Goal: Task Accomplishment & Management: Manage account settings

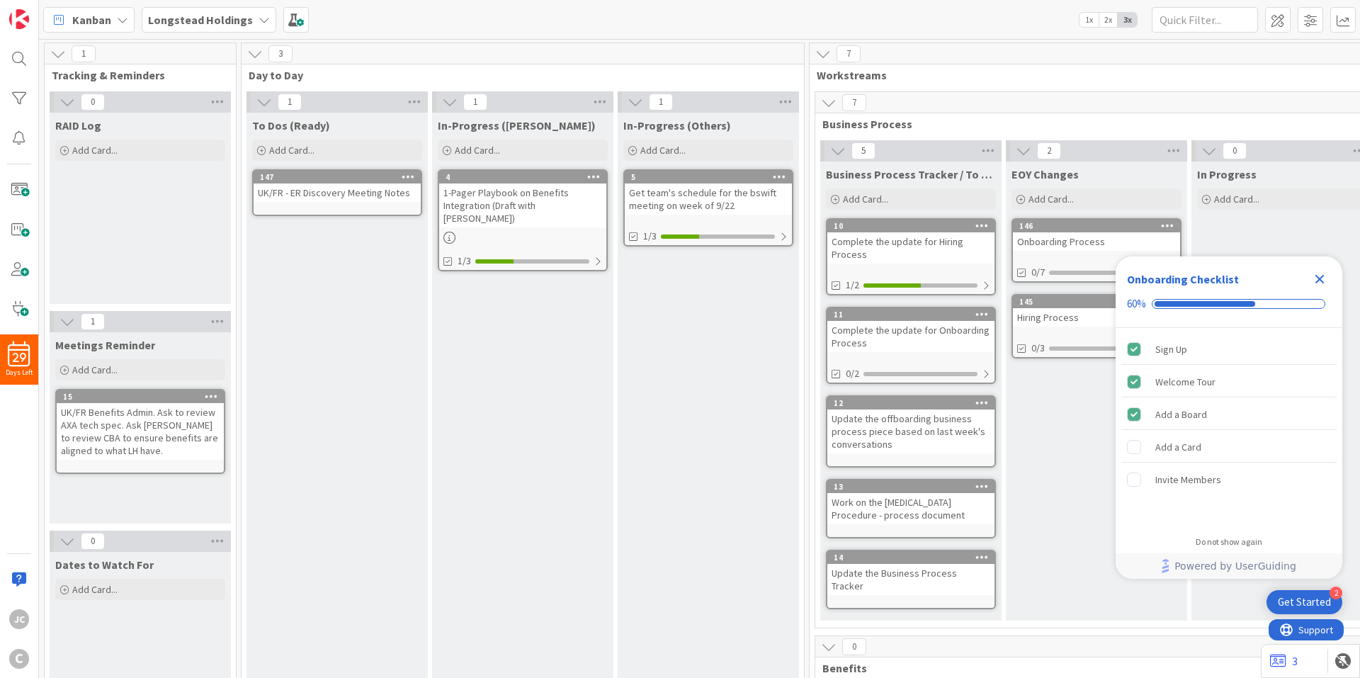
click at [155, 239] on div "RAID Log Add Card..." at bounding box center [140, 208] width 181 height 191
click at [61, 102] on icon at bounding box center [67, 102] width 16 height 16
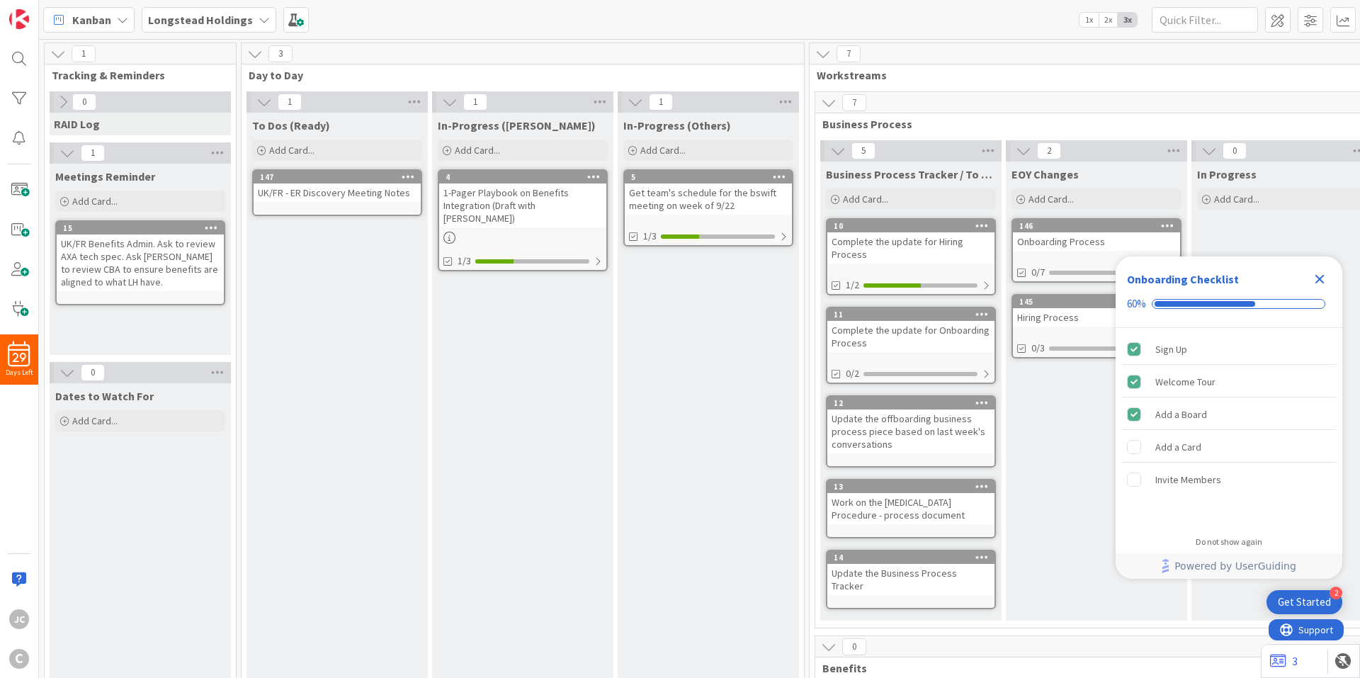
click at [62, 149] on icon at bounding box center [67, 153] width 16 height 16
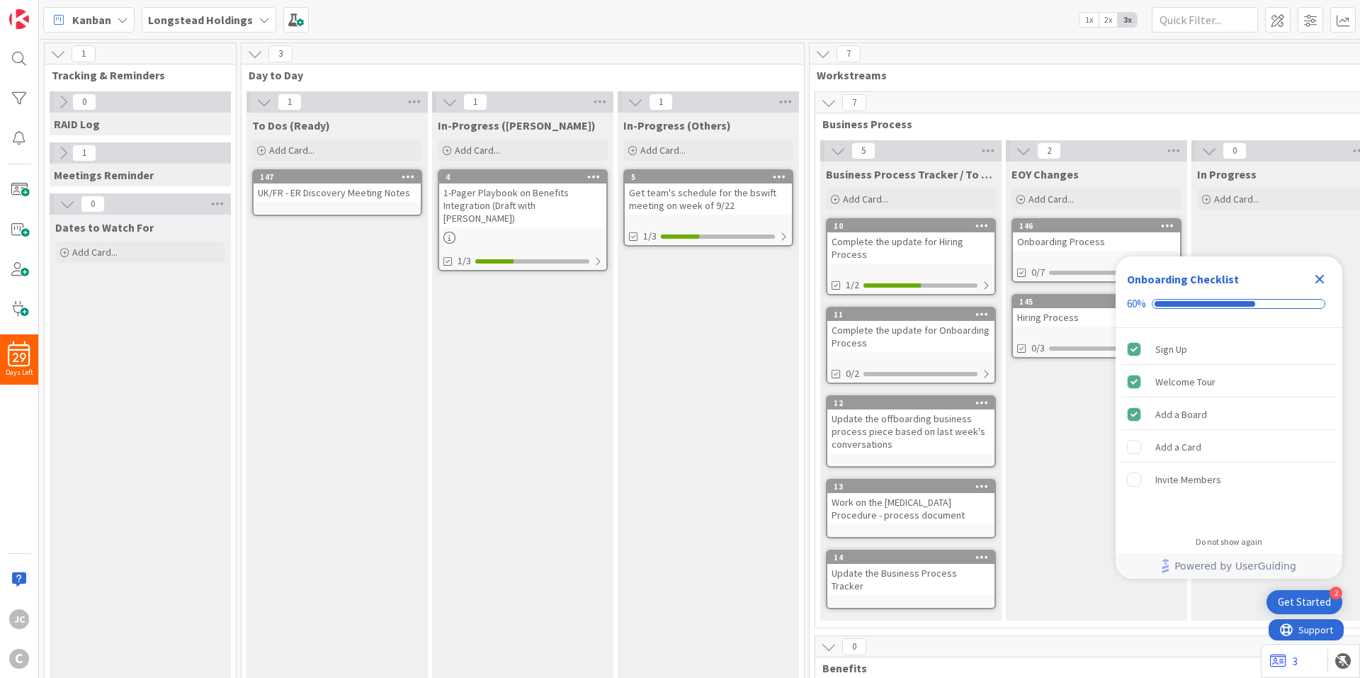
click at [67, 198] on icon at bounding box center [67, 204] width 16 height 16
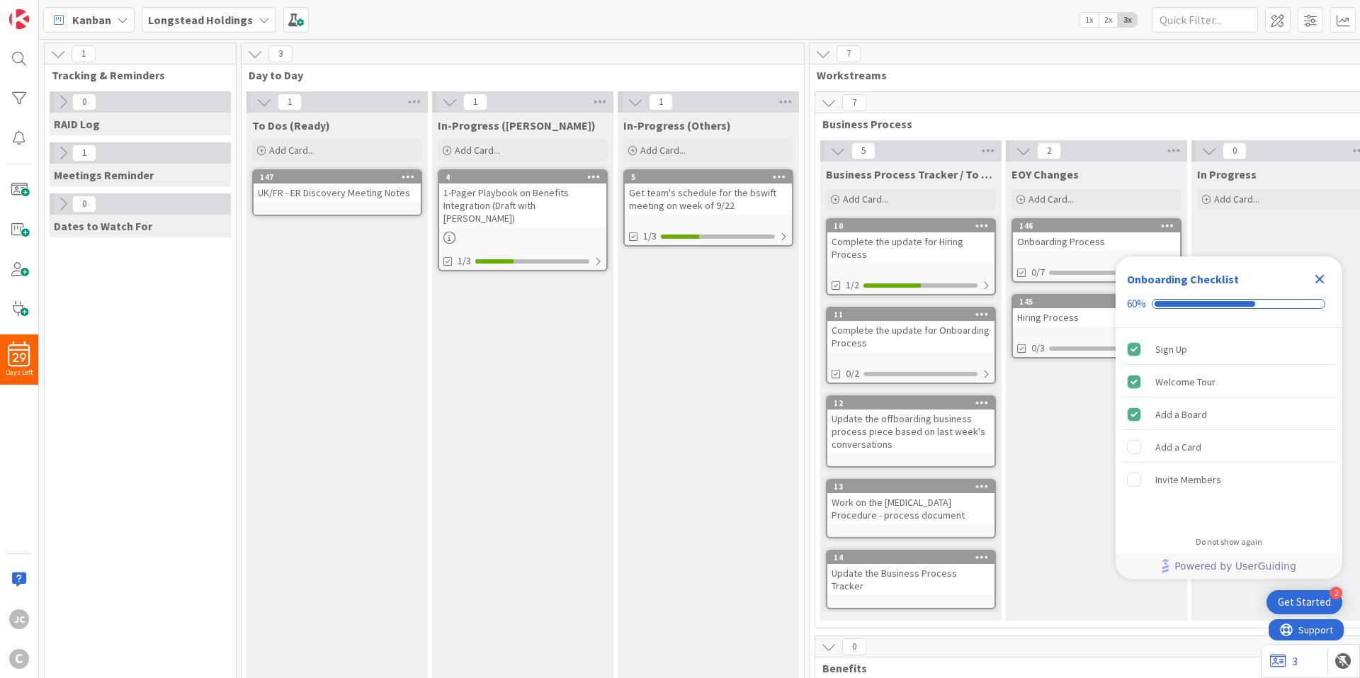
click at [62, 159] on icon at bounding box center [63, 153] width 16 height 16
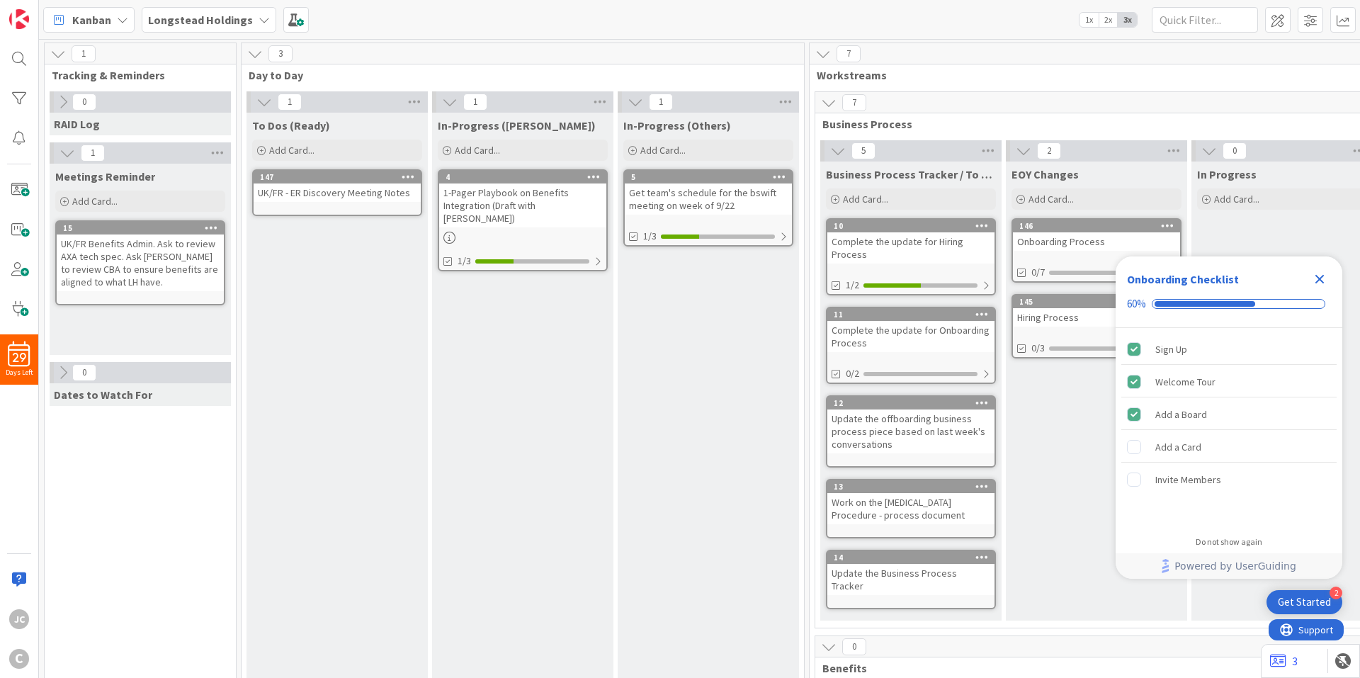
click at [62, 159] on icon at bounding box center [67, 153] width 16 height 16
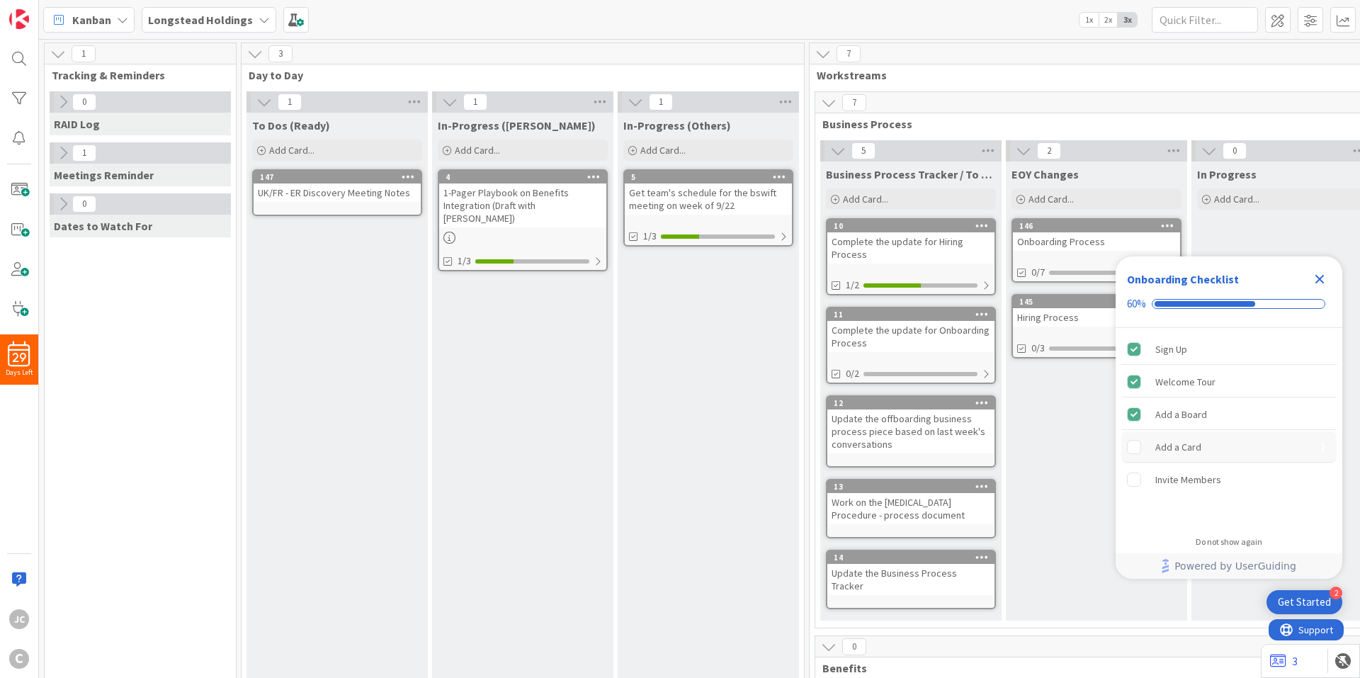
click at [1185, 450] on div "Add a Card" at bounding box center [1178, 446] width 46 height 17
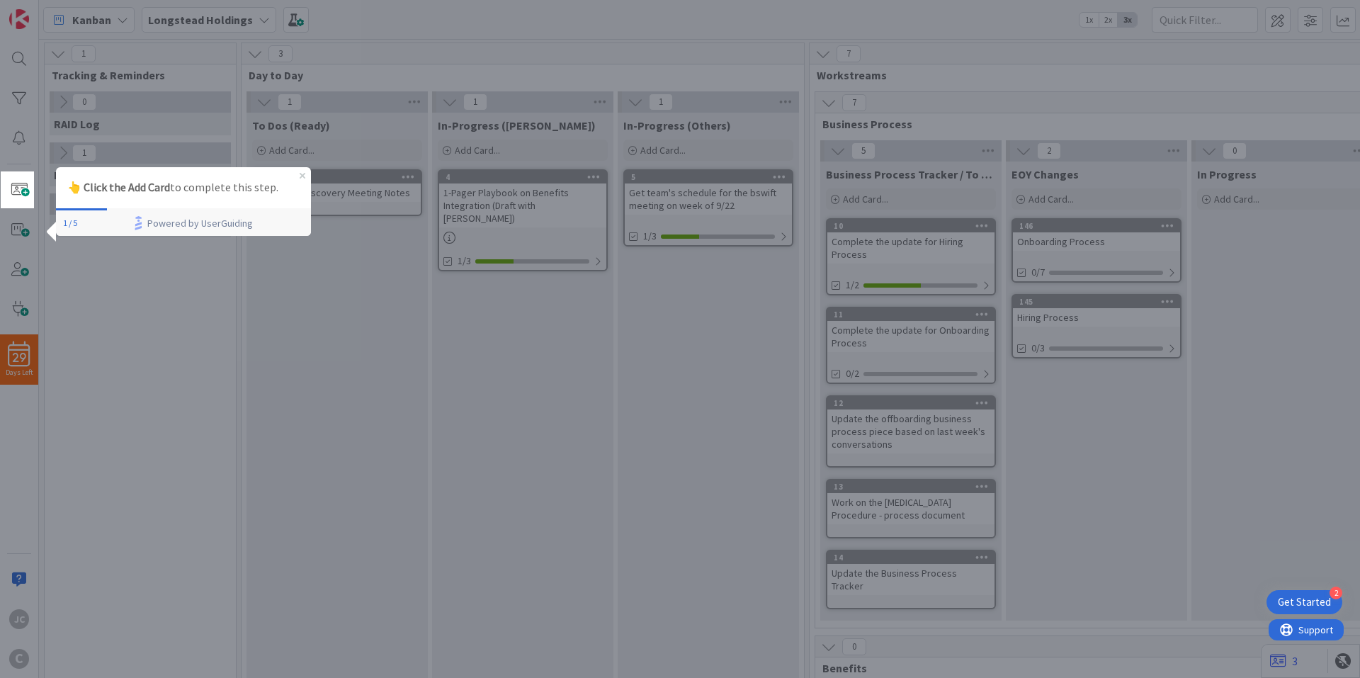
click at [252, 191] on p "👆 Click the Add Card to complete this step." at bounding box center [183, 187] width 232 height 18
click at [27, 193] on span at bounding box center [19, 190] width 28 height 28
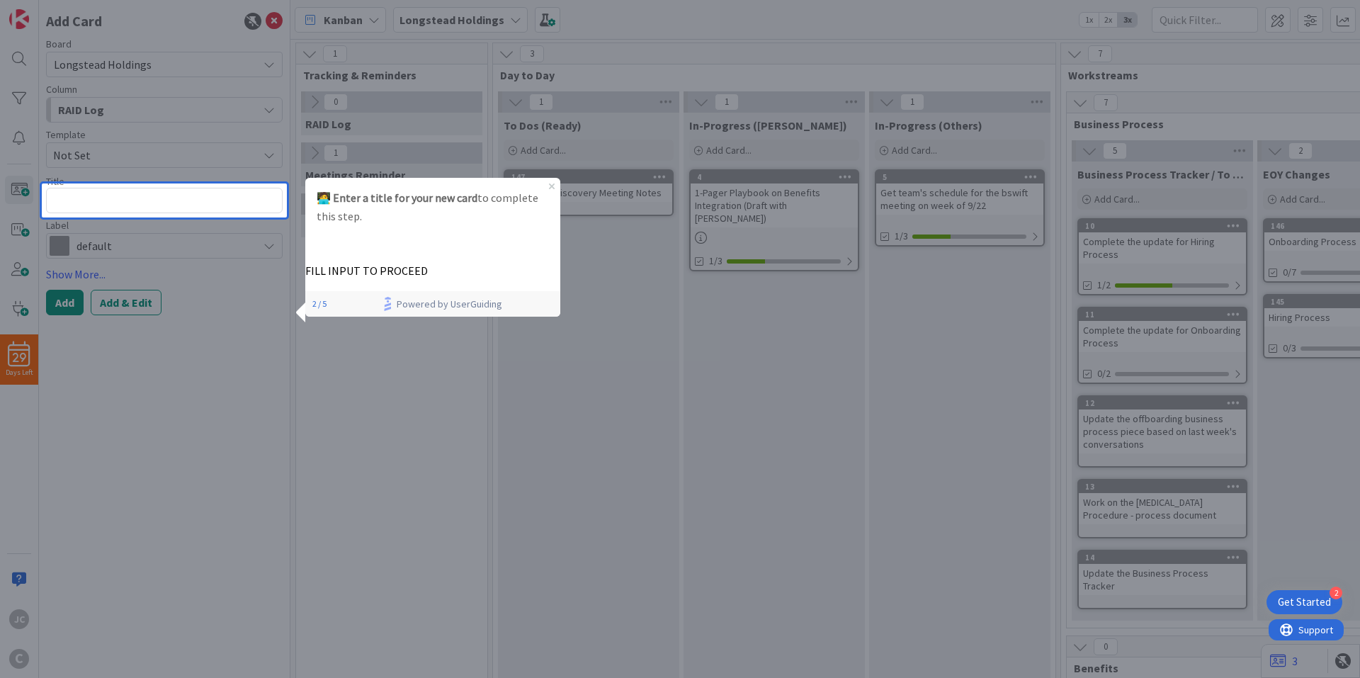
click at [169, 205] on textarea at bounding box center [164, 200] width 237 height 25
click at [494, 266] on div "FILL INPUT TO PROCEED" at bounding box center [432, 257] width 255 height 41
click at [462, 266] on p "FILL INPUT TO PROCEED" at bounding box center [432, 270] width 255 height 15
drag, startPoint x: 460, startPoint y: 266, endPoint x: 439, endPoint y: 275, distance: 23.2
click at [461, 266] on p "FILL INPUT TO PROCEED" at bounding box center [432, 270] width 255 height 15
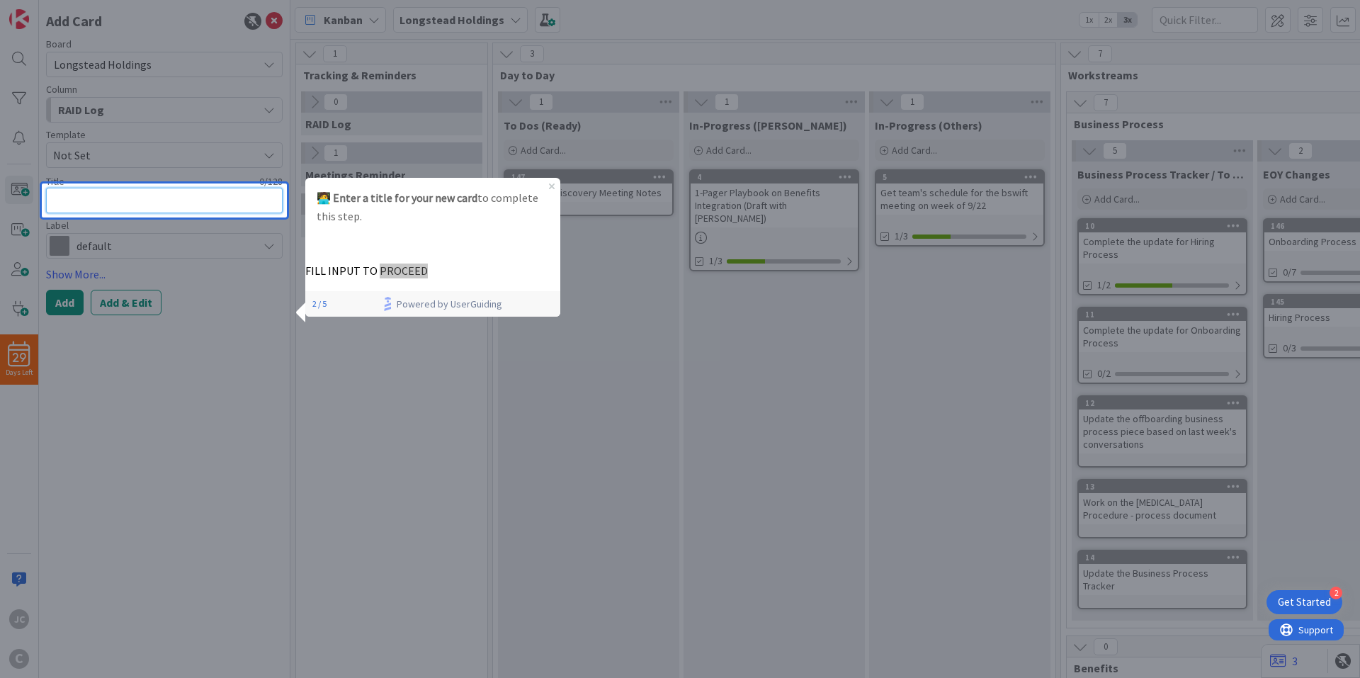
click at [205, 201] on textarea at bounding box center [164, 200] width 237 height 25
type textarea "x"
type textarea "l"
type textarea "x"
type textarea "lo"
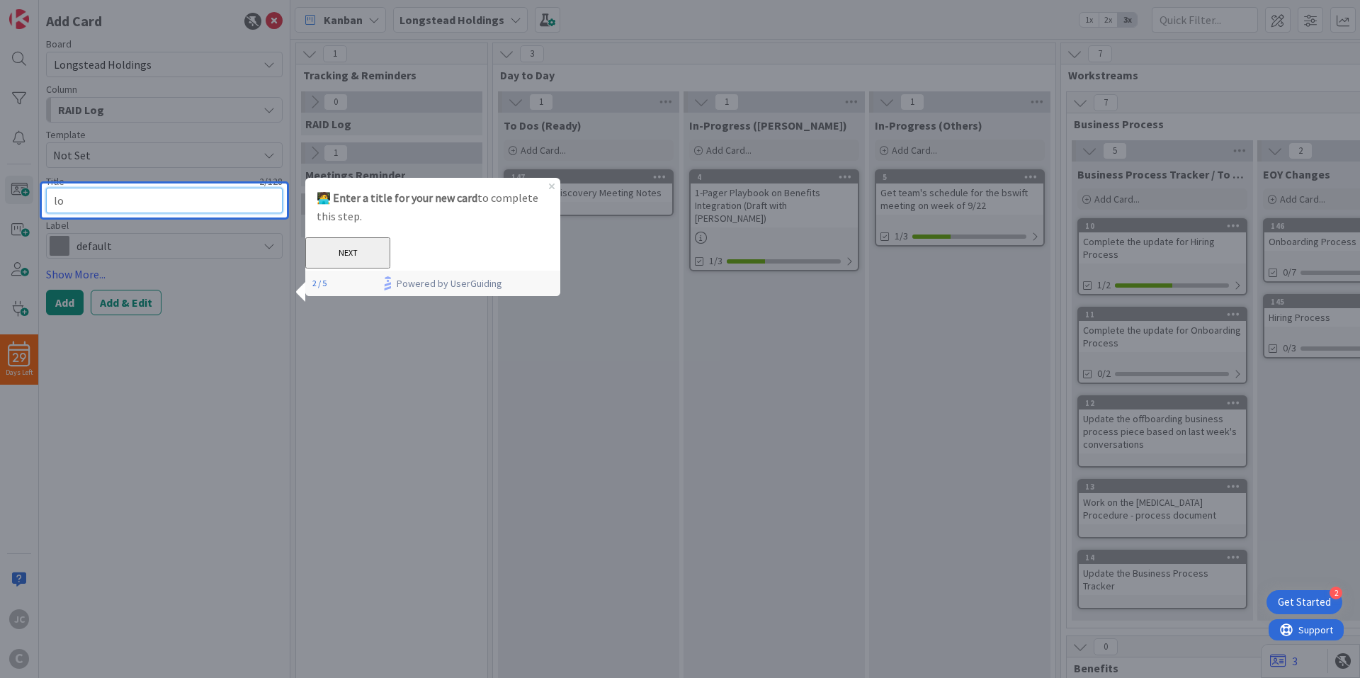
type textarea "x"
type textarea "lol"
type textarea "x"
type textarea "lo"
type textarea "x"
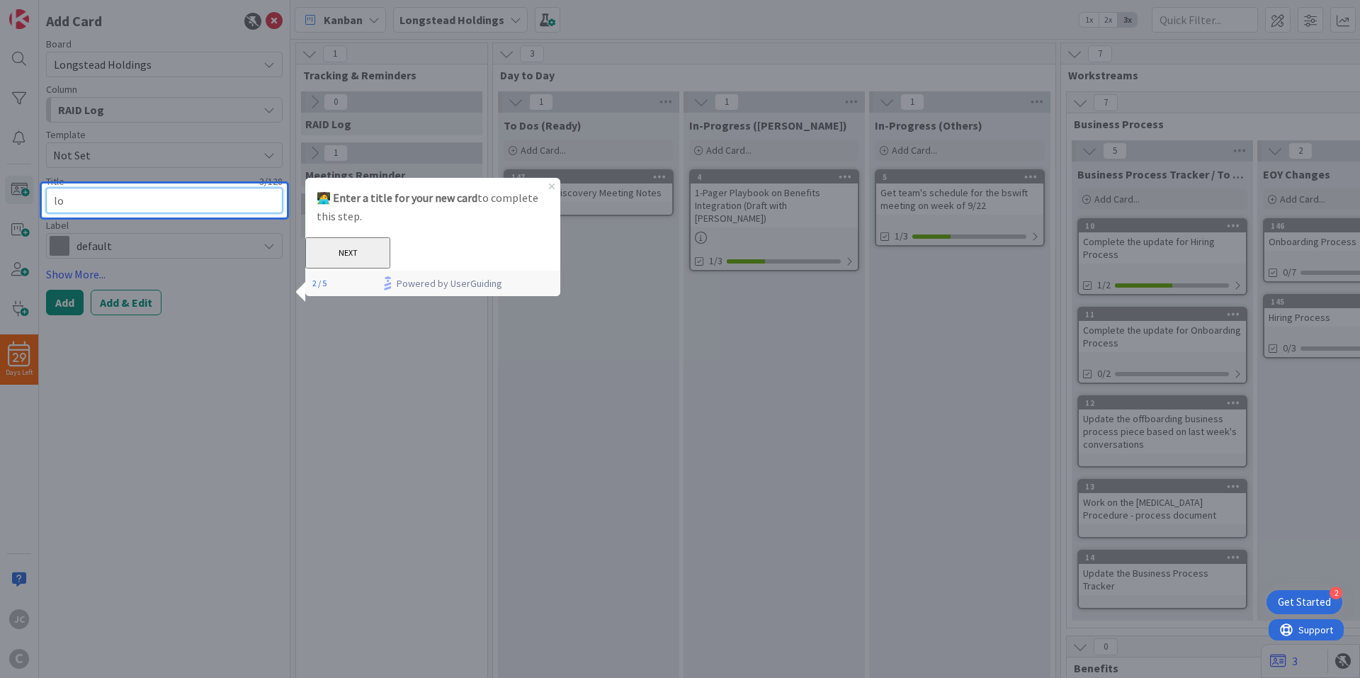
type textarea "l"
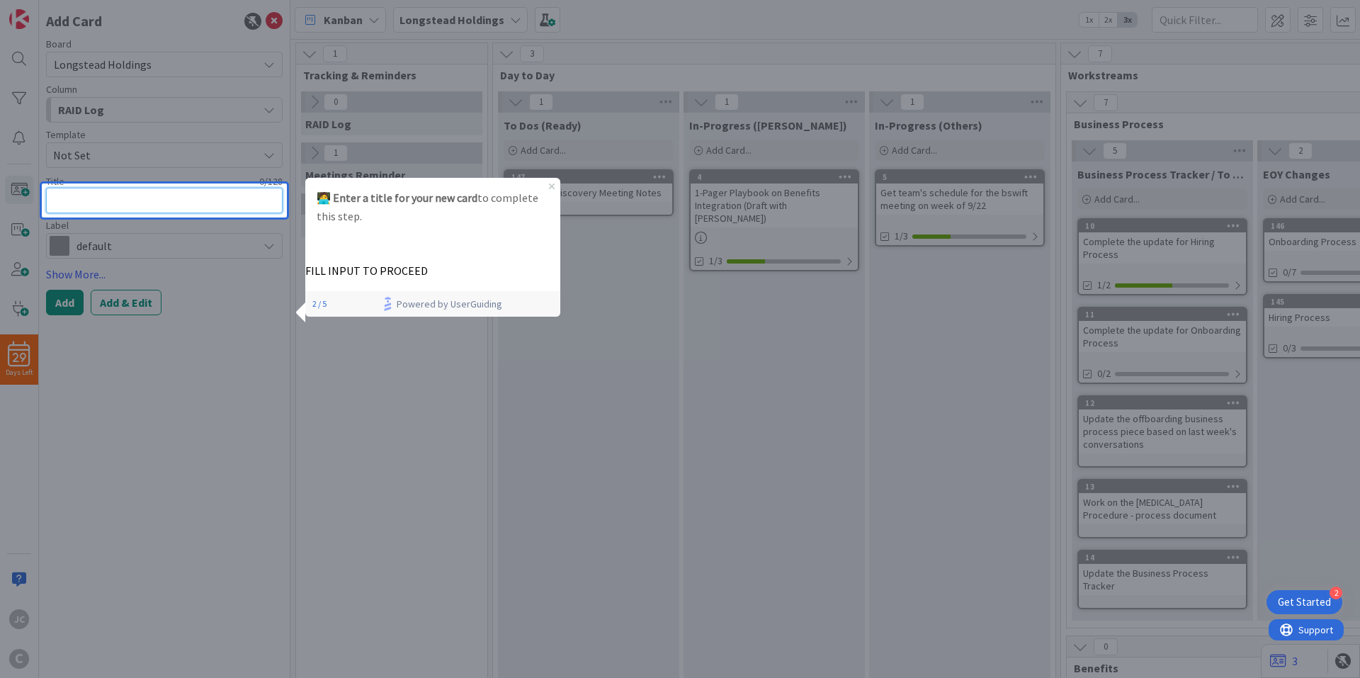
type textarea "x"
type textarea "T"
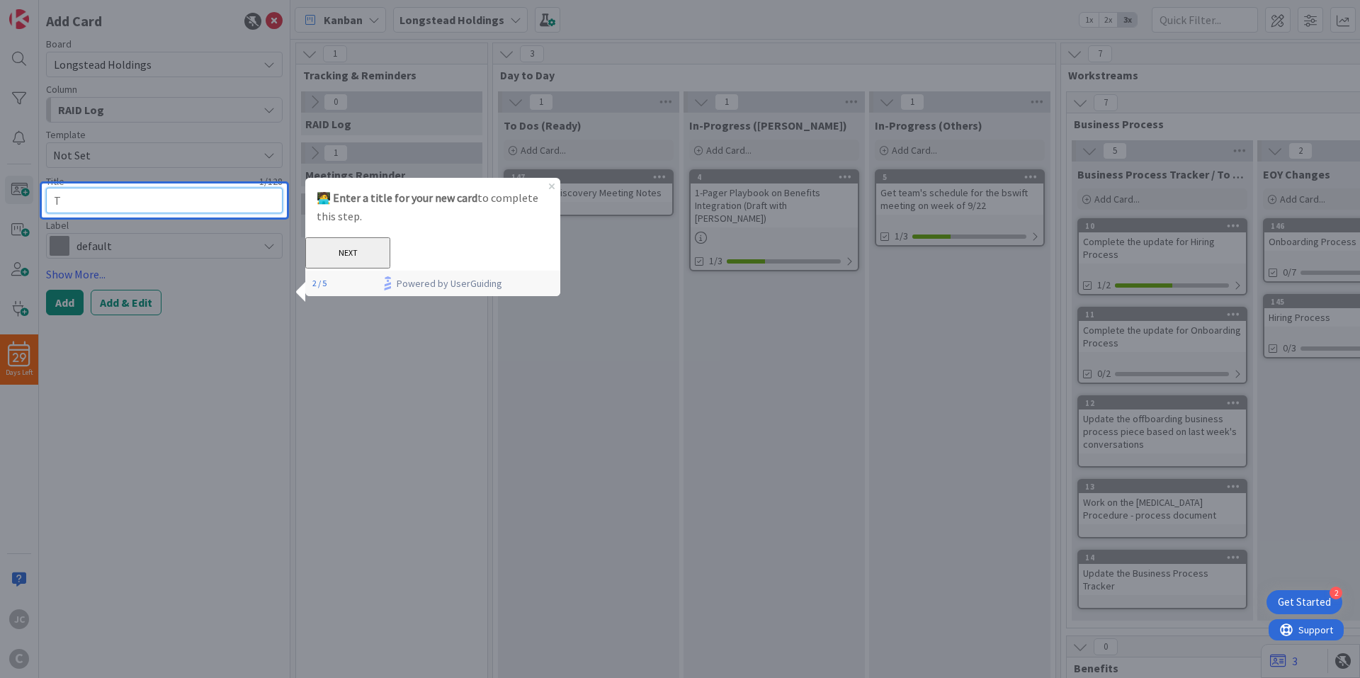
type textarea "x"
type textarea "Te"
type textarea "x"
type textarea "TeS"
type textarea "x"
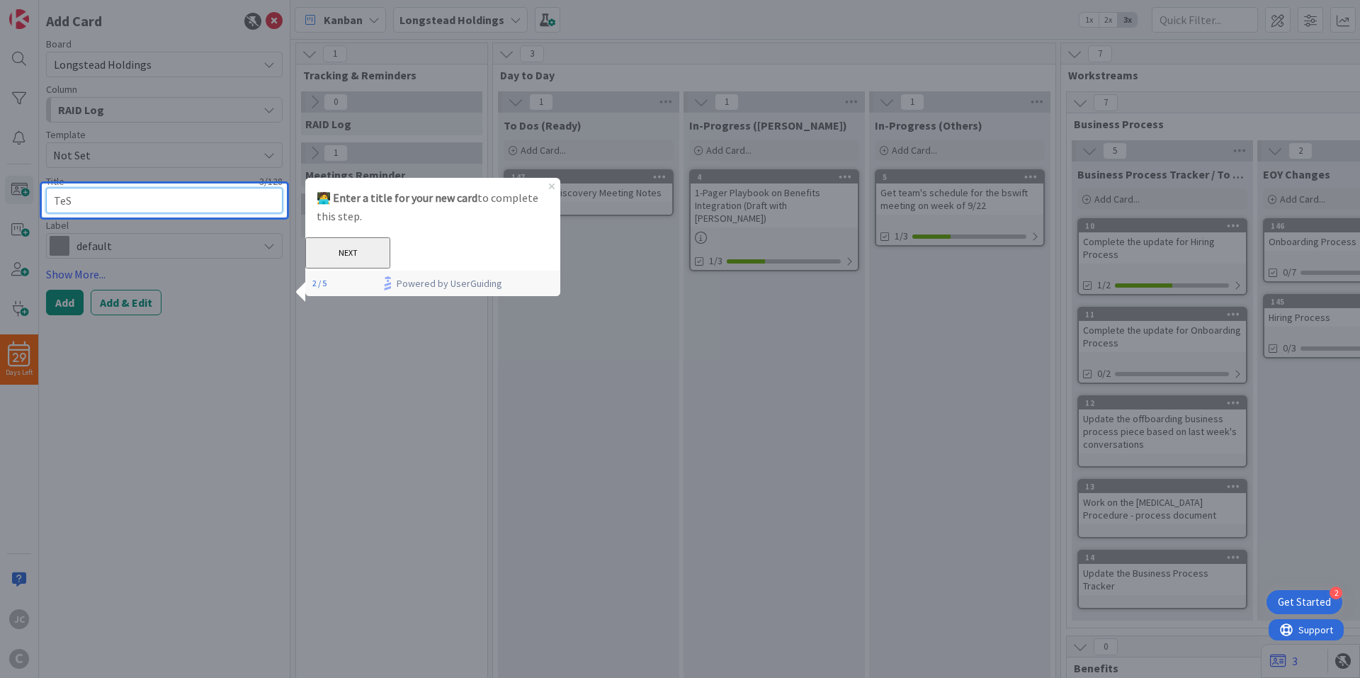
type textarea "Te"
type textarea "x"
type textarea "TeS"
type textarea "x"
type textarea "TeST"
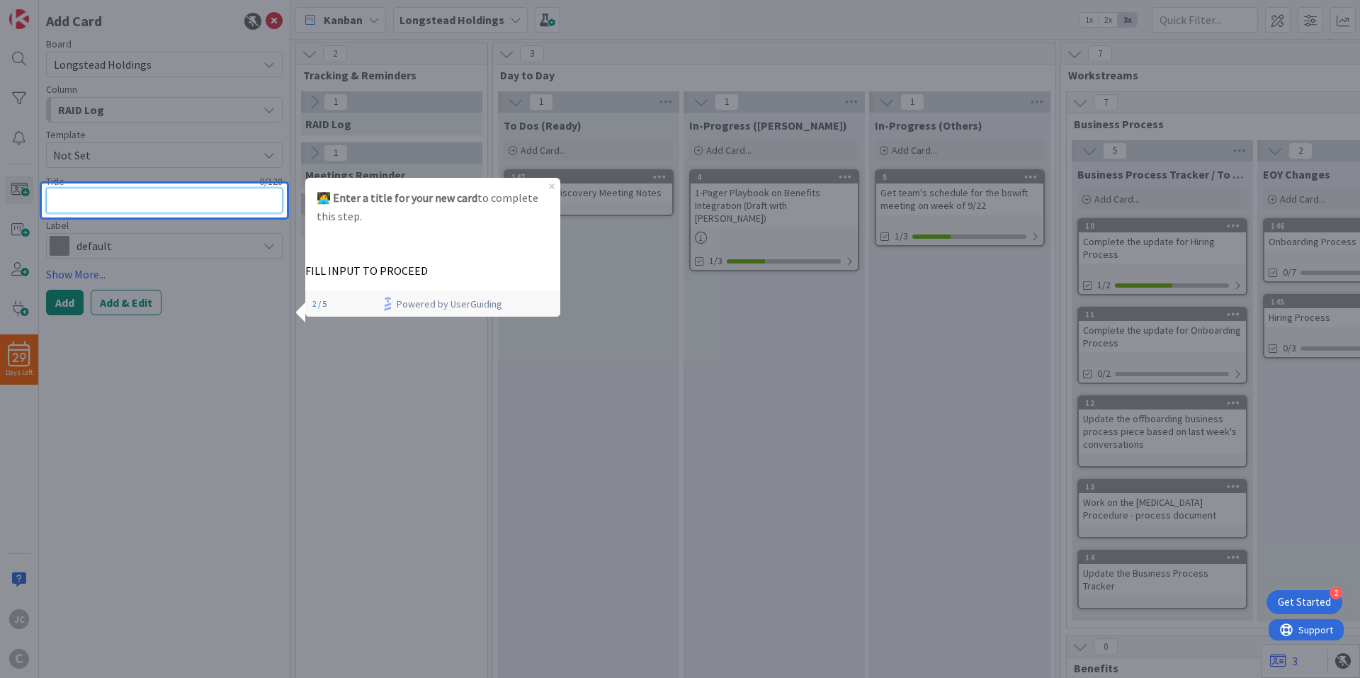
click at [191, 212] on textarea at bounding box center [164, 200] width 237 height 25
type textarea "x"
type textarea "T"
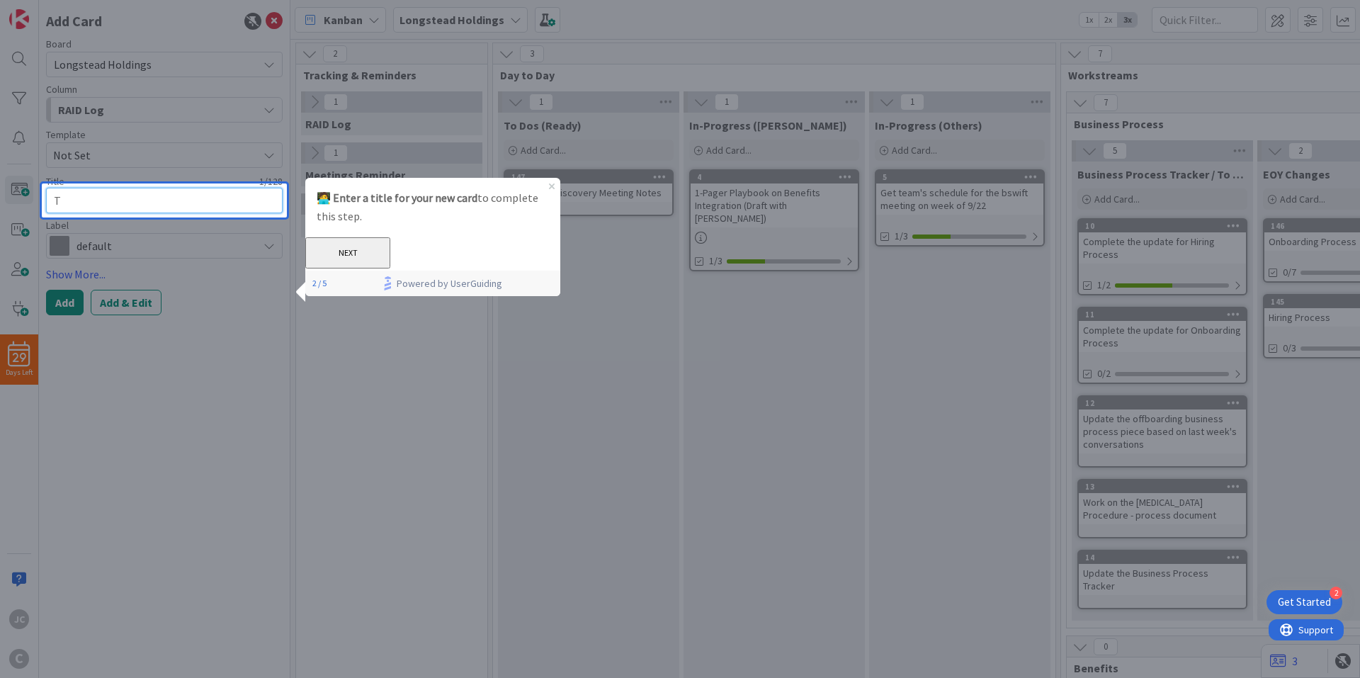
type textarea "x"
type textarea "Tes"
type textarea "x"
type textarea "Tesw"
type textarea "x"
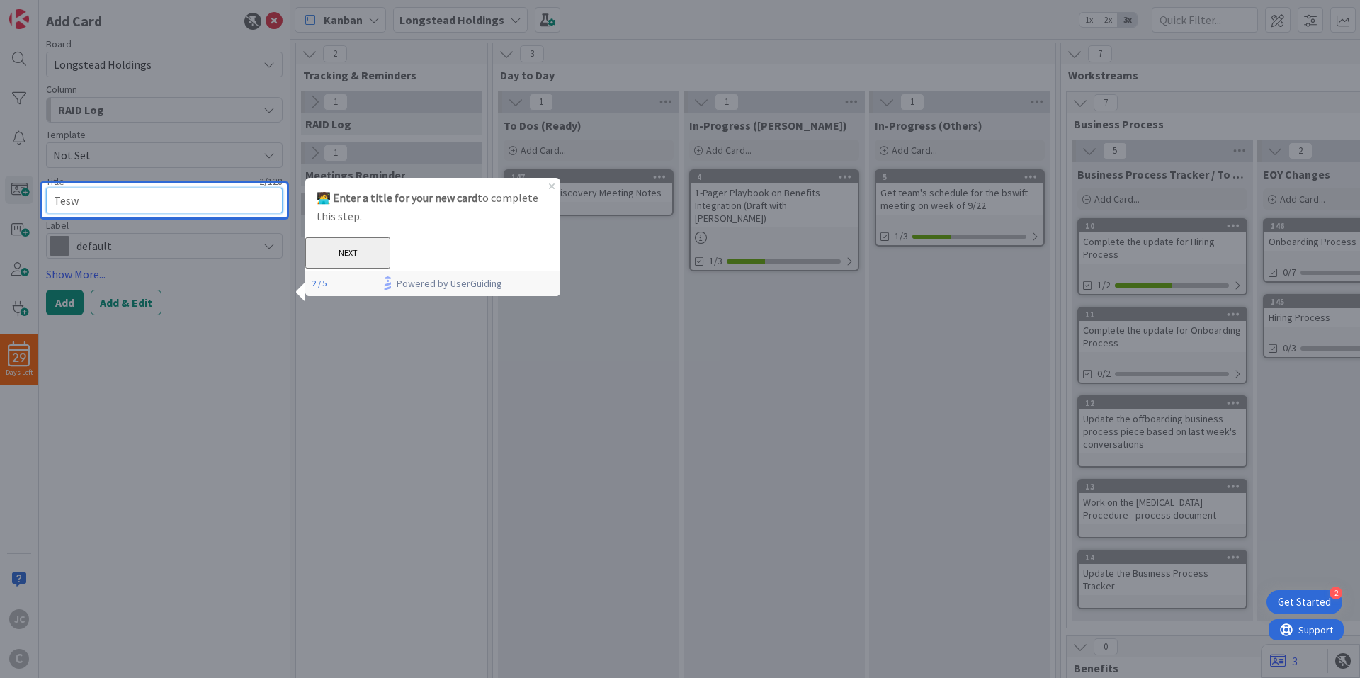
type textarea "Teswt"
type textarea "x"
type textarea "Tesw"
type textarea "x"
type textarea "Tes"
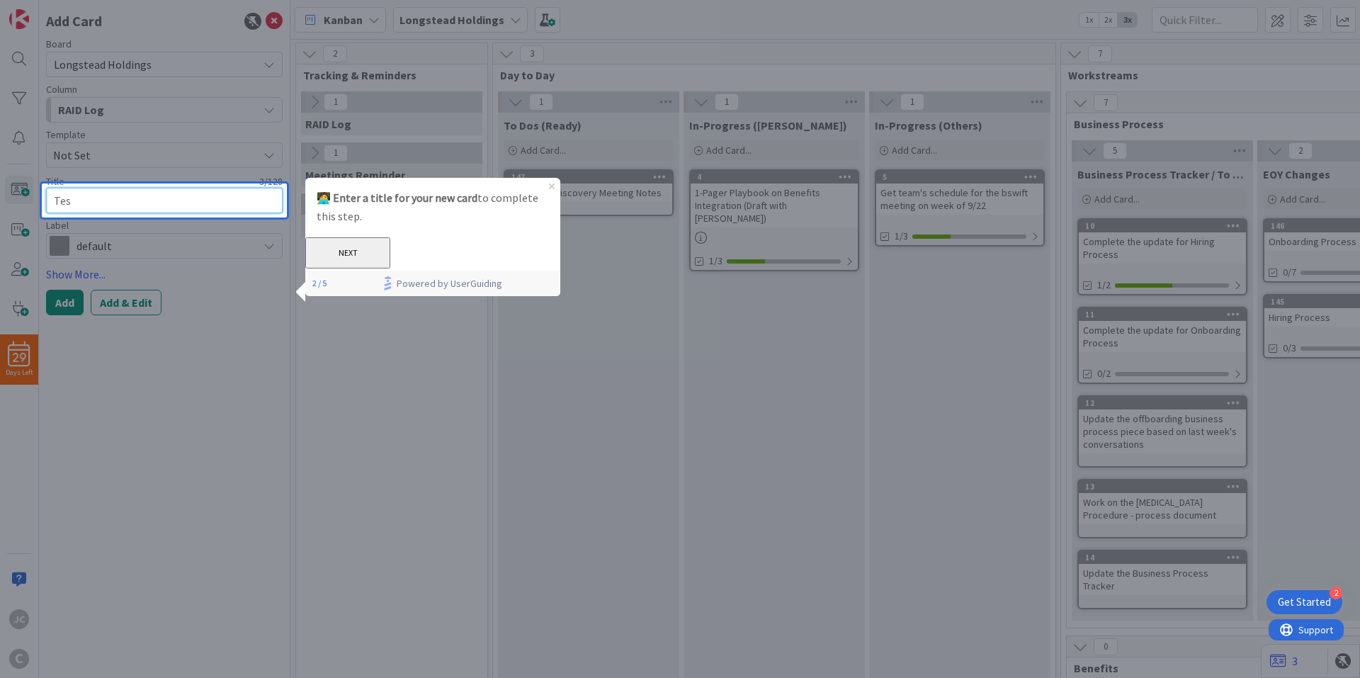
type textarea "x"
type textarea "Test"
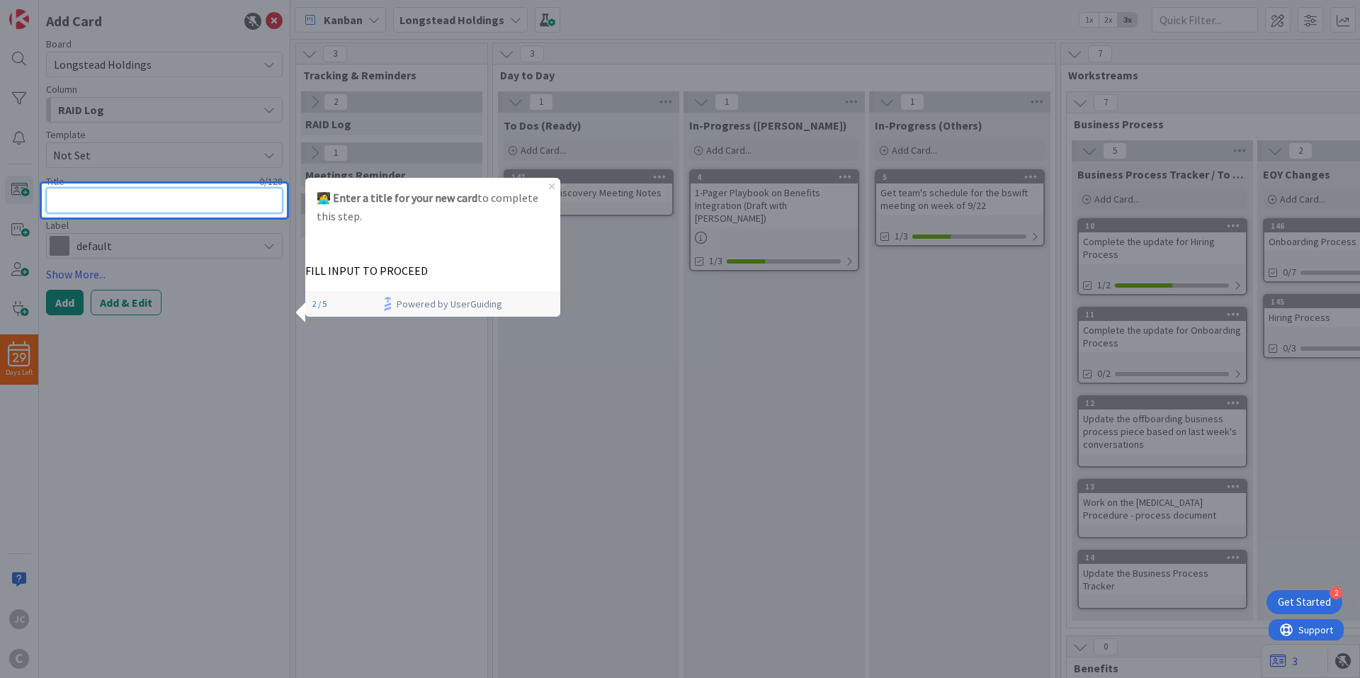
click at [191, 212] on textarea at bounding box center [164, 200] width 237 height 25
type textarea "x"
type textarea "T"
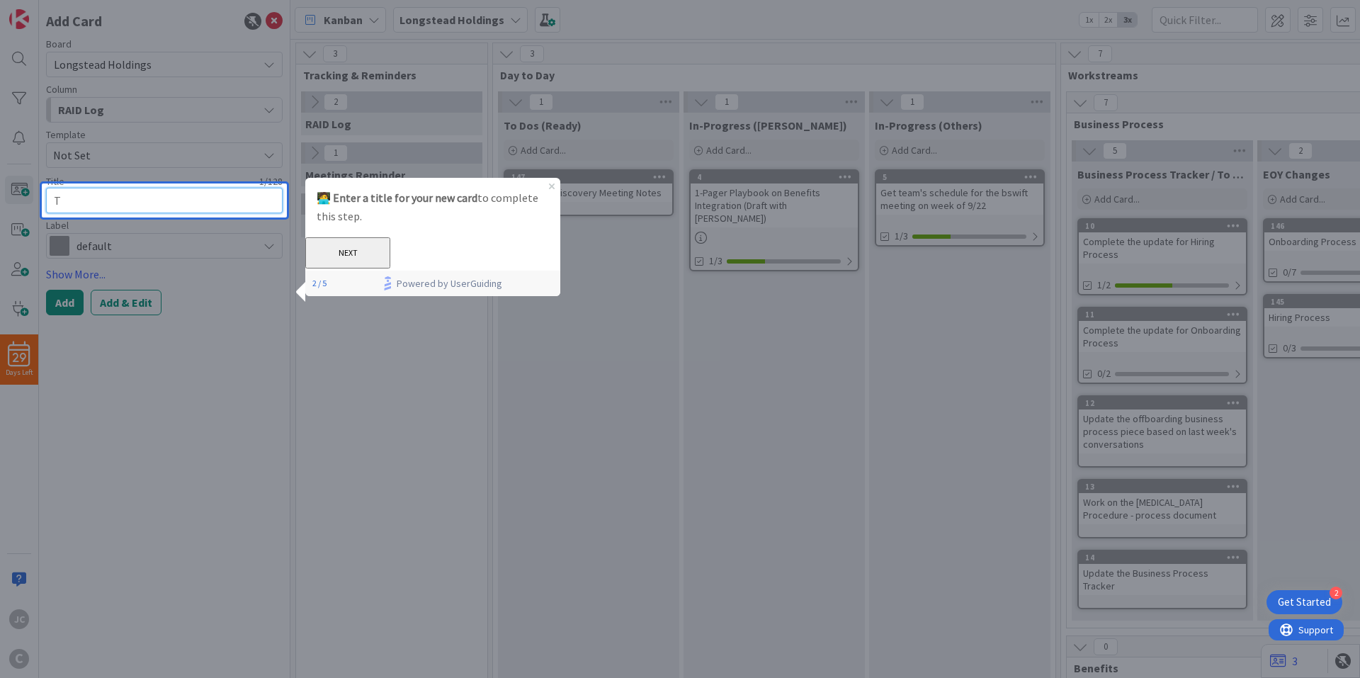
type textarea "x"
type textarea "TE"
type textarea "x"
type textarea "TES"
type textarea "x"
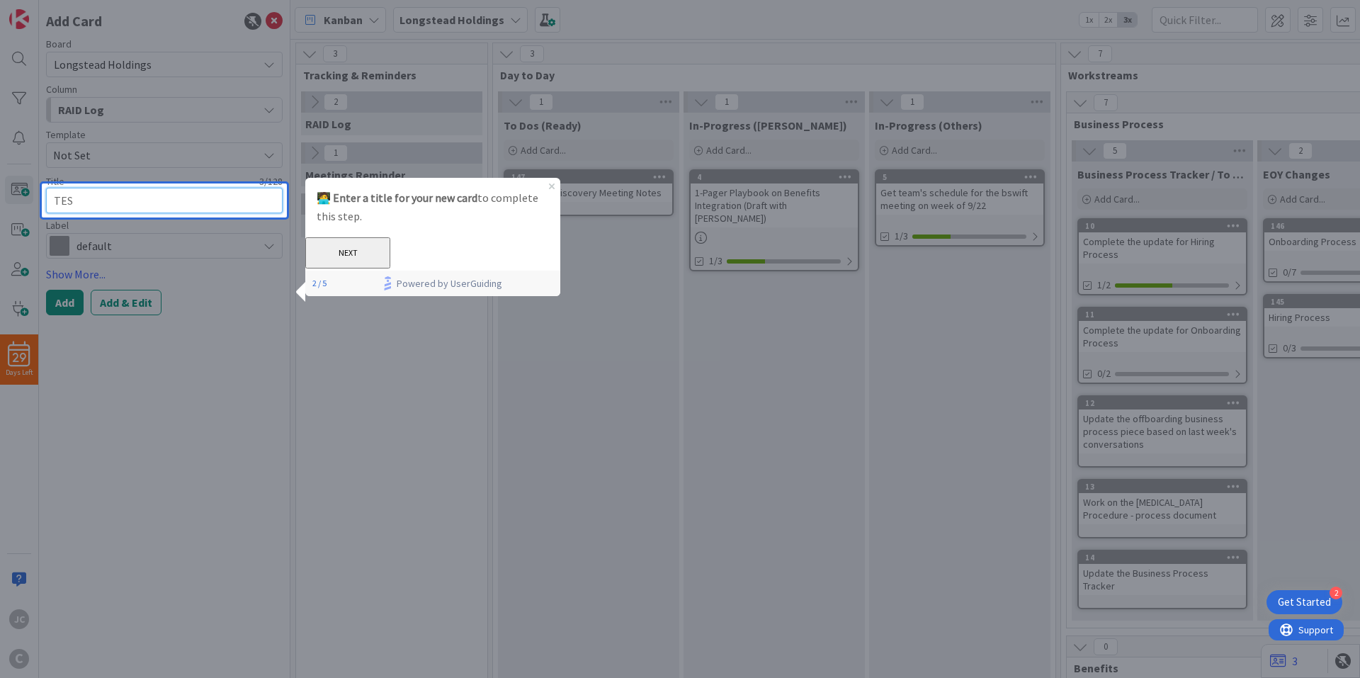
type textarea "TEST"
type textarea "x"
type textarea "TESTT"
type textarea "x"
type textarea "TESTTE"
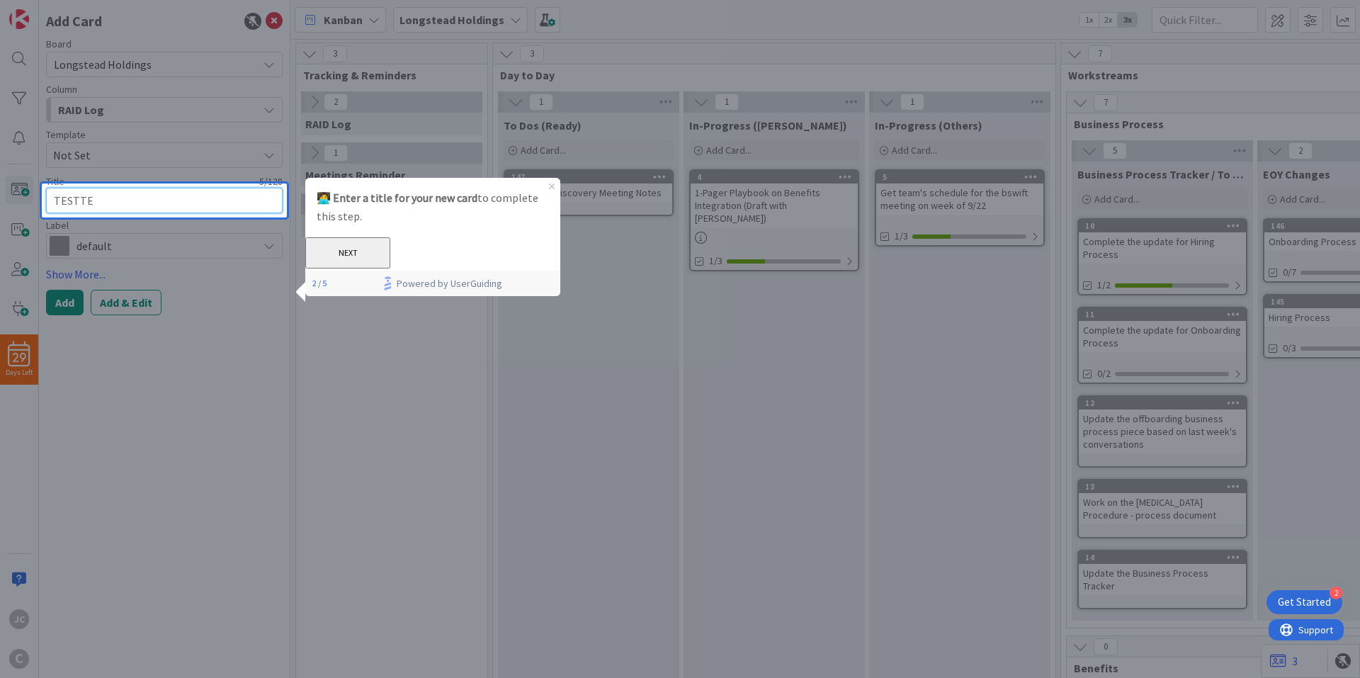
type textarea "x"
type textarea "TESTTES"
type textarea "x"
type textarea "TESTTEST"
click at [390, 261] on button "NEXT" at bounding box center [347, 252] width 85 height 31
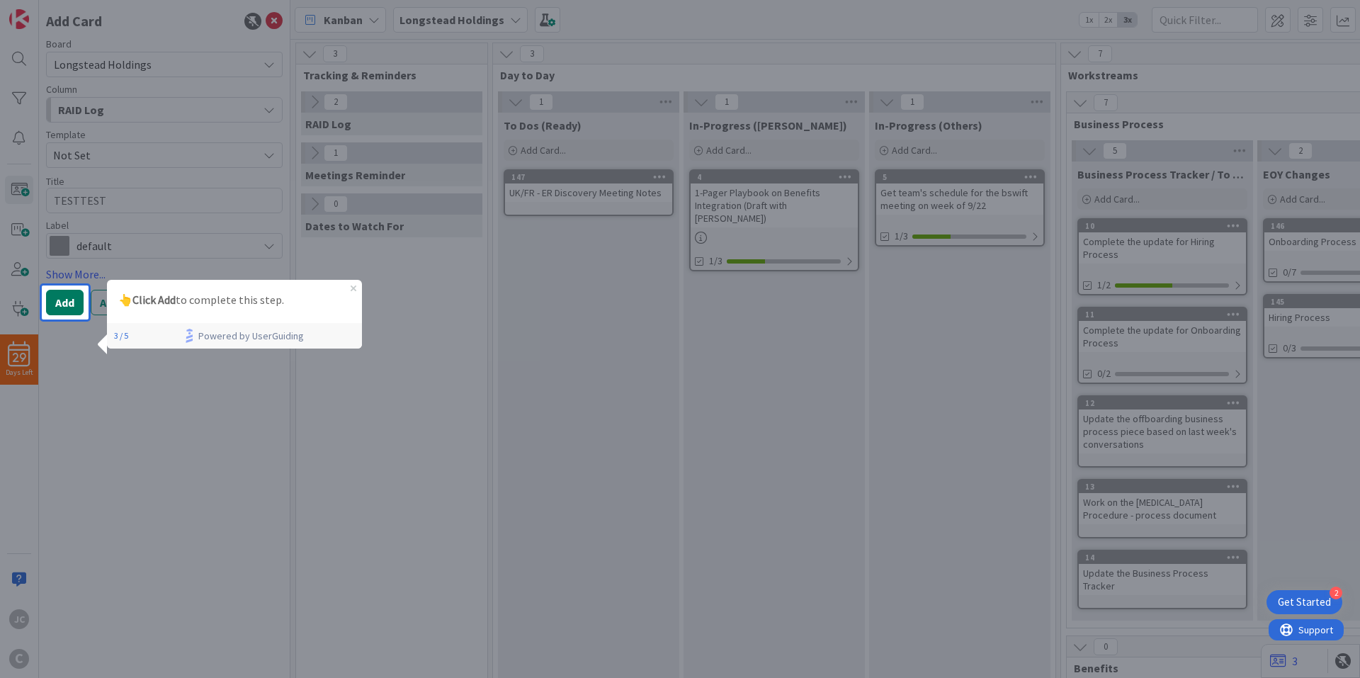
click at [68, 303] on button "Add" at bounding box center [65, 302] width 38 height 25
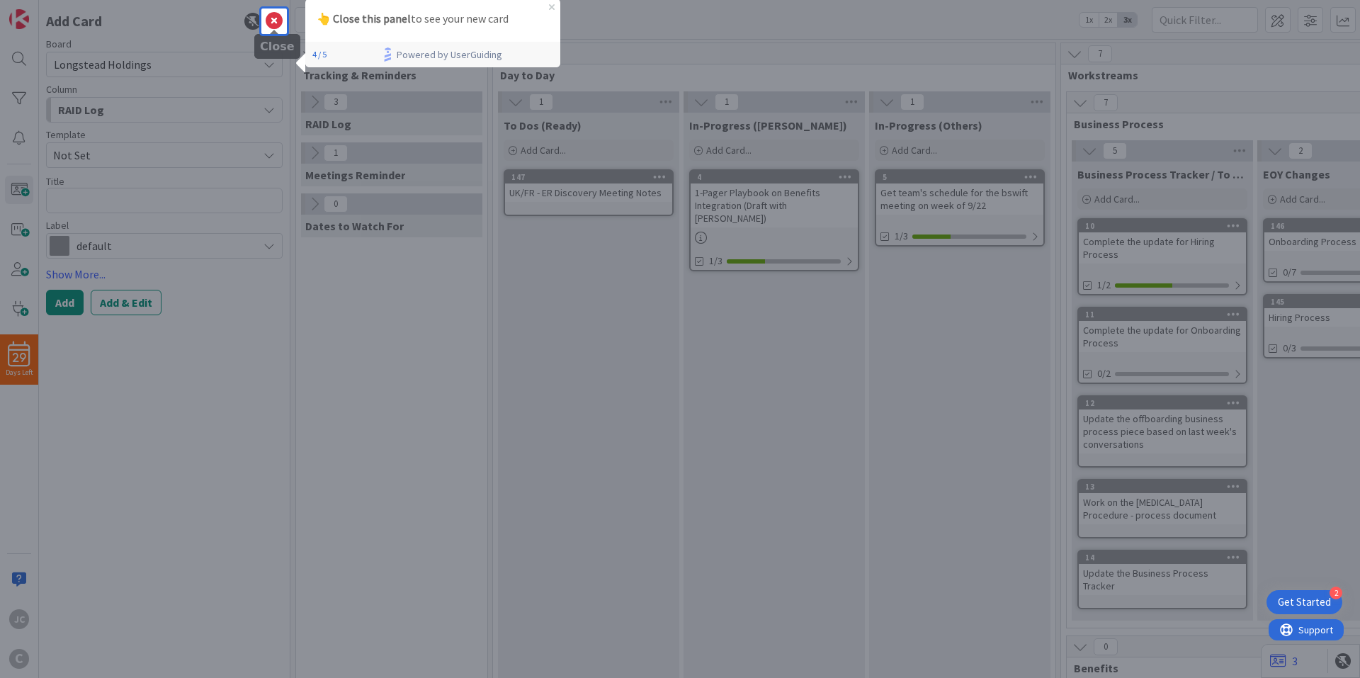
click at [280, 19] on icon at bounding box center [274, 21] width 17 height 17
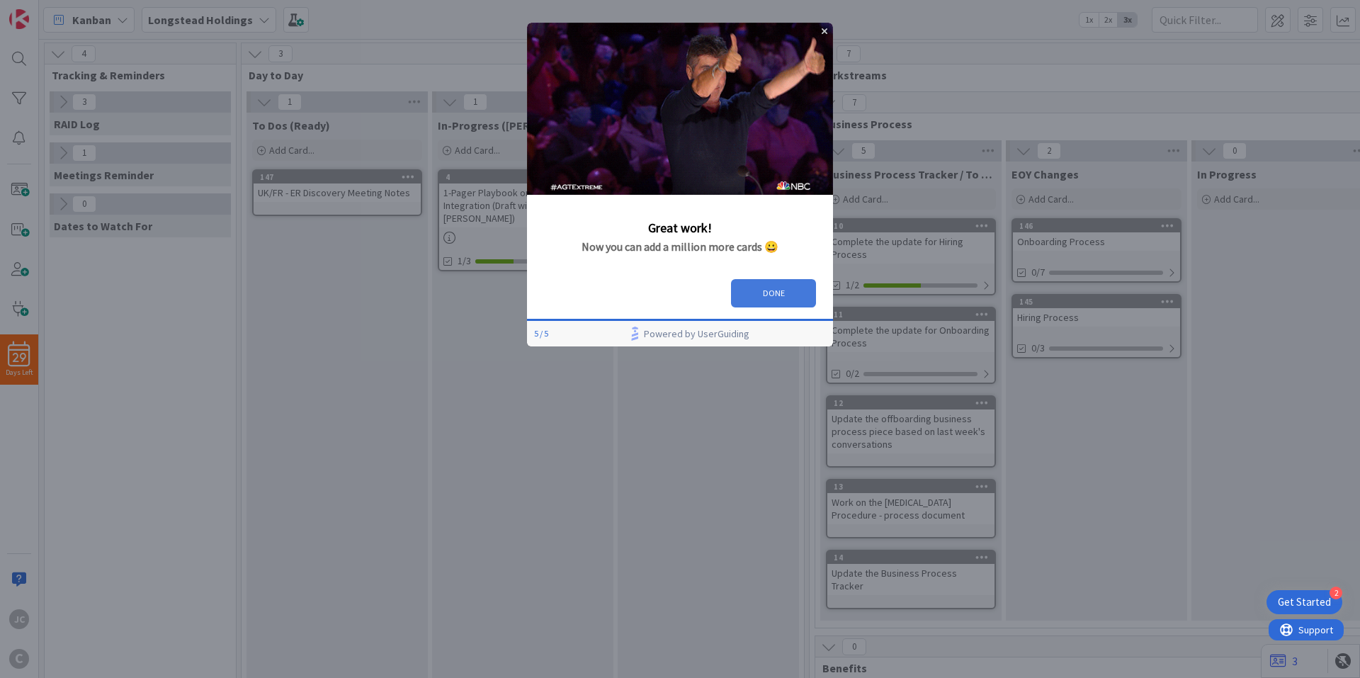
click at [761, 295] on button "DONE" at bounding box center [773, 293] width 85 height 28
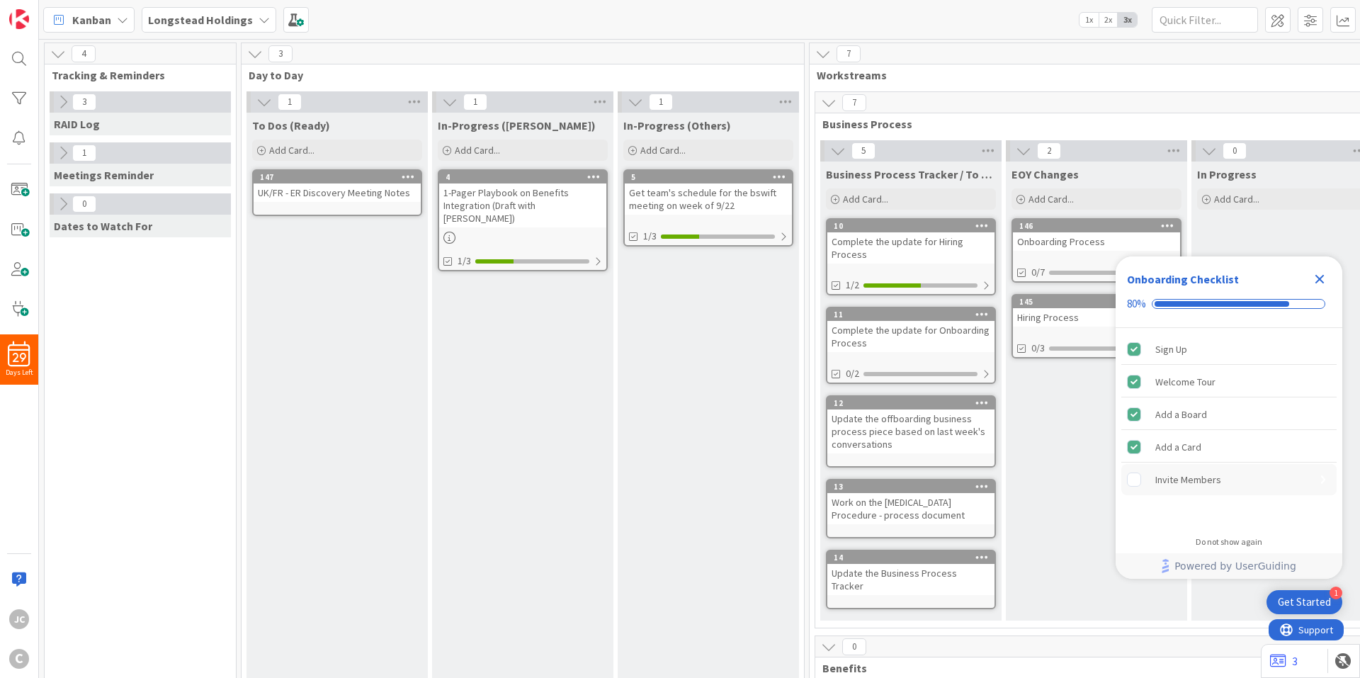
click at [1207, 485] on div "Invite Members" at bounding box center [1188, 479] width 66 height 17
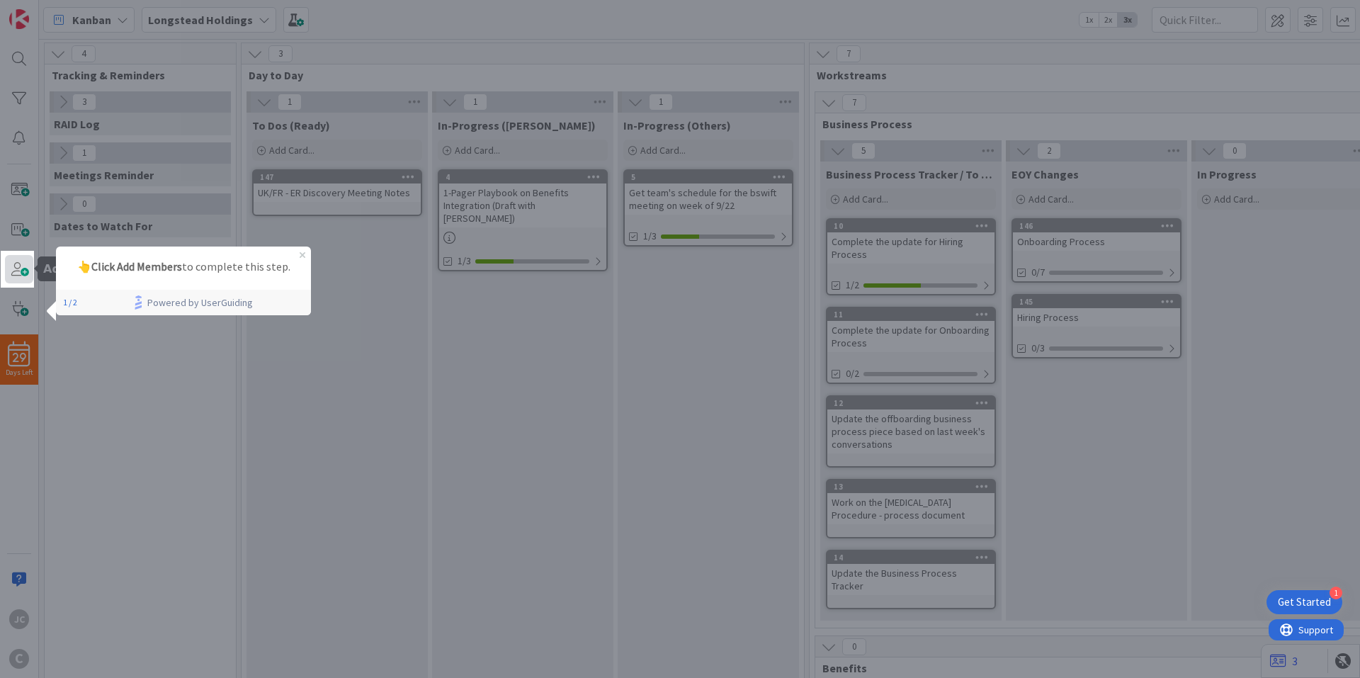
click at [21, 262] on span at bounding box center [19, 269] width 28 height 28
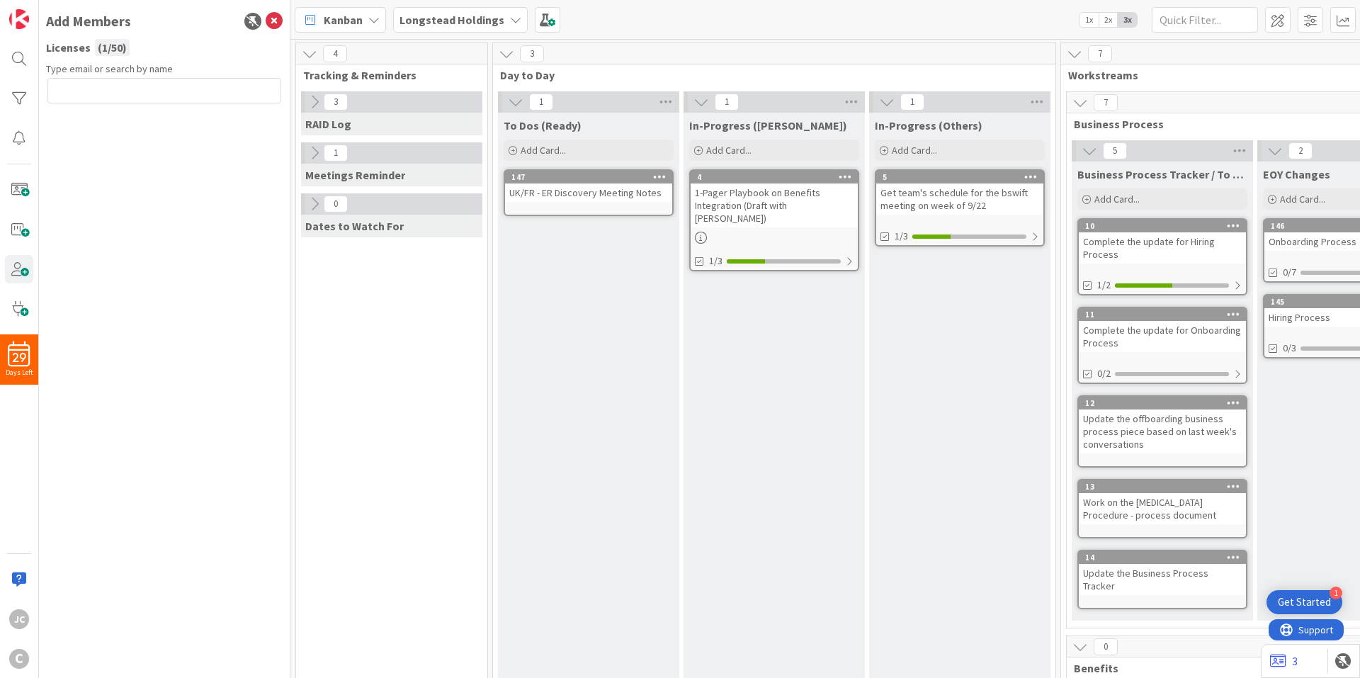
click at [155, 79] on div "29 Days Left JC C Add Members Licenses ( 1 / 50 ) Type email or search by name" at bounding box center [145, 339] width 290 height 678
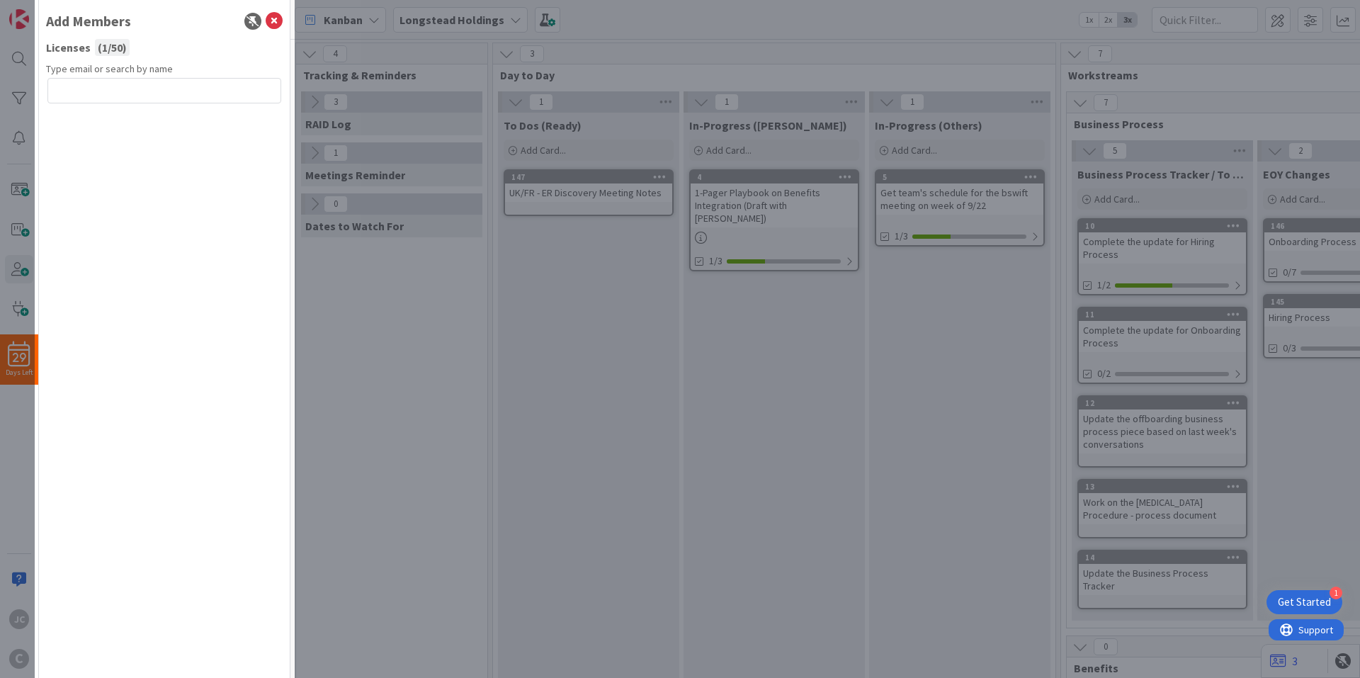
click at [154, 89] on div "29 Days Left JC C Add Members Licenses ( 1 / 50 ) Type email or search by name" at bounding box center [145, 339] width 290 height 678
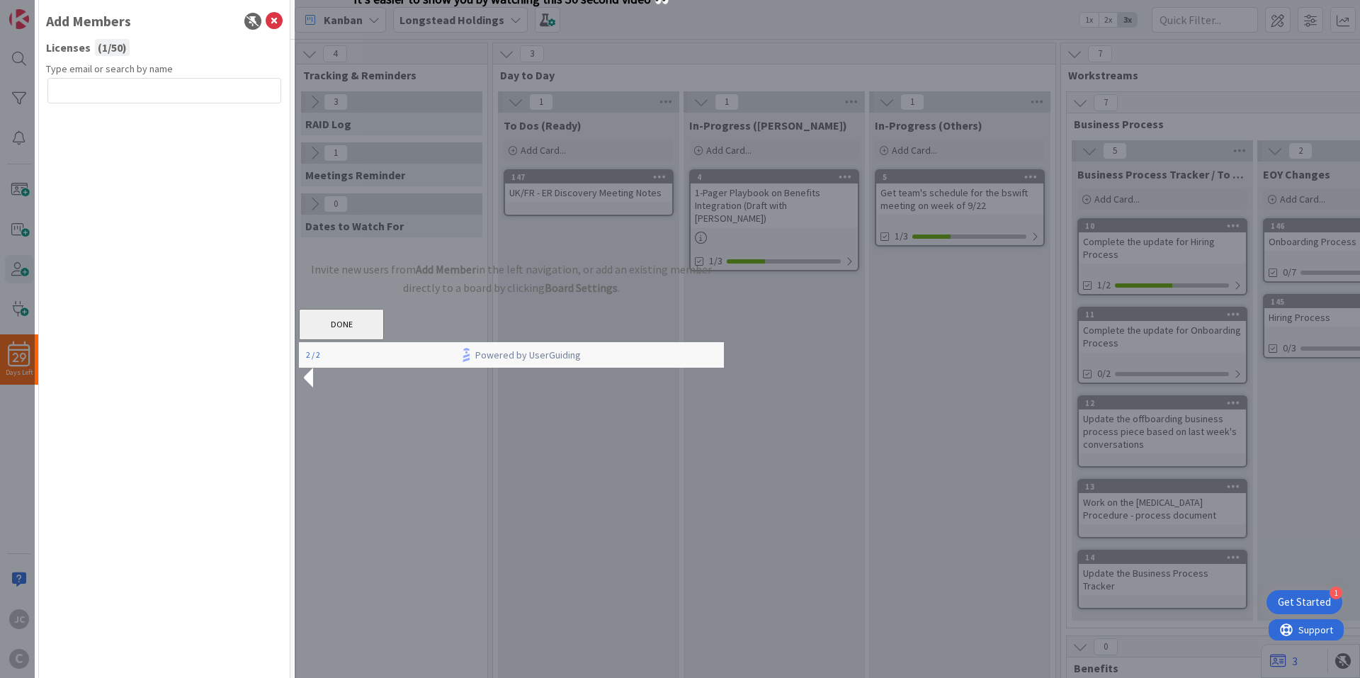
click at [154, 89] on div "29 Days Left JC C Add Members Licenses ( 1 / 50 ) Type email or search by name" at bounding box center [145, 339] width 290 height 678
click at [384, 340] on button "DONE" at bounding box center [341, 324] width 85 height 31
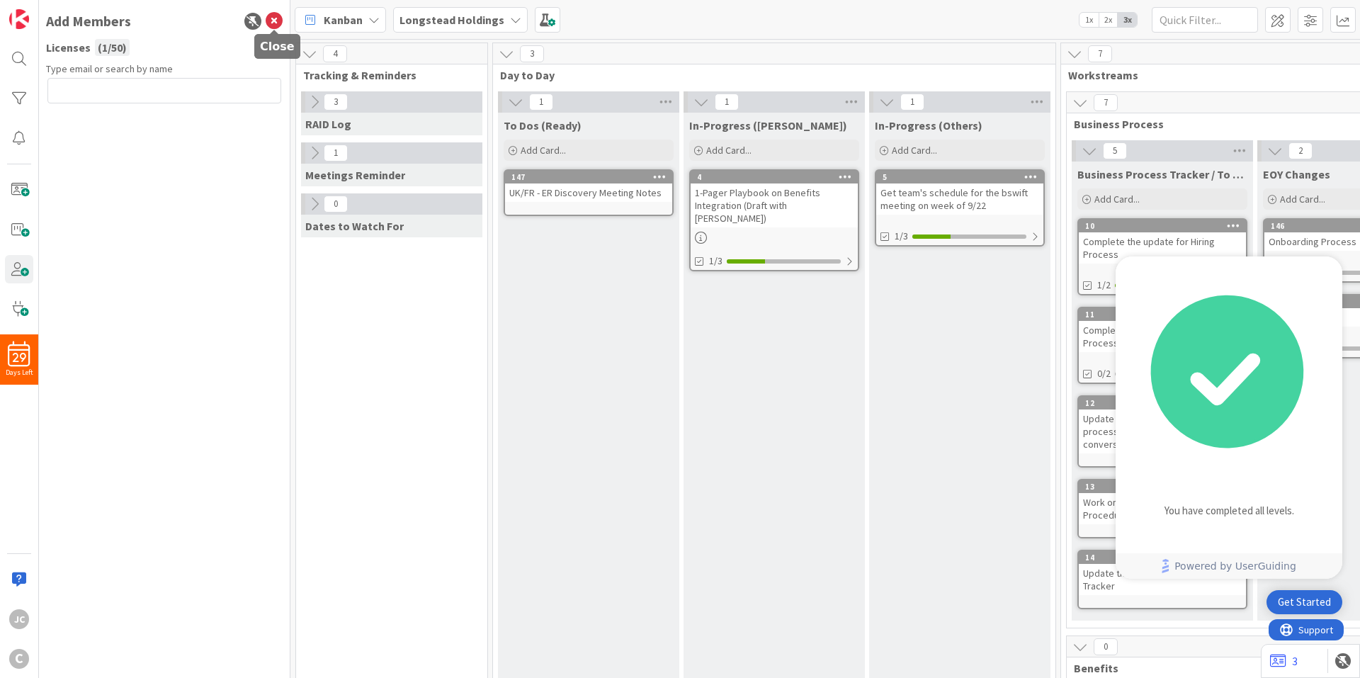
click at [278, 11] on div "Add Members" at bounding box center [164, 21] width 237 height 21
click at [271, 23] on icon at bounding box center [274, 21] width 17 height 17
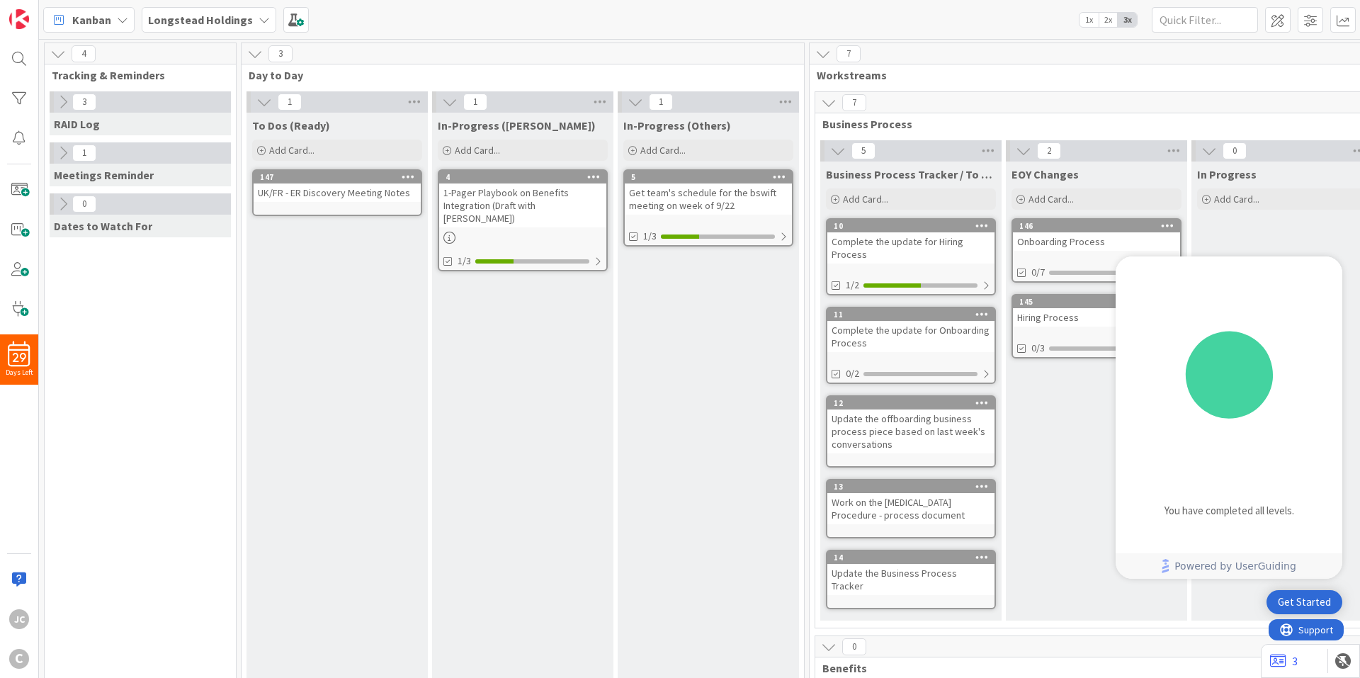
click at [62, 105] on icon at bounding box center [63, 102] width 16 height 16
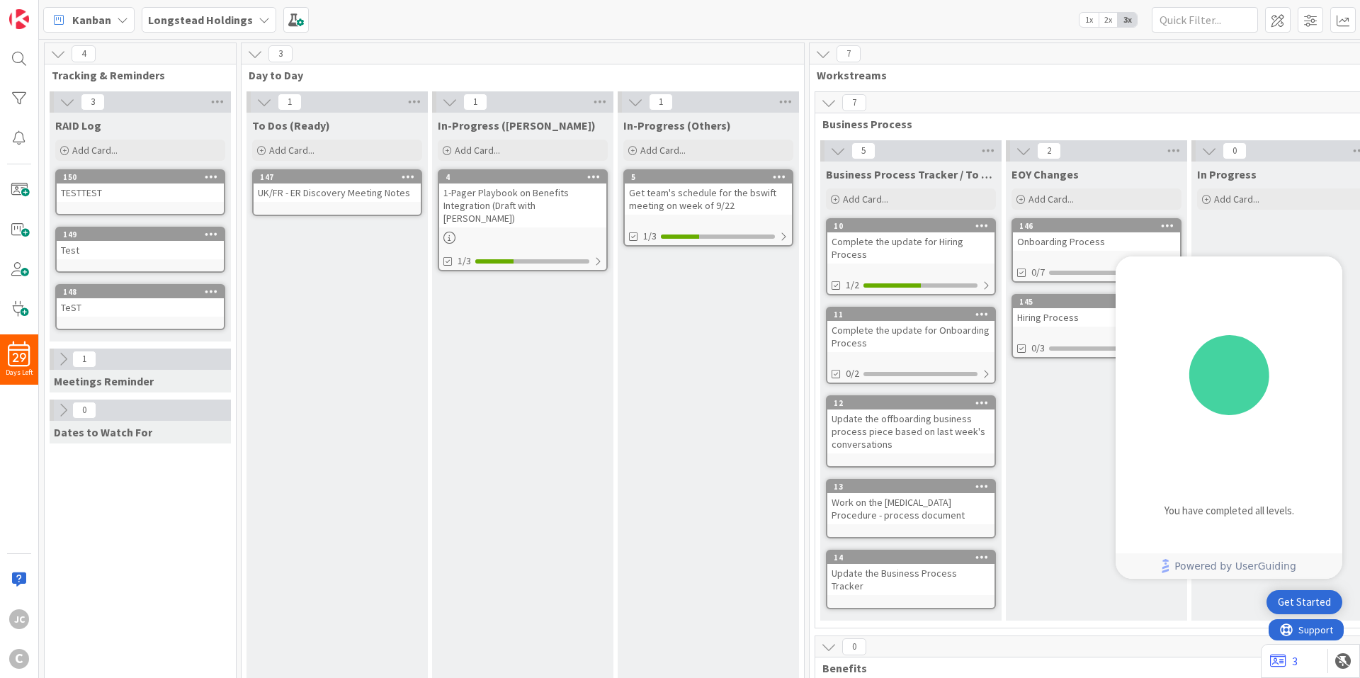
click at [208, 175] on icon at bounding box center [211, 176] width 13 height 10
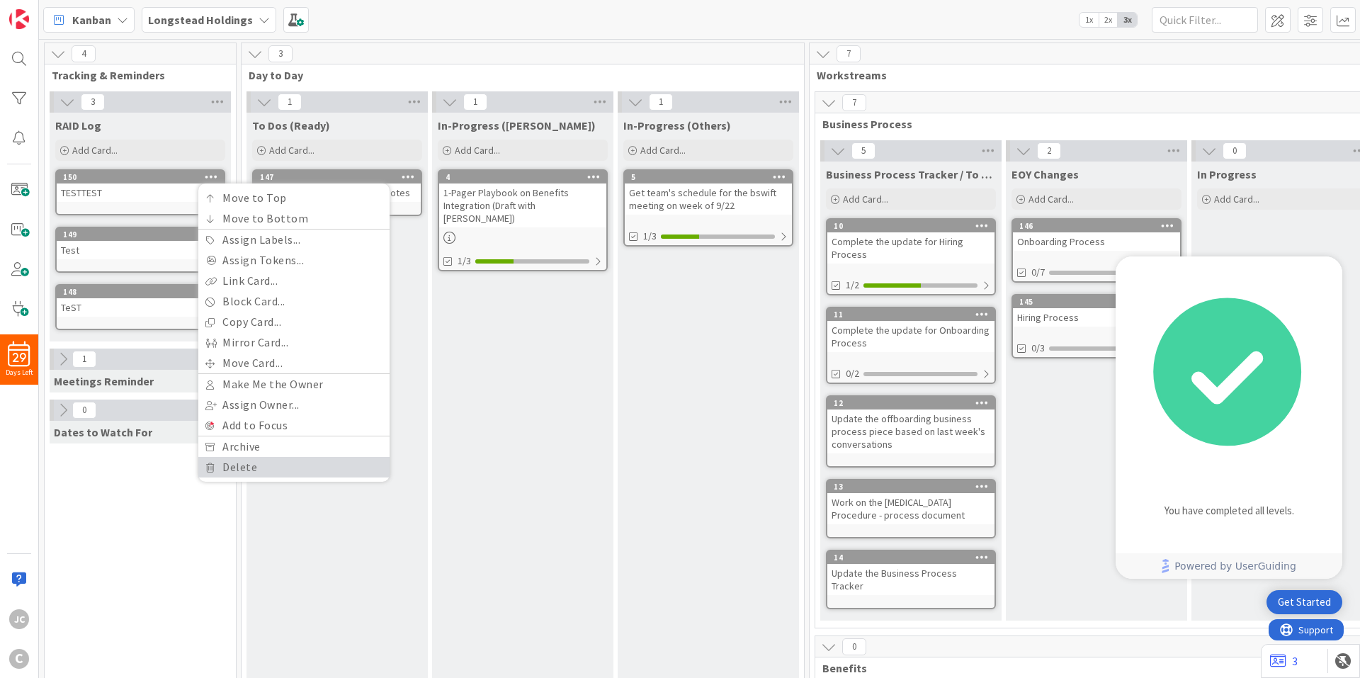
click at [324, 464] on link "Delete" at bounding box center [293, 467] width 191 height 21
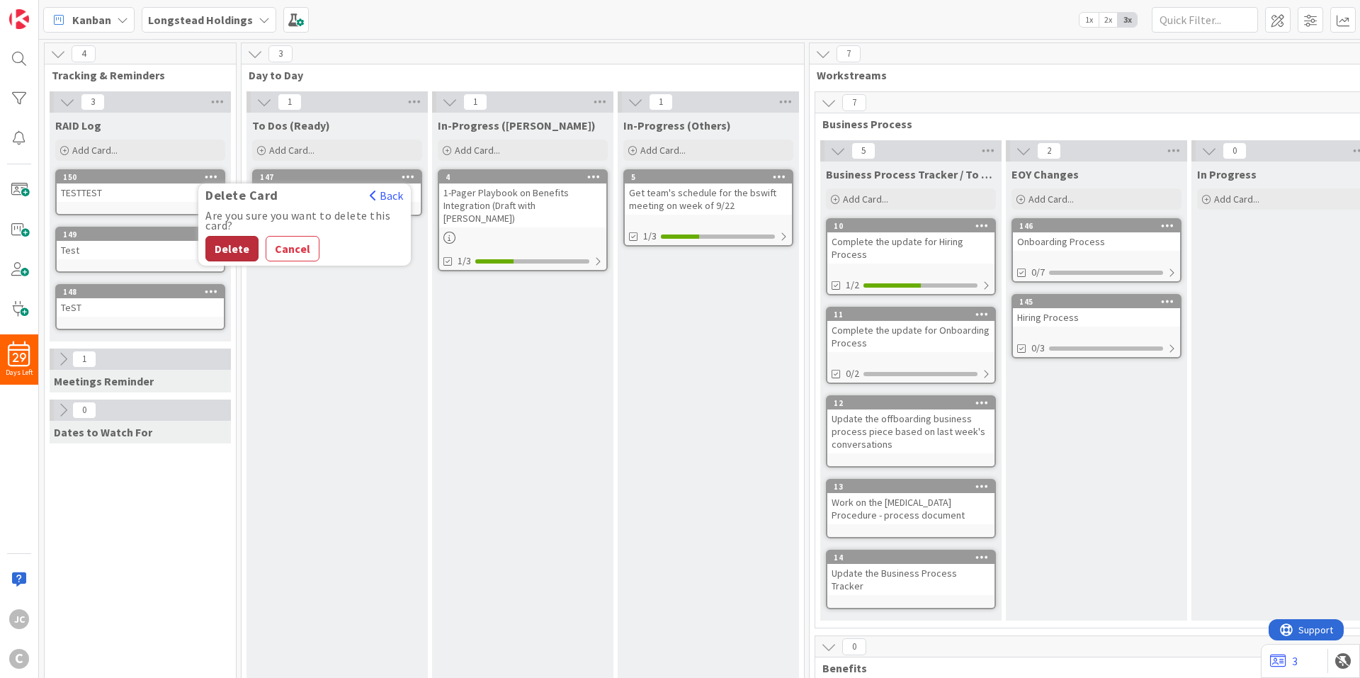
click at [241, 253] on button "Delete" at bounding box center [231, 248] width 53 height 25
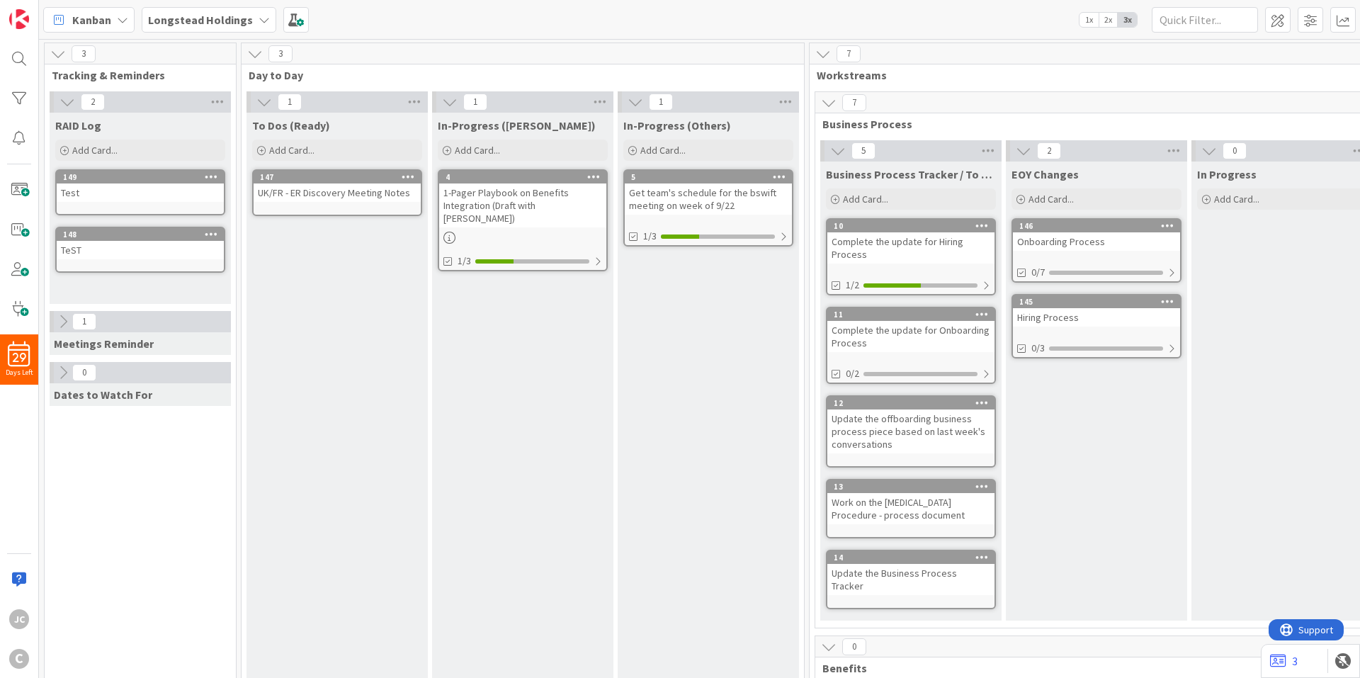
click at [213, 177] on icon at bounding box center [211, 176] width 13 height 10
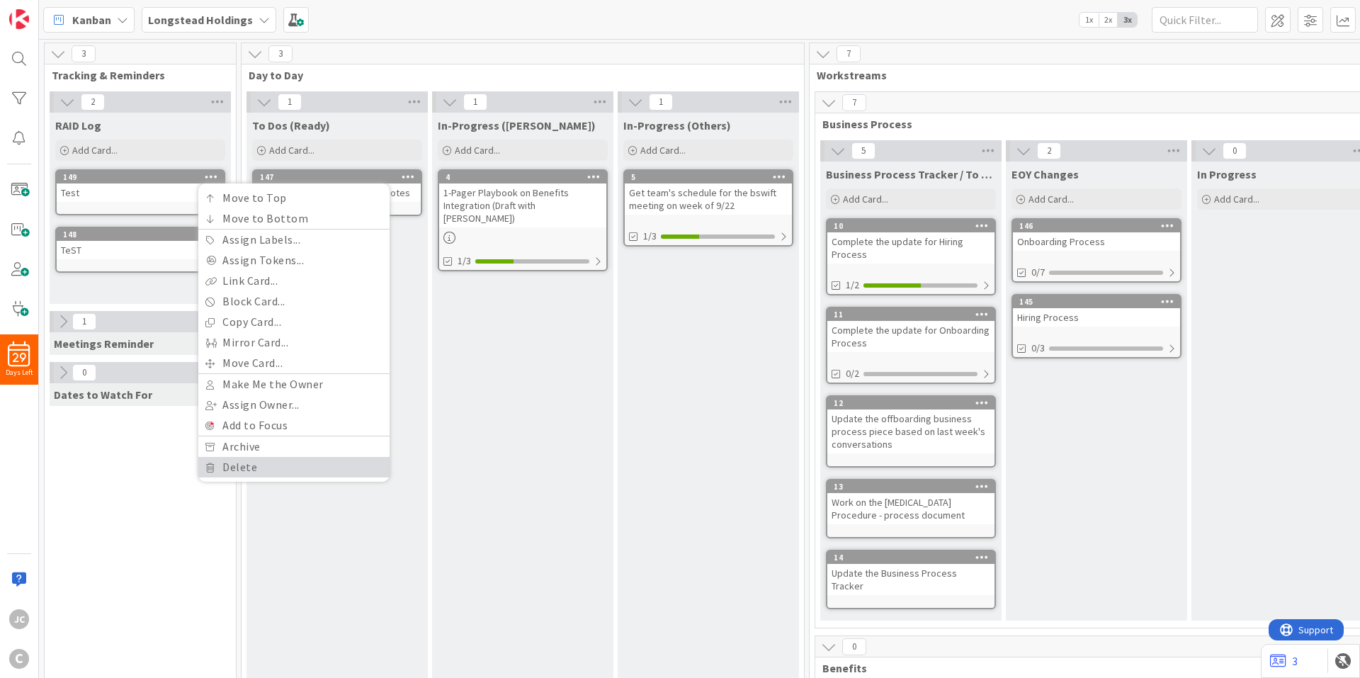
click at [273, 476] on link "Delete" at bounding box center [293, 467] width 191 height 21
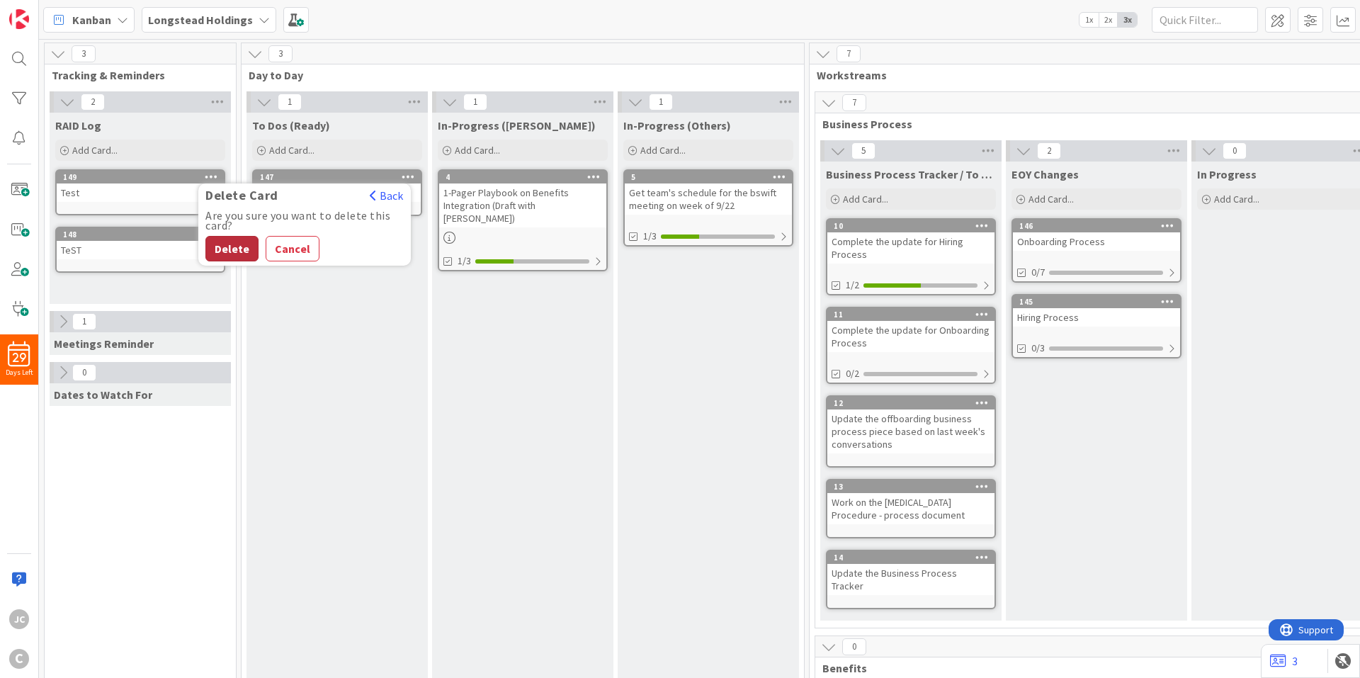
click at [248, 251] on button "Delete" at bounding box center [231, 248] width 53 height 25
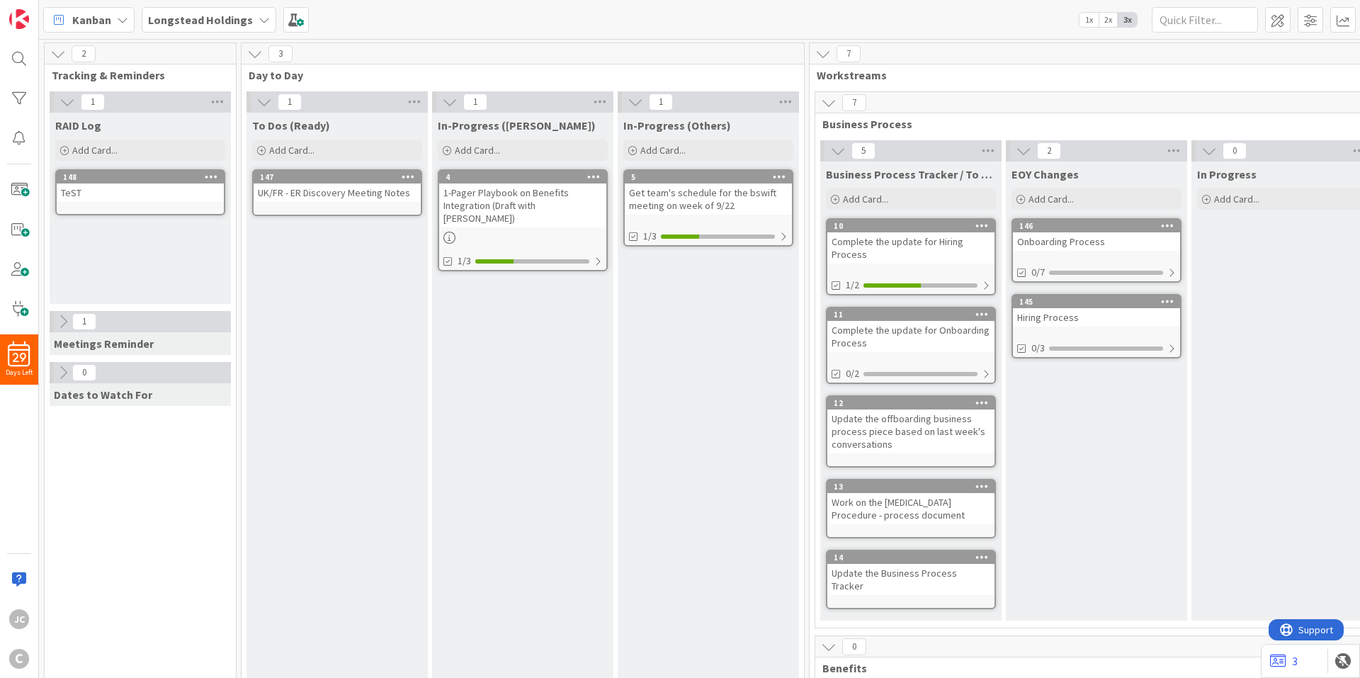
click at [212, 171] on icon at bounding box center [211, 176] width 13 height 10
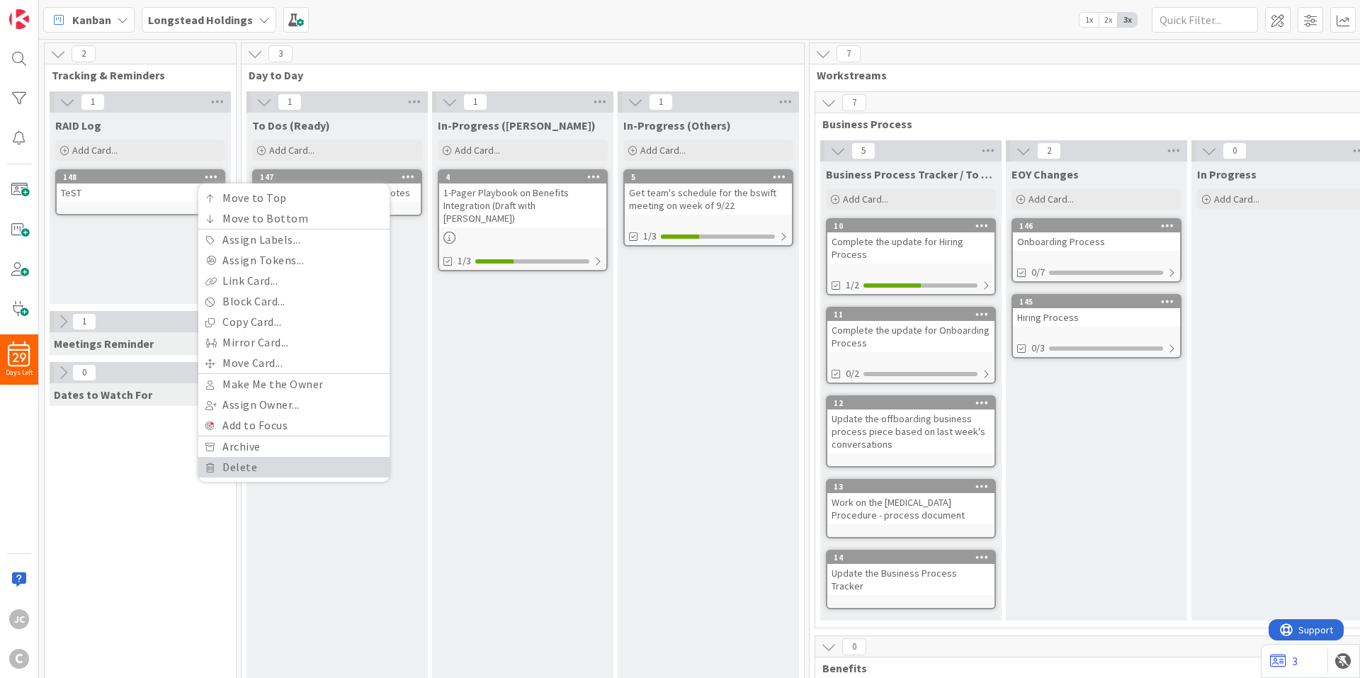
click at [272, 471] on link "Delete" at bounding box center [293, 467] width 191 height 21
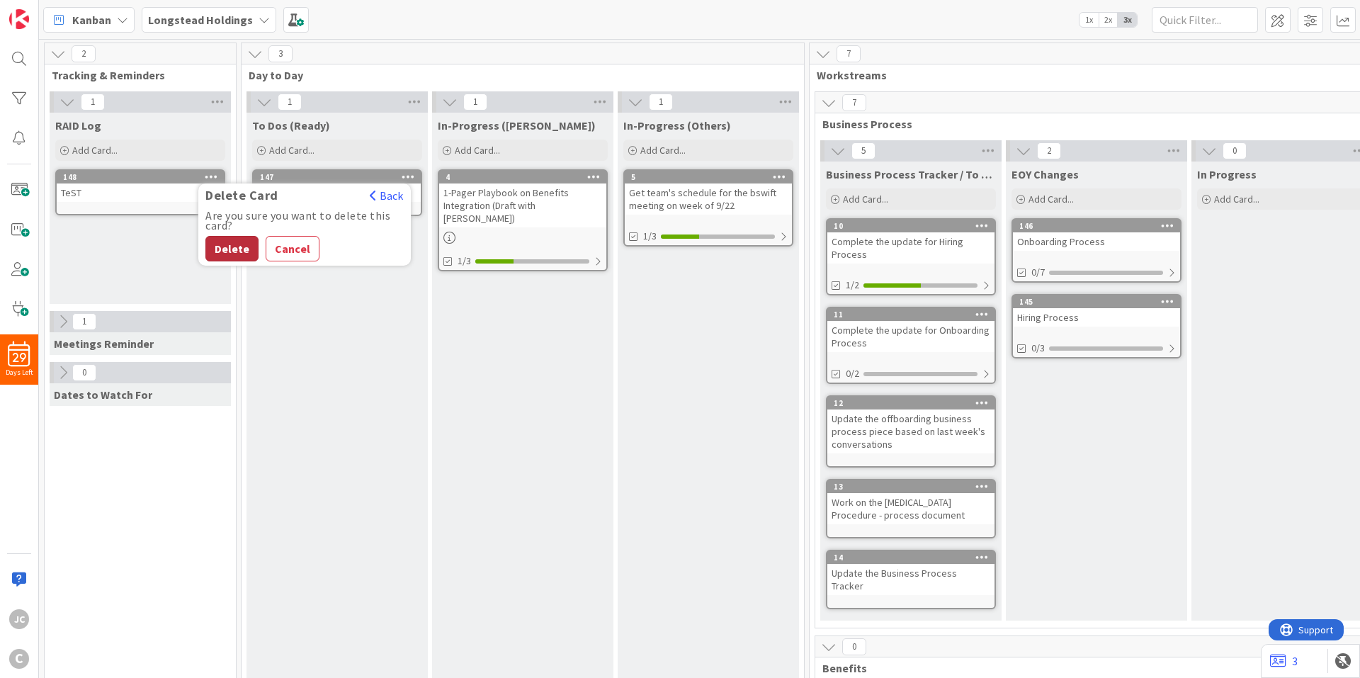
click at [239, 250] on button "Delete" at bounding box center [231, 248] width 53 height 25
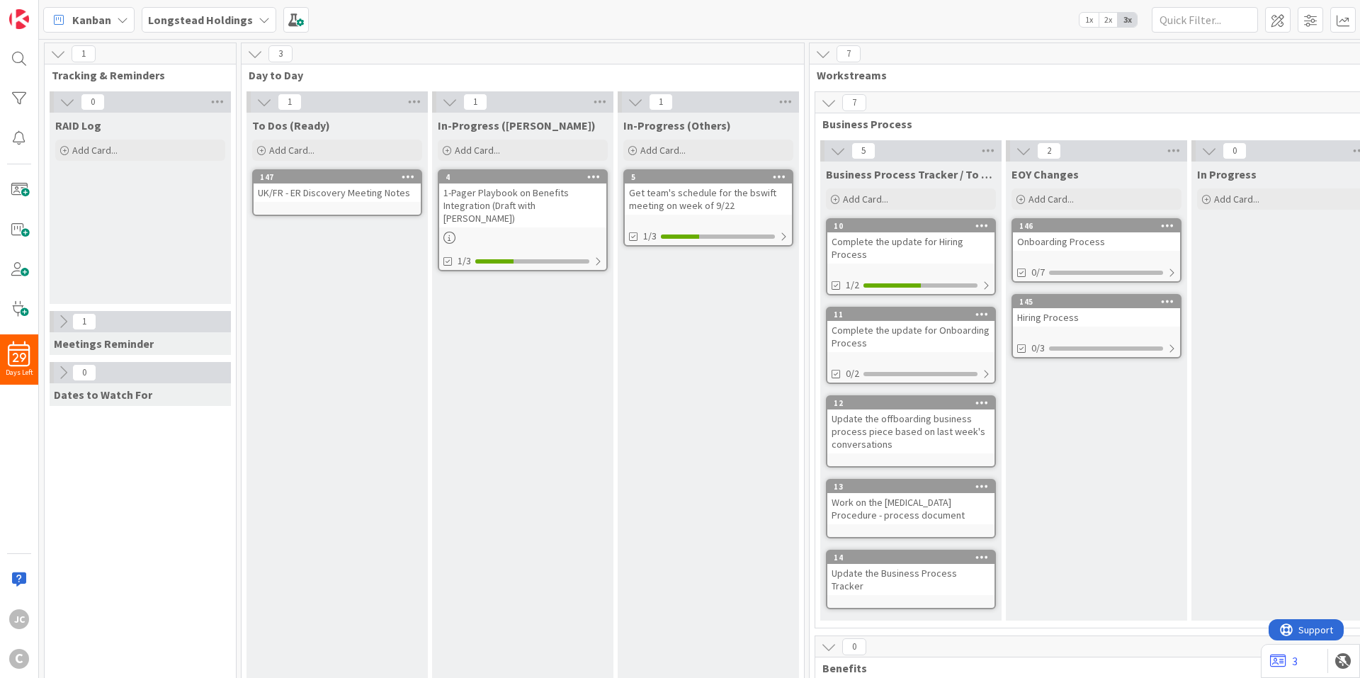
click at [254, 54] on icon at bounding box center [255, 54] width 16 height 16
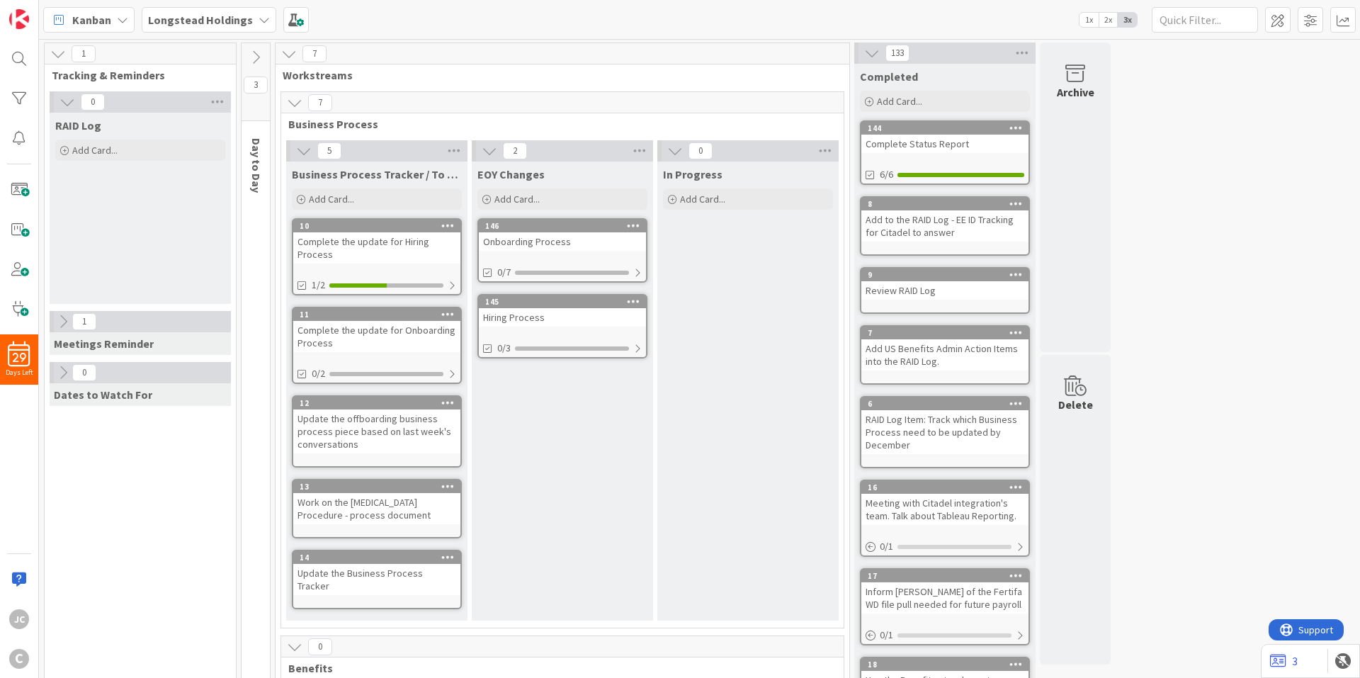
click at [254, 54] on icon at bounding box center [256, 58] width 16 height 16
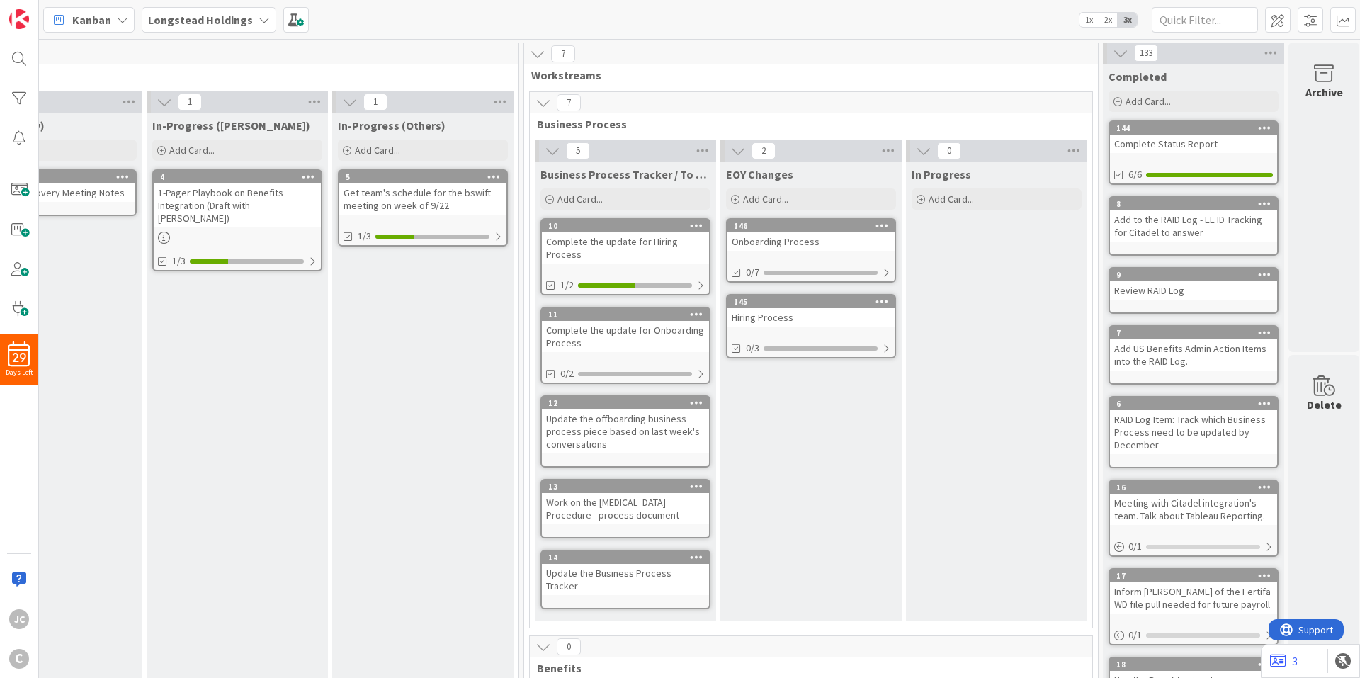
scroll to position [0, 300]
click at [1108, 55] on icon at bounding box center [1116, 53] width 16 height 16
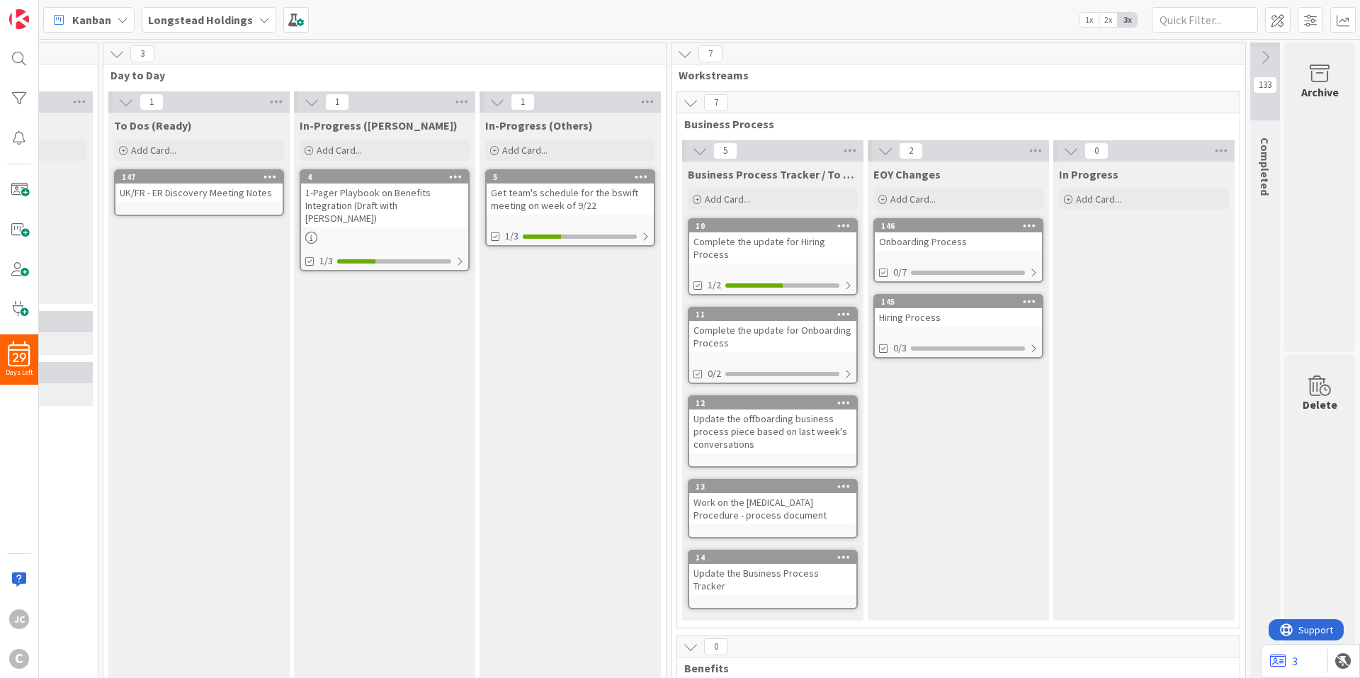
scroll to position [0, 149]
click at [685, 101] on icon at bounding box center [691, 103] width 16 height 16
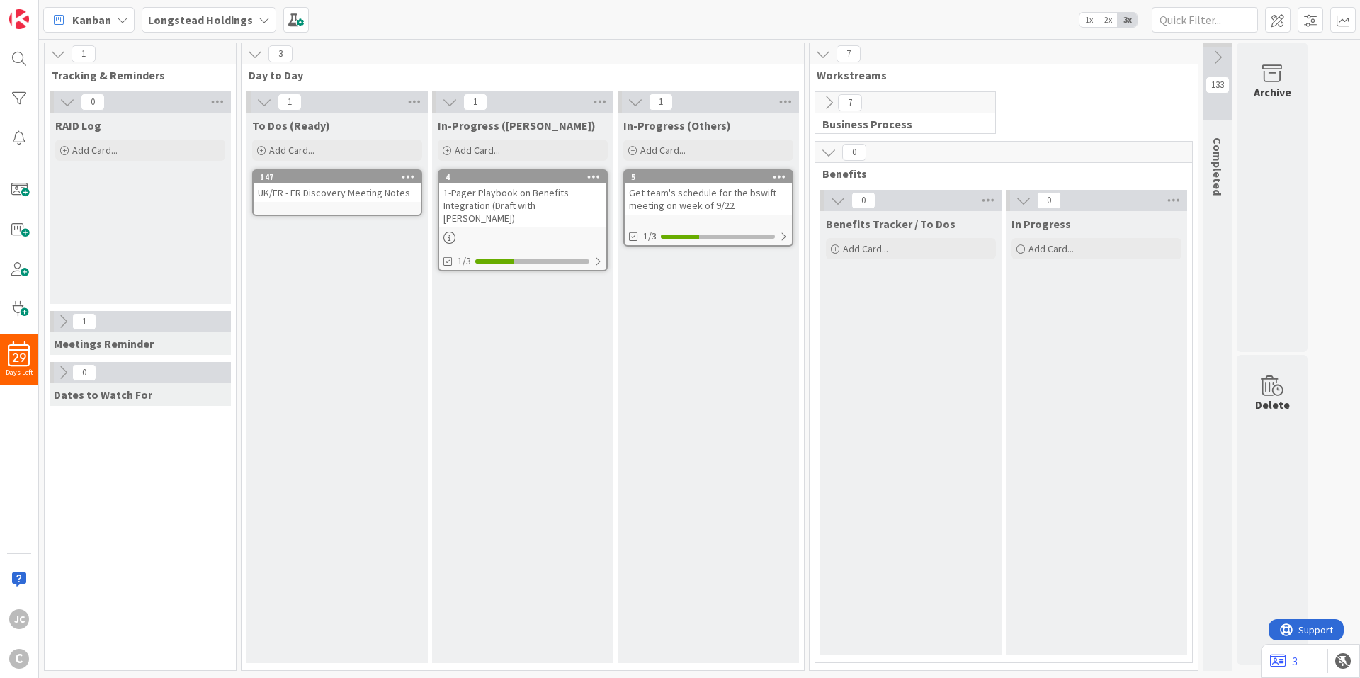
scroll to position [0, 0]
click at [829, 149] on icon at bounding box center [829, 152] width 16 height 16
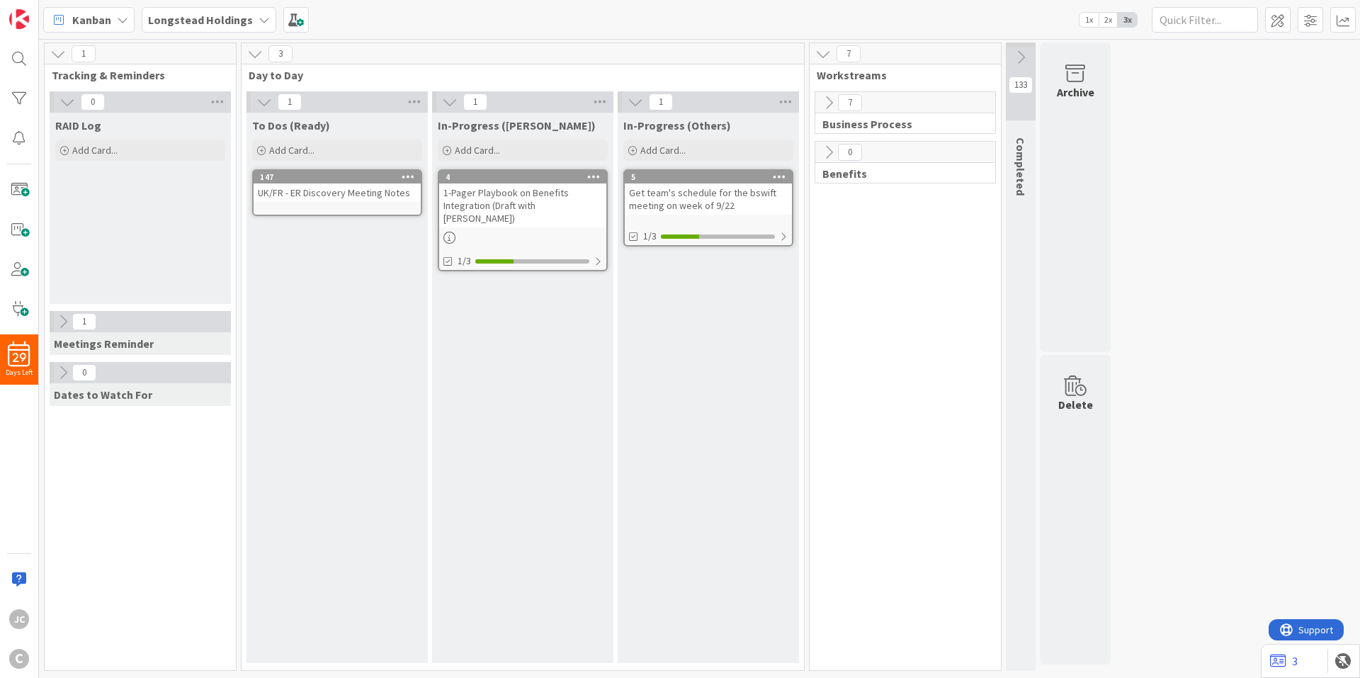
click at [829, 149] on icon at bounding box center [829, 152] width 16 height 16
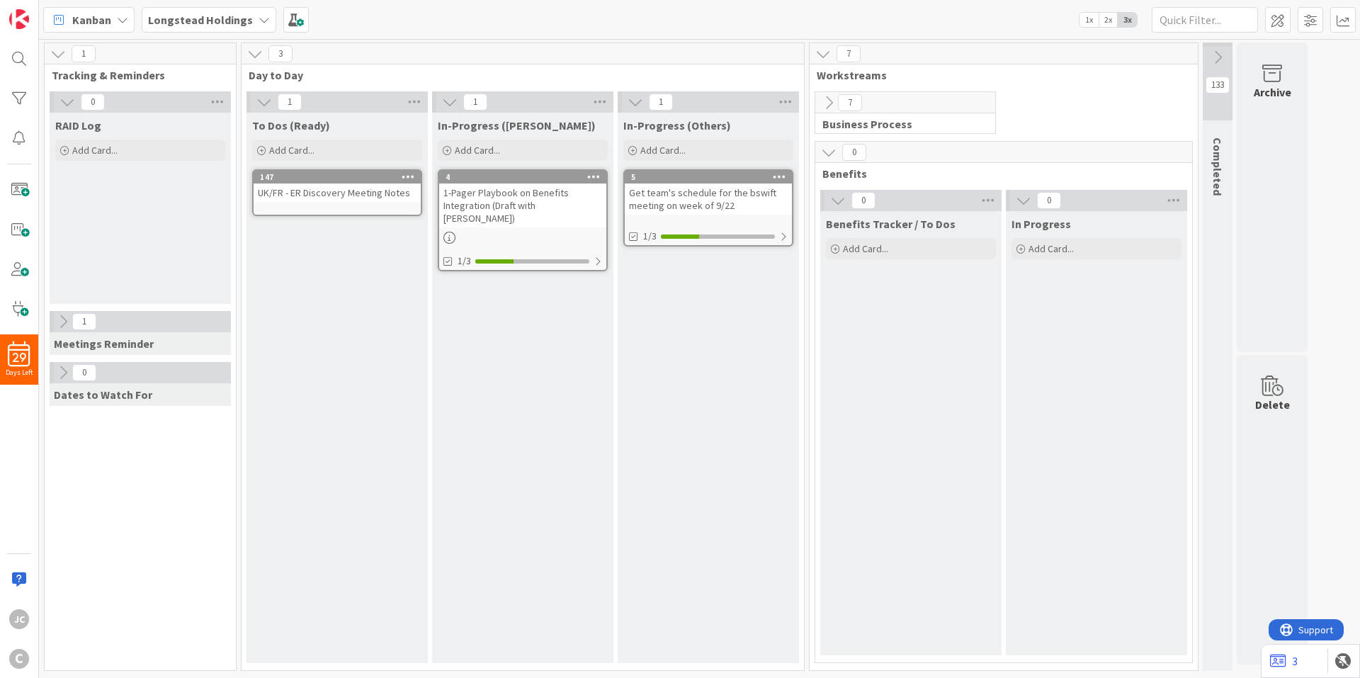
click at [834, 111] on button at bounding box center [828, 102] width 18 height 18
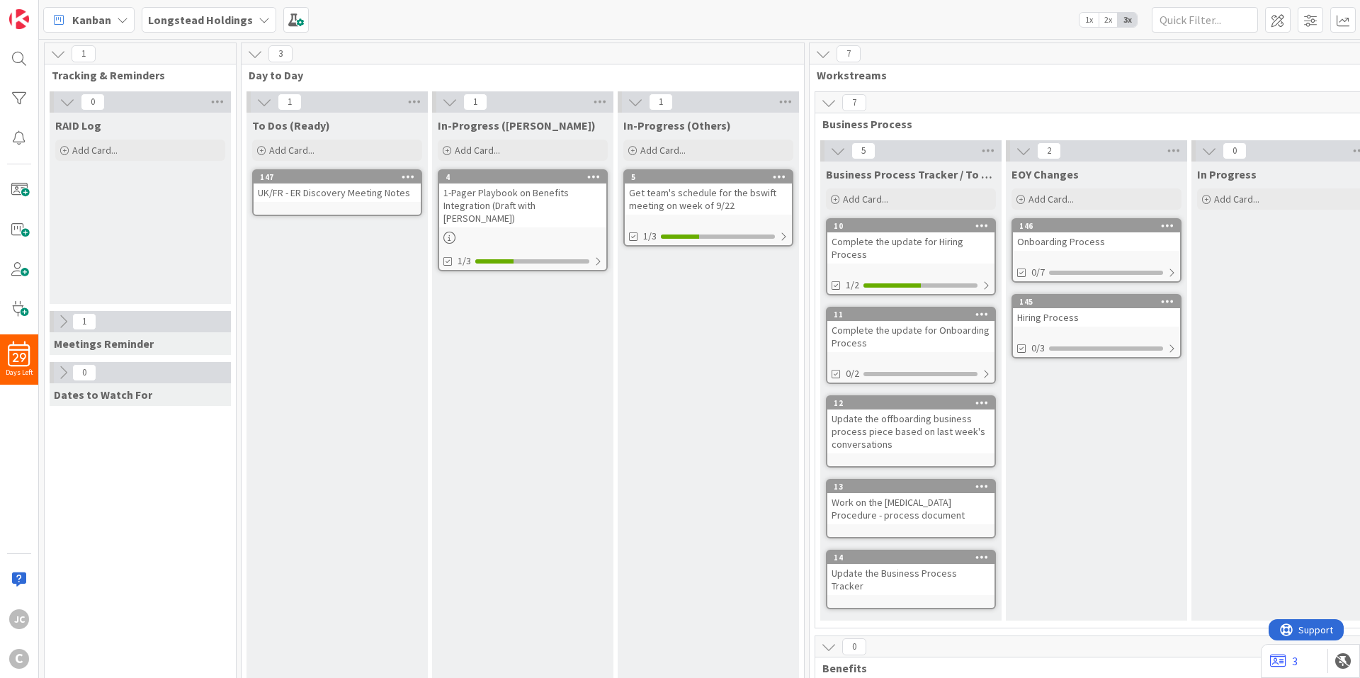
click at [834, 111] on button at bounding box center [828, 102] width 18 height 18
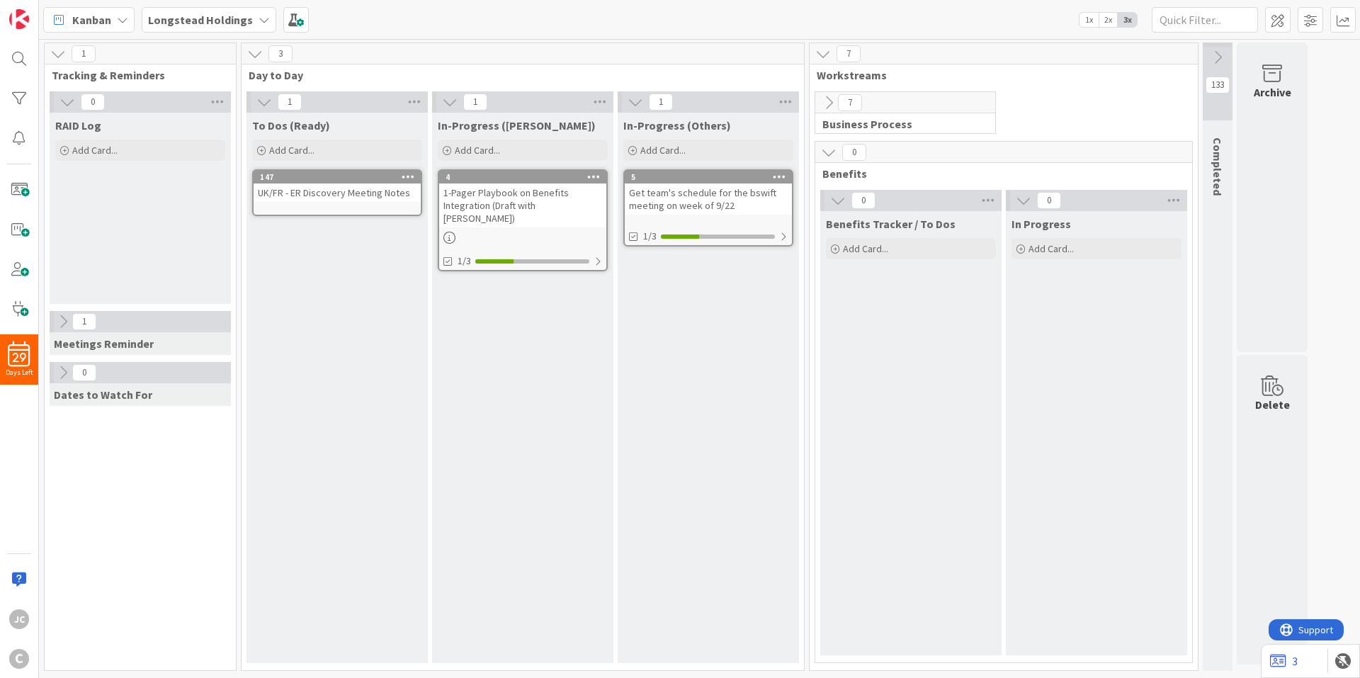
click at [837, 149] on button at bounding box center [828, 152] width 18 height 18
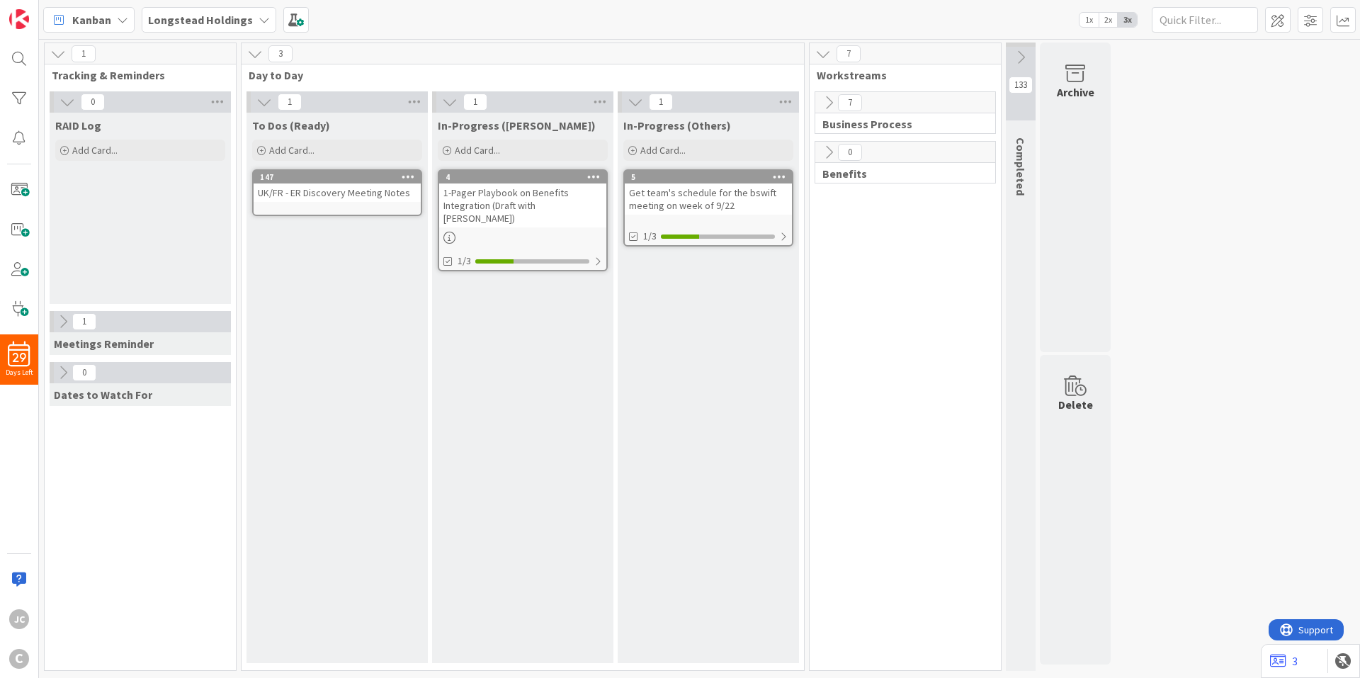
click at [837, 149] on button at bounding box center [828, 152] width 18 height 18
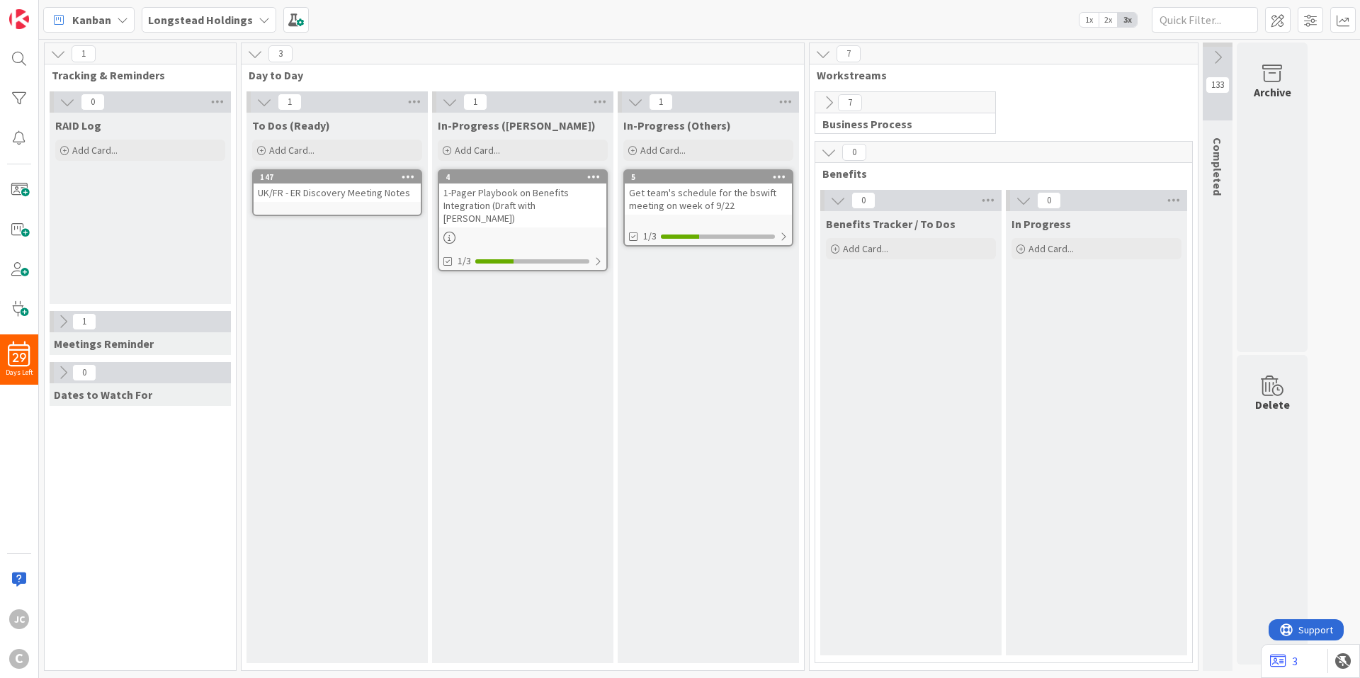
click at [834, 102] on icon at bounding box center [829, 103] width 16 height 16
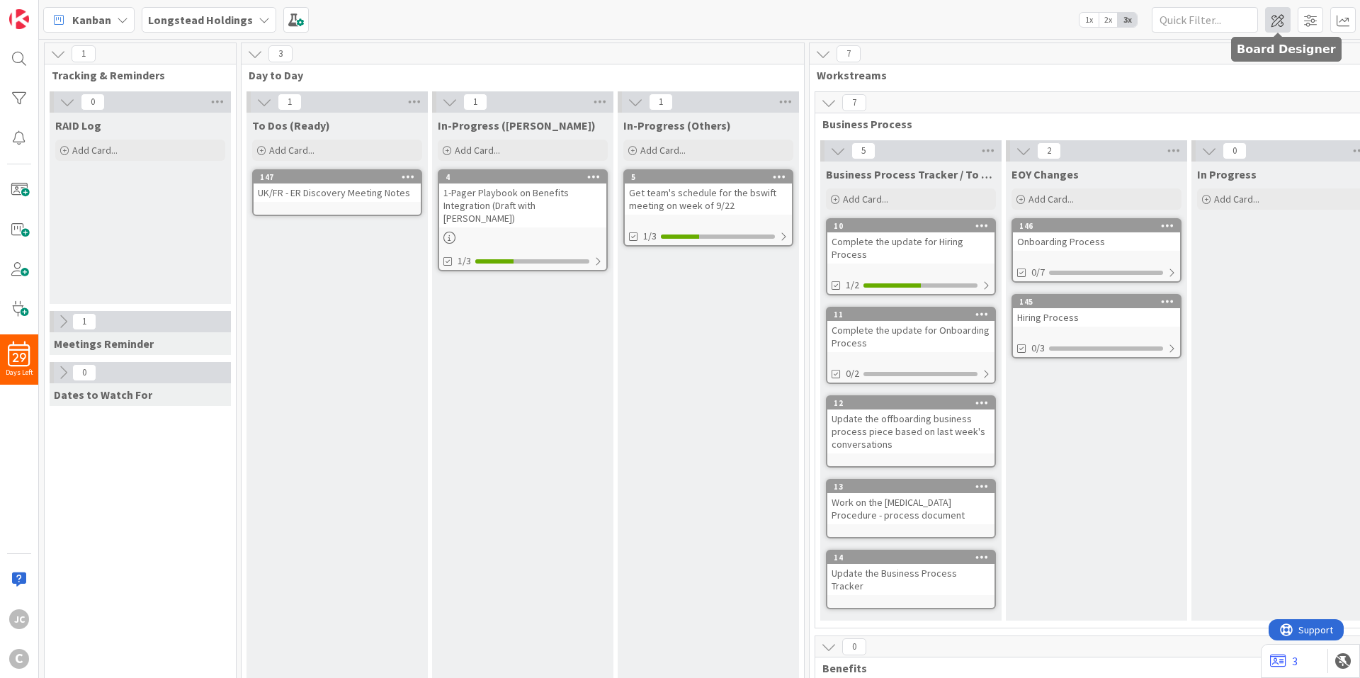
click at [1273, 22] on span at bounding box center [1277, 19] width 25 height 25
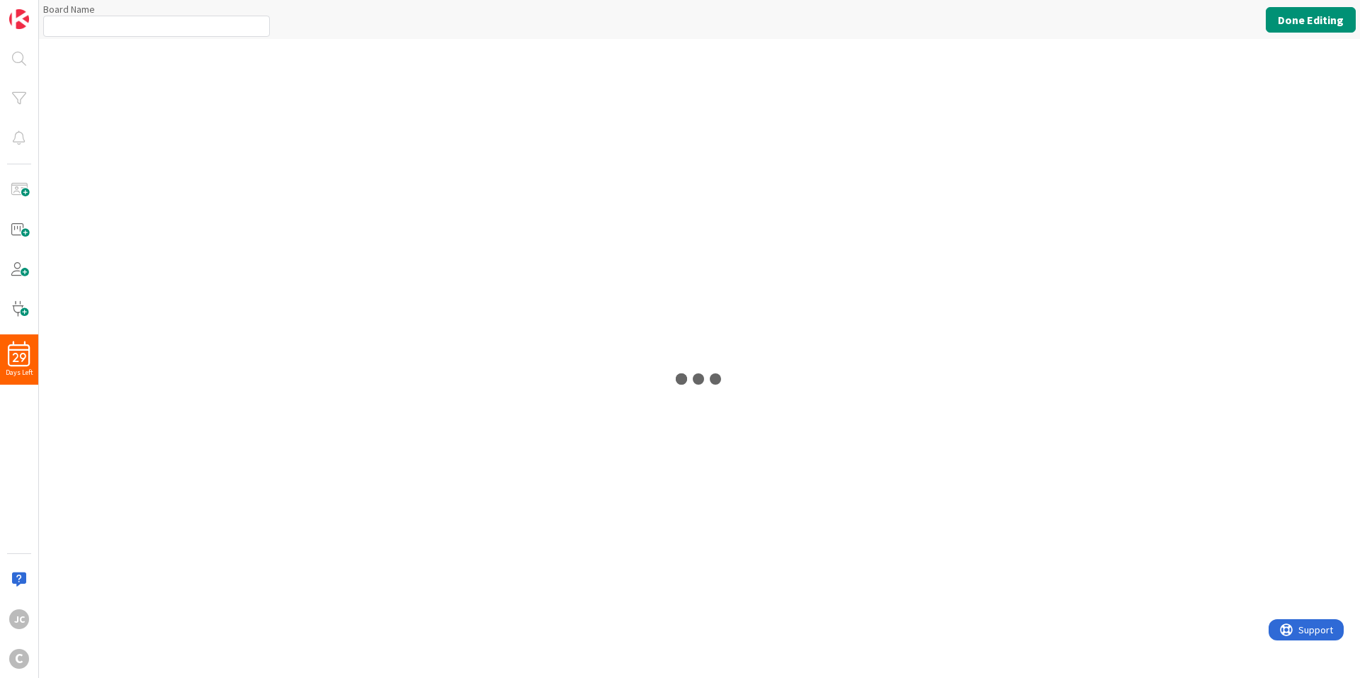
type input "Longstead Holdings"
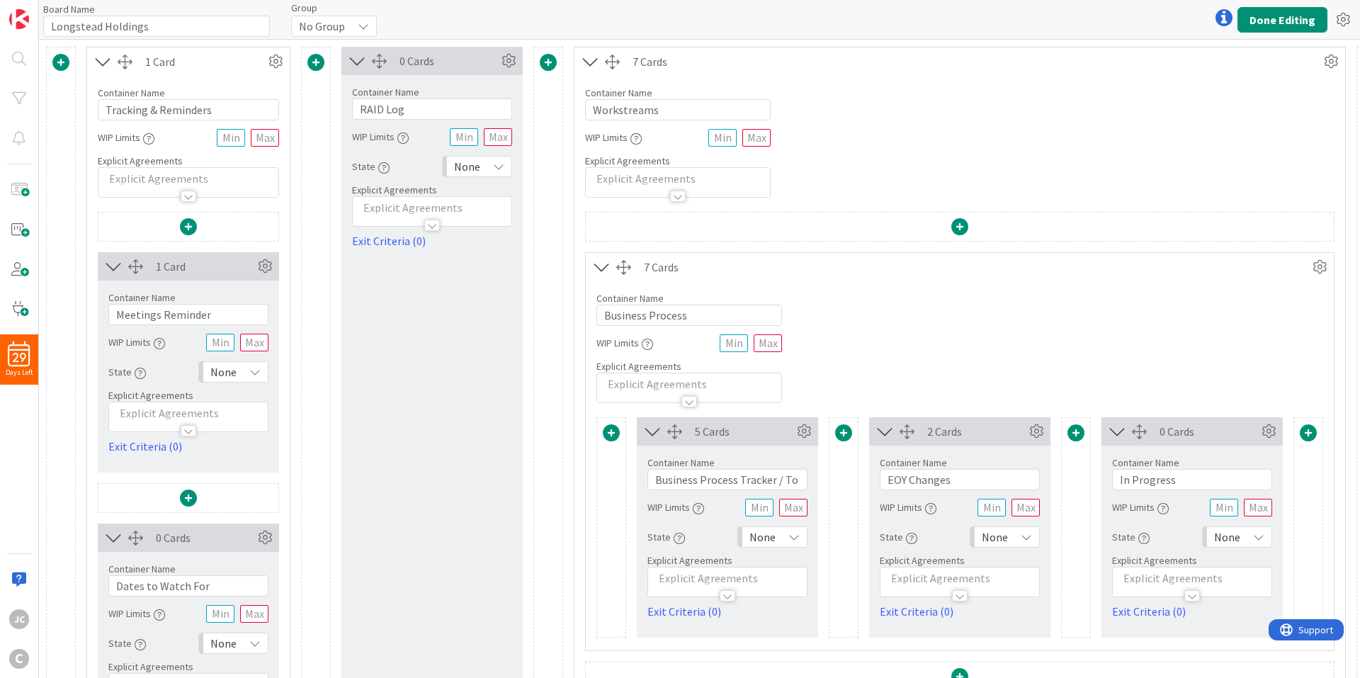
click at [186, 228] on span at bounding box center [188, 226] width 17 height 17
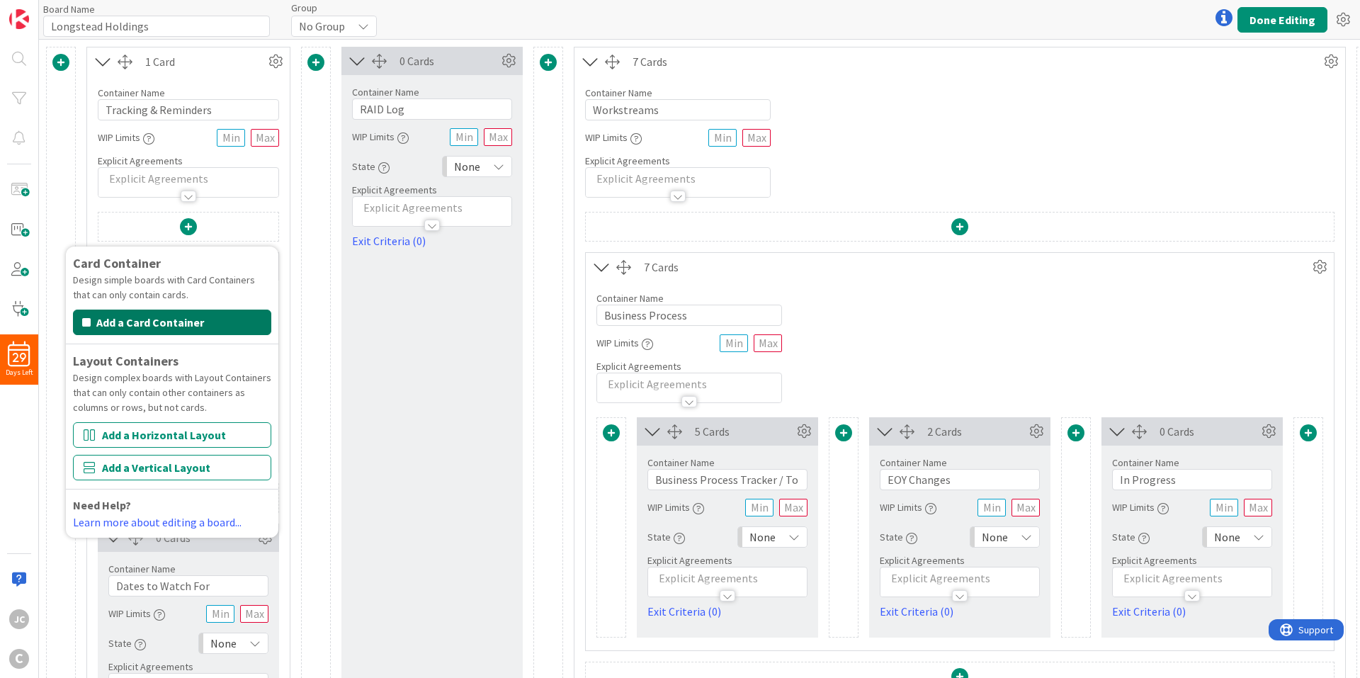
click at [202, 322] on button "Add a Card Container" at bounding box center [172, 322] width 198 height 25
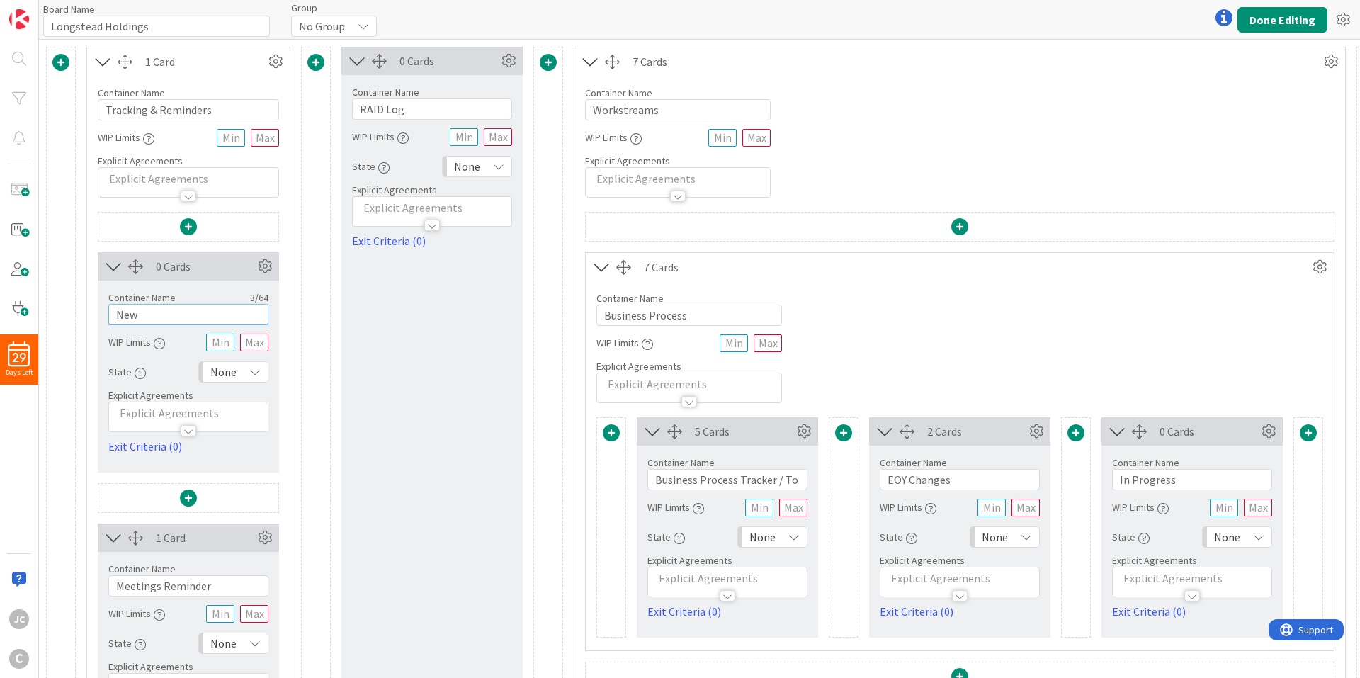
click at [176, 314] on input "New" at bounding box center [188, 314] width 160 height 21
type input "Meeting Blocks [DATE]"
click at [311, 294] on div at bounding box center [316, 594] width 30 height 1095
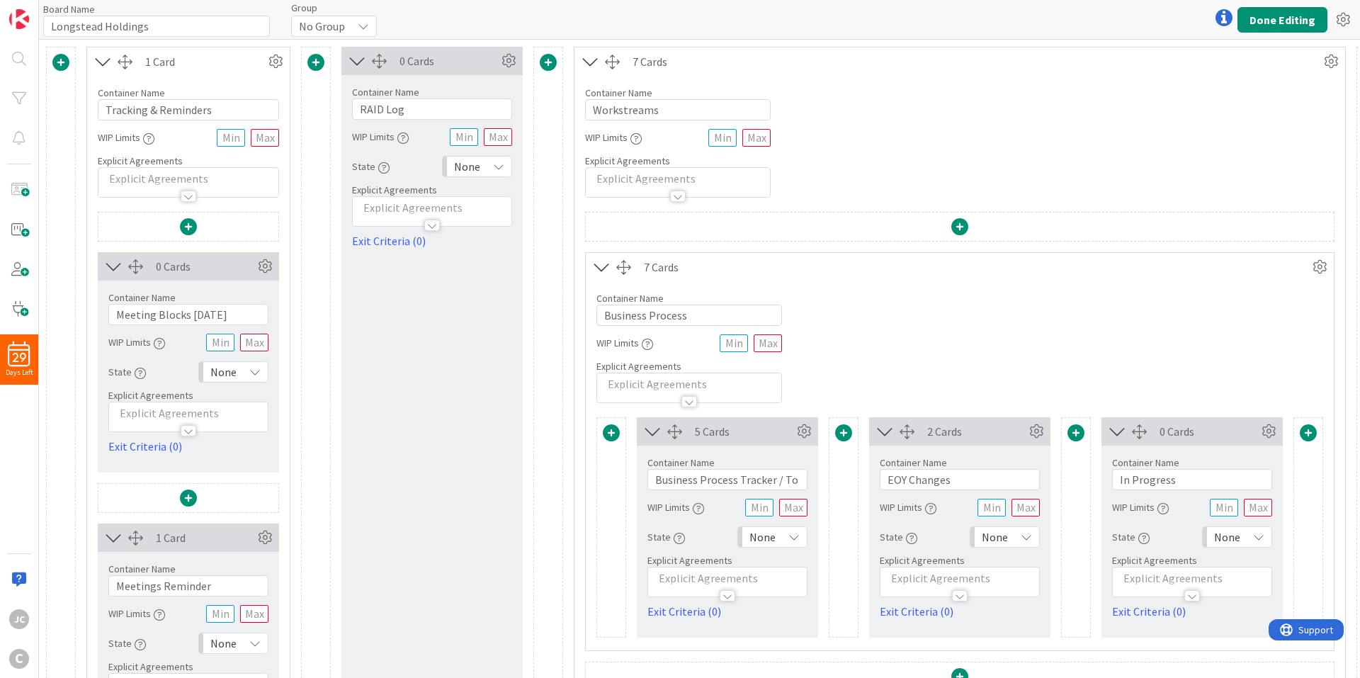
click at [194, 220] on span at bounding box center [188, 226] width 17 height 17
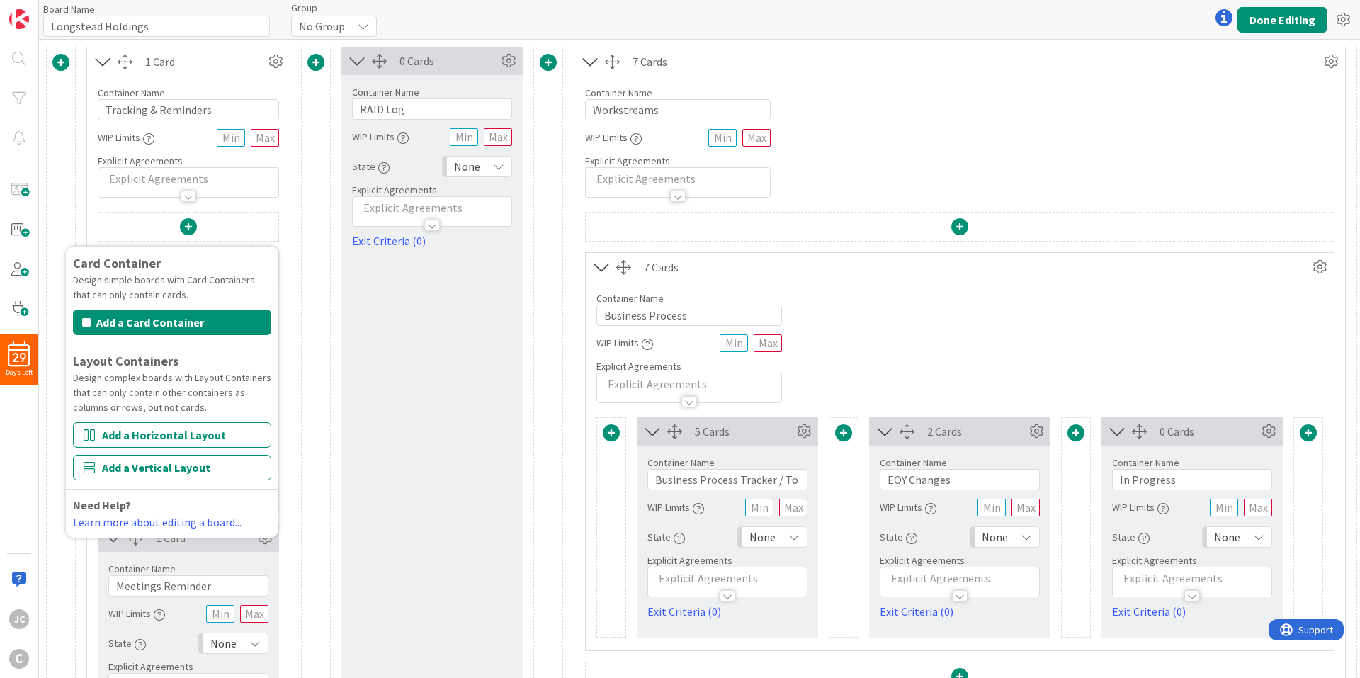
click at [302, 238] on div at bounding box center [316, 594] width 30 height 1095
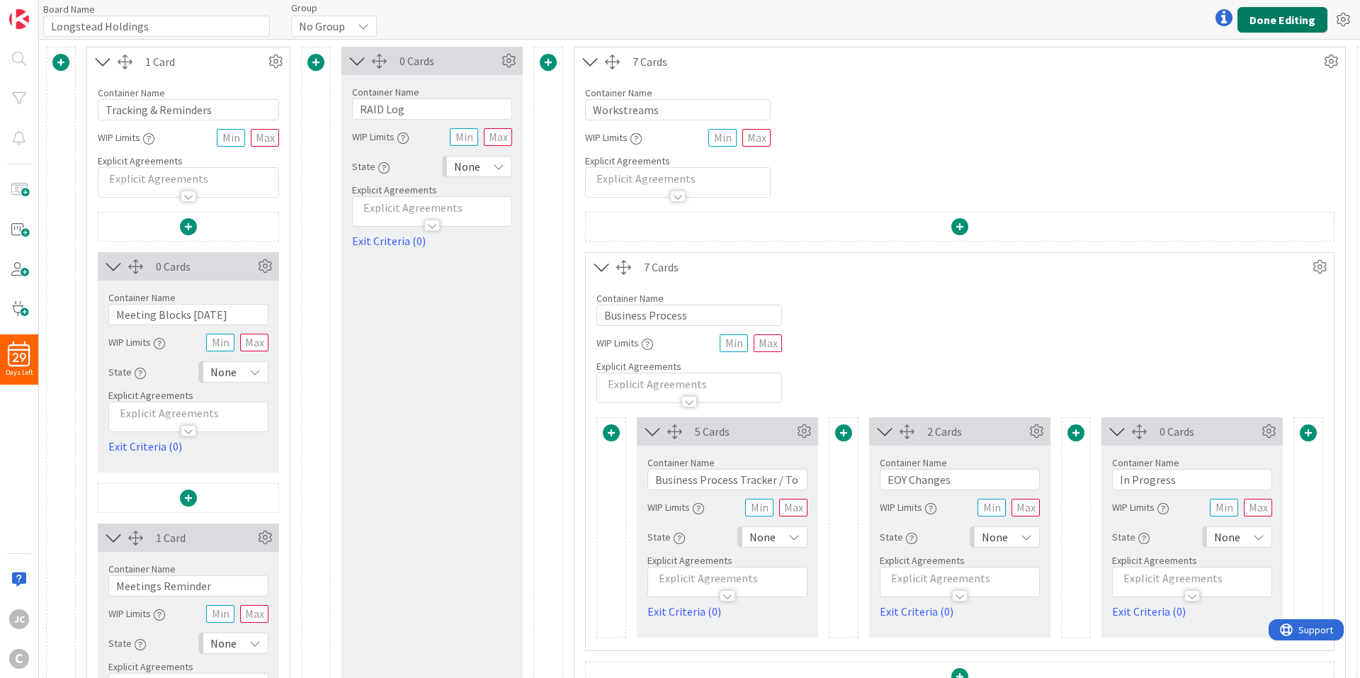
click at [1259, 9] on button "Done Editing" at bounding box center [1282, 19] width 90 height 25
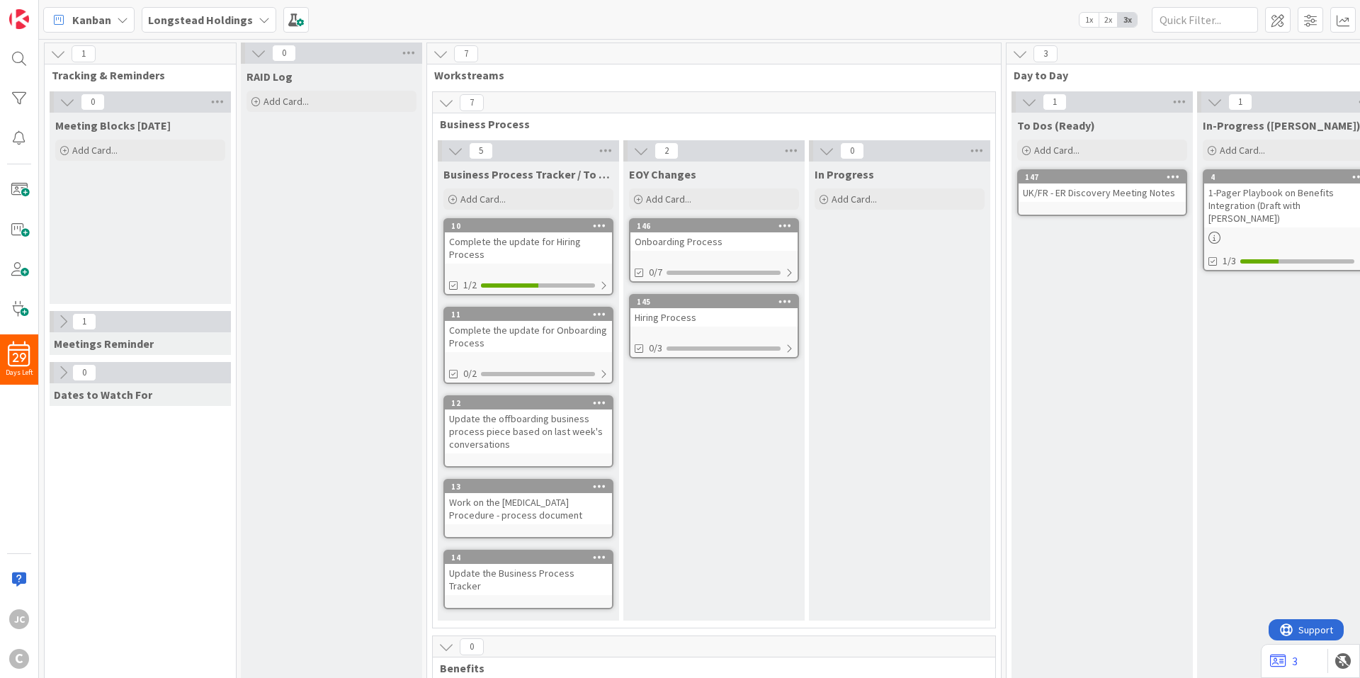
click at [67, 329] on icon at bounding box center [63, 322] width 16 height 16
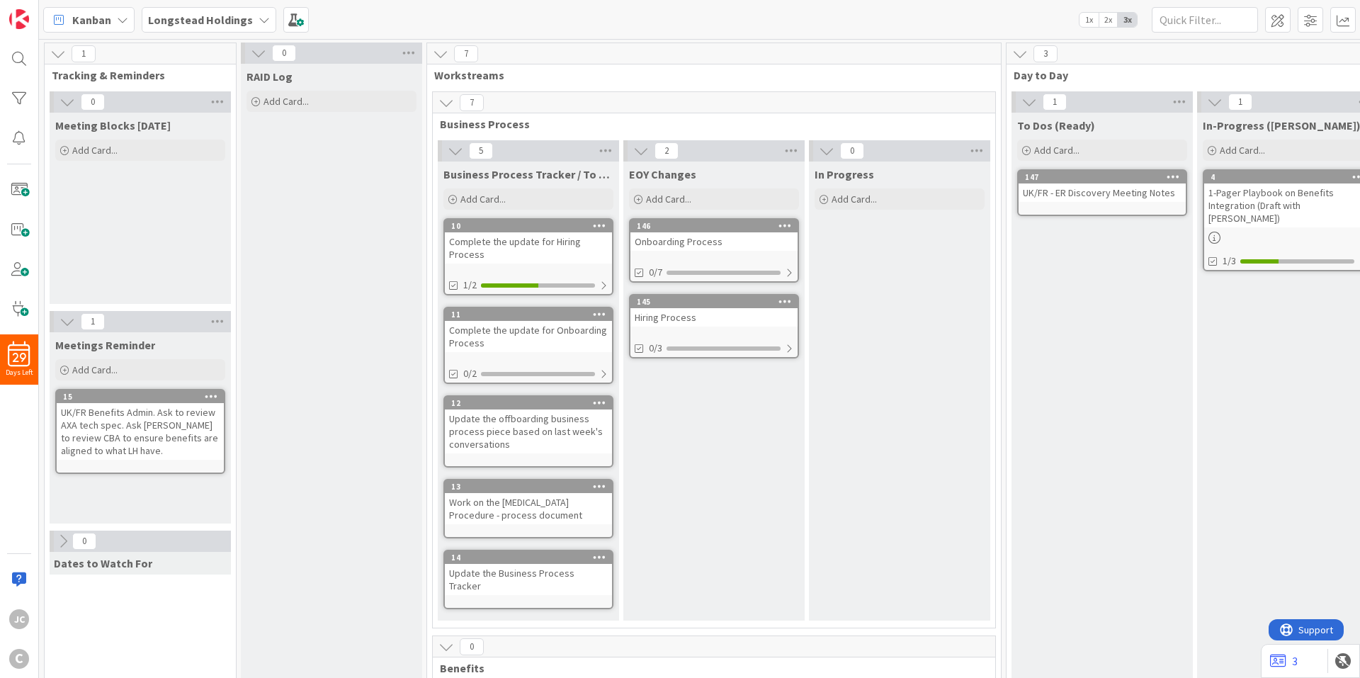
click at [67, 329] on icon at bounding box center [67, 322] width 16 height 16
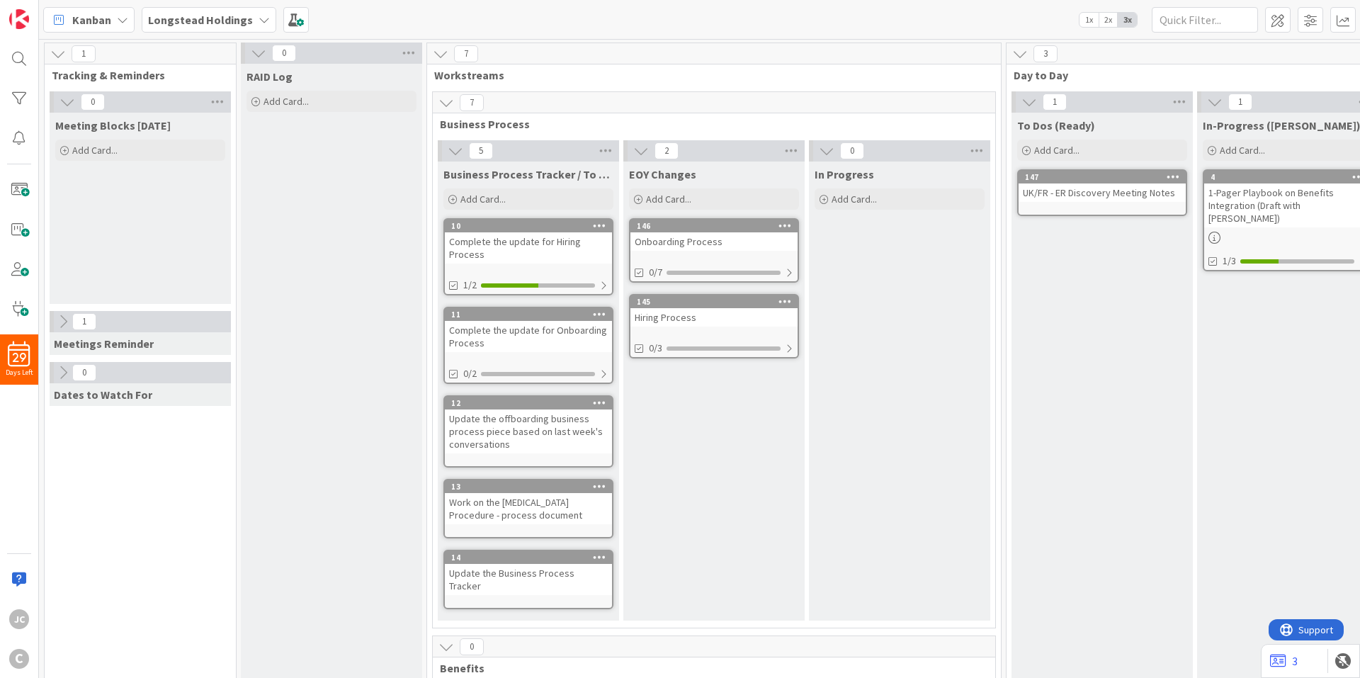
click at [62, 381] on button at bounding box center [63, 372] width 18 height 18
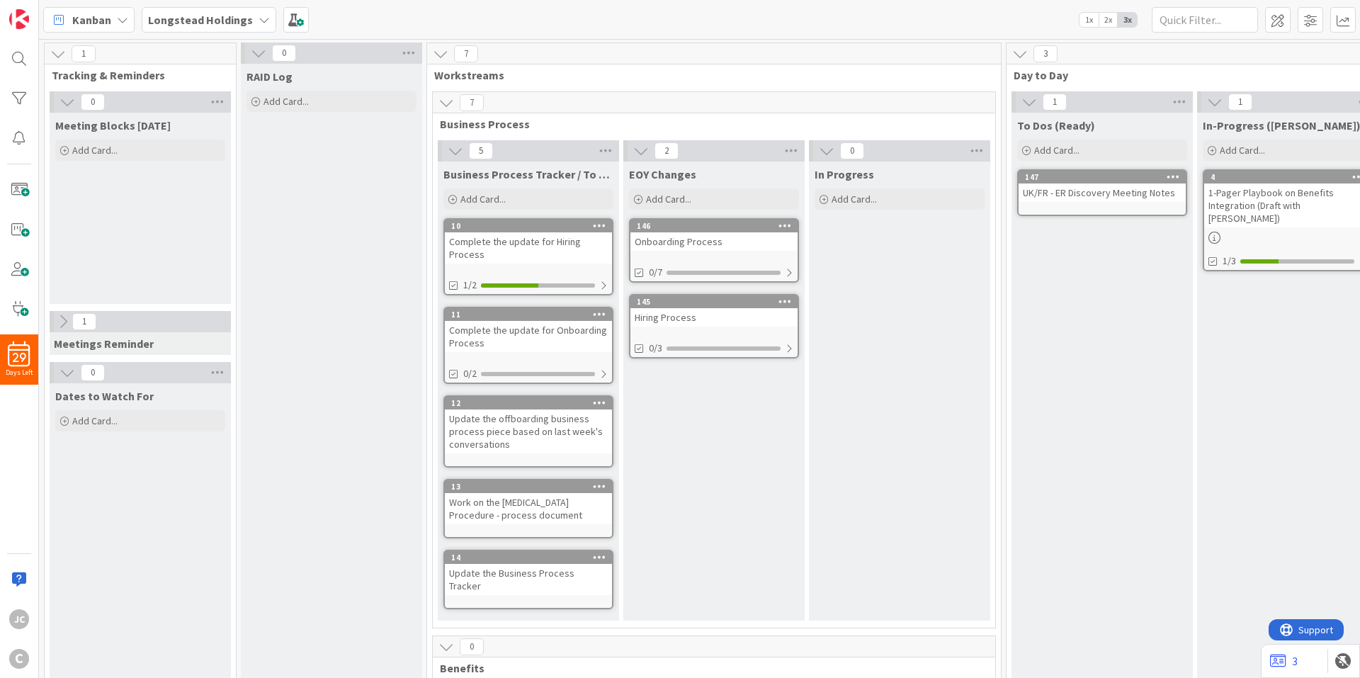
click at [62, 380] on button at bounding box center [67, 372] width 18 height 18
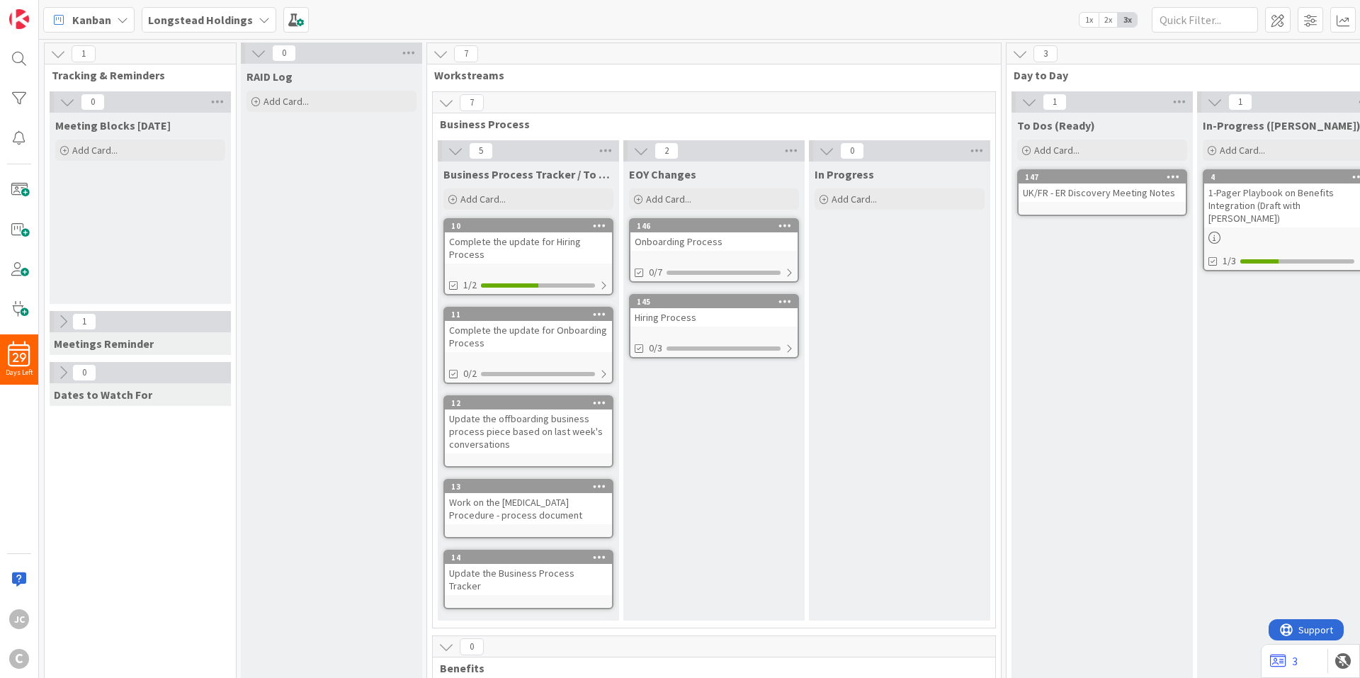
click at [65, 328] on icon at bounding box center [63, 322] width 16 height 16
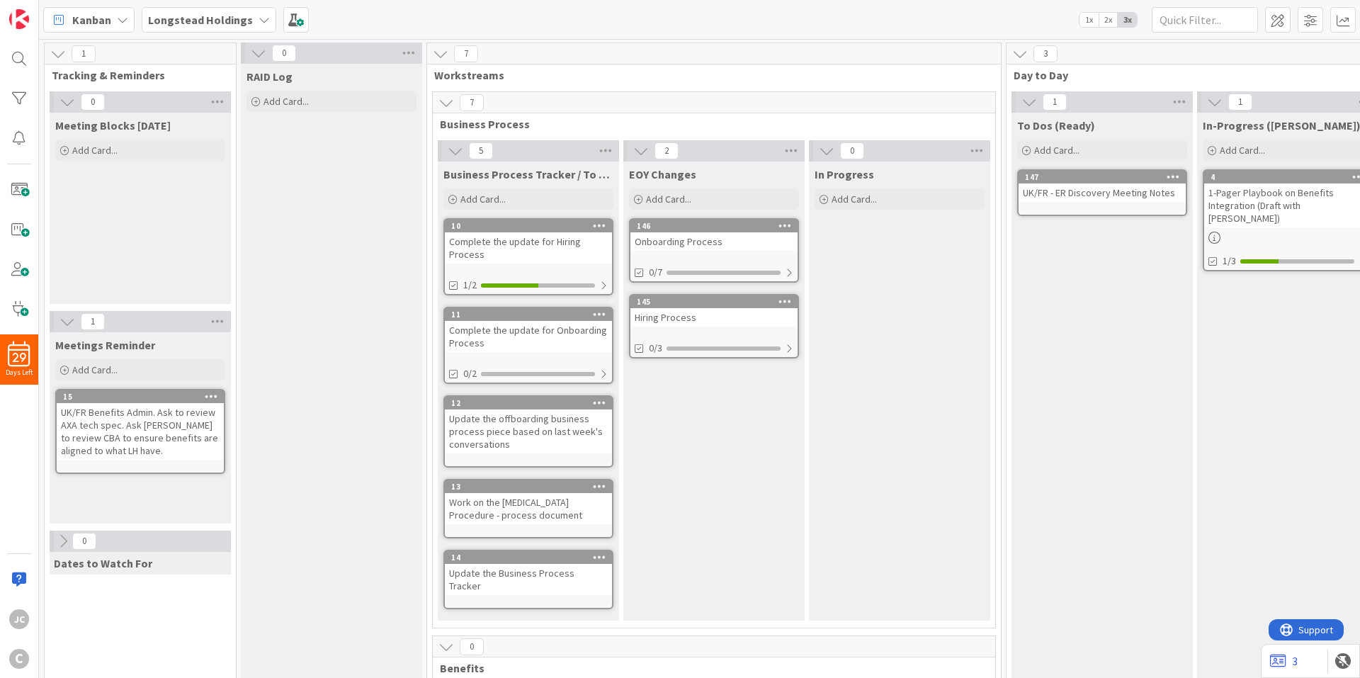
click at [65, 328] on icon at bounding box center [67, 322] width 16 height 16
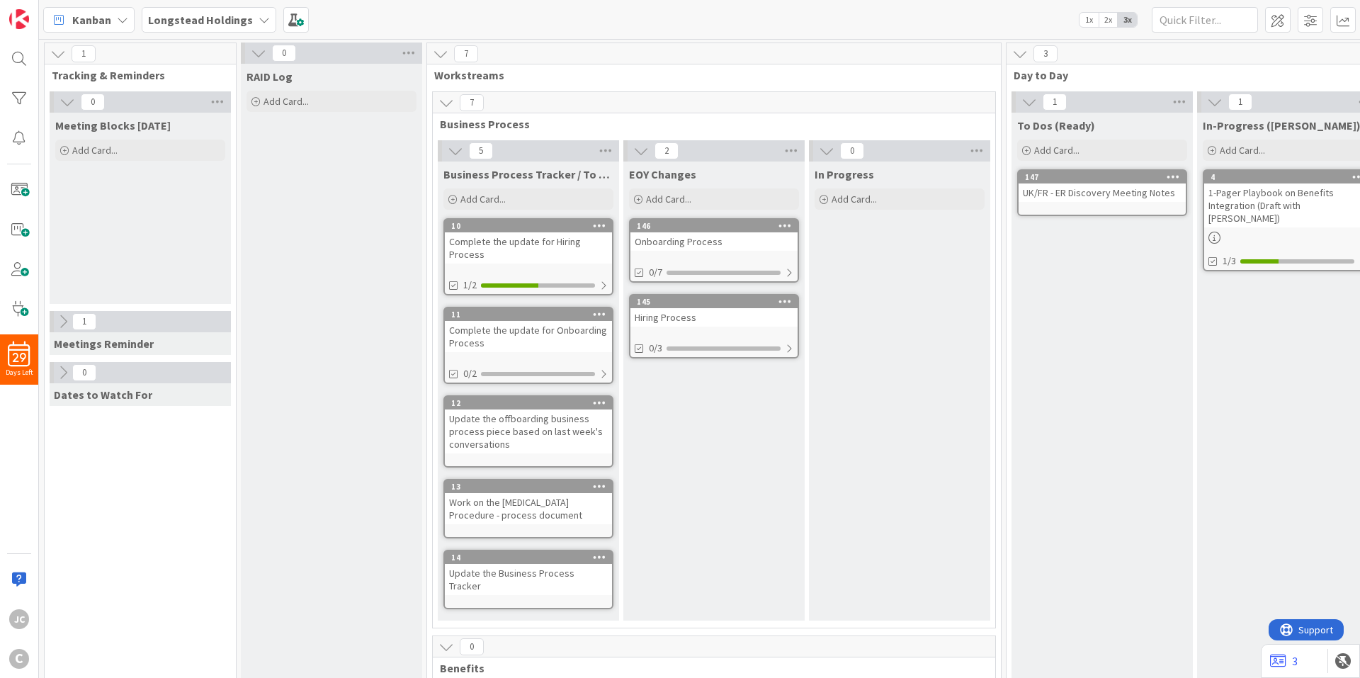
click at [65, 328] on icon at bounding box center [63, 322] width 16 height 16
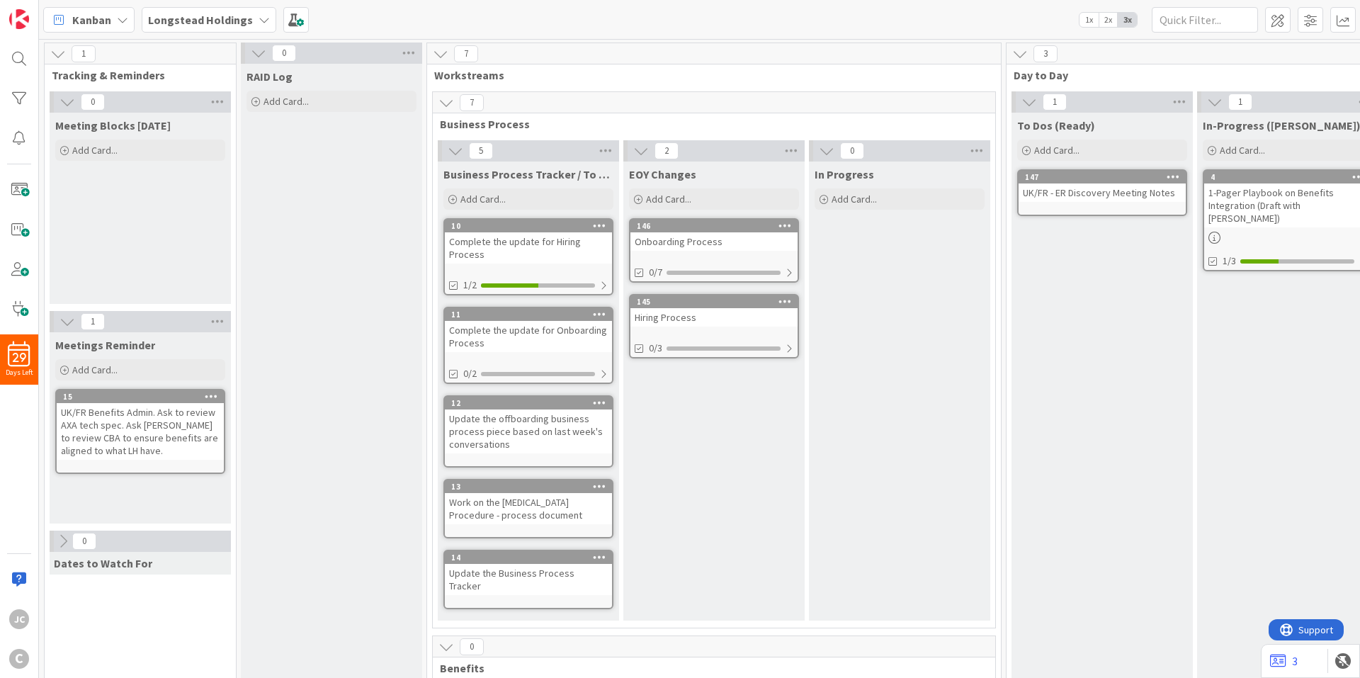
click at [65, 328] on icon at bounding box center [67, 322] width 16 height 16
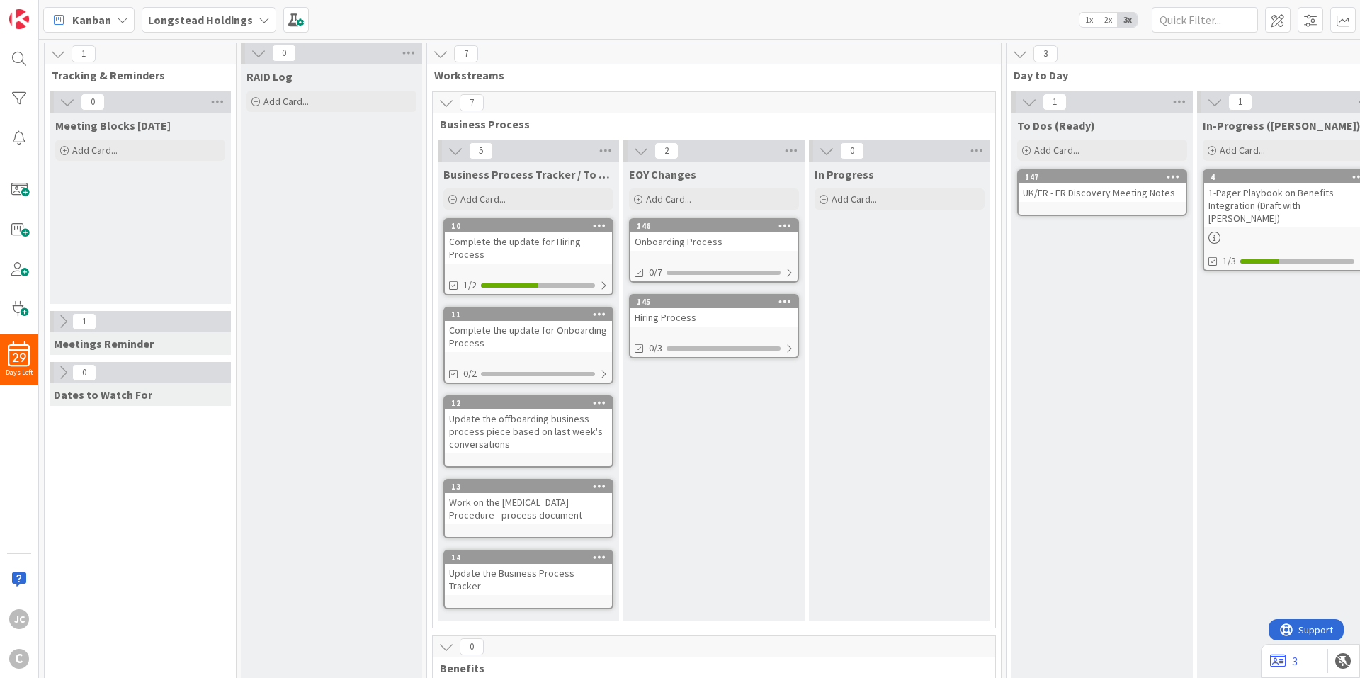
click at [52, 367] on div at bounding box center [52, 372] width 4 height 21
click at [53, 369] on div at bounding box center [52, 372] width 4 height 21
click at [60, 370] on icon at bounding box center [63, 373] width 16 height 16
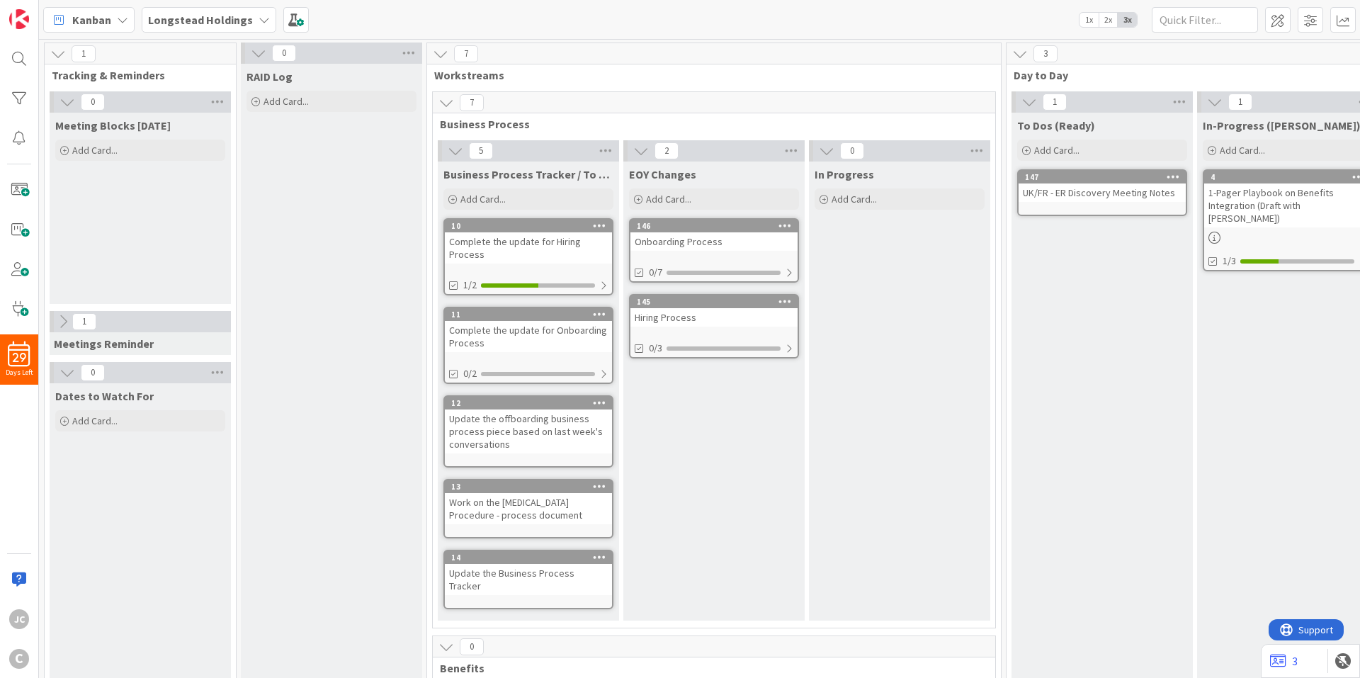
click at [60, 370] on icon at bounding box center [67, 373] width 16 height 16
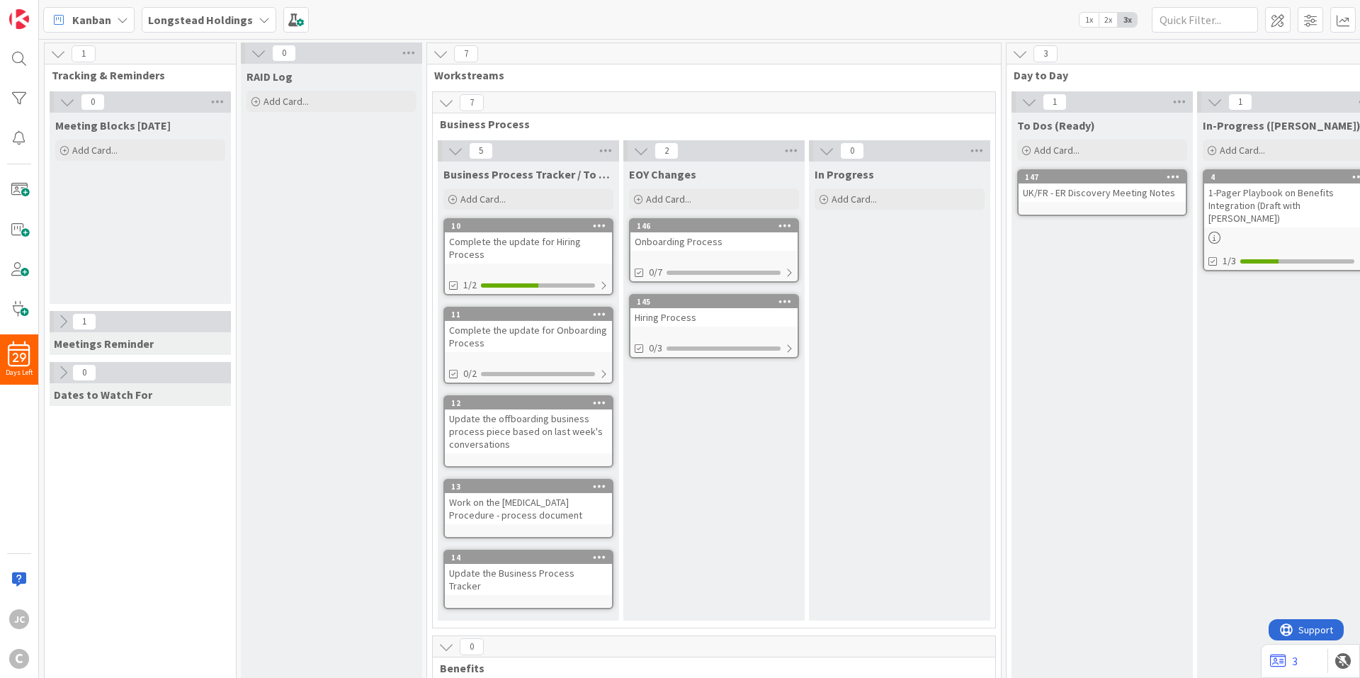
click at [162, 127] on span "Meeting Blocks [DATE]" at bounding box center [112, 125] width 115 height 14
click at [219, 98] on icon at bounding box center [217, 101] width 18 height 21
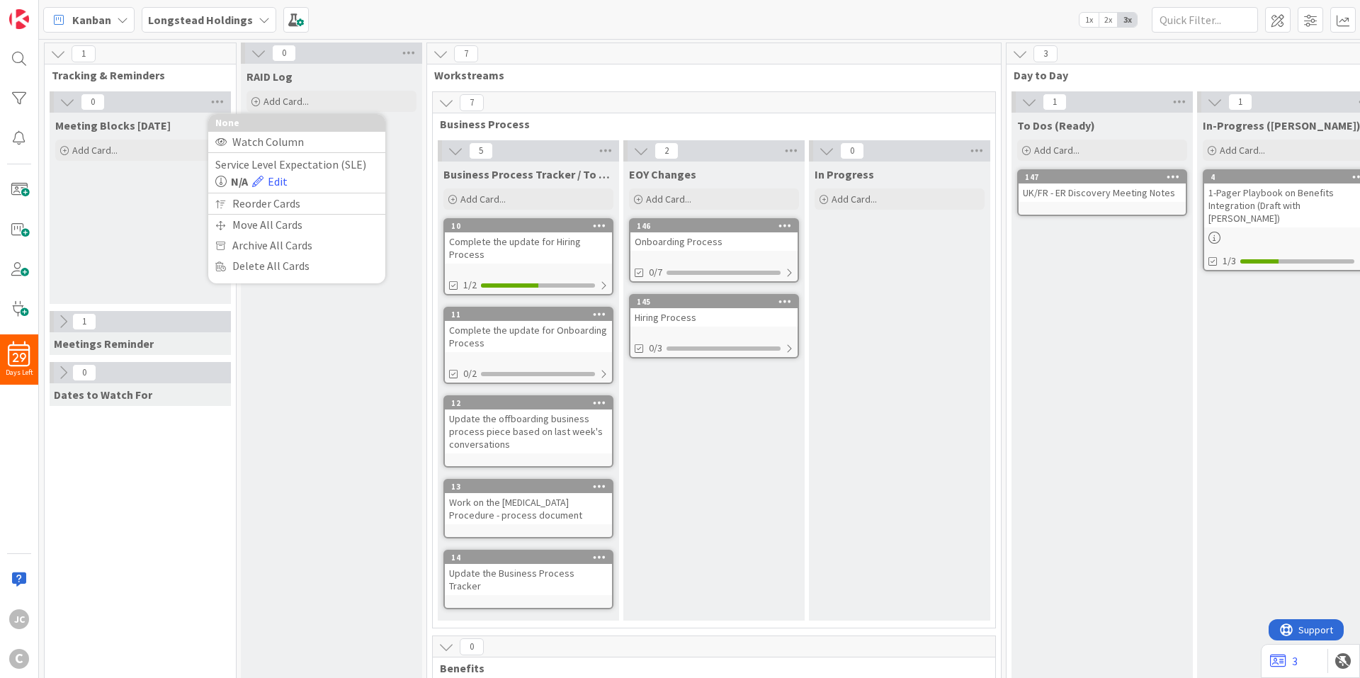
click at [130, 214] on div "Meeting Blocks [DATE] Add Card..." at bounding box center [140, 208] width 181 height 191
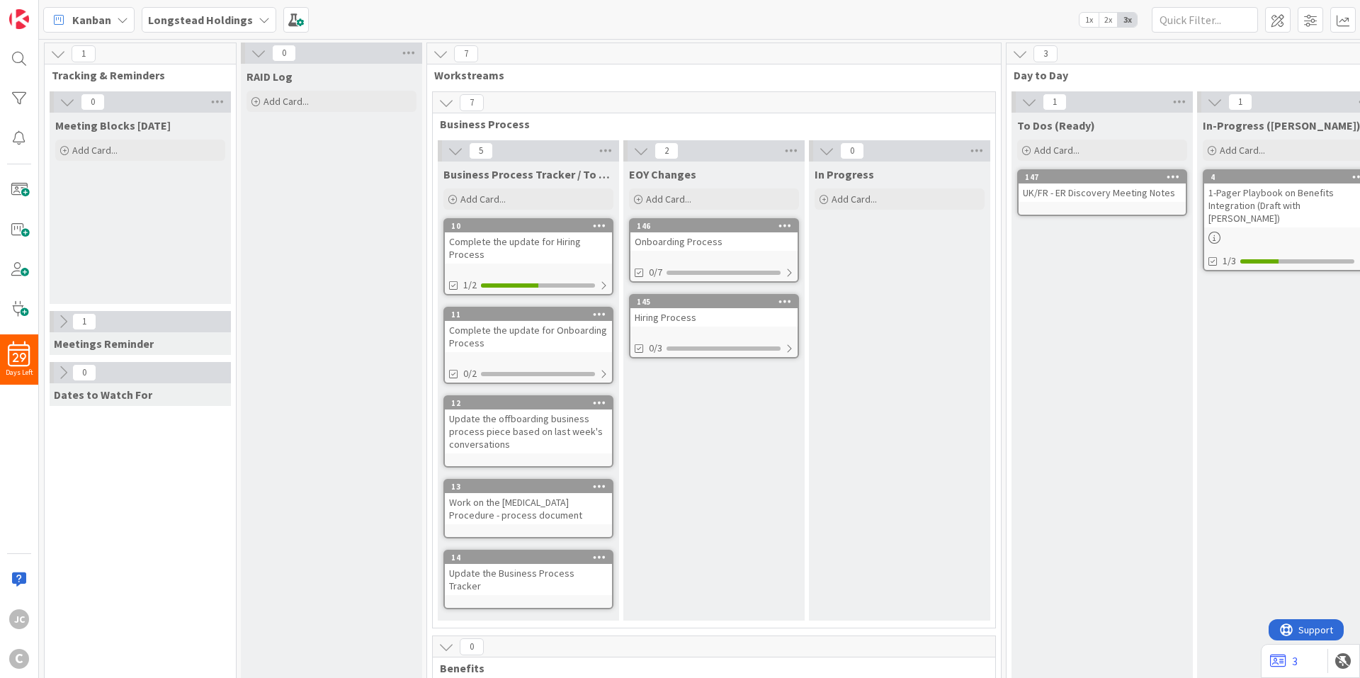
click at [67, 98] on icon at bounding box center [67, 102] width 16 height 16
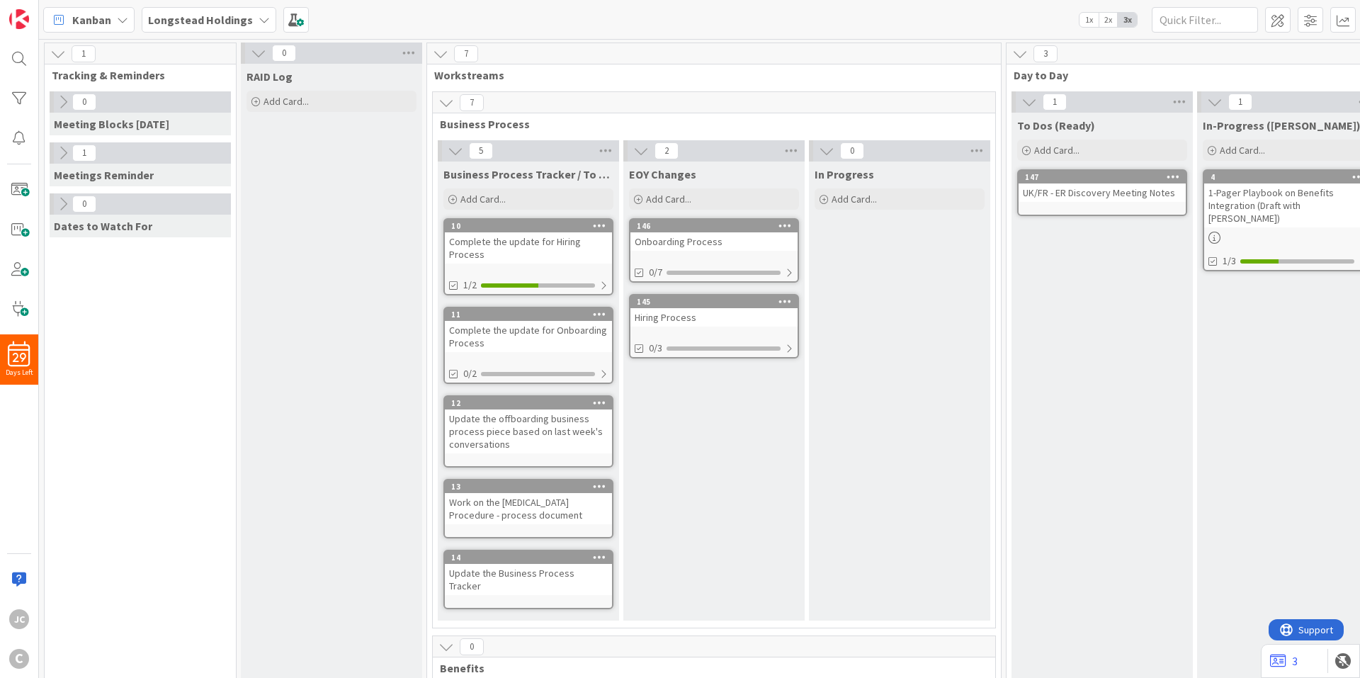
click at [67, 98] on icon at bounding box center [63, 102] width 16 height 16
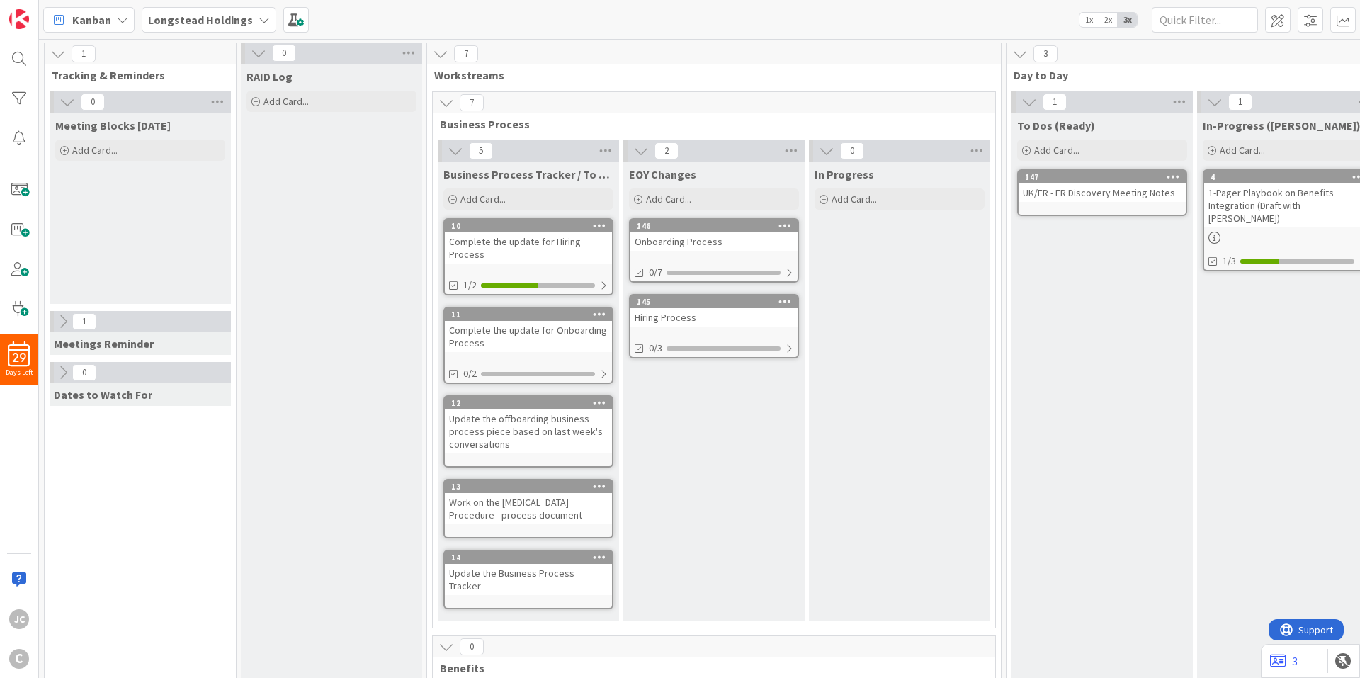
click at [67, 98] on icon at bounding box center [67, 102] width 16 height 16
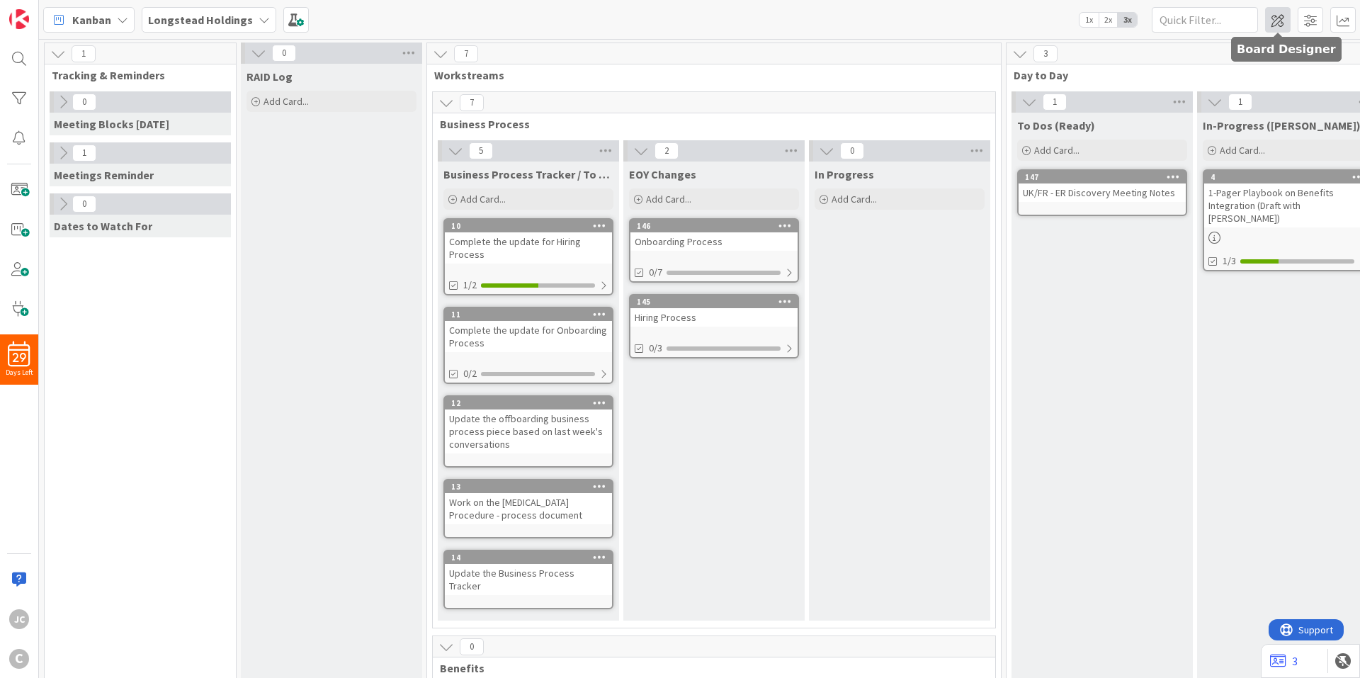
click at [1278, 21] on span at bounding box center [1277, 19] width 25 height 25
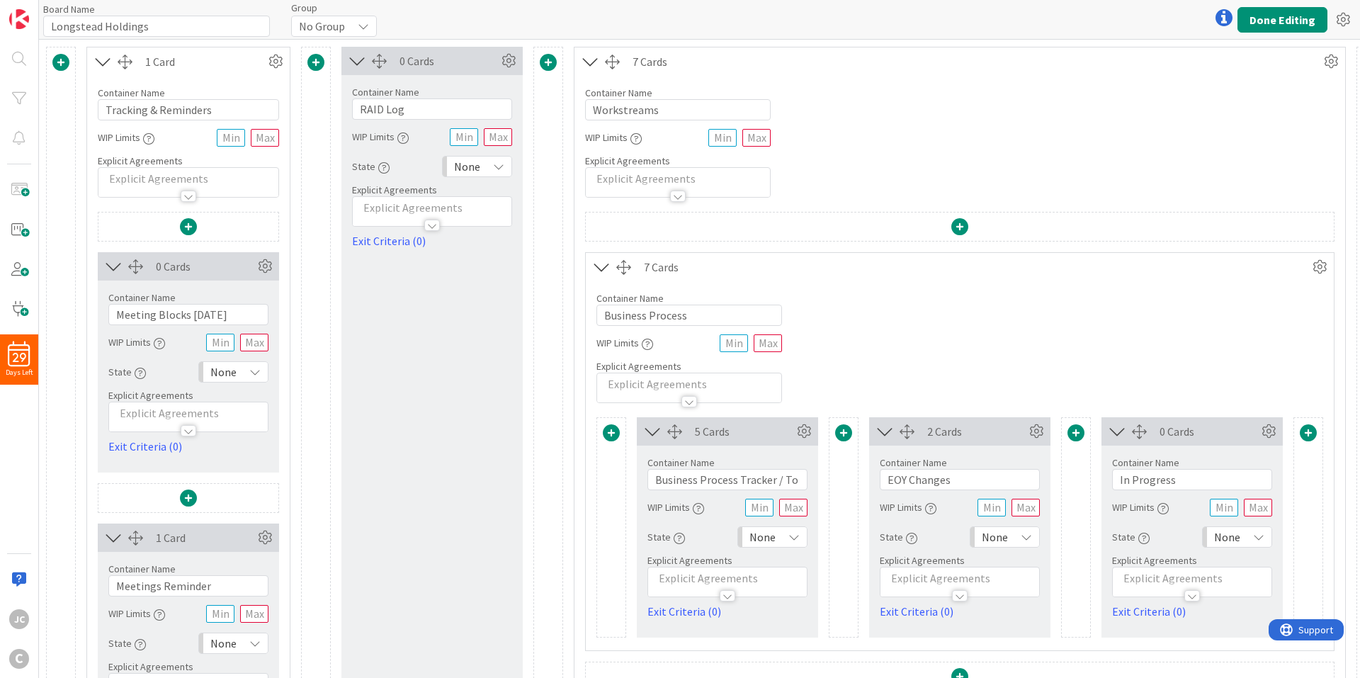
click at [288, 278] on div "0 Cards Container Name 20 / 64 Meeting Blocks [DATE] WIP Limits State None Expl…" at bounding box center [188, 676] width 203 height 929
click at [313, 62] on span at bounding box center [315, 62] width 17 height 17
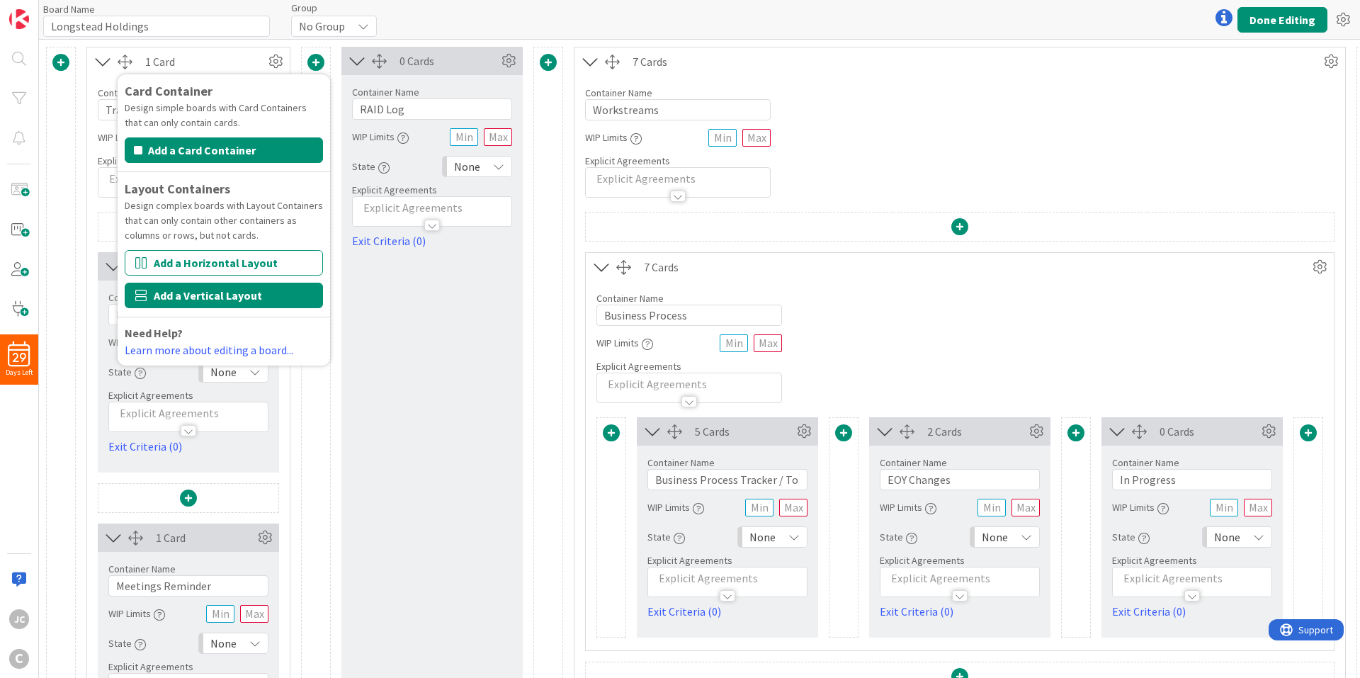
click at [291, 303] on button "Add a Vertical Layout" at bounding box center [224, 295] width 198 height 25
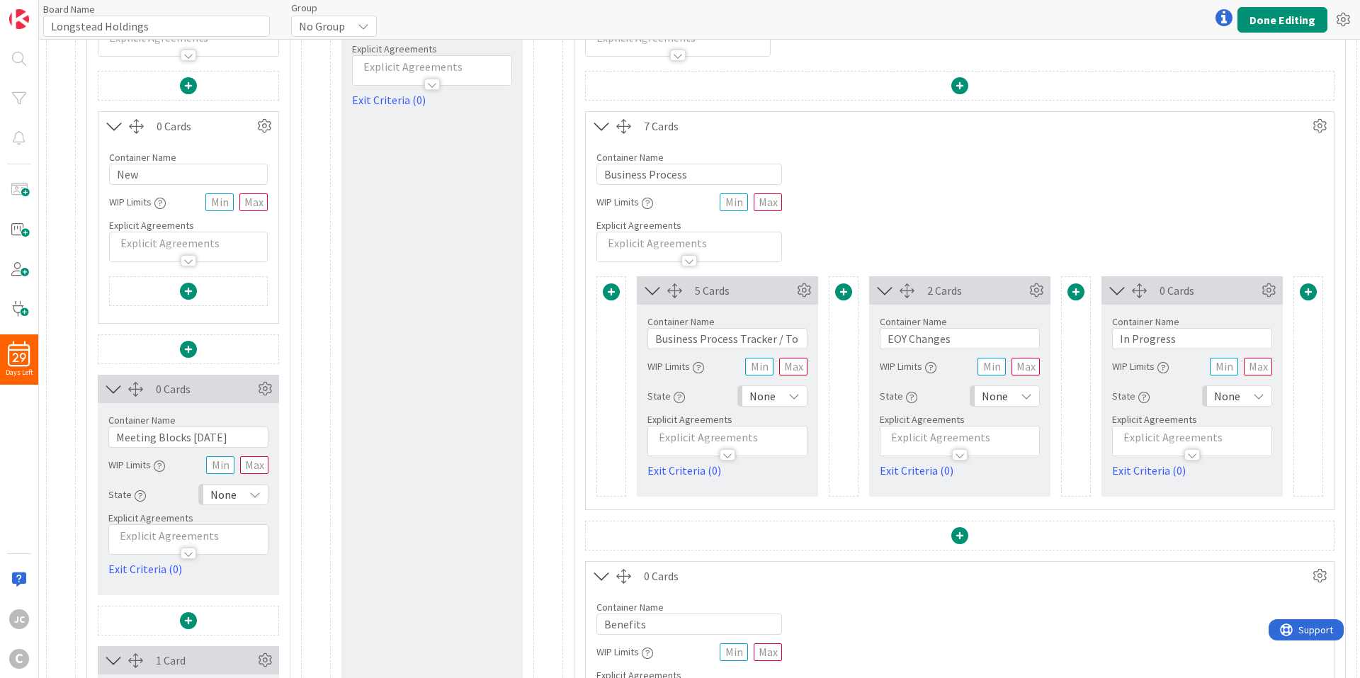
scroll to position [142, 0]
drag, startPoint x: 111, startPoint y: 395, endPoint x: 123, endPoint y: 374, distance: 24.1
click at [123, 374] on div "0 Cards" at bounding box center [188, 388] width 181 height 28
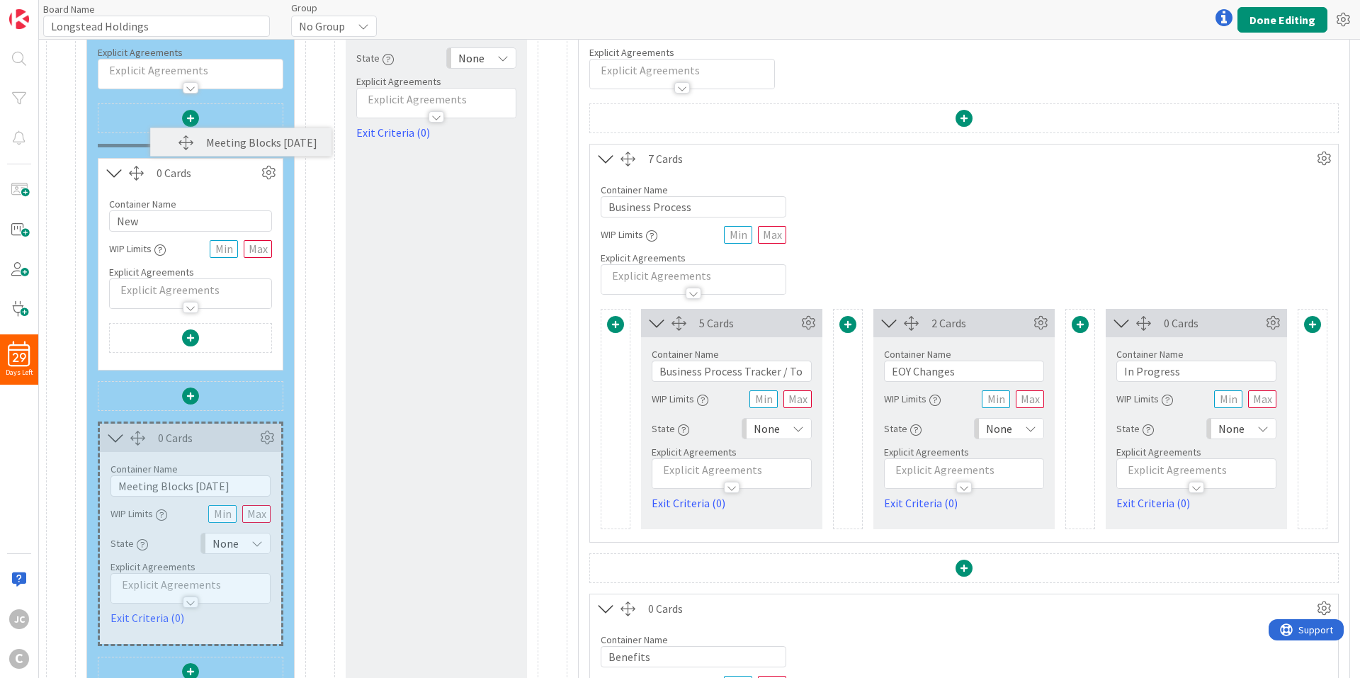
scroll to position [39, 0]
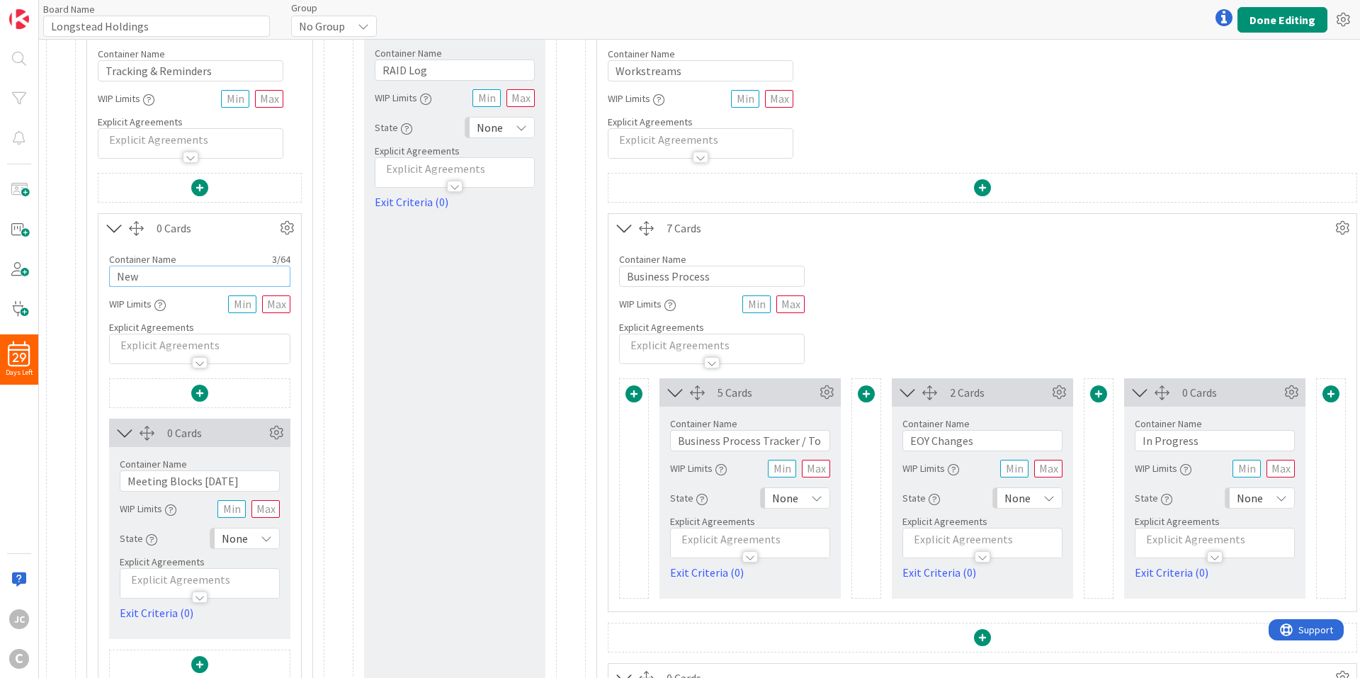
click at [185, 276] on input "New" at bounding box center [199, 276] width 181 height 21
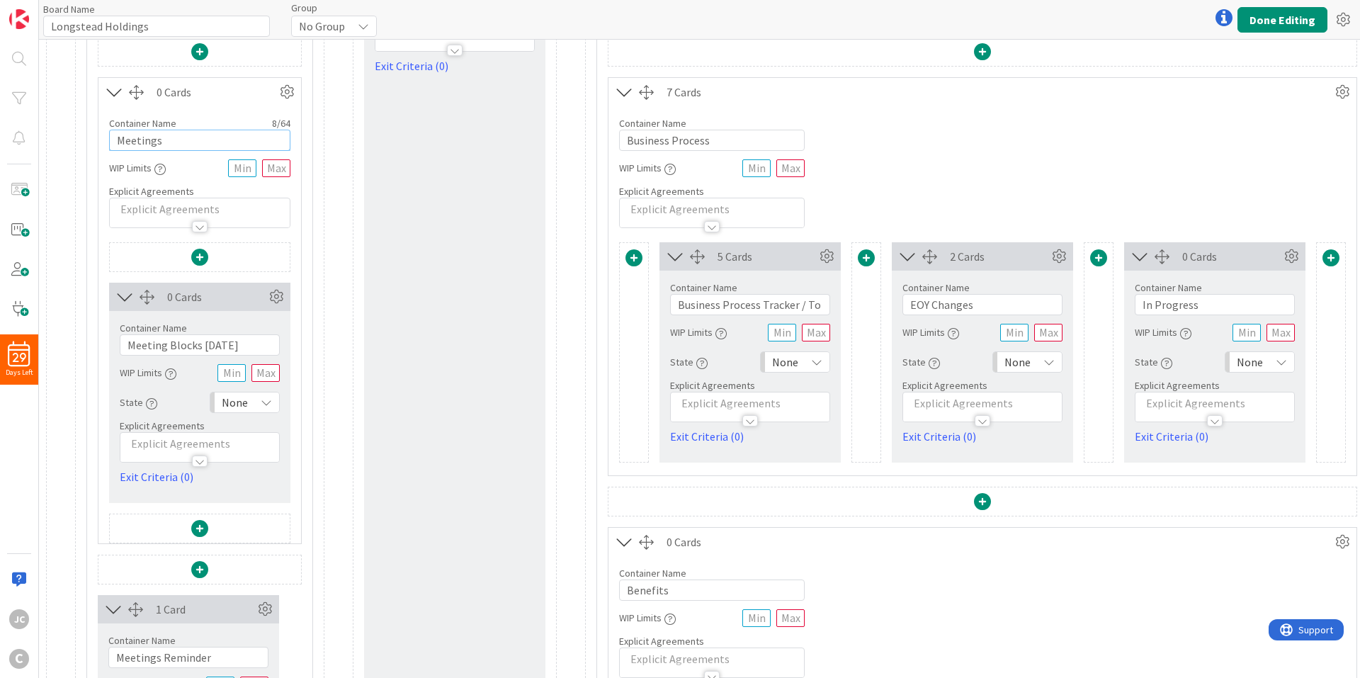
scroll to position [181, 0]
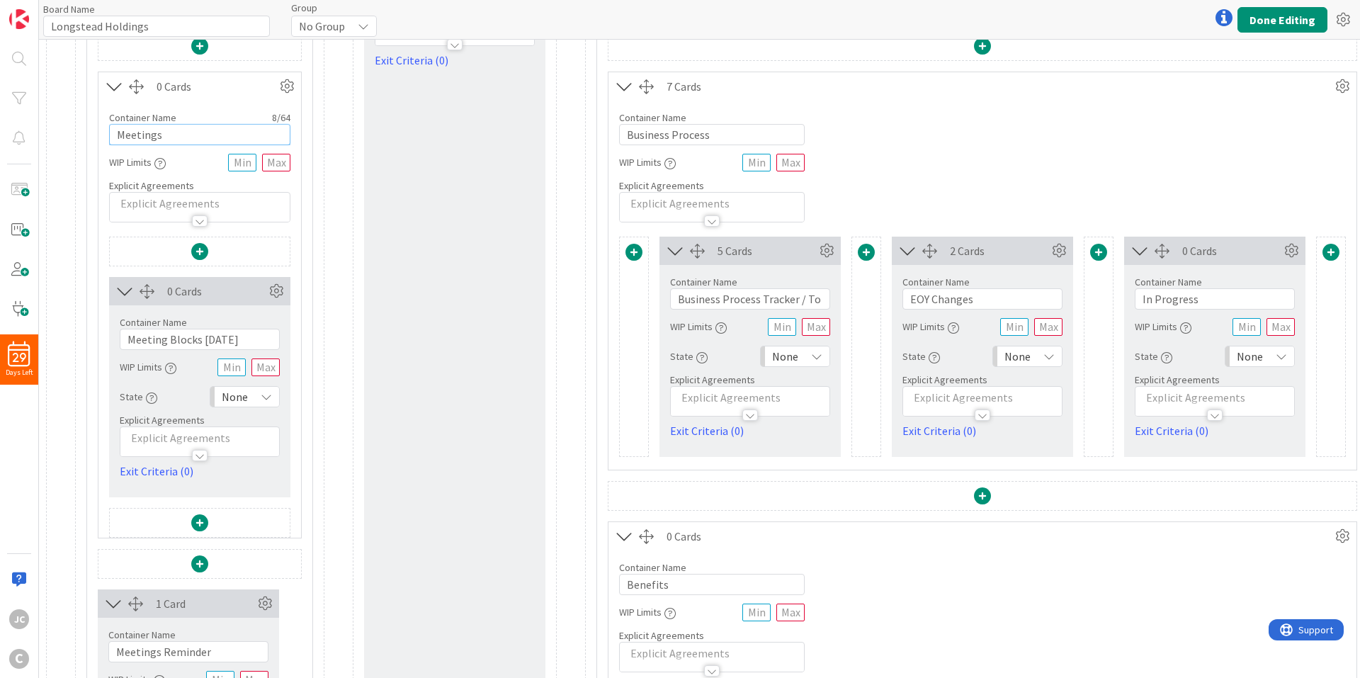
type input "Meetings"
click at [315, 240] on div "1 Card Container Name 20 / 64 Tracking & Reminders WIP Limits Explicit Agreemen…" at bounding box center [1243, 494] width 2395 height 1256
click at [217, 287] on div "0 Cards" at bounding box center [216, 291] width 98 height 17
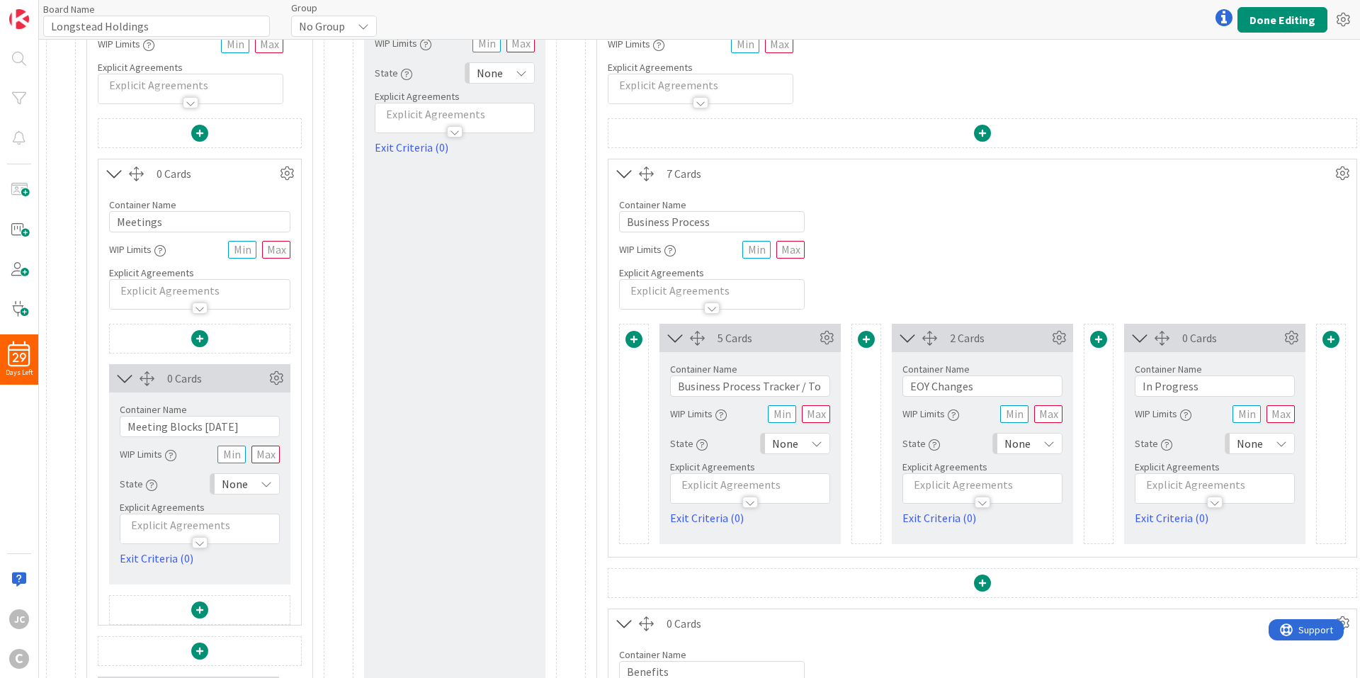
scroll to position [0, 0]
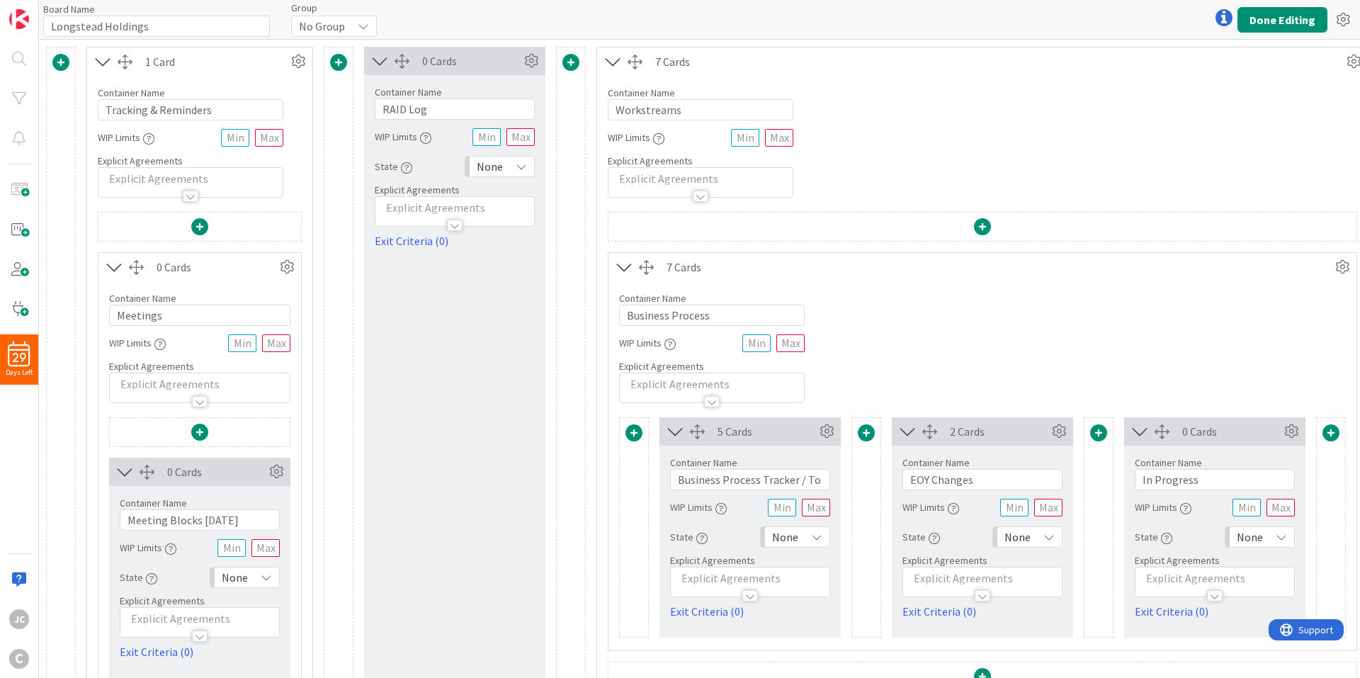
click at [345, 64] on span at bounding box center [338, 62] width 17 height 17
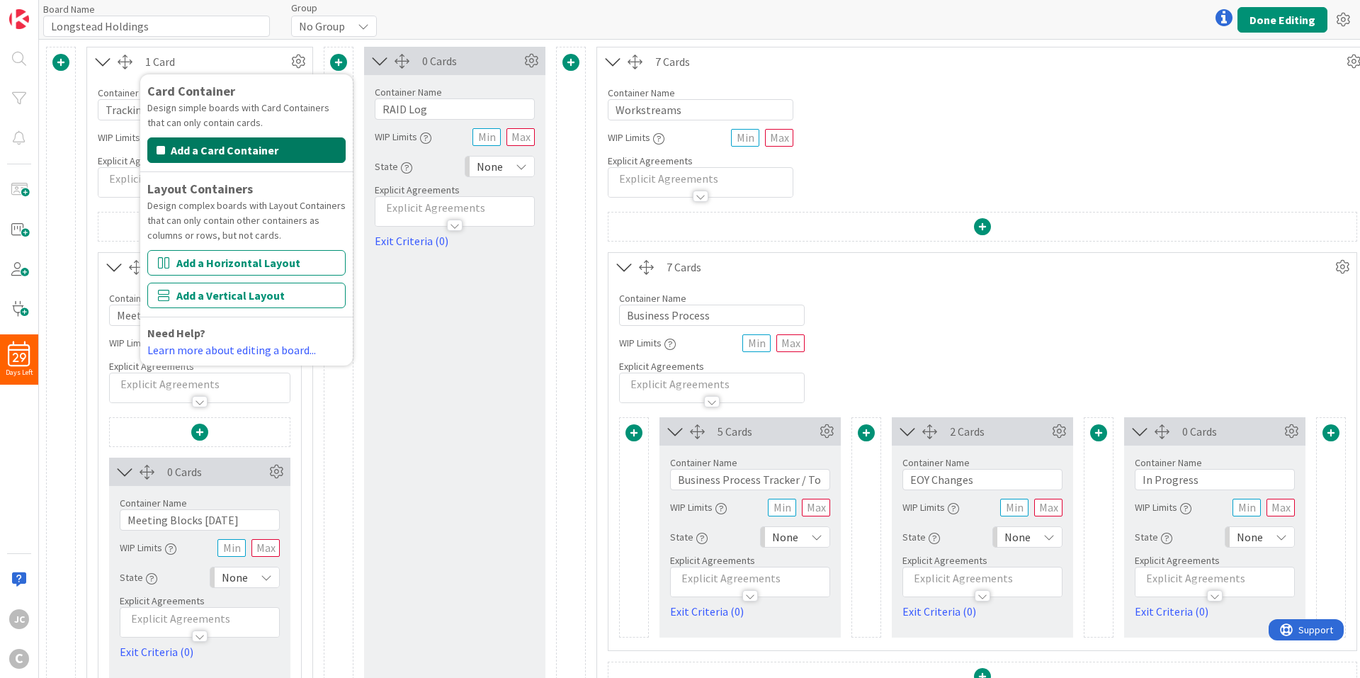
click at [256, 153] on button "Add a Card Container" at bounding box center [246, 149] width 198 height 25
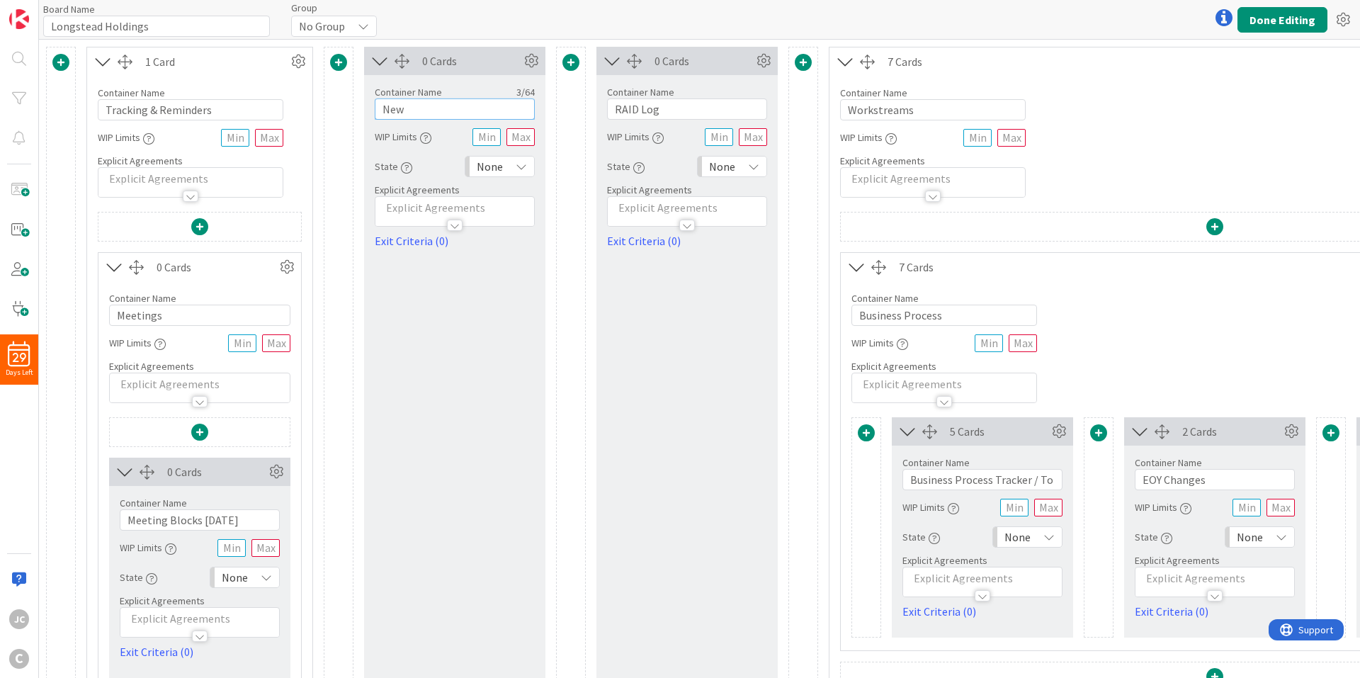
click at [417, 111] on input "New" at bounding box center [455, 108] width 160 height 21
type input "Meeting Blocks [DATE]"
click at [411, 53] on div "0 Cards" at bounding box center [454, 61] width 181 height 28
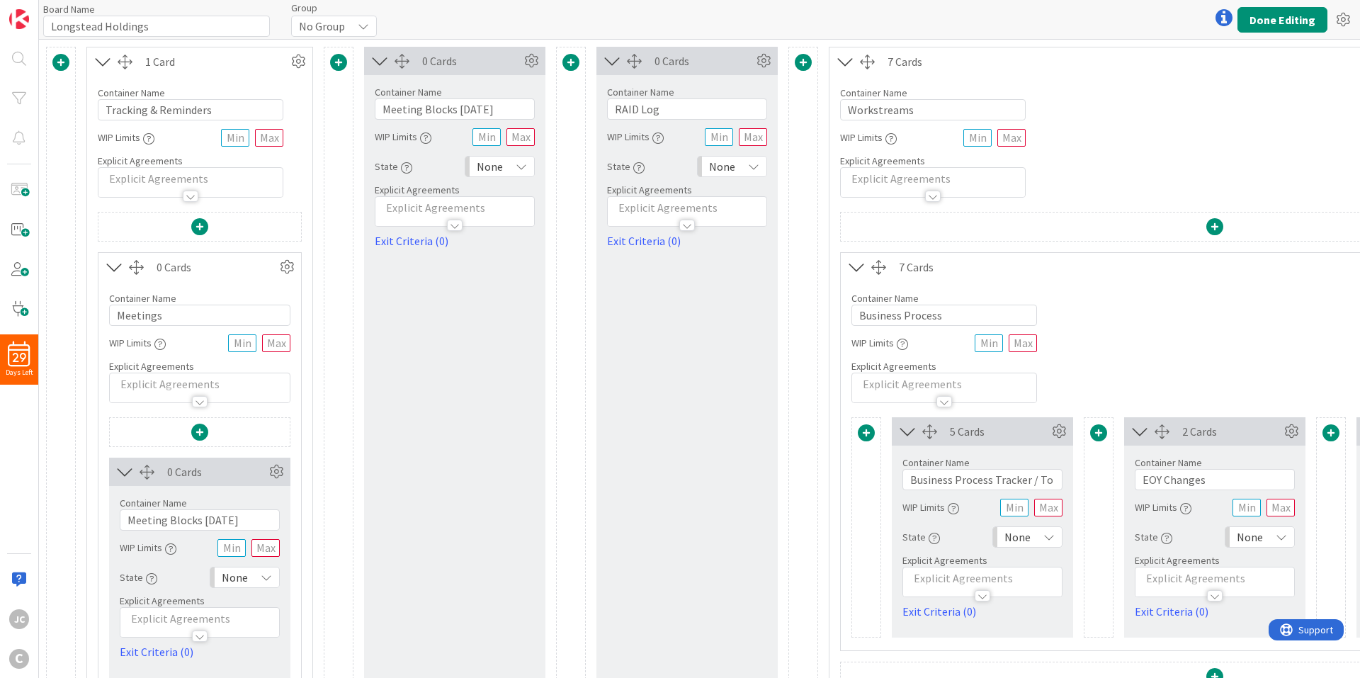
click at [395, 70] on div "0 Cards" at bounding box center [454, 61] width 181 height 28
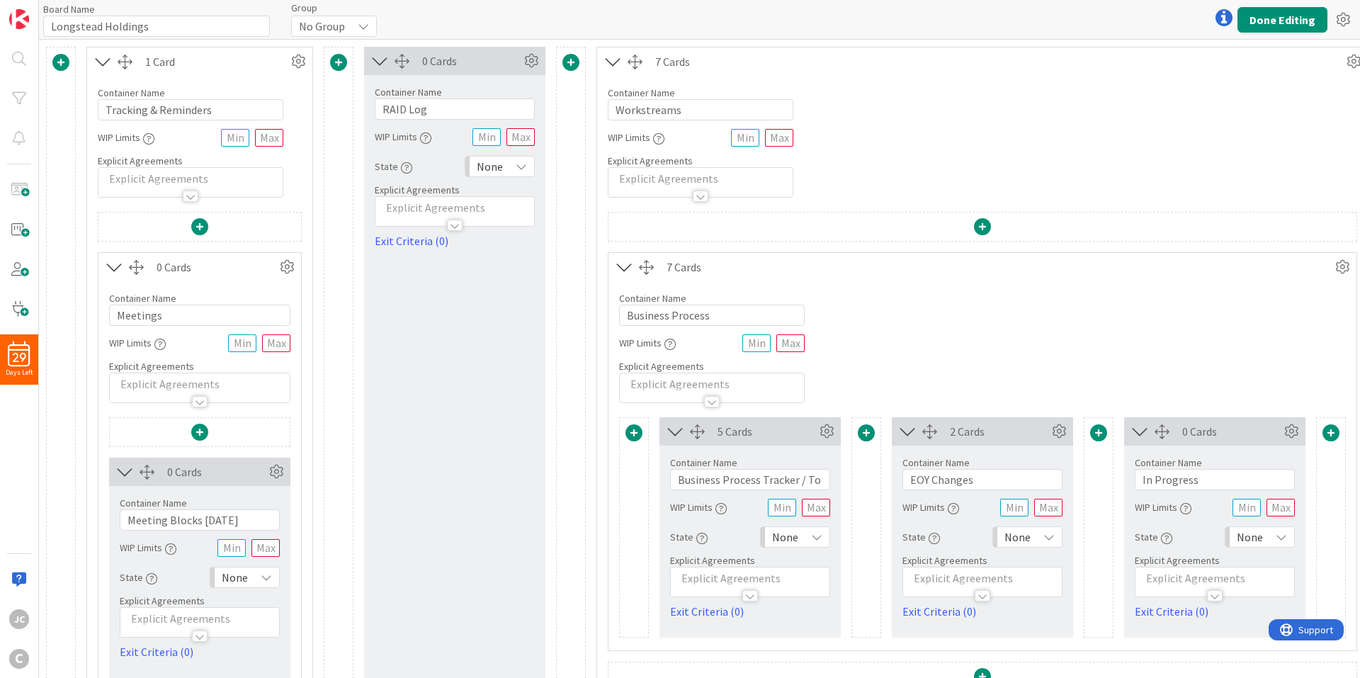
click at [115, 266] on icon at bounding box center [114, 267] width 23 height 18
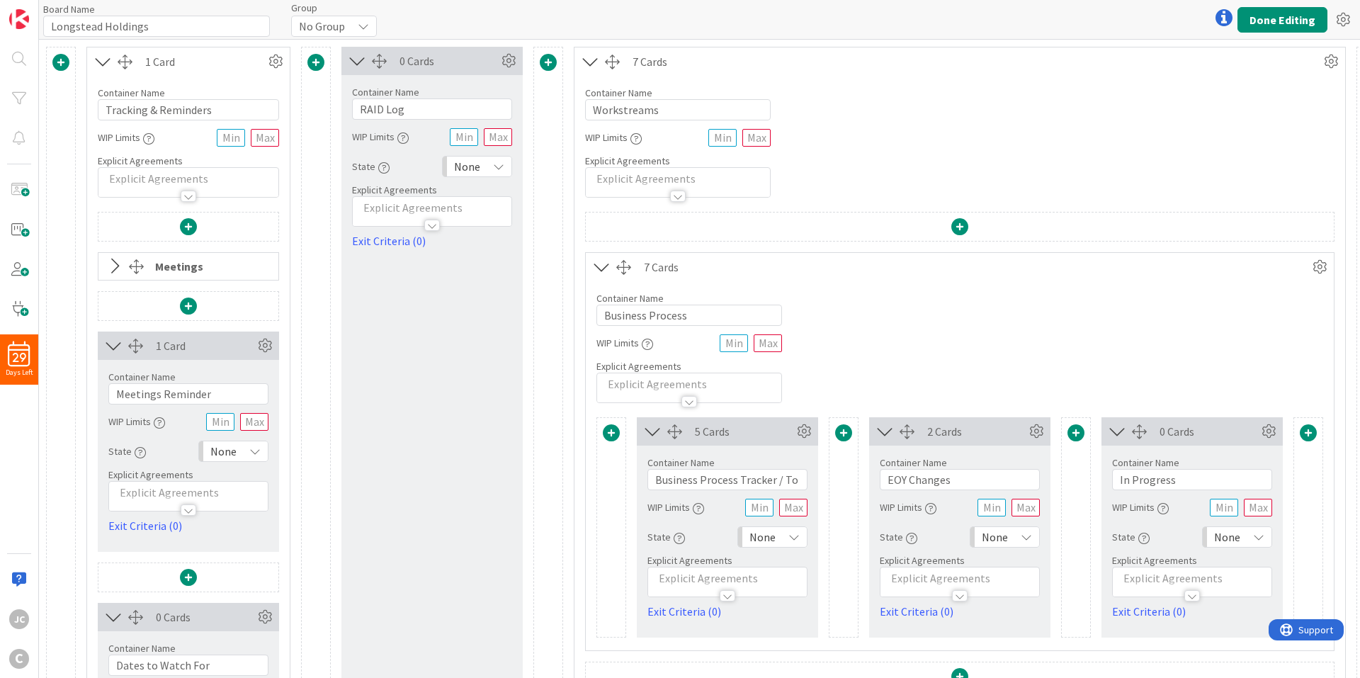
click at [108, 339] on icon at bounding box center [113, 345] width 23 height 18
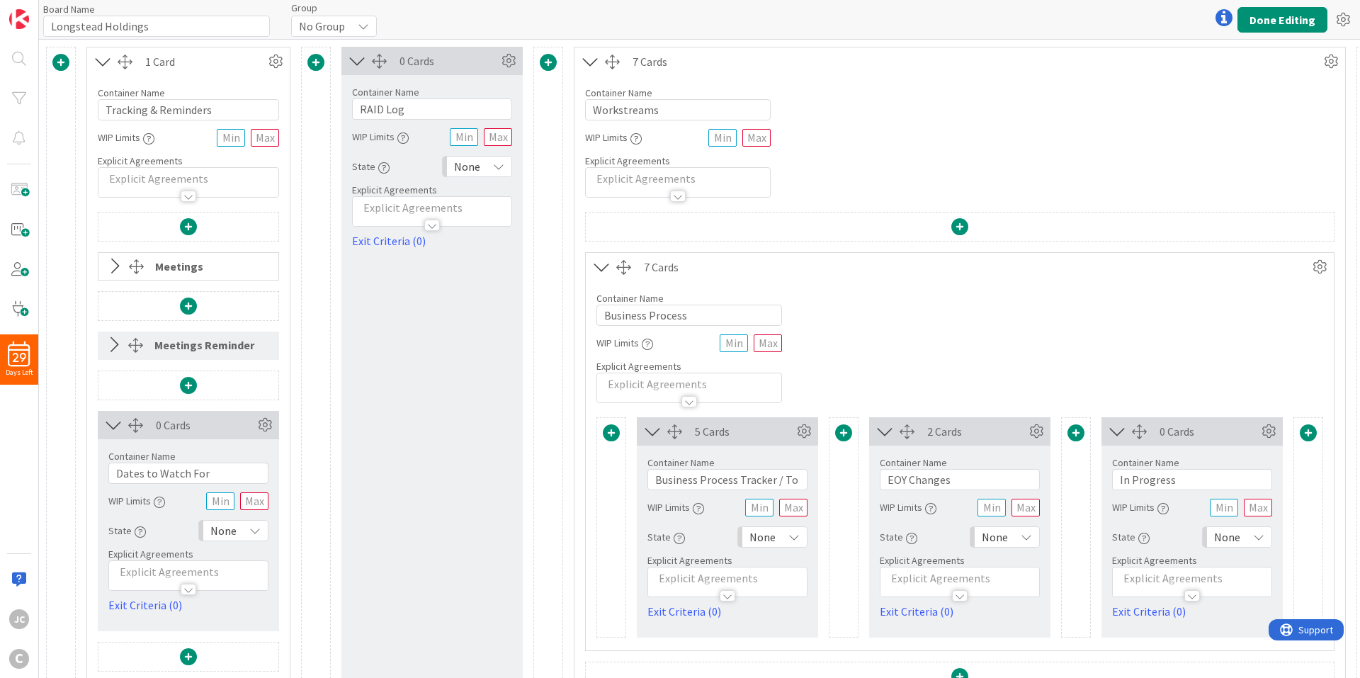
click at [113, 419] on icon at bounding box center [113, 425] width 23 height 18
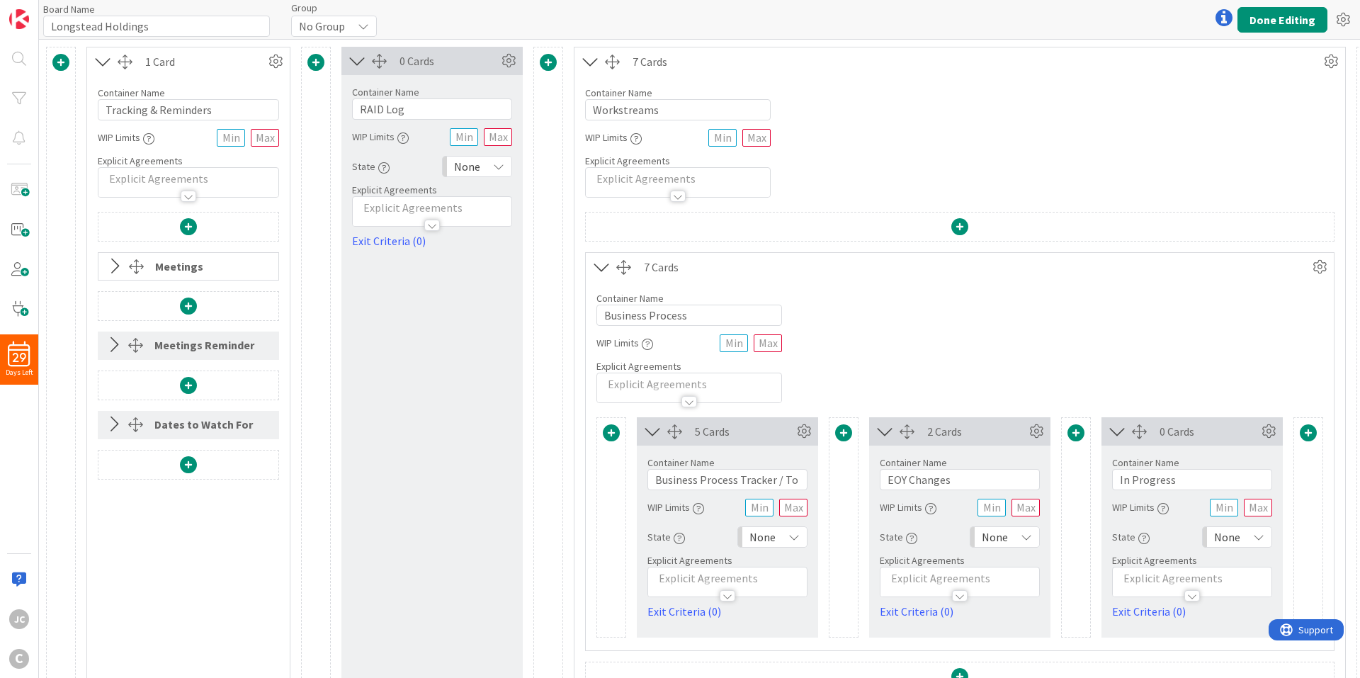
click at [117, 269] on icon at bounding box center [114, 266] width 23 height 18
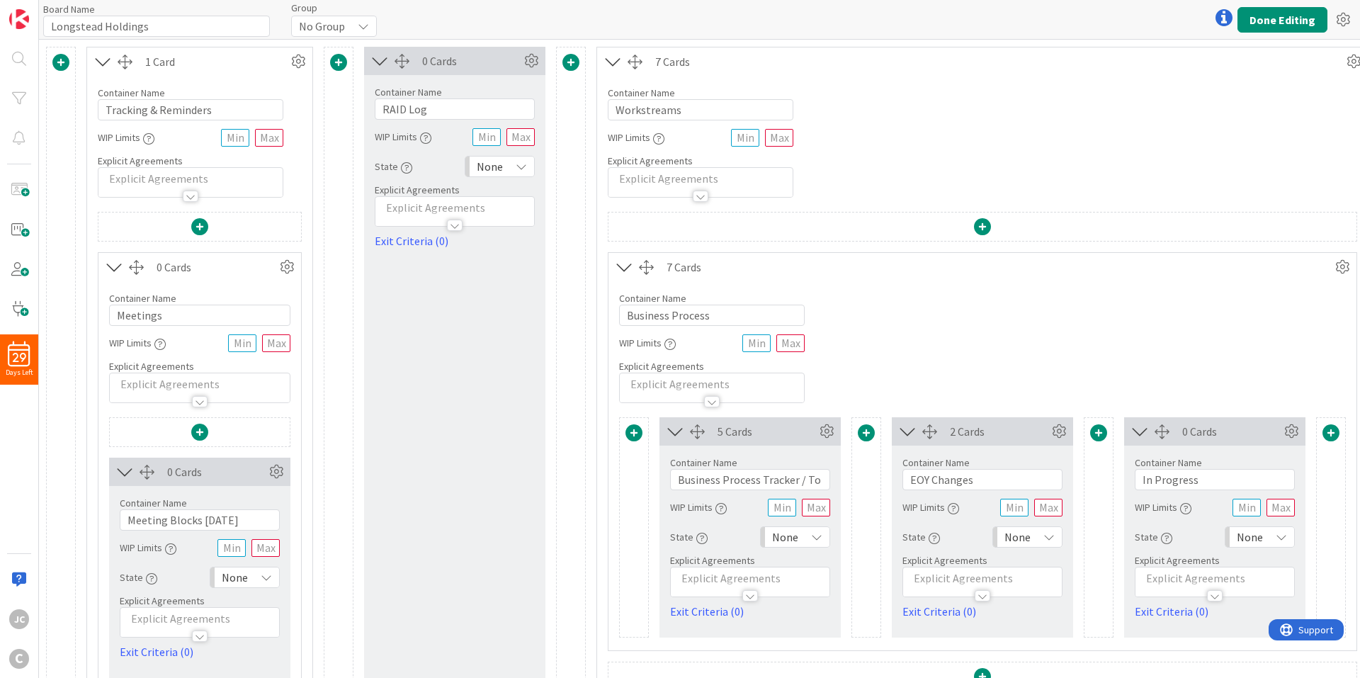
click at [117, 269] on icon at bounding box center [114, 267] width 23 height 18
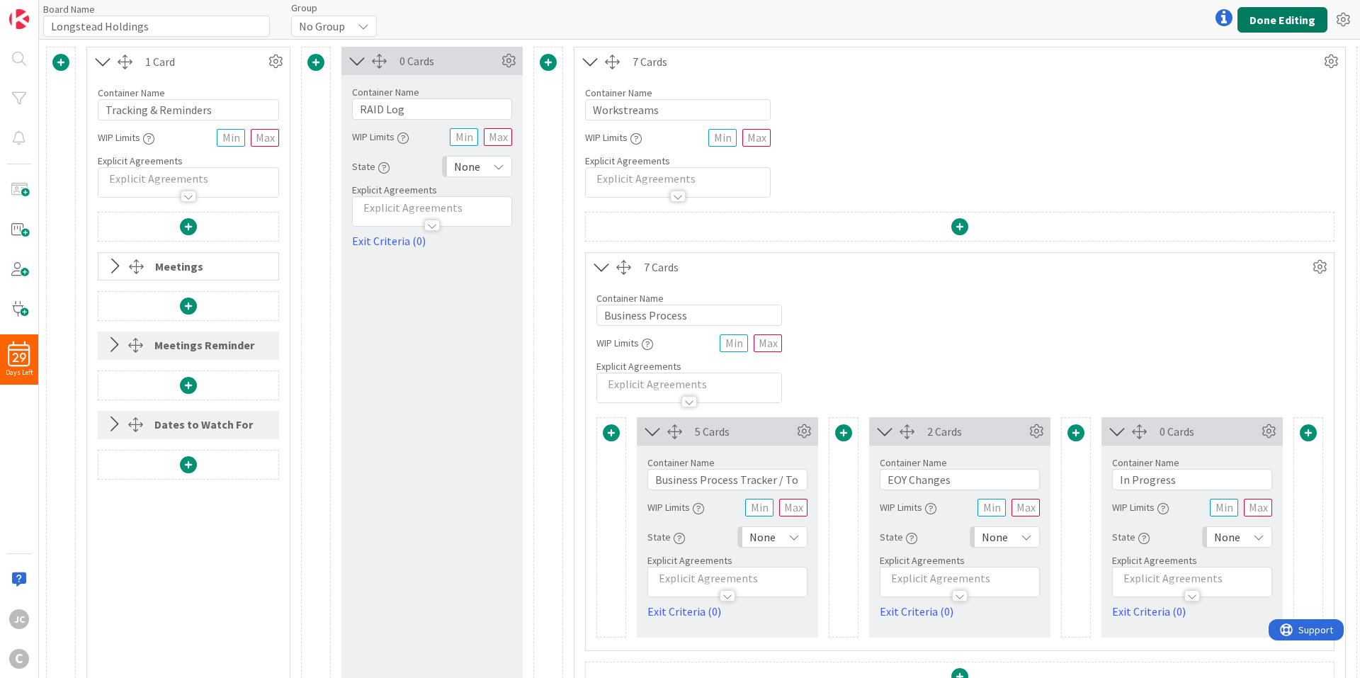
click at [1286, 26] on button "Done Editing" at bounding box center [1282, 19] width 90 height 25
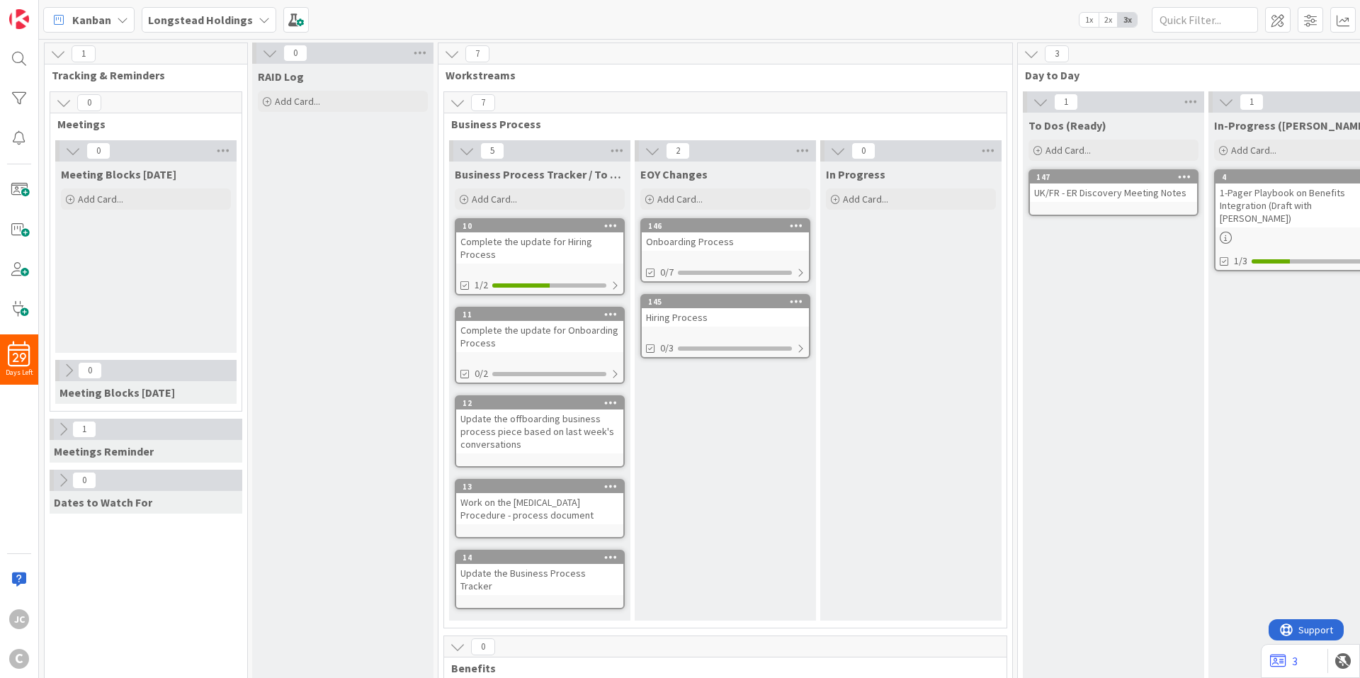
click at [72, 364] on icon at bounding box center [69, 371] width 16 height 16
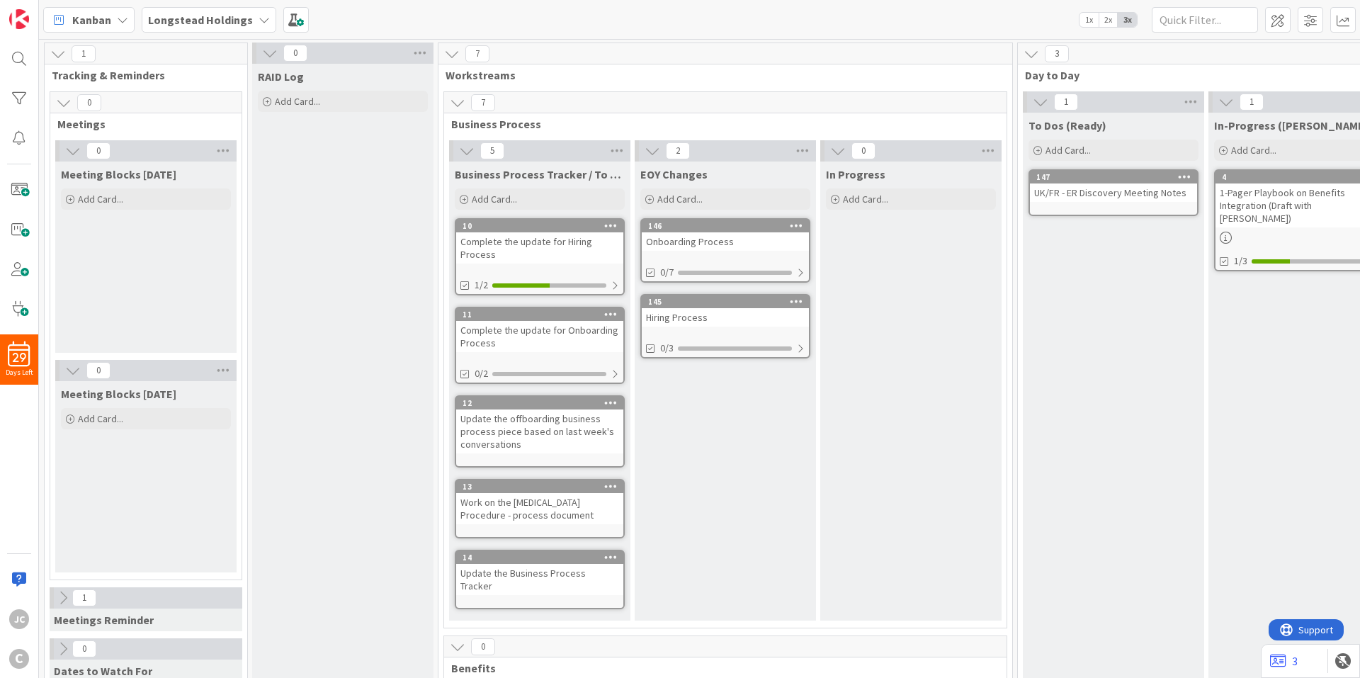
click at [72, 364] on icon at bounding box center [73, 371] width 16 height 16
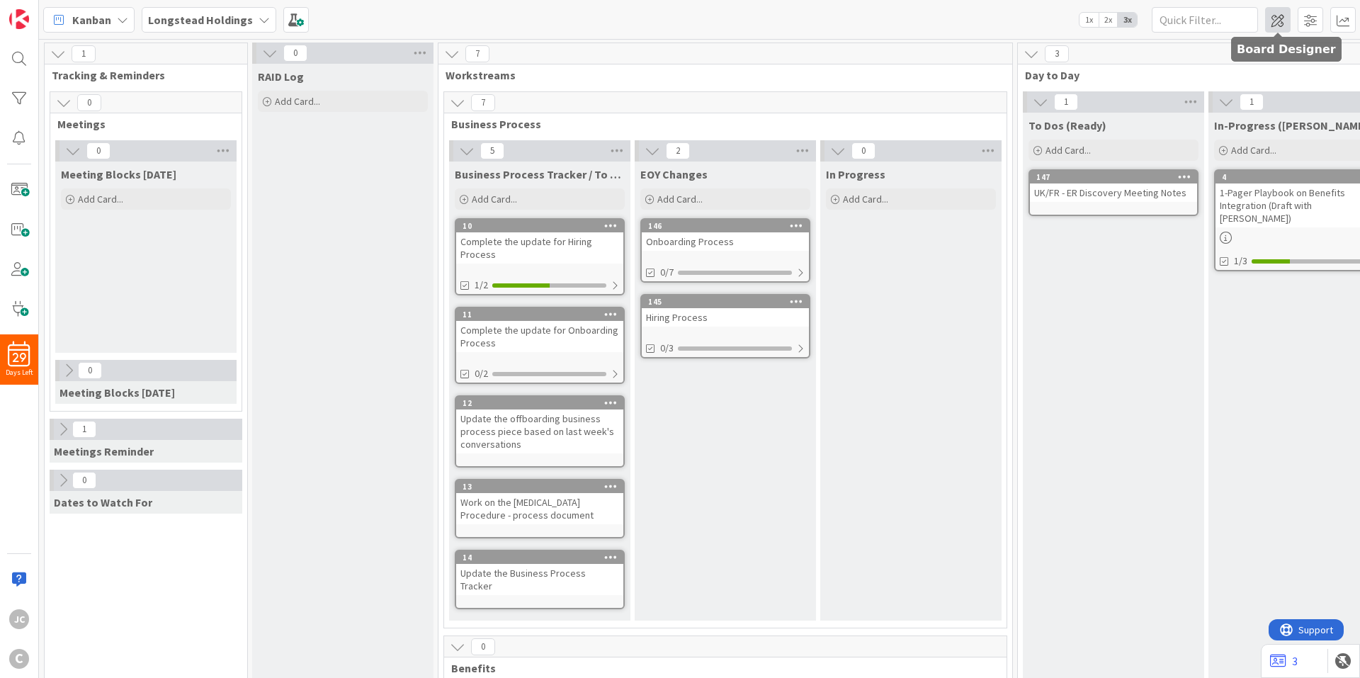
click at [1268, 14] on span at bounding box center [1277, 19] width 25 height 25
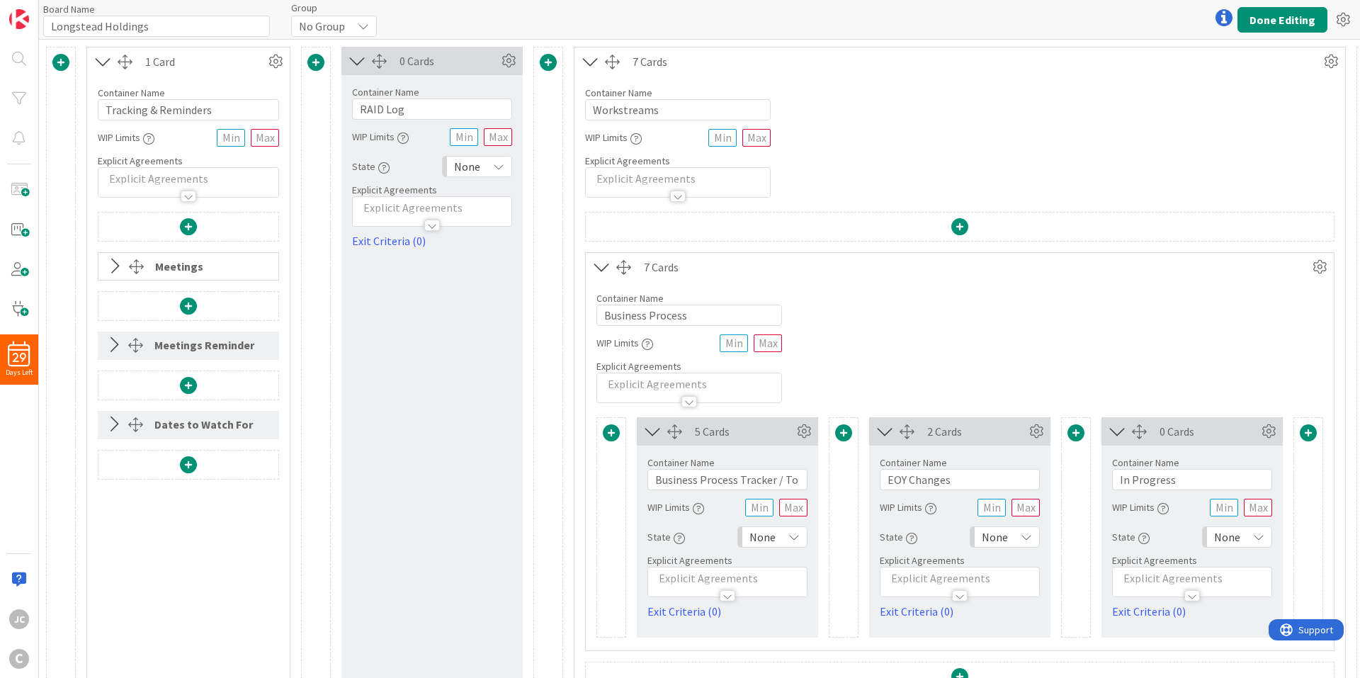
click at [111, 266] on icon at bounding box center [114, 266] width 23 height 18
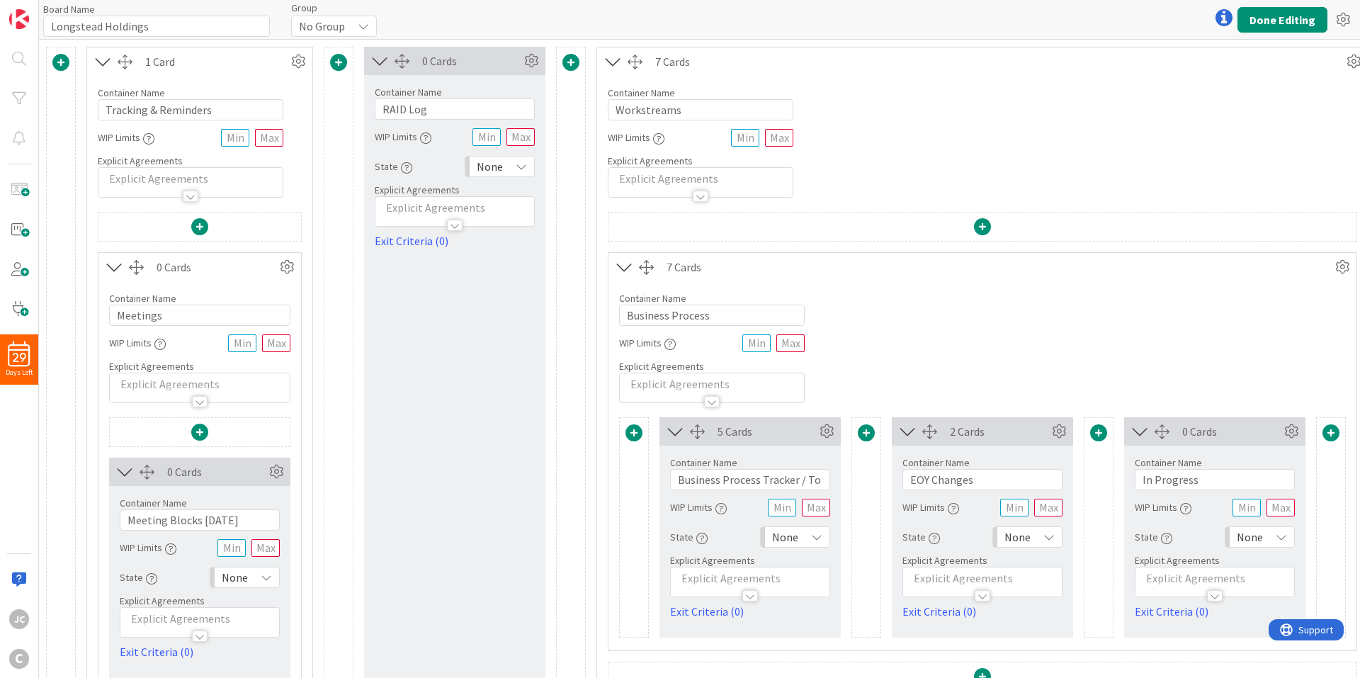
click at [346, 60] on span at bounding box center [338, 62] width 17 height 17
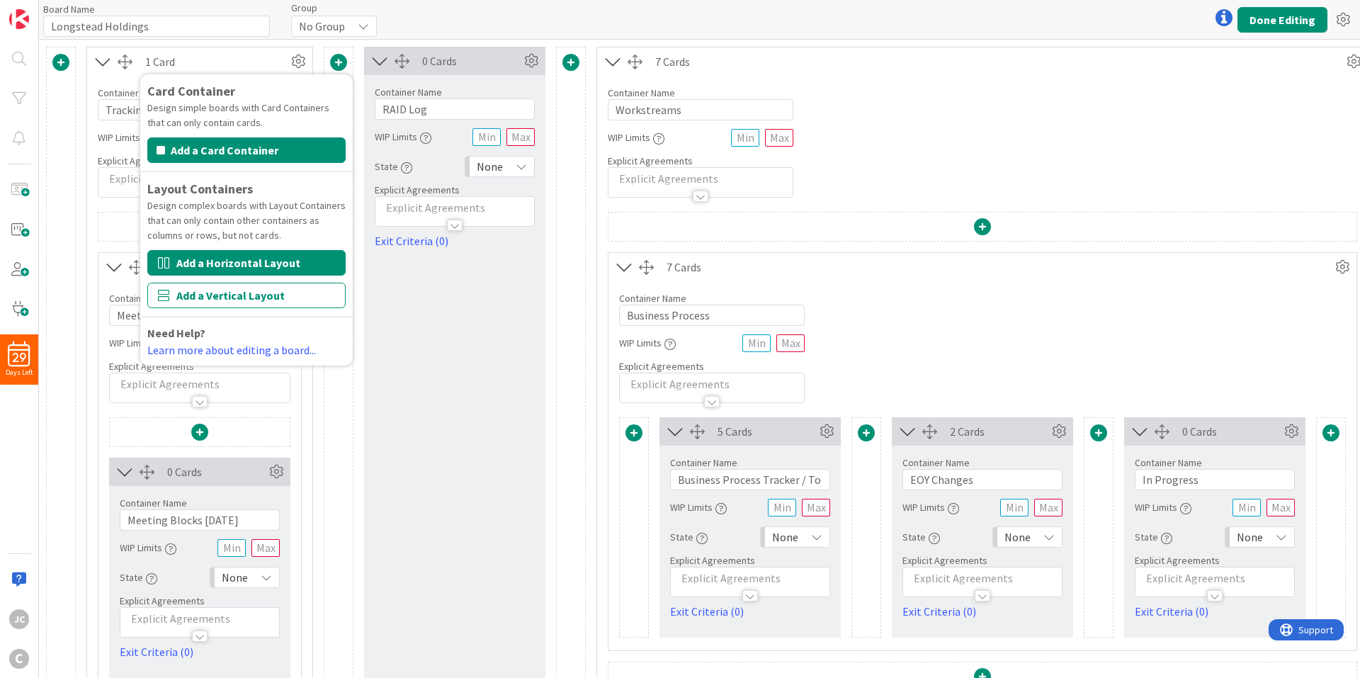
click at [316, 267] on button "Add a Horizontal Layout" at bounding box center [246, 262] width 198 height 25
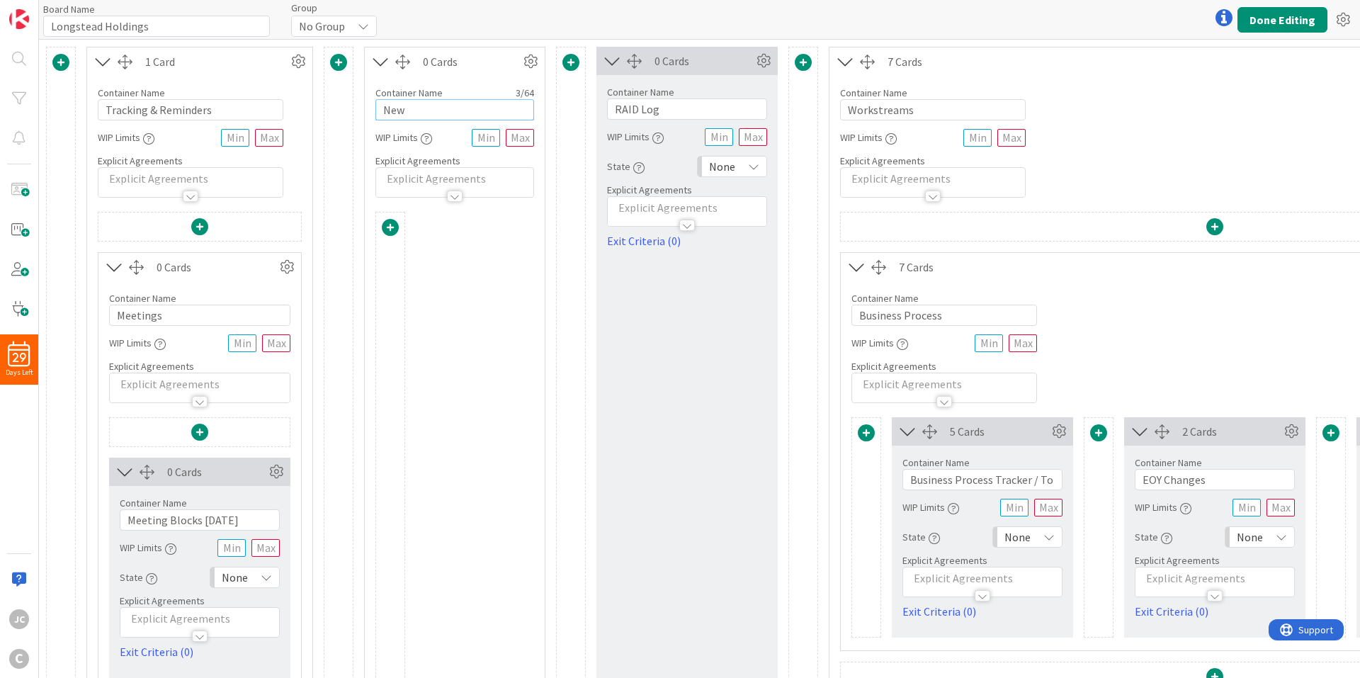
click at [454, 110] on input "New" at bounding box center [454, 109] width 159 height 21
type input "Meetings"
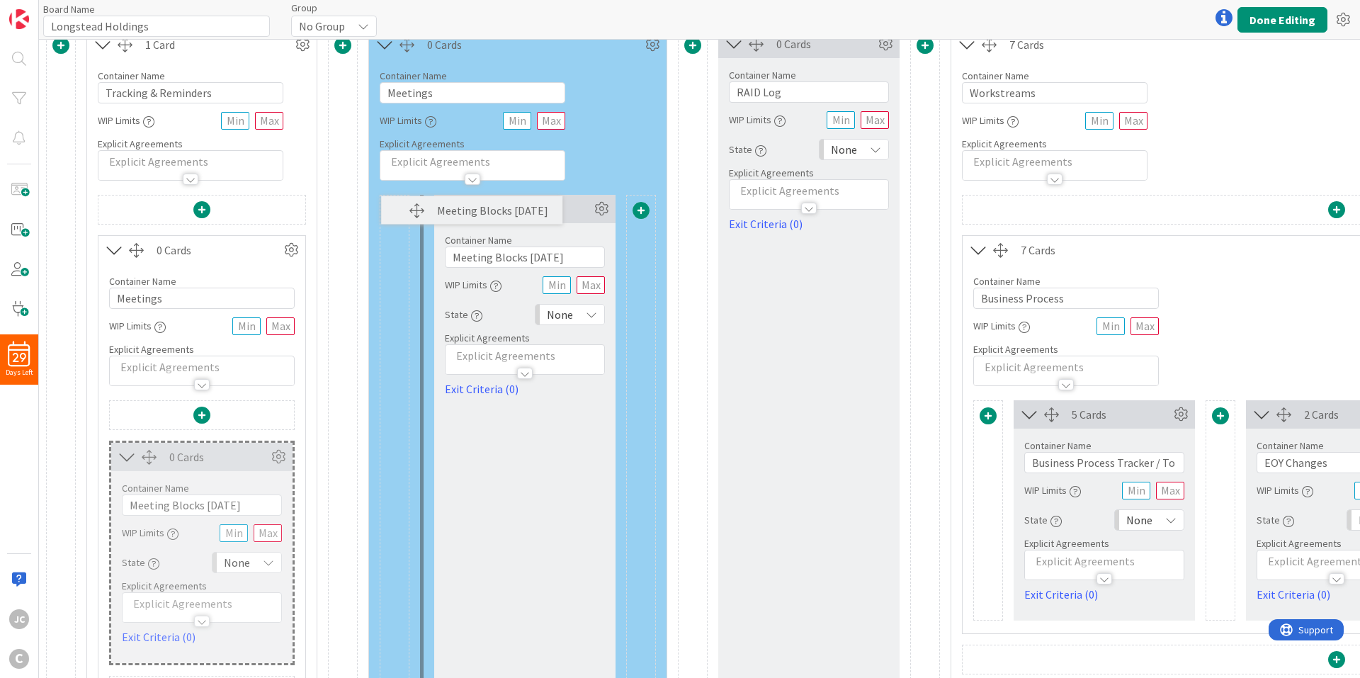
scroll to position [1, 0]
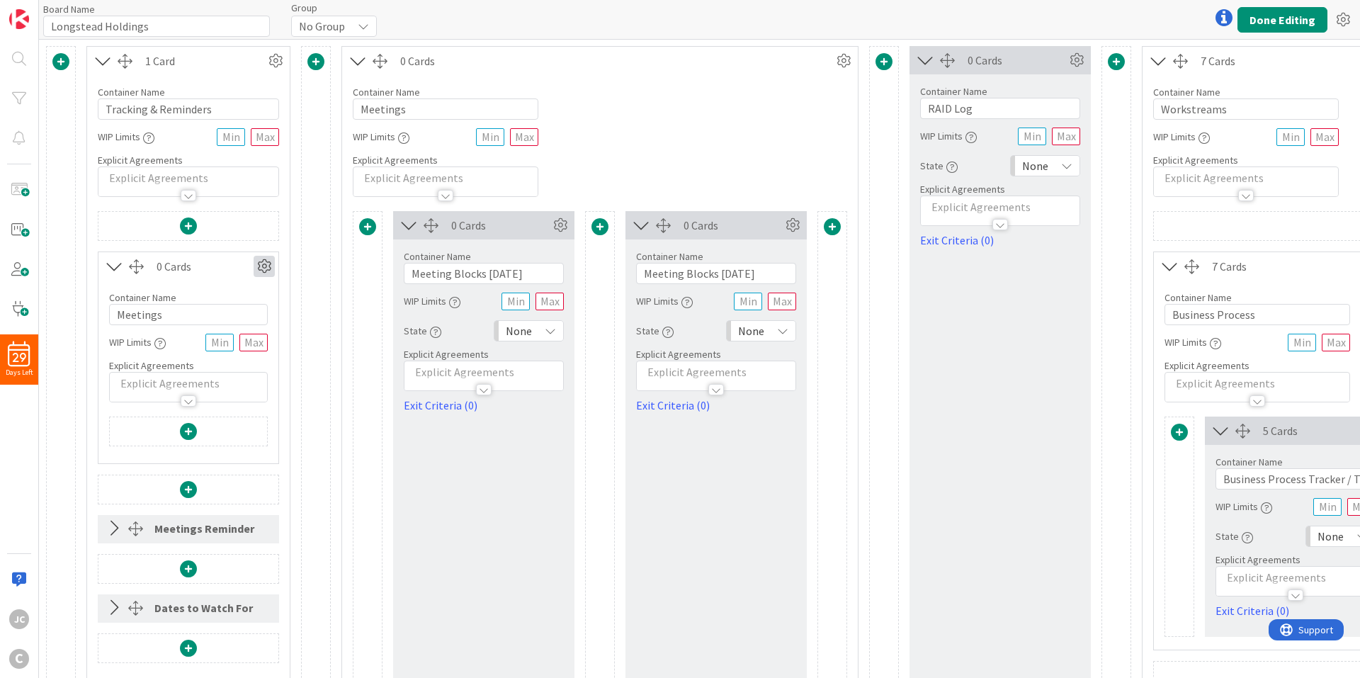
click at [266, 263] on icon at bounding box center [264, 266] width 21 height 21
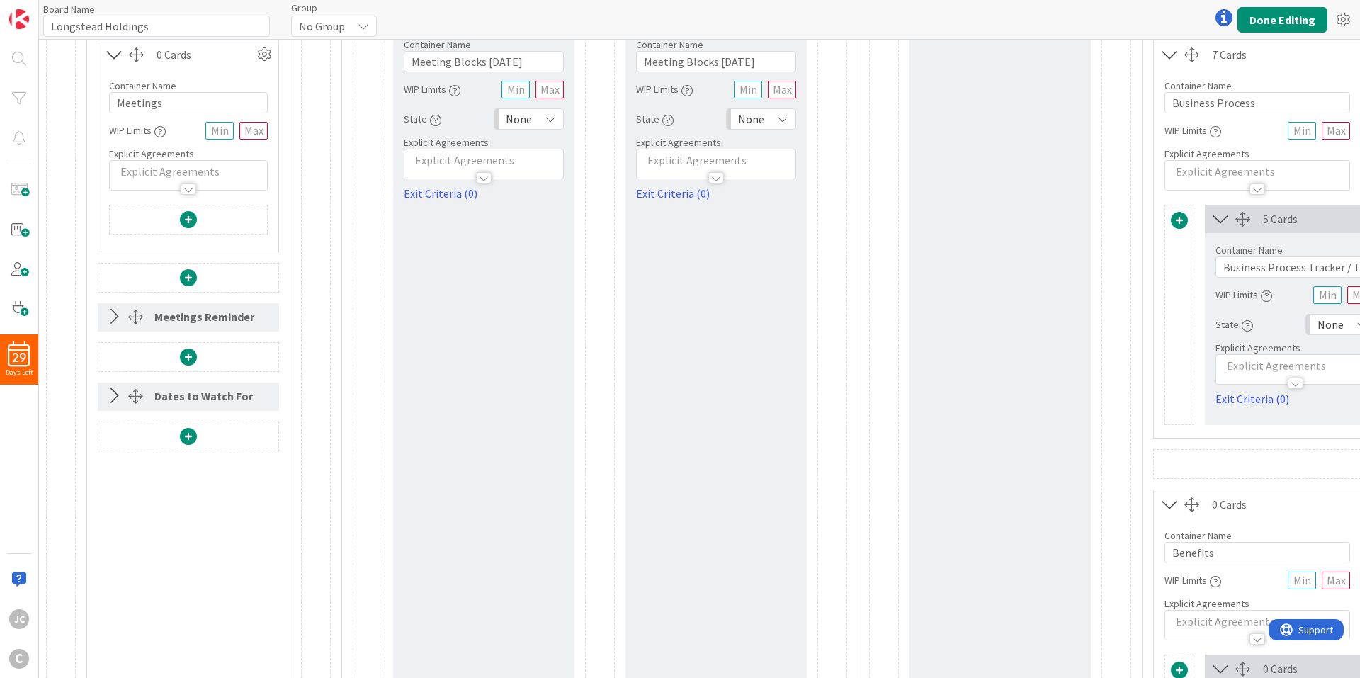
scroll to position [71, 0]
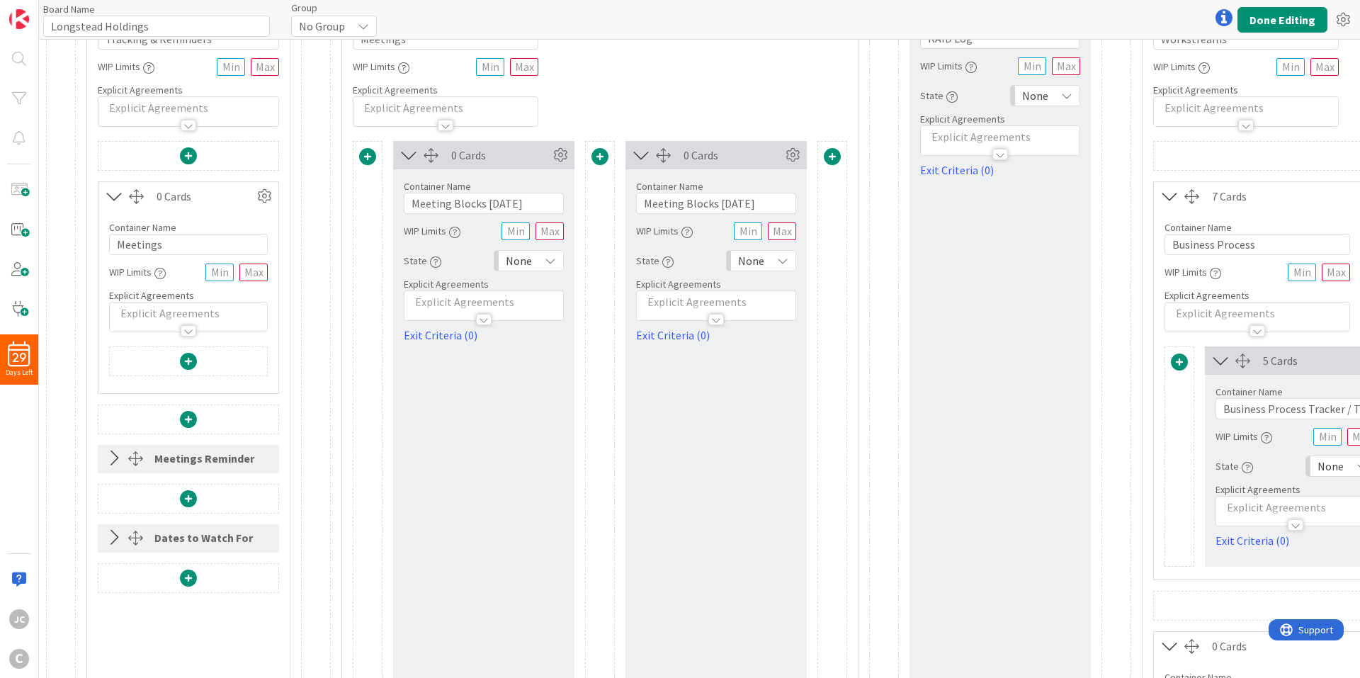
click at [140, 462] on div at bounding box center [135, 458] width 15 height 15
click at [168, 459] on div "Meetings Reminder" at bounding box center [207, 457] width 107 height 25
click at [179, 461] on div "Meetings Reminder" at bounding box center [207, 457] width 107 height 25
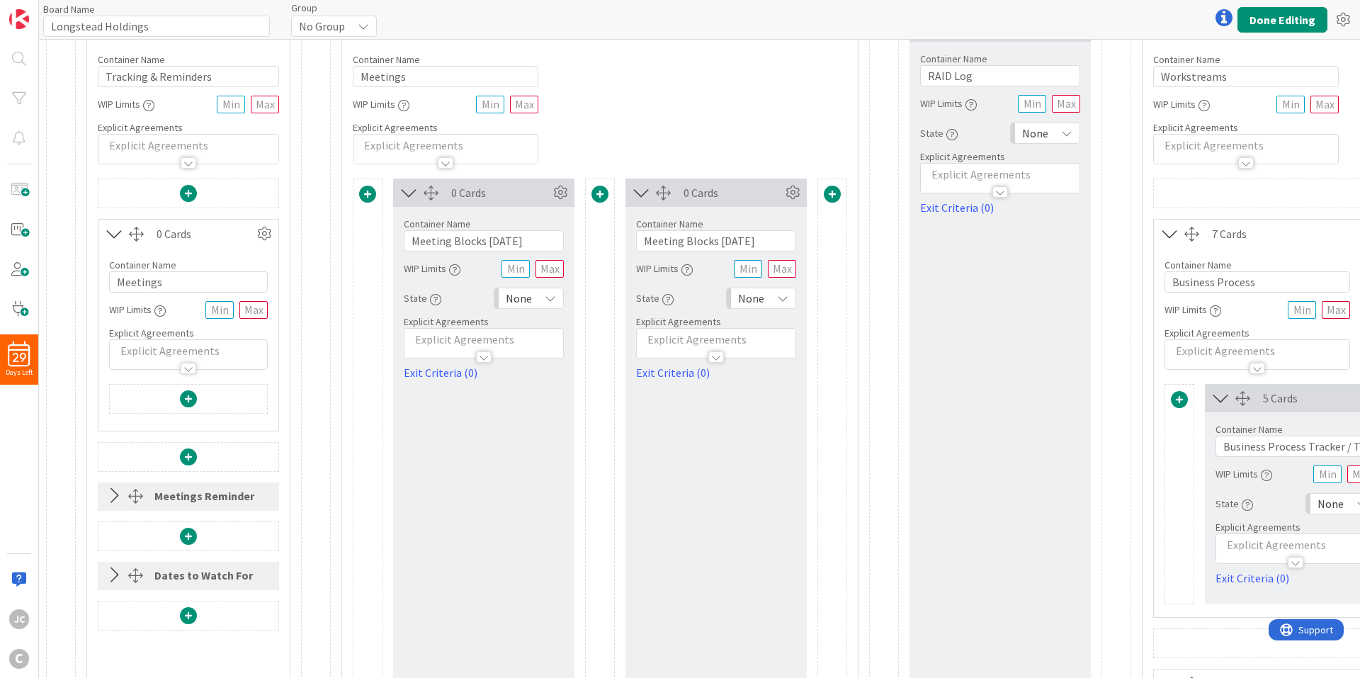
scroll to position [0, 0]
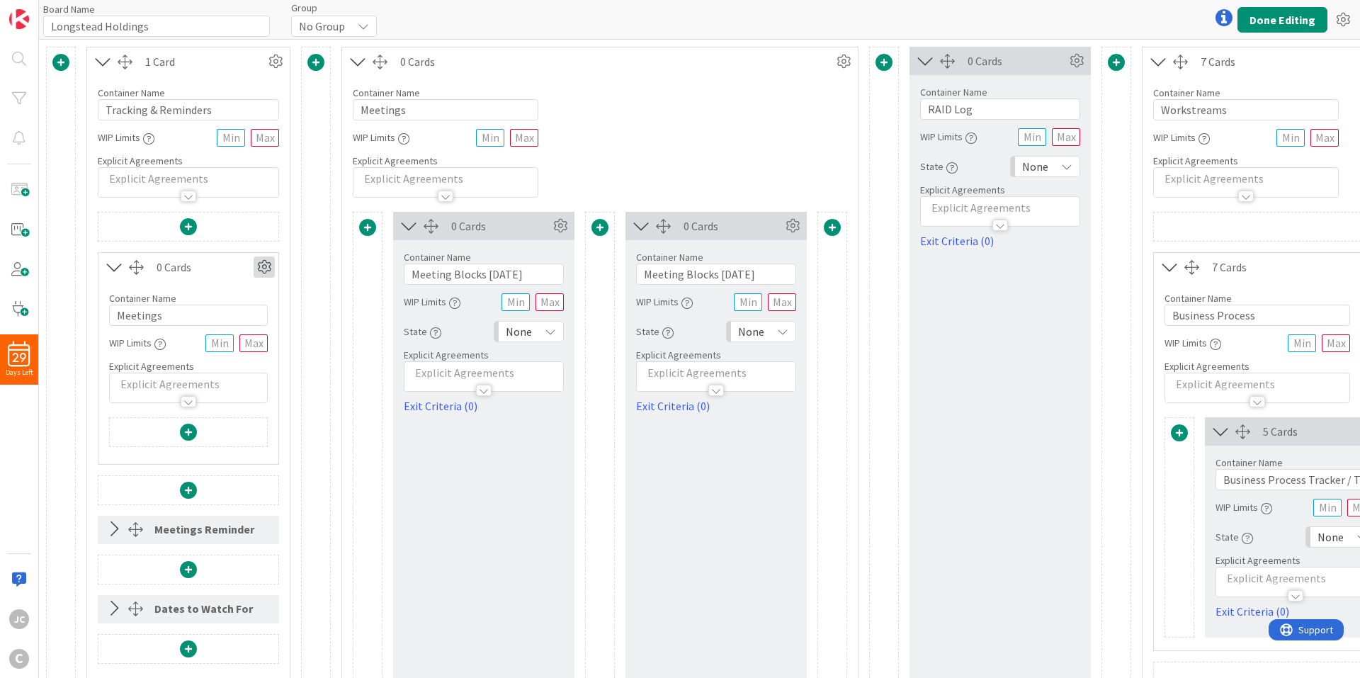
click at [265, 265] on icon at bounding box center [264, 266] width 21 height 21
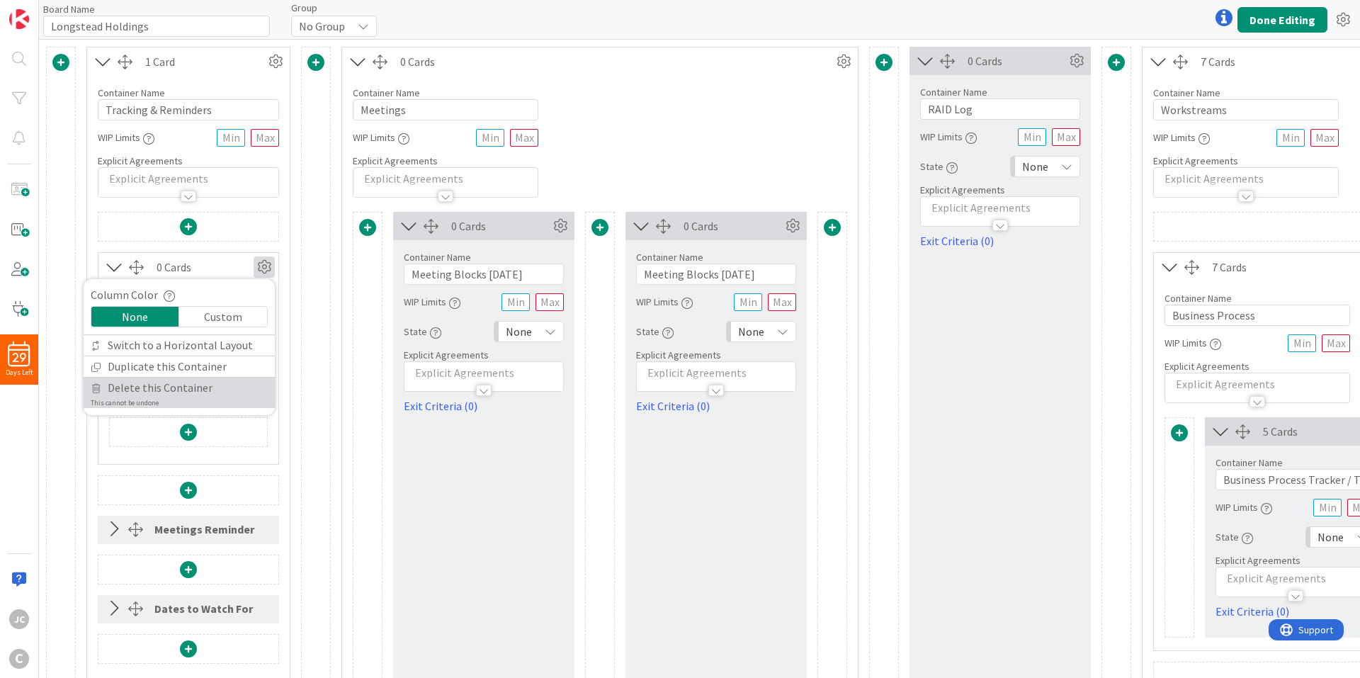
click at [188, 382] on span "Delete this Container" at bounding box center [160, 387] width 105 height 21
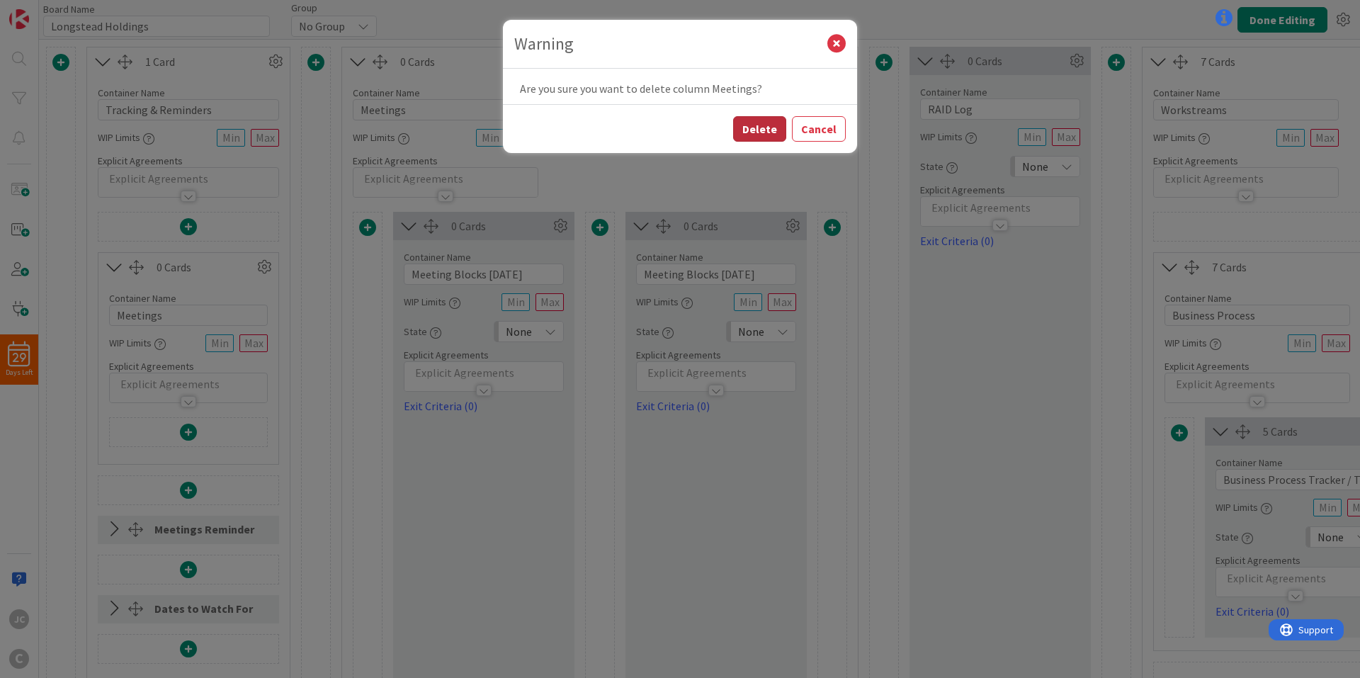
click at [754, 130] on button "Delete" at bounding box center [759, 128] width 53 height 25
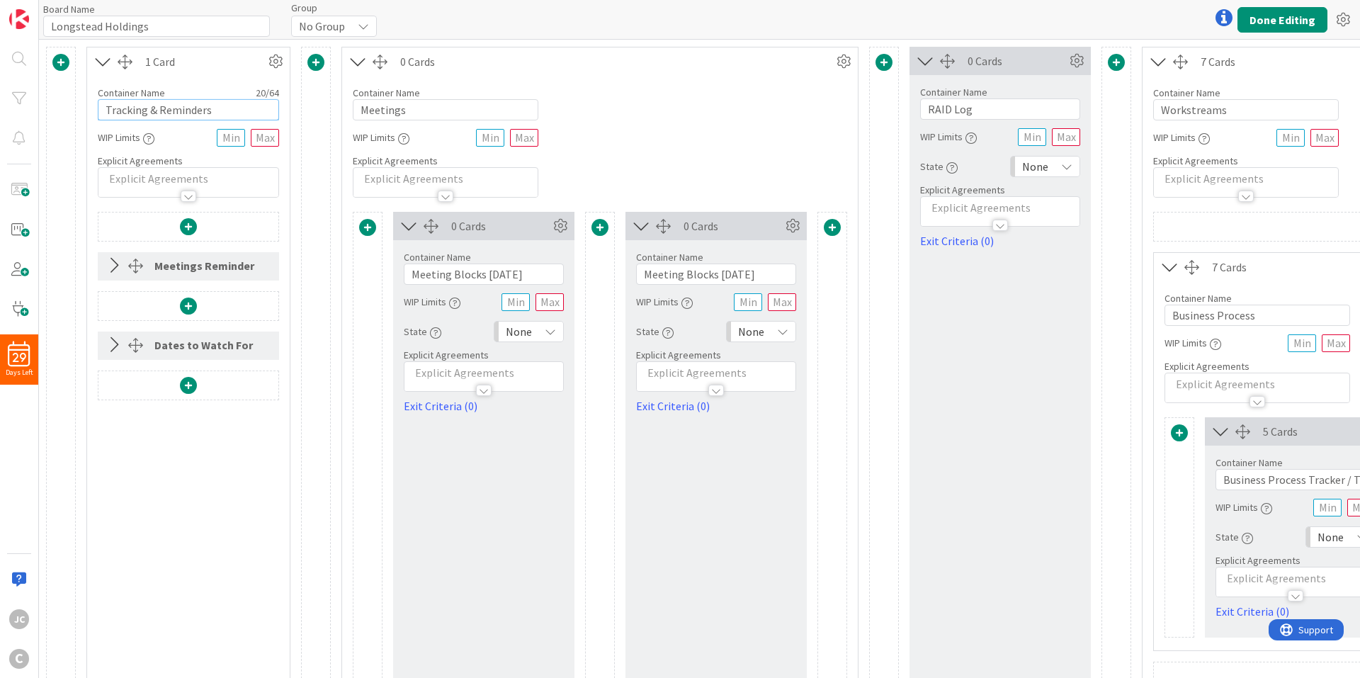
click at [205, 101] on input "Tracking & Reminders" at bounding box center [188, 109] width 181 height 21
click at [164, 346] on div "Dates to Watch For" at bounding box center [207, 344] width 106 height 25
click at [142, 351] on div at bounding box center [135, 345] width 15 height 15
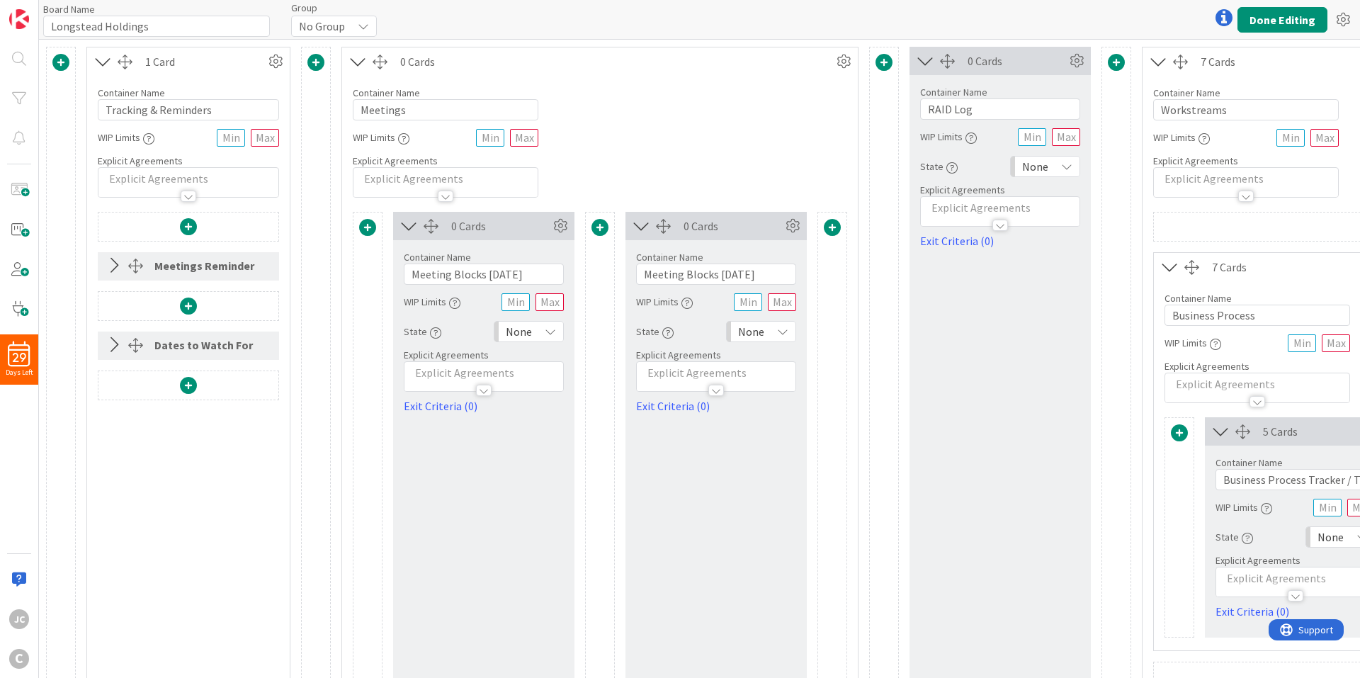
click at [103, 349] on icon at bounding box center [113, 345] width 23 height 18
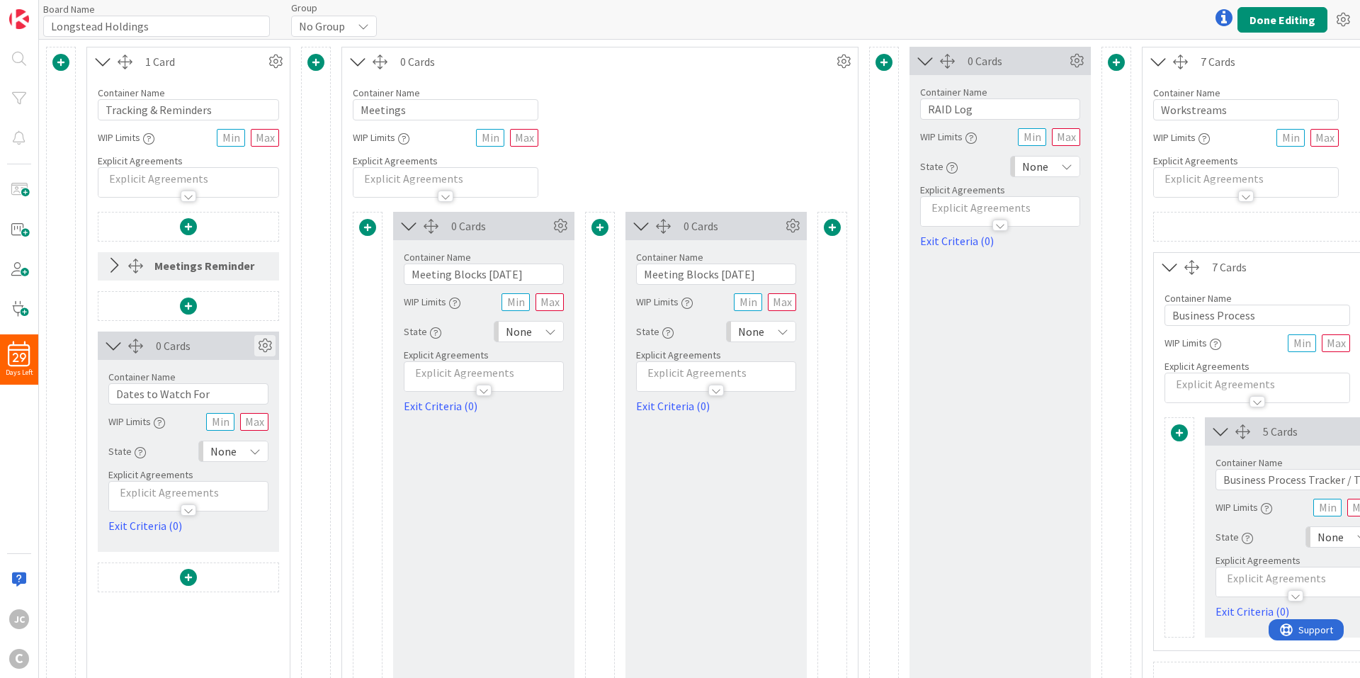
click at [254, 341] on icon at bounding box center [264, 345] width 21 height 21
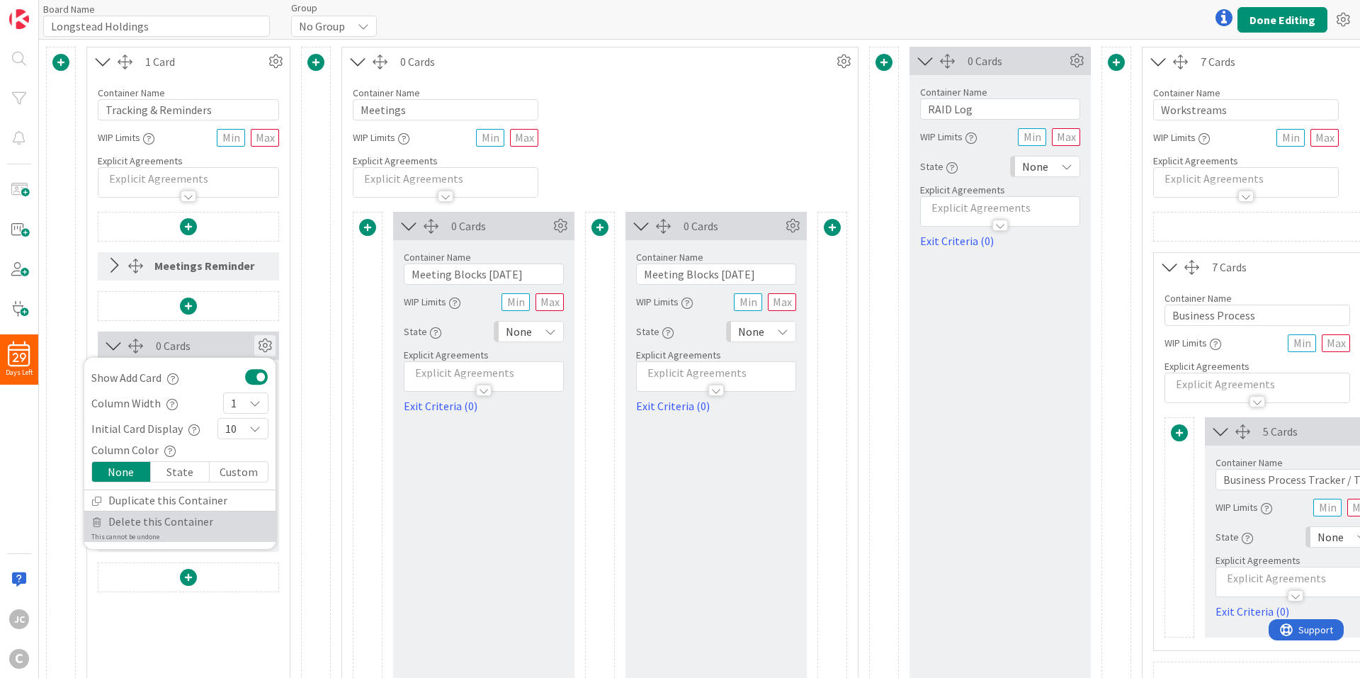
click at [189, 526] on span "Delete this Container" at bounding box center [160, 521] width 105 height 21
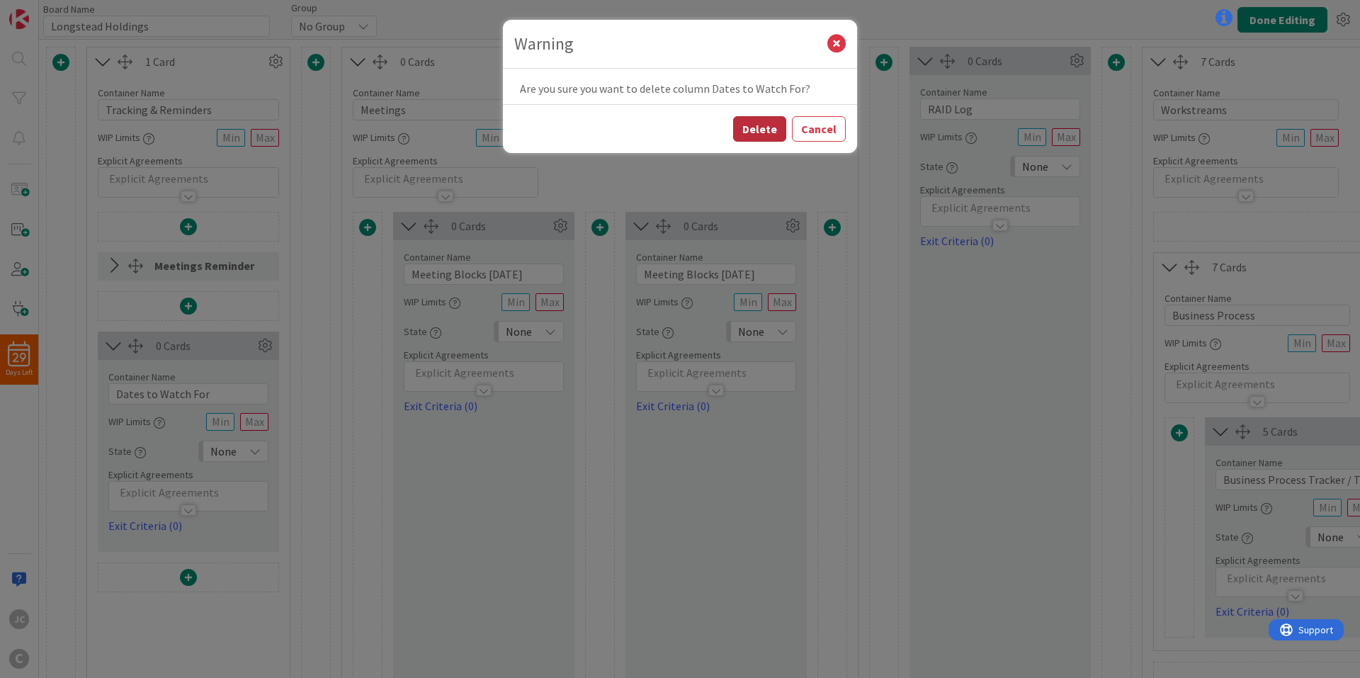
click at [766, 130] on button "Delete" at bounding box center [759, 128] width 53 height 25
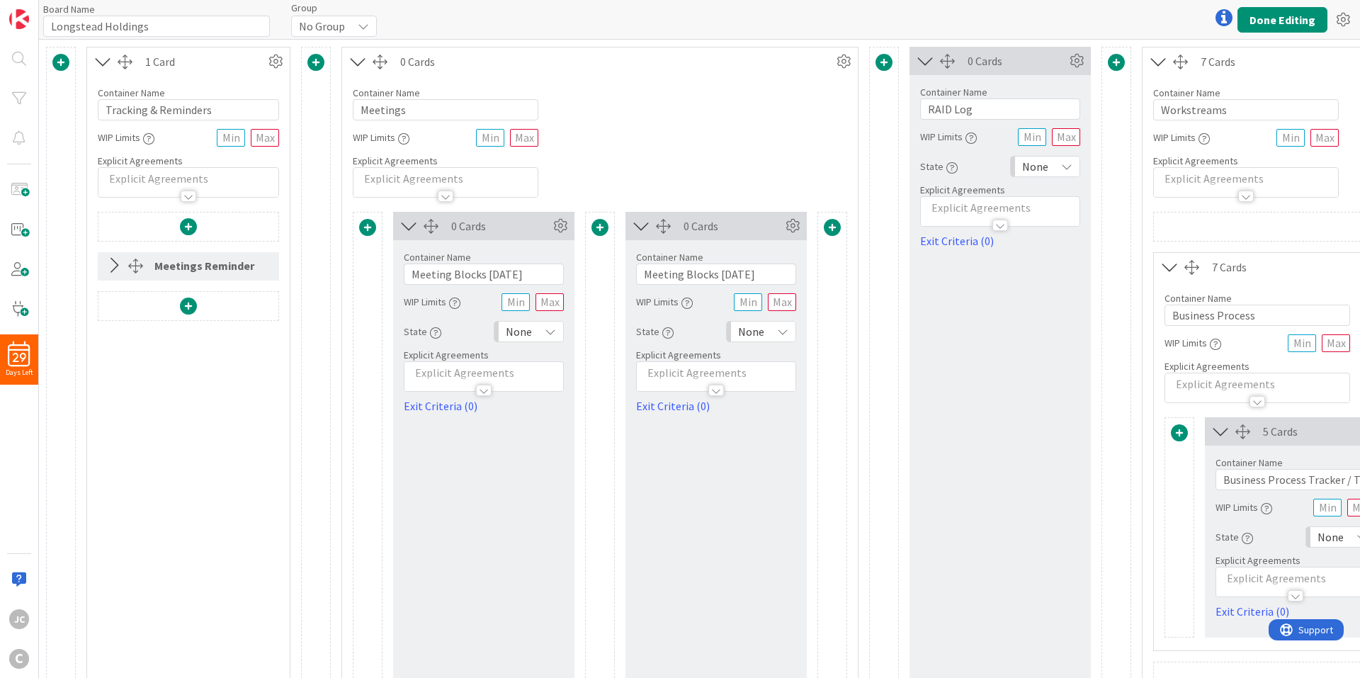
click at [213, 268] on div "Meetings Reminder" at bounding box center [207, 265] width 107 height 25
click at [207, 272] on div "Meetings Reminder" at bounding box center [207, 265] width 107 height 25
click at [115, 263] on icon at bounding box center [113, 265] width 23 height 18
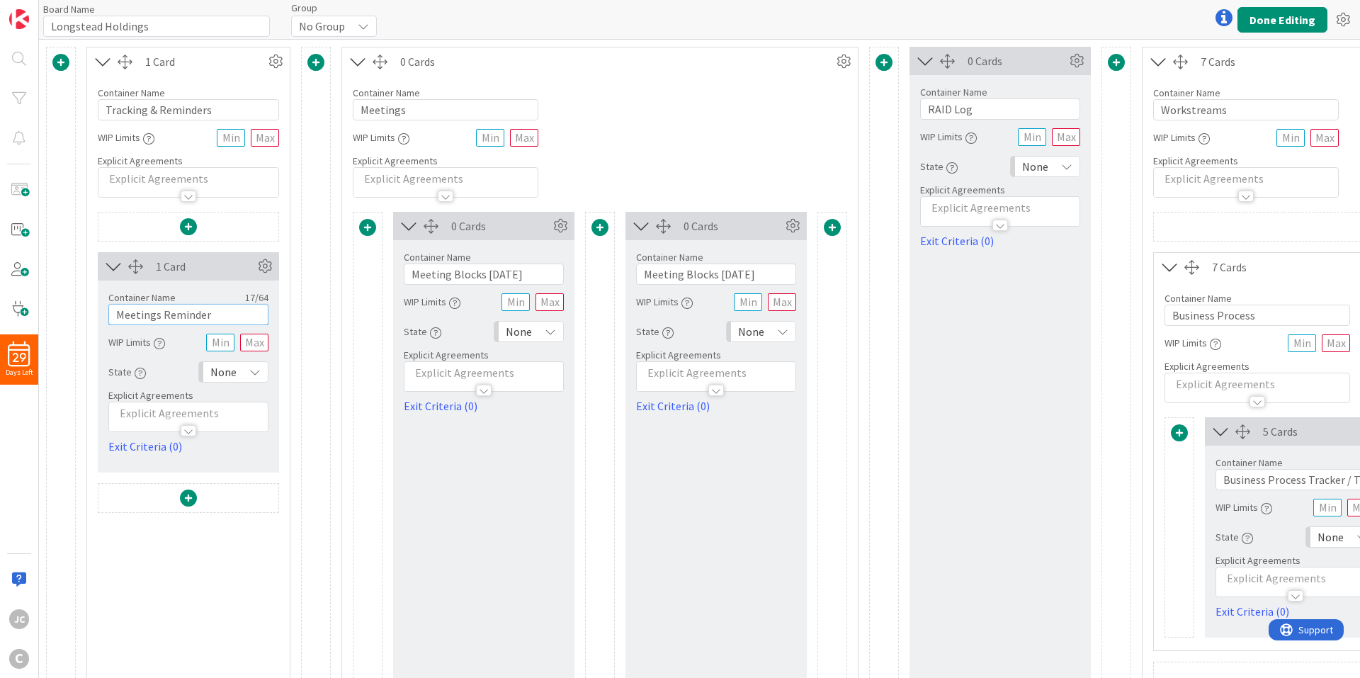
drag, startPoint x: 160, startPoint y: 313, endPoint x: -28, endPoint y: 319, distance: 188.5
click at [0, 319] on html "29 Days Left JC C Board Name 18 / 64 Longstead Holdings Group No Group Done Edi…" at bounding box center [680, 339] width 1360 height 678
type input "Reminders"
click at [310, 368] on div "Card Container Design simple boards with Card Containers that can only contain …" at bounding box center [316, 594] width 30 height 1095
click at [118, 271] on icon at bounding box center [113, 266] width 23 height 18
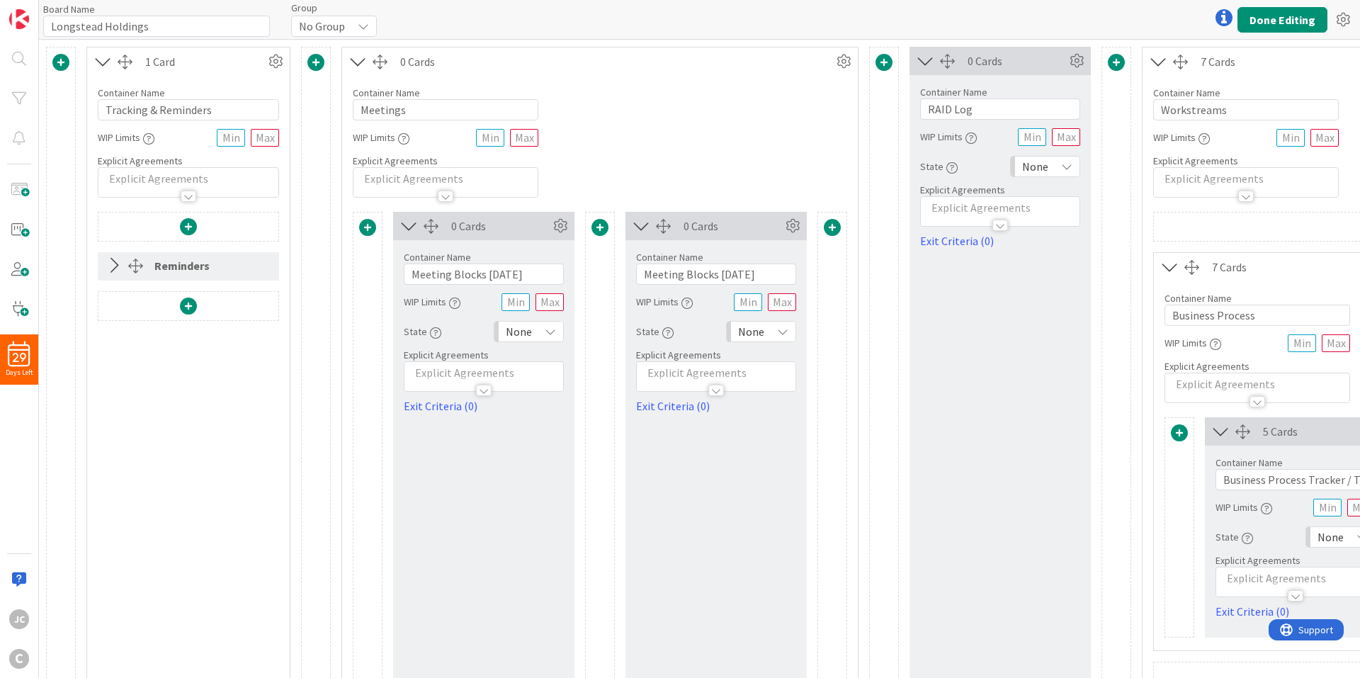
click at [118, 271] on icon at bounding box center [113, 265] width 23 height 18
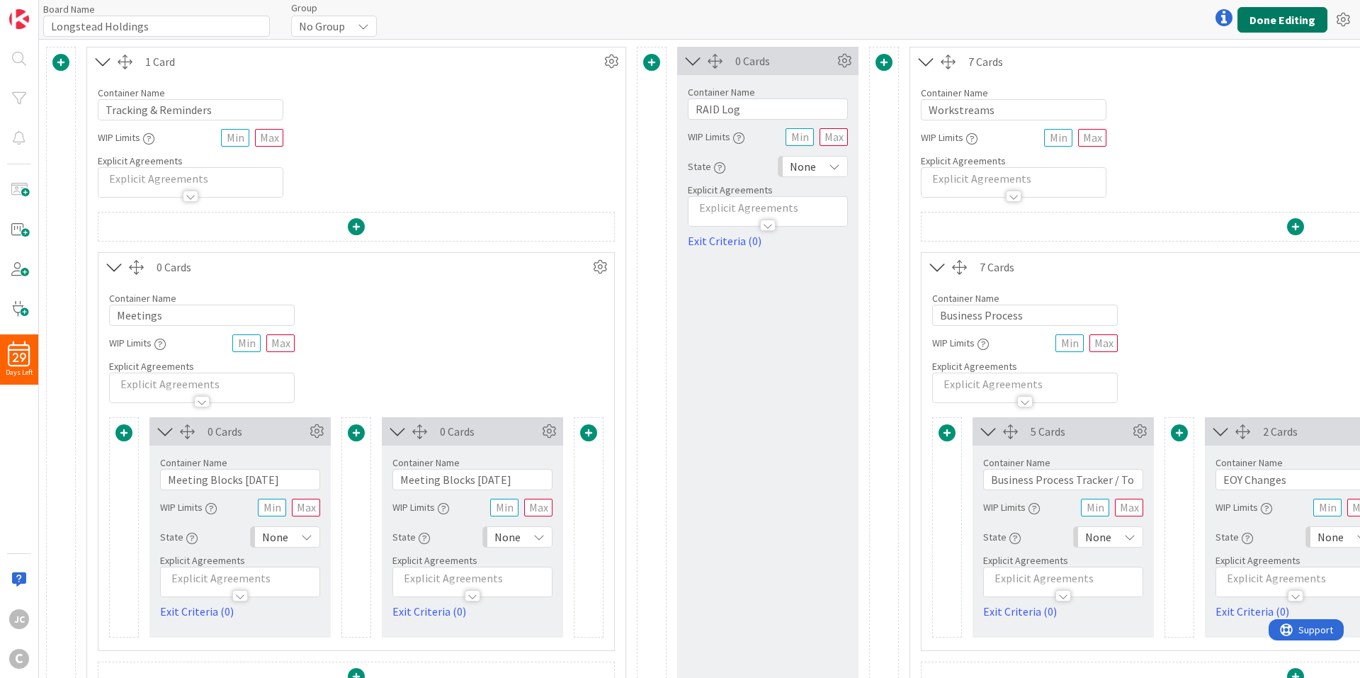
click at [1268, 10] on button "Done Editing" at bounding box center [1282, 19] width 90 height 25
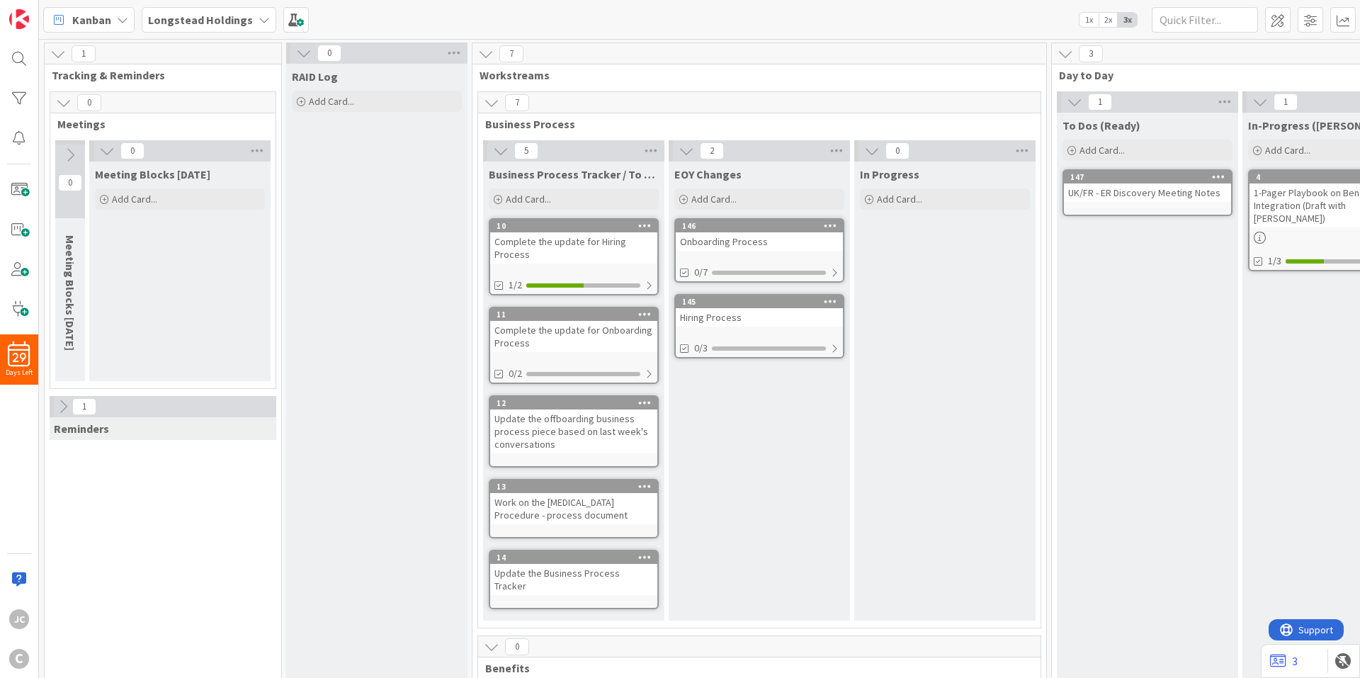
click at [71, 159] on icon at bounding box center [70, 155] width 16 height 16
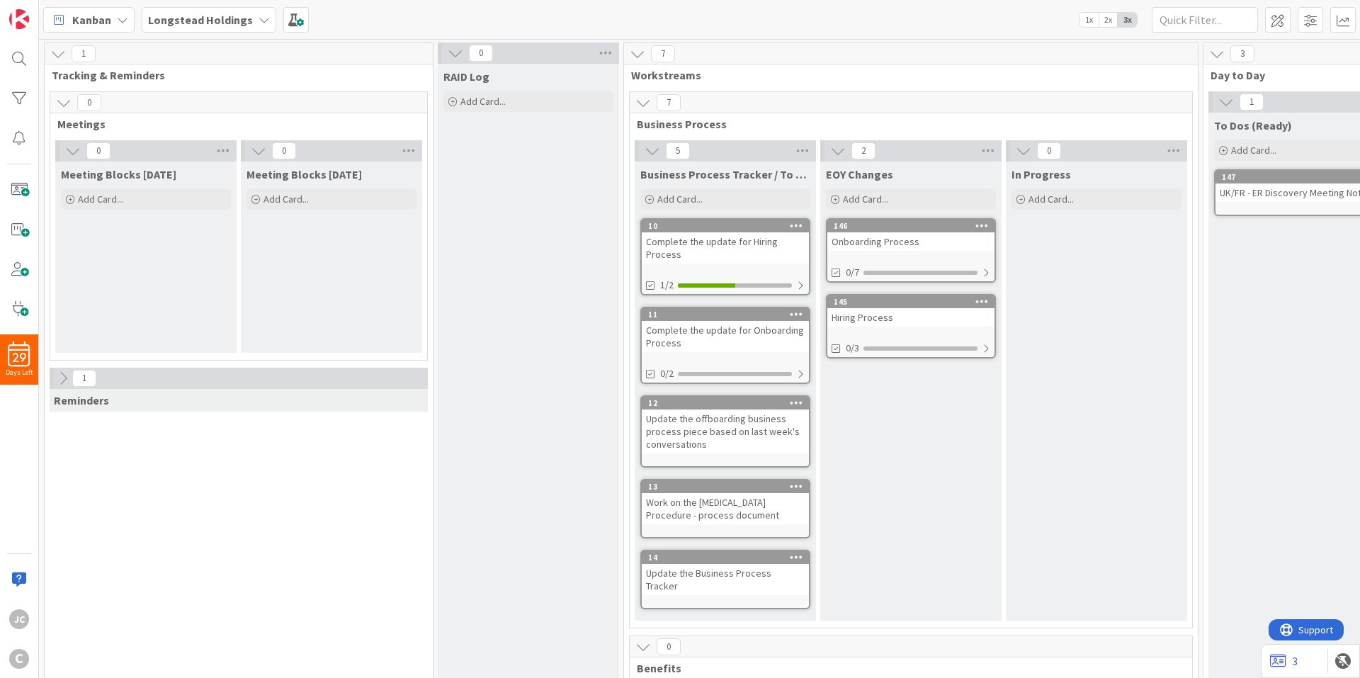
click at [56, 377] on icon at bounding box center [63, 378] width 16 height 16
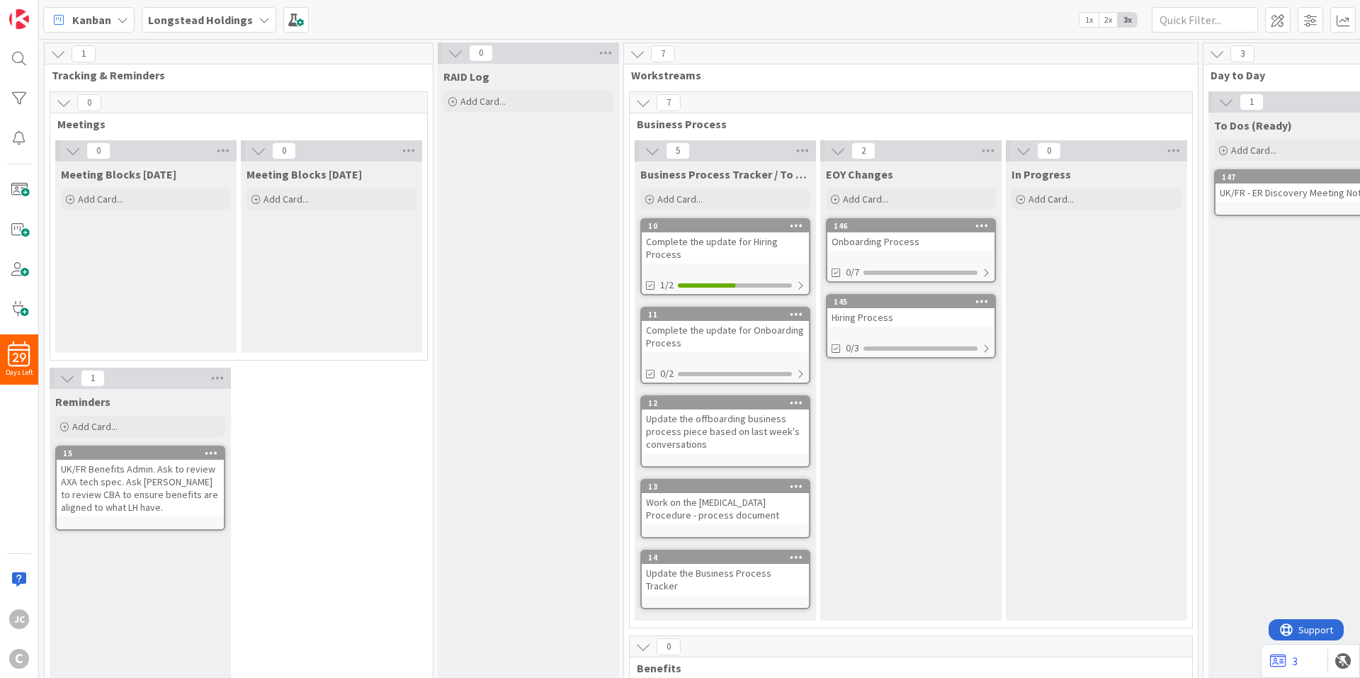
click at [62, 373] on icon at bounding box center [67, 378] width 16 height 16
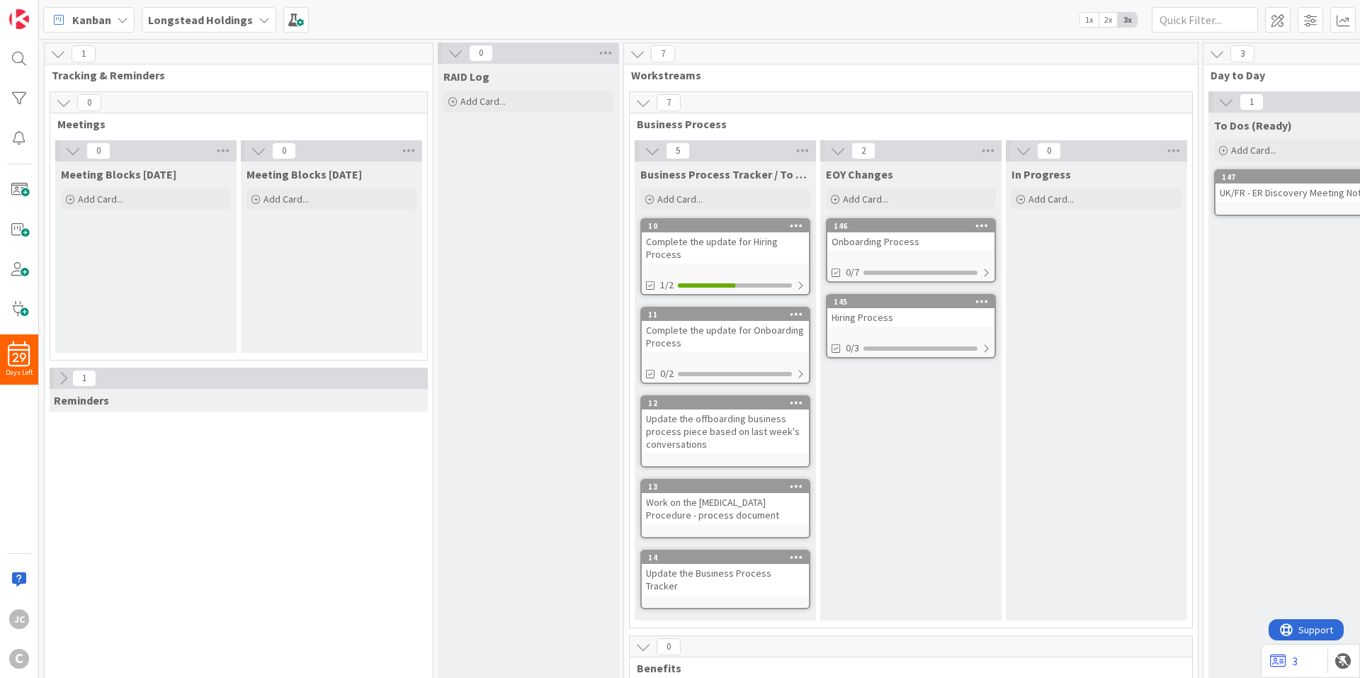
click at [62, 373] on icon at bounding box center [63, 378] width 16 height 16
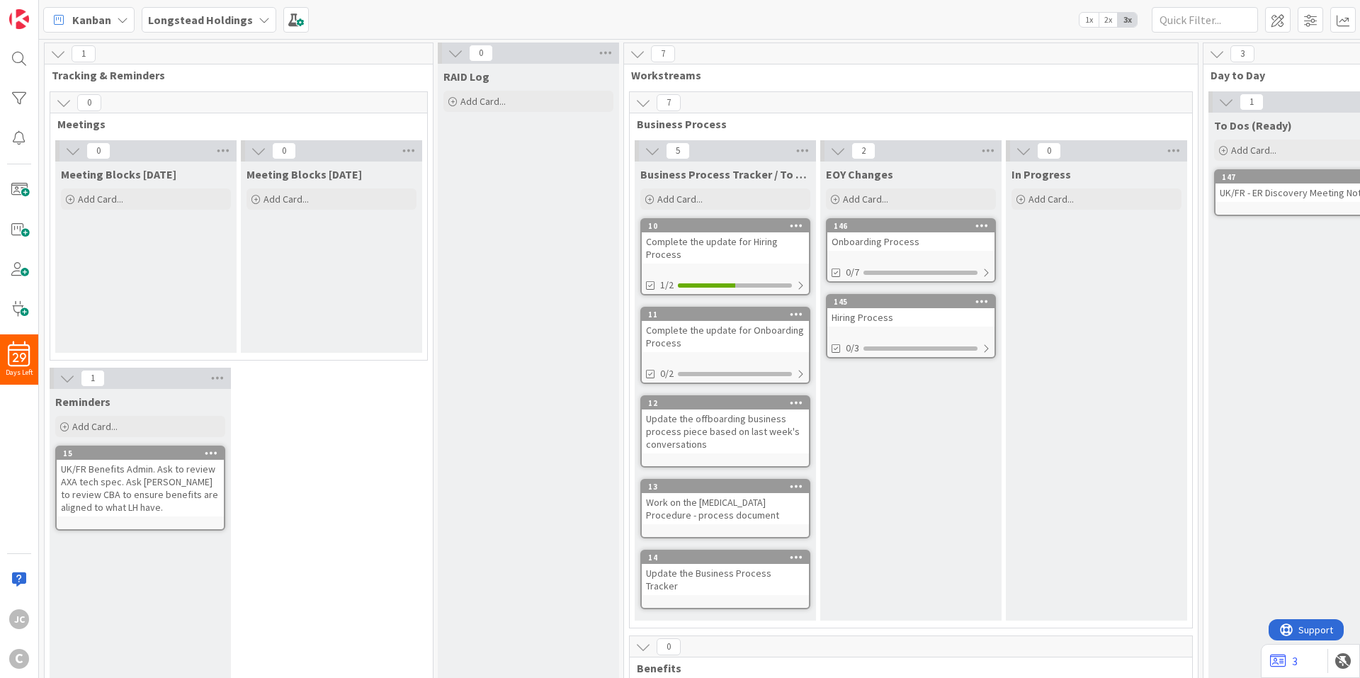
click at [460, 54] on icon at bounding box center [456, 53] width 16 height 16
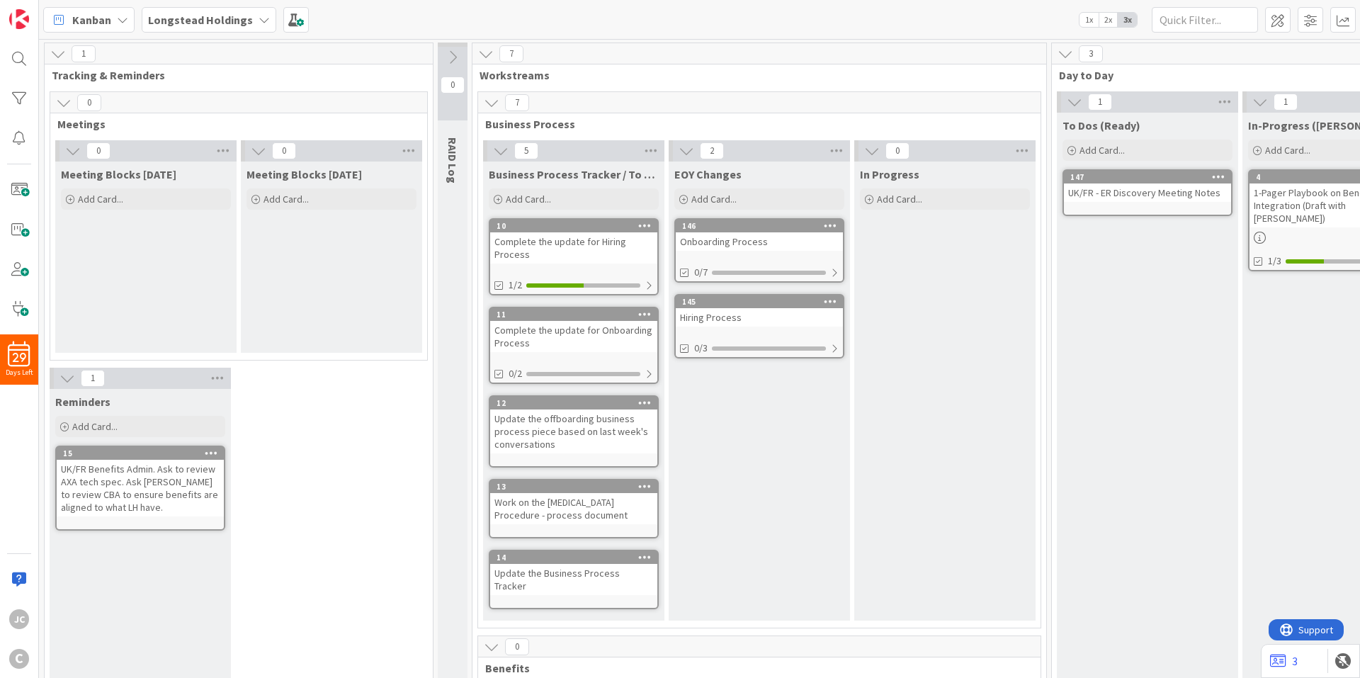
click at [460, 54] on button at bounding box center [453, 57] width 30 height 21
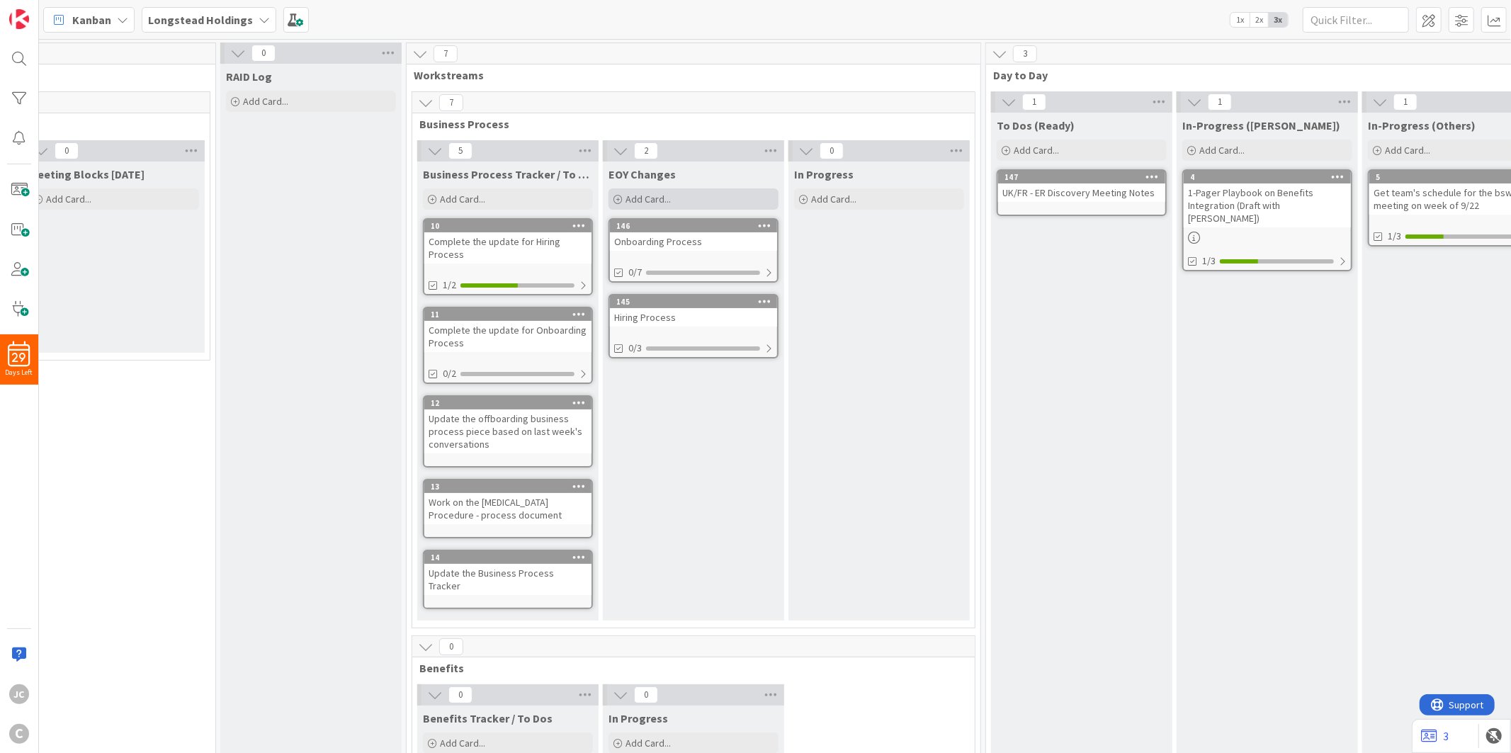
scroll to position [0, 380]
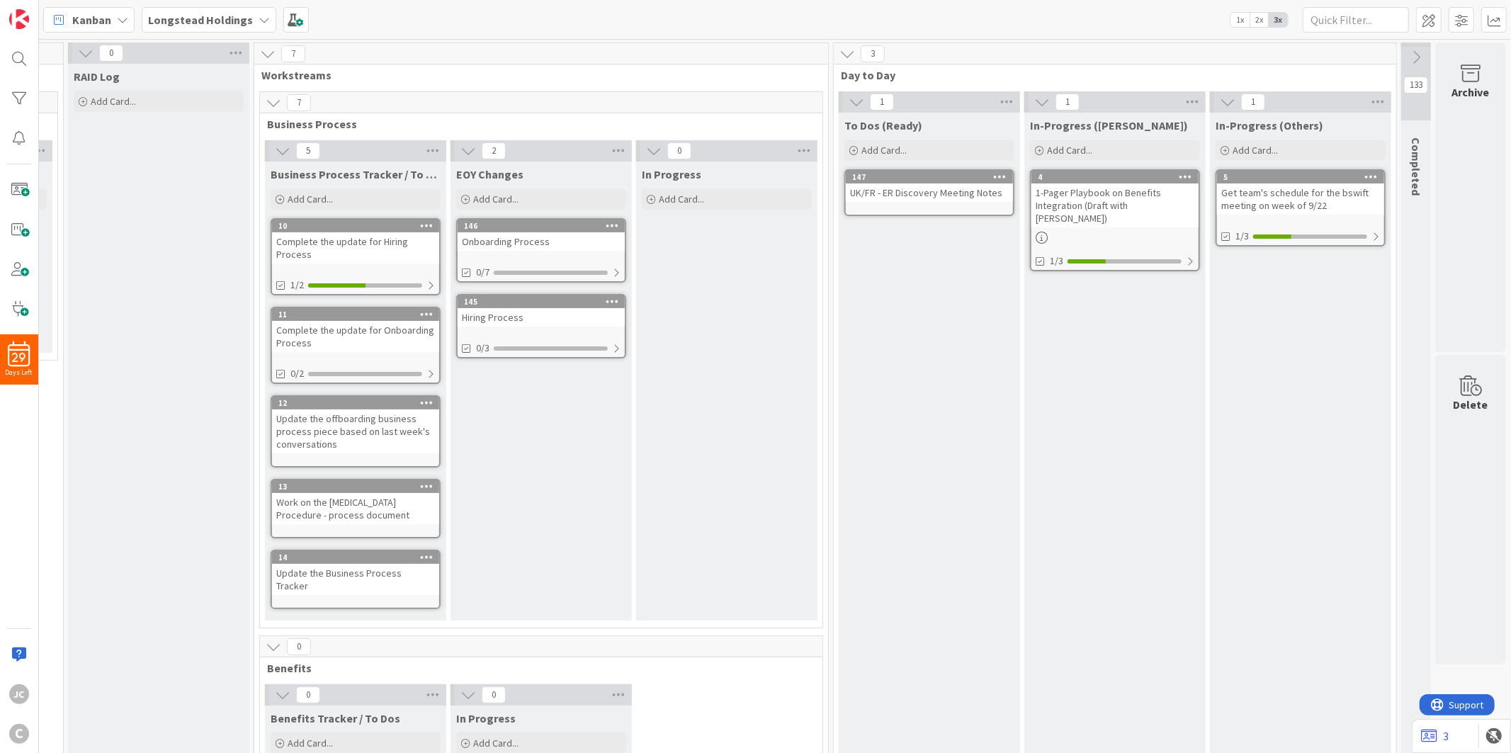
click at [562, 437] on div "EOY Changes Add Card... 146 Onboarding Process 0/7 145 Hiring Process 0/3" at bounding box center [540, 390] width 181 height 459
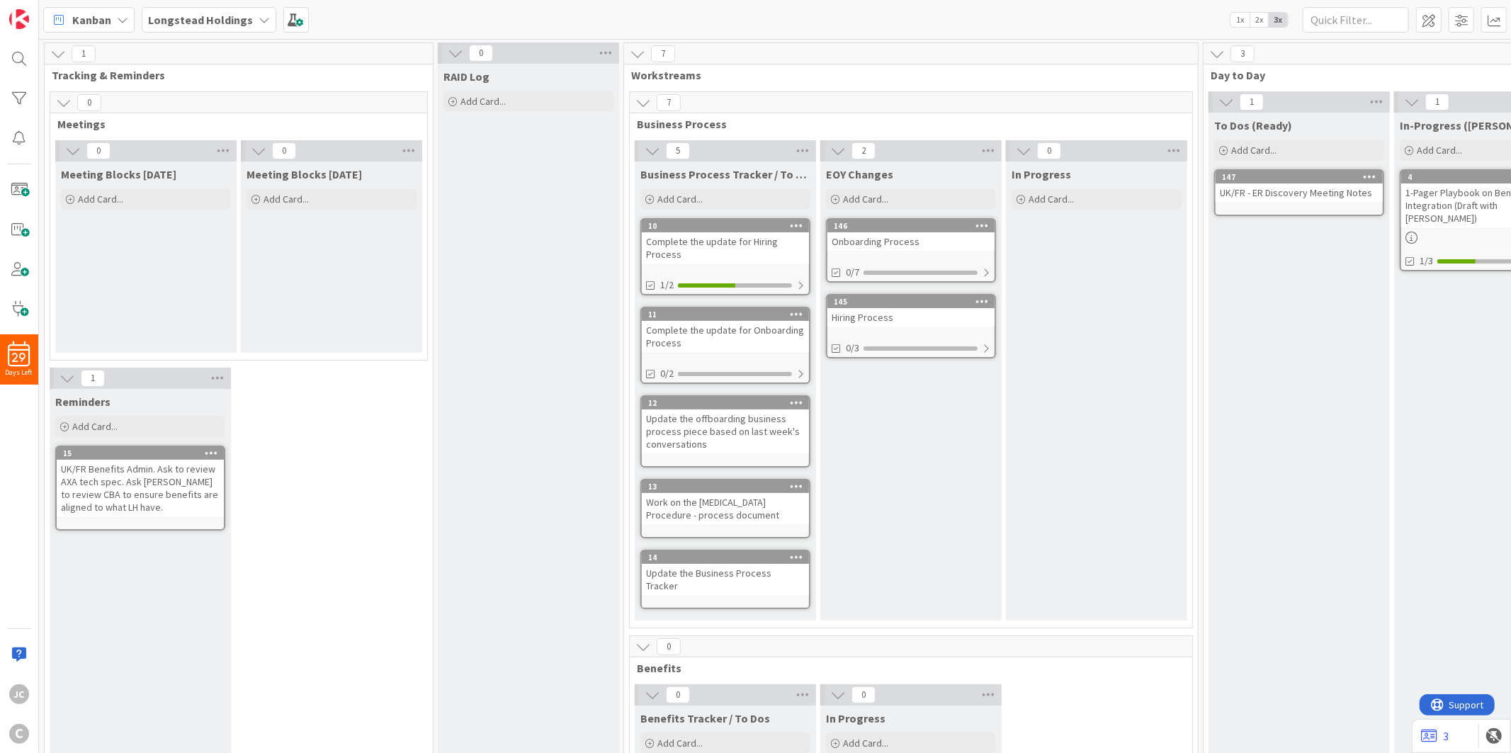
click at [632, 52] on icon at bounding box center [638, 54] width 16 height 16
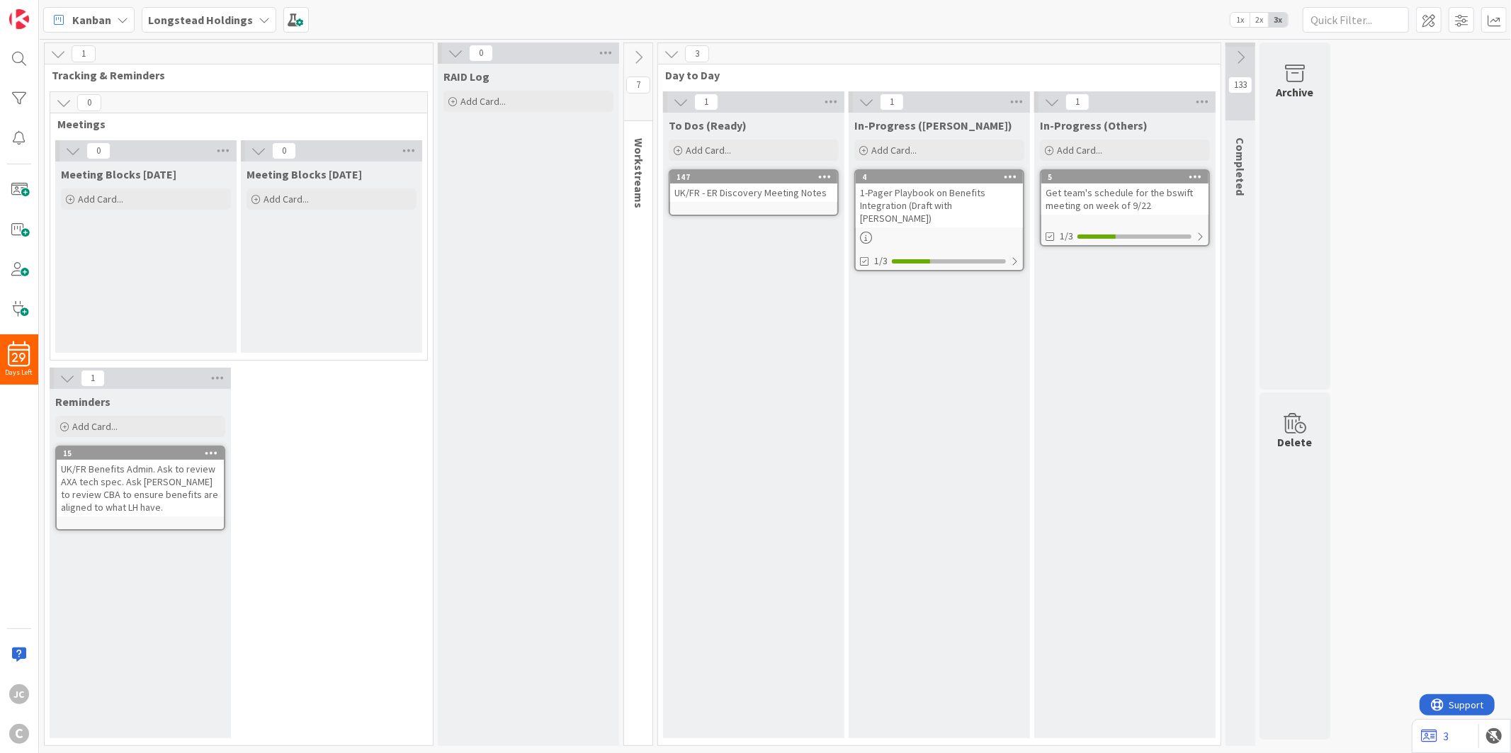
click at [638, 54] on icon at bounding box center [638, 58] width 16 height 16
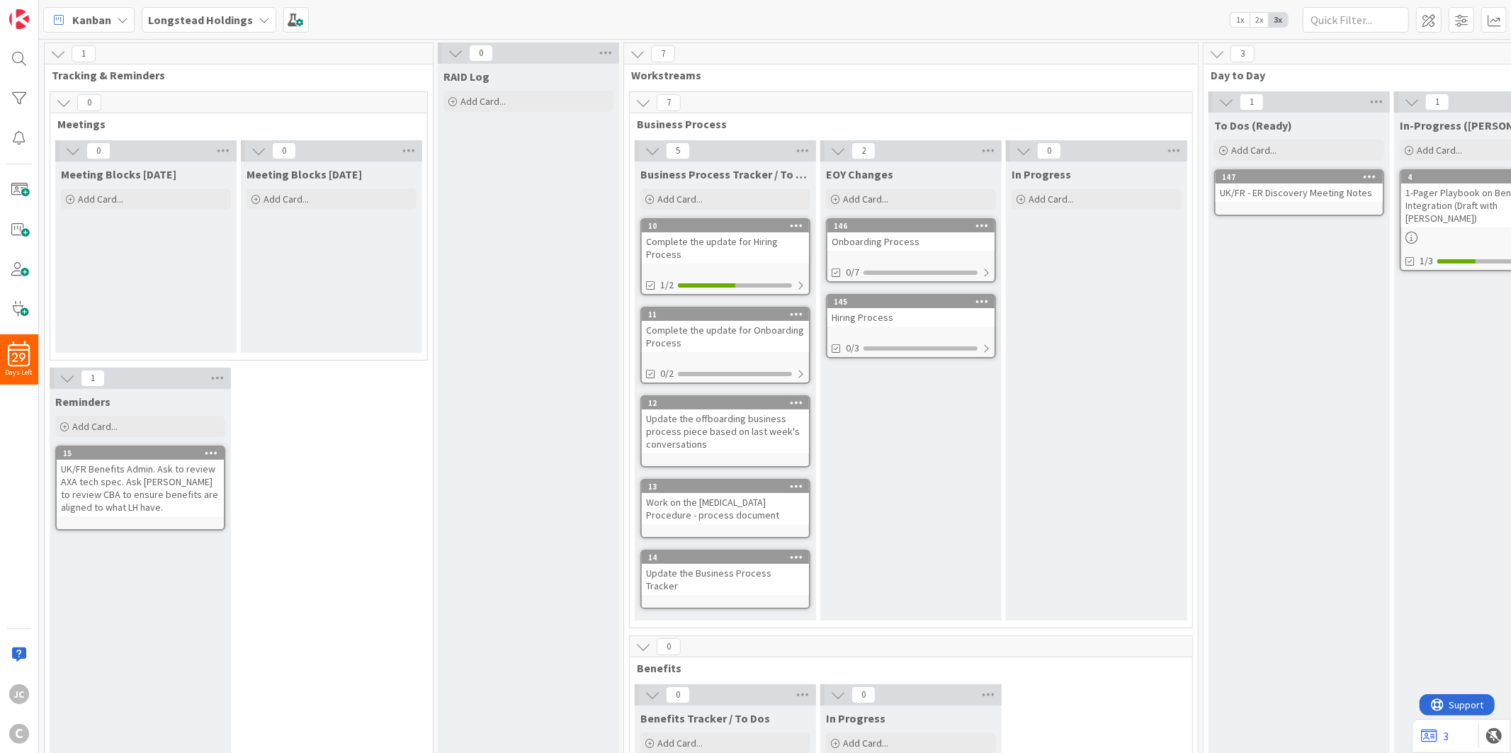
click at [638, 54] on icon at bounding box center [638, 54] width 16 height 16
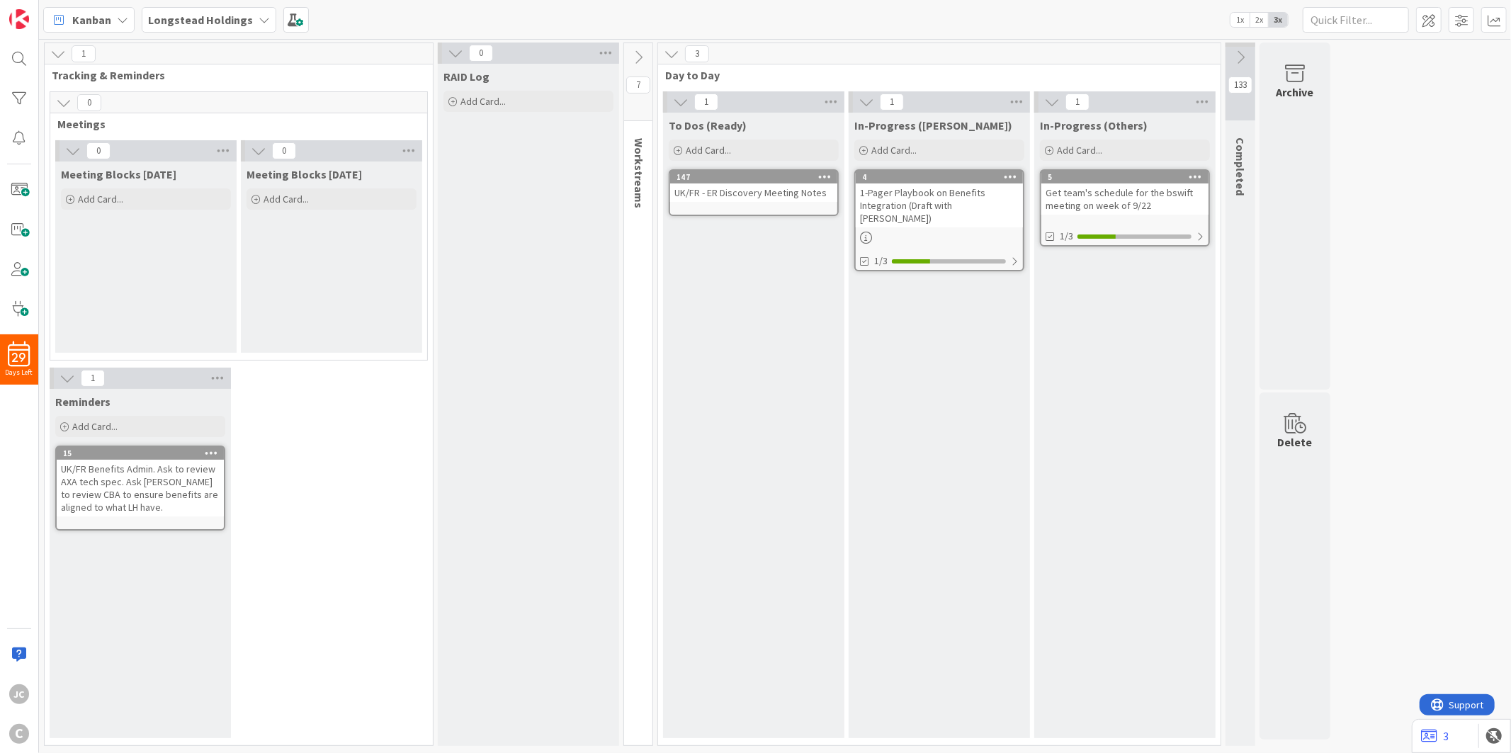
click at [674, 57] on icon at bounding box center [672, 54] width 16 height 16
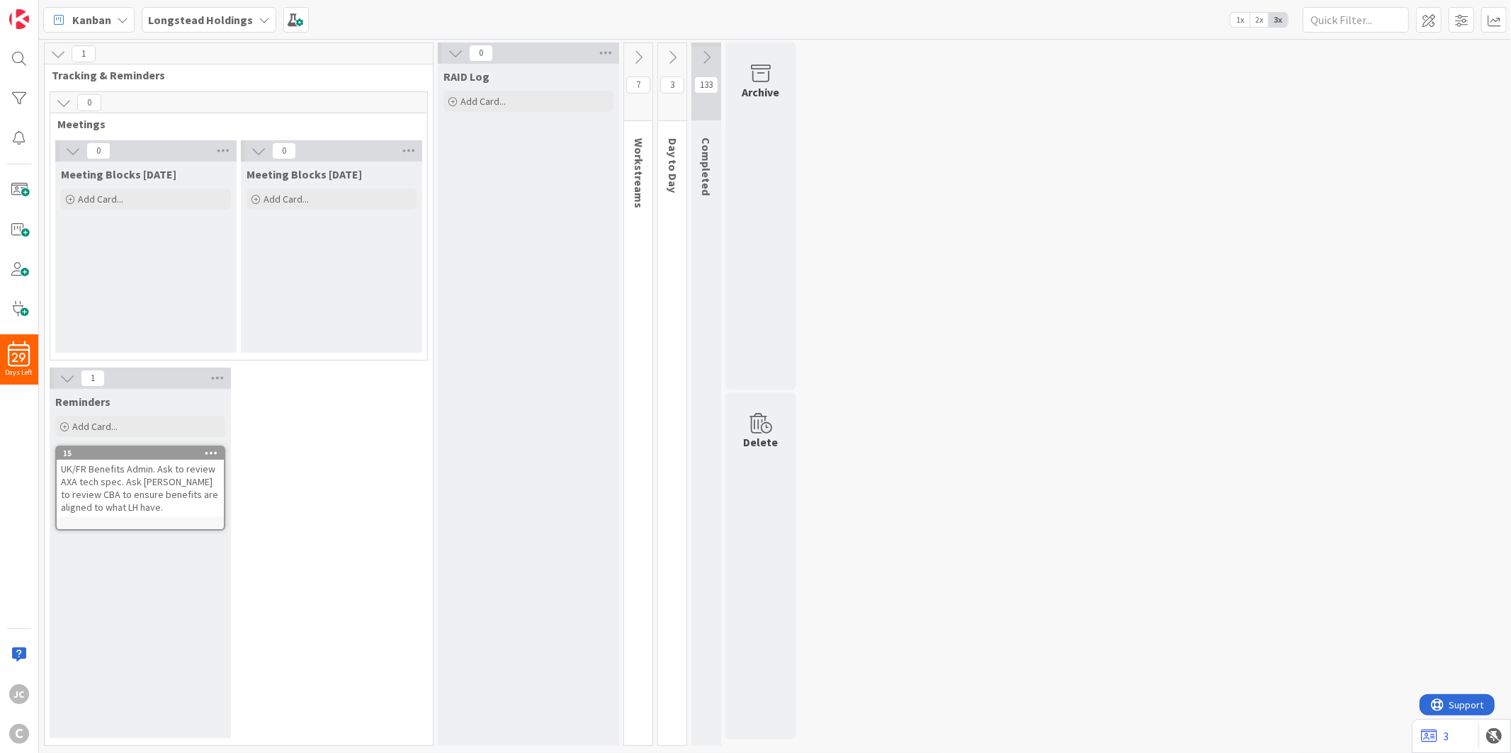
click at [674, 57] on icon at bounding box center [672, 58] width 16 height 16
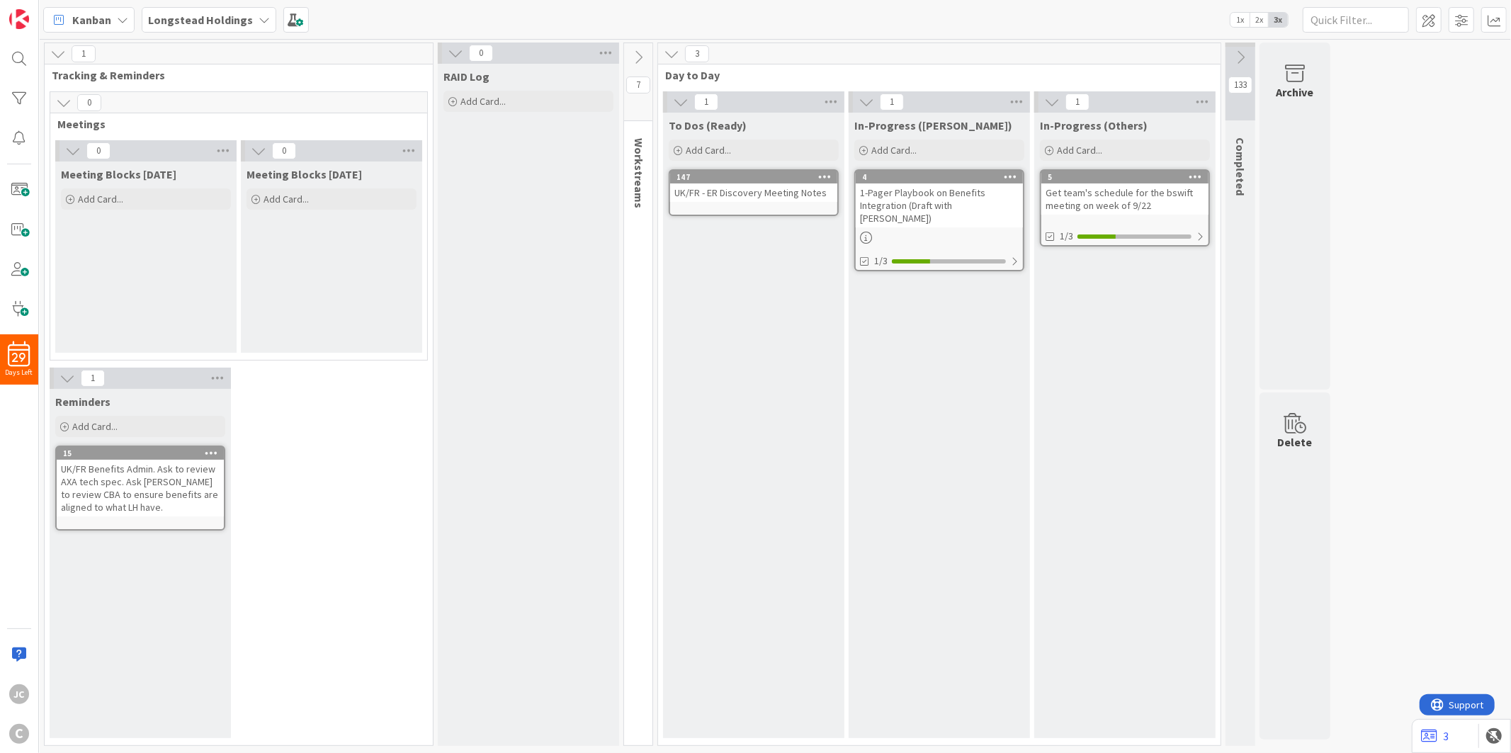
click at [635, 54] on icon at bounding box center [638, 58] width 16 height 16
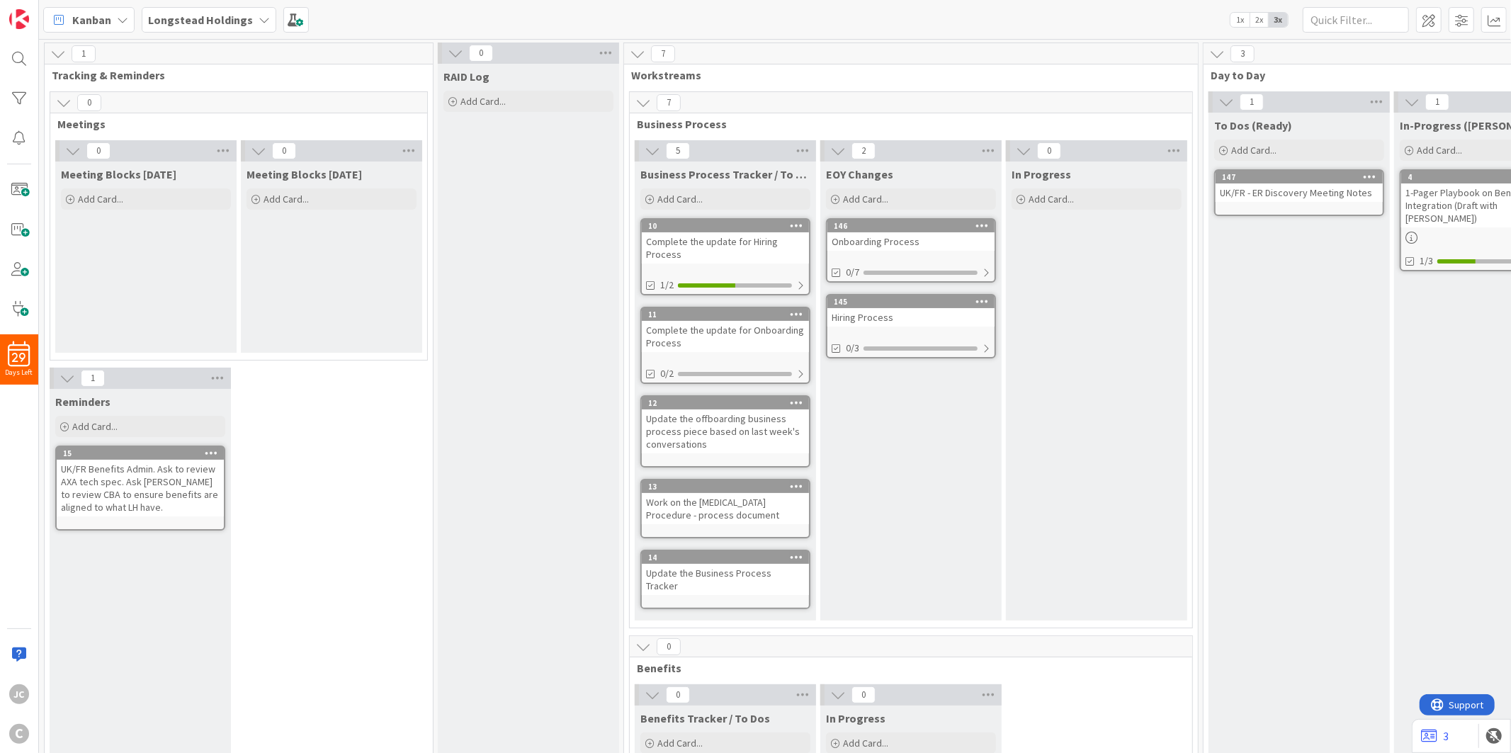
click at [53, 51] on icon at bounding box center [58, 54] width 16 height 16
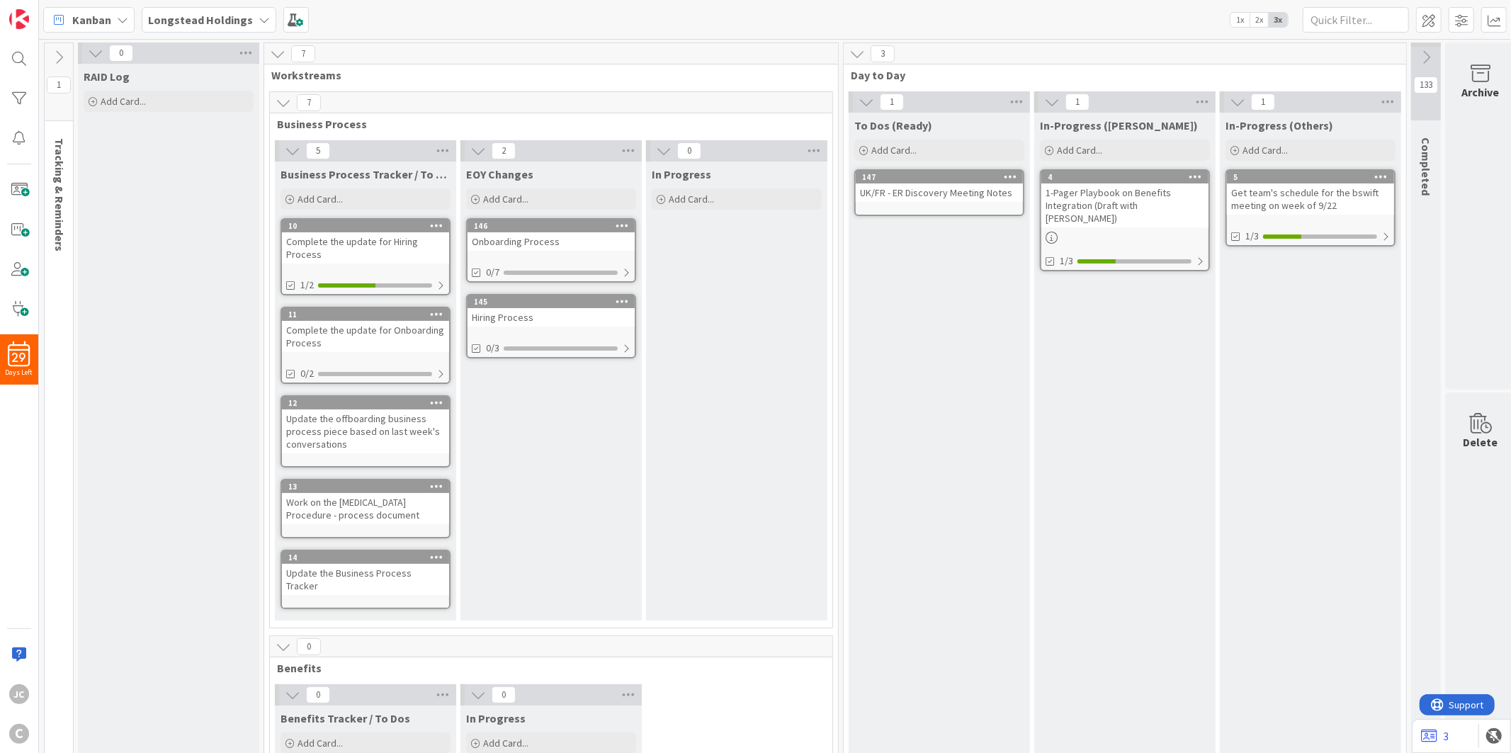
click at [53, 51] on icon at bounding box center [59, 58] width 16 height 16
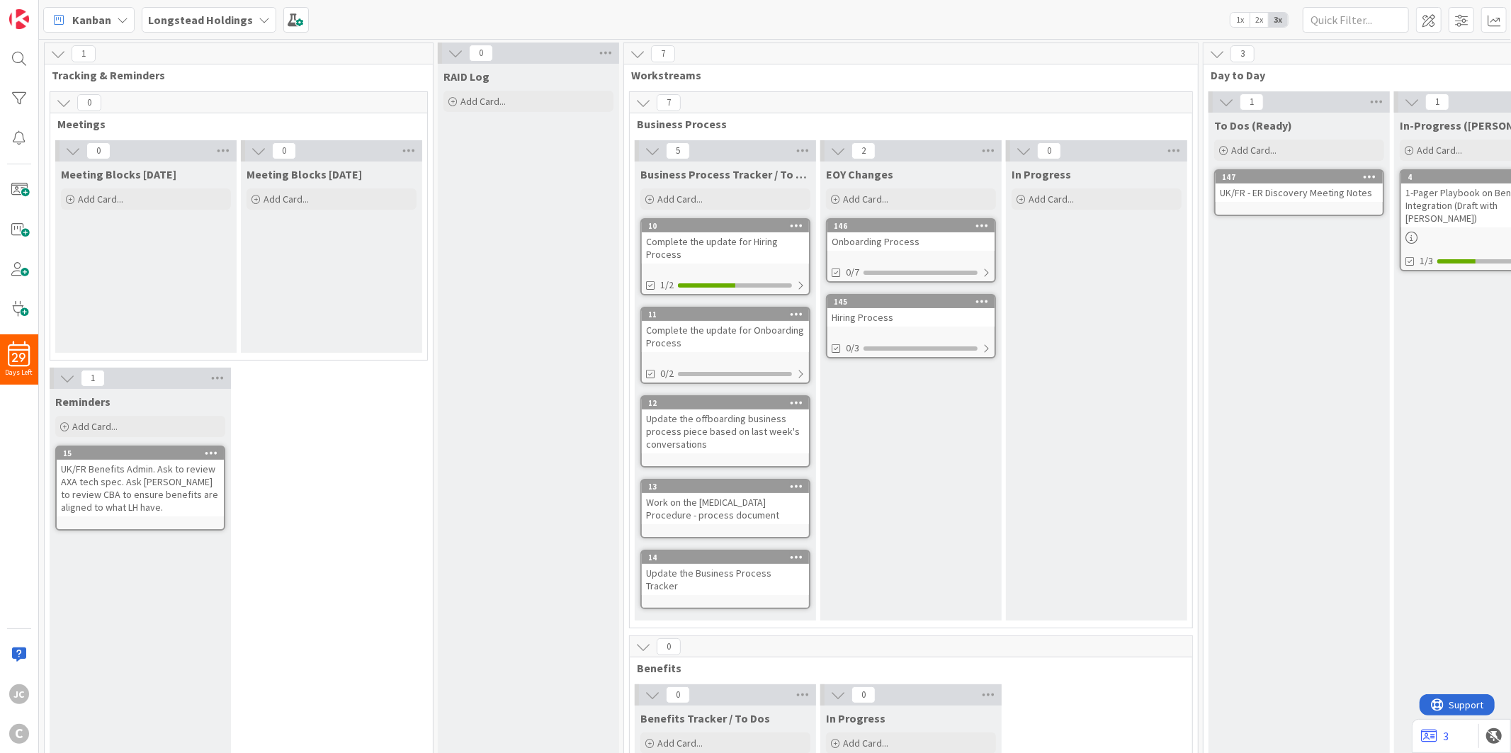
click at [440, 221] on div "RAID Log Add Card..." at bounding box center [528, 488] width 181 height 848
click at [1359, 23] on span at bounding box center [1428, 19] width 25 height 25
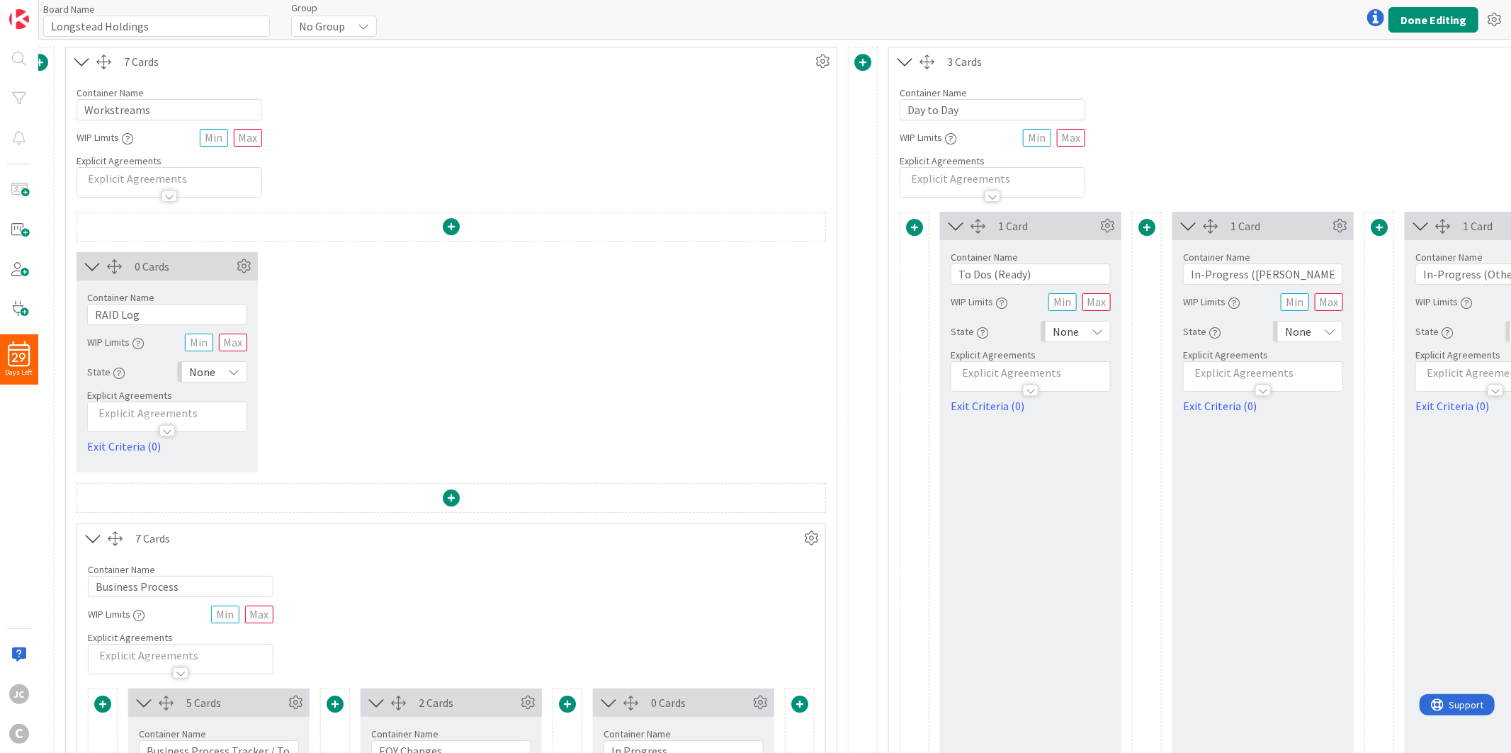
scroll to position [0, 624]
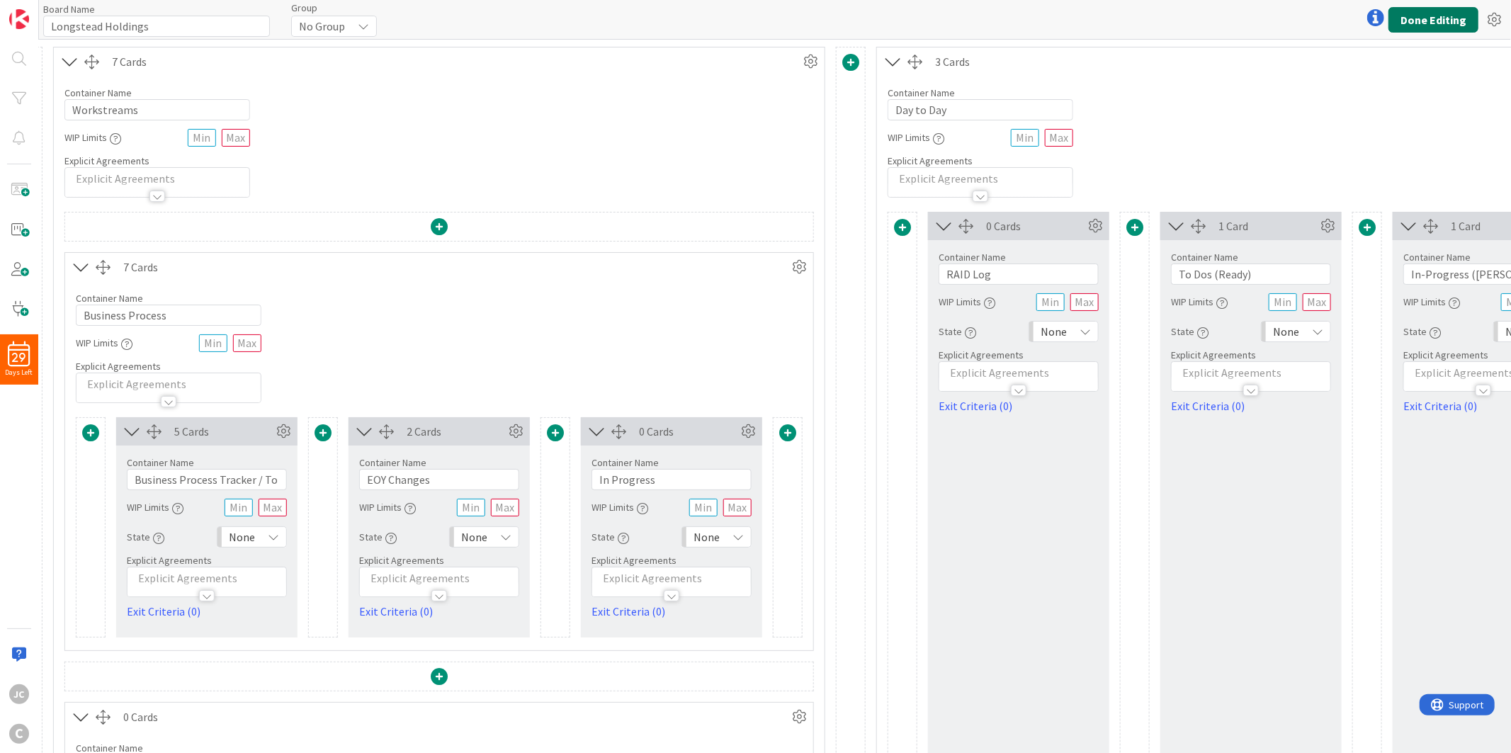
click at [1359, 11] on button "Done Editing" at bounding box center [1433, 19] width 90 height 25
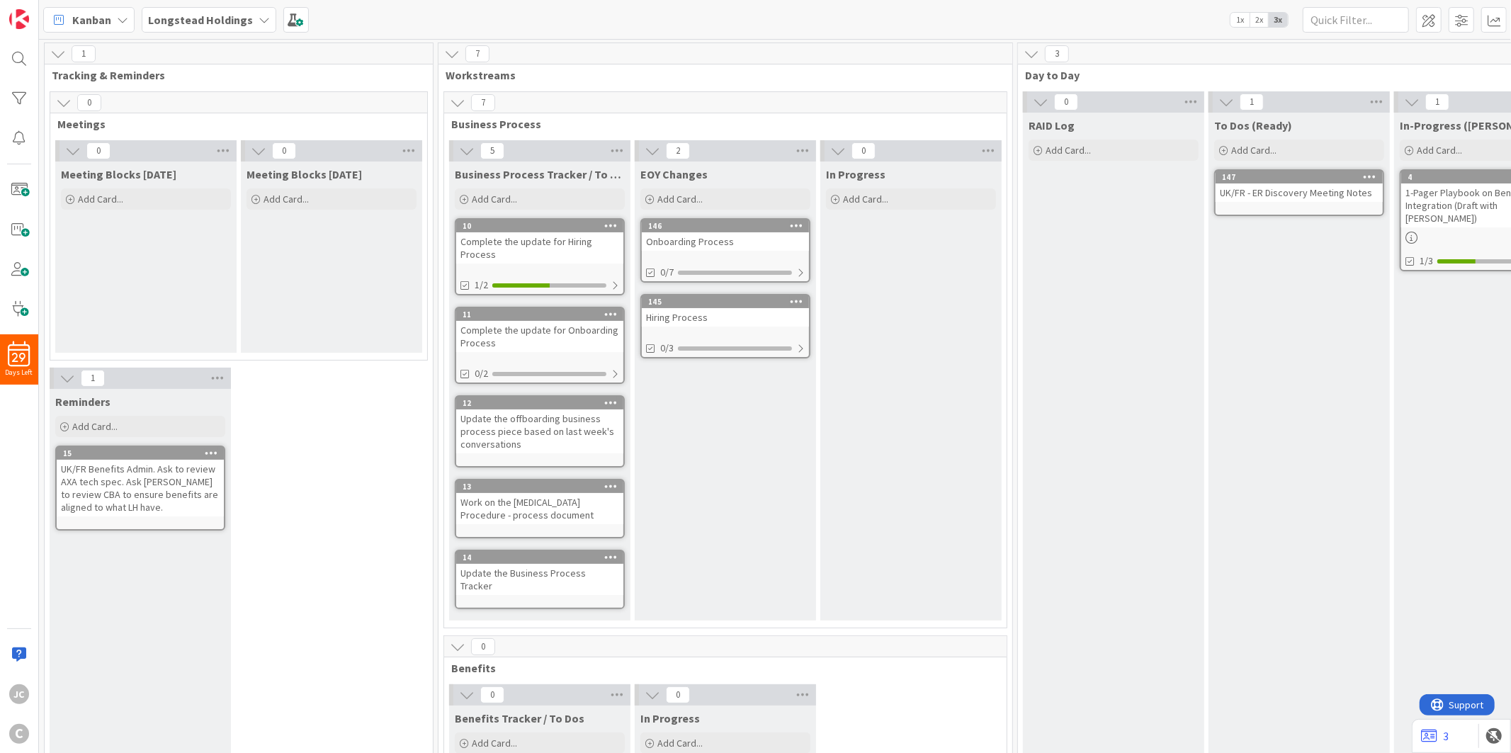
click at [462, 154] on icon at bounding box center [467, 151] width 16 height 16
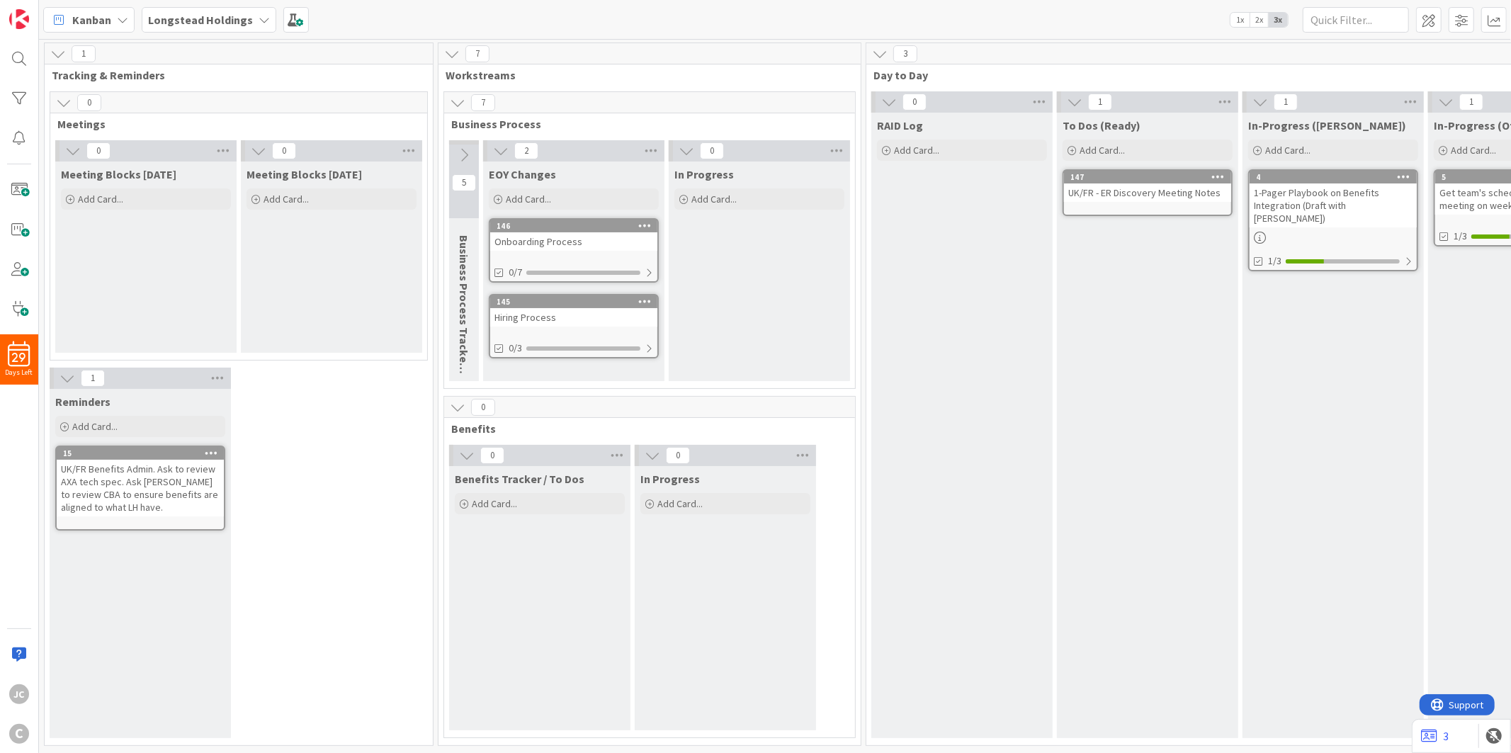
click at [462, 152] on icon at bounding box center [464, 155] width 16 height 16
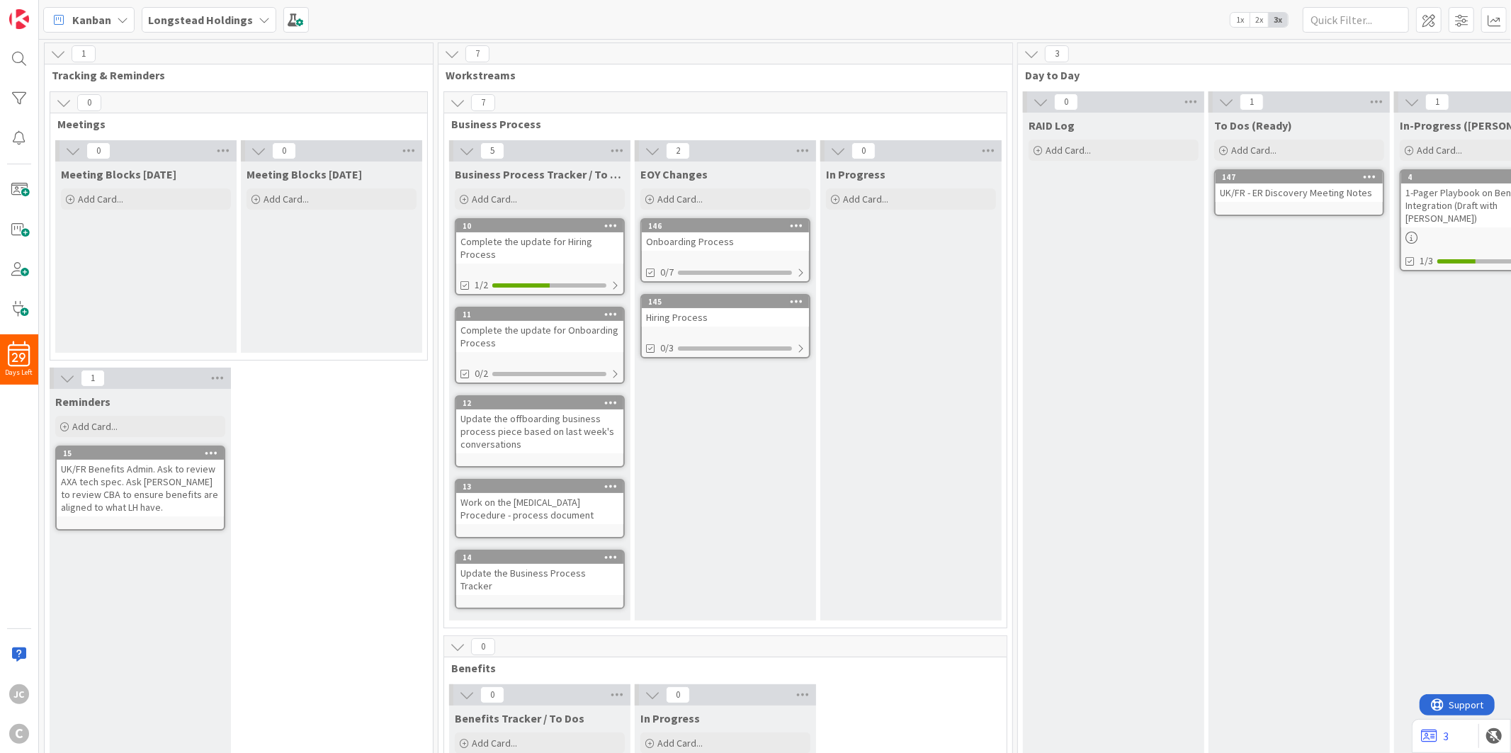
click at [462, 152] on icon at bounding box center [467, 151] width 16 height 16
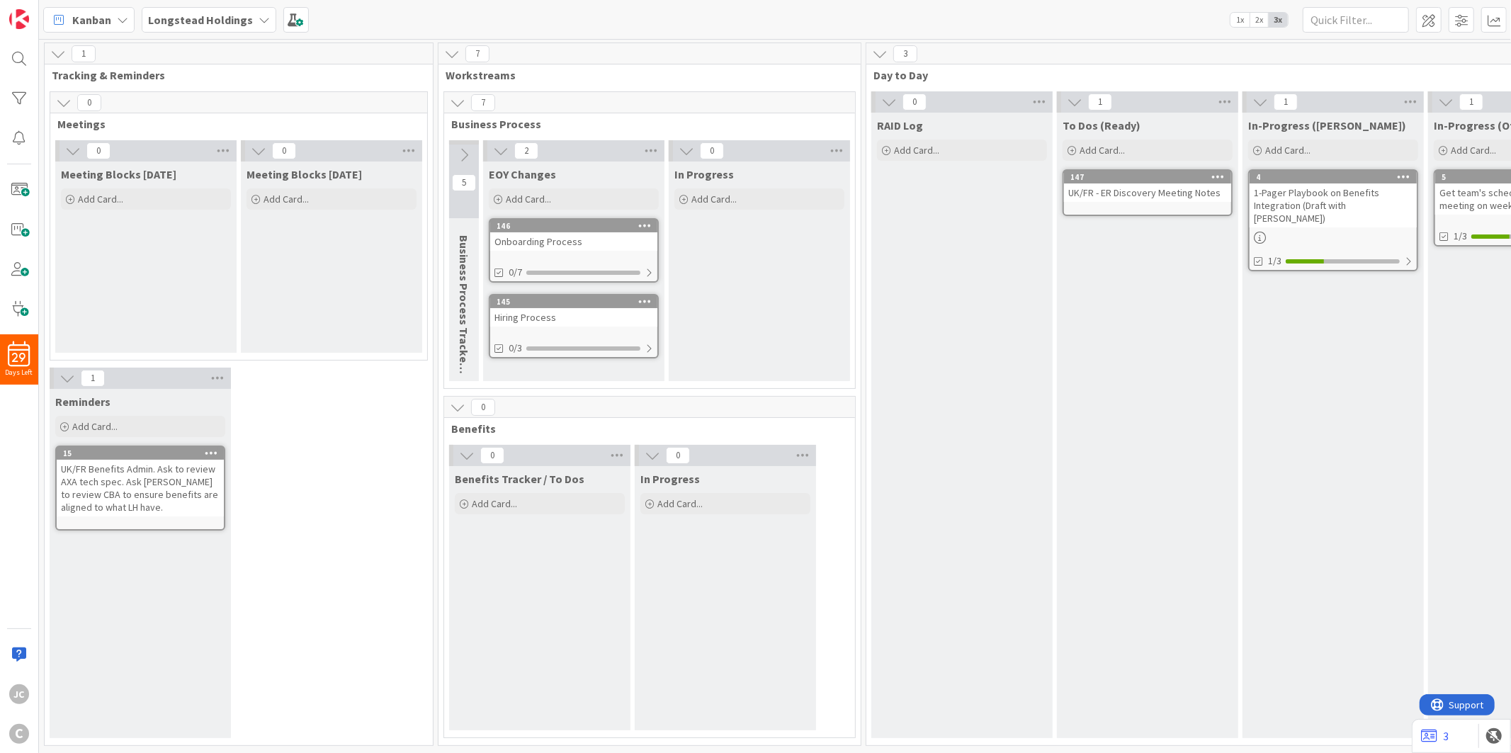
click at [461, 411] on icon at bounding box center [458, 407] width 16 height 16
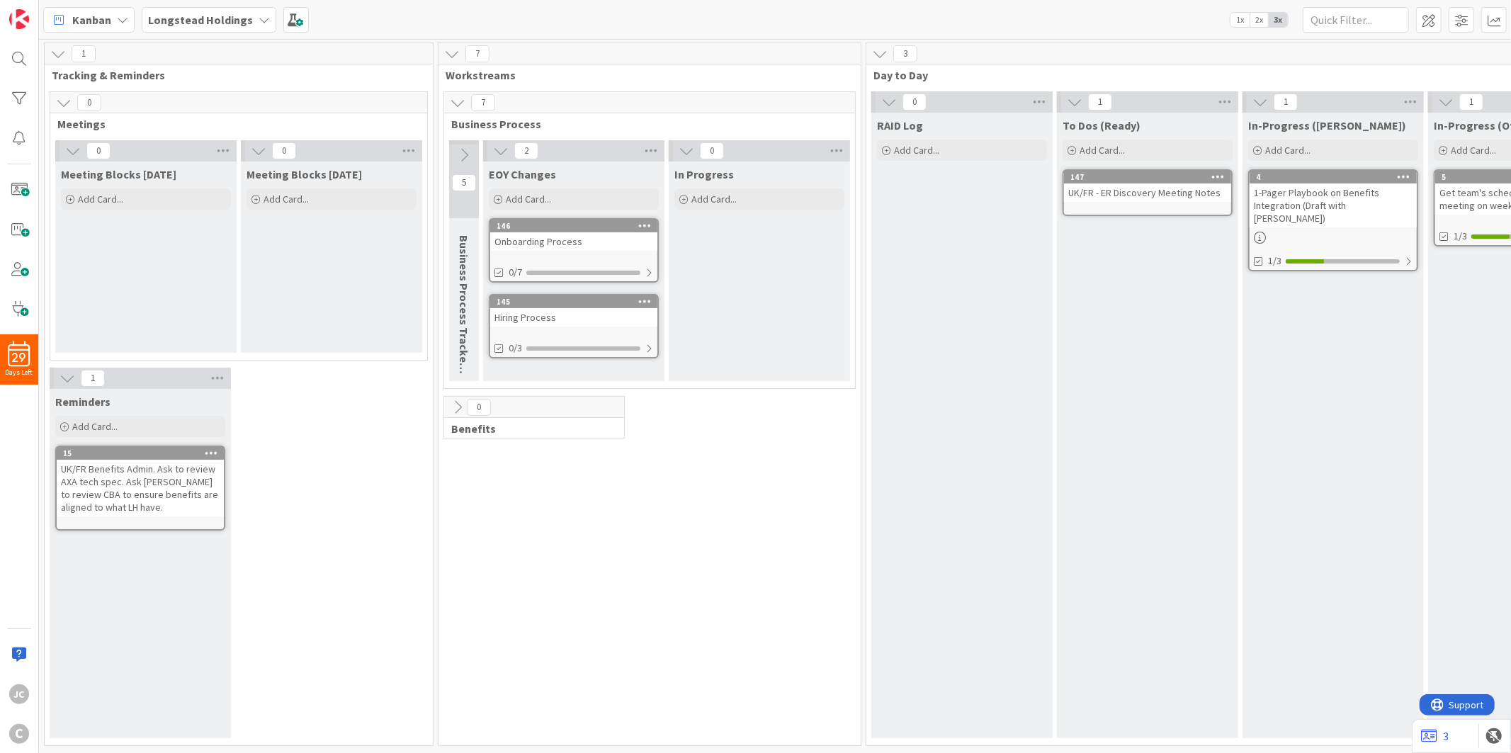
click at [461, 411] on icon at bounding box center [458, 407] width 16 height 16
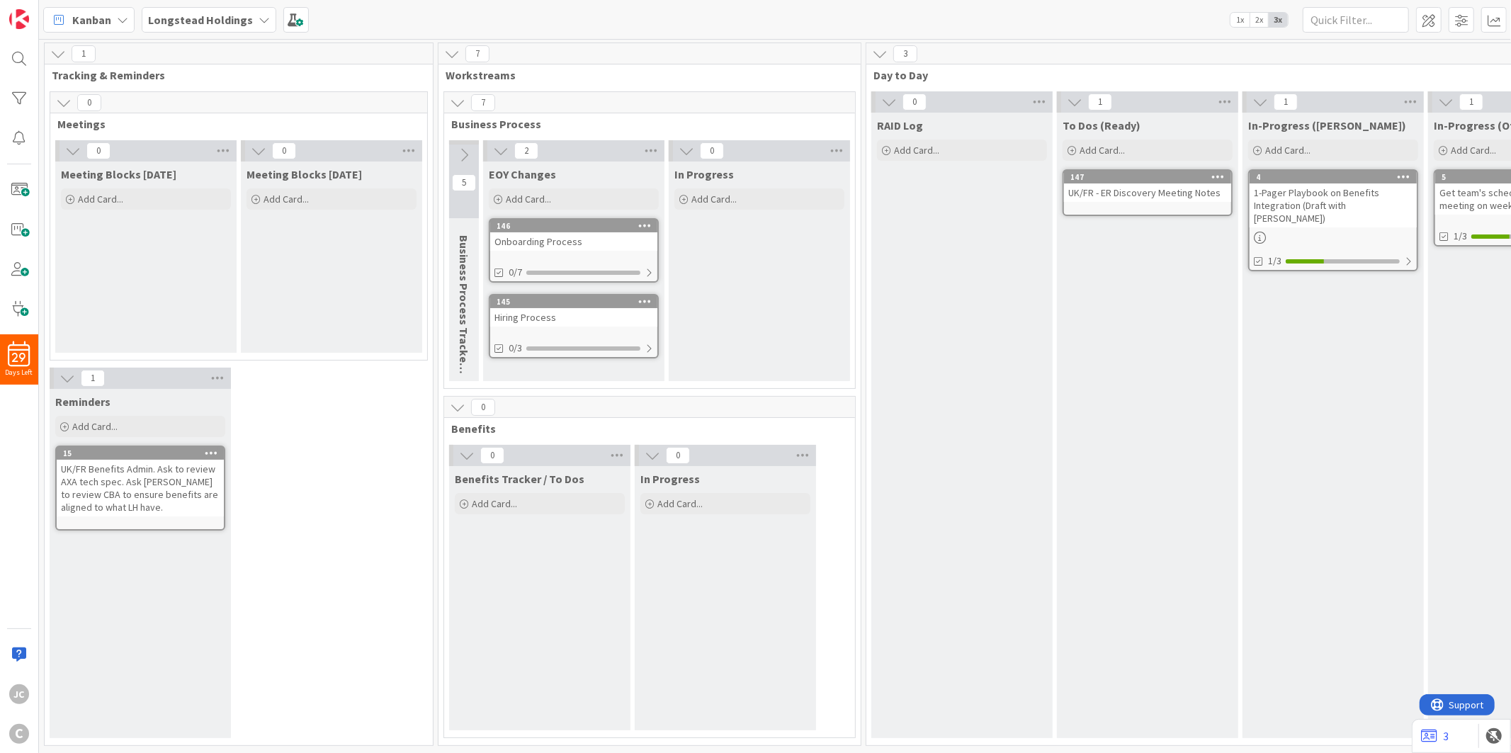
click at [472, 147] on button at bounding box center [464, 154] width 30 height 21
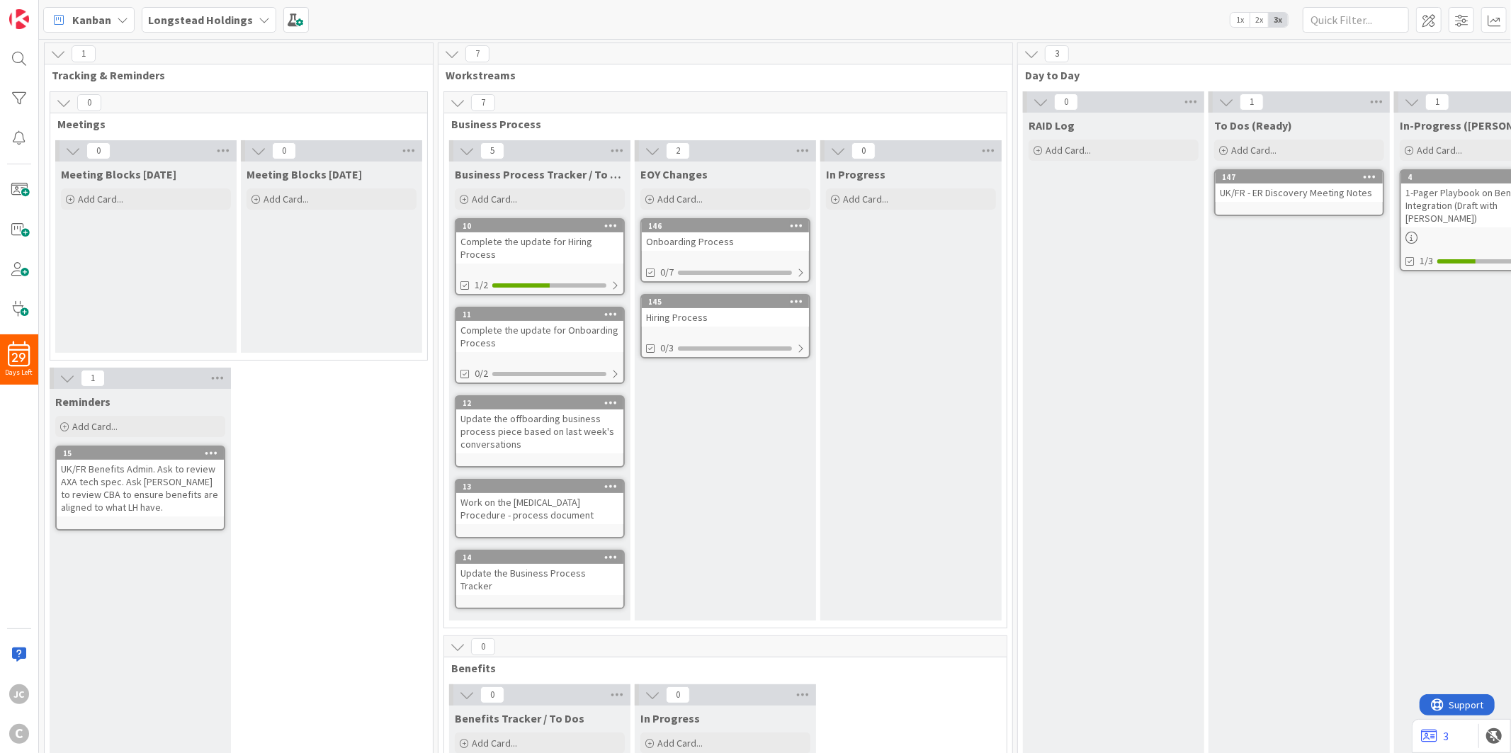
click at [765, 153] on div "2" at bounding box center [725, 150] width 181 height 21
click at [1359, 16] on span at bounding box center [1428, 19] width 25 height 25
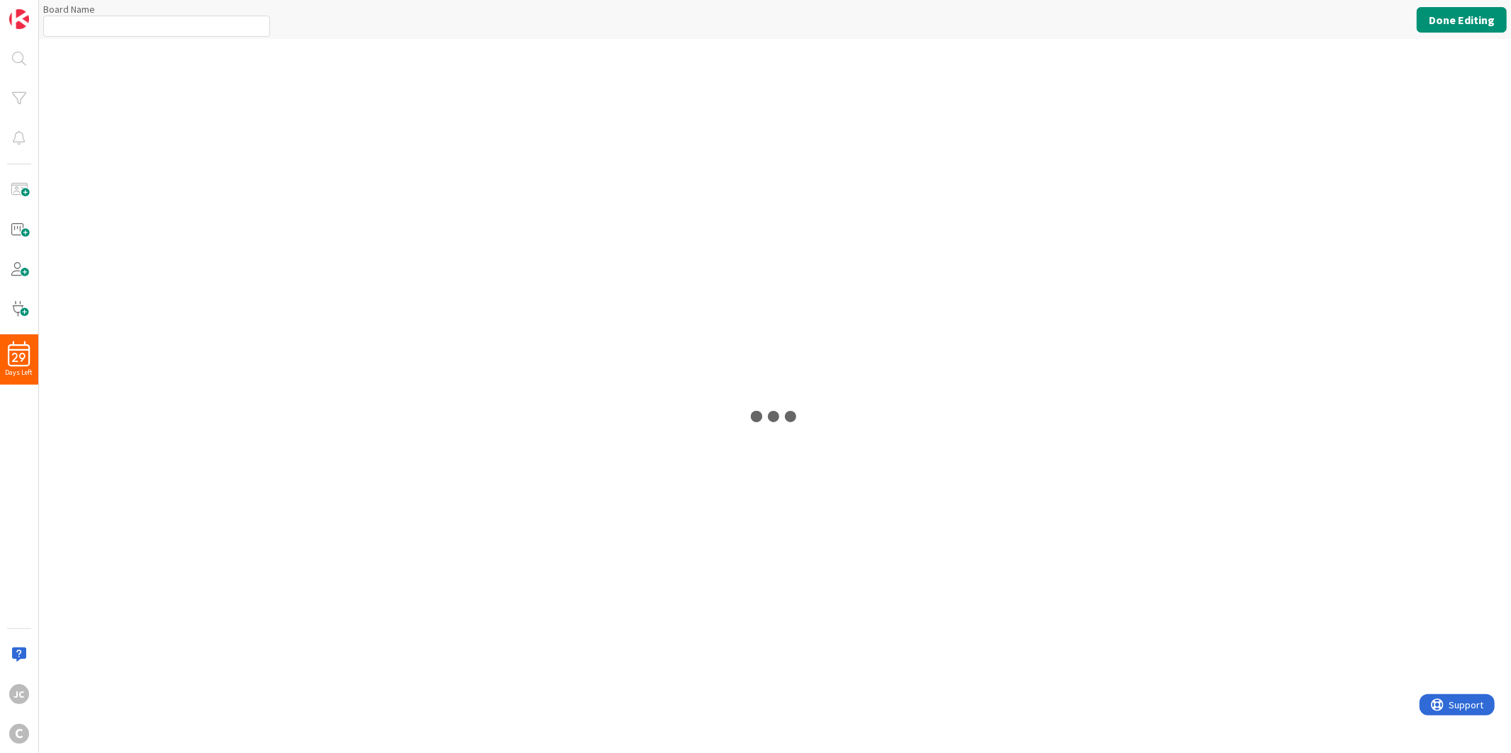
type input "Longstead Holdings"
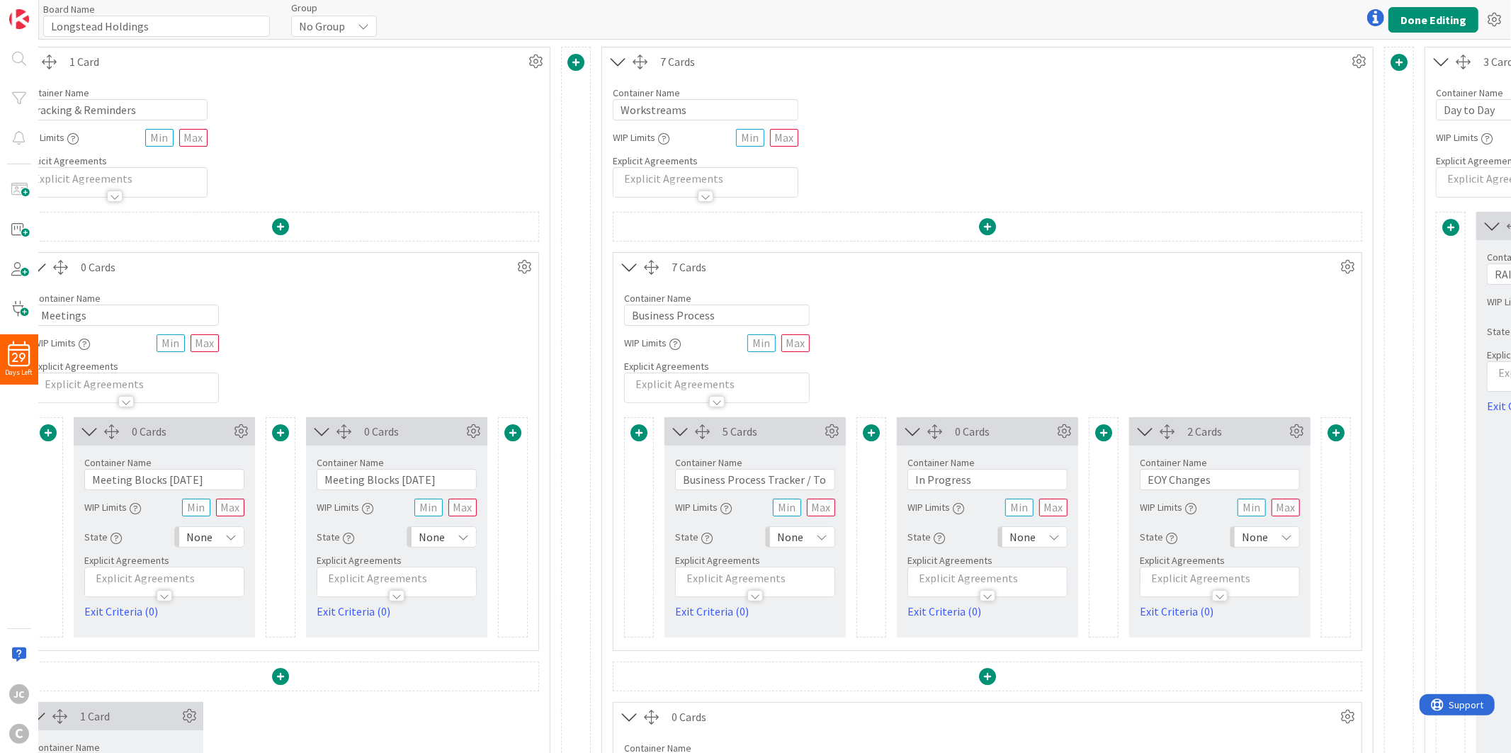
scroll to position [0, 76]
click at [1359, 25] on button "Done Editing" at bounding box center [1433, 19] width 90 height 25
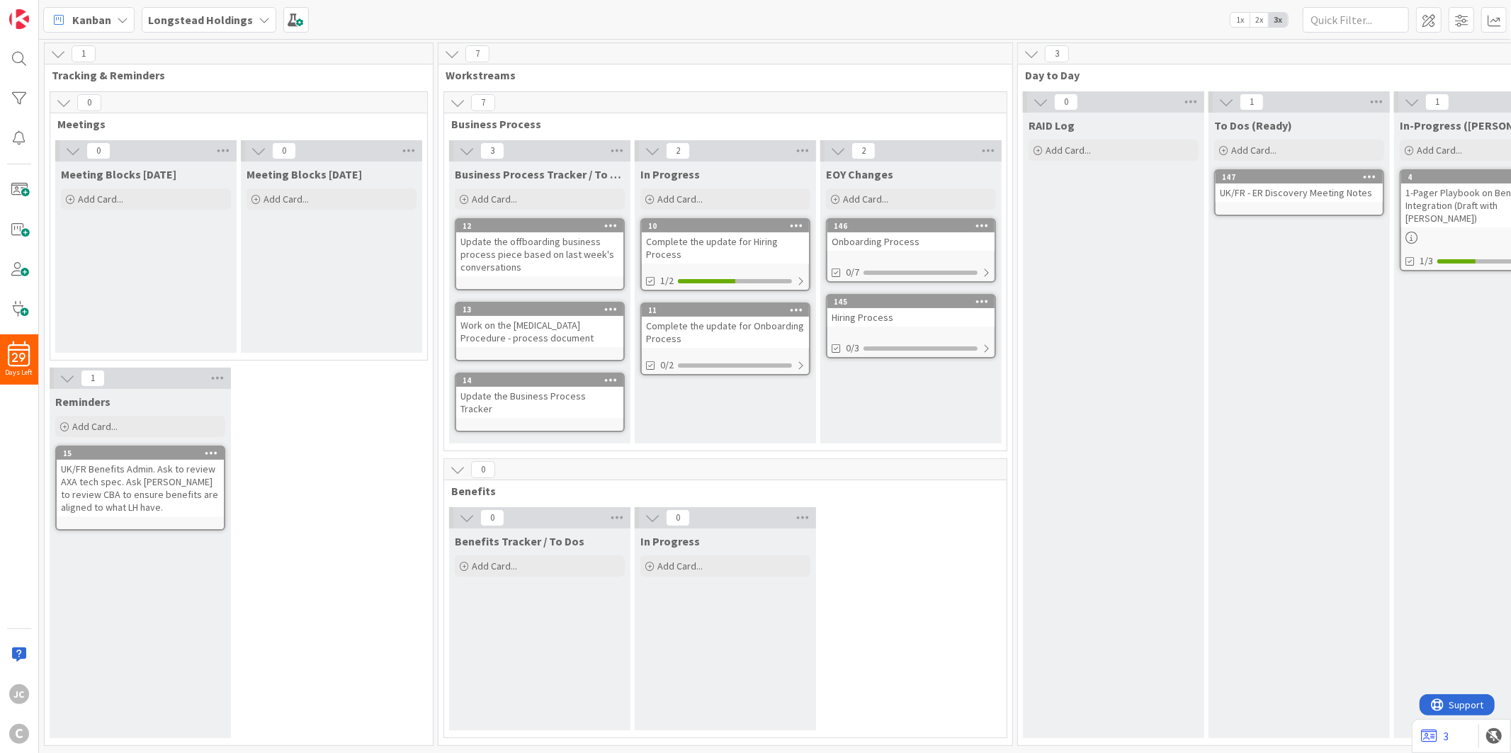
scroll to position [4, 0]
click at [460, 510] on icon at bounding box center [467, 518] width 16 height 16
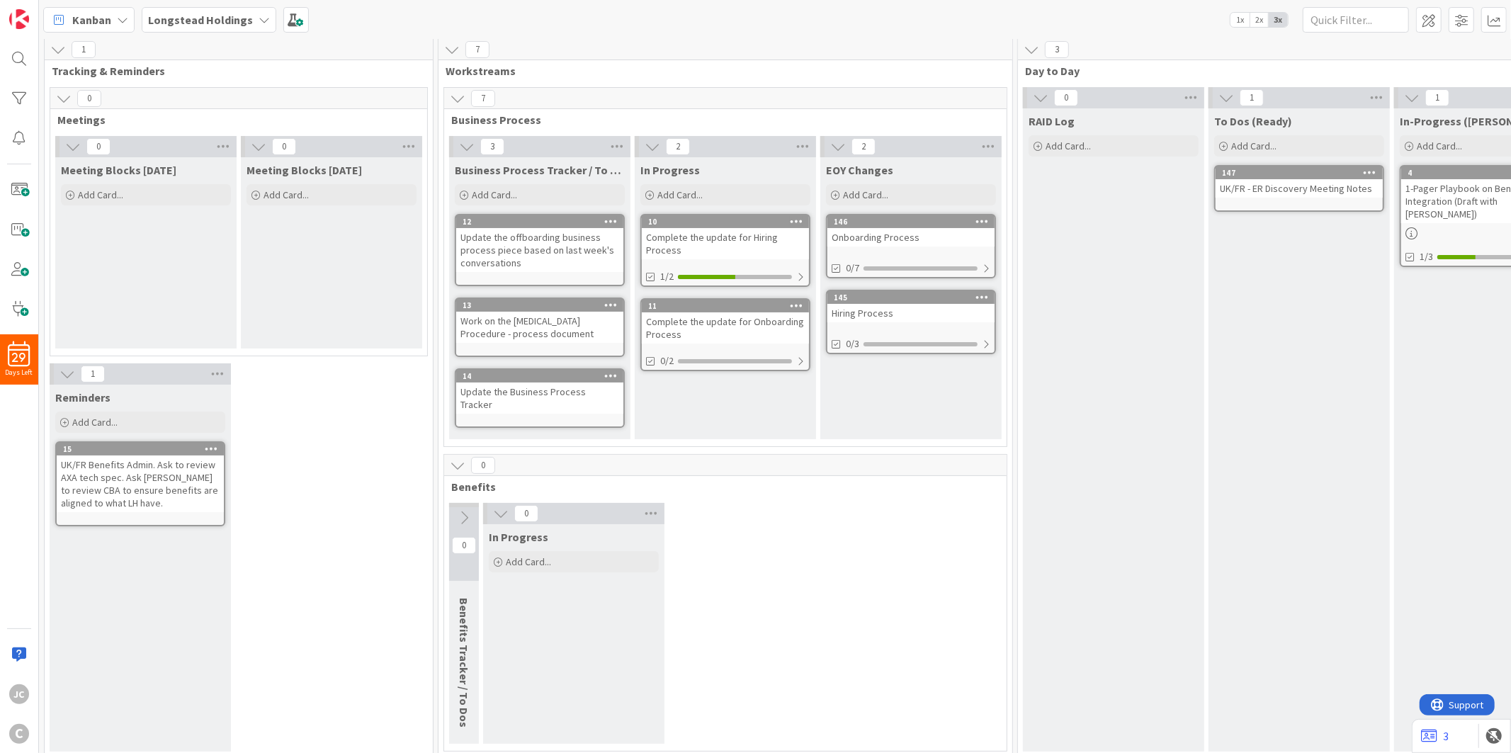
click at [463, 510] on icon at bounding box center [464, 518] width 16 height 16
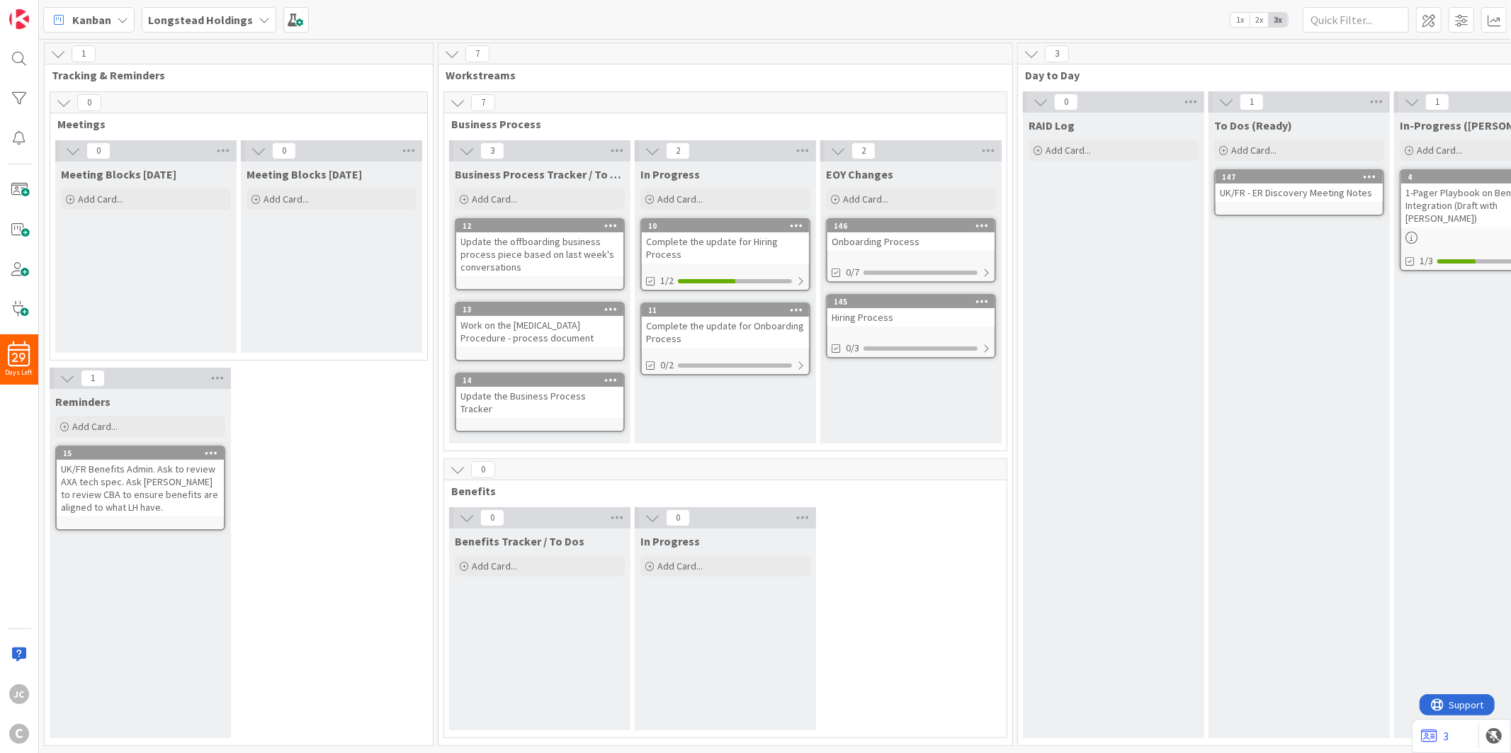
click at [462, 462] on icon at bounding box center [458, 470] width 16 height 16
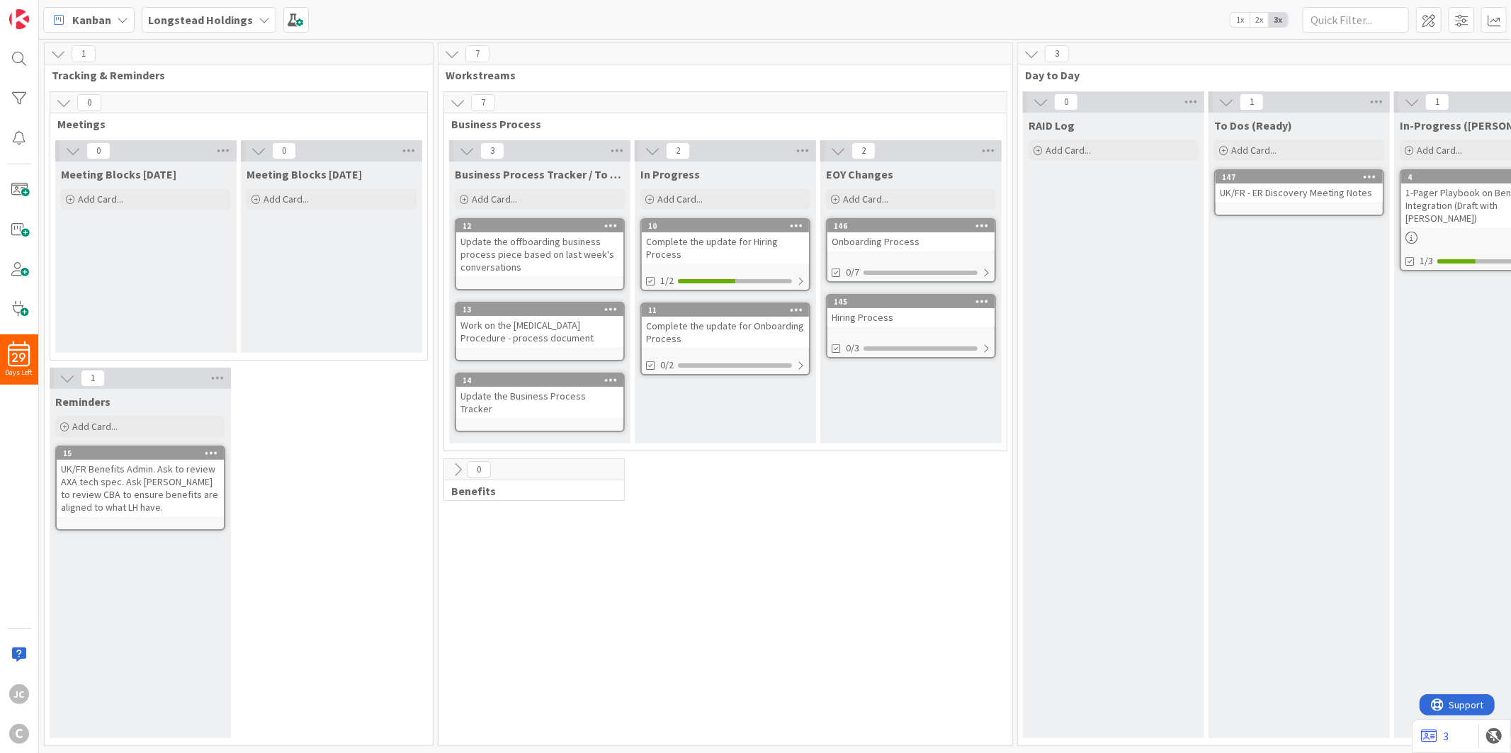
click at [462, 462] on icon at bounding box center [458, 470] width 16 height 16
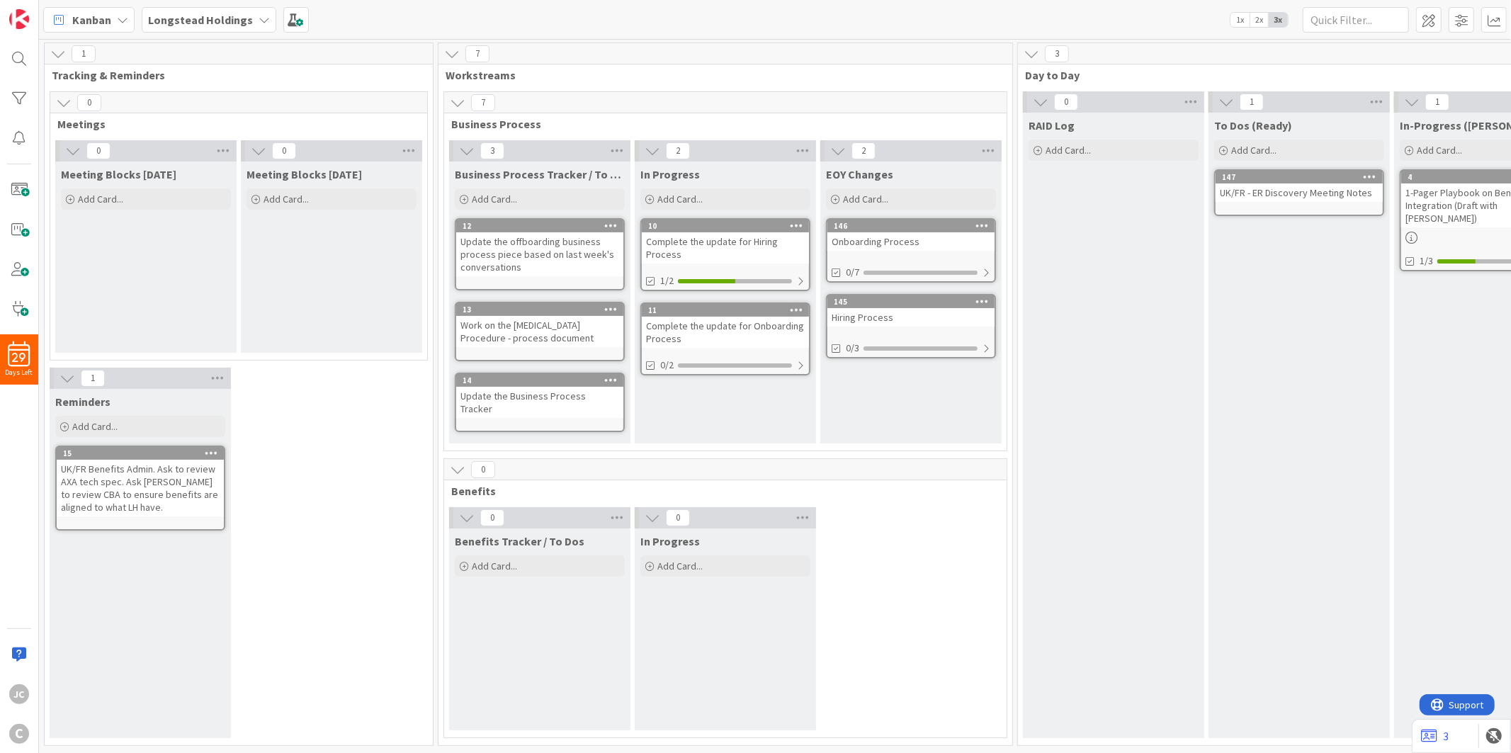
click at [458, 97] on icon at bounding box center [458, 103] width 16 height 16
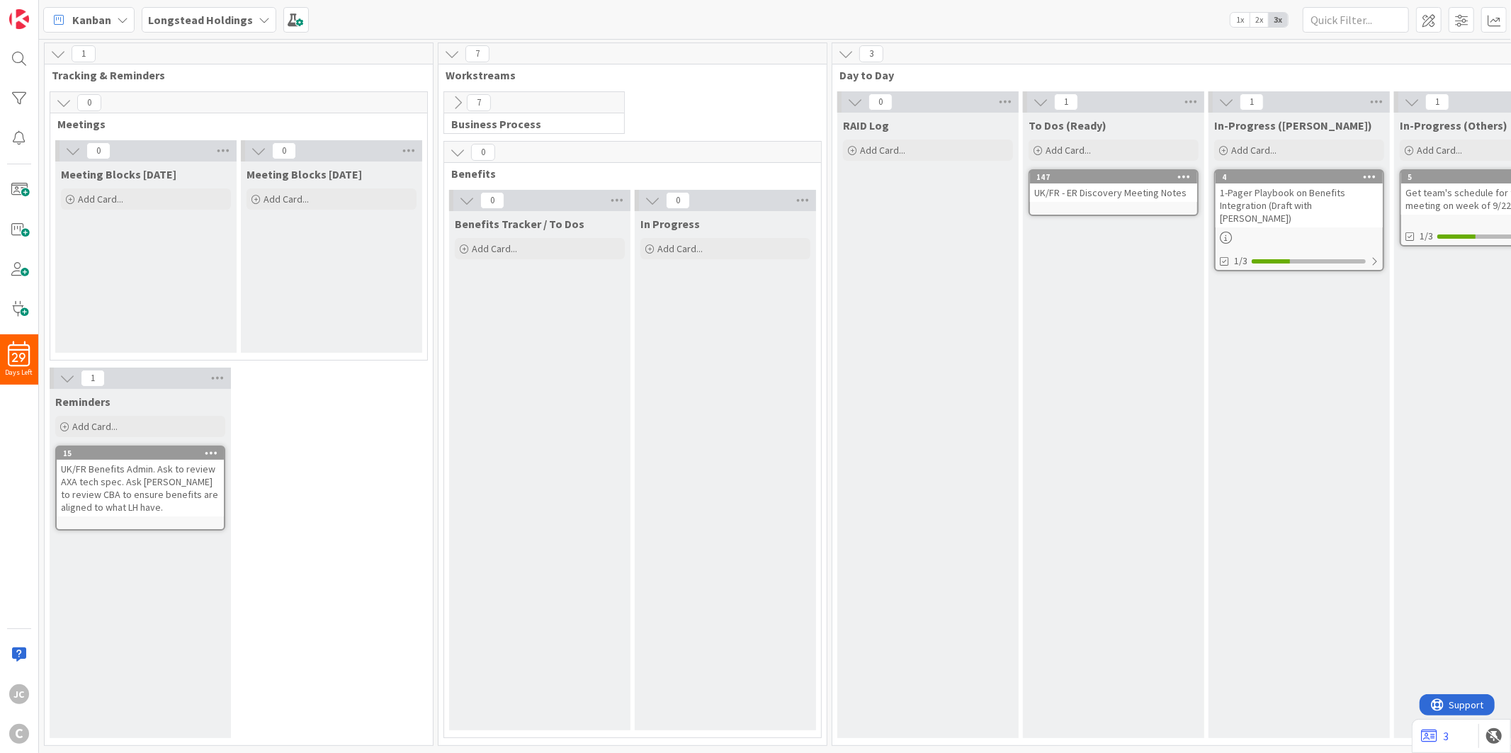
click at [458, 97] on icon at bounding box center [458, 103] width 16 height 16
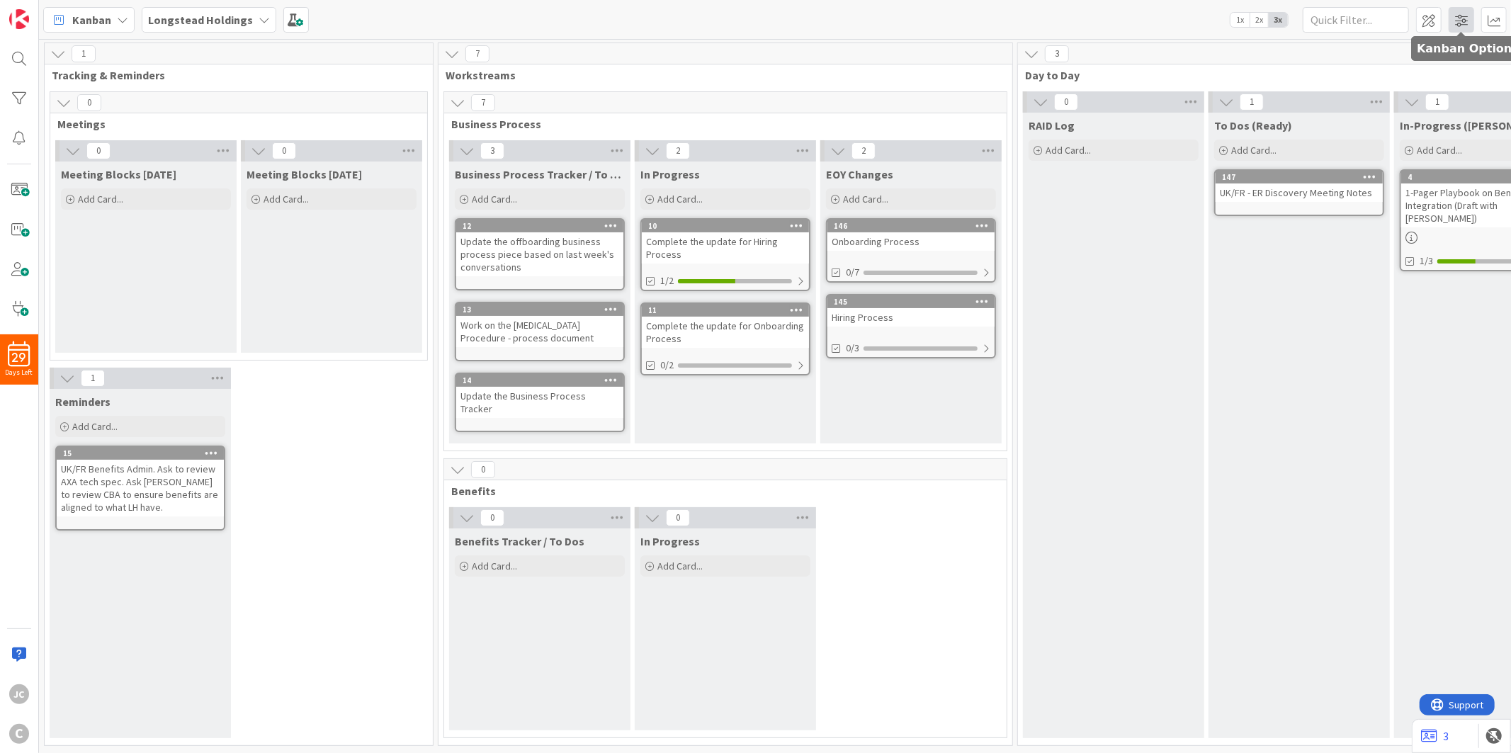
click at [1359, 30] on span at bounding box center [1460, 19] width 25 height 25
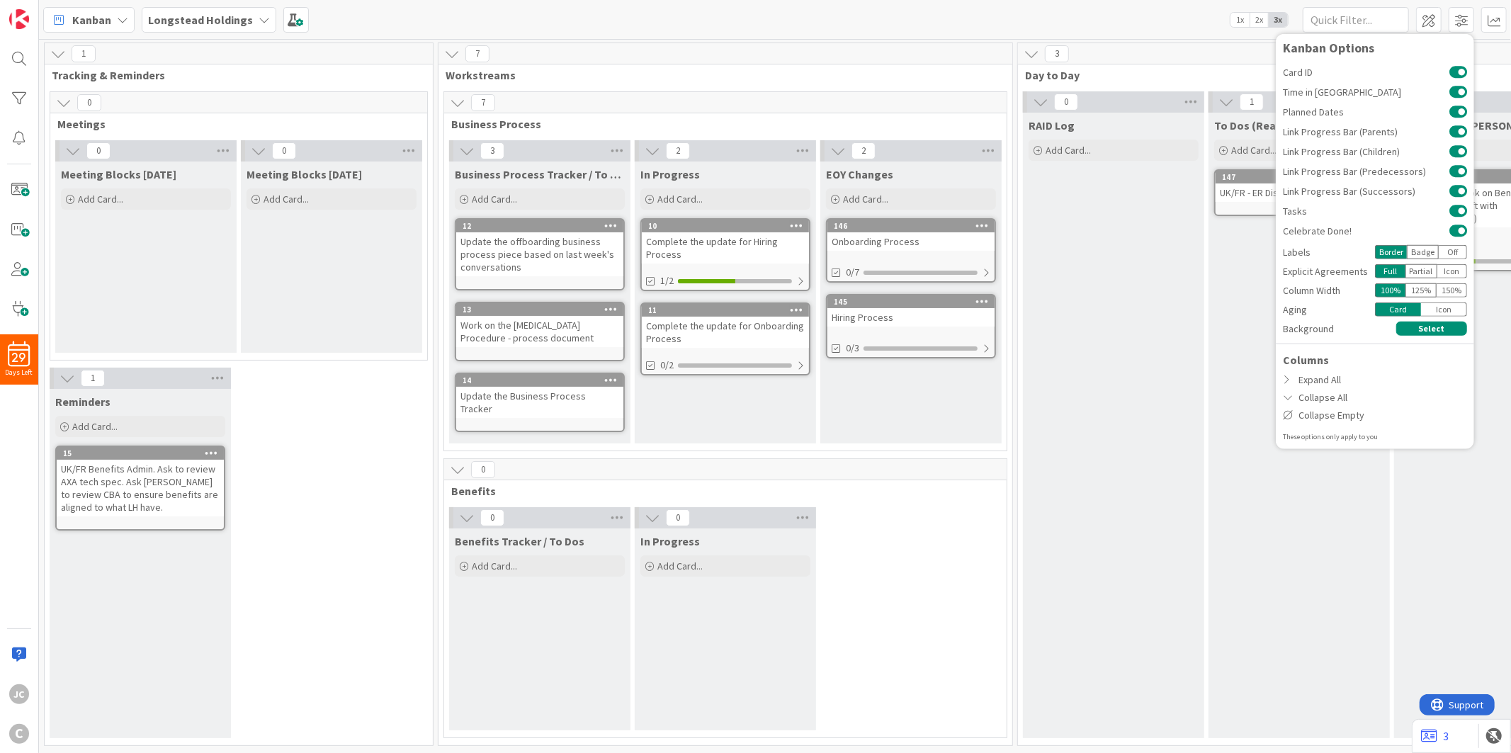
click at [1147, 33] on div "Kanban Longstead Holdings 1x 2x 3x Kanban Options Card ID Time in Column Planne…" at bounding box center [775, 19] width 1472 height 39
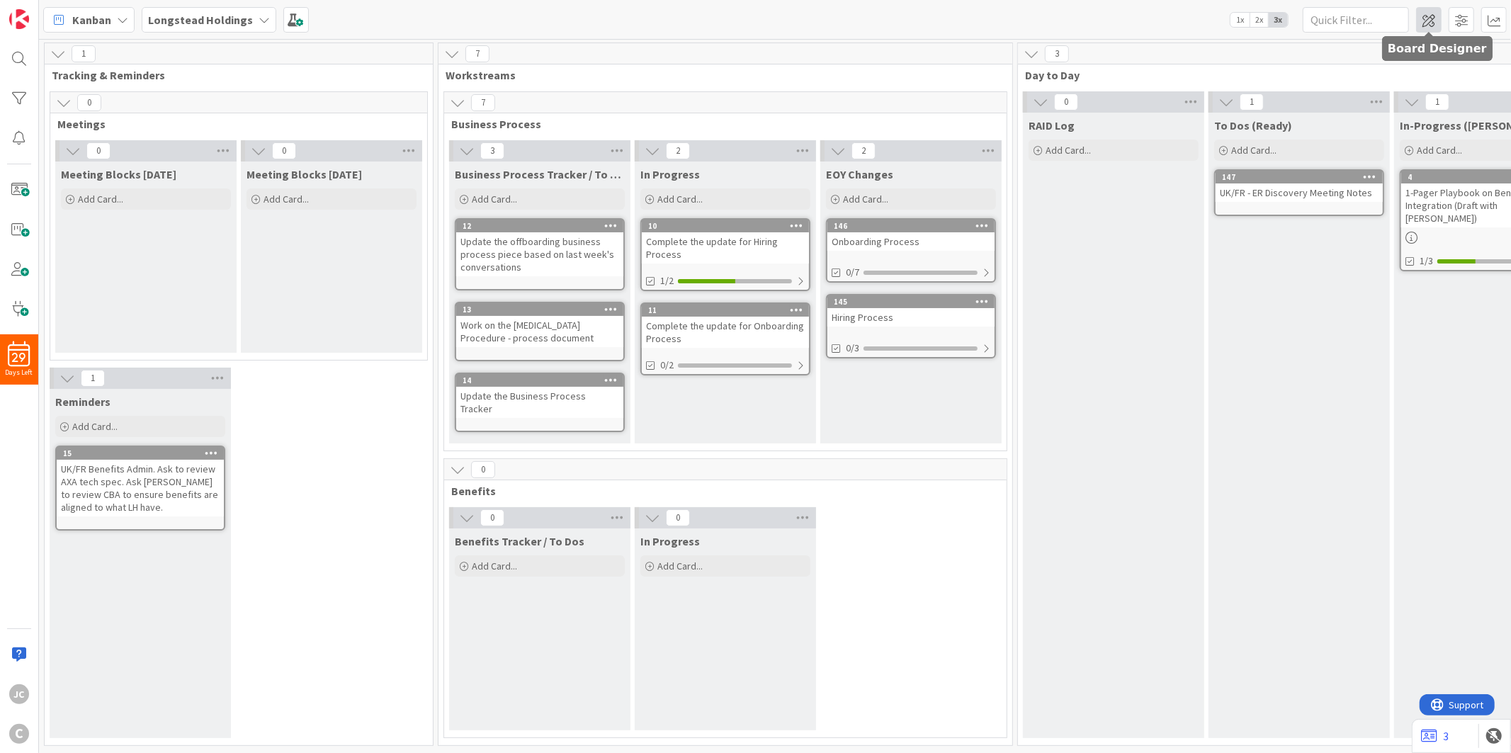
click at [1359, 25] on span at bounding box center [1428, 19] width 25 height 25
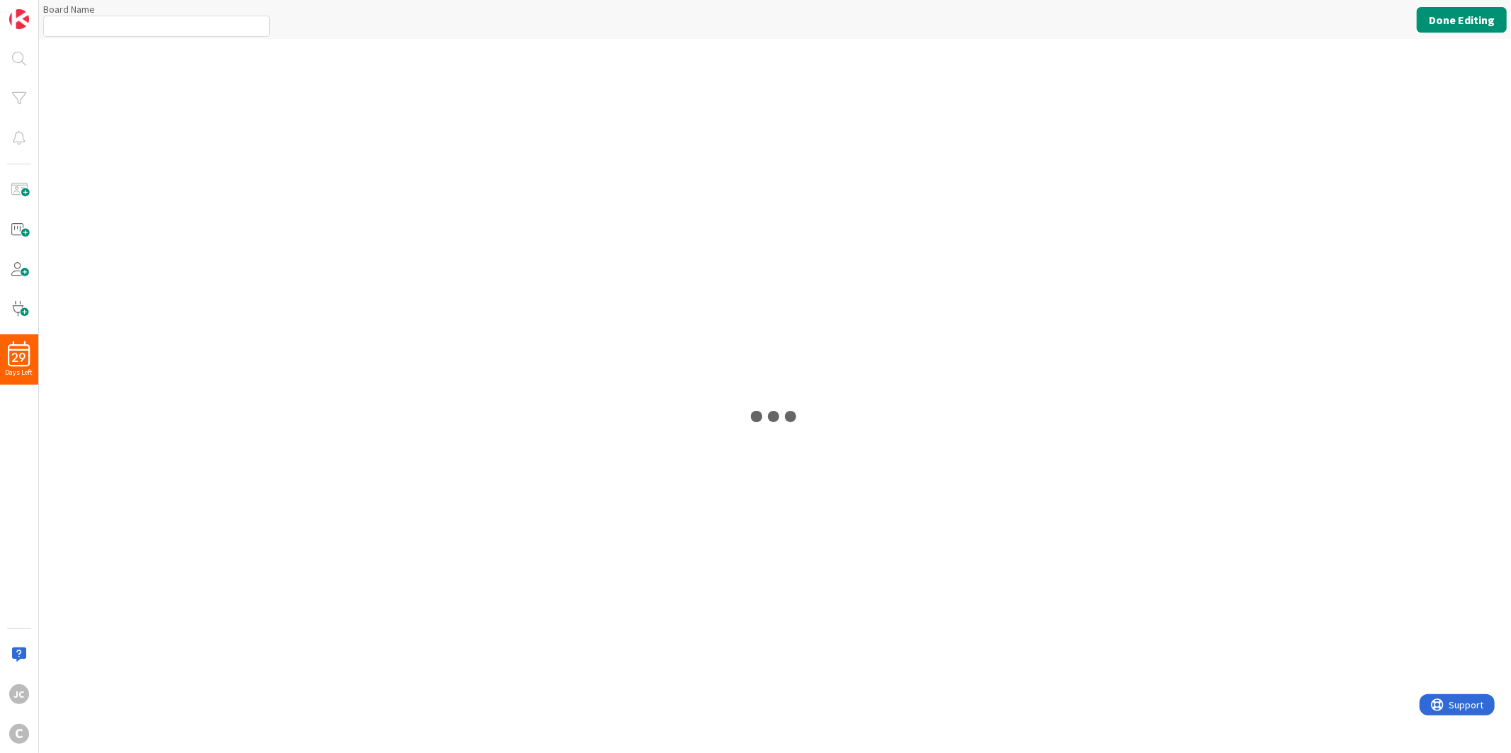
type input "Longstead Holdings"
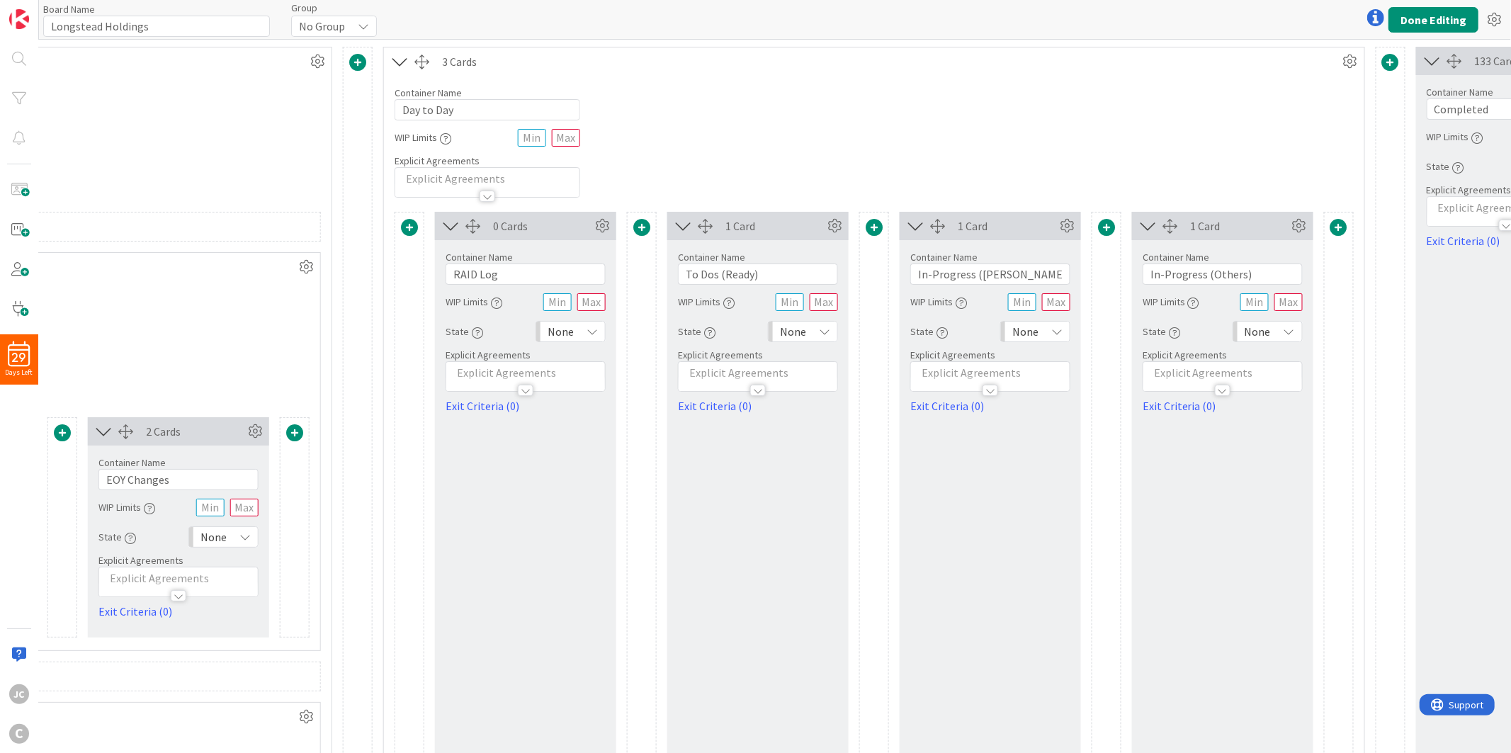
scroll to position [0, 1180]
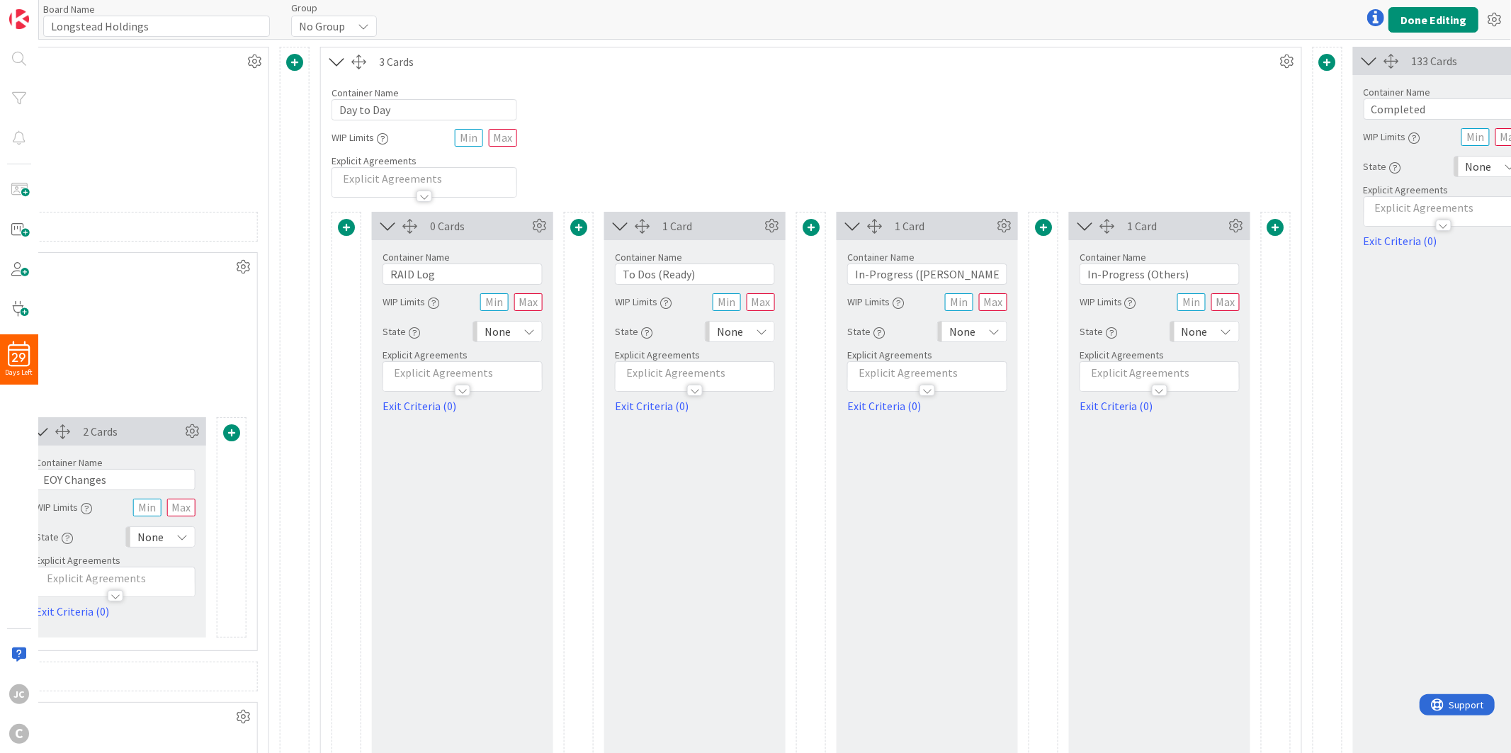
drag, startPoint x: 401, startPoint y: 229, endPoint x: 369, endPoint y: 338, distance: 113.6
click at [369, 338] on div "0 Cards Container Name 8 / 64 RAID Log WIP Limits State None Explicit Agreement…" at bounding box center [810, 670] width 959 height 916
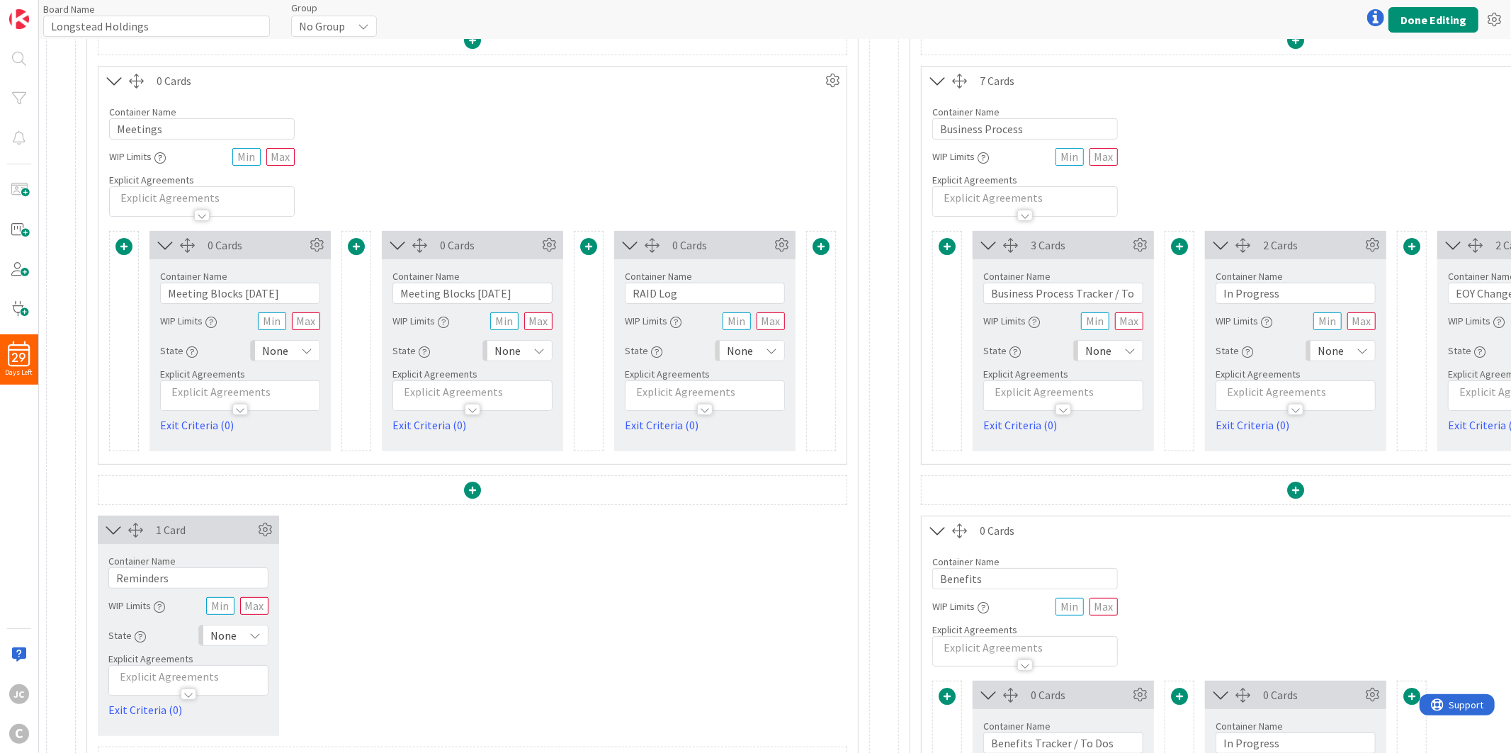
scroll to position [393, 0]
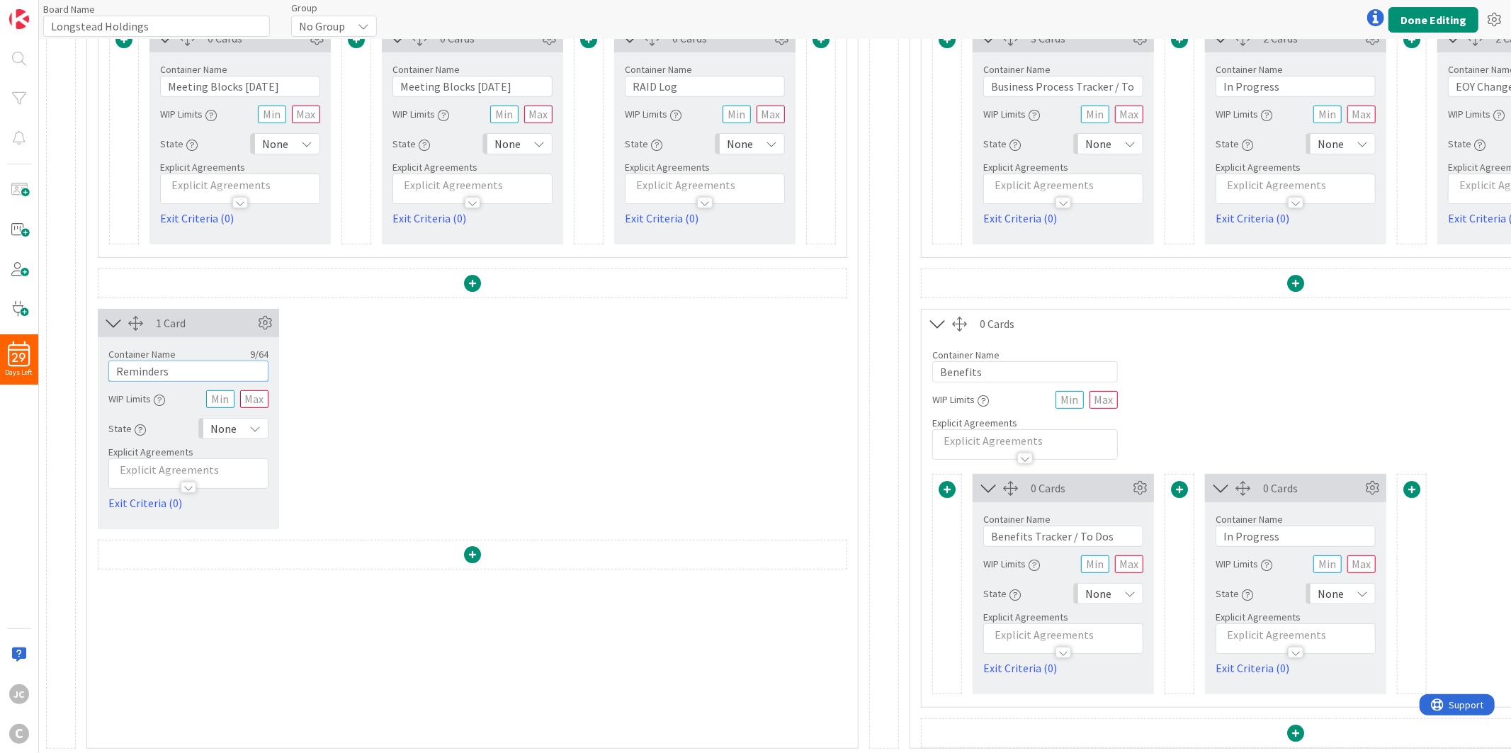
click at [222, 370] on input "Reminders" at bounding box center [188, 370] width 160 height 21
click at [292, 363] on div "1 Card Container Name 9 / 64 Reminders WIP Limits State None Explicit Agreement…" at bounding box center [472, 419] width 749 height 220
click at [468, 551] on span at bounding box center [472, 554] width 17 height 17
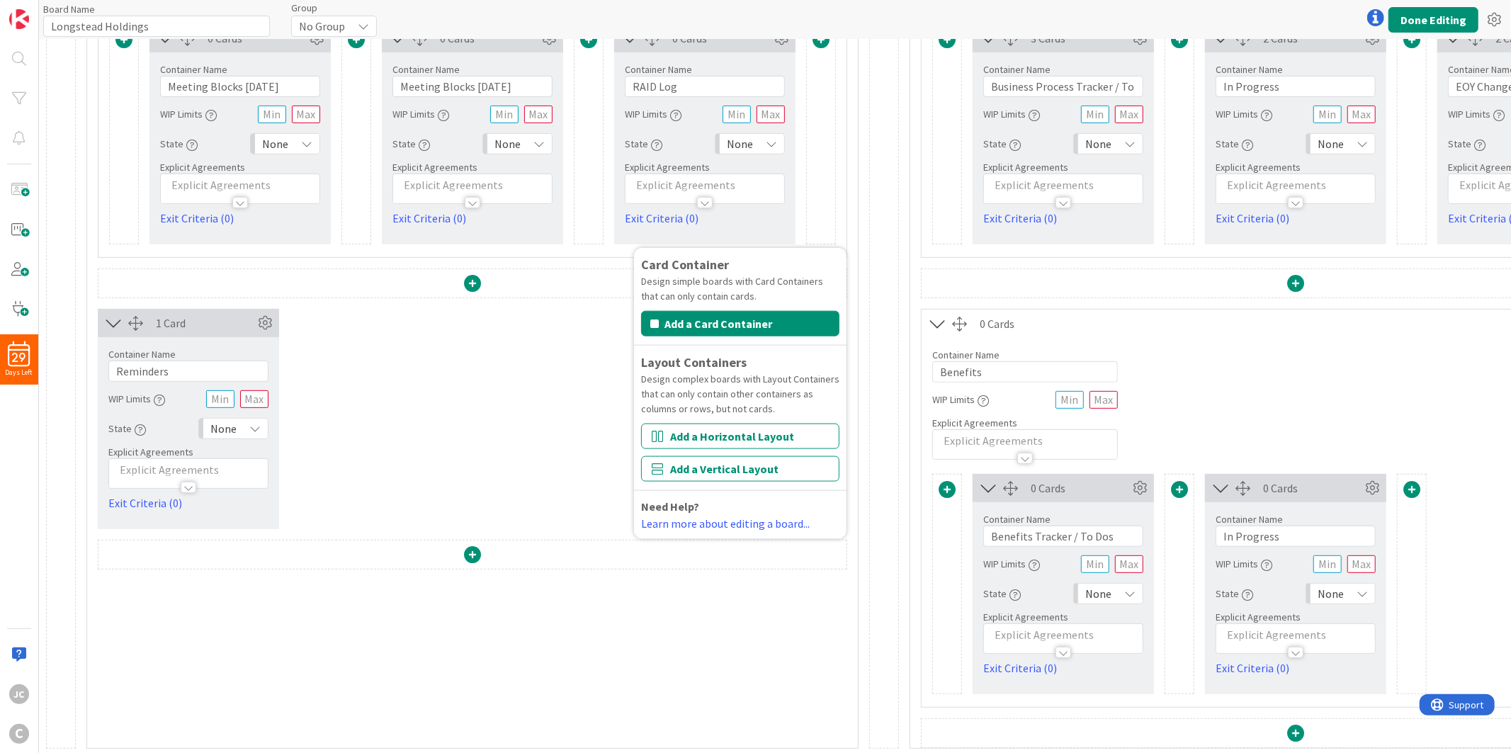
click at [436, 399] on div "1 Card Container Name 9 / 64 Reminders WIP Limits State None Explicit Agreement…" at bounding box center [472, 419] width 749 height 220
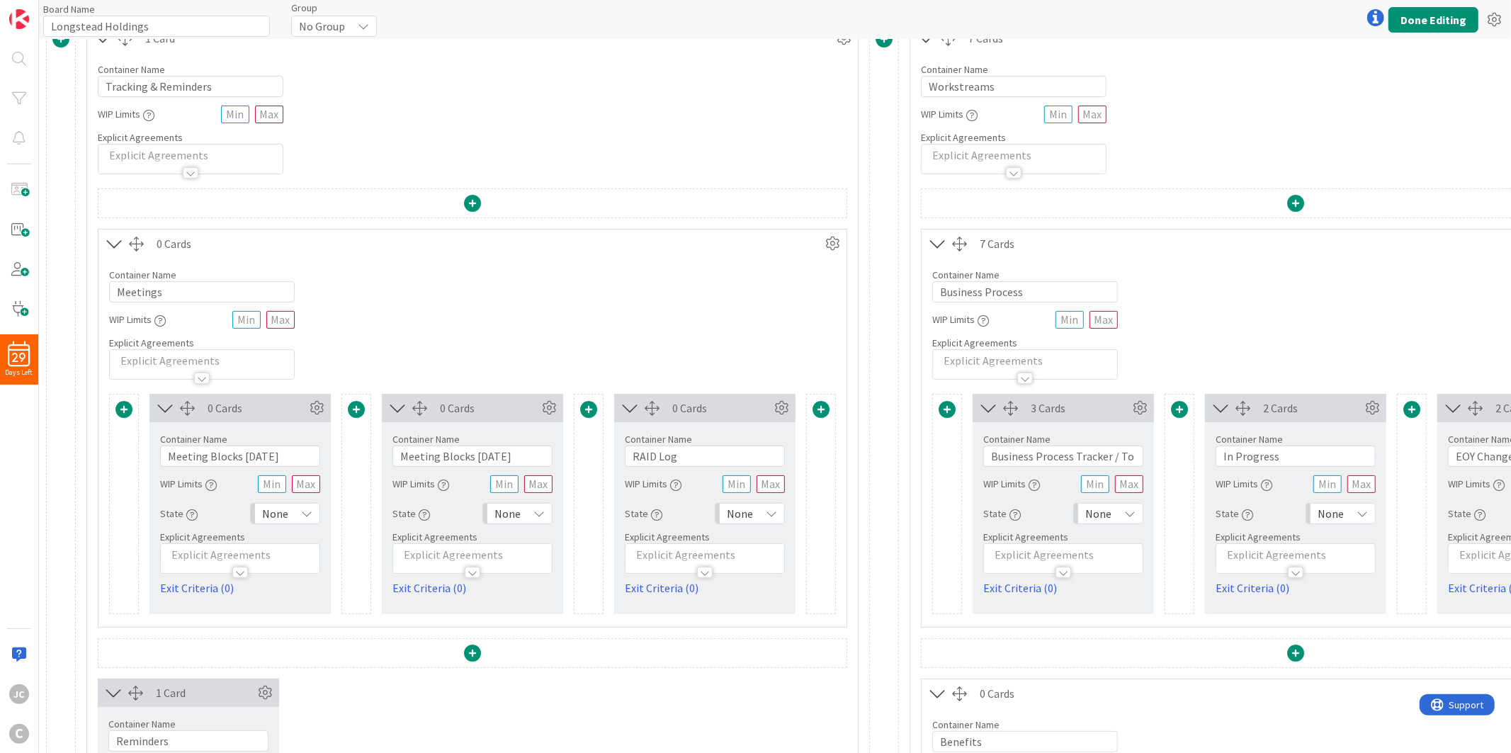
scroll to position [0, 0]
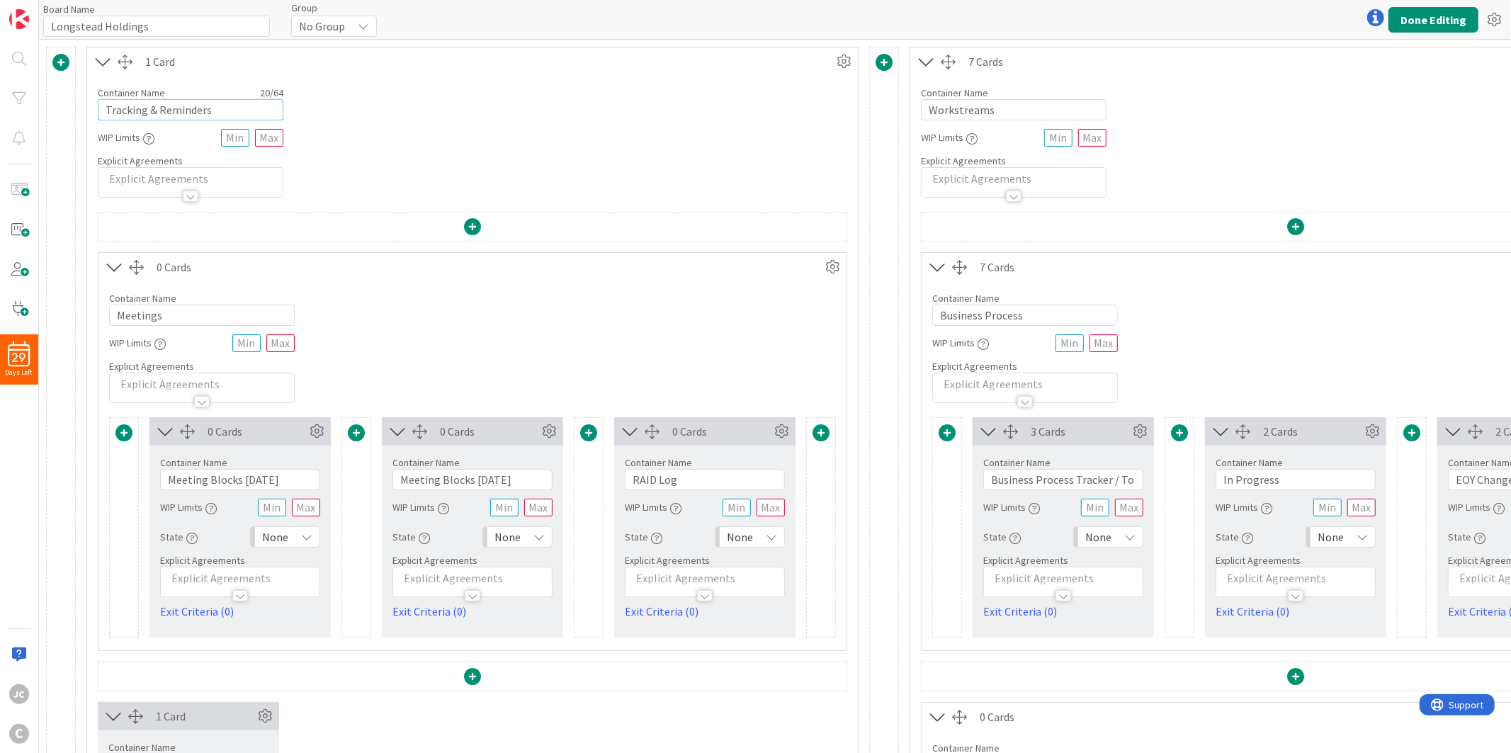
drag, startPoint x: 146, startPoint y: 110, endPoint x: 40, endPoint y: 114, distance: 106.3
click at [40, 114] on div "1 Card Container Name 20 / 64 Tracking & Reminders WIP Limits Explicit Agreemen…" at bounding box center [1400, 594] width 2722 height 1109
type input "Meetings & Reminders"
click at [397, 135] on div "Container Name 20 / 64 Meetings & Reminders WIP Limits Explicit Agreements" at bounding box center [472, 137] width 771 height 122
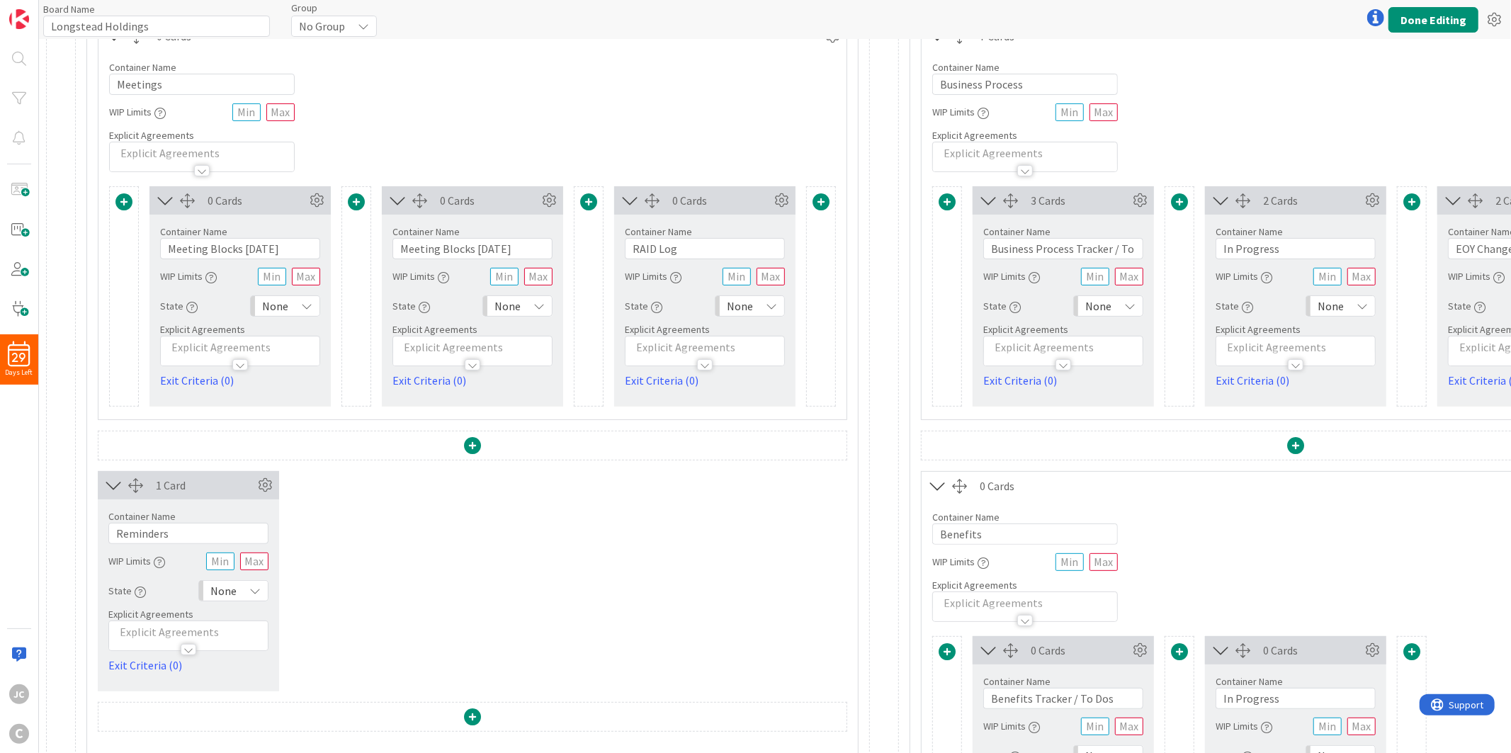
scroll to position [314, 0]
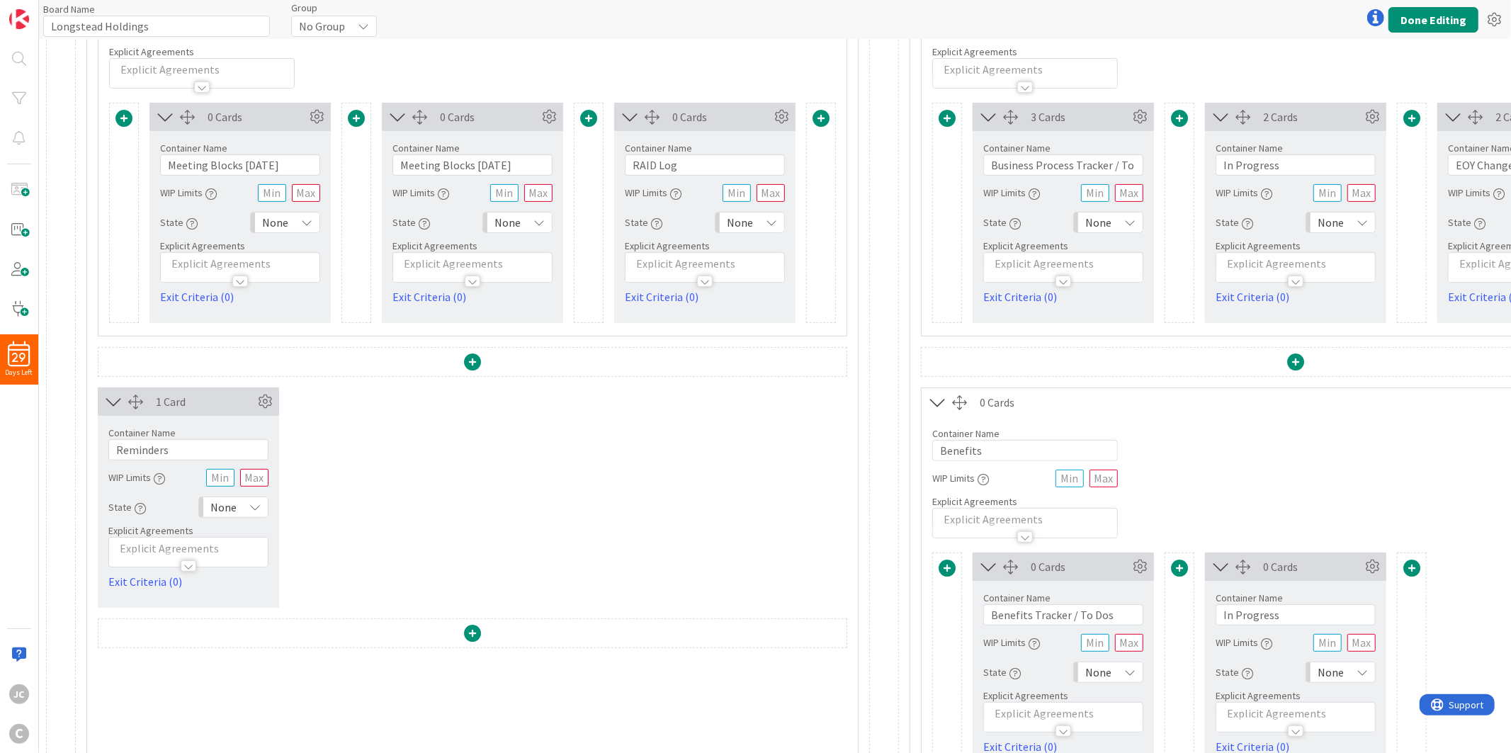
click at [288, 443] on div "1 Card Container Name 9 / 64 Reminders WIP Limits State None Explicit Agreement…" at bounding box center [472, 497] width 749 height 220
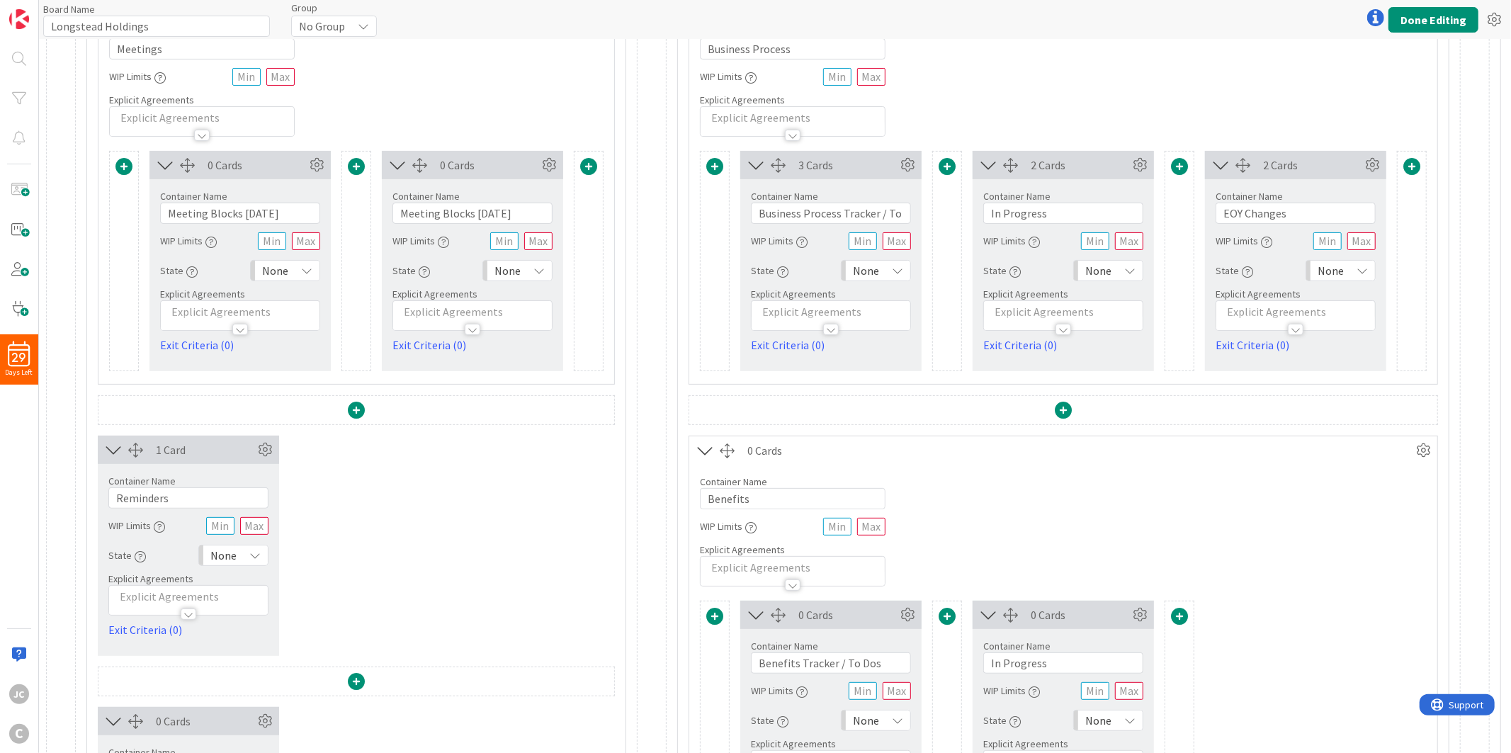
scroll to position [188, 0]
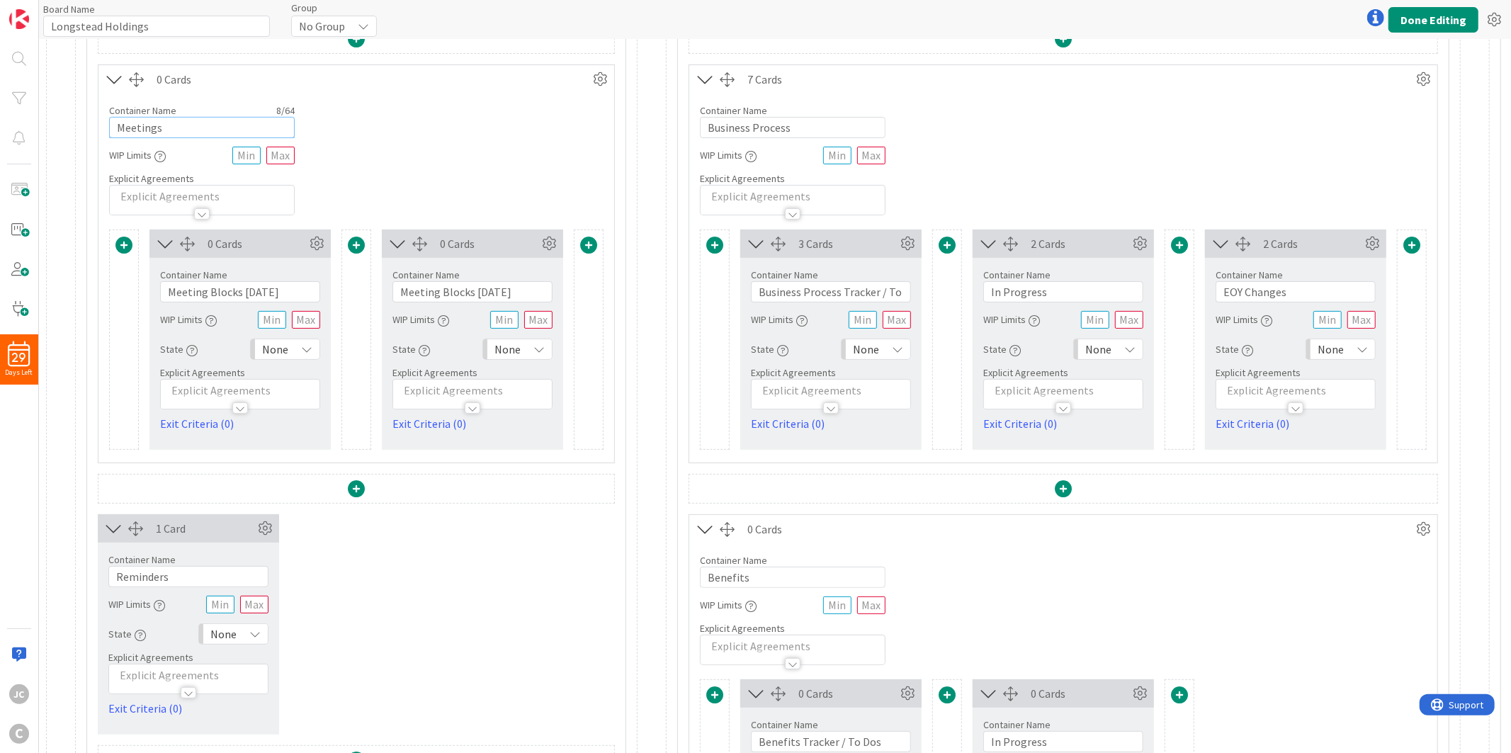
click at [210, 129] on input "Meetings" at bounding box center [202, 127] width 186 height 21
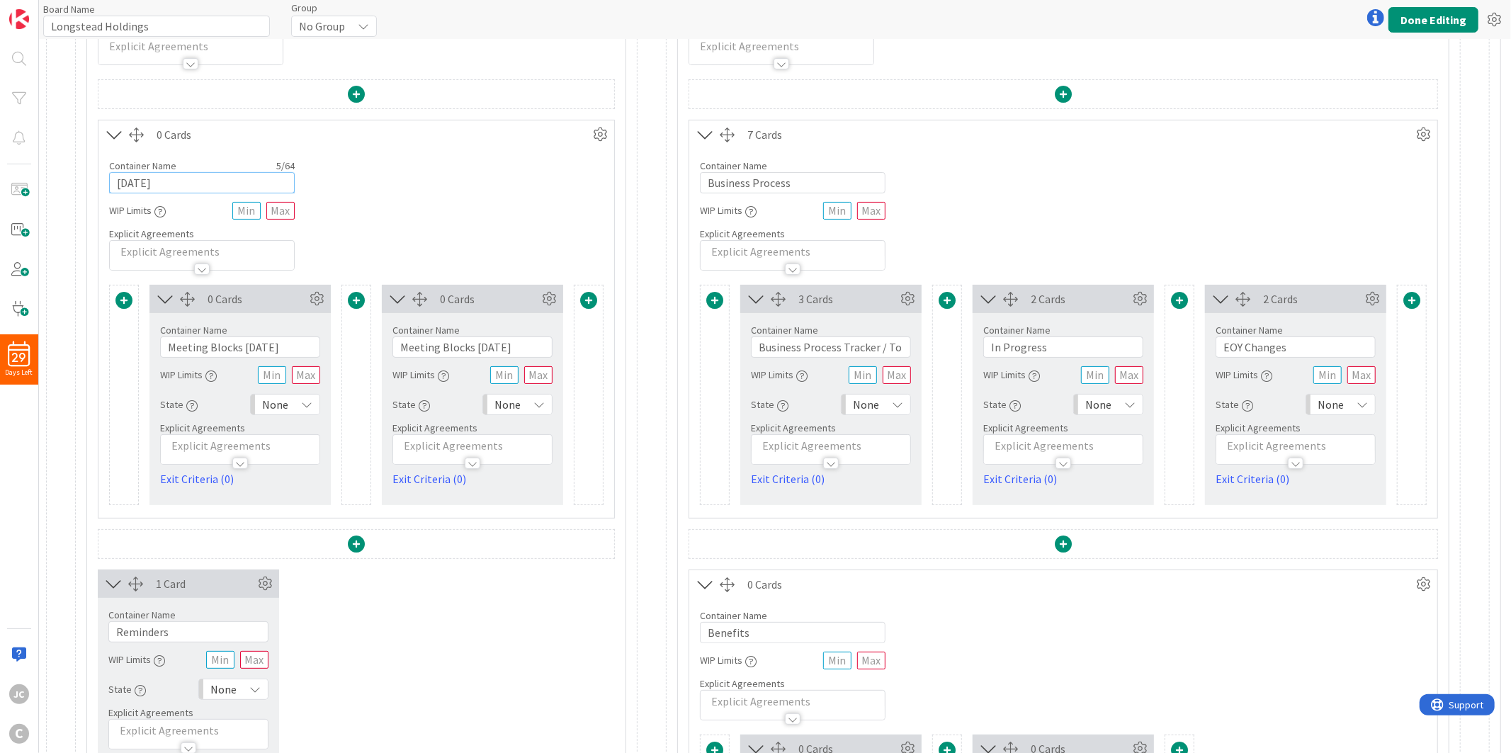
scroll to position [157, 0]
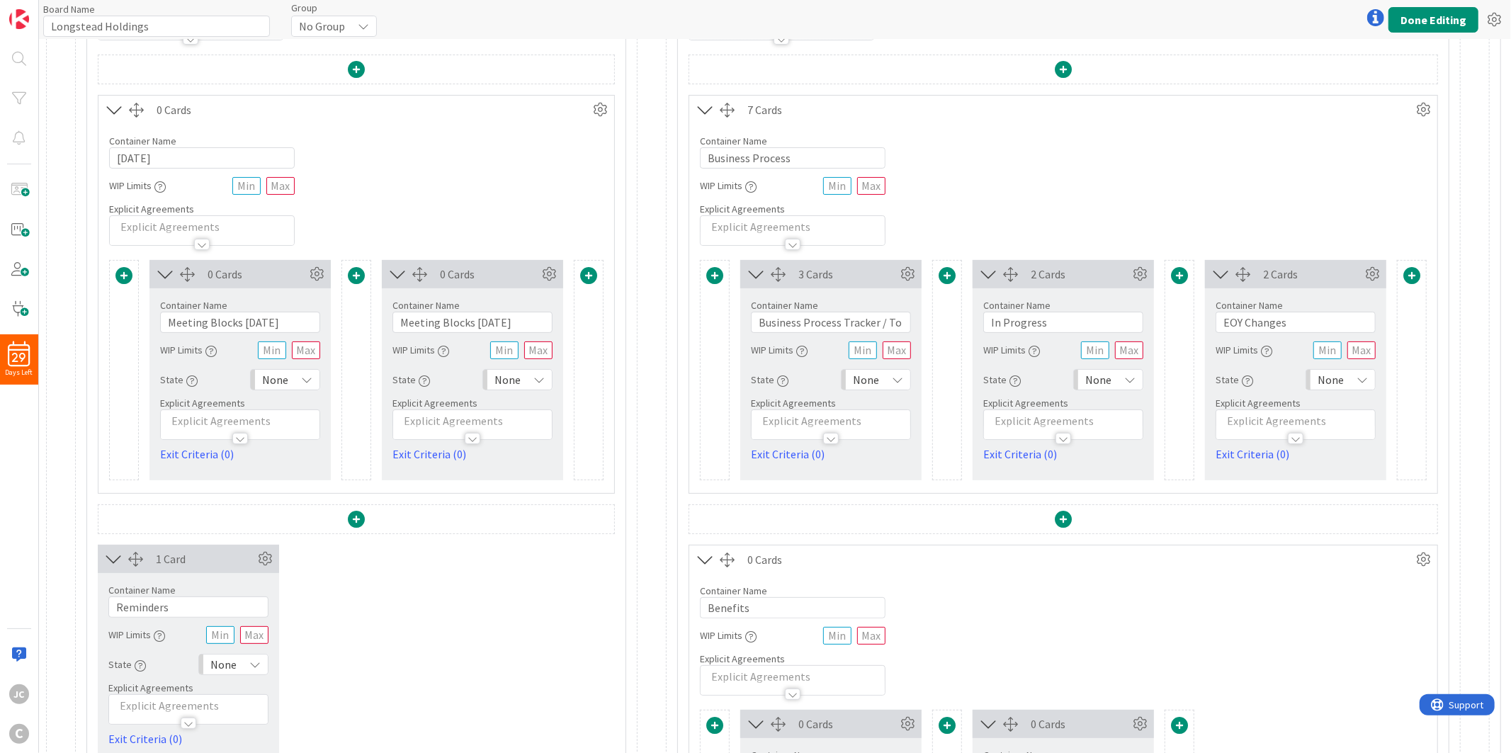
click at [114, 554] on icon at bounding box center [113, 559] width 23 height 18
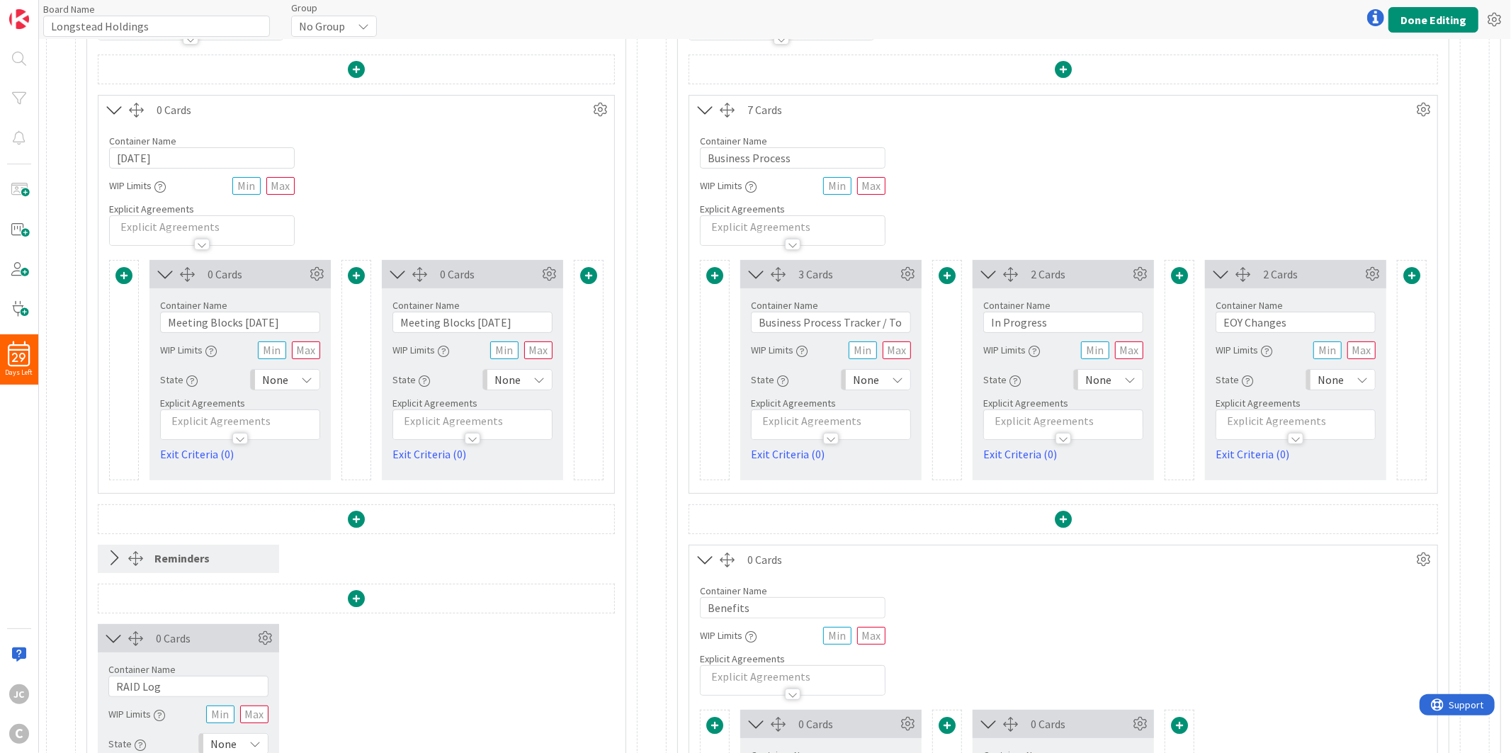
click at [116, 549] on icon at bounding box center [113, 558] width 23 height 18
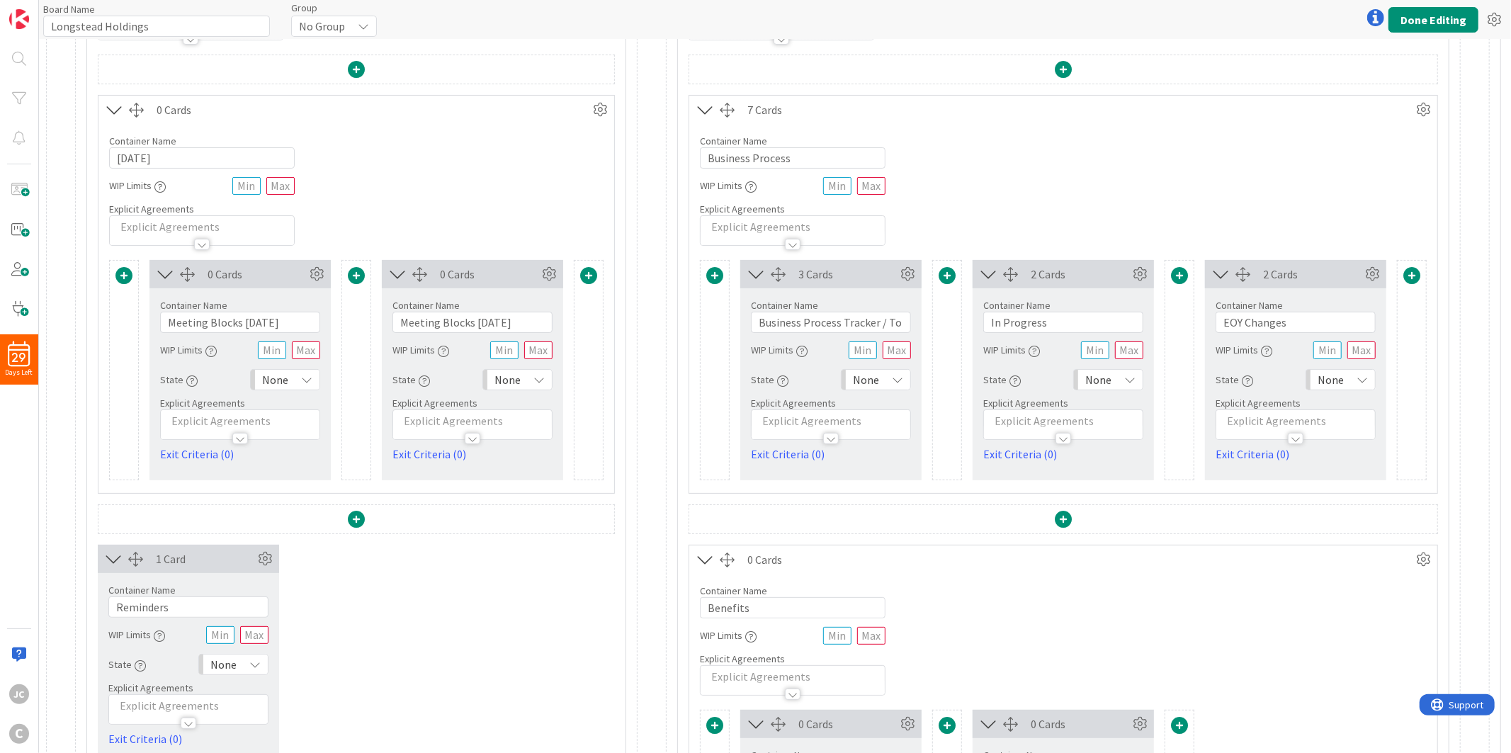
click at [116, 550] on icon at bounding box center [113, 559] width 23 height 18
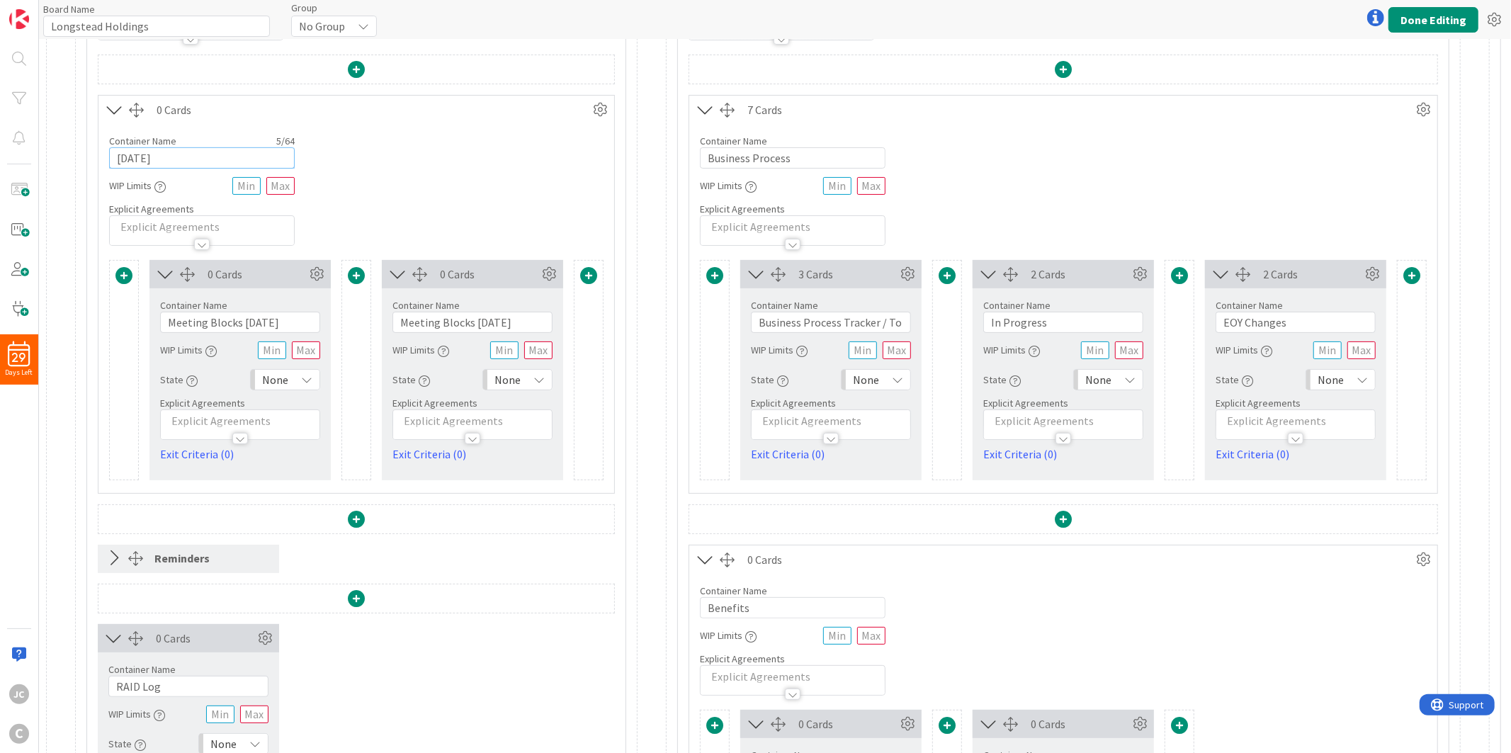
click at [192, 159] on input "[DATE]" at bounding box center [202, 157] width 186 height 21
type input "Meetings"
click at [499, 200] on div "Container Name 8 / 64 Meetings WIP Limits Explicit Agreements" at bounding box center [356, 185] width 516 height 122
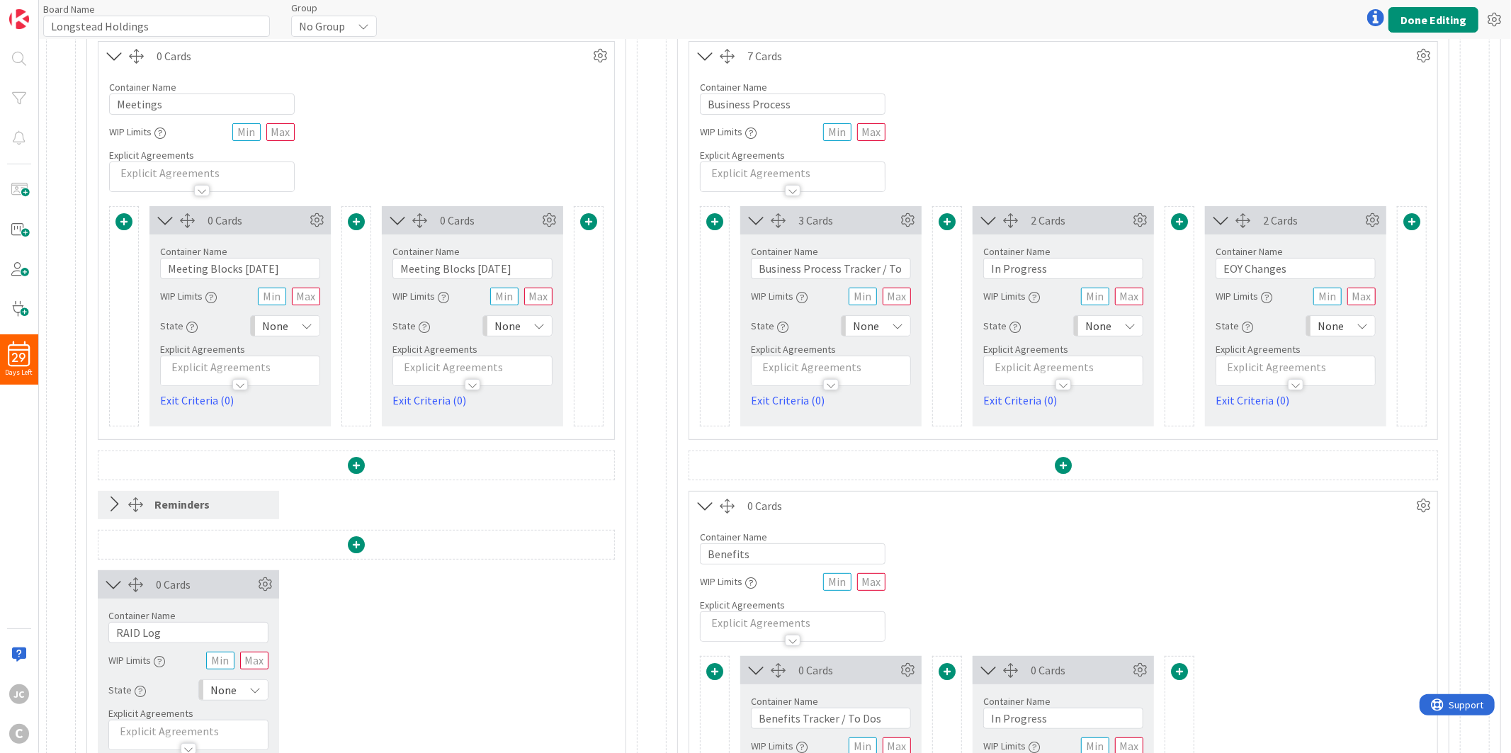
scroll to position [236, 0]
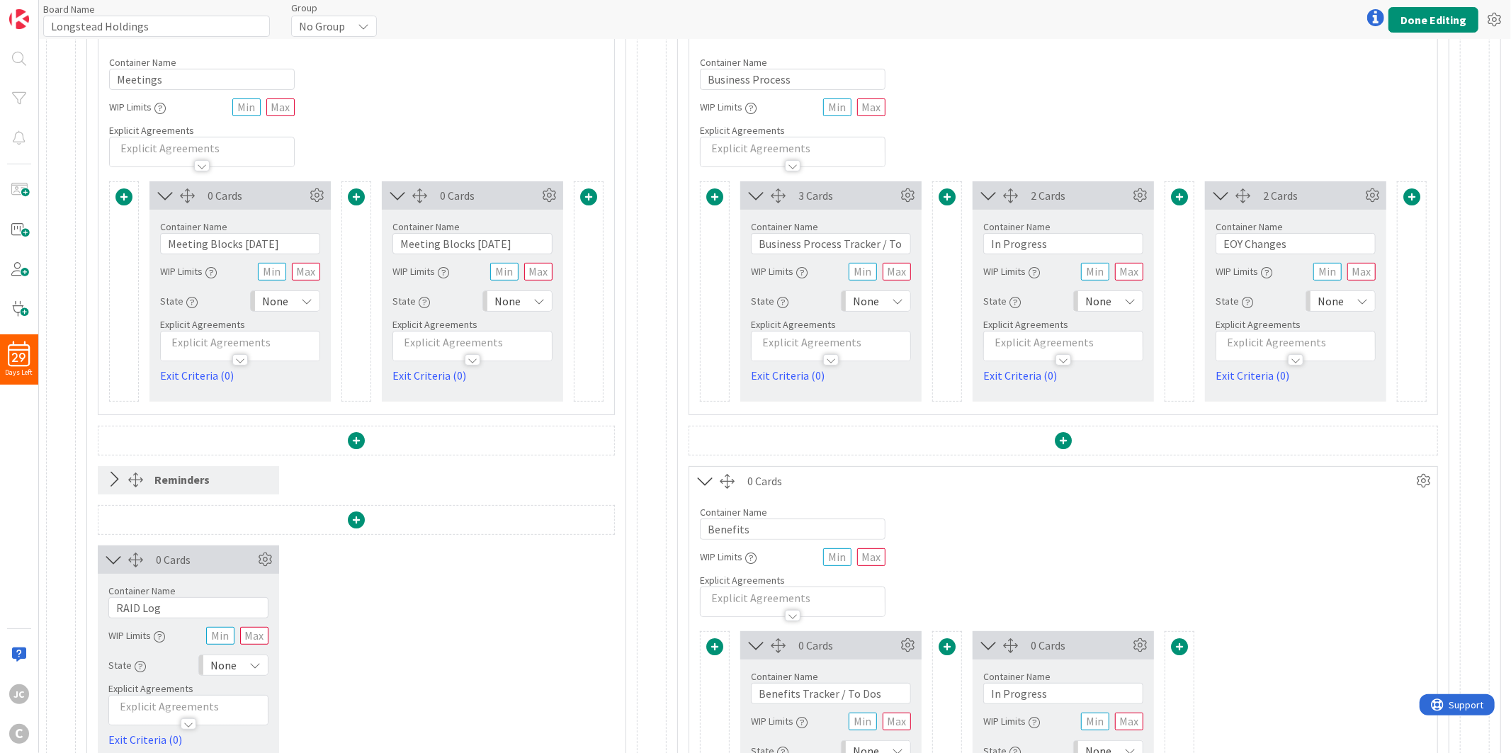
click at [125, 485] on button at bounding box center [113, 479] width 30 height 27
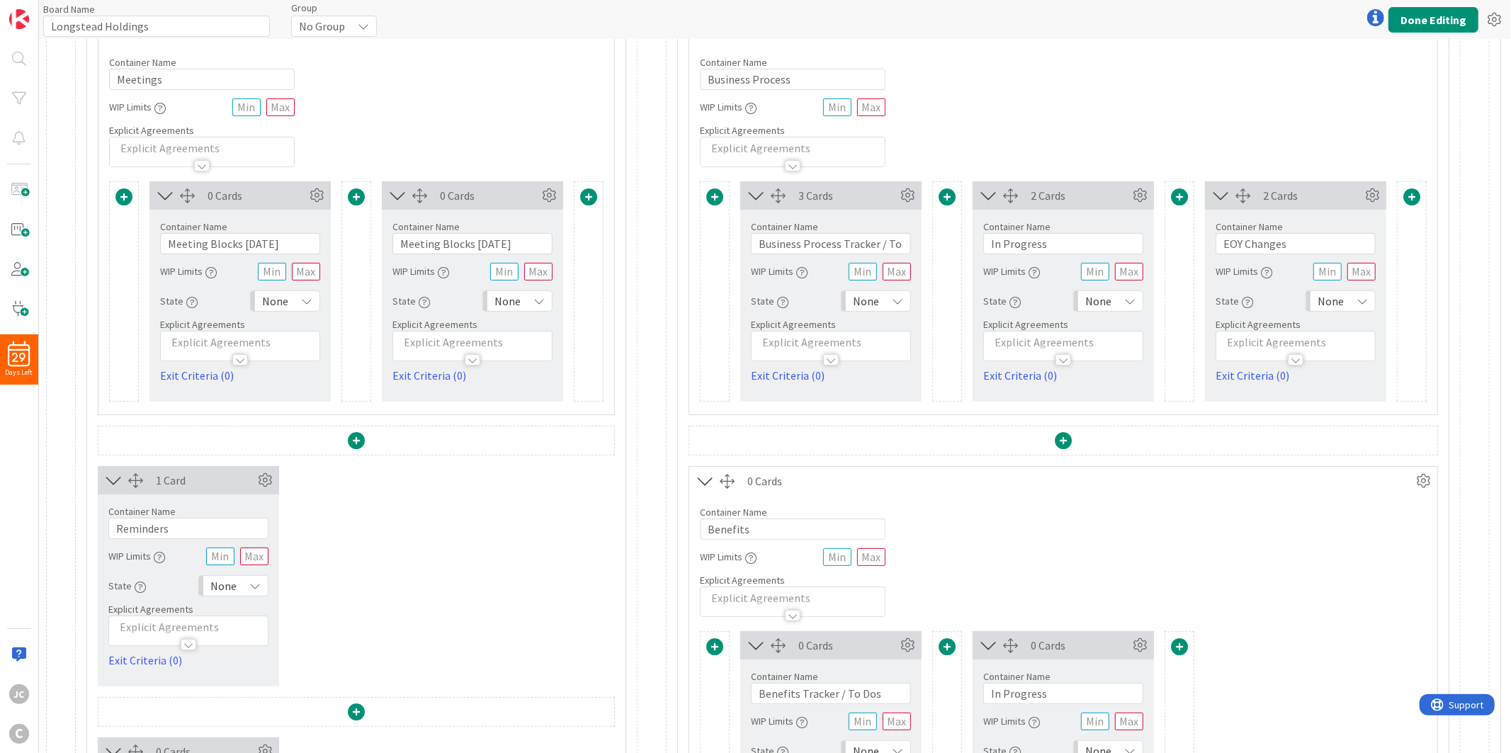
click at [116, 483] on icon at bounding box center [113, 480] width 23 height 18
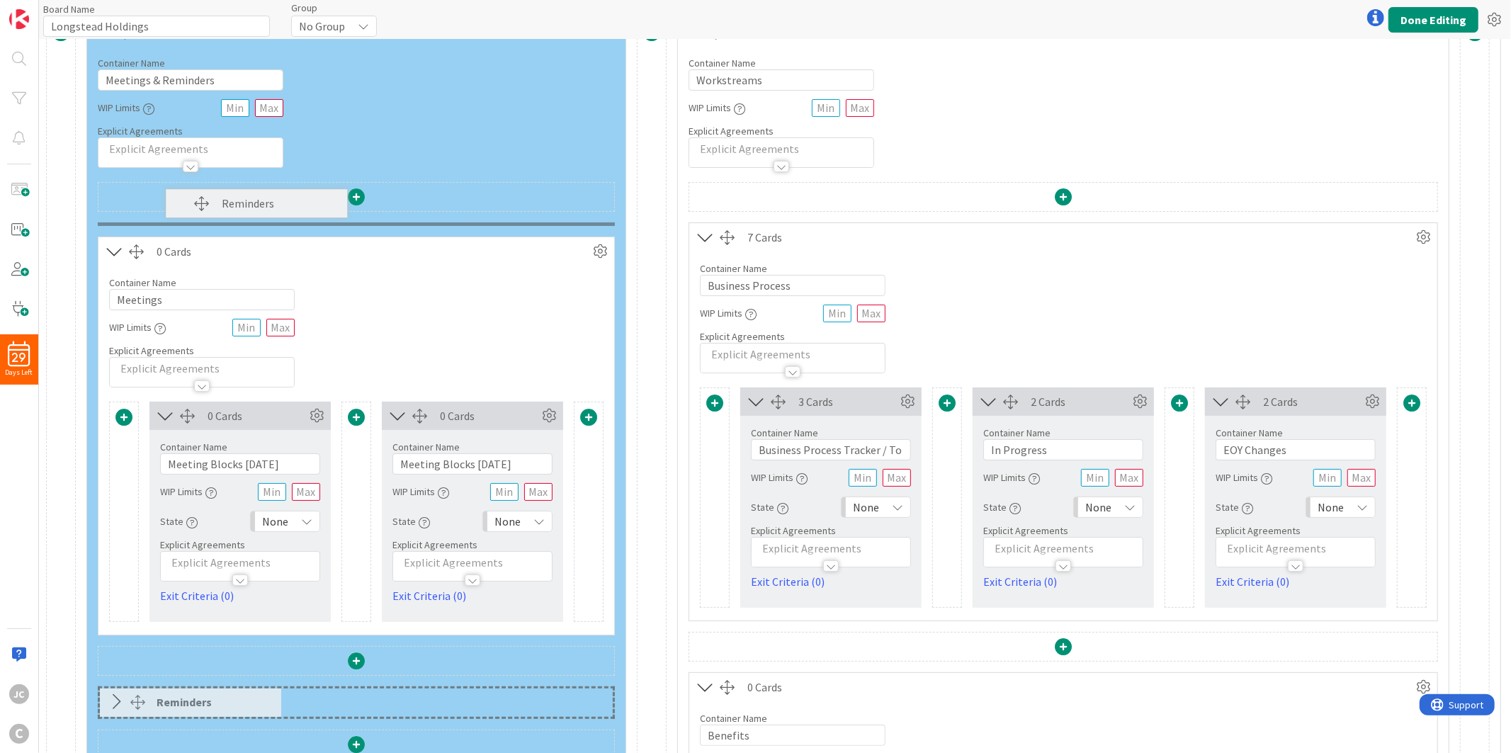
scroll to position [0, 0]
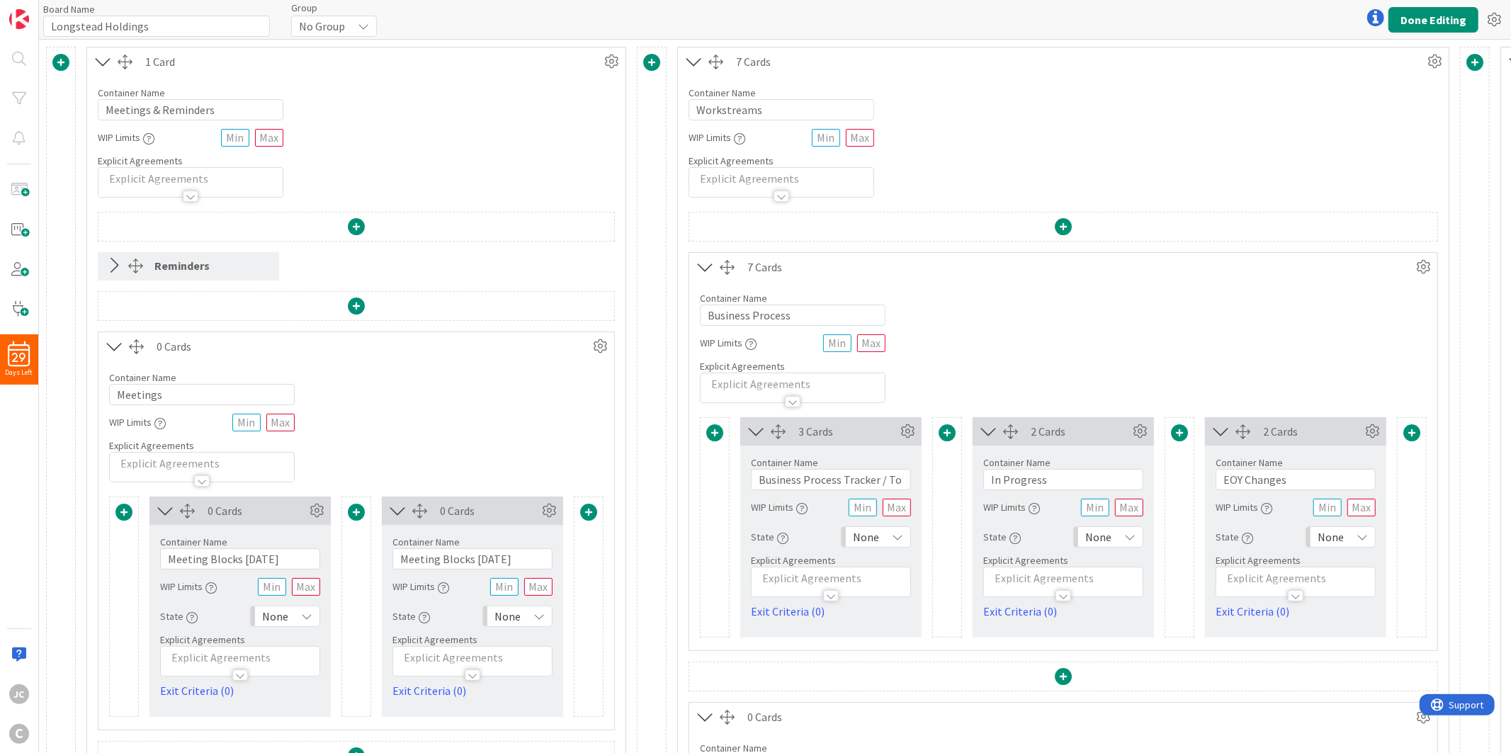
click at [108, 268] on icon at bounding box center [113, 265] width 23 height 18
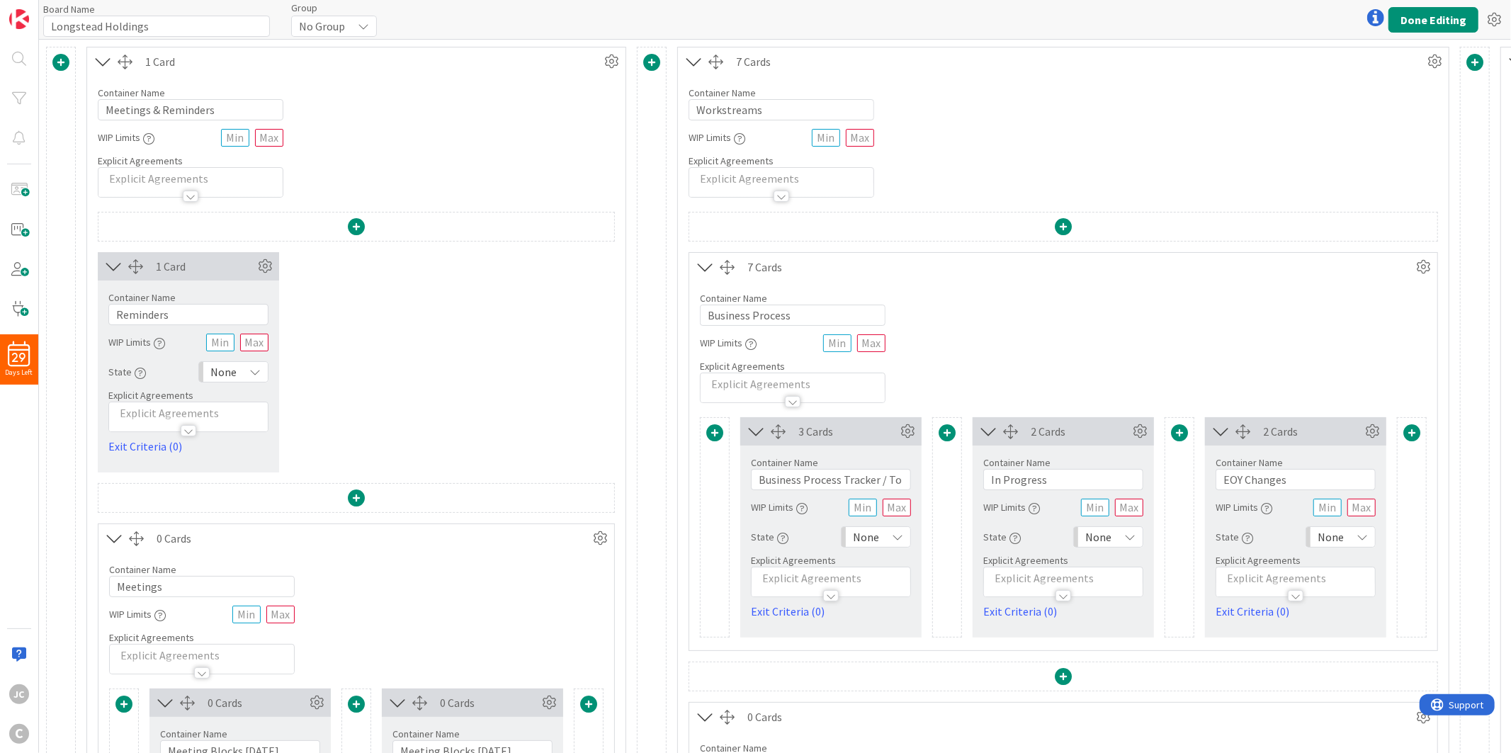
click at [108, 268] on icon at bounding box center [113, 266] width 23 height 18
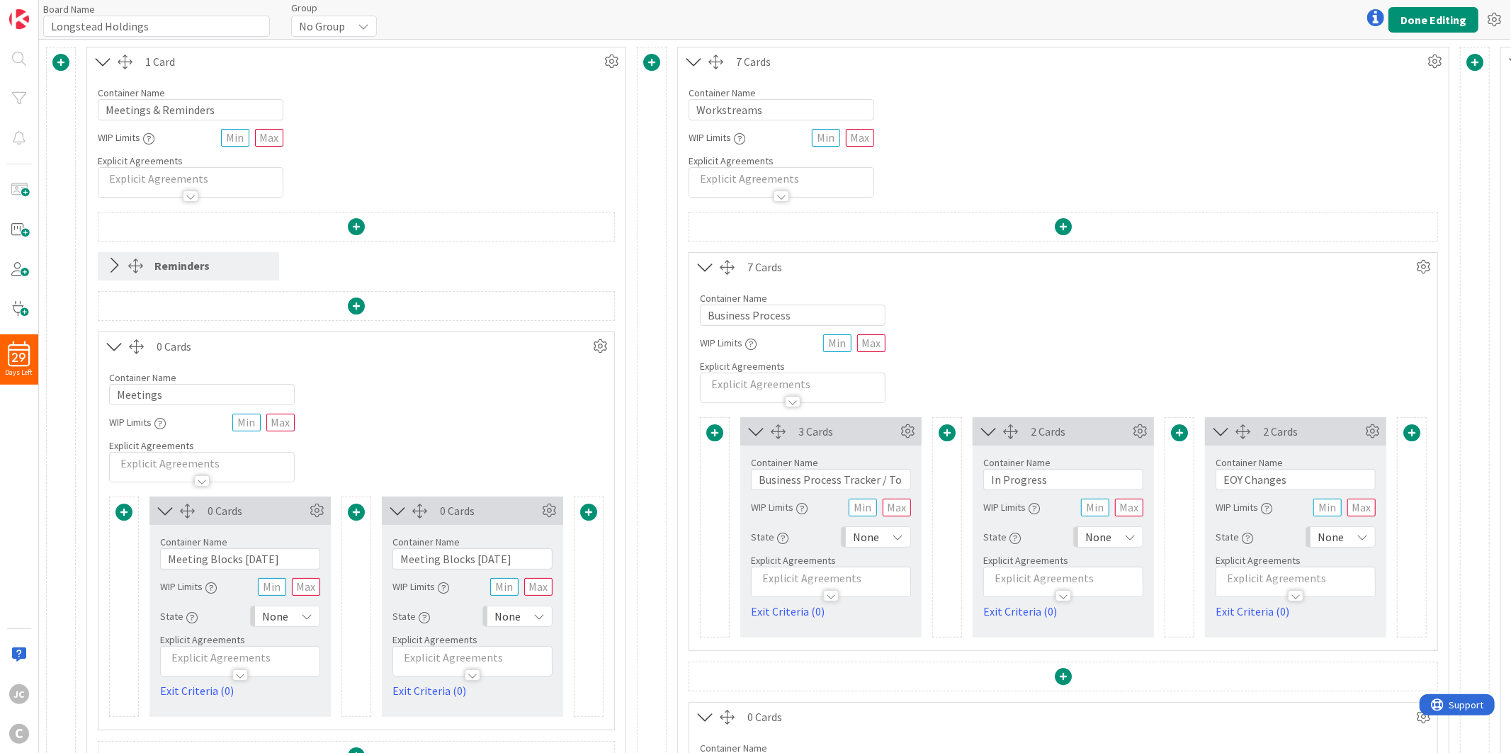
click at [115, 351] on icon at bounding box center [114, 346] width 23 height 18
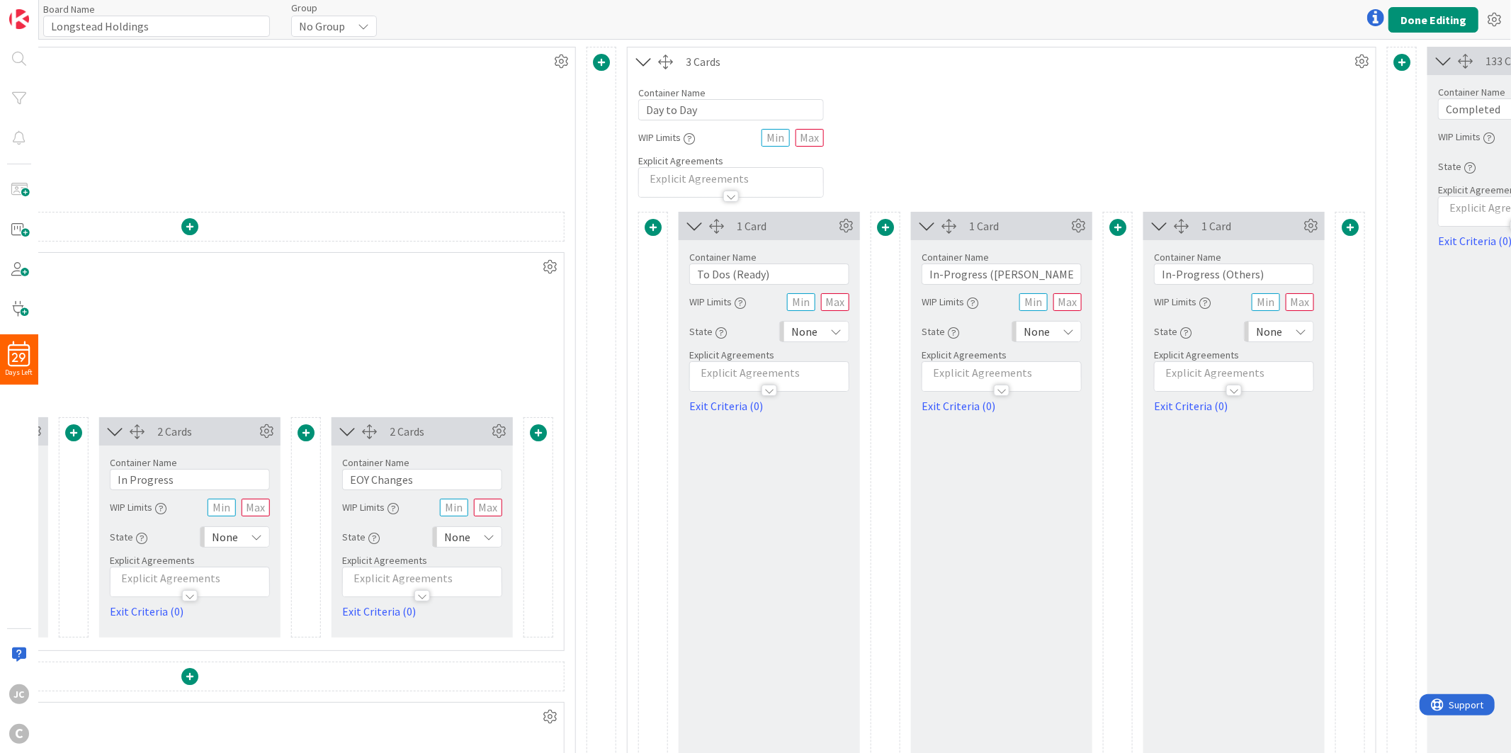
scroll to position [0, 926]
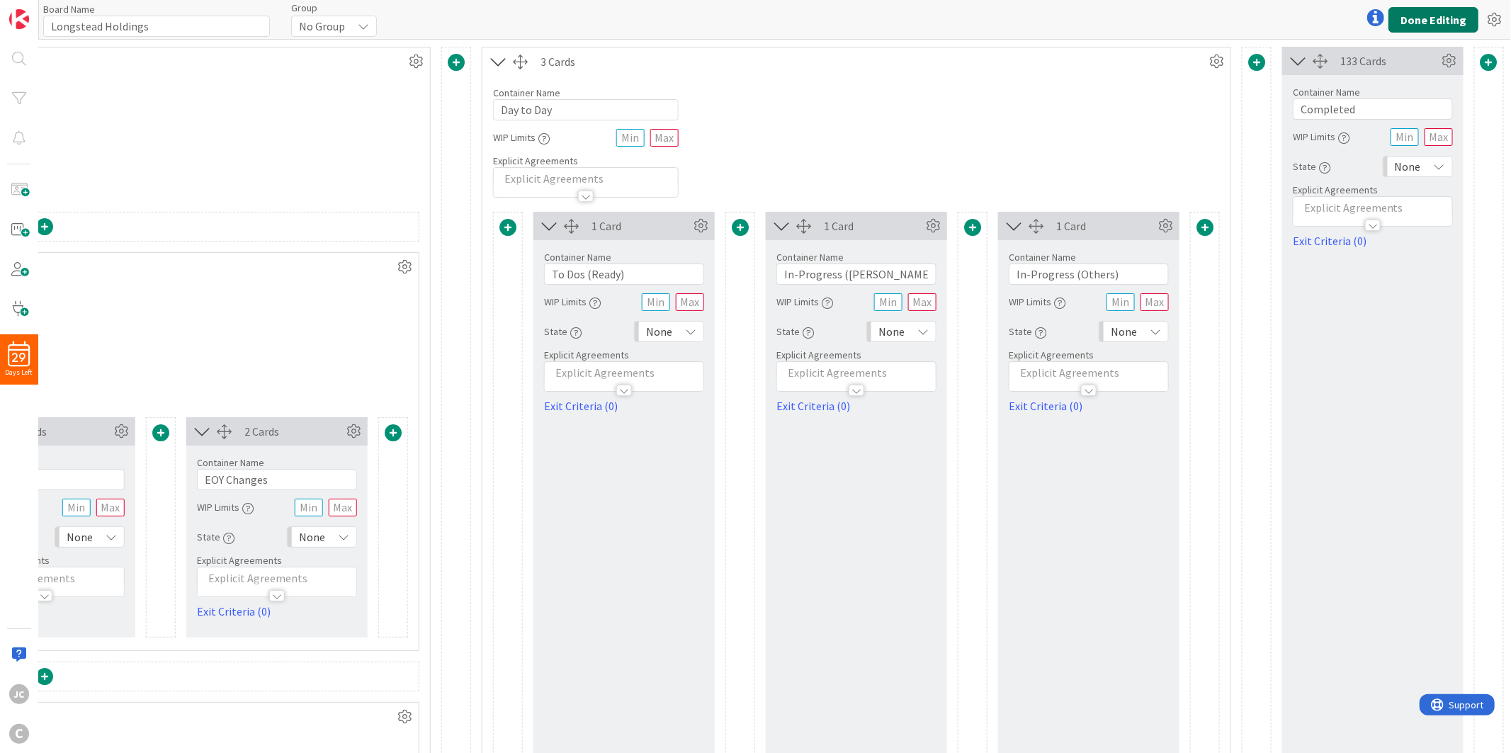
click at [1359, 18] on button "Done Editing" at bounding box center [1433, 19] width 90 height 25
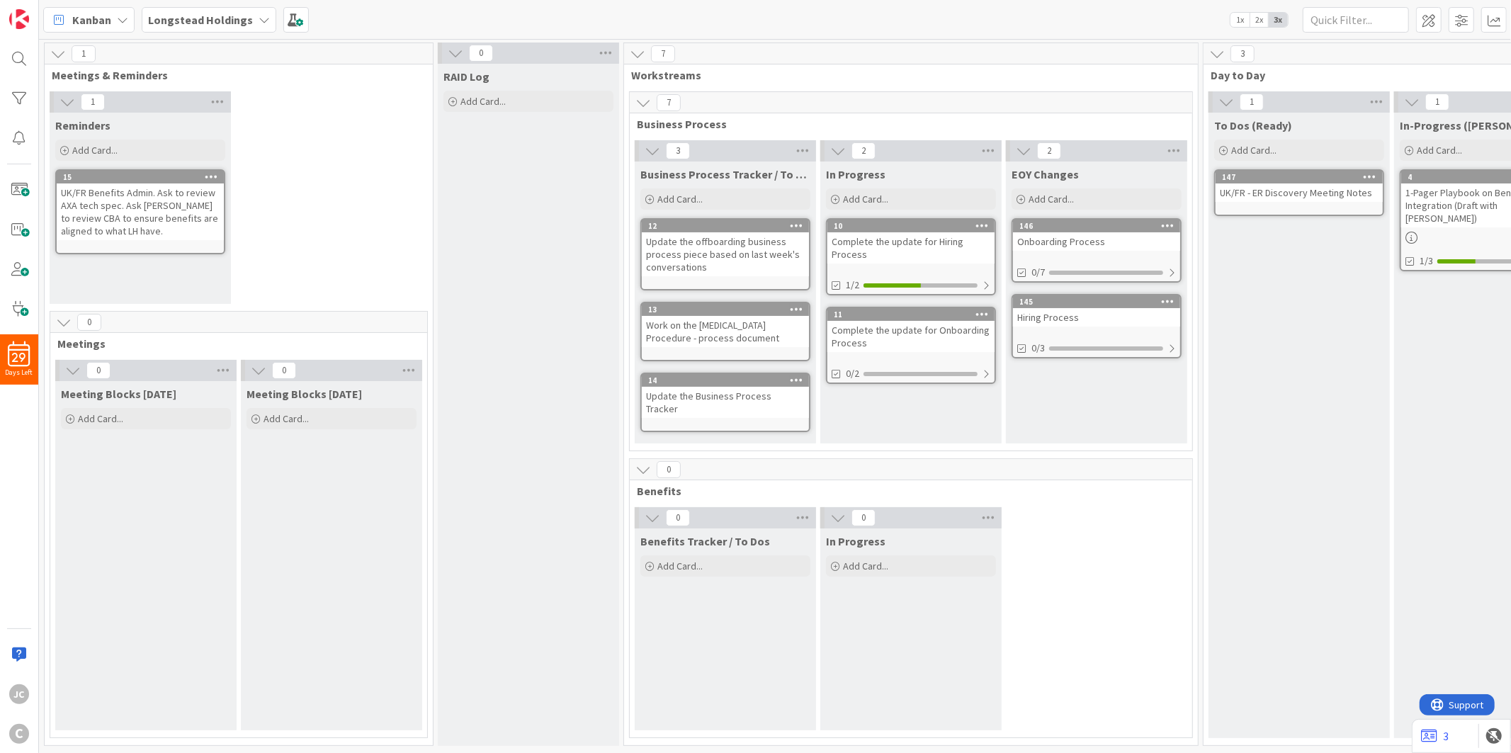
click at [452, 52] on icon at bounding box center [456, 53] width 16 height 16
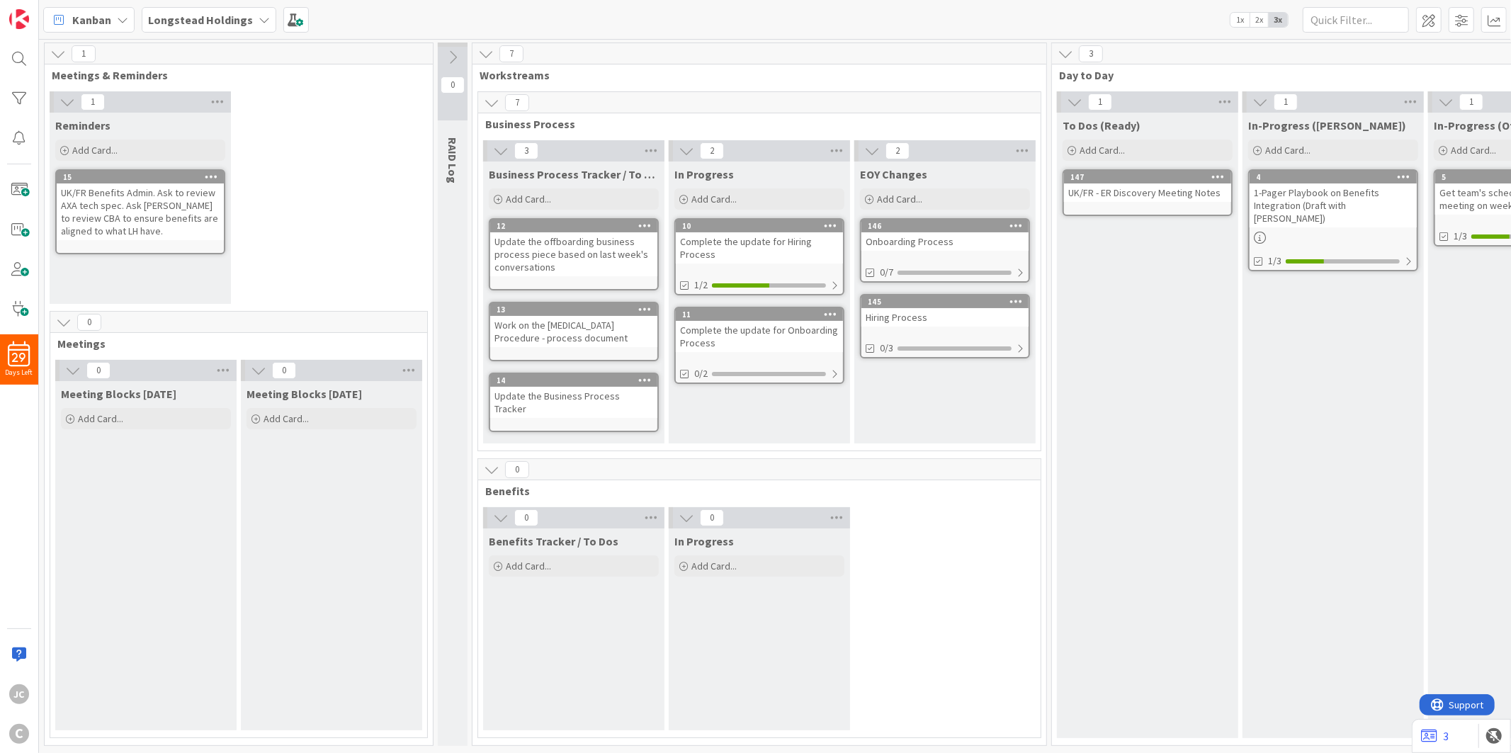
click at [450, 52] on icon at bounding box center [453, 58] width 16 height 16
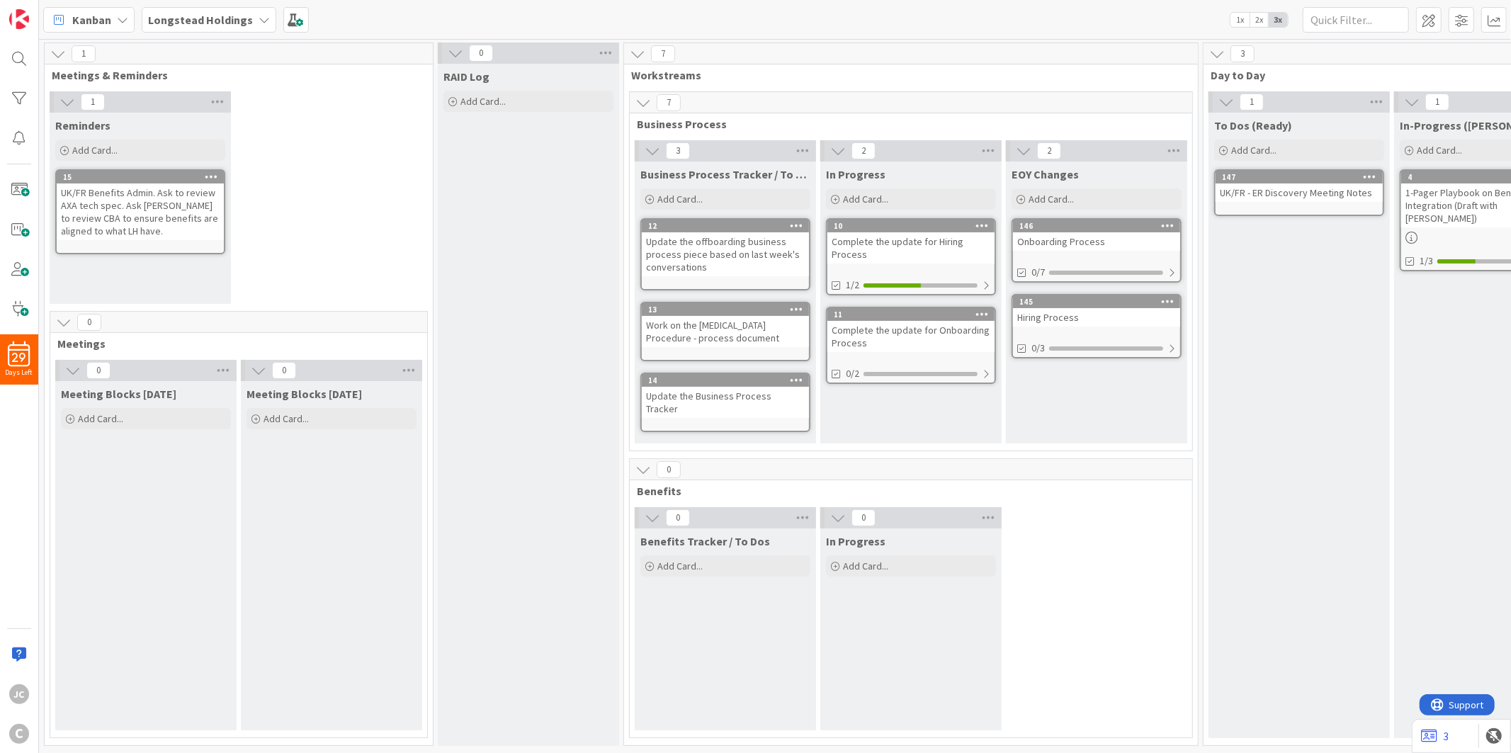
click at [256, 374] on icon at bounding box center [259, 371] width 16 height 16
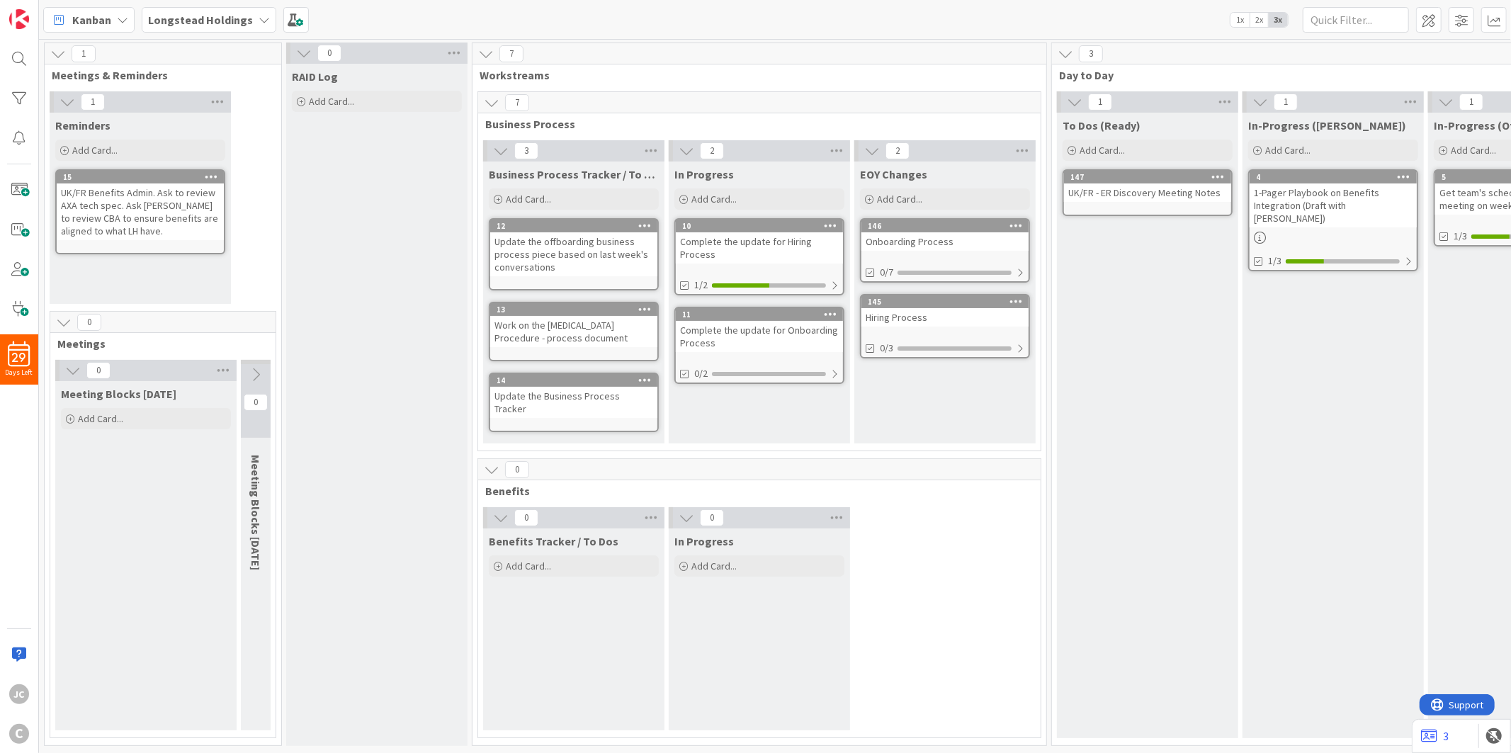
click at [126, 540] on div "Meeting Blocks [DATE] Add Card..." at bounding box center [145, 555] width 181 height 349
click at [93, 424] on span "Add Card..." at bounding box center [100, 418] width 45 height 13
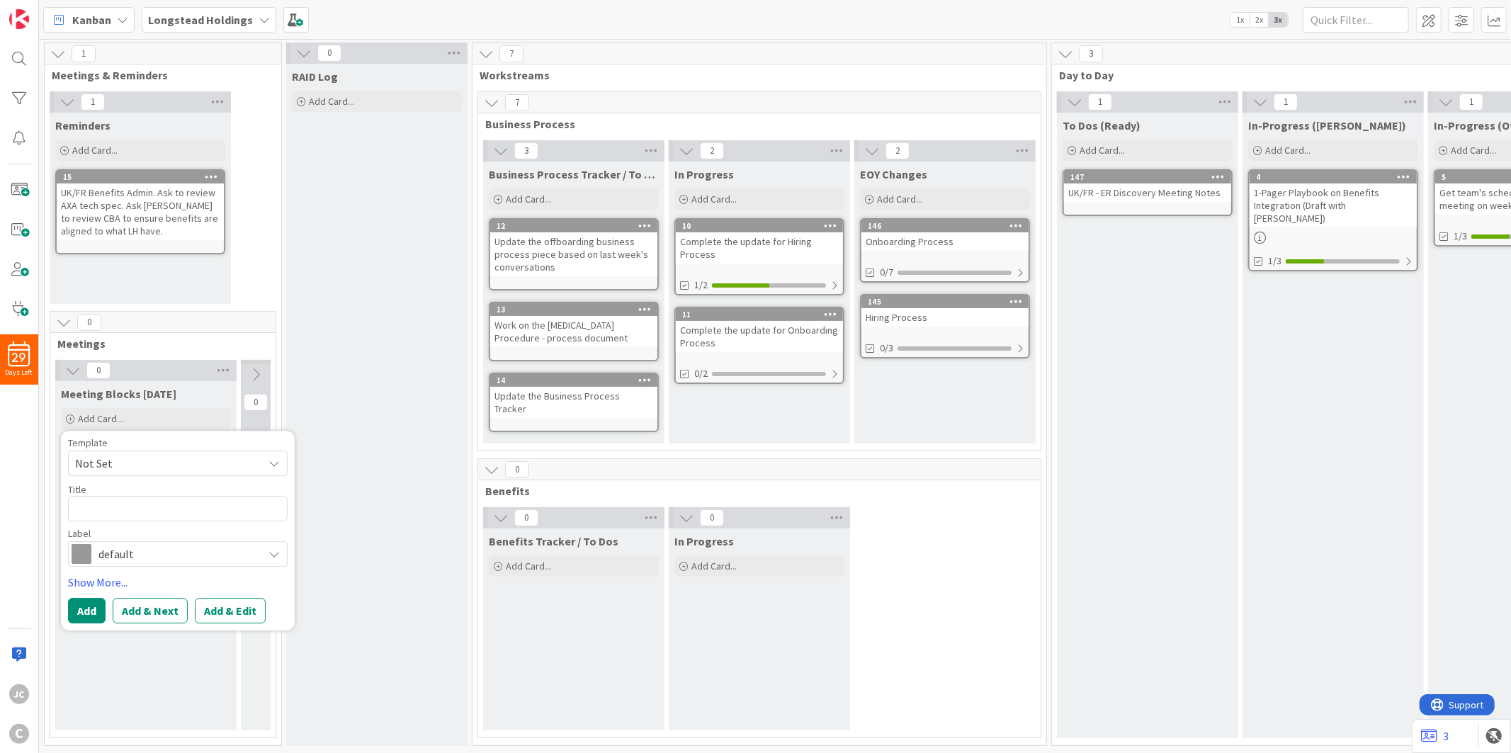
click at [190, 463] on span "Not Set" at bounding box center [163, 463] width 177 height 18
click at [137, 533] on link "Add Card Templates" at bounding box center [119, 527] width 100 height 25
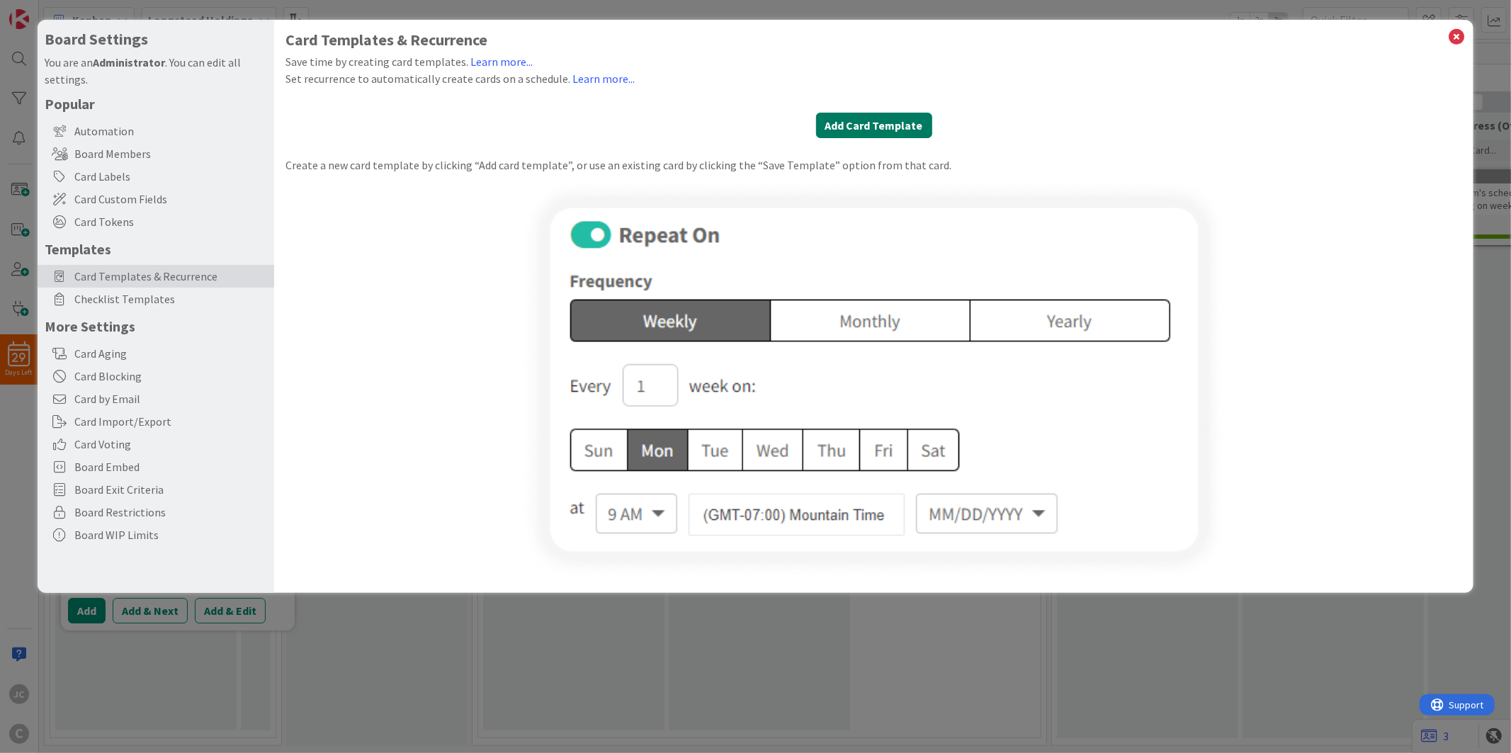
click at [874, 125] on button "Add Card Template" at bounding box center [874, 125] width 116 height 25
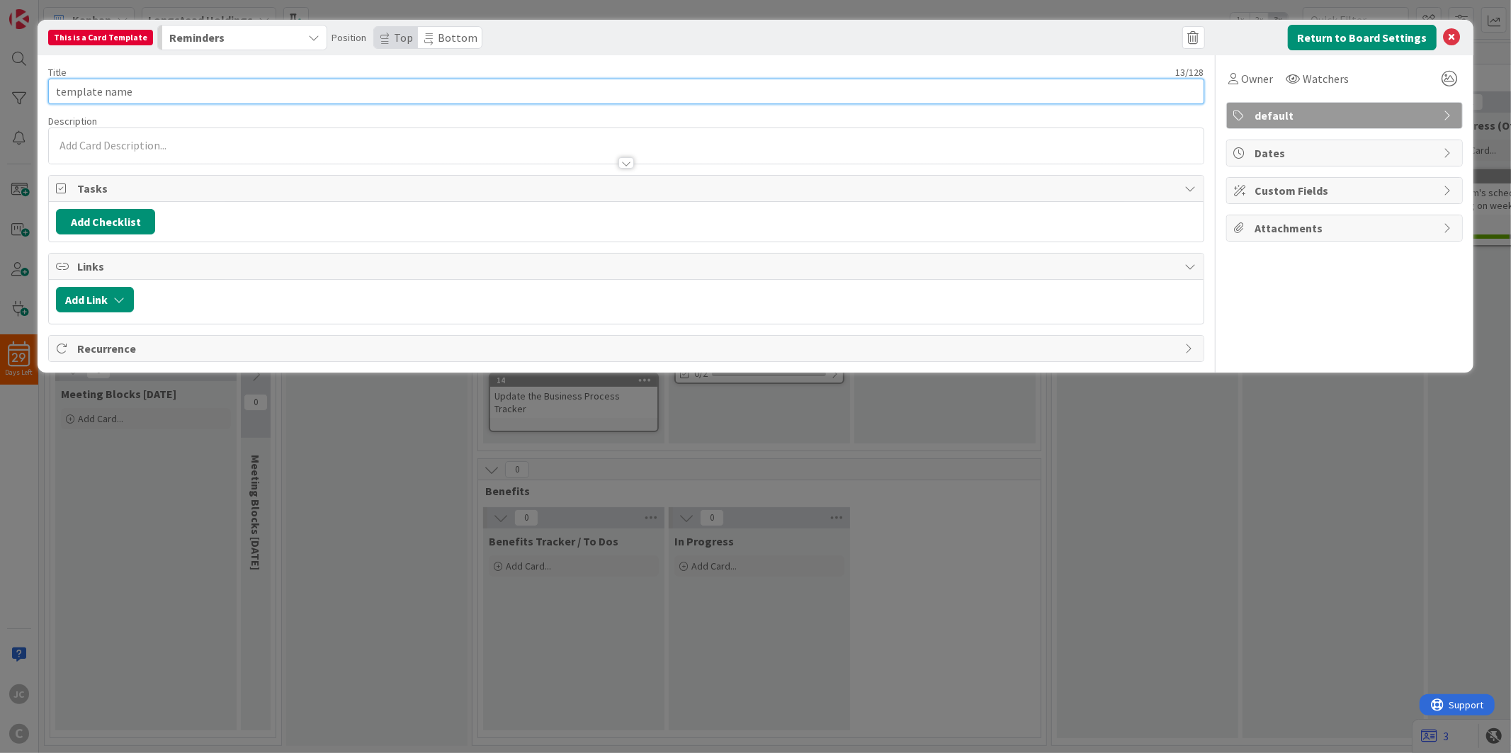
click at [188, 88] on input "template name" at bounding box center [625, 91] width 1155 height 25
type input "Meetings"
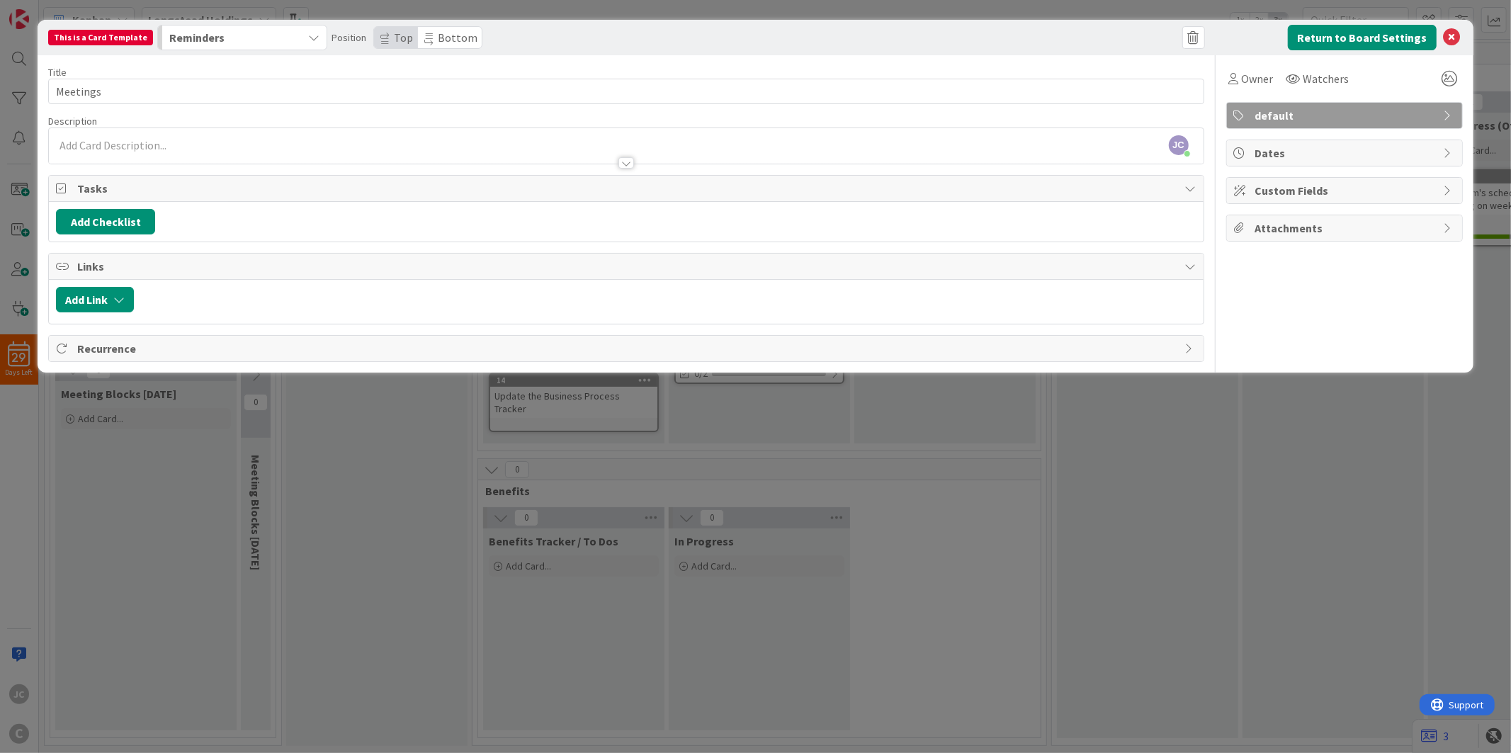
click at [504, 170] on div "Title 8 / 128 Meetings Description [PERSON_NAME] [PERSON_NAME] just joined Owne…" at bounding box center [625, 208] width 1155 height 307
click at [170, 224] on div "Add Checklist" at bounding box center [626, 221] width 1140 height 25
click at [93, 237] on div "Add Checklist" at bounding box center [626, 222] width 1154 height 40
click at [123, 220] on button "Add Checklist" at bounding box center [105, 221] width 99 height 25
click at [331, 194] on span "Tasks" at bounding box center [627, 188] width 1100 height 17
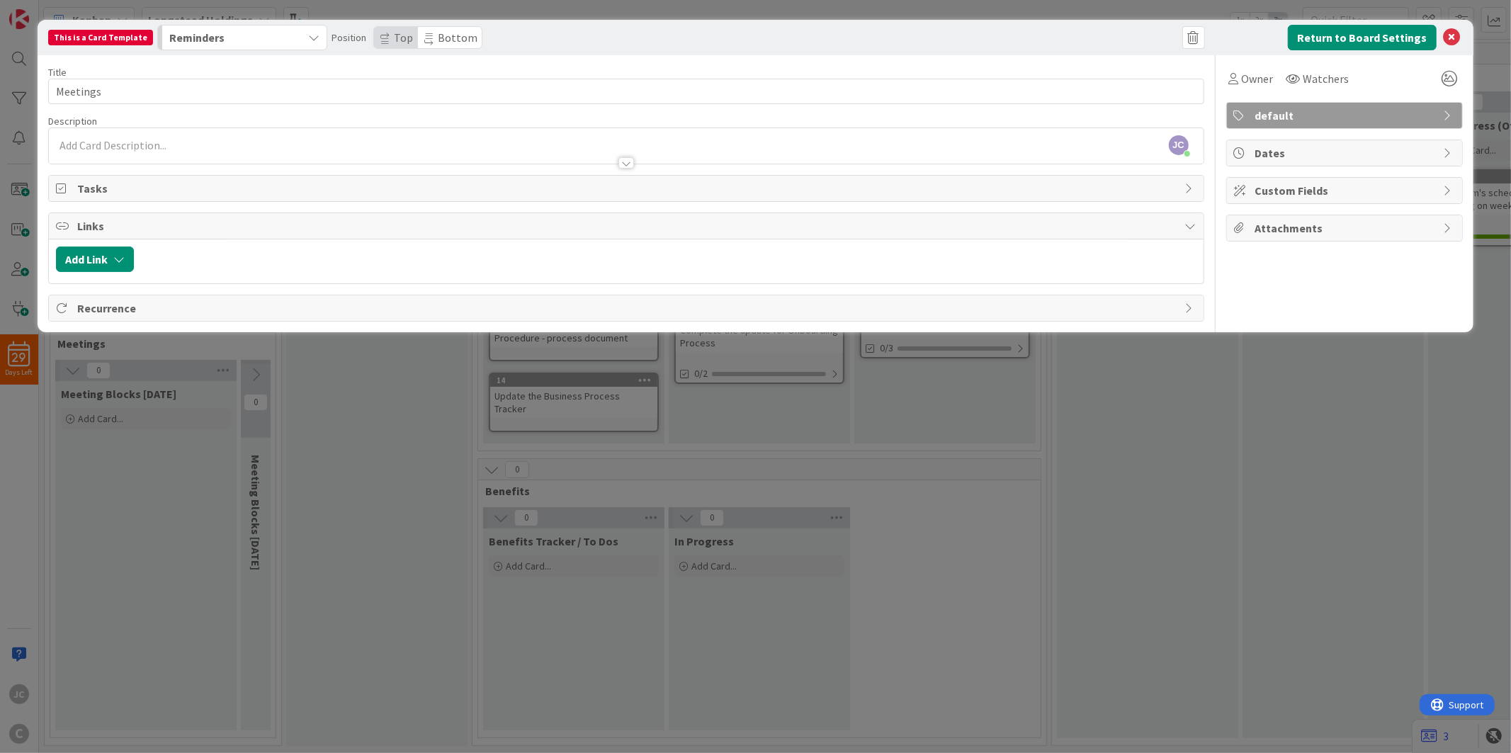
click at [195, 237] on div "Links" at bounding box center [626, 226] width 1154 height 26
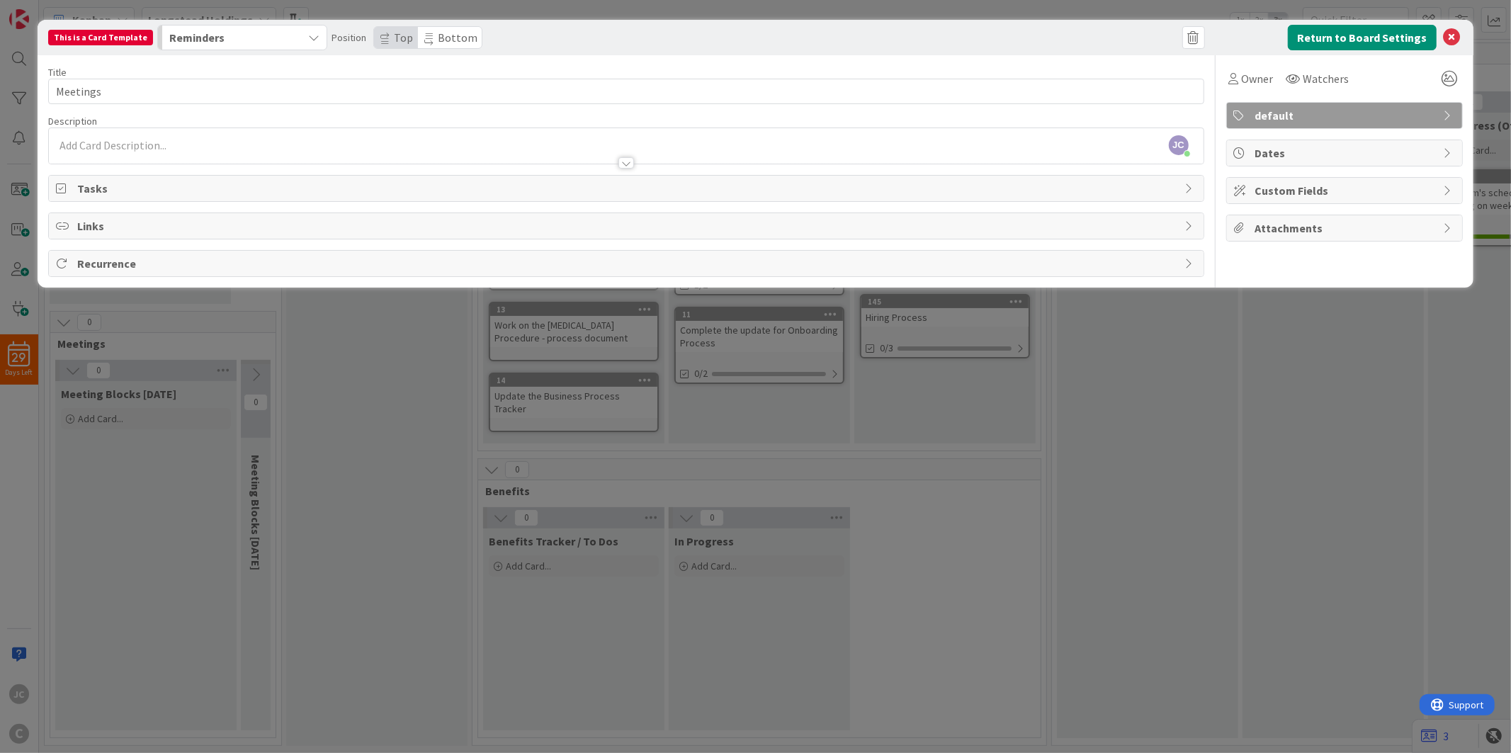
click at [1359, 186] on span "Custom Fields" at bounding box center [1345, 190] width 181 height 17
click at [1359, 152] on span "Dates" at bounding box center [1345, 152] width 181 height 17
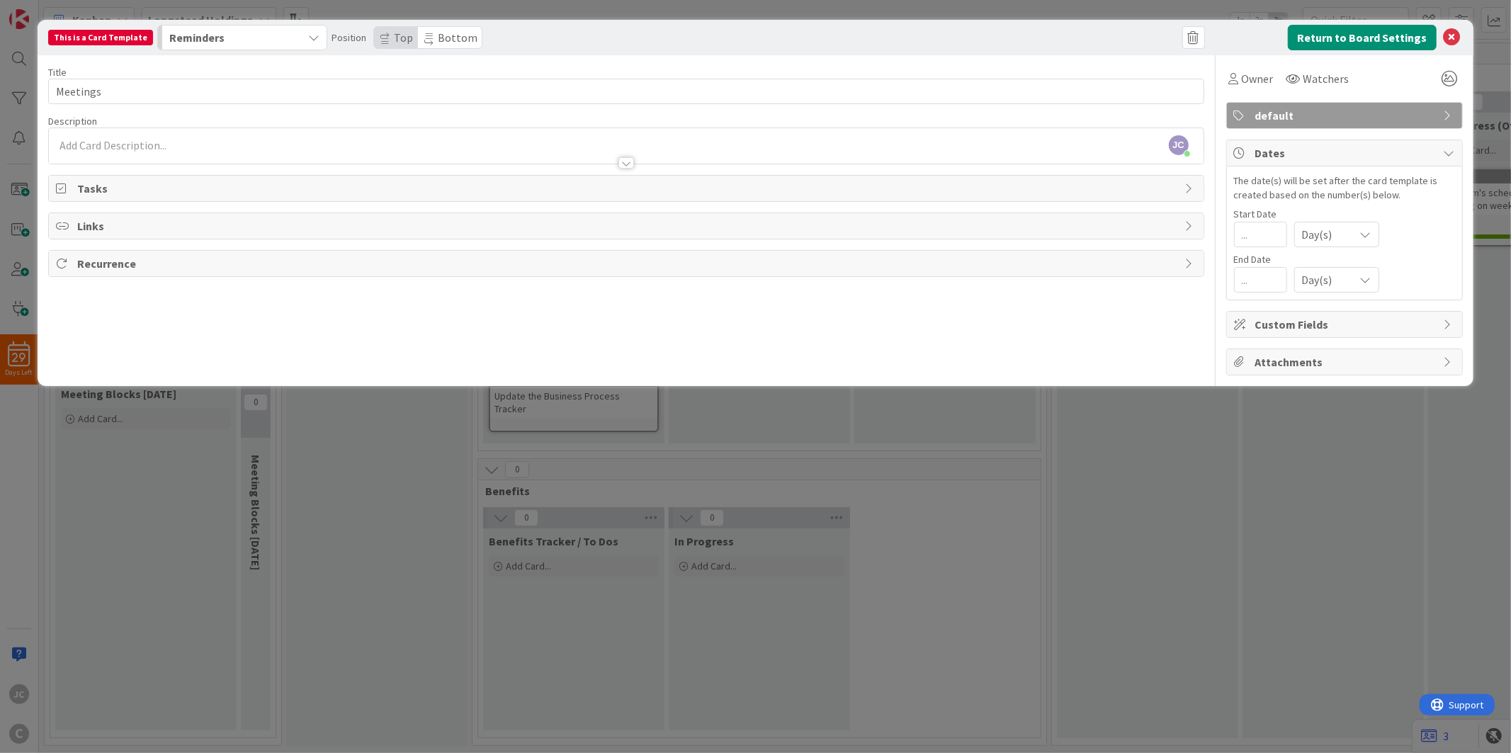
click at [1359, 152] on span "Dates" at bounding box center [1345, 152] width 181 height 17
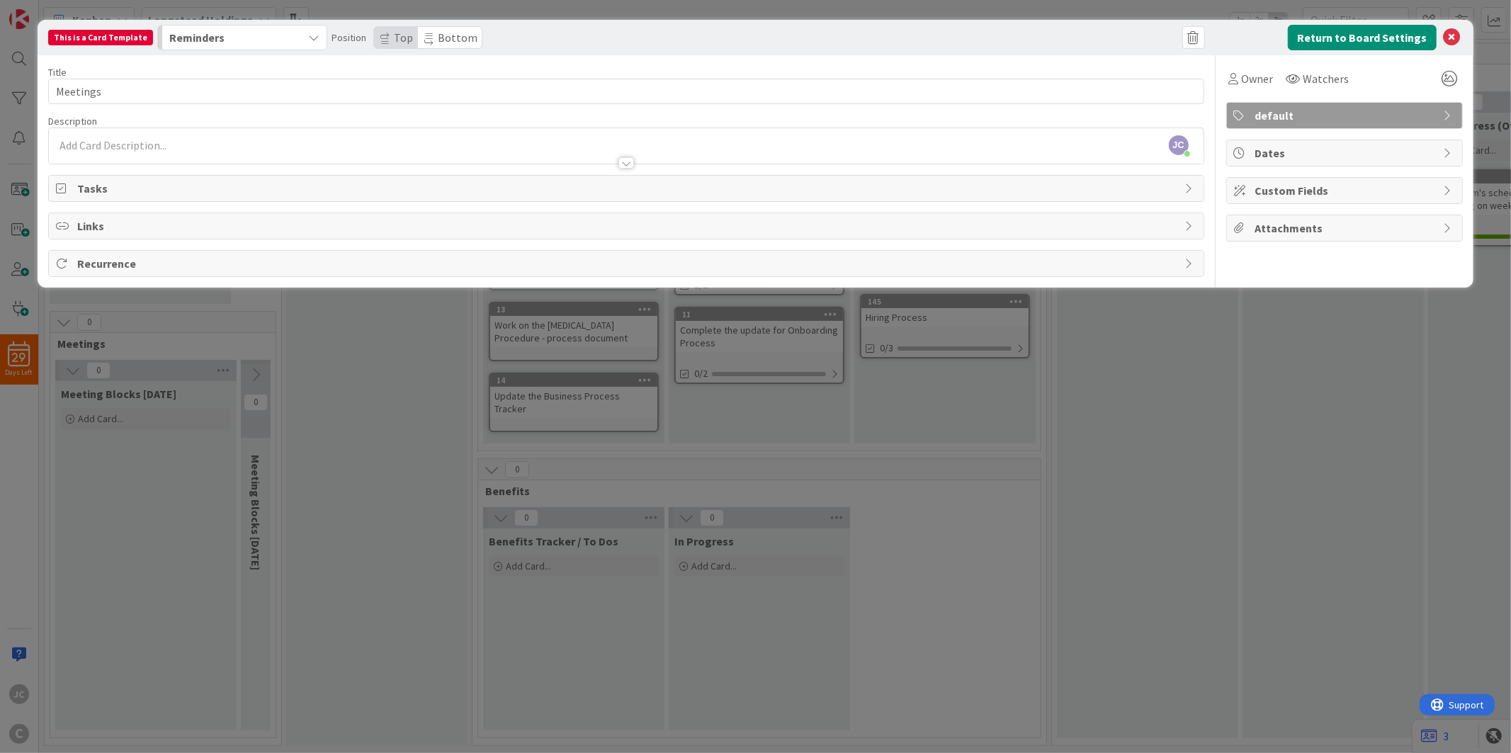
click at [1359, 225] on span "Attachments" at bounding box center [1345, 228] width 181 height 17
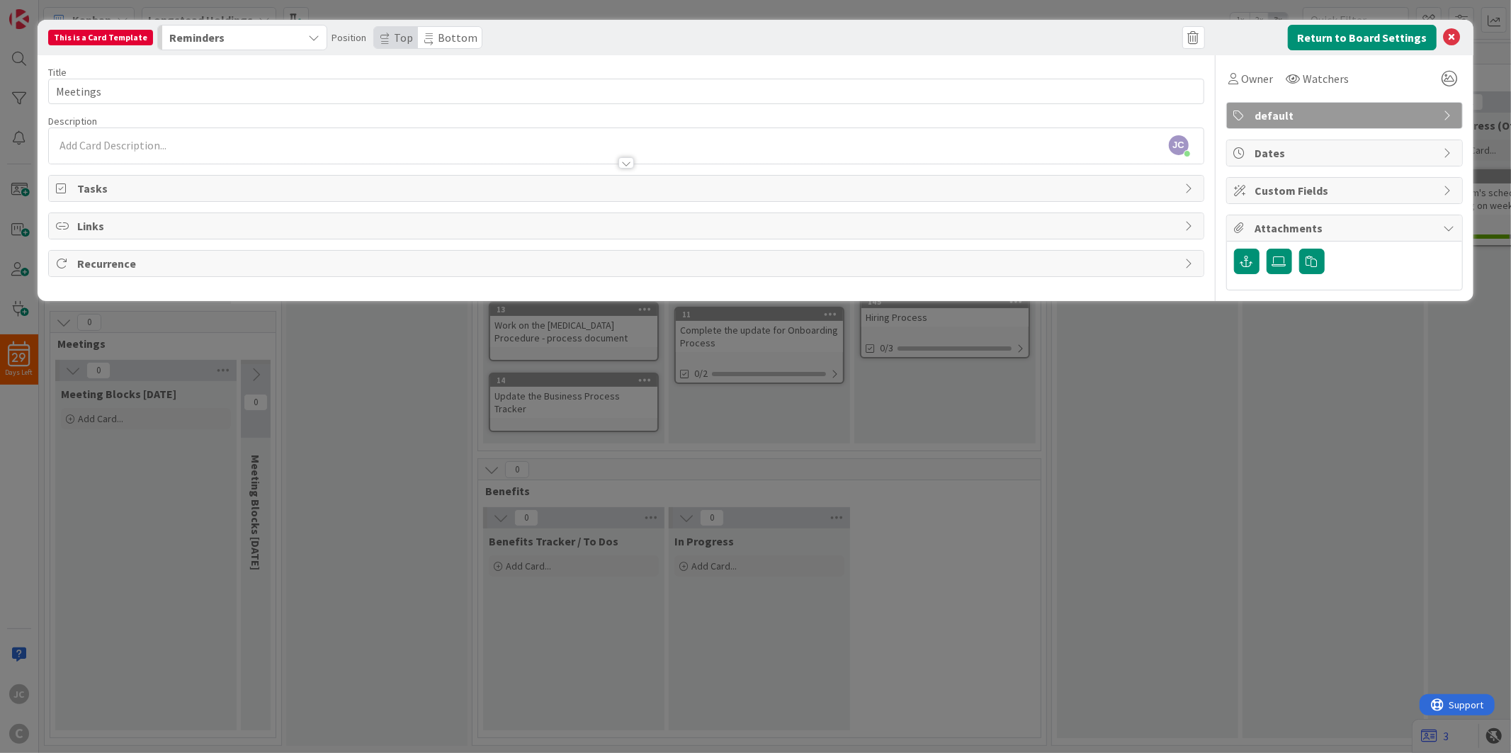
click at [1359, 225] on span "Attachments" at bounding box center [1345, 228] width 181 height 17
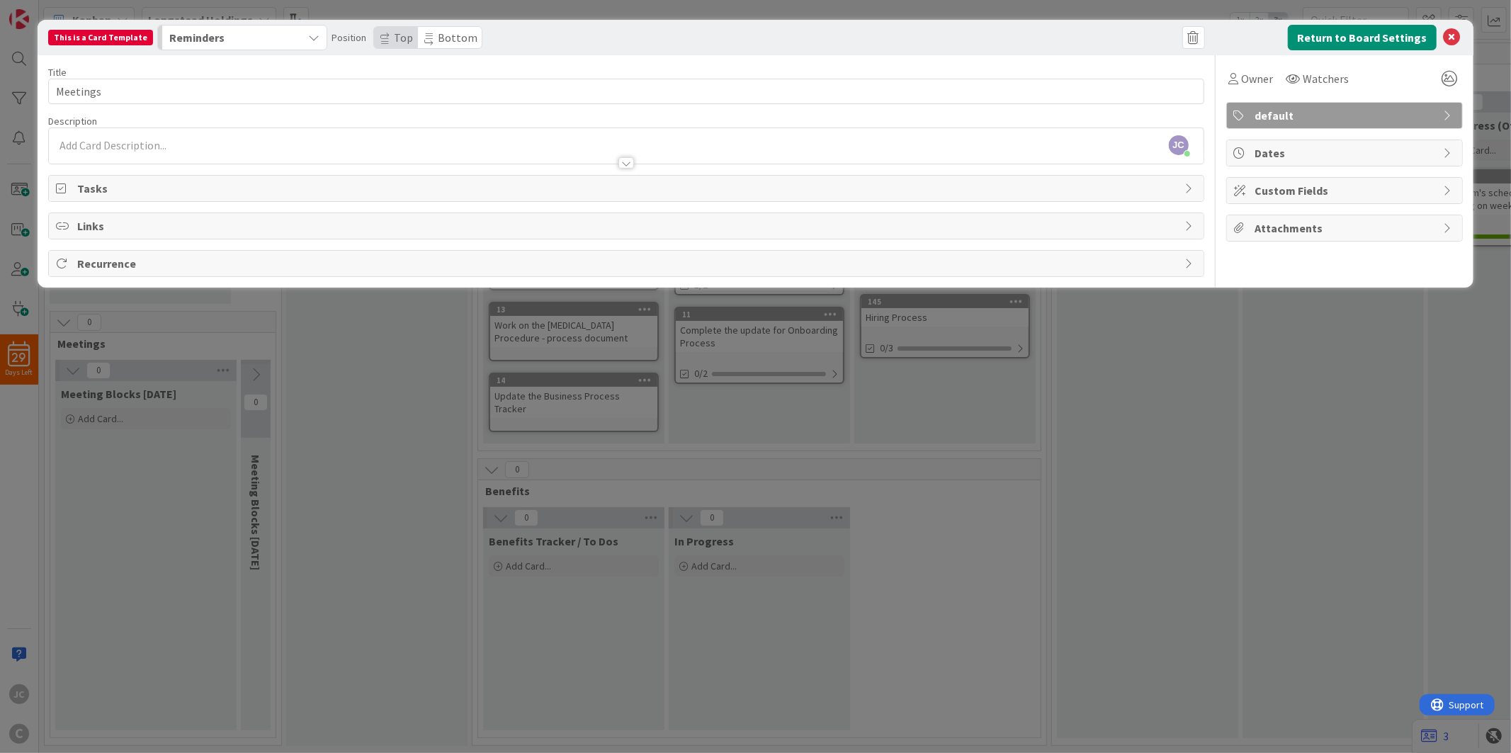
click at [1359, 195] on span "Custom Fields" at bounding box center [1345, 190] width 181 height 17
click at [1293, 206] on div "Manage Custom Fields" at bounding box center [1344, 219] width 235 height 31
click at [1291, 220] on link "Manage Custom Fields" at bounding box center [1288, 219] width 109 height 14
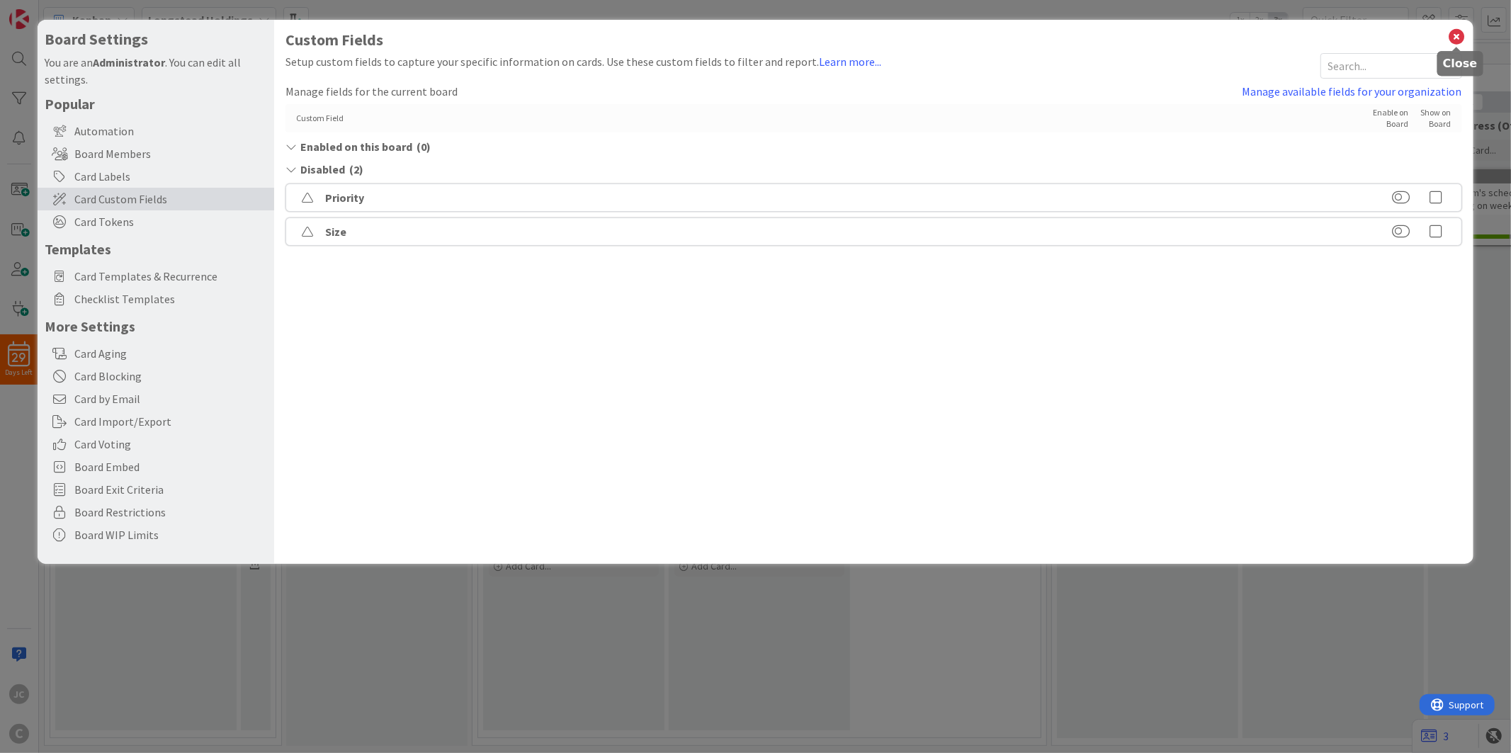
click at [1359, 45] on icon at bounding box center [1457, 37] width 18 height 20
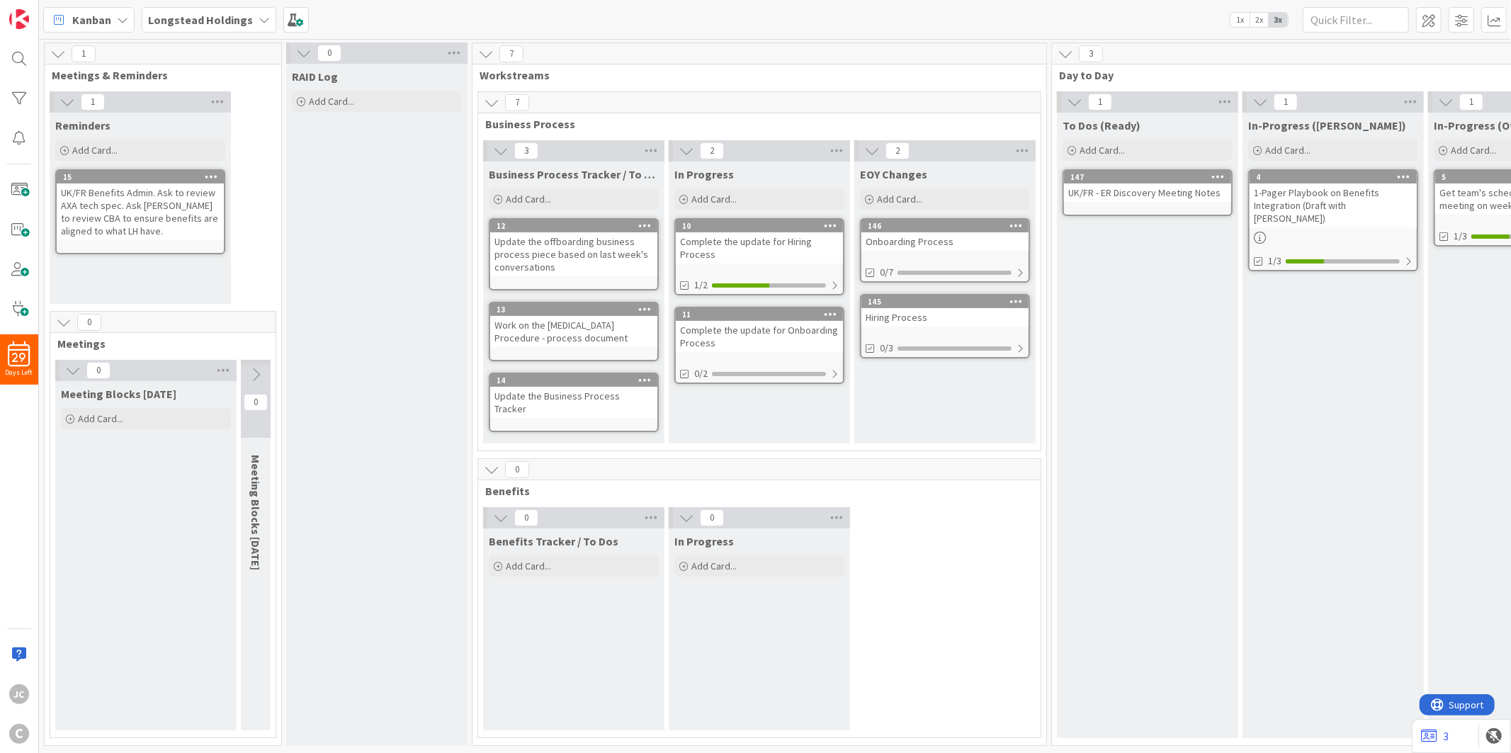
click at [370, 202] on div "RAID Log Add Card..." at bounding box center [376, 405] width 181 height 682
click at [121, 419] on span "Add Card..." at bounding box center [100, 418] width 45 height 13
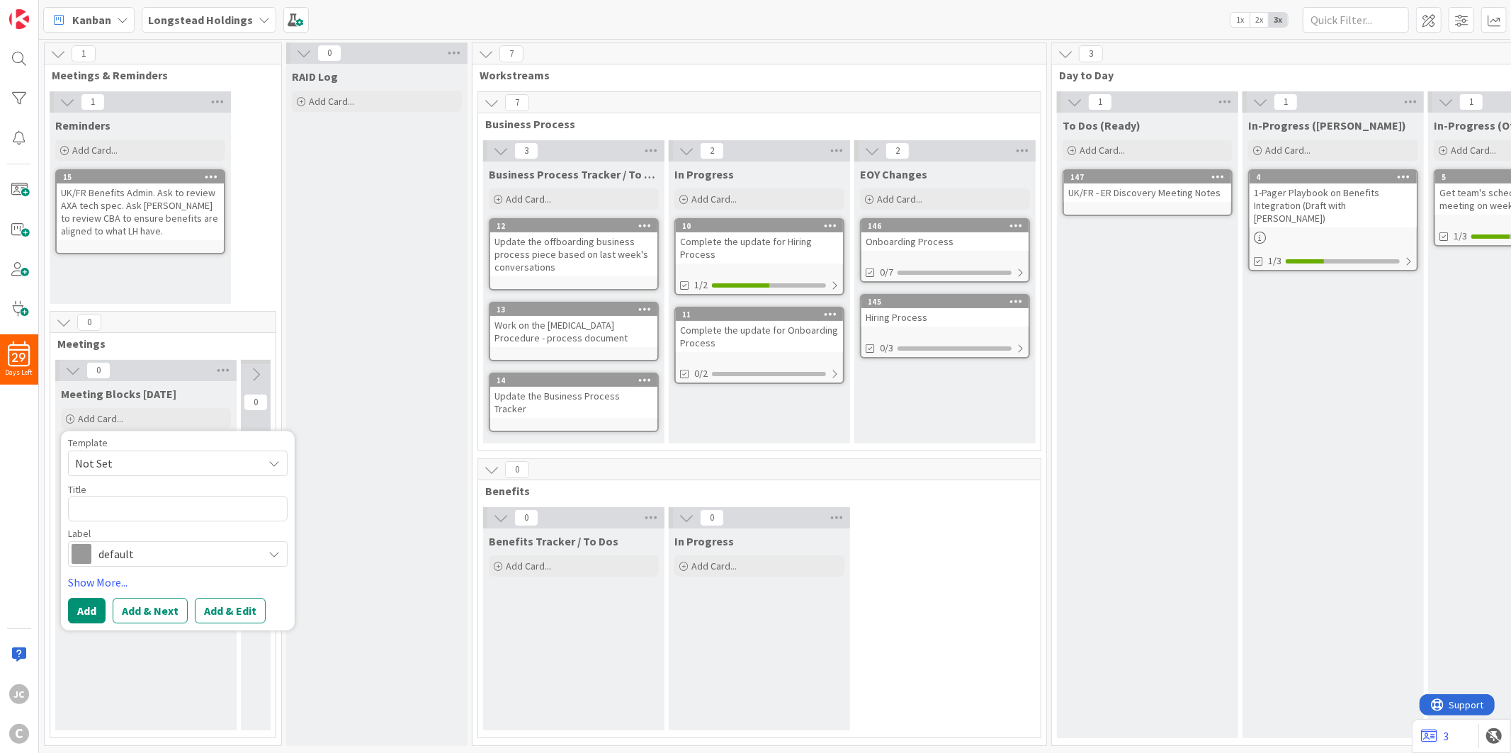
click at [225, 457] on span "Not Set" at bounding box center [163, 463] width 177 height 18
click at [203, 548] on div "Not Set Meetings Edit Card Templates" at bounding box center [185, 525] width 234 height 97
click at [130, 530] on span "Meetings" at bounding box center [189, 524] width 203 height 18
type textarea "x"
type textarea "Meetings"
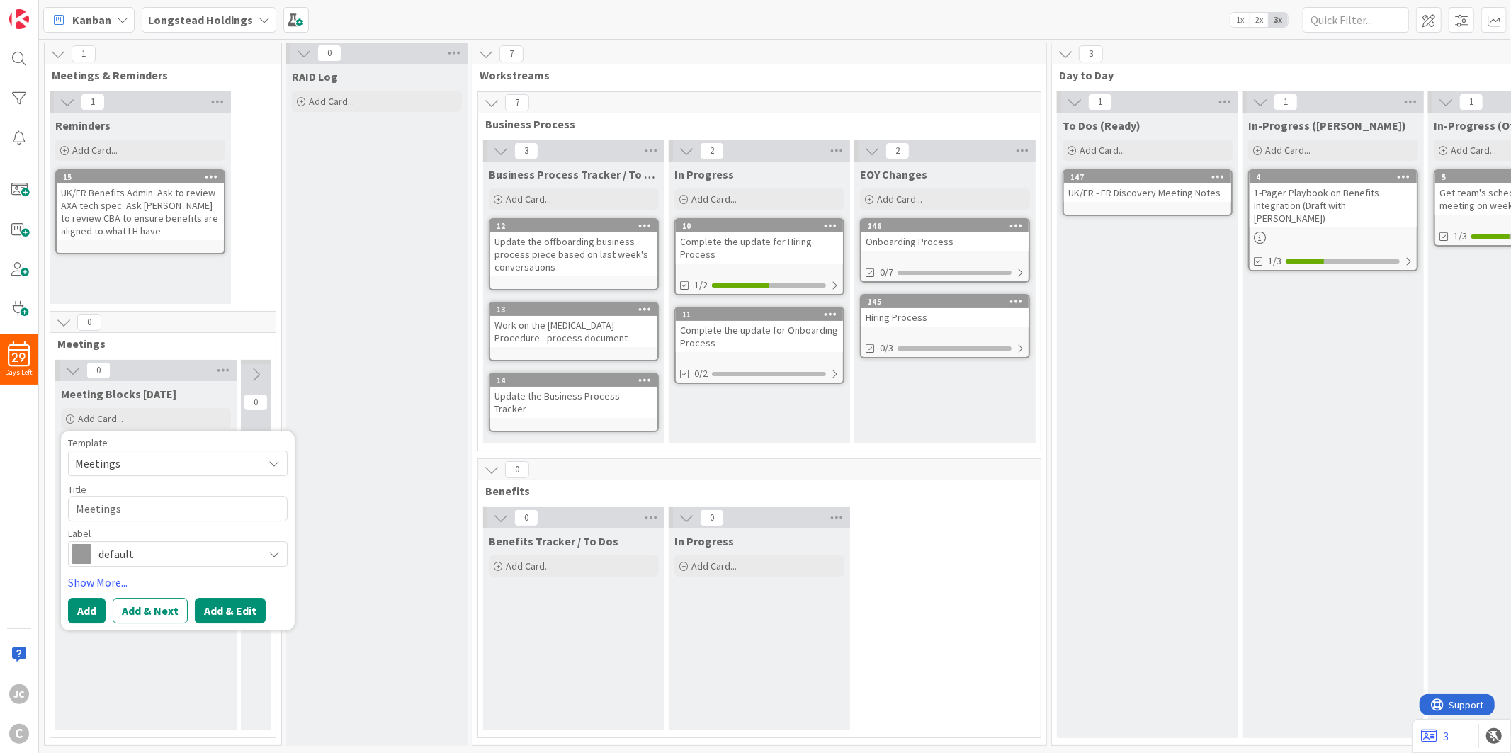
click at [239, 617] on button "Add & Edit" at bounding box center [230, 610] width 71 height 25
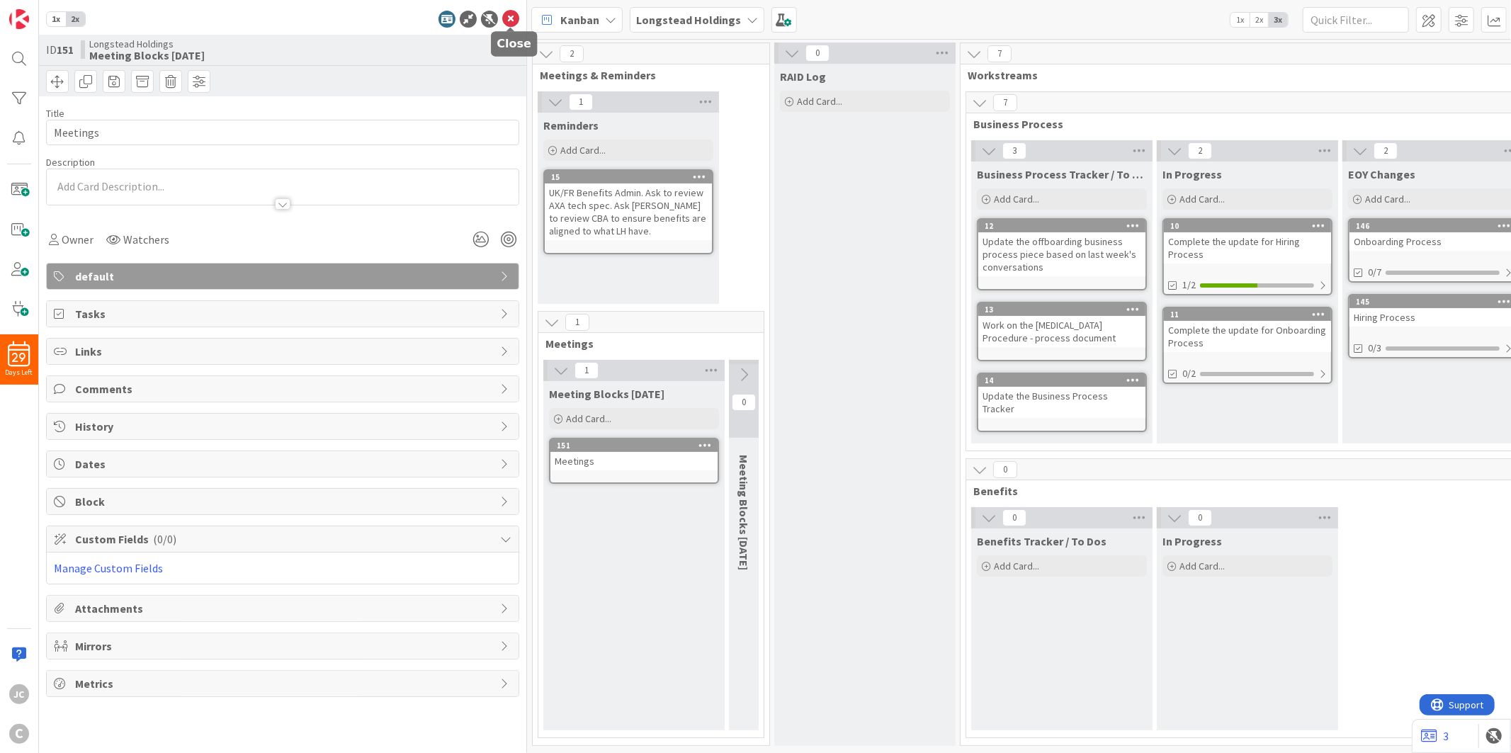
click at [503, 7] on div "1x 2x ID 151 Longstead Holdings Meeting Blocks [DATE] Title 8 / 128 Meetings De…" at bounding box center [283, 376] width 488 height 753
click at [507, 16] on icon at bounding box center [510, 19] width 17 height 17
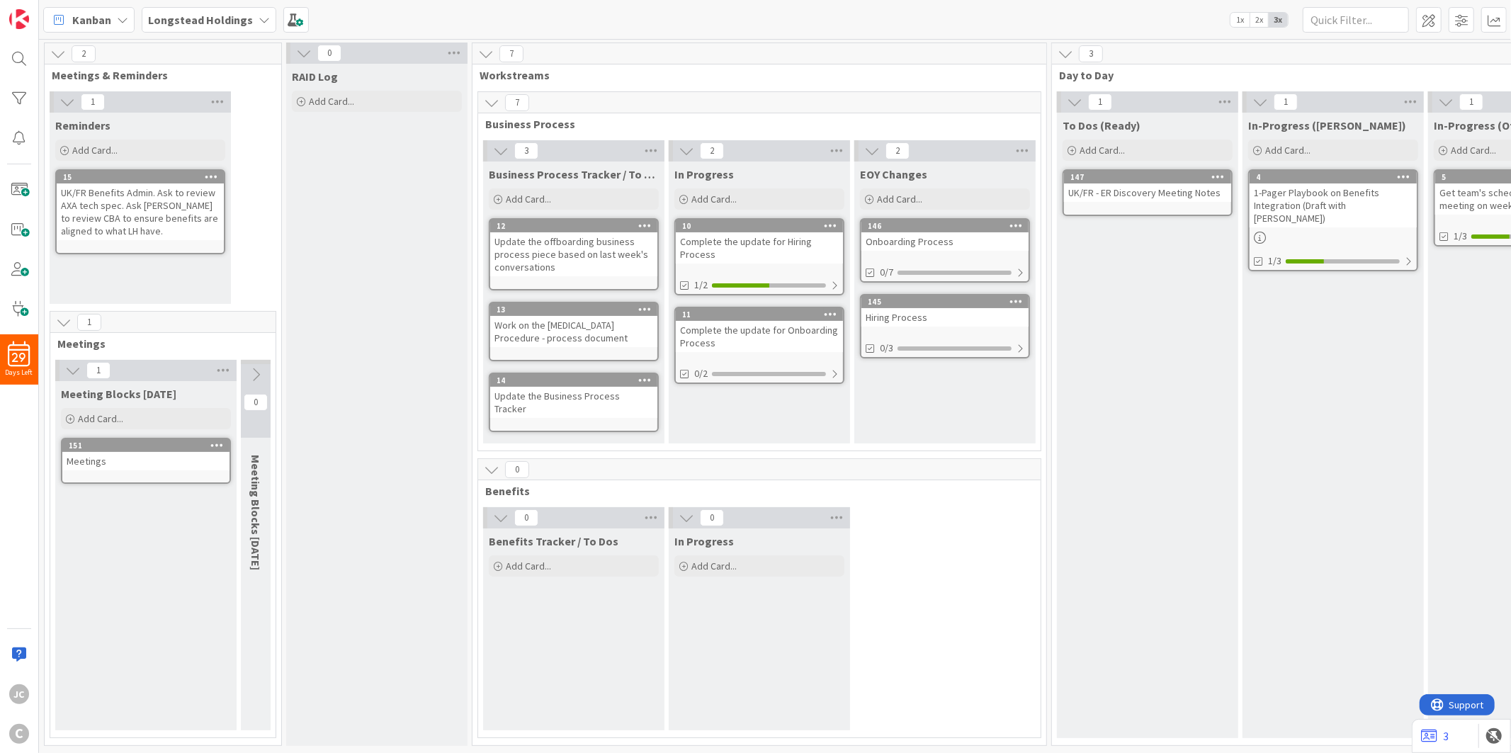
click at [217, 440] on icon at bounding box center [216, 445] width 13 height 10
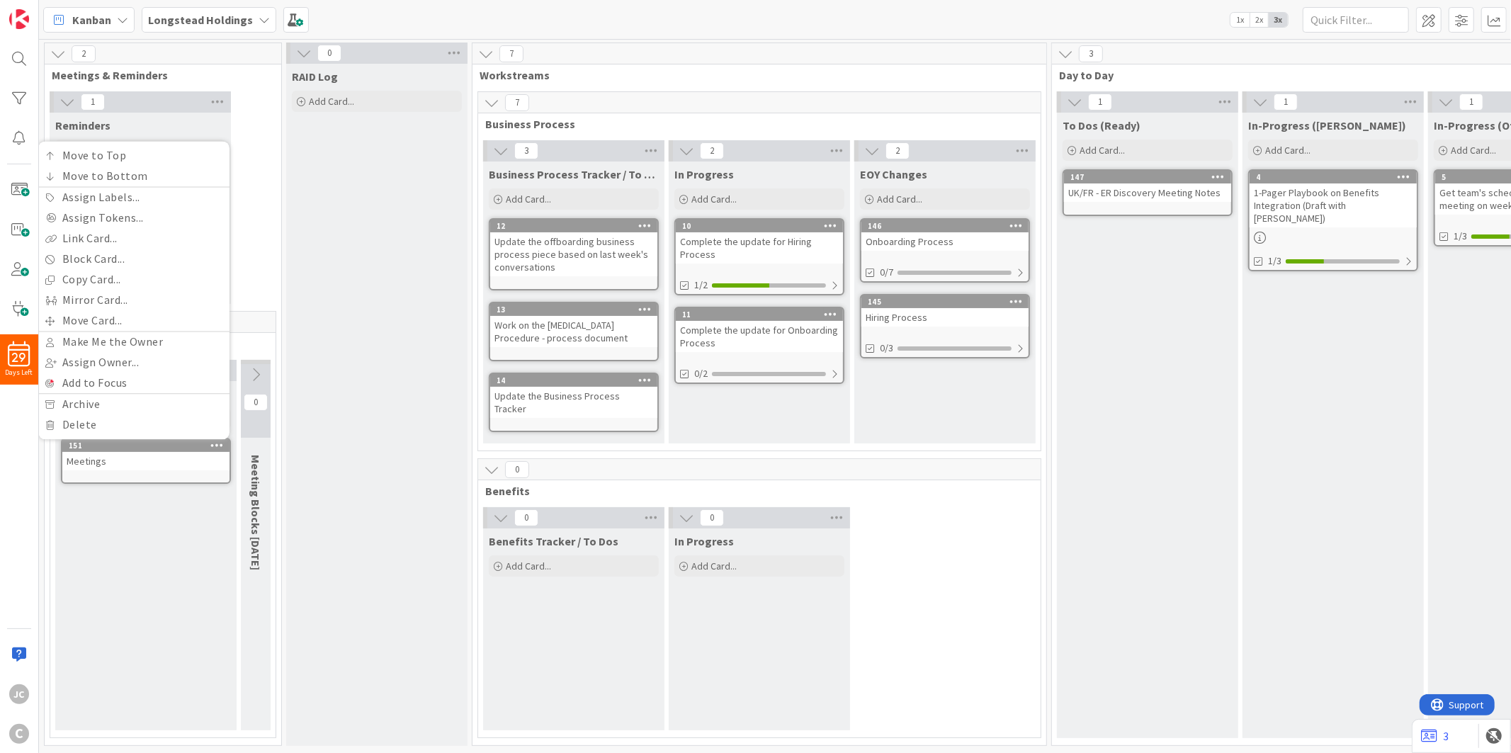
click at [218, 445] on icon at bounding box center [216, 445] width 13 height 10
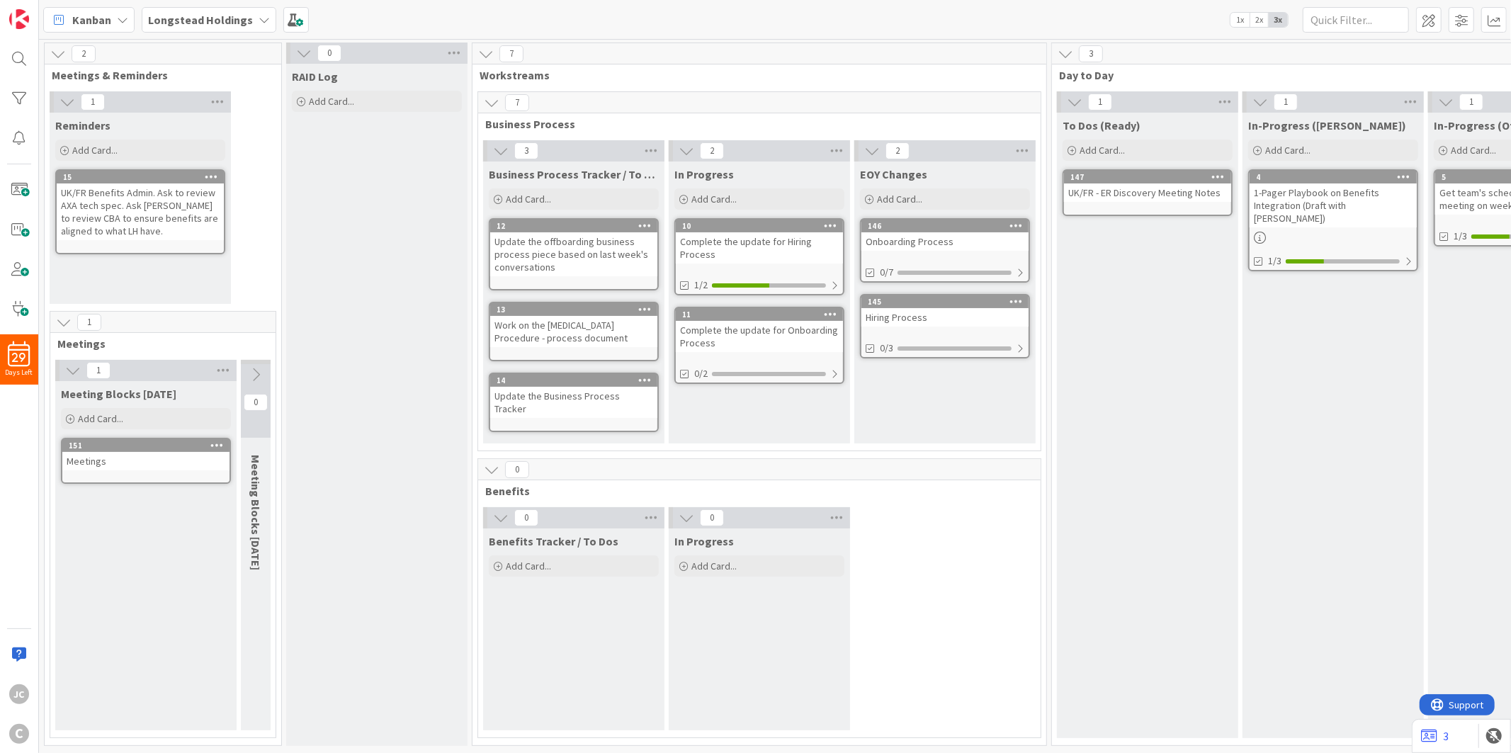
click at [218, 445] on icon at bounding box center [216, 445] width 13 height 10
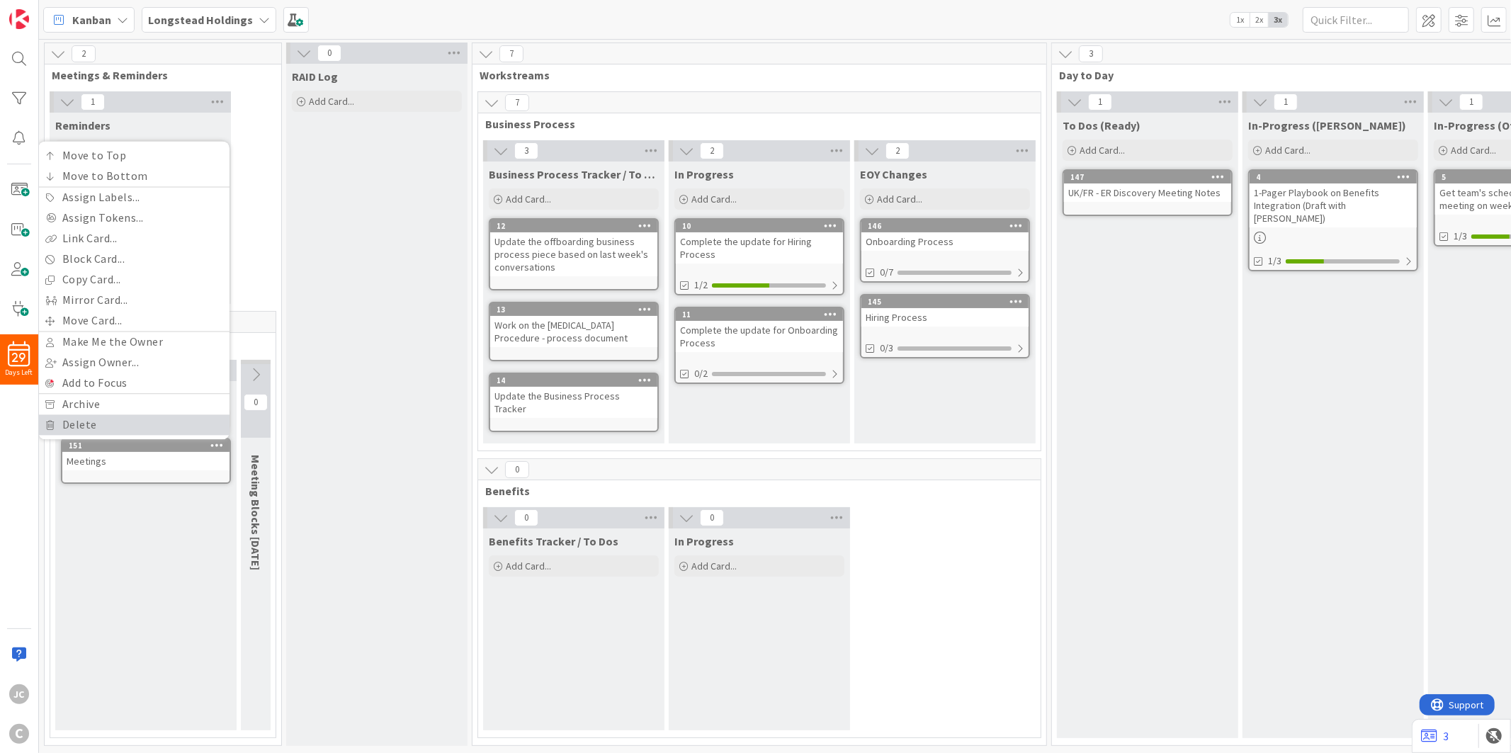
click at [173, 419] on link "Delete" at bounding box center [133, 424] width 191 height 21
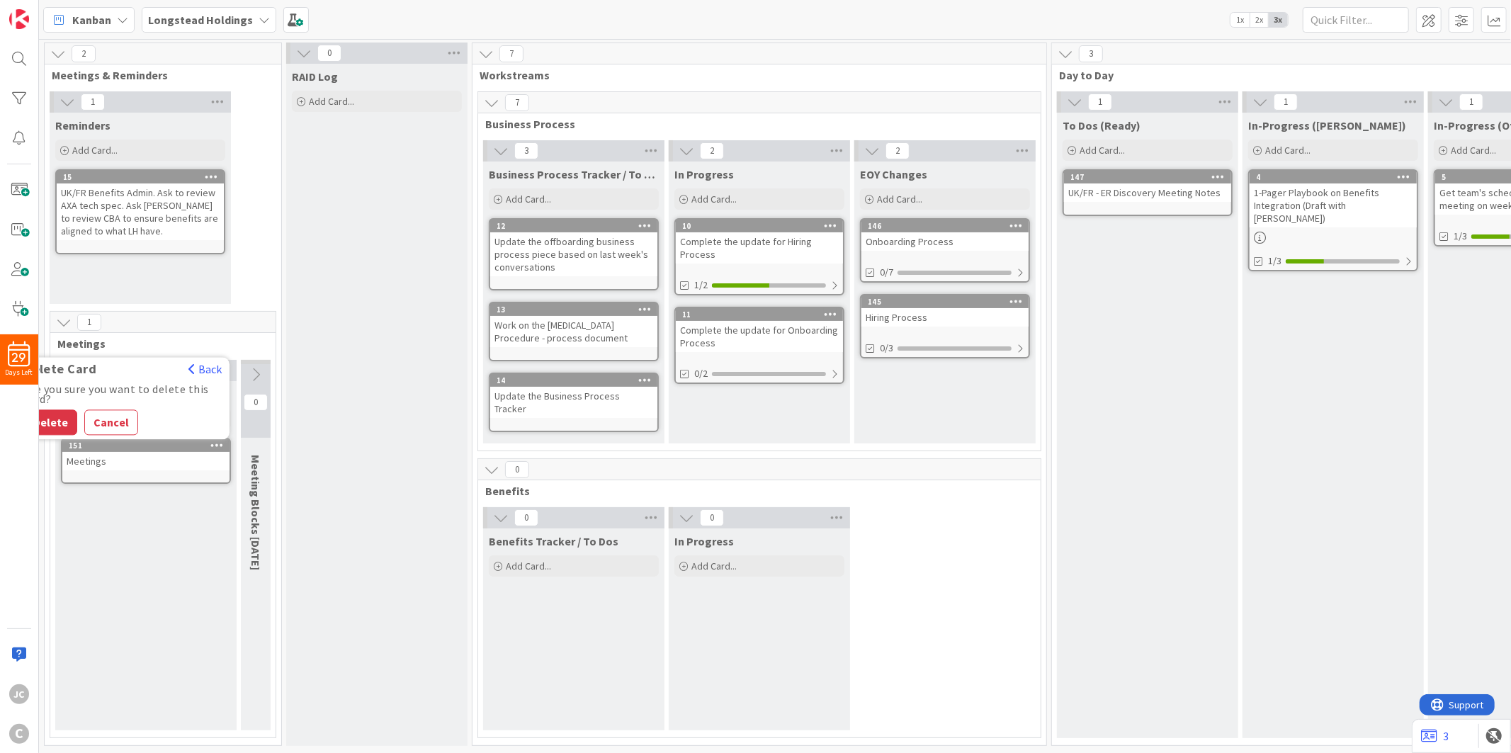
click at [76, 428] on div "Delete Cancel" at bounding box center [123, 421] width 198 height 25
click at [61, 428] on button "Delete" at bounding box center [50, 421] width 53 height 25
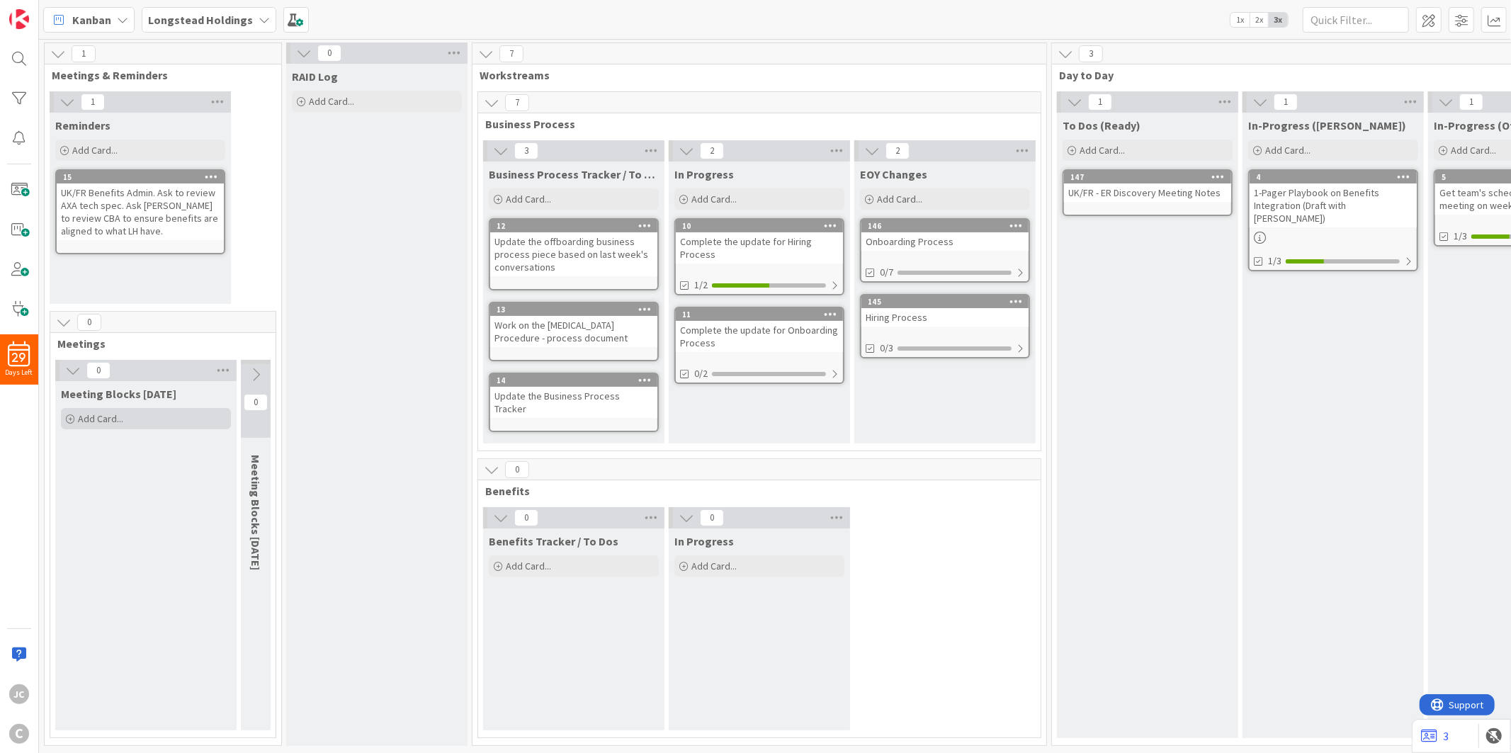
click at [152, 416] on div "Add Card..." at bounding box center [146, 418] width 170 height 21
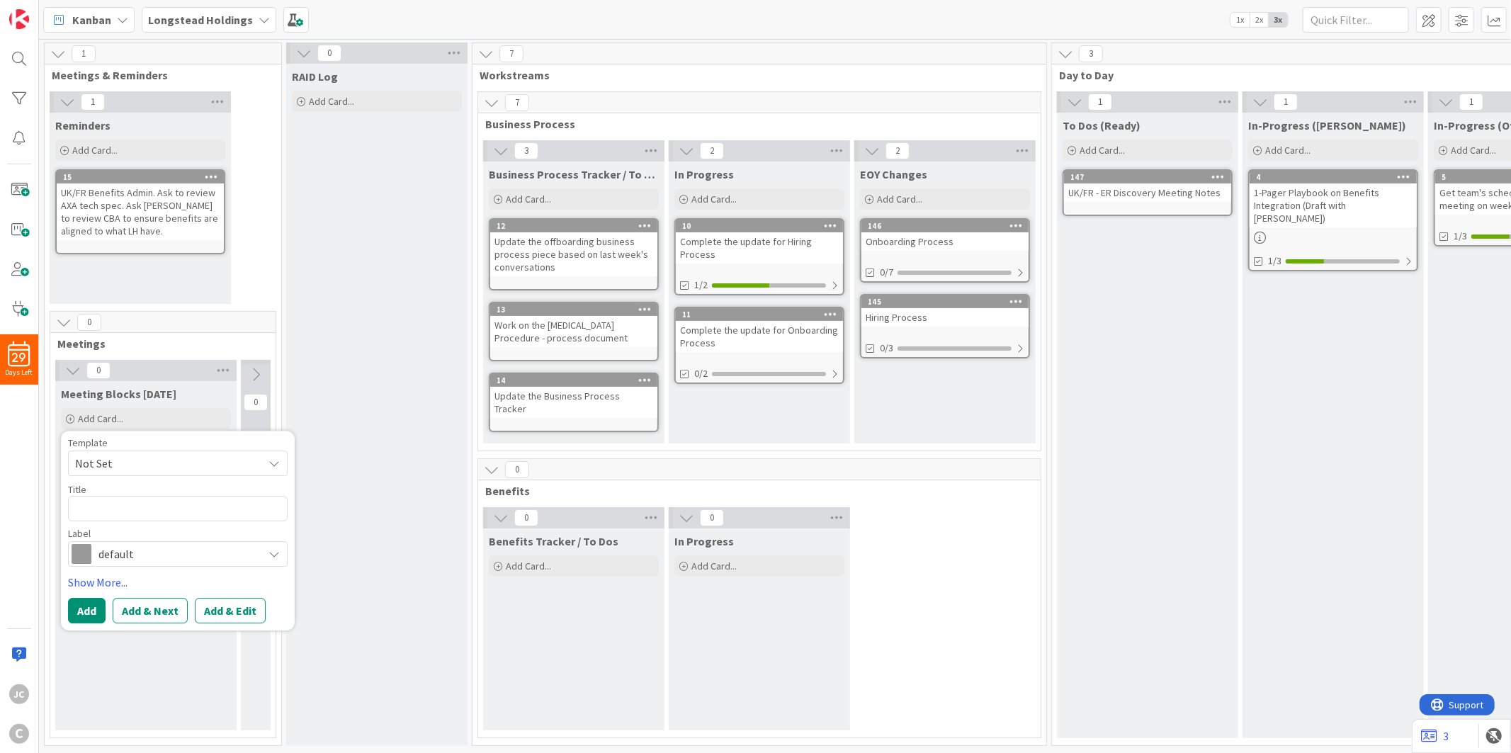
click at [249, 458] on span "Not Set" at bounding box center [163, 463] width 177 height 18
click at [193, 550] on div "Not Set Meetings Edit Card Templates" at bounding box center [185, 525] width 234 height 97
click at [157, 557] on link "Edit Card Templates" at bounding box center [118, 555] width 99 height 25
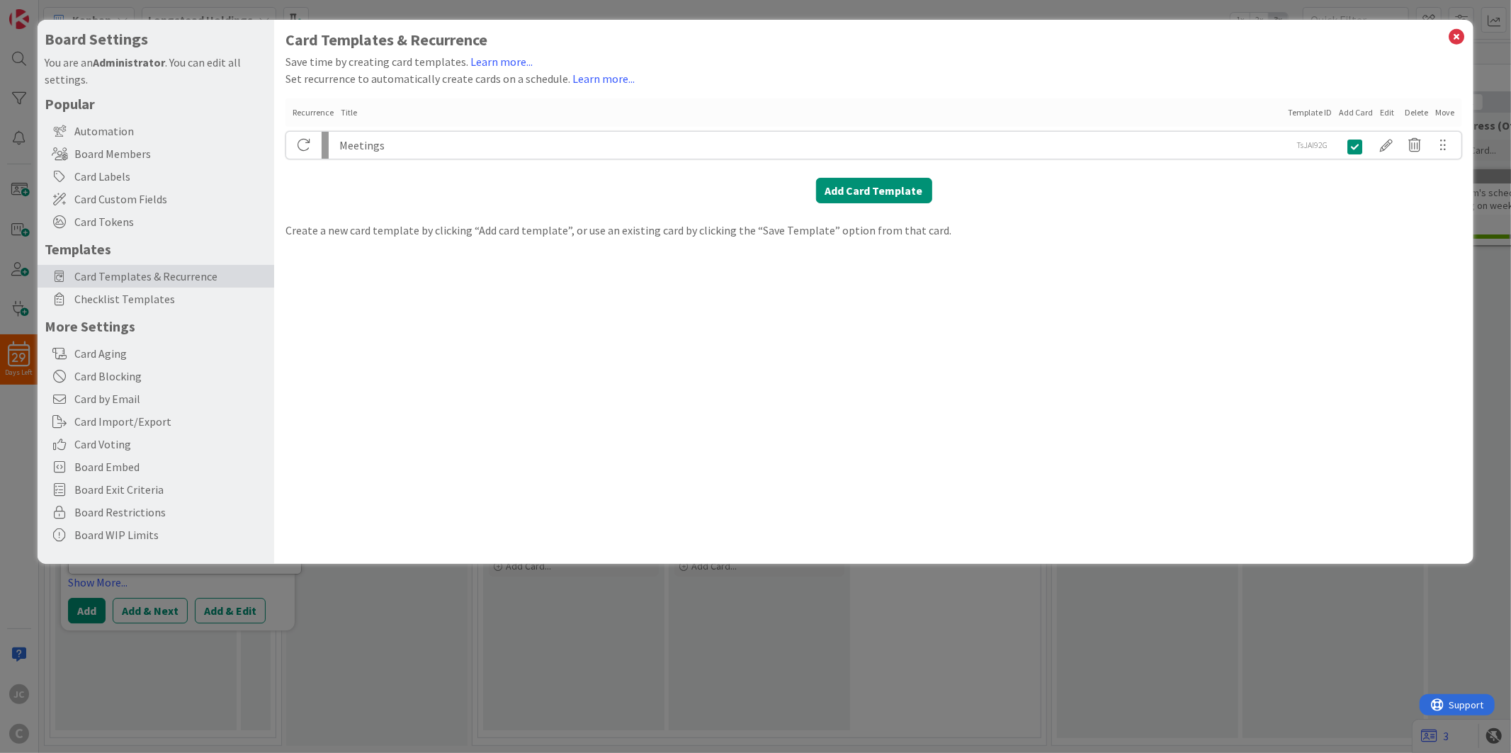
click at [649, 142] on div "Meetings" at bounding box center [810, 145] width 943 height 27
click at [1359, 149] on div at bounding box center [1387, 145] width 28 height 24
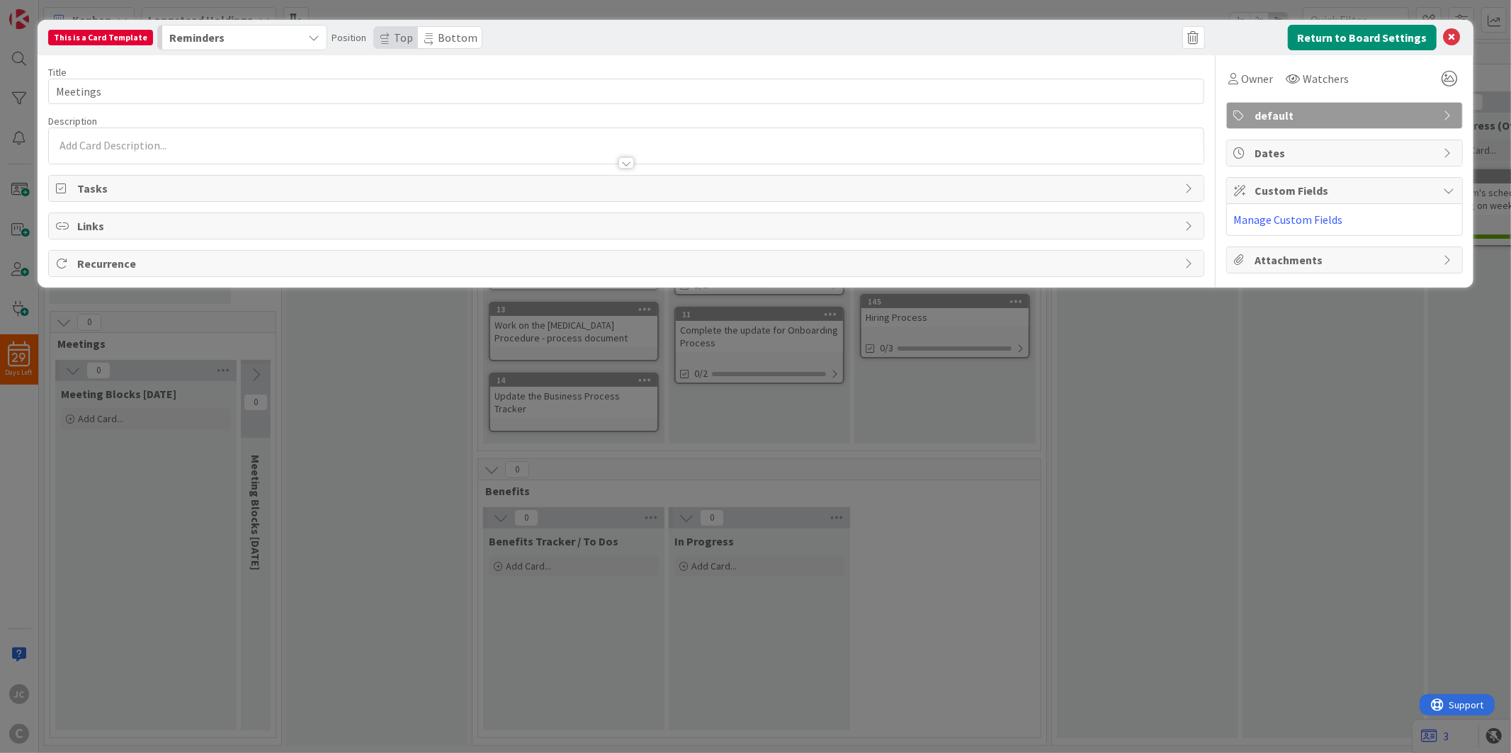
click at [139, 179] on div "Tasks" at bounding box center [626, 188] width 1154 height 25
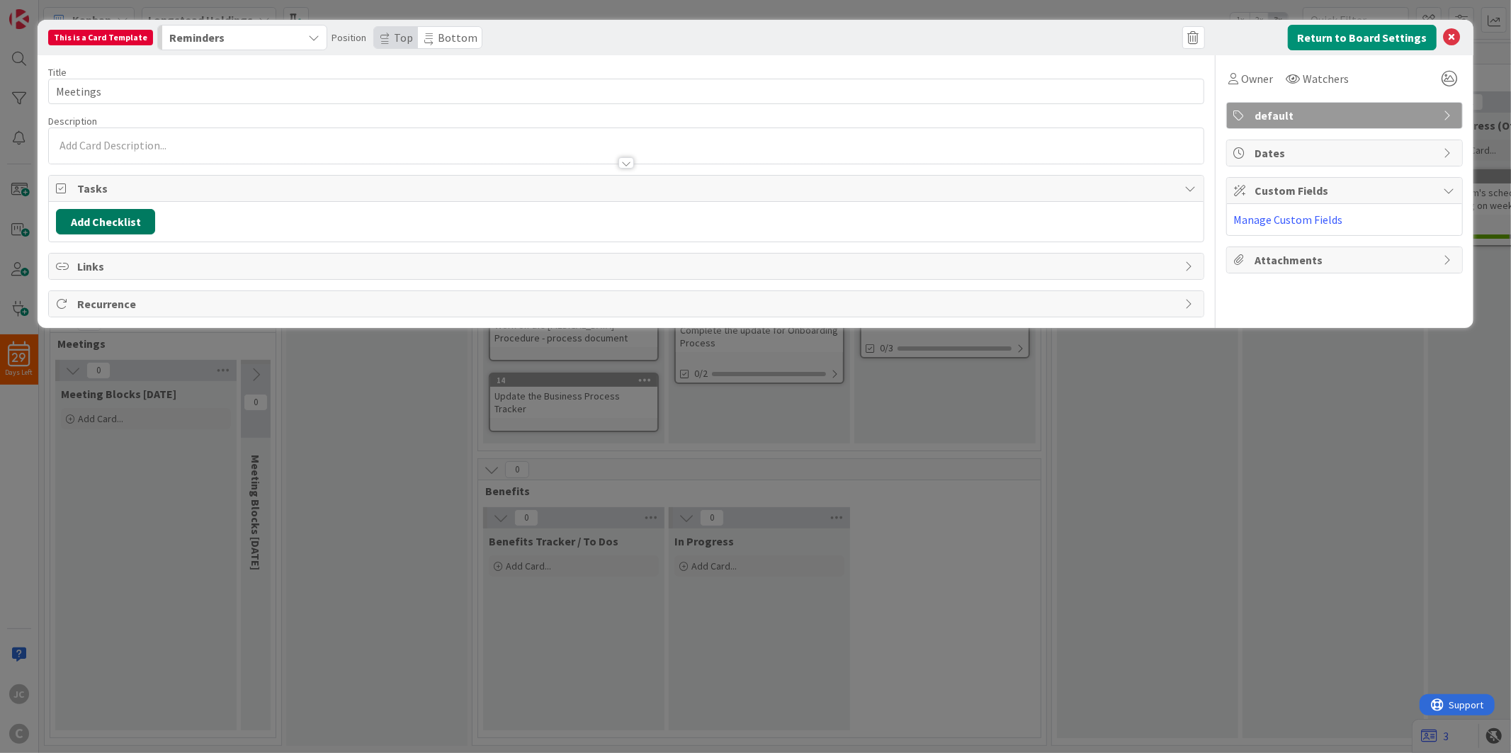
click at [135, 215] on button "Add Checklist" at bounding box center [105, 221] width 99 height 25
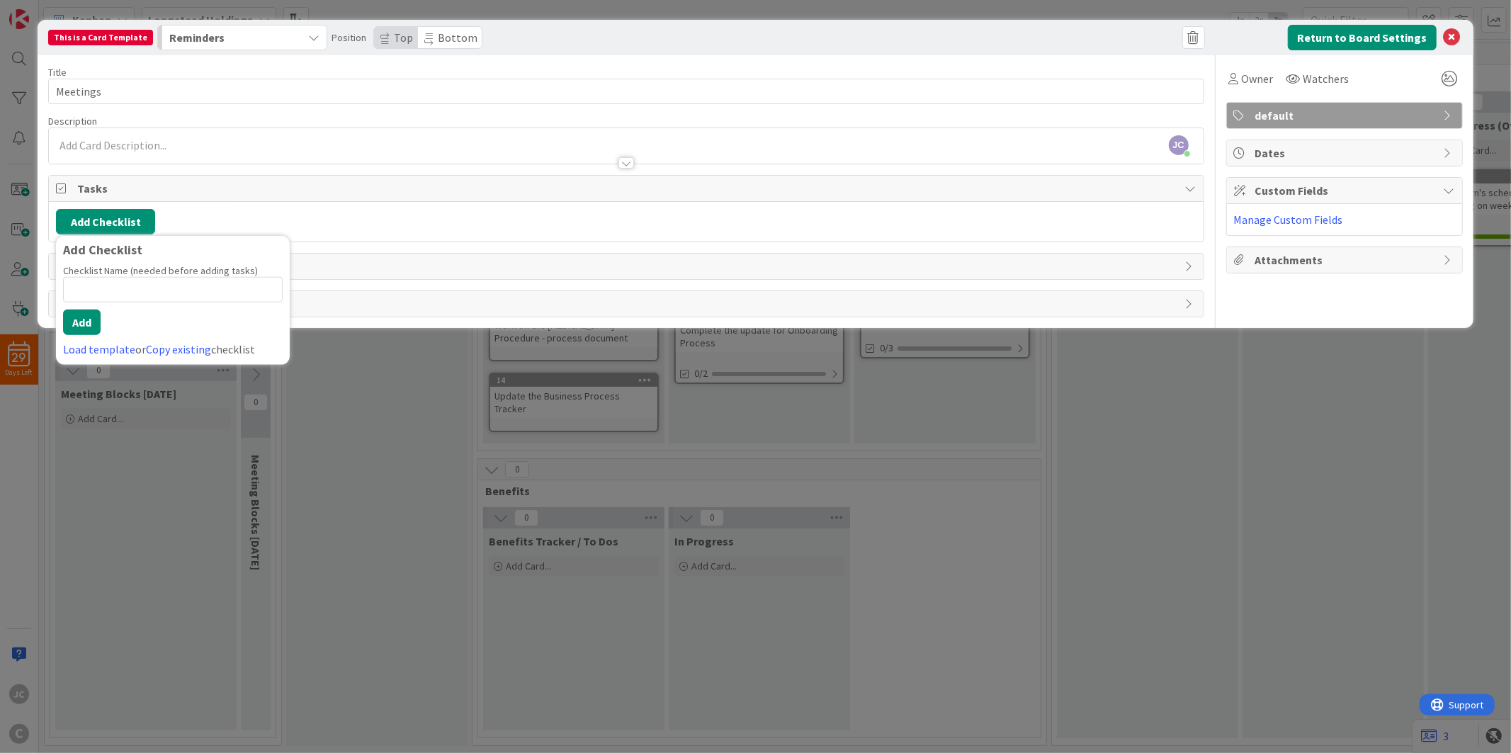
click at [319, 192] on span "Tasks" at bounding box center [627, 188] width 1100 height 17
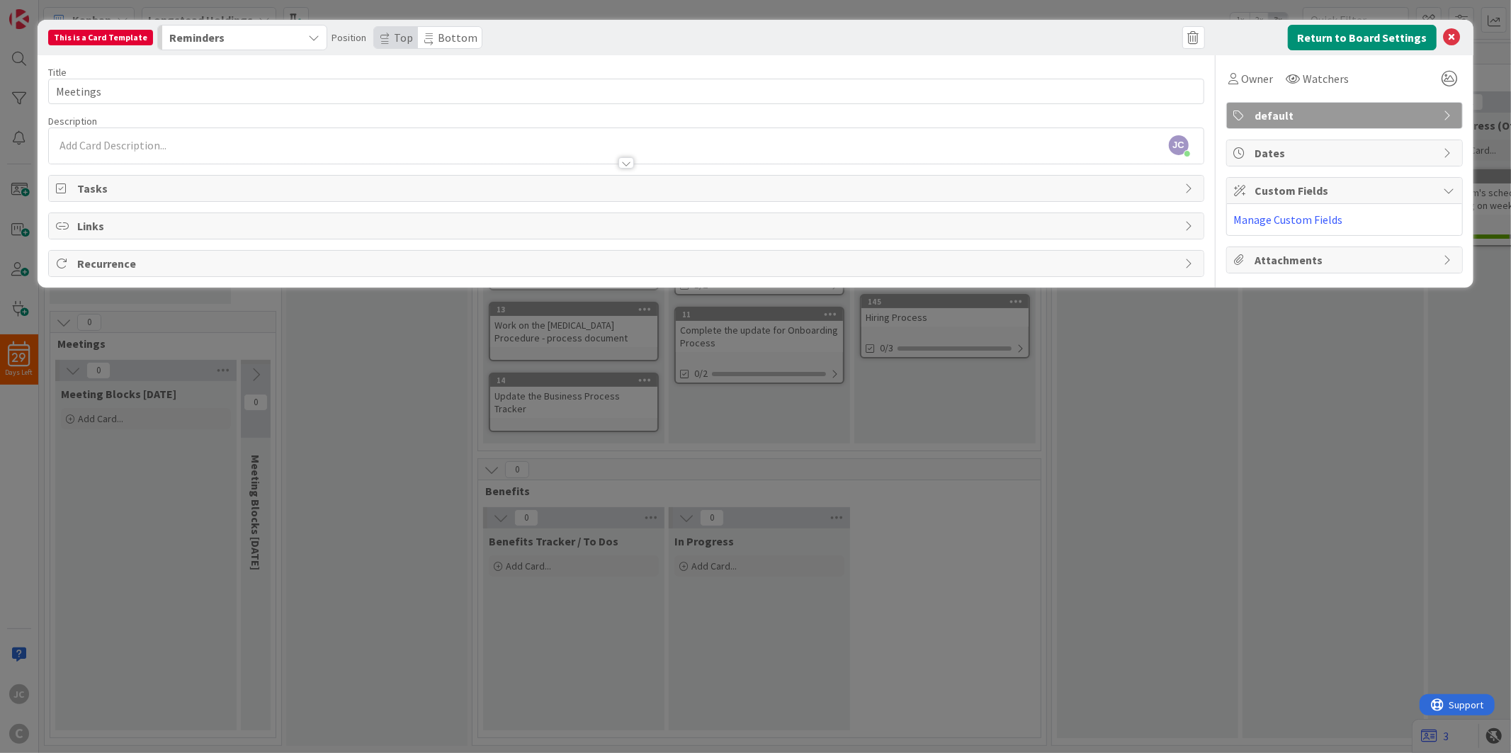
click at [144, 154] on div at bounding box center [626, 156] width 1154 height 15
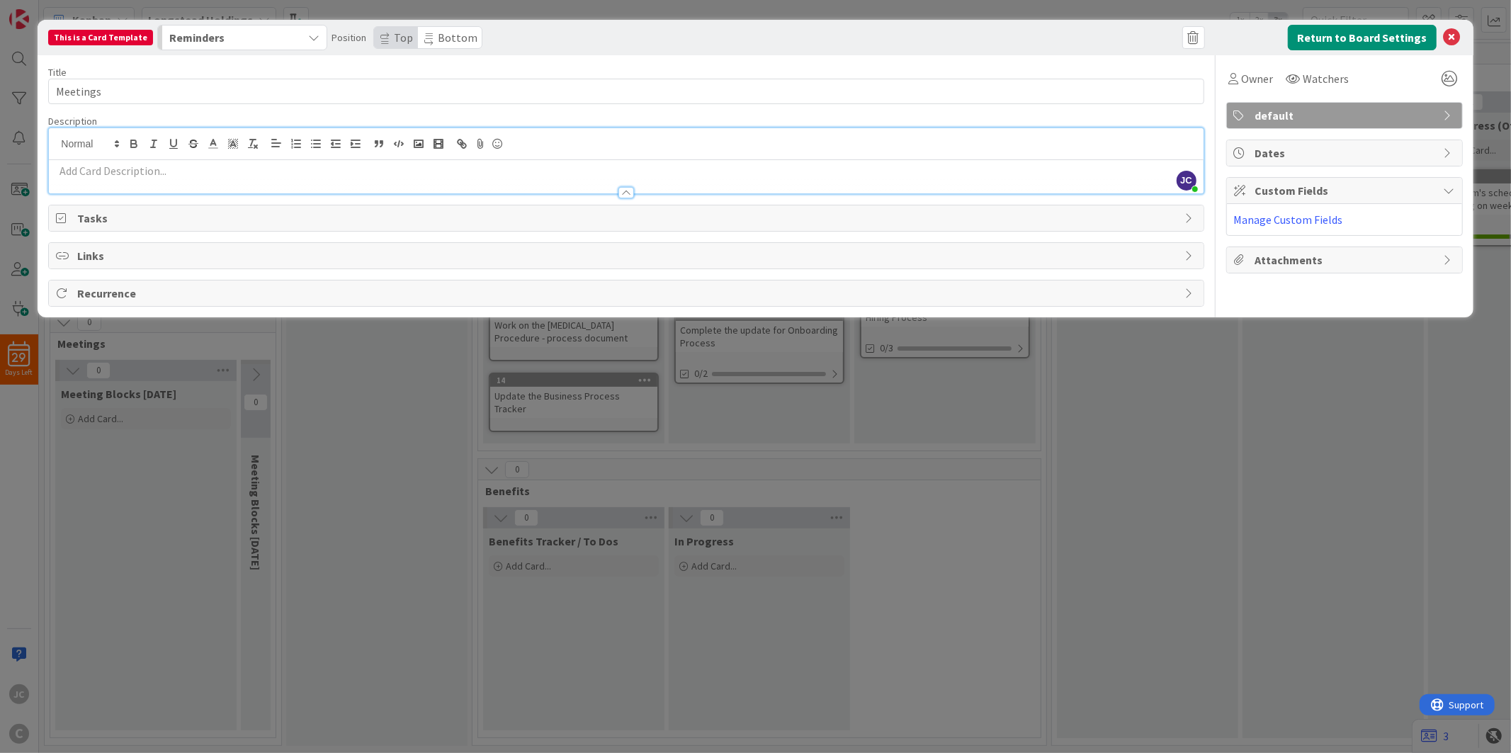
click at [153, 166] on p at bounding box center [626, 171] width 1140 height 16
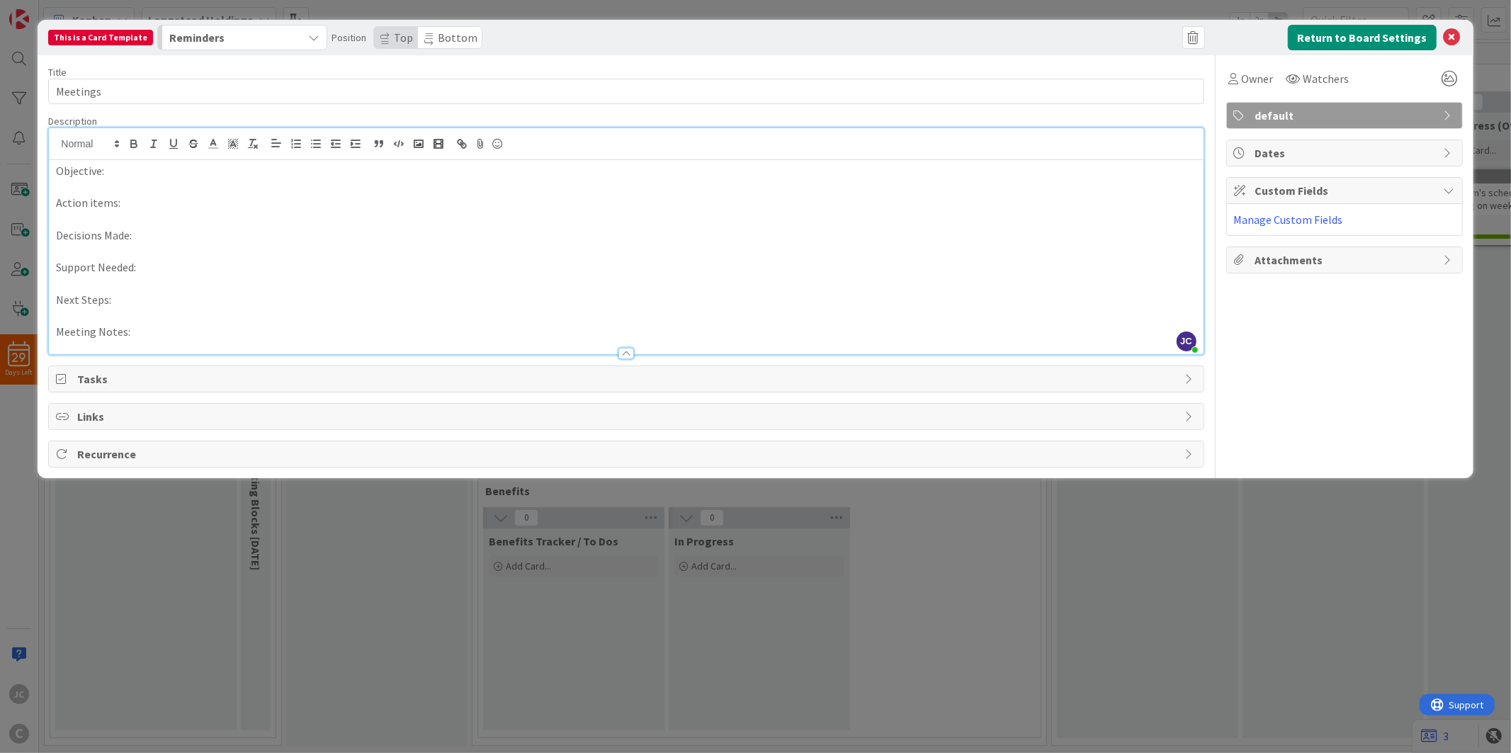
click at [149, 375] on span "Tasks" at bounding box center [627, 378] width 1100 height 17
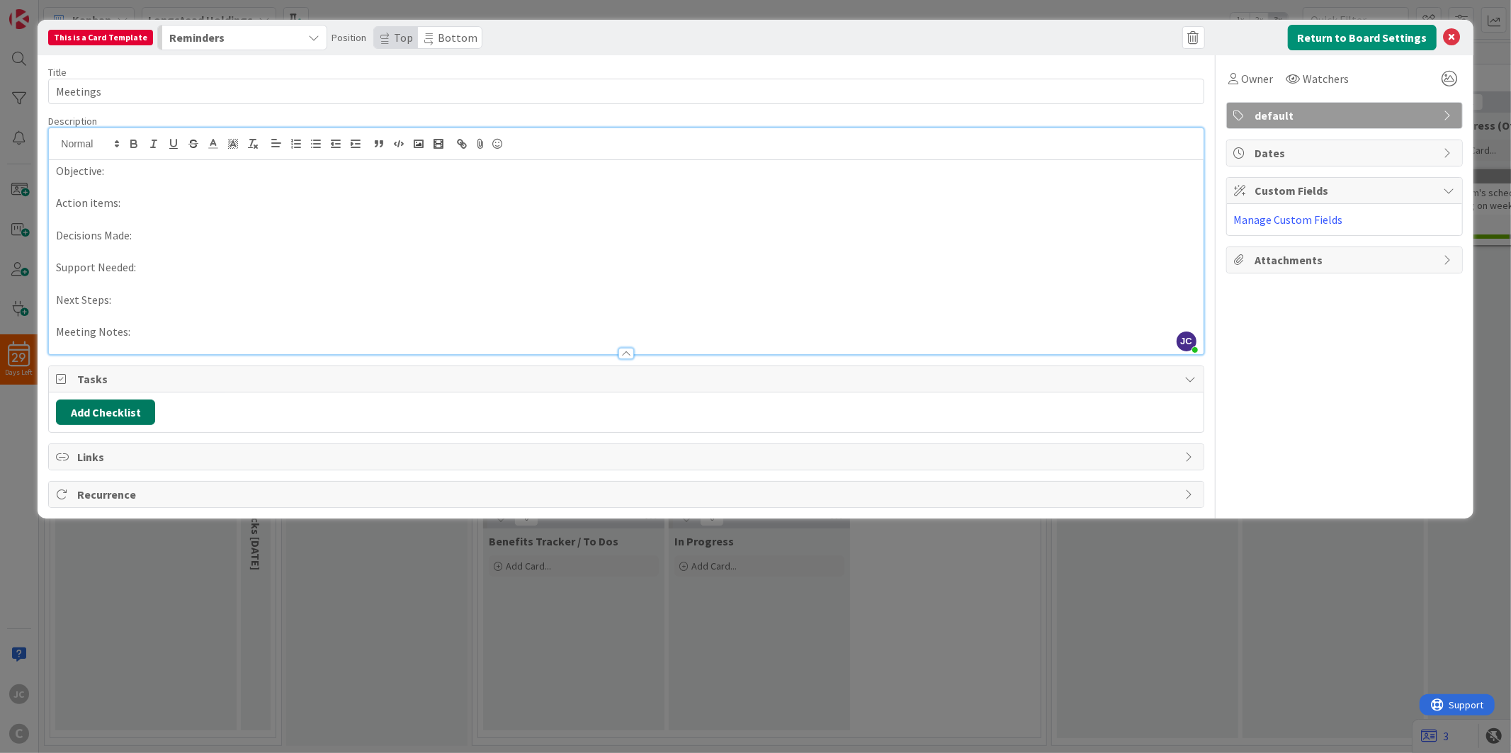
click at [149, 411] on button "Add Checklist" at bounding box center [105, 411] width 99 height 25
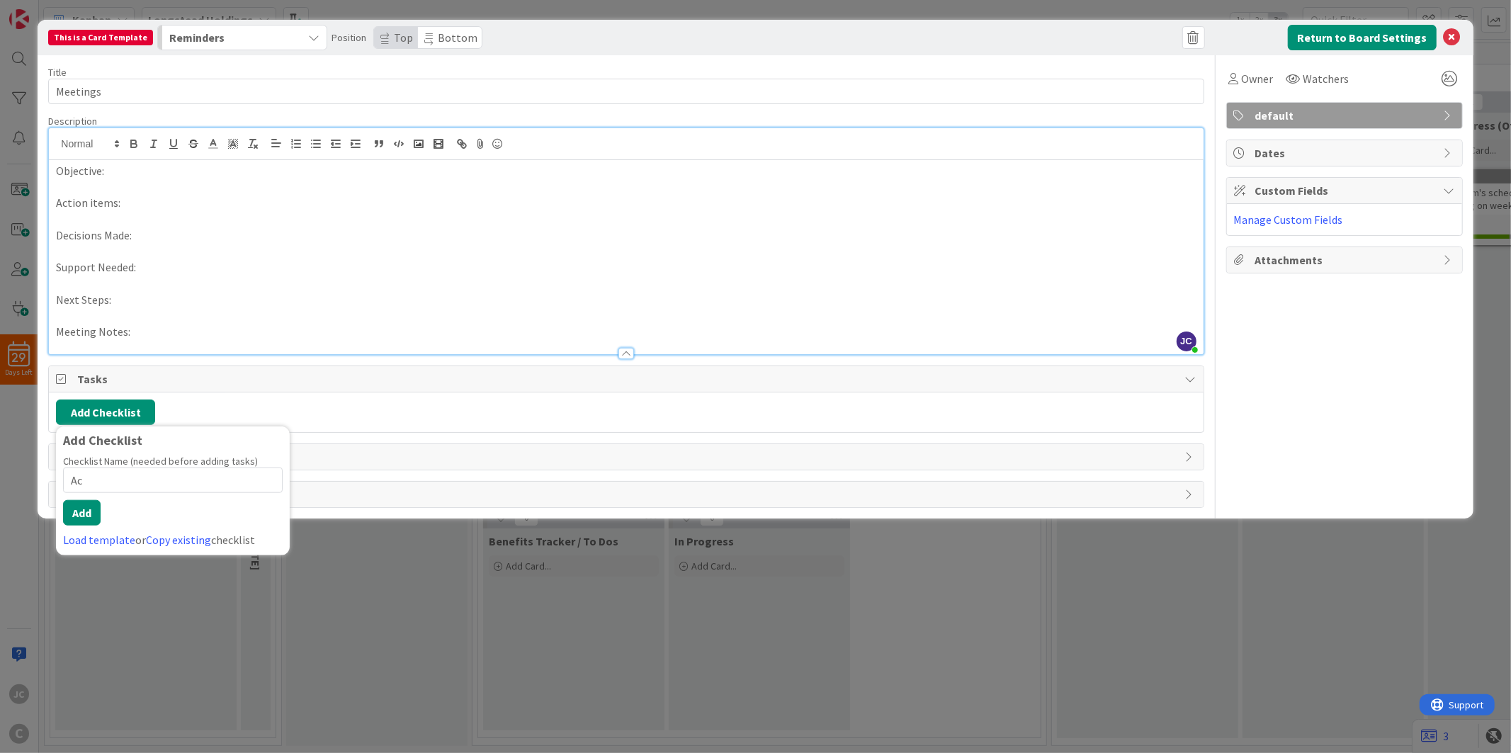
type input "A"
click at [324, 363] on div "Title 8 / 128 Meetings Description [PERSON_NAME] [PERSON_NAME] just joined Obje…" at bounding box center [625, 281] width 1155 height 453
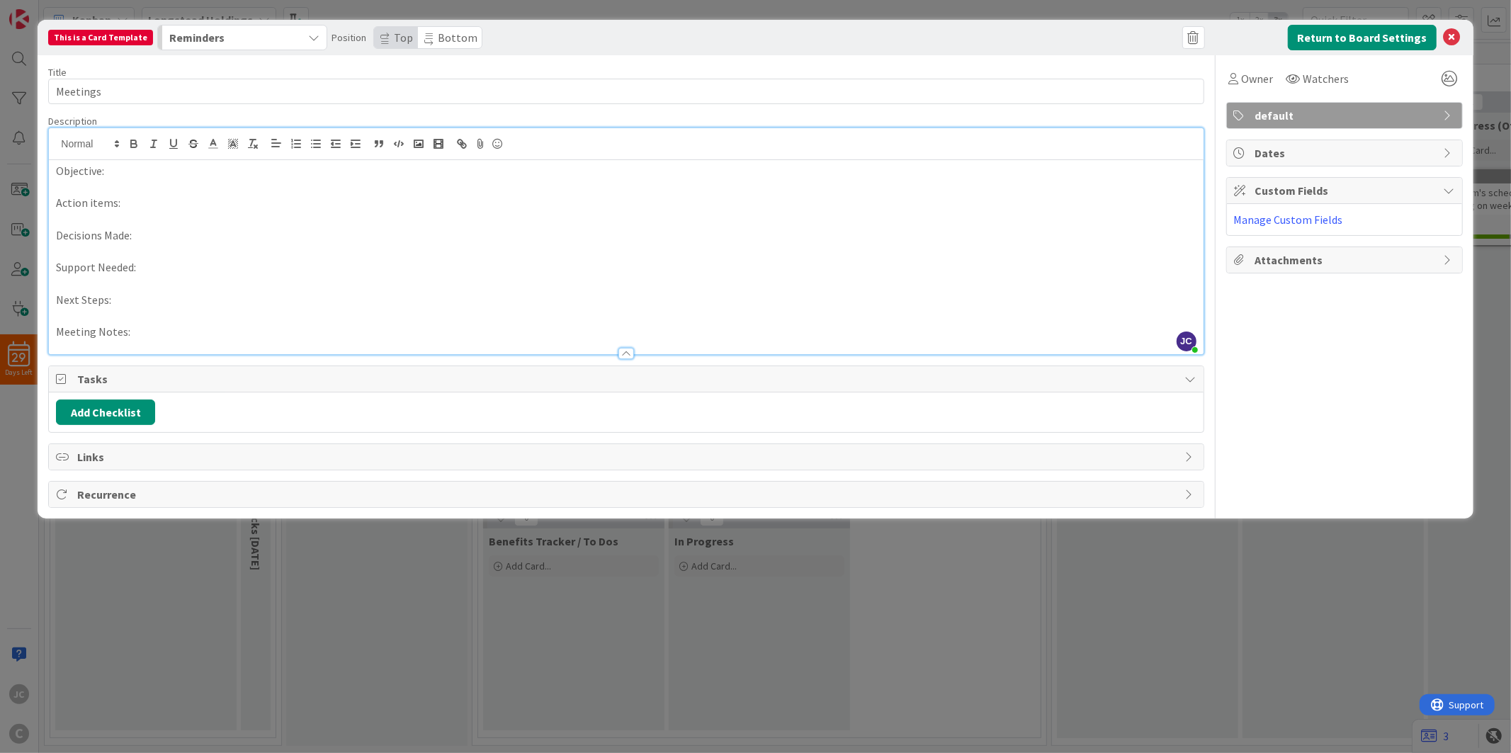
click at [295, 295] on p "Next Steps:" at bounding box center [626, 300] width 1140 height 16
click at [288, 327] on p "Meeting Notes:" at bounding box center [626, 332] width 1140 height 16
click at [258, 33] on div "Reminders" at bounding box center [234, 37] width 137 height 23
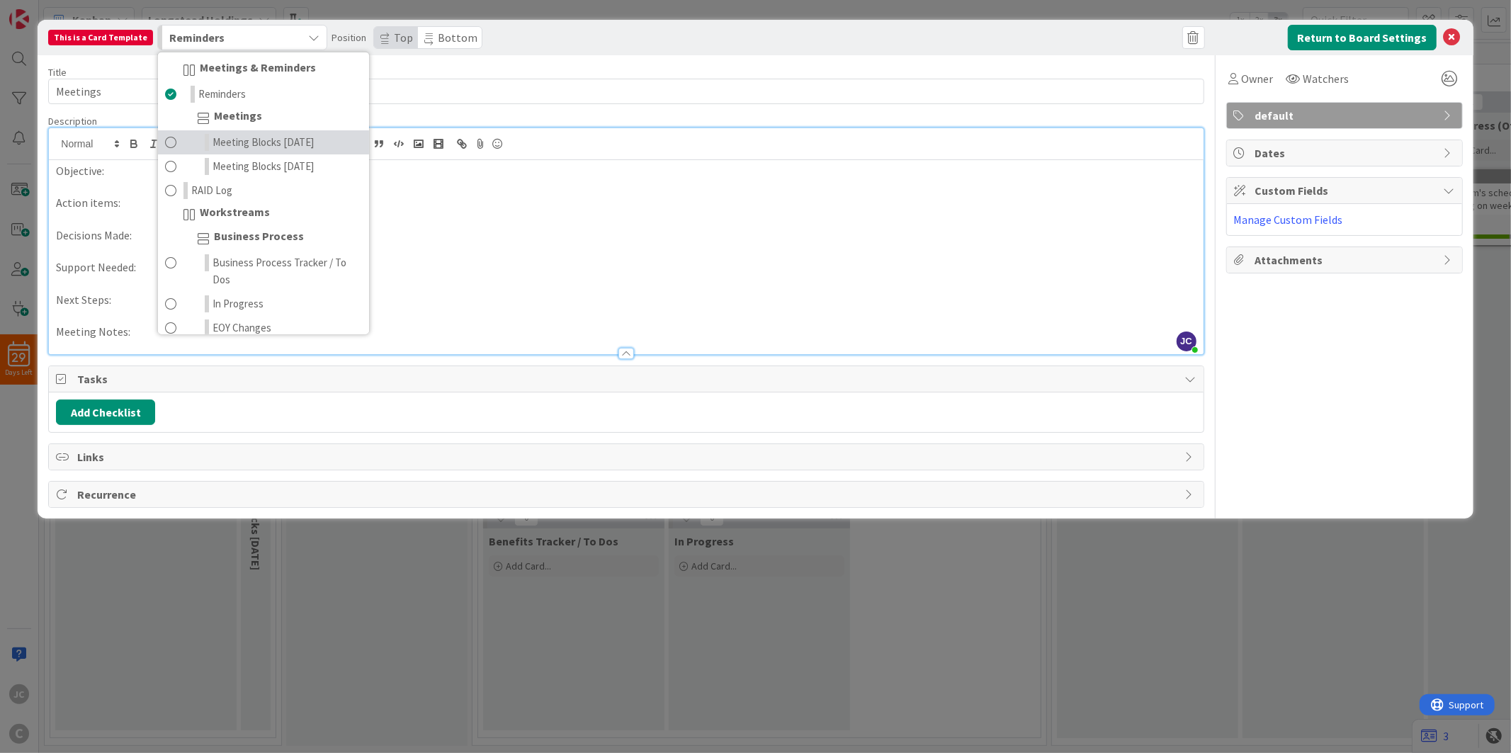
click at [268, 150] on span "Meeting Blocks [DATE]" at bounding box center [262, 142] width 101 height 17
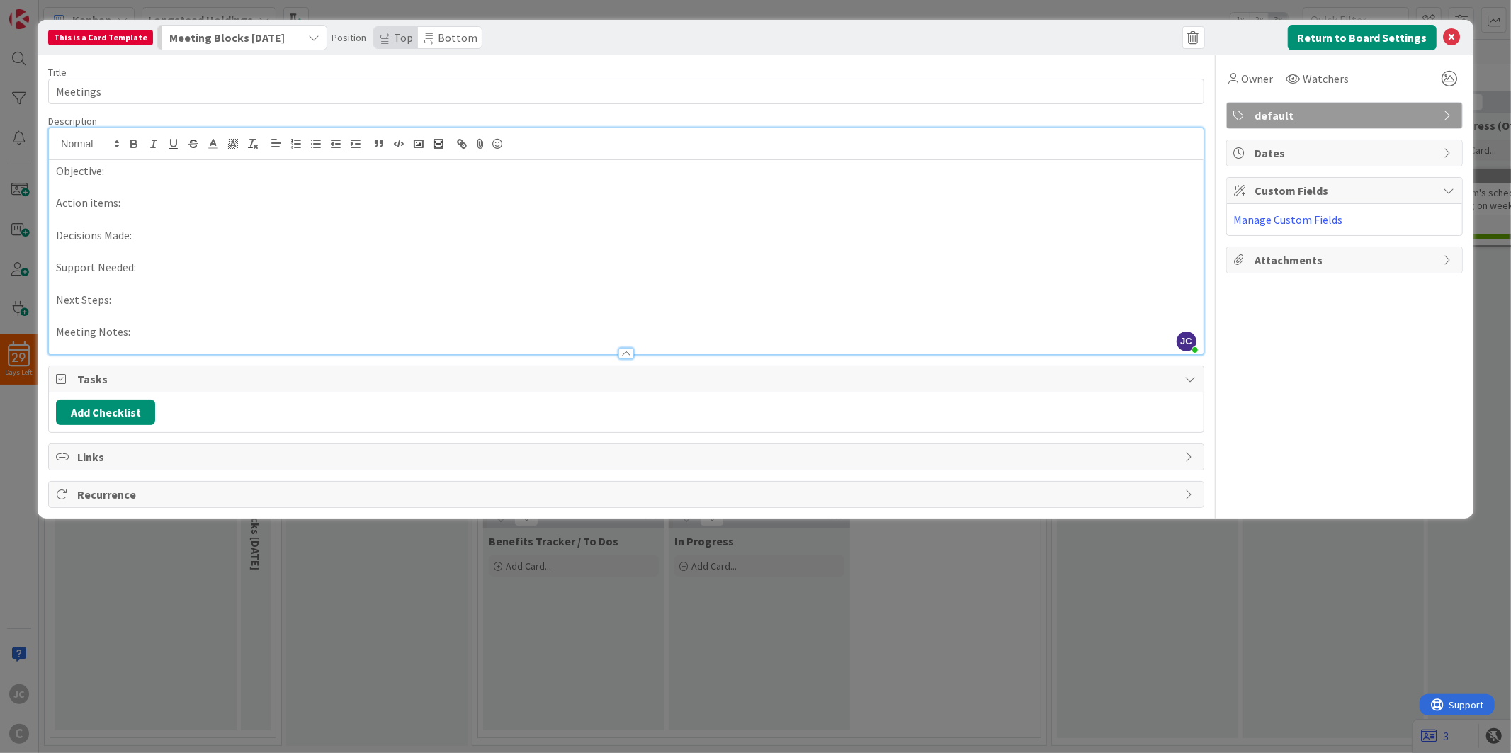
click at [234, 47] on div "Meeting Blocks [DATE]" at bounding box center [234, 37] width 137 height 23
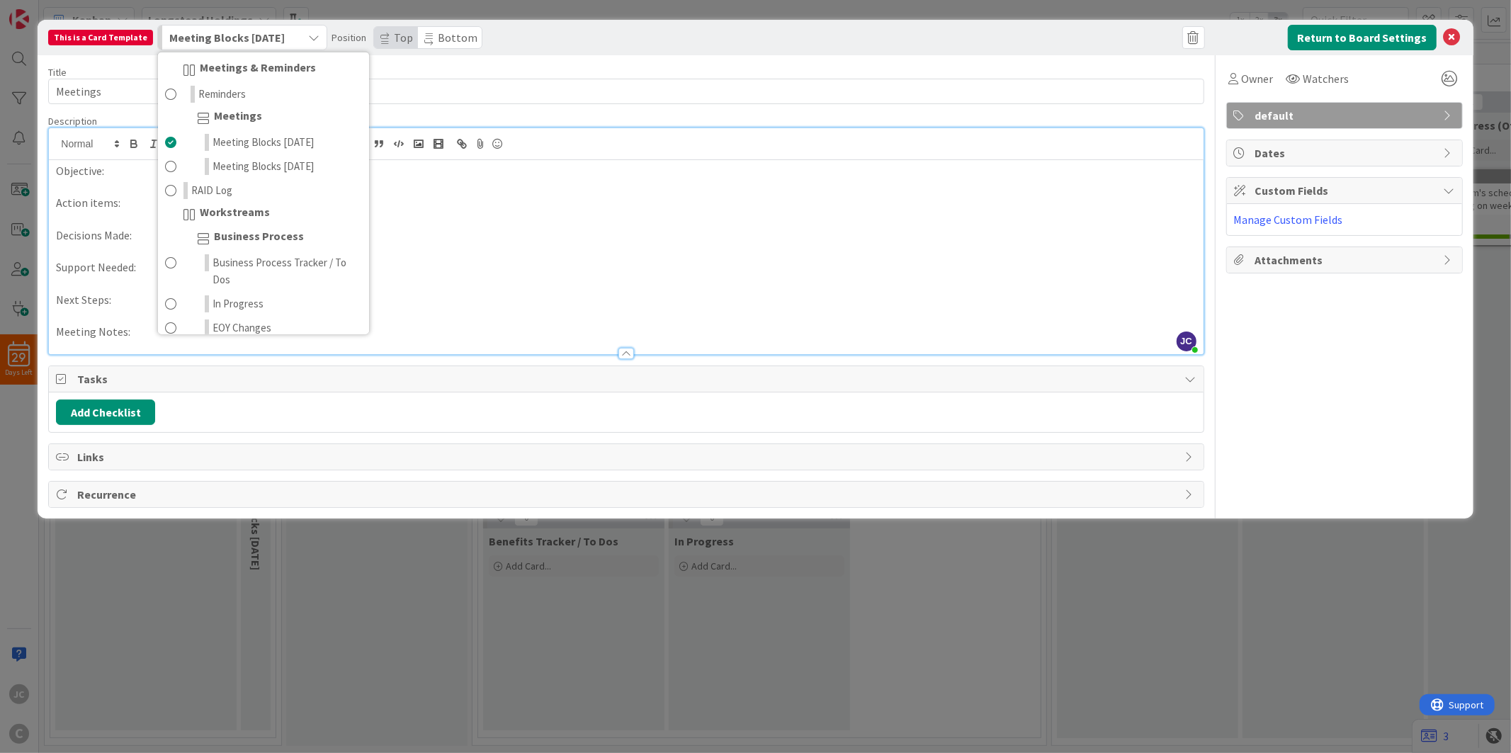
click at [244, 40] on span "Meeting Blocks [DATE]" at bounding box center [226, 37] width 115 height 18
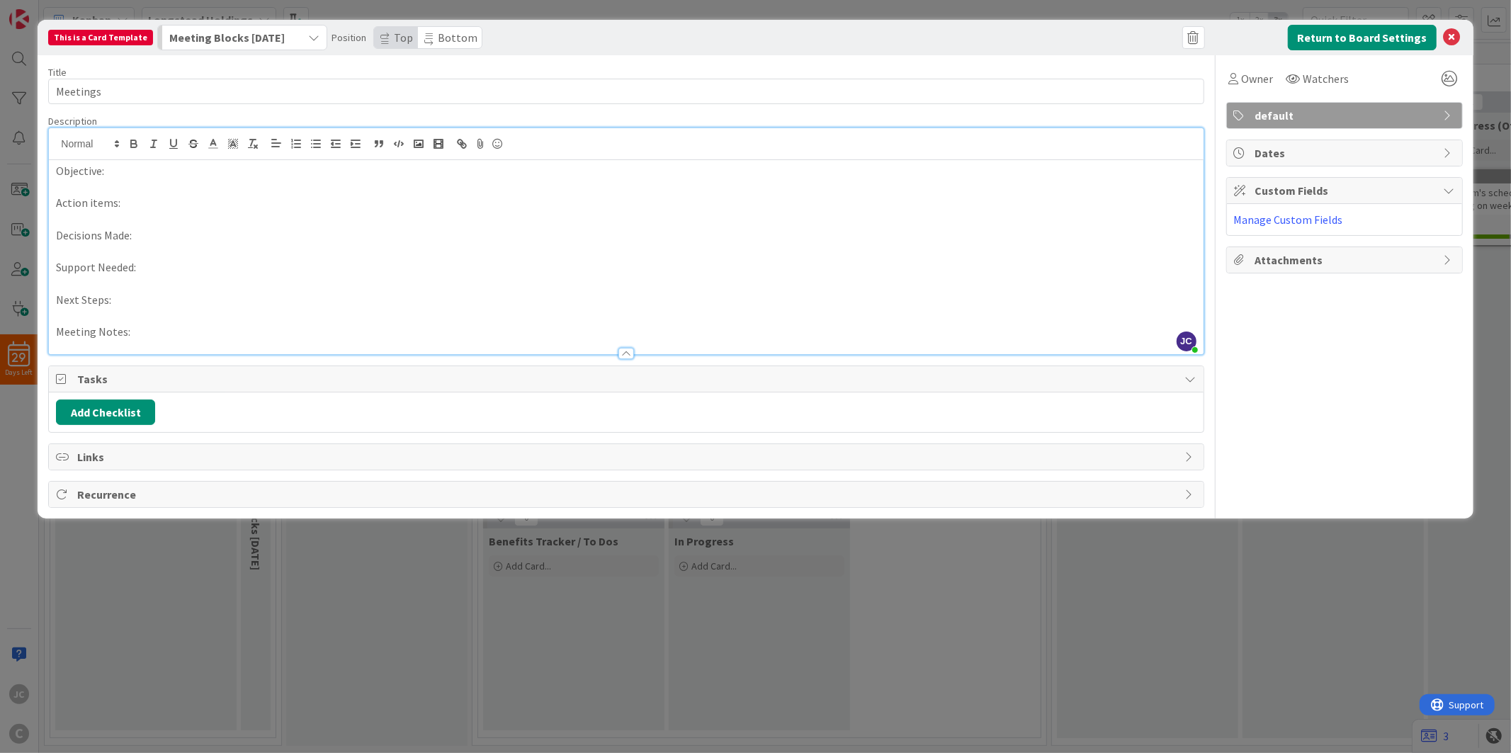
click at [1313, 406] on div "Owner Watchers default Dates Custom Fields Manage Custom Fields Attachments" at bounding box center [1344, 281] width 237 height 453
click at [167, 167] on p "Objective:" at bounding box center [626, 171] width 1140 height 16
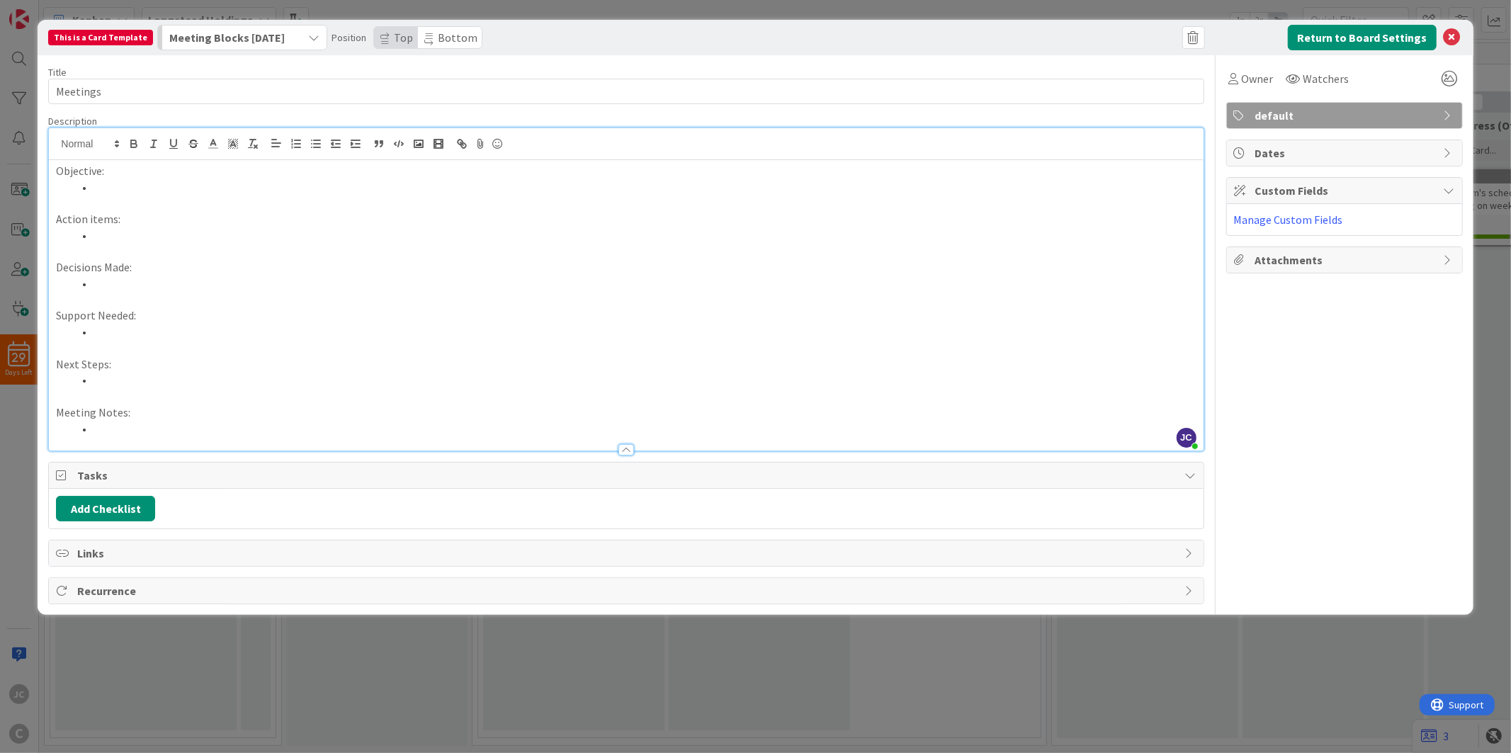
click at [152, 195] on p at bounding box center [626, 203] width 1140 height 16
click at [161, 179] on li at bounding box center [634, 187] width 1123 height 16
click at [1346, 36] on button "Return to Board Settings" at bounding box center [1362, 37] width 149 height 25
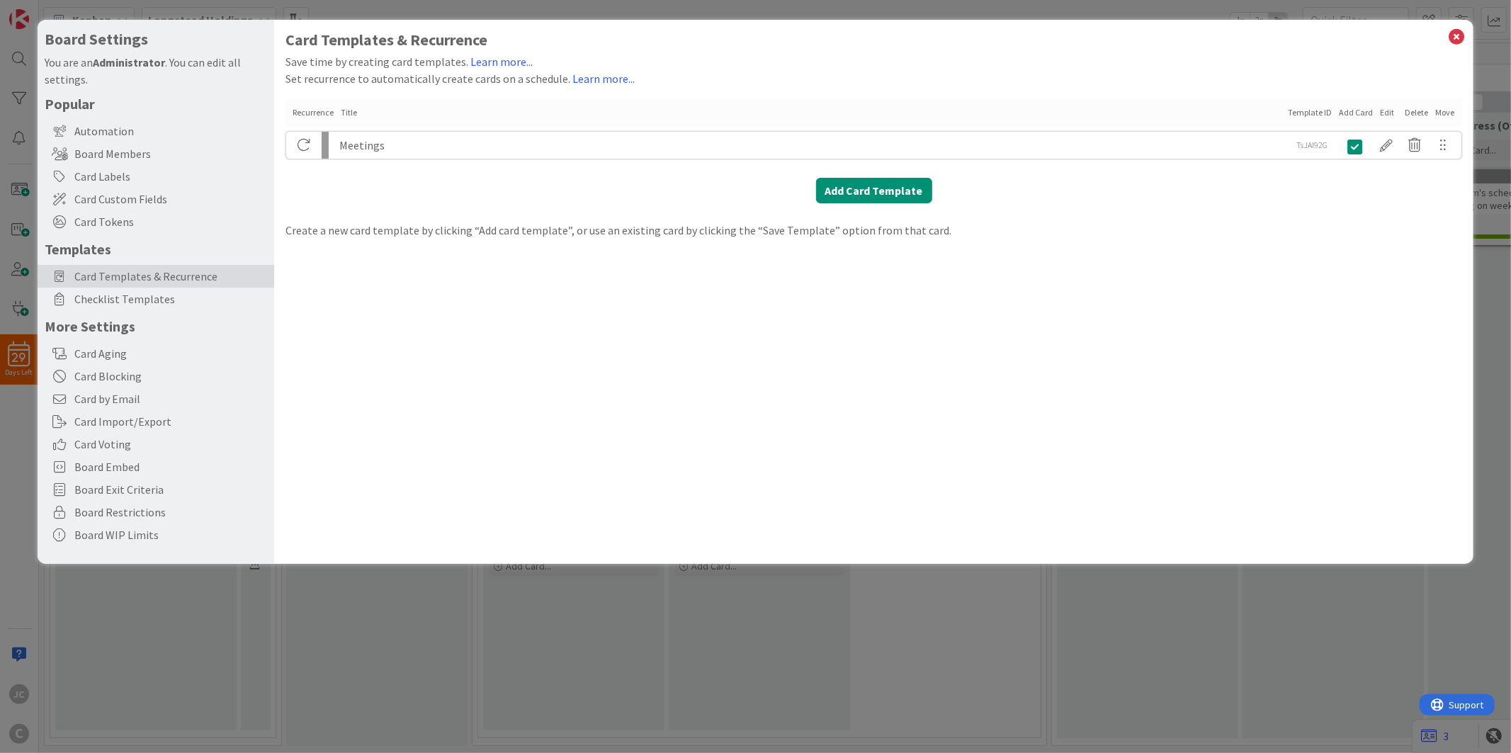
click at [627, 198] on div "Card Templates & Recurrence Save time by creating card templates. Learn more...…" at bounding box center [873, 135] width 1176 height 208
click at [1359, 146] on div at bounding box center [1387, 145] width 28 height 24
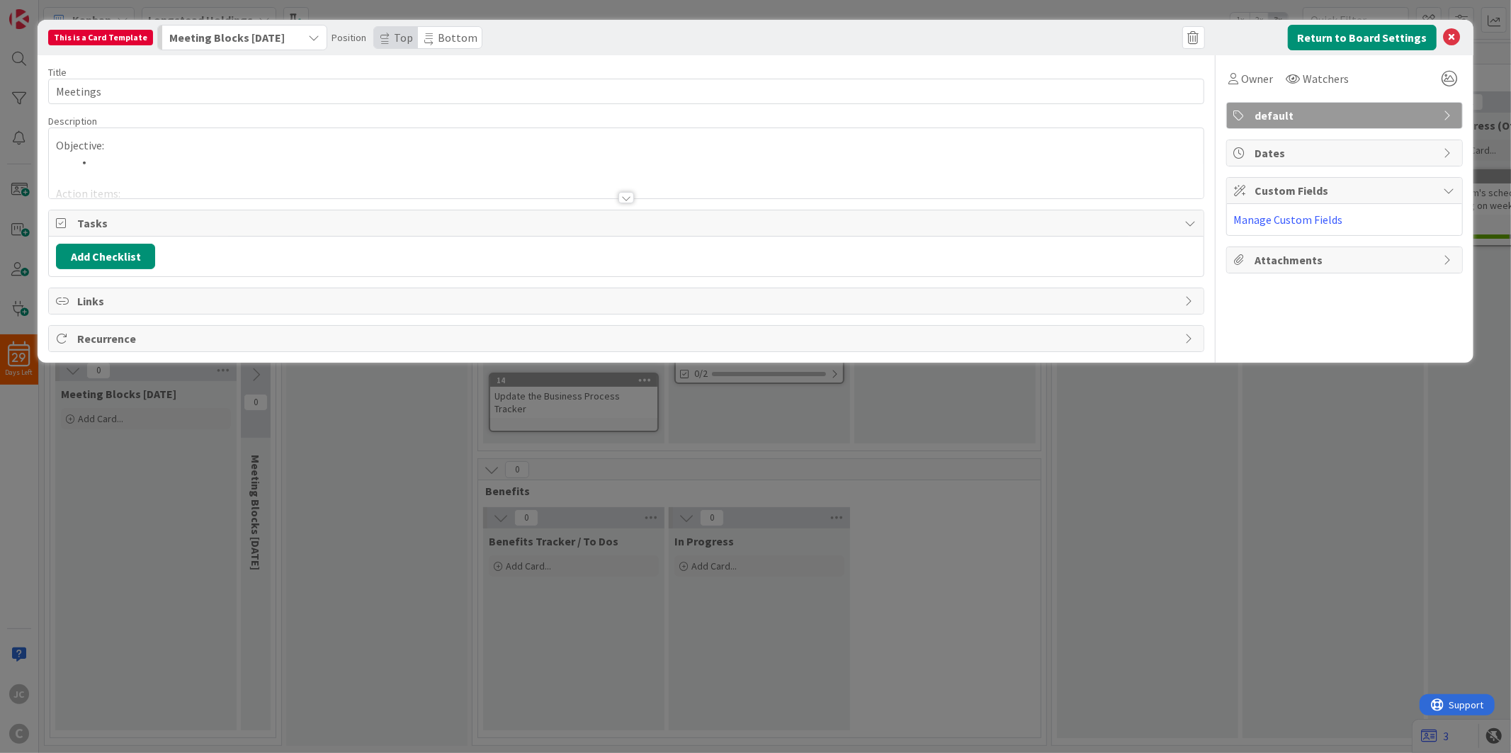
click at [193, 149] on div "Objective: Action items: Decisions Made: Support Needed: Next Steps: Meeting No…" at bounding box center [626, 163] width 1154 height 70
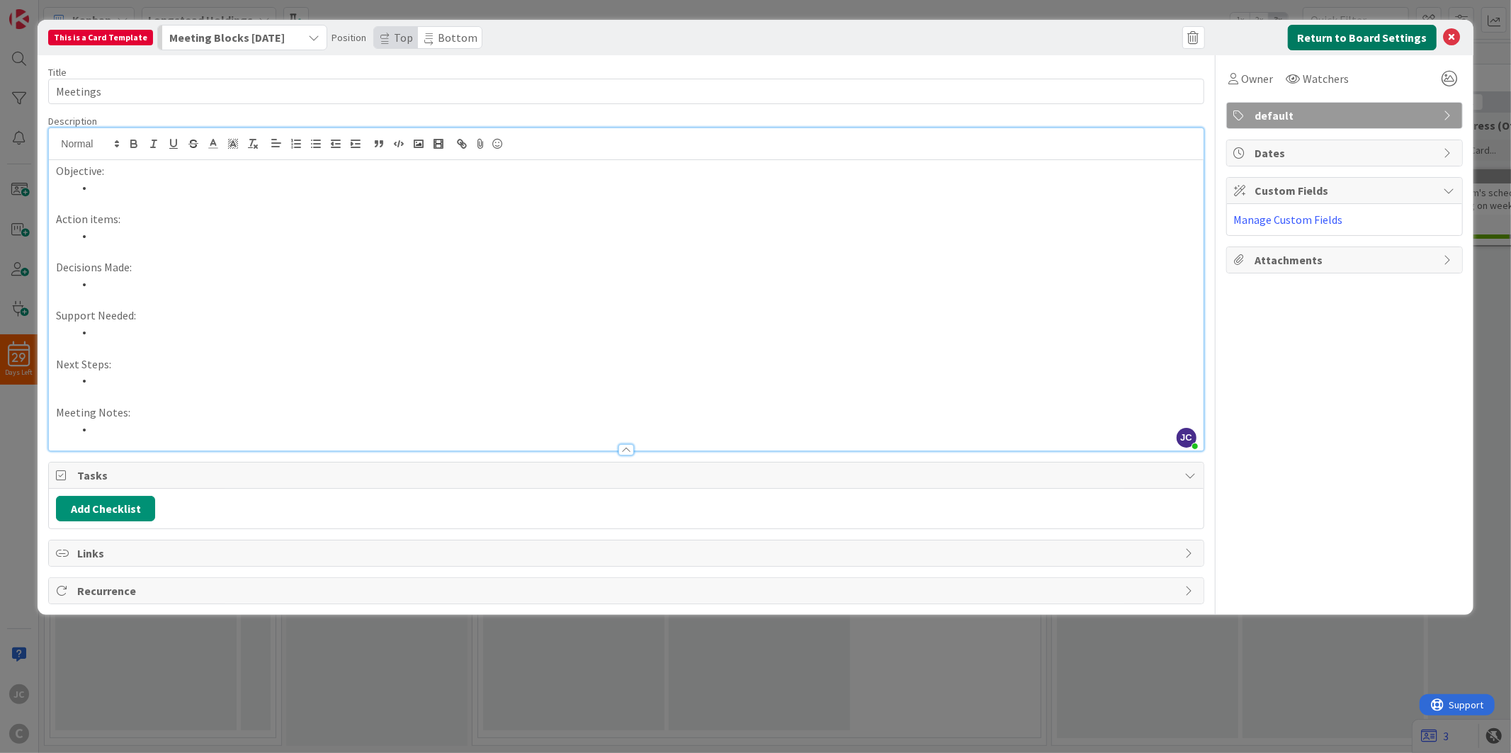
click at [1359, 33] on button "Return to Board Settings" at bounding box center [1362, 37] width 149 height 25
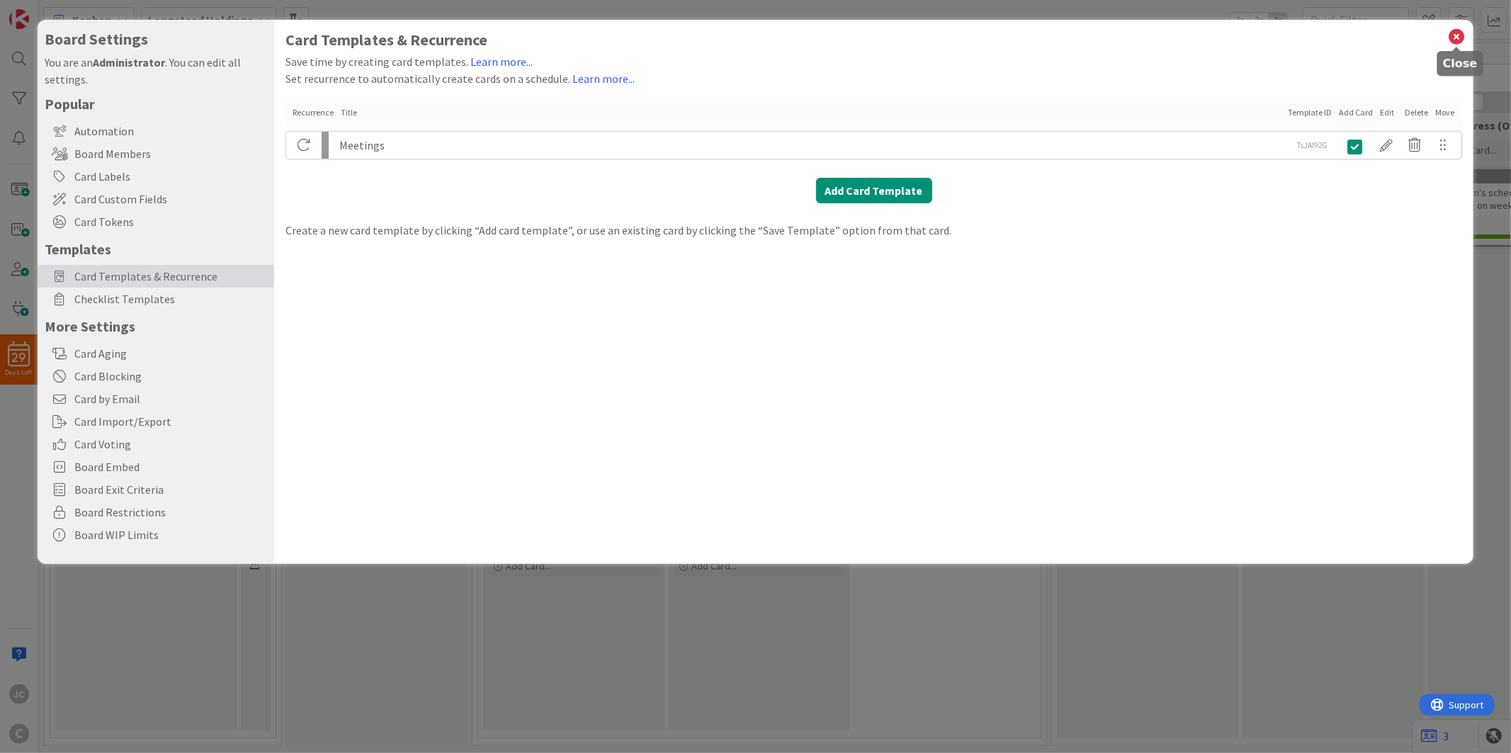
click at [1359, 38] on icon at bounding box center [1457, 37] width 18 height 20
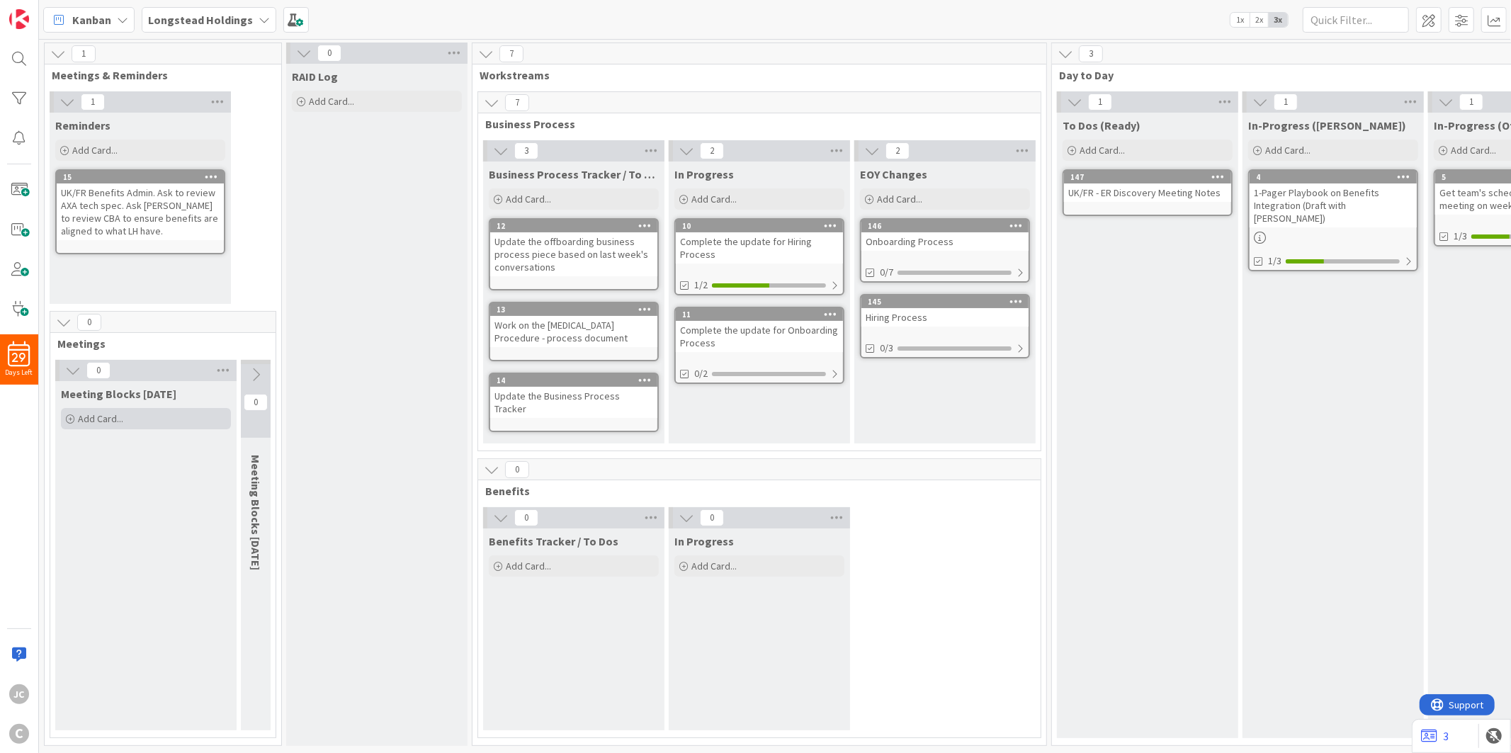
click at [111, 412] on span "Add Card..." at bounding box center [100, 418] width 45 height 13
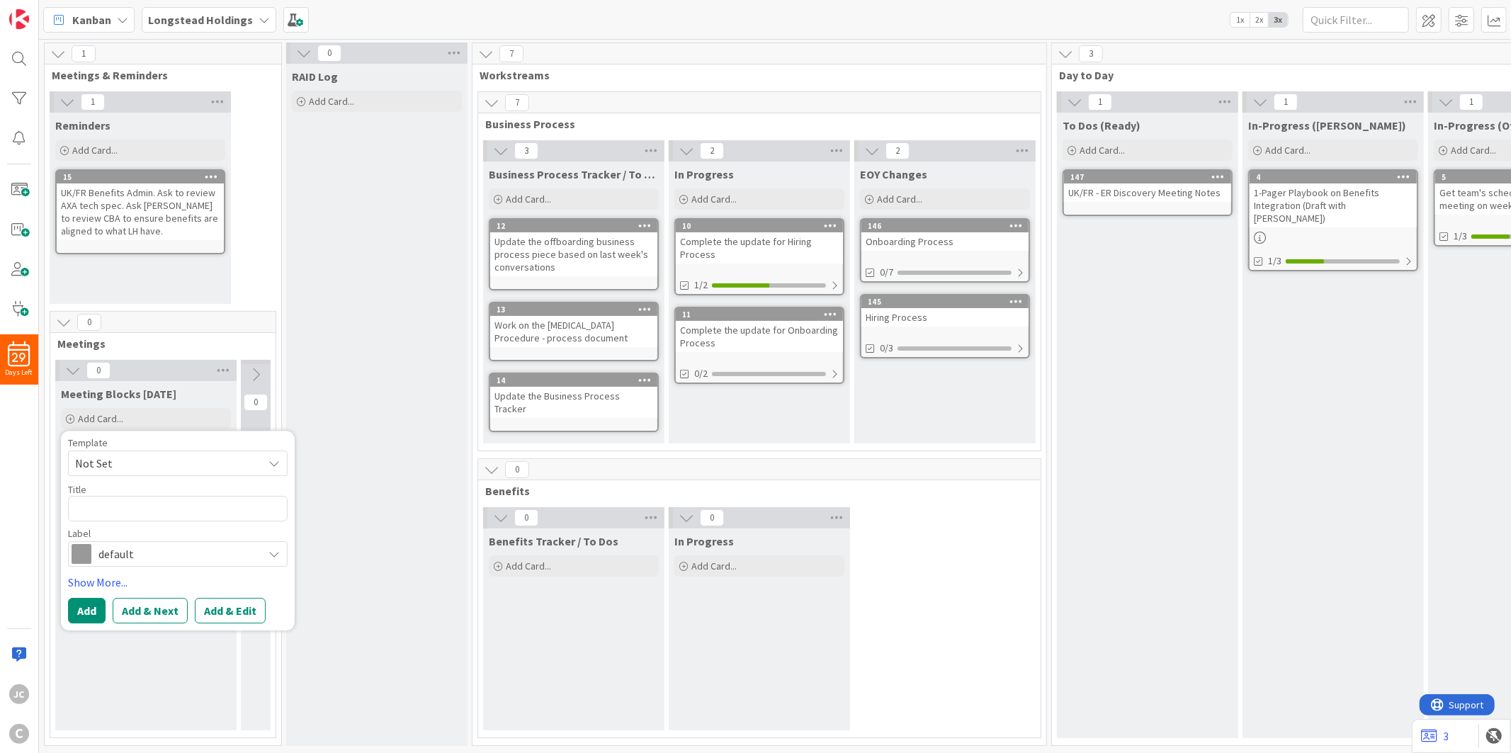
click at [130, 461] on span "Not Set" at bounding box center [163, 463] width 177 height 18
click at [132, 518] on span "Meetings" at bounding box center [189, 524] width 203 height 18
type textarea "x"
type textarea "Meetings"
click at [132, 518] on textarea "Meetings" at bounding box center [178, 508] width 220 height 25
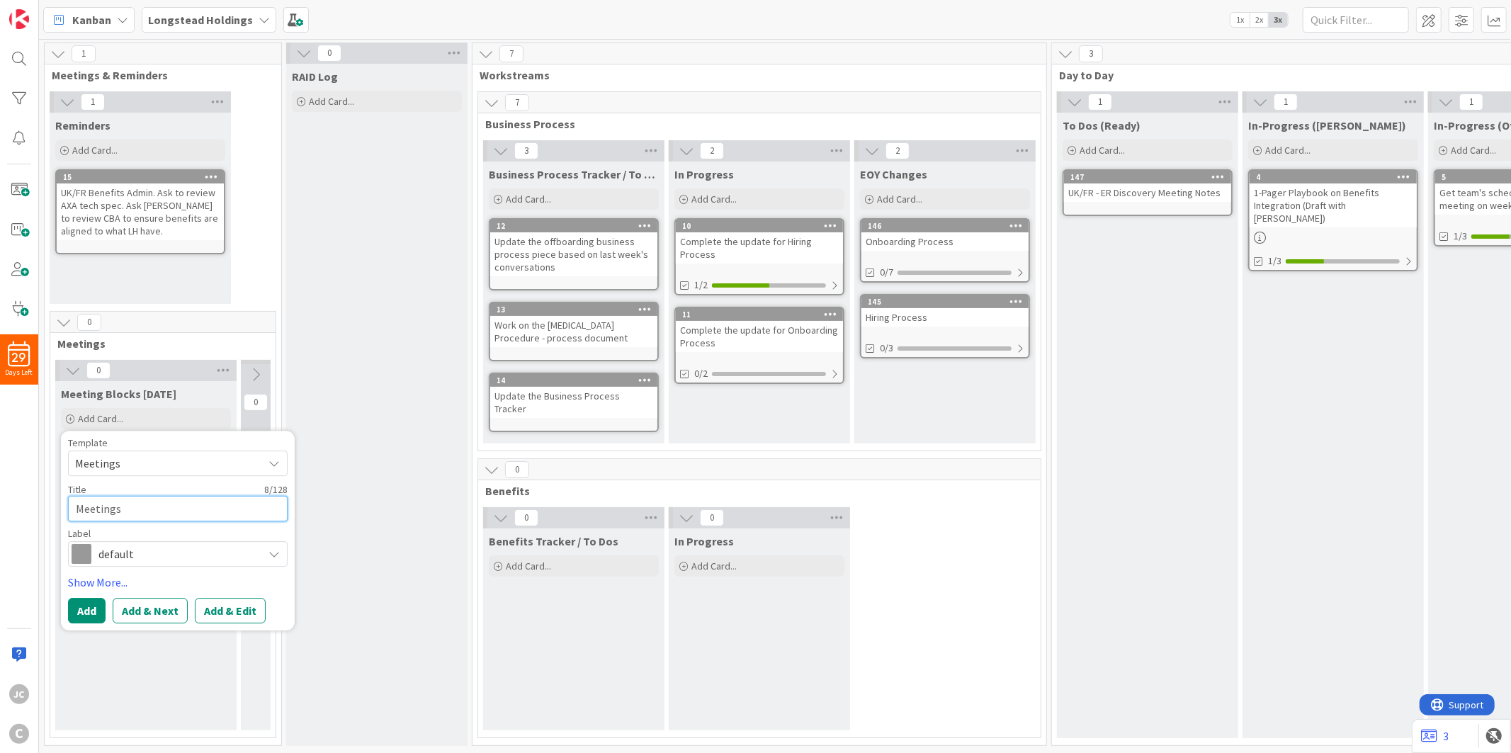
type textarea "x"
type textarea "L"
type textarea "x"
type textarea "LL"
type textarea "x"
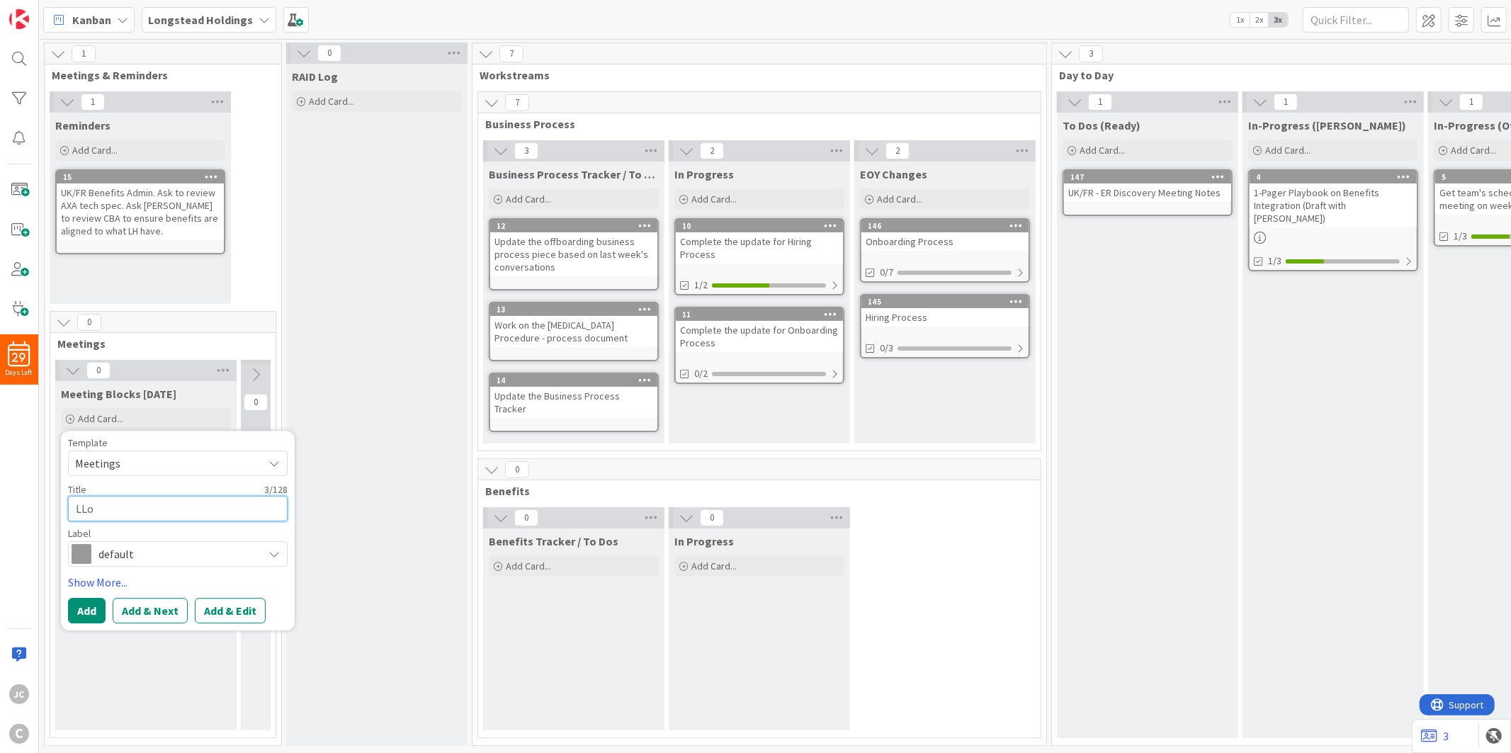
type textarea "LLon"
type textarea "x"
type textarea "LLong"
type textarea "x"
type textarea "LLongs"
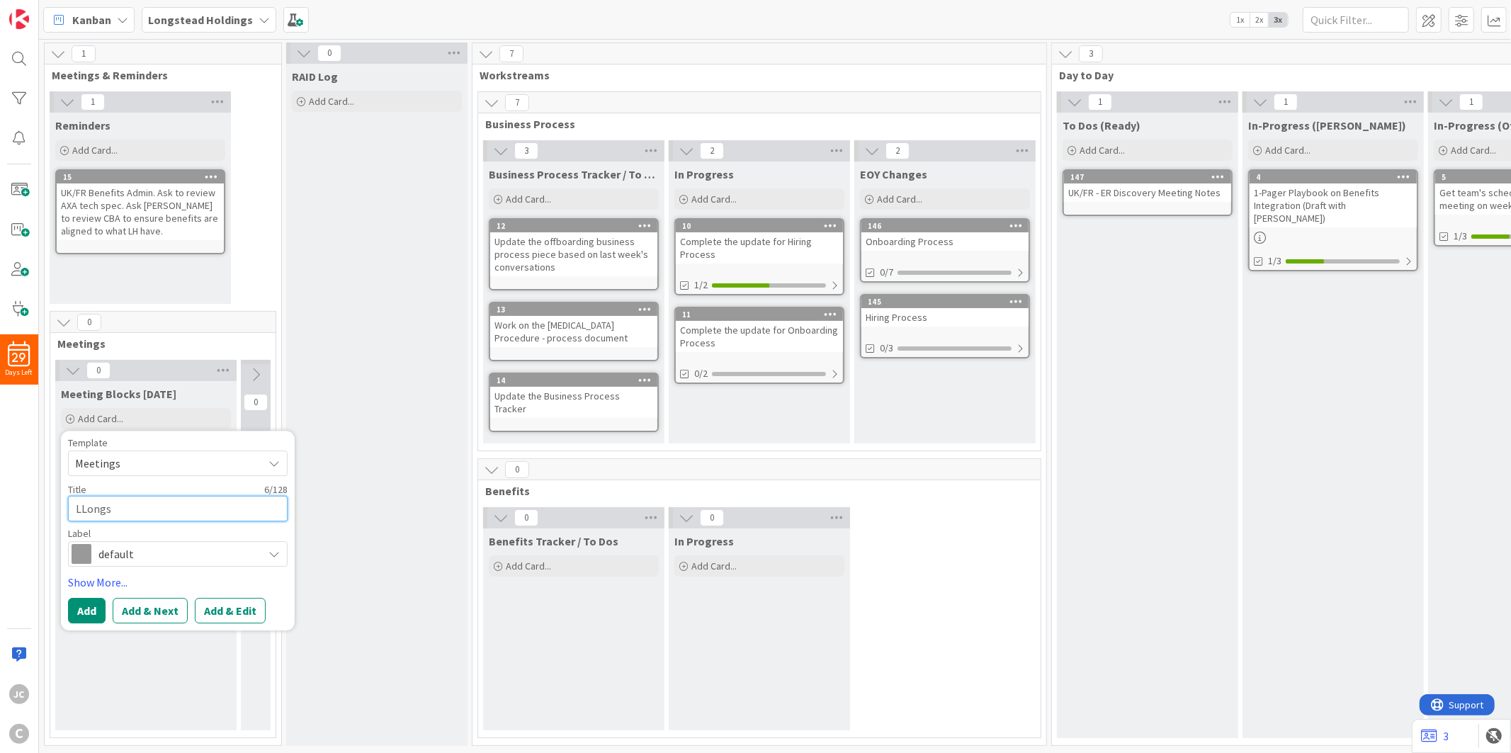
type textarea "x"
type textarea "LLong"
type textarea "x"
type textarea "LLon"
type textarea "x"
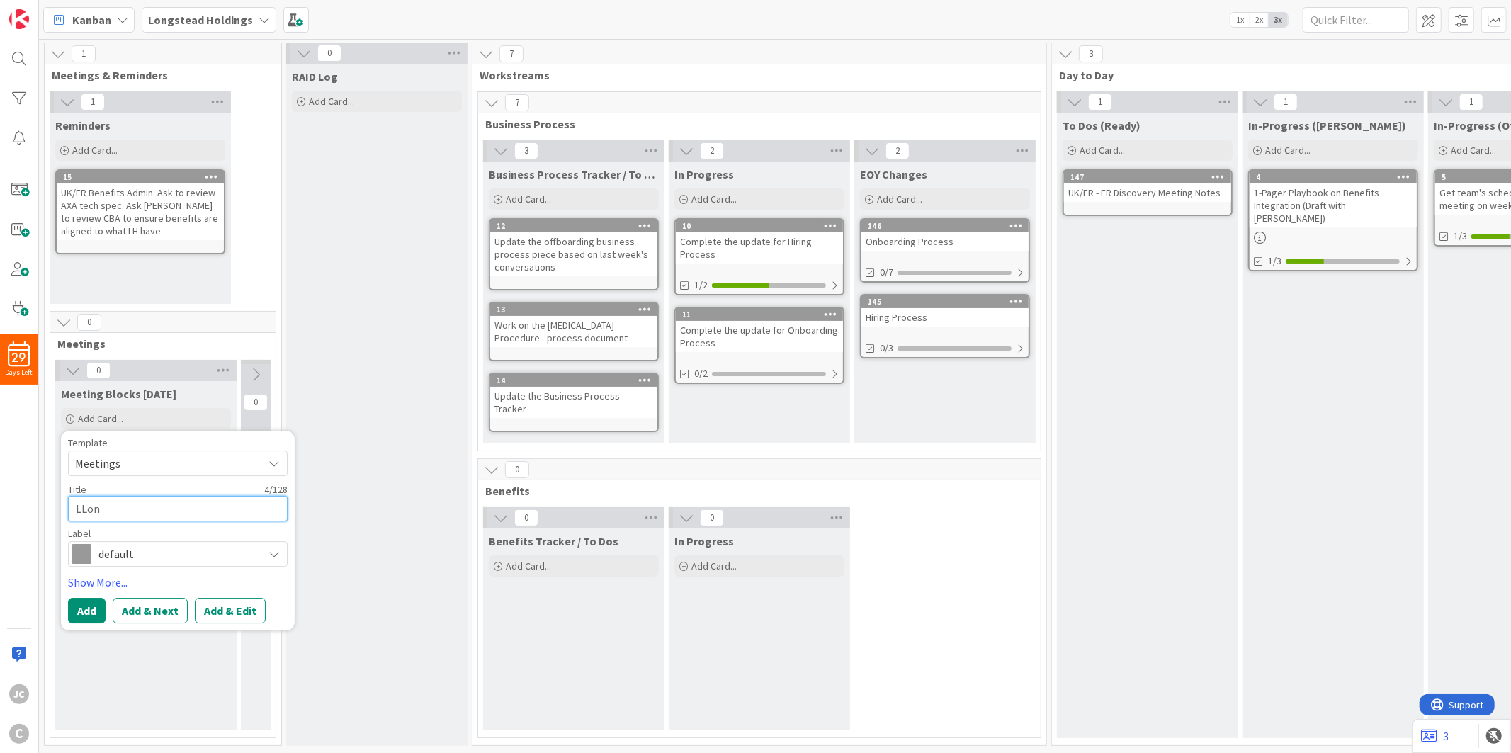
type textarea "LLo"
type textarea "x"
type textarea "LL"
type textarea "x"
type textarea "L"
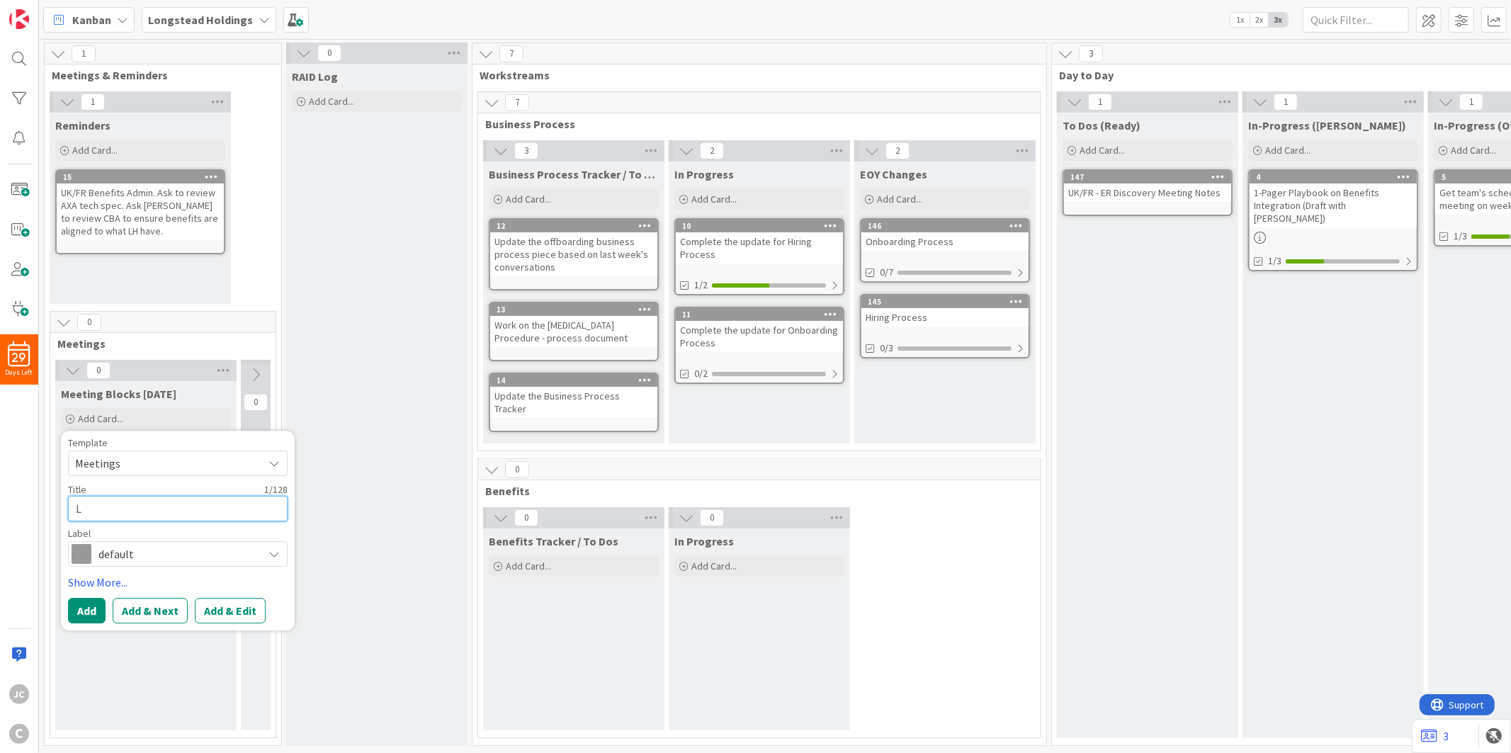
type textarea "x"
type textarea "Lo"
type textarea "x"
type textarea "Lon"
type textarea "x"
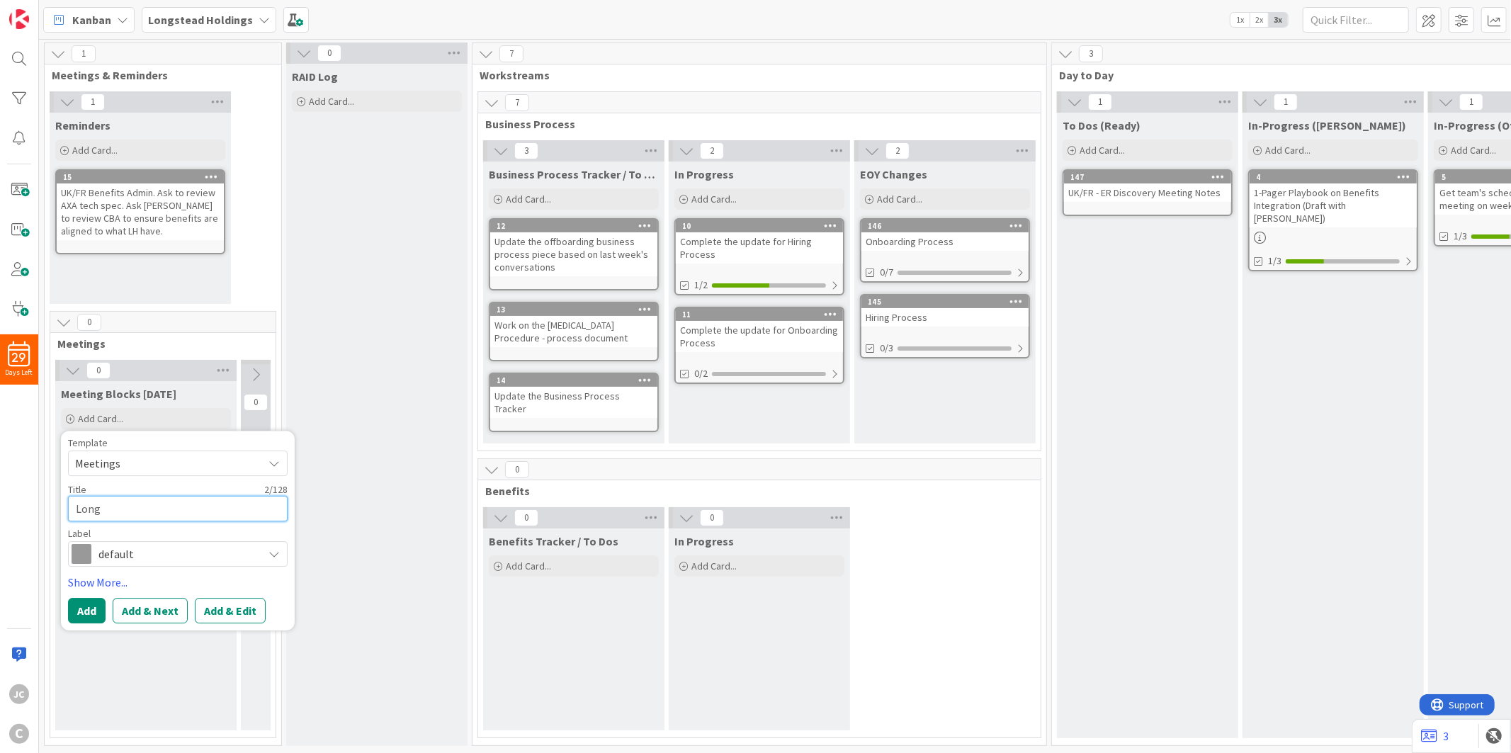
type textarea "Longs"
type textarea "x"
type textarea "Longst"
type textarea "x"
type textarea "Longstea"
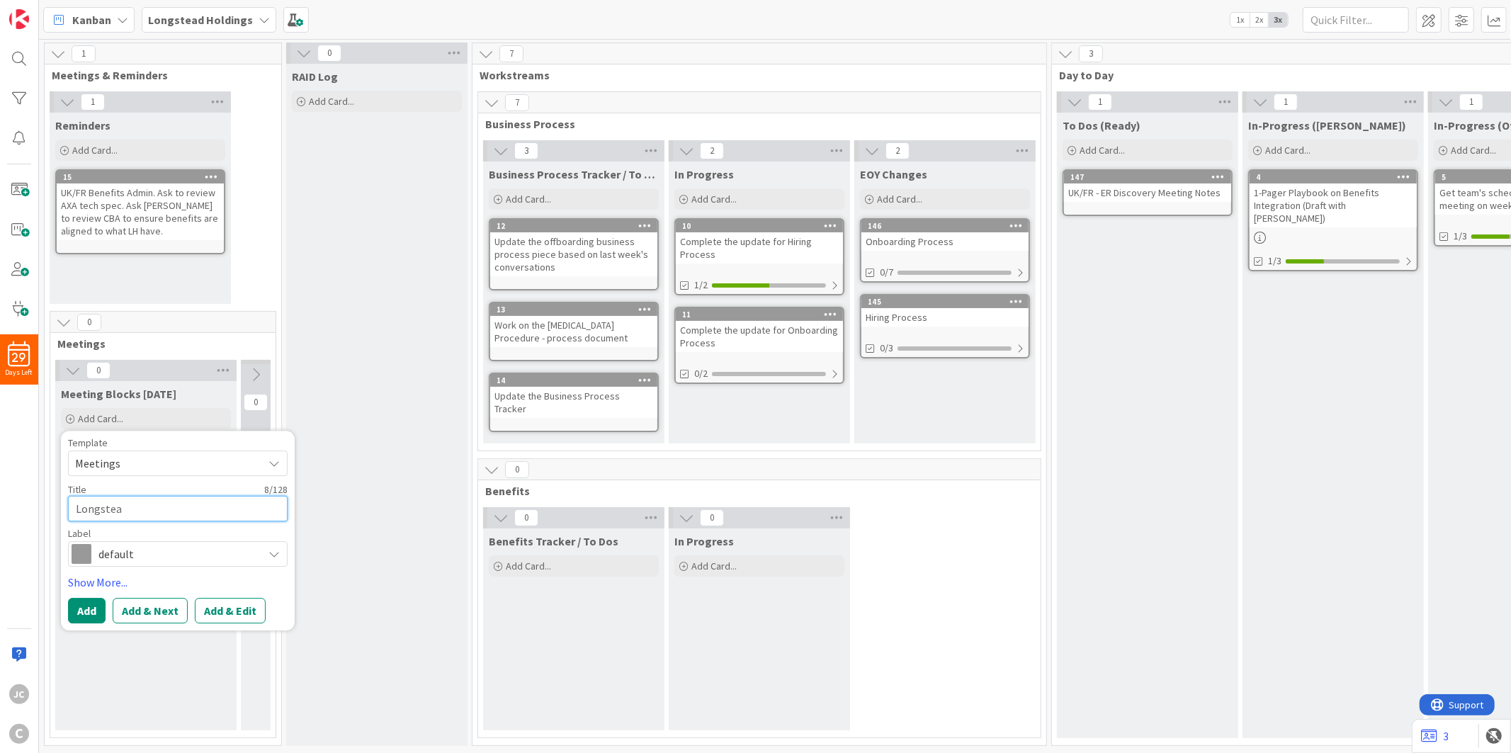
type textarea "x"
type textarea "Longstead"
type textarea "x"
type textarea "Longstead"
type textarea "x"
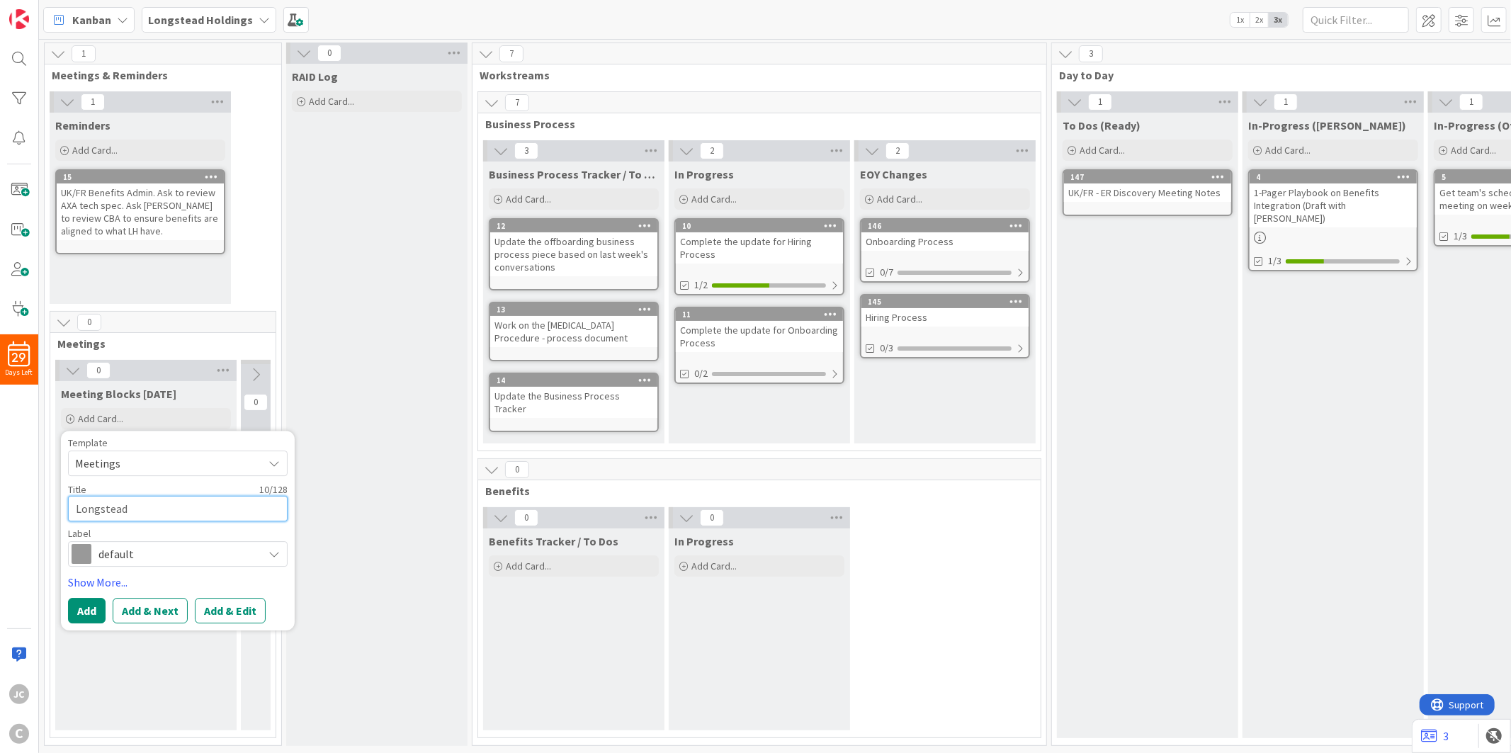
type textarea "Longstead -"
type textarea "x"
type textarea "Longstead"
type textarea "x"
type textarea "Longstead -"
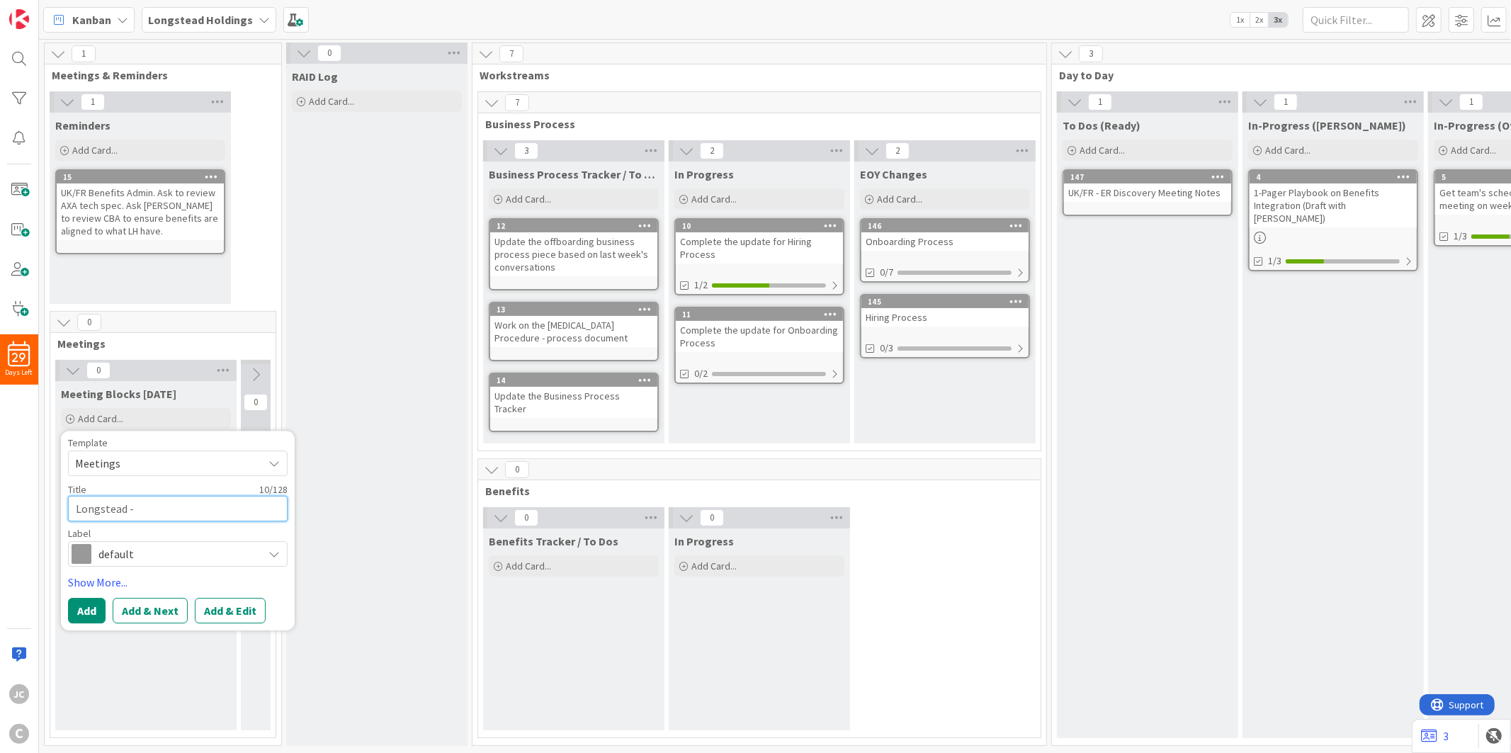
type textarea "x"
type textarea "Longstead -"
type textarea "x"
type textarea "Longstead - T"
type textarea "x"
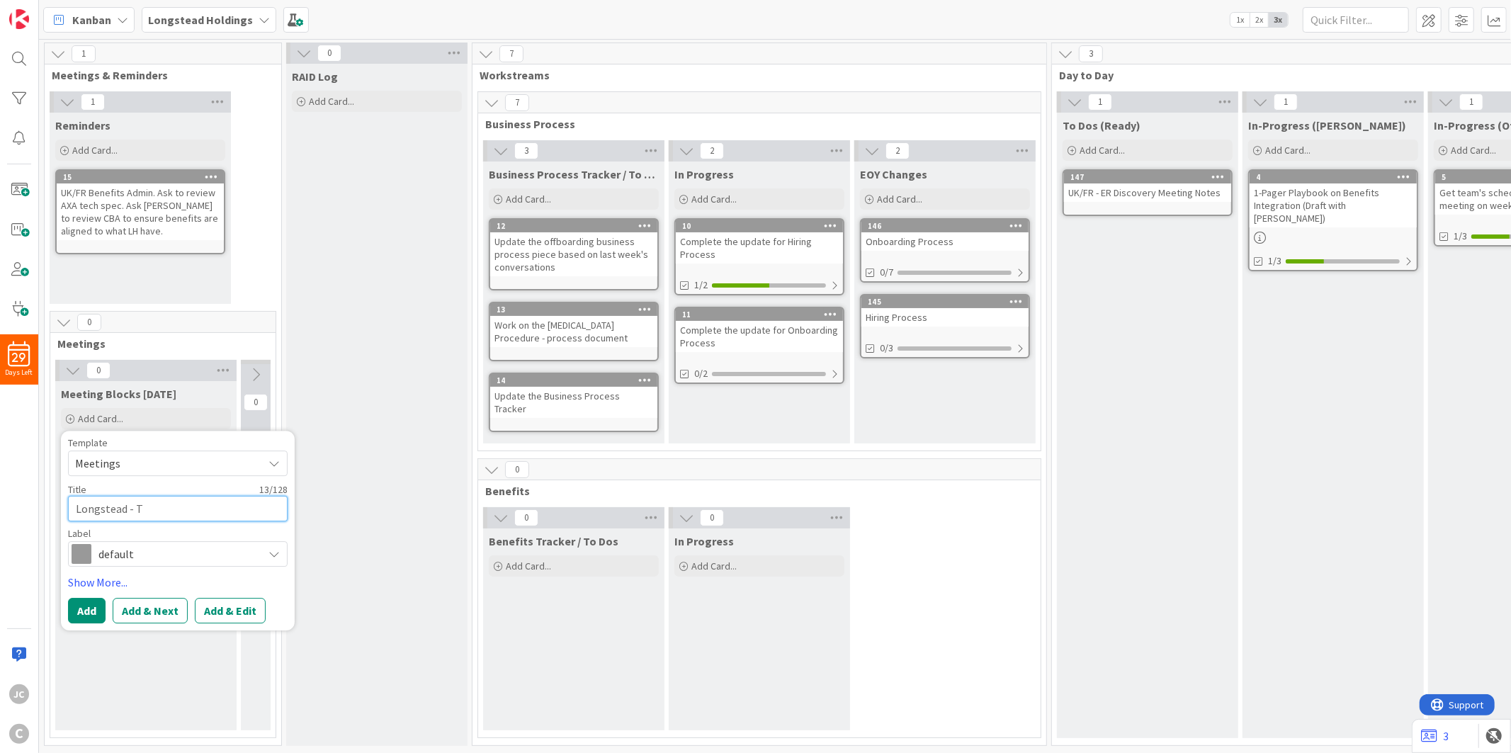
type textarea "Longstead - To"
type textarea "x"
type textarea "Longstead - Top"
type textarea "x"
type textarea "Longstead - TopB"
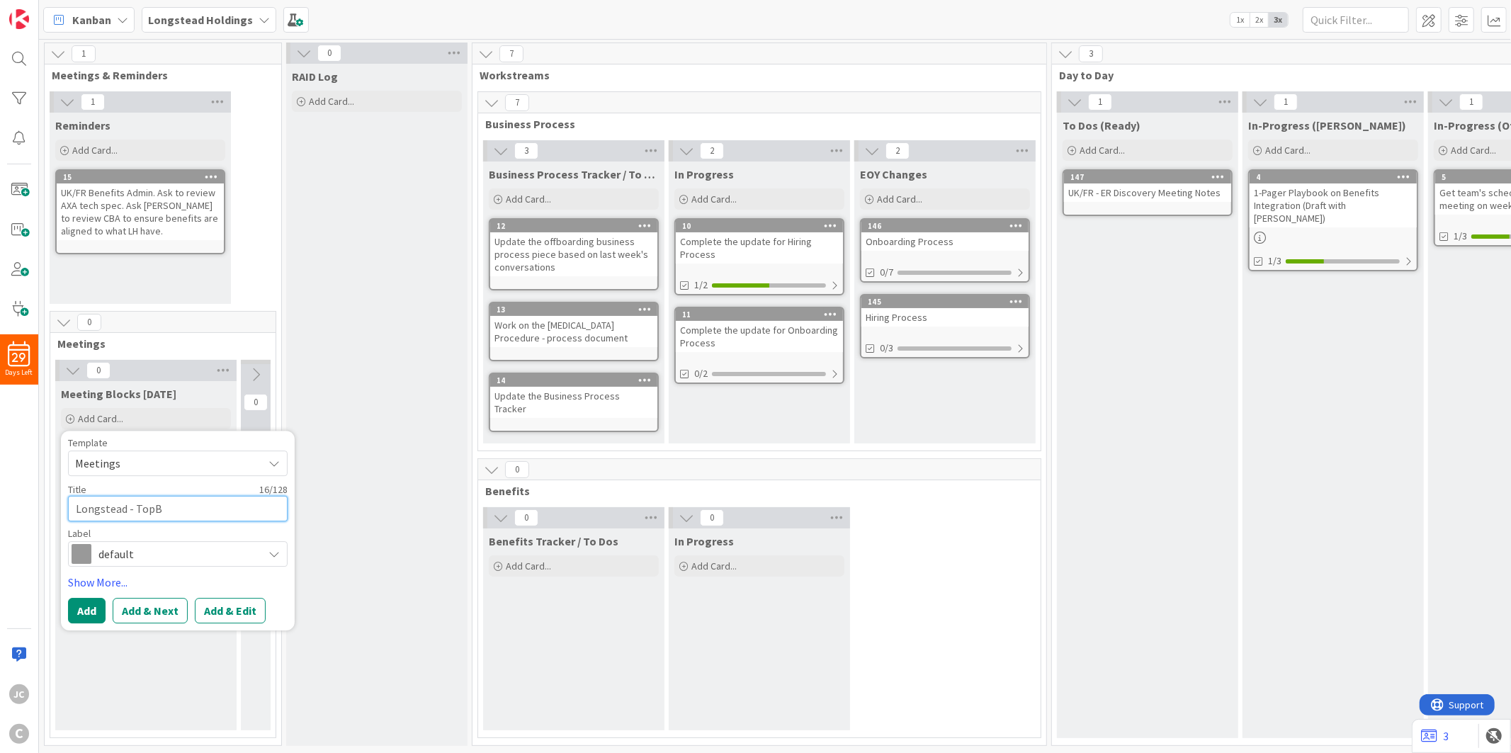
type textarea "x"
type textarea "Longstead - TopBl"
type textarea "x"
type textarea "Longstead - TopBlo"
type textarea "x"
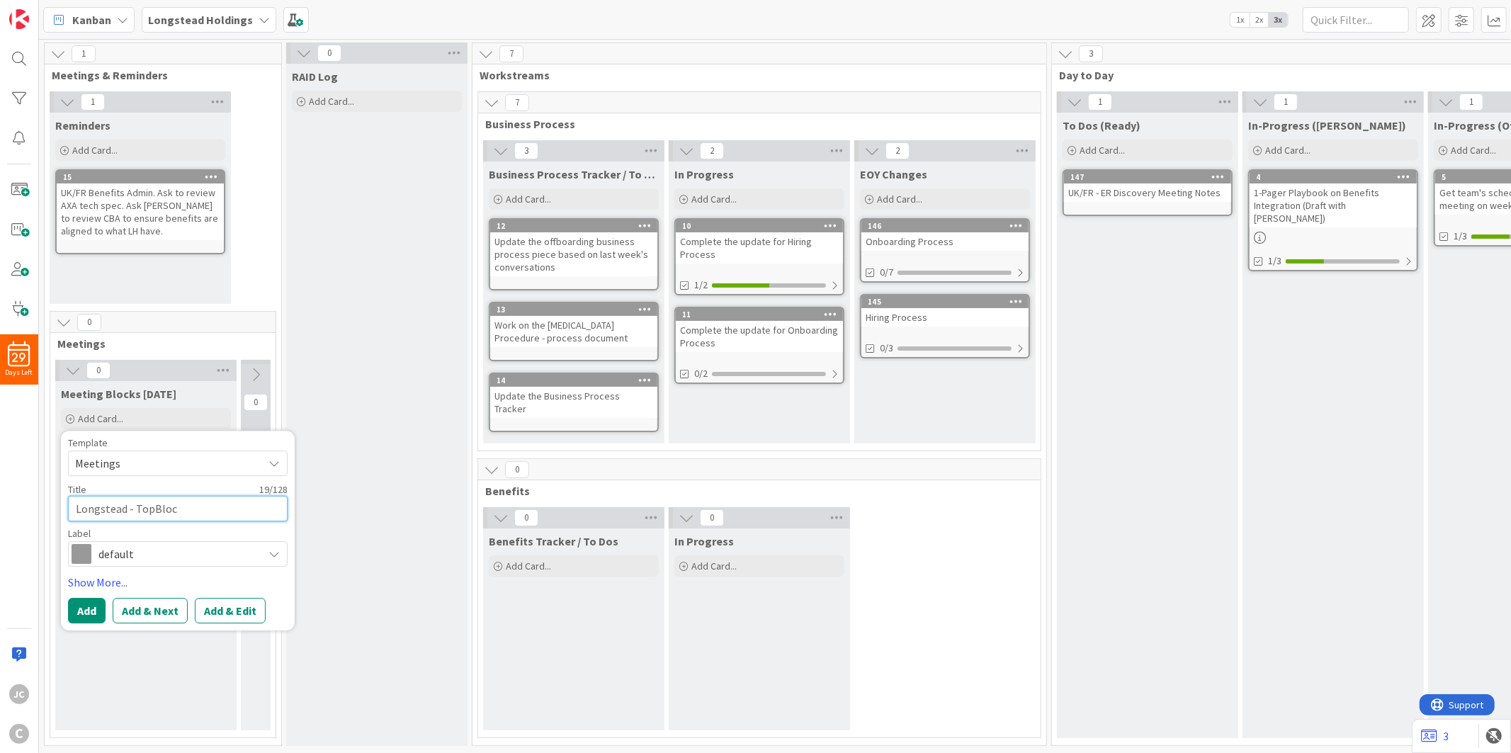
type textarea "Longstead - TopBloc"
type textarea "x"
type textarea "Longstead - TopBloc W"
type textarea "x"
type textarea "Longstead - TopBloc Wo"
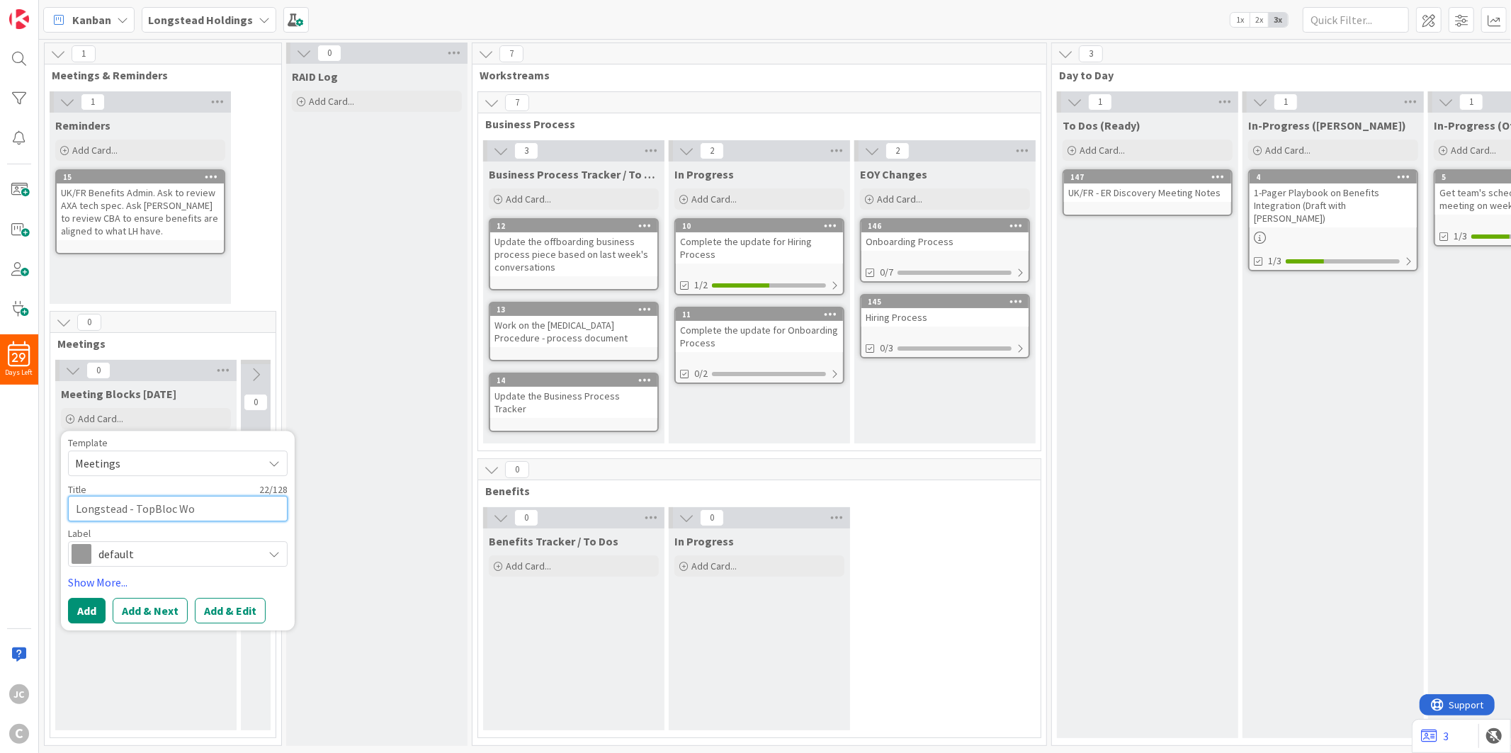
type textarea "x"
type textarea "Longstead - TopBloc Wor"
type textarea "x"
type textarea "Longstead - TopBloc Work"
type textarea "x"
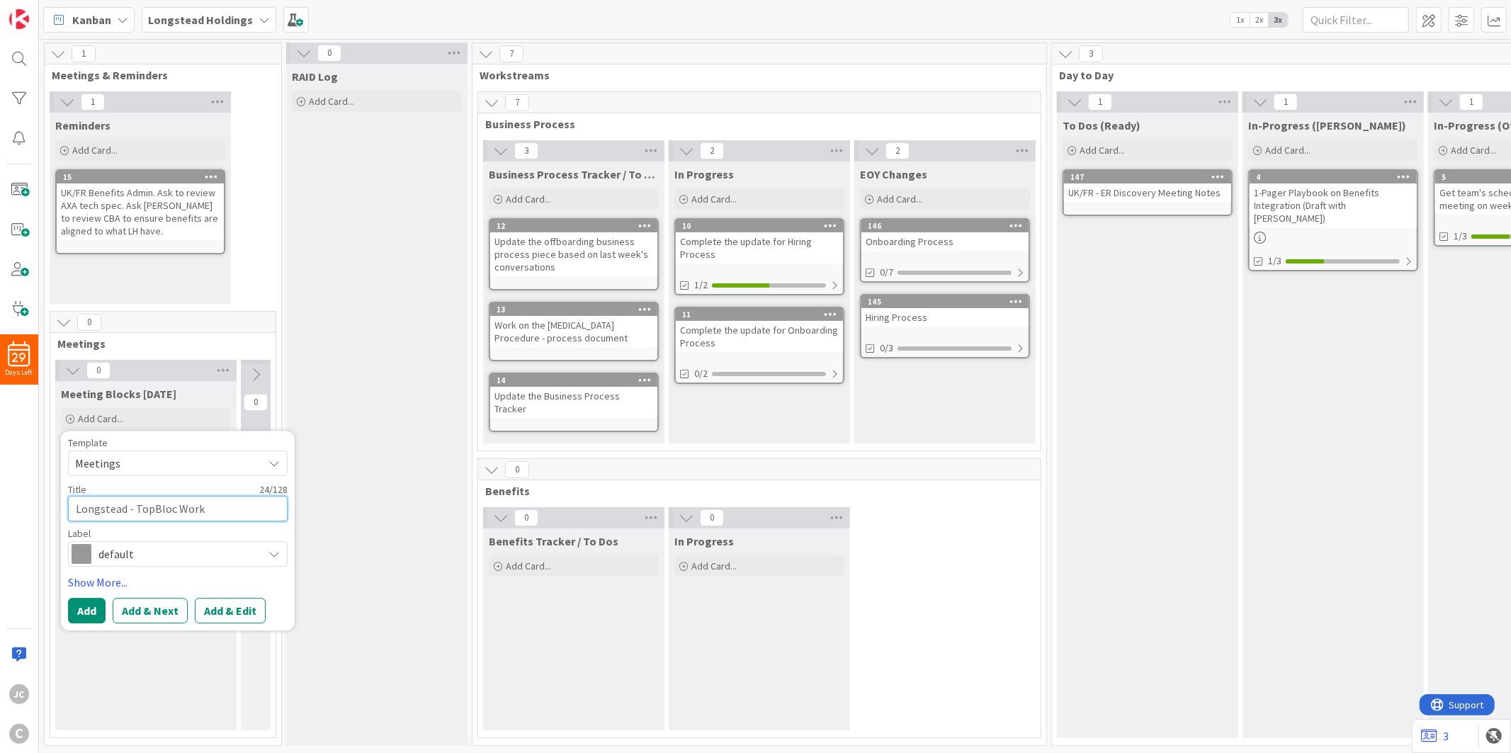
type textarea "Longstead - TopBloc Workd"
type textarea "x"
type textarea "Longstead - TopBloc Workda"
type textarea "x"
type textarea "Longstead - TopBloc Workday"
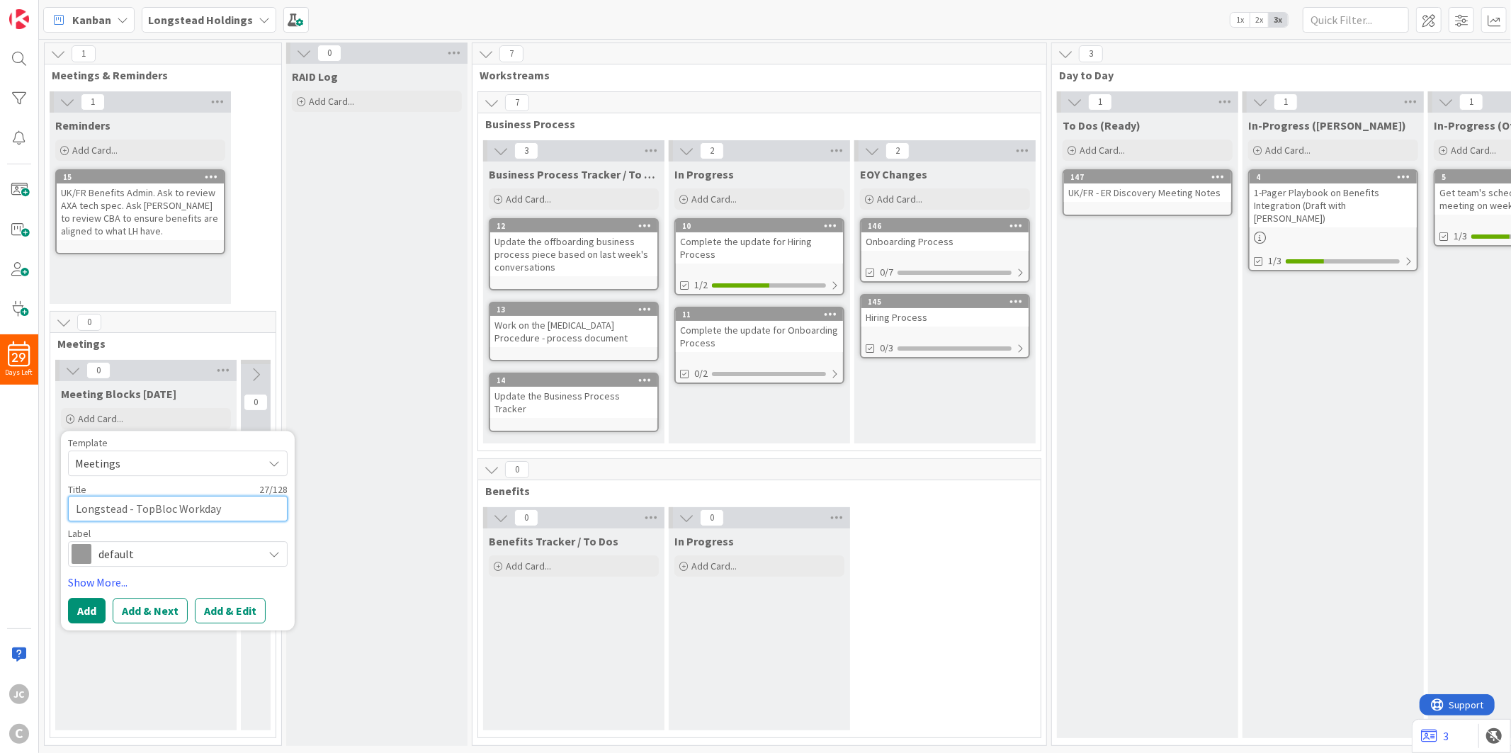
type textarea "x"
type textarea "Longstead - TopBloc Workday"
type textarea "x"
type textarea "Longstead - TopBloc Workday H"
type textarea "x"
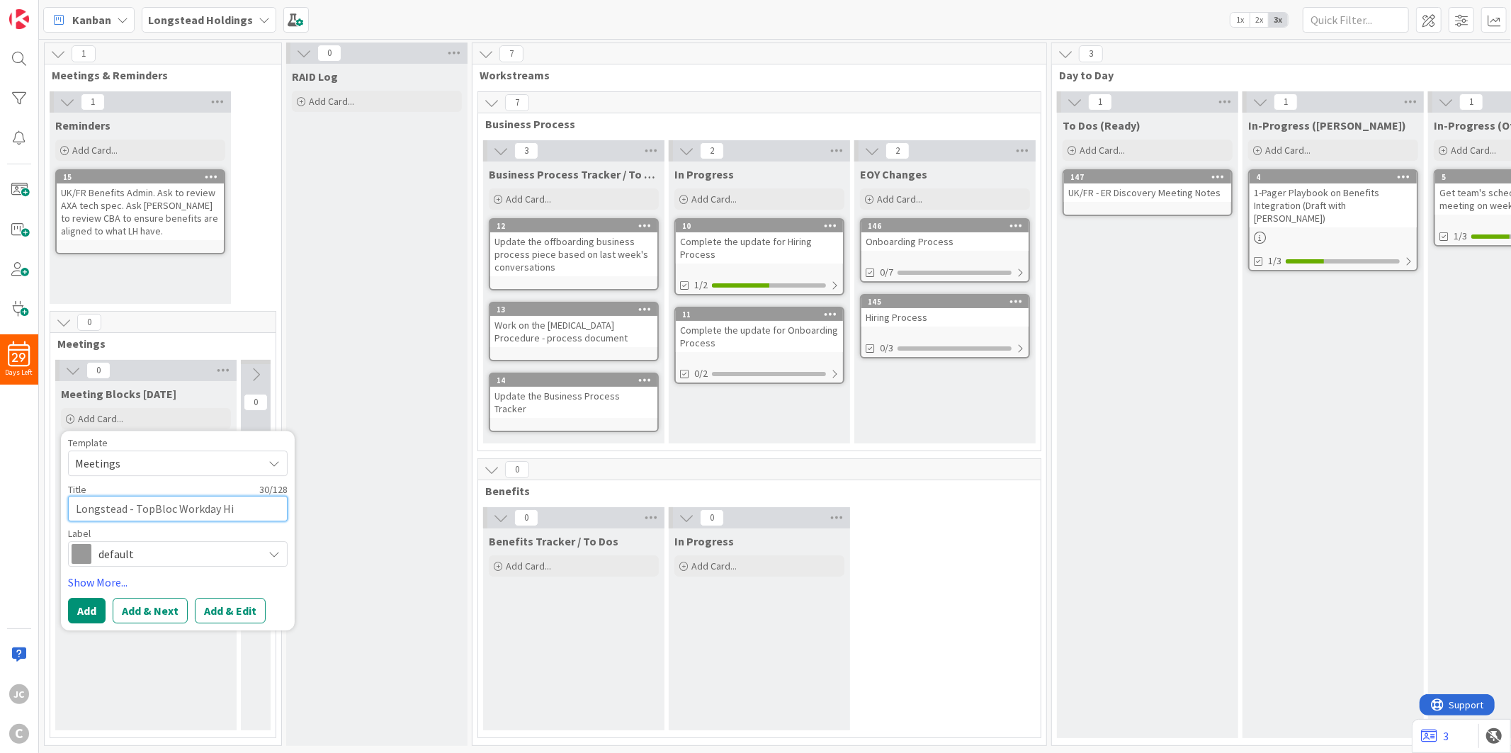
type textarea "Longstead - TopBloc Workday His"
type textarea "x"
type textarea "Longstead - TopBloc Workday Hist"
type textarea "x"
type textarea "Longstead - TopBloc Workday Histo"
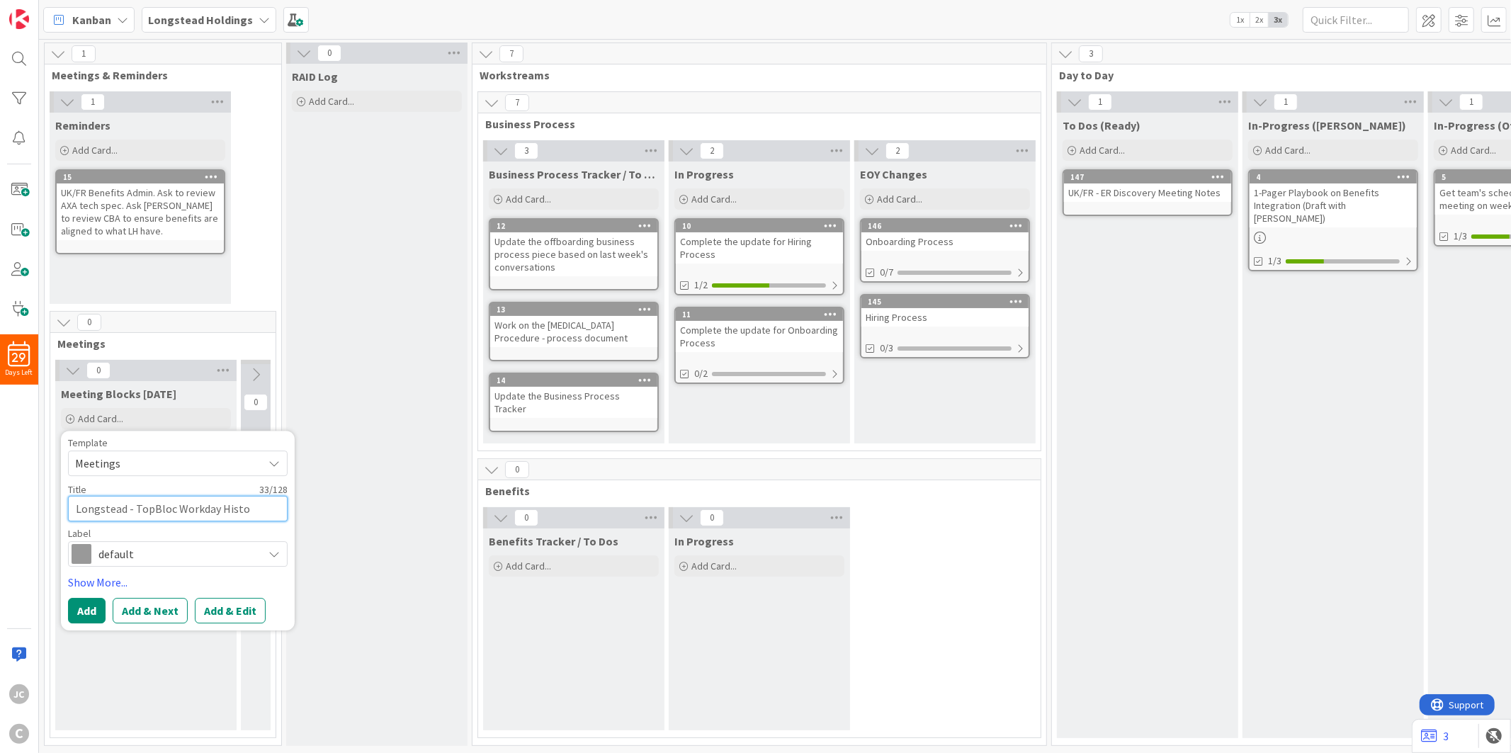
type textarea "x"
type textarea "Longstead - TopBloc Workday Histor"
type textarea "x"
type textarea "Longstead - TopBloc Workday Histori"
type textarea "x"
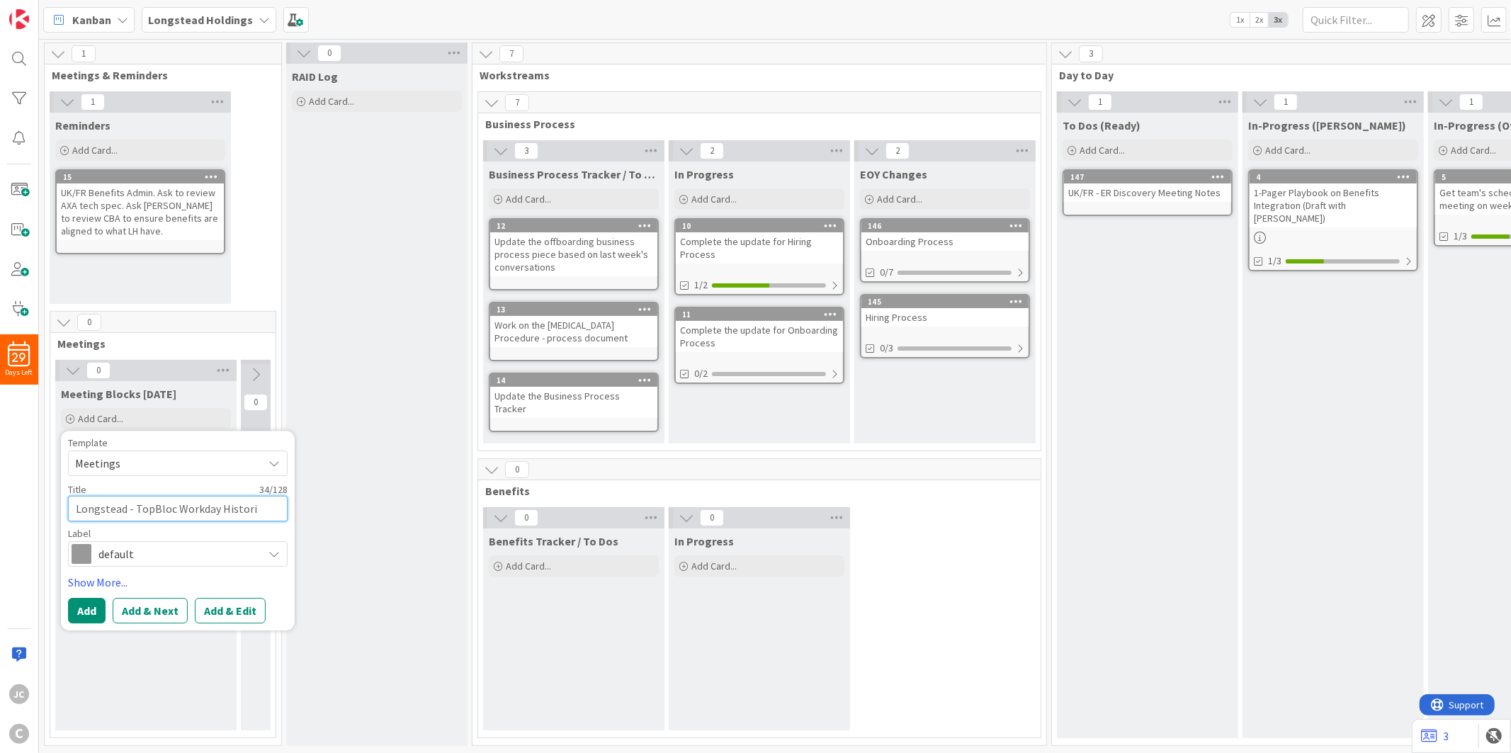
type textarea "Longstead - TopBloc Workday Historic"
type textarea "x"
type textarea "Longstead - TopBloc Workday Historica"
type textarea "x"
type textarea "Longstead - TopBloc Workday Historical"
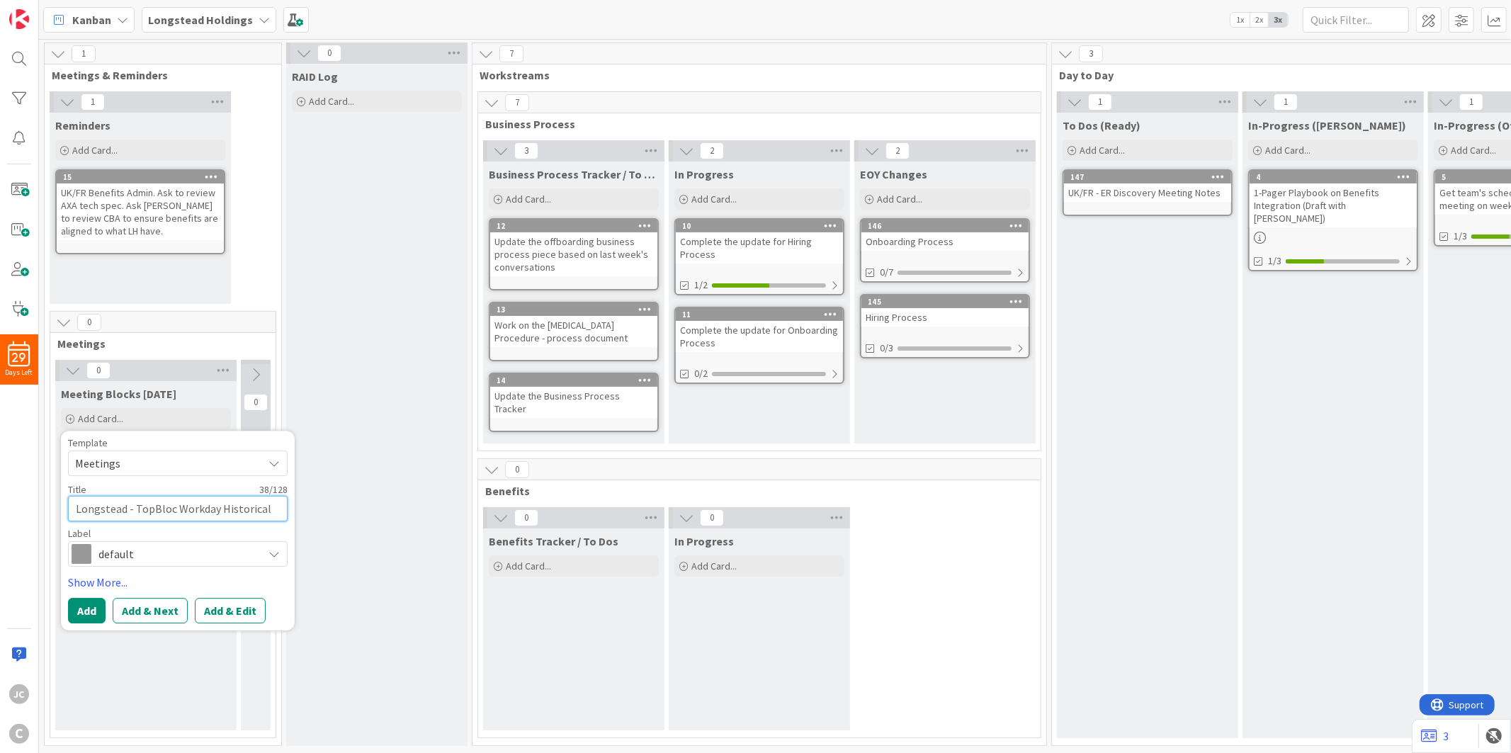
type textarea "x"
type textarea "Longstead - TopBloc Workday Historical D"
type textarea "x"
type textarea "Longstead - TopBloc Workday Historical Da"
type textarea "x"
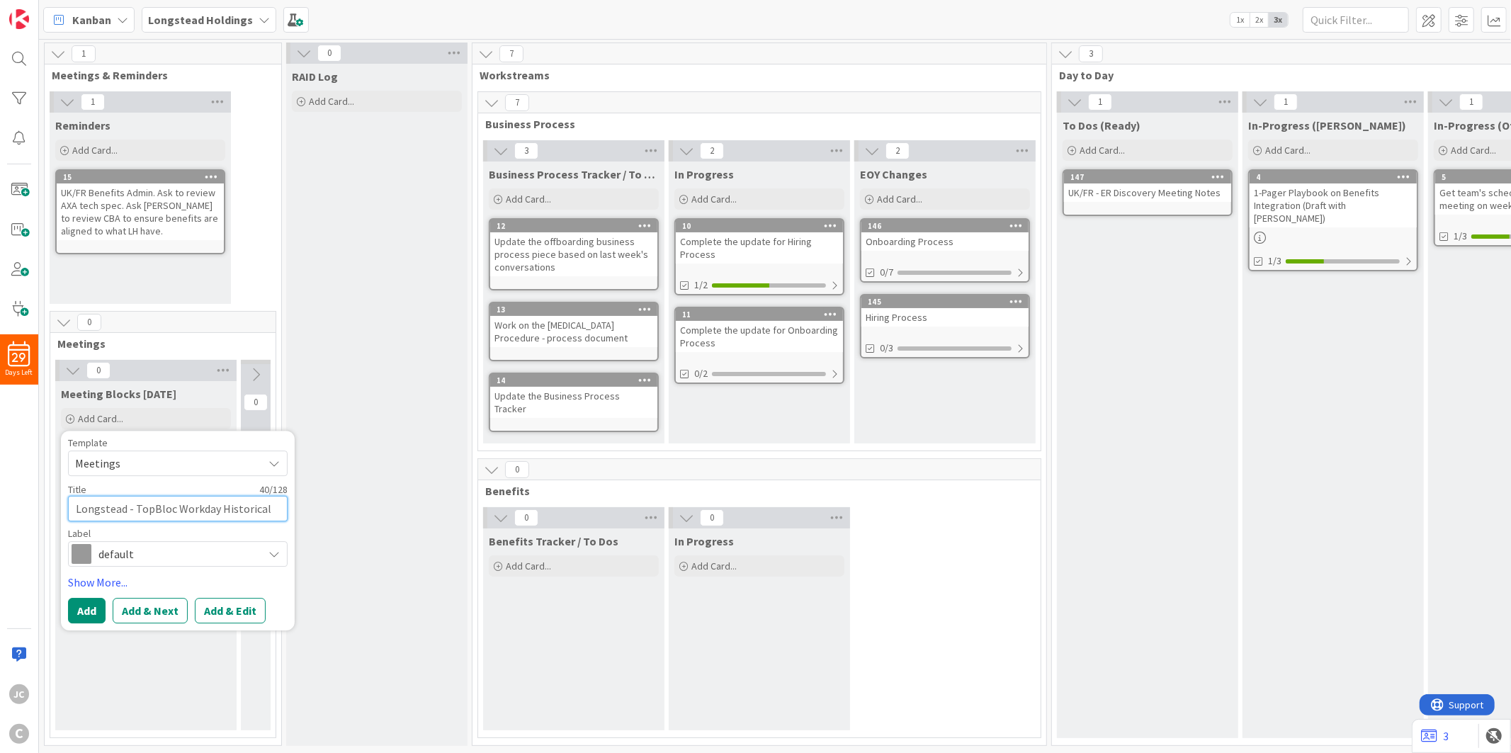
type textarea "Longstead - TopBloc Workday Historical Dat"
type textarea "x"
type textarea "Longstead - TopBloc Workday Historical Data"
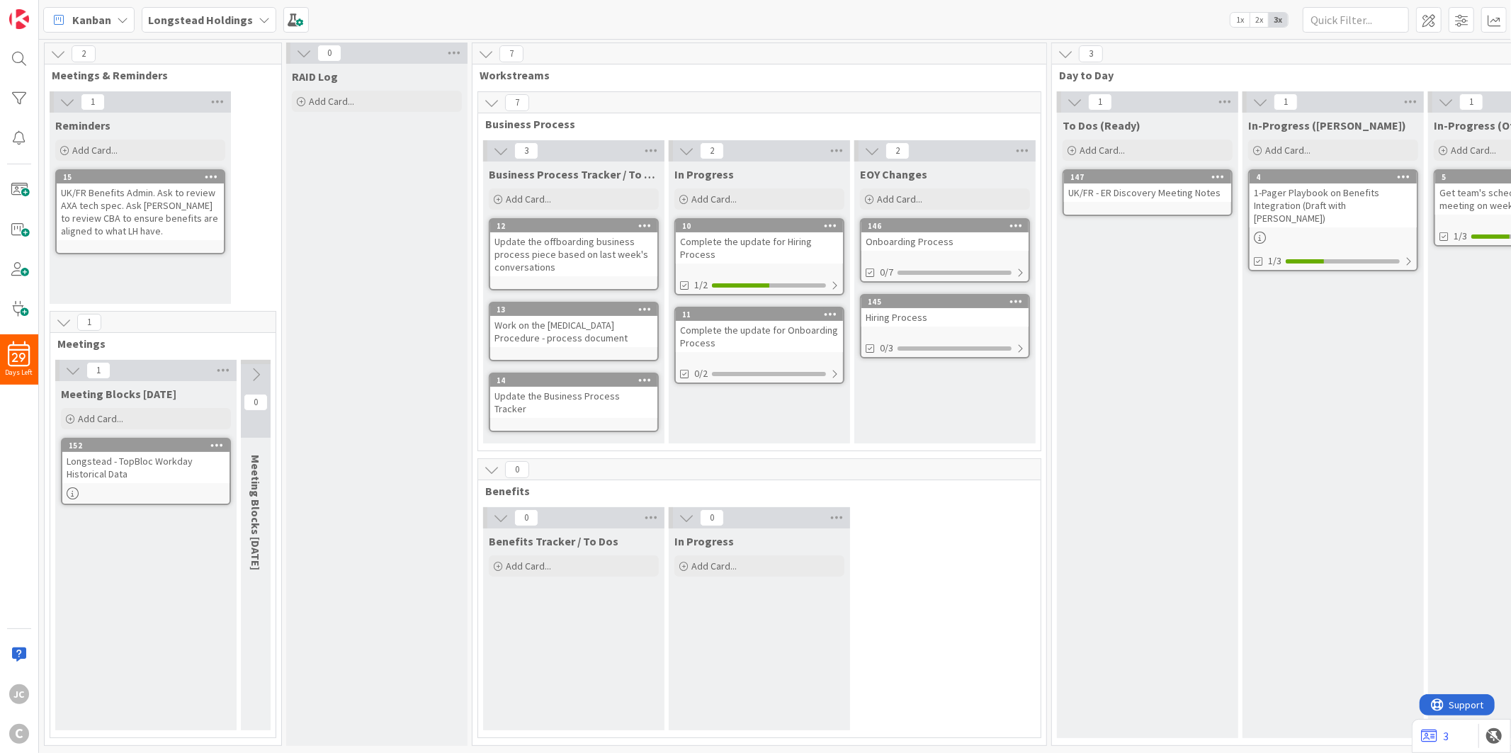
drag, startPoint x: 98, startPoint y: 547, endPoint x: 99, endPoint y: 499, distance: 48.2
click at [98, 547] on div "Meeting Blocks [DATE] Add Card... Template Not Set Not Set Meetings Edit Card T…" at bounding box center [145, 555] width 181 height 349
click at [112, 411] on div "Add Card..." at bounding box center [146, 418] width 170 height 21
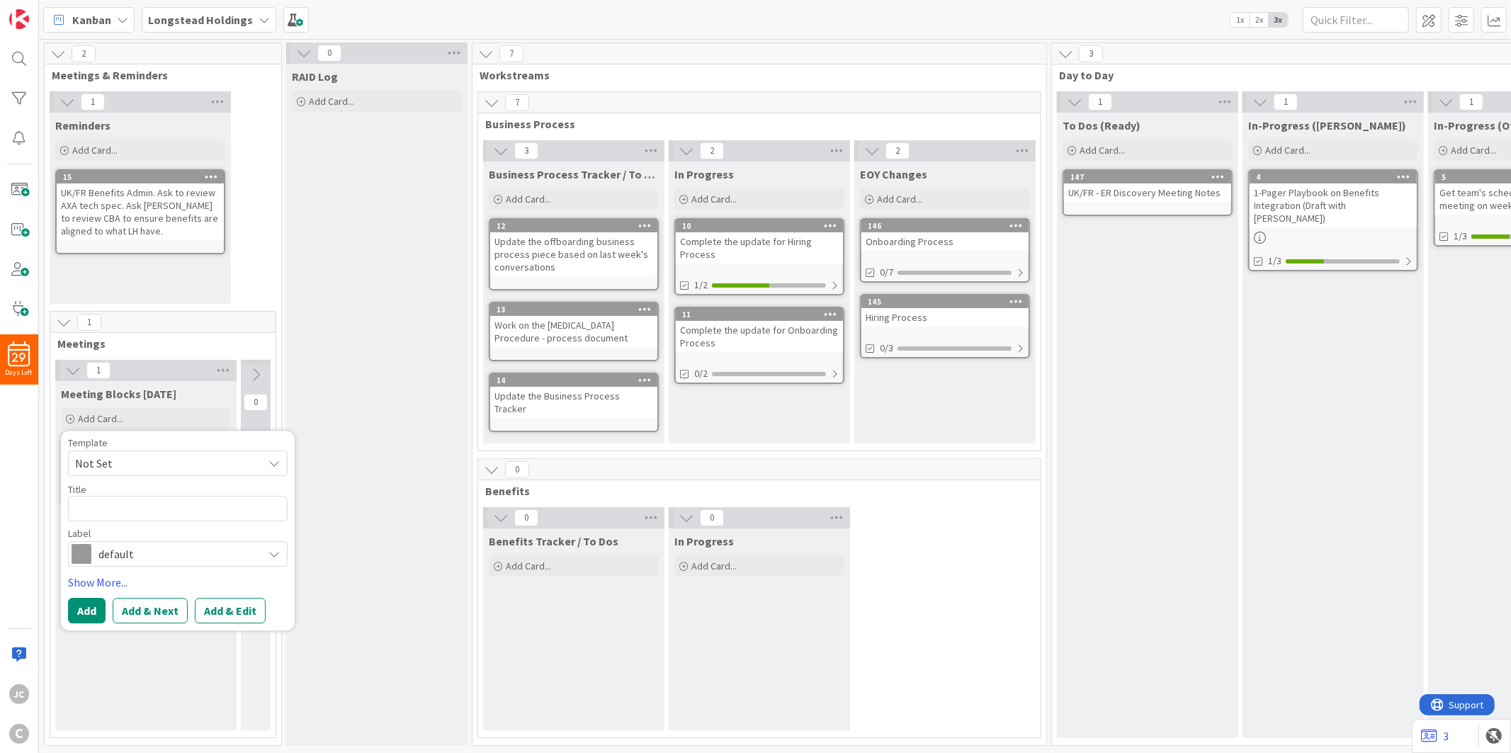
click at [157, 458] on span "Not Set" at bounding box center [163, 463] width 177 height 18
click at [152, 527] on span "Meetings" at bounding box center [189, 524] width 203 height 18
type textarea "x"
type textarea "Meetings"
click at [145, 510] on textarea "Meetings" at bounding box center [178, 508] width 220 height 25
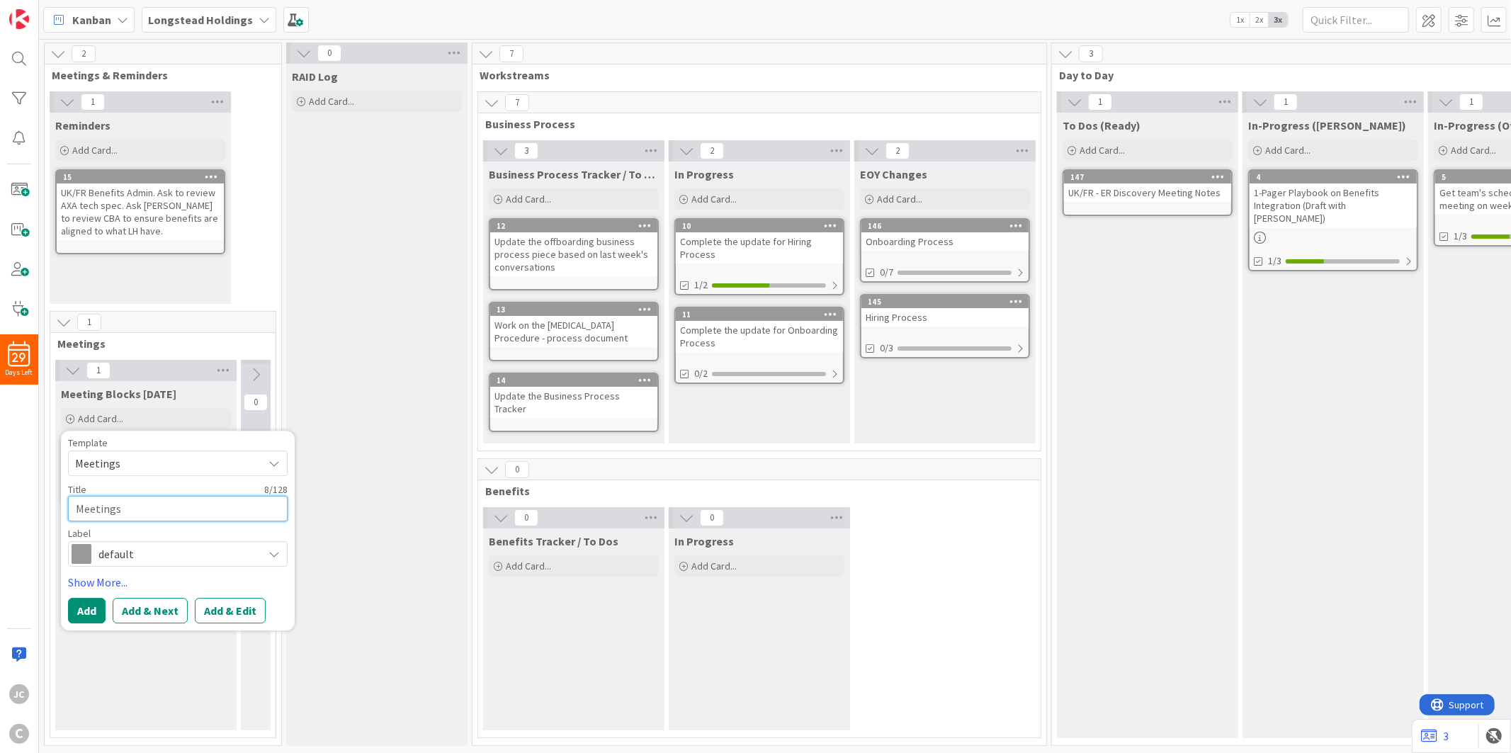
type textarea "x"
type textarea "L"
type textarea "x"
type textarea "Lo"
type textarea "x"
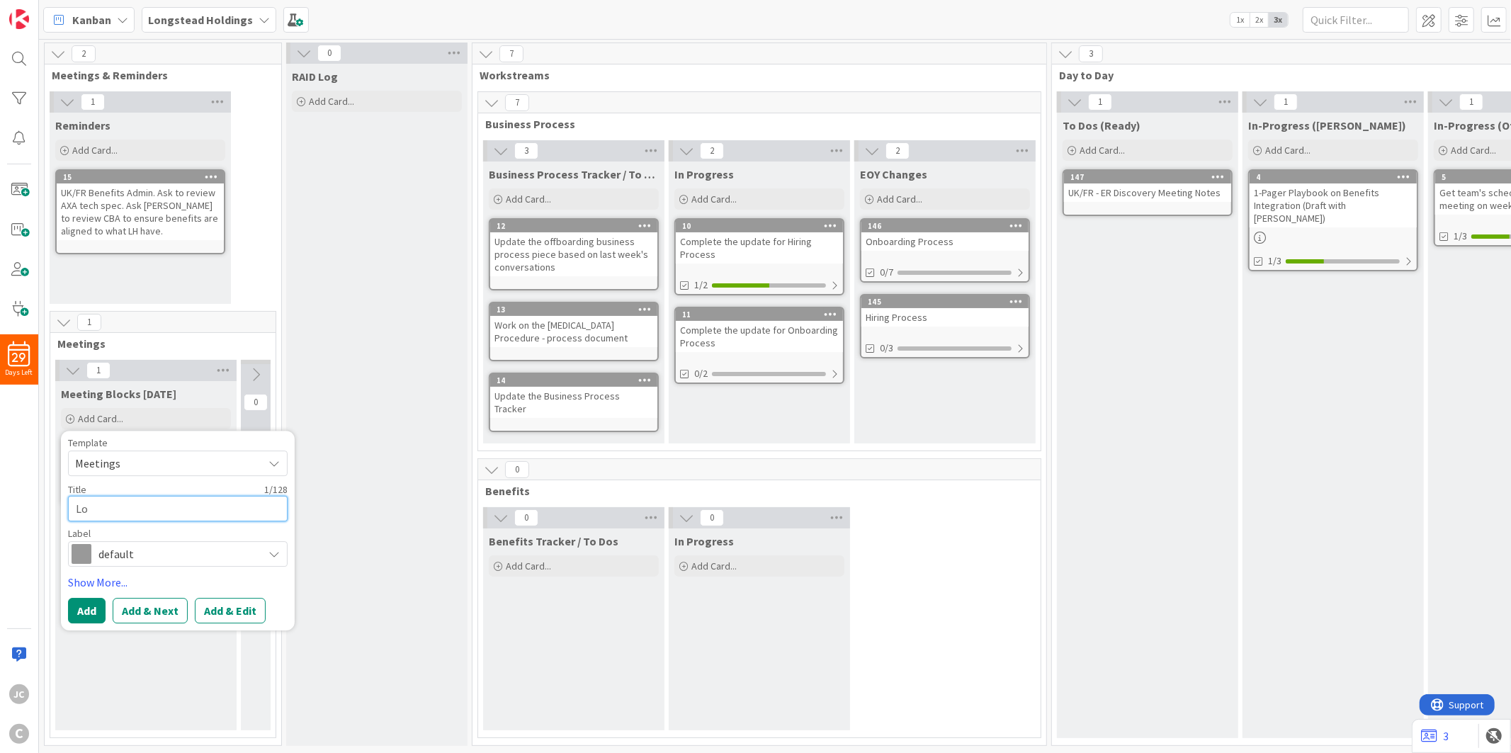
type textarea "Lon"
type textarea "x"
type textarea "Long"
type textarea "x"
type textarea "Longs"
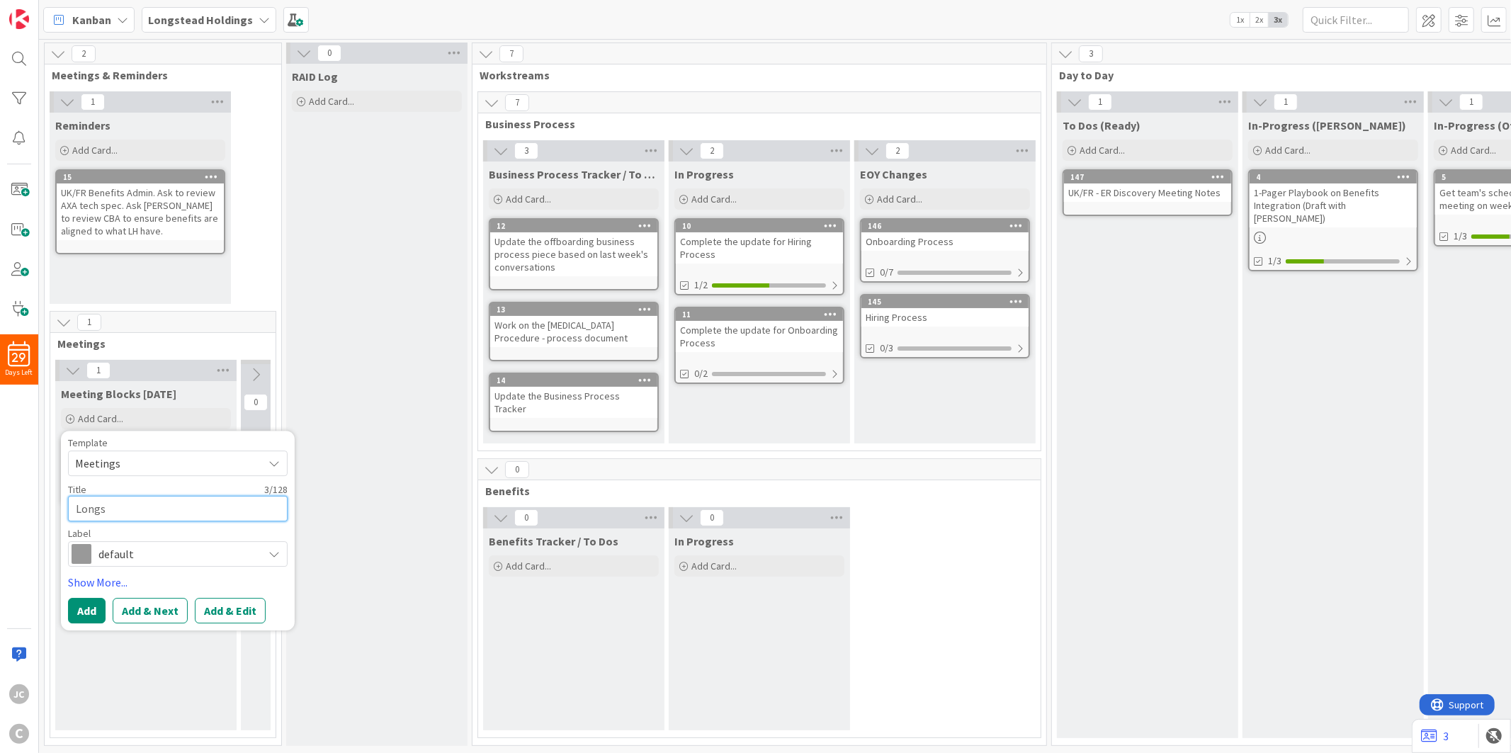
type textarea "x"
type textarea "Longst"
type textarea "x"
type textarea "Longste"
type textarea "x"
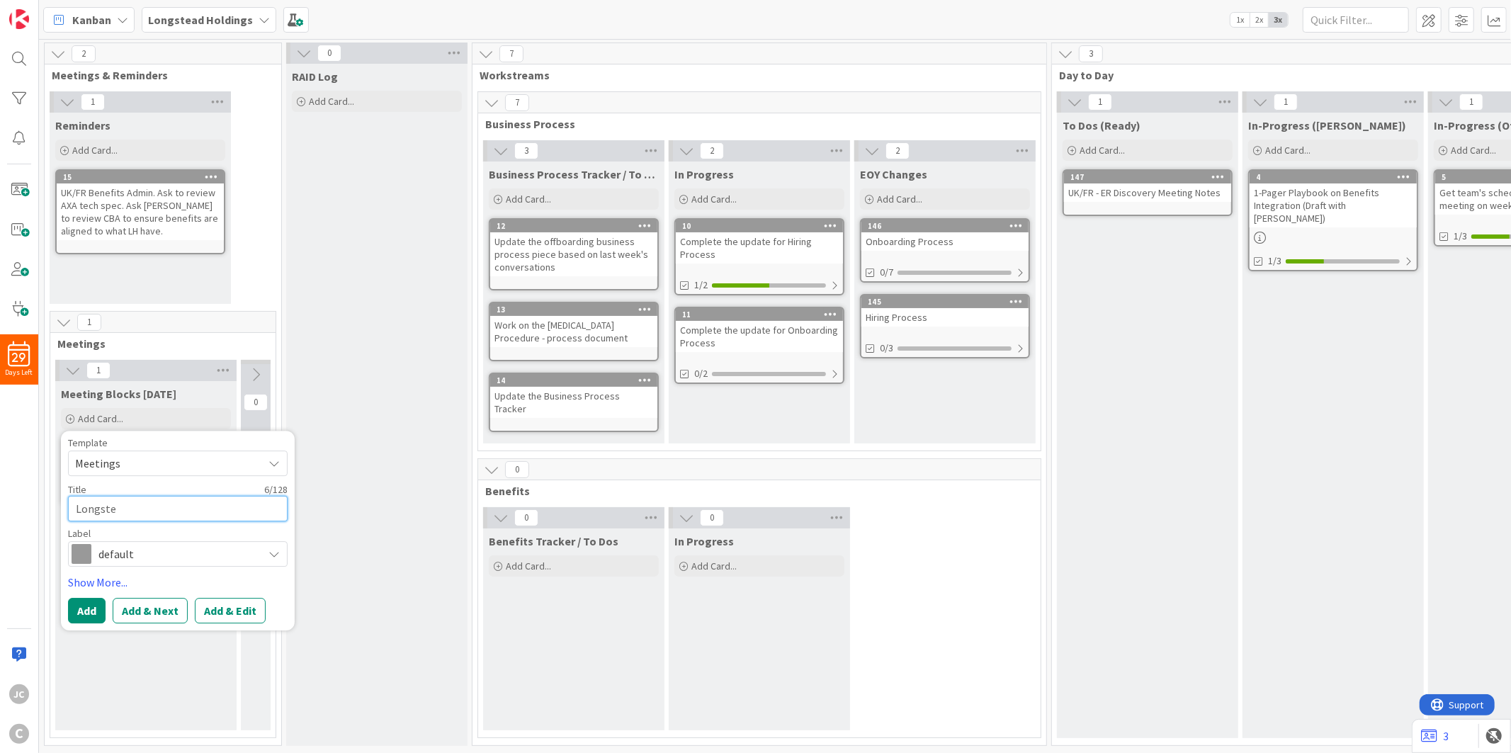
type textarea "Longstea"
type textarea "x"
type textarea "Longstead"
type textarea "x"
type textarea "Longstead"
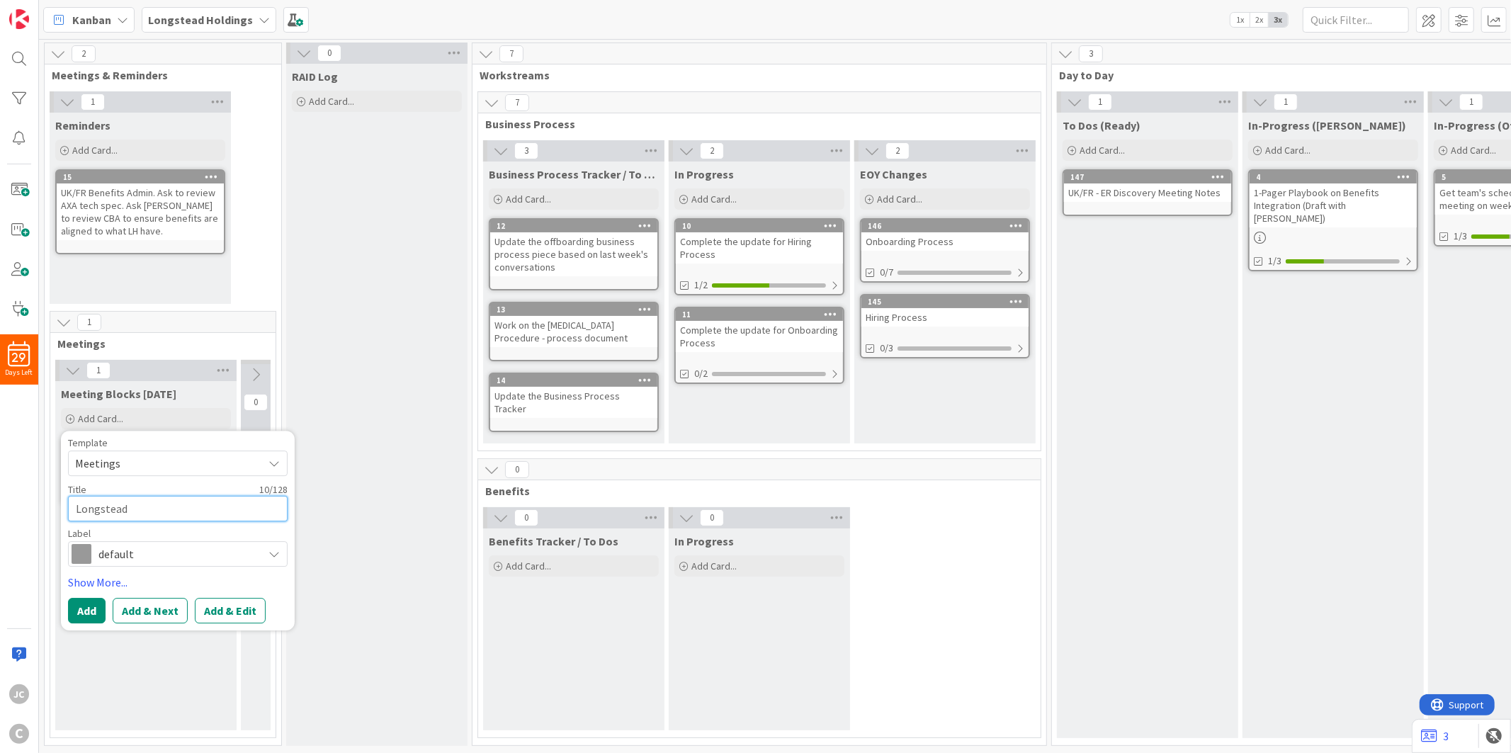
type textarea "x"
type textarea "Longstead W"
type textarea "x"
type textarea "Longstead Wo"
type textarea "x"
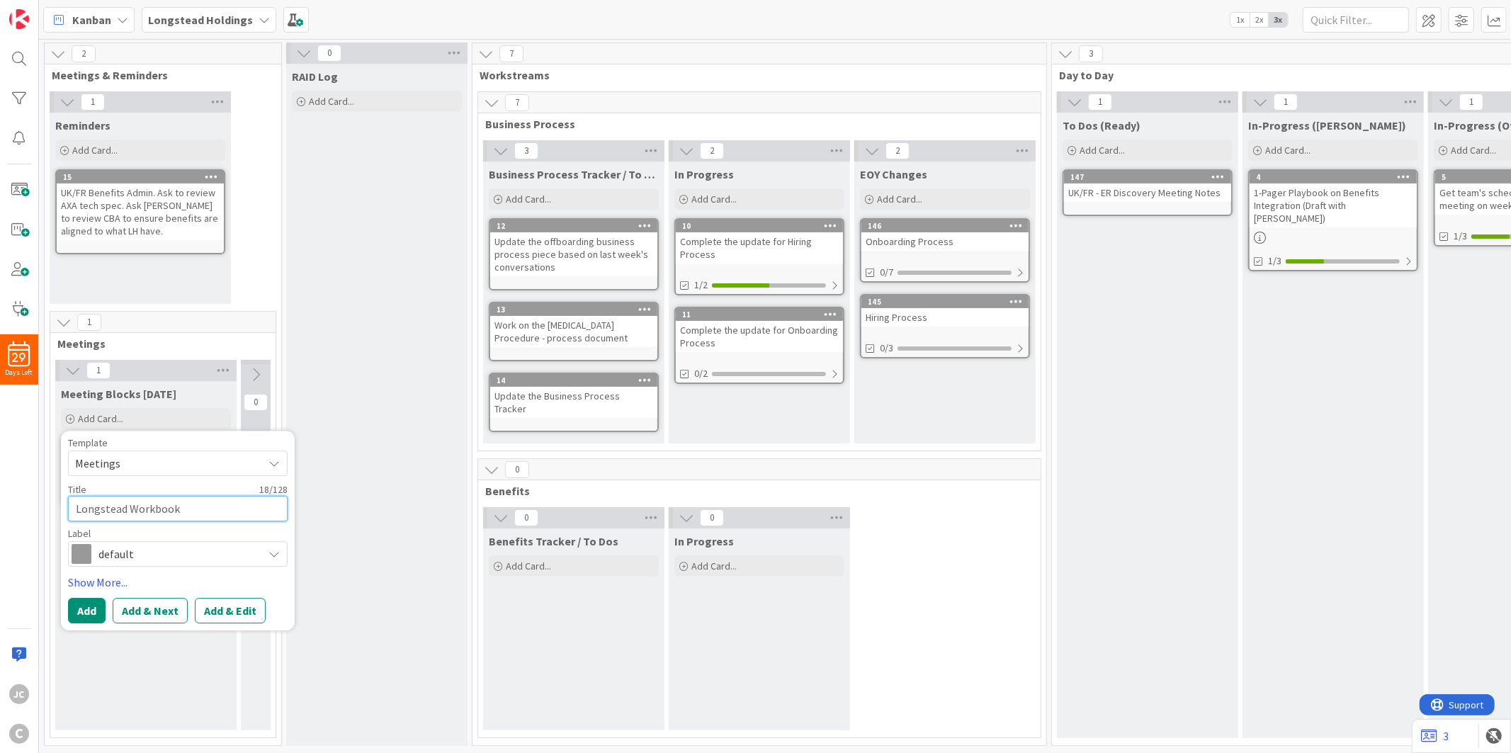
click at [218, 504] on textarea "Longstead Workbook" at bounding box center [178, 508] width 220 height 25
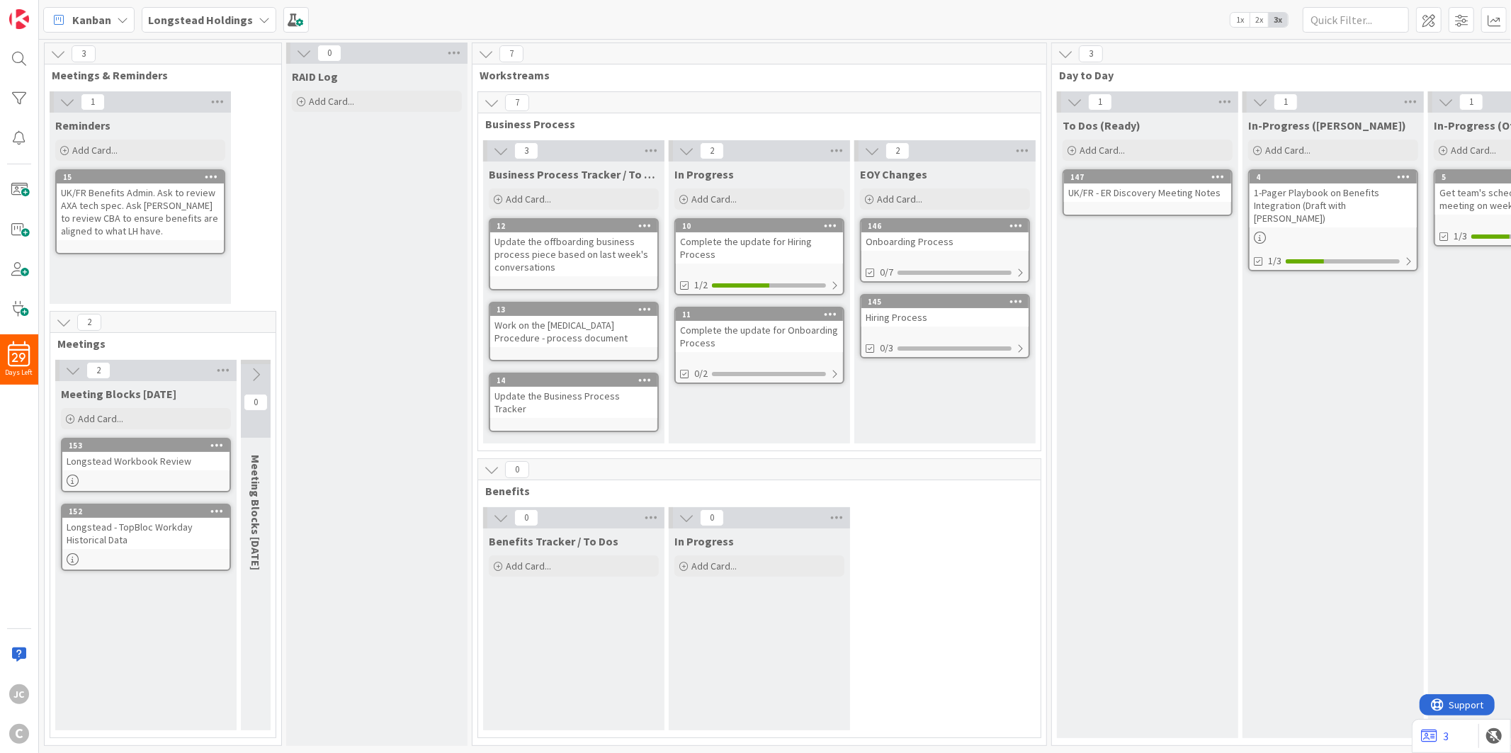
click at [144, 533] on div "Longstead - TopBloc Workday Historical Data" at bounding box center [145, 533] width 167 height 31
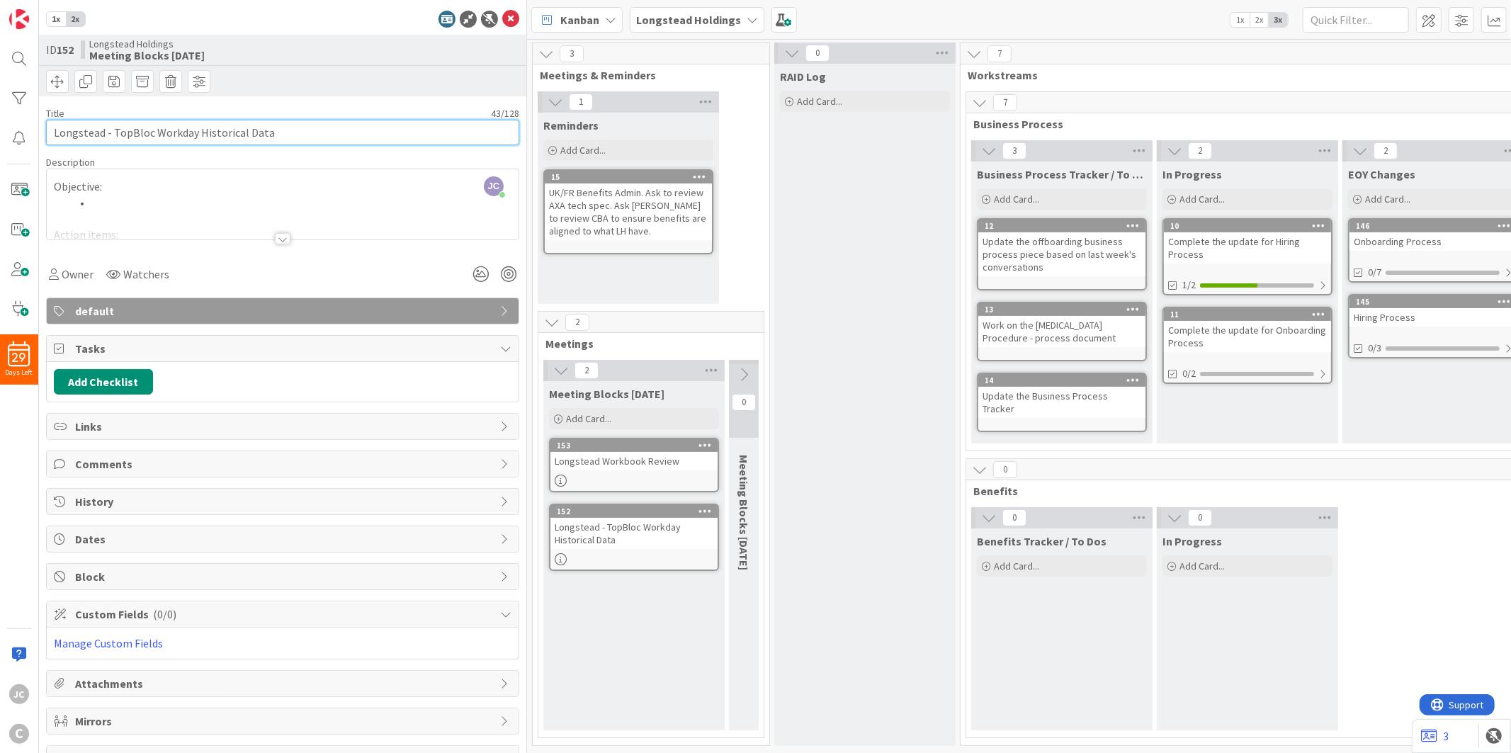
click at [55, 127] on input "Longstead - TopBloc Workday Historical Data" at bounding box center [282, 132] width 473 height 25
click at [502, 25] on icon at bounding box center [510, 19] width 17 height 17
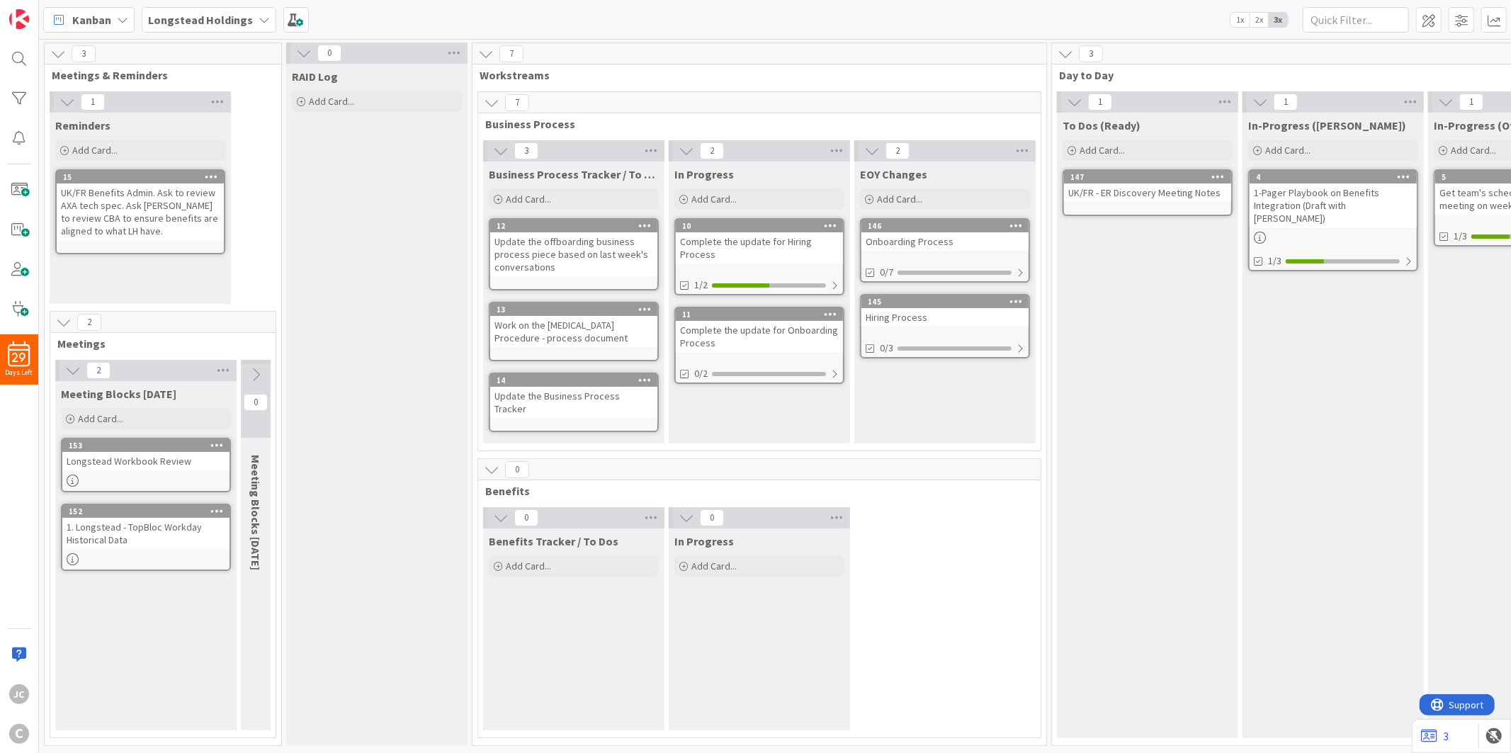
click at [132, 522] on div "1. Longstead - TopBloc Workday Historical Data" at bounding box center [145, 533] width 167 height 31
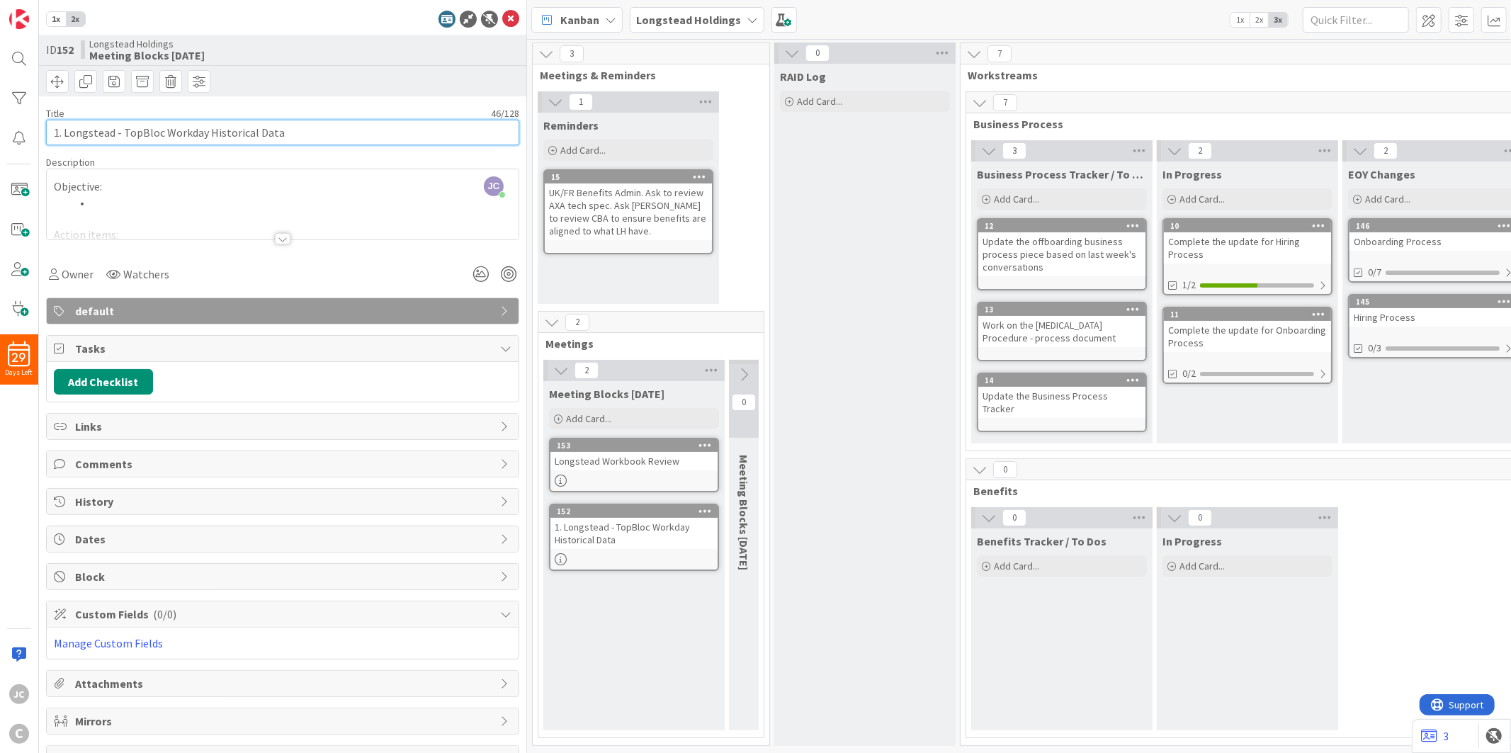
drag, startPoint x: 67, startPoint y: 131, endPoint x: 36, endPoint y: 133, distance: 30.5
click at [36, 133] on div "29 Days Left JC C 1x 2x ID 152 Longstead Holdings Meeting Blocks [DATE] Title 4…" at bounding box center [263, 376] width 527 height 753
click at [512, 12] on div "1x 2x ID 152 Longstead Holdings Meeting Blocks [DATE] Title 43 / 128 Longstead …" at bounding box center [283, 376] width 488 height 753
click at [502, 14] on icon at bounding box center [510, 19] width 17 height 17
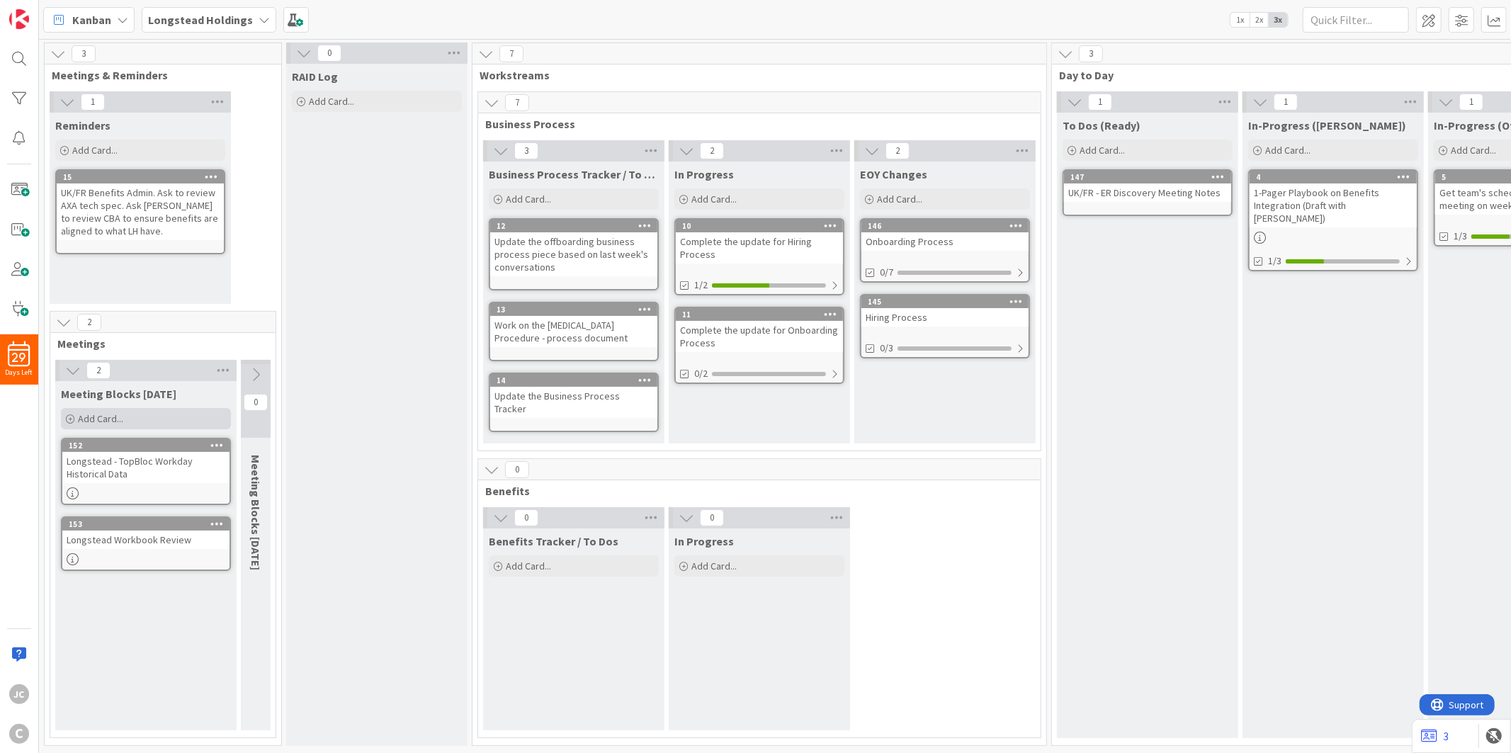
click at [116, 421] on span "Add Card..." at bounding box center [100, 418] width 45 height 13
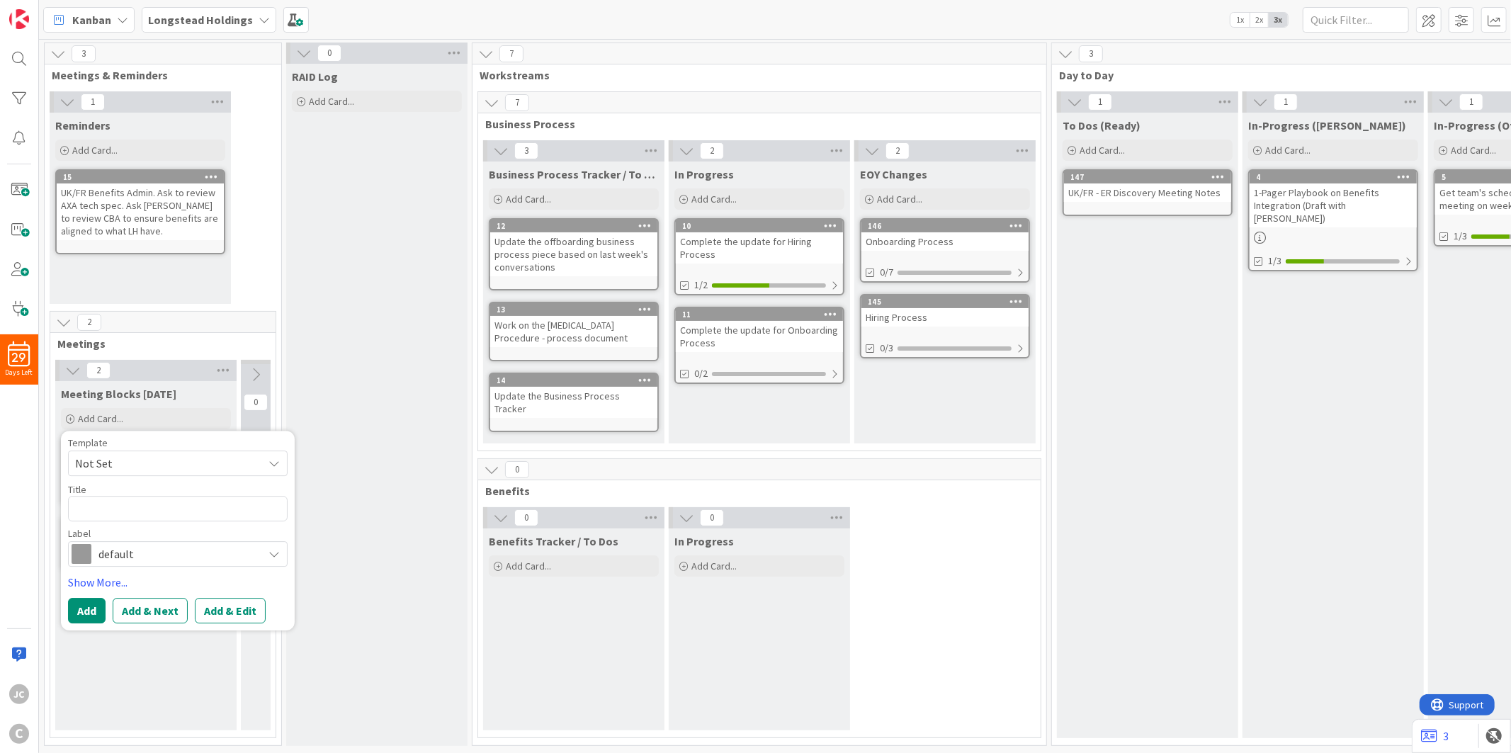
click at [166, 458] on span "Not Set" at bounding box center [163, 463] width 177 height 18
click at [159, 517] on span "Meetings" at bounding box center [189, 524] width 203 height 18
click at [160, 513] on textarea "Meetings" at bounding box center [178, 508] width 220 height 25
click at [222, 508] on textarea "Citadel / LH Workbook" at bounding box center [178, 508] width 220 height 25
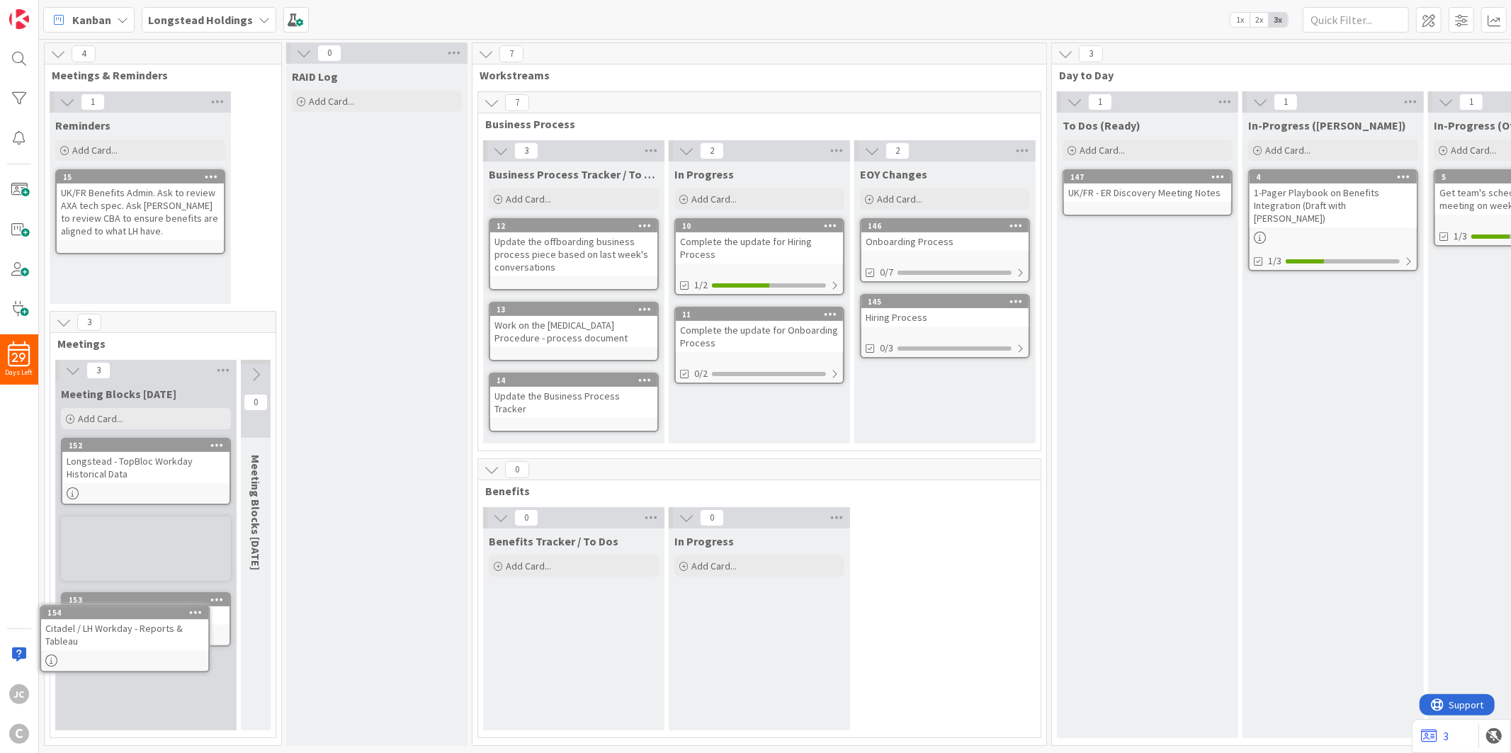
scroll to position [4, 0]
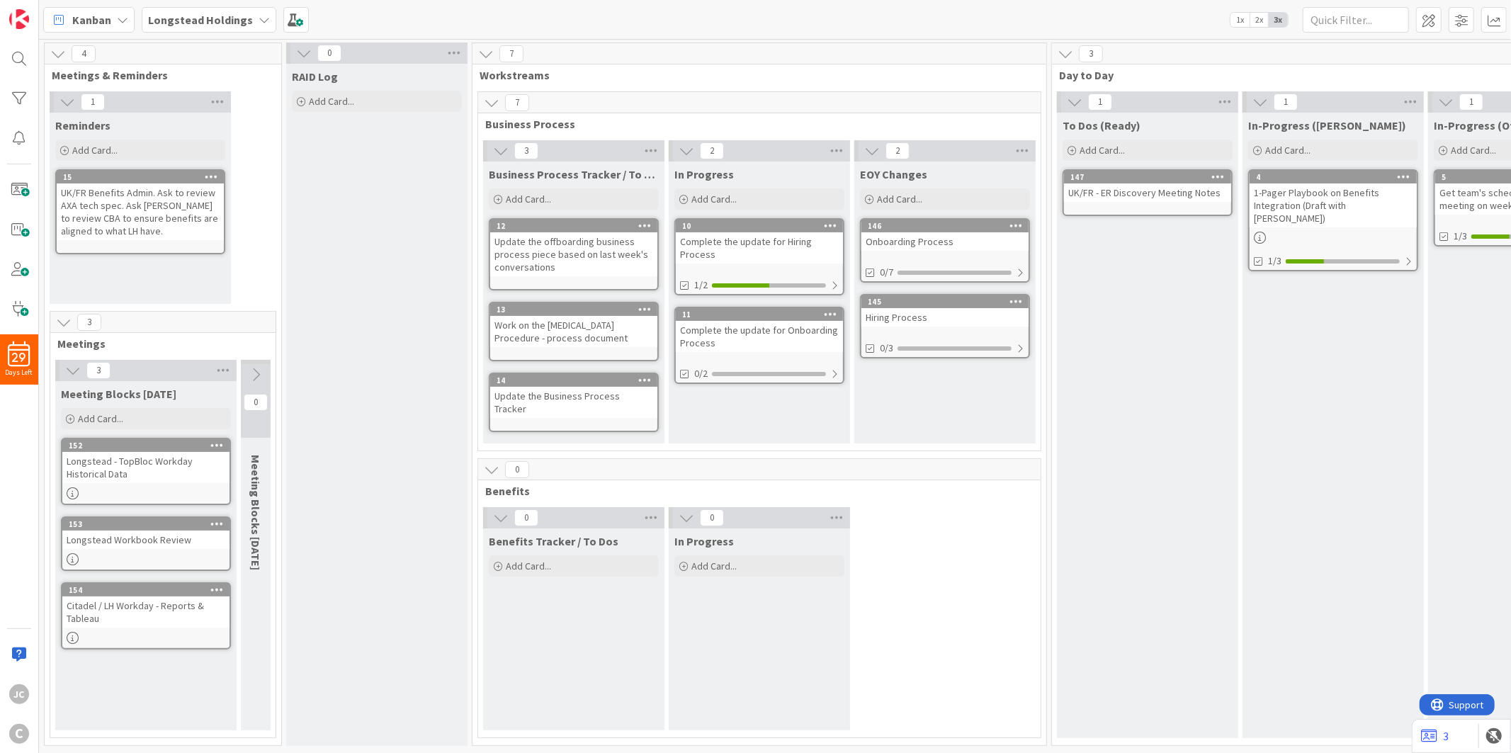
click at [255, 373] on icon at bounding box center [256, 375] width 16 height 16
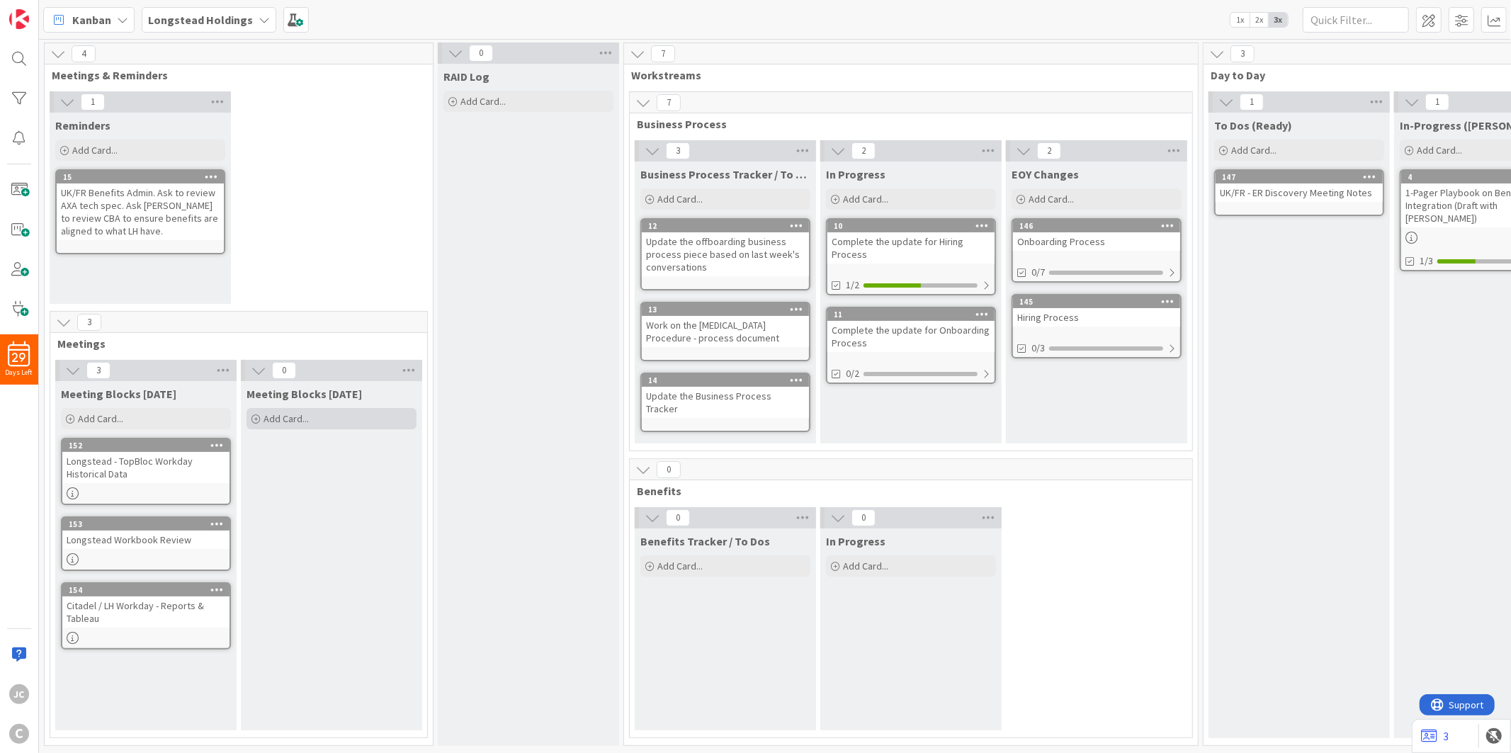
click at [297, 416] on span "Add Card..." at bounding box center [285, 418] width 45 height 13
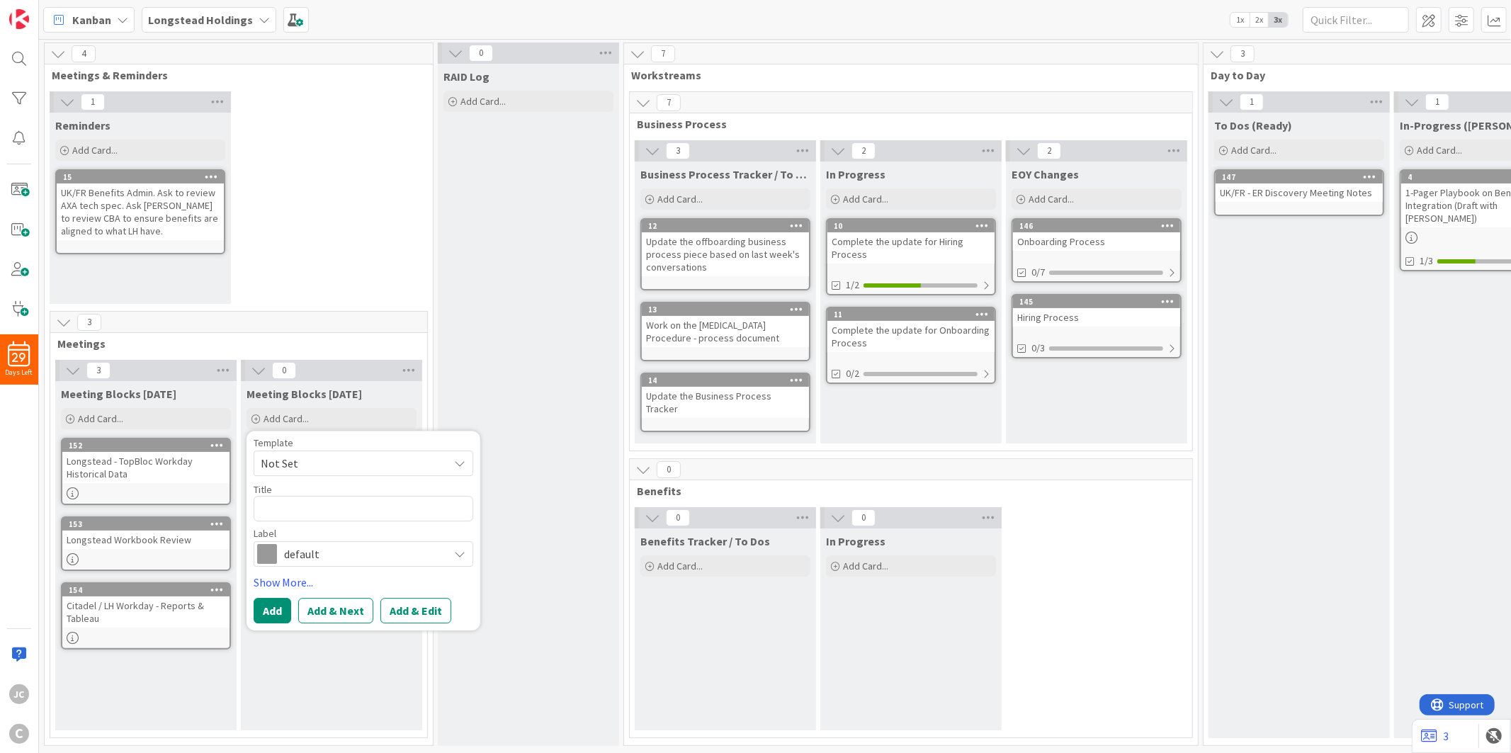
click at [351, 462] on span "Not Set" at bounding box center [349, 463] width 177 height 18
click at [352, 518] on span "Meetings" at bounding box center [374, 524] width 203 height 18
click at [346, 503] on textarea "Meetings" at bounding box center [364, 508] width 220 height 25
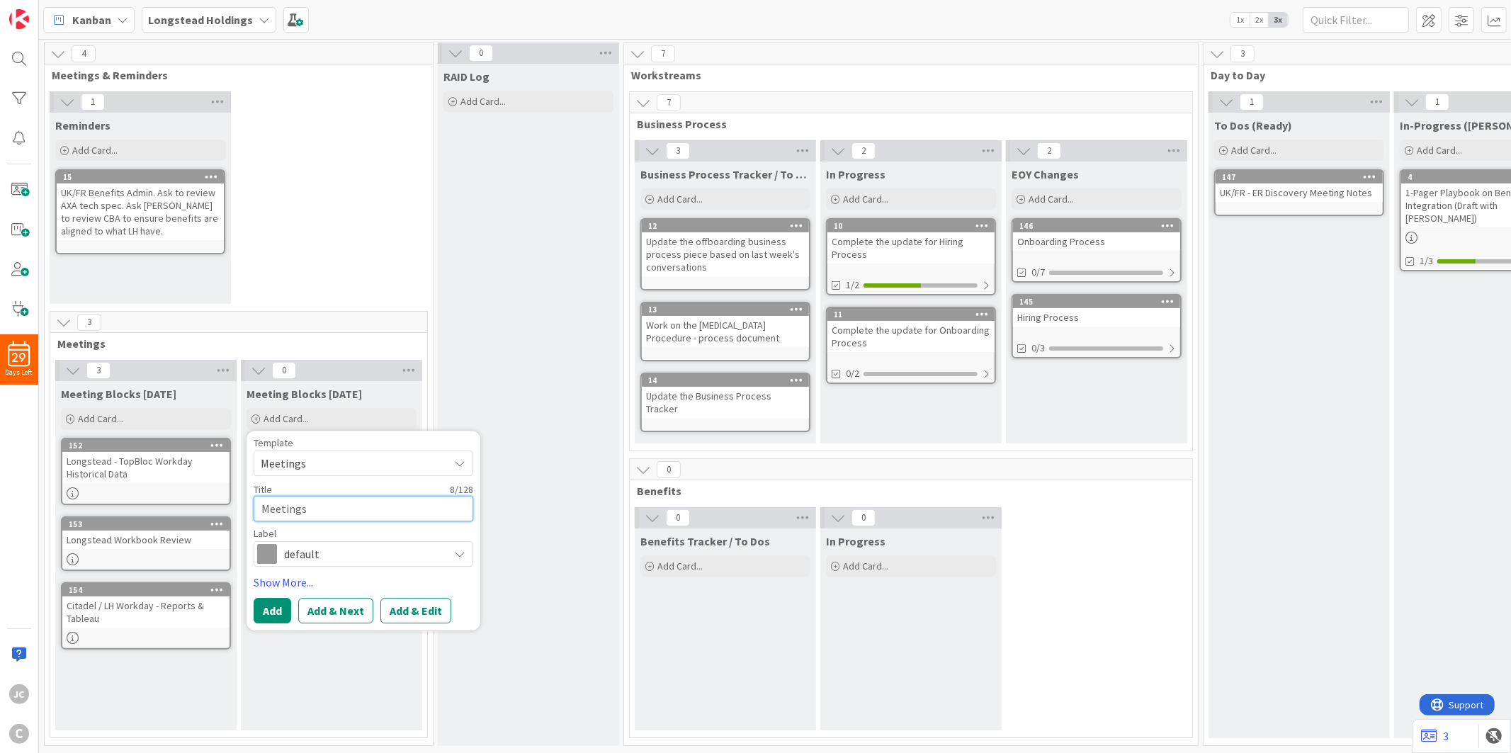
click at [322, 504] on textarea "Meetings" at bounding box center [364, 508] width 220 height 25
paste textarea "Workday - Integrations Discovery Call"
click at [345, 549] on span "default" at bounding box center [362, 554] width 157 height 20
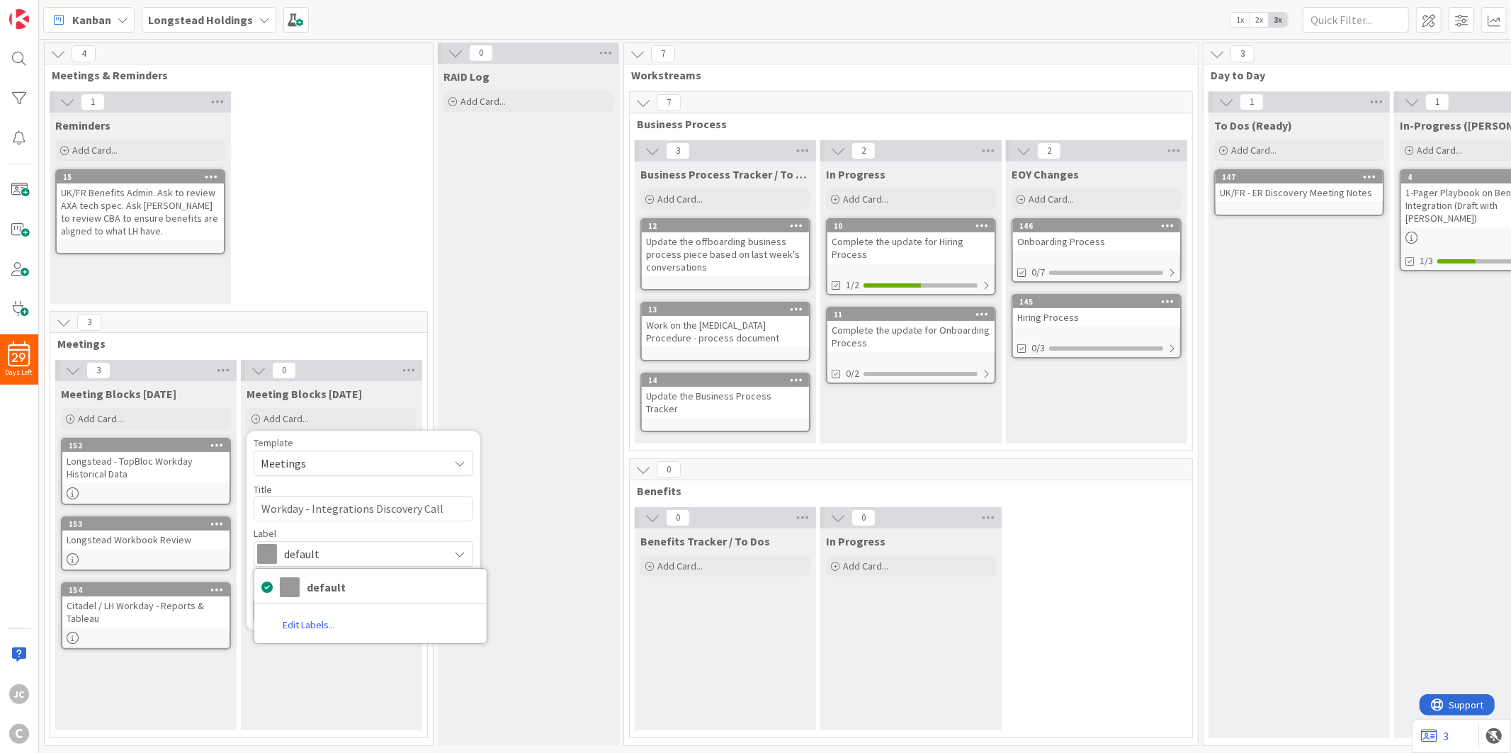
click at [345, 549] on span "default" at bounding box center [362, 554] width 157 height 20
click at [354, 544] on span "default" at bounding box center [362, 554] width 157 height 20
click at [343, 618] on link "Edit Labels..." at bounding box center [308, 624] width 109 height 25
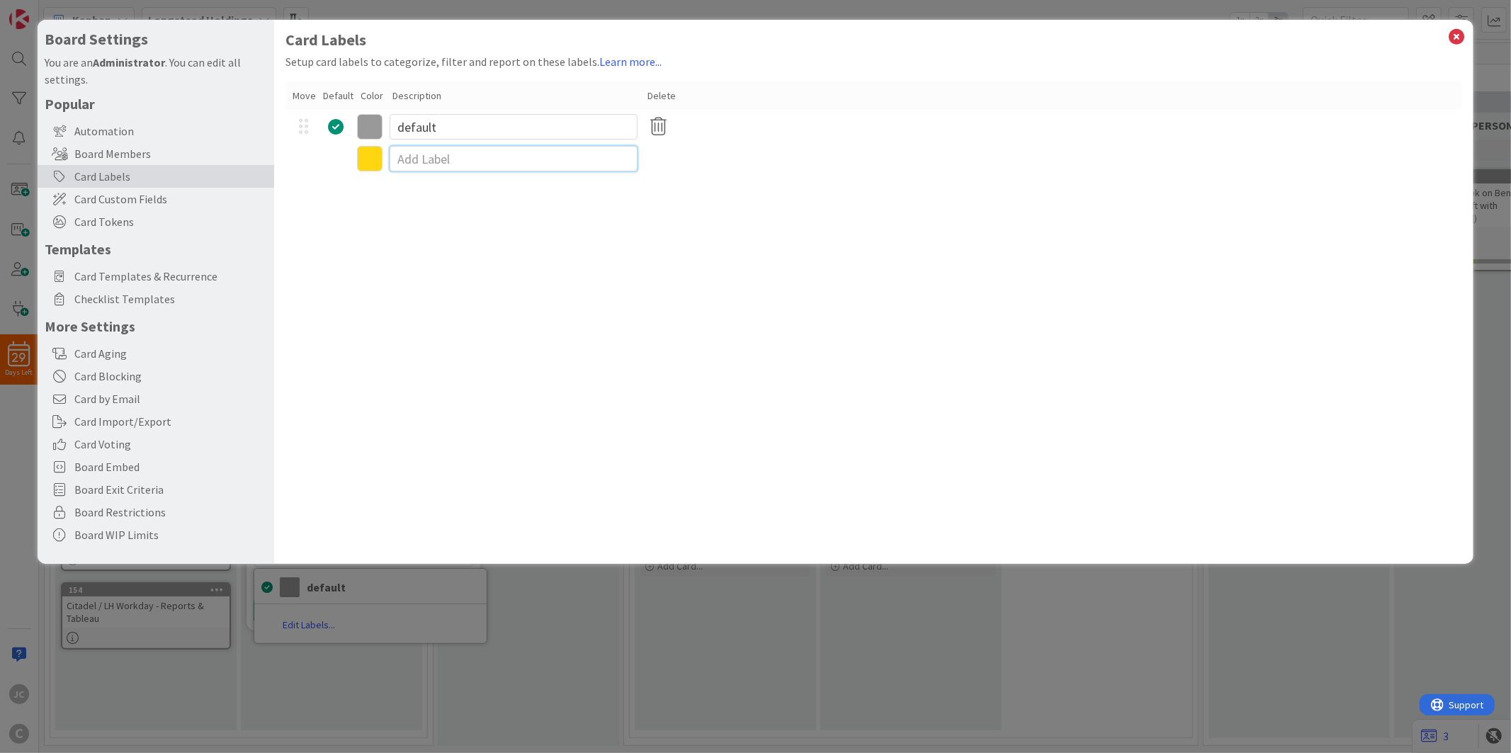
click at [420, 157] on input at bounding box center [514, 158] width 248 height 25
click at [405, 203] on div "Card Labels Setup card labels to categorize, filter and report on these labels.…" at bounding box center [873, 292] width 1198 height 544
click at [369, 157] on icon at bounding box center [369, 160] width 25 height 25
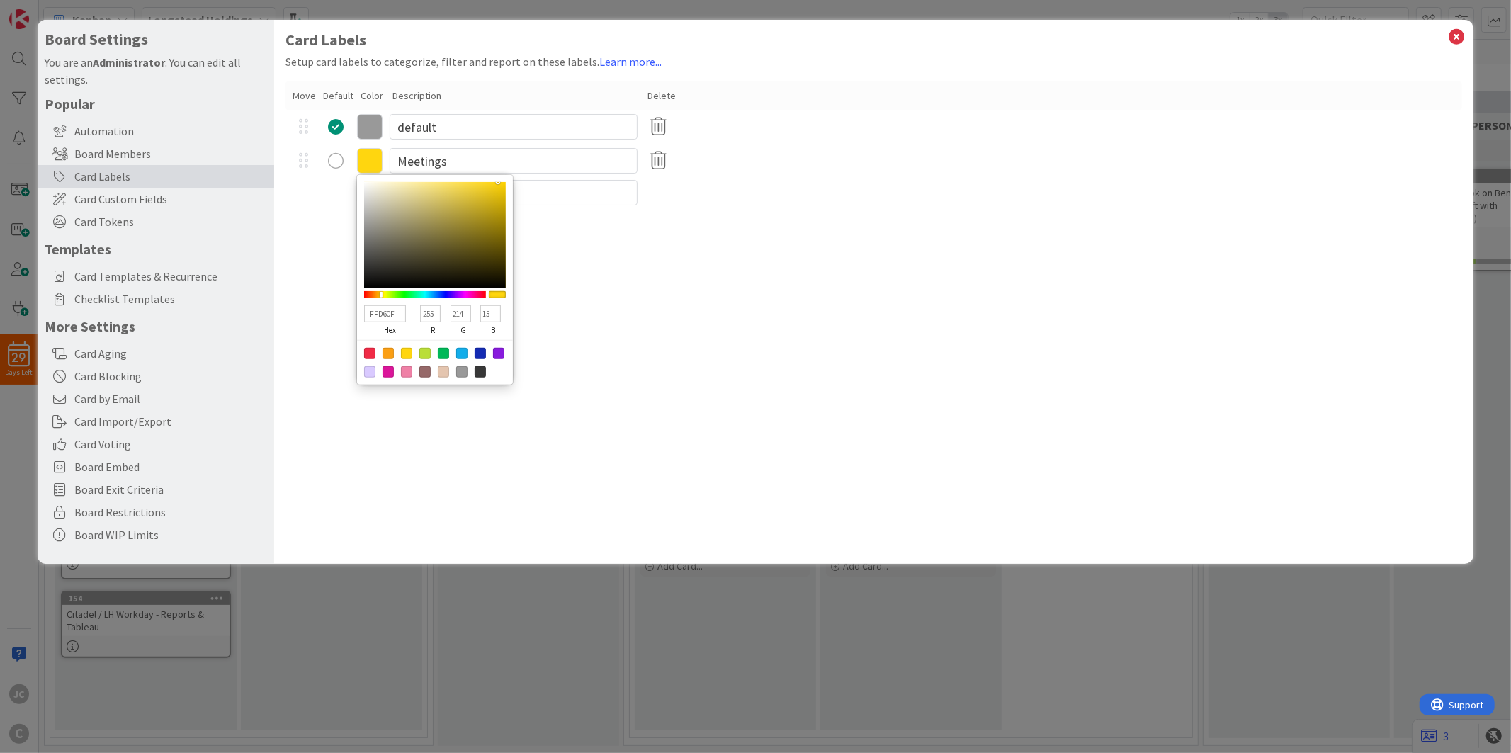
click at [439, 350] on div at bounding box center [443, 353] width 11 height 11
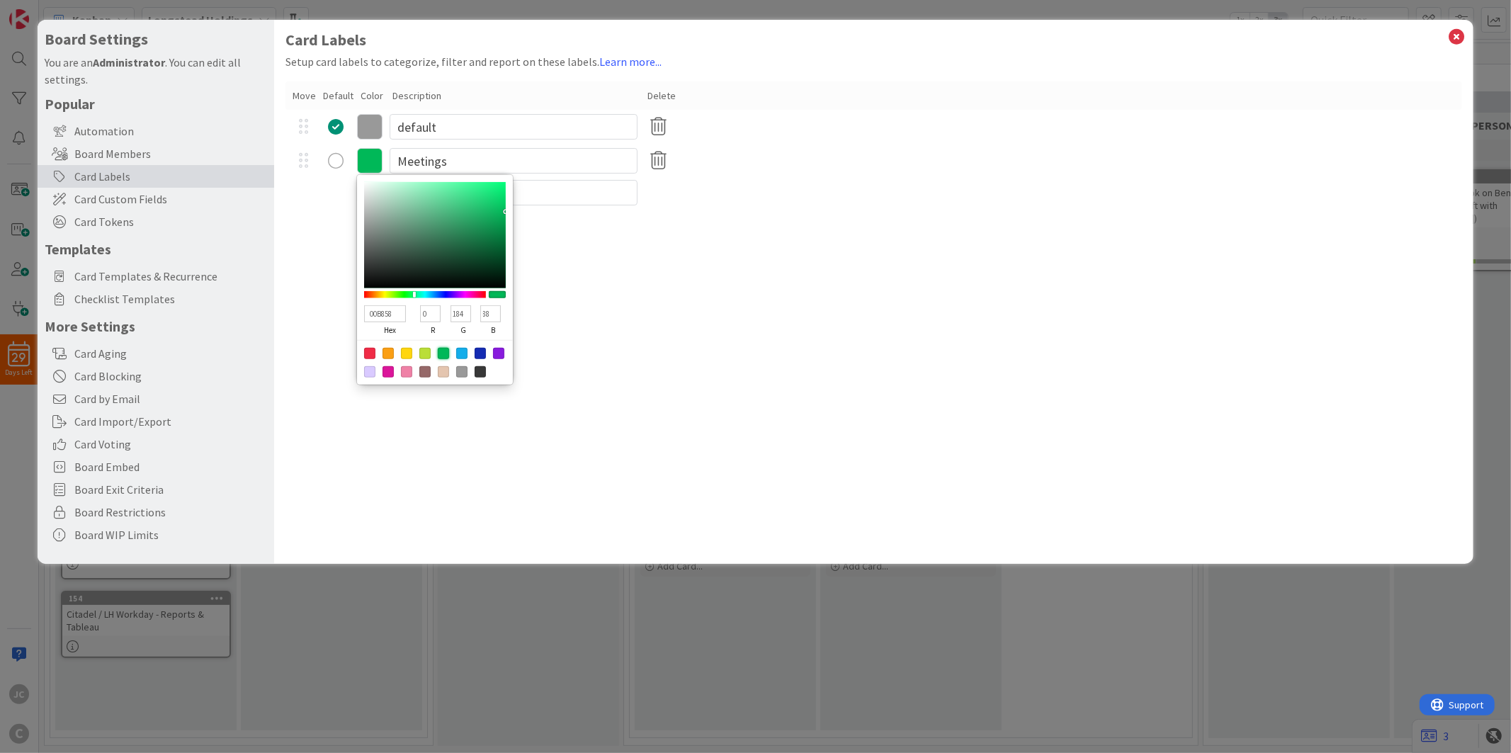
click at [773, 355] on div "Card Labels Setup card labels to categorize, filter and report on these labels.…" at bounding box center [873, 292] width 1198 height 544
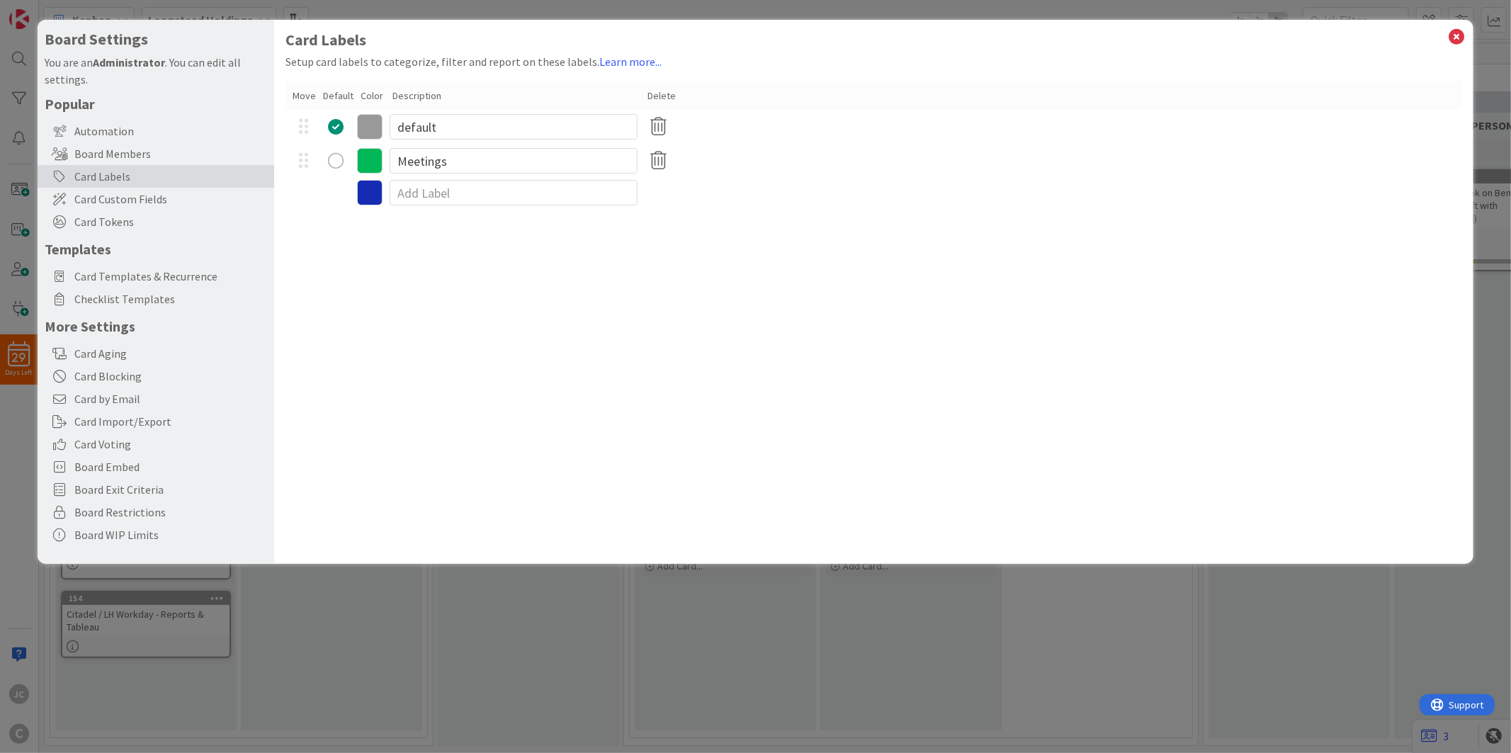
click at [329, 159] on div "radio" at bounding box center [336, 161] width 16 height 16
click at [690, 646] on div "Board Settings You are an Administrator . You can edit all settings. Popular Au…" at bounding box center [755, 376] width 1511 height 753
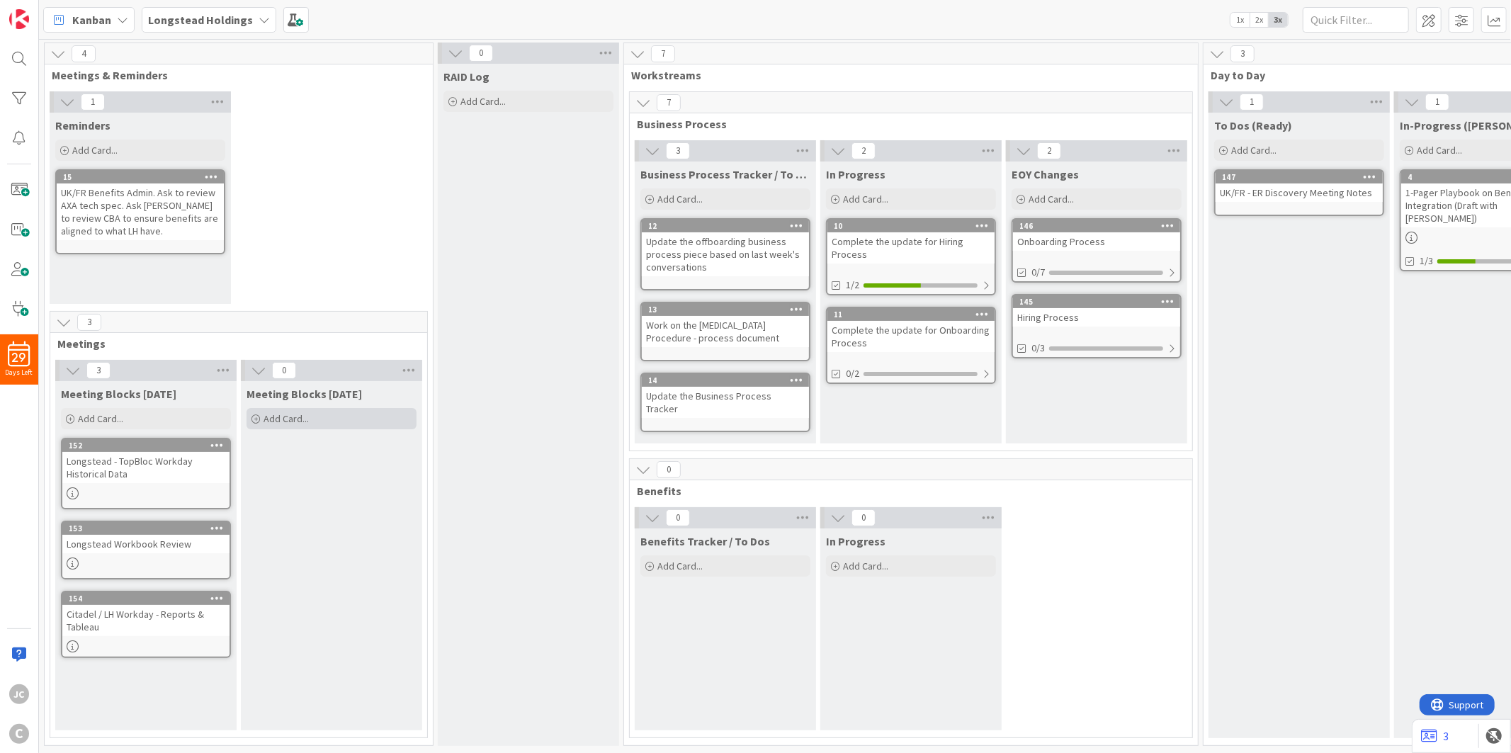
click at [338, 416] on div "Add Card..." at bounding box center [331, 418] width 170 height 21
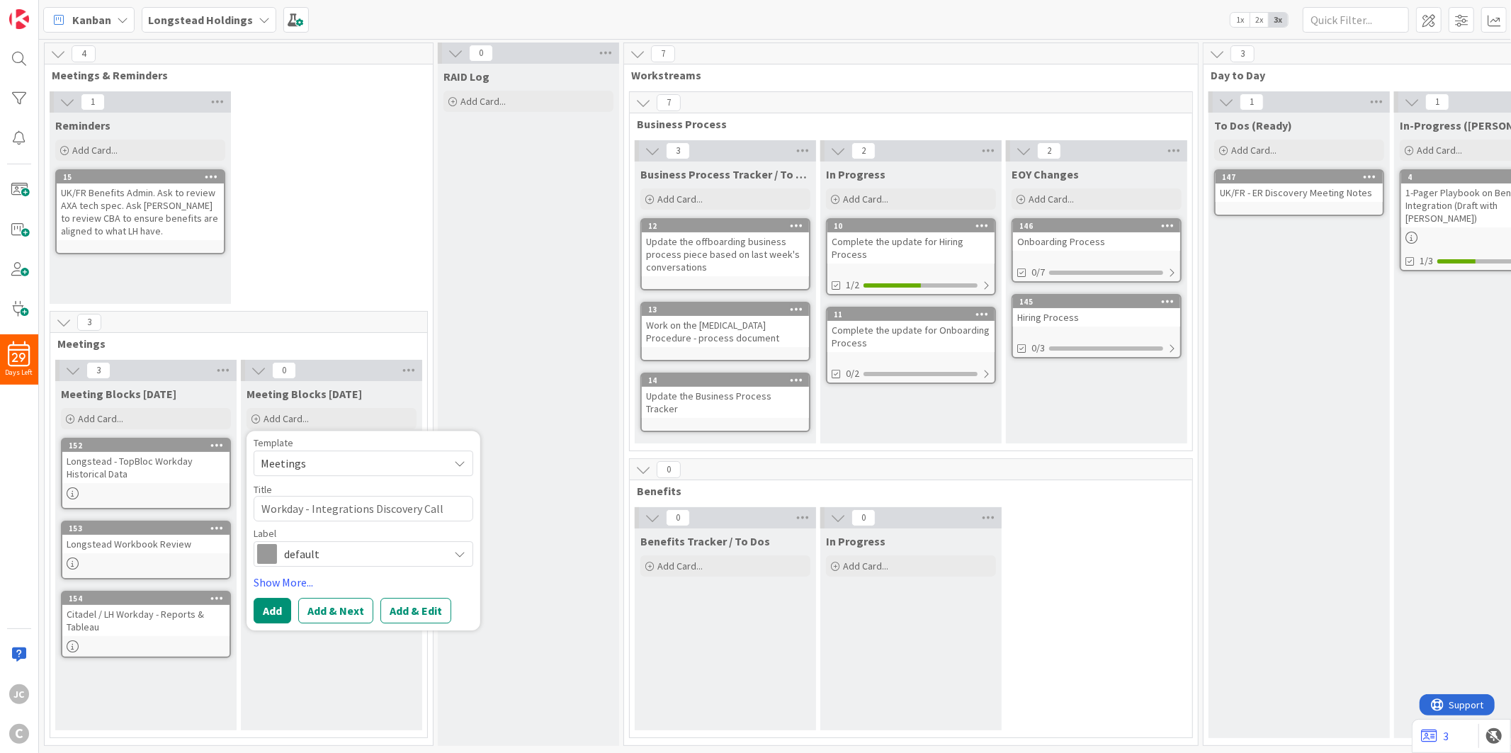
click at [335, 544] on span "default" at bounding box center [362, 554] width 157 height 20
click at [342, 602] on span "Meetings" at bounding box center [393, 612] width 173 height 21
click at [269, 609] on button "Add" at bounding box center [273, 610] width 38 height 25
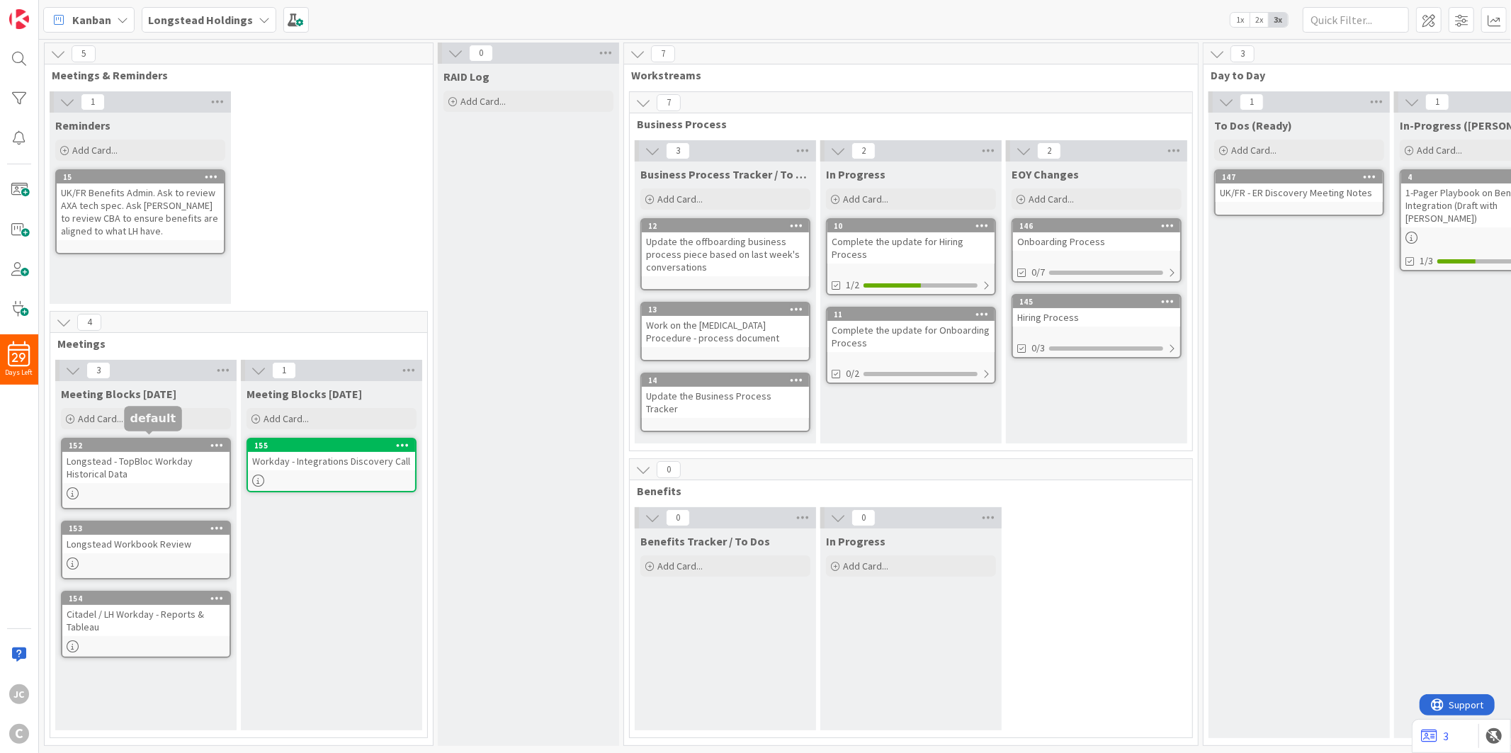
click at [139, 441] on div "152" at bounding box center [149, 446] width 161 height 10
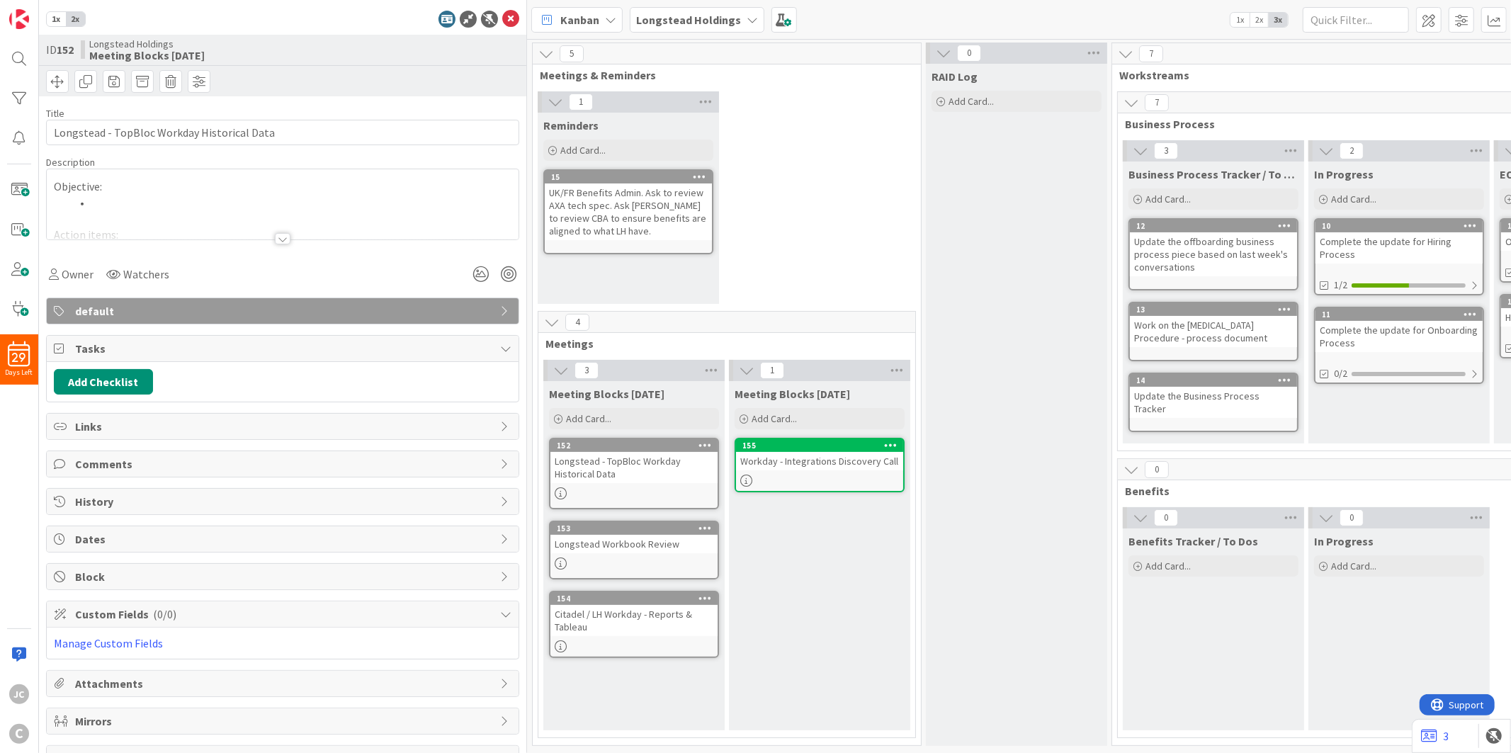
click at [502, 18] on icon at bounding box center [510, 19] width 17 height 17
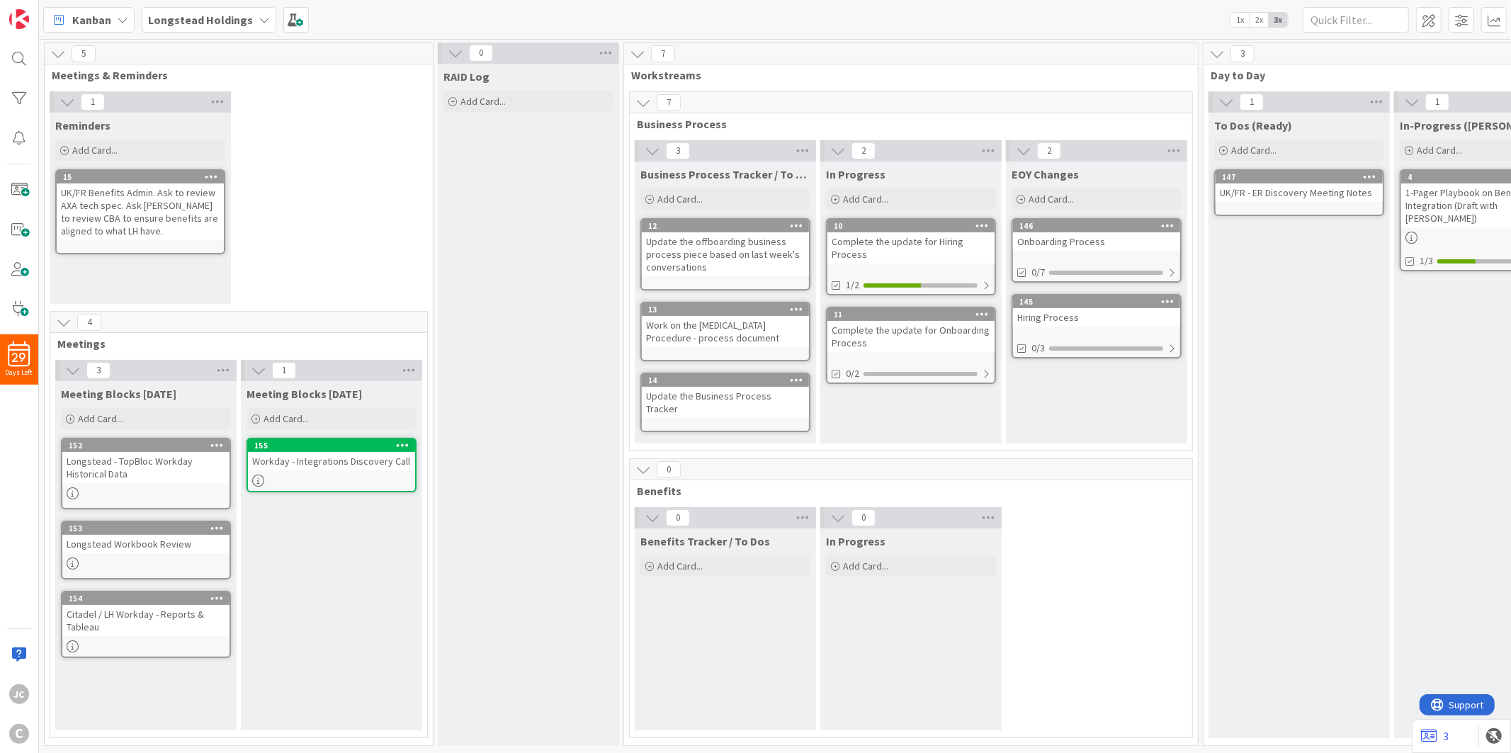
click at [217, 440] on icon at bounding box center [216, 445] width 13 height 10
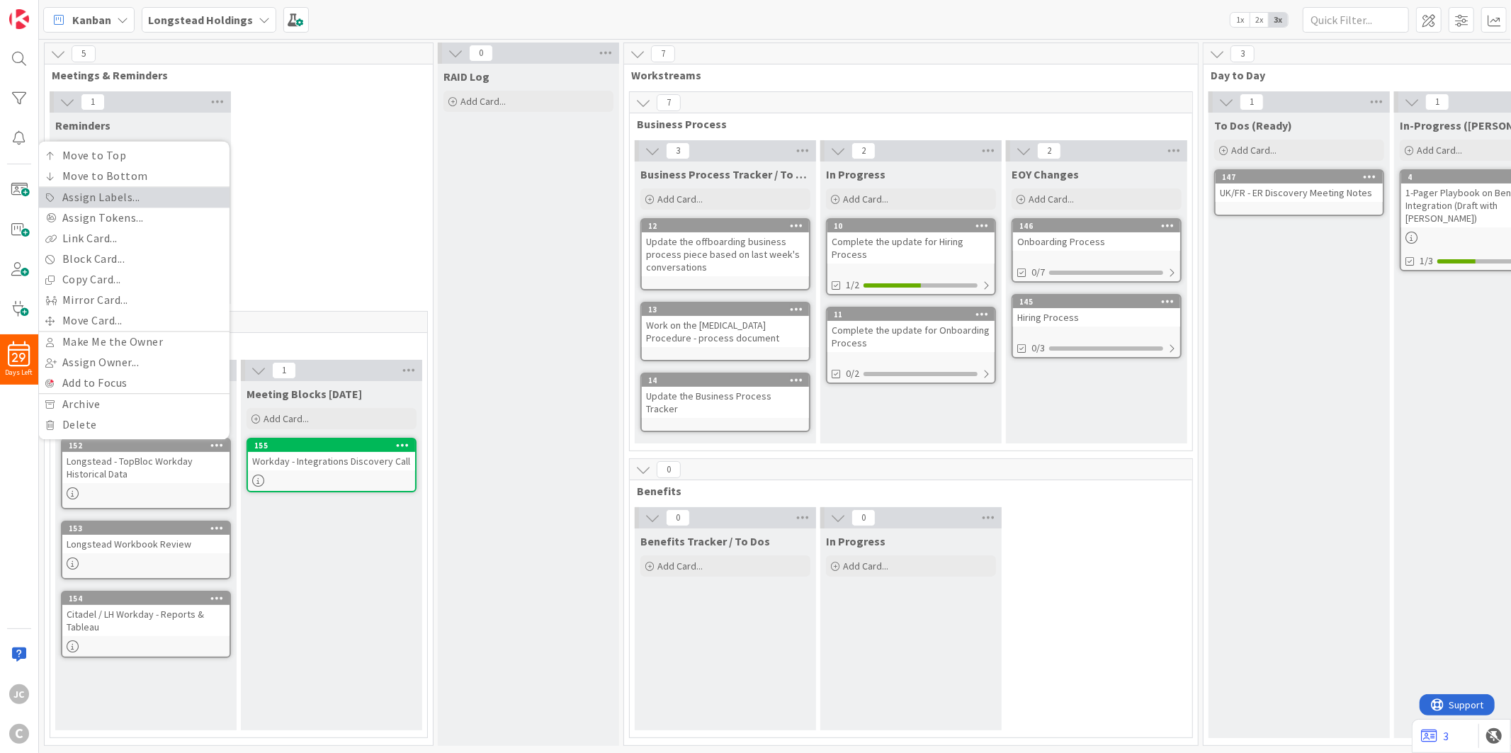
click at [154, 195] on link "Assign Labels..." at bounding box center [133, 197] width 191 height 21
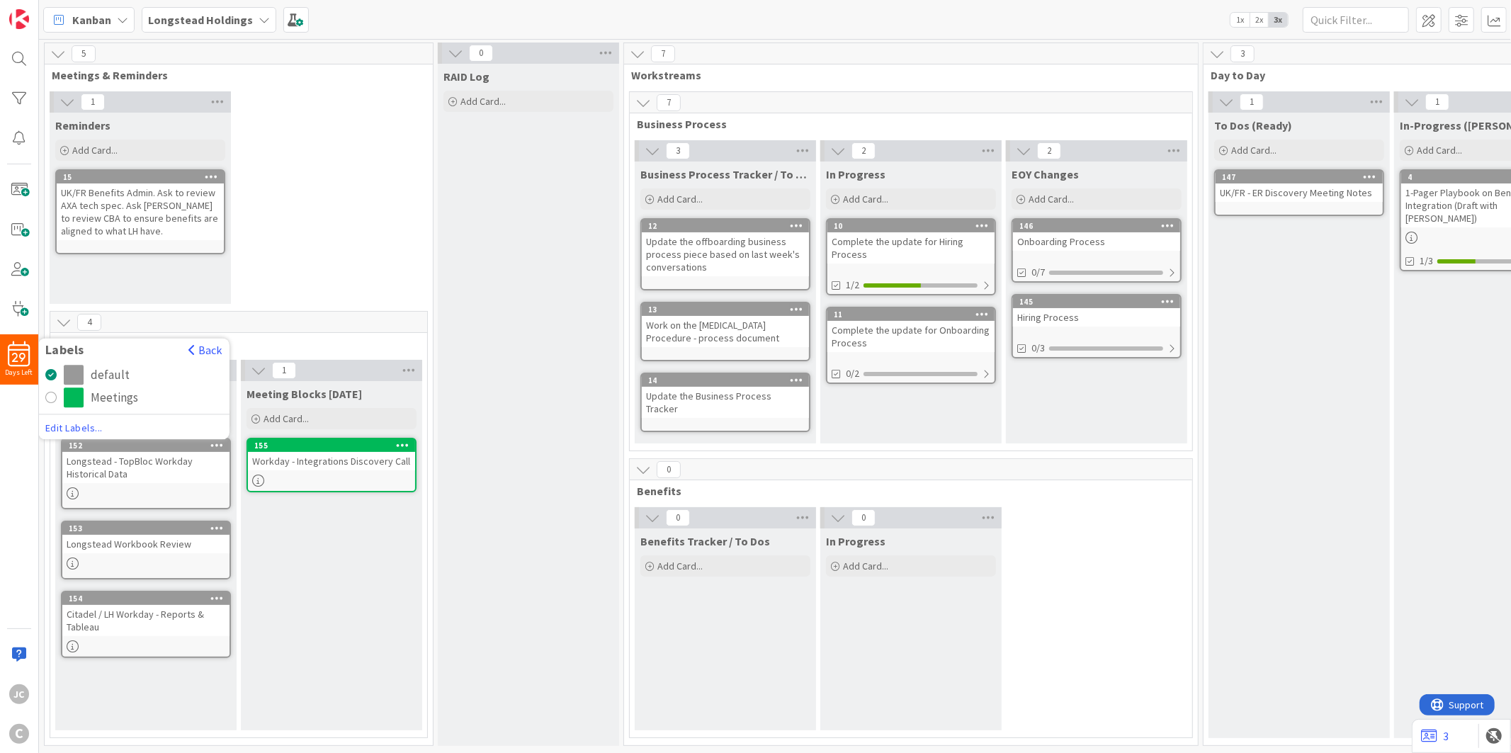
click at [47, 393] on div "radio" at bounding box center [50, 397] width 11 height 11
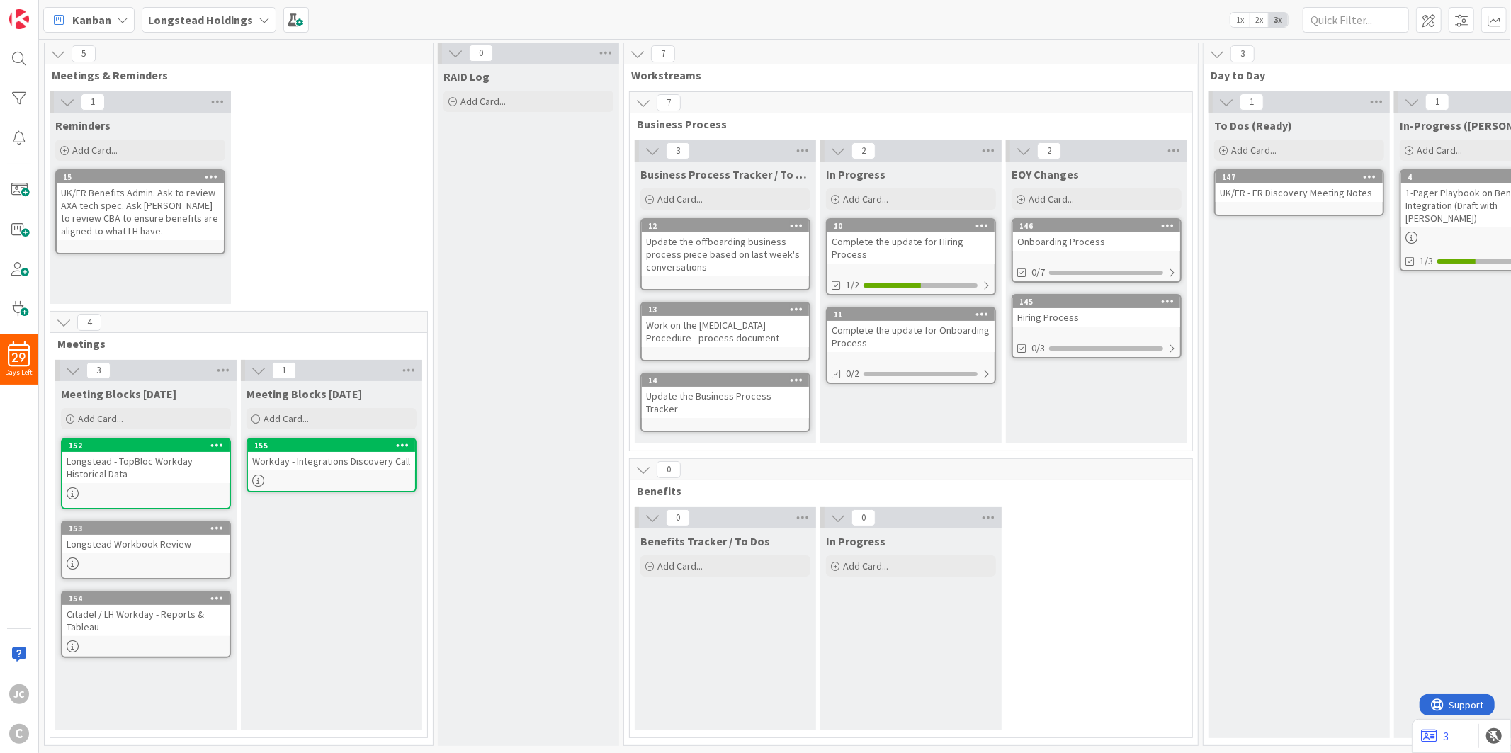
click at [217, 523] on icon at bounding box center [216, 528] width 13 height 10
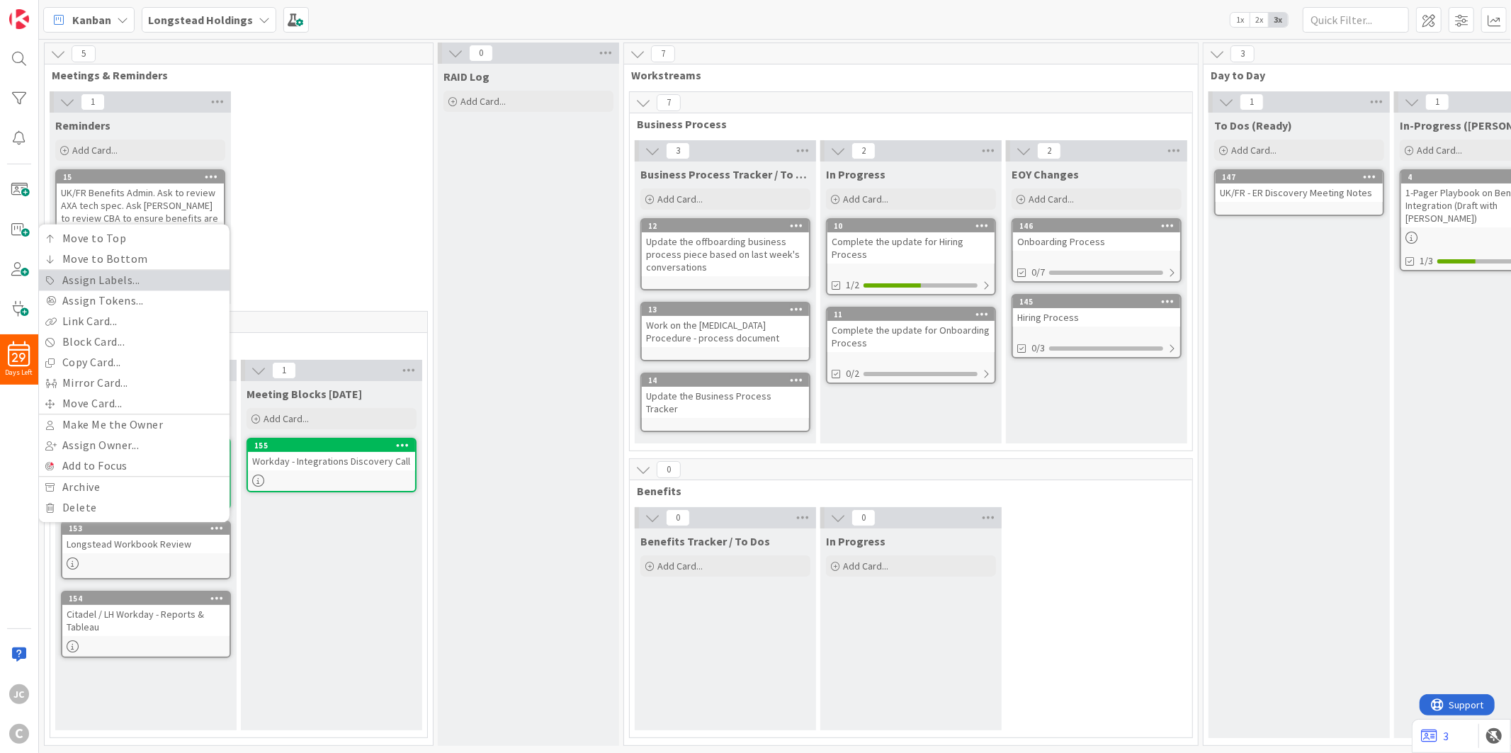
click at [176, 278] on link "Assign Labels..." at bounding box center [133, 280] width 191 height 21
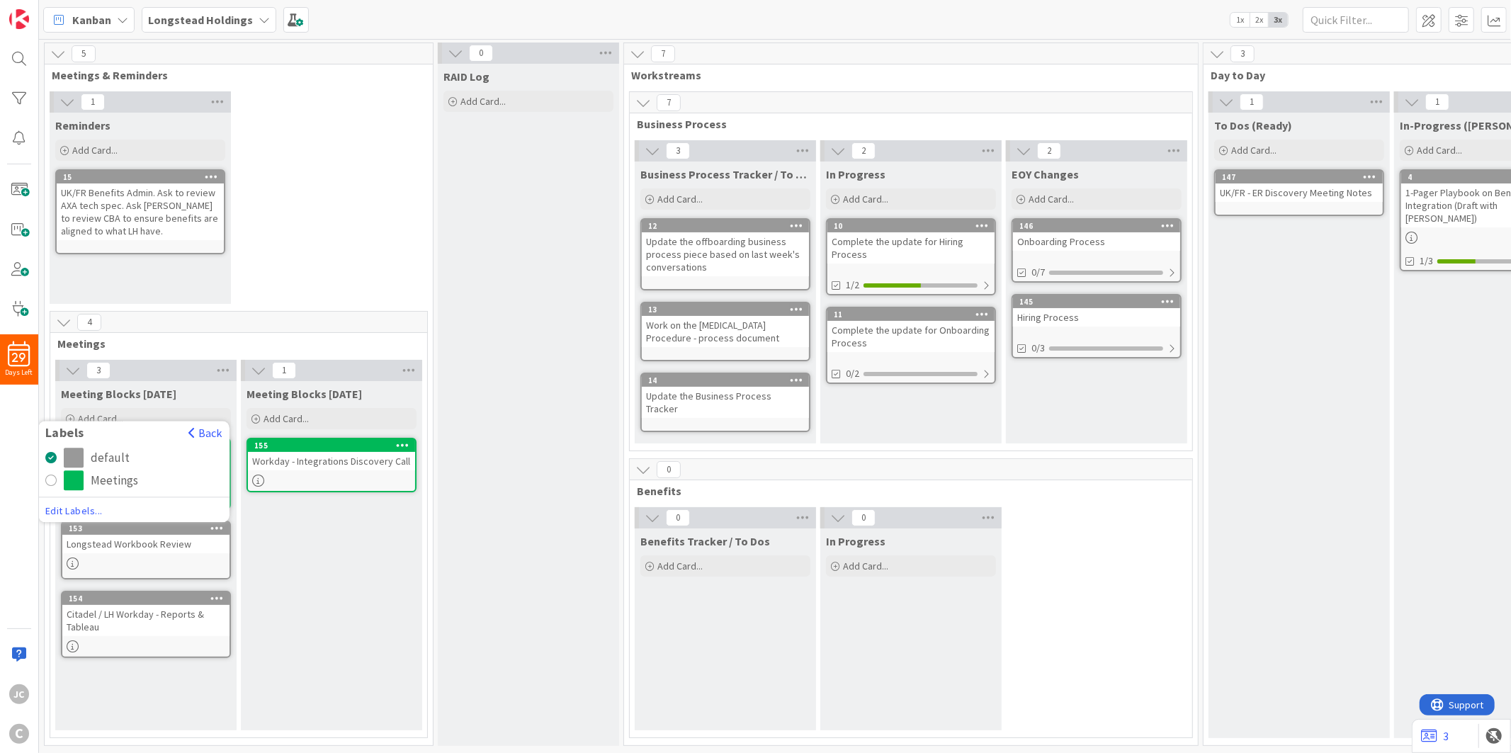
click at [89, 470] on div "Meetings" at bounding box center [143, 480] width 159 height 20
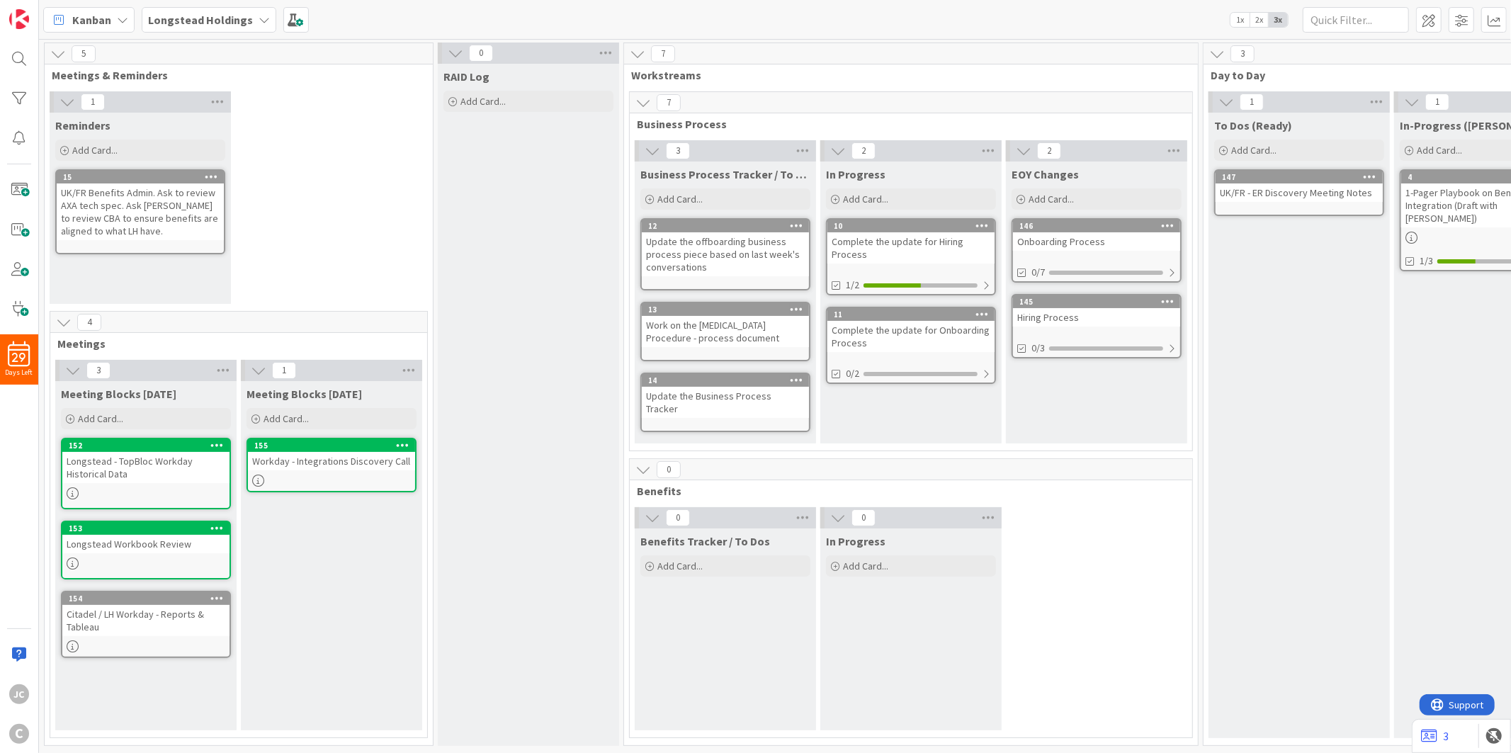
click at [218, 593] on icon at bounding box center [216, 598] width 13 height 10
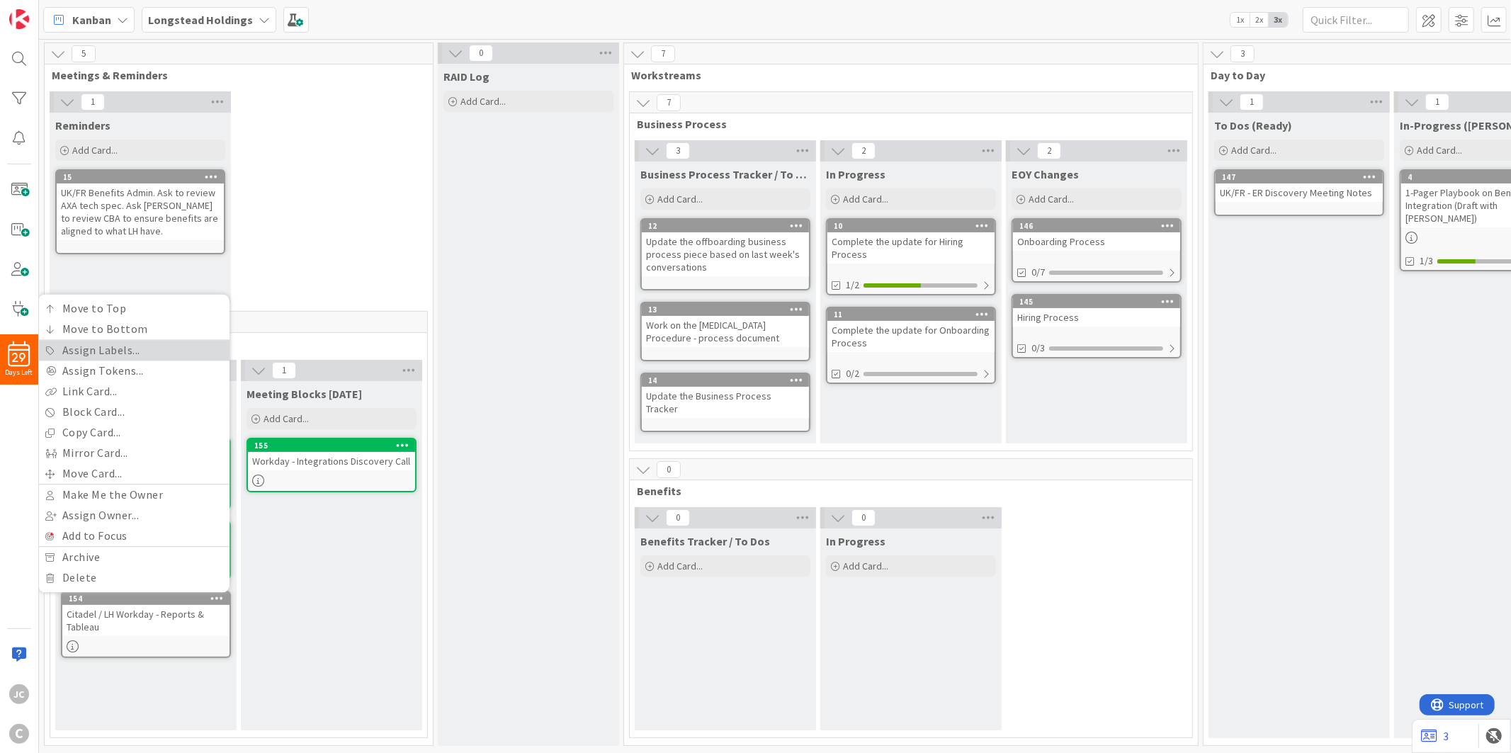
click at [171, 345] on link "Assign Labels..." at bounding box center [133, 350] width 191 height 21
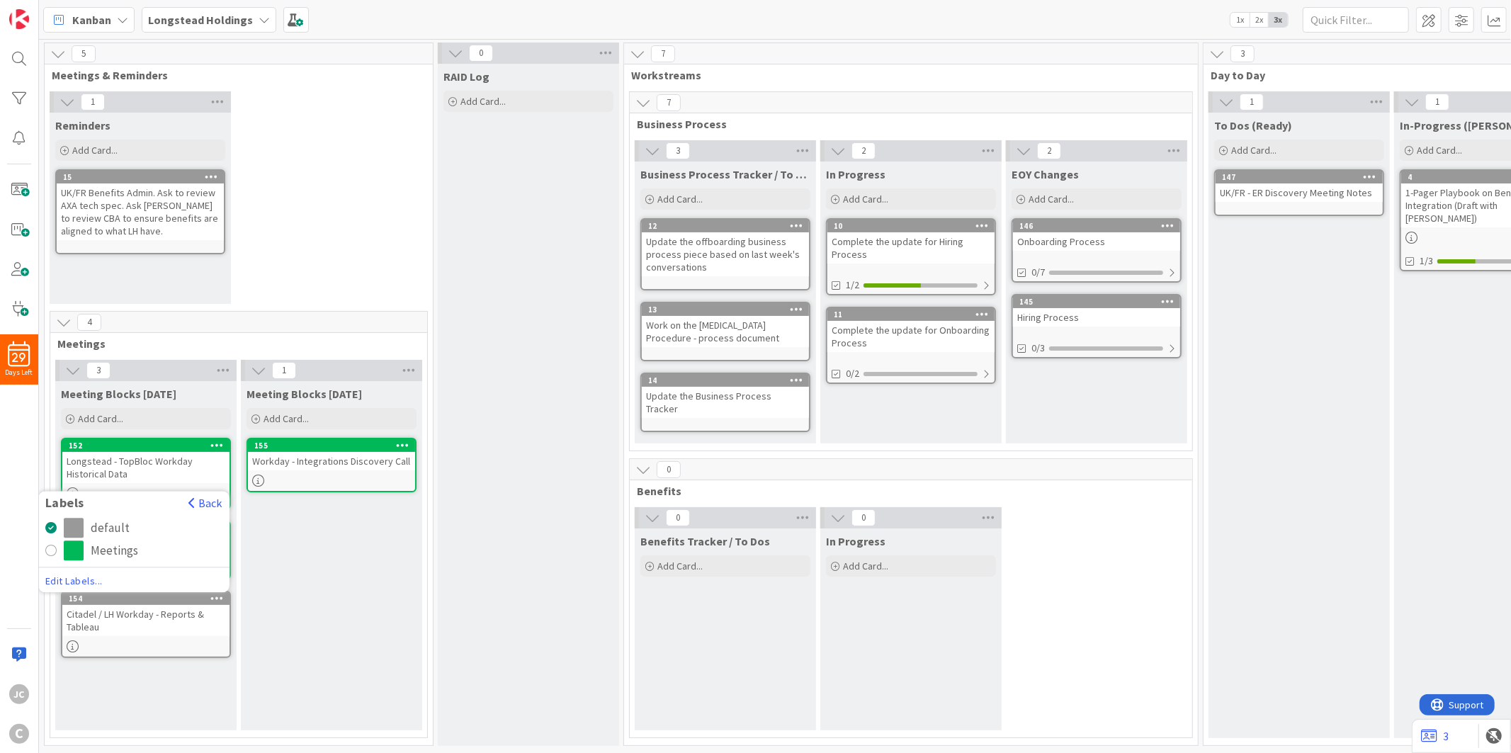
click at [117, 543] on div "Meetings" at bounding box center [114, 550] width 47 height 20
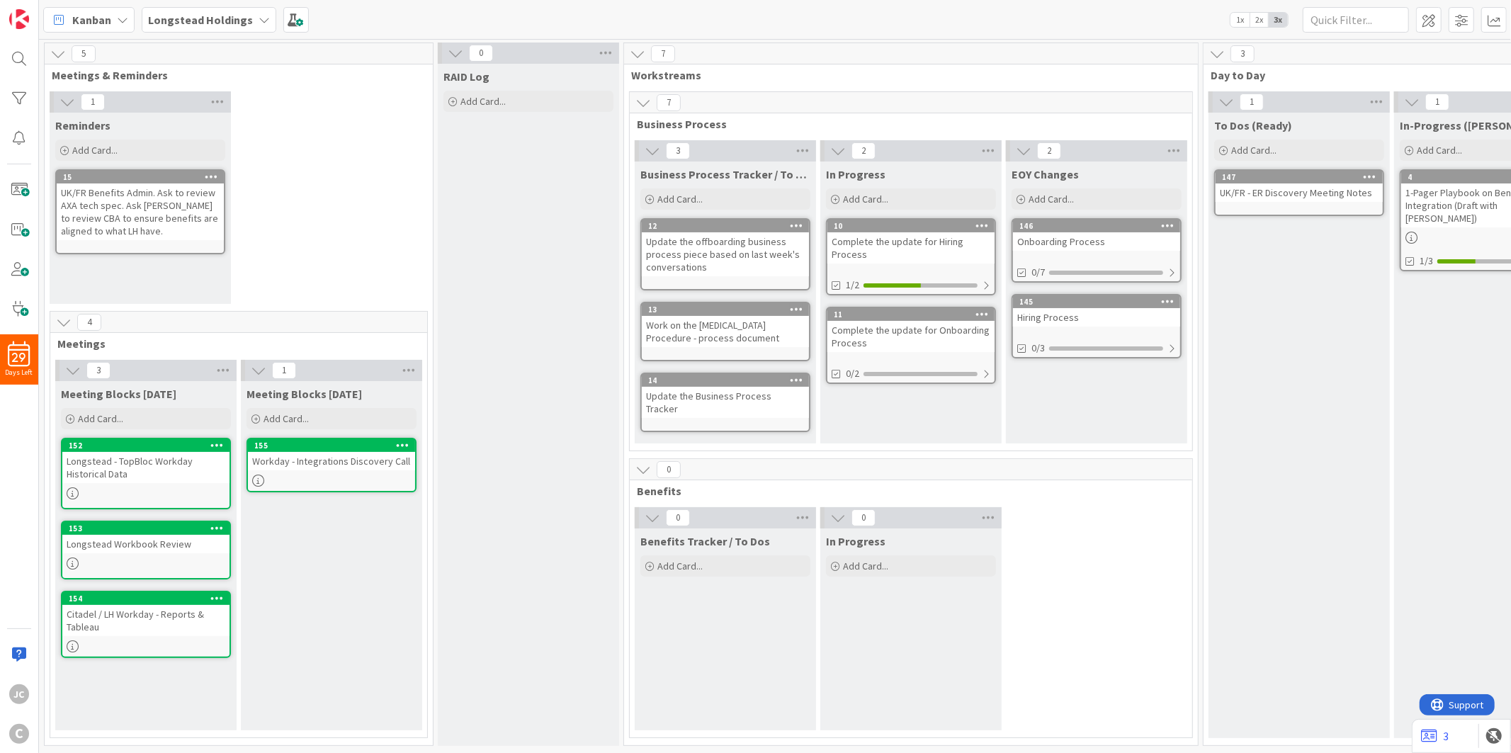
click at [404, 533] on div "Meeting Blocks [DATE] Add Card... Template Not Set Not Set Meetings Edit Card T…" at bounding box center [331, 555] width 181 height 349
click at [212, 172] on icon at bounding box center [211, 176] width 13 height 10
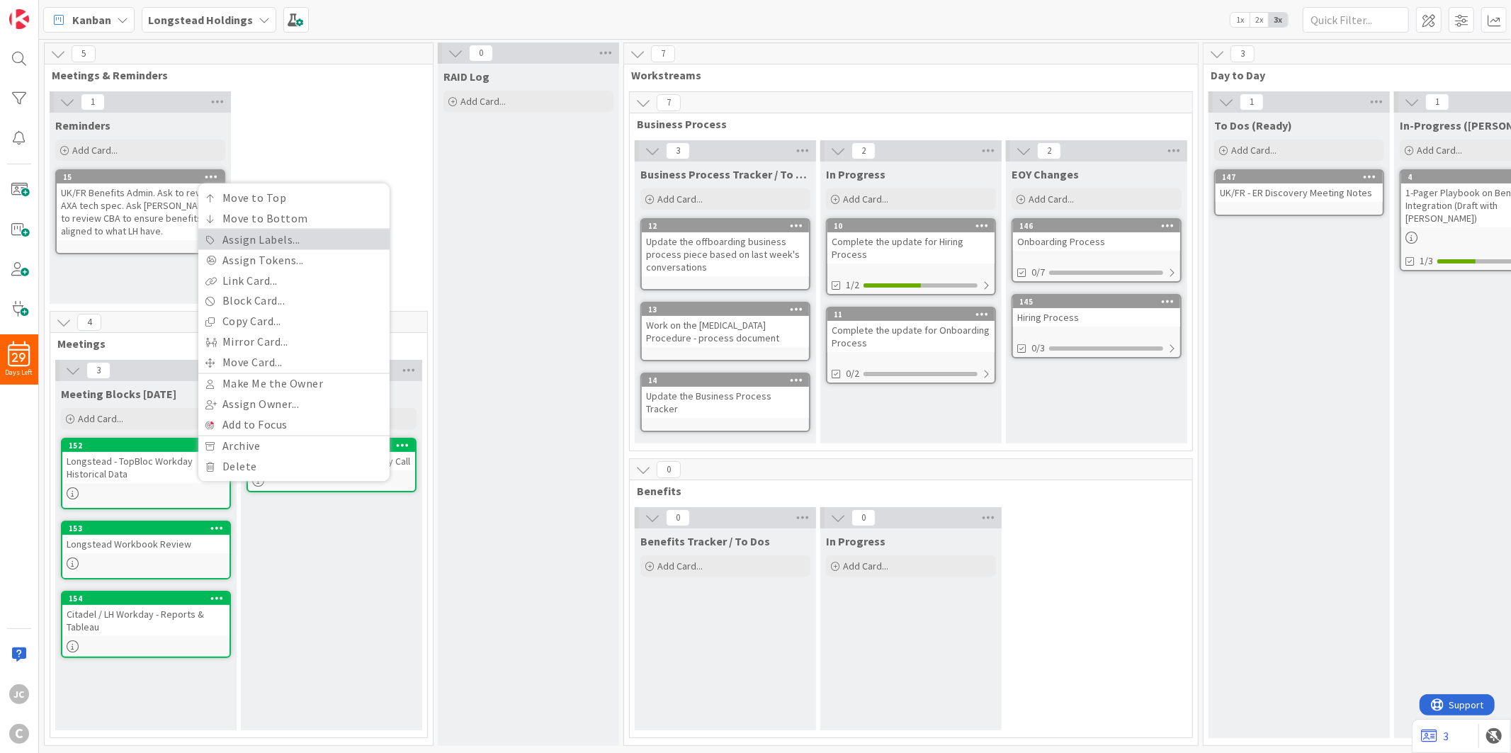
click at [324, 239] on link "Assign Labels..." at bounding box center [293, 239] width 191 height 21
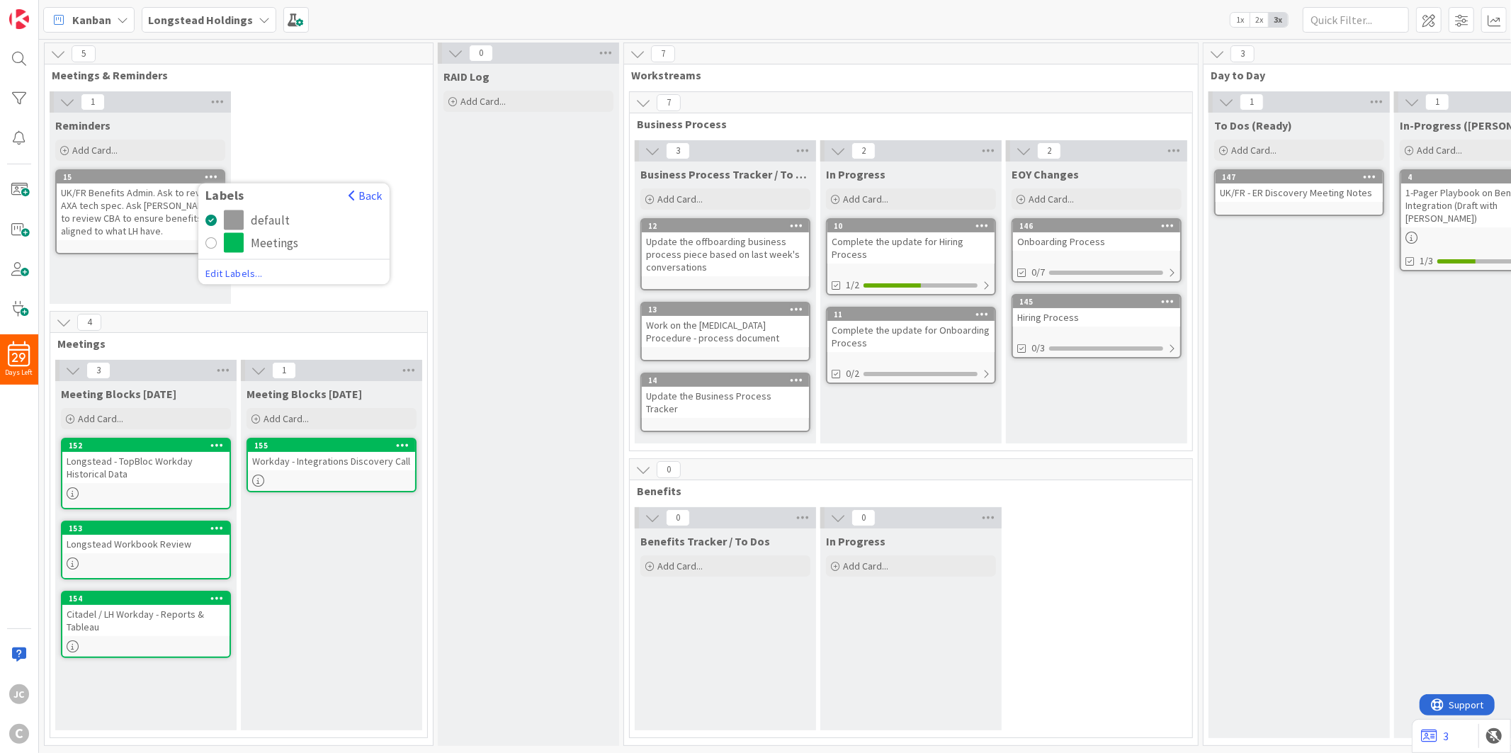
click at [246, 266] on span "Edit Labels..." at bounding box center [293, 273] width 177 height 14
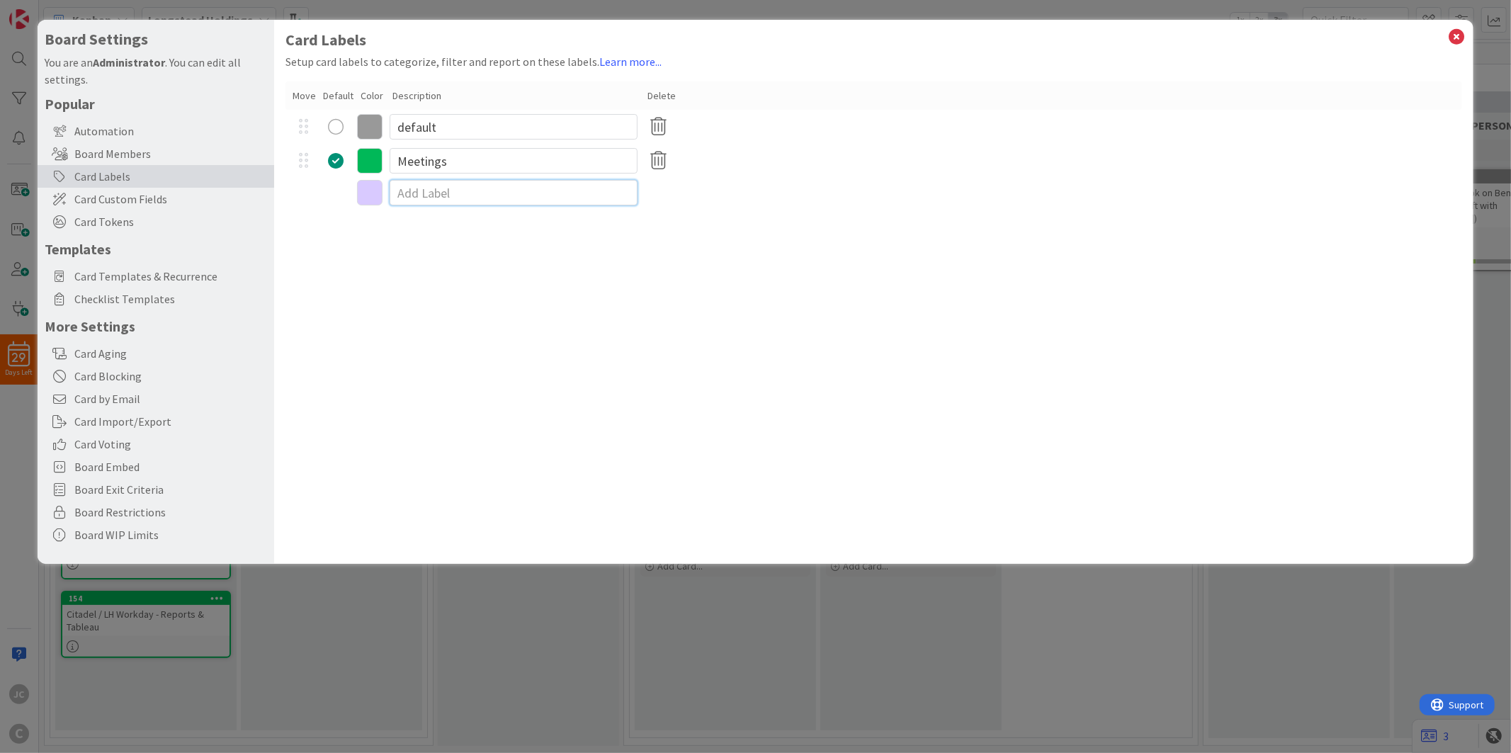
click at [402, 188] on input at bounding box center [514, 192] width 248 height 25
click at [376, 193] on icon at bounding box center [369, 194] width 25 height 25
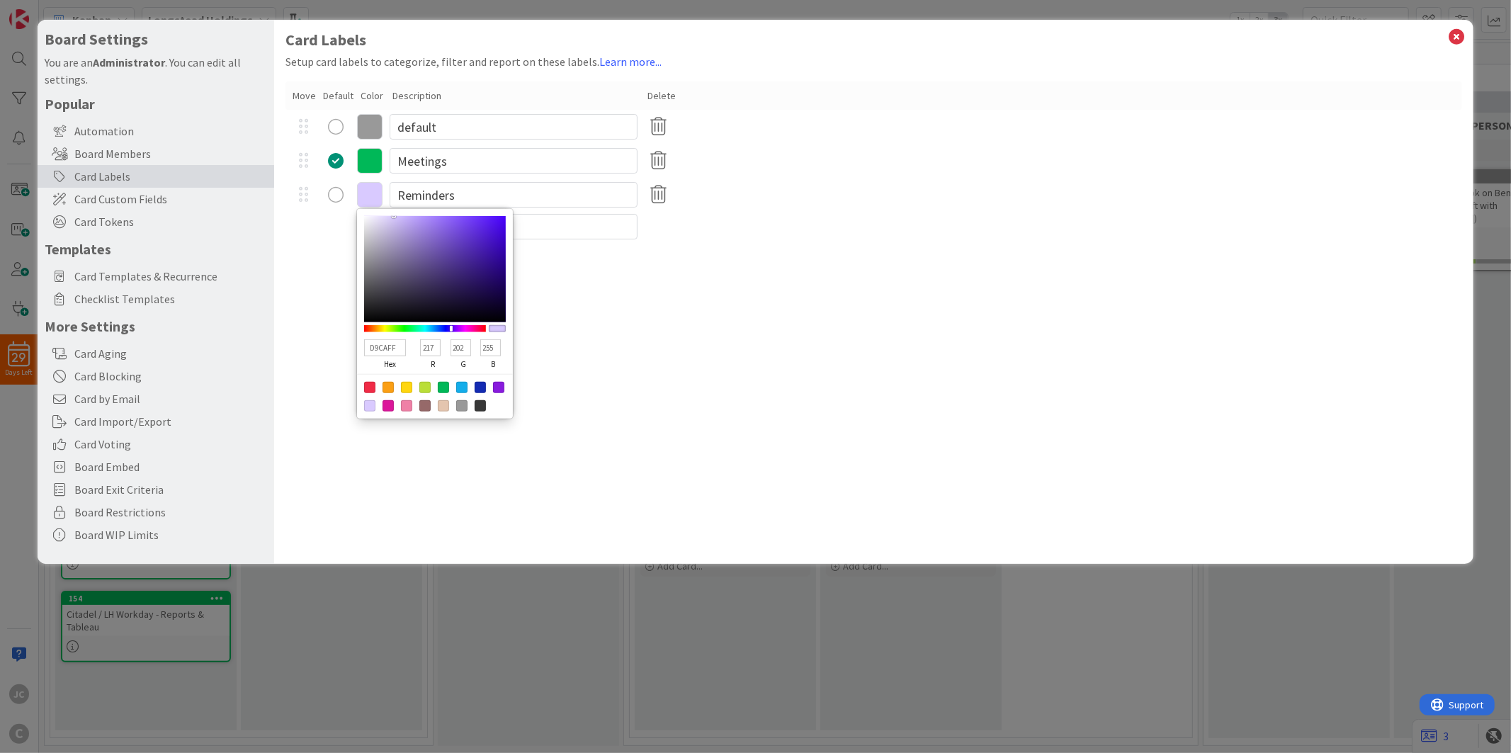
click at [365, 386] on div at bounding box center [369, 387] width 11 height 11
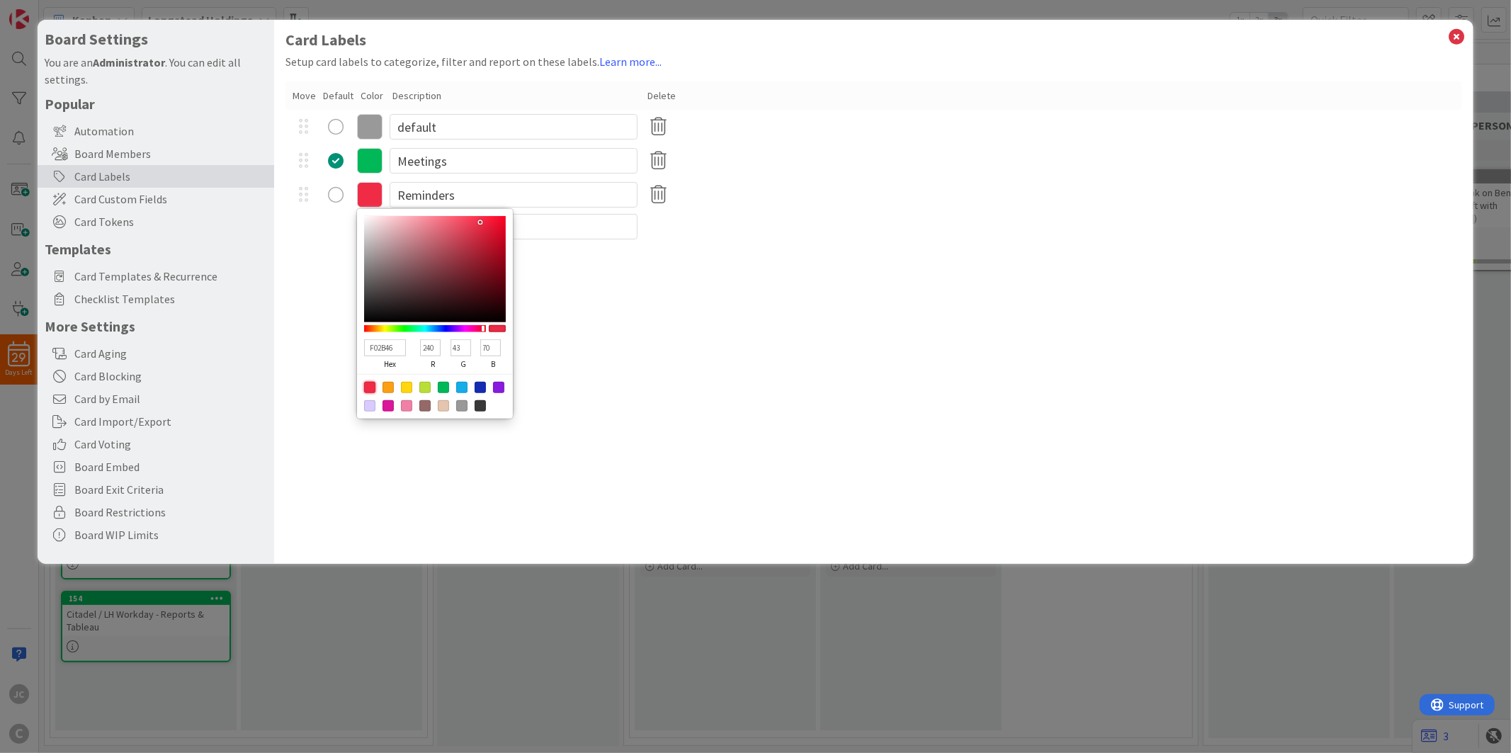
click at [302, 366] on div "Card Labels Setup card labels to categorize, filter and report on these labels.…" at bounding box center [873, 292] width 1198 height 544
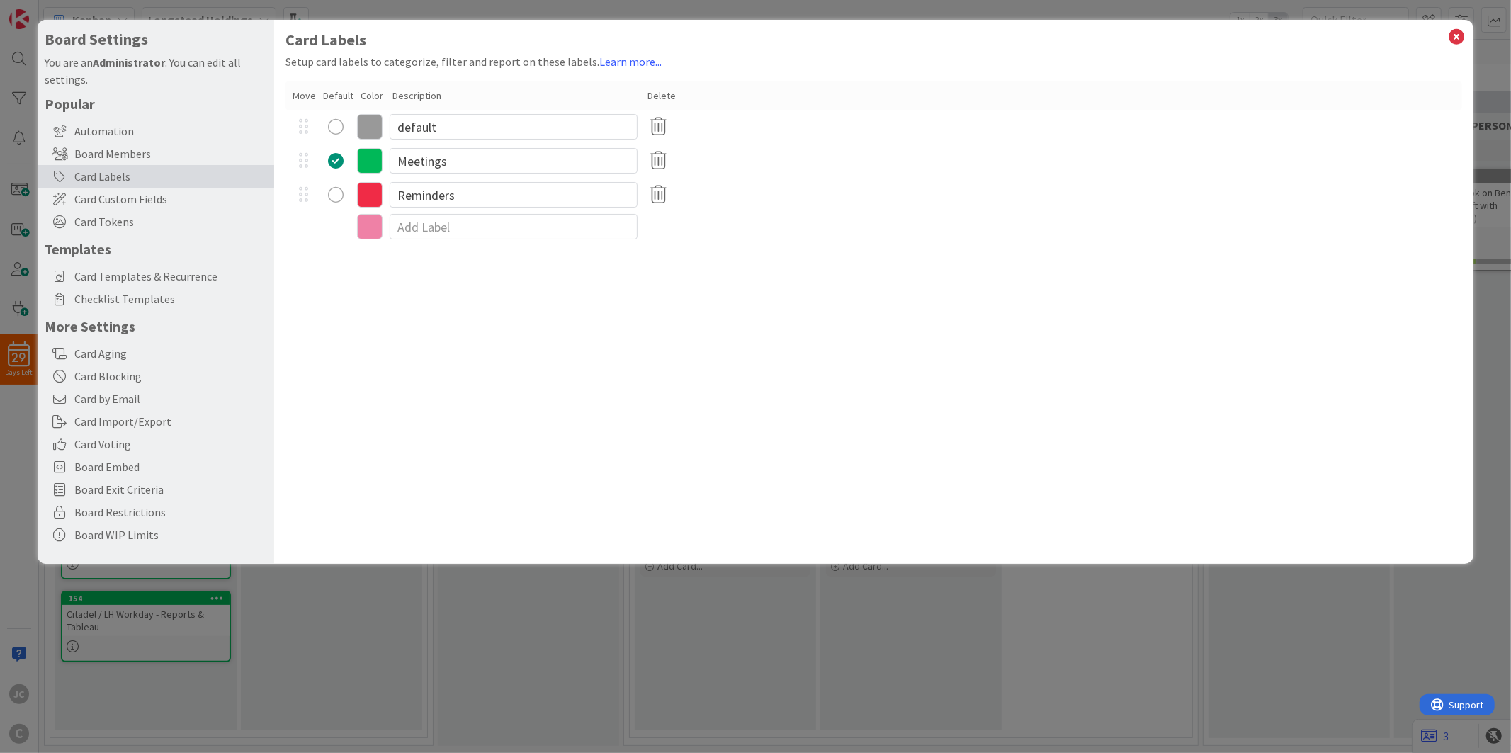
click at [339, 182] on div "F02B46 hex 240 r 43 g 70 b 100 a Reminders" at bounding box center [873, 195] width 1176 height 34
click at [334, 189] on div "radio" at bounding box center [336, 195] width 16 height 16
click at [490, 411] on div "Card Labels Setup card labels to categorize, filter and report on these labels.…" at bounding box center [873, 292] width 1198 height 544
click at [1359, 43] on div "Card Labels Setup card labels to categorize, filter and report on these labels.…" at bounding box center [873, 292] width 1198 height 544
click at [1359, 38] on icon at bounding box center [1457, 37] width 18 height 20
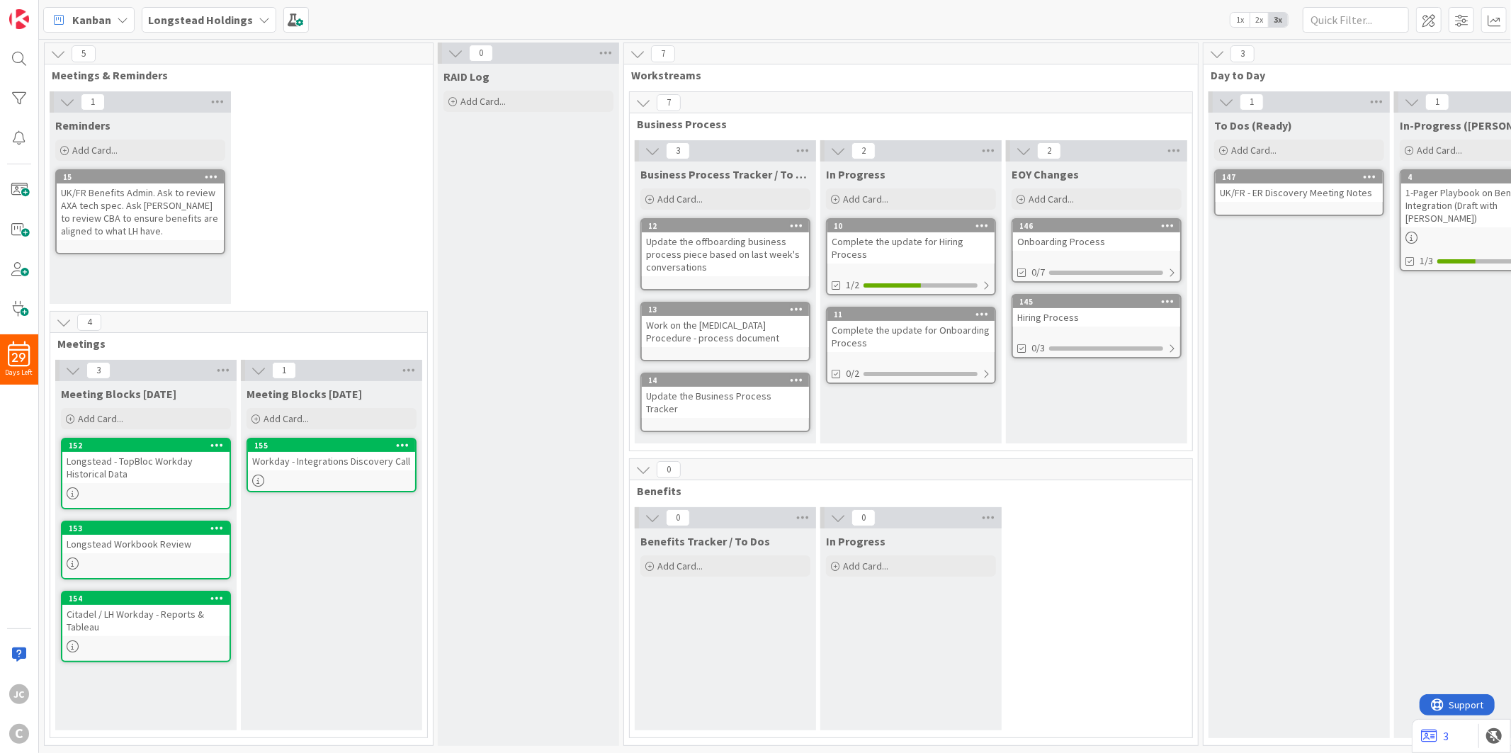
click at [213, 171] on icon at bounding box center [211, 176] width 13 height 10
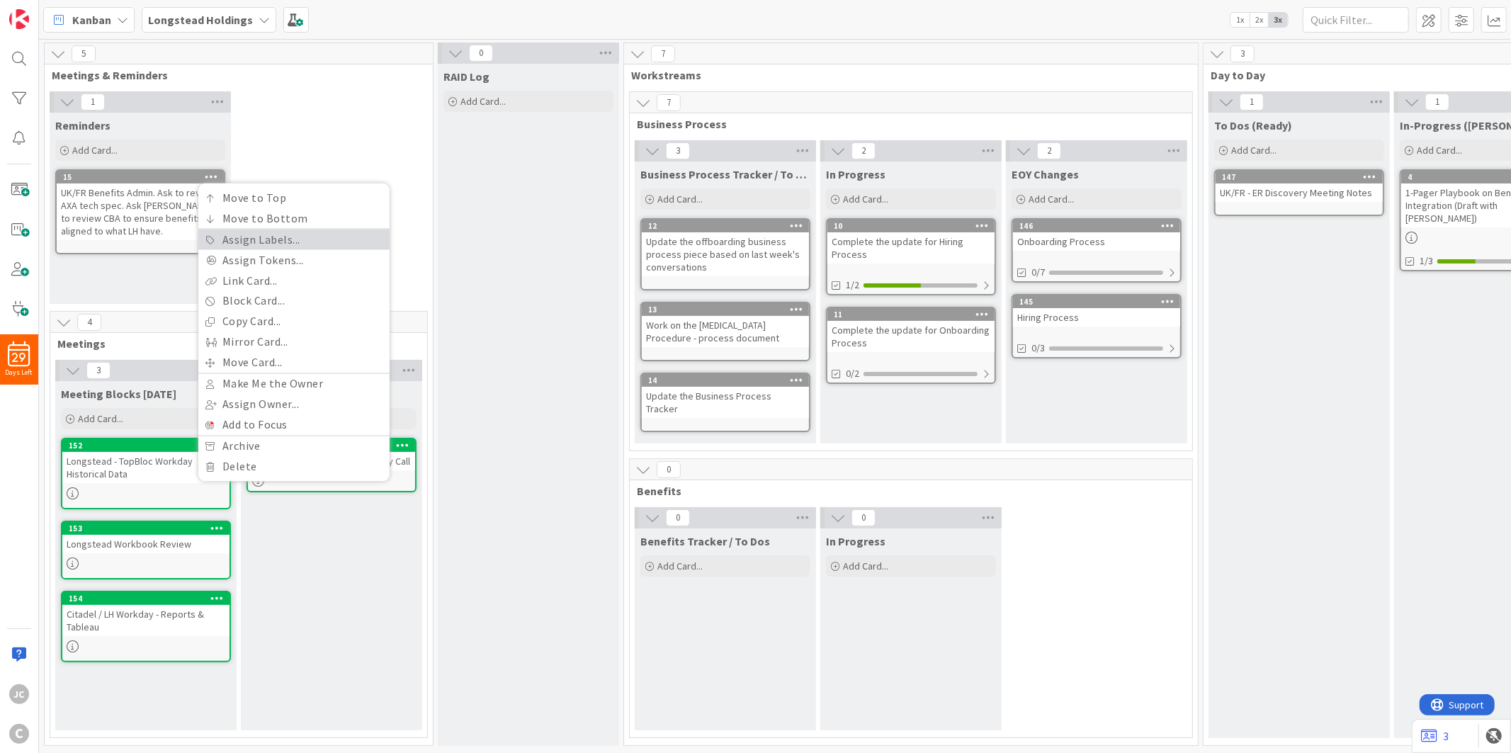
click at [282, 237] on link "Assign Labels..." at bounding box center [293, 239] width 191 height 21
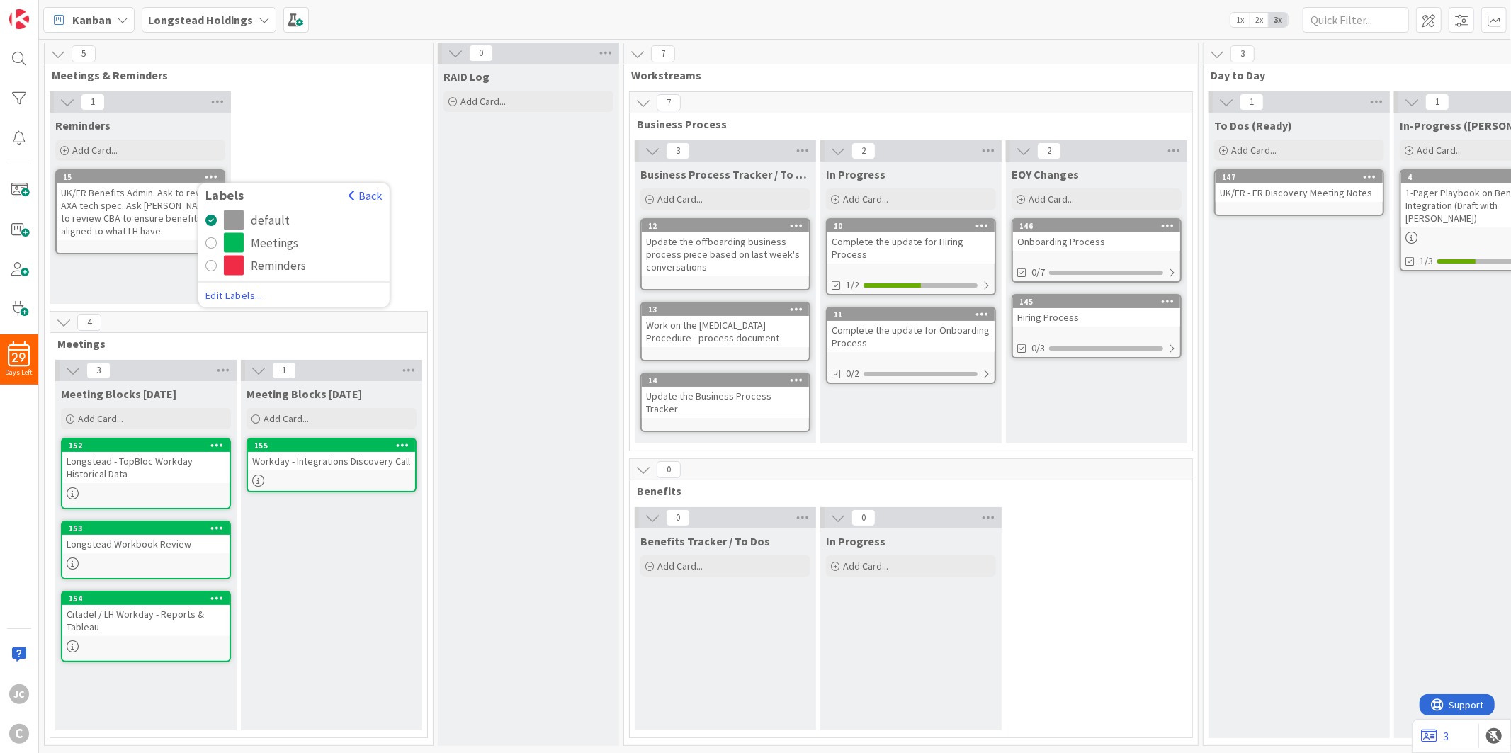
click at [280, 256] on div "Reminders" at bounding box center [278, 266] width 55 height 20
click at [244, 242] on div "1 Reminders Add Card... 15 Labels Back default Meetings Reminders Edit Labels..…" at bounding box center [238, 201] width 382 height 220
click at [439, 225] on div "RAID Log Add Card..." at bounding box center [528, 405] width 181 height 682
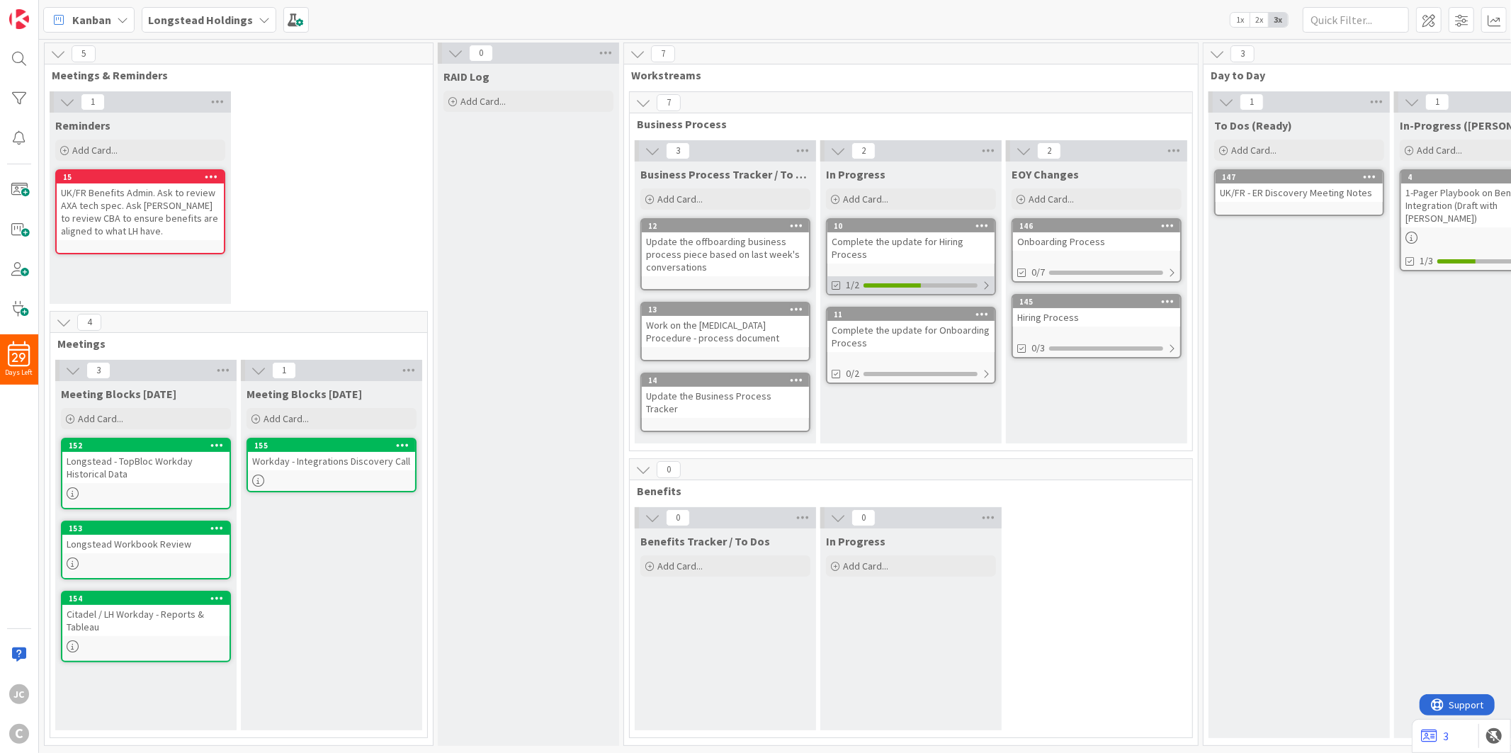
click at [987, 280] on div at bounding box center [986, 285] width 8 height 11
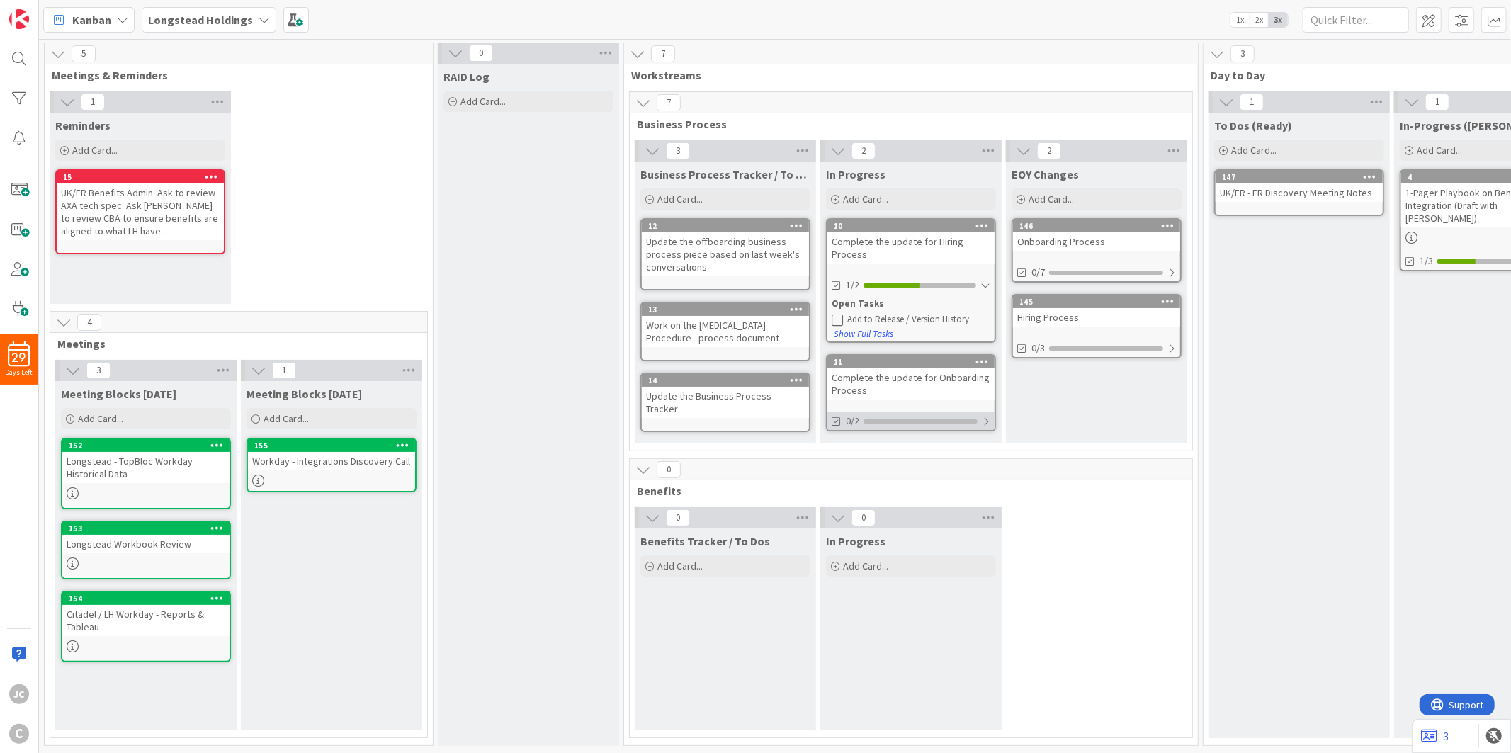
click at [988, 419] on div at bounding box center [986, 421] width 8 height 11
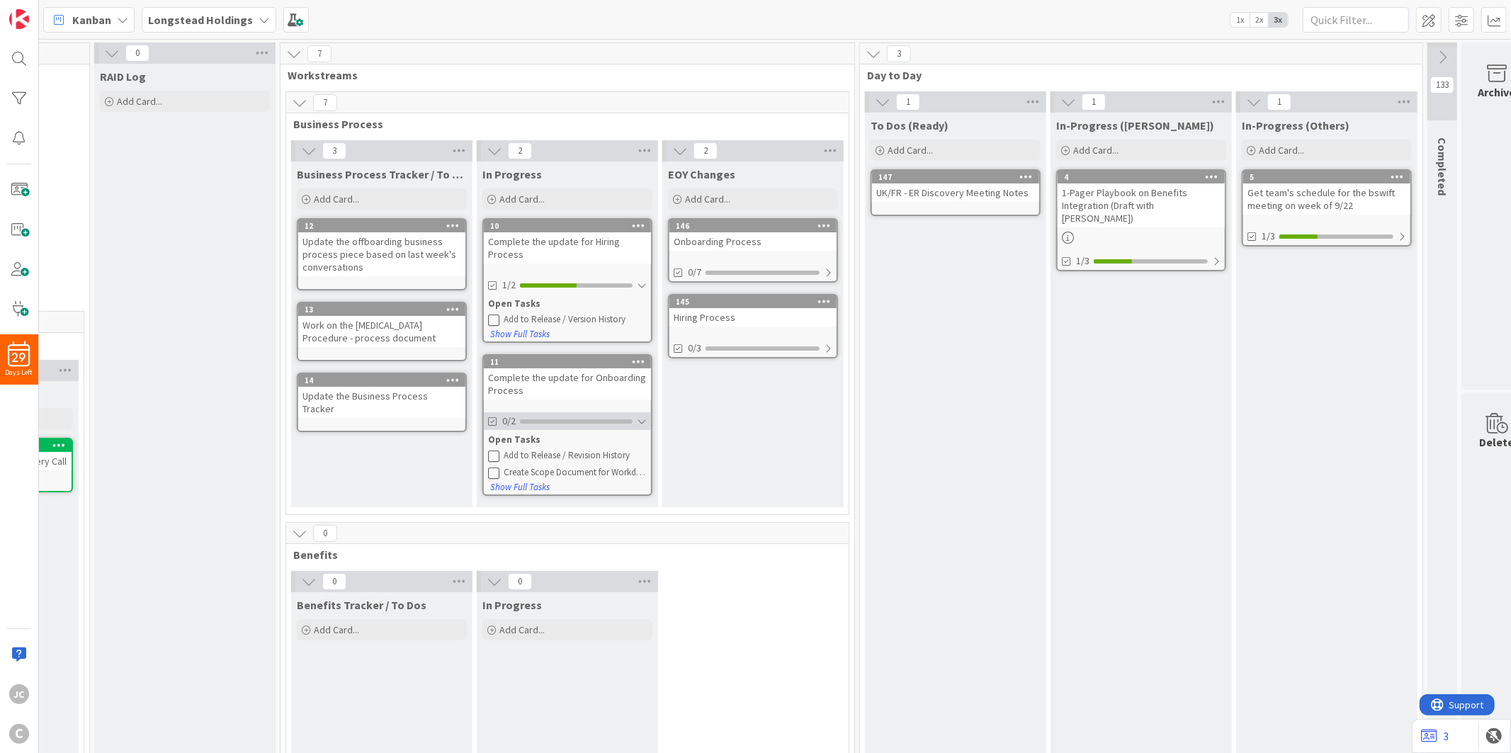
scroll to position [0, 380]
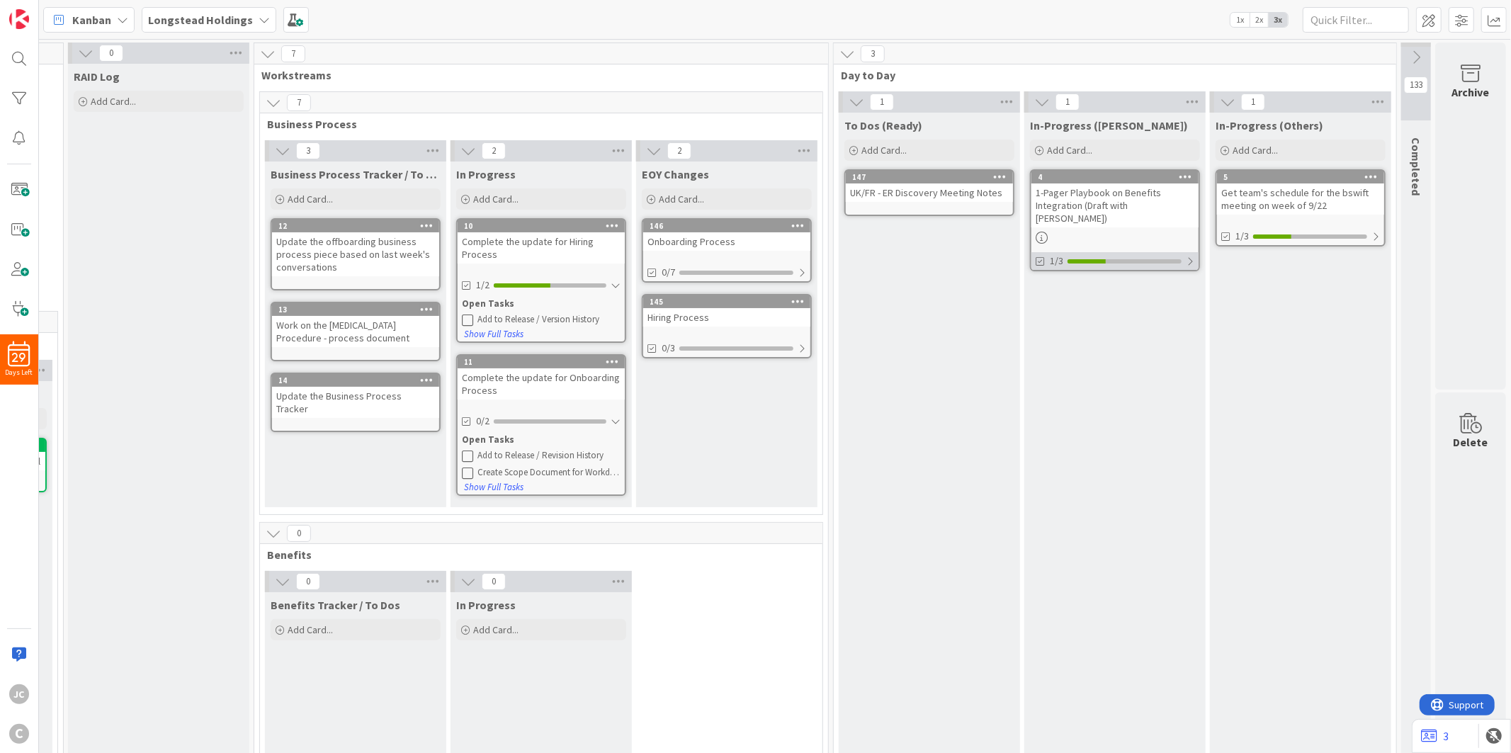
click at [1186, 256] on div at bounding box center [1190, 261] width 8 height 11
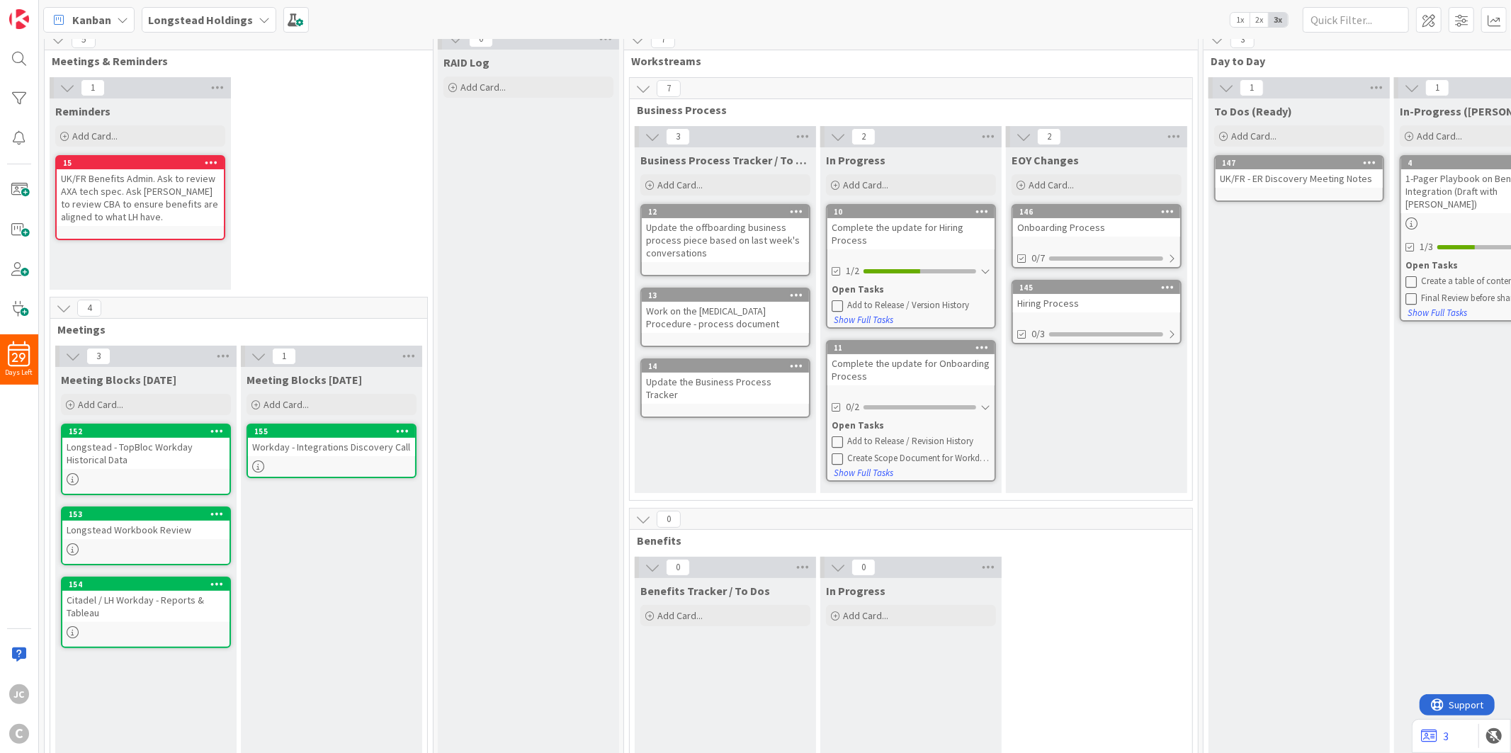
scroll to position [0, 0]
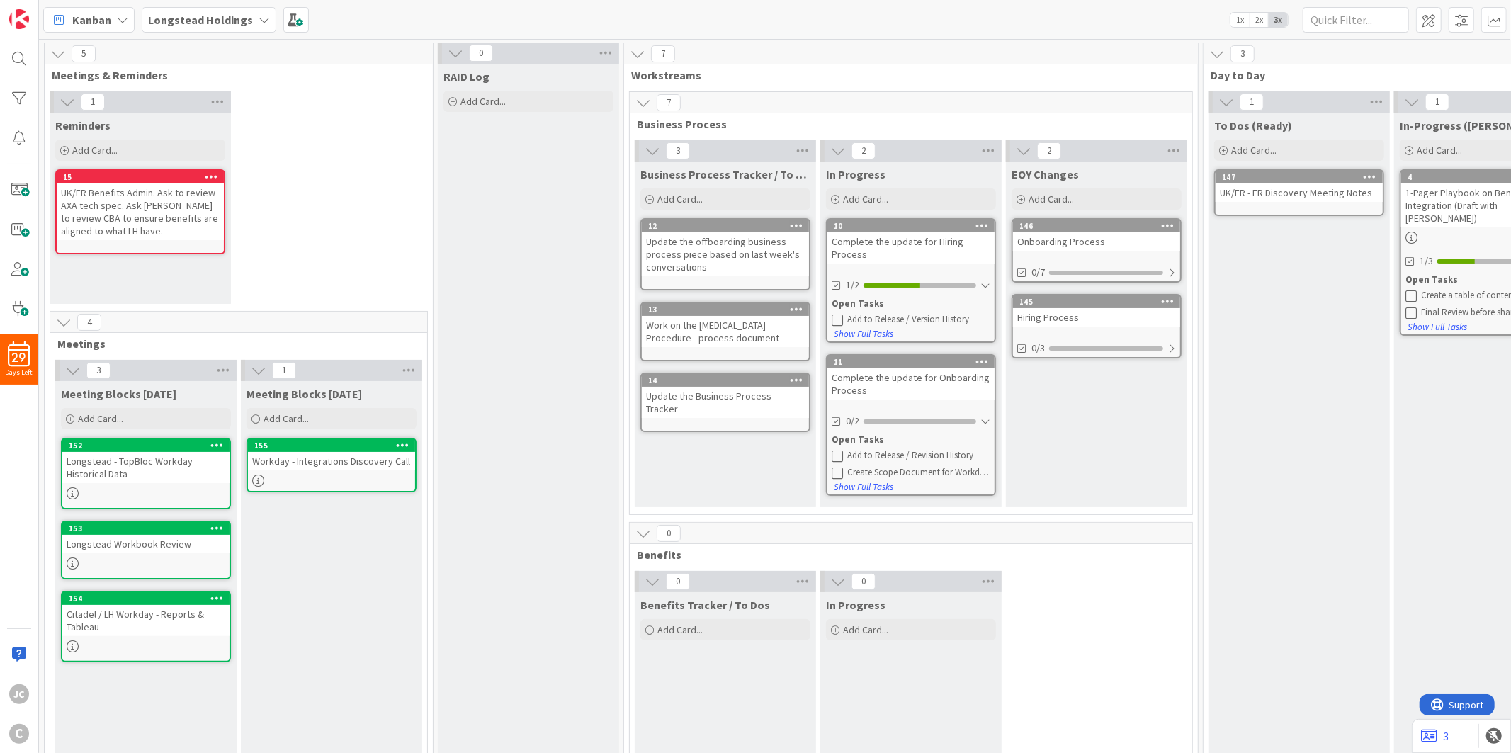
click at [267, 377] on button at bounding box center [258, 370] width 18 height 18
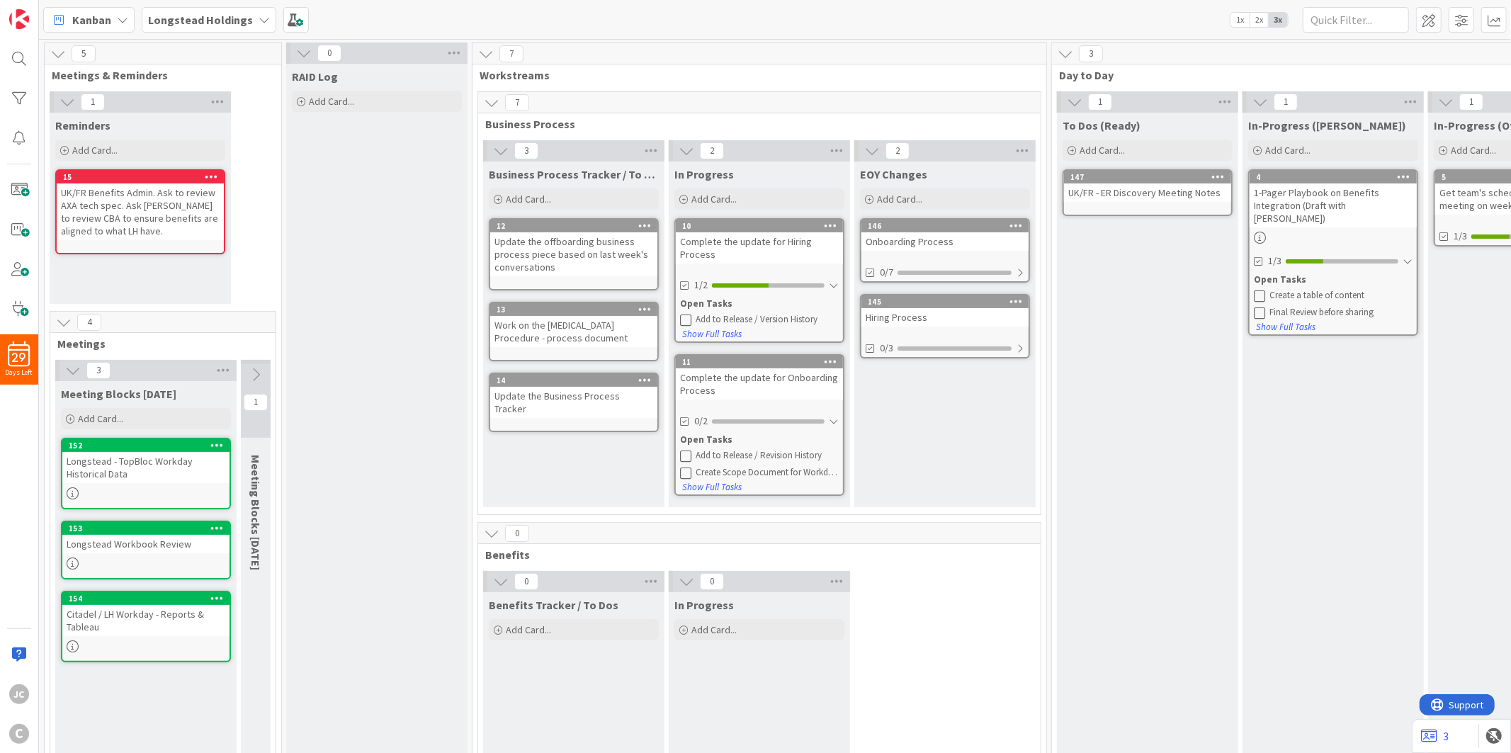
click at [260, 377] on icon at bounding box center [256, 375] width 16 height 16
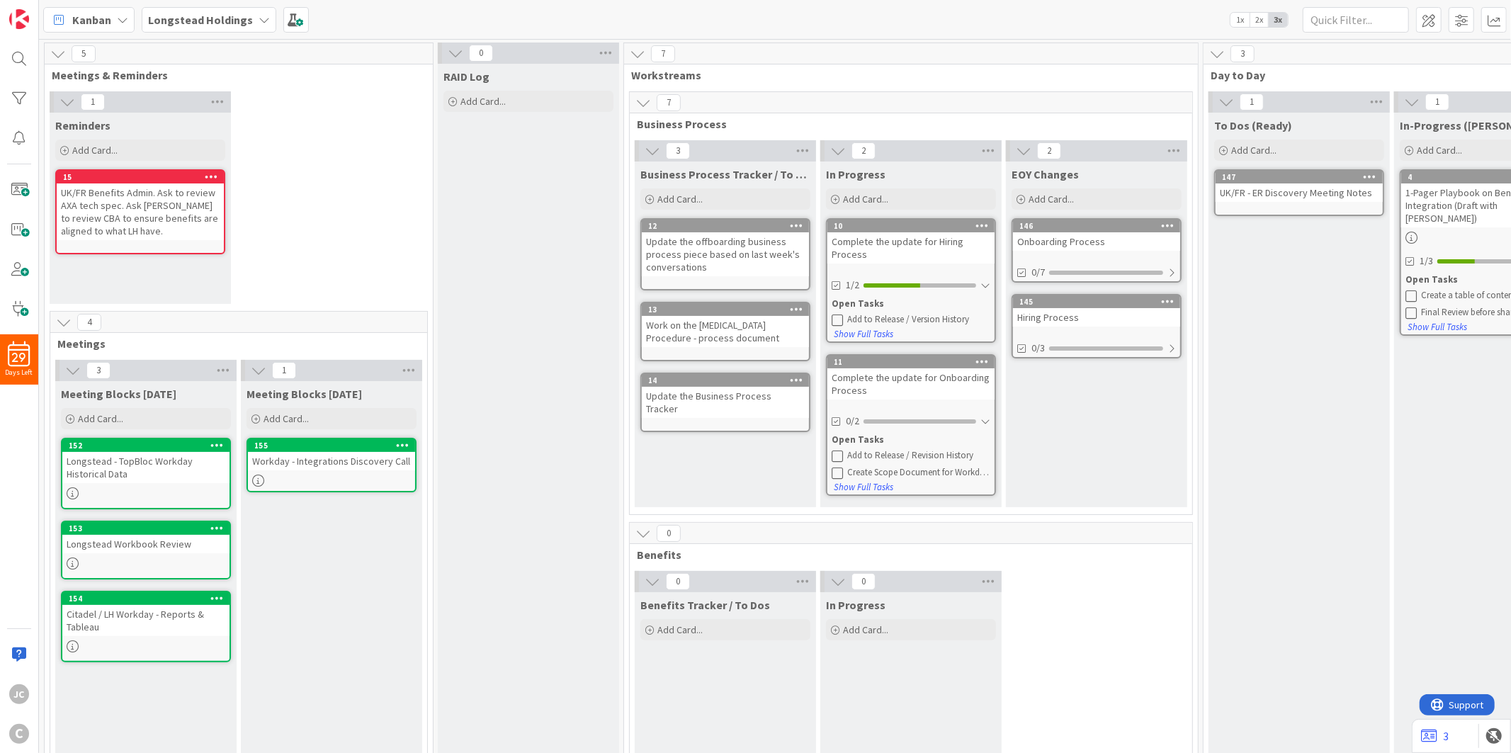
click at [55, 324] on button at bounding box center [64, 322] width 18 height 18
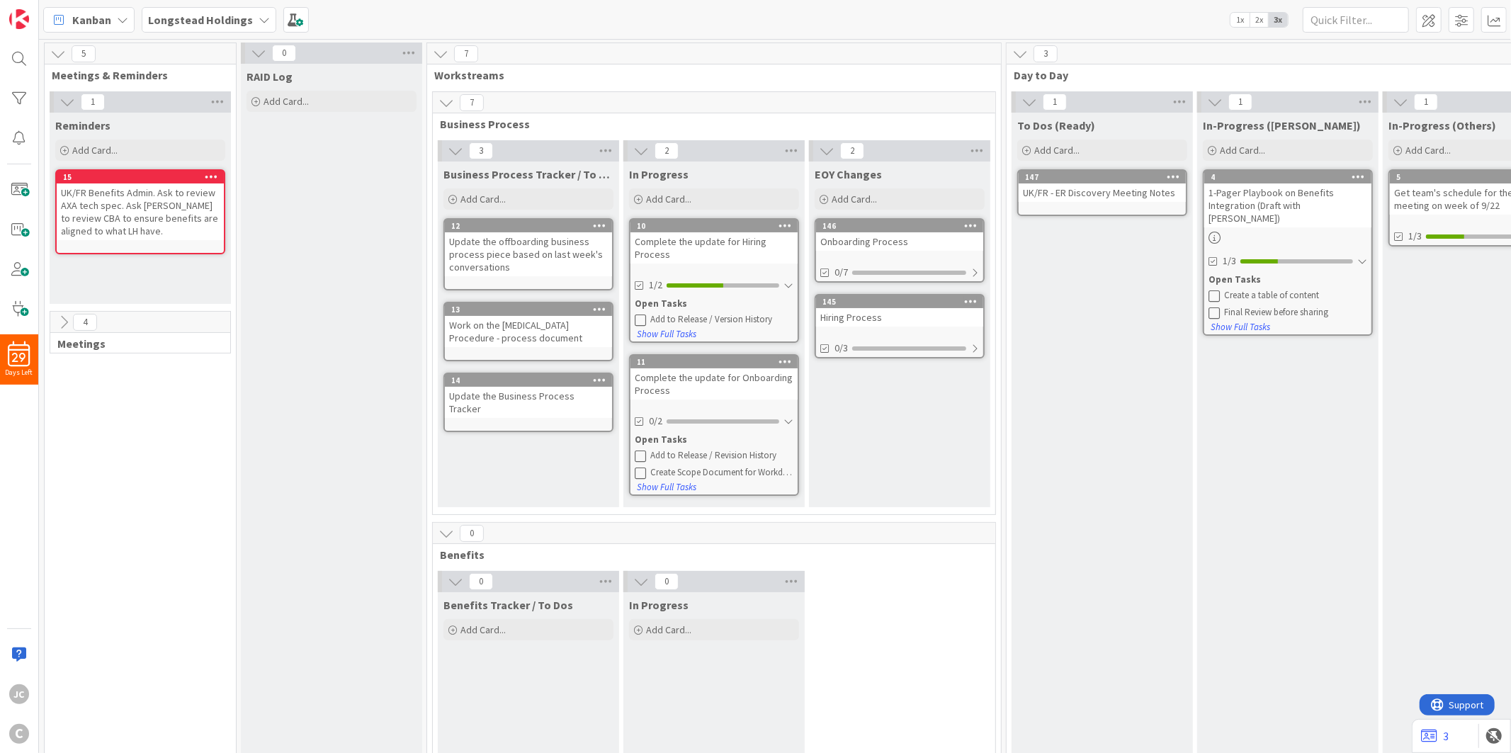
click at [59, 101] on icon at bounding box center [67, 102] width 16 height 16
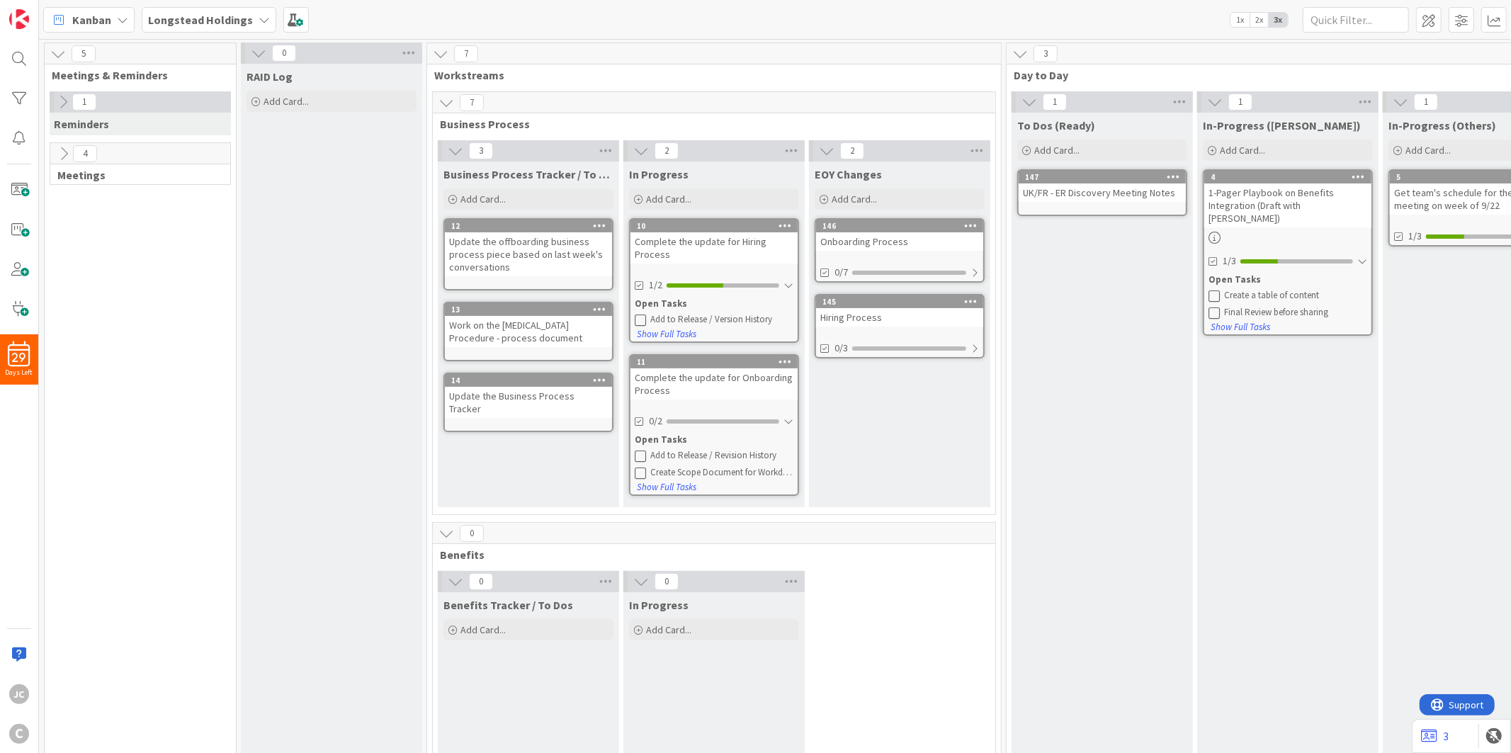
click at [64, 95] on icon at bounding box center [63, 102] width 16 height 16
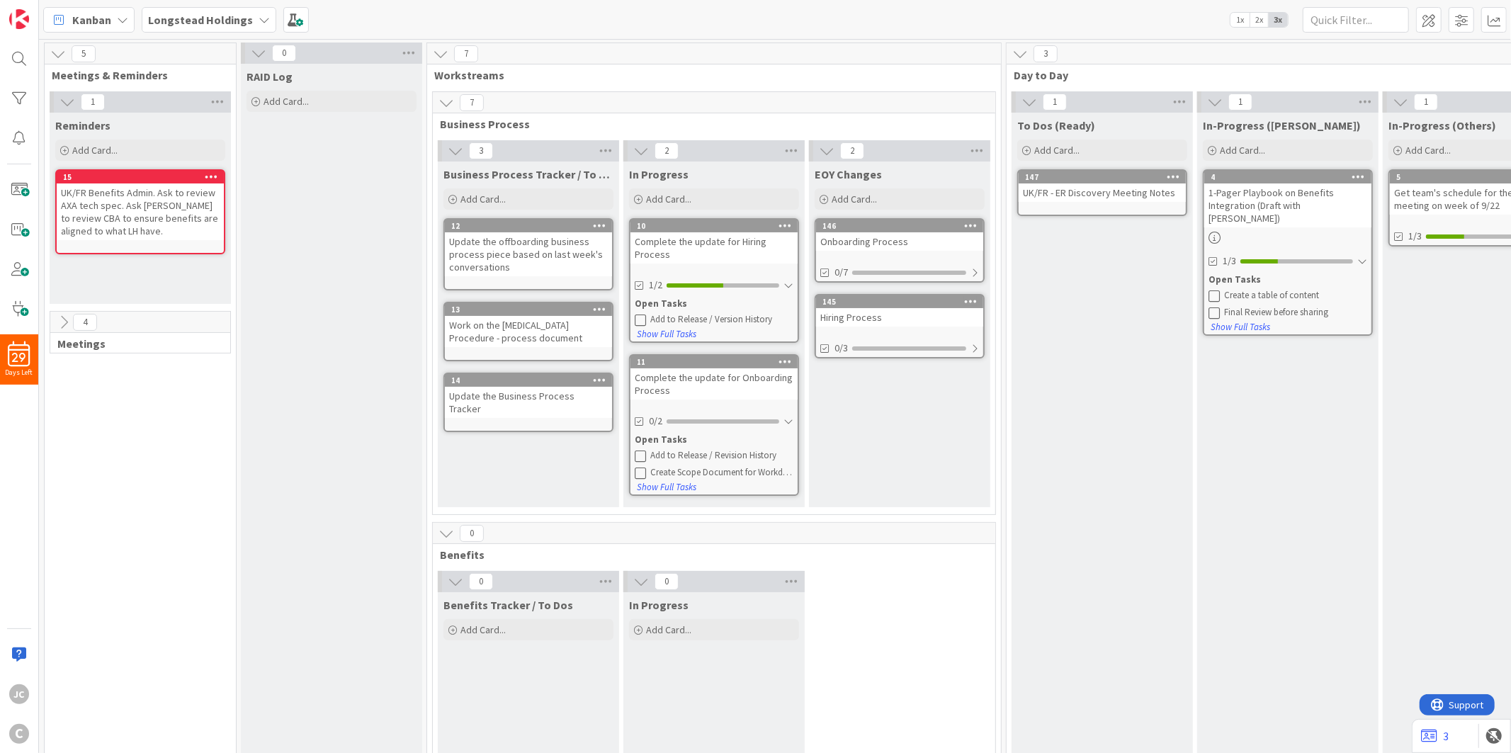
click at [65, 55] on icon at bounding box center [58, 54] width 16 height 16
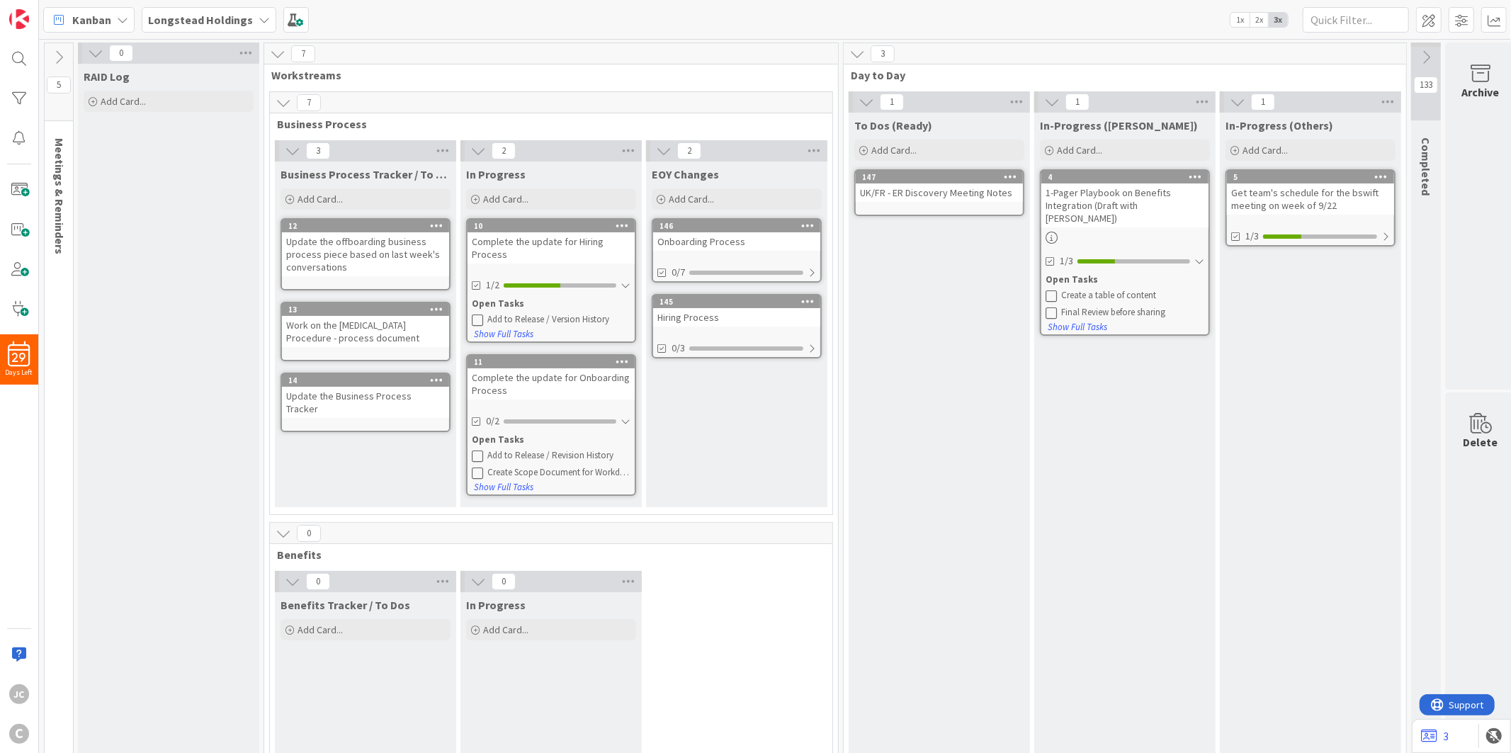
click at [285, 55] on icon at bounding box center [278, 54] width 16 height 16
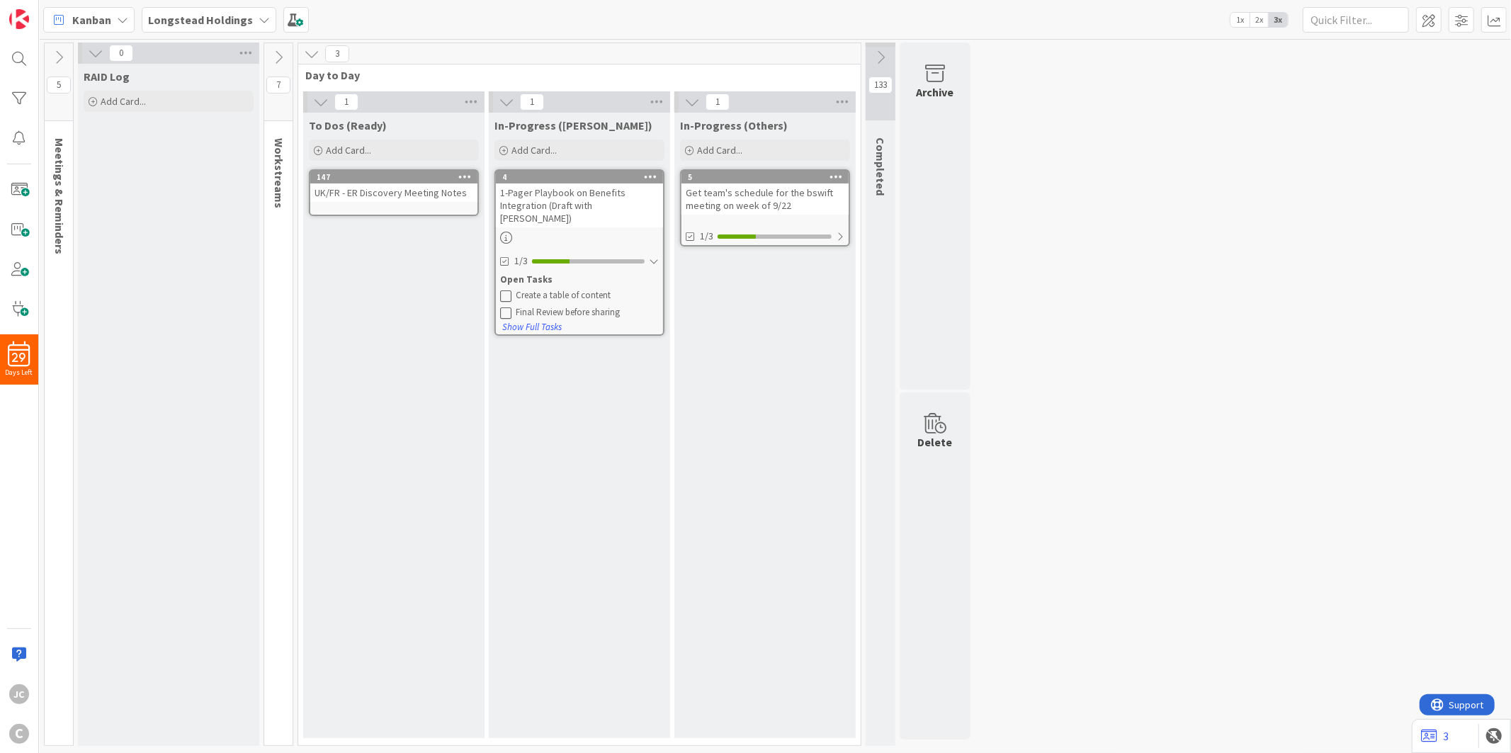
click at [280, 55] on icon at bounding box center [279, 58] width 16 height 16
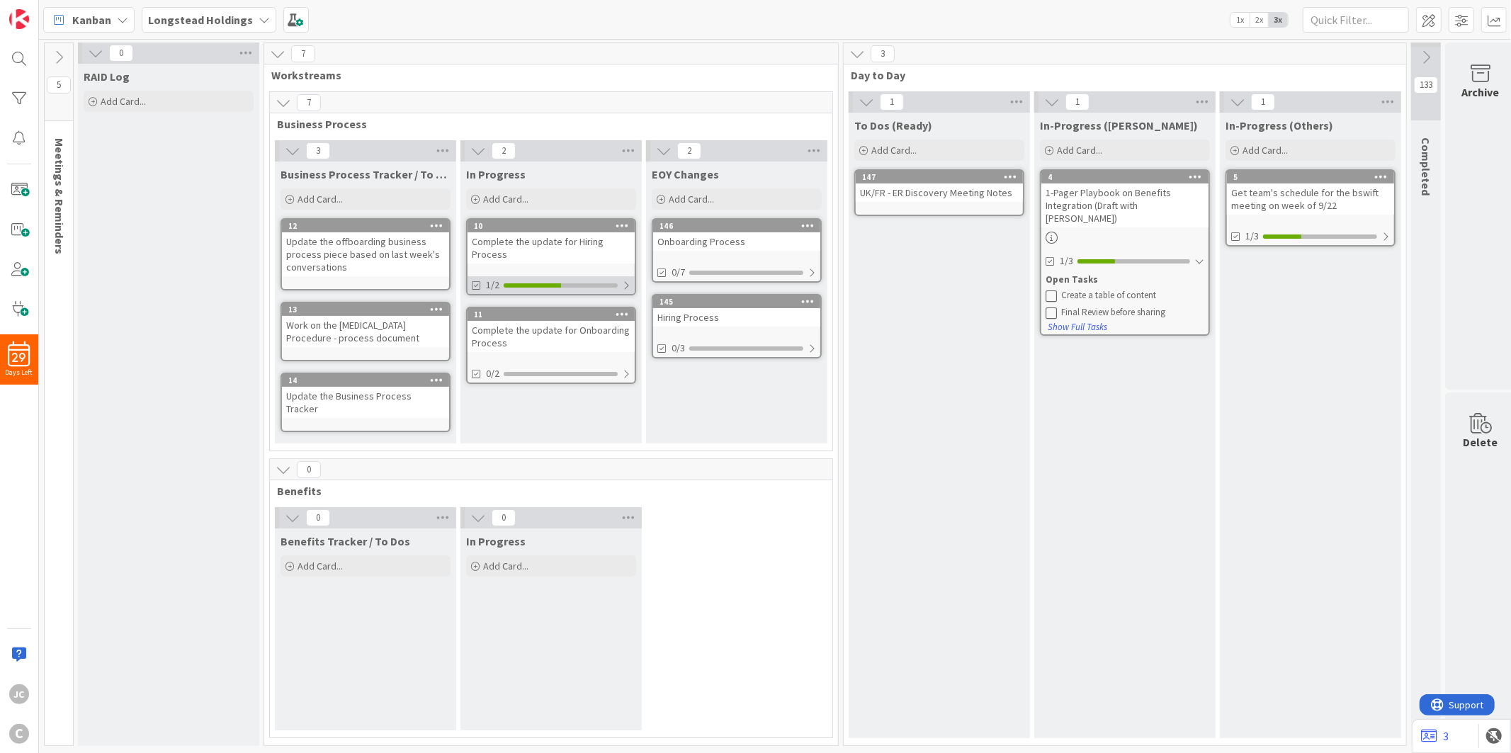
click at [625, 285] on div at bounding box center [626, 285] width 8 height 11
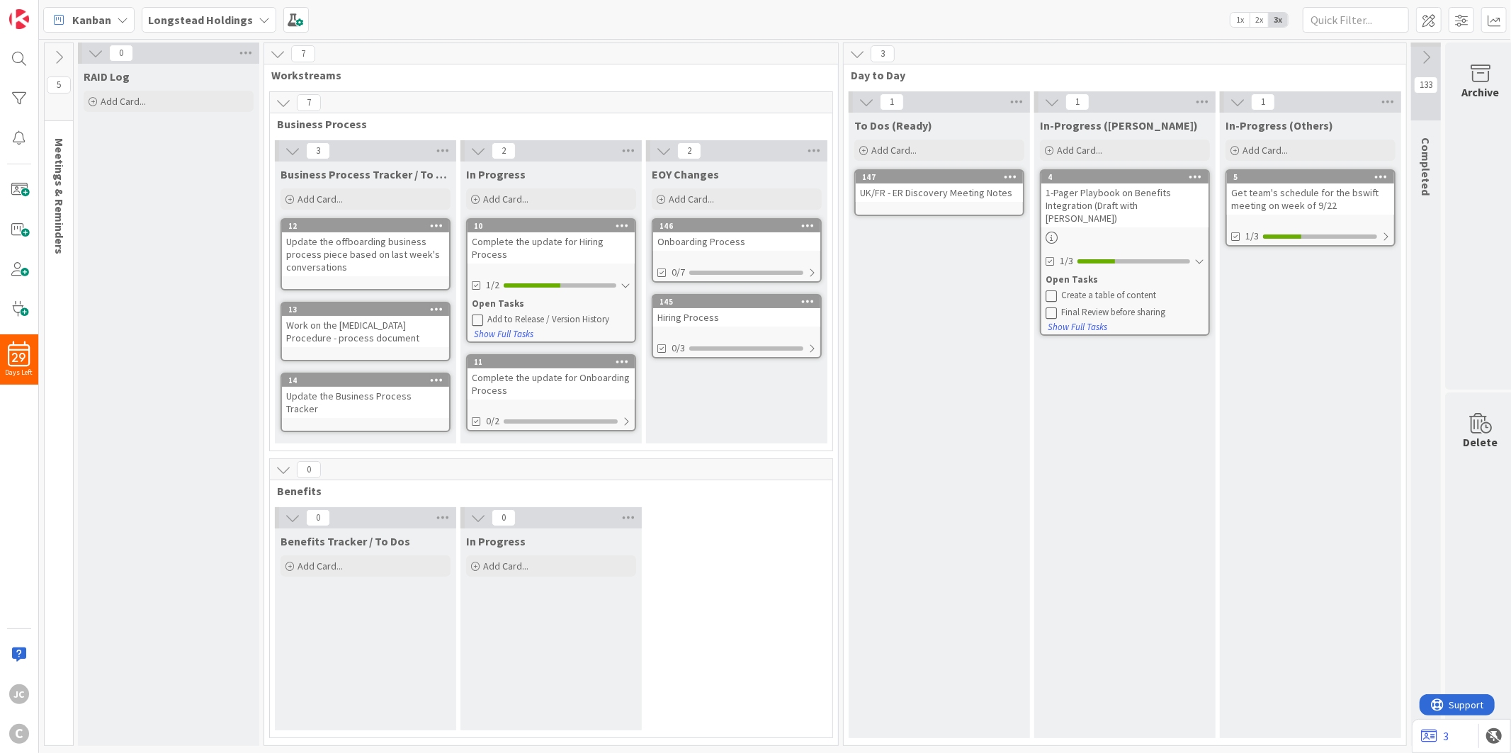
click at [475, 320] on icon at bounding box center [477, 319] width 11 height 11
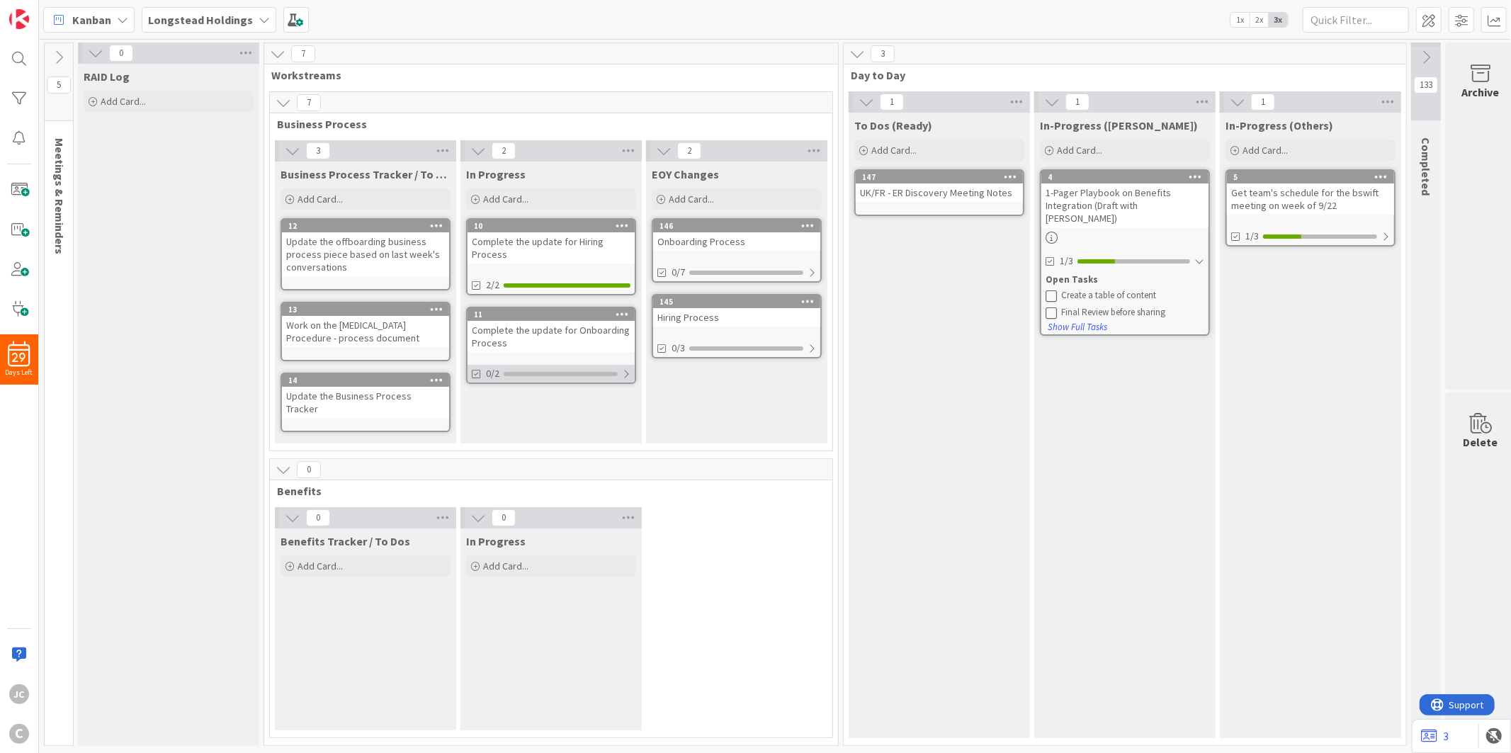
click at [626, 373] on div at bounding box center [626, 373] width 8 height 11
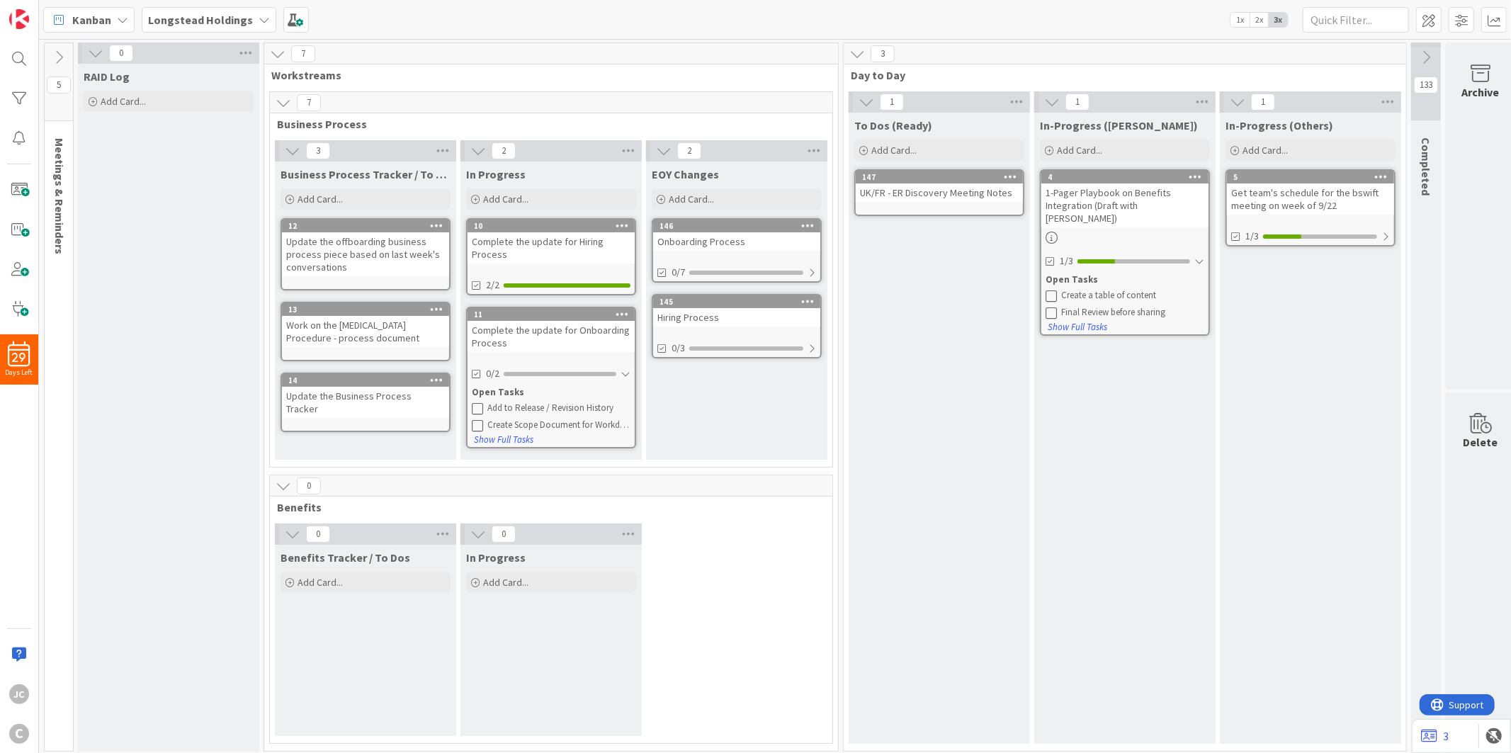
click at [525, 424] on div "Create Scope Document for Workday Administrator (FYI - tentative approval of hi…" at bounding box center [558, 424] width 143 height 11
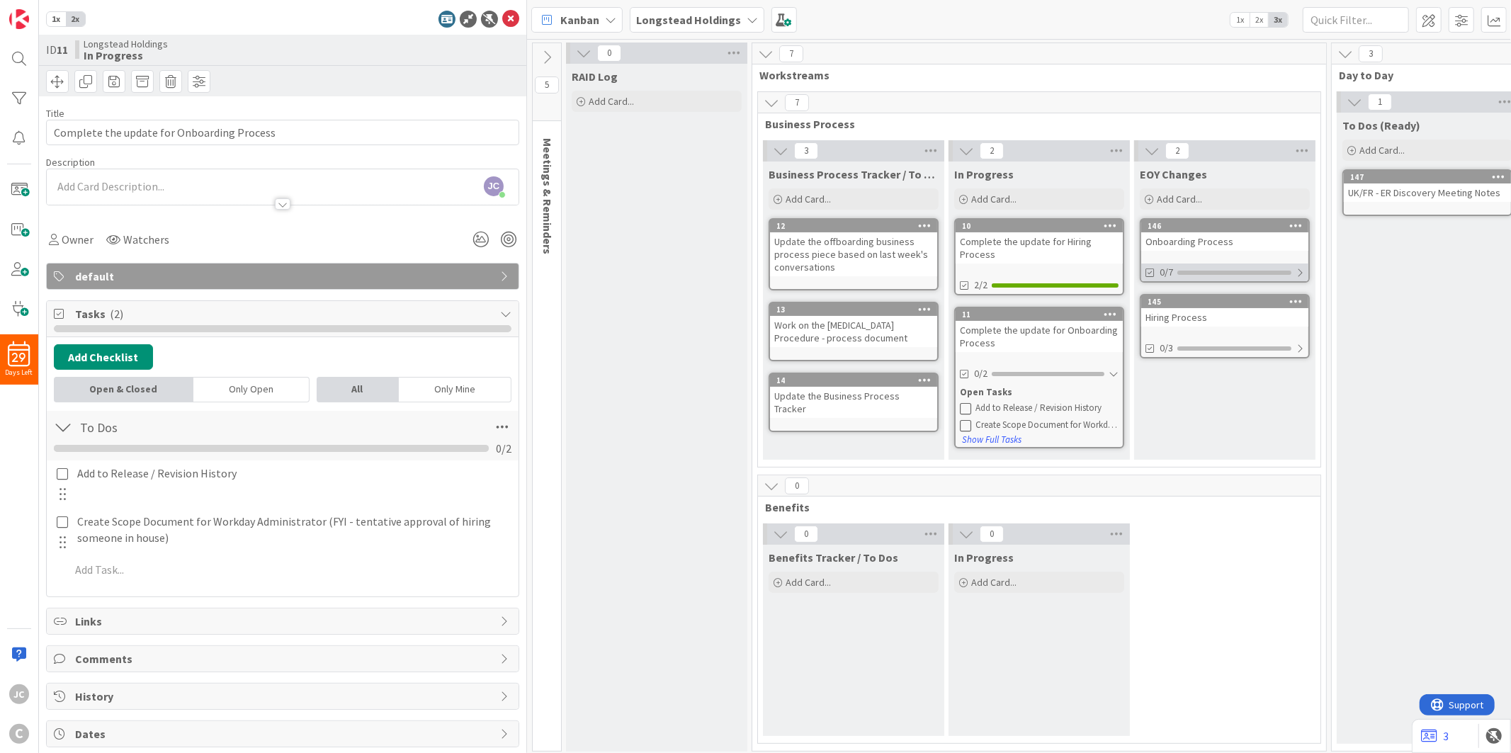
click at [1273, 271] on div at bounding box center [1234, 273] width 114 height 4
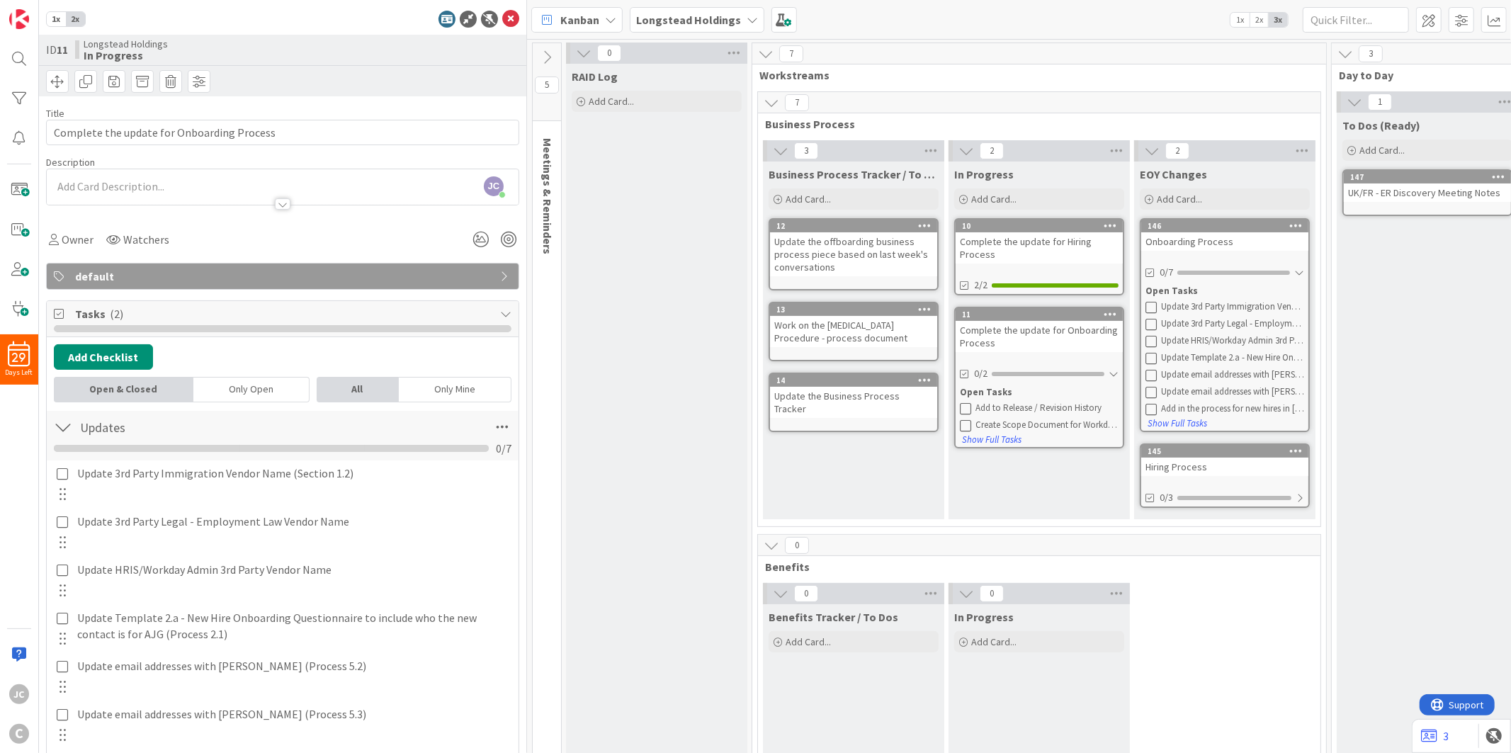
click at [1202, 343] on div "Update HRIS/Workday Admin 3rd Party Vendor Name" at bounding box center [1232, 340] width 143 height 11
click at [502, 17] on icon at bounding box center [510, 19] width 17 height 17
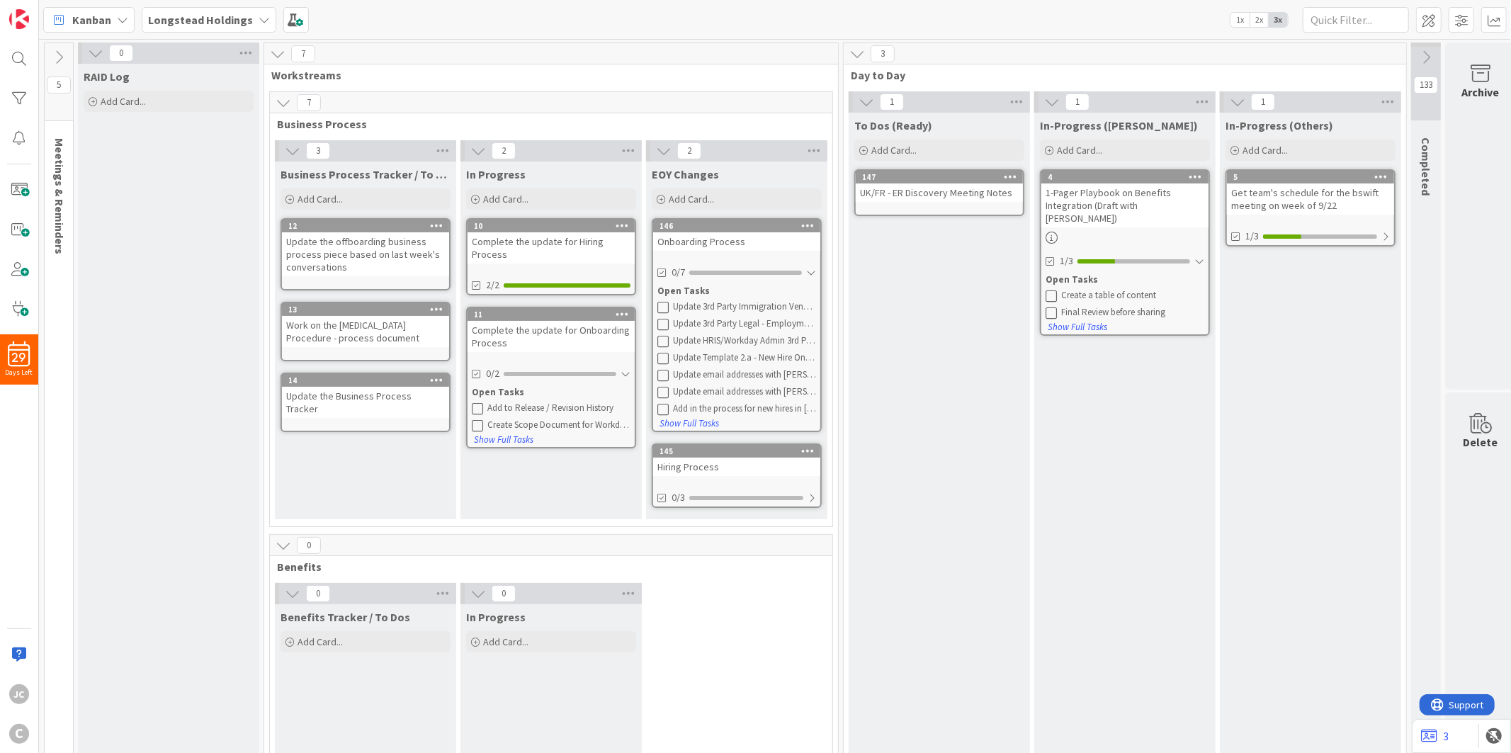
click at [60, 57] on icon at bounding box center [59, 58] width 16 height 16
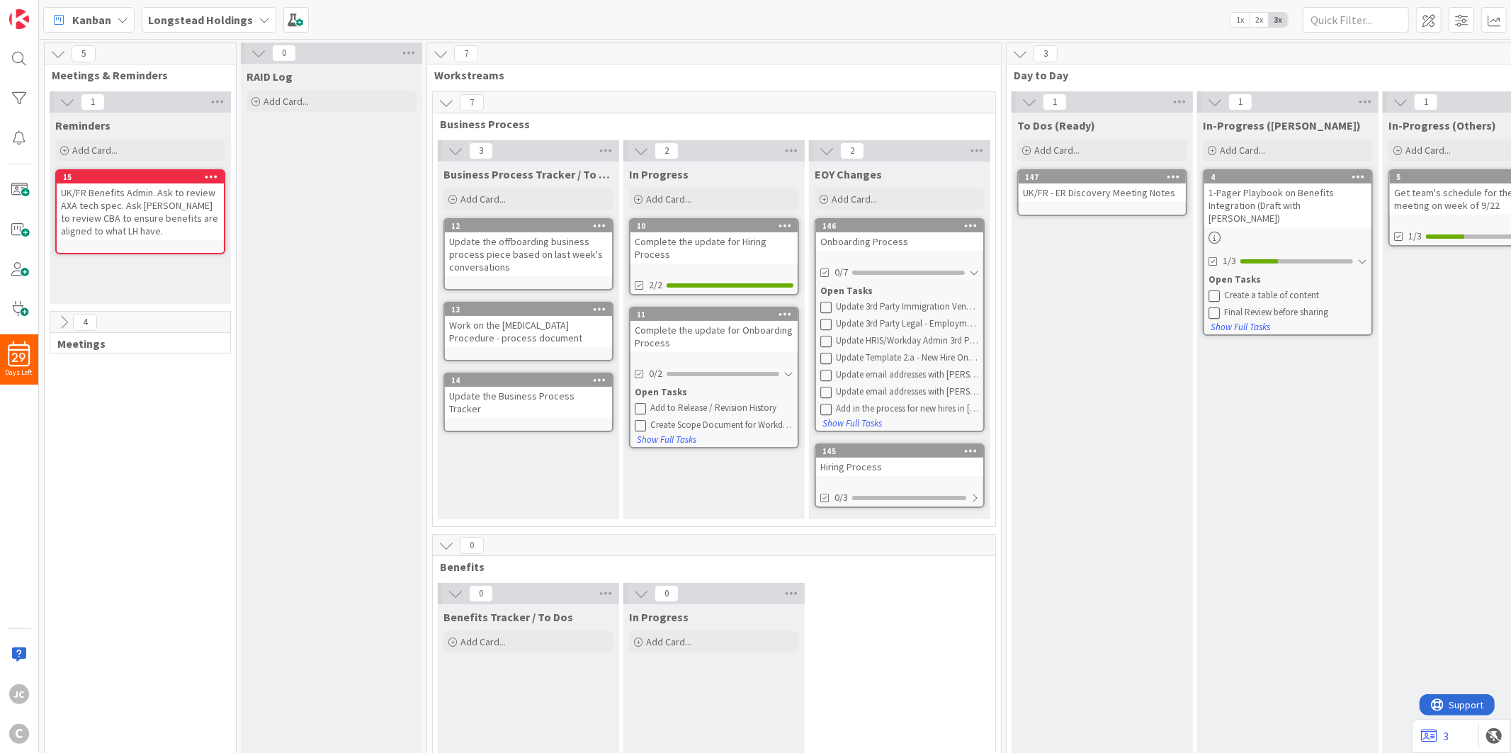
click at [67, 317] on icon at bounding box center [64, 322] width 16 height 16
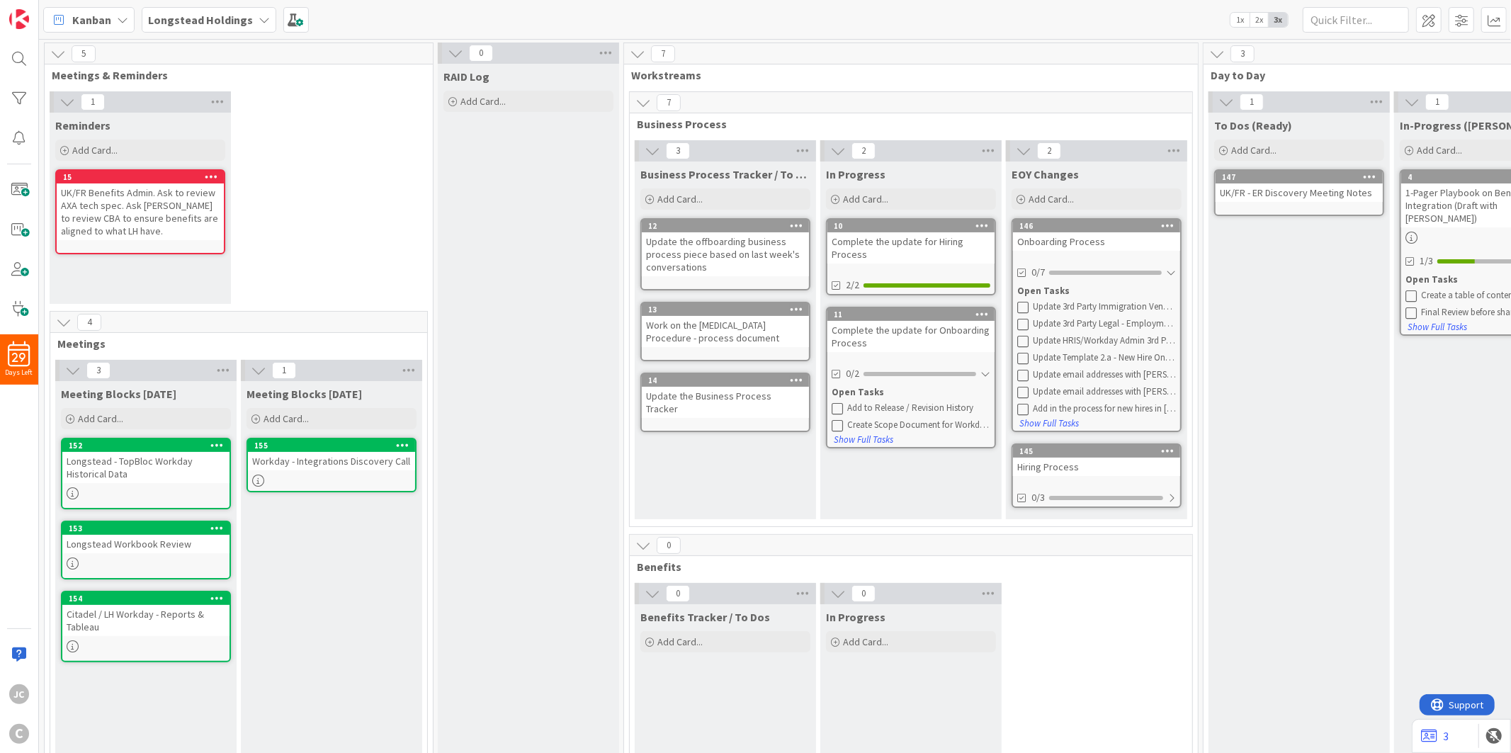
click at [373, 365] on div "1" at bounding box center [331, 370] width 181 height 21
click at [293, 414] on span "Add Card..." at bounding box center [285, 418] width 45 height 13
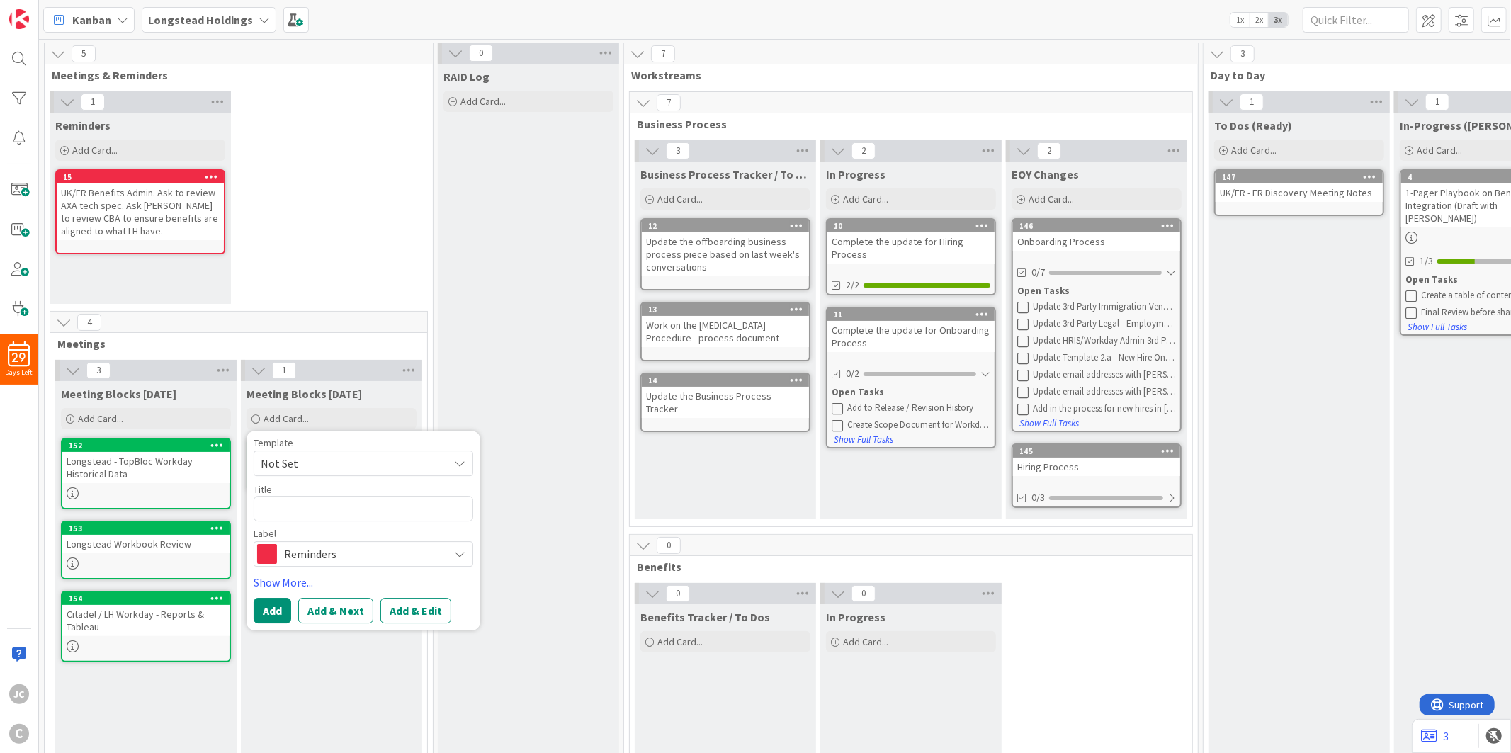
click at [331, 459] on span "Not Set" at bounding box center [349, 463] width 177 height 18
click at [334, 530] on span "Meetings" at bounding box center [374, 524] width 203 height 18
click at [317, 550] on span "default" at bounding box center [362, 554] width 157 height 20
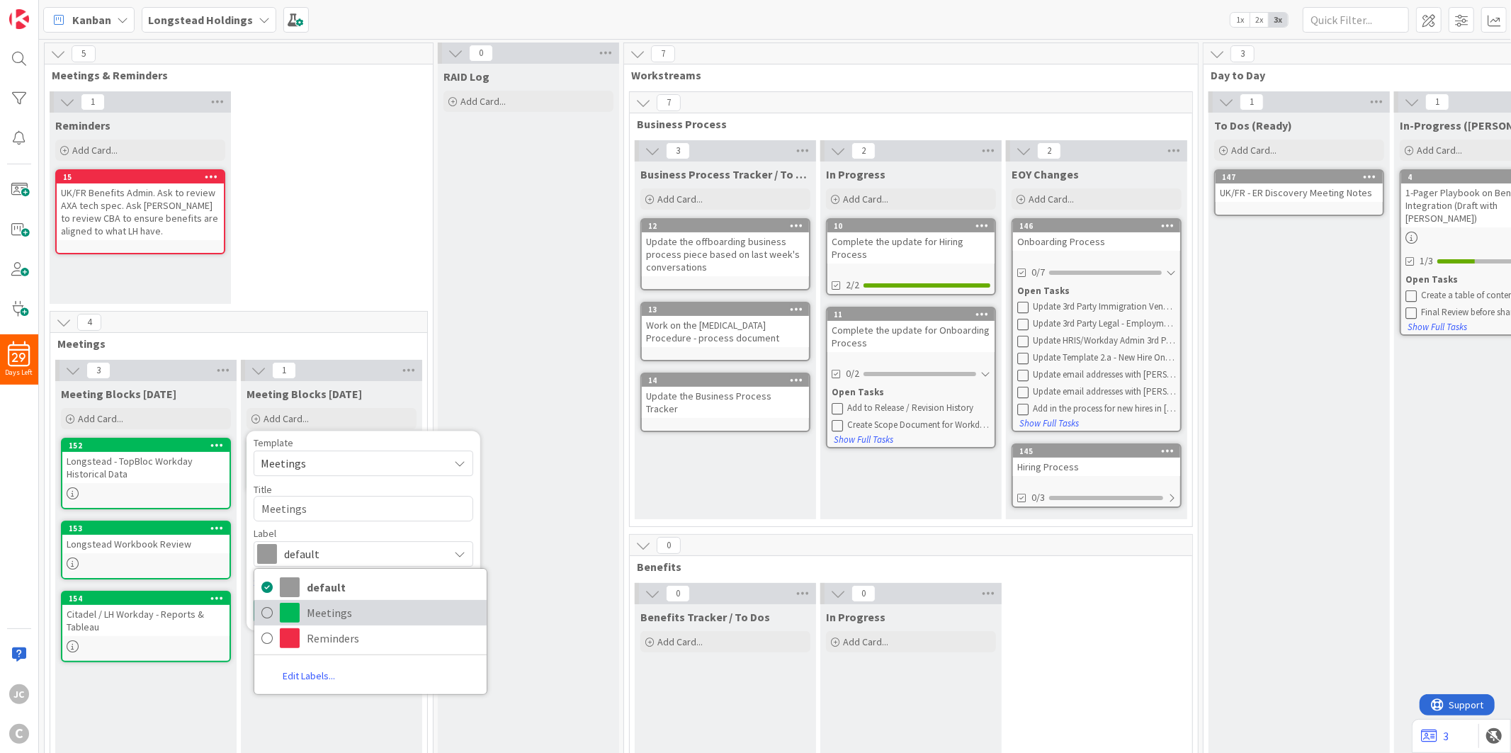
click at [328, 617] on span "Meetings" at bounding box center [393, 612] width 173 height 21
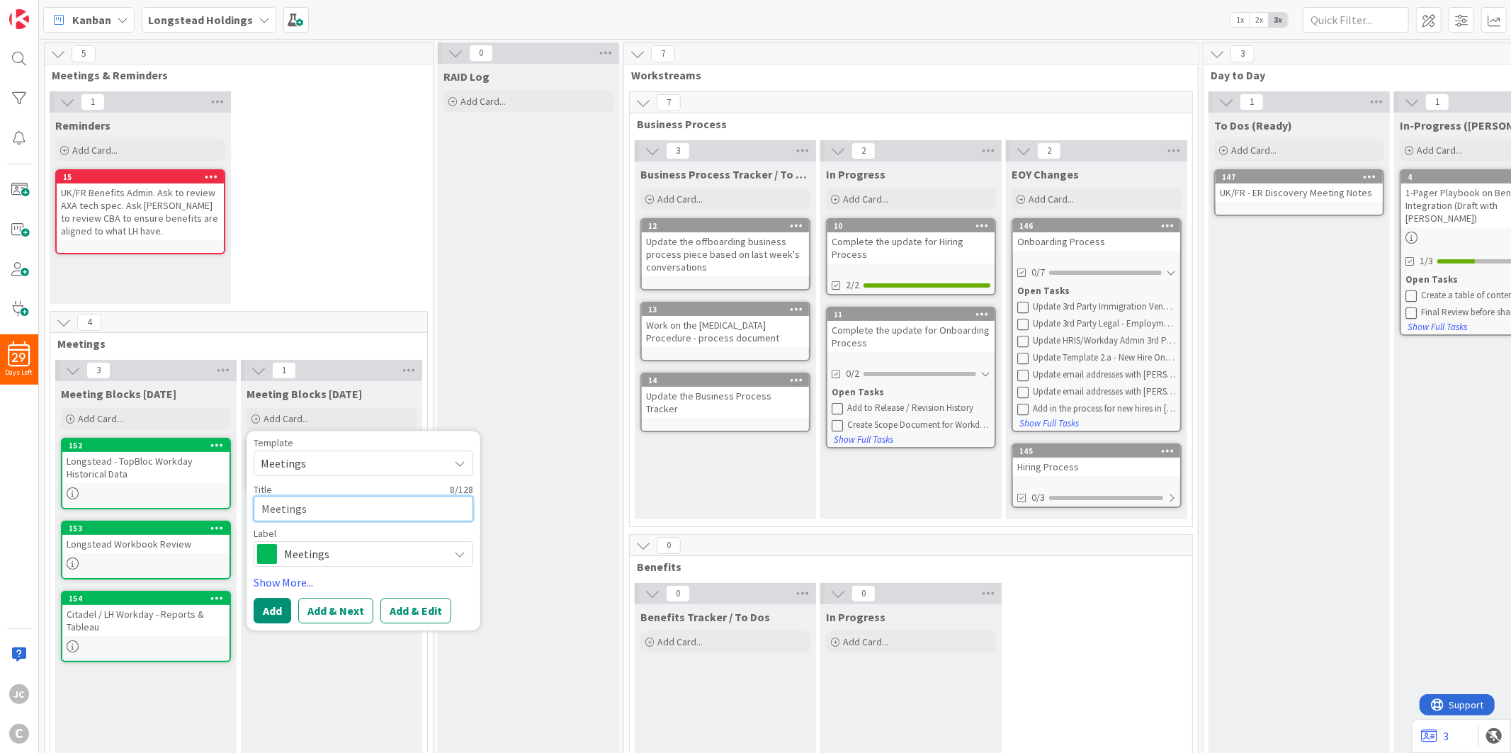
click at [341, 511] on textarea "Meetings" at bounding box center [364, 508] width 220 height 25
click at [324, 512] on textarea "Meetings" at bounding box center [364, 508] width 220 height 25
paste textarea "Longstead - TopBloc Workday PM Touchpoint"
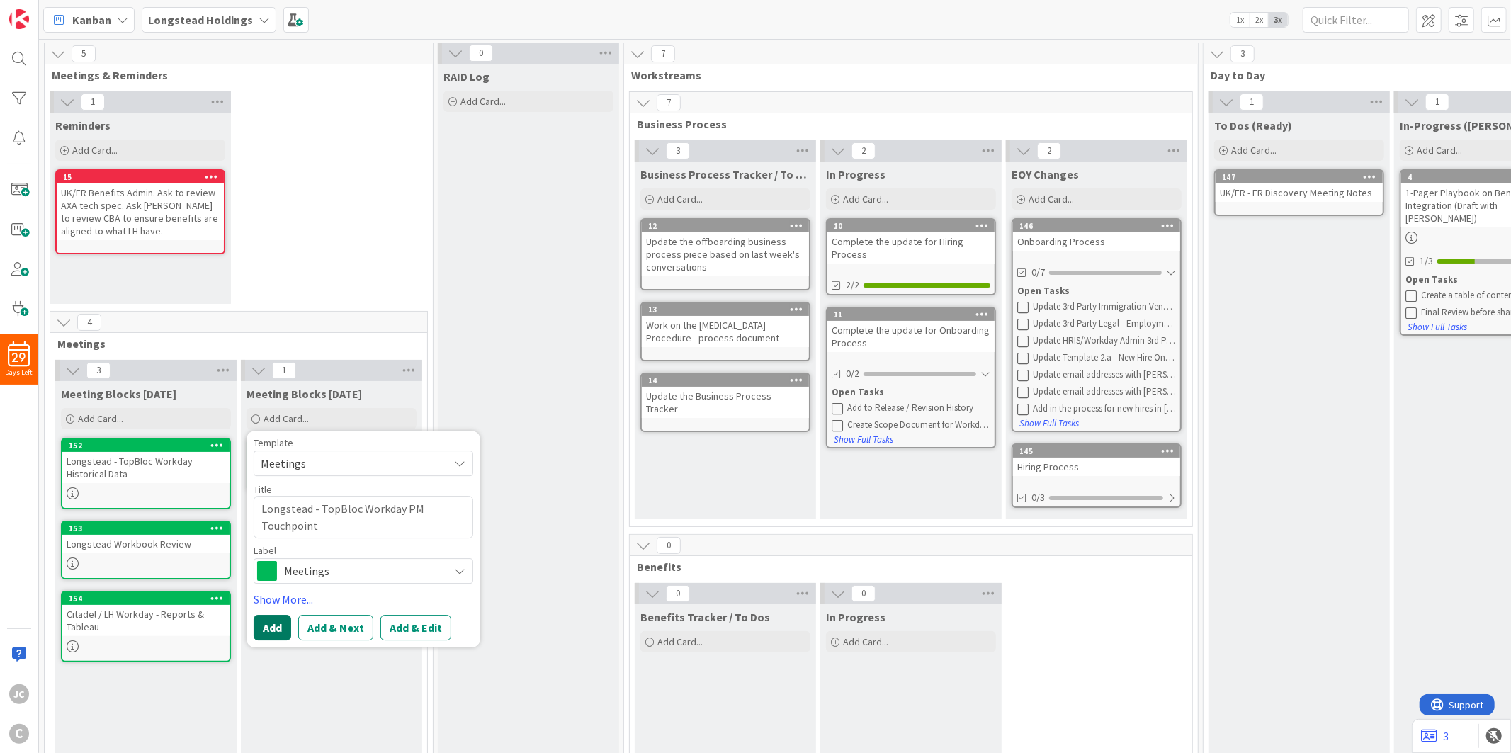
click at [275, 627] on button "Add" at bounding box center [273, 627] width 38 height 25
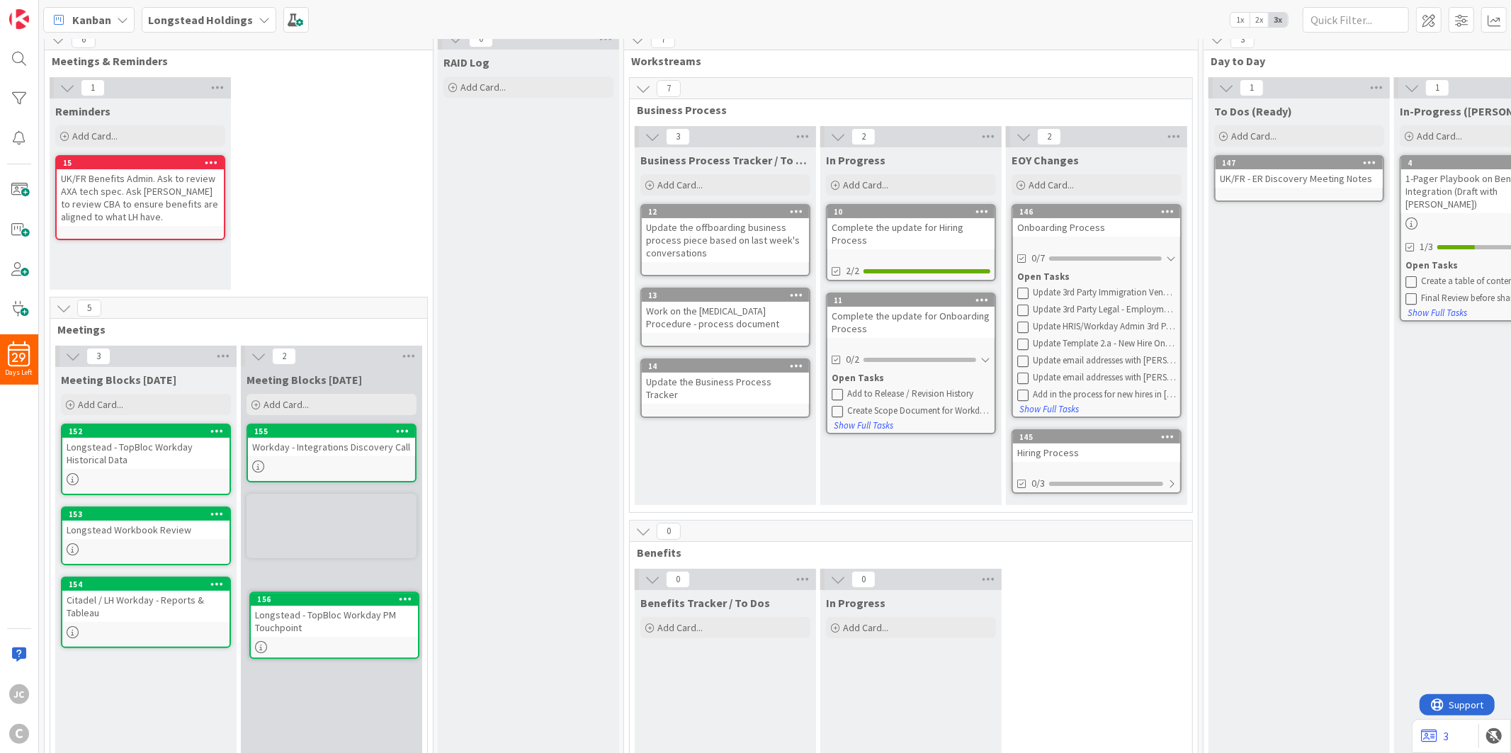
scroll to position [19, 0]
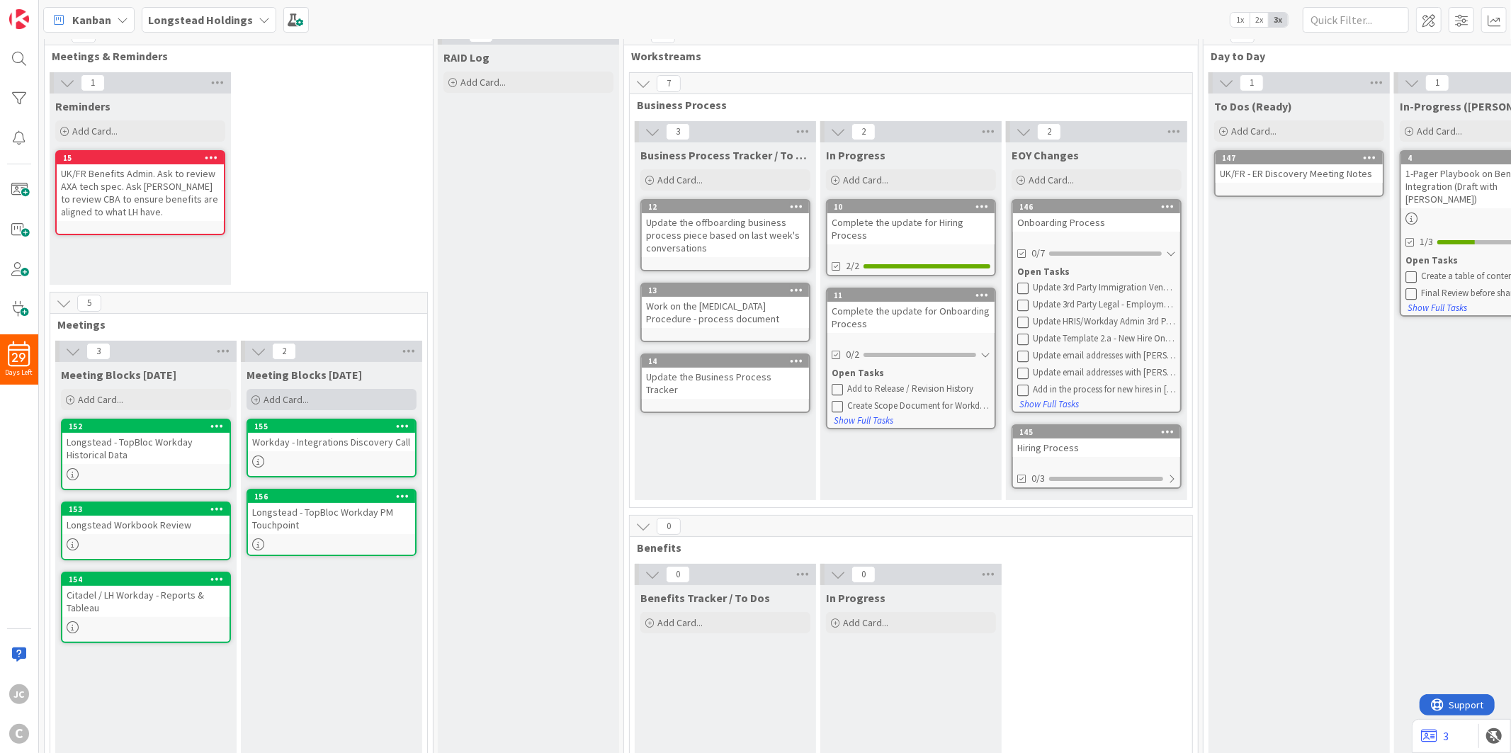
click at [280, 397] on span "Add Card..." at bounding box center [285, 399] width 45 height 13
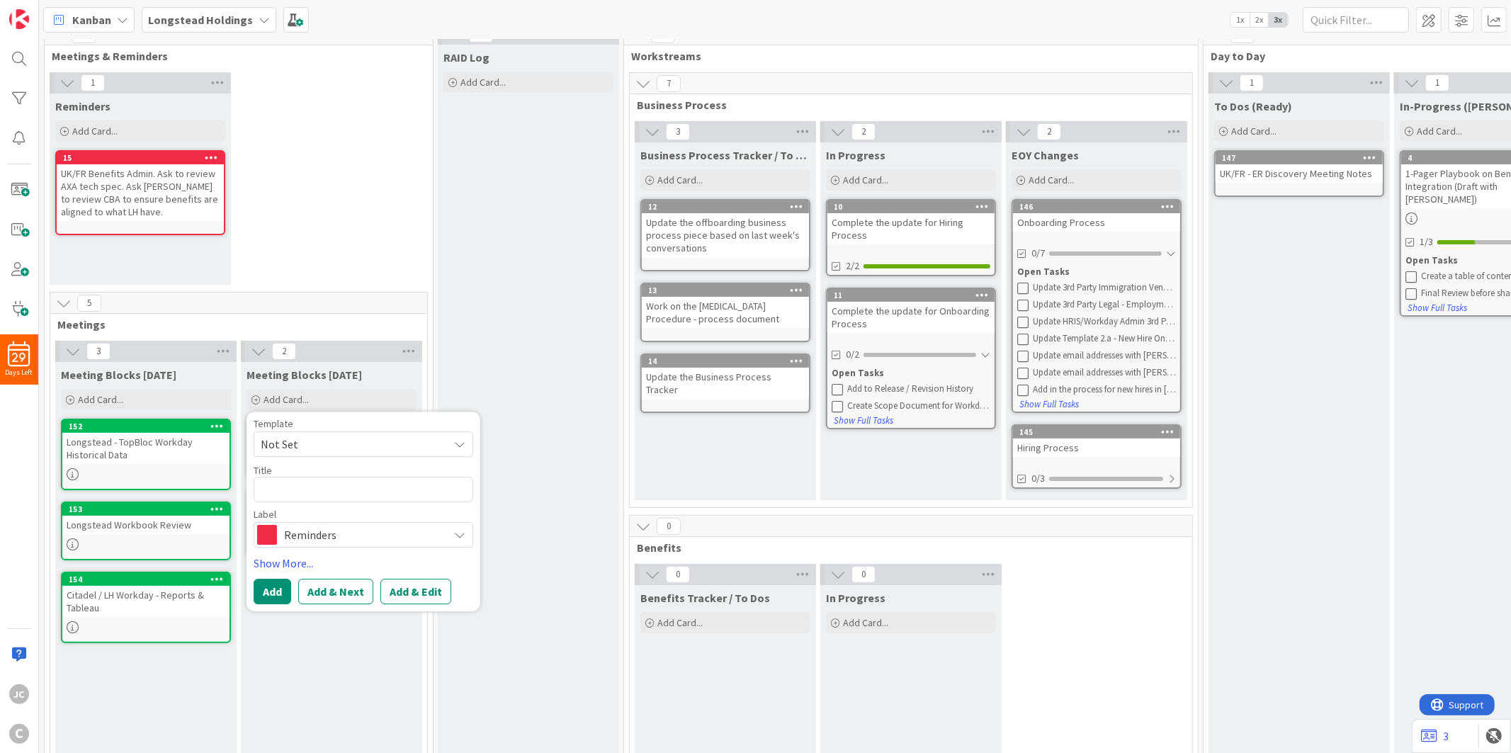
drag, startPoint x: 301, startPoint y: 435, endPoint x: 303, endPoint y: 442, distance: 7.4
click at [301, 428] on div "Template Not Set Not Set Meetings Edit Card Templates" at bounding box center [364, 438] width 220 height 38
click at [336, 439] on span "Not Set" at bounding box center [349, 444] width 177 height 18
click at [340, 501] on span "Meetings" at bounding box center [374, 505] width 203 height 18
click at [363, 442] on span "Meetings" at bounding box center [349, 444] width 177 height 18
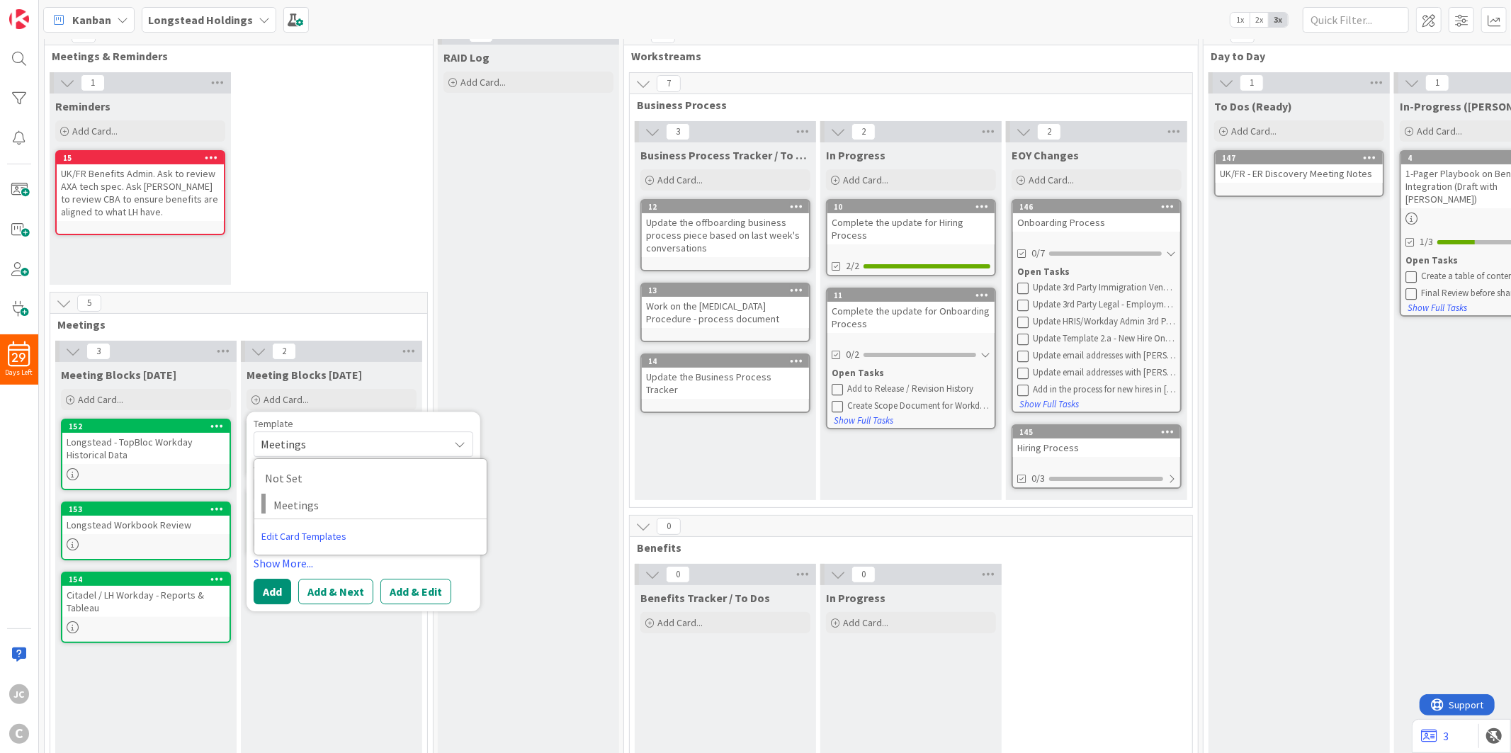
click at [347, 540] on link "Edit Card Templates" at bounding box center [303, 535] width 99 height 25
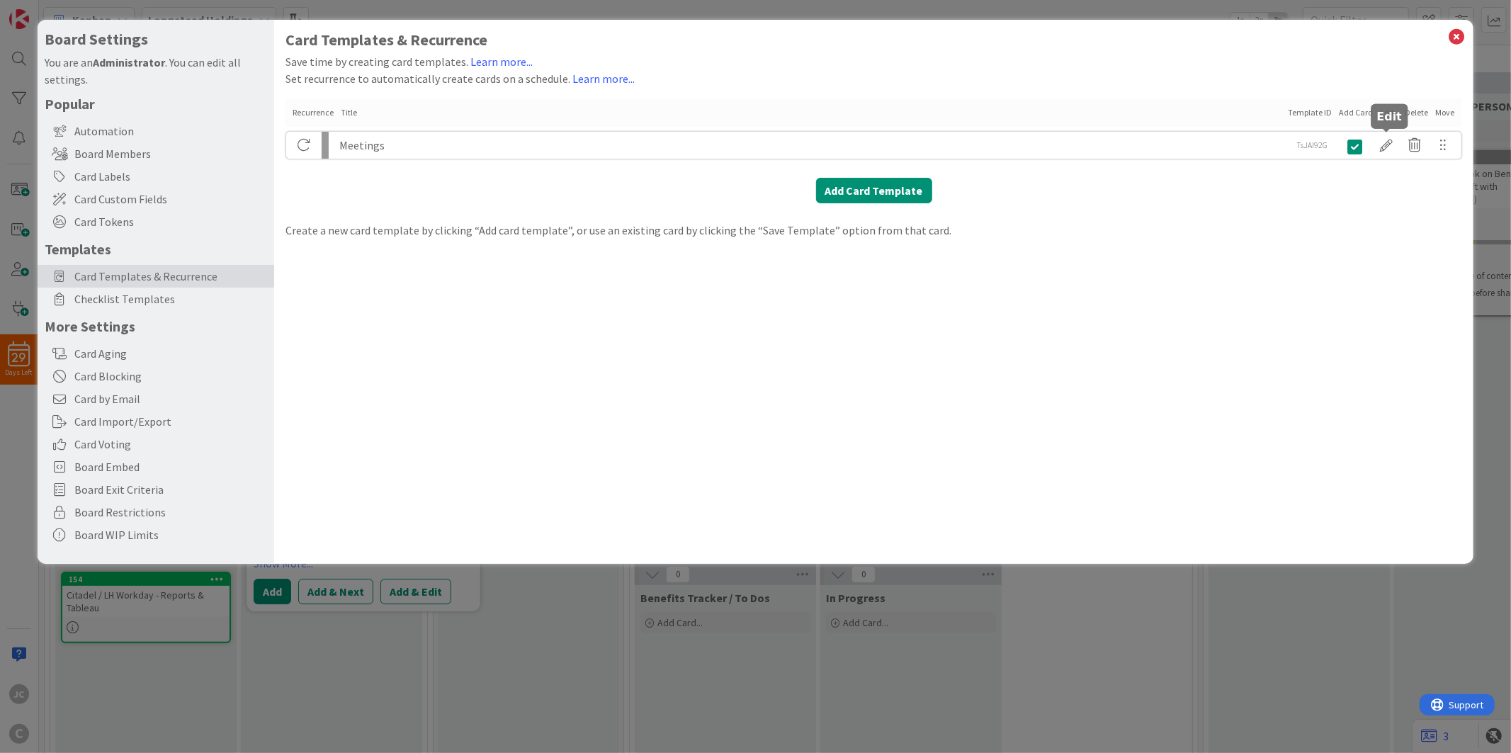
click at [1359, 139] on div at bounding box center [1387, 145] width 28 height 24
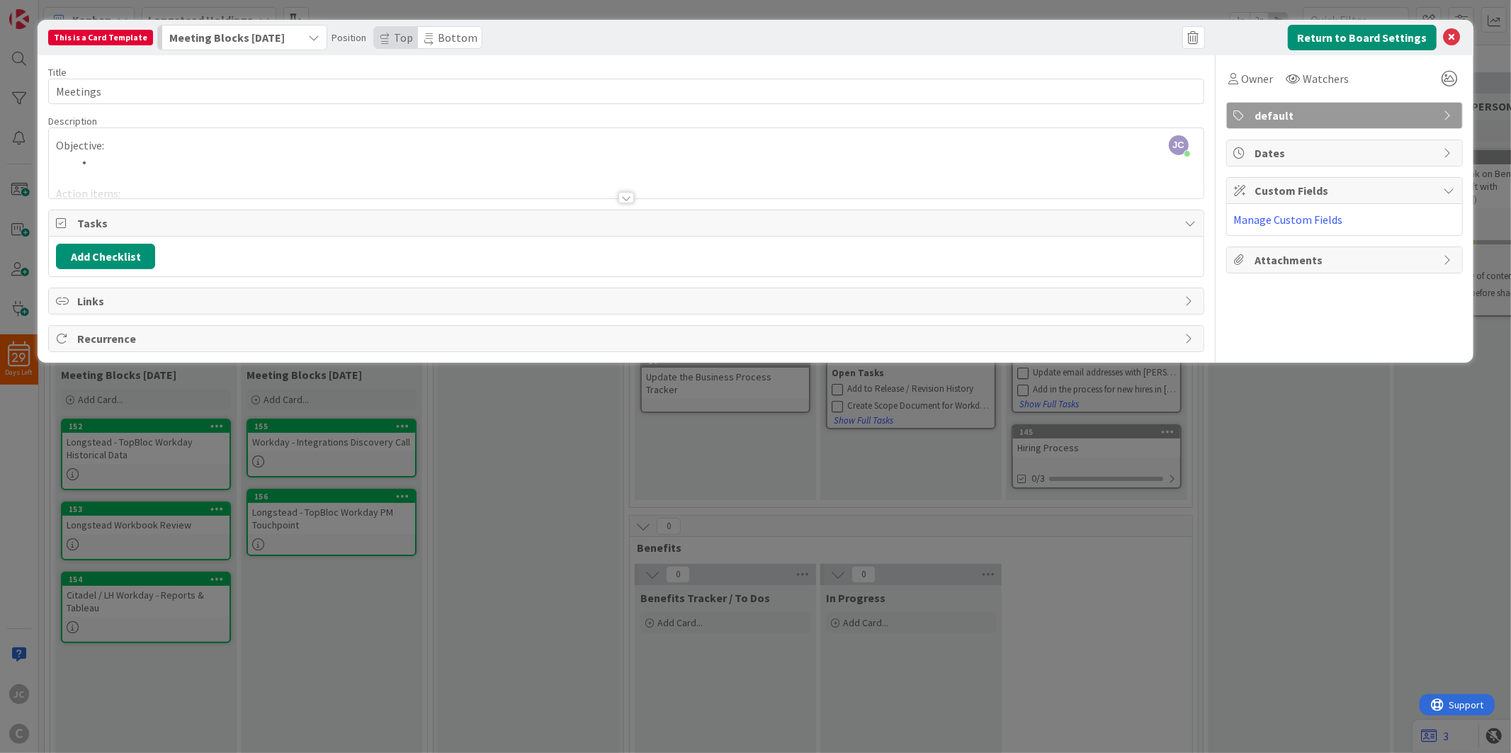
click at [1359, 124] on div "default" at bounding box center [1344, 115] width 235 height 25
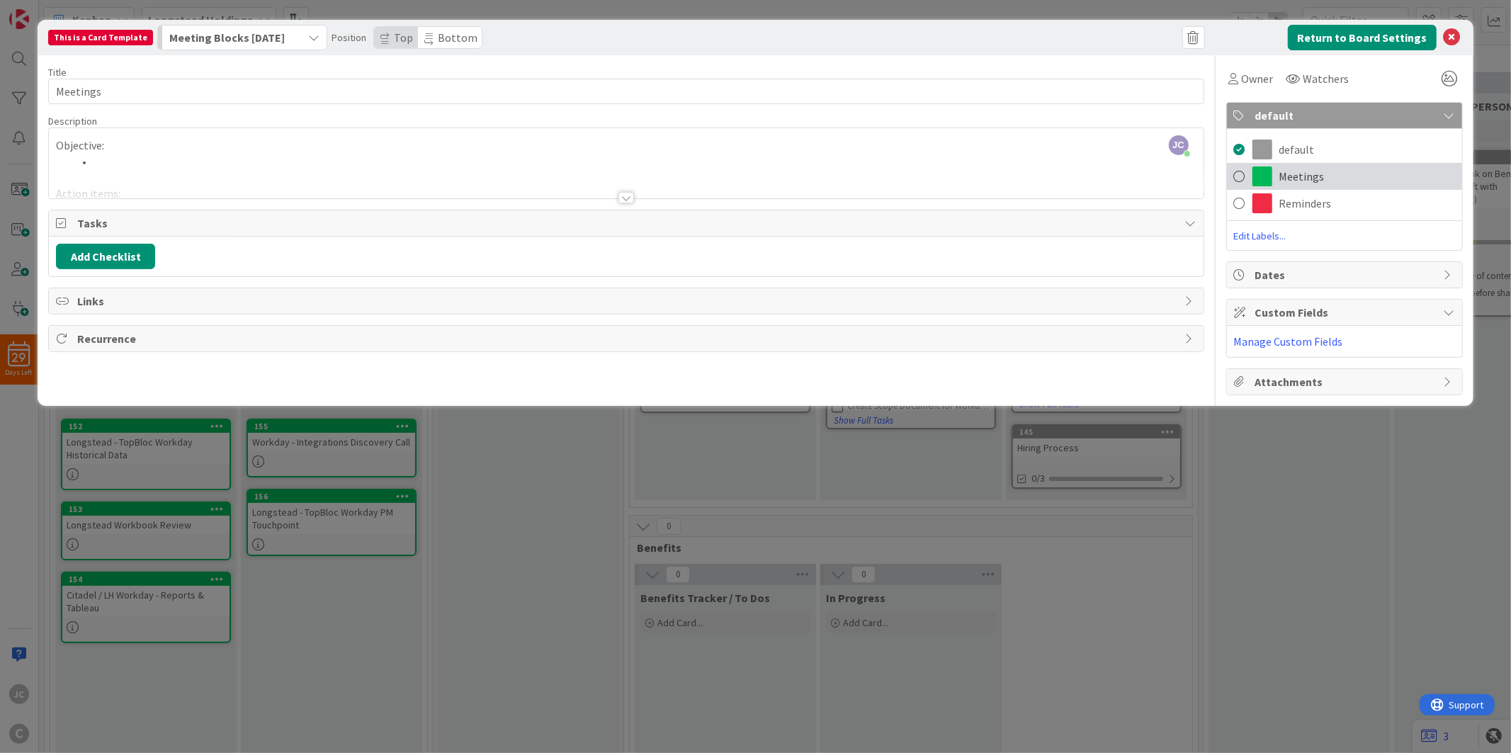
click at [1303, 170] on span "Meetings" at bounding box center [1301, 176] width 45 height 17
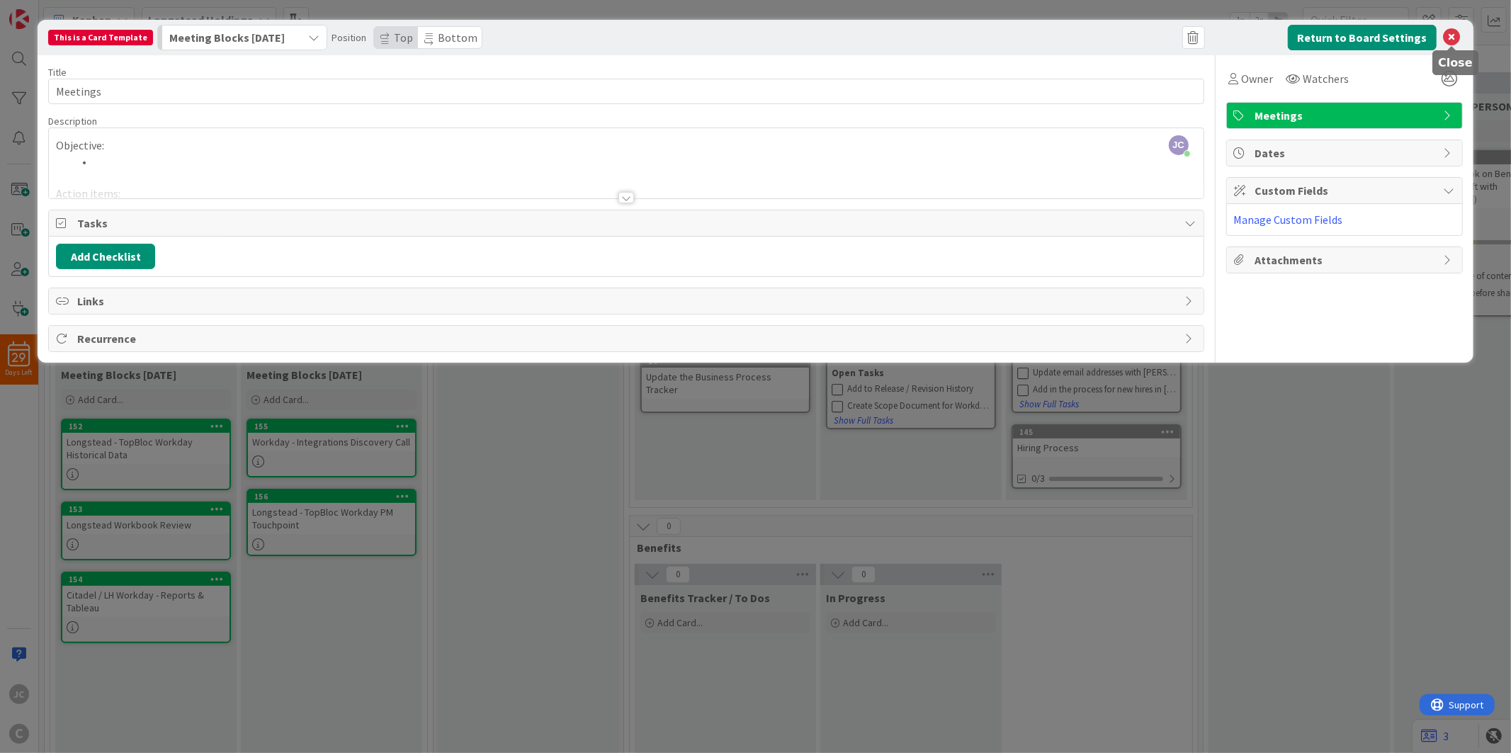
click at [1359, 38] on icon at bounding box center [1451, 37] width 17 height 17
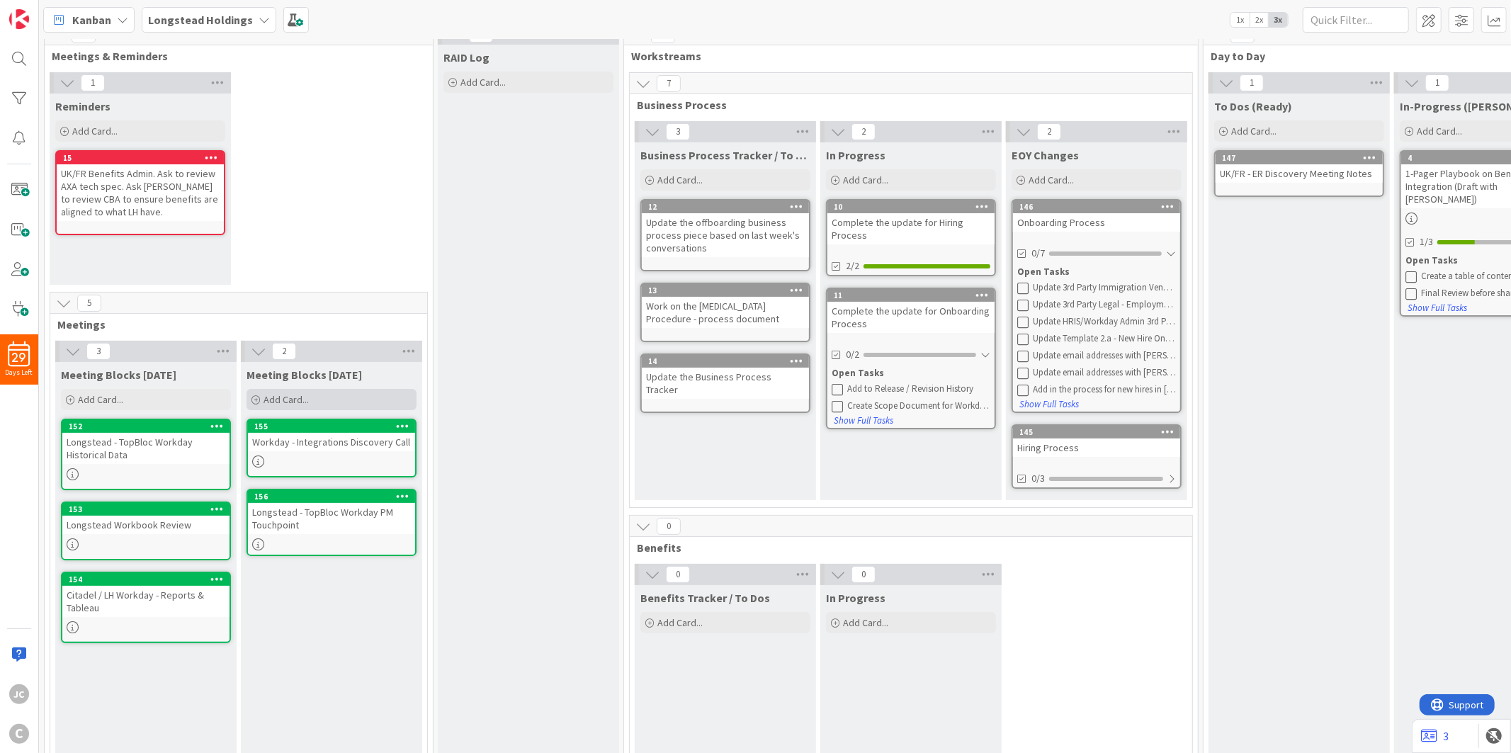
click at [303, 393] on span "Add Card..." at bounding box center [285, 399] width 45 height 13
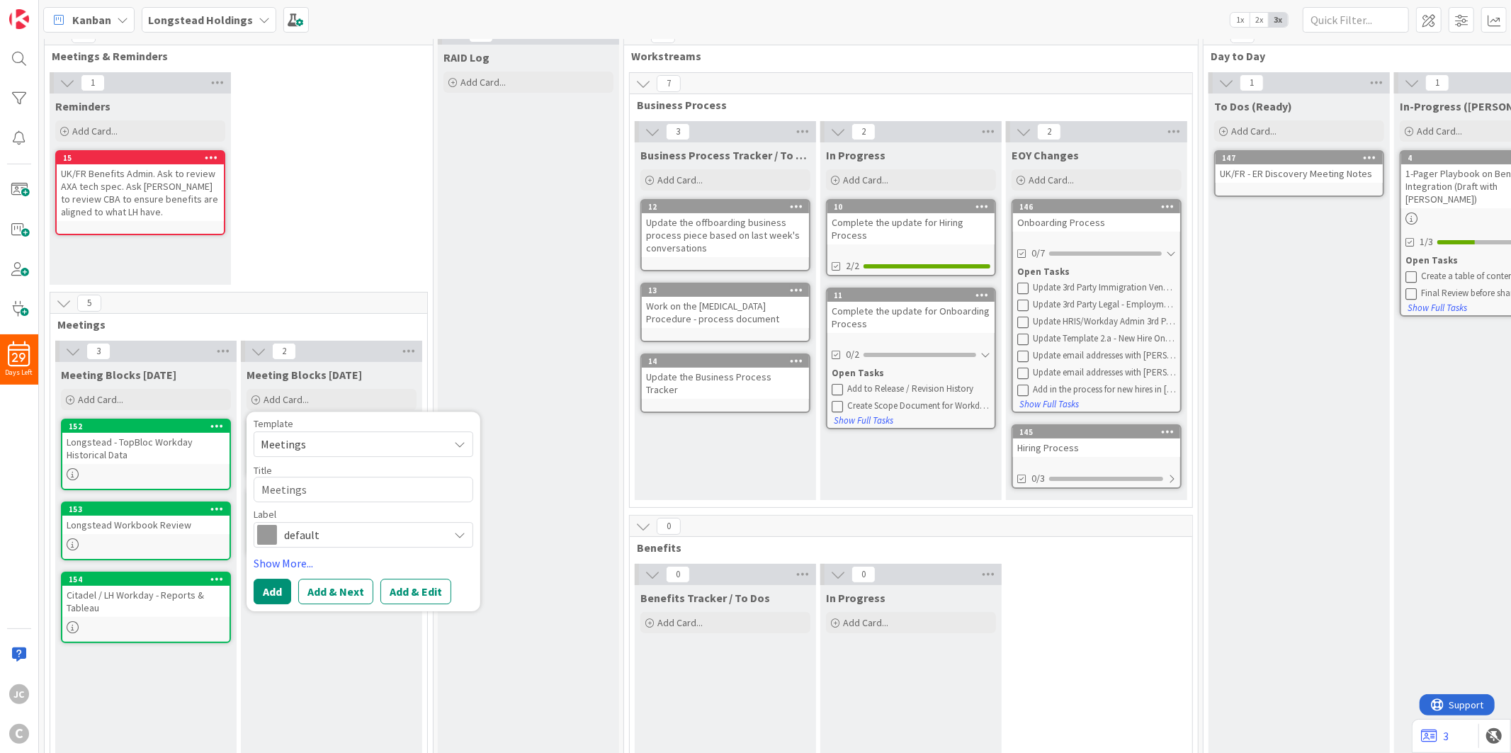
click at [351, 442] on span "Meetings" at bounding box center [349, 444] width 177 height 18
click at [350, 476] on span "Not Set" at bounding box center [367, 478] width 204 height 18
click at [351, 449] on span "Not Set" at bounding box center [349, 444] width 177 height 18
click at [340, 499] on span "Meetings" at bounding box center [374, 505] width 203 height 18
click at [340, 492] on textarea "Meetings" at bounding box center [364, 489] width 220 height 25
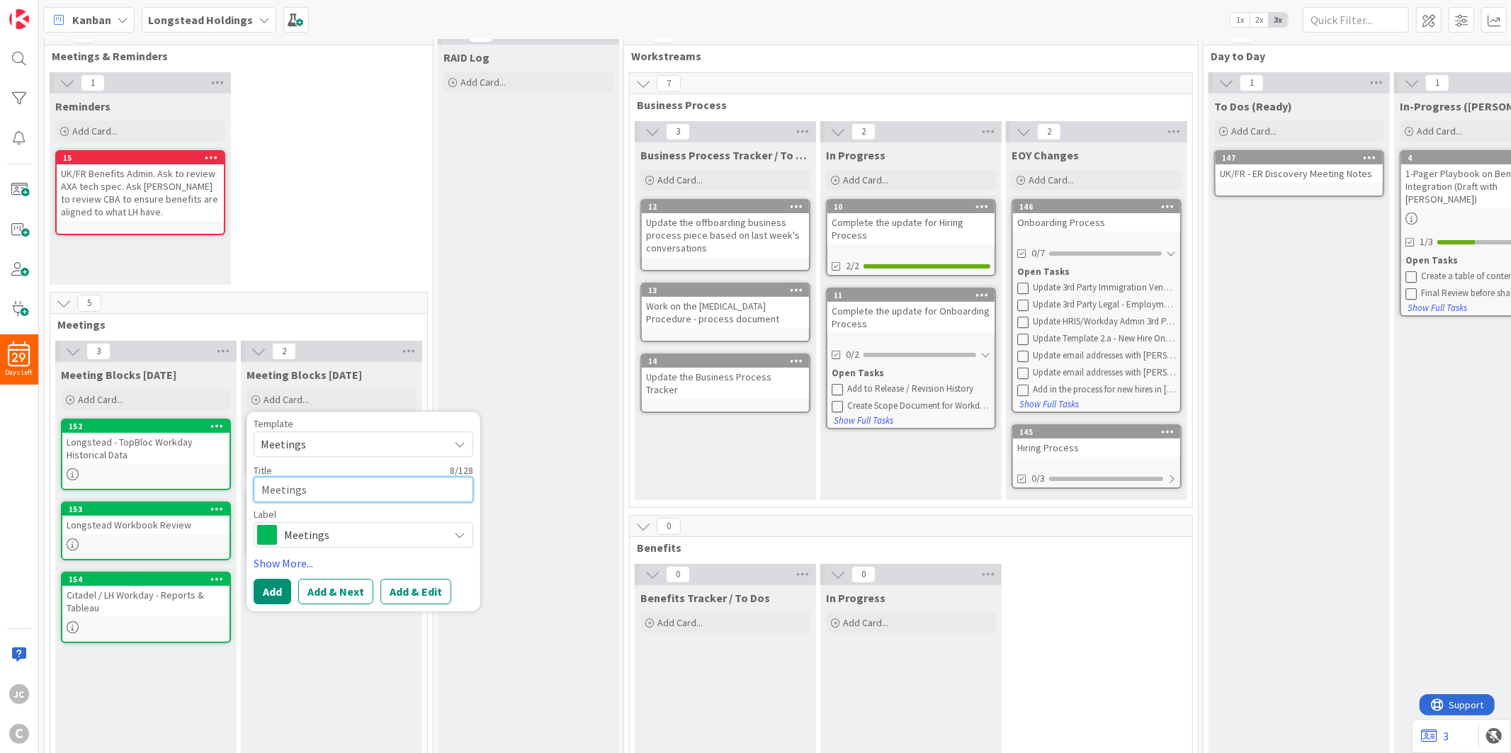
click at [340, 492] on textarea "Meetings" at bounding box center [364, 489] width 220 height 25
click at [317, 496] on textarea "Meetings" at bounding box center [364, 489] width 220 height 25
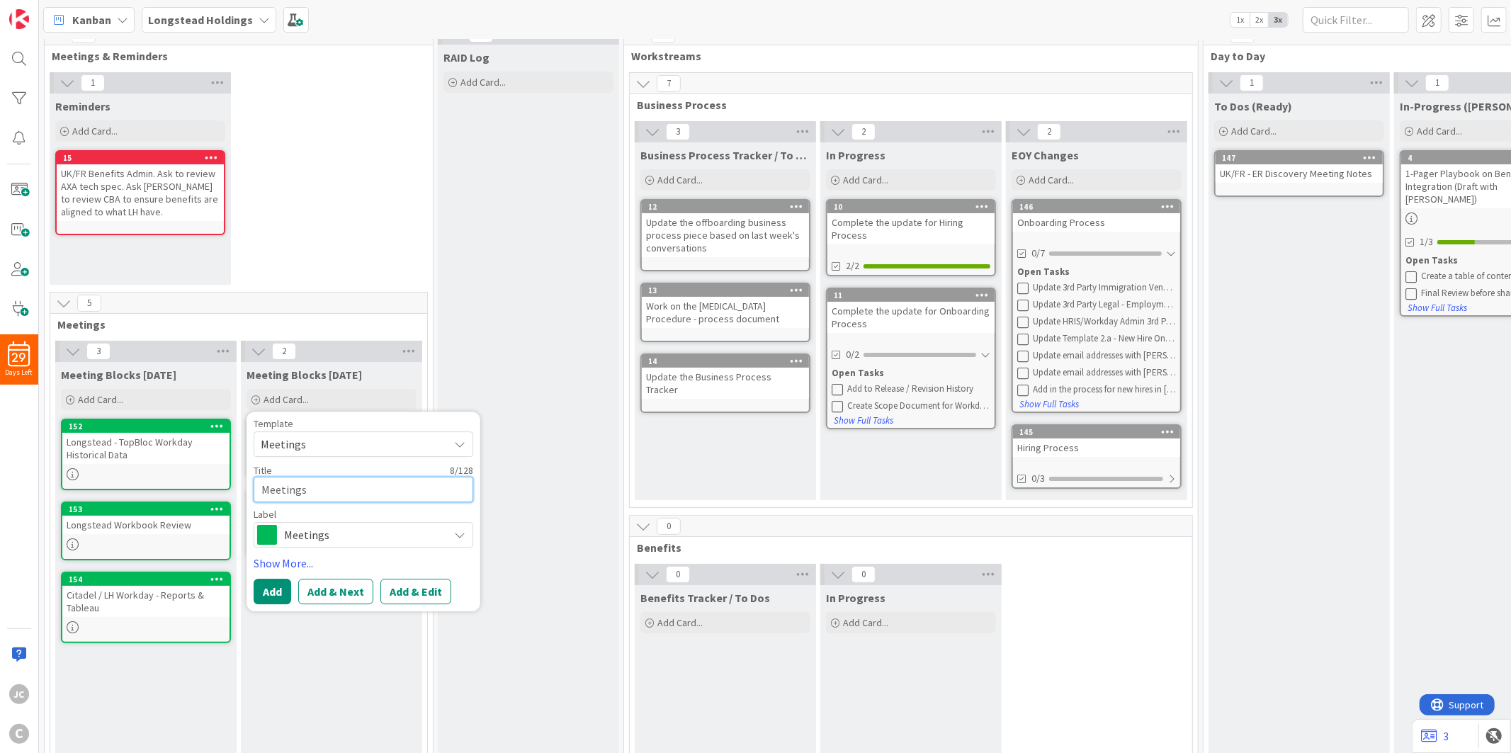
paste textarea "Working Session: Business Process Doc"
click at [278, 598] on button "Add" at bounding box center [273, 591] width 38 height 25
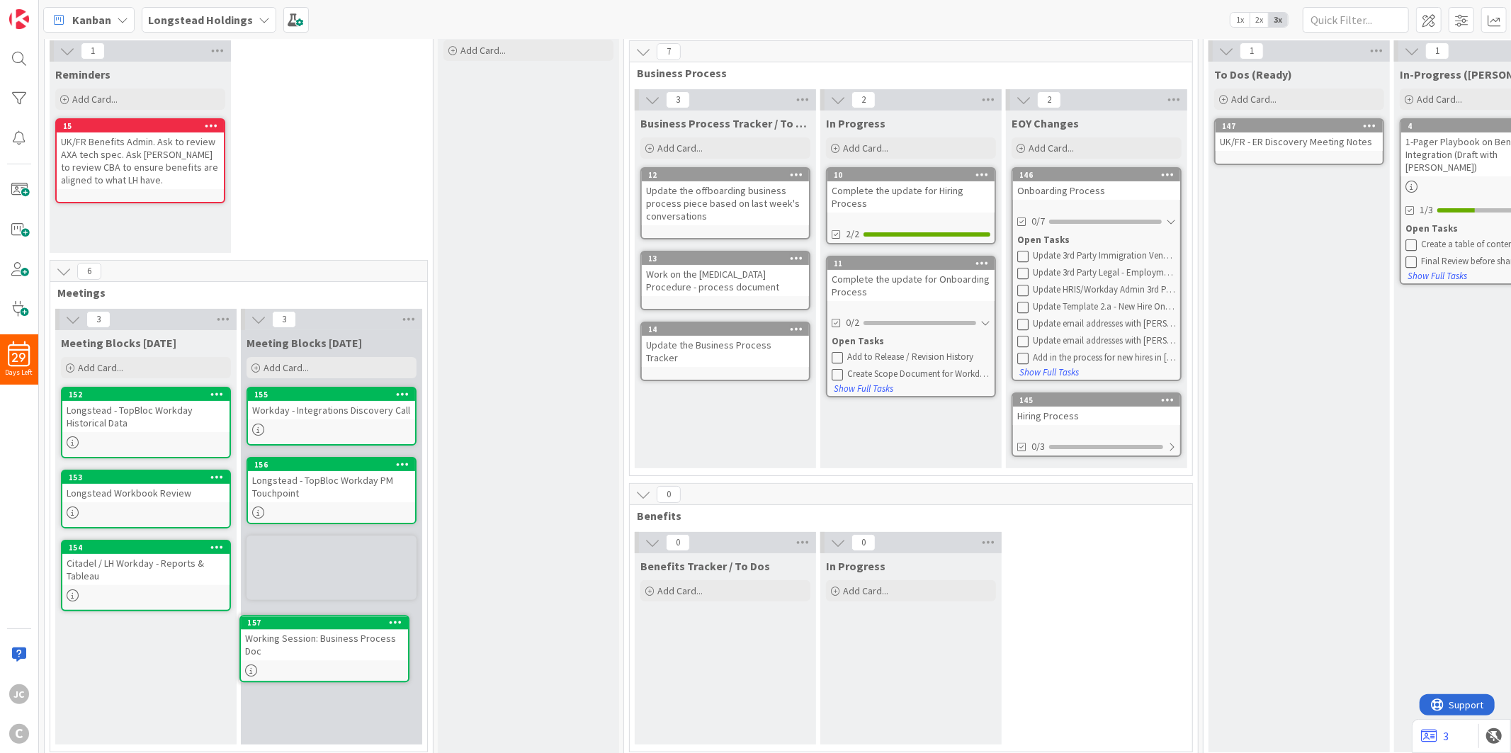
scroll to position [74, 0]
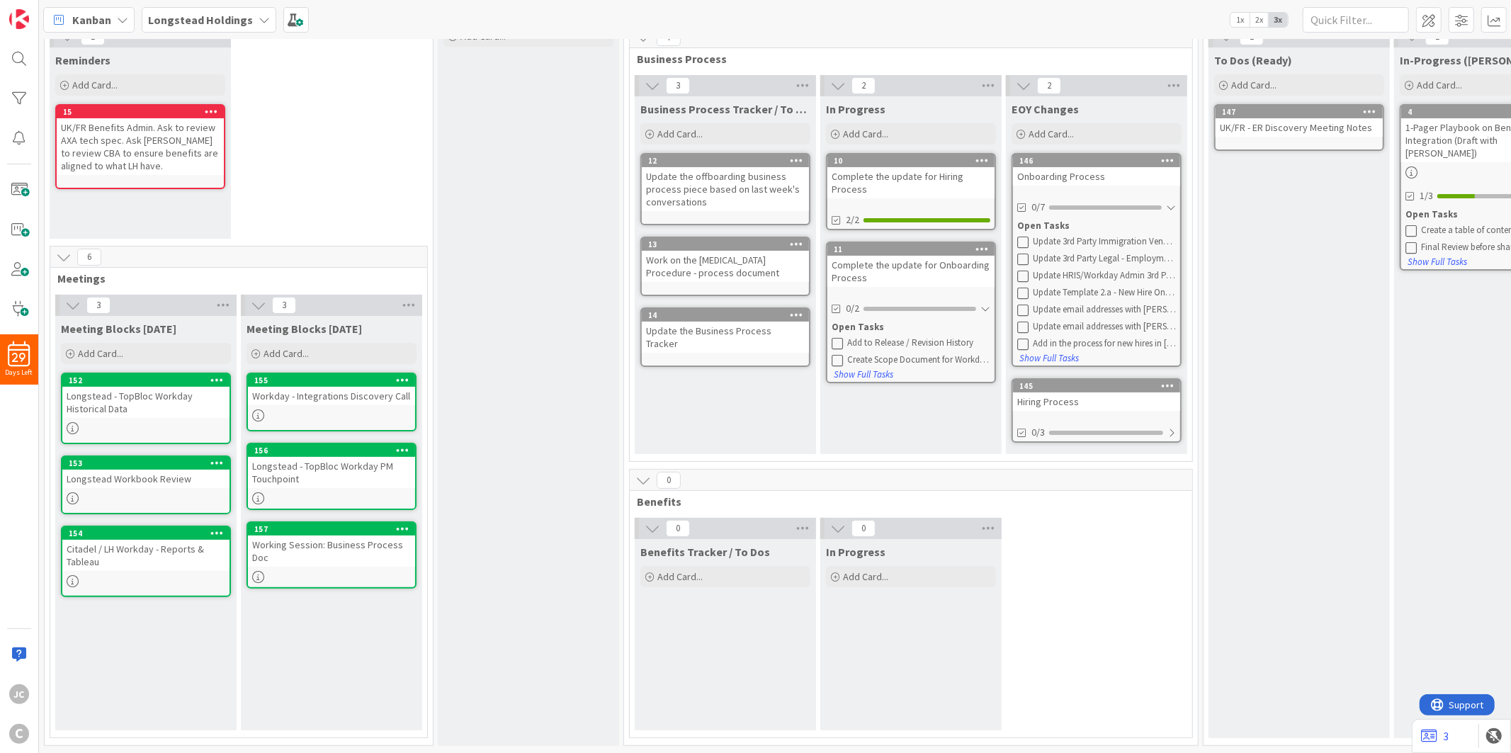
click at [317, 537] on div "Working Session: Business Process Doc" at bounding box center [331, 550] width 167 height 31
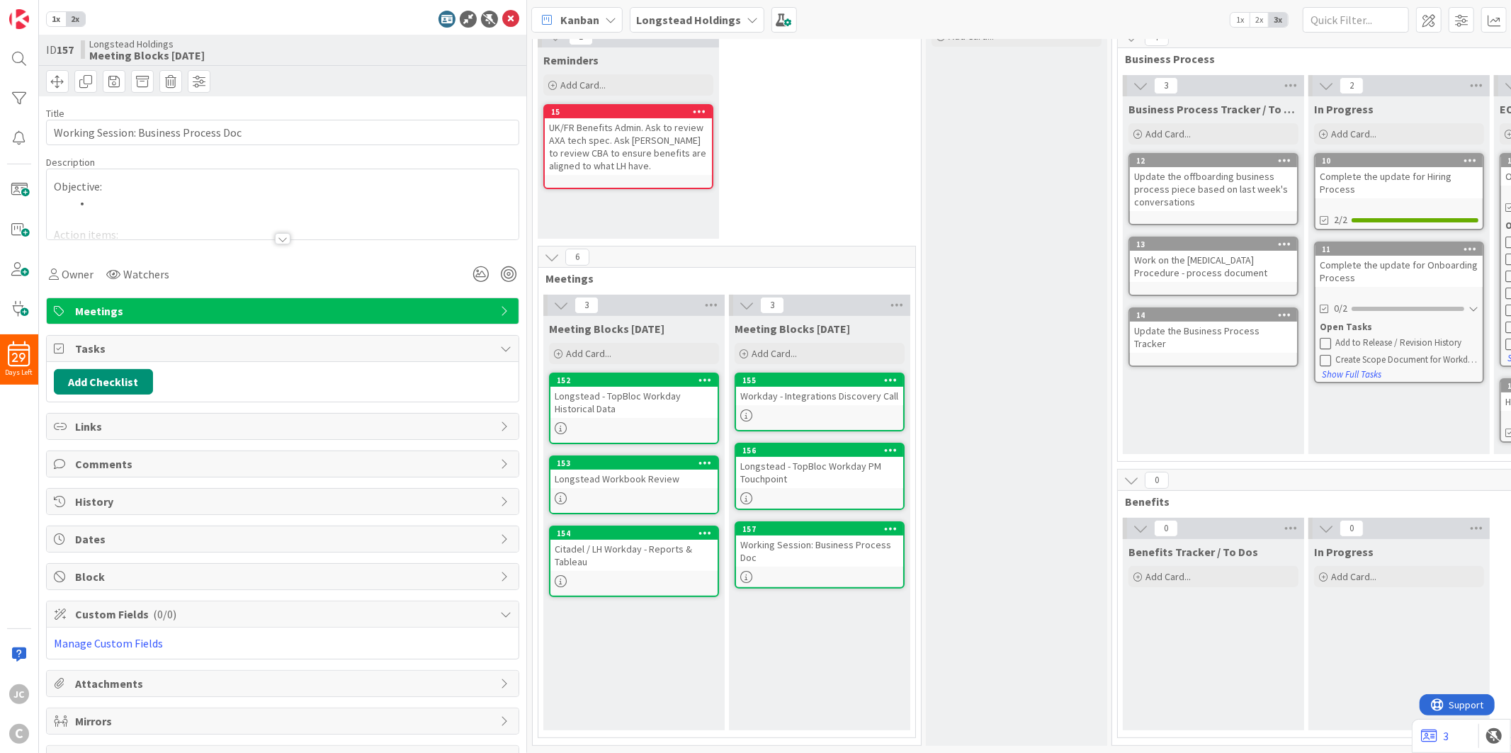
click at [275, 241] on div at bounding box center [283, 238] width 16 height 11
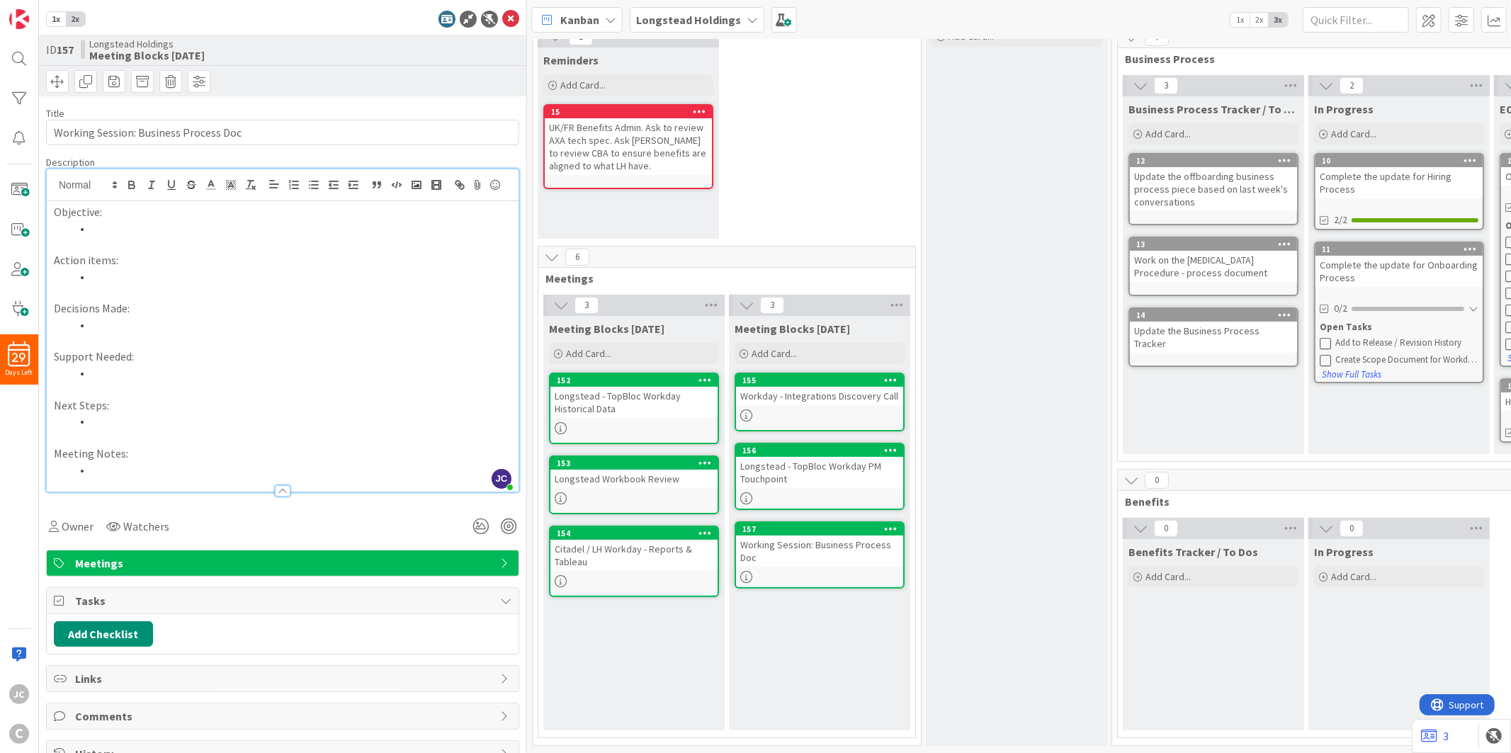
click at [268, 201] on div at bounding box center [283, 185] width 472 height 32
click at [263, 220] on p "Objective:" at bounding box center [283, 212] width 458 height 16
click at [261, 237] on li at bounding box center [291, 228] width 441 height 16
click at [265, 285] on li at bounding box center [291, 276] width 441 height 16
click at [290, 333] on li at bounding box center [291, 325] width 441 height 16
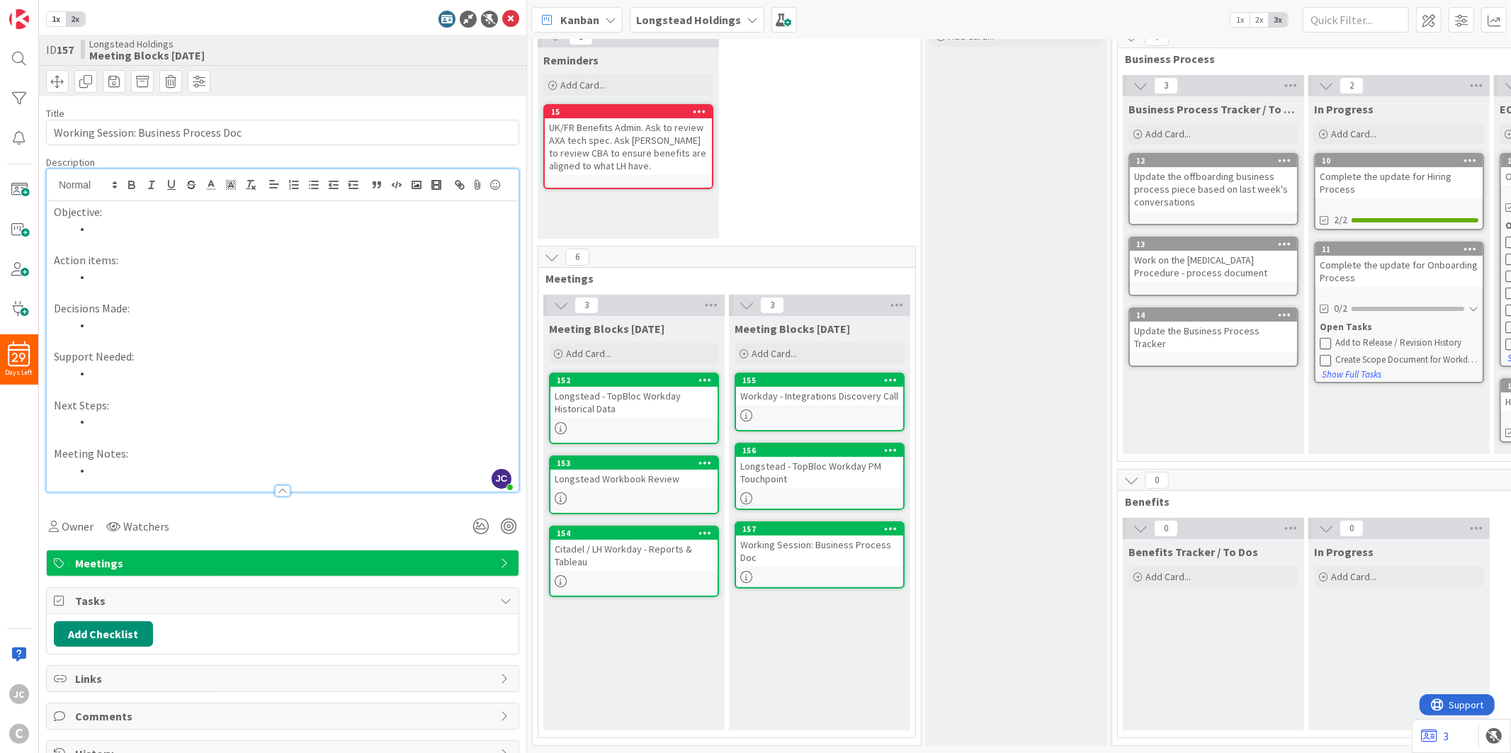
click at [305, 397] on p at bounding box center [283, 389] width 458 height 16
click at [312, 414] on p "Next Steps:" at bounding box center [283, 405] width 458 height 16
click at [301, 220] on p "Objective:" at bounding box center [283, 212] width 458 height 16
click at [299, 237] on li at bounding box center [291, 228] width 441 height 16
click at [193, 610] on div "Tasks" at bounding box center [283, 601] width 472 height 26
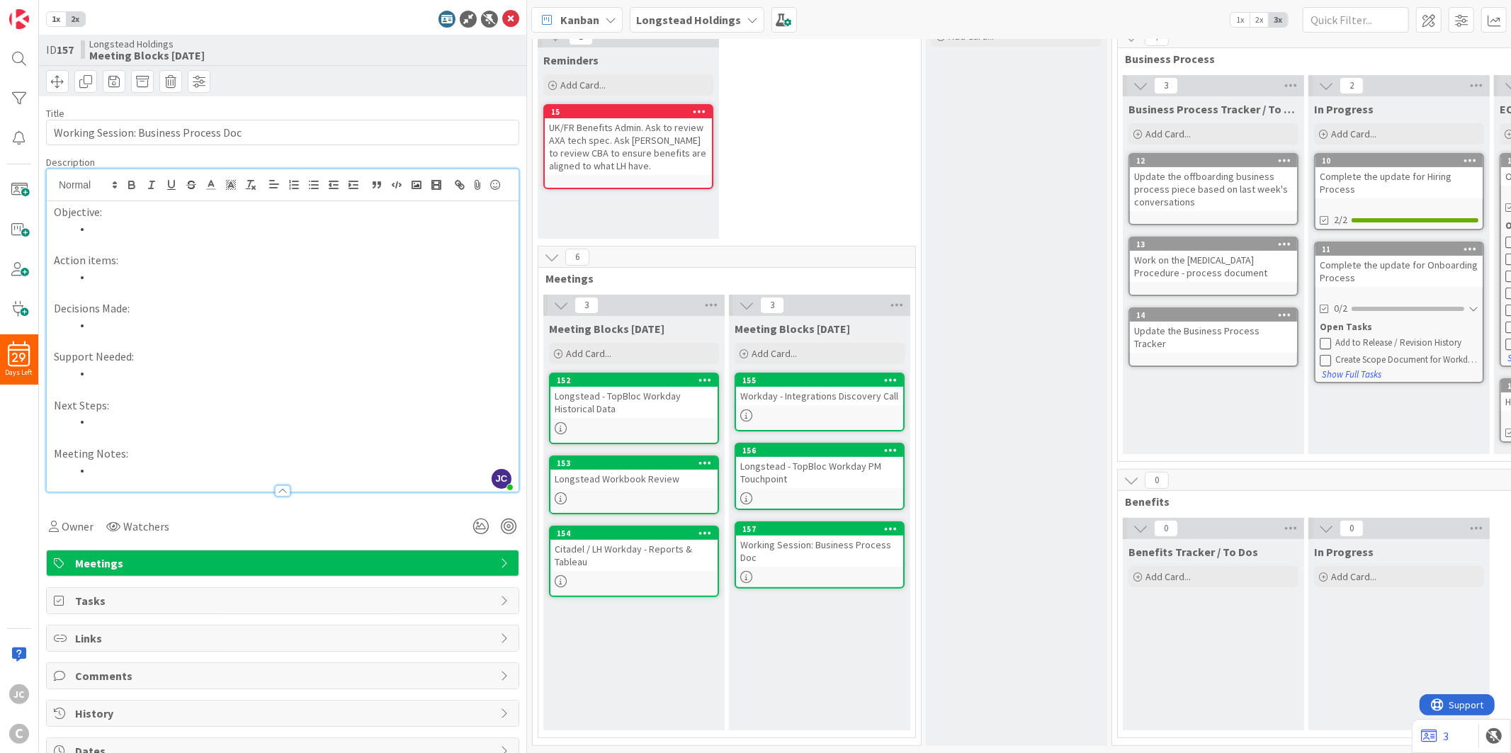
click at [126, 609] on span "Tasks" at bounding box center [284, 600] width 418 height 17
click at [115, 647] on button "Add Checklist" at bounding box center [103, 633] width 99 height 25
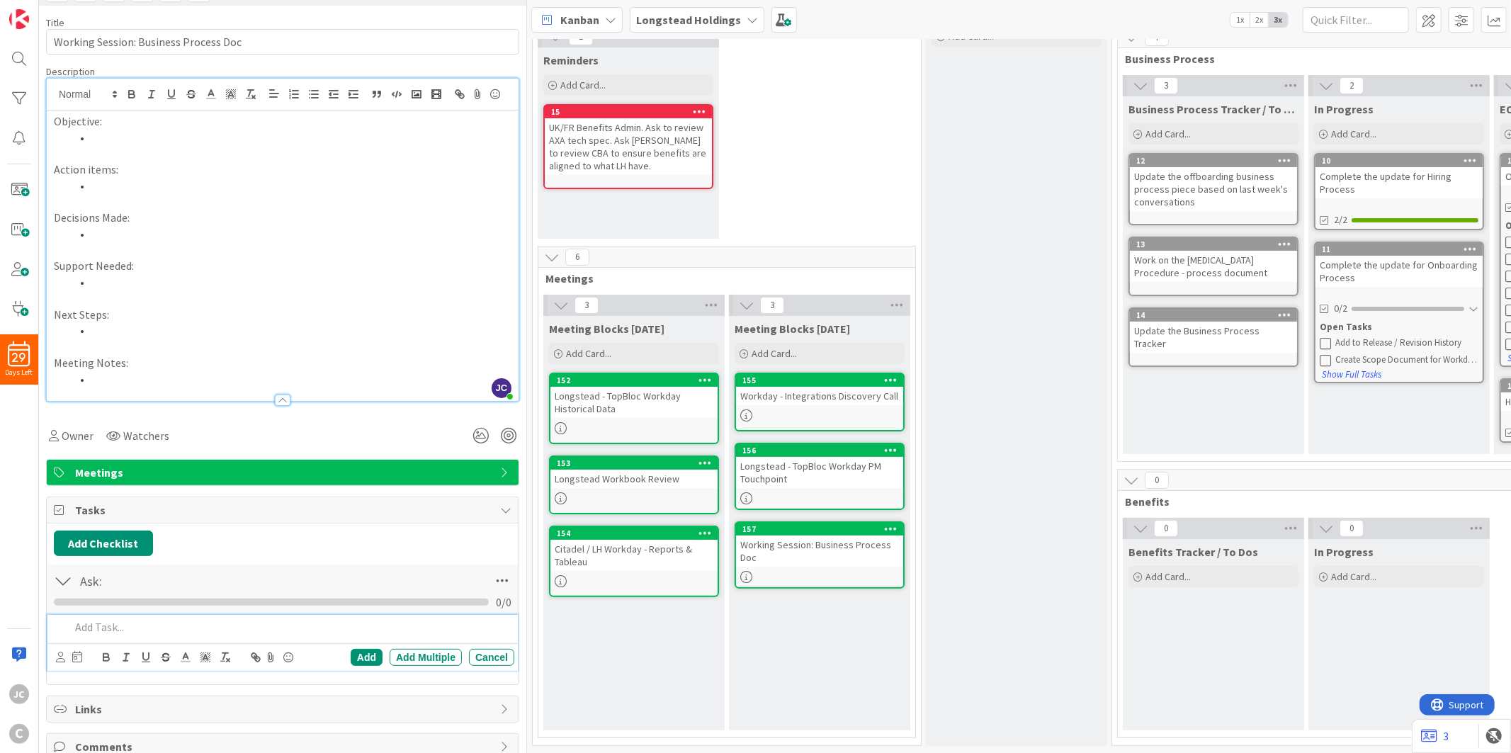
scroll to position [236, 0]
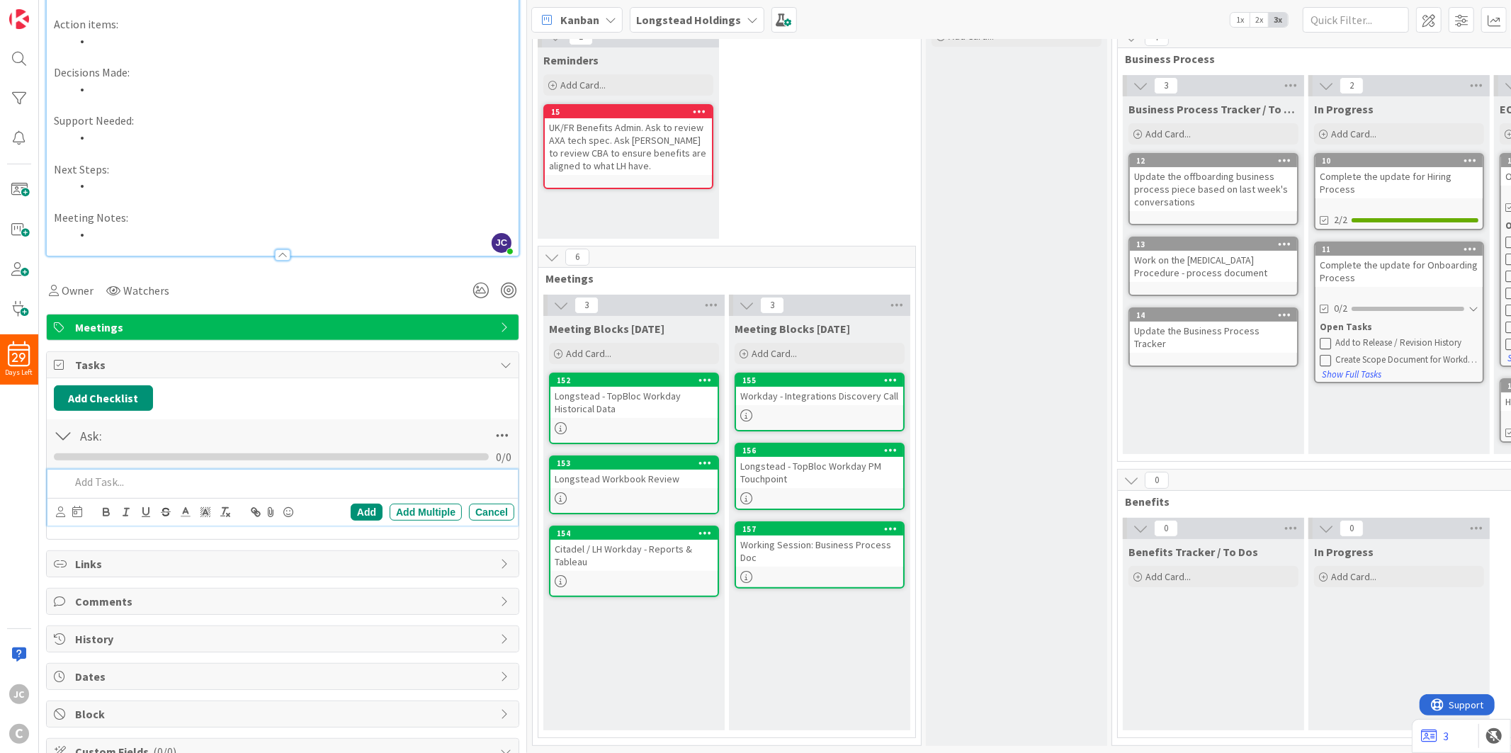
click at [150, 490] on p at bounding box center [289, 482] width 438 height 16
click at [1359, 354] on div "Create Scope Document for Workday Administrator (FYI - tentative approval of hi…" at bounding box center [1406, 359] width 143 height 11
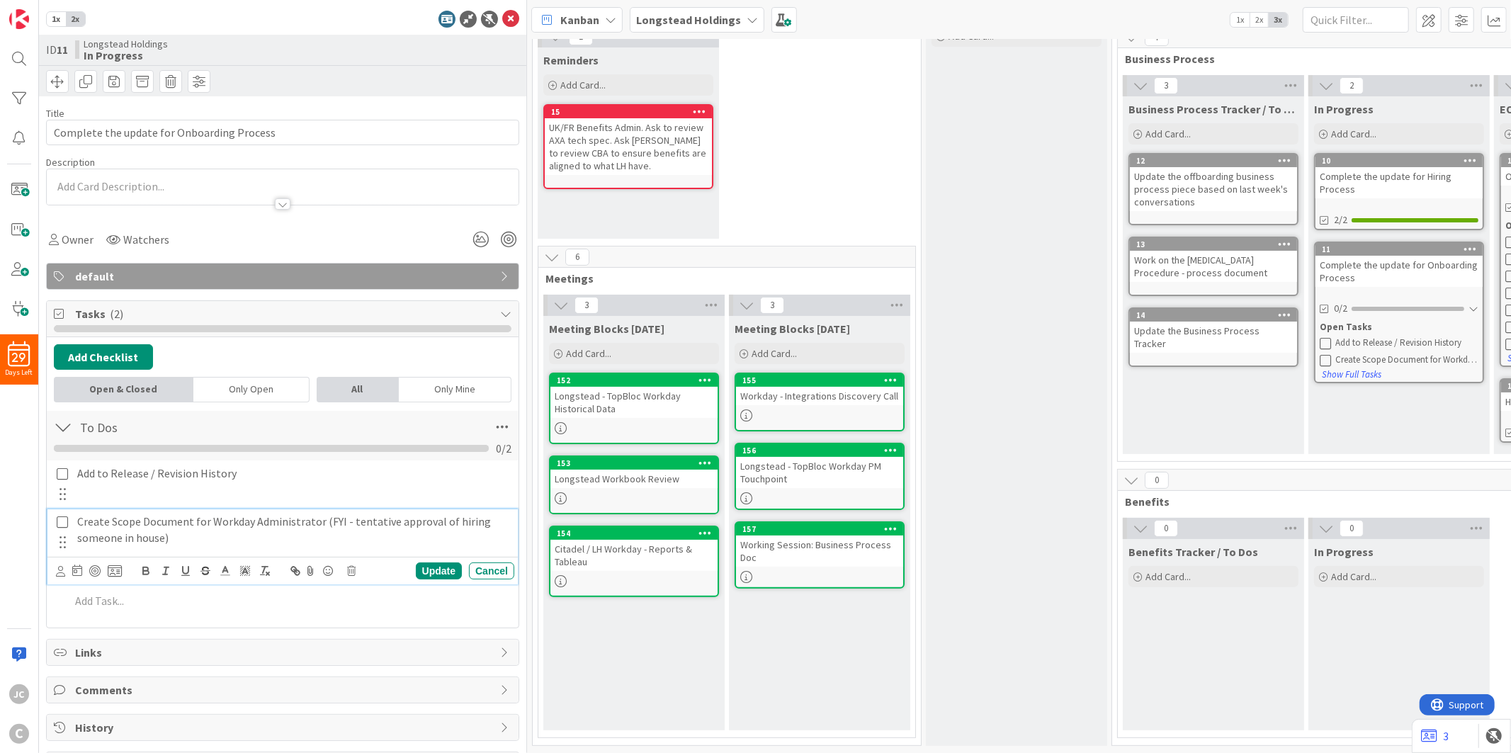
click at [259, 523] on p "Create Scope Document for Workday Administrator (FYI - tentative approval of hi…" at bounding box center [292, 529] width 431 height 32
click at [319, 533] on p "Create Scope Document for Workday Administrator (FYI - tentative approval of hi…" at bounding box center [292, 529] width 431 height 32
click at [491, 569] on div "Cancel" at bounding box center [491, 570] width 45 height 17
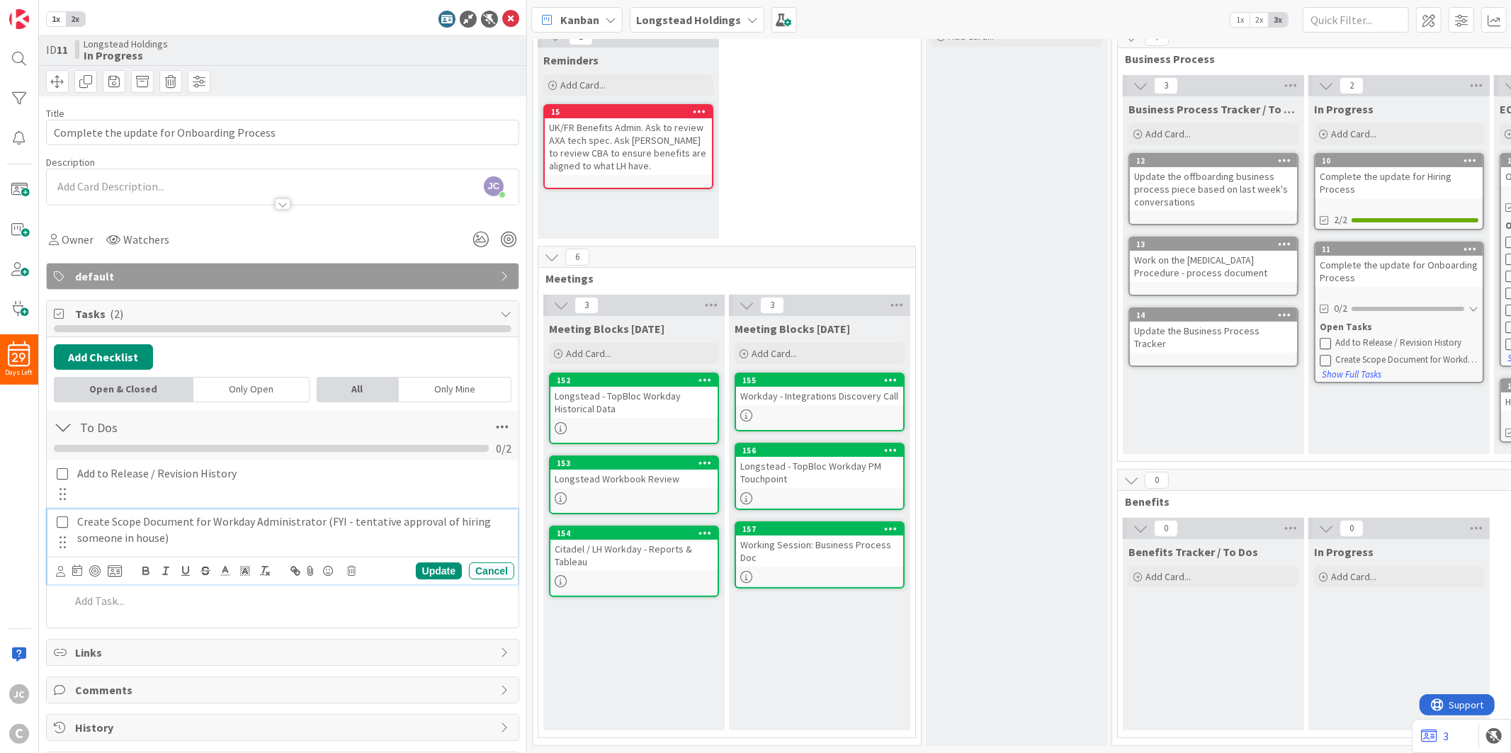
click at [419, 548] on div "Create Scope Document for Workday Administrator (FYI - tentative approval of hi…" at bounding box center [293, 529] width 443 height 40
click at [436, 574] on div "Update" at bounding box center [439, 570] width 46 height 17
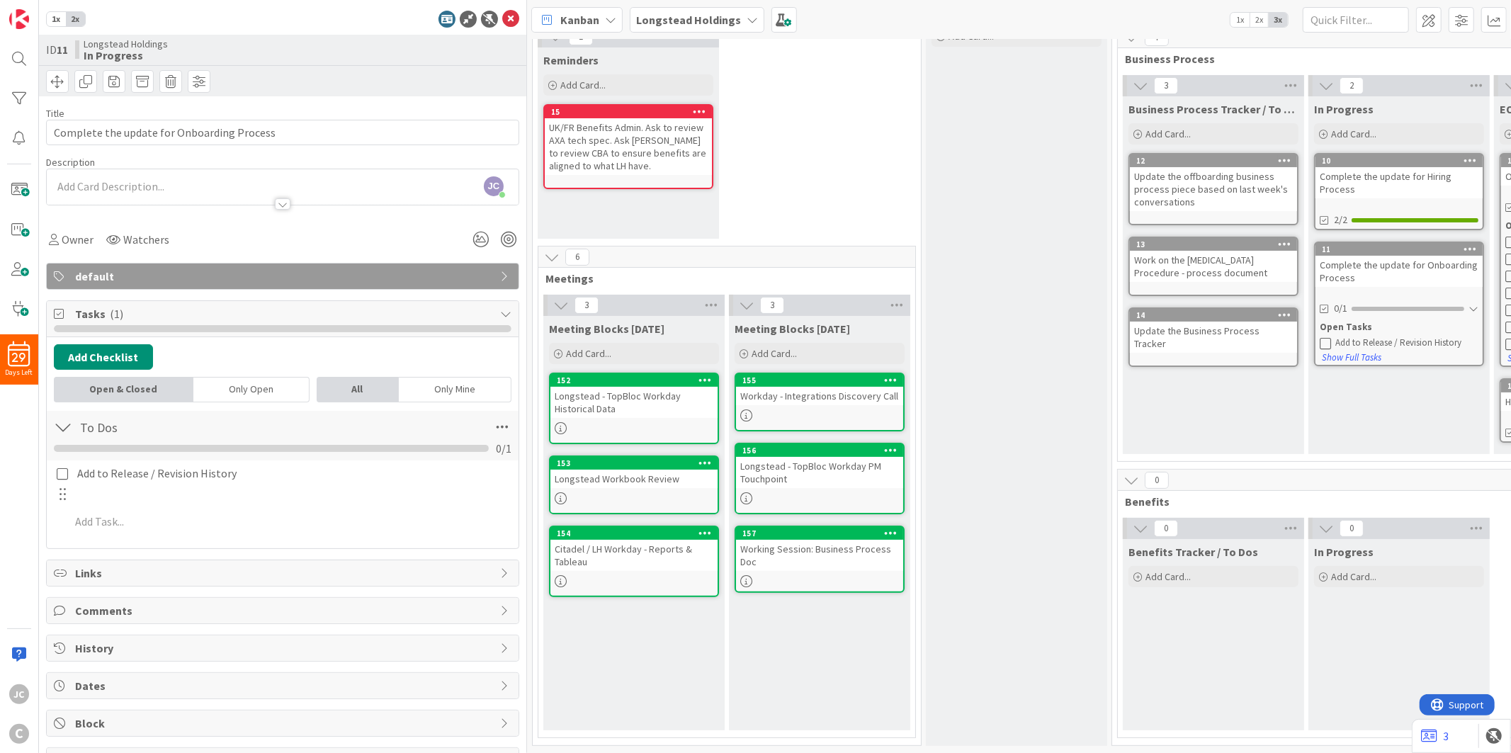
click at [721, 608] on div "Meeting Blocks [DATE] Add Card... 152 Longstead - TopBloc Workday Historical Da…" at bounding box center [633, 523] width 181 height 414
click at [795, 528] on div "157" at bounding box center [822, 533] width 161 height 10
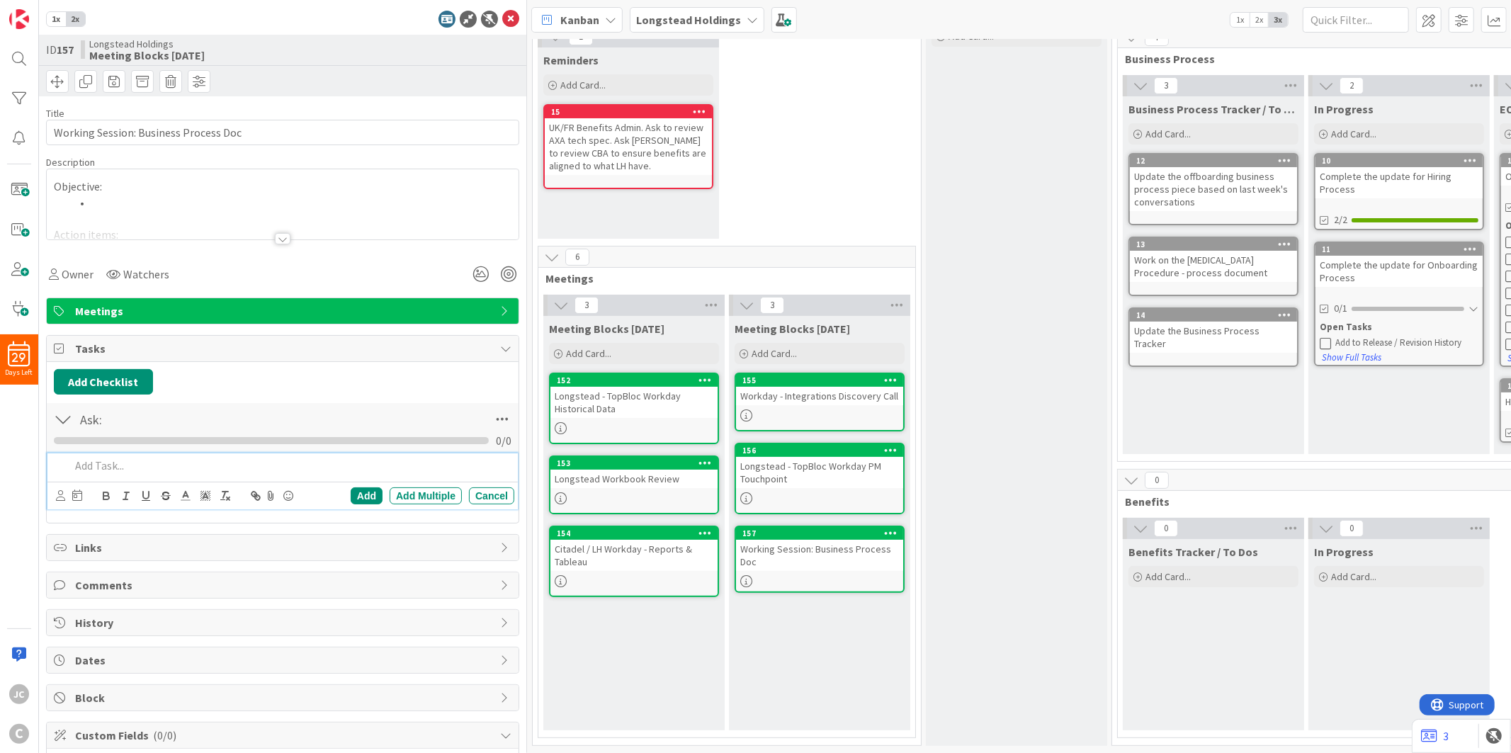
click at [79, 470] on p at bounding box center [289, 466] width 438 height 16
click at [147, 475] on div at bounding box center [289, 465] width 450 height 25
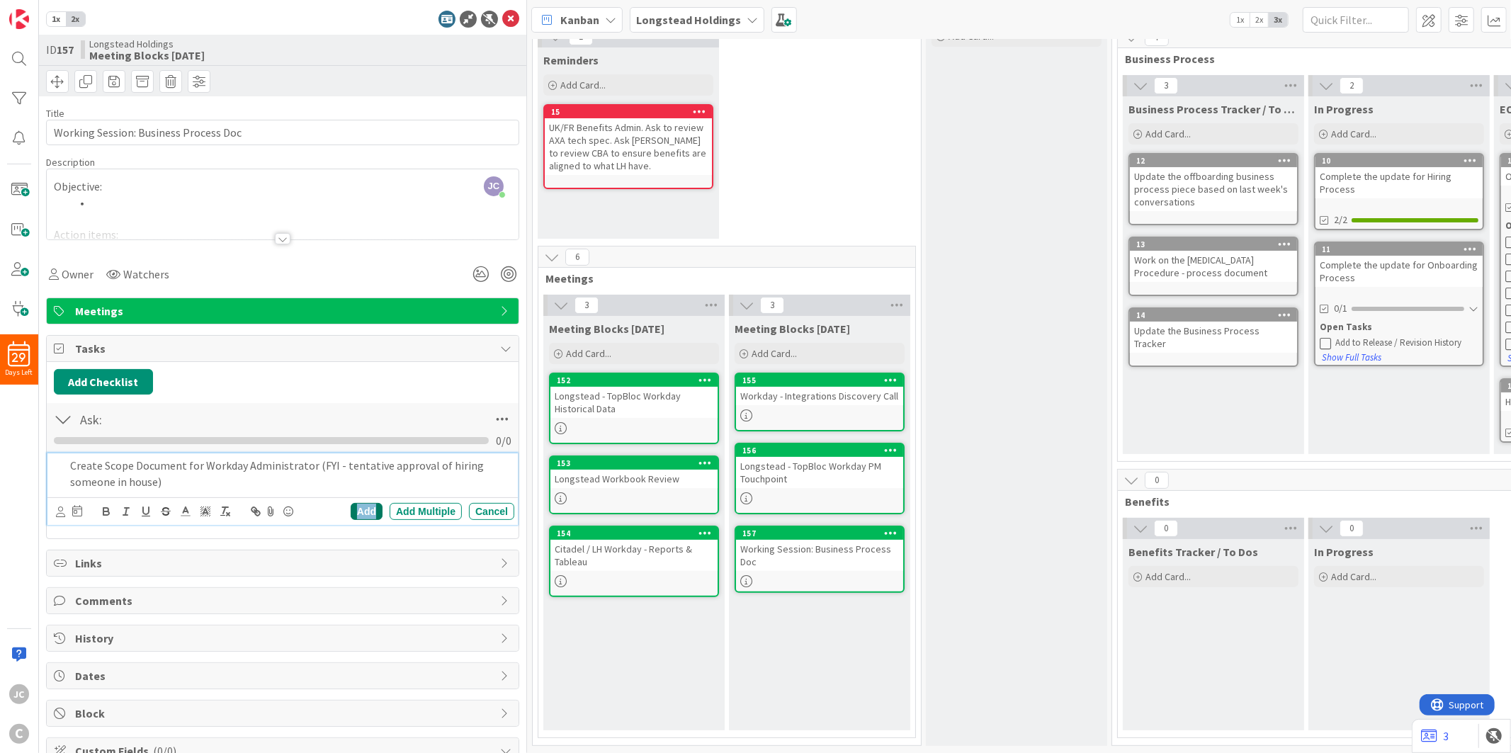
click at [356, 514] on div "Add" at bounding box center [367, 511] width 32 height 17
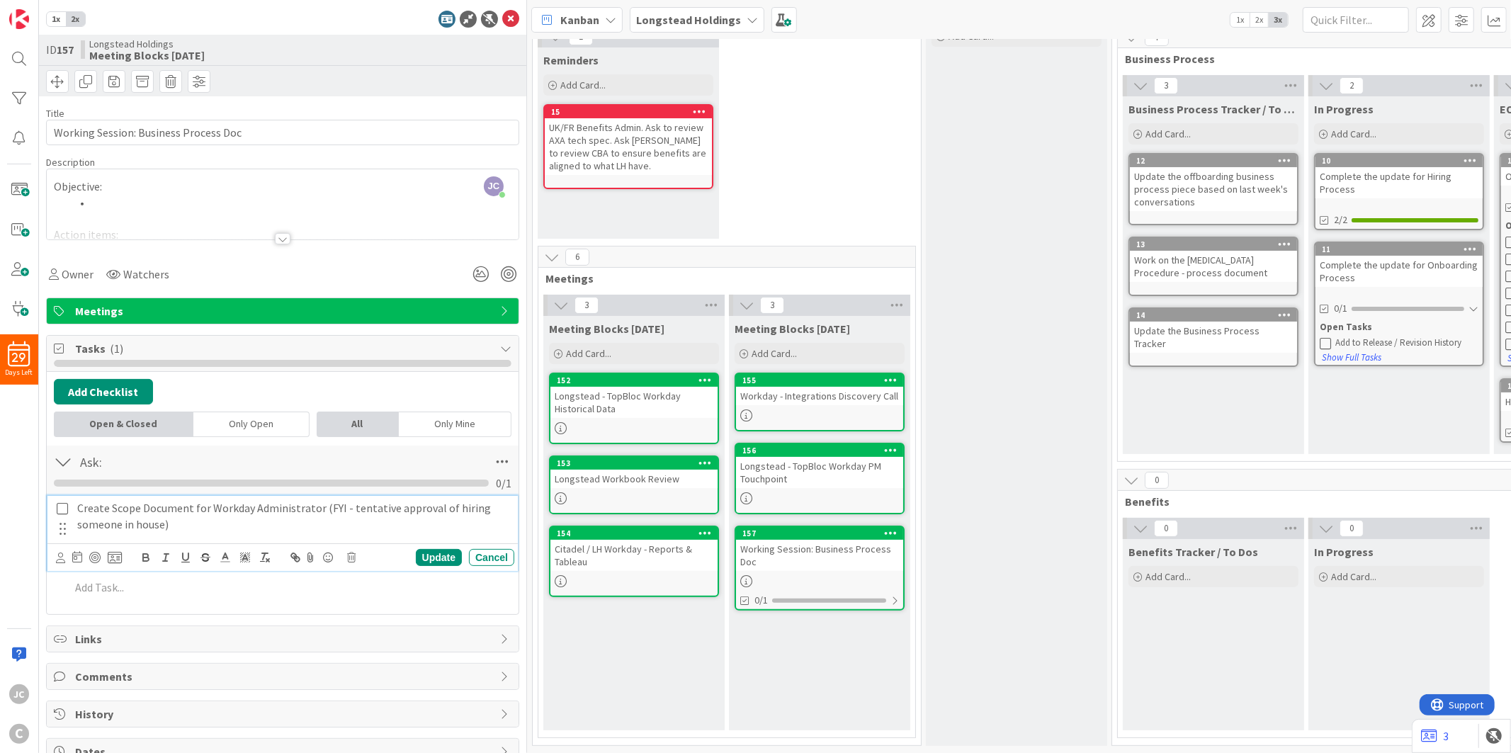
click at [231, 521] on p "Create Scope Document for Workday Administrator (FYI - tentative approval of hi…" at bounding box center [292, 516] width 431 height 32
click at [76, 556] on icon at bounding box center [77, 556] width 10 height 11
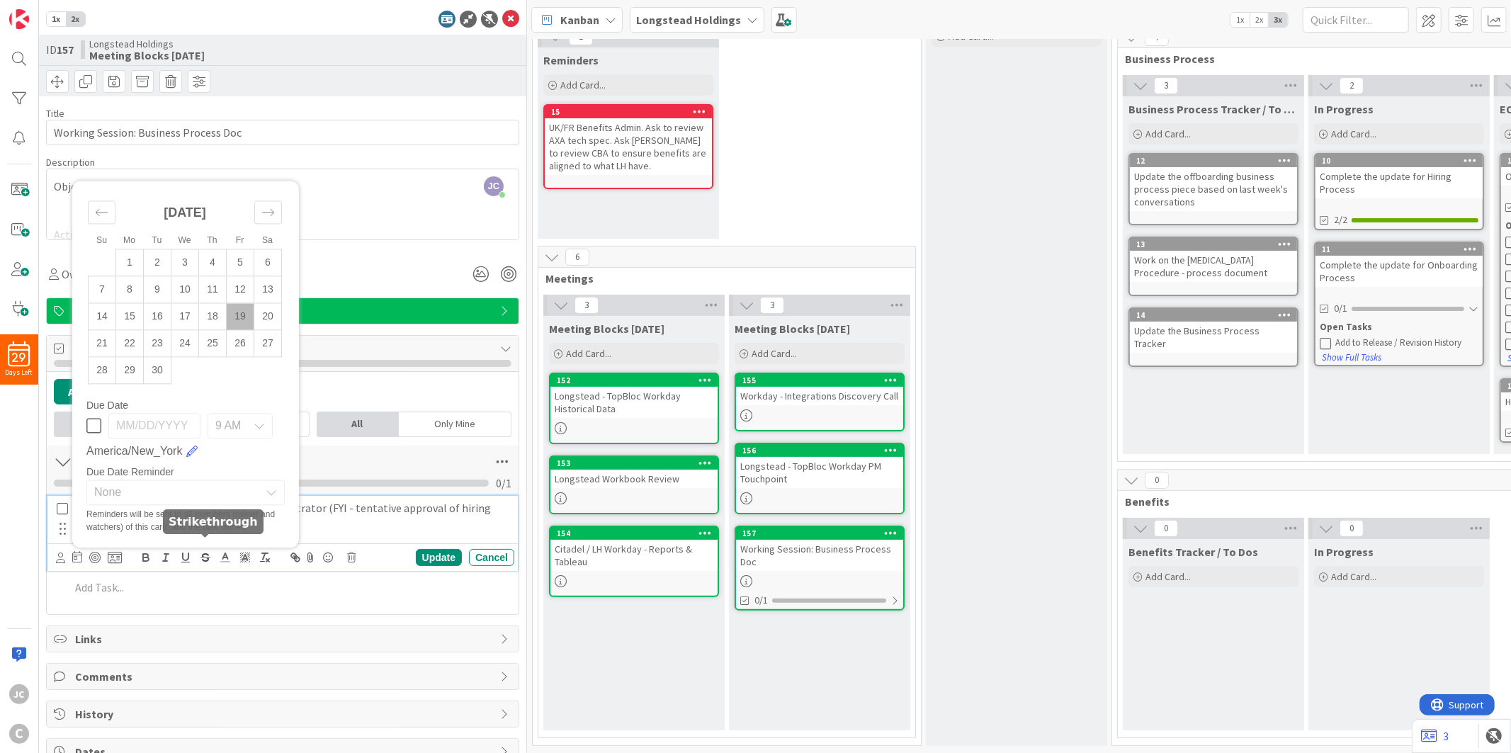
scroll to position [157, 0]
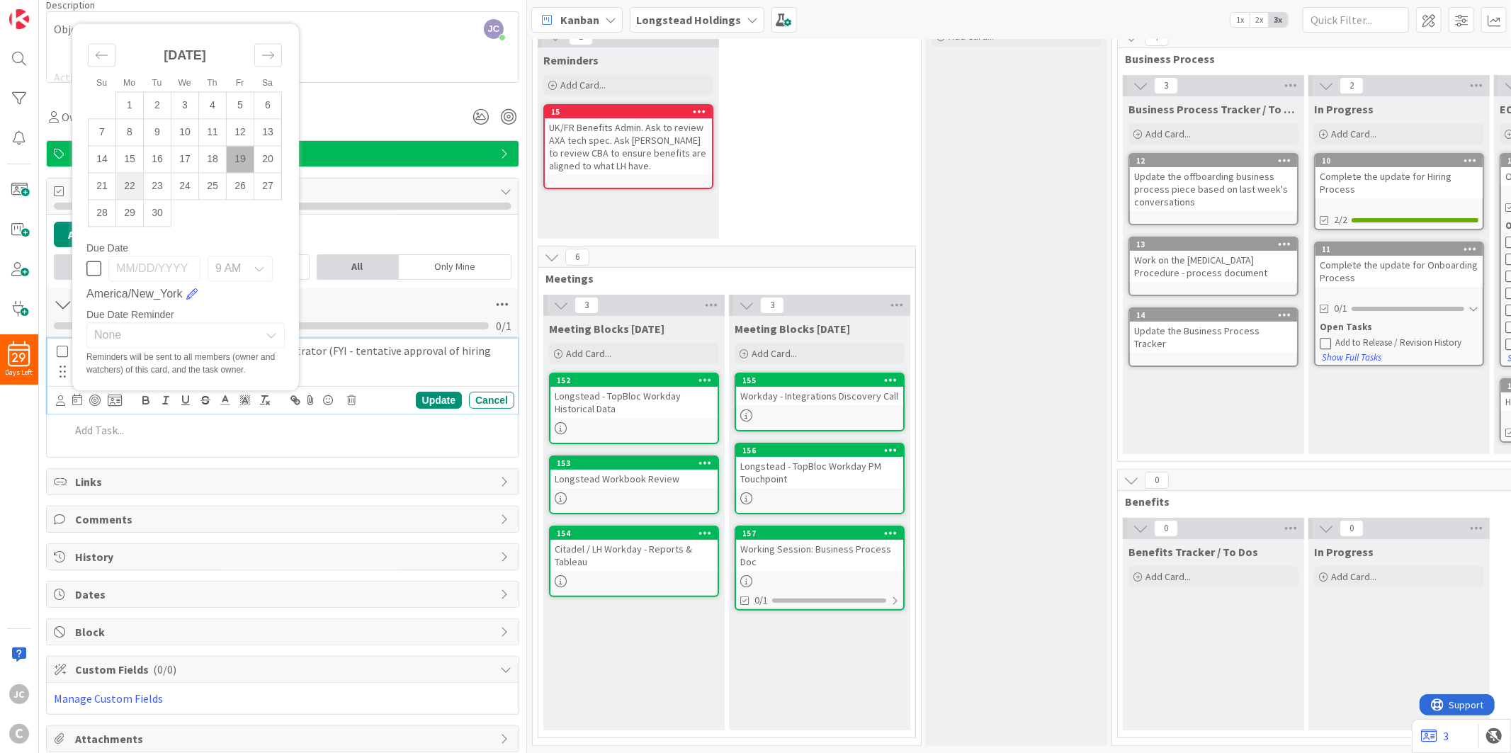
click at [127, 183] on td "22" at bounding box center [130, 186] width 28 height 27
click at [210, 268] on div "9 AM" at bounding box center [240, 268] width 65 height 25
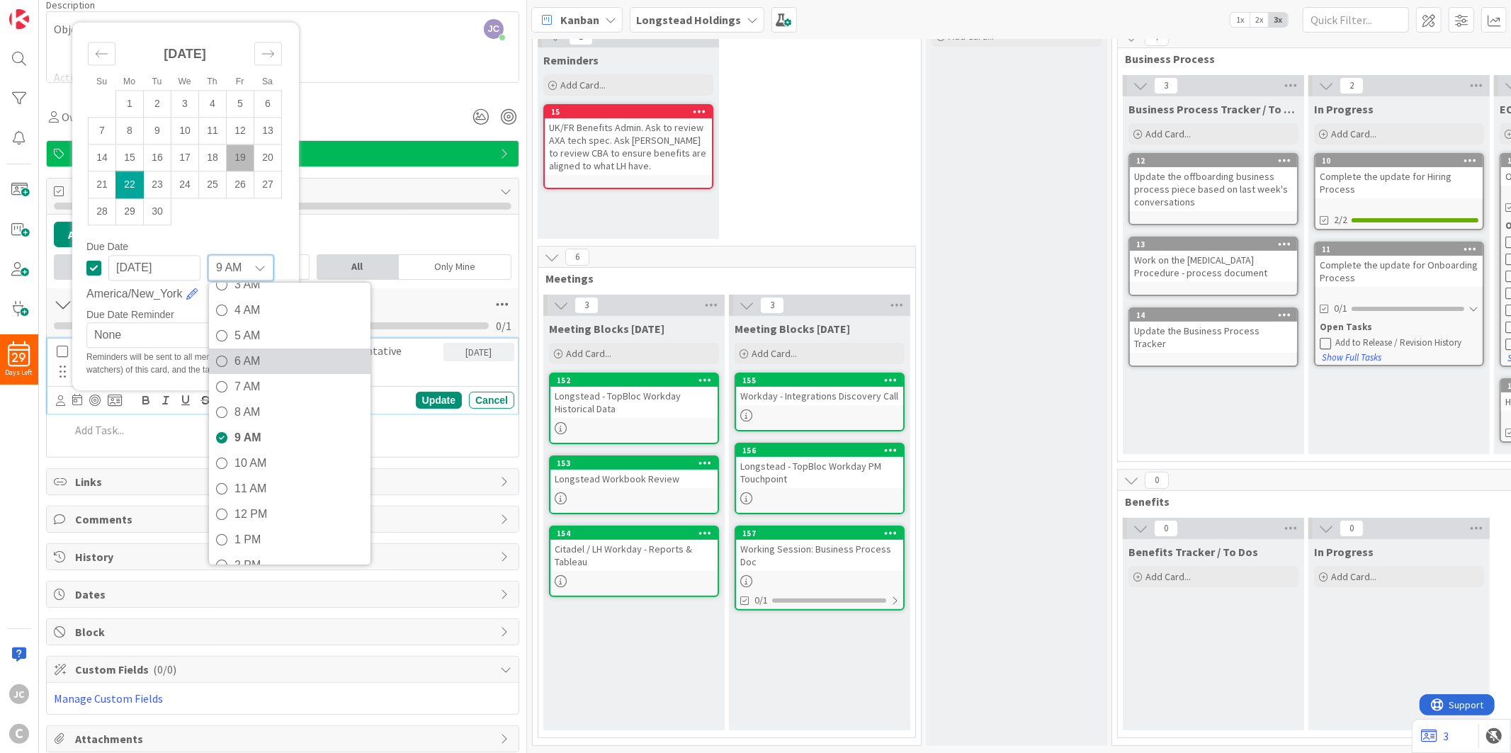
scroll to position [236, 0]
click at [266, 394] on span "1 PM" at bounding box center [298, 396] width 129 height 21
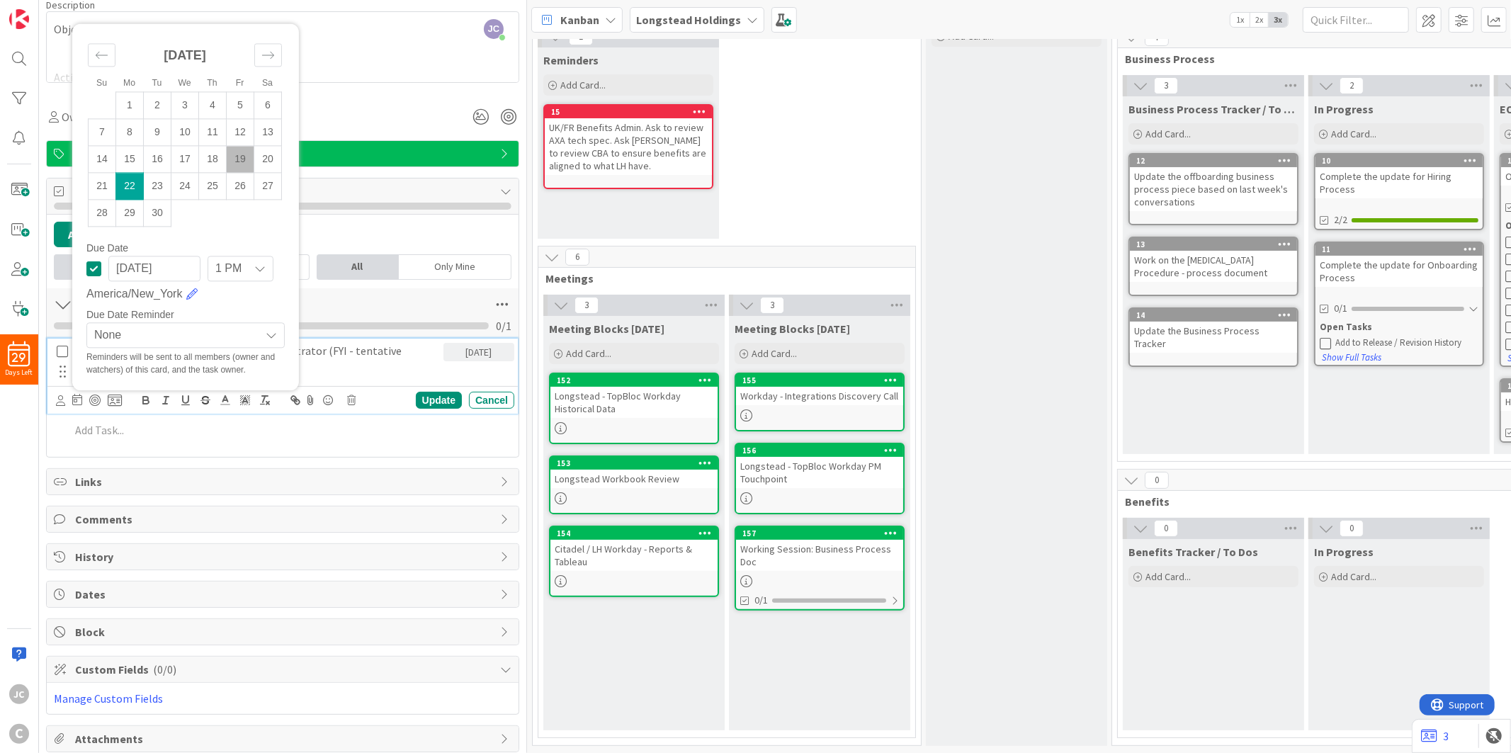
click at [241, 305] on div "Su Mo Tu We Th Fr Sa [DATE] 1 2 3 4 5 6 7 8 9 10 11 12 13 14 15 16 17 18 19 20 …" at bounding box center [185, 206] width 212 height 353
click at [229, 333] on span "None" at bounding box center [173, 335] width 159 height 20
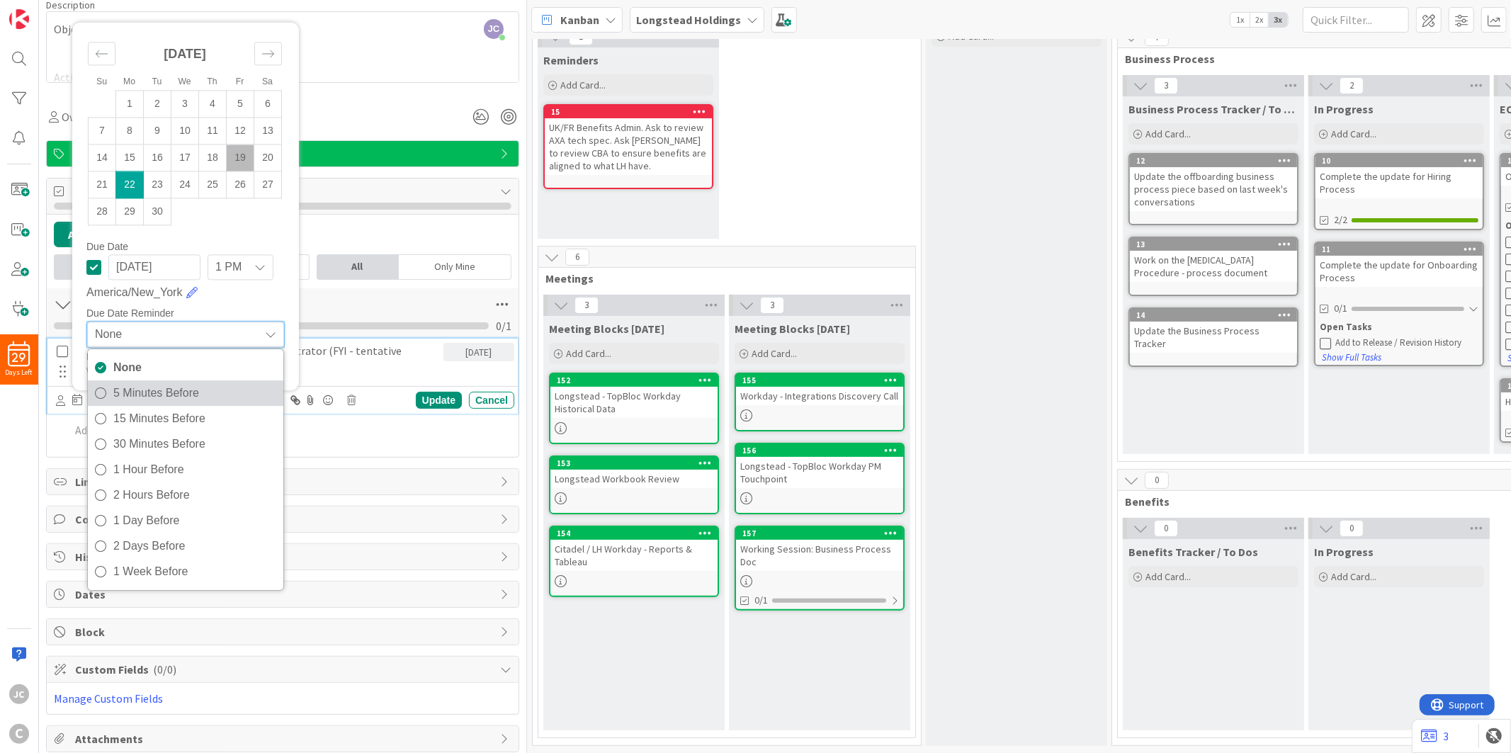
click at [236, 390] on span "5 Minutes Before" at bounding box center [194, 392] width 163 height 21
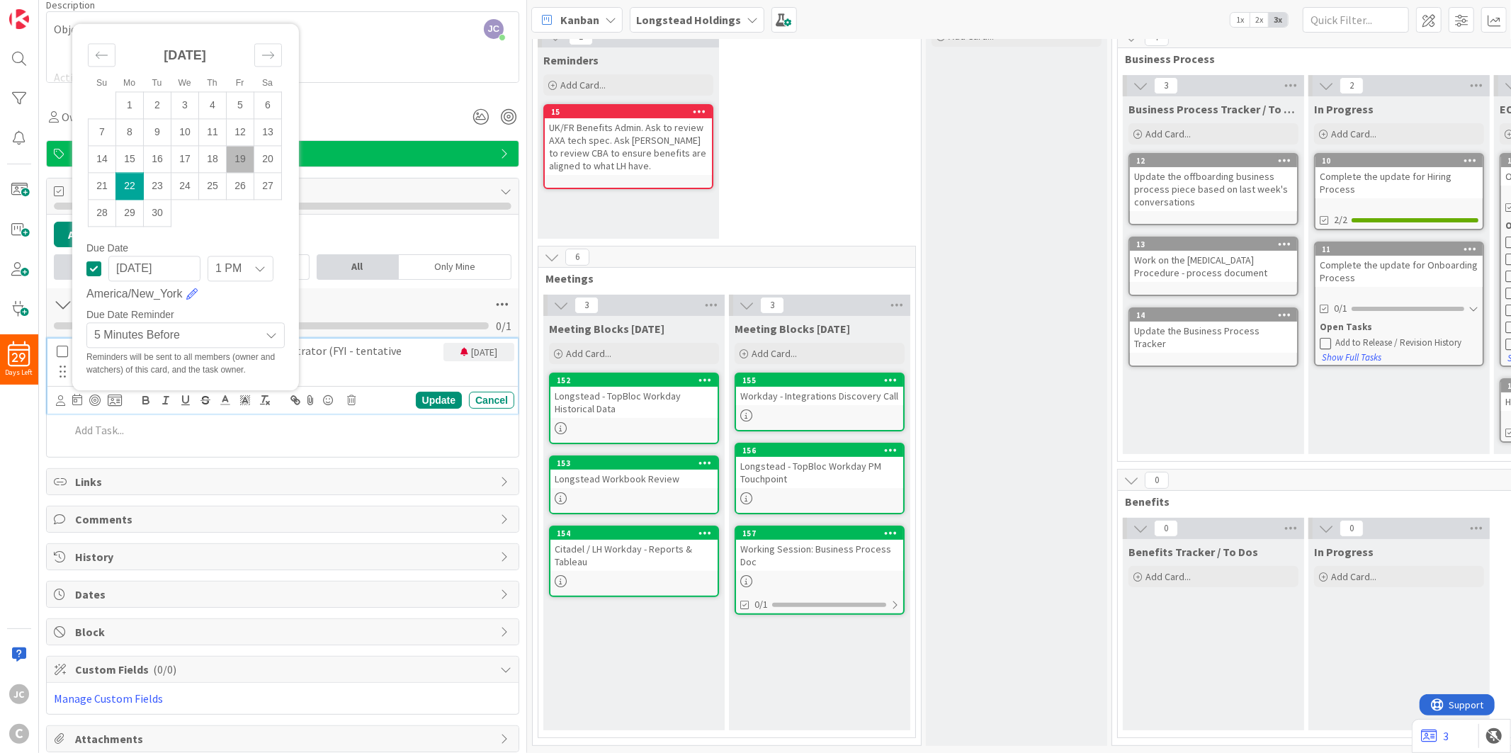
click at [255, 302] on div "[DATE] 1 PM 0 AM 1 AM 2 AM 3 AM 4 AM 5 AM 6 AM 7 AM 8 AM 9 AM 10 AM 11 AM 12 PM…" at bounding box center [185, 279] width 198 height 47
click at [390, 113] on div "Owner Watchers" at bounding box center [282, 116] width 473 height 25
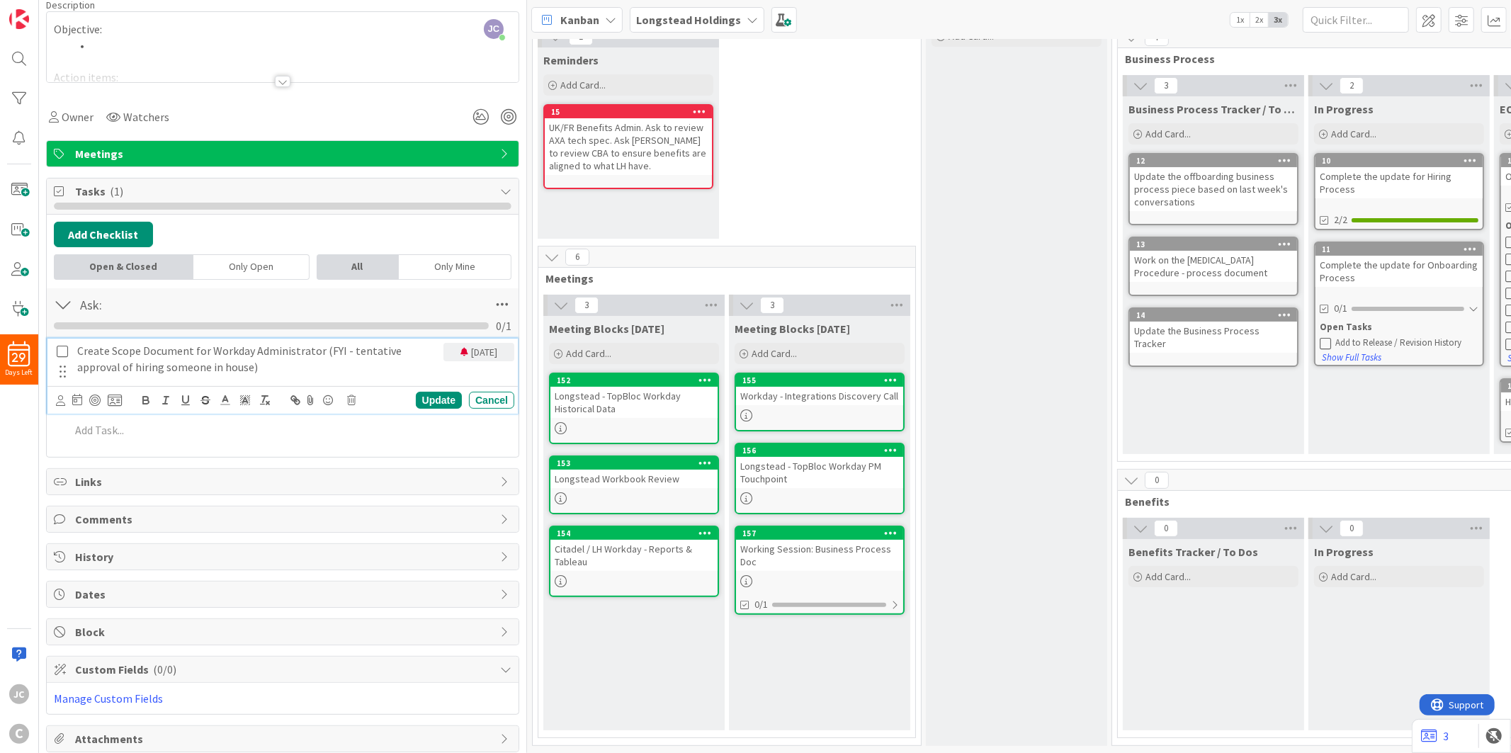
click at [386, 363] on p "Create Scope Document for Workday Administrator (FYI - tentative approval of hi…" at bounding box center [257, 359] width 360 height 32
click at [416, 400] on div "Update" at bounding box center [439, 400] width 46 height 17
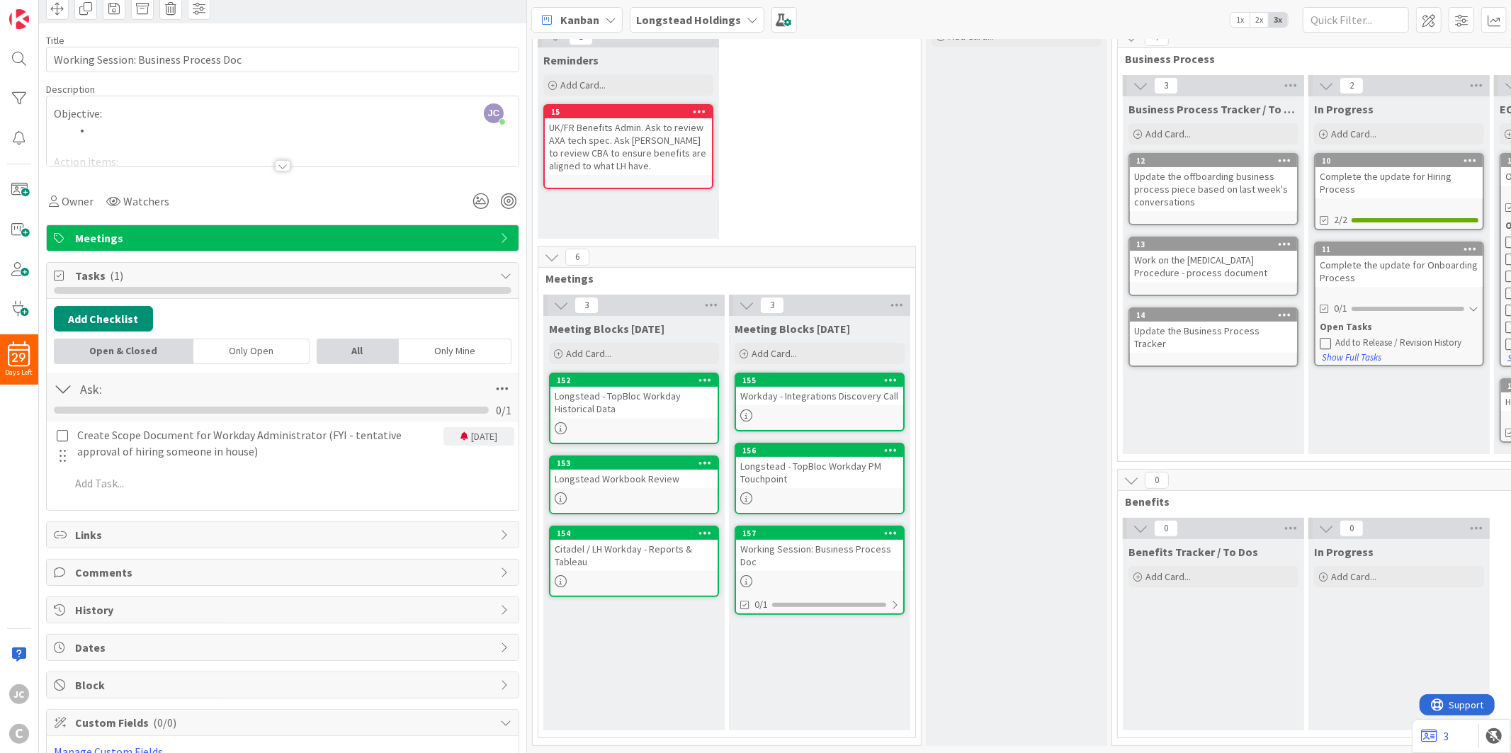
scroll to position [0, 0]
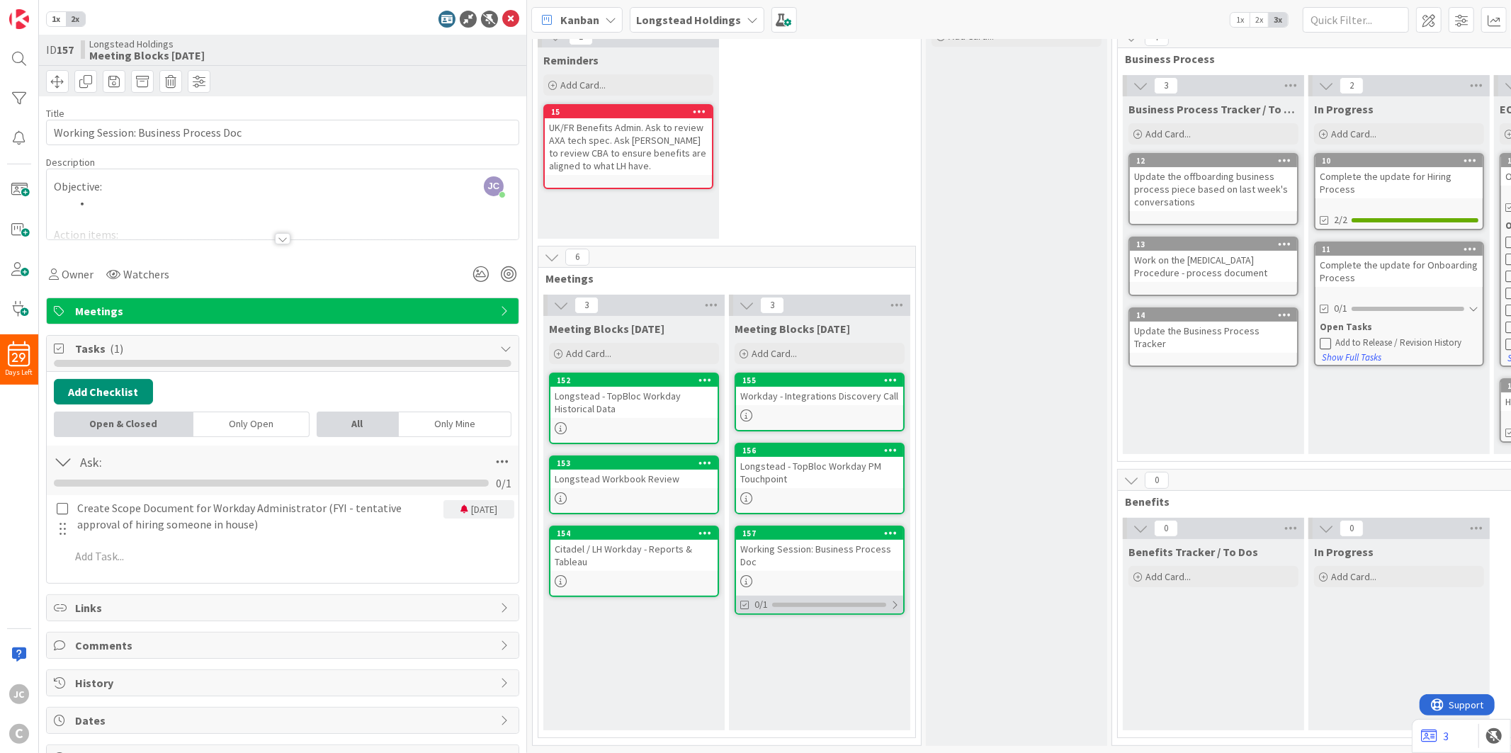
click at [891, 596] on div "0/1" at bounding box center [819, 605] width 167 height 18
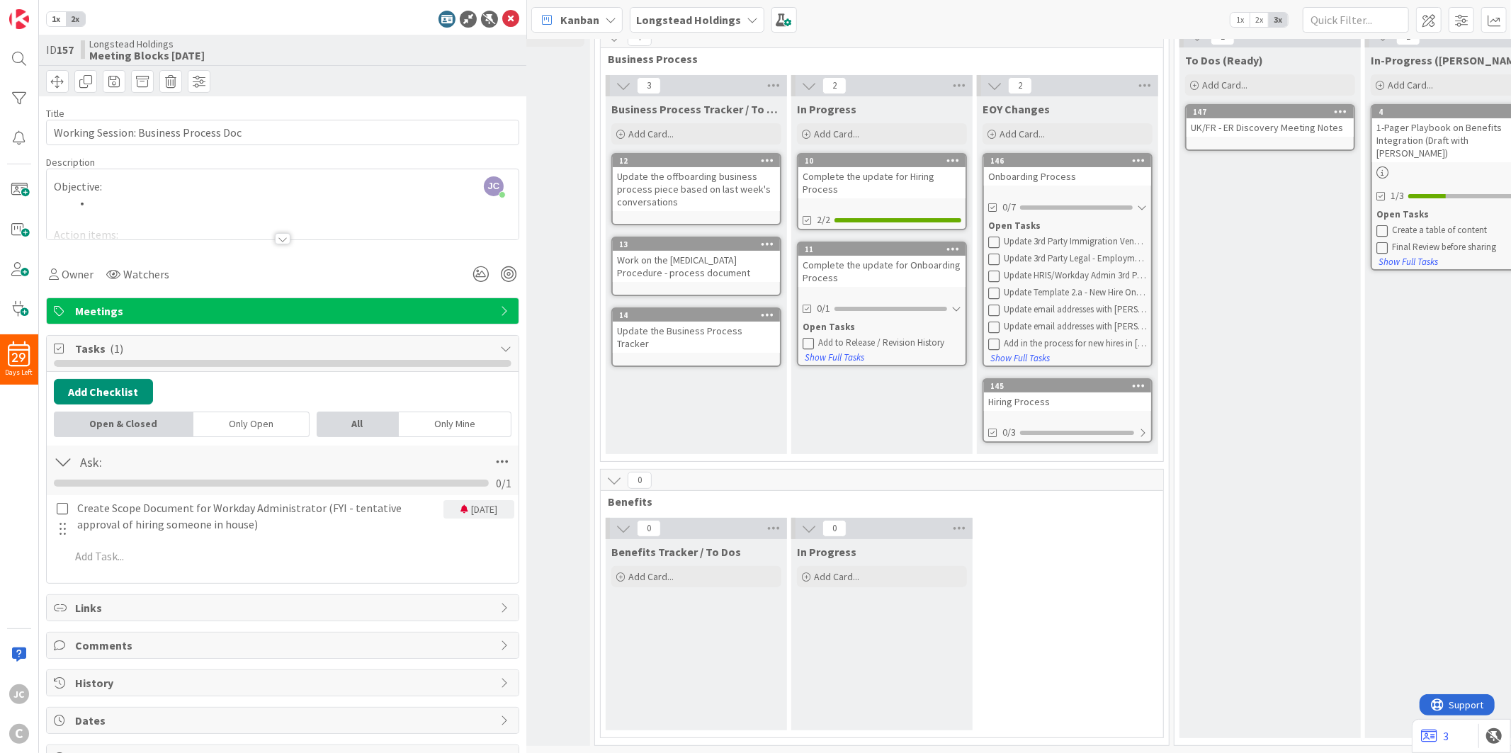
scroll to position [74, 550]
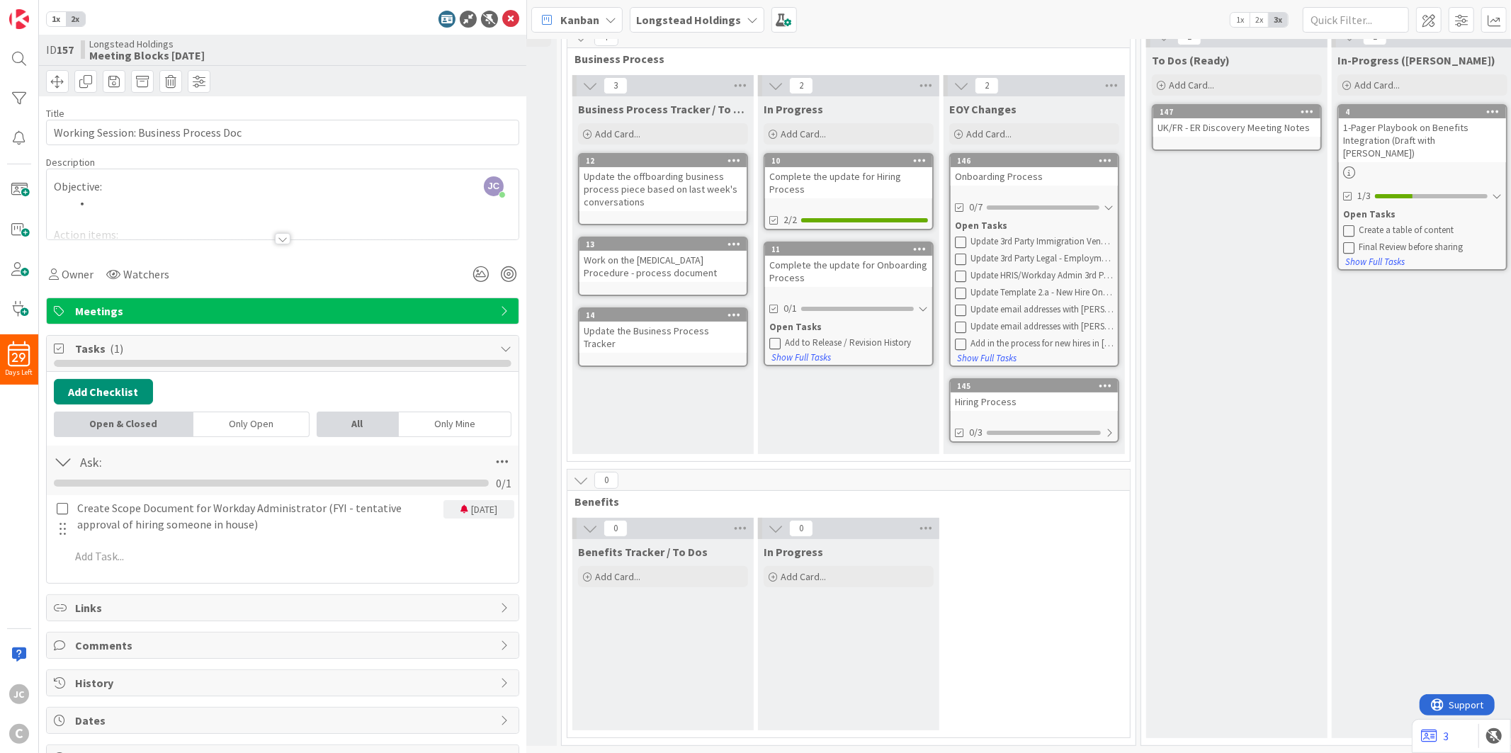
click at [1028, 170] on div "Onboarding Process" at bounding box center [1033, 176] width 167 height 18
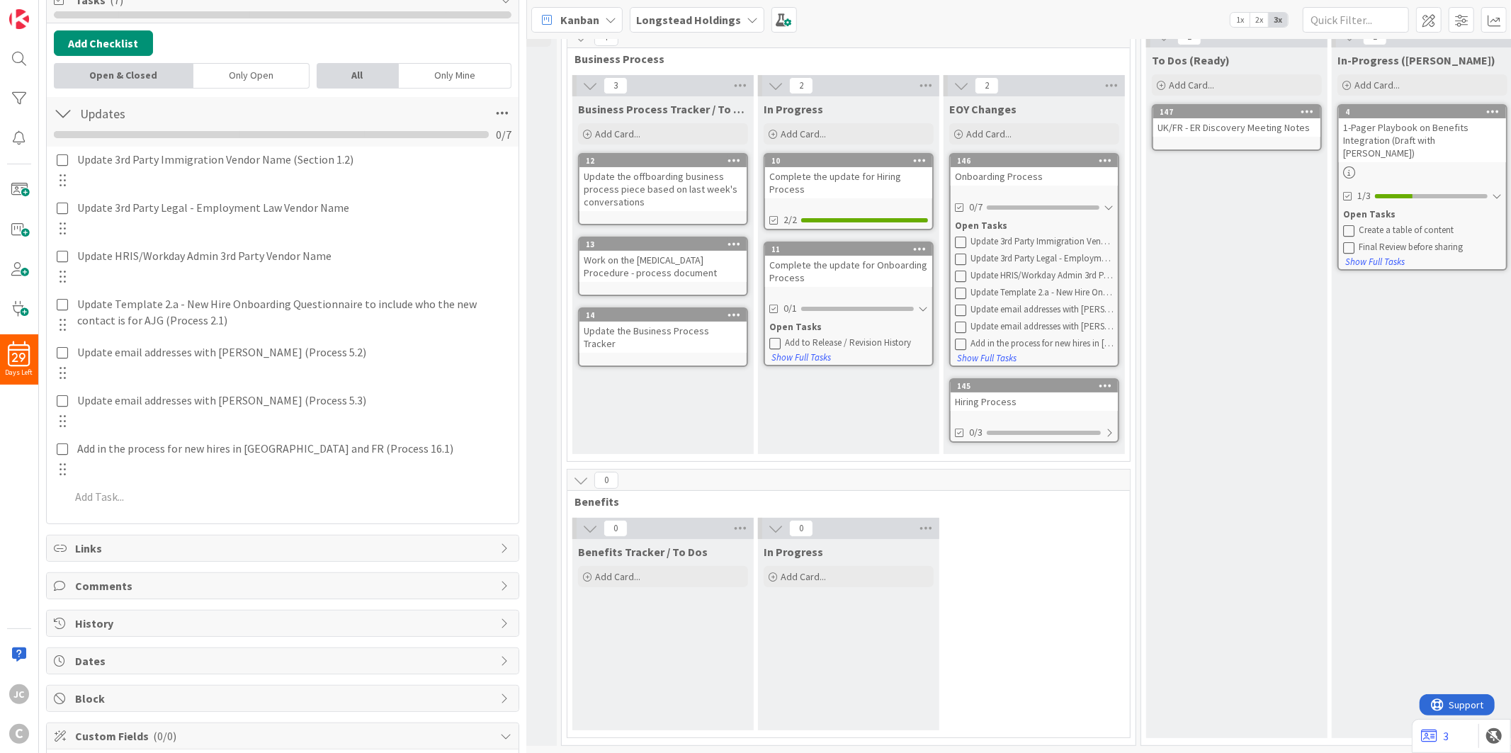
scroll to position [314, 0]
click at [229, 492] on p at bounding box center [289, 496] width 438 height 16
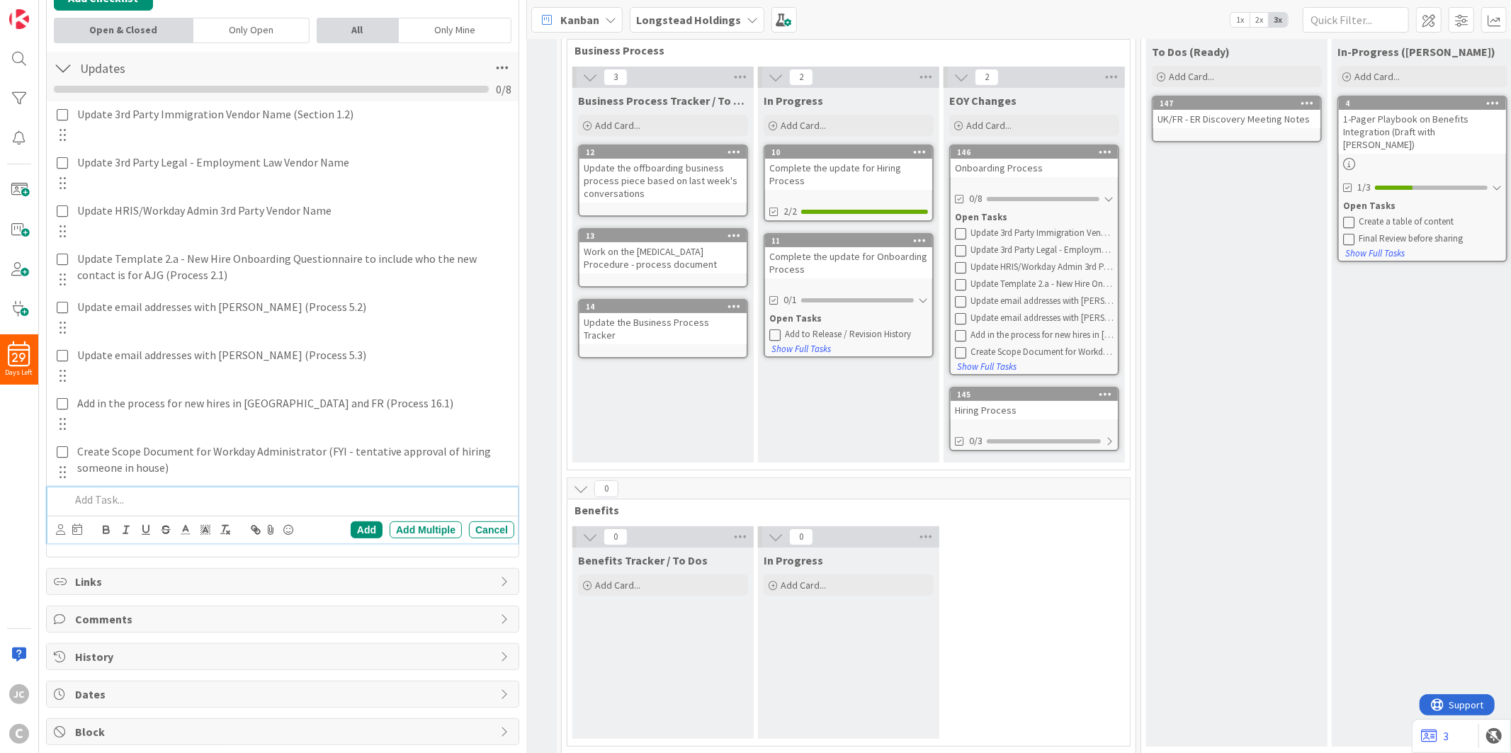
scroll to position [363, 0]
click at [485, 526] on div "Cancel" at bounding box center [491, 526] width 45 height 17
click at [561, 436] on div "7 Workstreams 7 Business Process 3 Business Process Tracker / To Dos Add Card..…" at bounding box center [848, 361] width 575 height 785
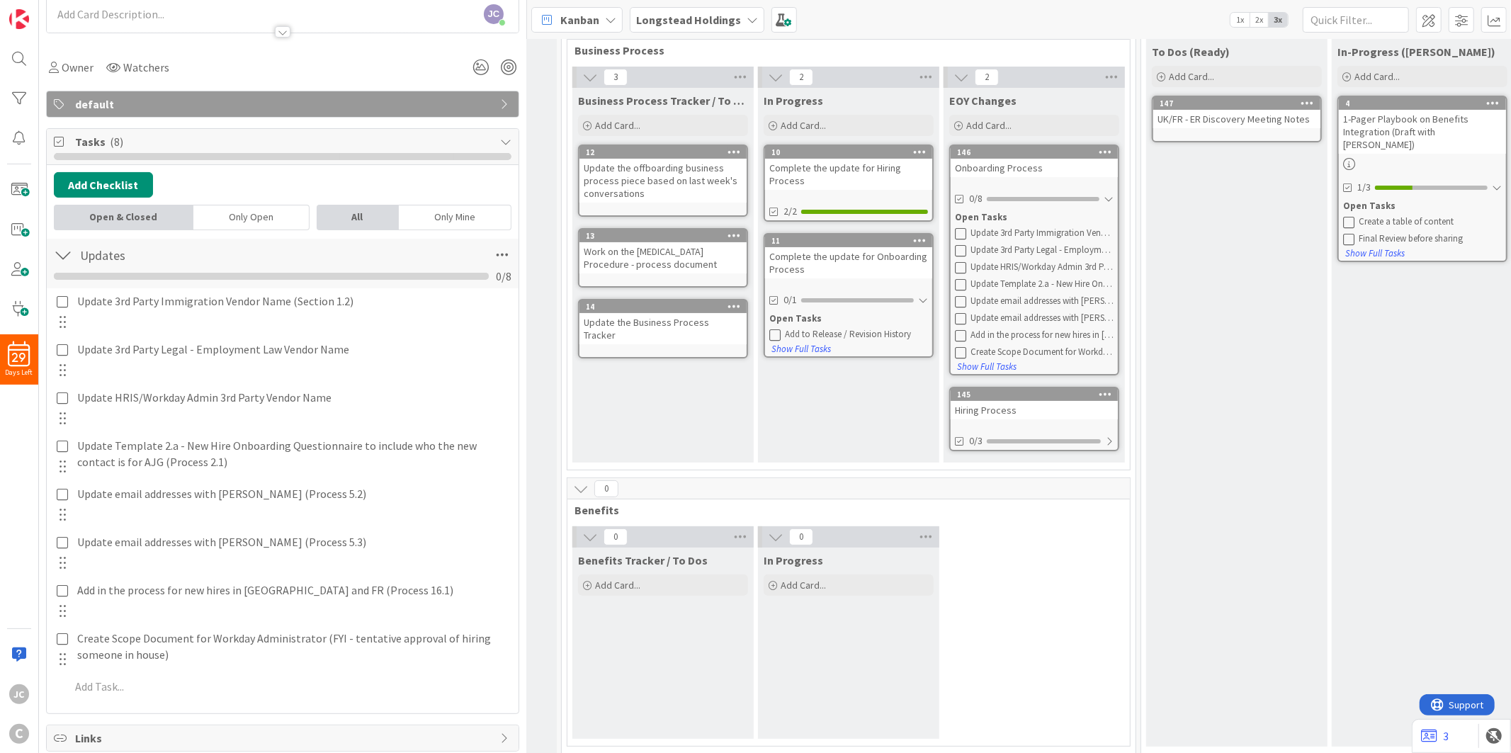
scroll to position [0, 0]
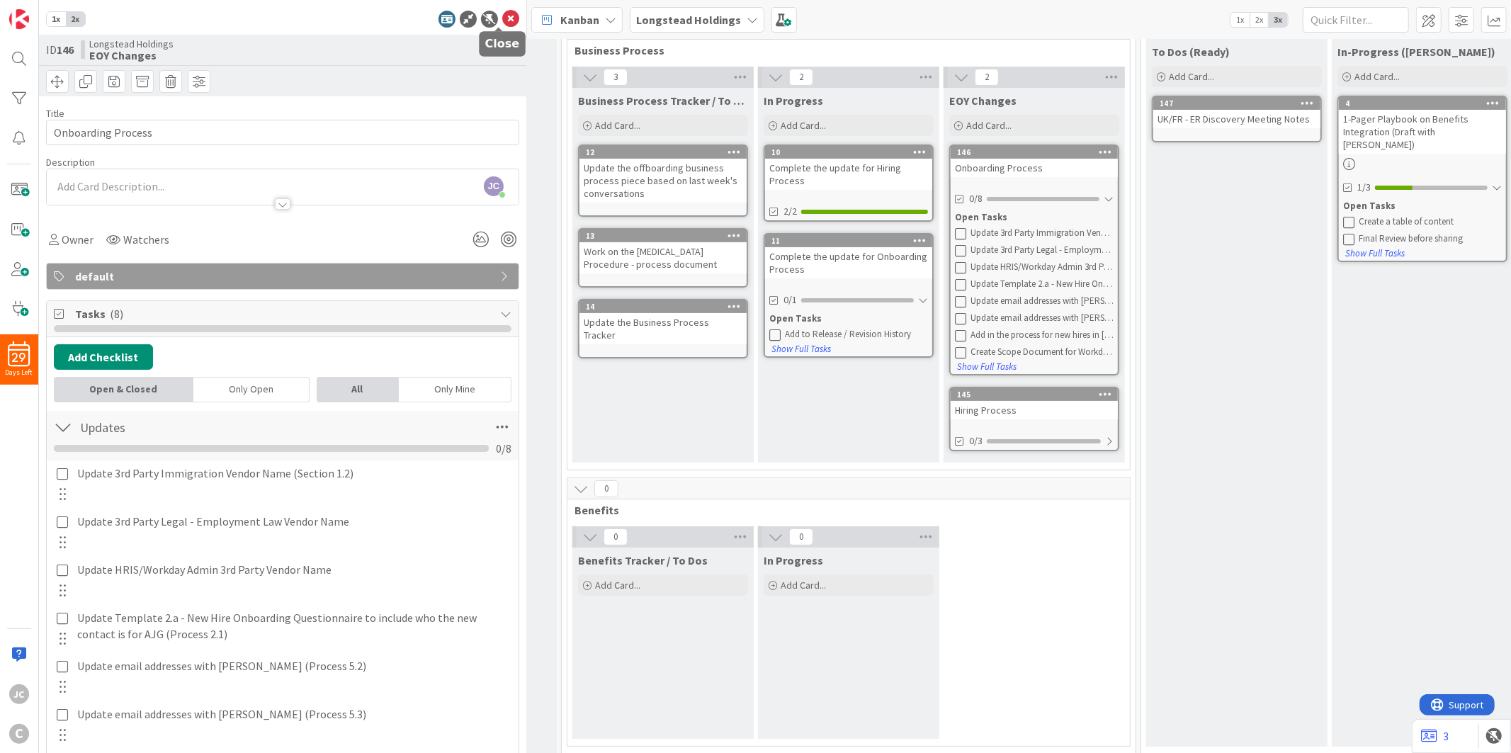
click at [502, 11] on icon at bounding box center [510, 19] width 17 height 17
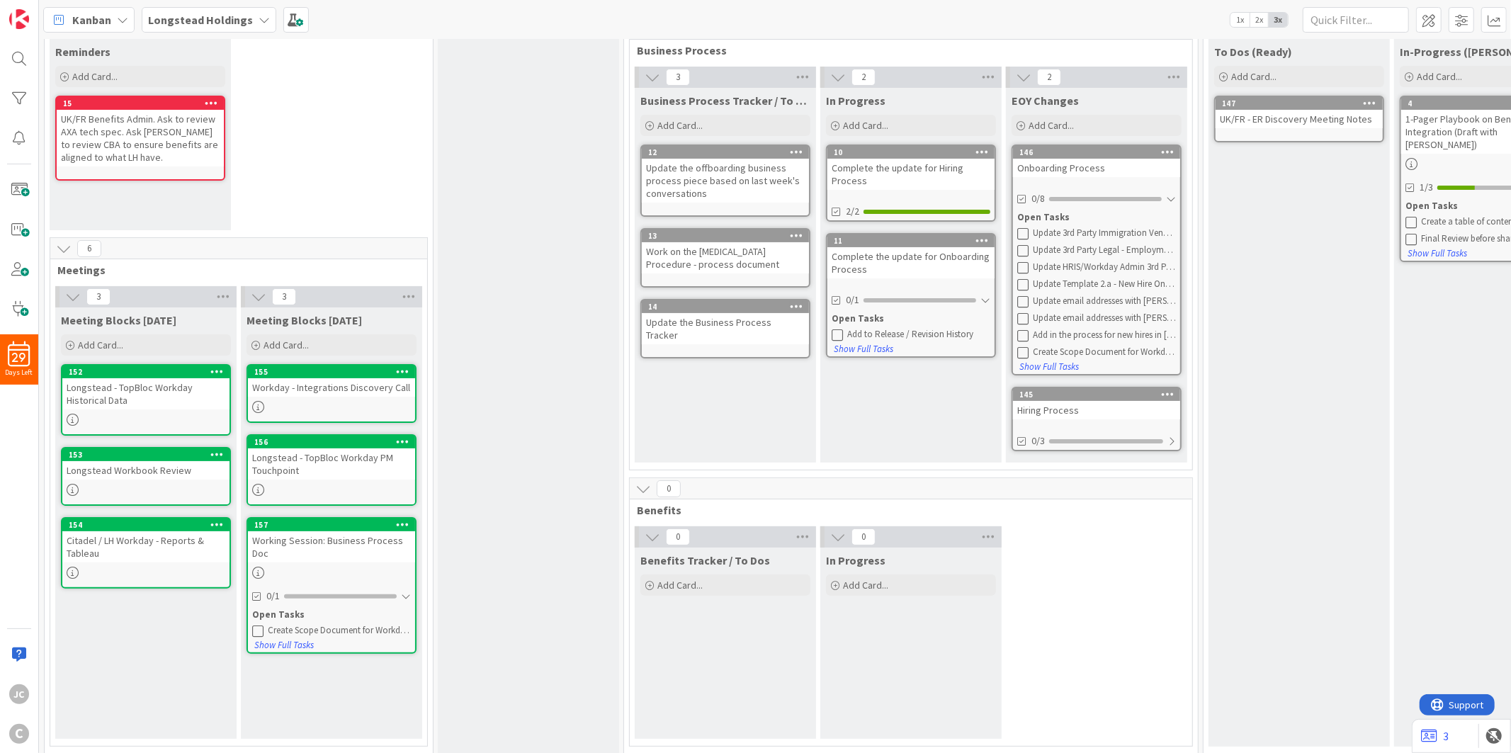
click at [343, 626] on div "Create Scope Document for Workday Administrator (FYI - tentative approval of hi…" at bounding box center [339, 630] width 143 height 11
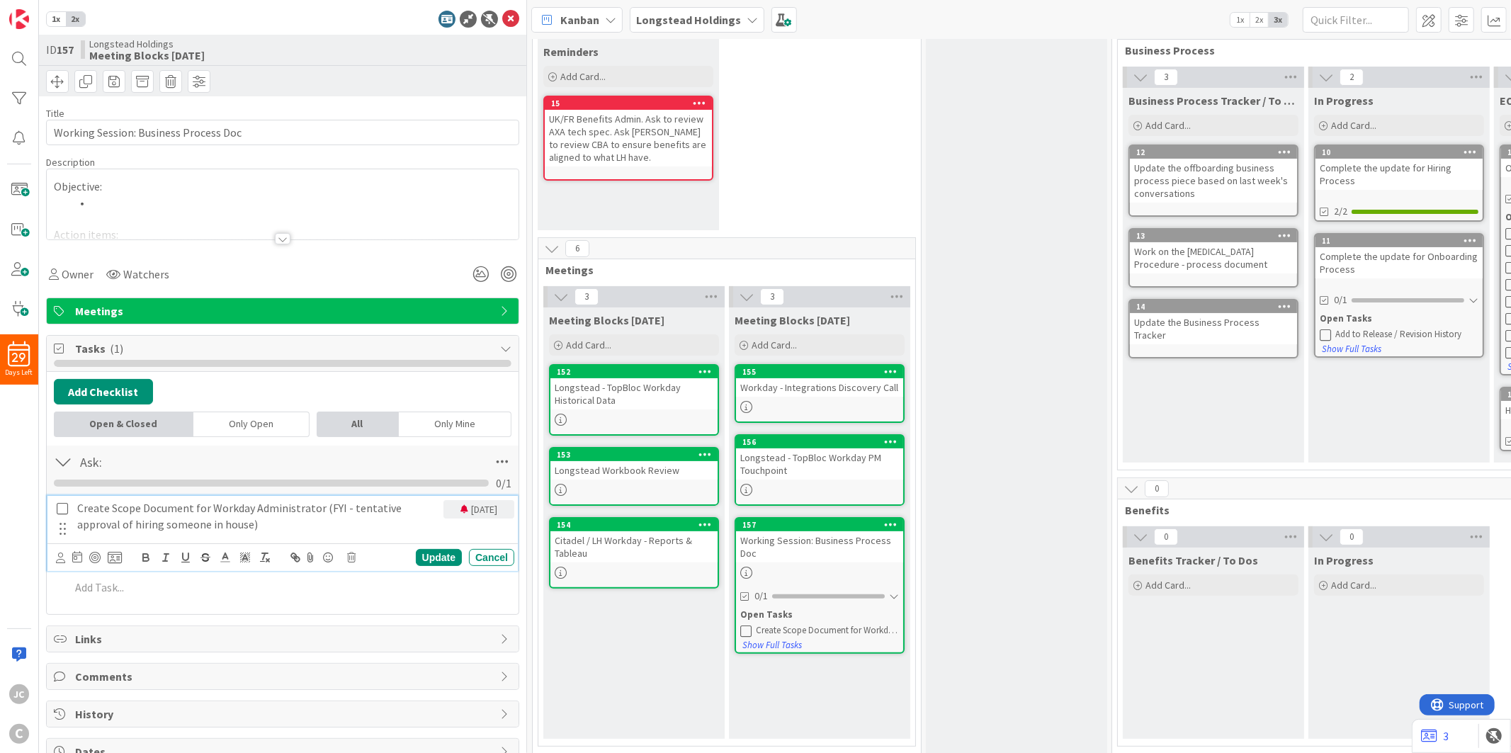
click at [242, 513] on p "Create Scope Document for Workday Administrator (FYI - tentative approval of hi…" at bounding box center [257, 516] width 360 height 32
click at [243, 513] on p "Create Scope Document for Workday Administrator (FYI - tentative approval of hi…" at bounding box center [257, 516] width 360 height 32
click at [135, 507] on p "Create Scope Document for Workday Administrator (FYI - tentative approval of hi…" at bounding box center [257, 516] width 360 height 32
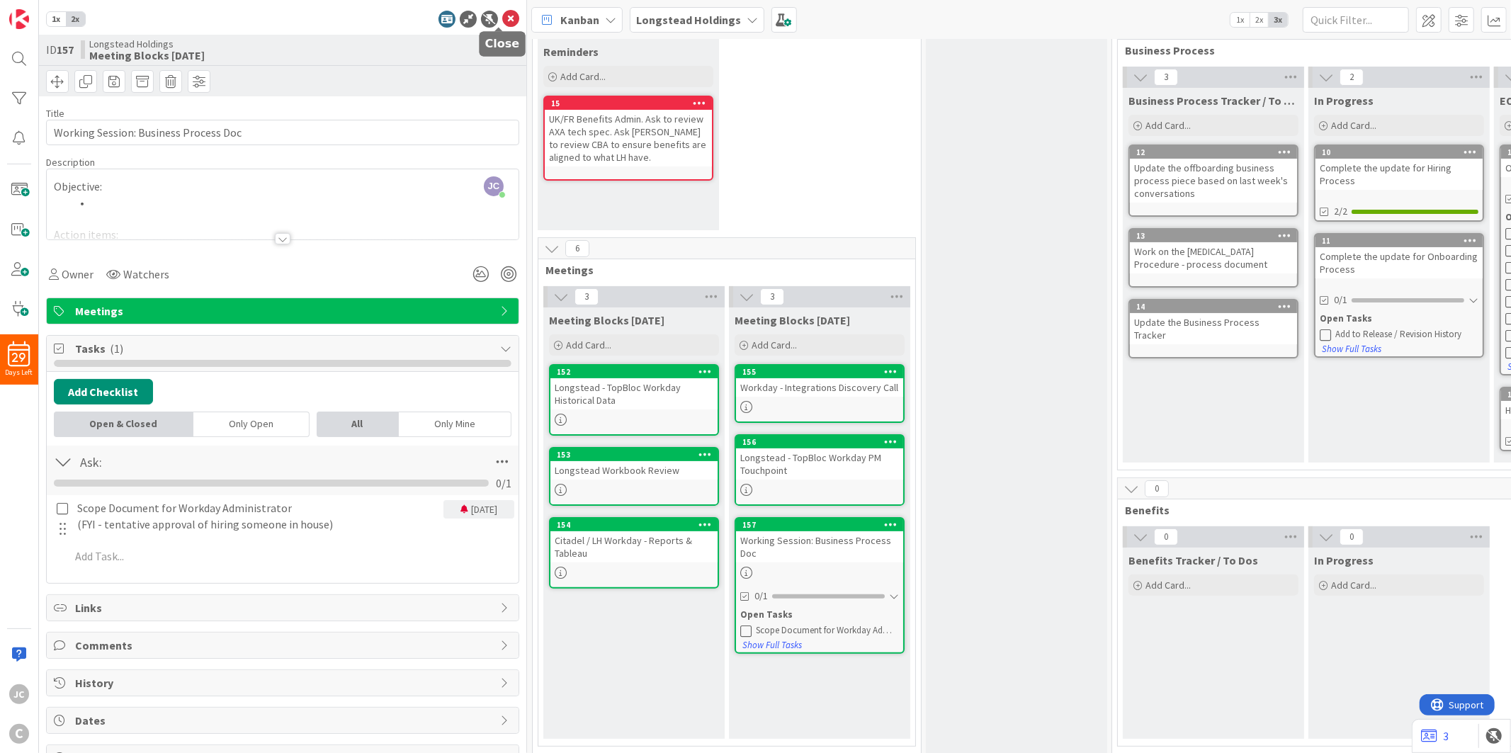
click at [502, 25] on icon at bounding box center [510, 19] width 17 height 17
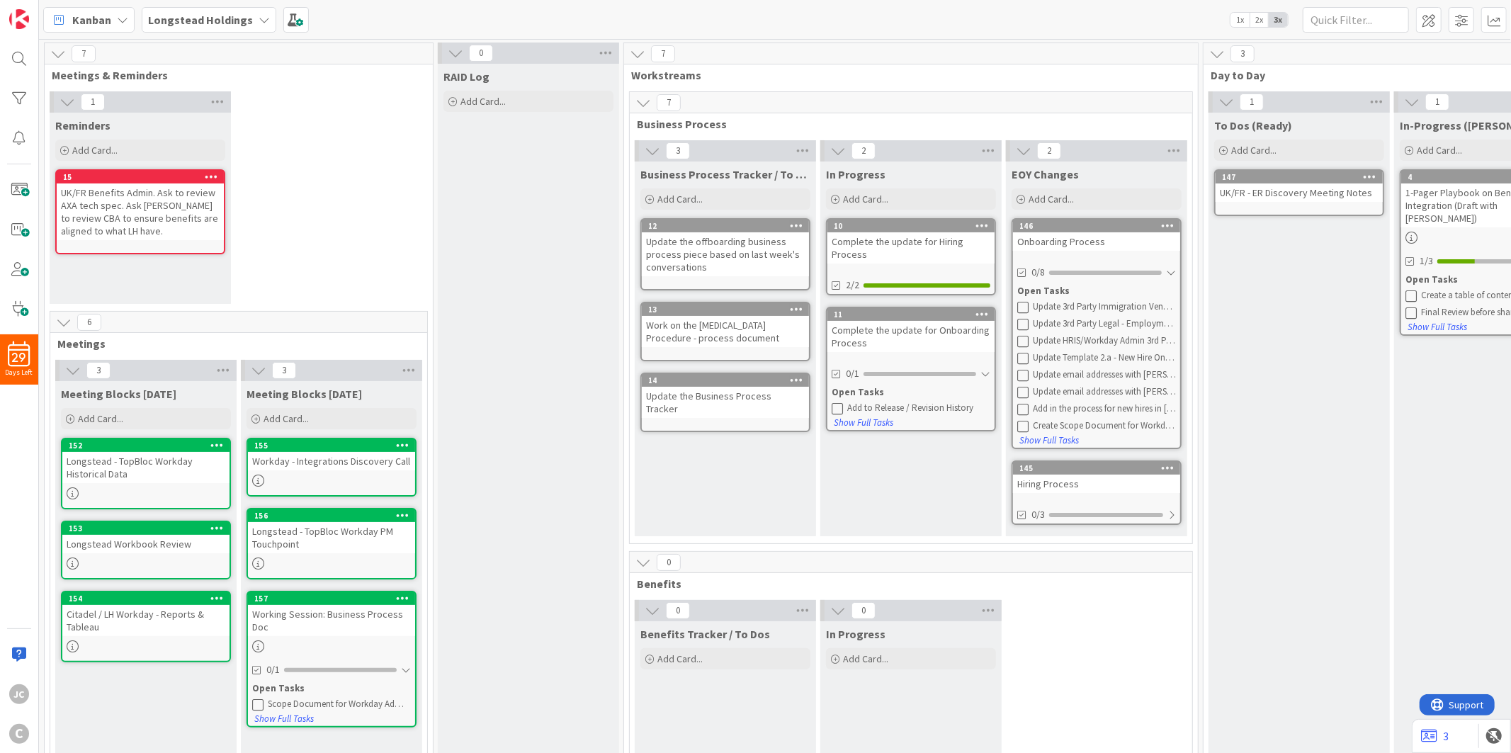
click at [341, 628] on div "Working Session: Business Process Doc" at bounding box center [331, 620] width 167 height 31
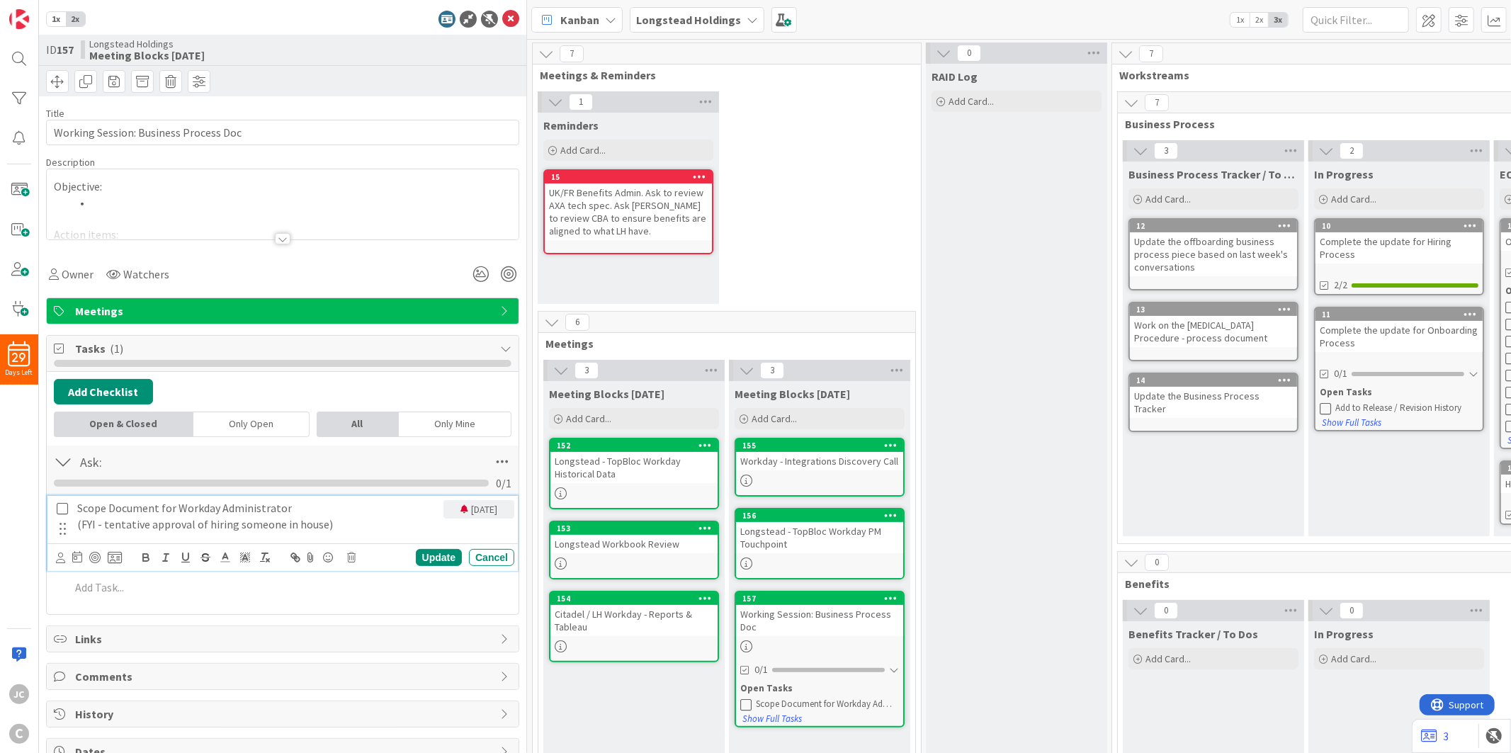
click at [81, 511] on p "Scope Document for Workday Administrator" at bounding box center [257, 508] width 360 height 16
click at [482, 556] on div "Cancel" at bounding box center [491, 557] width 45 height 17
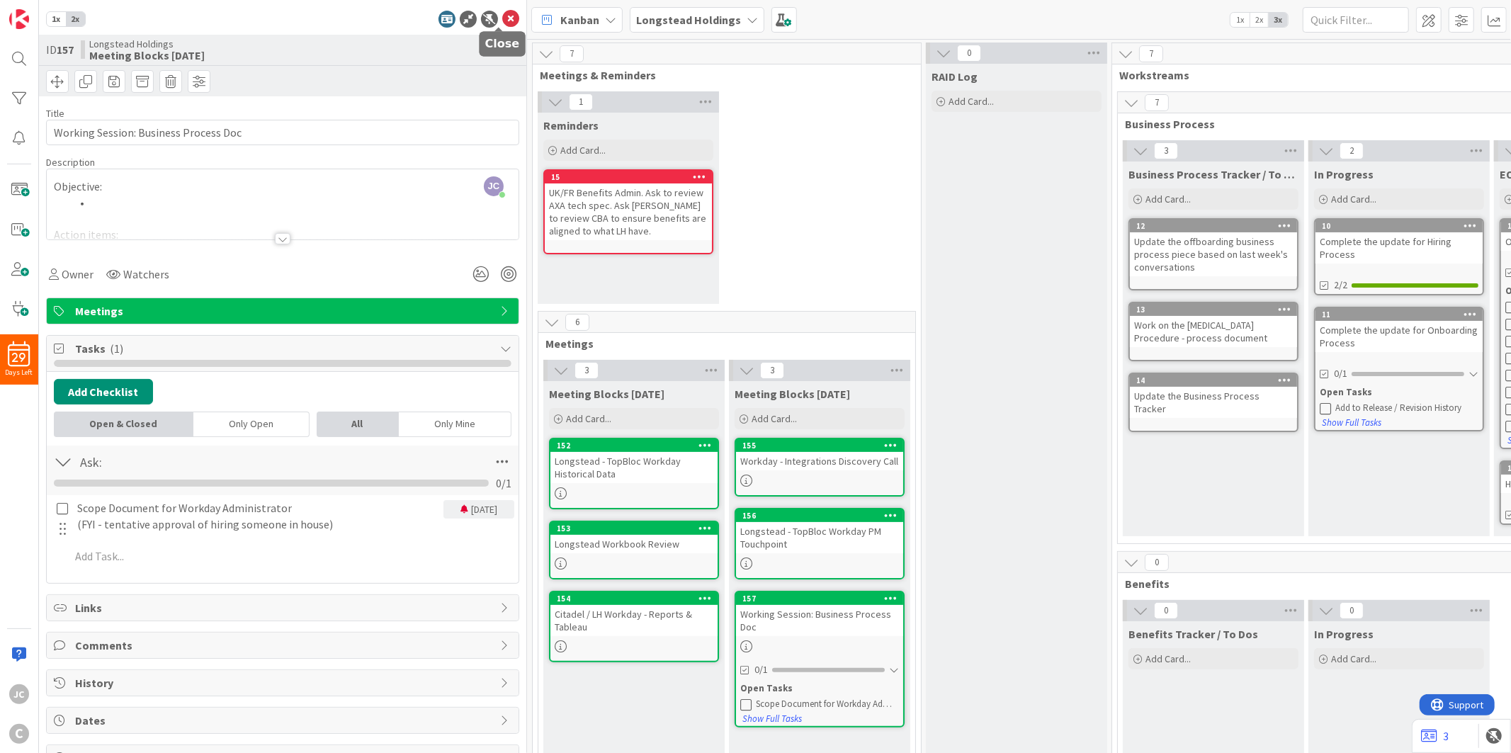
click at [502, 18] on icon at bounding box center [510, 19] width 17 height 17
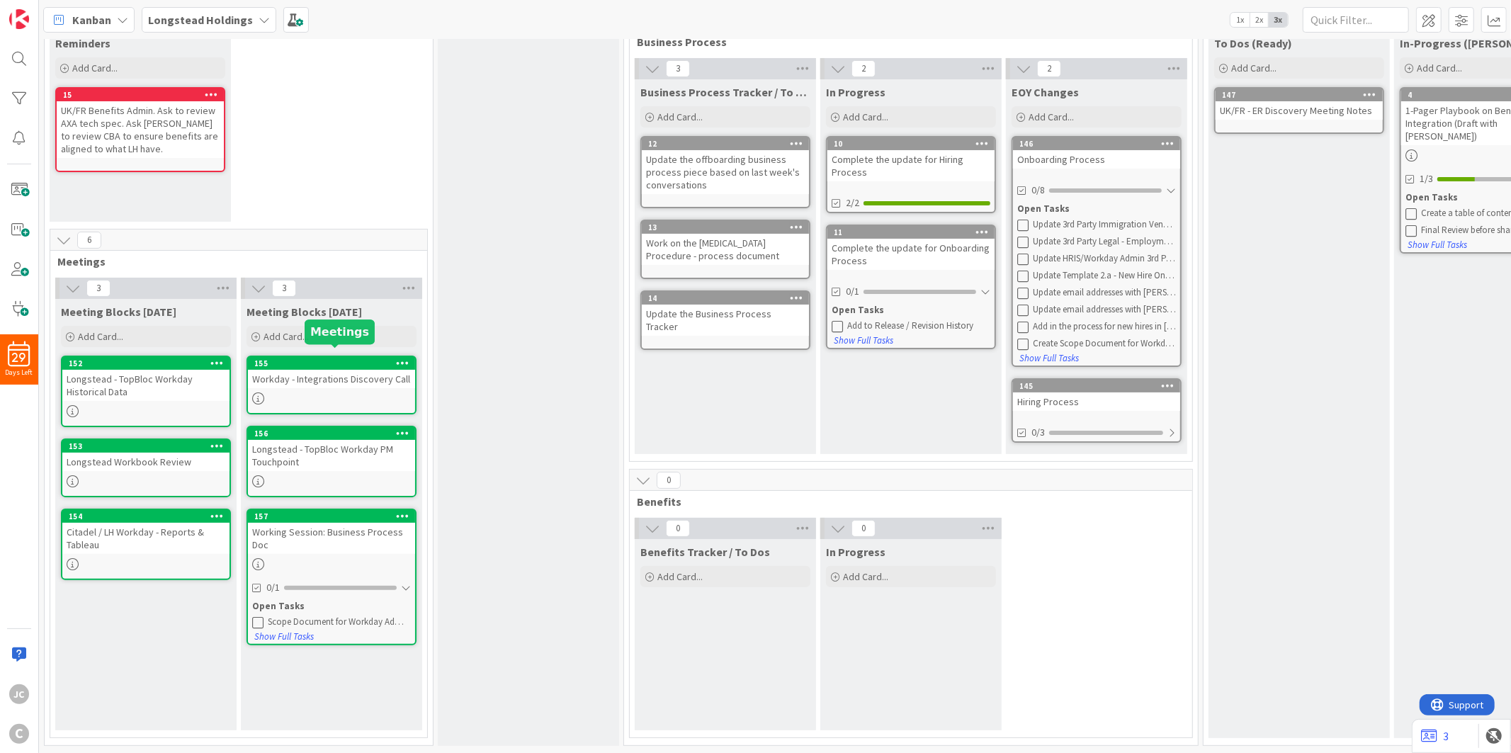
click at [362, 358] on div "155" at bounding box center [334, 363] width 161 height 10
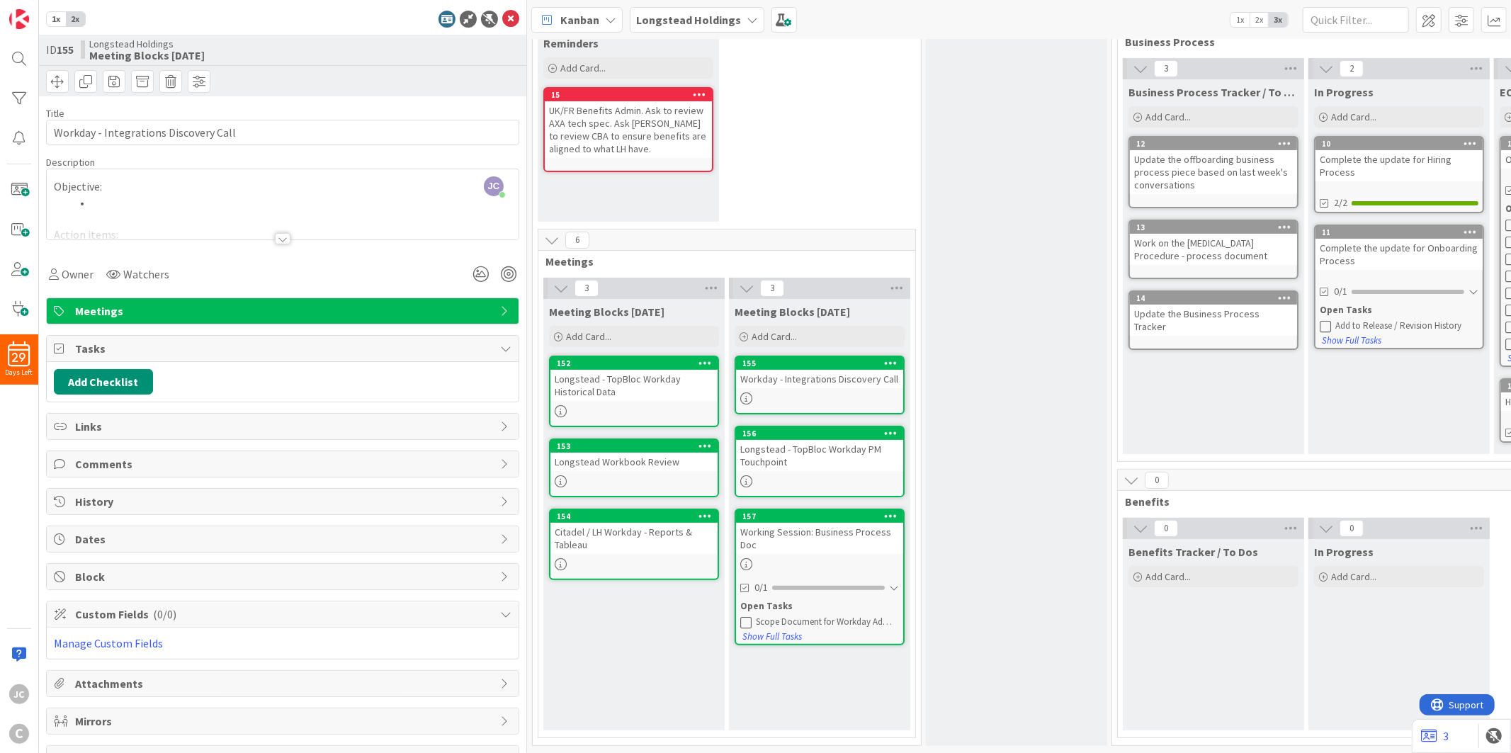
click at [503, 9] on div "1x 2x ID 155 Longstead Holdings Meeting Blocks [DATE] Title 37 / 128 Workday - …" at bounding box center [283, 376] width 488 height 753
click at [502, 16] on icon at bounding box center [510, 19] width 17 height 17
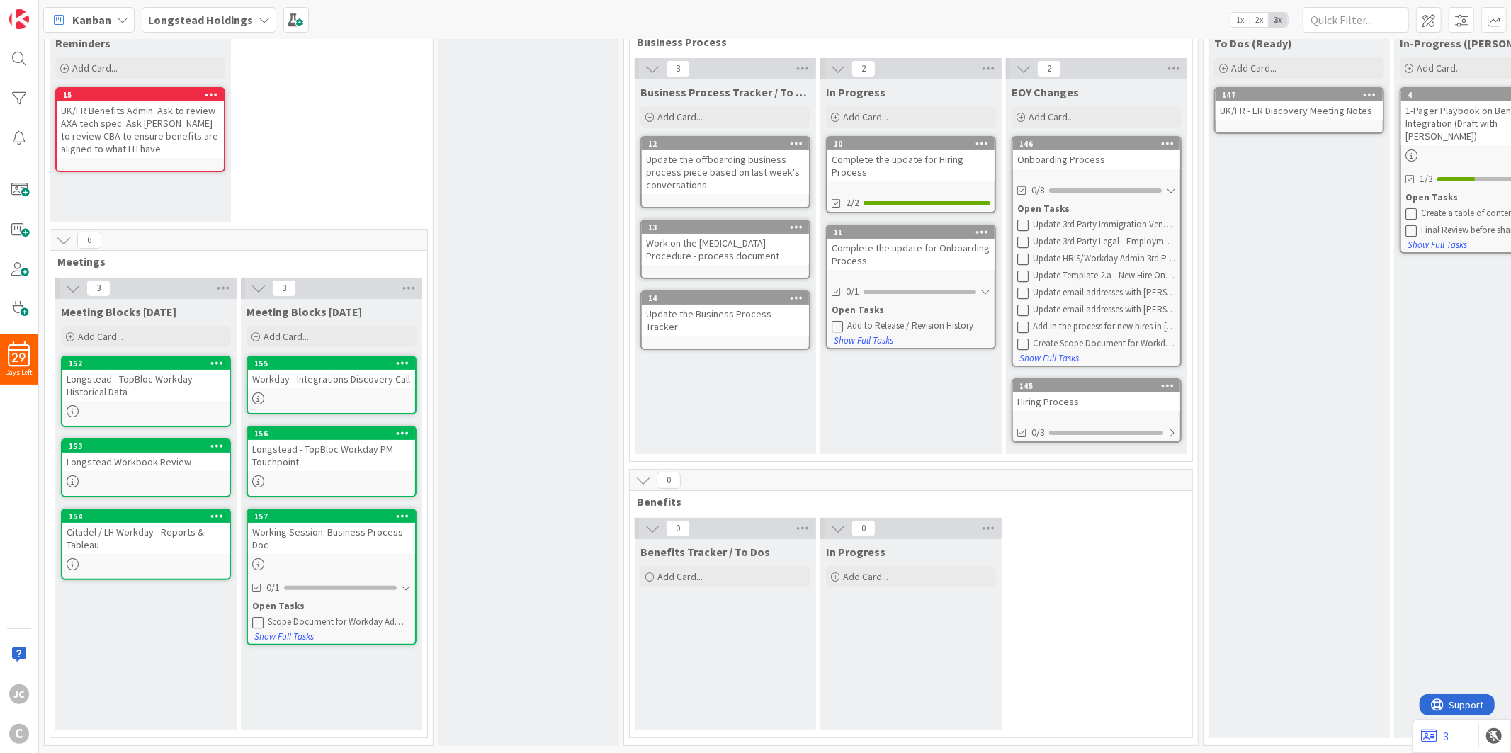
click at [838, 320] on icon at bounding box center [836, 325] width 11 height 11
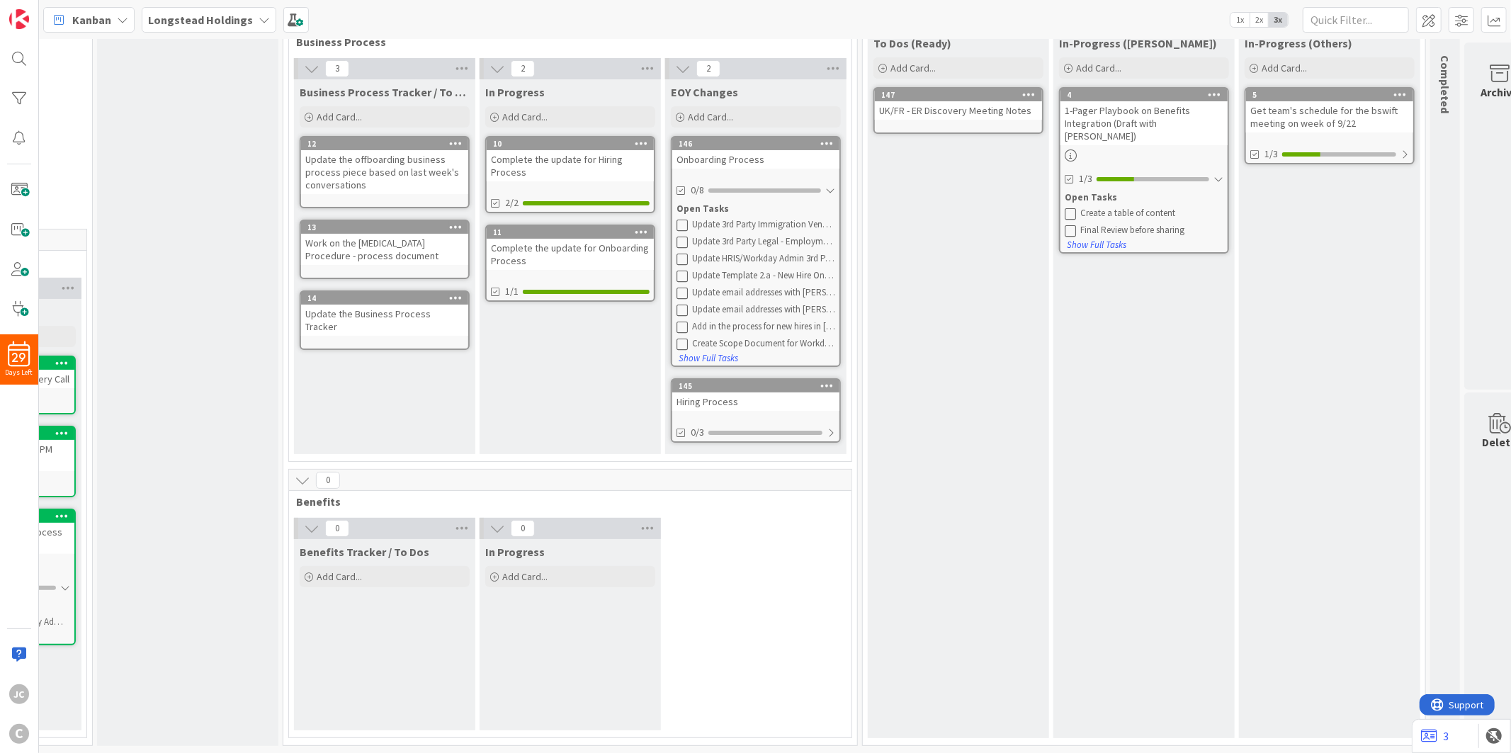
scroll to position [91, 380]
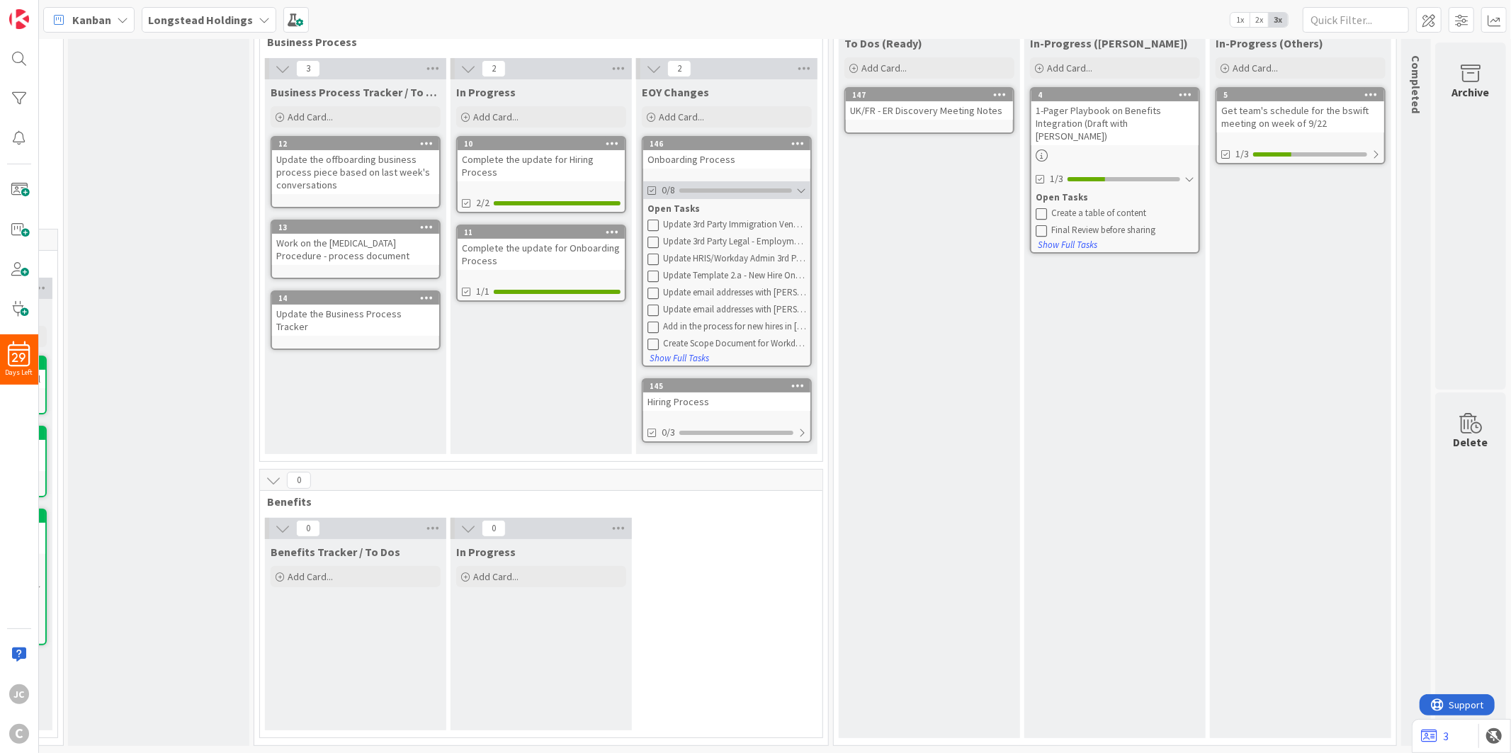
click at [782, 182] on div "0/8" at bounding box center [726, 190] width 167 height 18
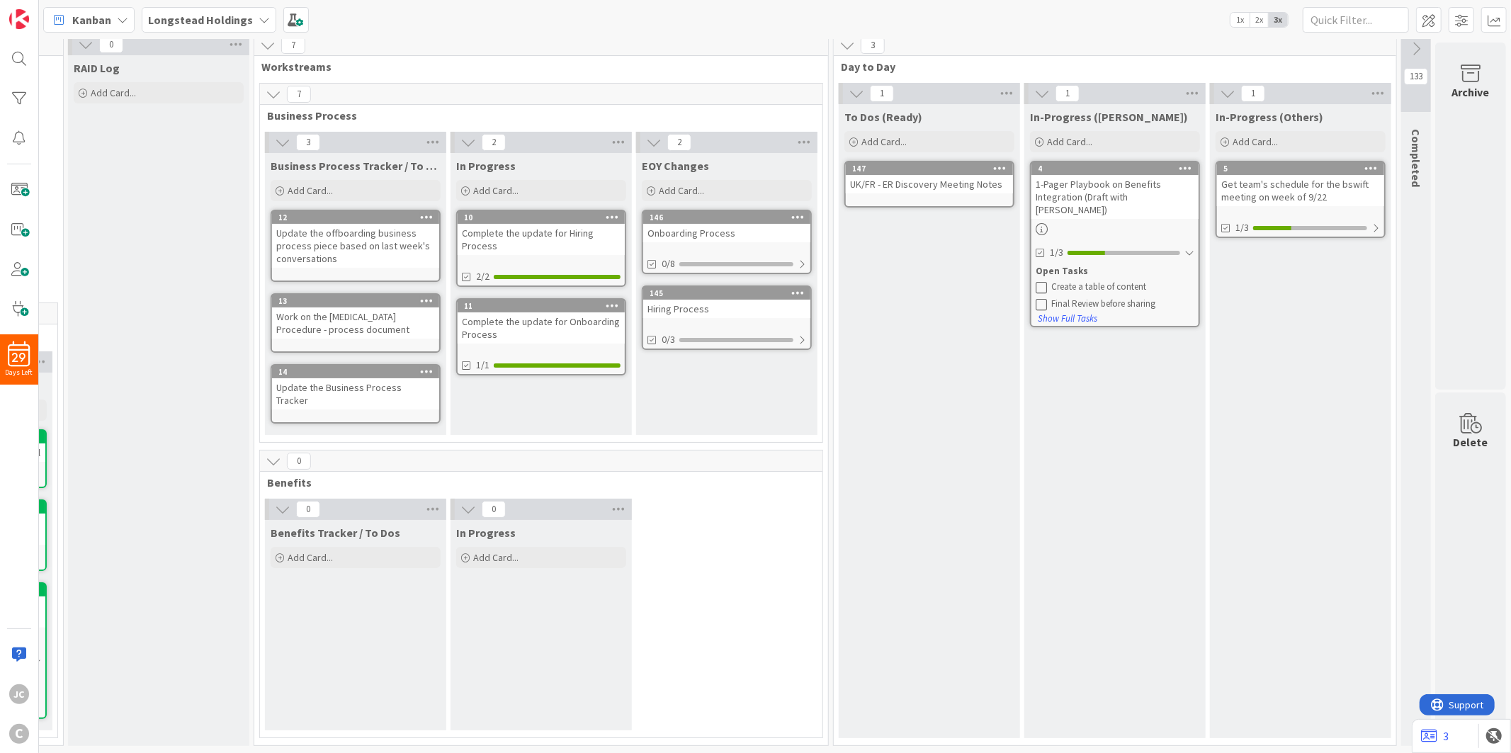
scroll to position [7, 380]
click at [462, 273] on icon at bounding box center [467, 278] width 10 height 10
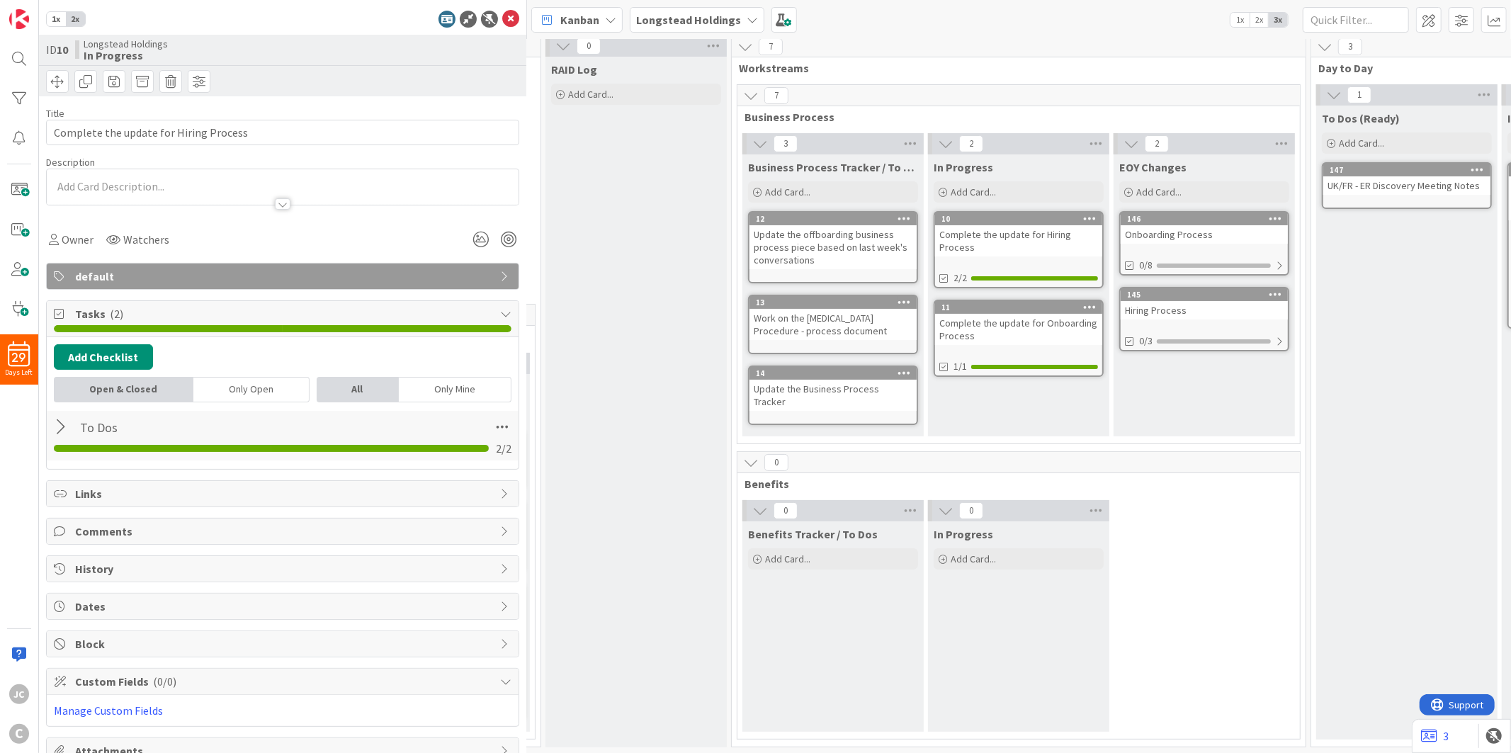
click at [65, 433] on div at bounding box center [63, 426] width 18 height 25
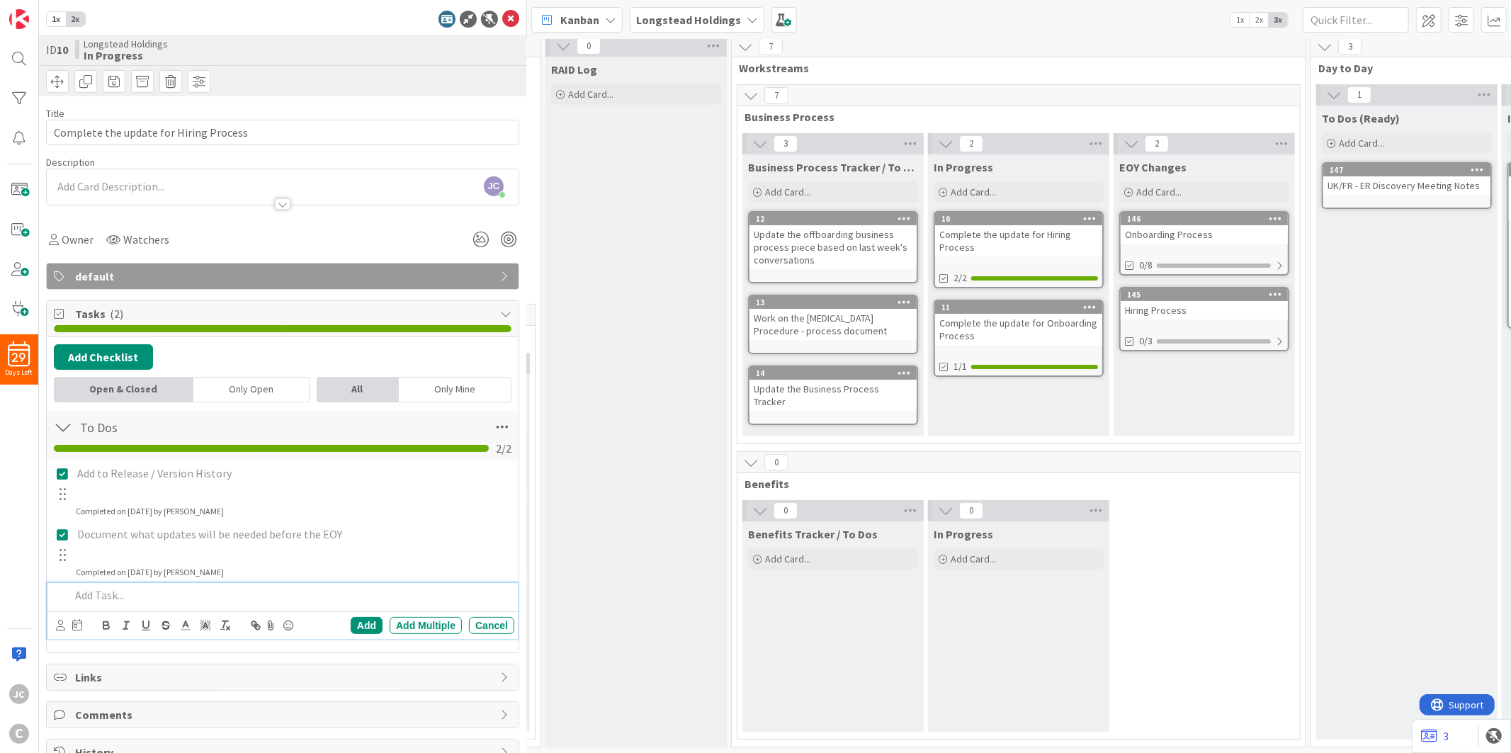
click at [133, 606] on div at bounding box center [289, 595] width 450 height 25
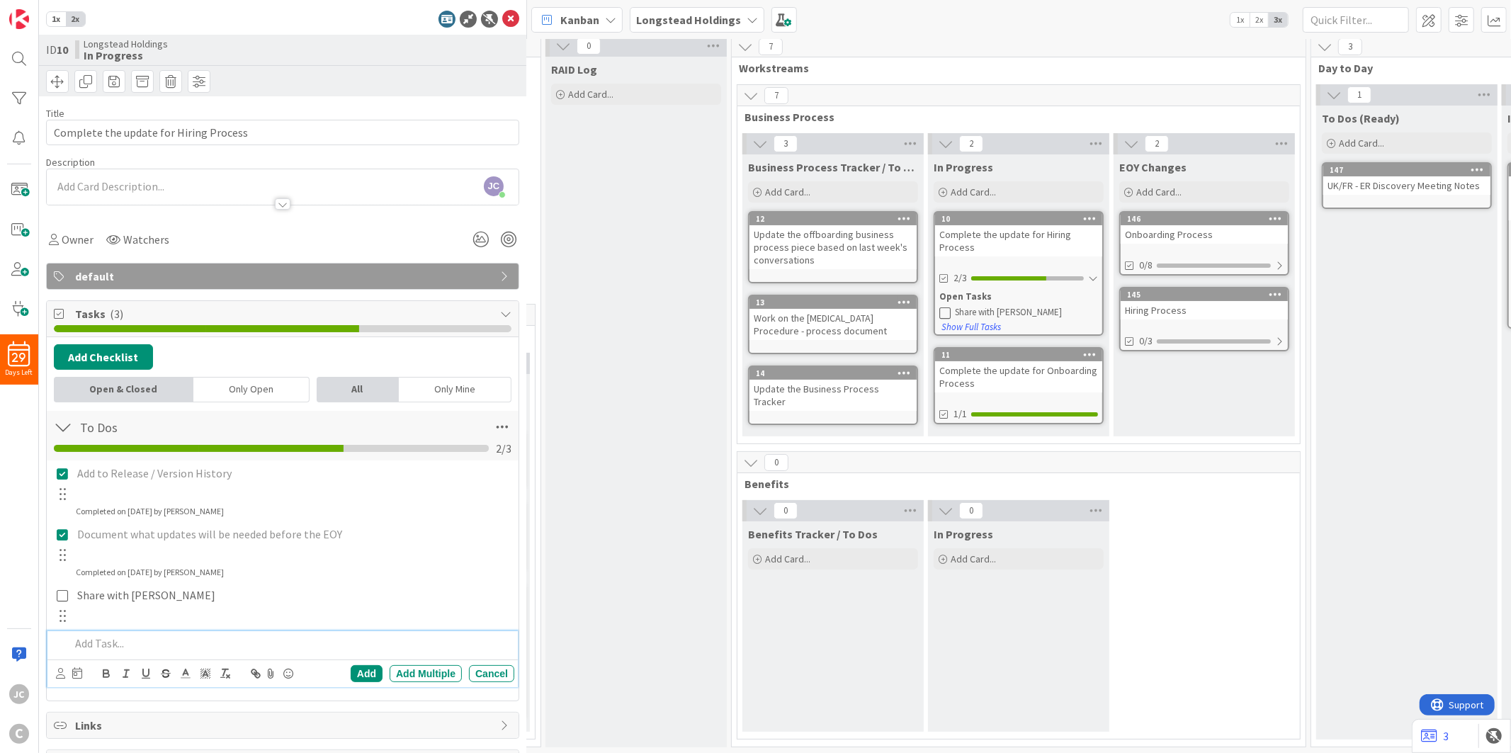
click at [1135, 440] on div "2 EOY Changes Add Card... 146 Onboarding Process 0/8 145 Hiring Process 0/3" at bounding box center [1204, 288] width 186 height 310
click at [1025, 400] on link "11 Complete the update for Onboarding Process 1/1" at bounding box center [1018, 385] width 170 height 77
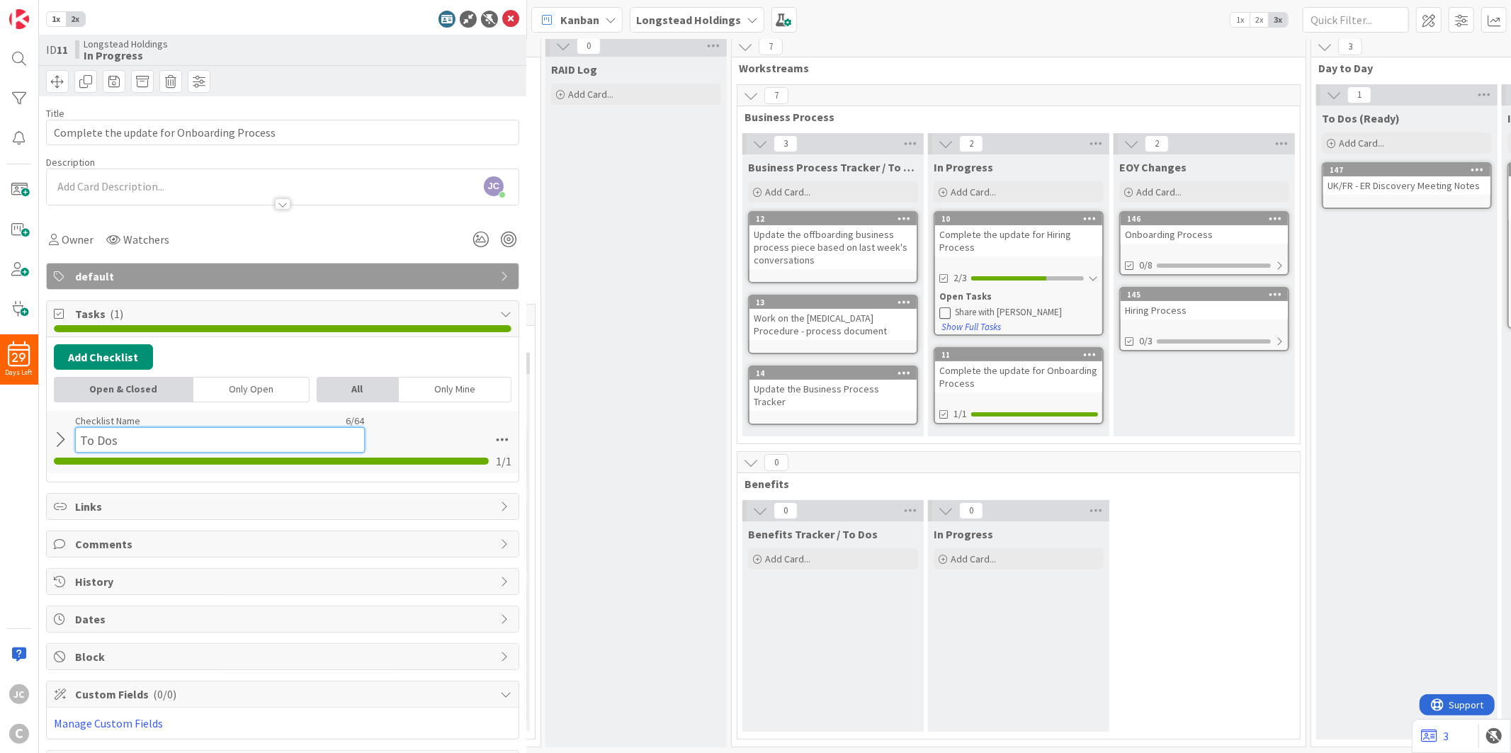
click at [123, 434] on input "To Dos" at bounding box center [220, 439] width 290 height 25
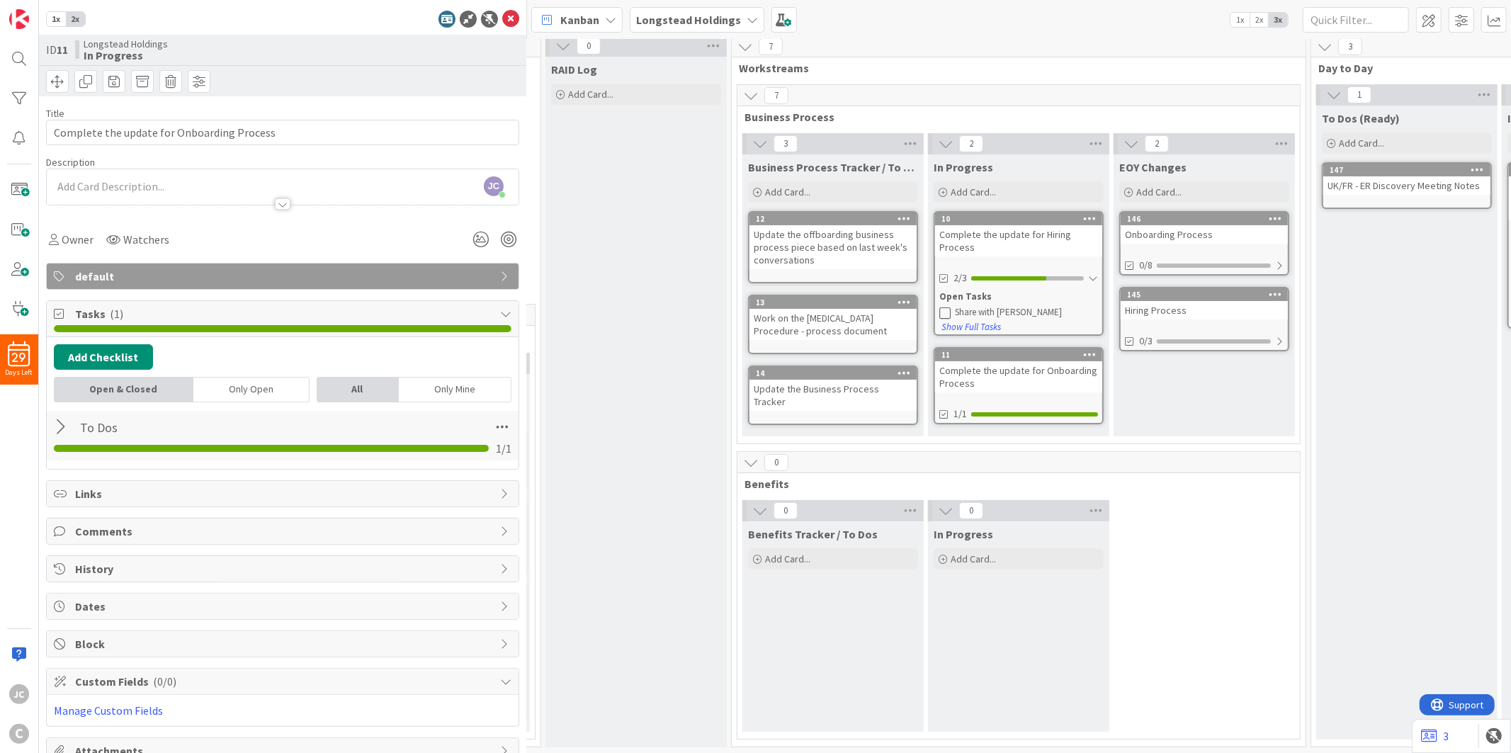
click at [64, 438] on div at bounding box center [63, 426] width 18 height 25
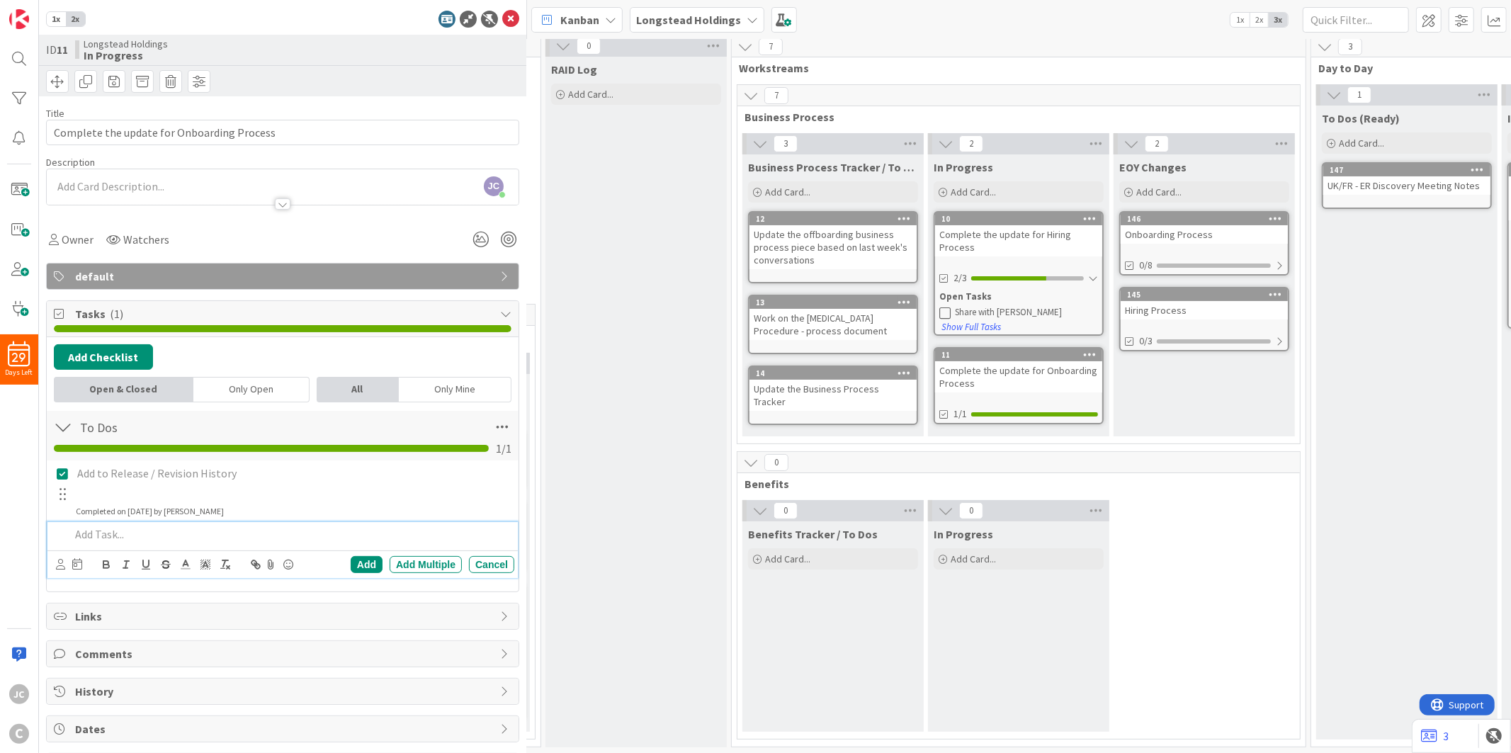
click at [135, 532] on p at bounding box center [289, 534] width 438 height 16
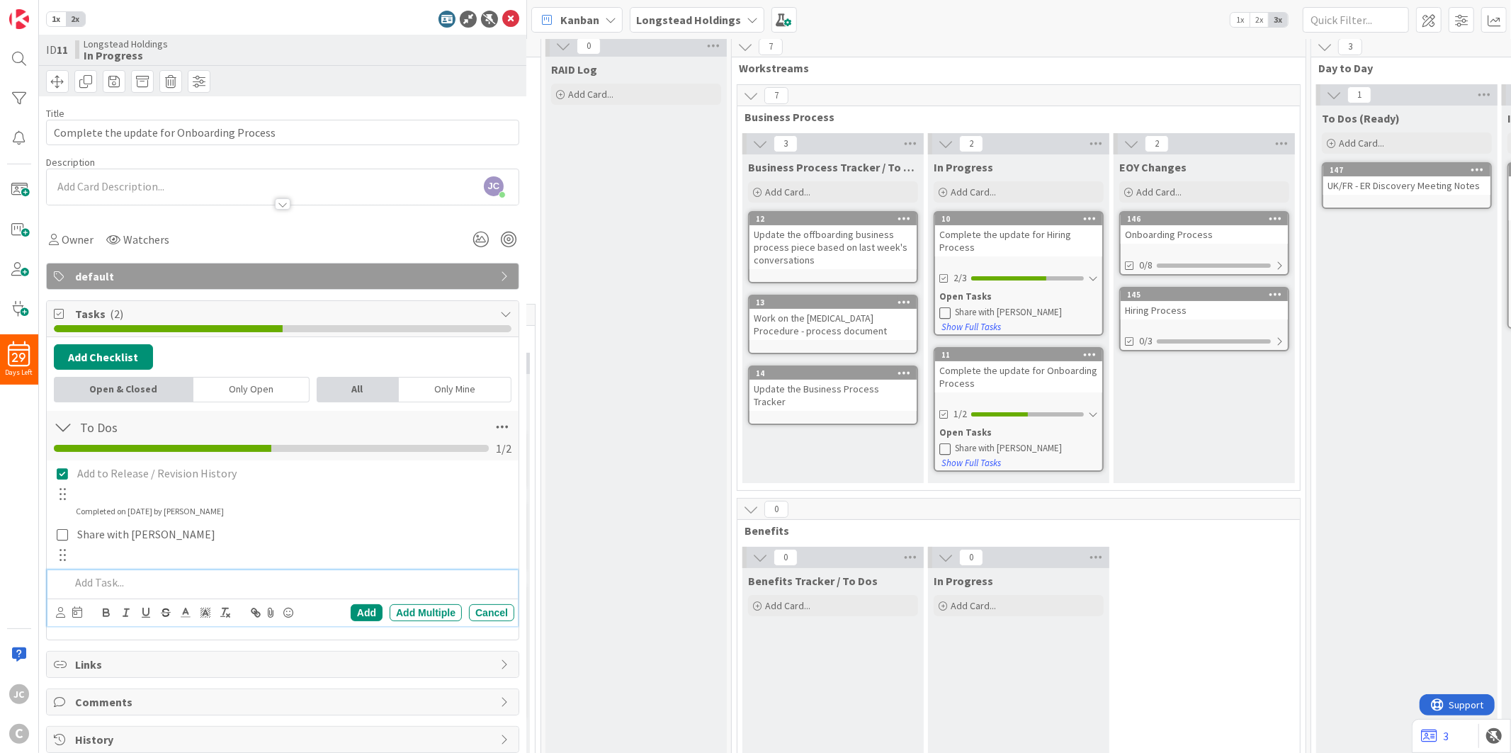
click at [469, 520] on div "Add to Release / Revision History Update Cancel Completed on [DATE] by [PERSON_…" at bounding box center [283, 545] width 458 height 171
click at [627, 448] on div "RAID Log Add Card..." at bounding box center [635, 416] width 181 height 718
click at [502, 22] on icon at bounding box center [510, 19] width 17 height 17
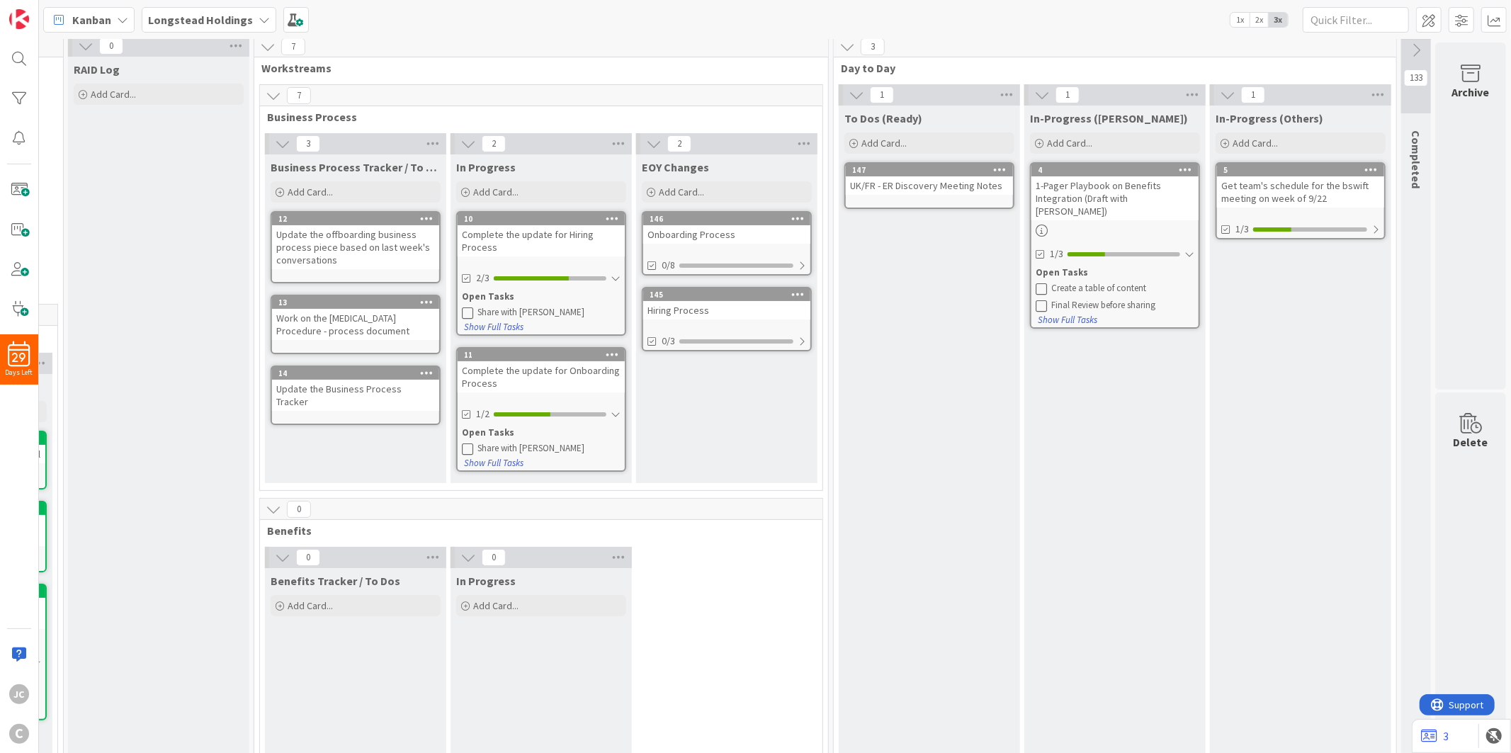
click at [1024, 429] on div "In-Progress ([PERSON_NAME]) Add Card... 4 1-Pager Playbook on Benefits Integrat…" at bounding box center [1114, 436] width 181 height 661
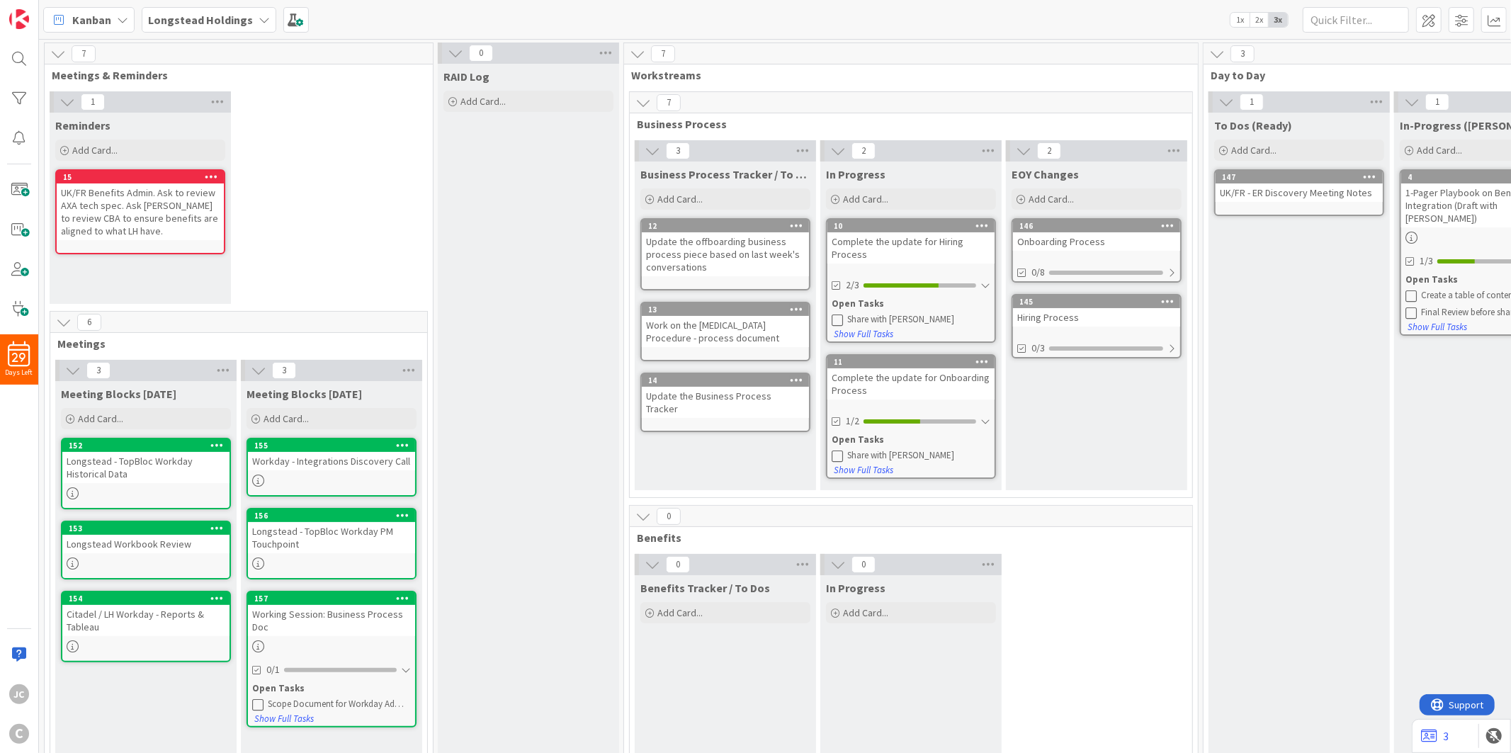
click at [55, 53] on icon at bounding box center [58, 54] width 16 height 16
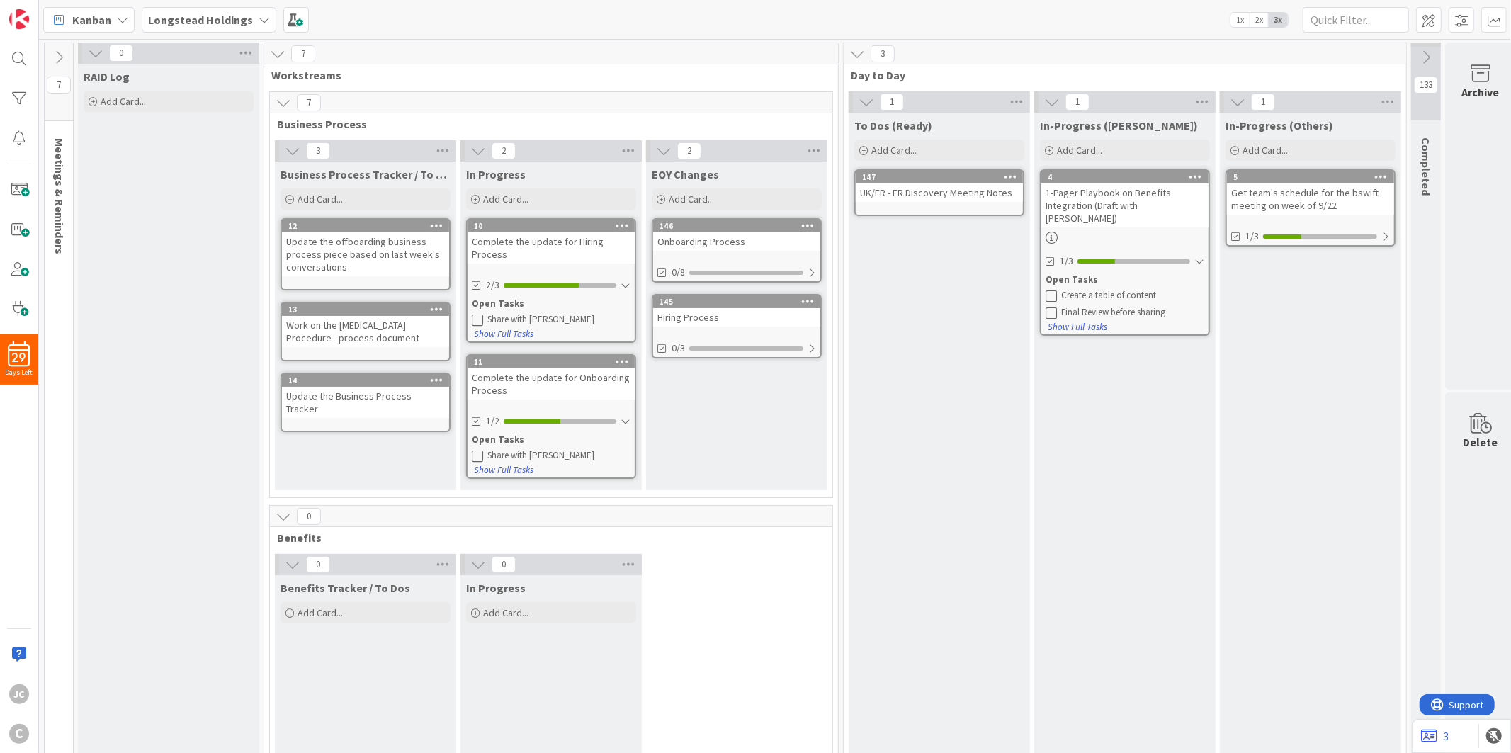
click at [57, 51] on icon at bounding box center [59, 58] width 16 height 16
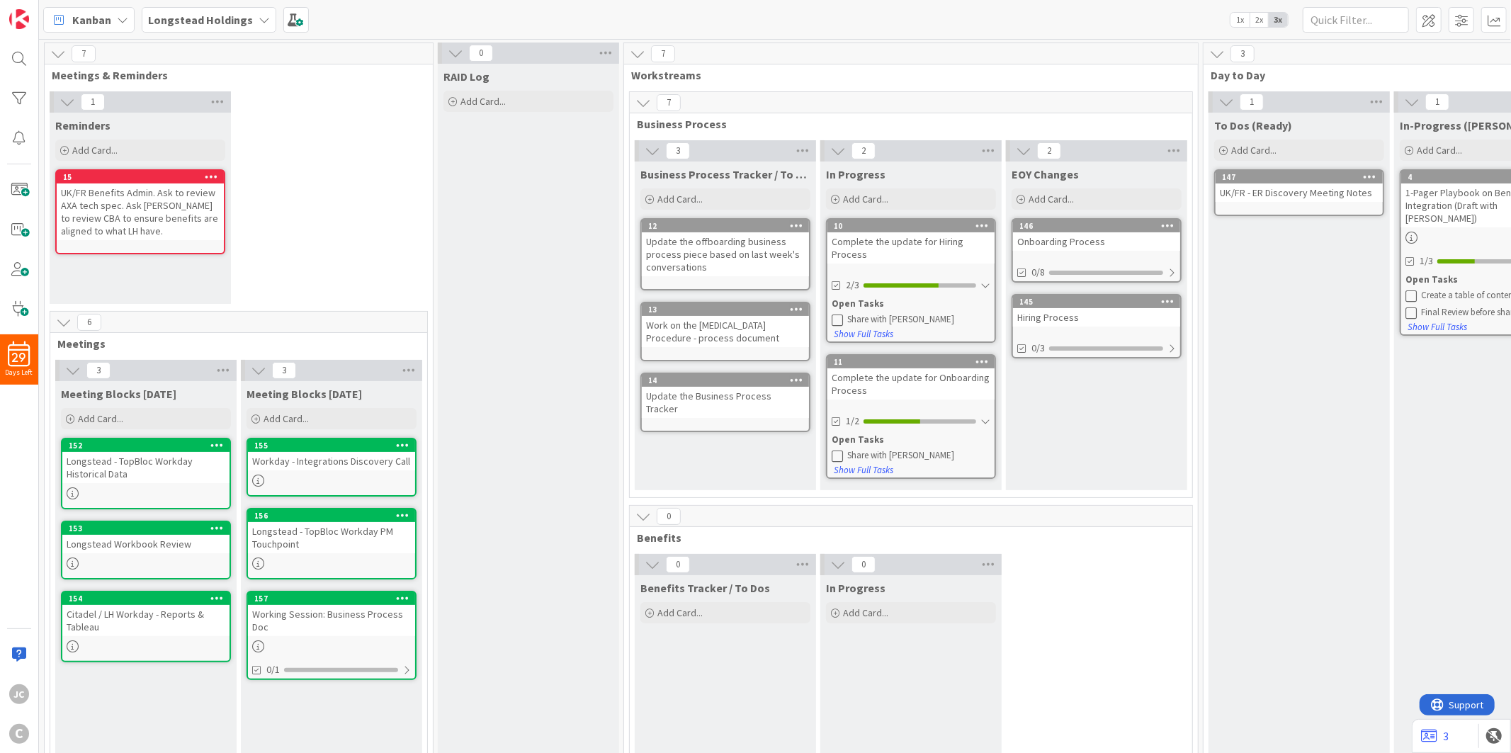
click at [57, 51] on icon at bounding box center [58, 54] width 16 height 16
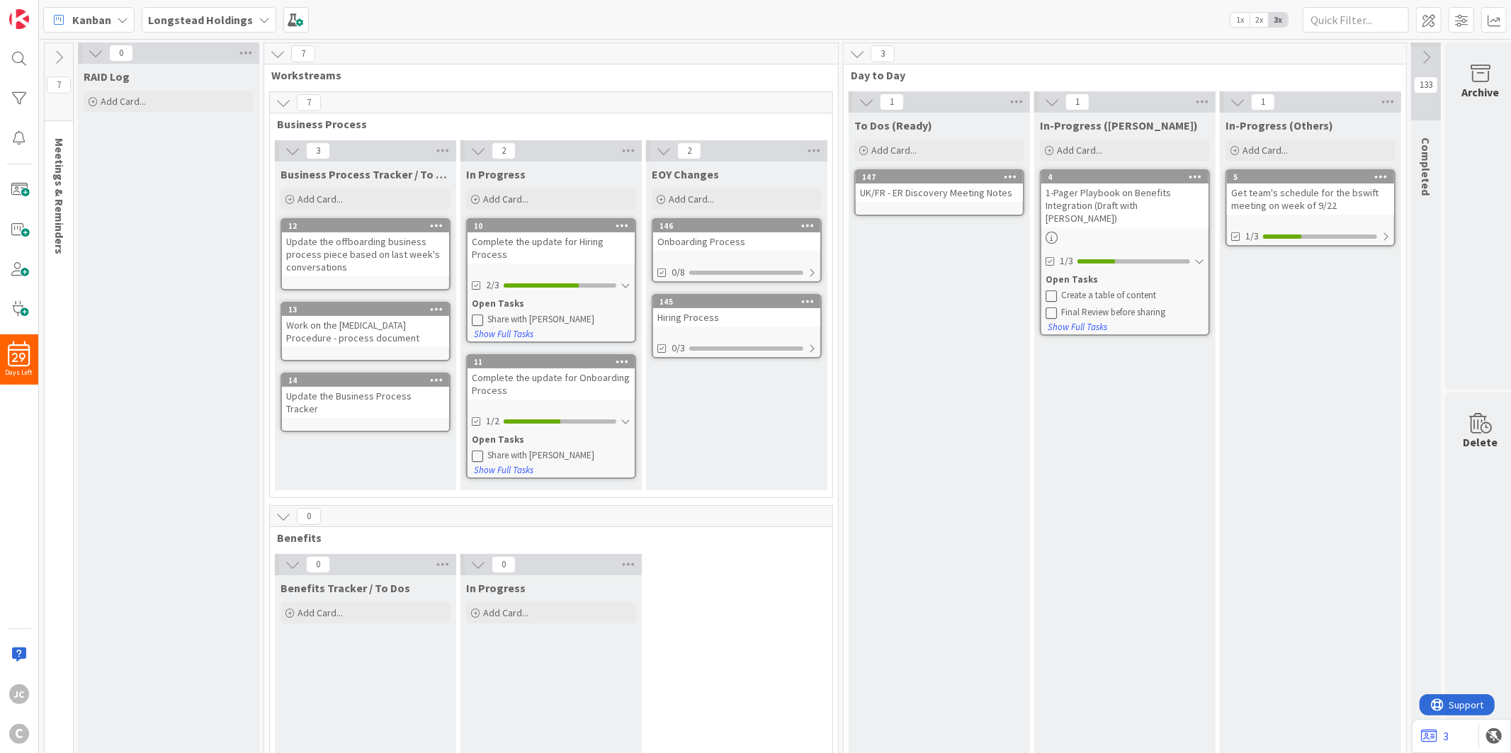
click at [654, 144] on button at bounding box center [663, 151] width 18 height 18
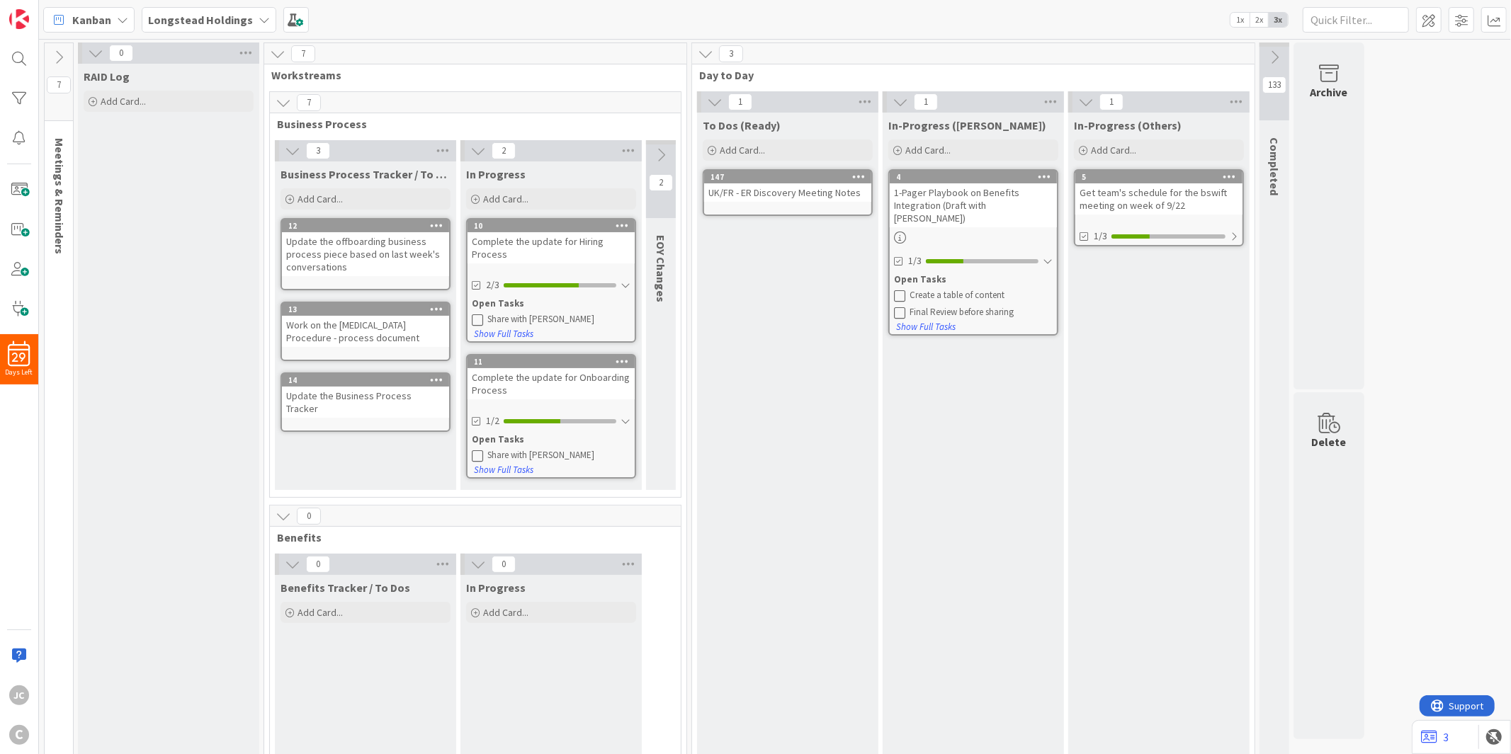
click at [51, 52] on icon at bounding box center [59, 58] width 16 height 16
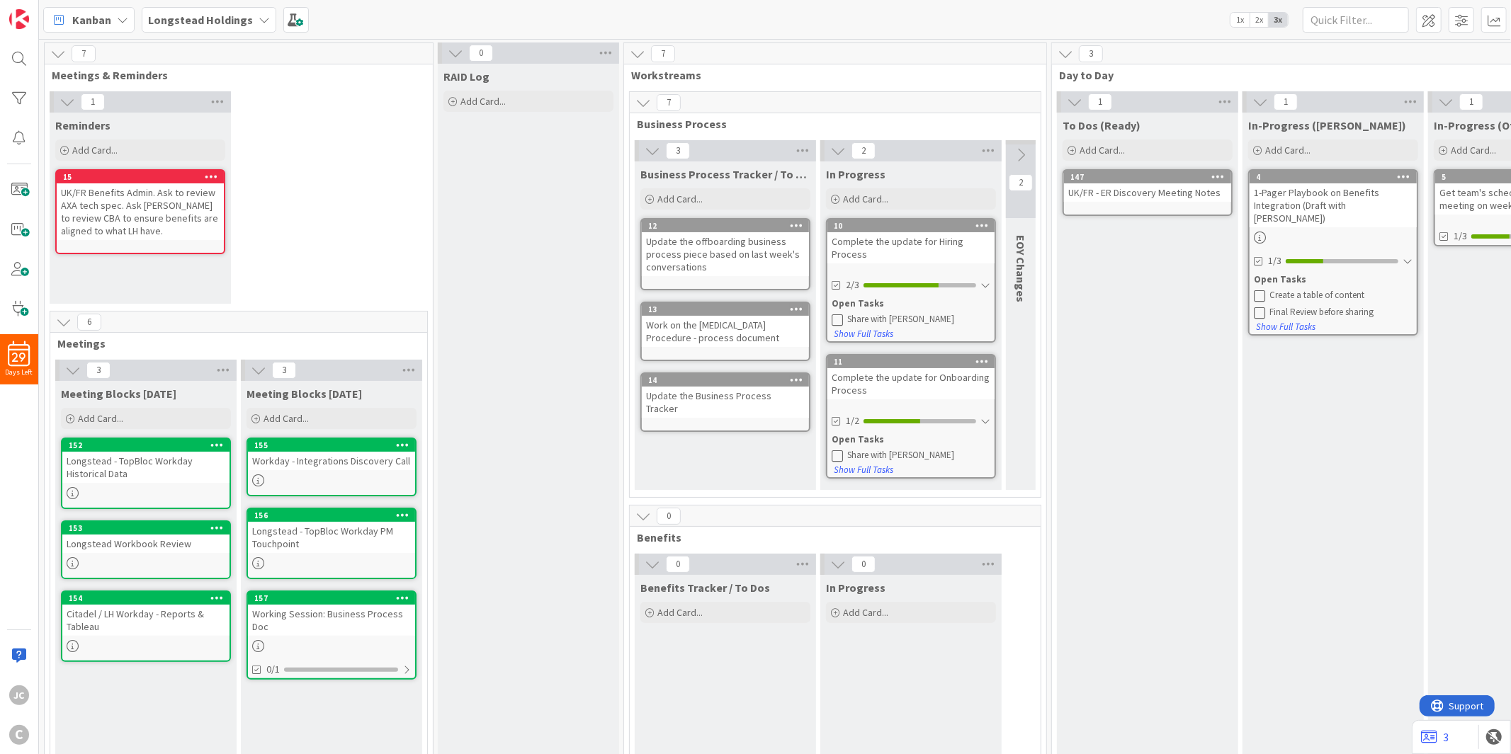
click at [983, 222] on icon at bounding box center [981, 225] width 13 height 10
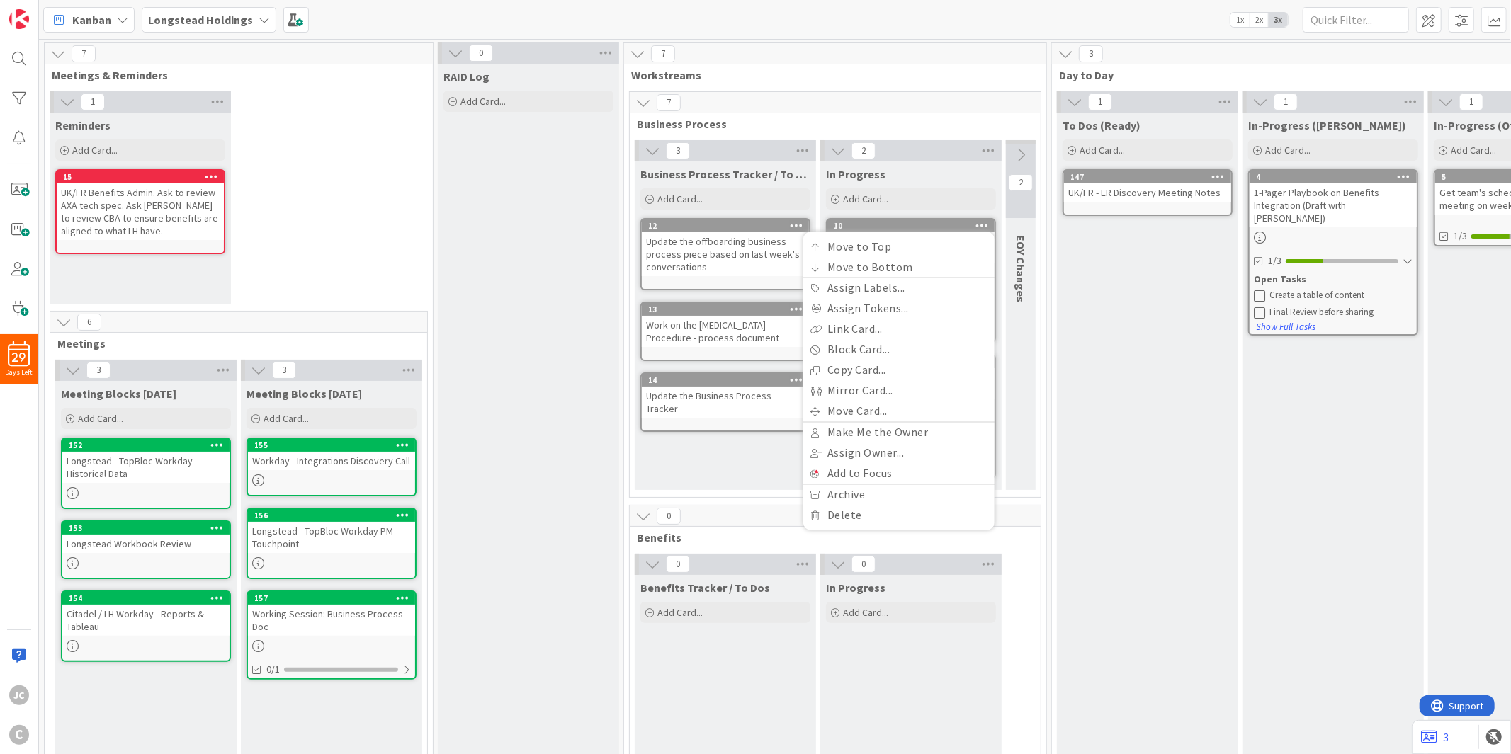
click at [983, 222] on icon at bounding box center [981, 225] width 13 height 10
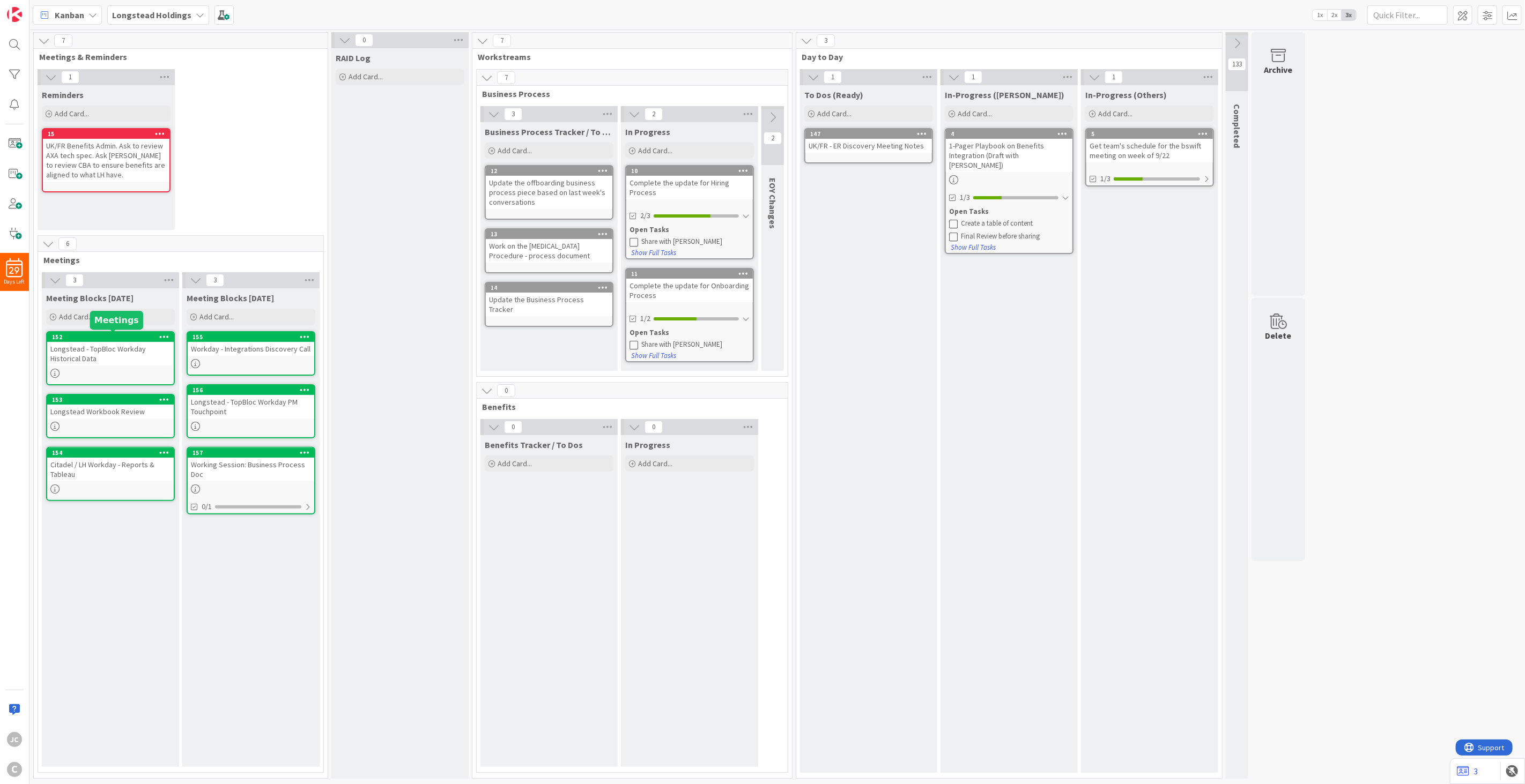
click at [121, 343] on div "Longstead - TopBloc Workday Historical Data" at bounding box center [110, 353] width 126 height 23
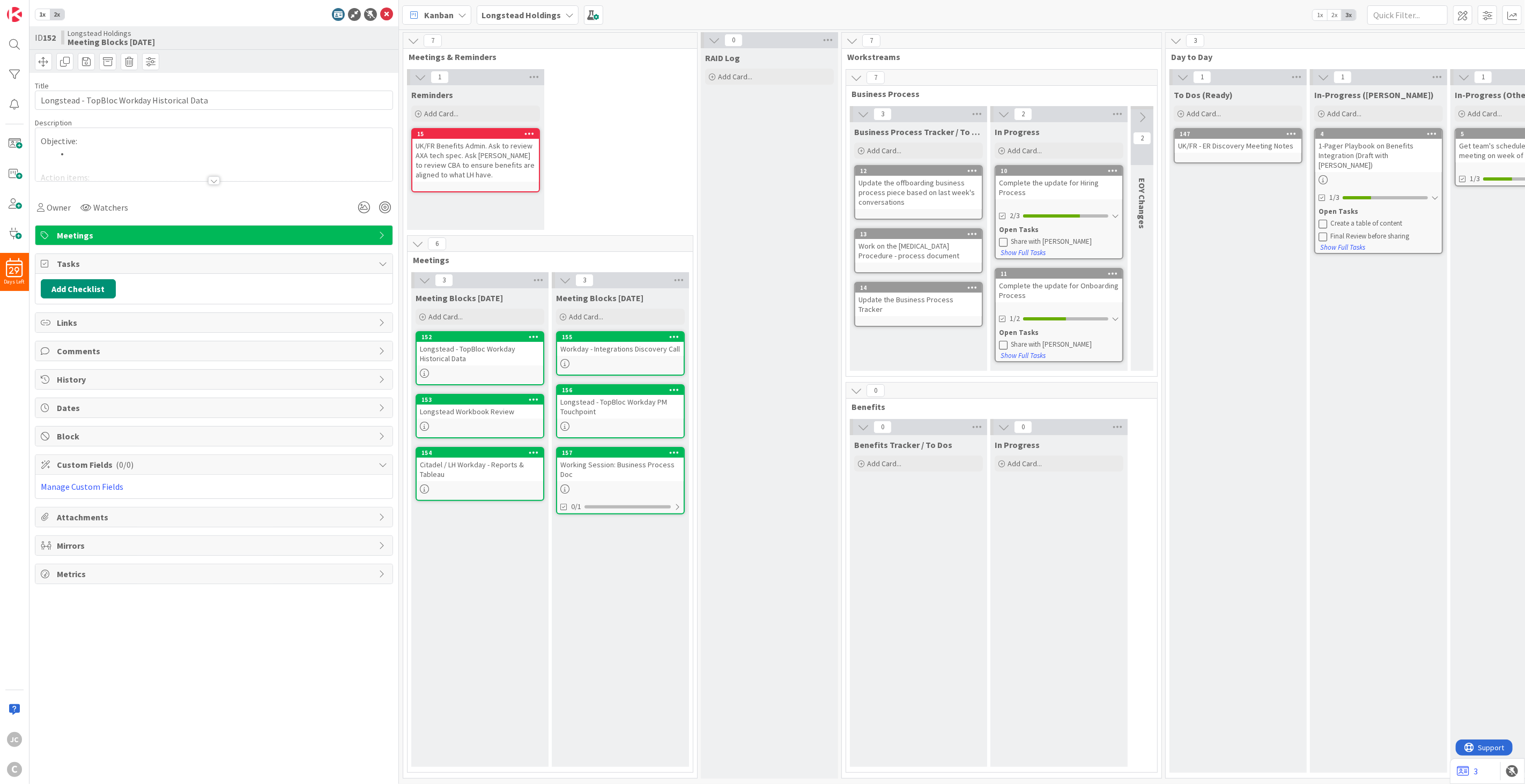
click at [172, 161] on div at bounding box center [214, 167] width 357 height 27
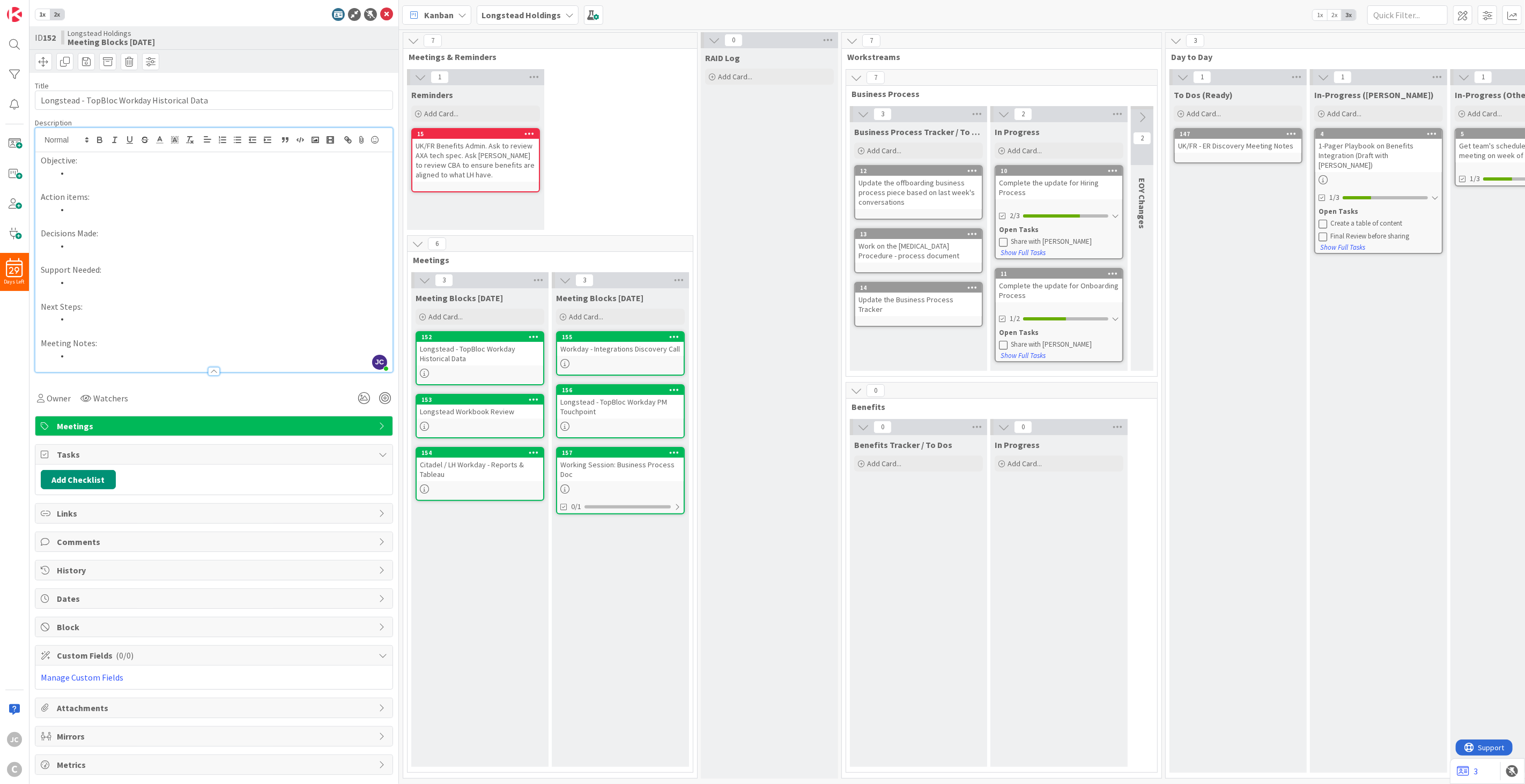
click at [162, 179] on li at bounding box center [220, 173] width 334 height 12
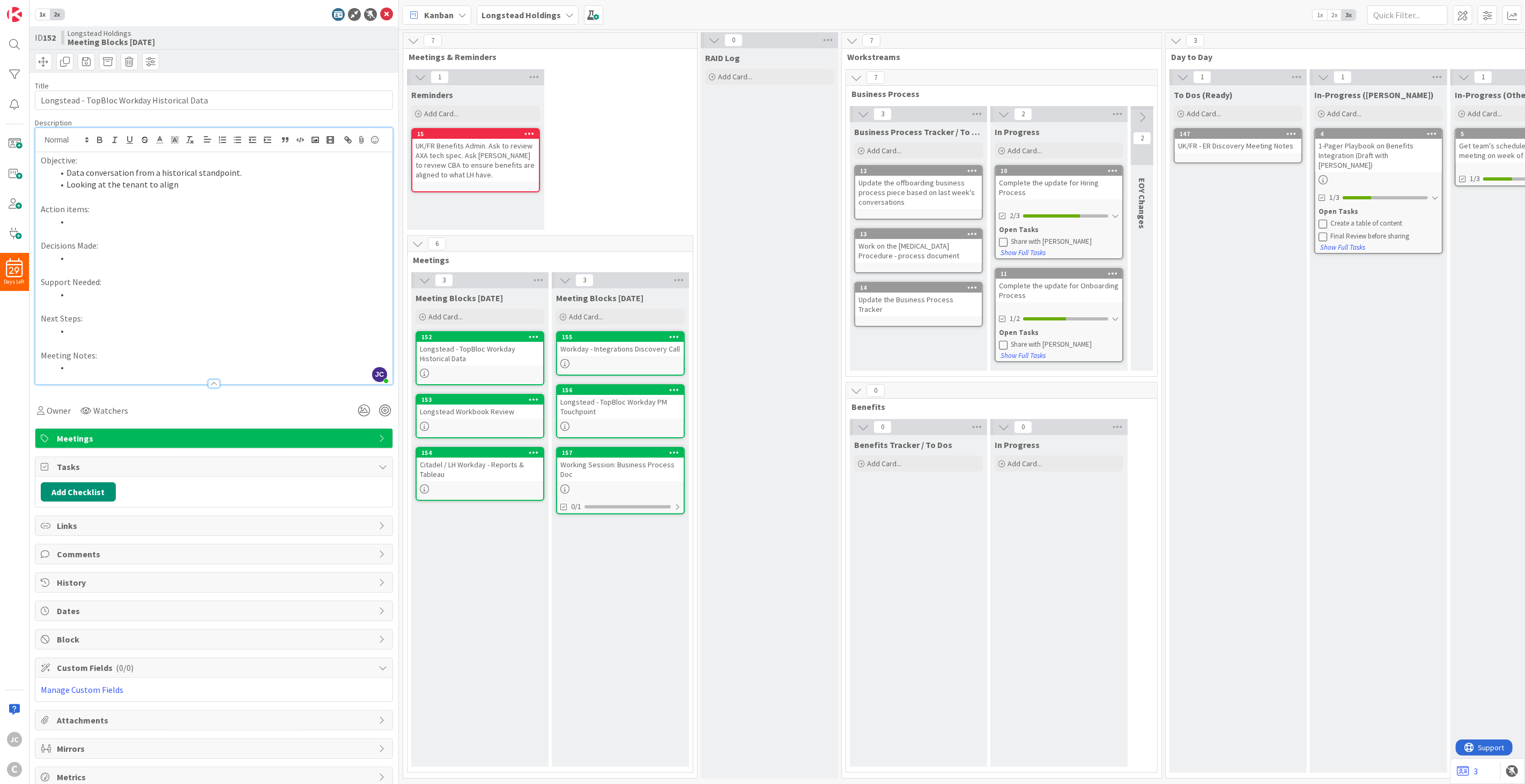
click at [499, 512] on div "Meeting Blocks [DATE] Add Card... 152 Longstead - TopBloc Workday Historical Da…" at bounding box center [479, 527] width 137 height 478
click at [636, 272] on div "3" at bounding box center [620, 280] width 137 height 16
click at [497, 512] on div "Meeting Blocks [DATE] Add Card... 152 Longstead - TopBloc Workday Historical Da…" at bounding box center [479, 527] width 137 height 478
click at [380, 12] on icon at bounding box center [386, 14] width 13 height 13
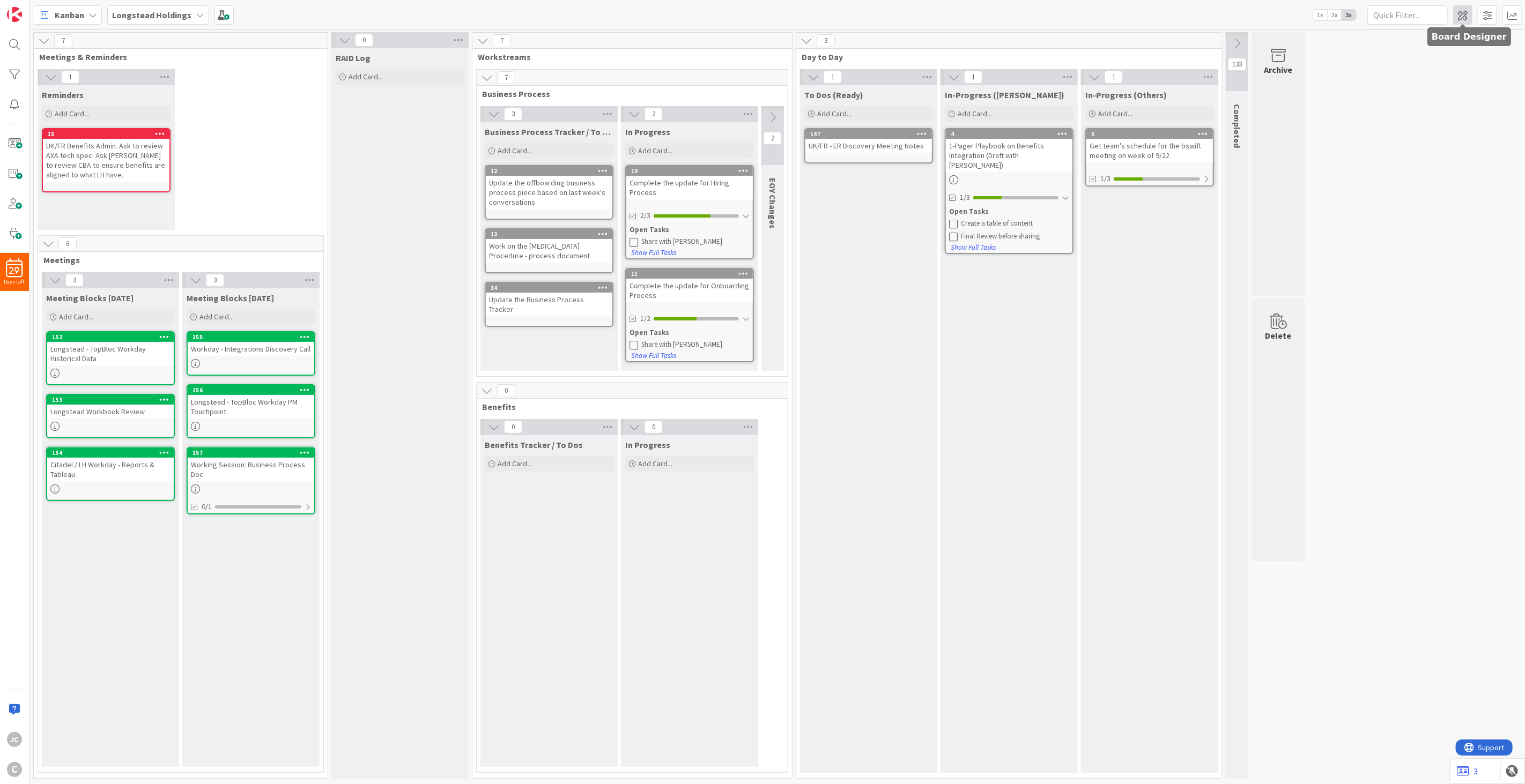
click at [1029, 20] on span at bounding box center [1462, 14] width 19 height 19
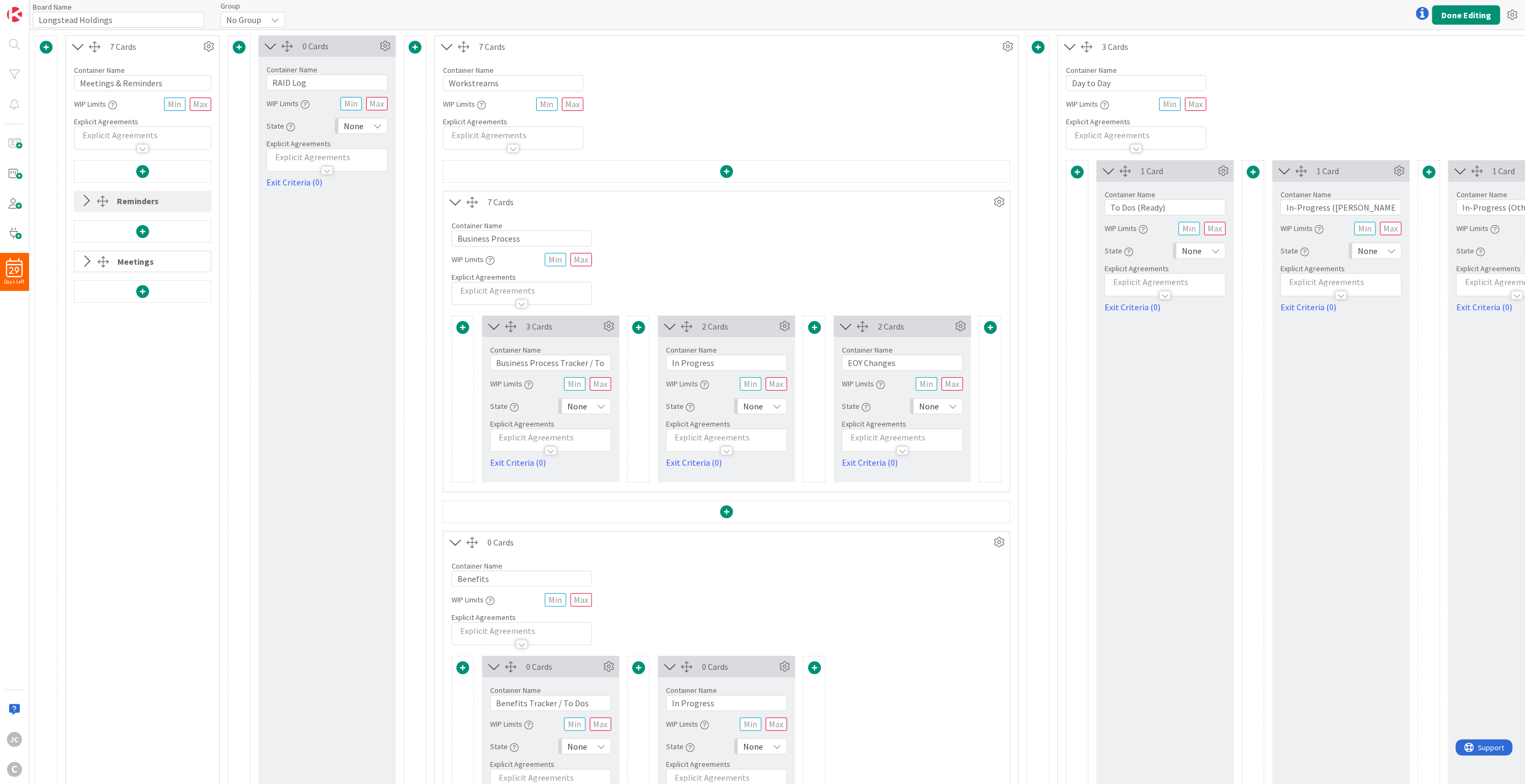
click at [87, 260] on icon at bounding box center [86, 261] width 17 height 14
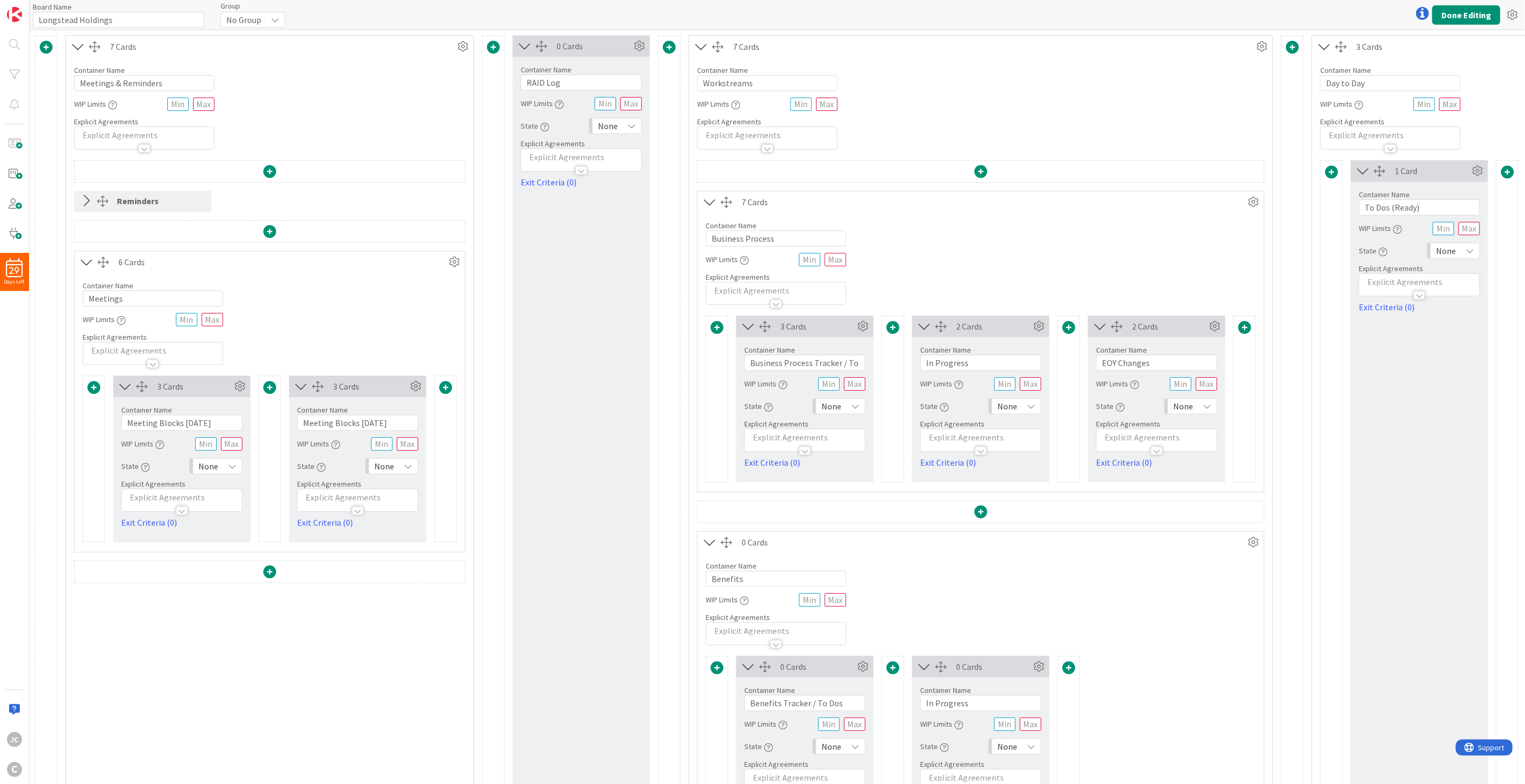
click at [447, 393] on span at bounding box center [445, 387] width 13 height 13
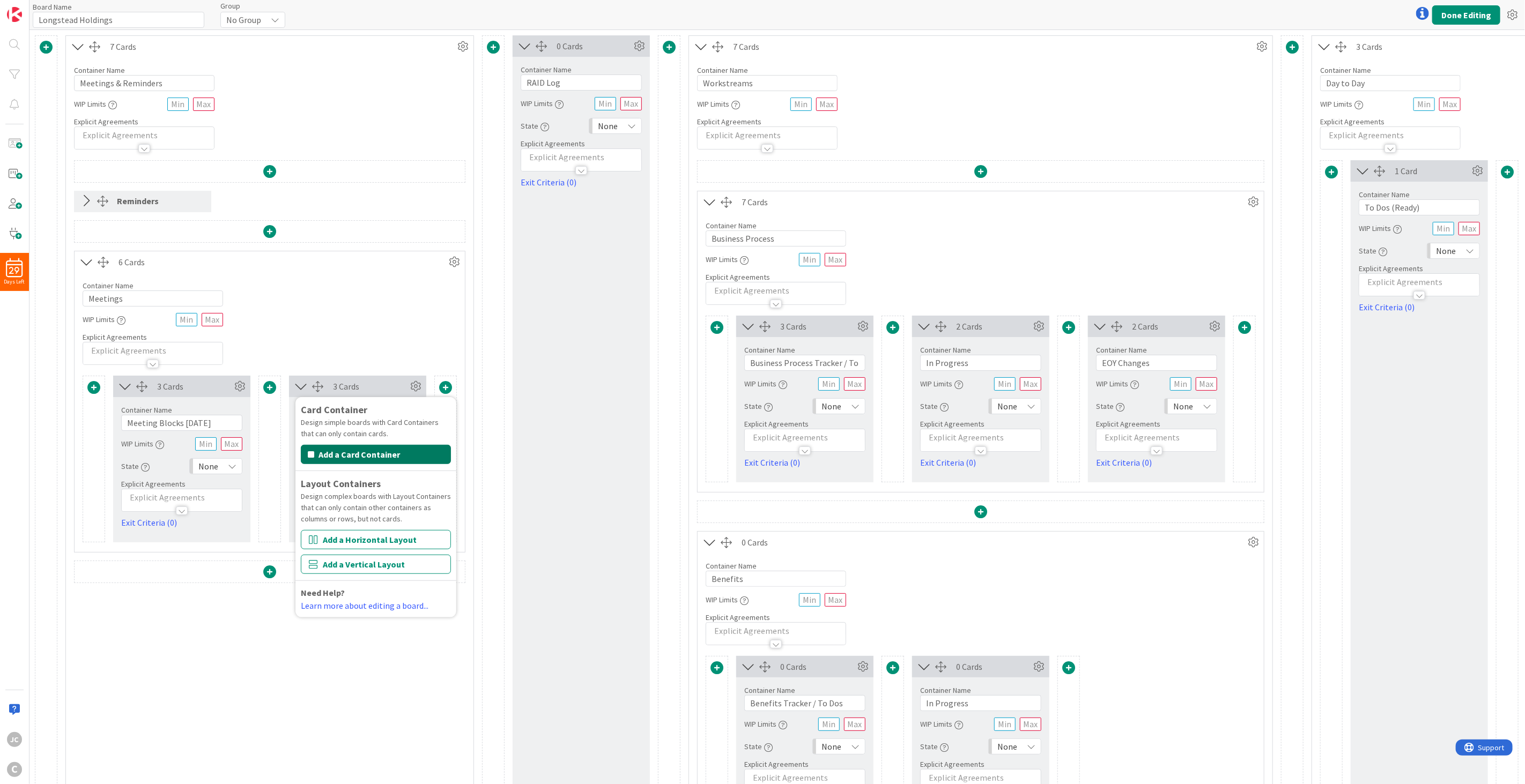
click at [389, 462] on button "Add a Card Container" at bounding box center [376, 454] width 150 height 19
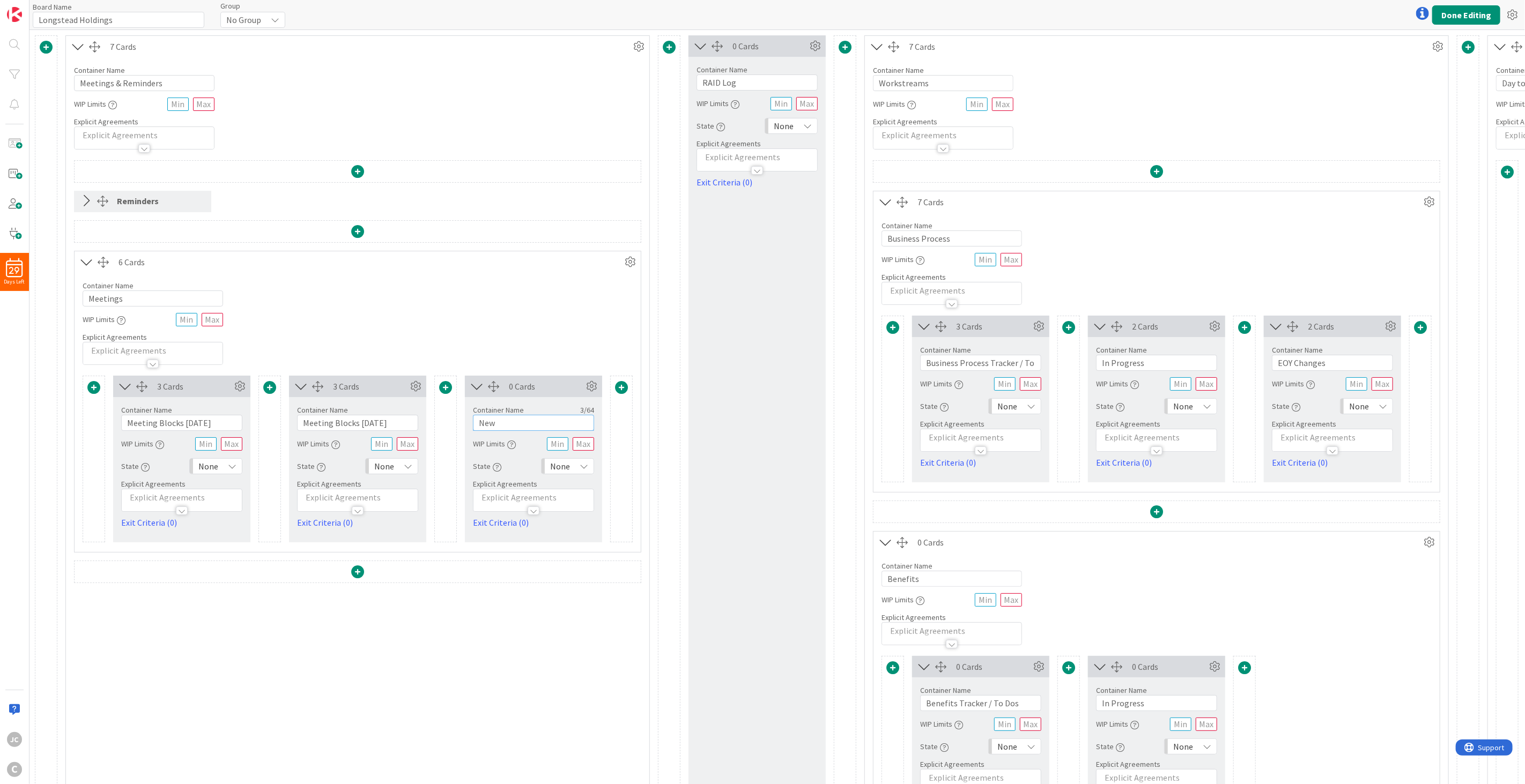
click at [499, 422] on input "New" at bounding box center [534, 422] width 121 height 16
click at [582, 465] on icon at bounding box center [584, 466] width 8 height 8
click at [580, 512] on span "Done" at bounding box center [614, 586] width 89 height 16
click at [222, 466] on div "None" at bounding box center [216, 466] width 53 height 16
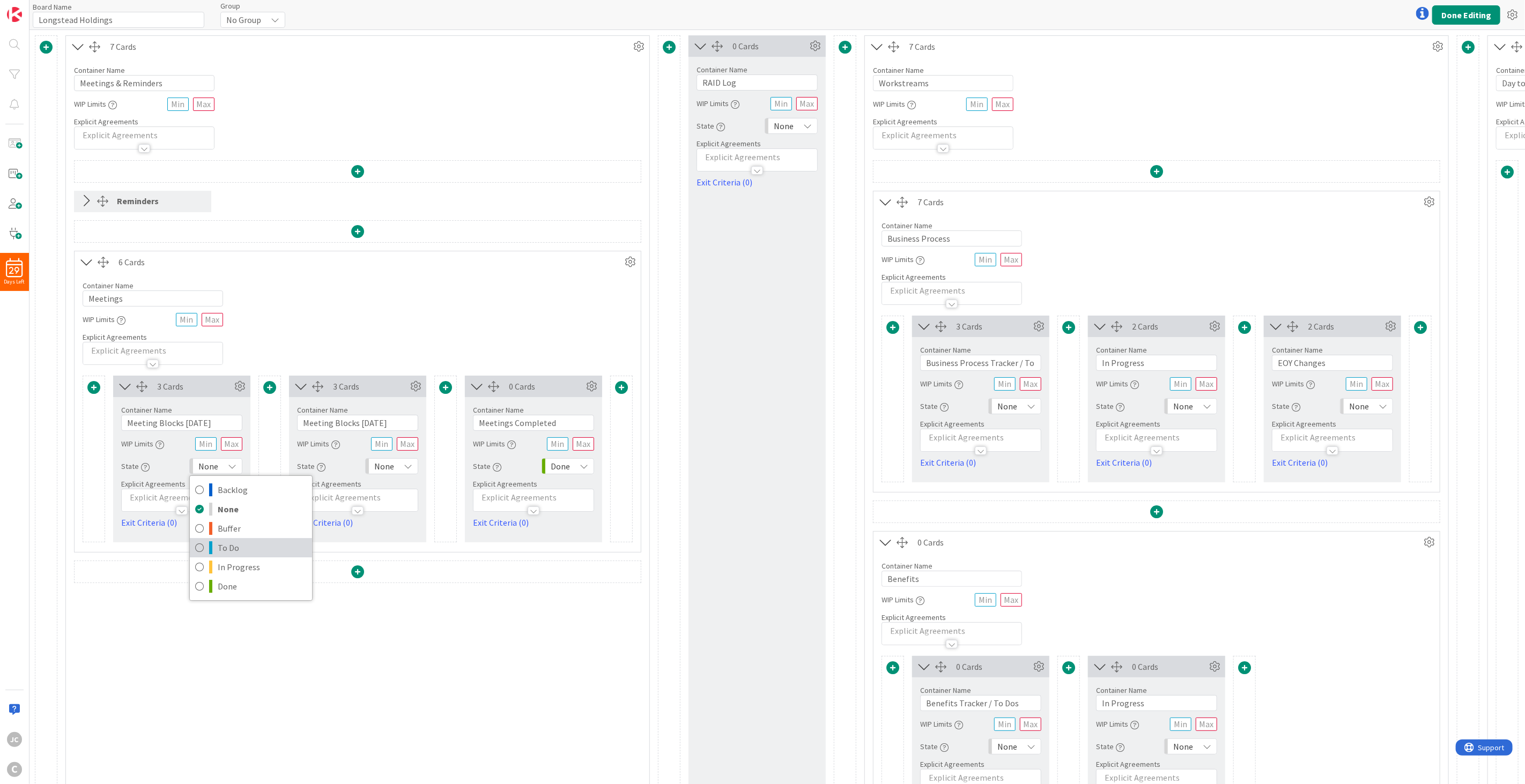
click at [253, 512] on span "To Do" at bounding box center [263, 547] width 89 height 16
click at [393, 468] on span "None" at bounding box center [384, 466] width 20 height 15
click at [402, 512] on span "In Progress" at bounding box center [438, 567] width 89 height 16
click at [354, 512] on div "Reminders 6 Cards Container Name 8 / 64 Meetings WIP Limits Explicit Agreements…" at bounding box center [357, 512] width 567 height 703
click at [92, 204] on icon at bounding box center [86, 201] width 17 height 14
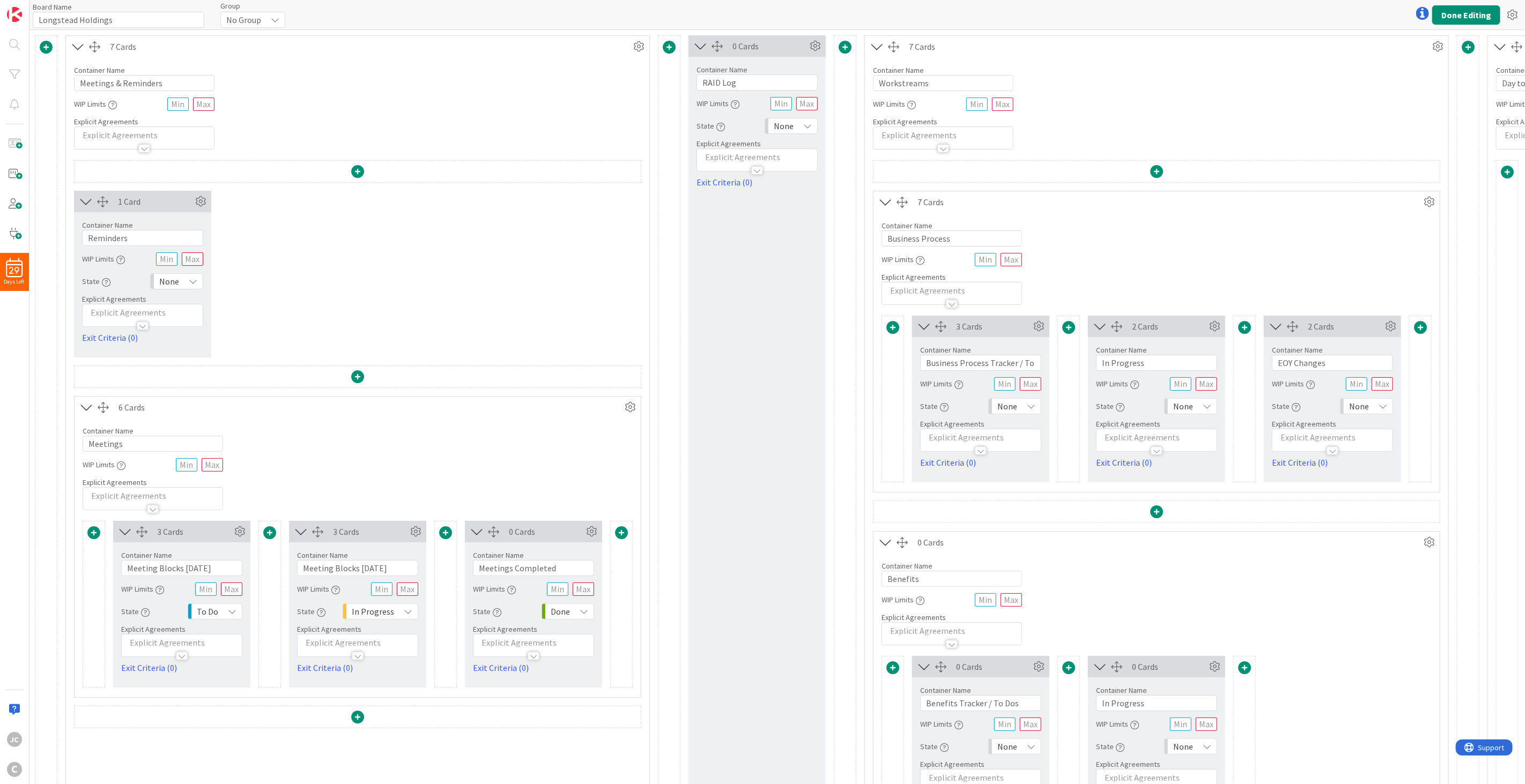
click at [177, 275] on span "None" at bounding box center [169, 282] width 20 height 15
click at [264, 302] on span "Backlog" at bounding box center [223, 304] width 89 height 16
click at [279, 289] on div "1 Card Container Name 9 / 64 Reminders WIP Limits State Backlog Backlog None Bu…" at bounding box center [357, 274] width 567 height 166
click at [177, 282] on span "Backlog" at bounding box center [164, 282] width 30 height 15
click at [183, 280] on div "Backlog" at bounding box center [172, 281] width 64 height 16
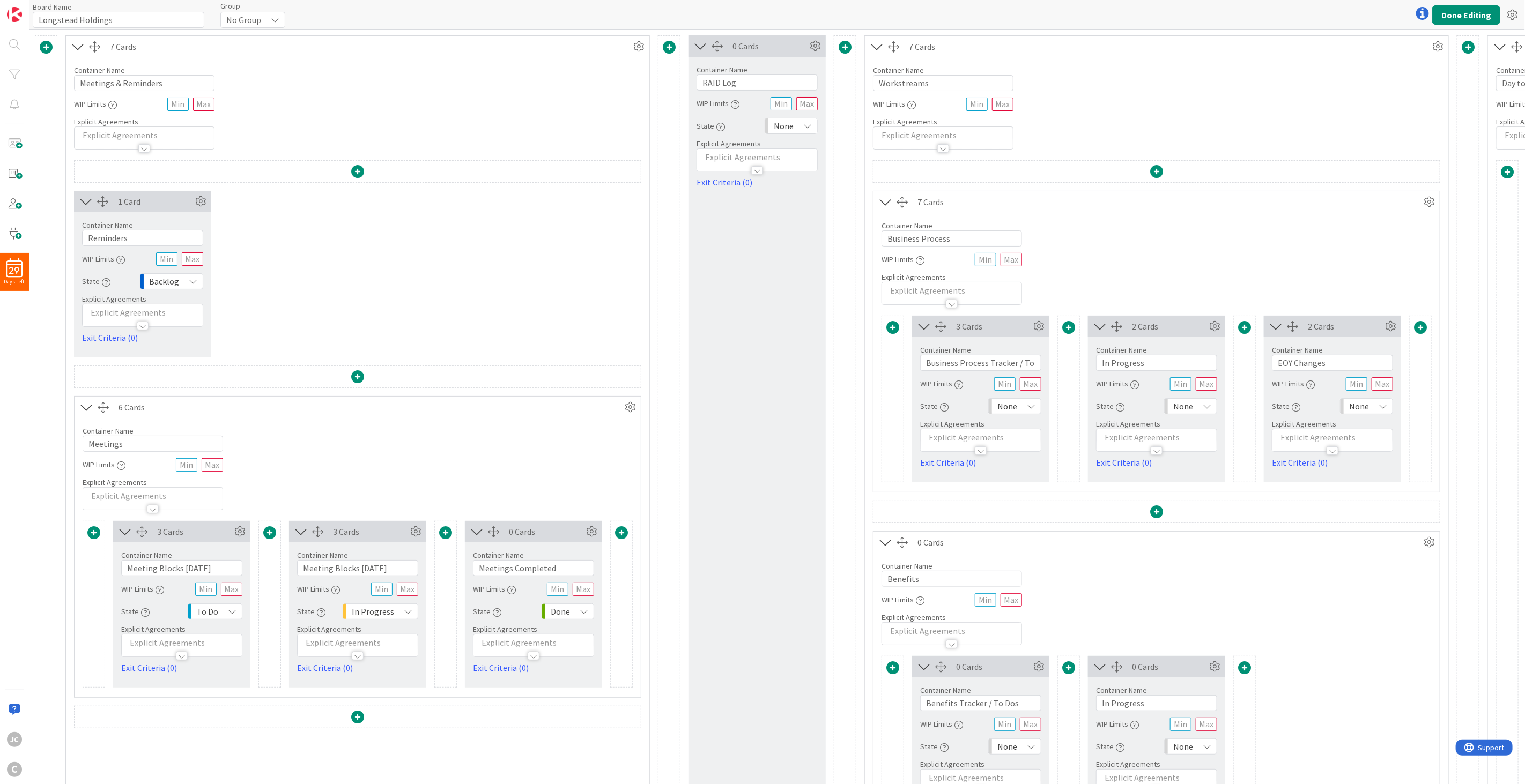
click at [102, 278] on icon "button" at bounding box center [106, 282] width 8 height 8
click at [254, 298] on icon at bounding box center [254, 296] width 10 height 10
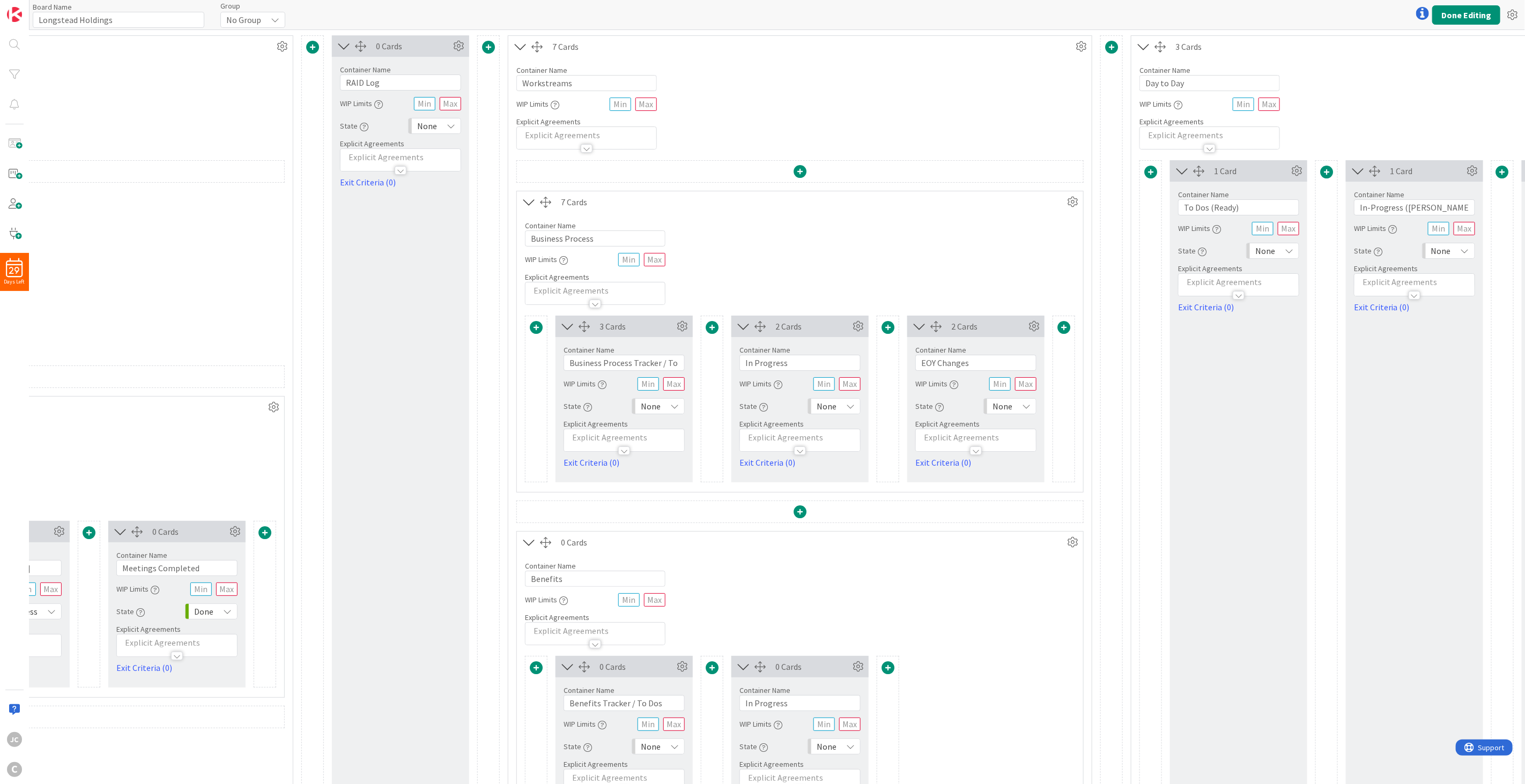
scroll to position [0, 357]
click at [451, 123] on icon at bounding box center [450, 126] width 8 height 8
click at [491, 207] on span "To Do" at bounding box center [481, 207] width 89 height 16
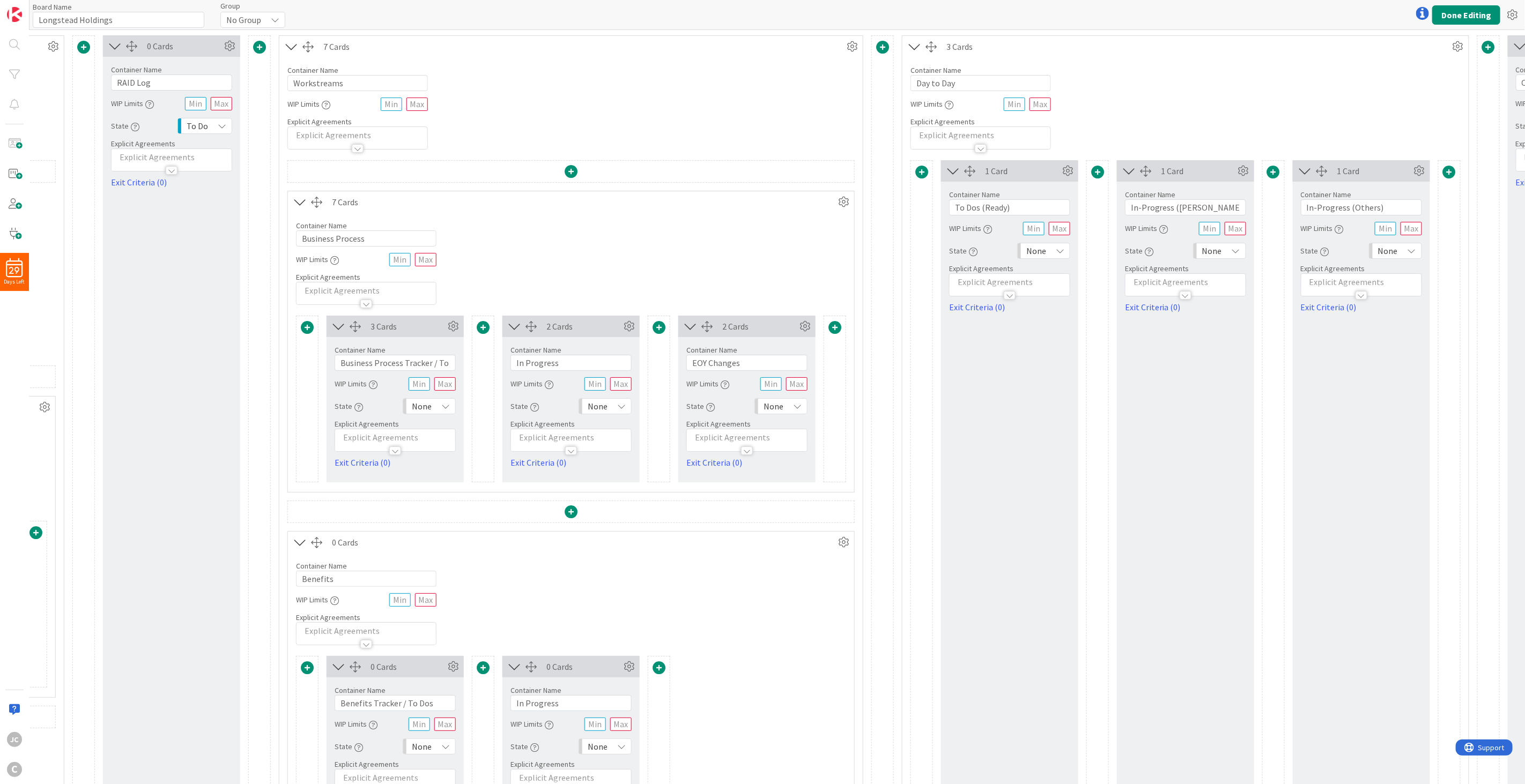
scroll to position [0, 596]
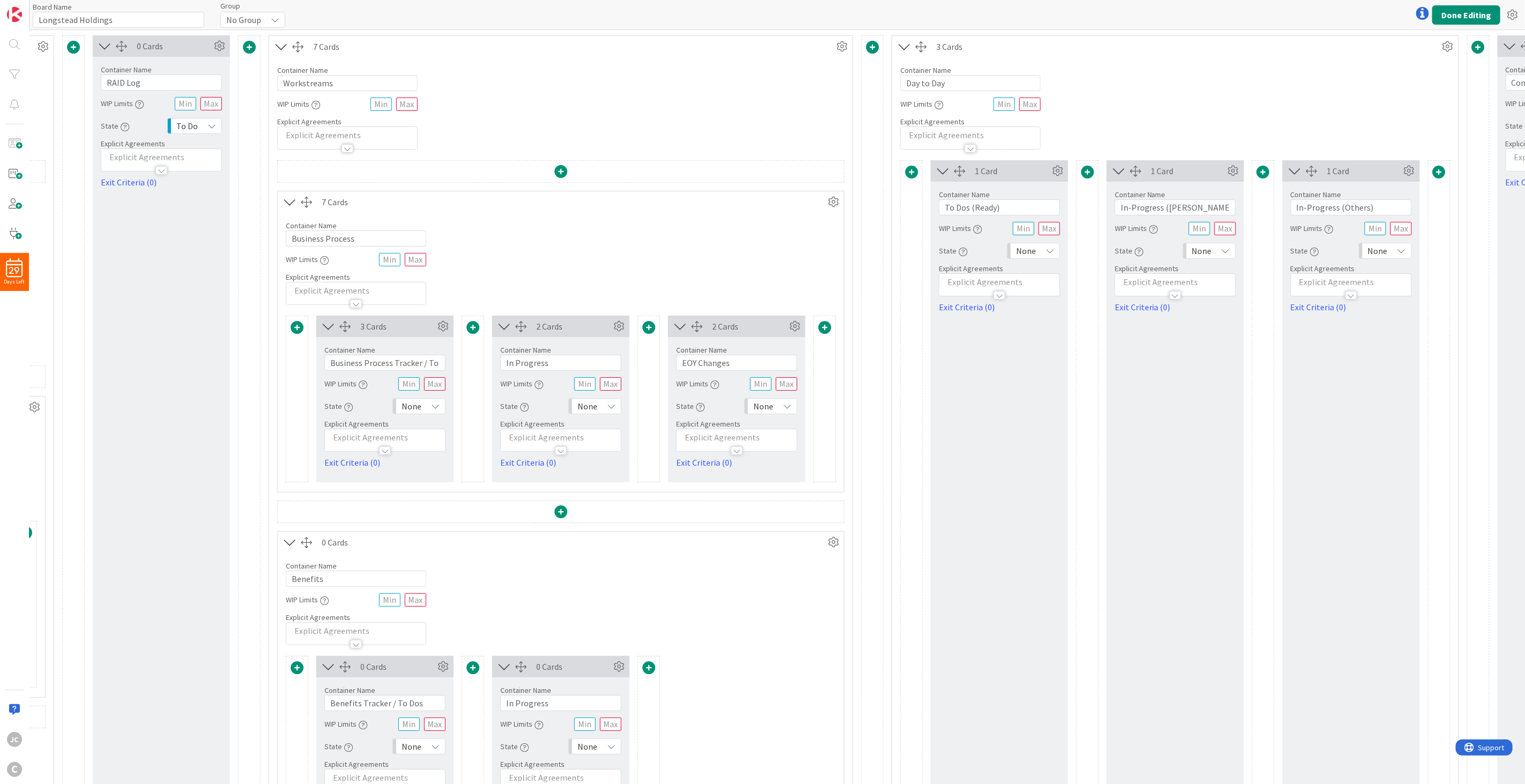
click at [416, 408] on span "None" at bounding box center [411, 406] width 20 height 15
click at [457, 490] on span "To Do" at bounding box center [466, 487] width 89 height 16
click at [590, 406] on span "None" at bounding box center [588, 406] width 20 height 15
click at [620, 505] on span "In Progress" at bounding box center [641, 506] width 89 height 16
click at [770, 406] on span "None" at bounding box center [763, 406] width 20 height 15
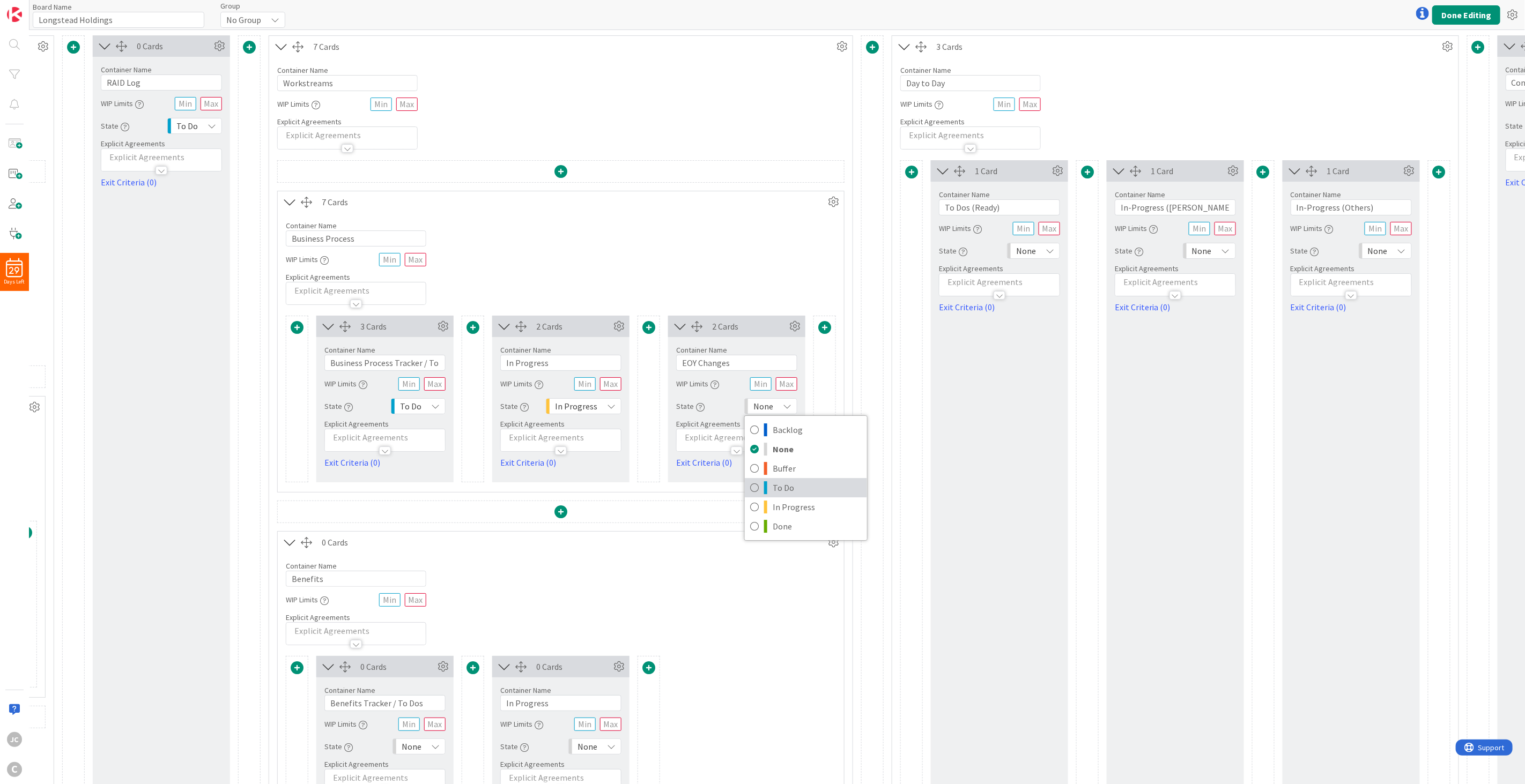
click at [814, 491] on span "To Do" at bounding box center [818, 487] width 89 height 16
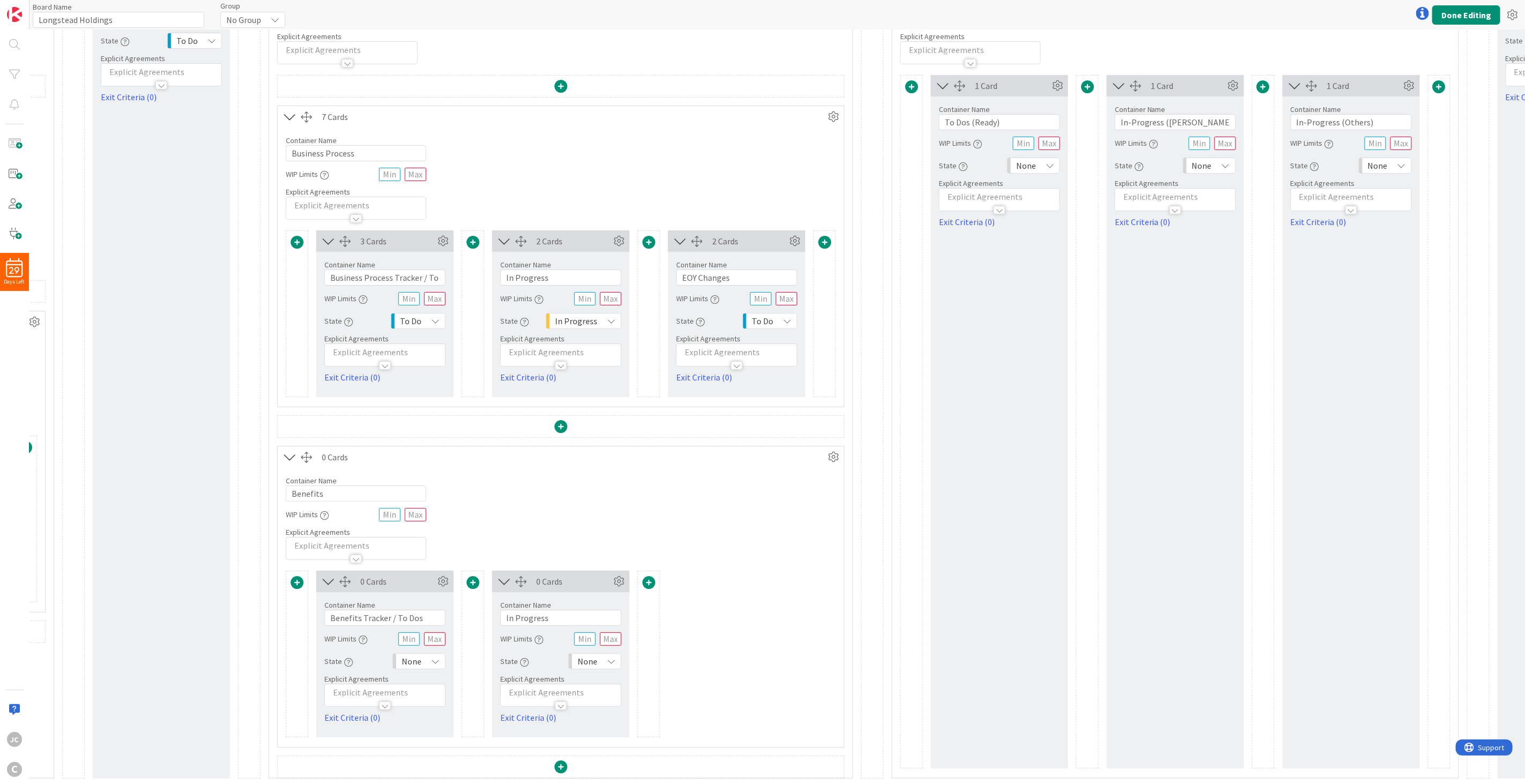
click at [431, 512] on div "None" at bounding box center [419, 661] width 53 height 16
click at [456, 512] on span "To Do" at bounding box center [466, 599] width 89 height 16
click at [588, 512] on span "None" at bounding box center [588, 661] width 20 height 15
click at [620, 512] on span "In Progress" at bounding box center [641, 618] width 89 height 16
click at [714, 512] on div "0 Cards Container Name 25 / 64 Benefits Tracker / To Dos WIP Limits State To Do…" at bounding box center [560, 654] width 550 height 166
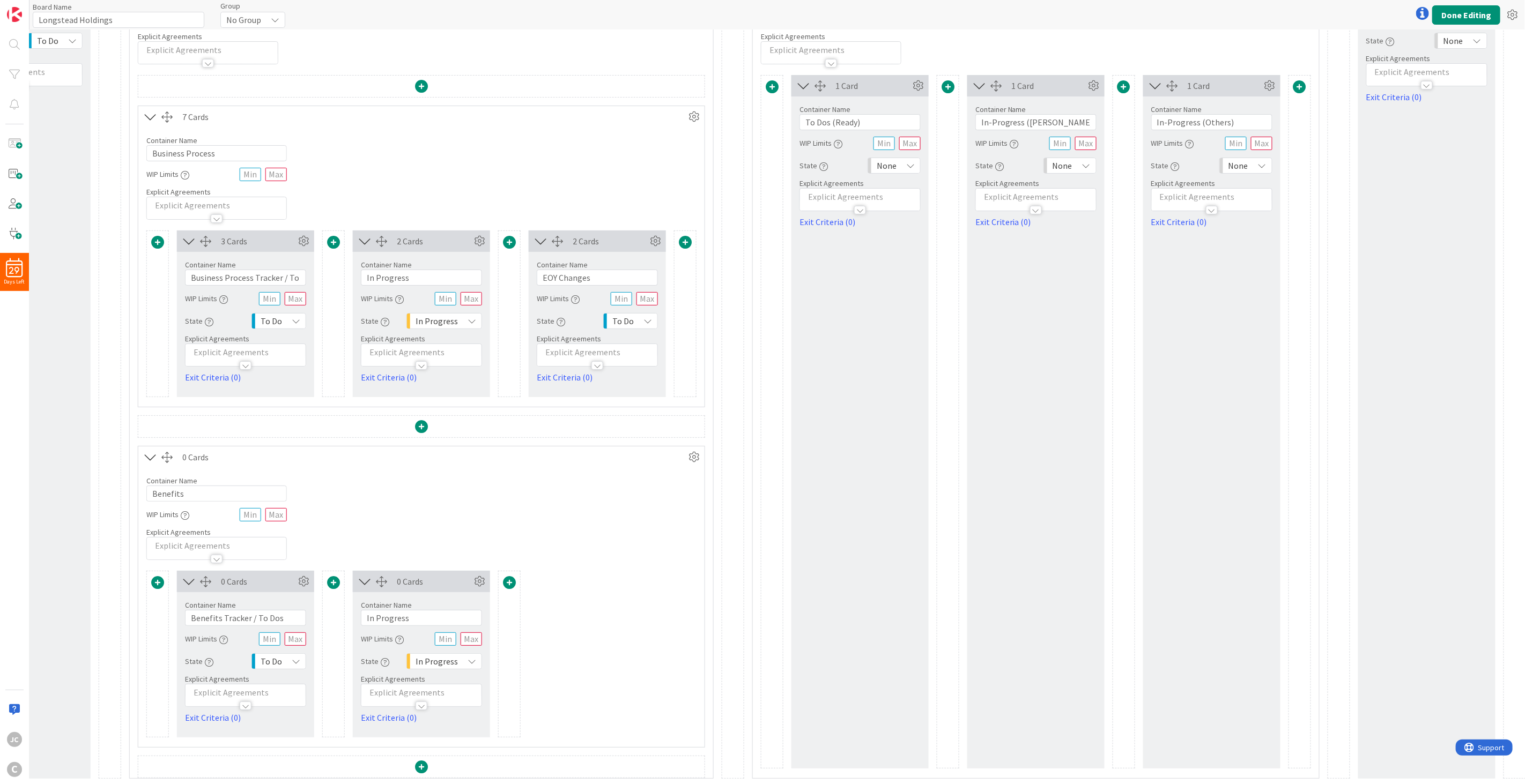
scroll to position [95, 751]
click at [900, 161] on icon at bounding box center [903, 165] width 8 height 8
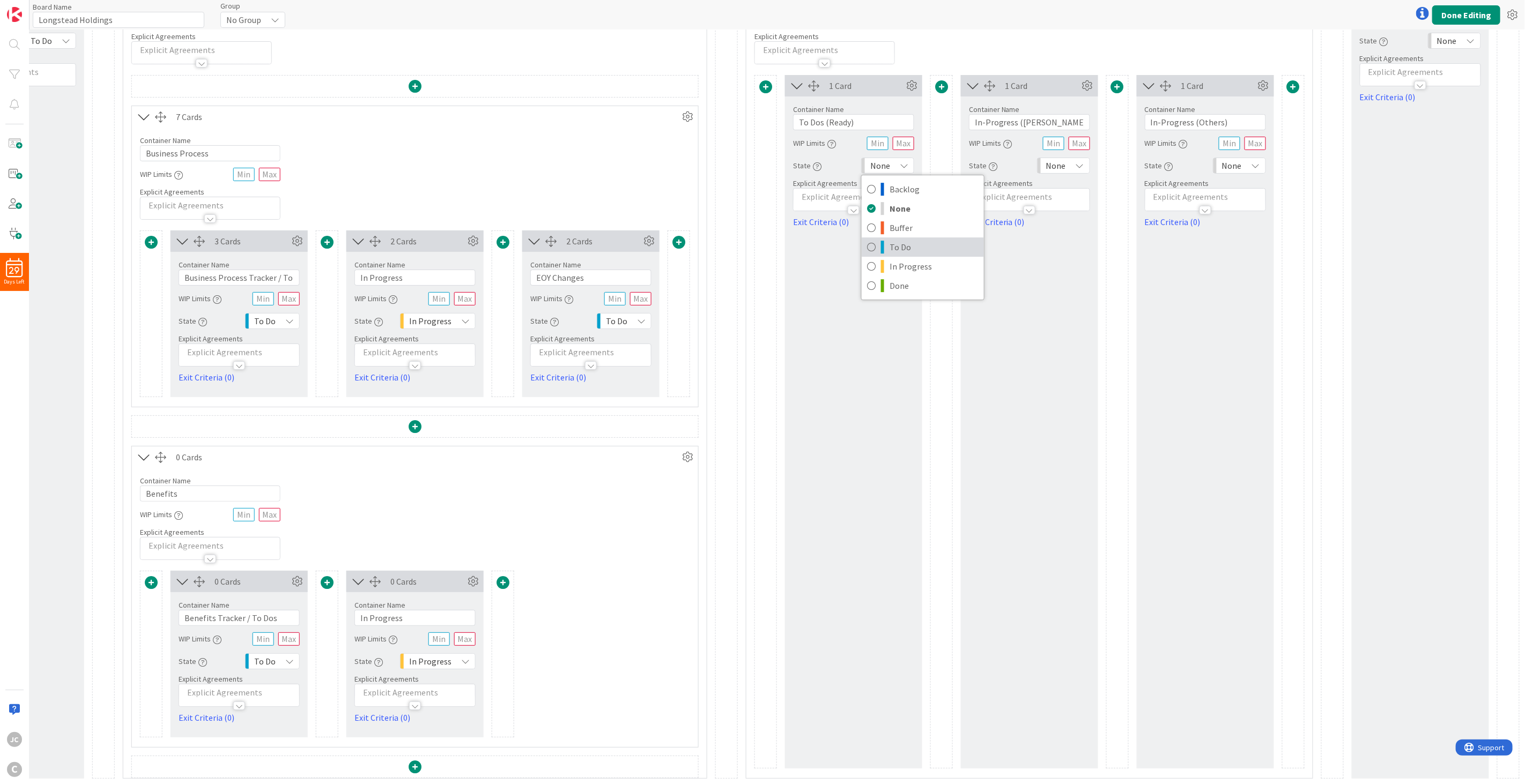
click at [919, 239] on span "To Do" at bounding box center [934, 247] width 89 height 16
click at [1029, 158] on span "None" at bounding box center [1056, 166] width 20 height 15
click at [1029, 258] on span "In Progress" at bounding box center [1110, 266] width 89 height 16
click at [1029, 160] on div "None" at bounding box center [1240, 165] width 53 height 16
click at [1029, 266] on link "In Progress" at bounding box center [1274, 266] width 122 height 19
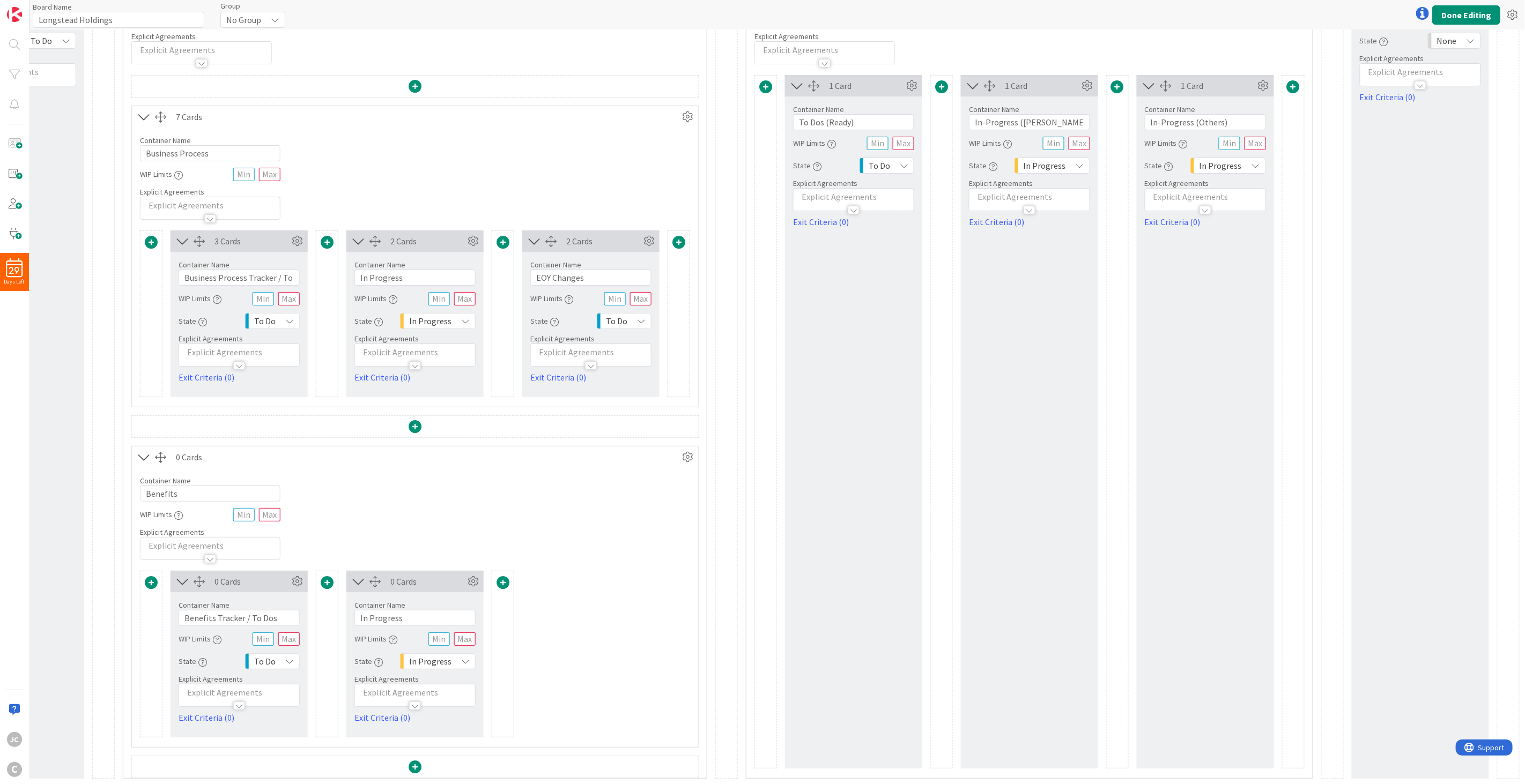
scroll to position [0, 751]
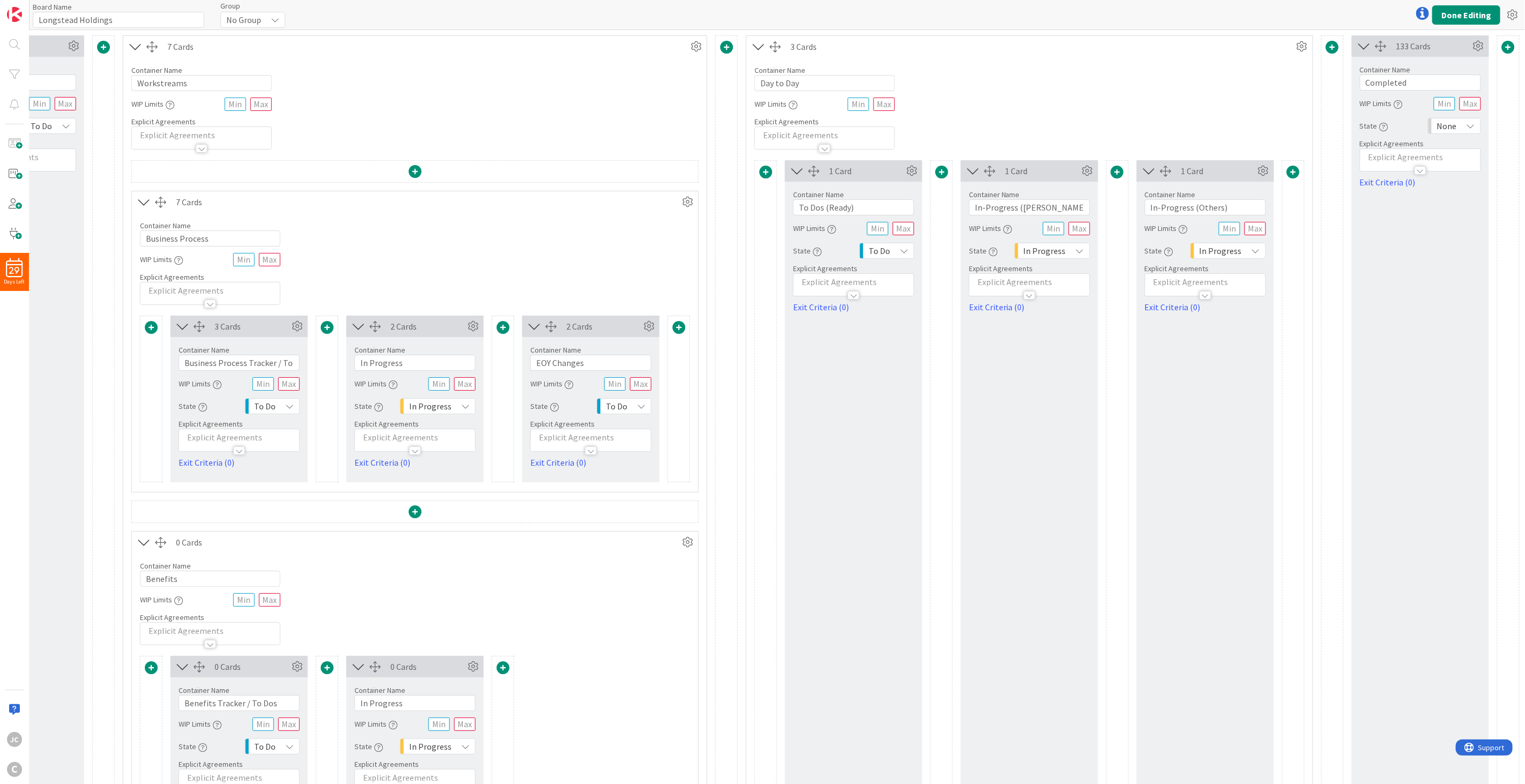
click at [1029, 123] on span "None" at bounding box center [1447, 126] width 20 height 15
click at [1029, 238] on span "Done" at bounding box center [1431, 245] width 89 height 16
click at [1029, 308] on div "133 Cards Container Name 9 / 64 Completed WIP Limits State Done Backlog None Bu…" at bounding box center [1420, 450] width 137 height 829
click at [1029, 14] on button "Done Editing" at bounding box center [1467, 14] width 68 height 19
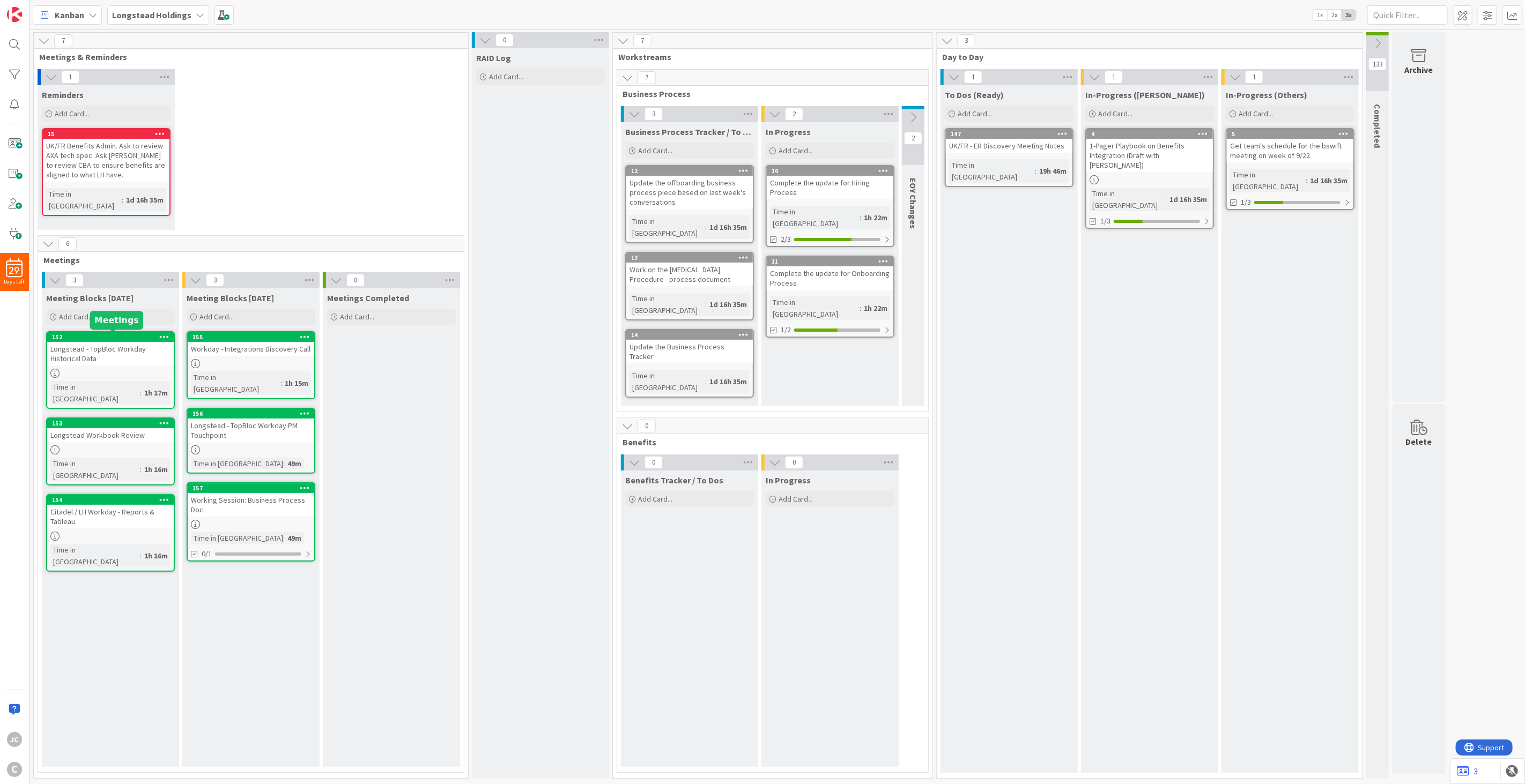
click at [135, 334] on div "152" at bounding box center [113, 338] width 122 height 8
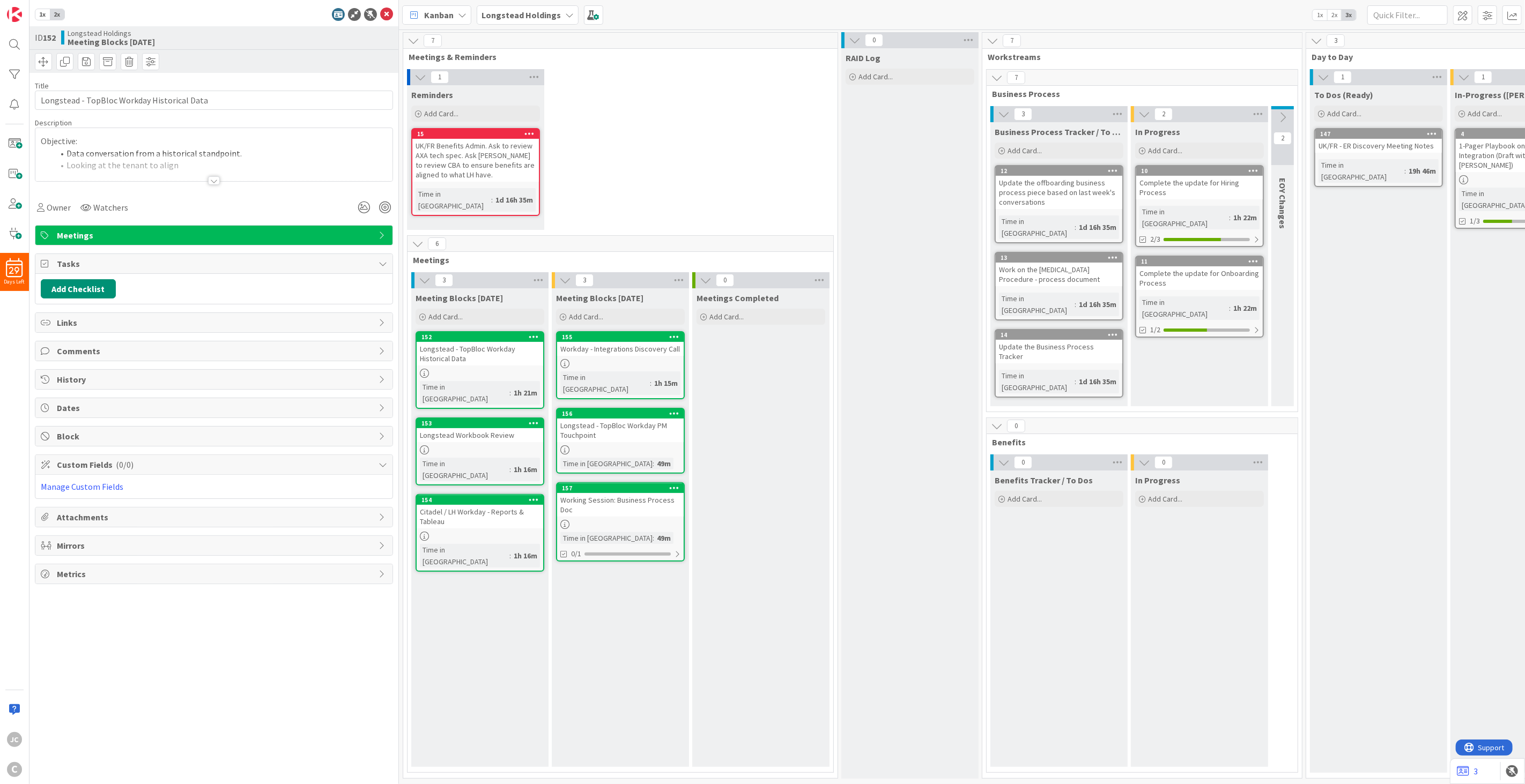
click at [217, 159] on div at bounding box center [214, 167] width 357 height 27
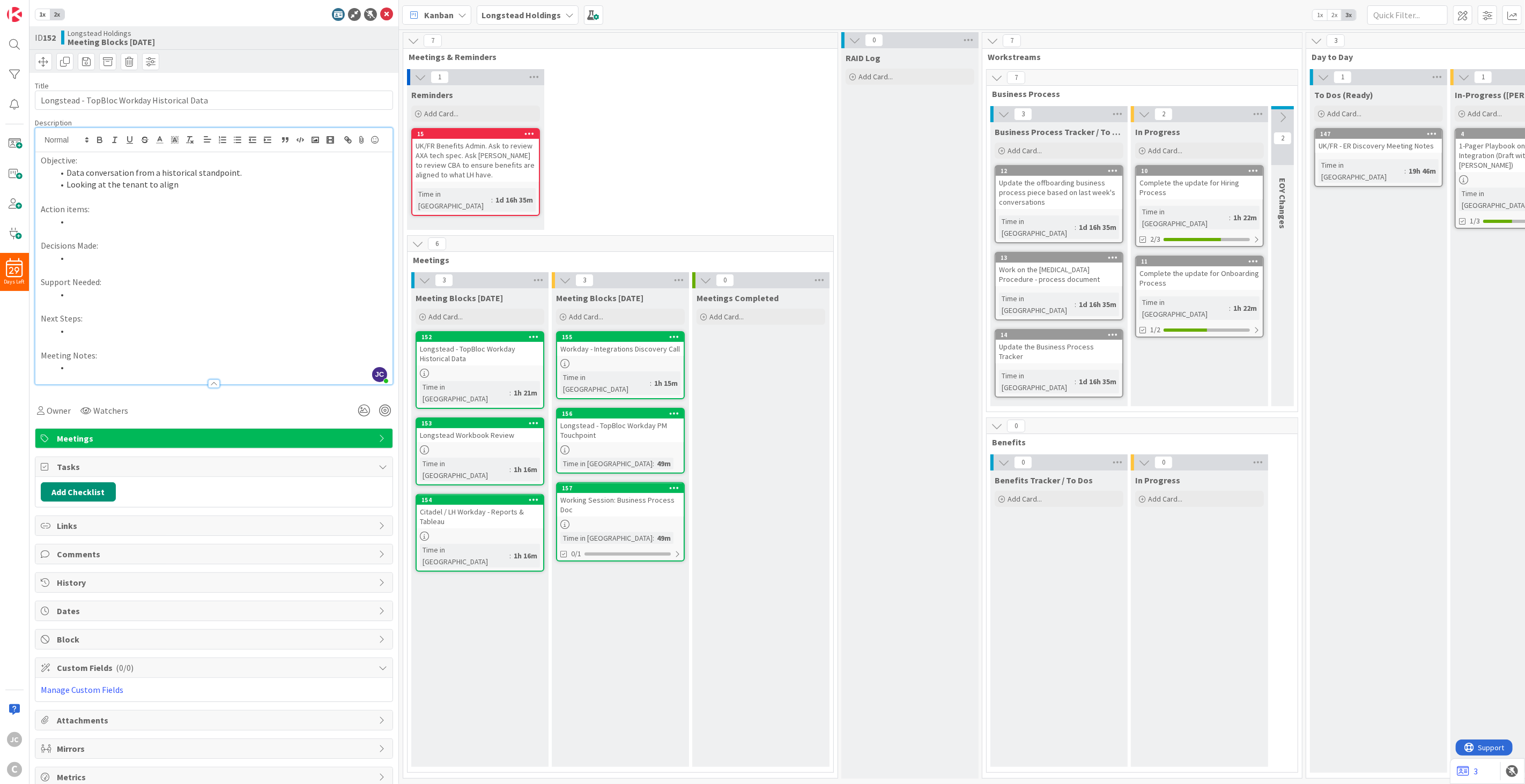
click at [217, 264] on li at bounding box center [220, 258] width 334 height 12
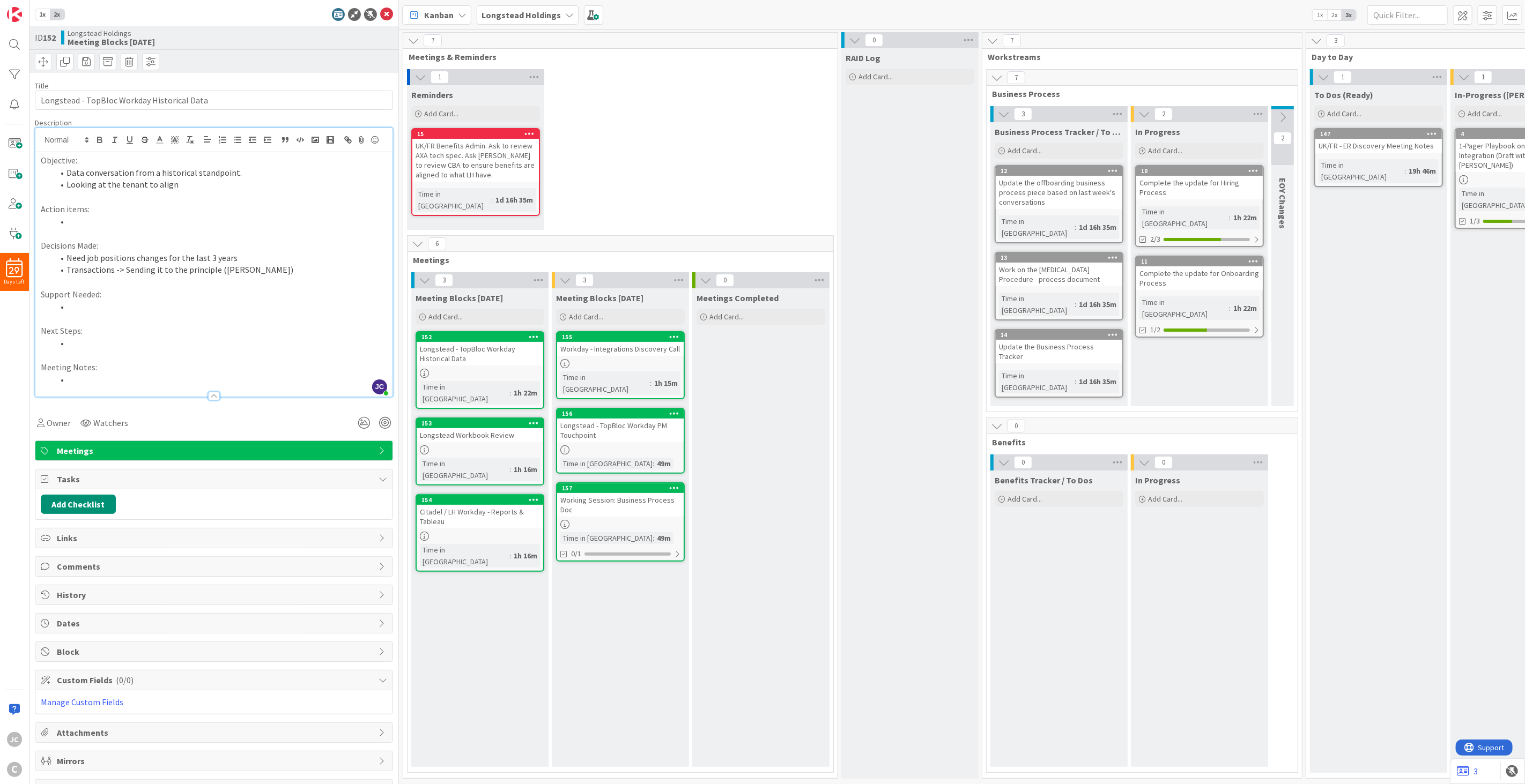
click at [297, 276] on li "Transactions -> Sending it to the principle ([PERSON_NAME])" at bounding box center [220, 269] width 334 height 12
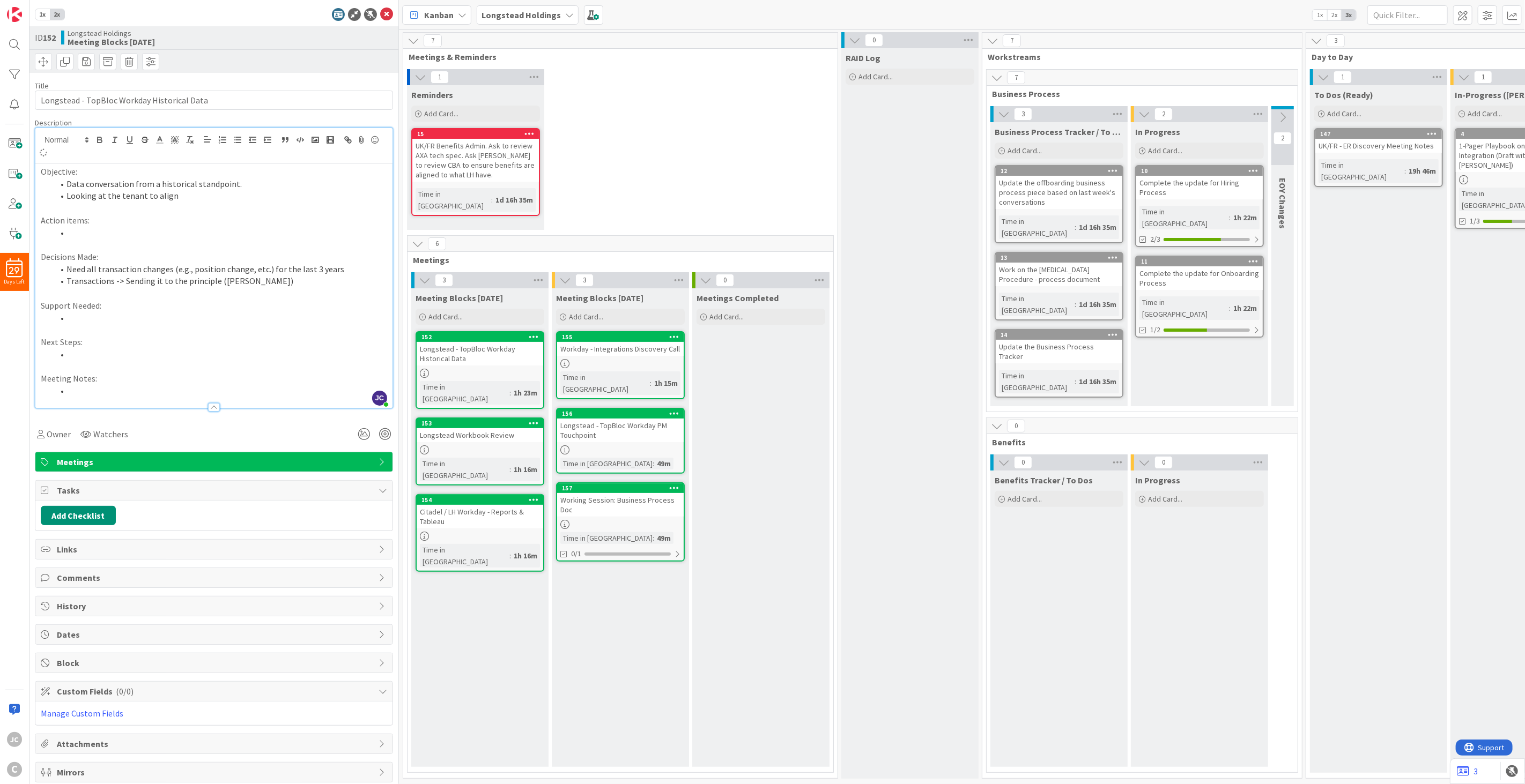
click at [247, 348] on p "Next Steps:" at bounding box center [214, 342] width 347 height 12
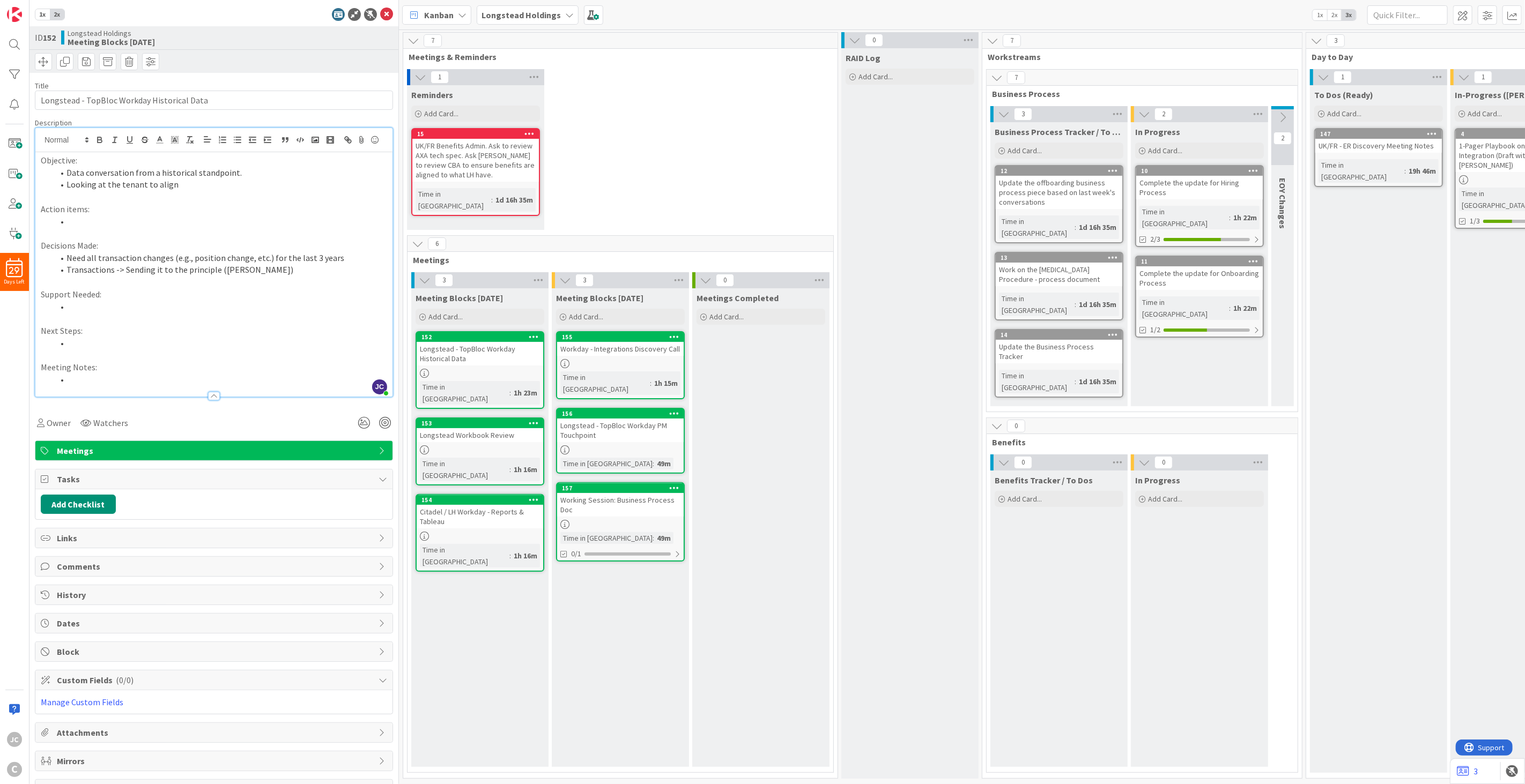
click at [248, 313] on li at bounding box center [220, 306] width 334 height 12
click at [734, 7] on div "Kanban Longstead Holdings 1x 2x 3x" at bounding box center [962, 14] width 1126 height 30
click at [172, 216] on p "Action items:" at bounding box center [214, 209] width 347 height 12
click at [168, 228] on li at bounding box center [220, 222] width 334 height 12
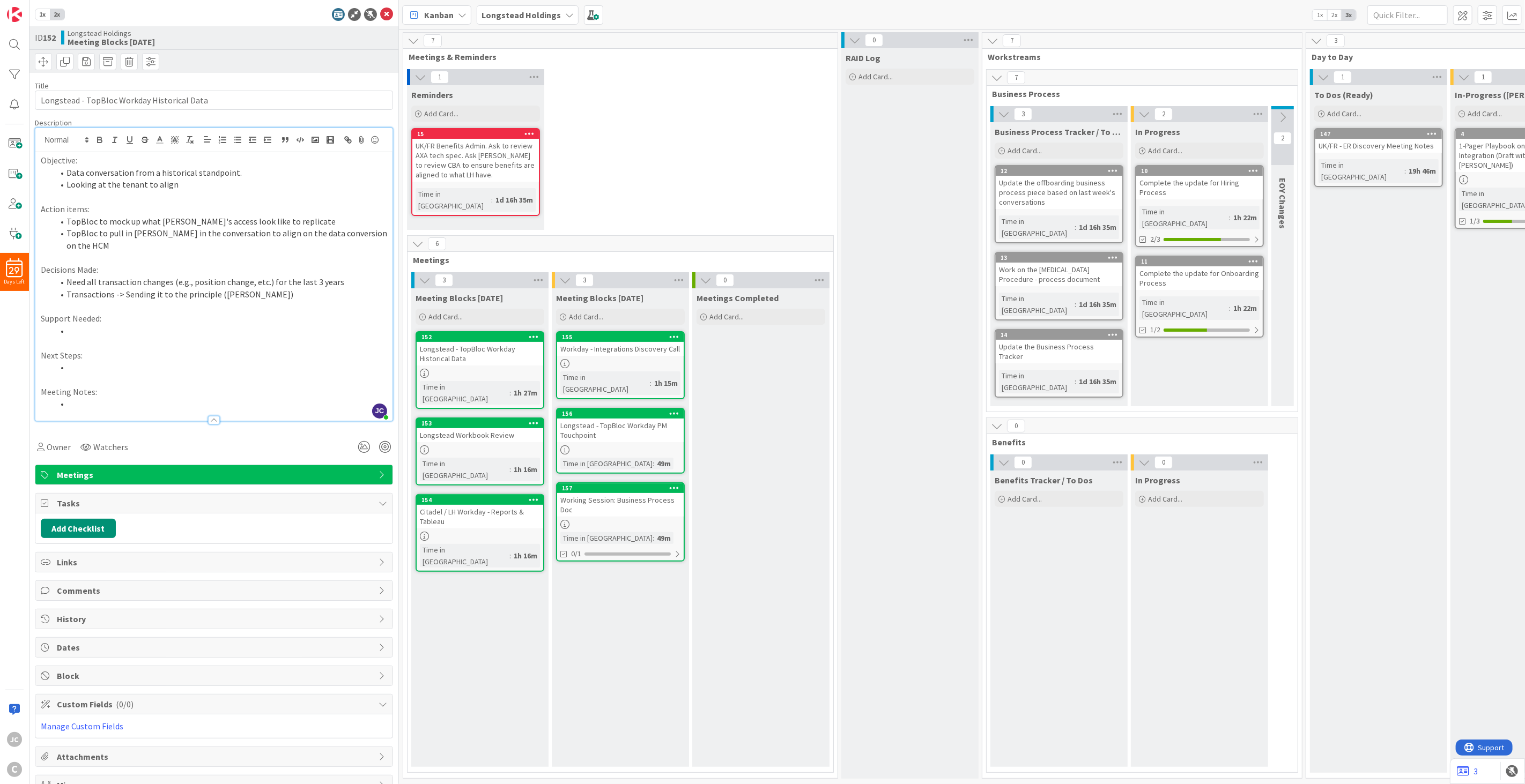
click at [163, 331] on li at bounding box center [220, 331] width 334 height 12
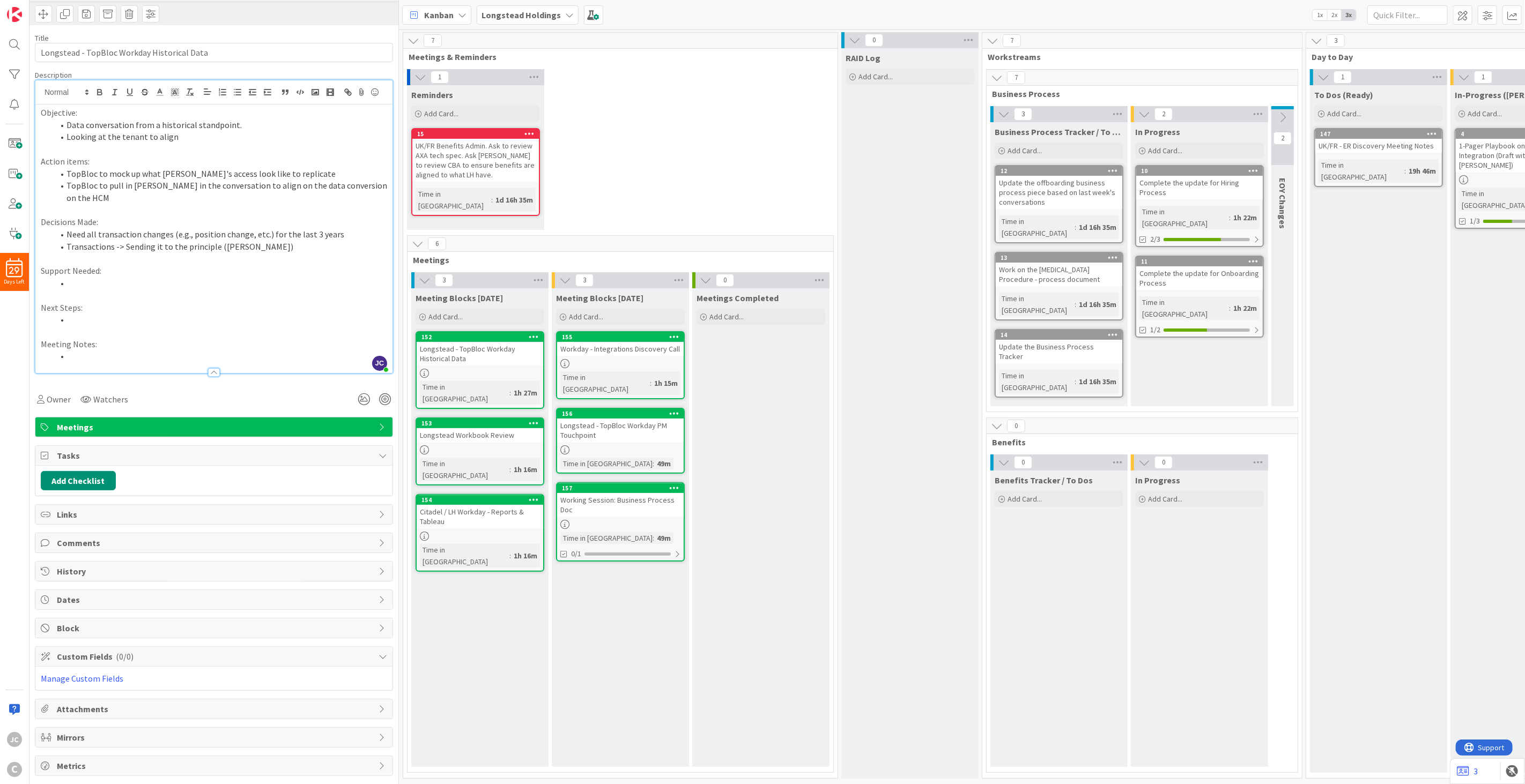
click at [157, 356] on li at bounding box center [220, 356] width 334 height 12
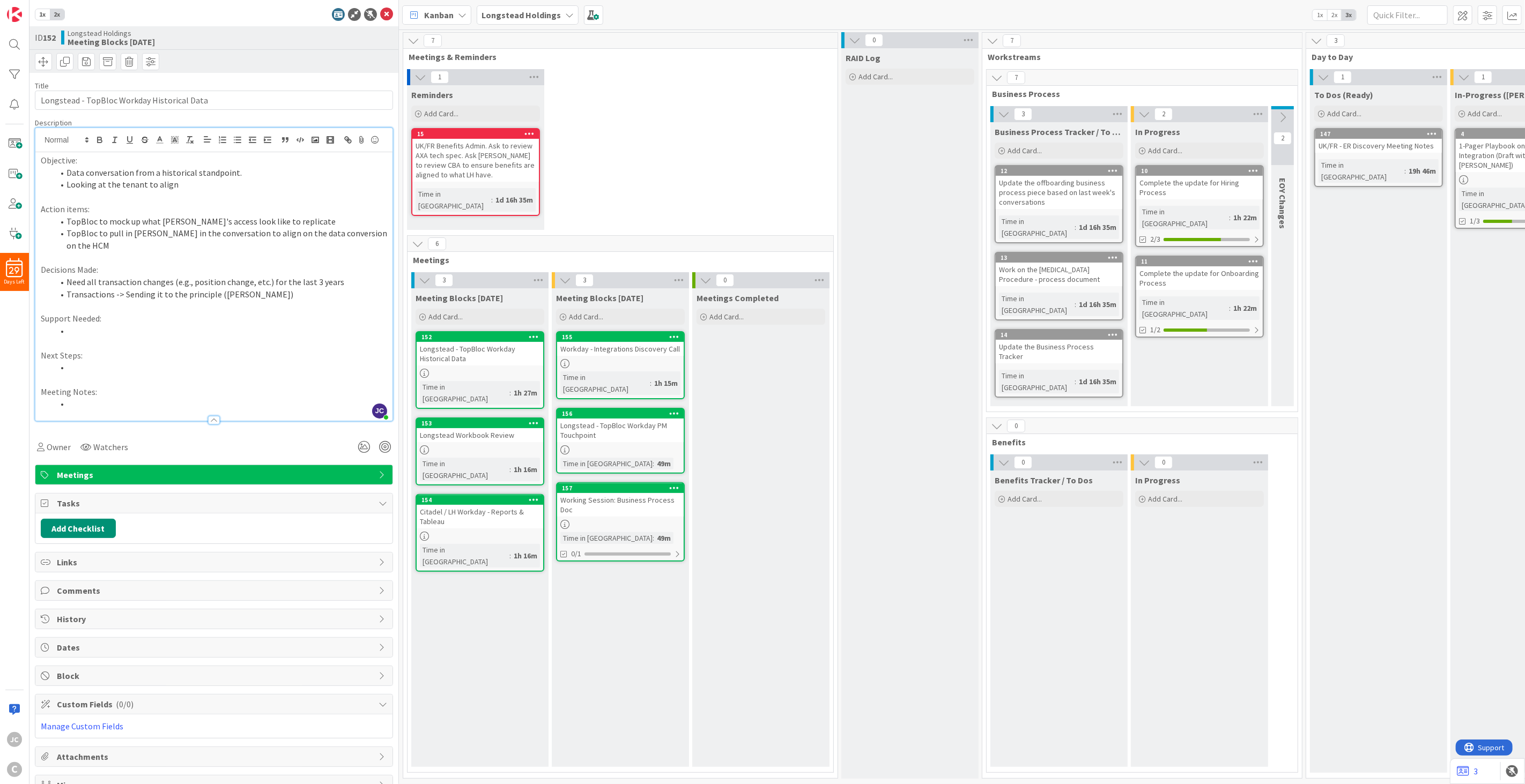
click at [168, 347] on p at bounding box center [214, 343] width 347 height 12
click at [181, 335] on li at bounding box center [220, 331] width 334 height 12
click at [190, 328] on li at bounding box center [220, 331] width 334 height 12
click at [220, 216] on p "Action items:" at bounding box center [214, 209] width 347 height 12
click at [243, 191] on li "Looking at the tenant to align" at bounding box center [220, 185] width 334 height 12
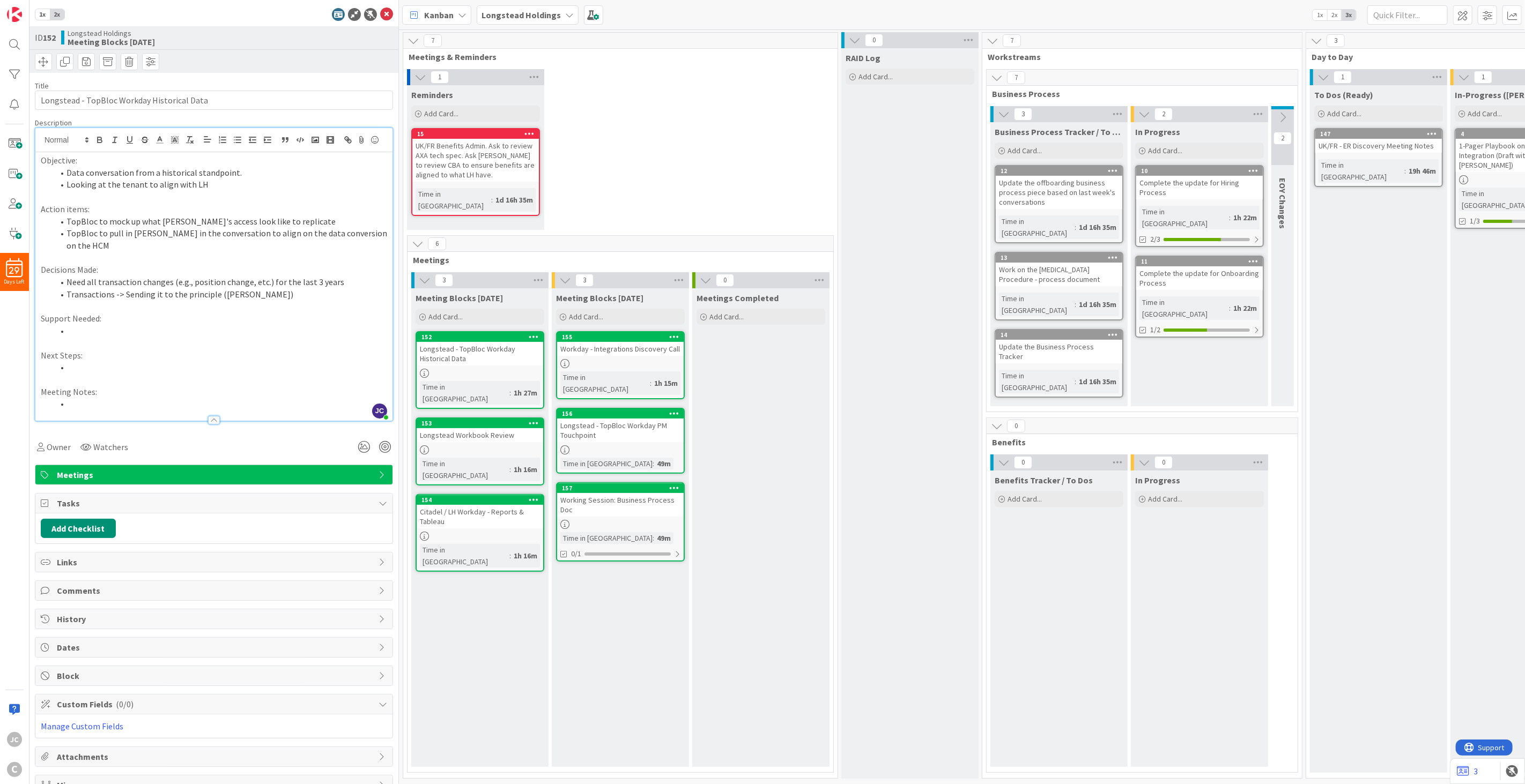
click at [206, 373] on li at bounding box center [220, 367] width 334 height 12
click at [212, 362] on p "Next Steps:" at bounding box center [214, 356] width 347 height 12
click at [222, 324] on p "Support Needed:" at bounding box center [214, 319] width 347 height 12
click at [185, 368] on li at bounding box center [220, 367] width 334 height 12
click at [117, 405] on li at bounding box center [220, 404] width 334 height 12
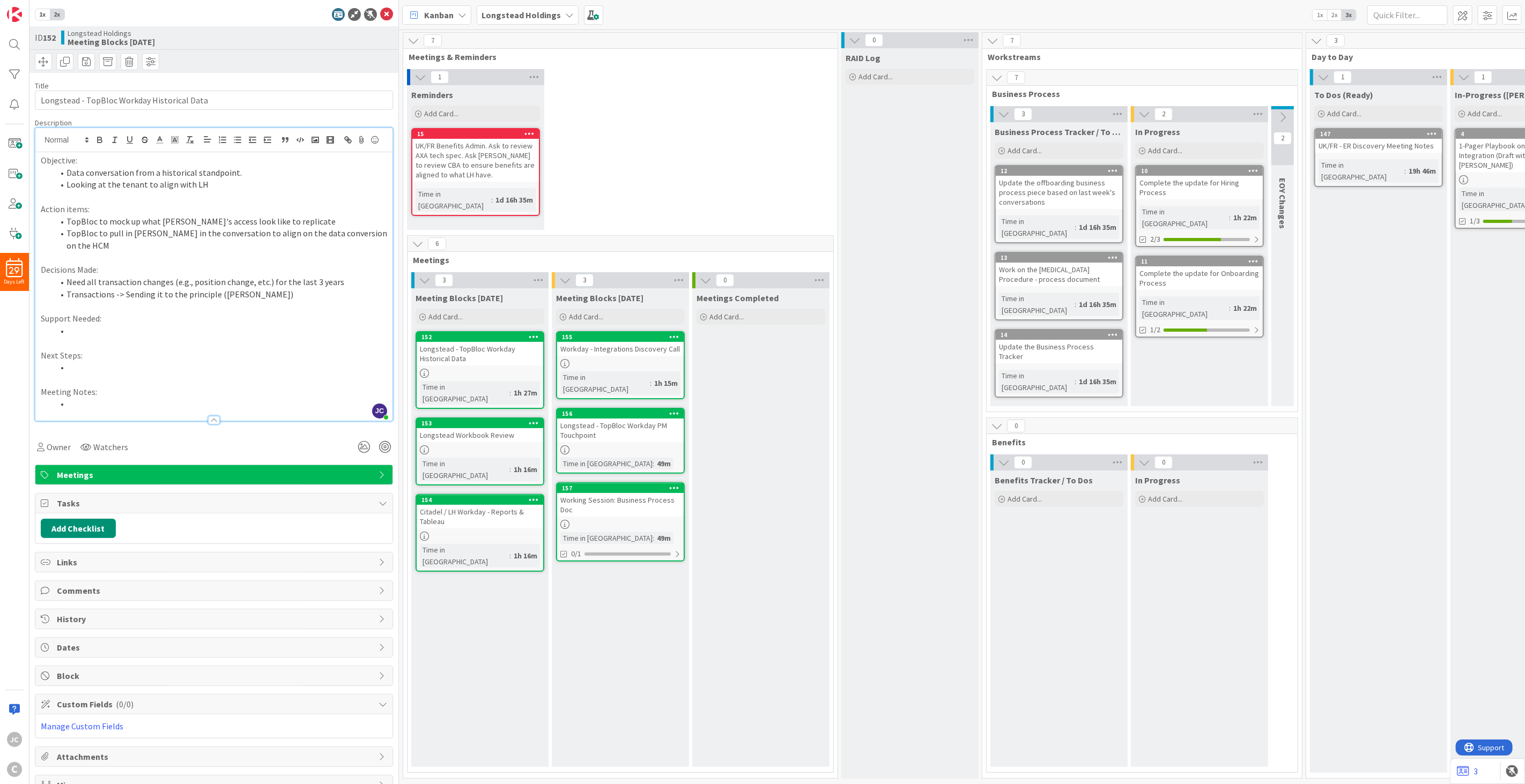
click at [172, 512] on span "Custom Fields ( 0/0 )" at bounding box center [215, 704] width 317 height 13
click at [380, 16] on icon at bounding box center [386, 14] width 13 height 13
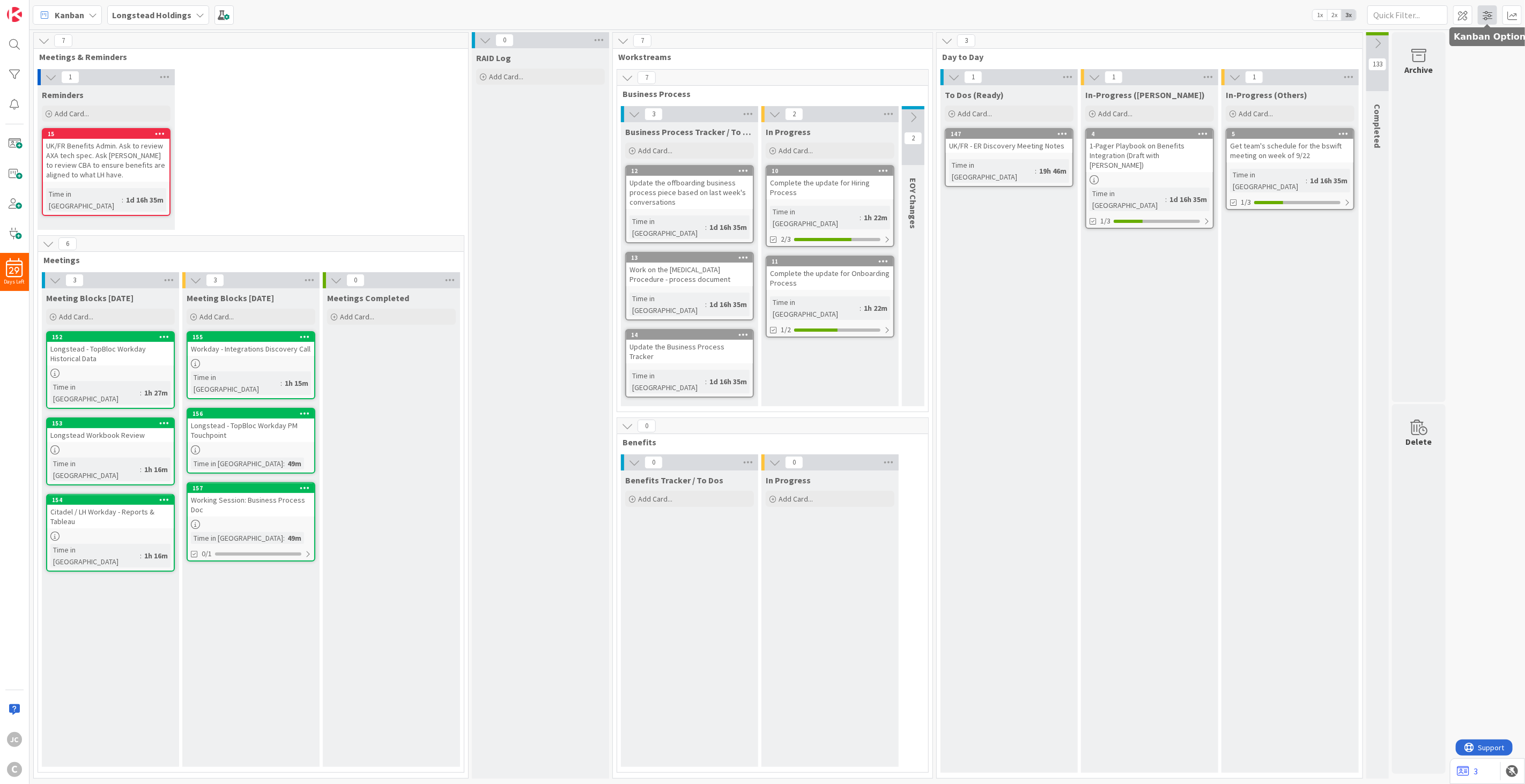
click at [1029, 14] on span at bounding box center [1487, 14] width 19 height 19
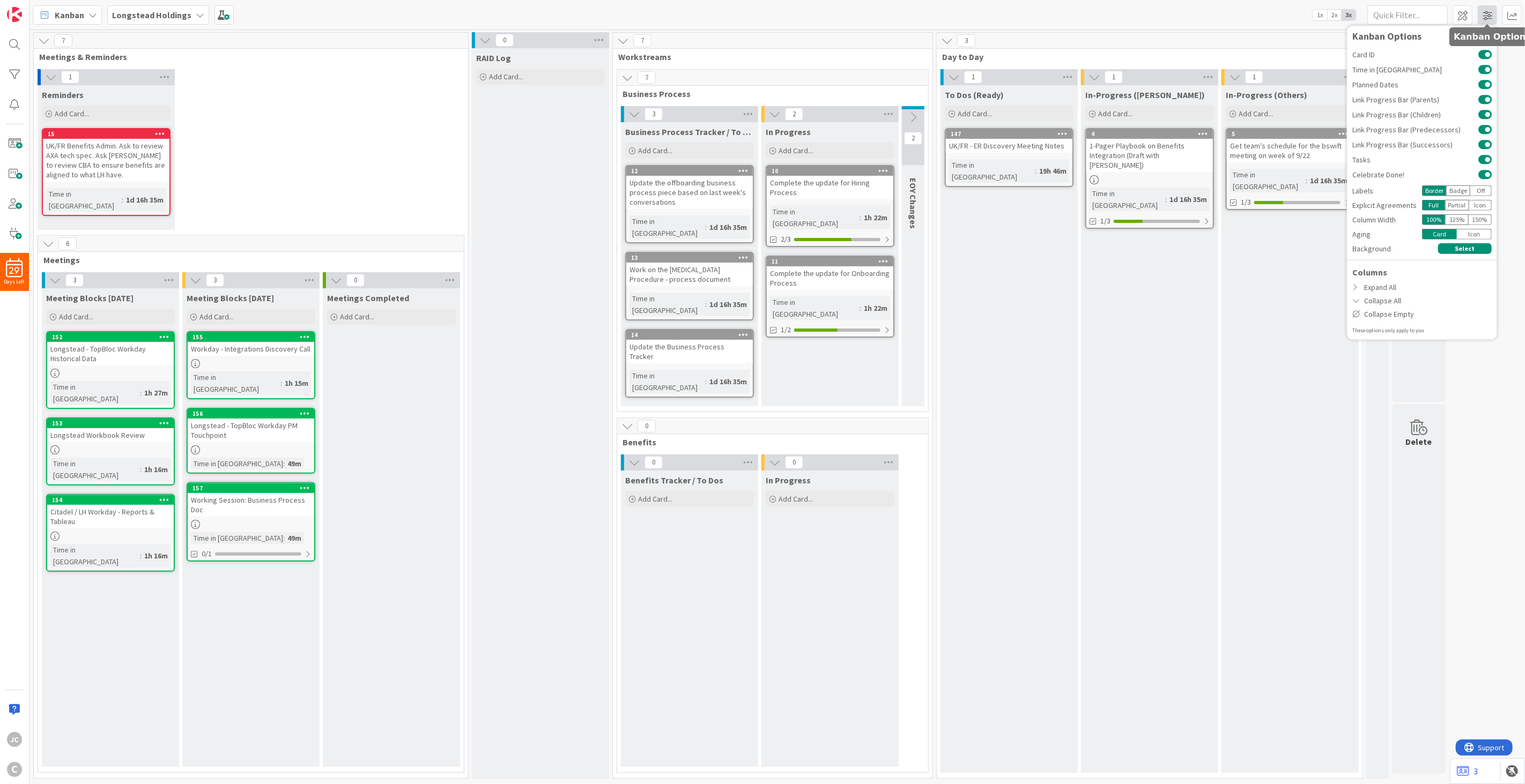
click at [1029, 14] on span at bounding box center [1487, 14] width 19 height 19
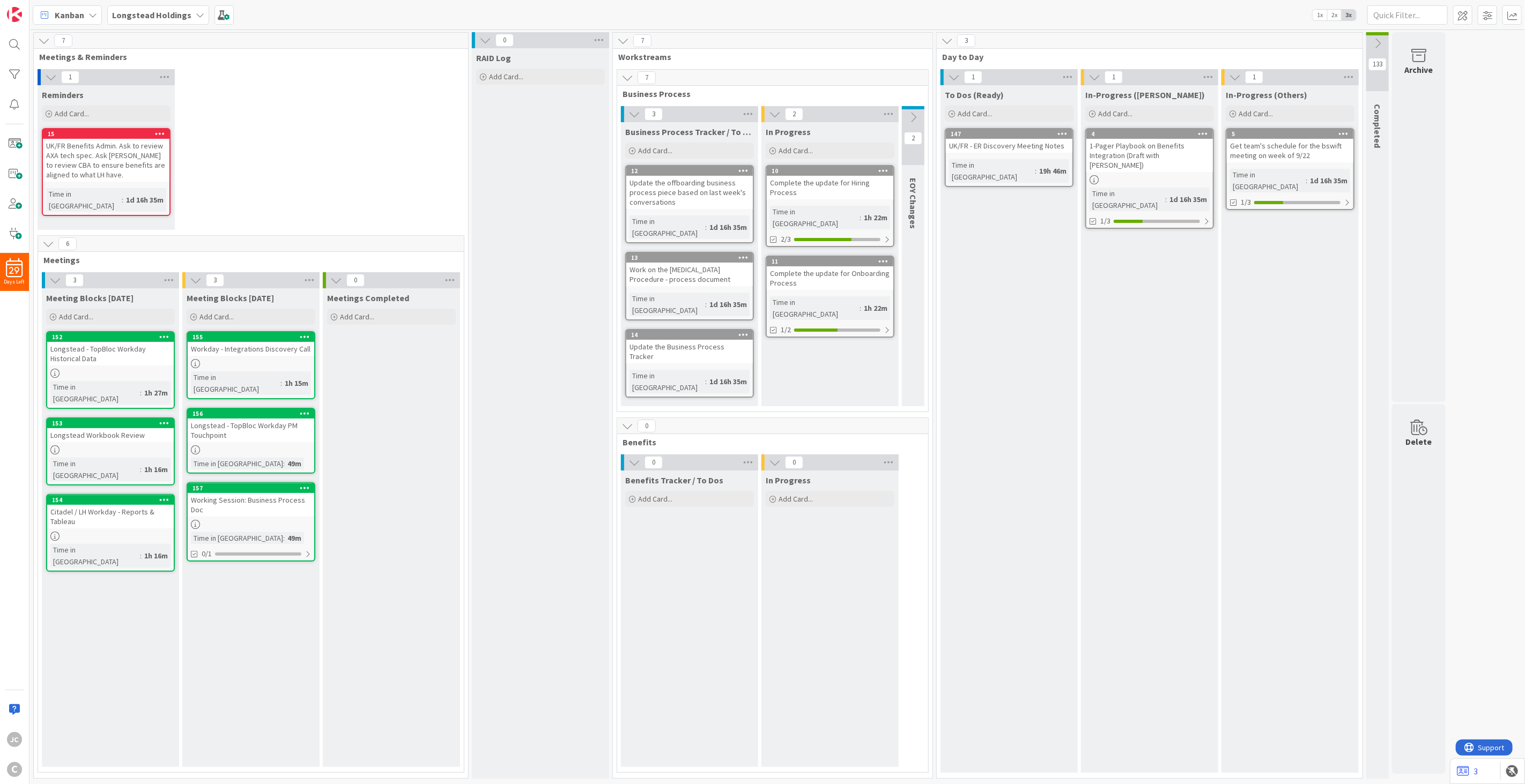
click at [129, 347] on div "Longstead - TopBloc Workday Historical Data" at bounding box center [110, 353] width 126 height 23
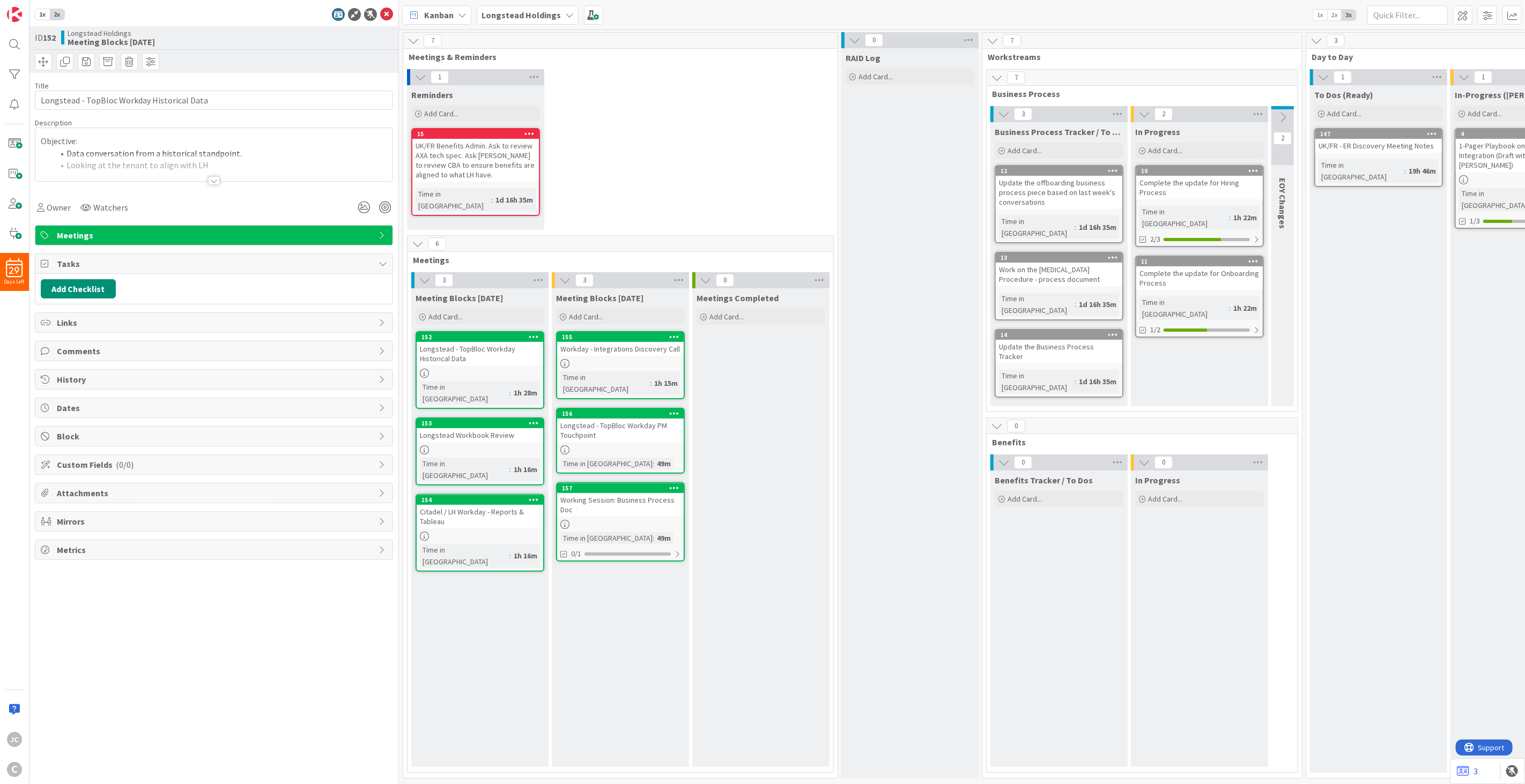
click at [212, 155] on div at bounding box center [214, 167] width 357 height 27
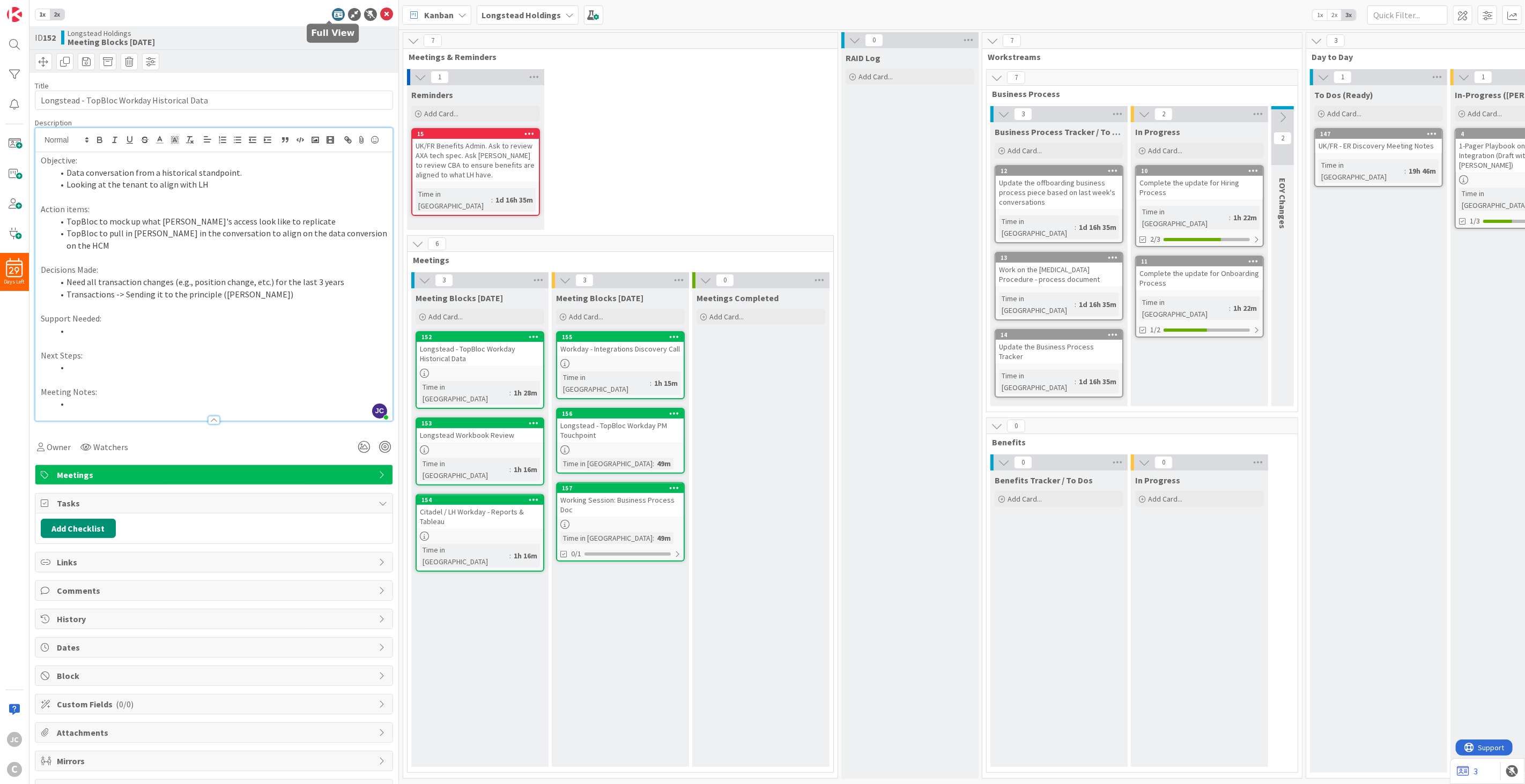
click at [332, 19] on icon at bounding box center [338, 14] width 13 height 13
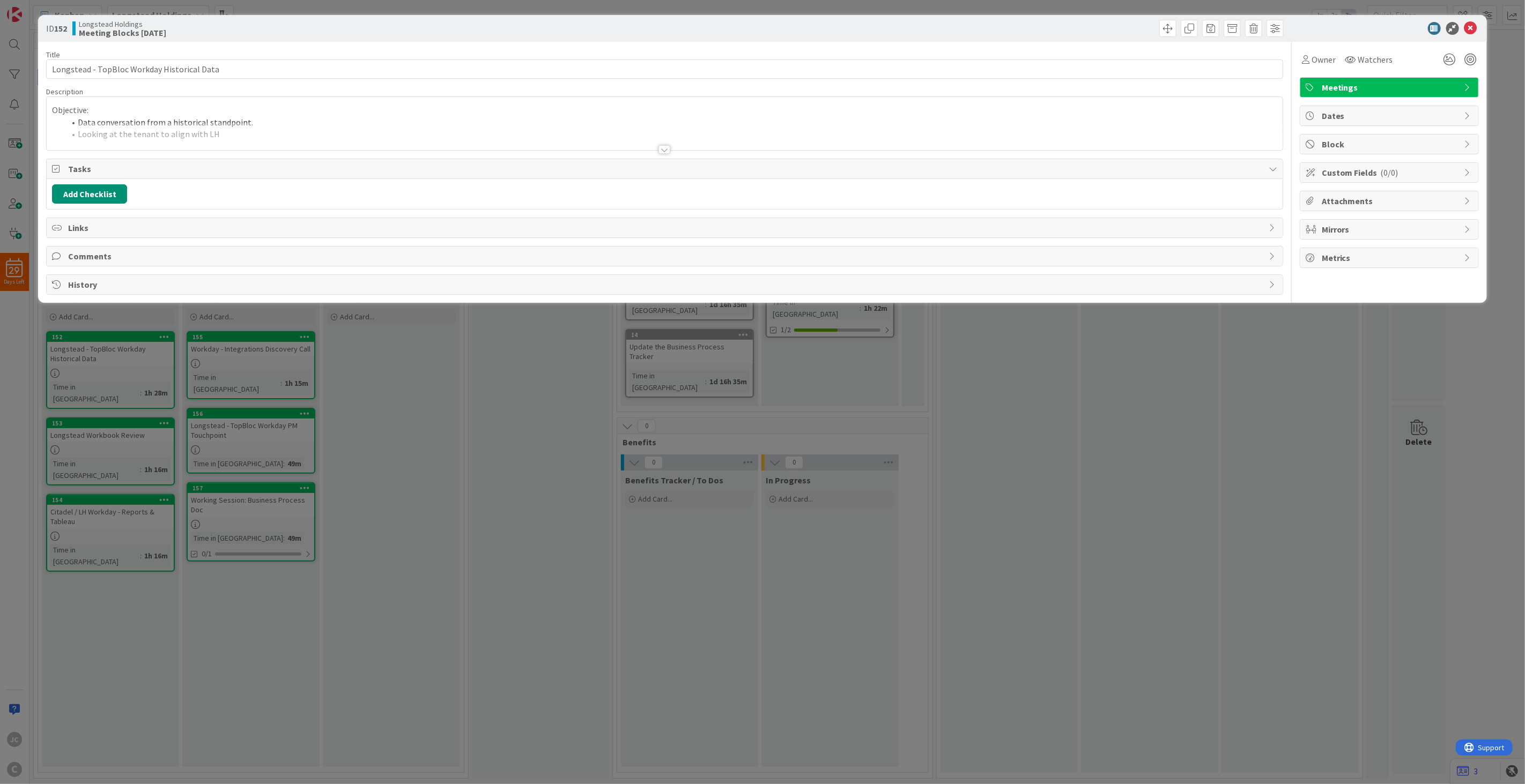
click at [264, 151] on div "Title 43 / 128 Longstead - TopBloc Workday Historical Data Description Objectiv…" at bounding box center [665, 168] width 1237 height 253
click at [278, 134] on div at bounding box center [665, 136] width 1236 height 27
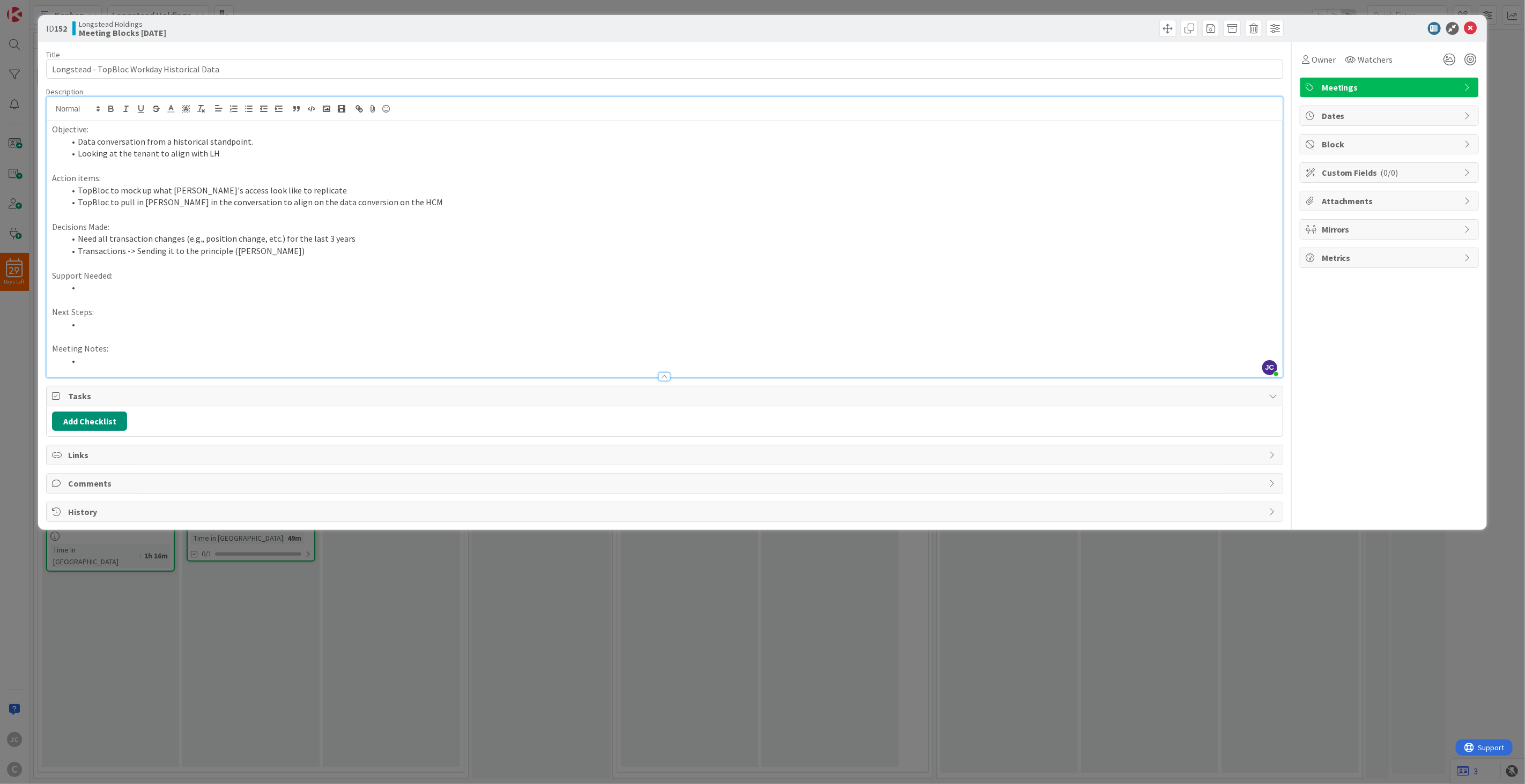
click at [317, 236] on li "Need all transaction changes (e.g., position change, etc.) for the last 3 years" at bounding box center [671, 238] width 1212 height 12
click at [323, 282] on li at bounding box center [671, 288] width 1212 height 12
click at [248, 315] on p "Next Steps:" at bounding box center [665, 312] width 1225 height 12
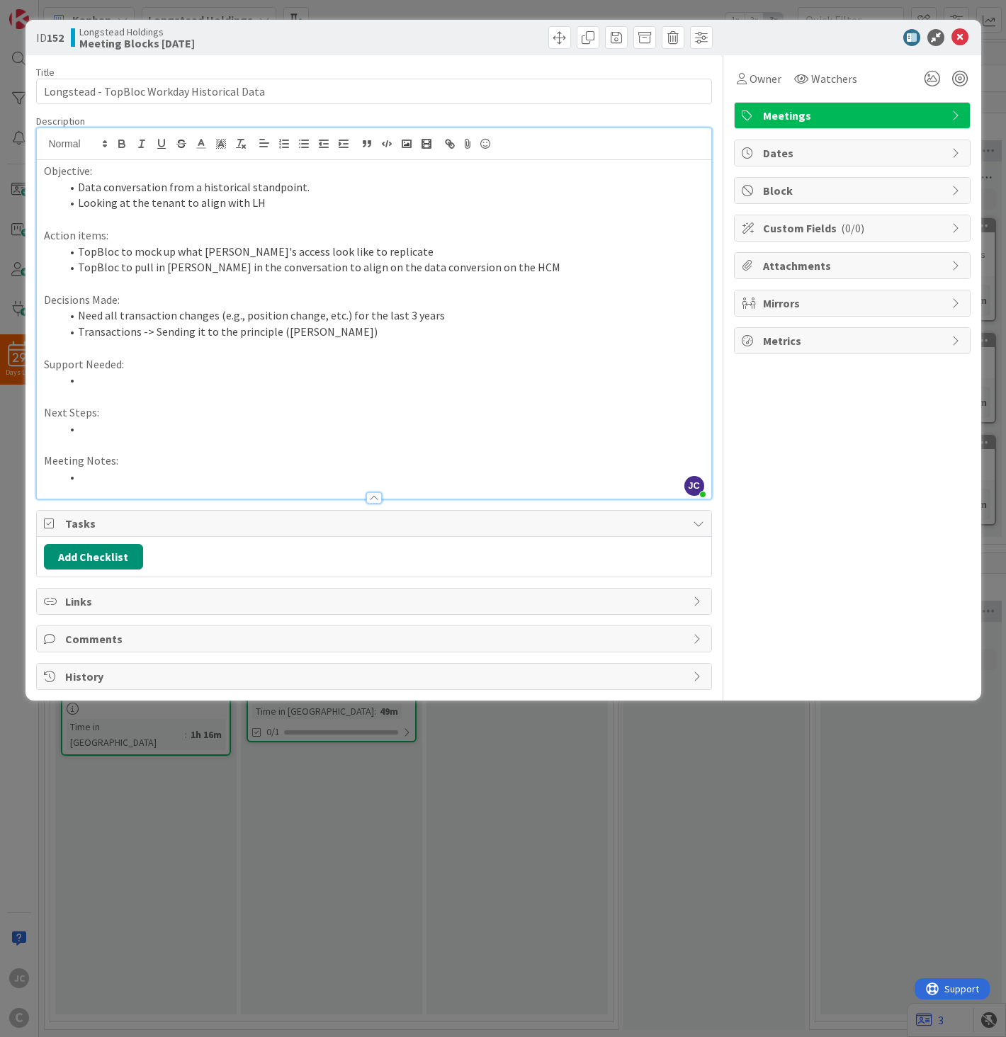
click at [569, 351] on p at bounding box center [374, 348] width 660 height 16
click at [519, 434] on li at bounding box center [382, 429] width 643 height 16
click at [577, 677] on div "ID 152 Longstead Holdings Meeting Blocks [DATE] Title 43 / 128 Longstead - TopB…" at bounding box center [503, 518] width 1006 height 1037
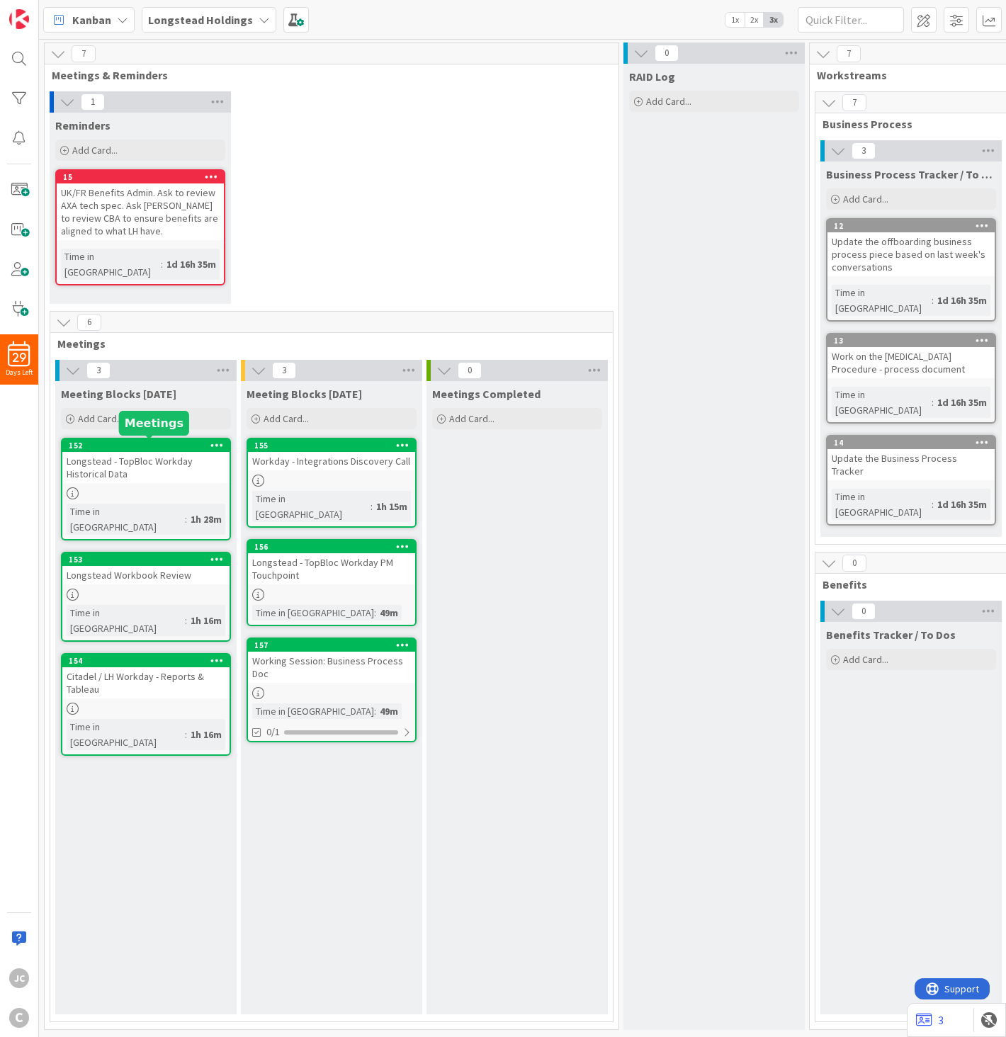
click at [167, 445] on div "152" at bounding box center [149, 446] width 161 height 10
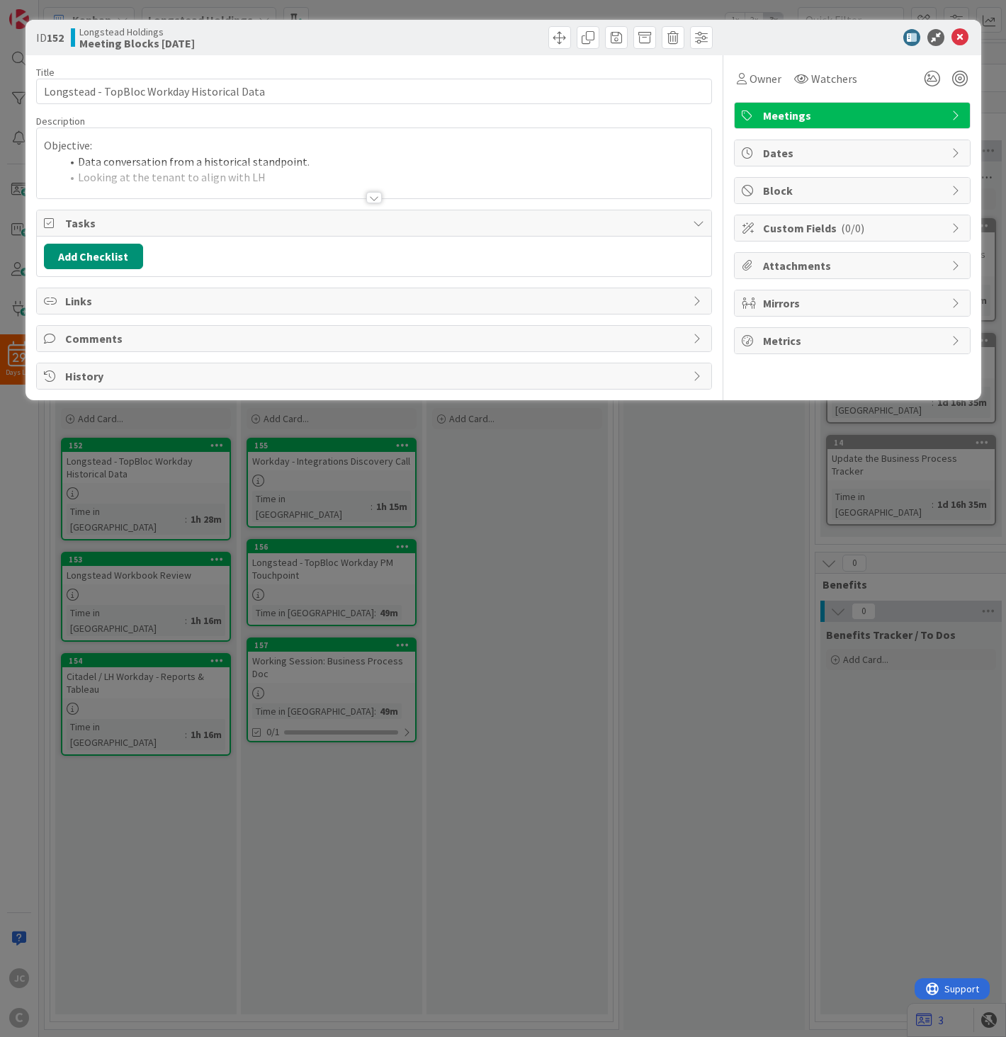
click at [353, 193] on div at bounding box center [374, 180] width 674 height 36
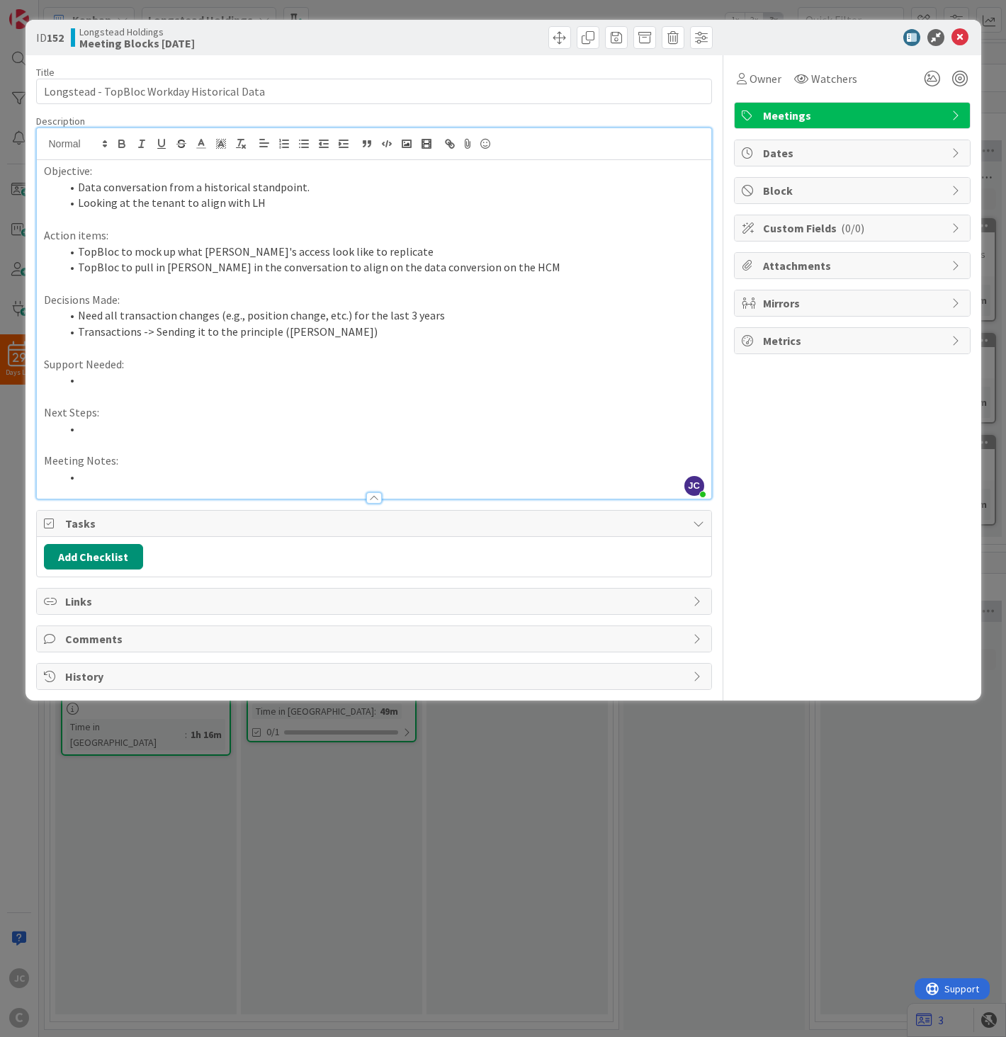
click at [399, 343] on p at bounding box center [374, 348] width 660 height 16
click at [453, 262] on li "TopBloc to pull in [PERSON_NAME] in the conversation to align on the data conve…" at bounding box center [382, 267] width 643 height 16
click at [562, 259] on li "TopBloc to pull in [PERSON_NAME] in the conversation to align on the data conve…" at bounding box center [382, 267] width 643 height 16
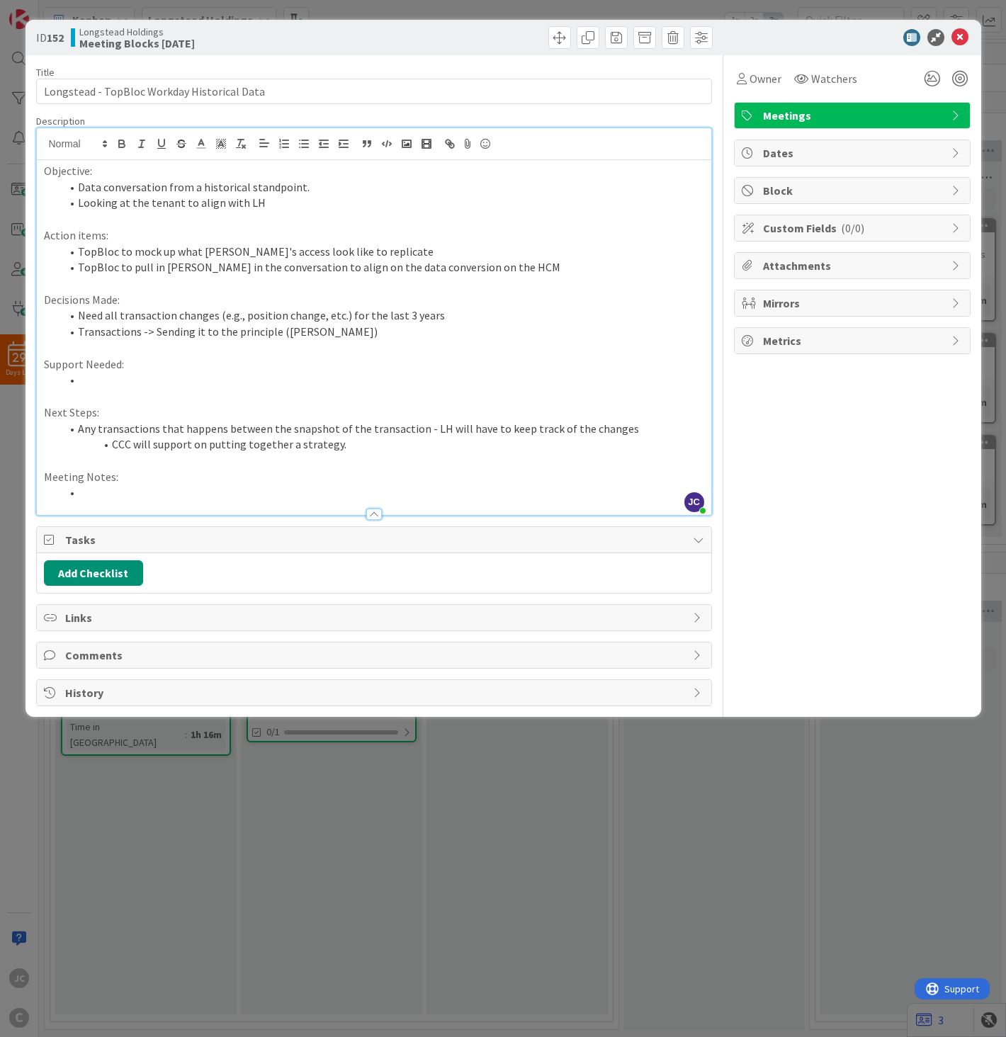
click at [363, 450] on li "CCC will support on putting together a strategy." at bounding box center [382, 444] width 643 height 16
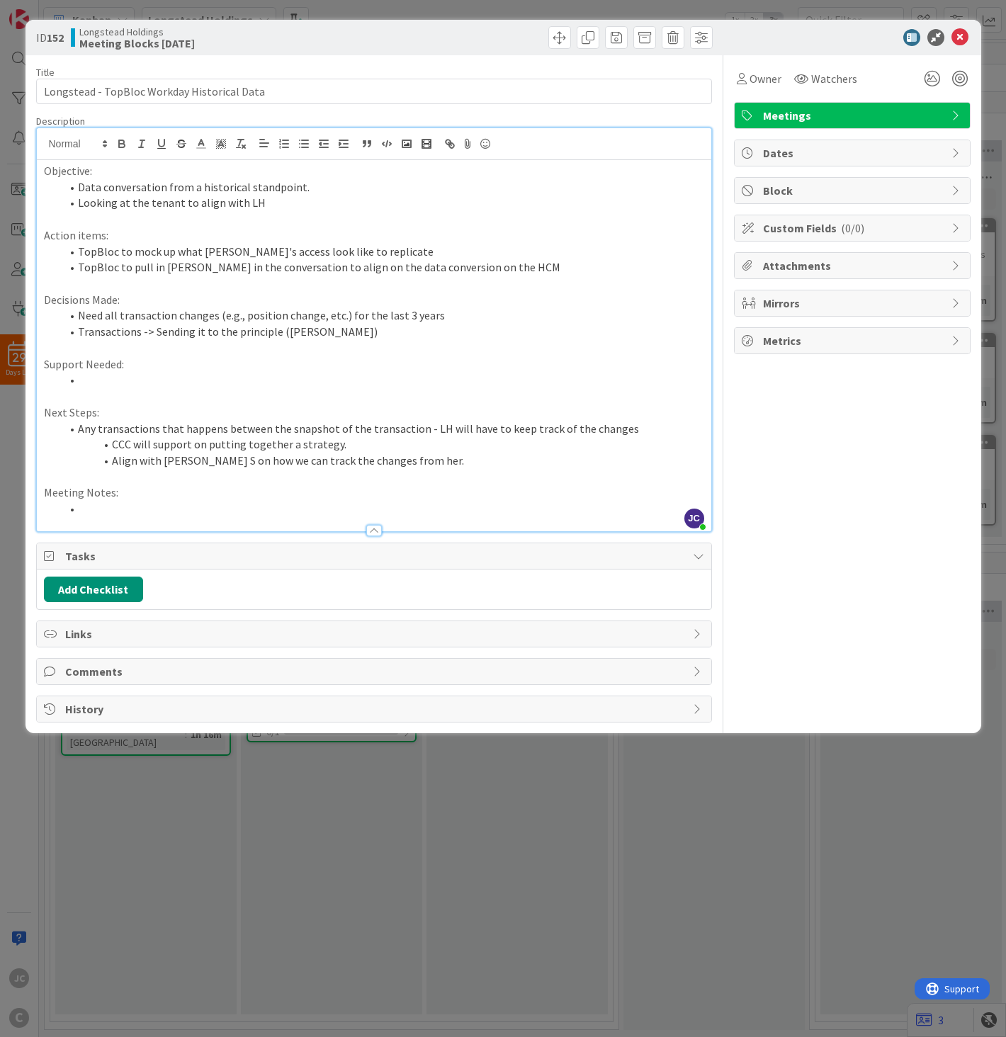
click at [435, 470] on p at bounding box center [374, 477] width 660 height 16
click at [429, 479] on p at bounding box center [374, 477] width 660 height 16
click at [457, 464] on li "Align with [PERSON_NAME] S on how we can track the changes from her." at bounding box center [382, 461] width 643 height 16
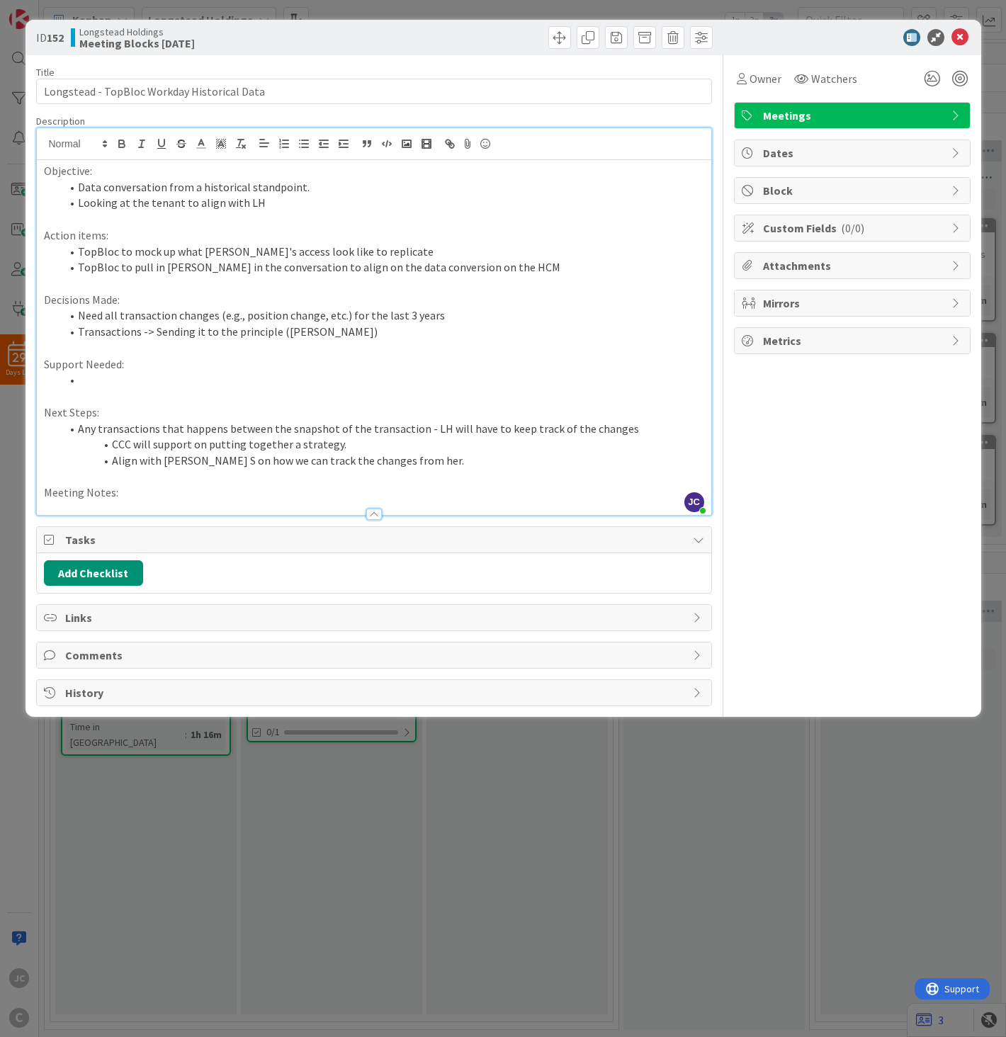
click at [506, 266] on li "TopBloc to pull in [PERSON_NAME] in the conversation to align on the data conve…" at bounding box center [382, 267] width 643 height 16
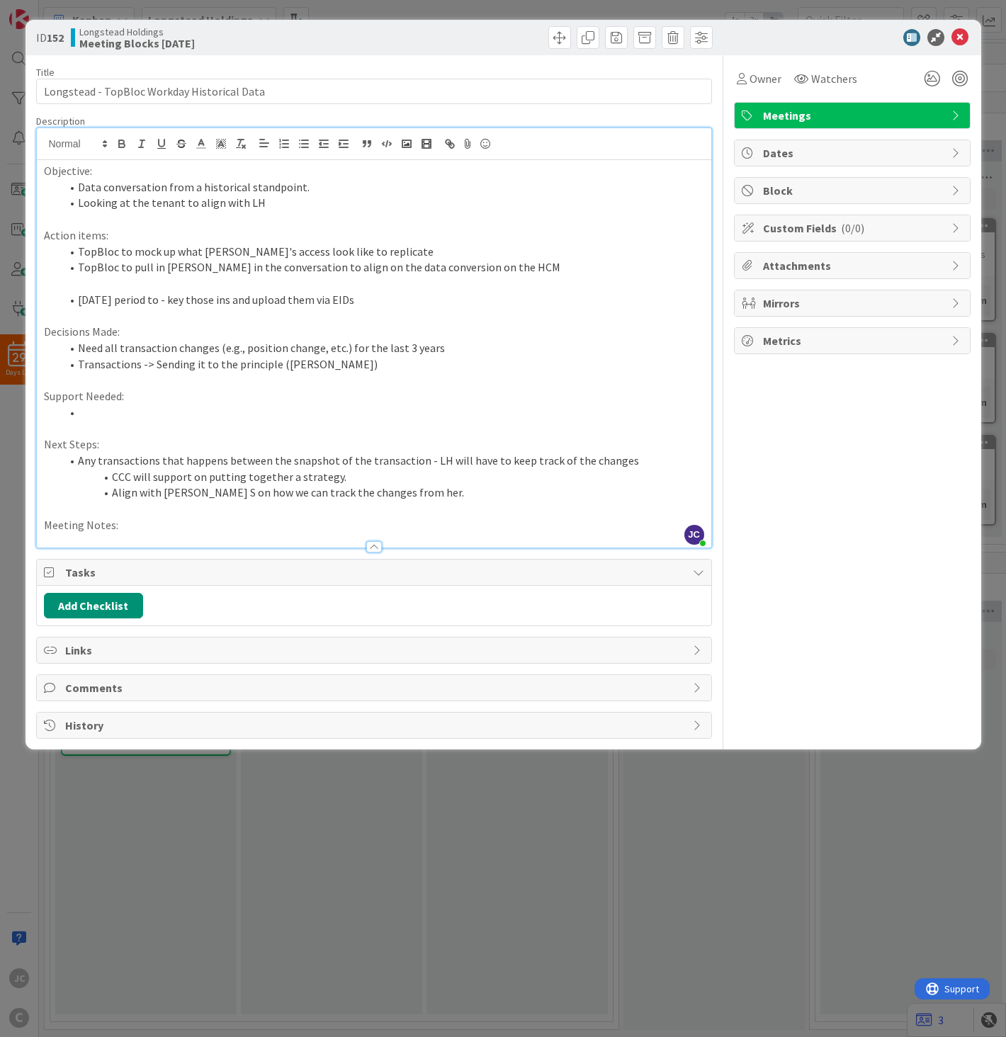
click at [423, 521] on p "Meeting Notes:" at bounding box center [374, 525] width 660 height 16
click at [373, 441] on p "Next Steps:" at bounding box center [374, 444] width 660 height 16
click at [394, 421] on p at bounding box center [374, 429] width 660 height 16
click at [327, 526] on p "Meeting Notes:" at bounding box center [374, 525] width 660 height 16
click at [887, 157] on span "Dates" at bounding box center [853, 152] width 181 height 17
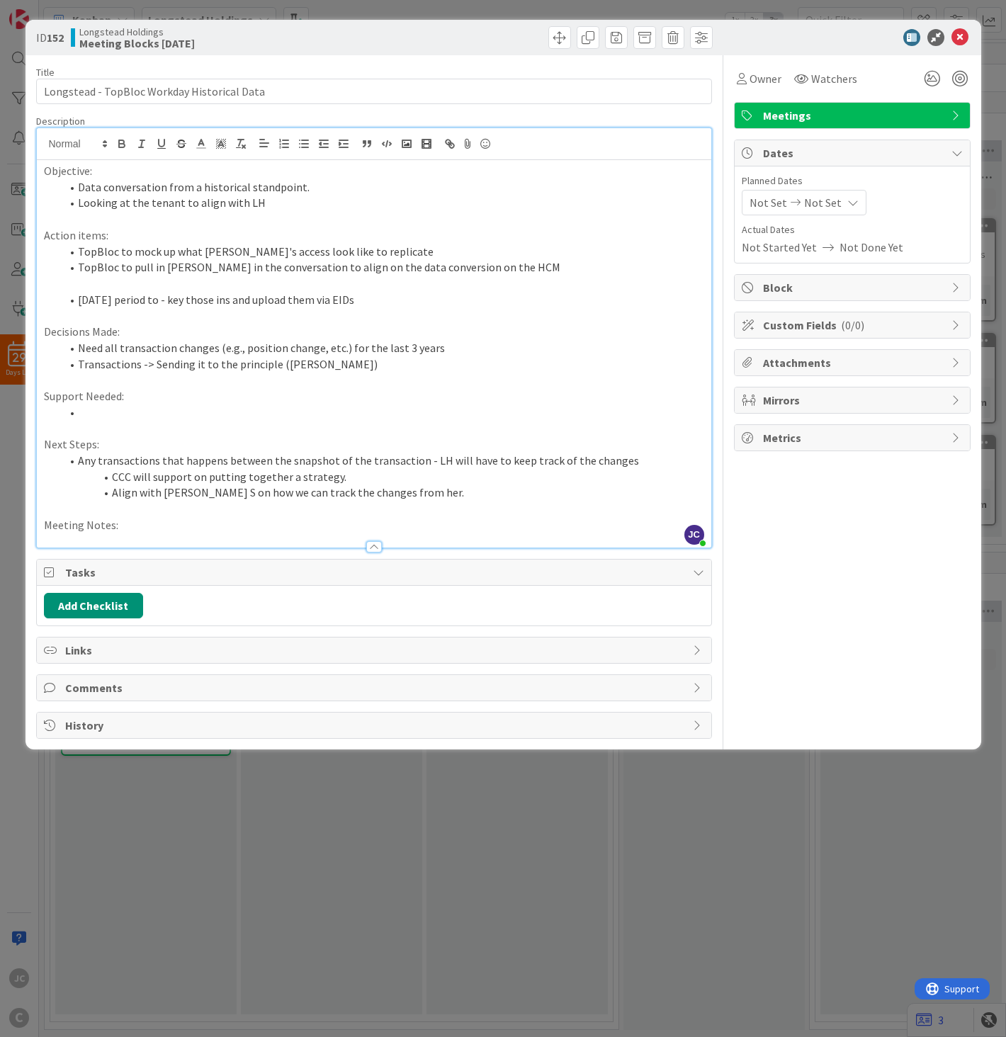
click at [834, 203] on span "Not Set" at bounding box center [823, 202] width 38 height 17
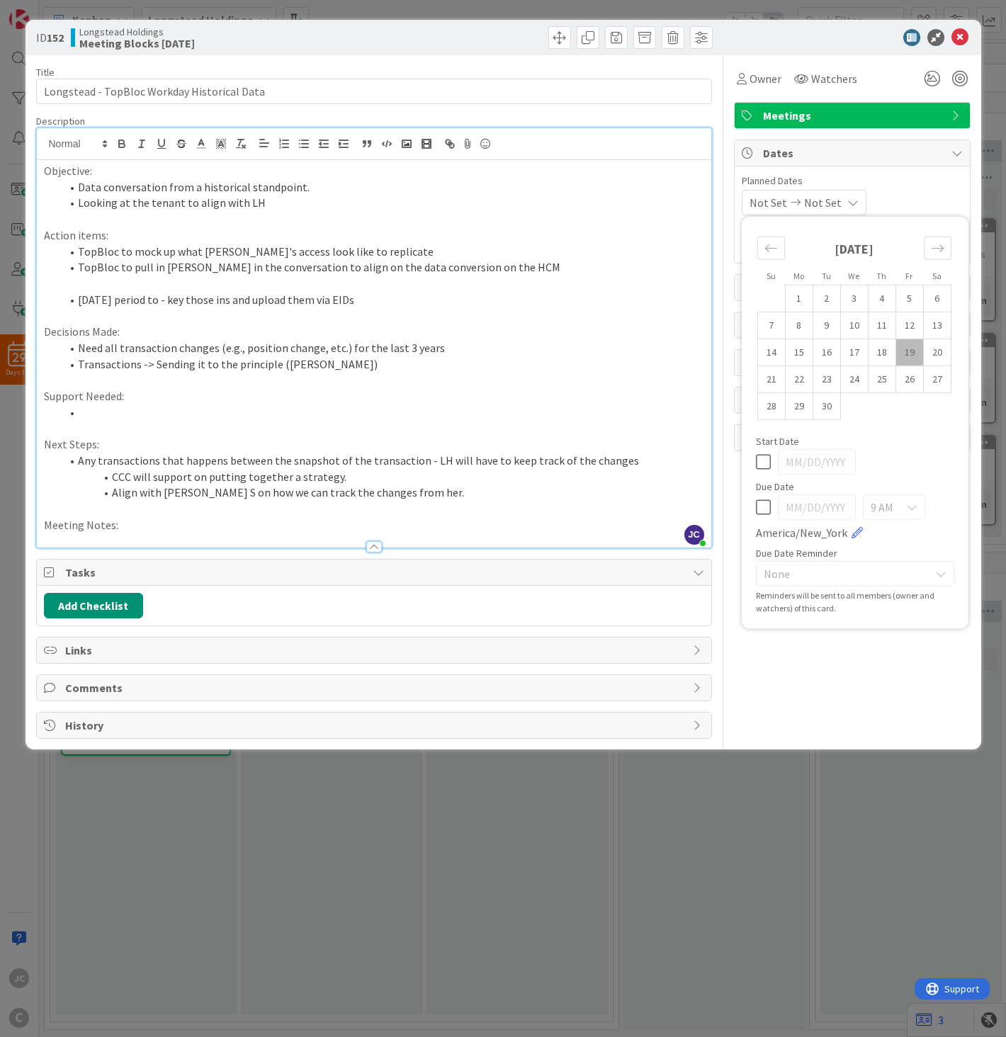
click at [834, 203] on span "Not Set" at bounding box center [823, 202] width 38 height 17
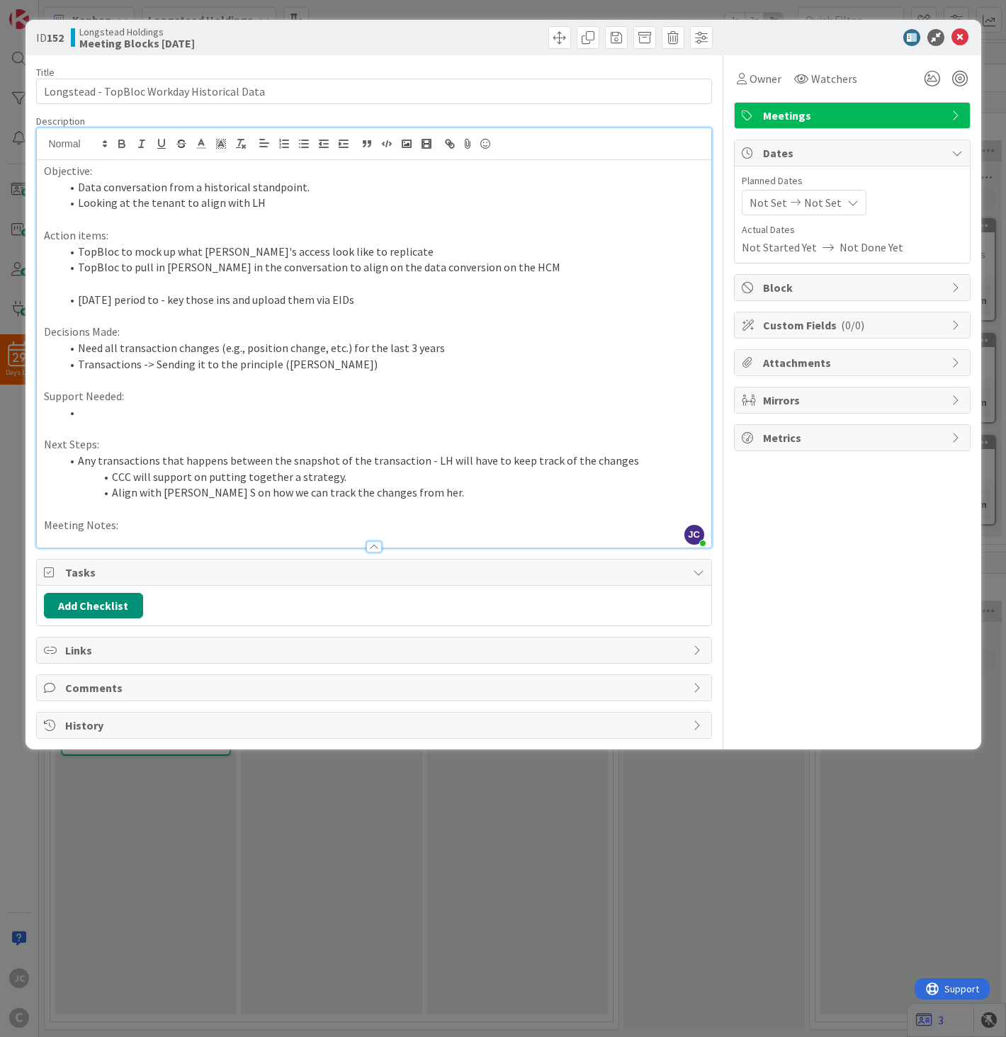
click at [929, 149] on span "Dates" at bounding box center [853, 152] width 181 height 17
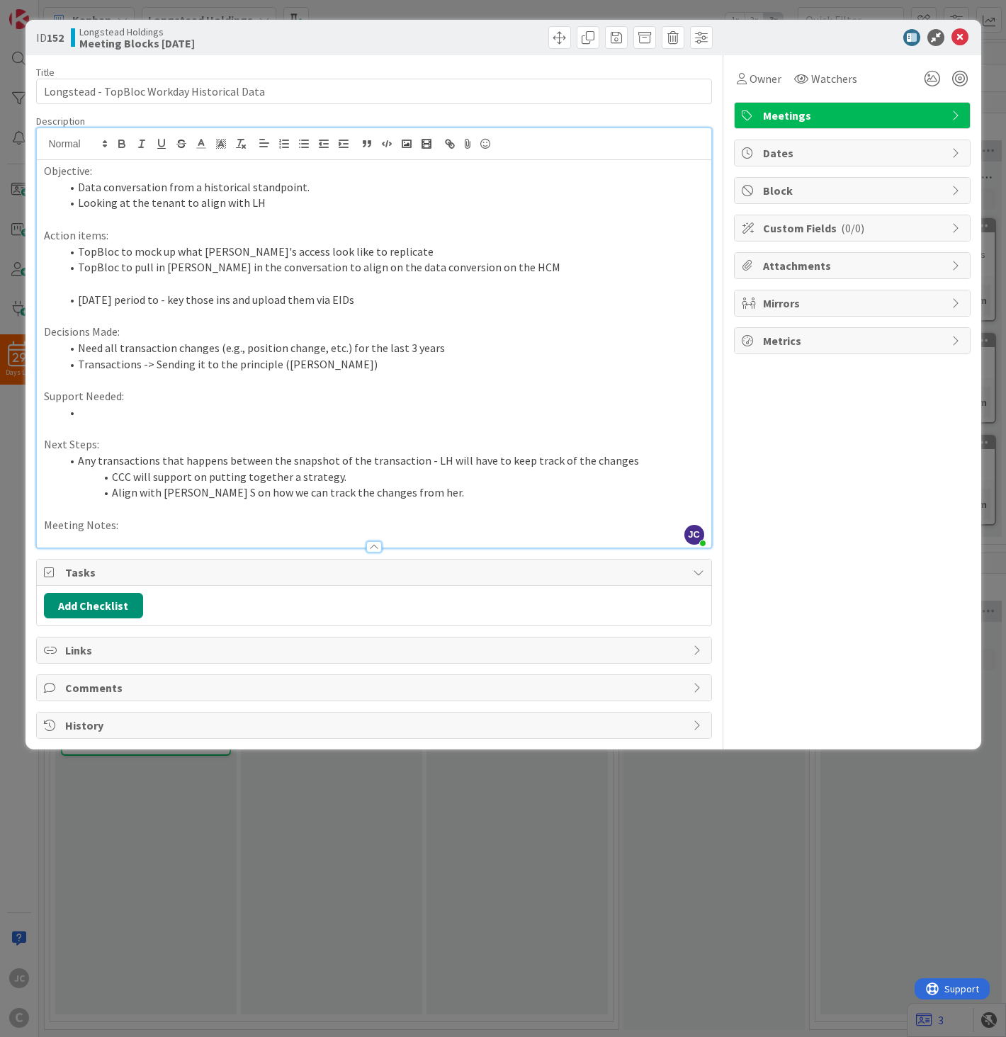
click at [919, 197] on span "Block" at bounding box center [853, 190] width 181 height 17
click at [925, 193] on span "Block" at bounding box center [853, 190] width 181 height 17
click at [923, 231] on span "Custom Fields ( 0/0 )" at bounding box center [853, 228] width 181 height 17
click at [904, 271] on span "Attachments" at bounding box center [853, 265] width 181 height 17
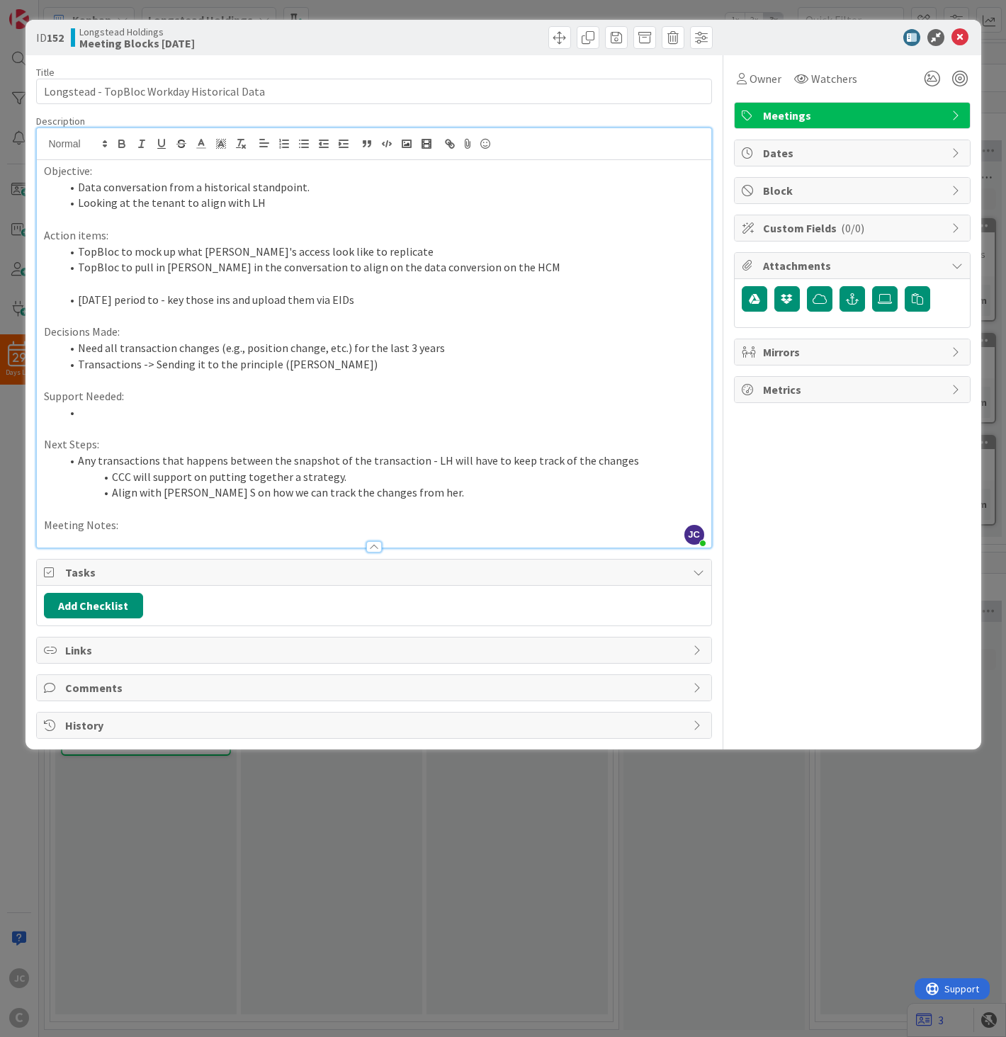
click at [904, 270] on span "Attachments" at bounding box center [853, 265] width 181 height 17
click at [883, 309] on span "Mirrors" at bounding box center [853, 303] width 181 height 17
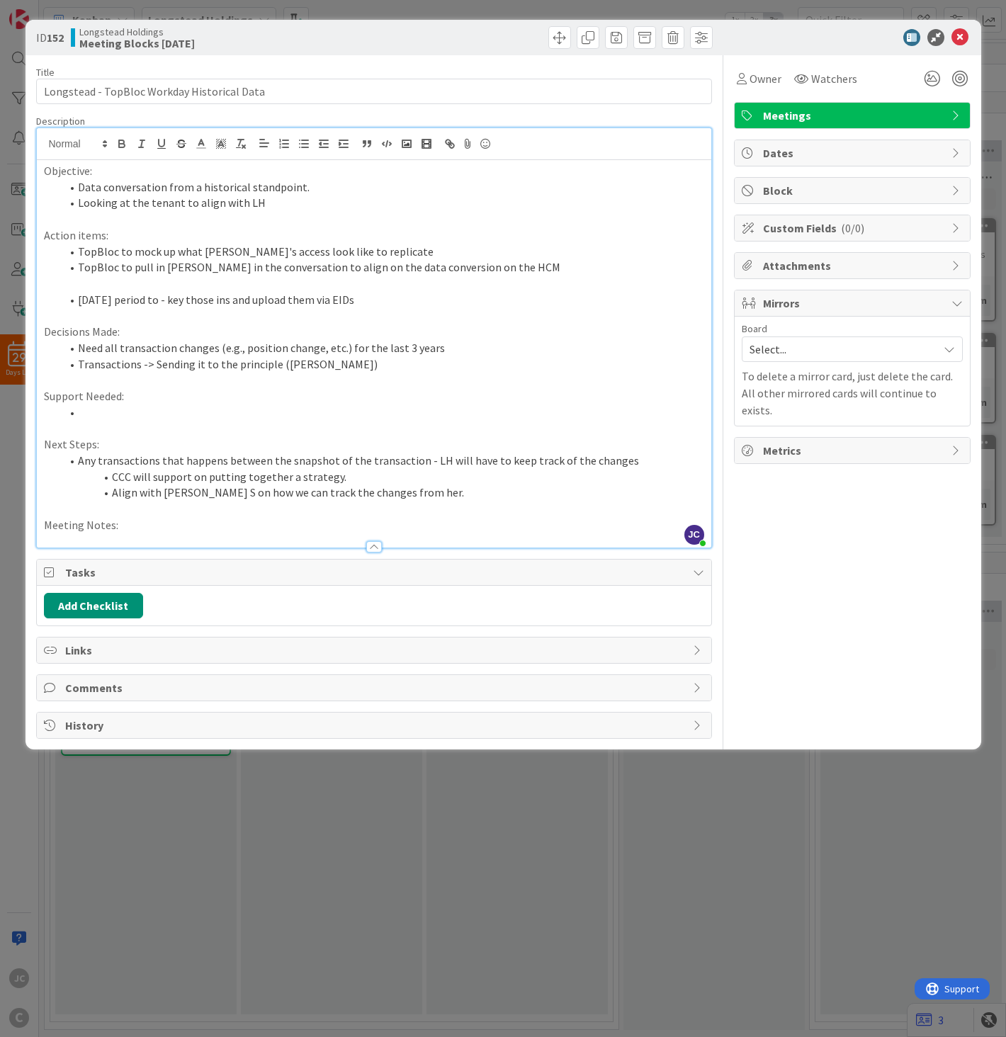
click at [896, 300] on span "Mirrors" at bounding box center [853, 303] width 181 height 17
click at [432, 496] on li "Align with [PERSON_NAME] S on how we can track the changes from her." at bounding box center [382, 492] width 643 height 16
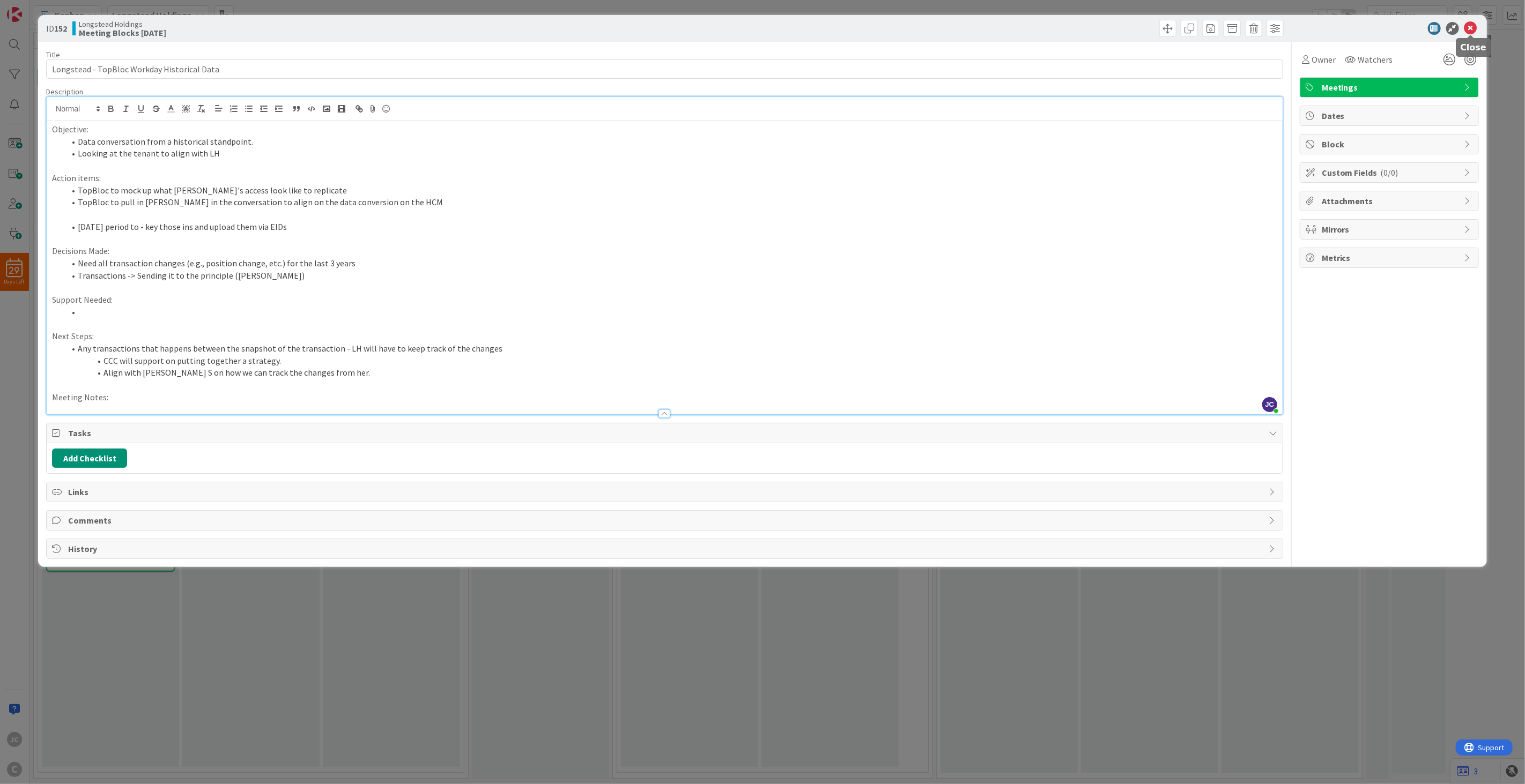
click at [1029, 26] on icon at bounding box center [1470, 28] width 13 height 13
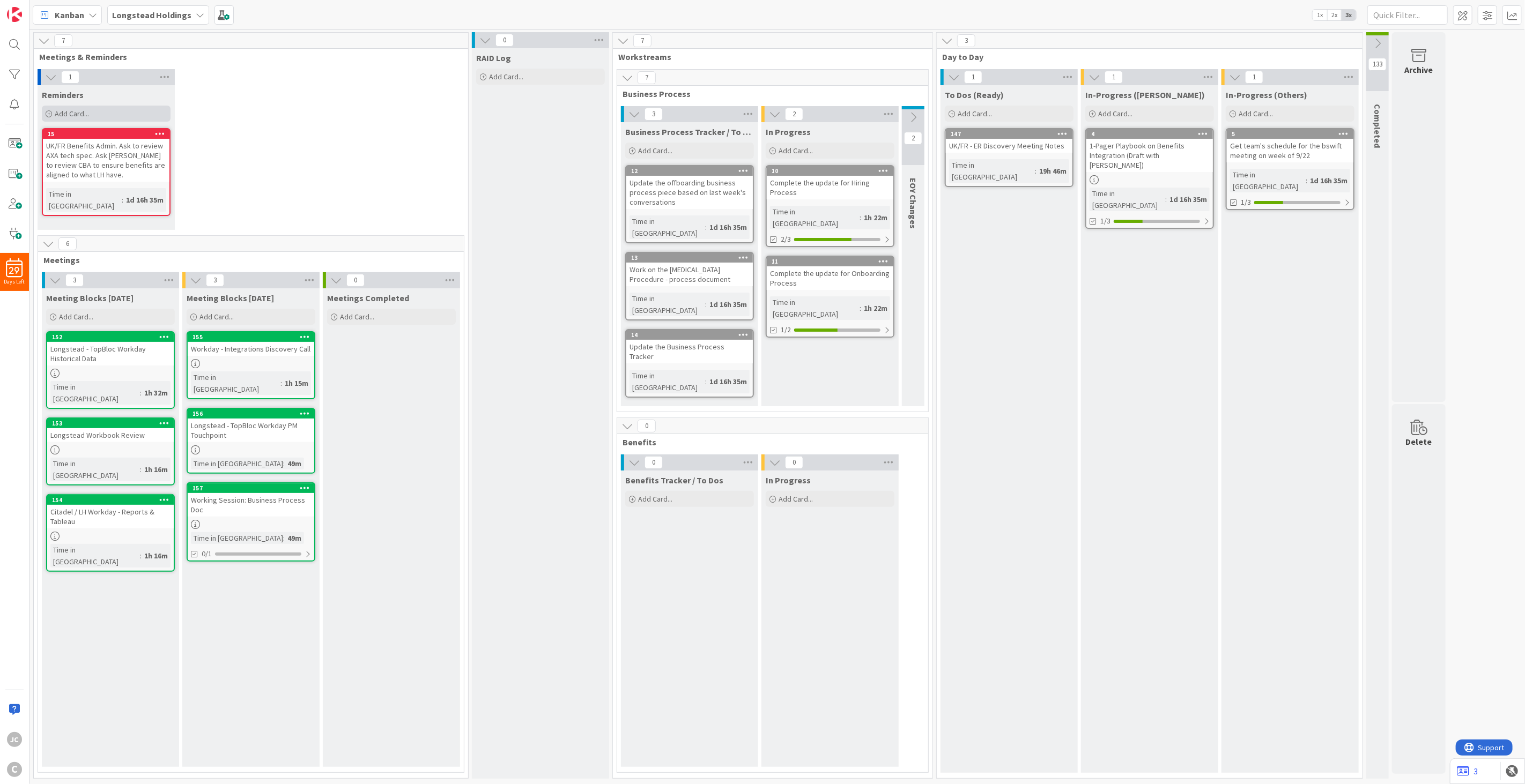
click at [83, 114] on span "Add Card..." at bounding box center [71, 114] width 34 height 10
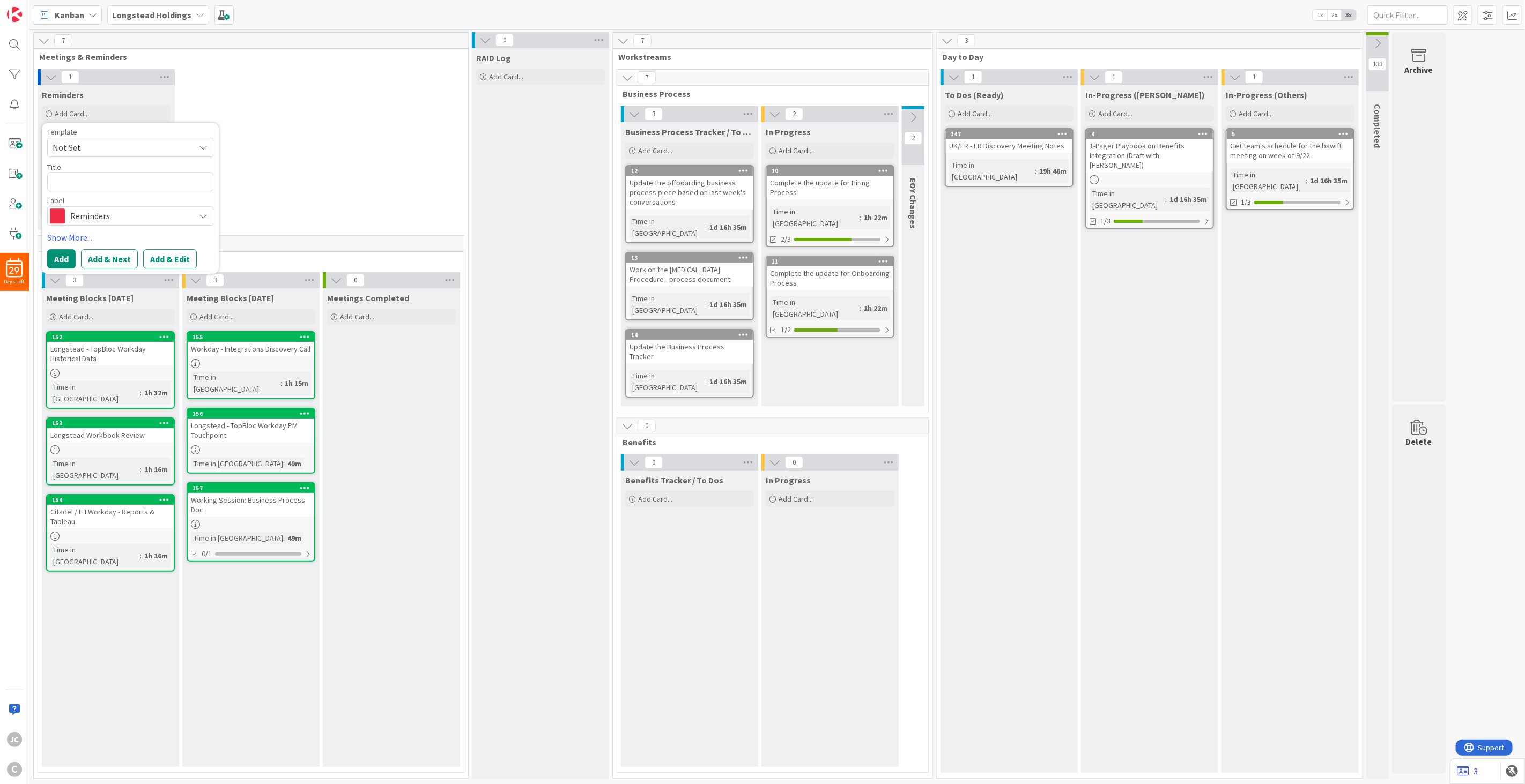
click at [170, 149] on span "Not Set" at bounding box center [119, 148] width 134 height 14
click at [190, 124] on div "Template Not Set Not Set Meetings Edit Card Templates Title 0 / 128 Label Remin…" at bounding box center [130, 198] width 177 height 151
click at [121, 179] on textarea at bounding box center [130, 181] width 167 height 19
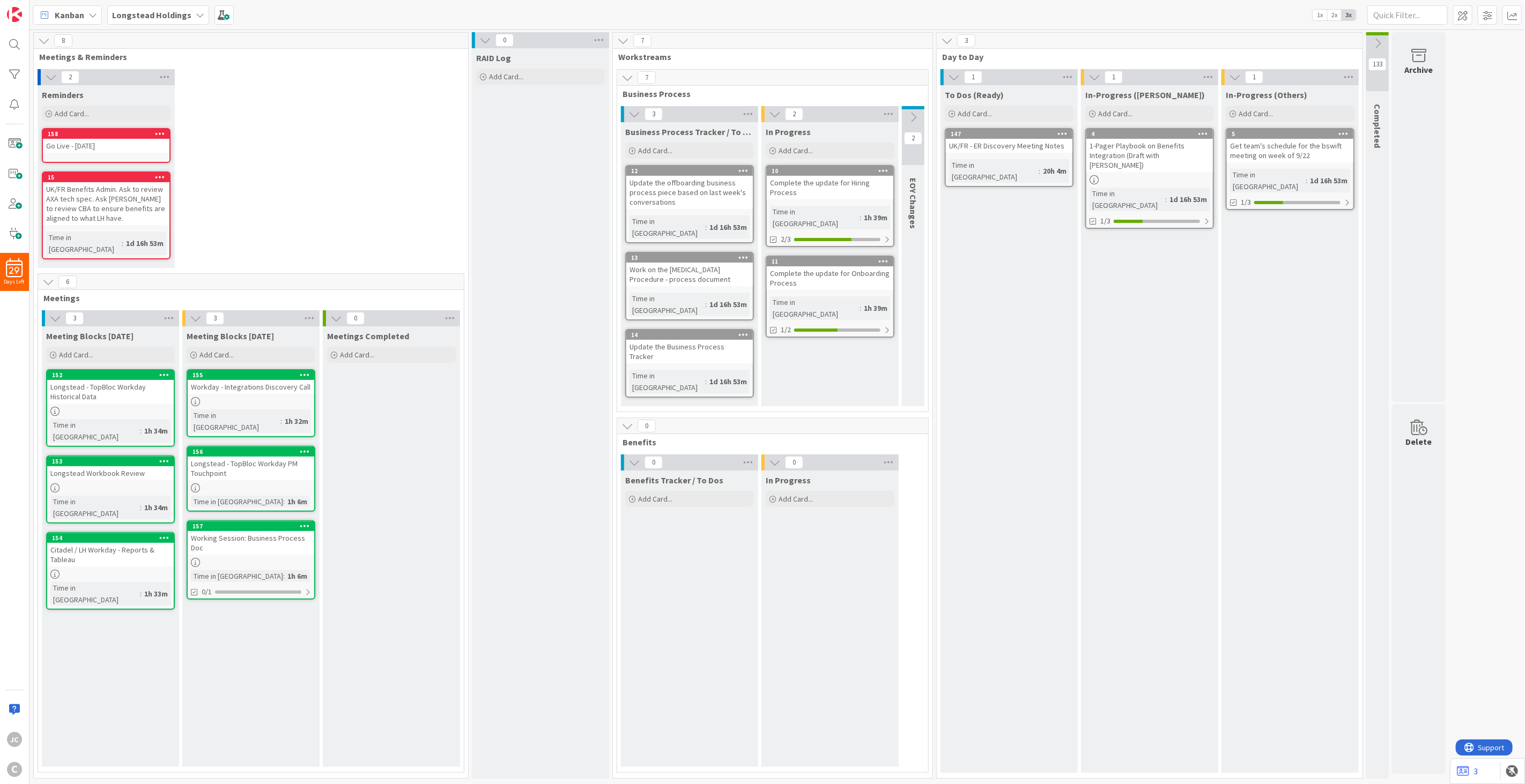
click at [220, 148] on div "2 Reminders Add Card... Template Not Set Not Set Meetings Edit Card Templates T…" at bounding box center [251, 171] width 430 height 204
click at [128, 134] on div "158" at bounding box center [108, 134] width 122 height 8
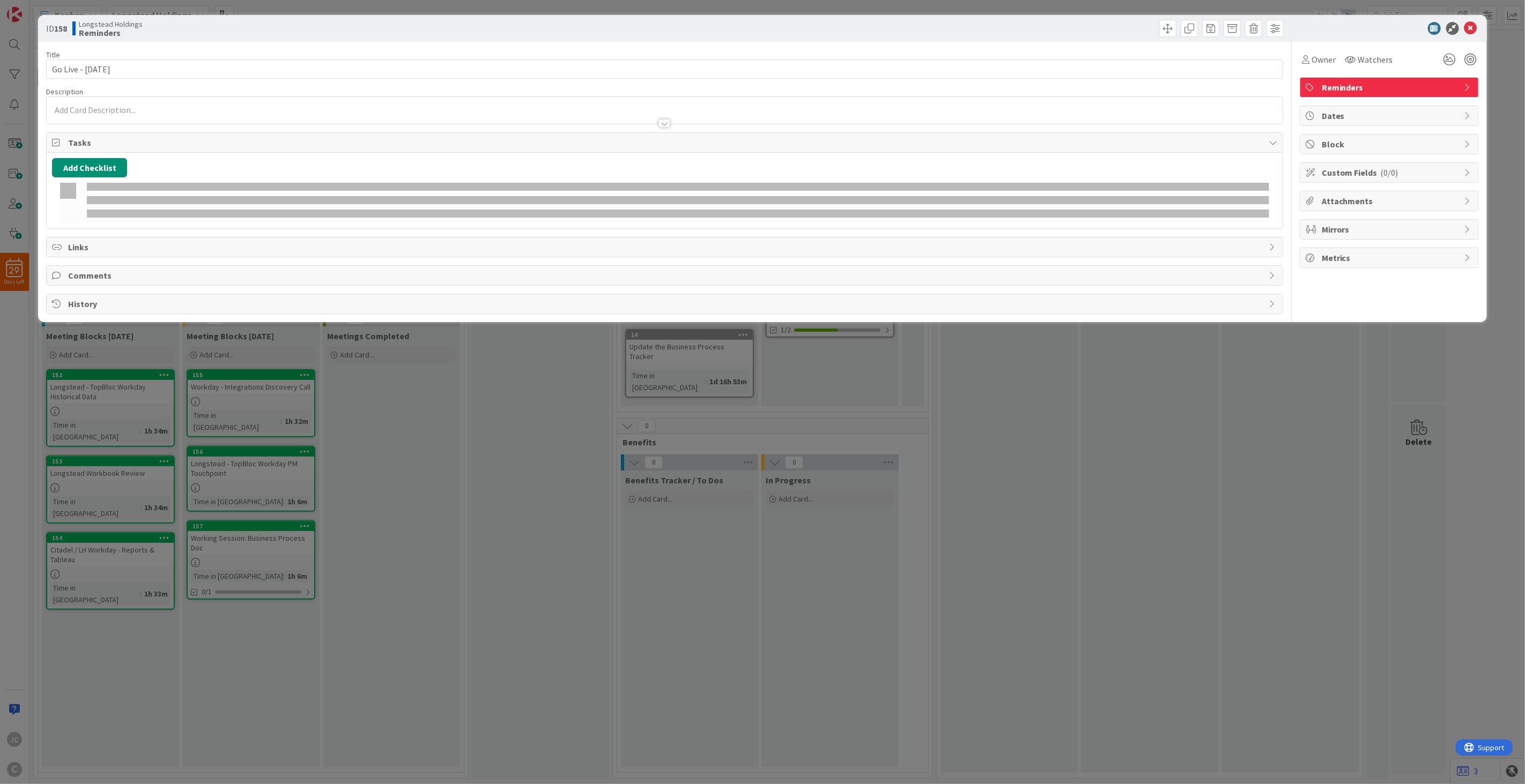
click at [292, 133] on div "Tasks" at bounding box center [665, 143] width 1236 height 20
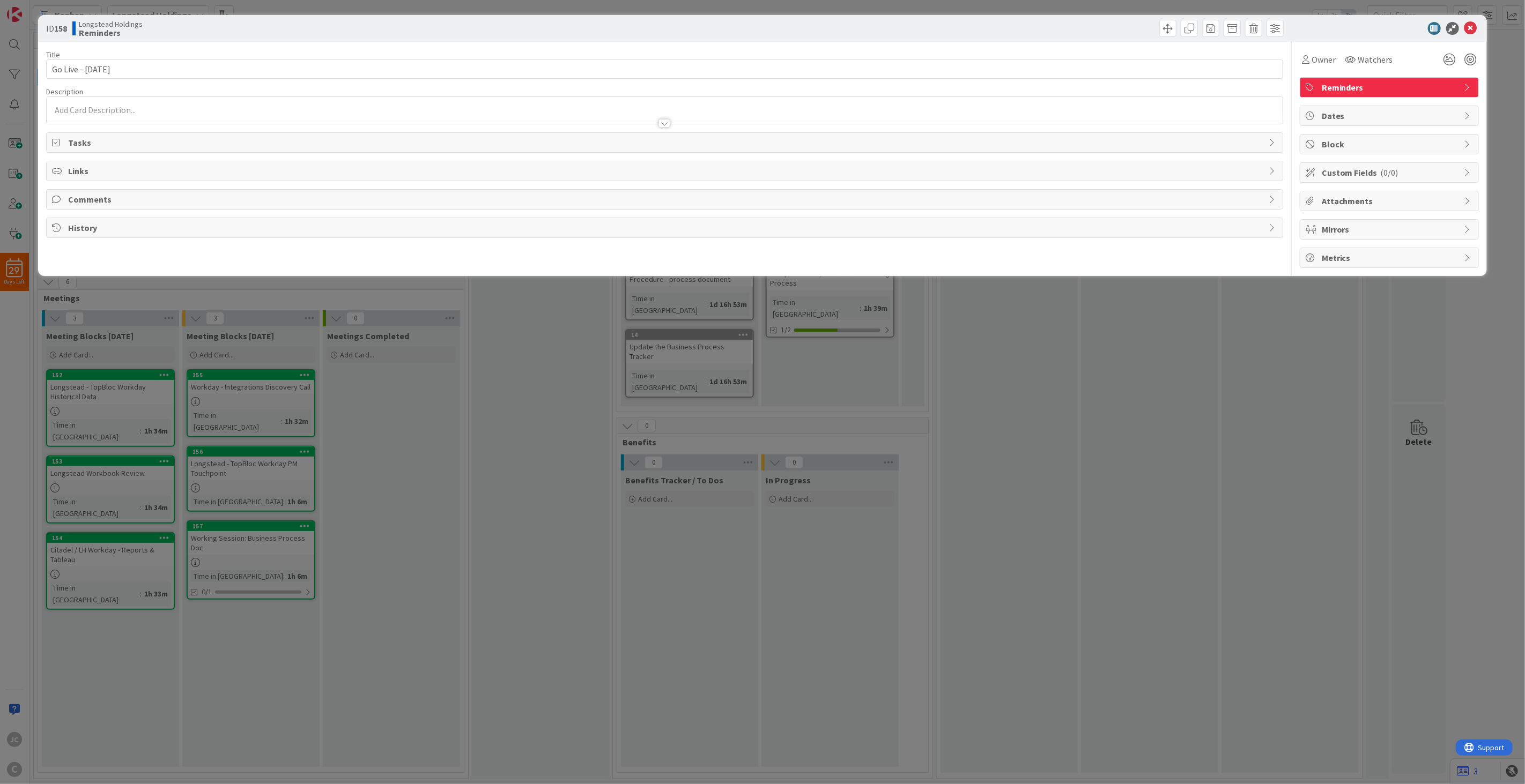
click at [1029, 29] on icon at bounding box center [1470, 28] width 13 height 13
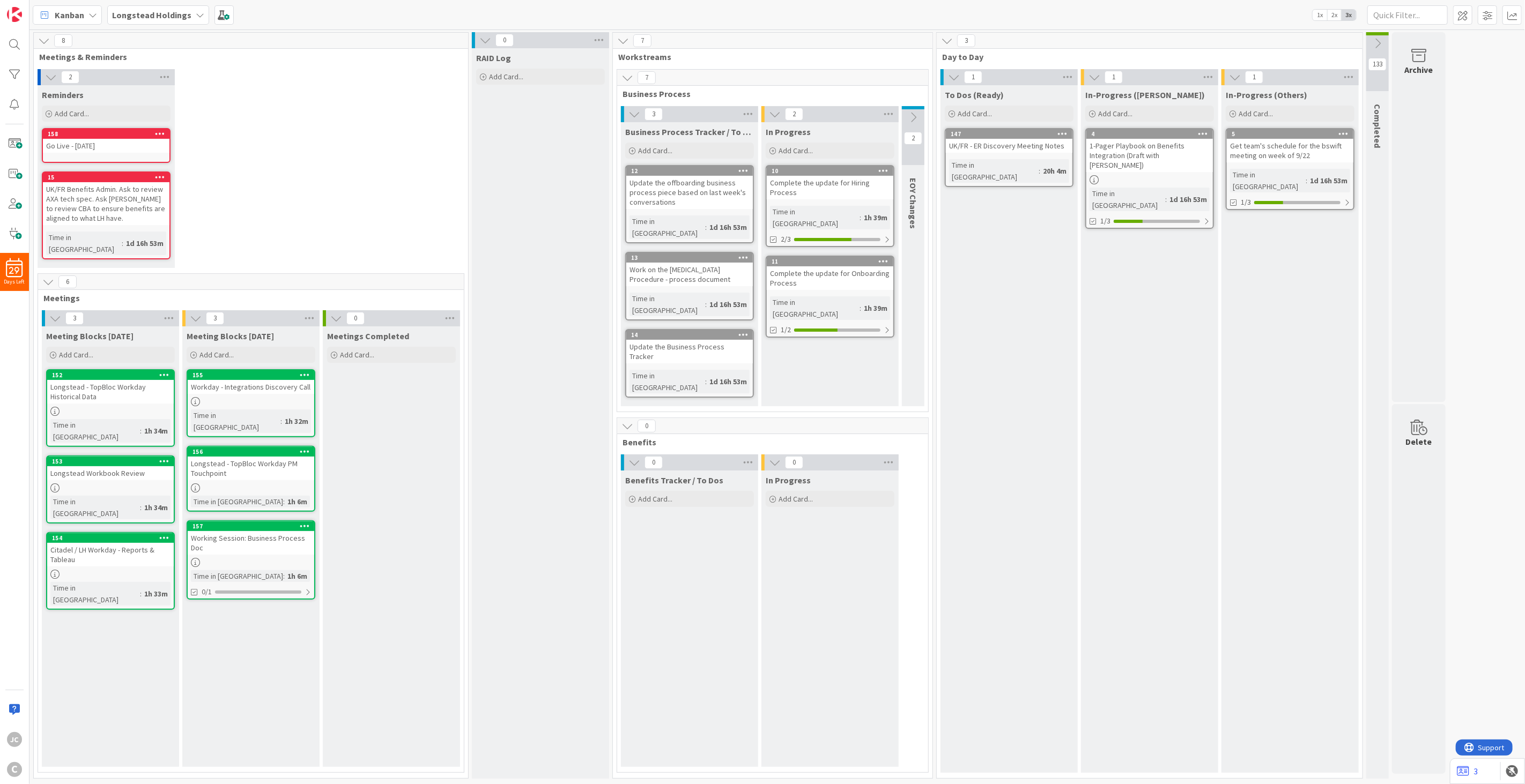
click at [142, 425] on div "1h 34m" at bounding box center [156, 431] width 29 height 12
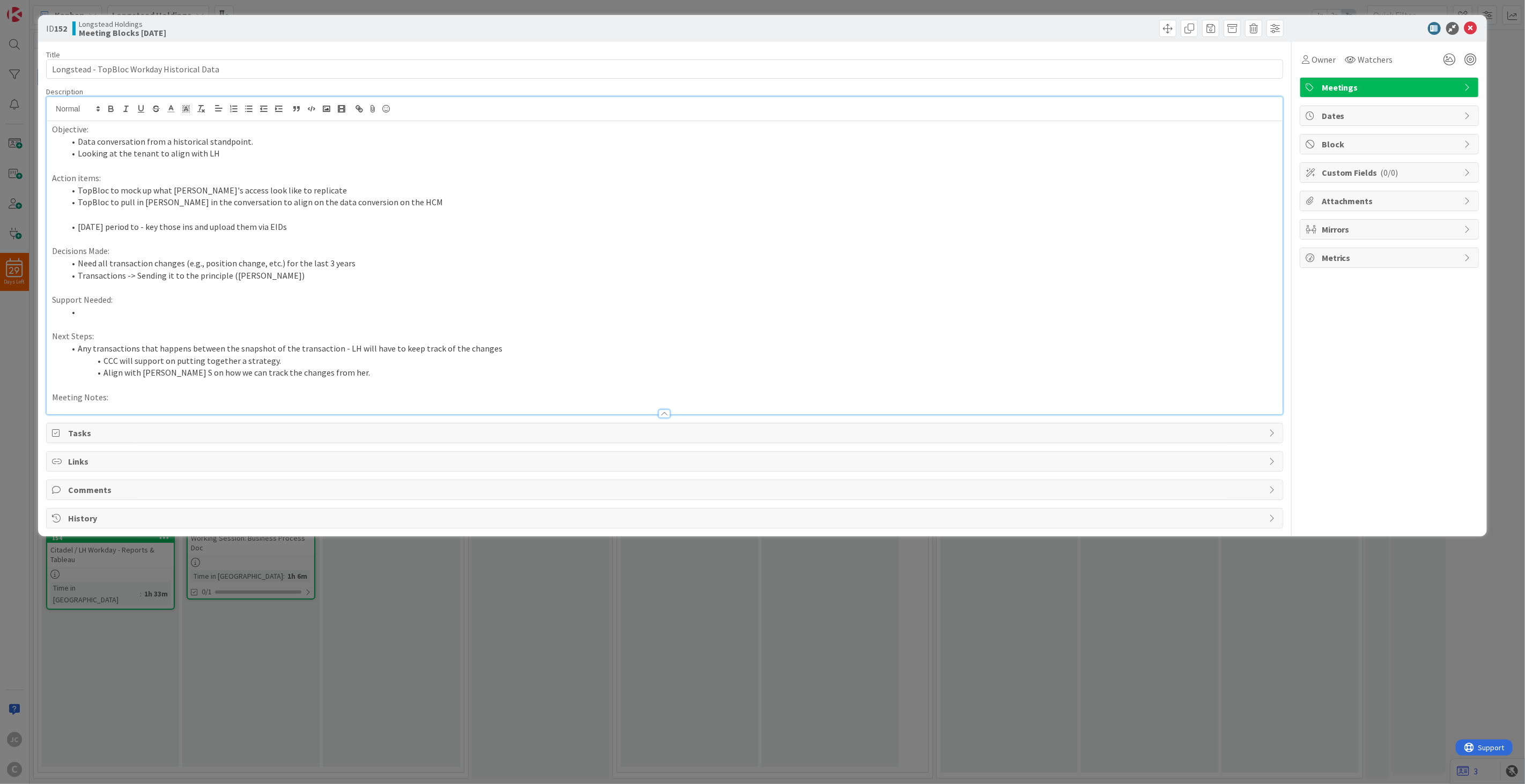
click at [368, 121] on div "Objective: Data conversation from a historical standpoint. Looking at the tenan…" at bounding box center [665, 267] width 1236 height 293
click at [245, 219] on p at bounding box center [665, 215] width 1225 height 12
click at [242, 229] on li "[DATE] period to - key those ins and upload them via EIDs" at bounding box center [671, 227] width 1212 height 12
click at [319, 359] on li "CCC will support on putting together a strategy." at bounding box center [671, 361] width 1212 height 12
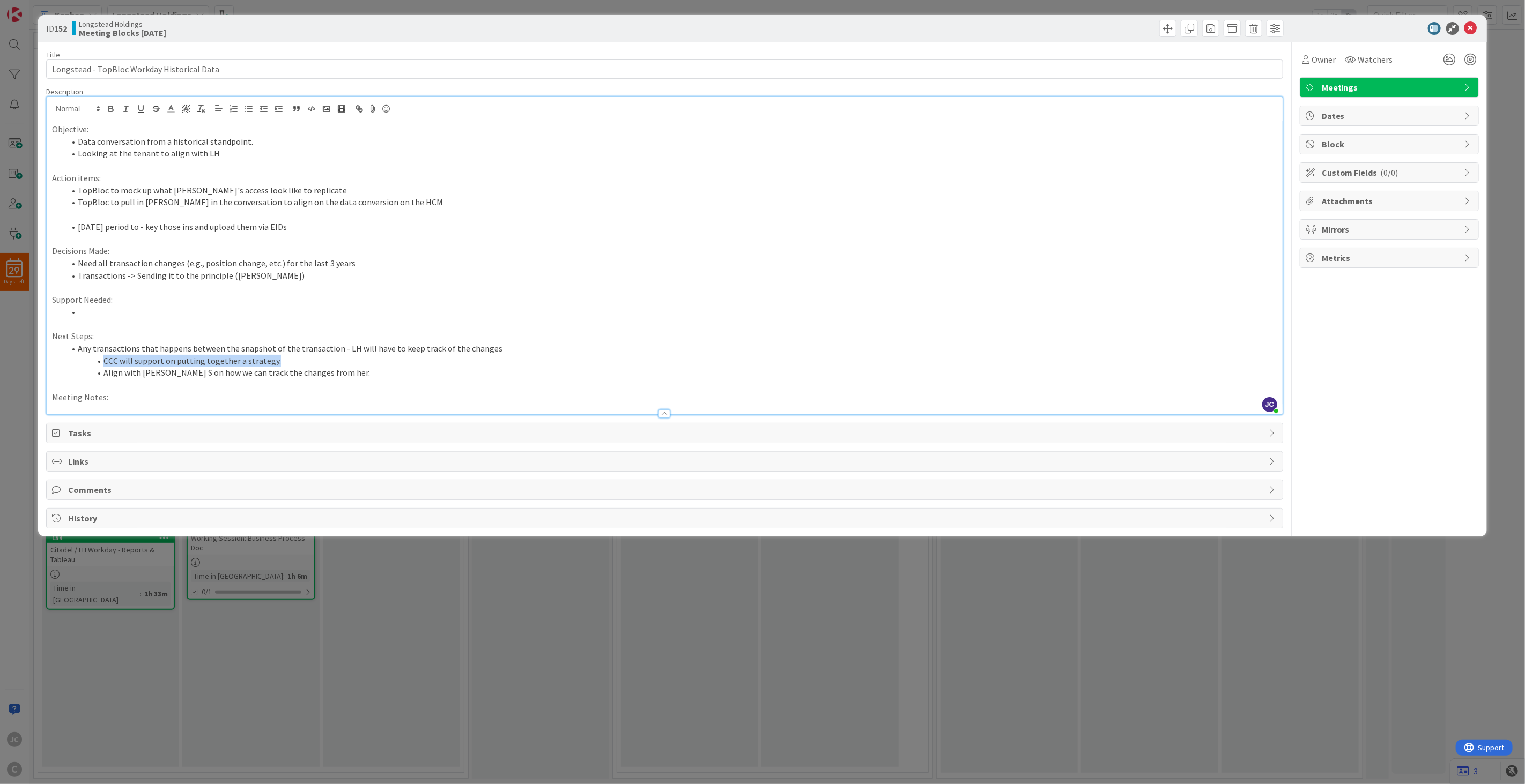
click at [319, 359] on li "CCC will support on putting together a strategy." at bounding box center [671, 361] width 1212 height 12
click at [313, 368] on li "Align with [PERSON_NAME] S on how we can track the changes from her." at bounding box center [671, 372] width 1212 height 12
click at [338, 372] on li "Align with [PERSON_NAME] S on how we can track the changes from her." at bounding box center [671, 372] width 1212 height 12
drag, startPoint x: 363, startPoint y: 372, endPoint x: 71, endPoint y: 346, distance: 293.2
click at [71, 346] on ol "Any transactions that happens between the snapshot of the transaction - LH will…" at bounding box center [665, 361] width 1225 height 36
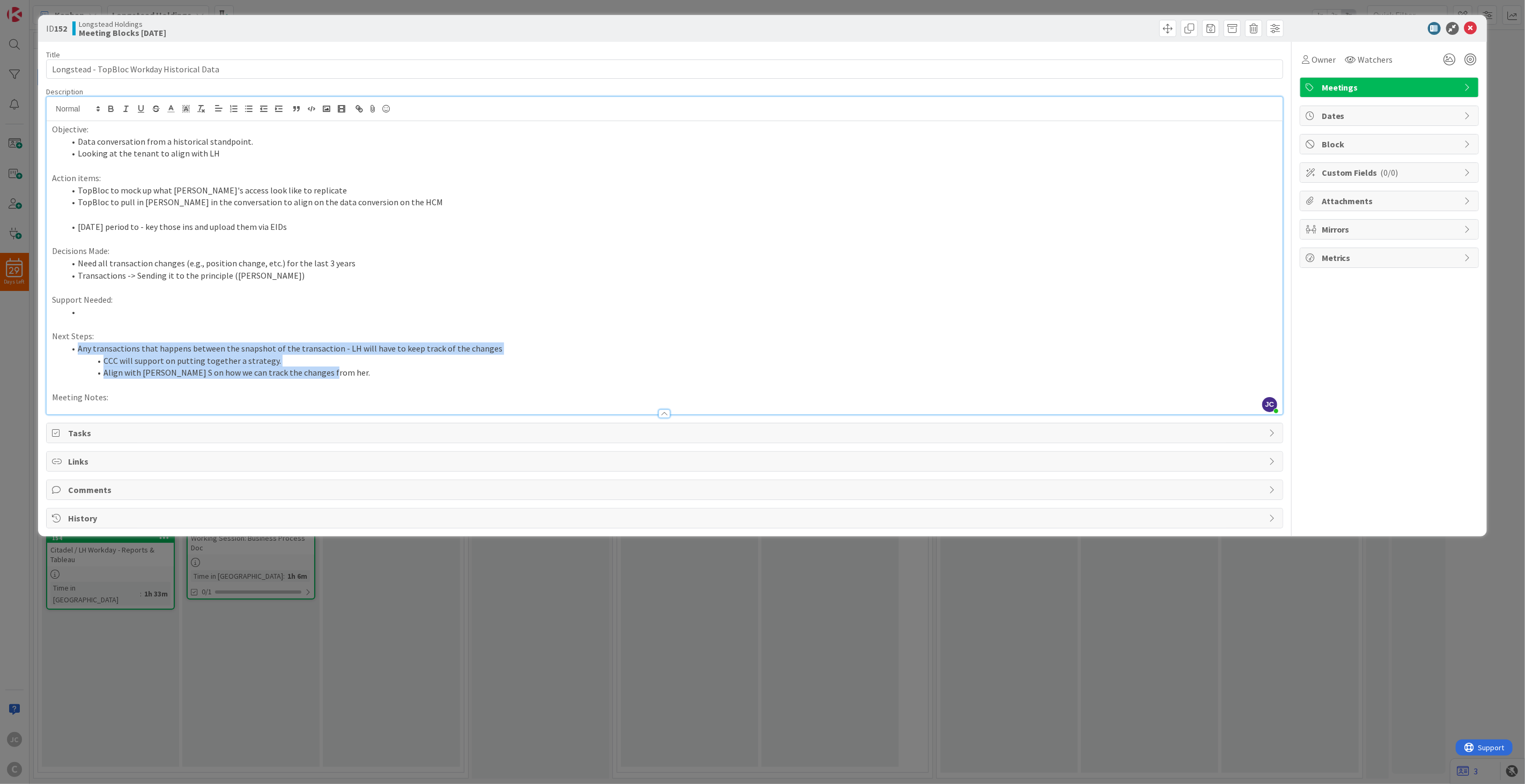
copy ol "Any transactions that happens between the snapshot of the transaction - LH will…"
click at [542, 351] on li "Any transactions that happens between the snapshot of the transaction - LH will…" at bounding box center [671, 349] width 1212 height 12
drag, startPoint x: 391, startPoint y: 372, endPoint x: 43, endPoint y: 349, distance: 348.8
click at [43, 349] on div "ID 152 Longstead Holdings Meeting Blocks [DATE] Title 43 / 128 Longstead - TopB…" at bounding box center [762, 275] width 1449 height 521
copy ol "Any transactions that happens between the snapshot of the transaction - LH will…"
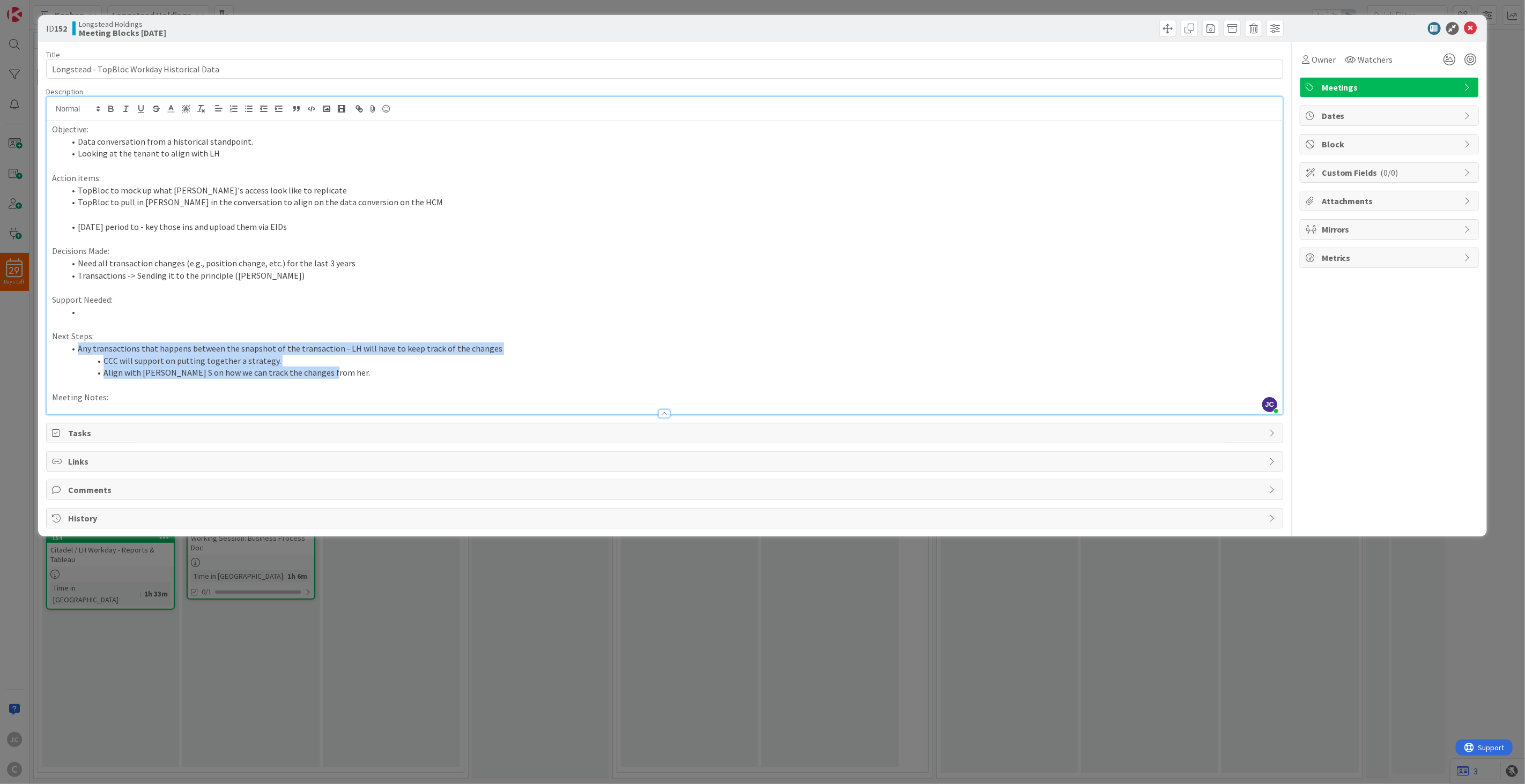
click at [76, 347] on li "Any transactions that happens between the snapshot of the transaction - LH will…" at bounding box center [671, 349] width 1212 height 12
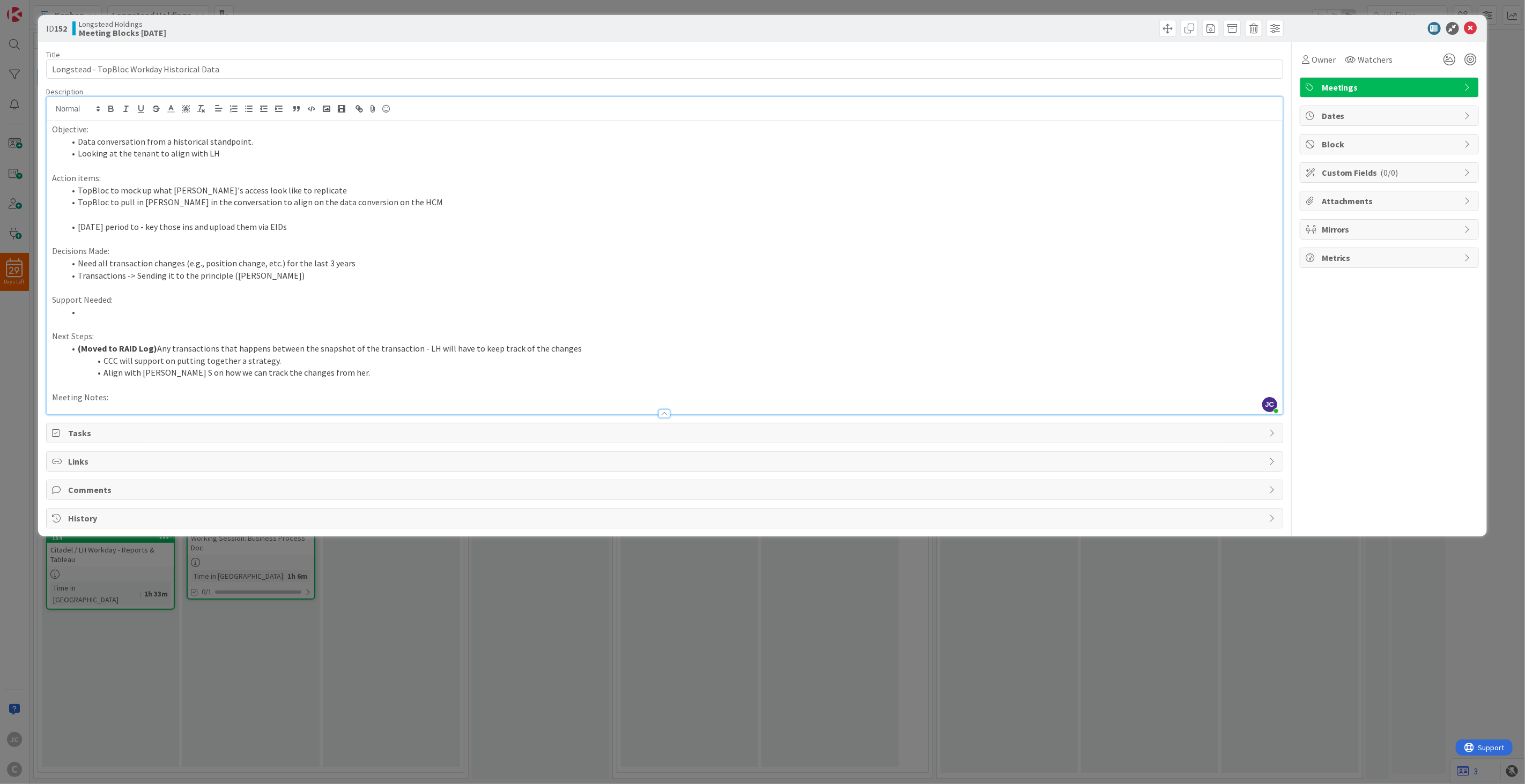
click at [251, 346] on li "(Moved to RAID Log) Any transactions that happens between the snapshot of the t…" at bounding box center [671, 349] width 1212 height 12
click at [253, 356] on li "CCC will support on putting together a strategy." at bounding box center [671, 361] width 1212 height 12
click at [155, 350] on li "(Moved to RAID Log) Any transactions that happens between the snapshot of the t…" at bounding box center [671, 349] width 1212 height 12
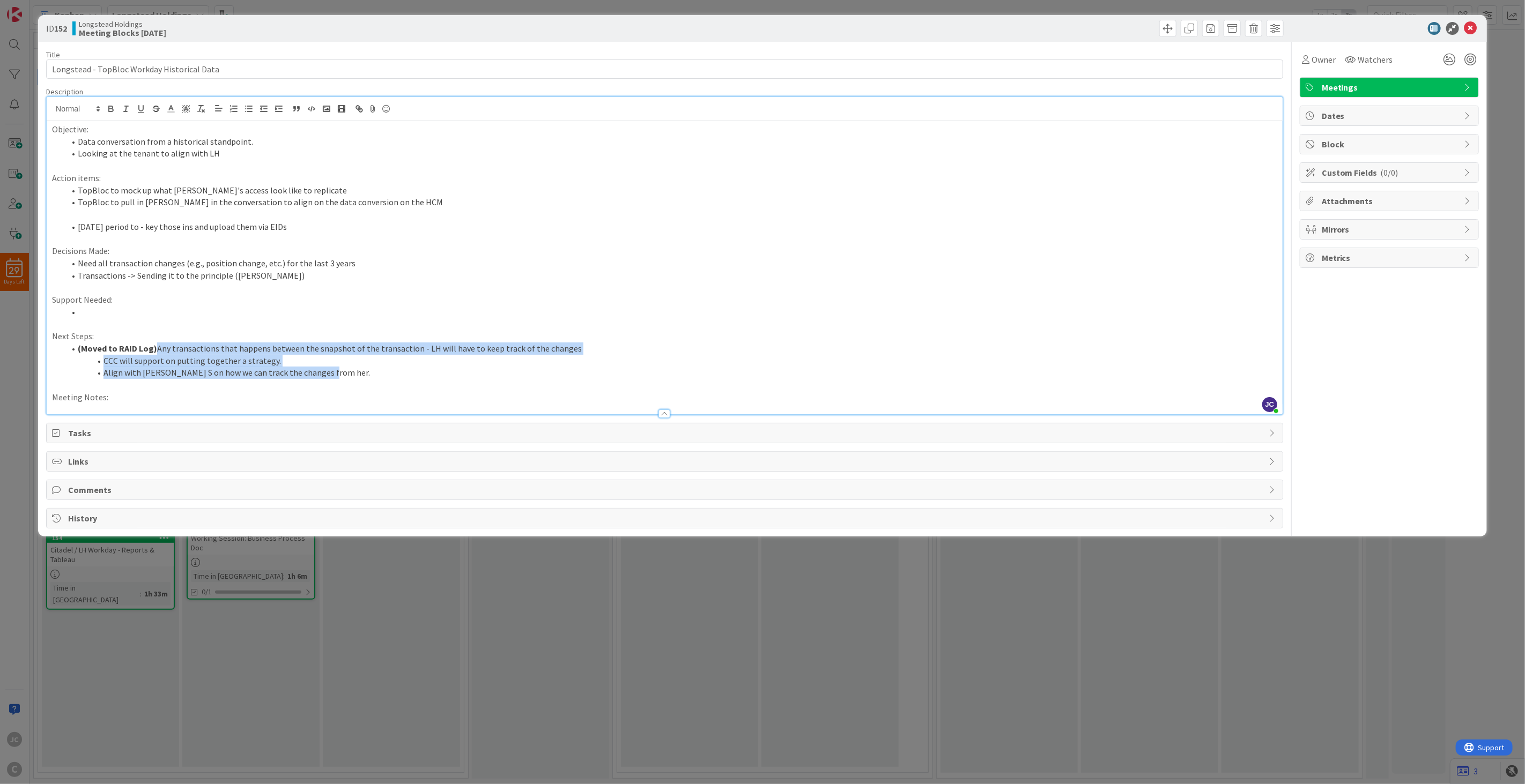
drag, startPoint x: 371, startPoint y: 375, endPoint x: 155, endPoint y: 347, distance: 217.8
click at [155, 347] on ol "(Moved to RAID Log) Any transactions that happens between the snapshot of the t…" at bounding box center [665, 361] width 1225 height 36
copy ol "Any transactions that happens between the snapshot of the transaction - LH will…"
click at [376, 367] on li "Align with [PERSON_NAME] S on how we can track the changes from her." at bounding box center [671, 372] width 1212 height 12
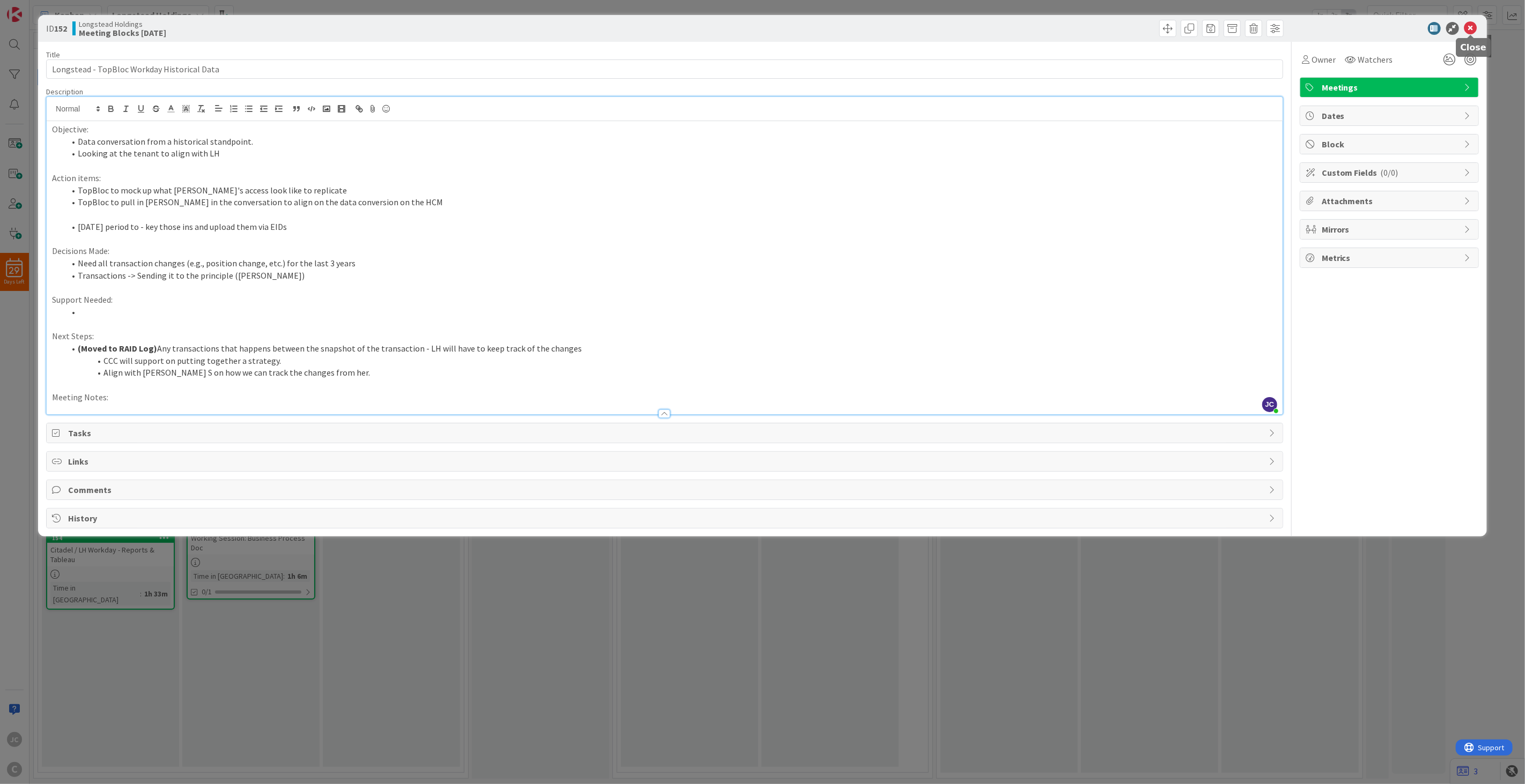
click at [1029, 23] on icon at bounding box center [1470, 28] width 13 height 13
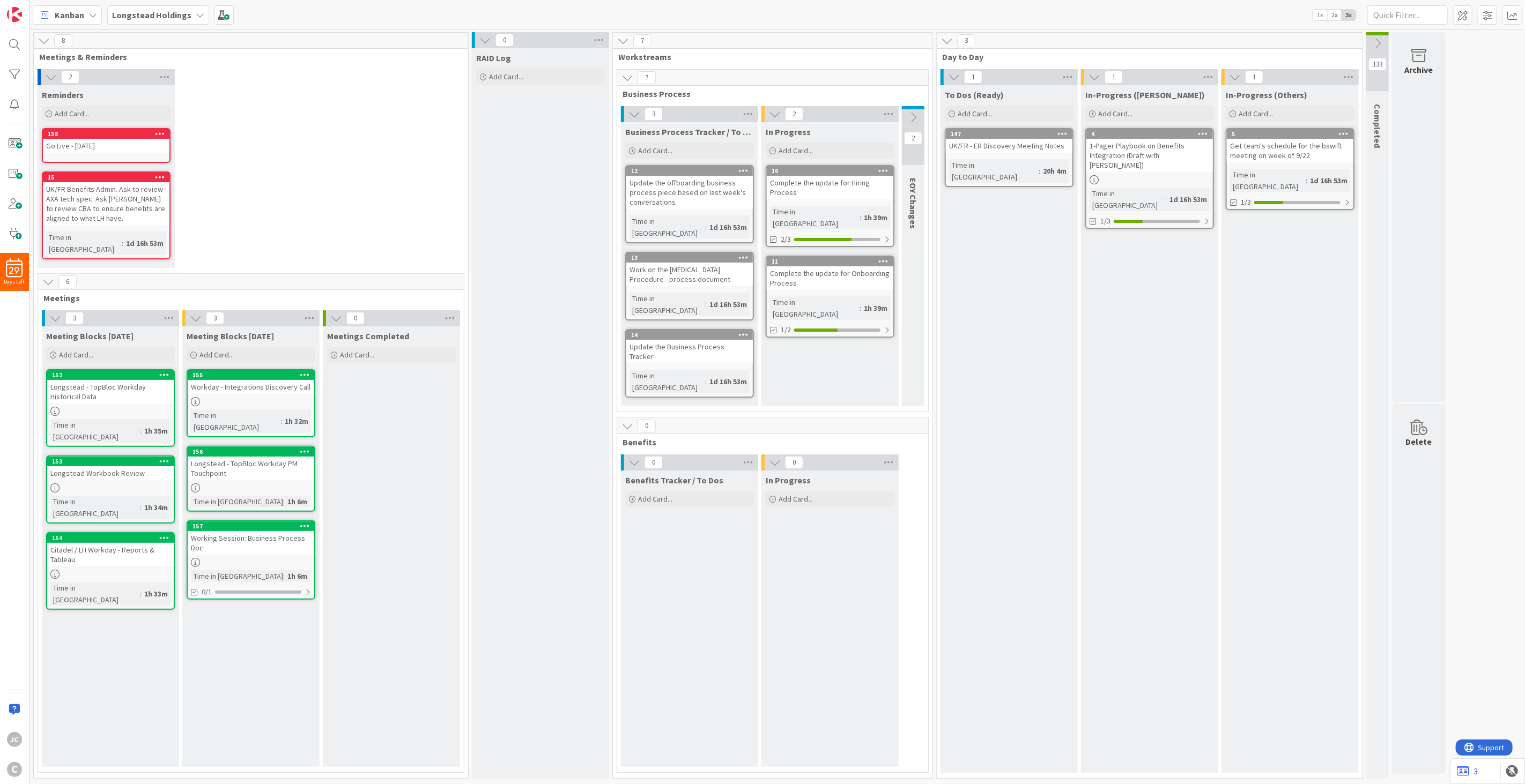
click at [513, 269] on div "RAID Log Add Card..." at bounding box center [540, 413] width 137 height 730
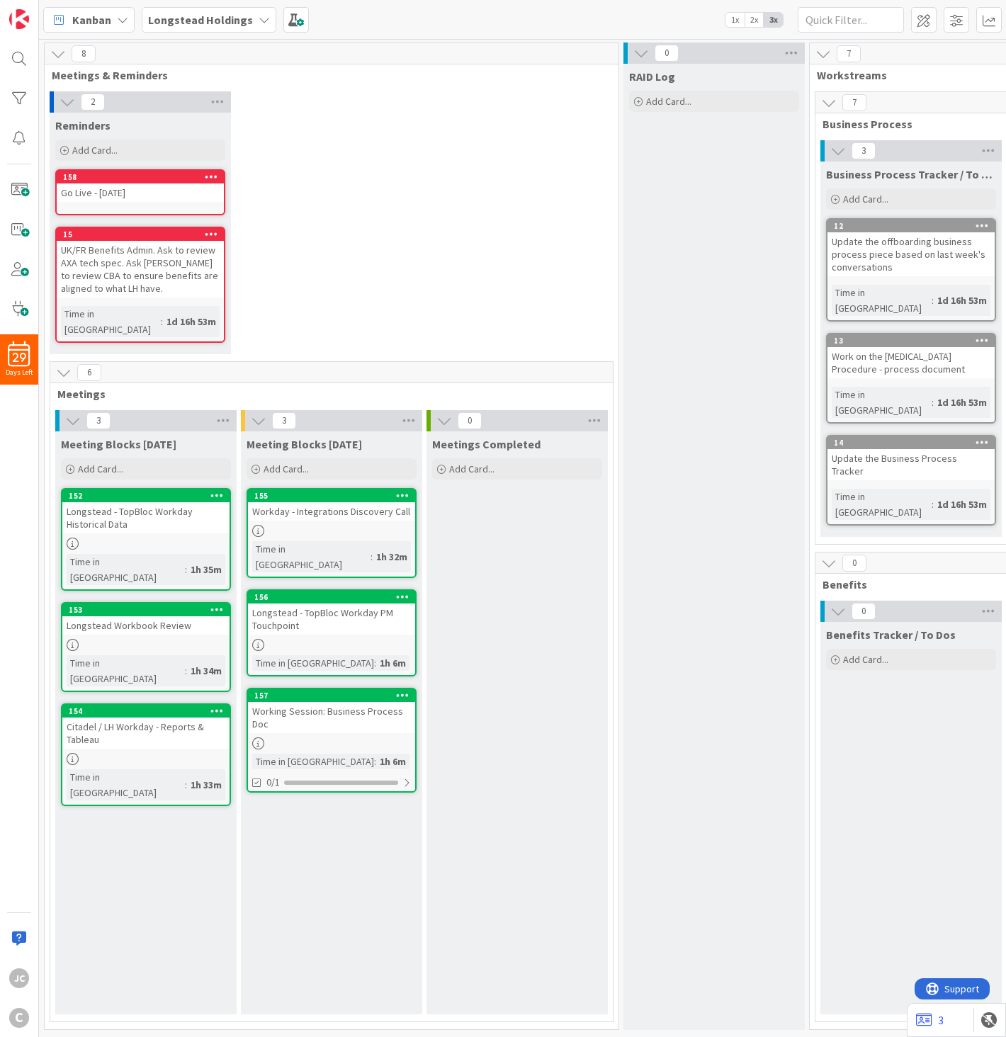
drag, startPoint x: 603, startPoint y: 241, endPoint x: 663, endPoint y: 232, distance: 60.2
click at [604, 241] on div "2 Reminders Add Card... Template Not Set Not Set Meetings Edit Card Templates T…" at bounding box center [331, 226] width 568 height 270
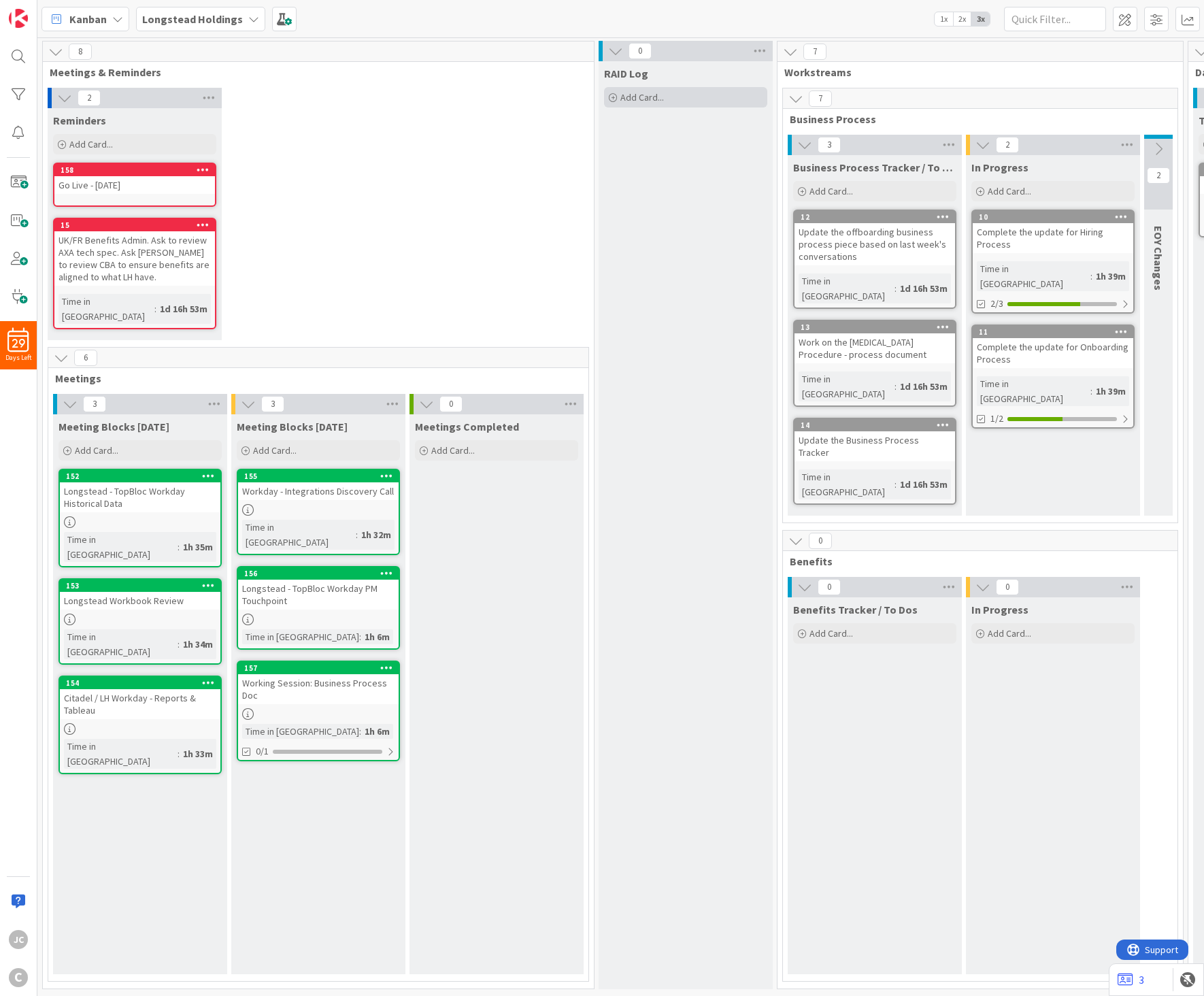
click at [660, 102] on span "Add Card..." at bounding box center [641, 97] width 43 height 12
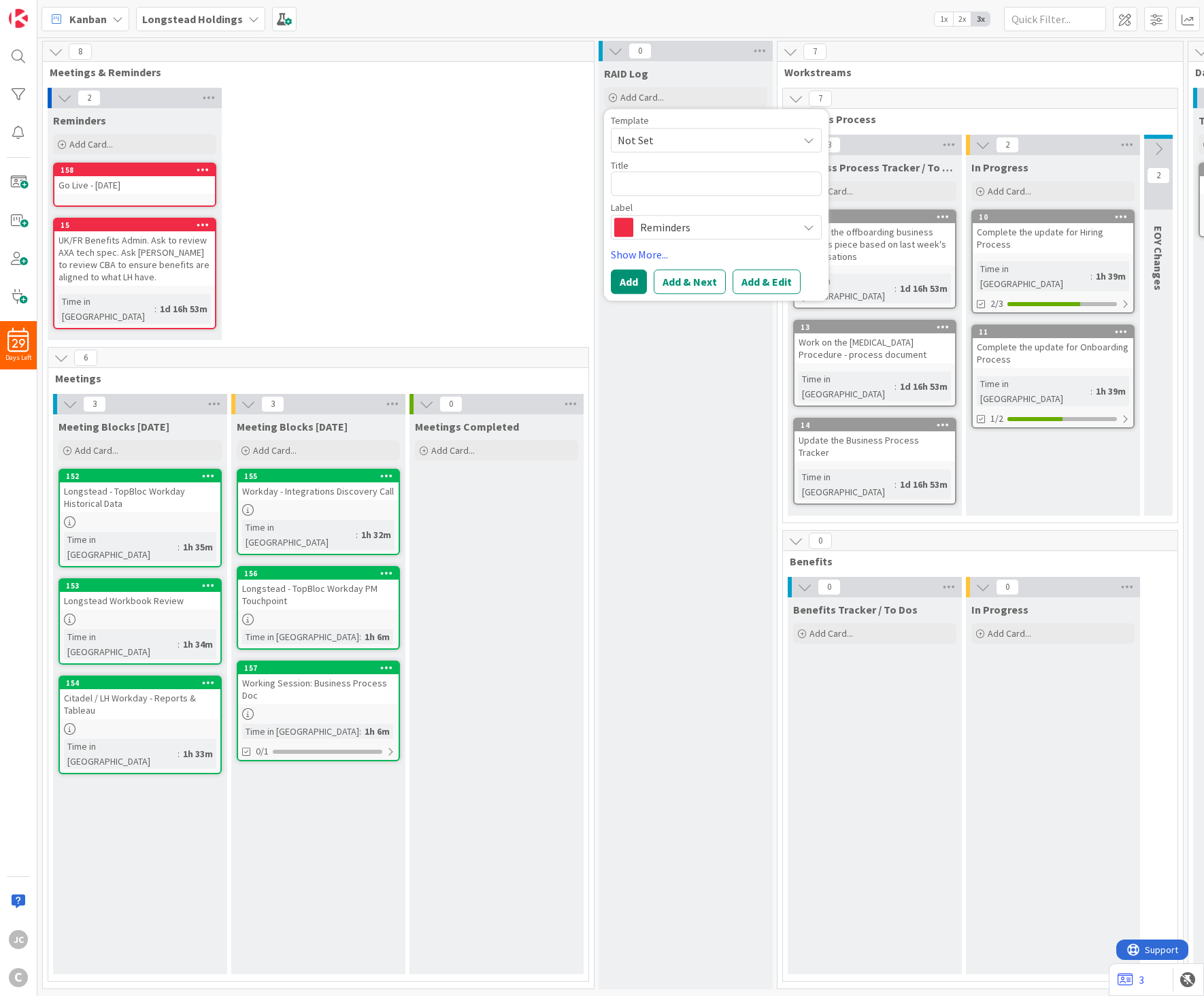
click at [674, 234] on span "Reminders" at bounding box center [714, 228] width 151 height 19
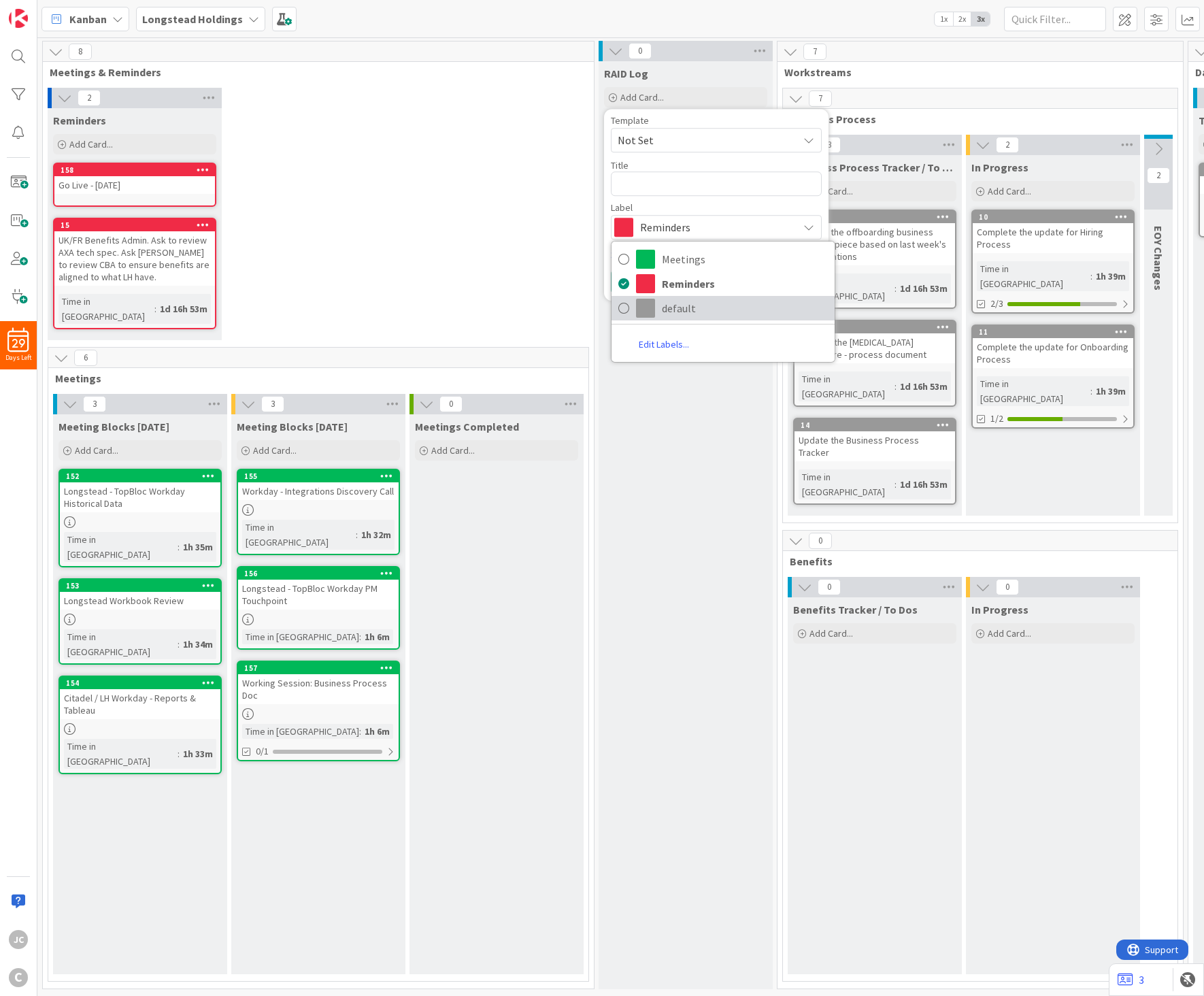
click at [709, 310] on span "default" at bounding box center [744, 307] width 166 height 20
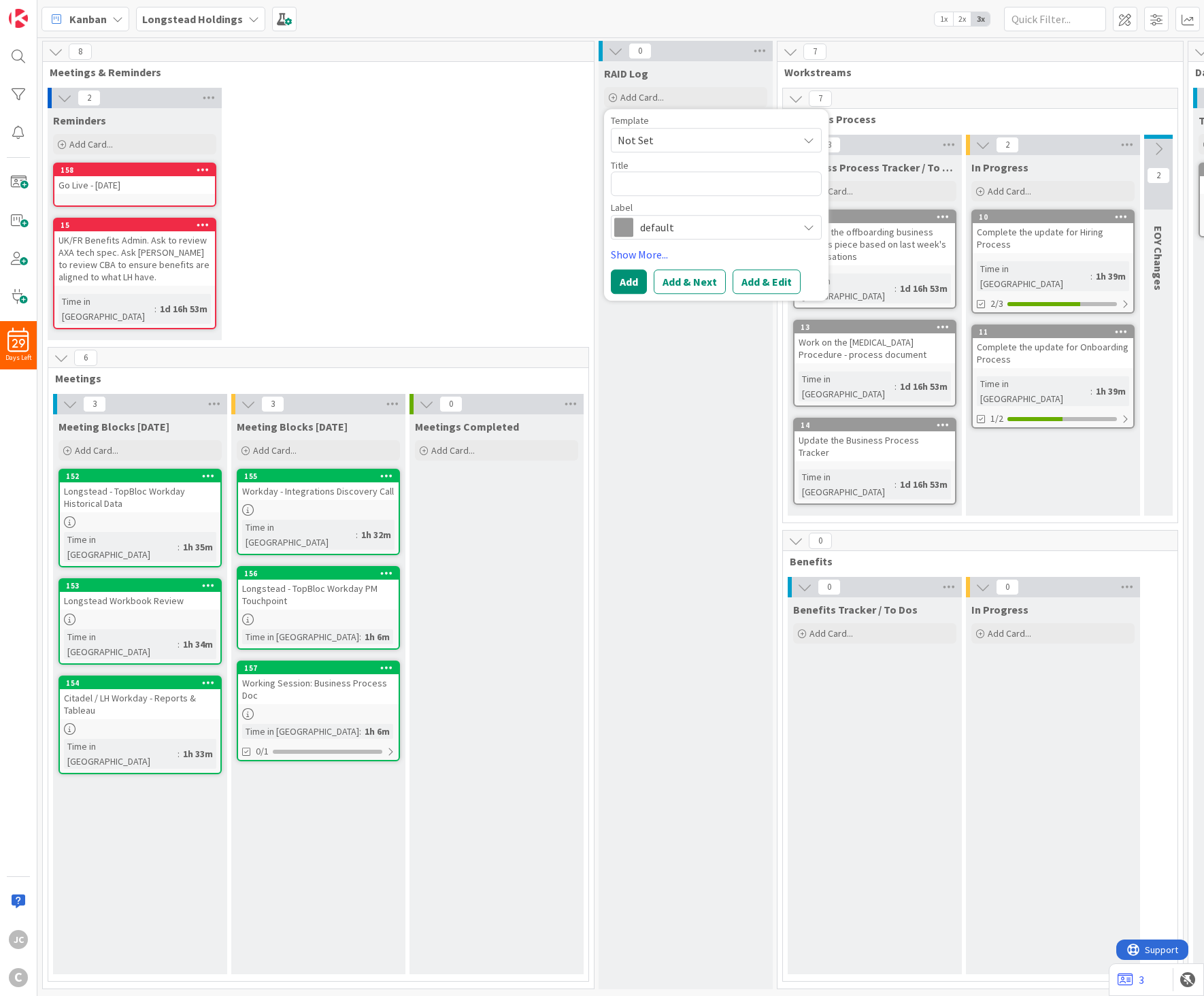
click at [729, 130] on span "Not Set" at bounding box center [716, 139] width 211 height 24
click at [682, 187] on textarea at bounding box center [716, 182] width 211 height 24
paste textarea "Any transactions that happens between the snapshot of the transaction - LH will…"
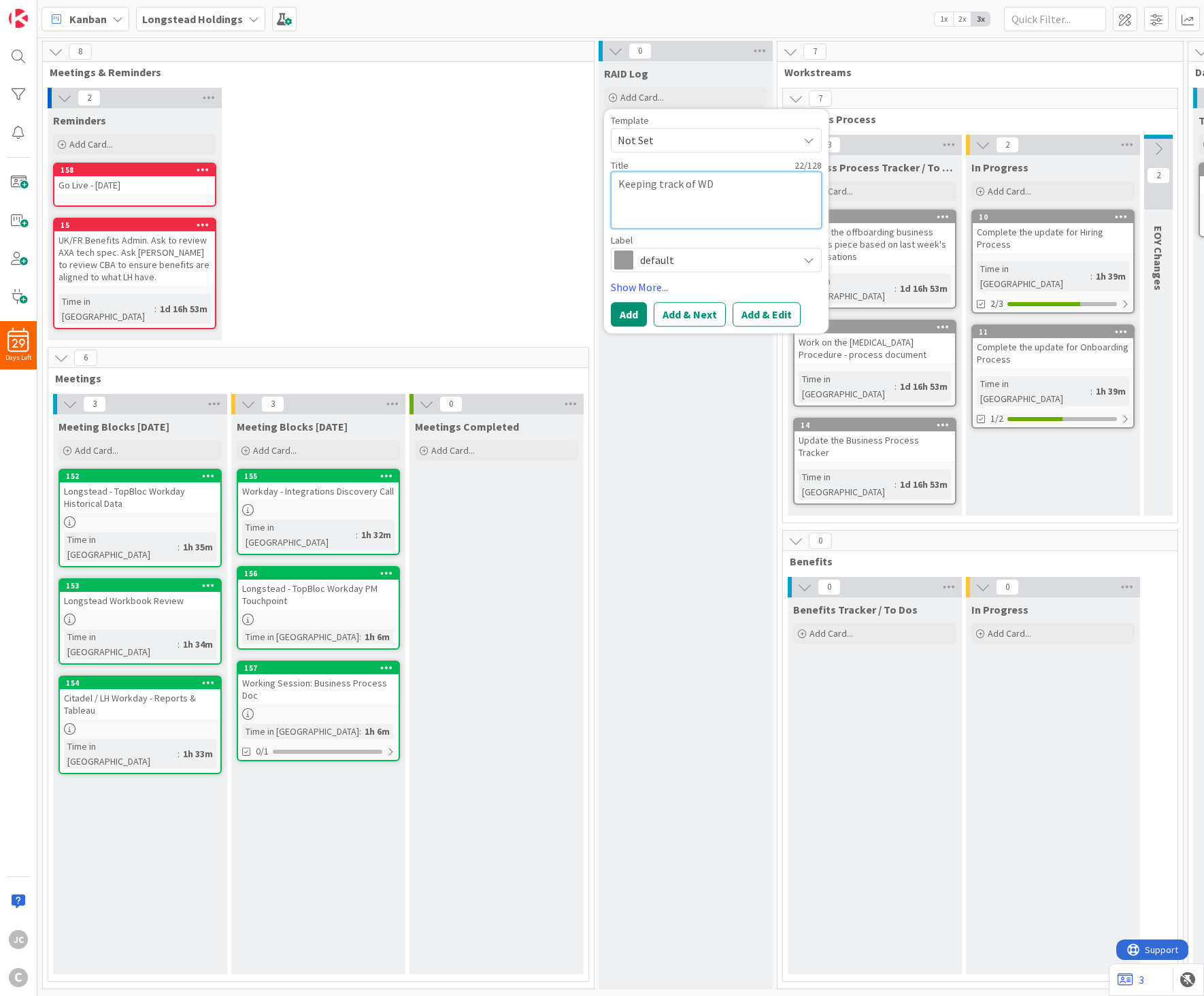
paste textarea "Any transactions that happens between the snapshot of the transaction - LH will…"
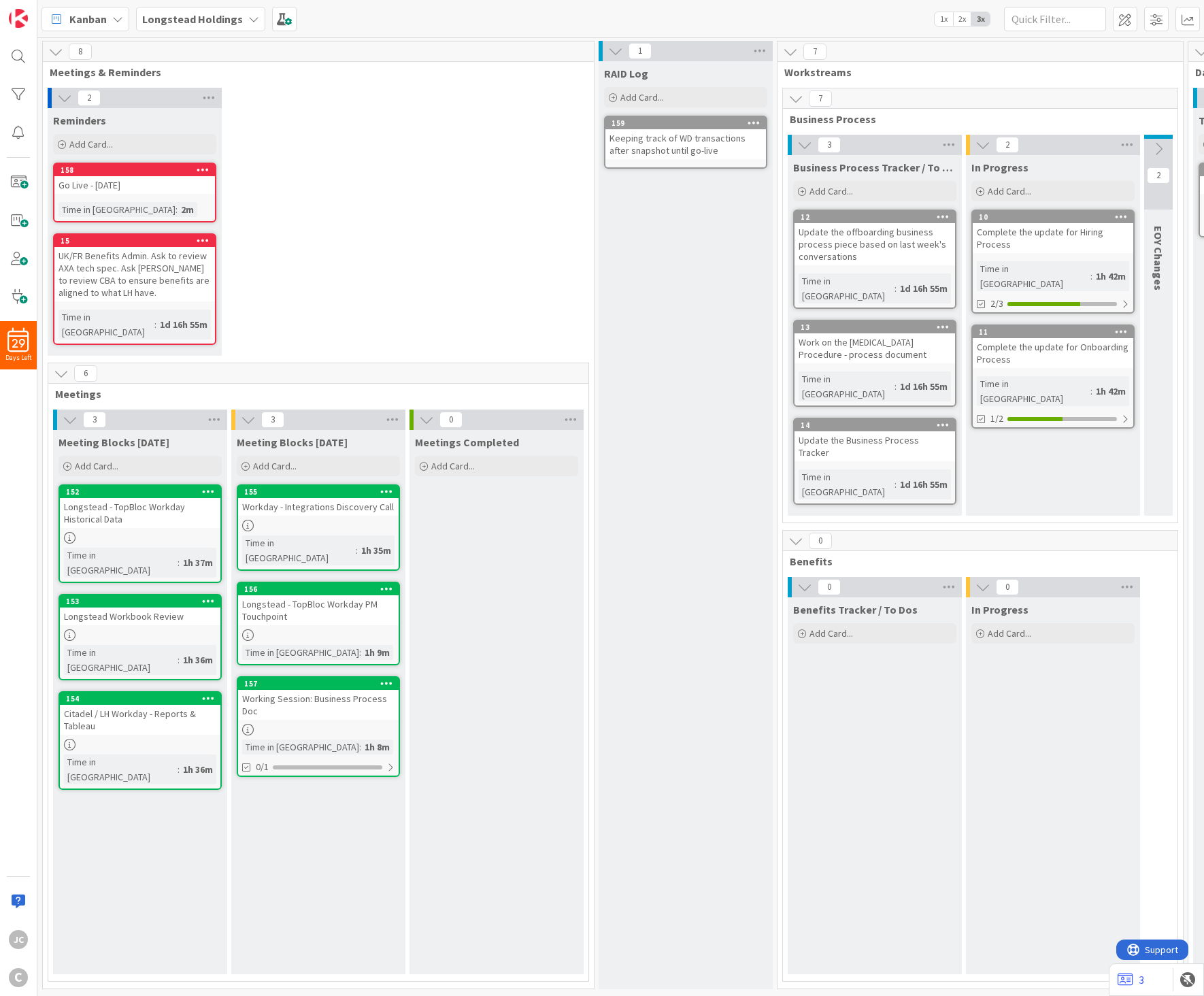
click at [723, 153] on div "Keeping track of WD transactions after snapshot until go-live" at bounding box center [685, 144] width 160 height 30
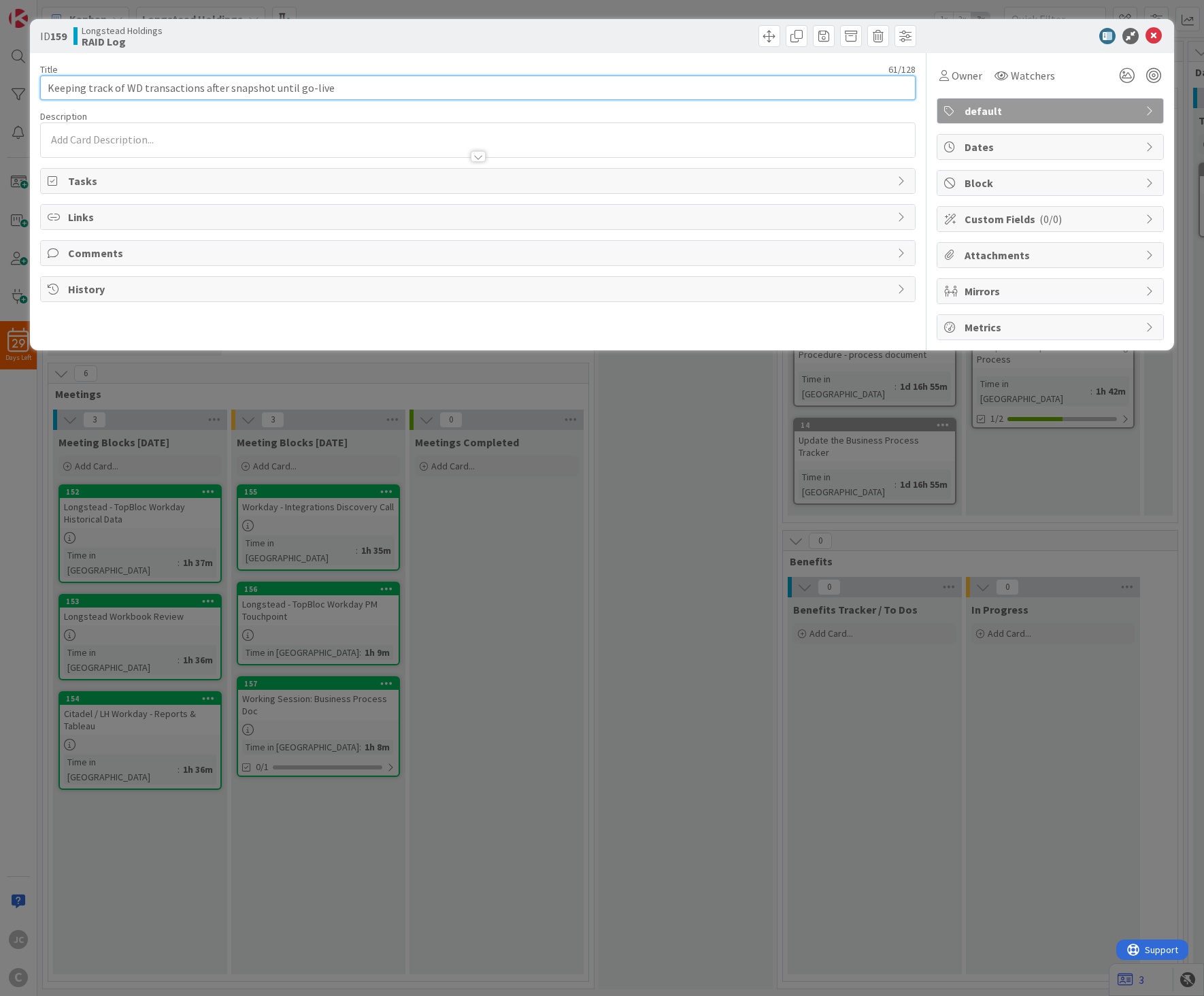
click at [48, 84] on input "Keeping track of WD transactions after snapshot until go-live" at bounding box center [478, 87] width 876 height 24
click at [474, 85] on input "ADD: Keeping track of WD transactions after snapshot until go-live" at bounding box center [478, 87] width 876 height 24
click at [712, 93] on input "ADD: Keeping track of WD transactions after snapshot until go-live. CCC to work…" at bounding box center [478, 87] width 876 height 24
click at [905, 66] on div "Title 128 / 128" at bounding box center [478, 69] width 876 height 12
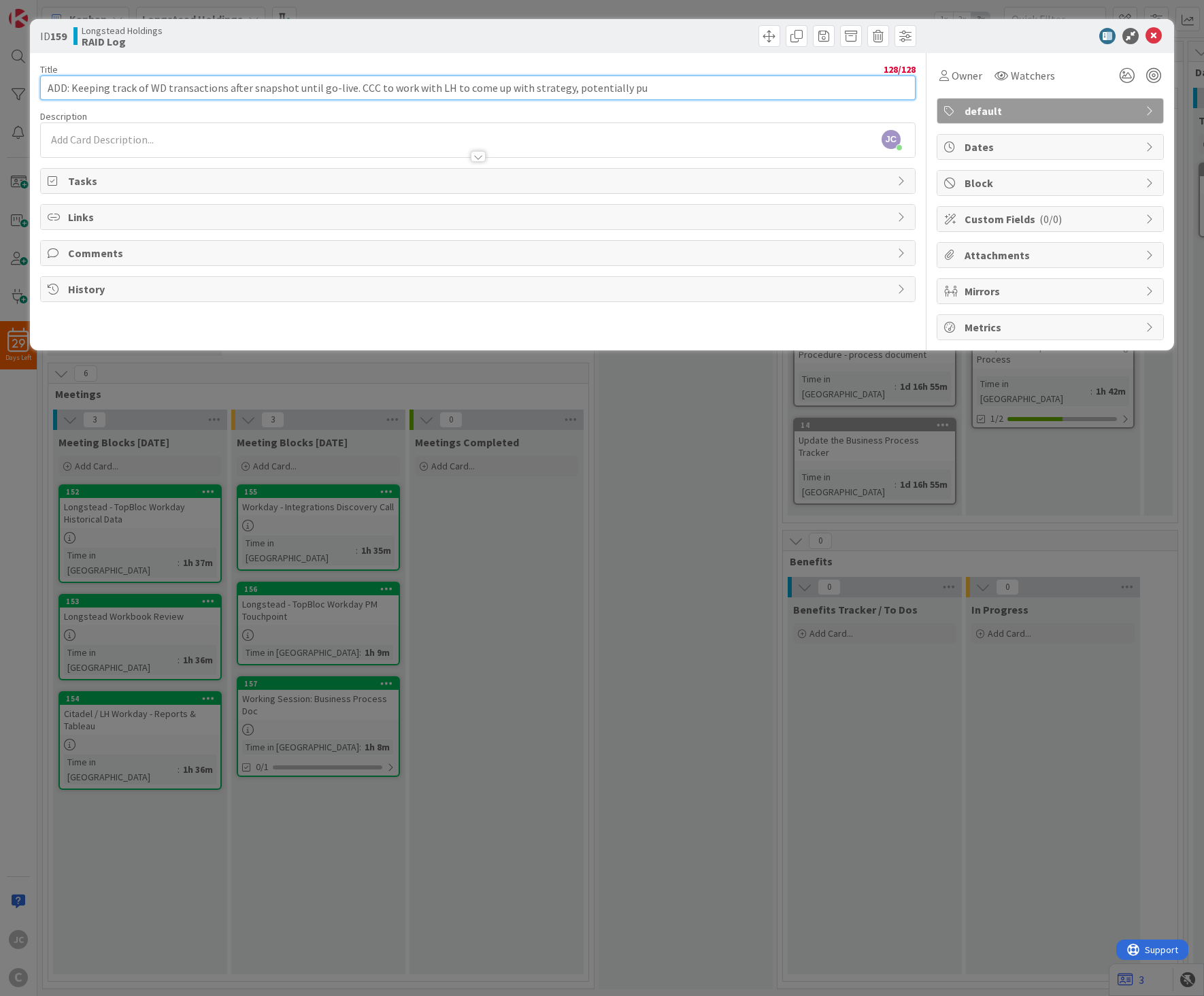
click at [668, 82] on input "ADD: Keeping track of WD transactions after snapshot until go-live. CCC to work…" at bounding box center [478, 87] width 876 height 24
click at [698, 399] on div "ID 159 Longstead Holdings RAID Log Title 128 / 128 ADD: Keeping track of WD tra…" at bounding box center [602, 498] width 1204 height 996
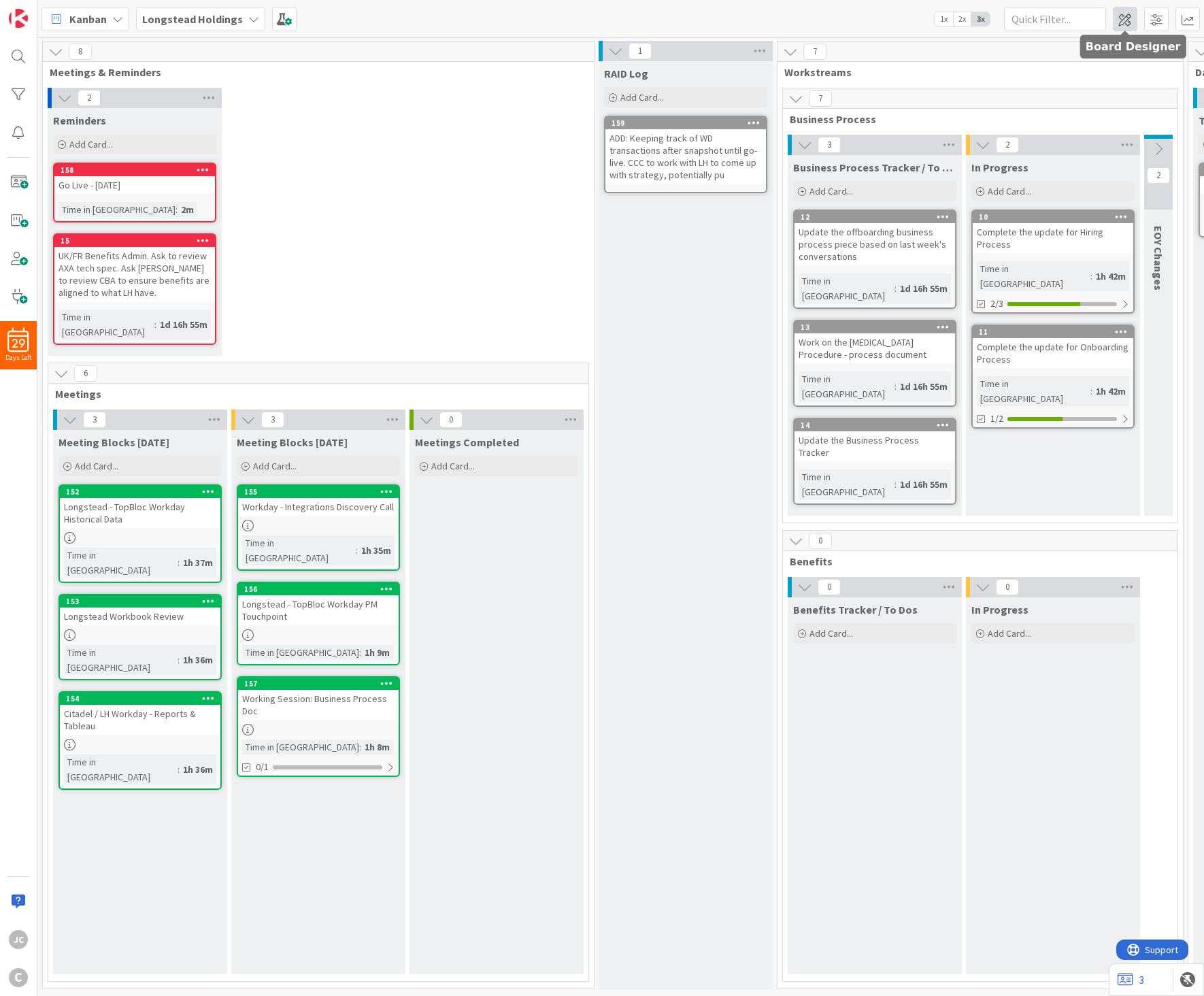
click at [1120, 22] on span at bounding box center [1124, 18] width 24 height 24
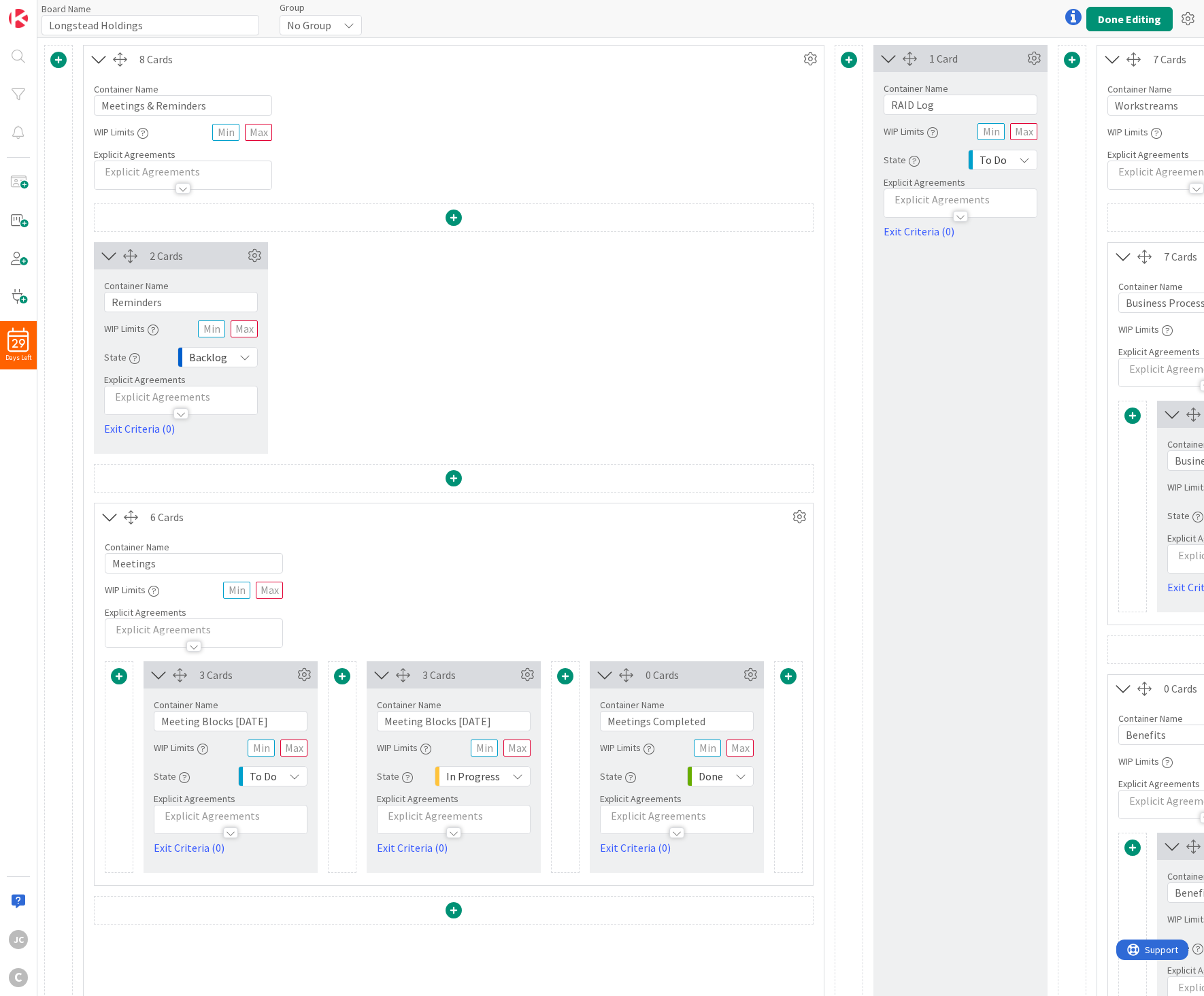
click at [930, 132] on icon "button" at bounding box center [931, 132] width 11 height 11
click at [1126, 148] on icon at bounding box center [1120, 149] width 12 height 12
click at [1133, 17] on button "Done Editing" at bounding box center [1129, 18] width 86 height 24
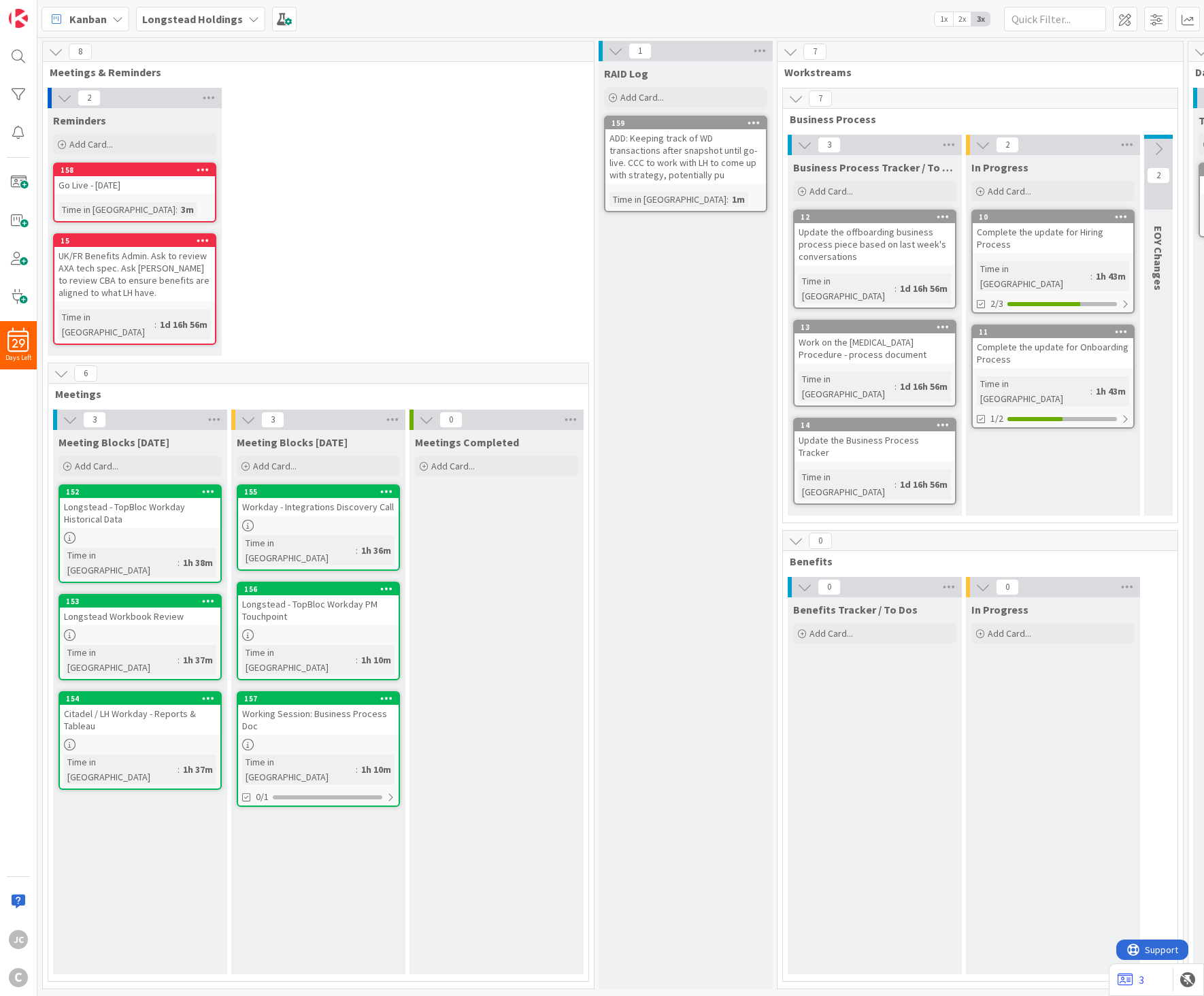
click at [655, 155] on div "ADD: Keeping track of WD transactions after snapshot until go-live. CCC to work…" at bounding box center [685, 157] width 160 height 55
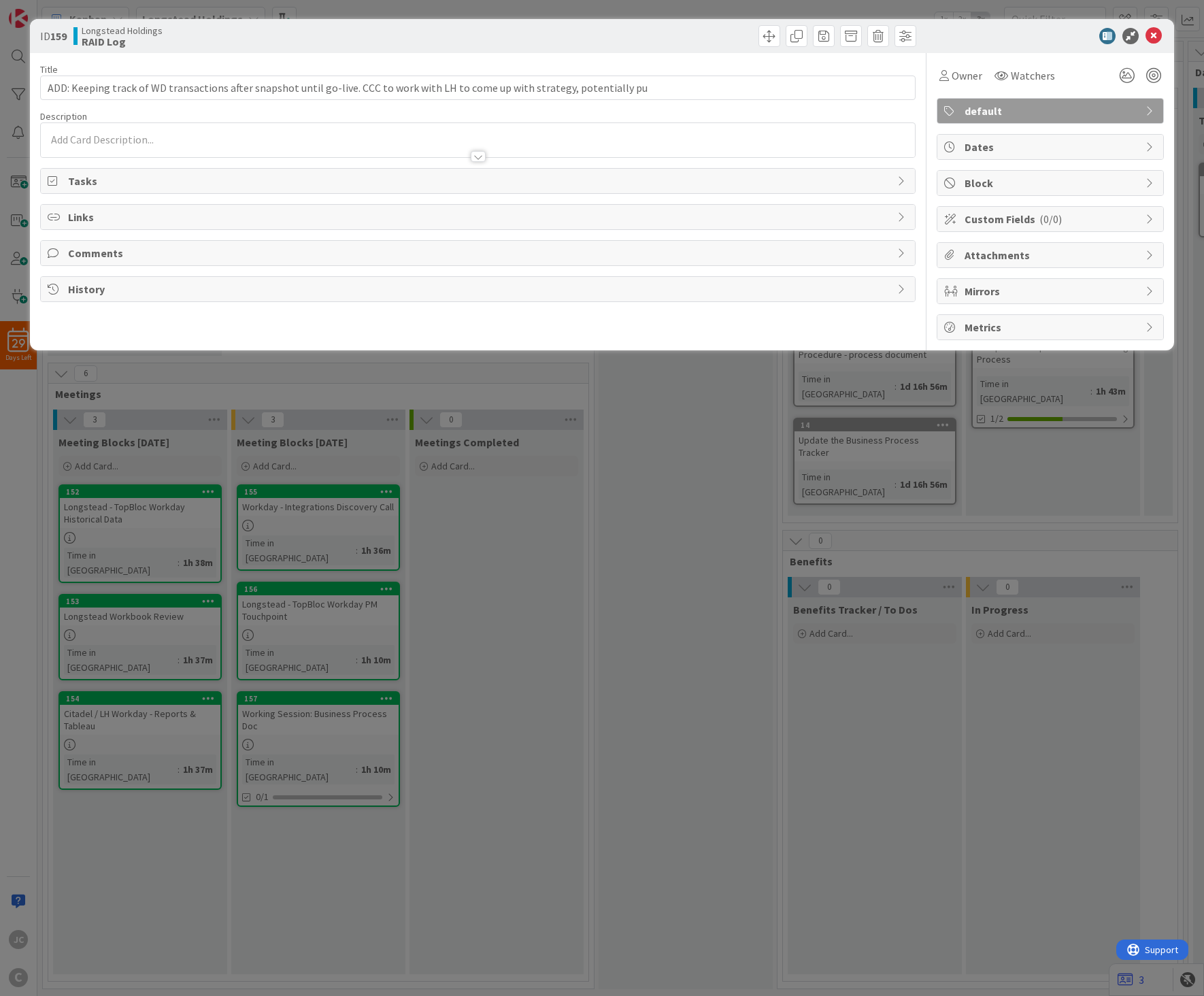
click at [376, 148] on div at bounding box center [477, 150] width 874 height 14
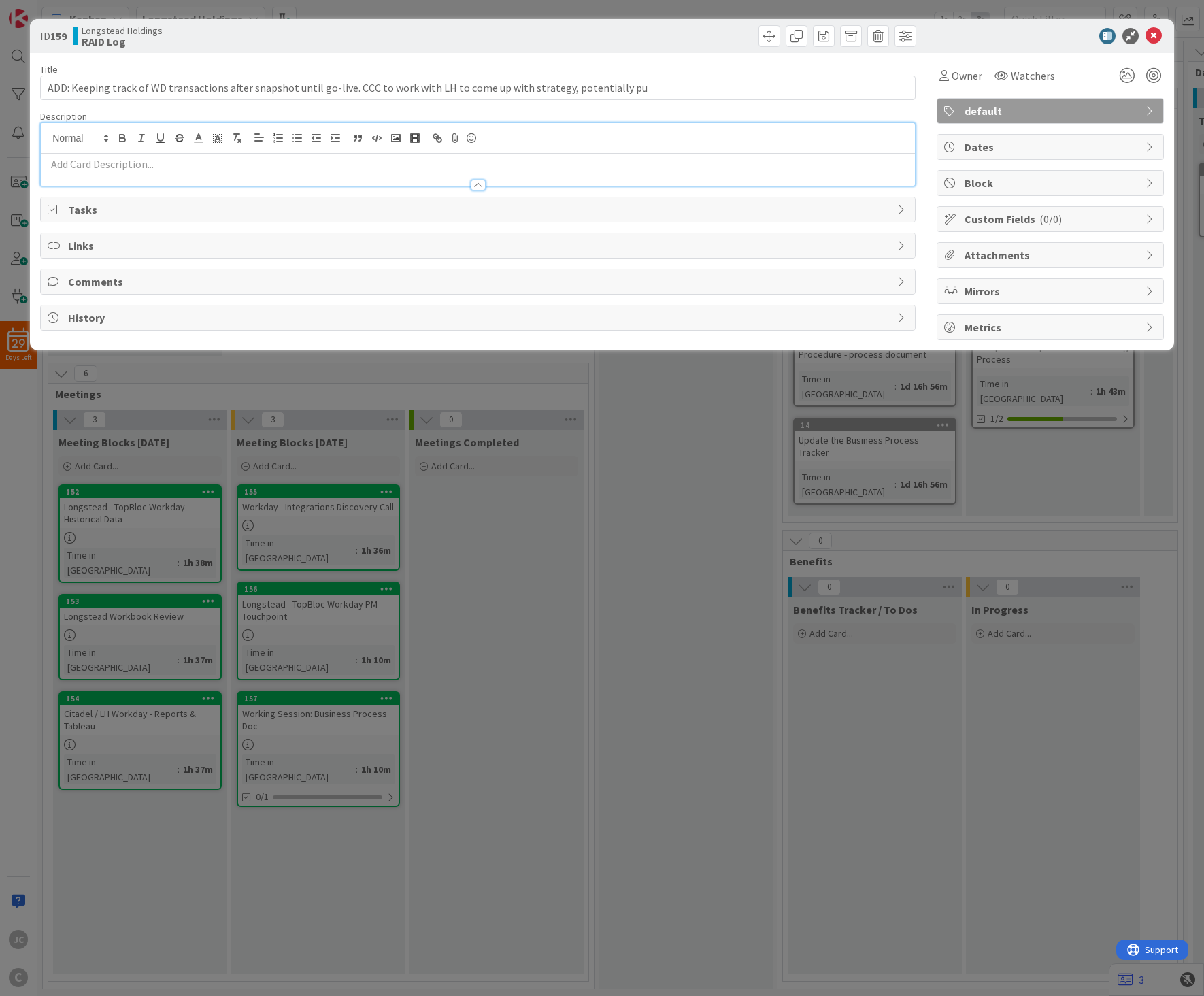
click at [351, 171] on div at bounding box center [477, 178] width 874 height 14
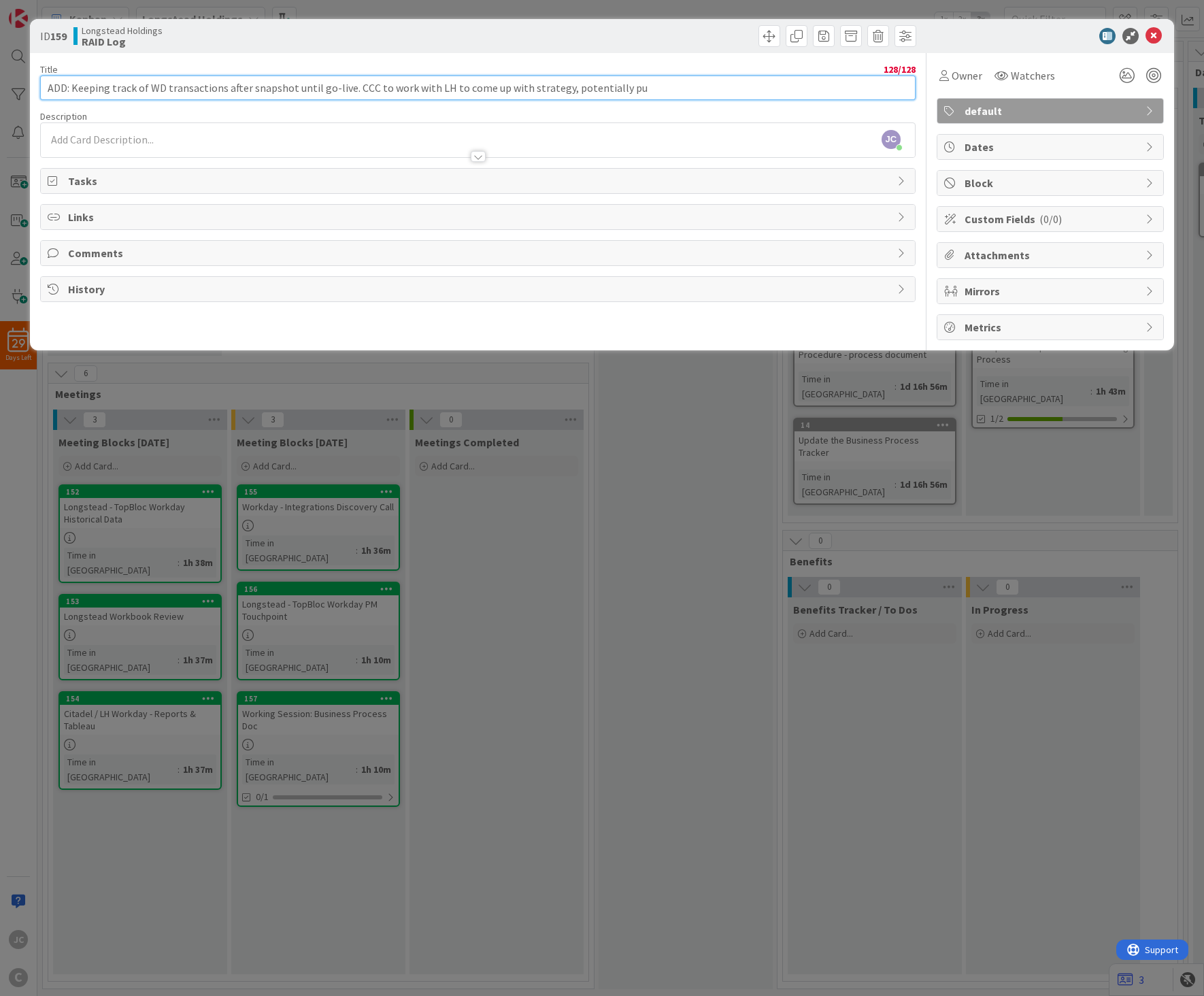
drag, startPoint x: 703, startPoint y: 78, endPoint x: 73, endPoint y: 83, distance: 630.0
click at [73, 83] on input "ADD: Keeping track of WD transactions after snapshot until go-live. CCC to work…" at bounding box center [478, 87] width 876 height 24
click at [145, 138] on p at bounding box center [478, 139] width 860 height 15
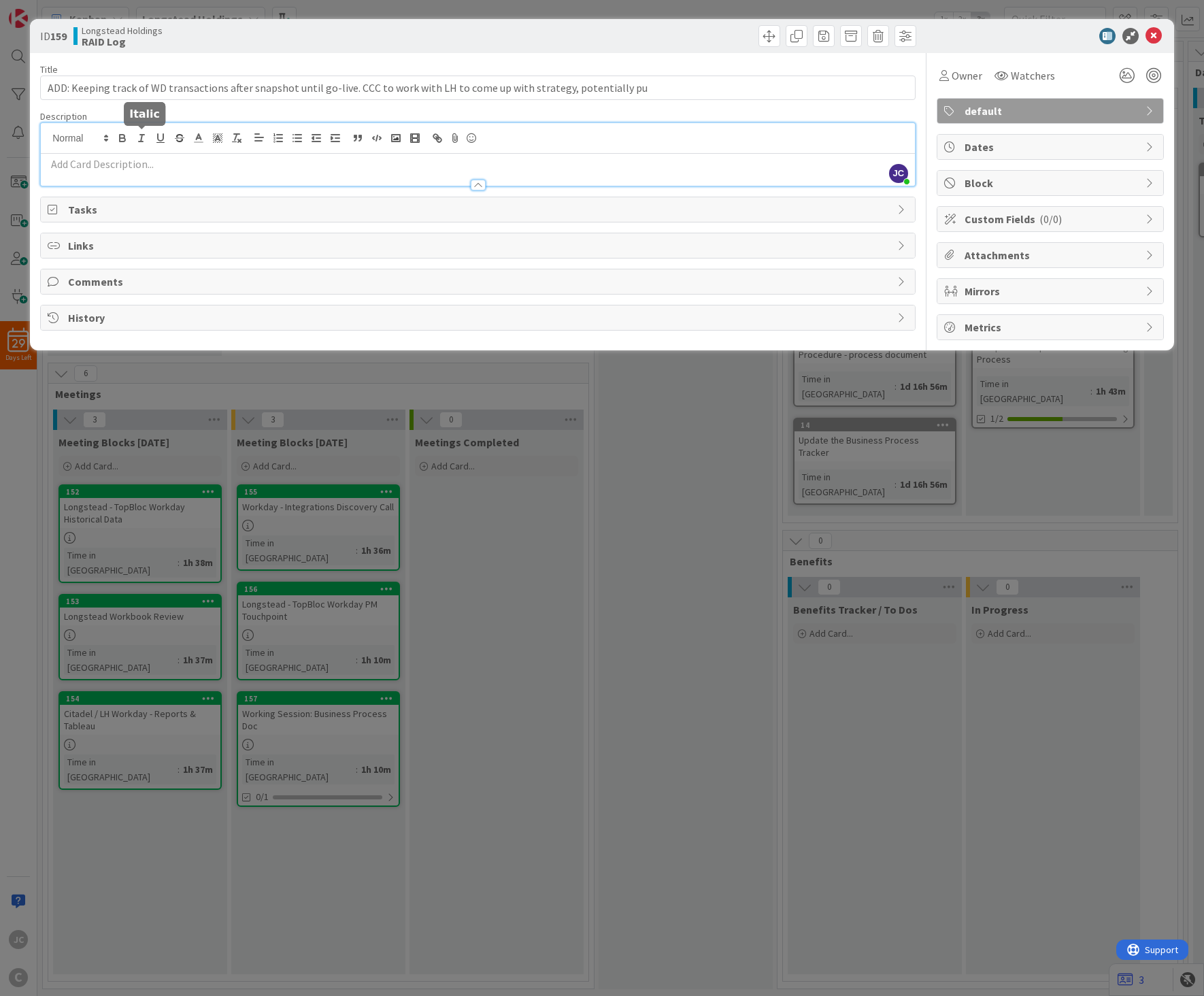
click at [151, 167] on p at bounding box center [478, 164] width 860 height 15
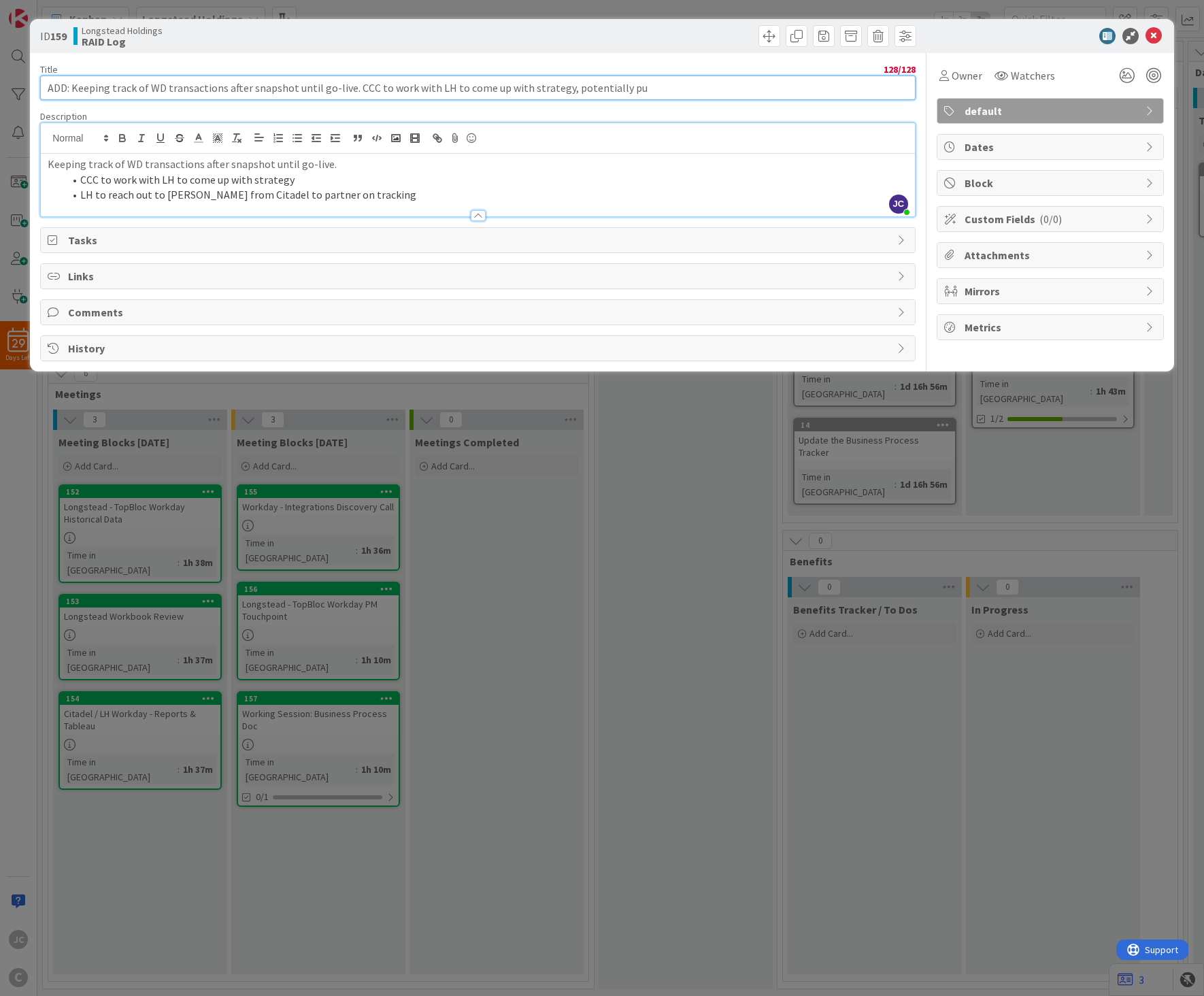
click at [667, 96] on input "ADD: Keeping track of WD transactions after snapshot until go-live. CCC to work…" at bounding box center [478, 87] width 876 height 24
click at [200, 167] on p "Keeping track of WD transactions after snapshot until go-live." at bounding box center [478, 164] width 860 height 15
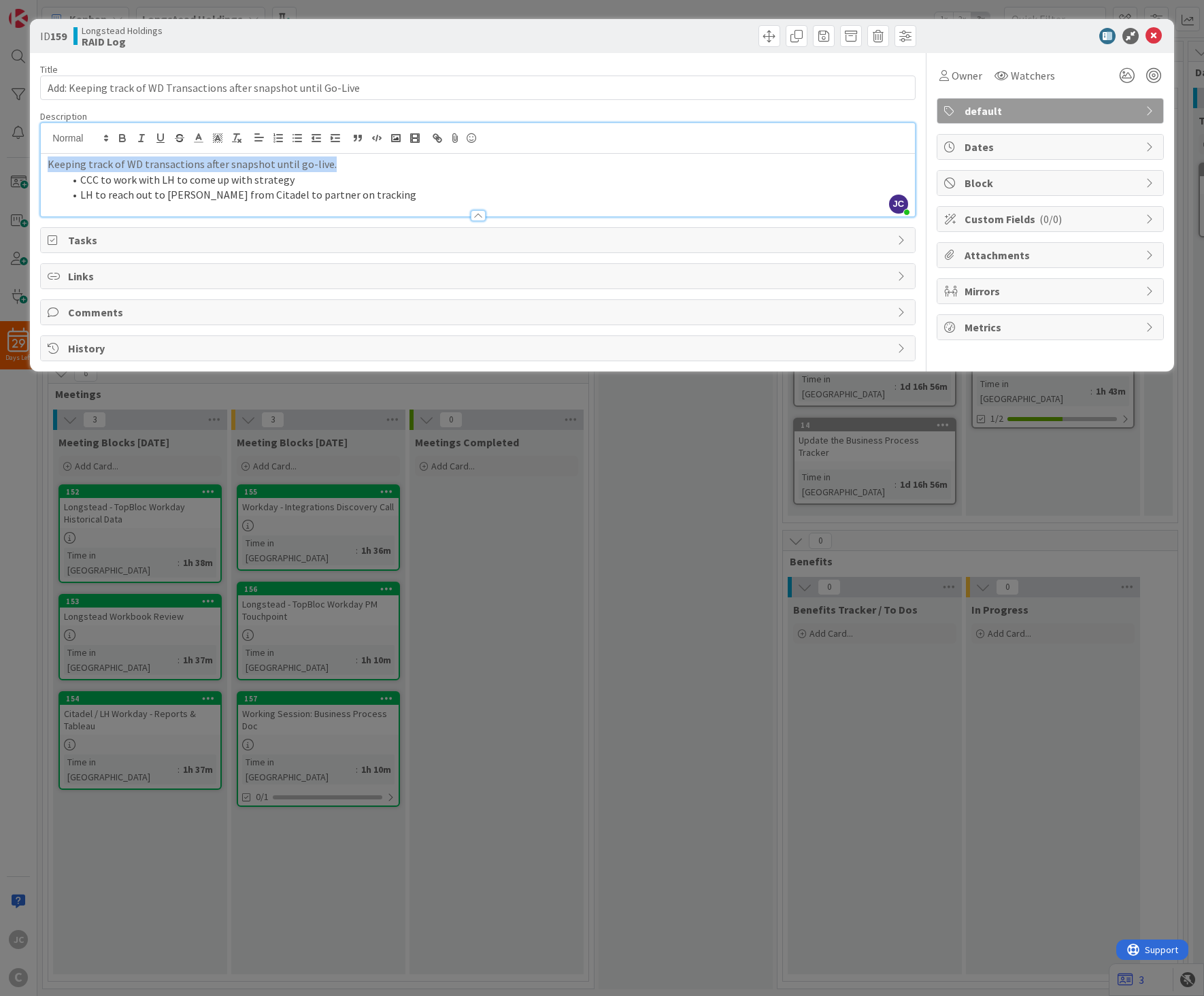
click at [200, 167] on p "Keeping track of WD transactions after snapshot until go-live." at bounding box center [478, 164] width 860 height 15
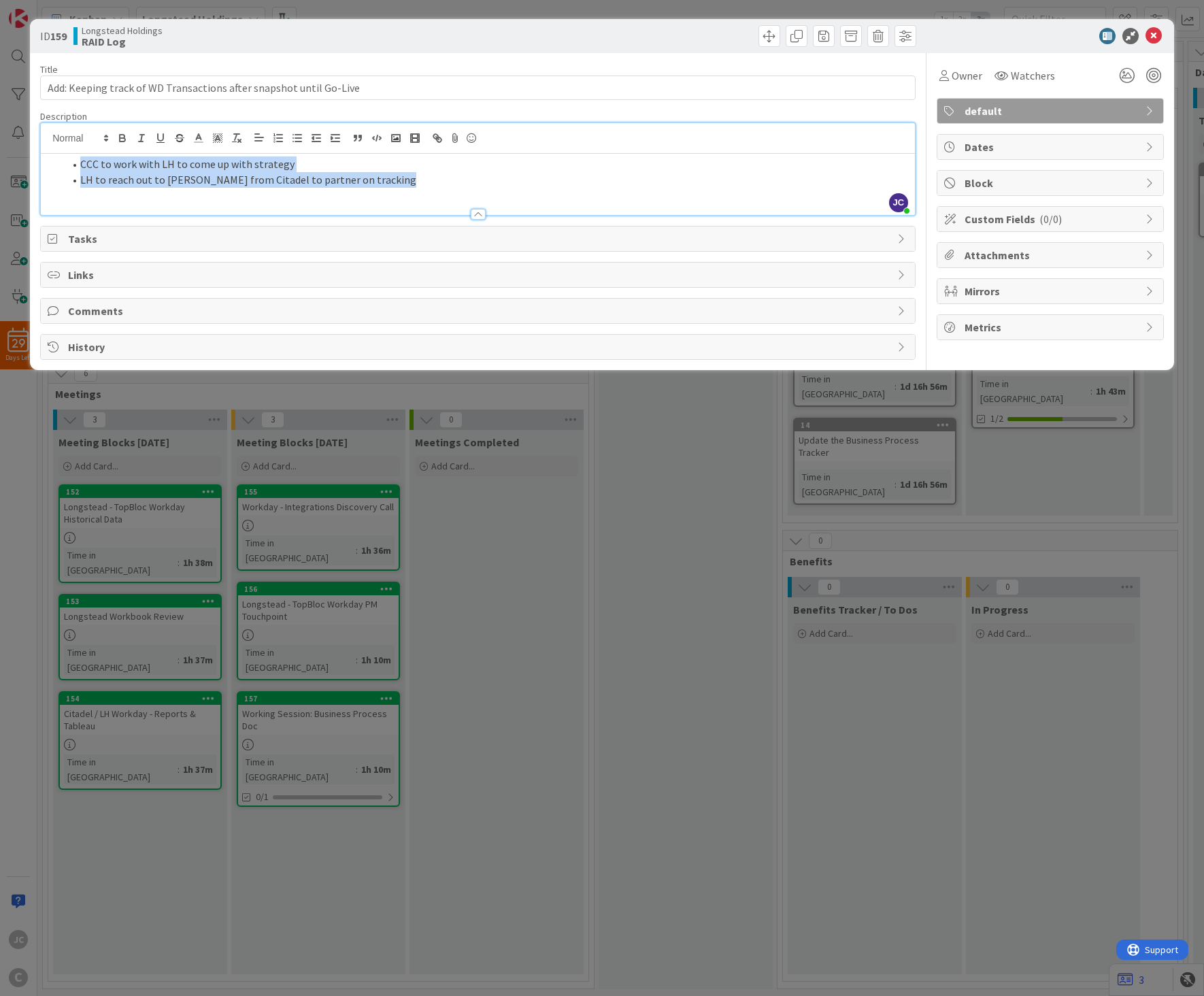
drag, startPoint x: 406, startPoint y: 180, endPoint x: 3, endPoint y: 91, distance: 412.7
click at [3, 91] on div "ID 159 Longstead Holdings RAID Log Title 66 / 128 Add: Keeping track of WD Tran…" at bounding box center [602, 498] width 1204 height 996
click at [416, 190] on div "CCC to work with LH to come up with strategy LH to reach out to [PERSON_NAME] f…" at bounding box center [477, 184] width 874 height 61
click at [442, 187] on li "LH to reach out to [PERSON_NAME] from Citadel to partner on tracking" at bounding box center [486, 180] width 844 height 15
click at [78, 155] on div "CCC to work with LH to come up with strategy LH to reach out to [PERSON_NAME] f…" at bounding box center [477, 184] width 874 height 61
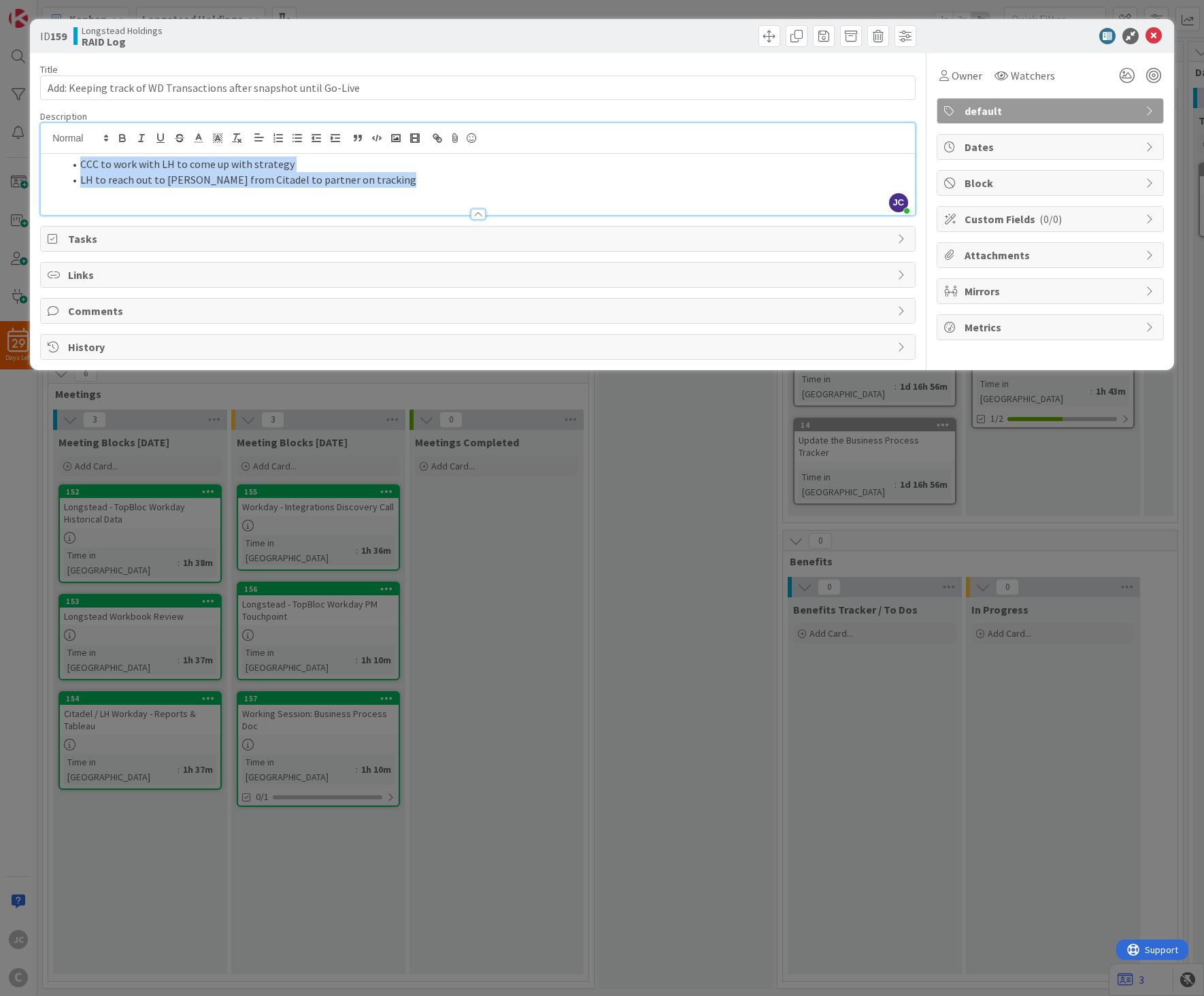
drag, startPoint x: 432, startPoint y: 175, endPoint x: 18, endPoint y: 138, distance: 415.7
click at [18, 138] on div "ID 159 Longstead Holdings RAID Log Title 66 / 128 Add: Keeping track of WD Tran…" at bounding box center [602, 498] width 1204 height 996
click at [320, 134] on line "button" at bounding box center [316, 134] width 8 height 0
click at [318, 136] on icon "button" at bounding box center [316, 137] width 12 height 12
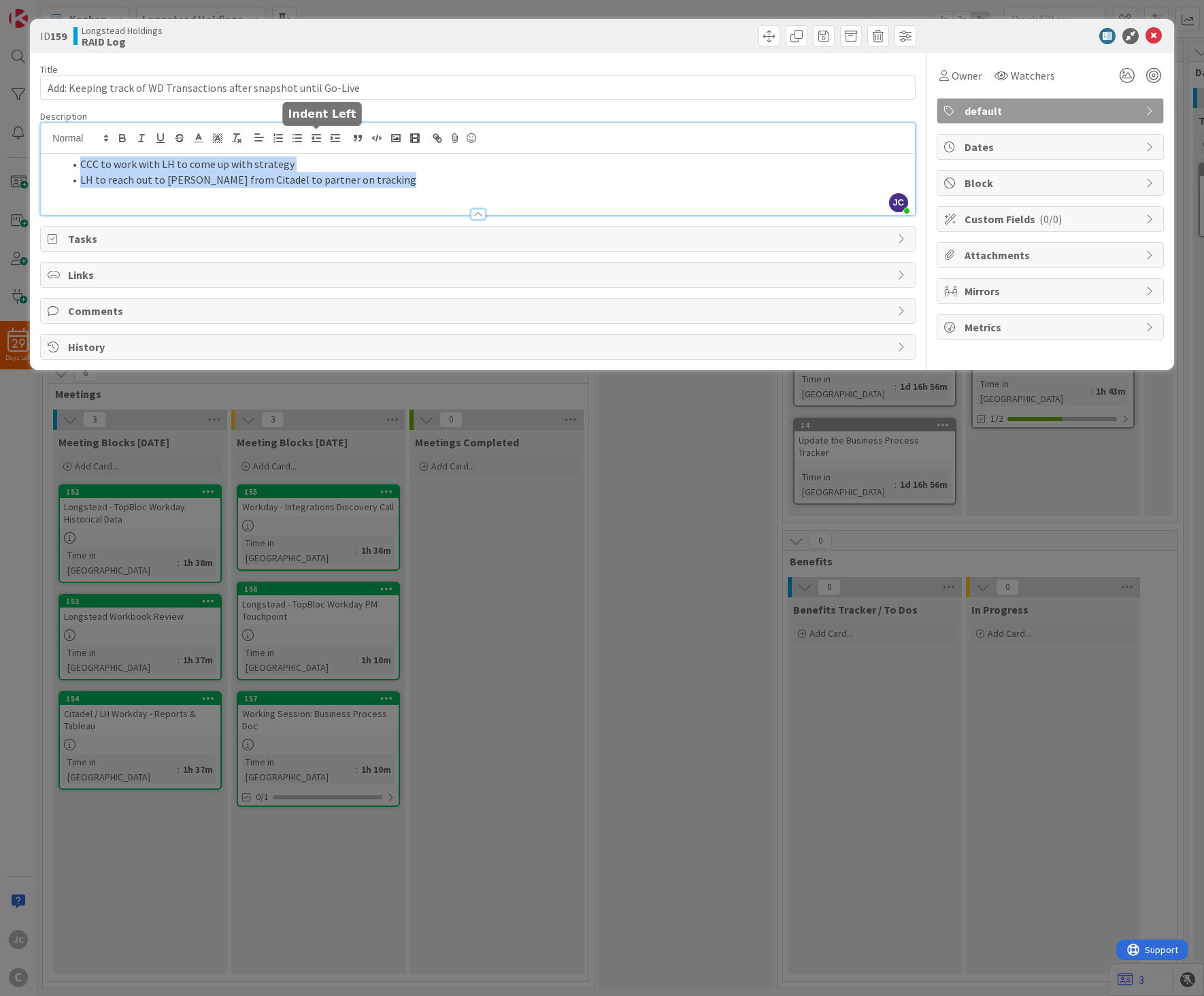
click at [419, 174] on li "LH to reach out to [PERSON_NAME] from Citadel to partner on tracking" at bounding box center [486, 180] width 844 height 15
click at [1158, 36] on icon at bounding box center [1153, 36] width 16 height 16
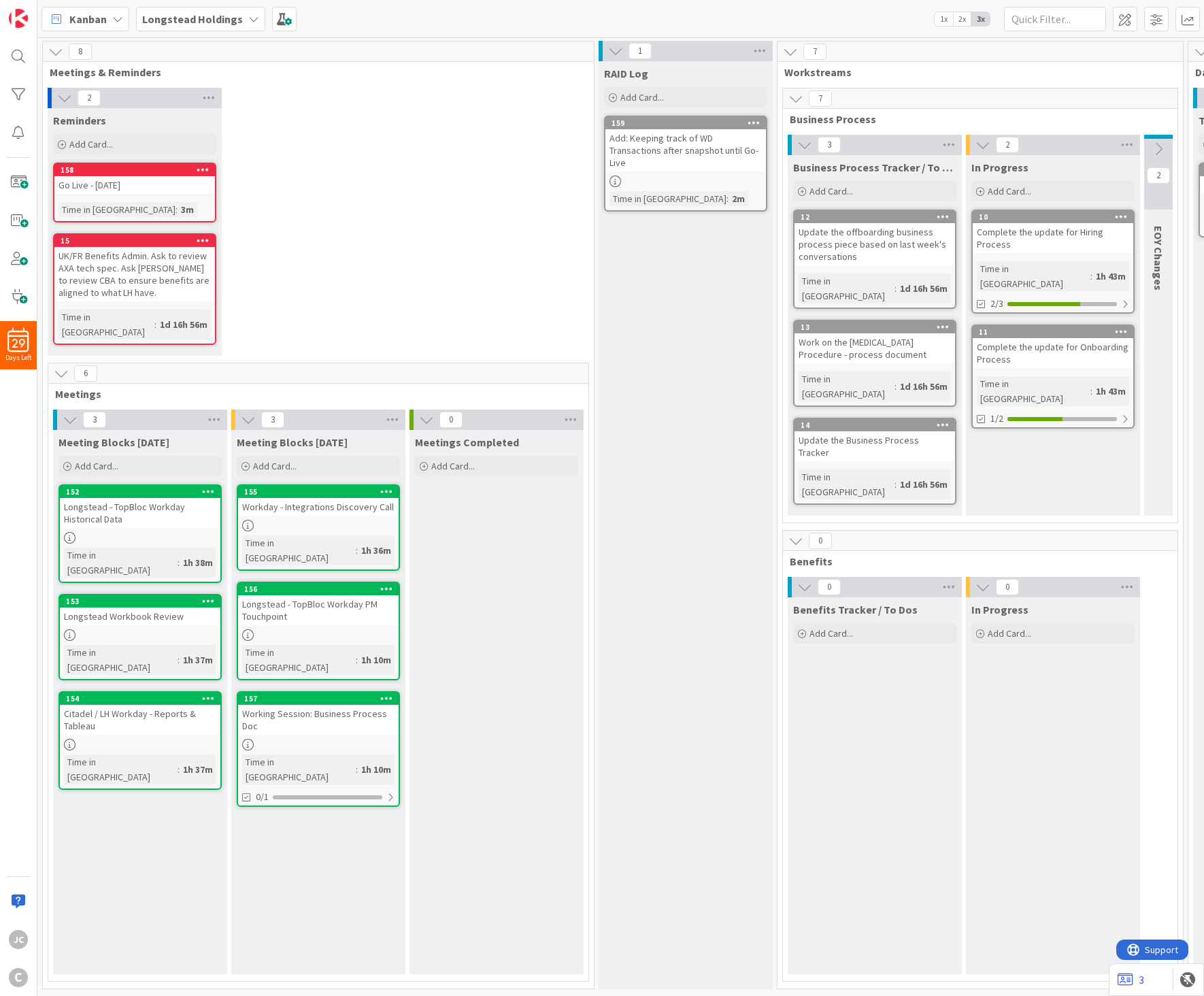
click at [638, 468] on div "RAID Log Add Card... 159 Add: Keeping track of WD Transactions after snapshot u…" at bounding box center [685, 525] width 174 height 928
click at [1157, 20] on span at bounding box center [1155, 18] width 24 height 24
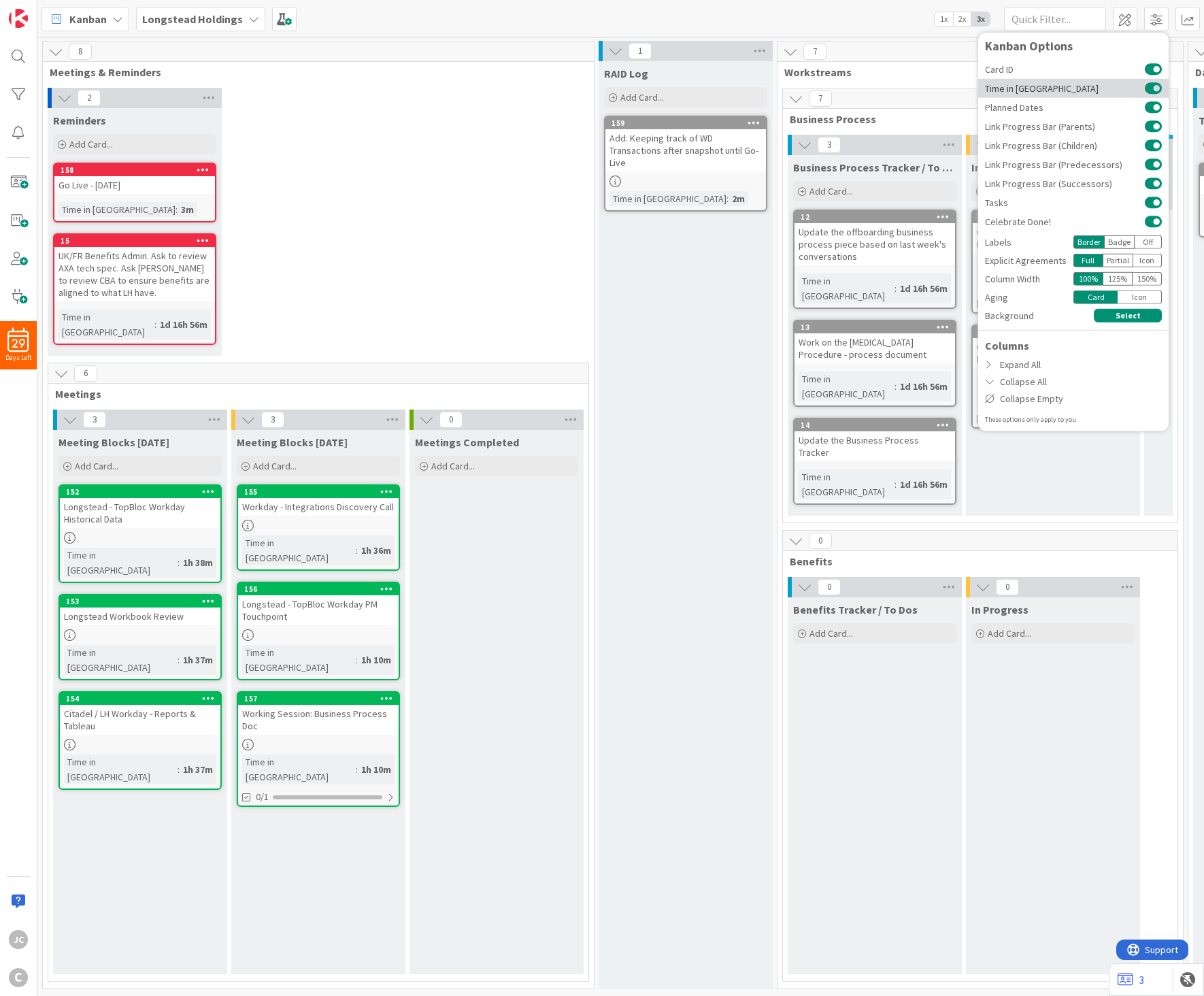
click at [1155, 87] on button at bounding box center [1153, 87] width 17 height 11
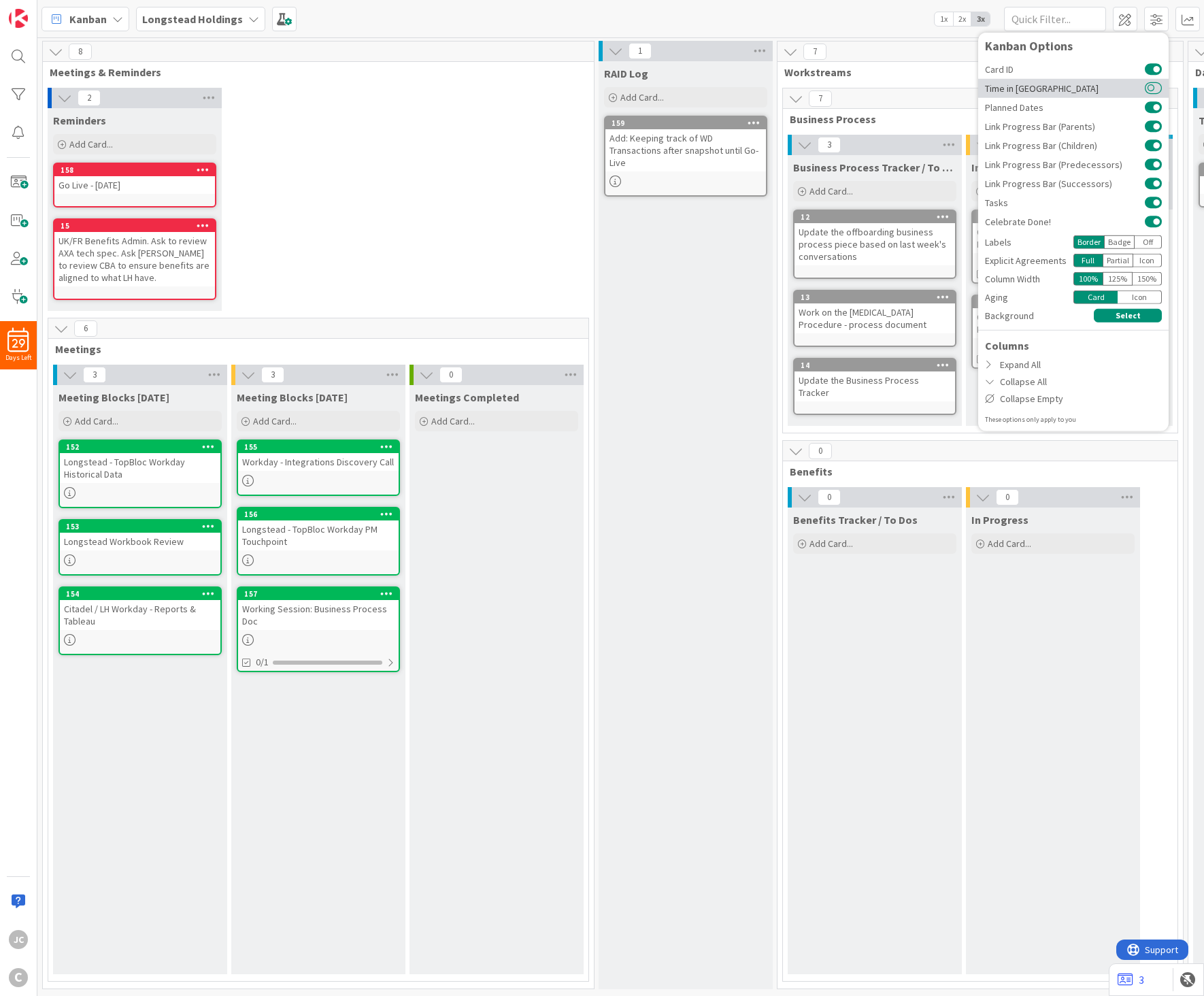
click at [1155, 87] on button at bounding box center [1153, 87] width 17 height 11
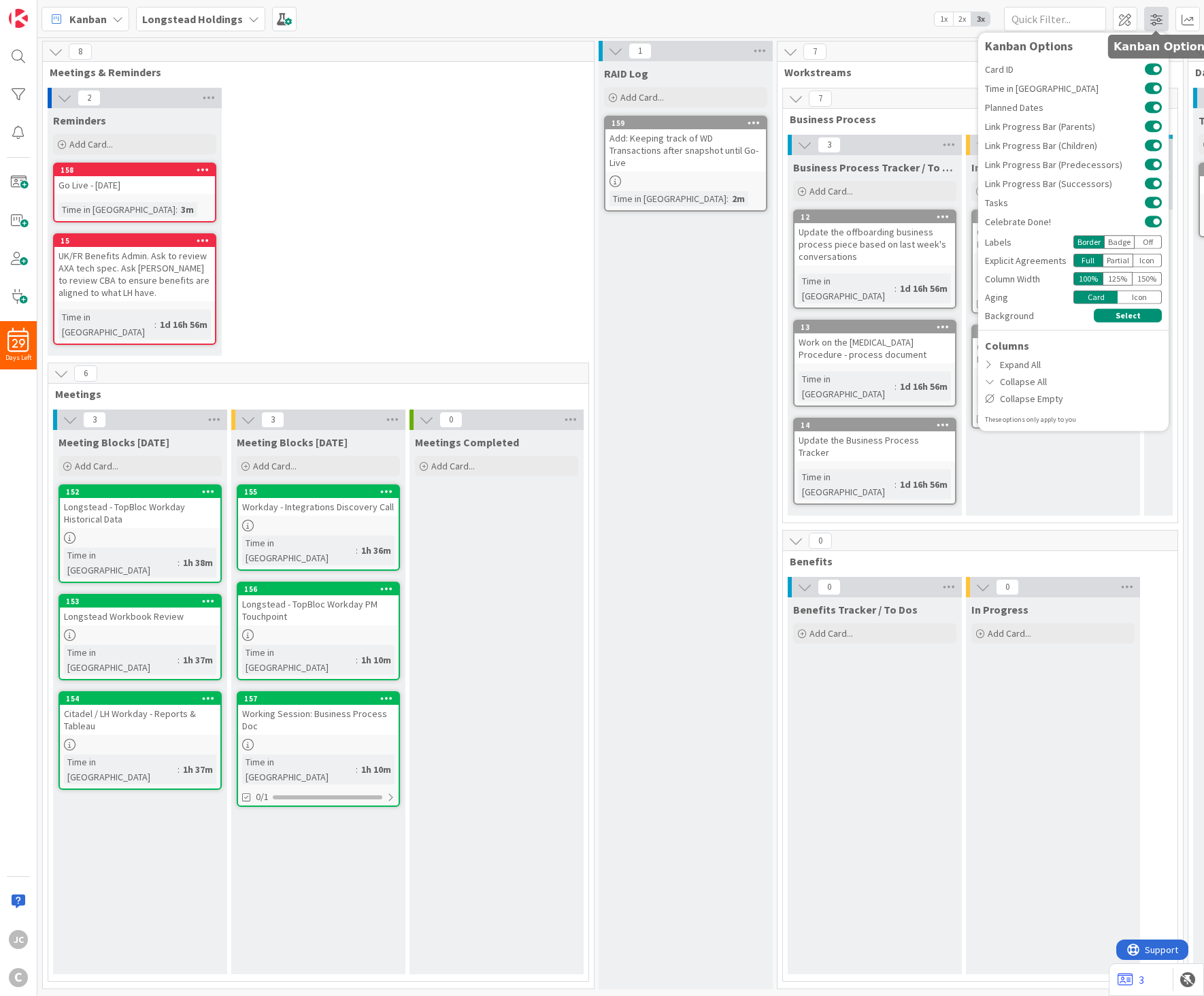
click at [1160, 25] on span at bounding box center [1155, 18] width 24 height 24
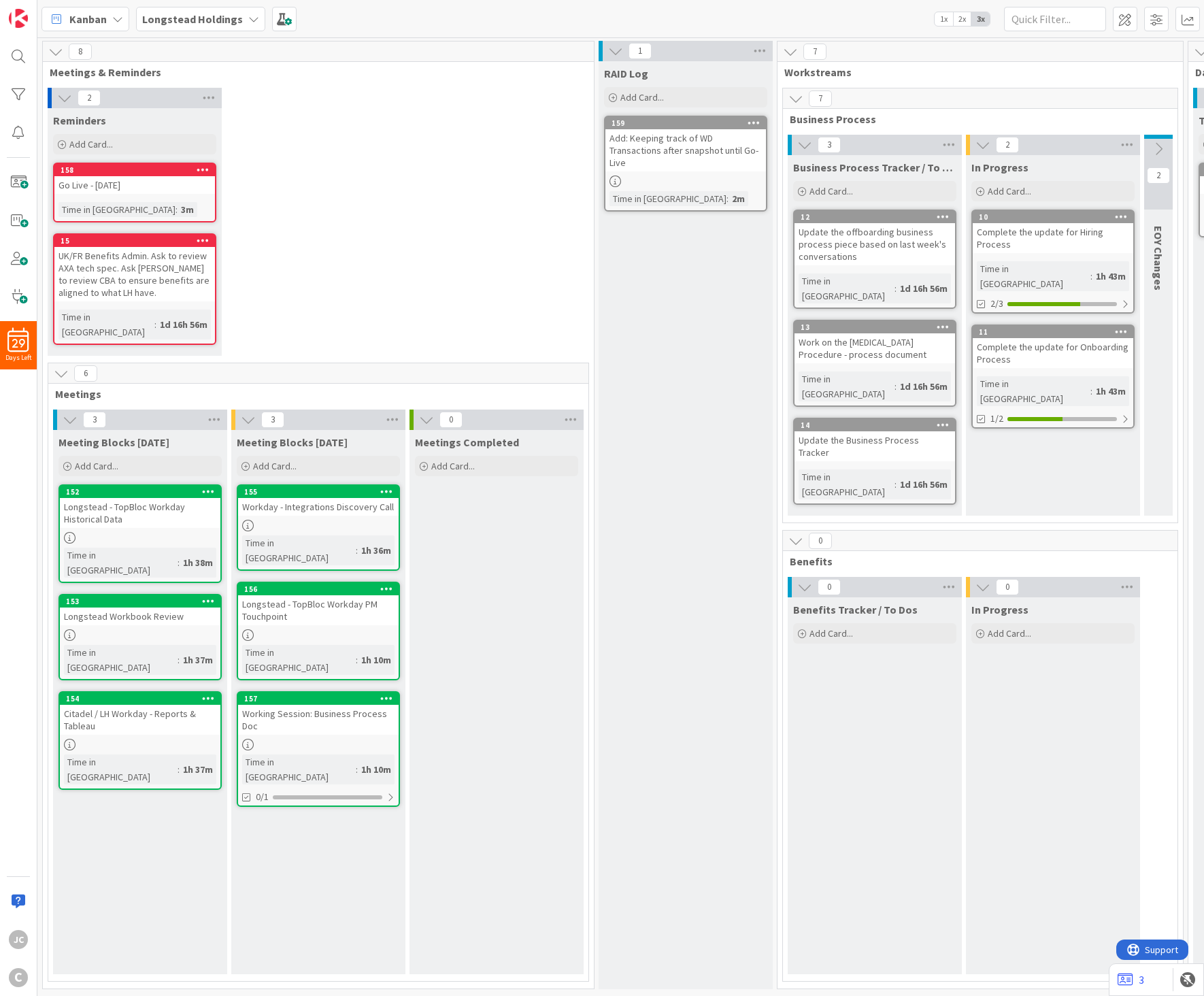
click at [511, 293] on div "2 Reminders Add Card... 158 Go Live - [DATE] Time in [GEOGRAPHIC_DATA] : 3m 15 …" at bounding box center [318, 225] width 545 height 275
click at [140, 194] on link "158 Go Live - [DATE] Time in [GEOGRAPHIC_DATA] : 3m" at bounding box center [134, 192] width 163 height 60
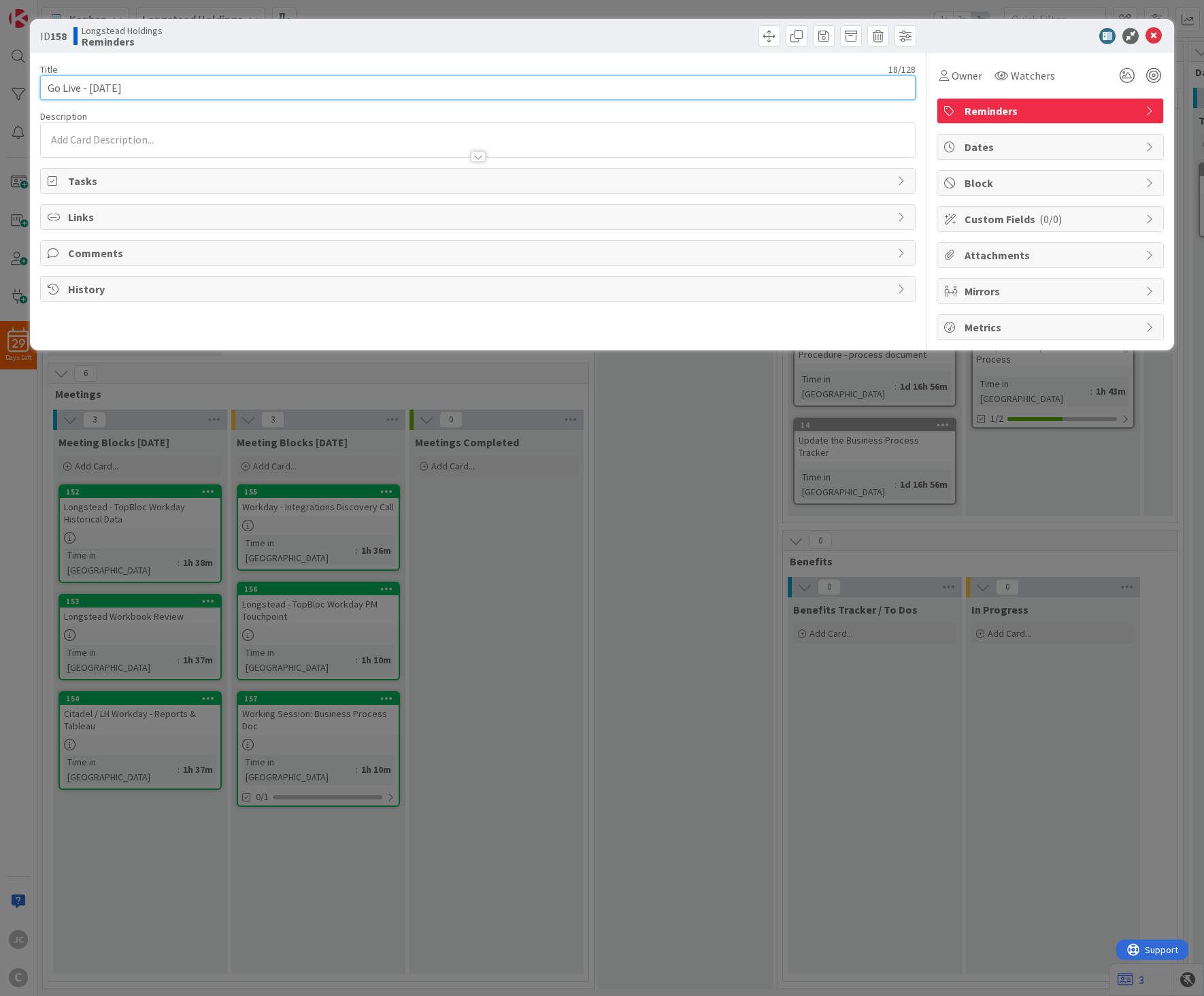
click at [147, 86] on input "Go Live - [DATE]" at bounding box center [478, 87] width 876 height 24
click at [419, 586] on div "ID 158 Longstead Holdings Reminders Title 21 / 128 WD Go Live - [DATE] Descript…" at bounding box center [602, 498] width 1204 height 996
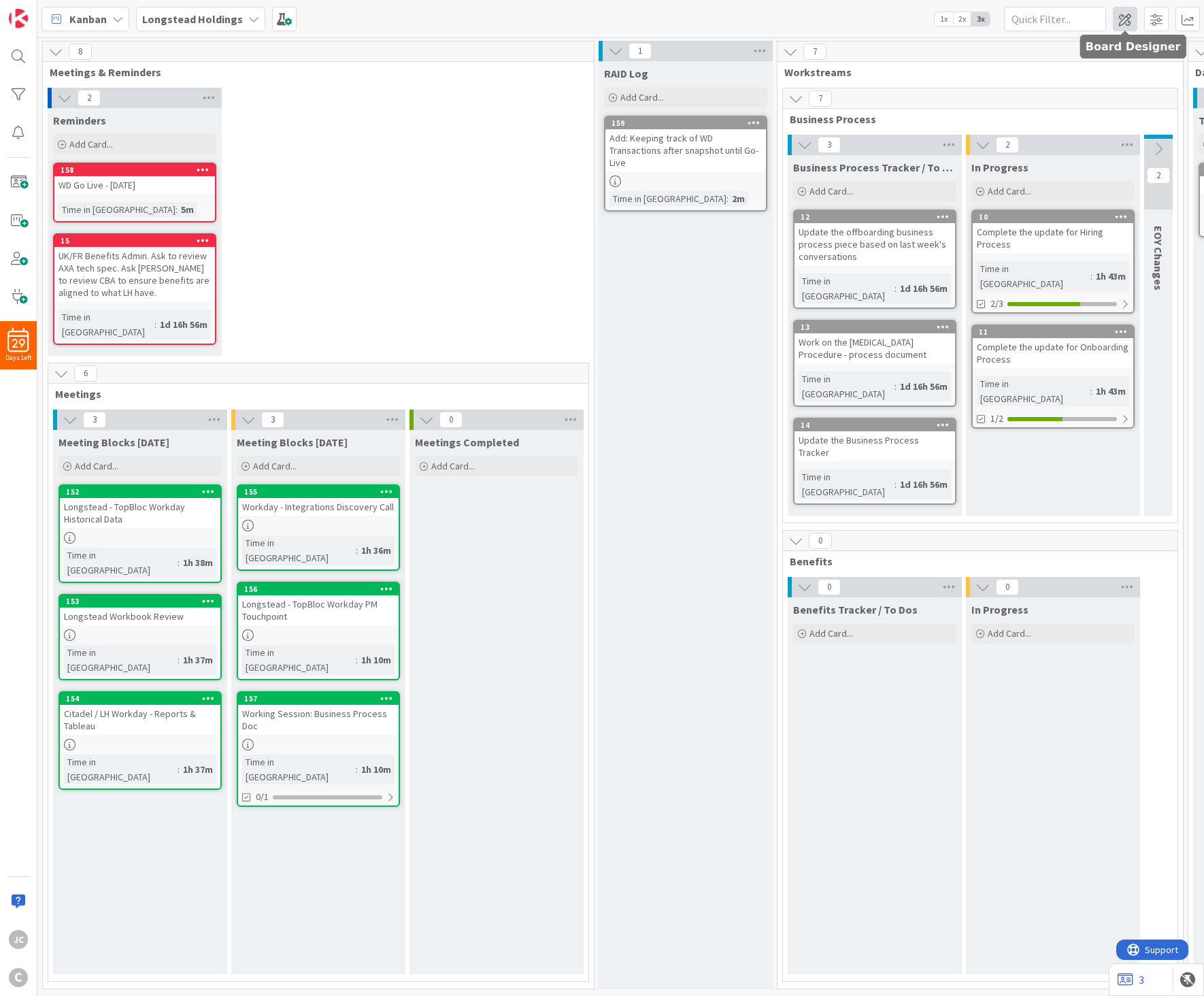
click at [1127, 20] on span at bounding box center [1124, 18] width 24 height 24
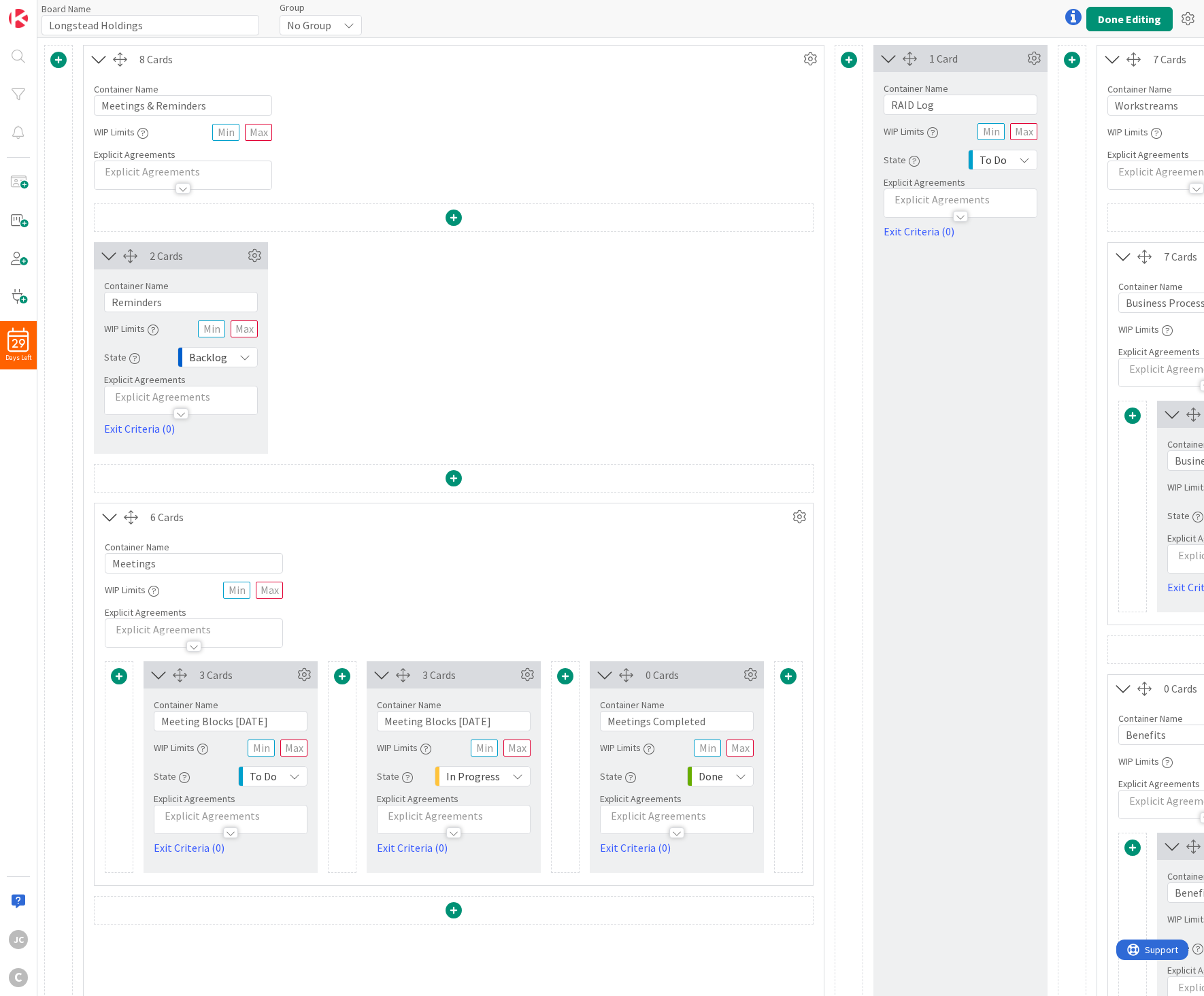
click at [388, 326] on div "2 Cards Container Name 9 / 64 Reminders WIP Limits State Backlog Explicit Agree…" at bounding box center [453, 348] width 719 height 211
click at [453, 473] on span at bounding box center [453, 477] width 16 height 16
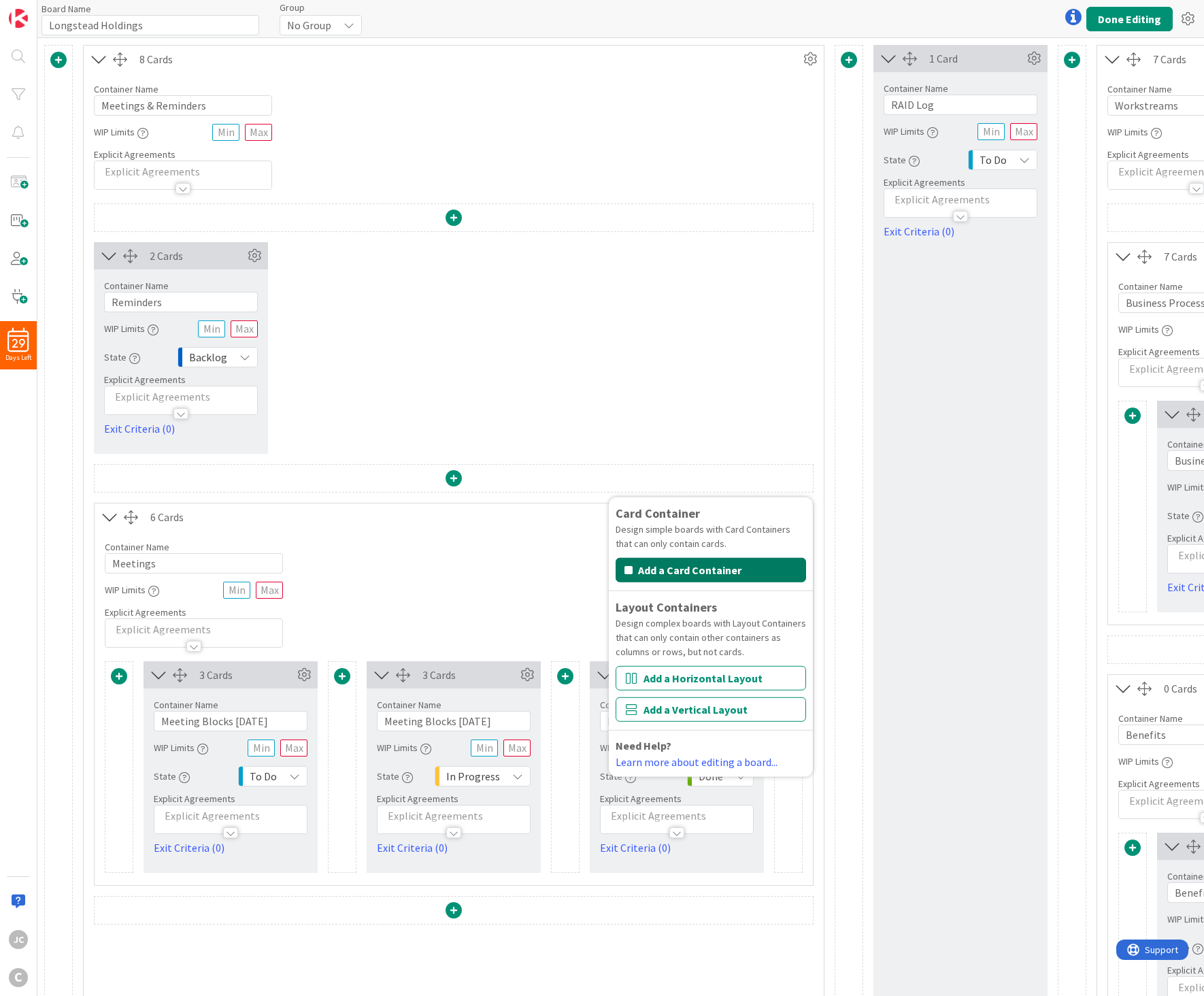
click at [719, 571] on button "Add a Card Container" at bounding box center [710, 570] width 190 height 24
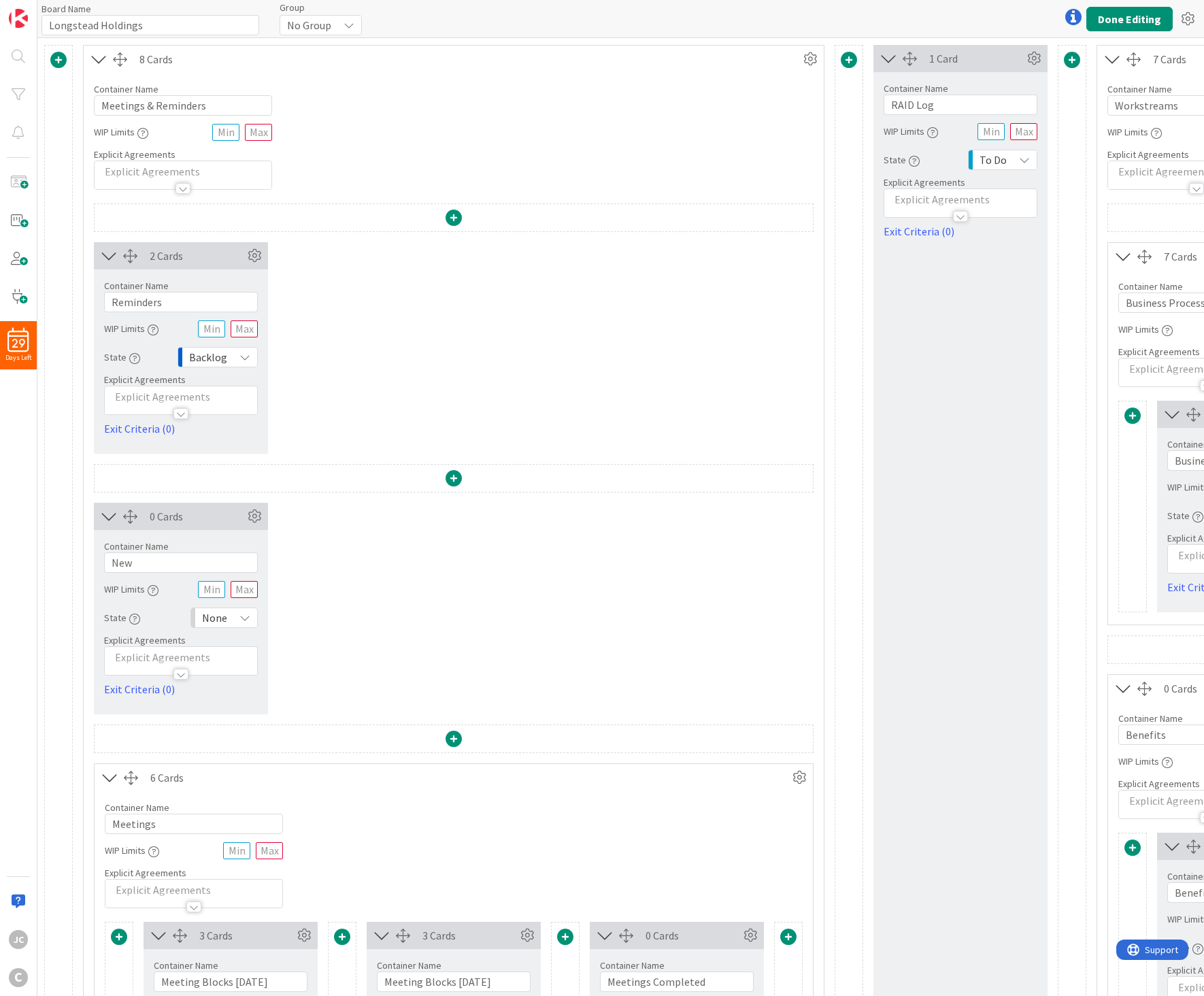
click at [192, 519] on div "0 Cards" at bounding box center [197, 516] width 94 height 16
click at [254, 521] on icon at bounding box center [253, 516] width 20 height 20
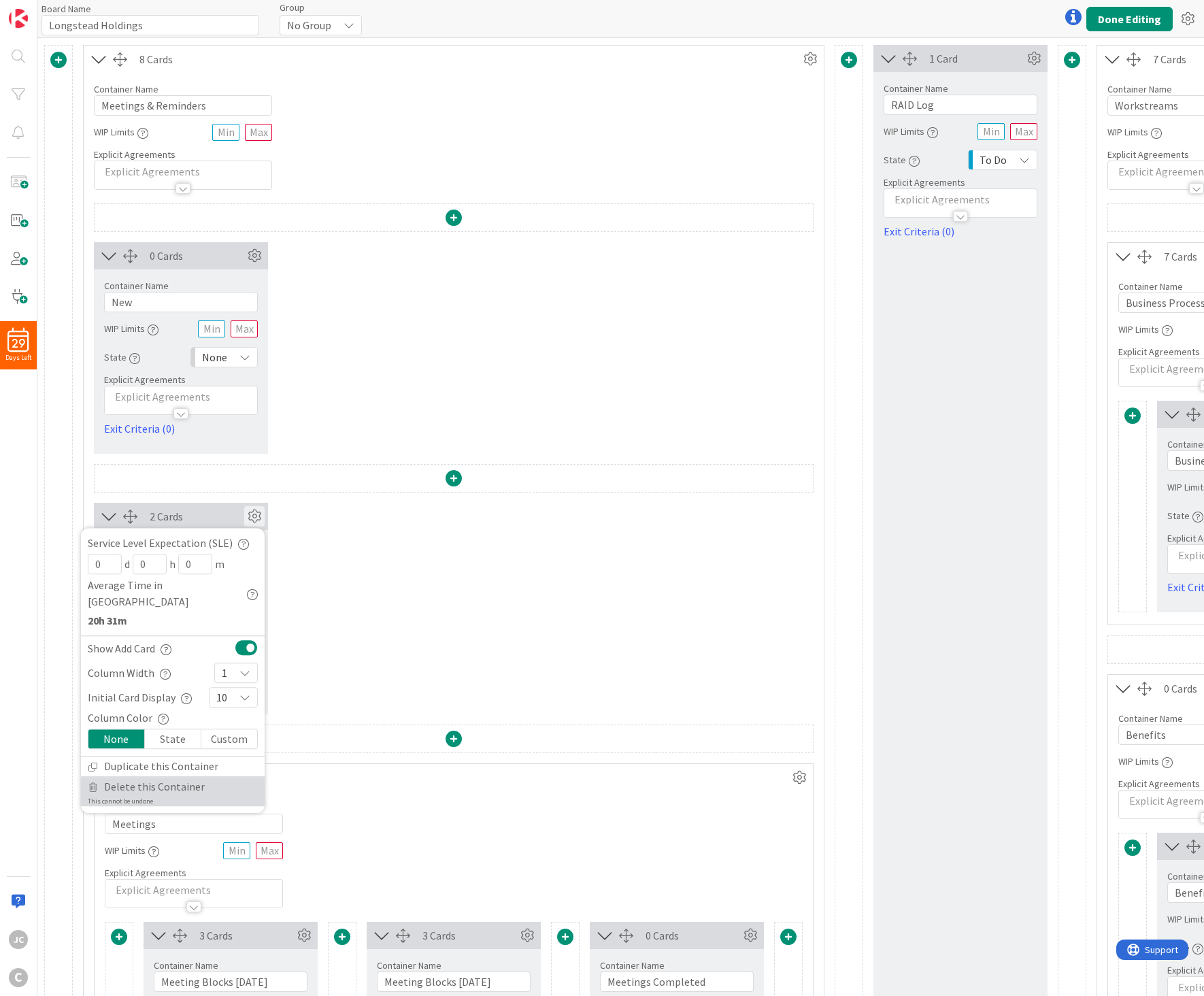
click at [205, 650] on link "Delete this Container This cannot be undone" at bounding box center [172, 791] width 183 height 29
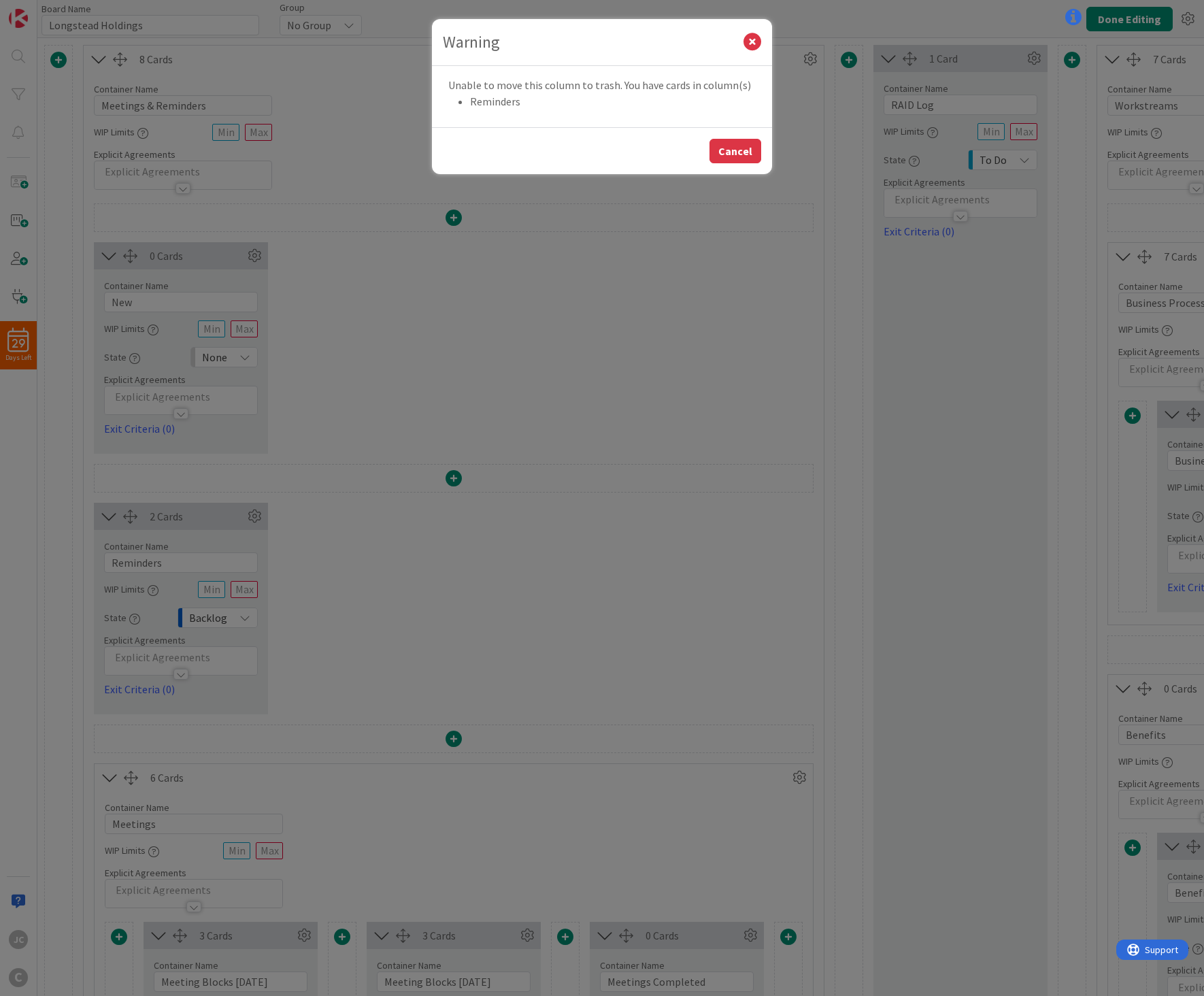
click at [733, 148] on button "Cancel" at bounding box center [735, 150] width 52 height 24
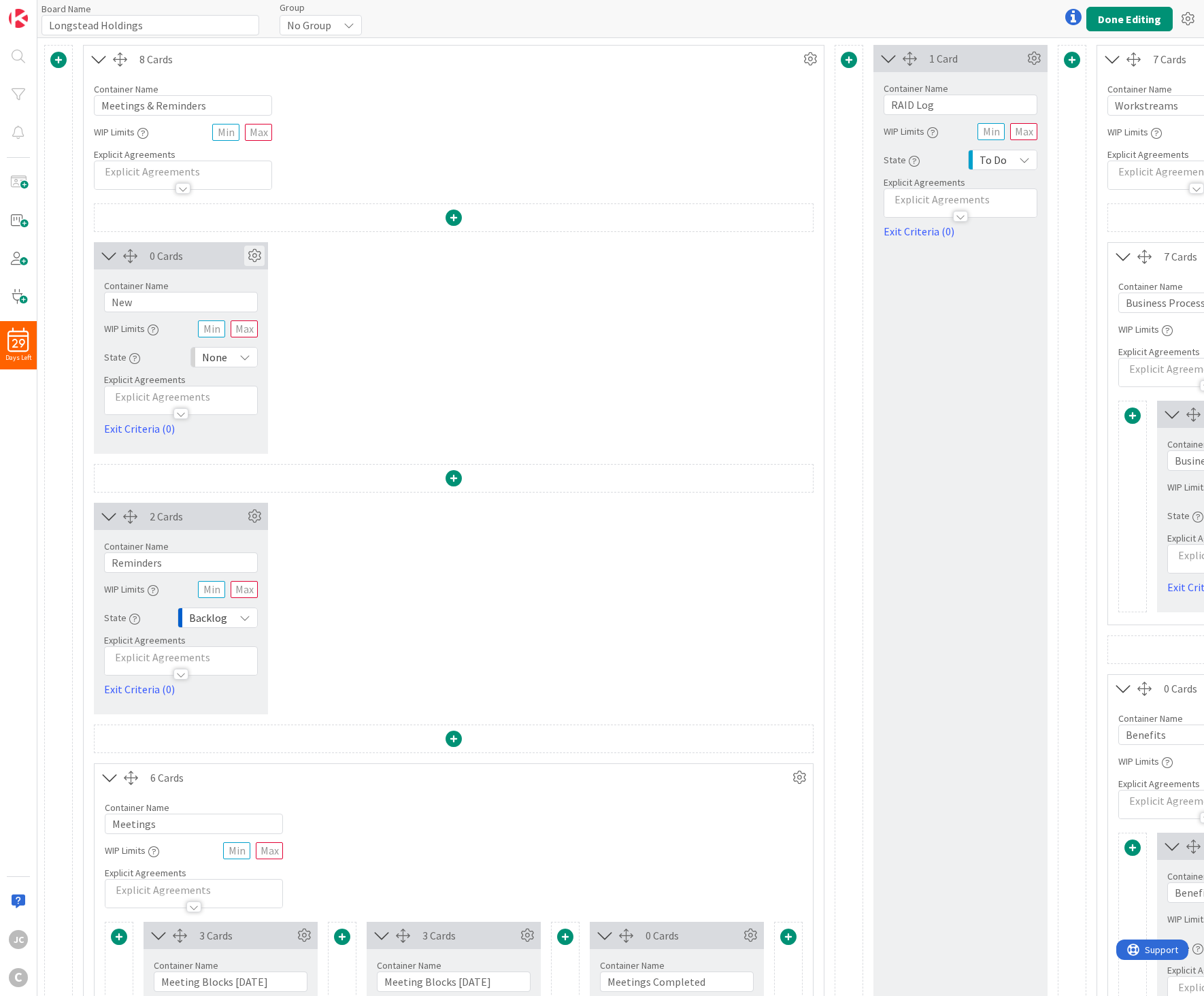
click at [255, 256] on icon at bounding box center [253, 255] width 20 height 20
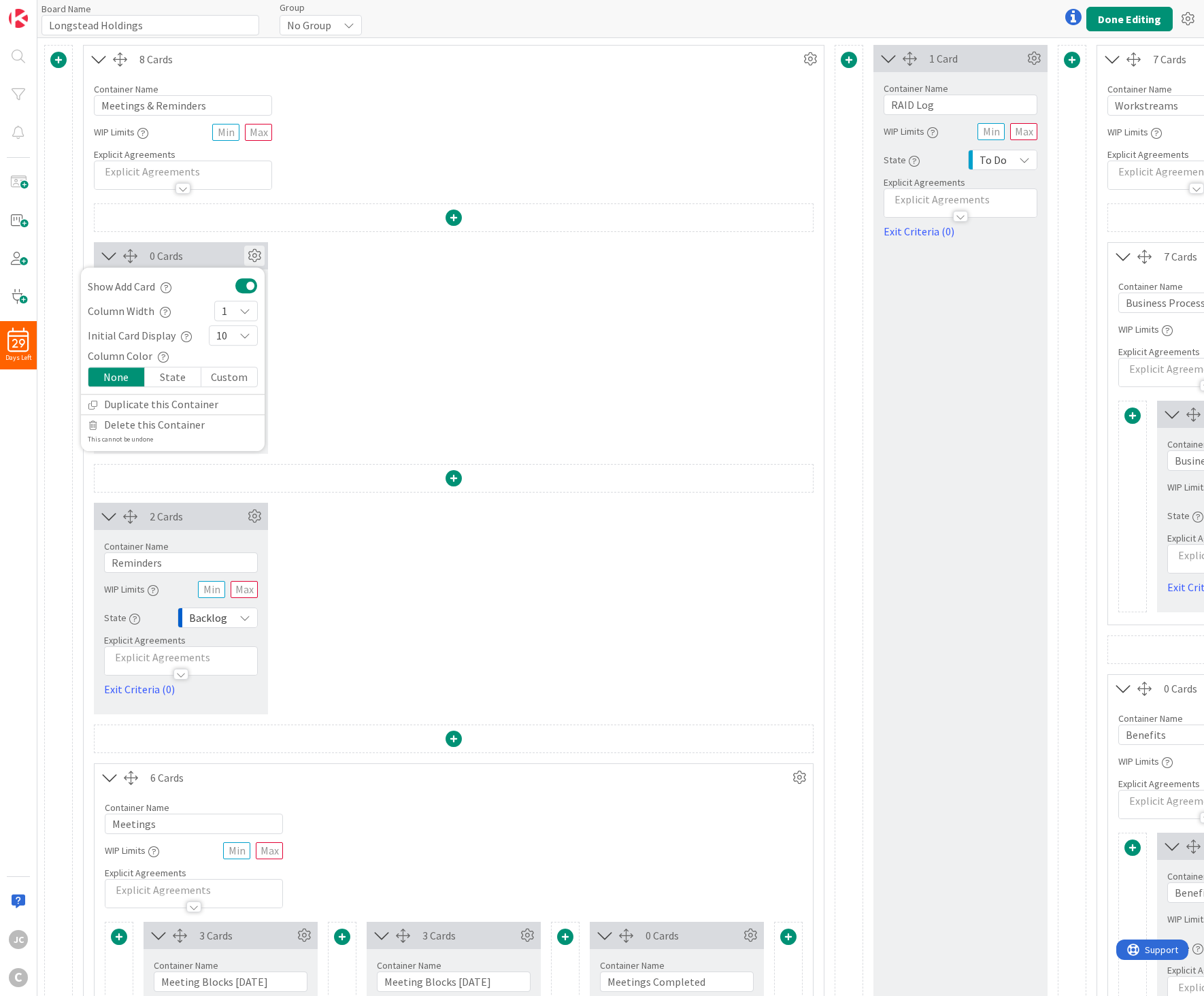
click at [458, 344] on div "0 Cards Show Add Card Column Width 1 Initial Card Display 10 Column Color None …" at bounding box center [453, 348] width 719 height 211
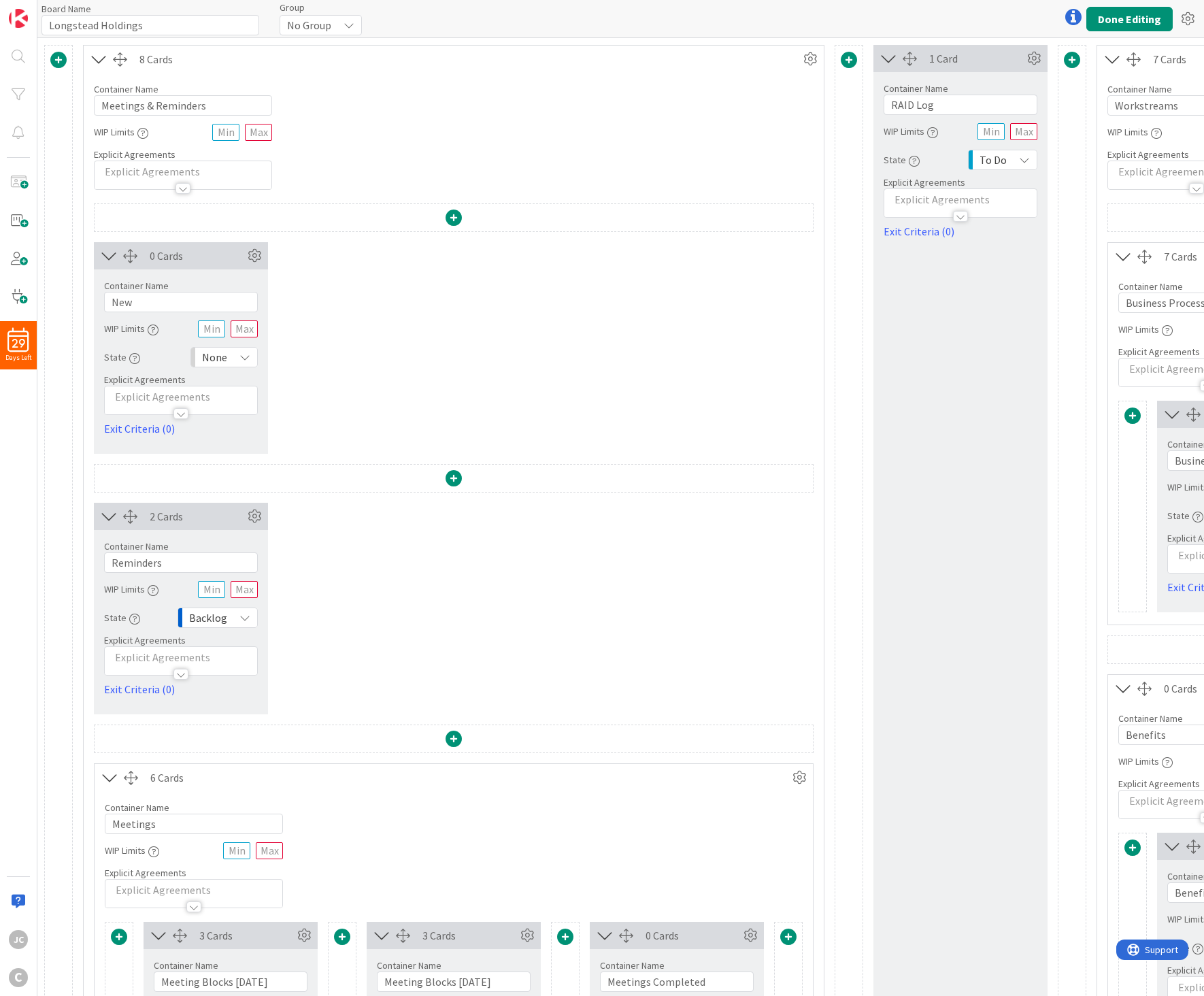
click at [59, 64] on span at bounding box center [58, 60] width 16 height 16
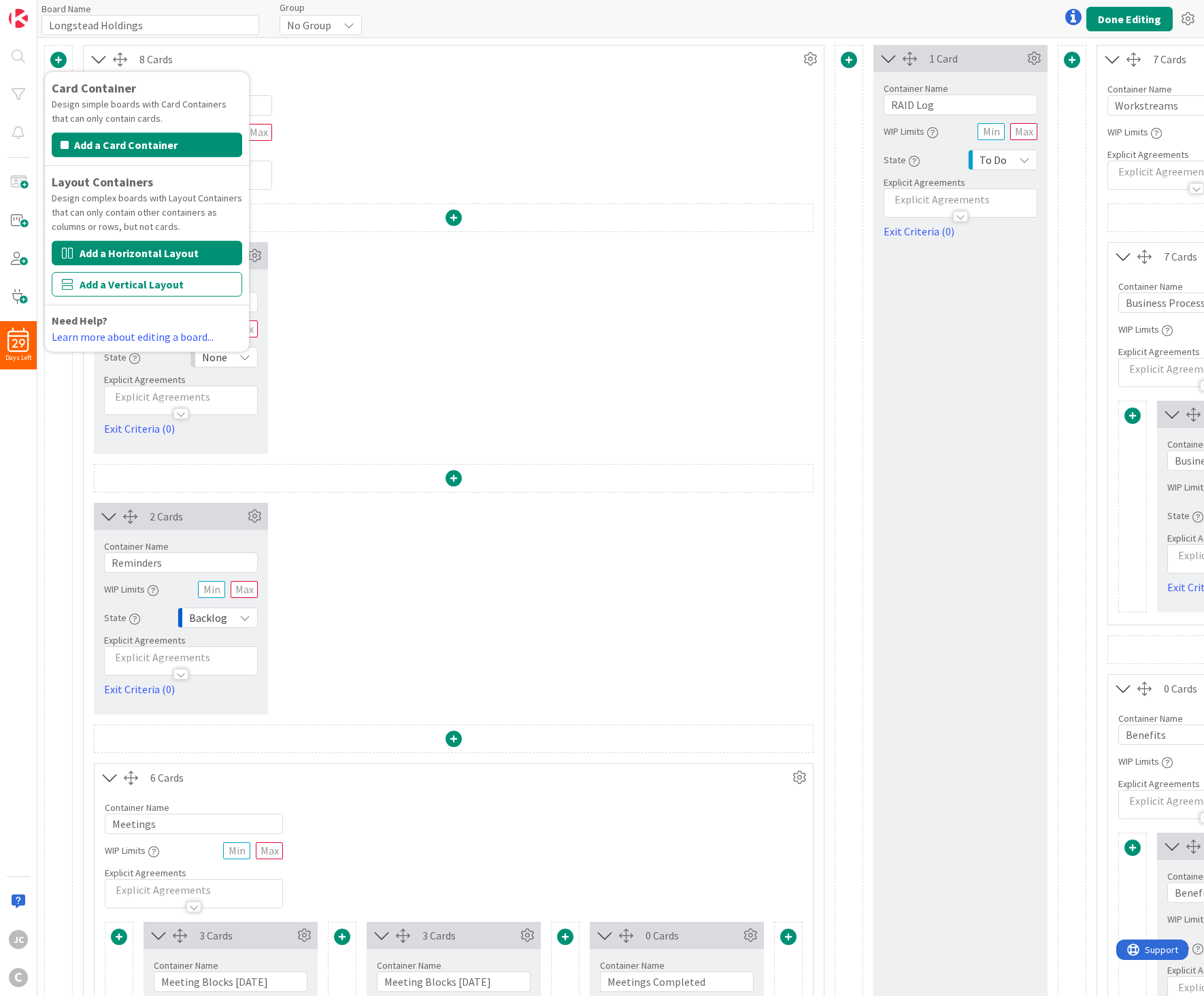
click at [179, 252] on button "Add a Horizontal Layout" at bounding box center [147, 253] width 190 height 24
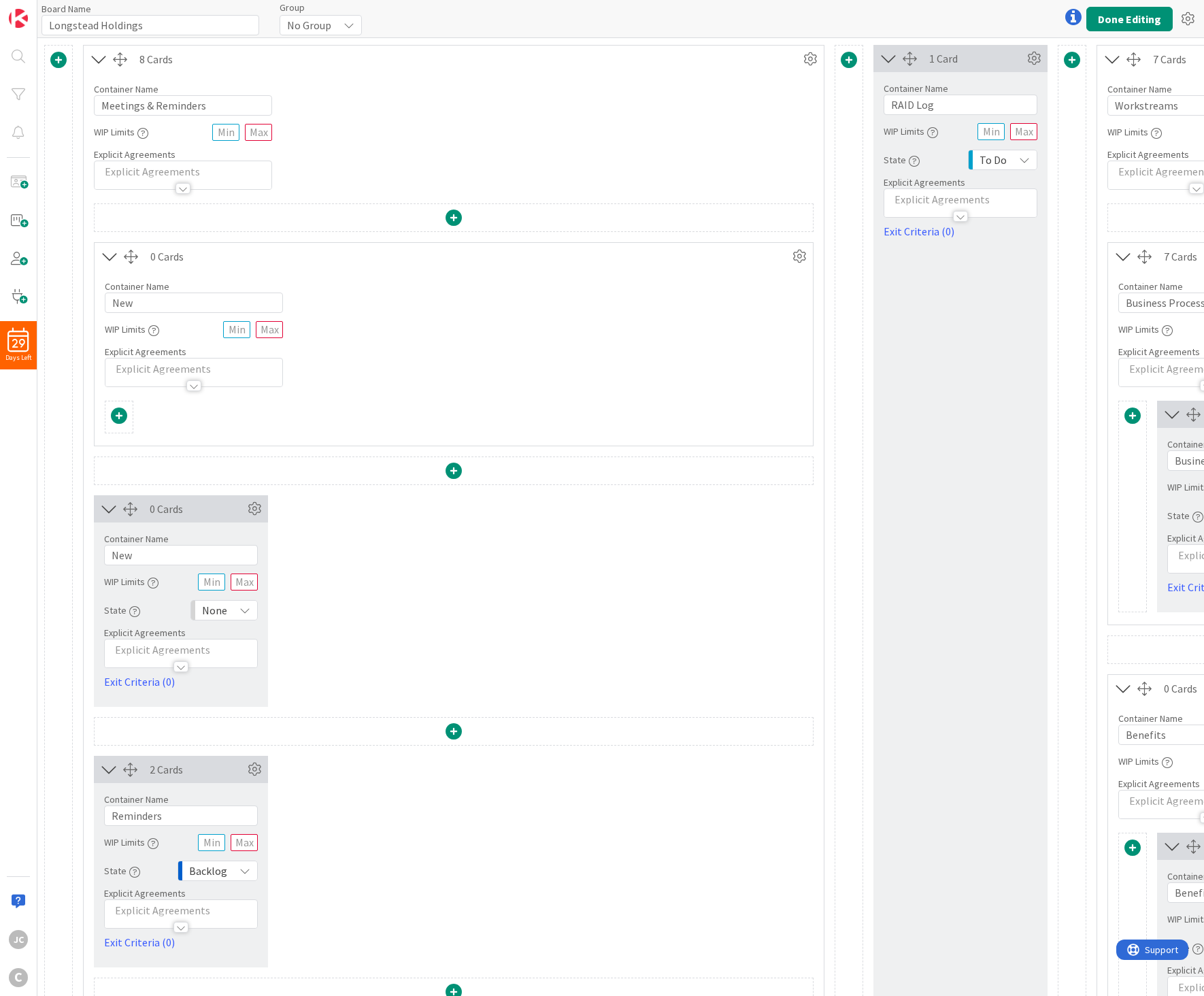
drag, startPoint x: 122, startPoint y: 510, endPoint x: 437, endPoint y: 359, distance: 349.3
click at [439, 357] on div "0 Cards Container Name 3 / 64 New WIP Limits Explicit Agreements 0 Cards Show A…" at bounding box center [453, 820] width 719 height 1234
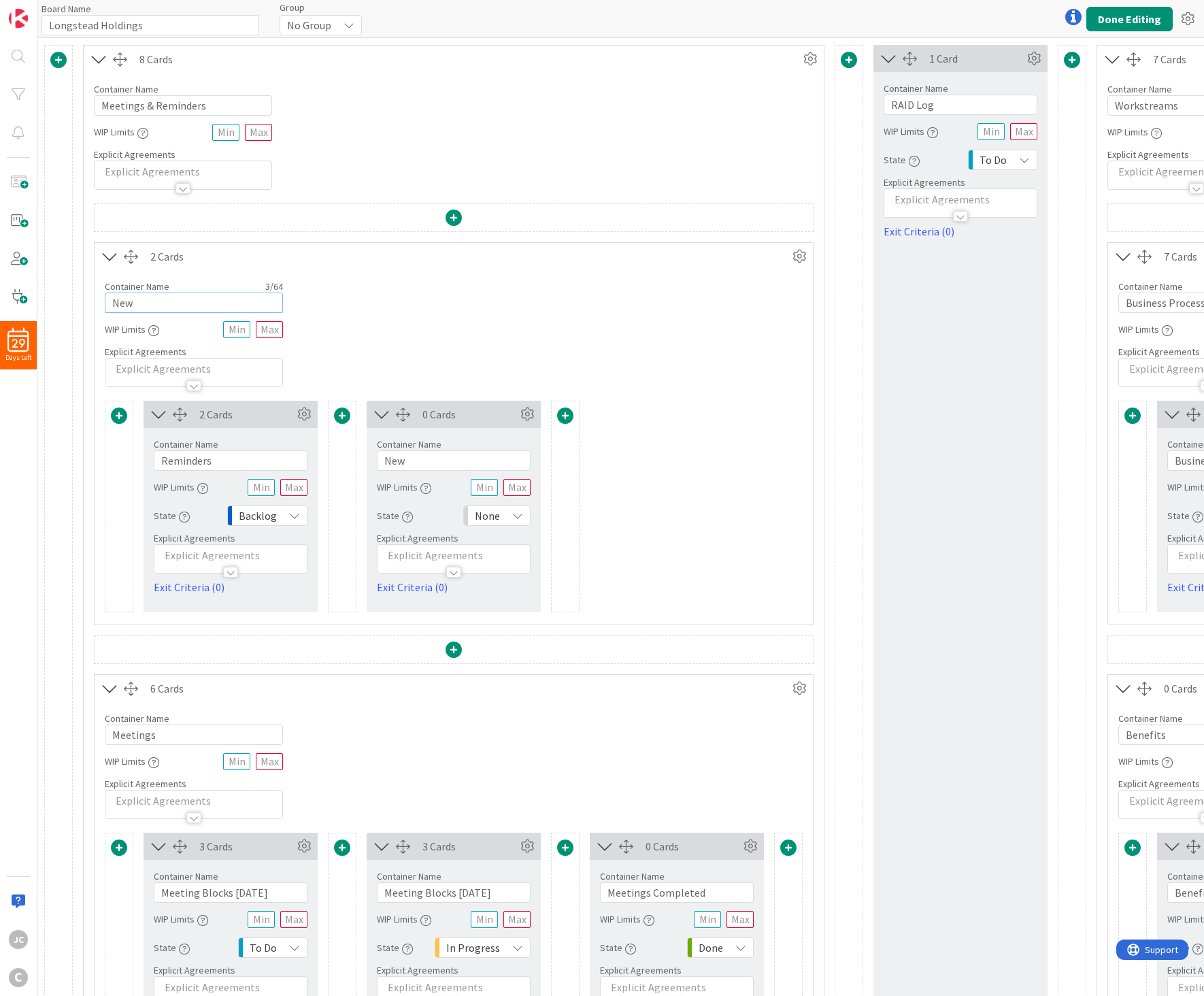
click at [231, 309] on input "New" at bounding box center [194, 303] width 179 height 20
click at [241, 457] on input "Reminders" at bounding box center [230, 460] width 154 height 20
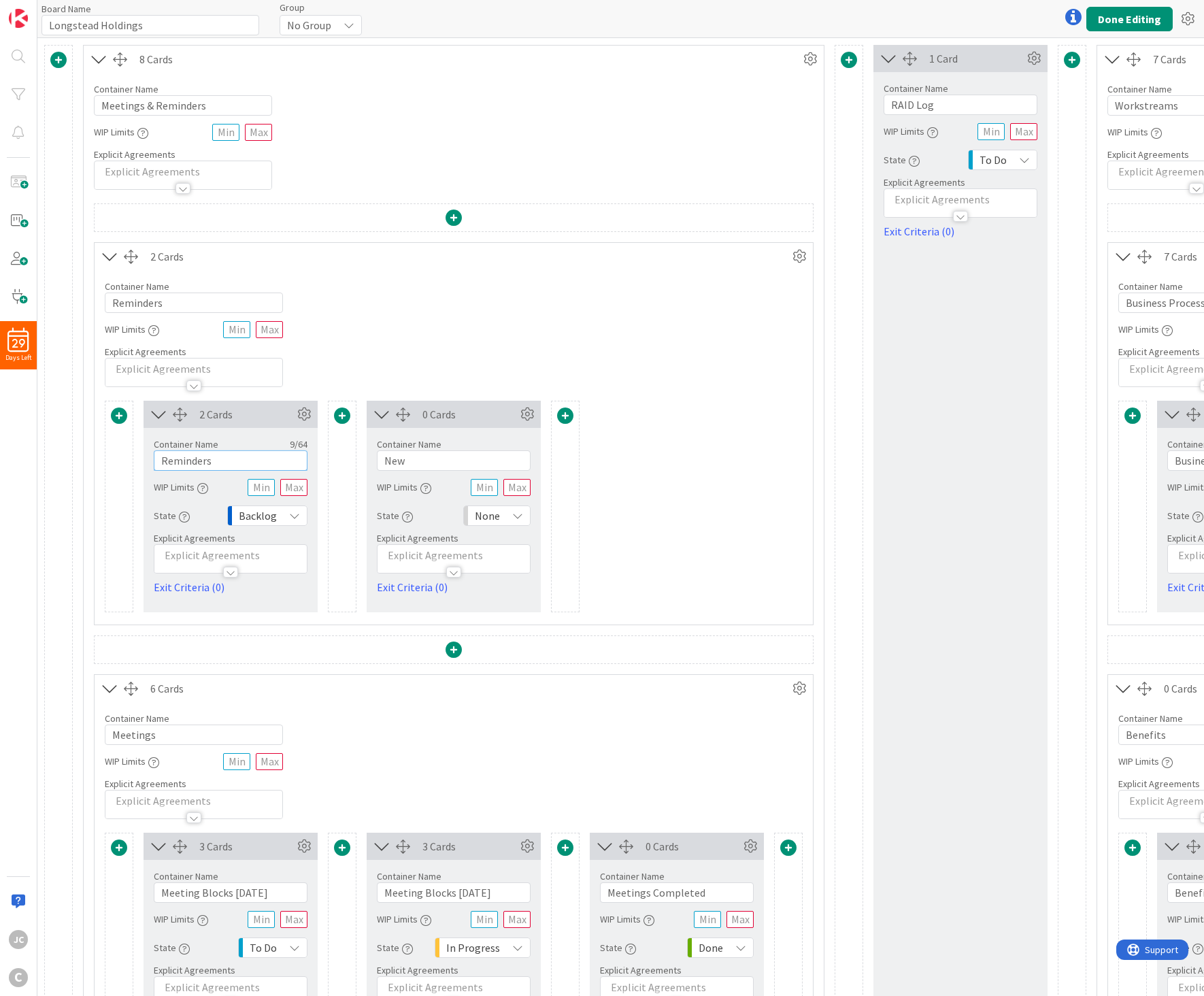
click at [241, 457] on input "Reminders" at bounding box center [230, 460] width 154 height 20
click at [416, 459] on input "New" at bounding box center [453, 460] width 154 height 20
click at [444, 411] on div "0 Cards" at bounding box center [470, 414] width 94 height 16
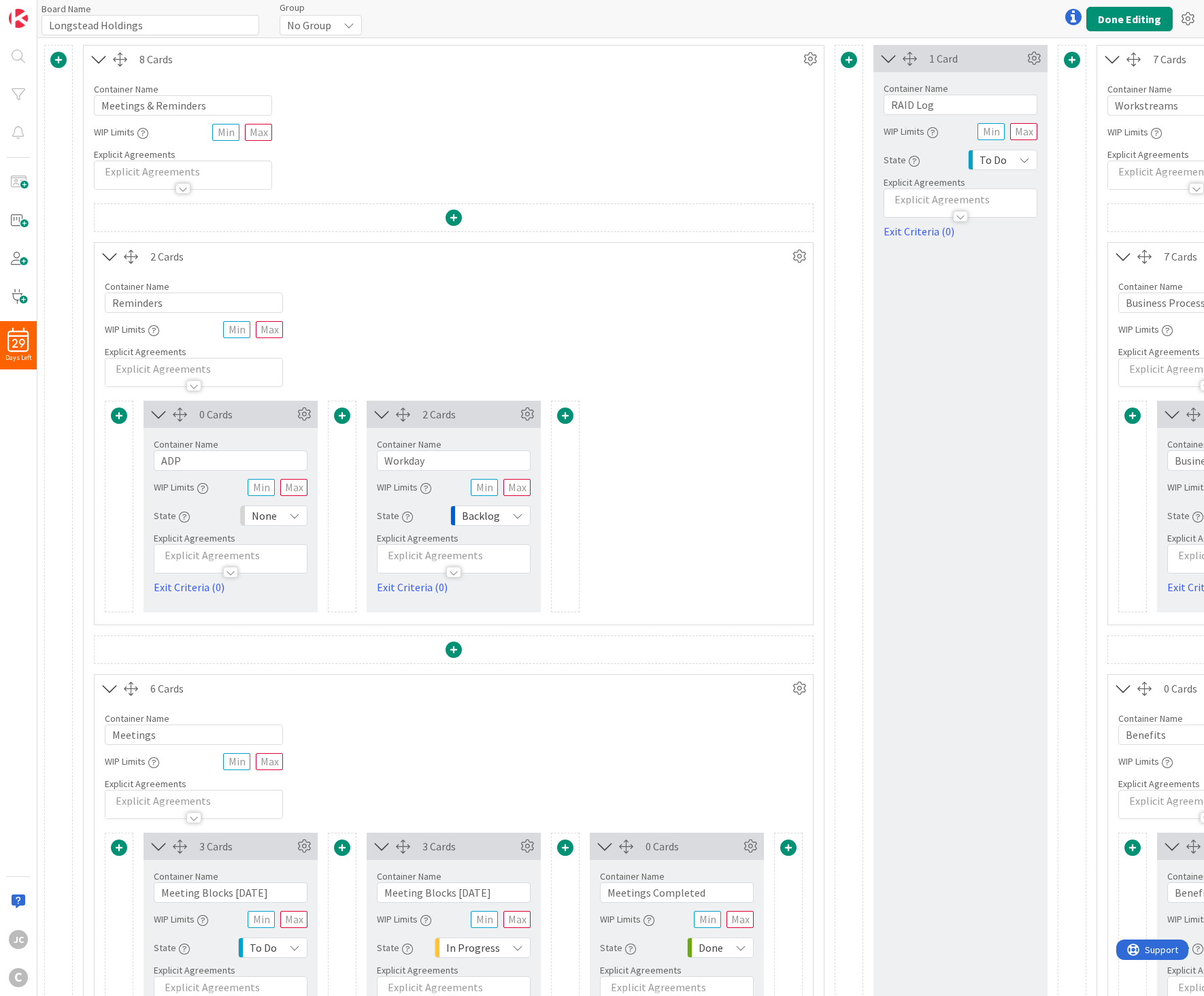
click at [566, 323] on div "Container Name 9 / 64 Reminders WIP Limits Explicit Agreements" at bounding box center [453, 328] width 718 height 117
click at [558, 420] on span at bounding box center [565, 415] width 16 height 16
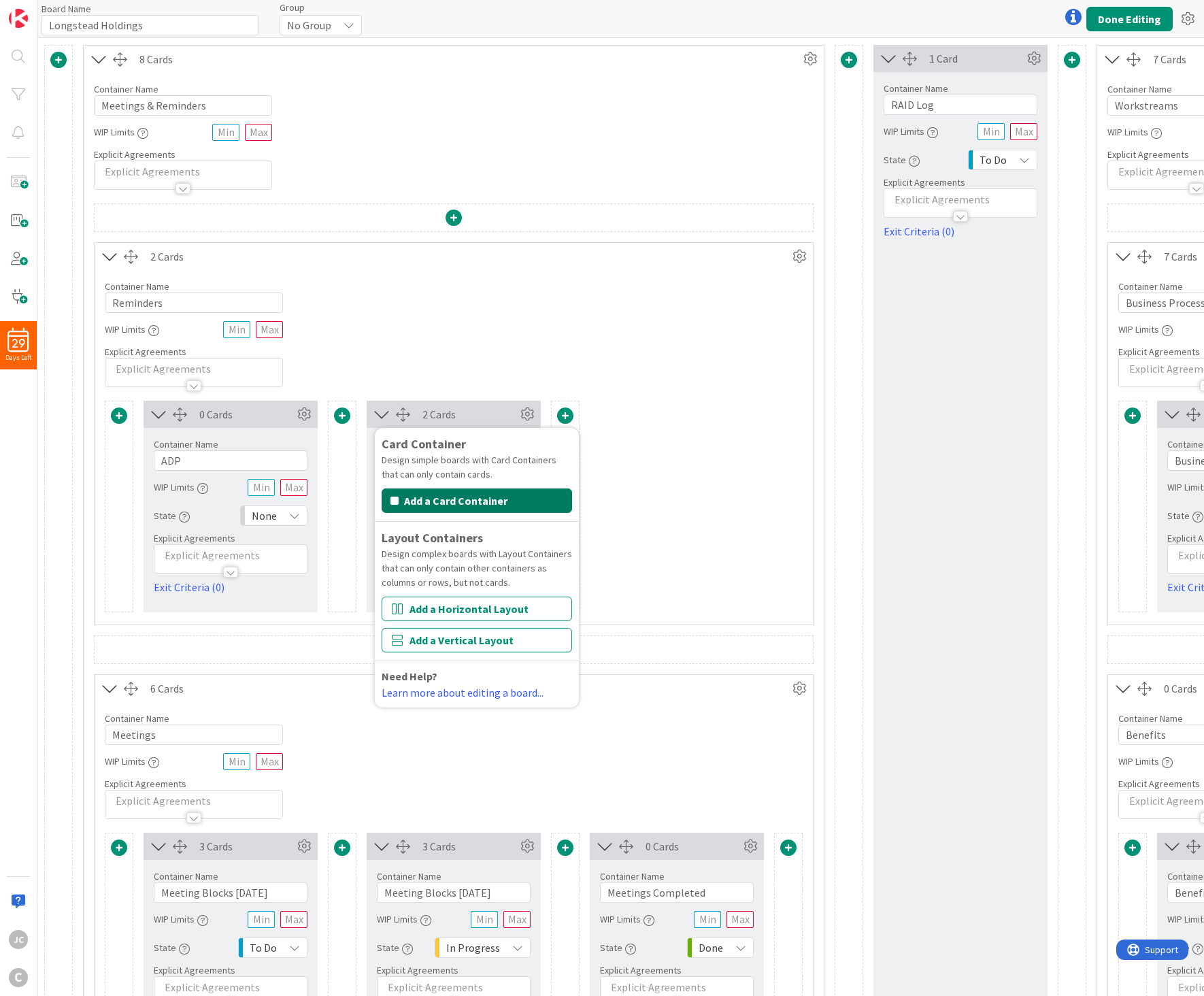
click at [525, 493] on button "Add a Card Container" at bounding box center [476, 500] width 190 height 24
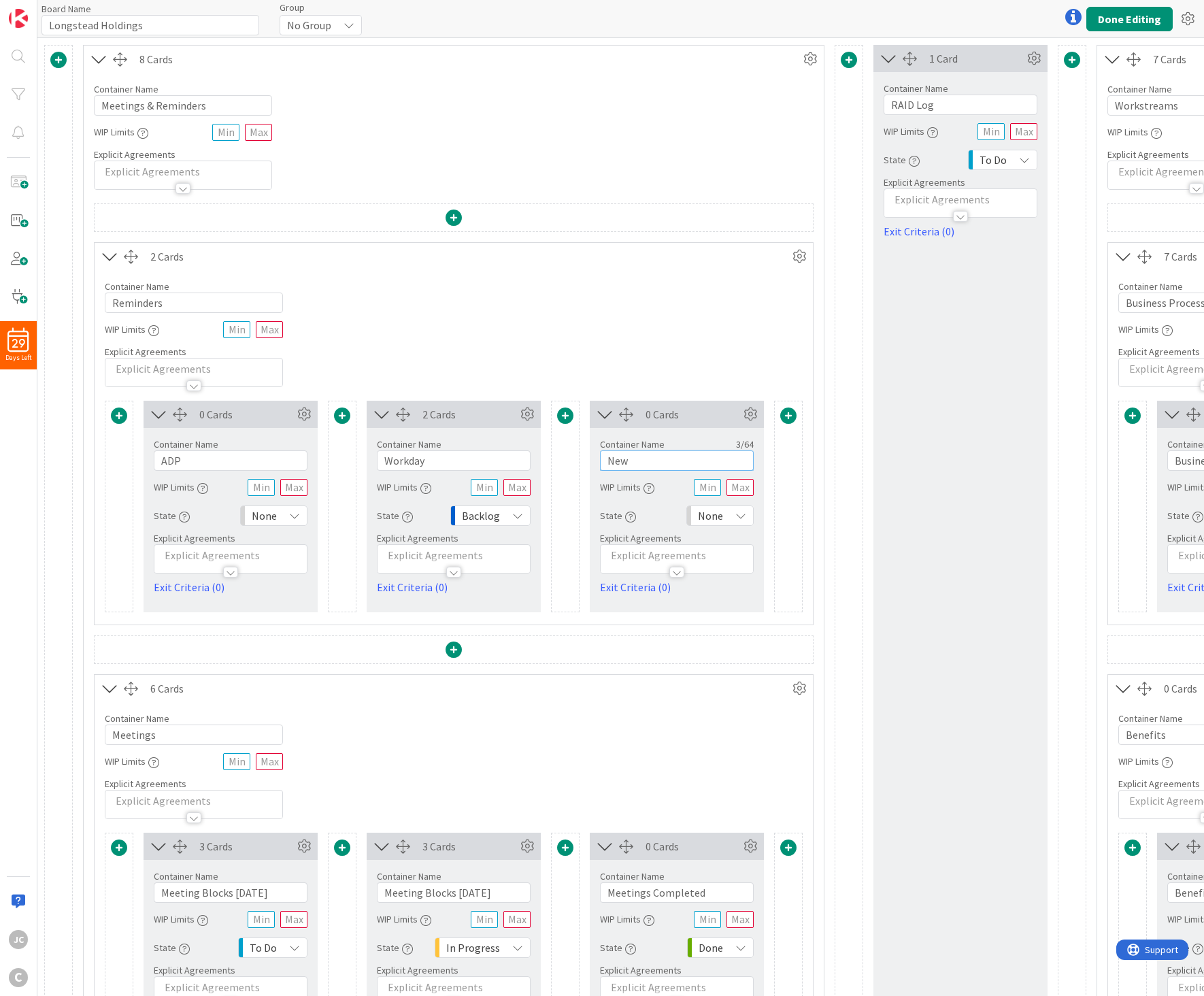
click at [670, 458] on input "New" at bounding box center [677, 460] width 154 height 20
click at [500, 465] on input "Workday" at bounding box center [453, 460] width 154 height 20
click at [853, 449] on div at bounding box center [849, 571] width 29 height 1052
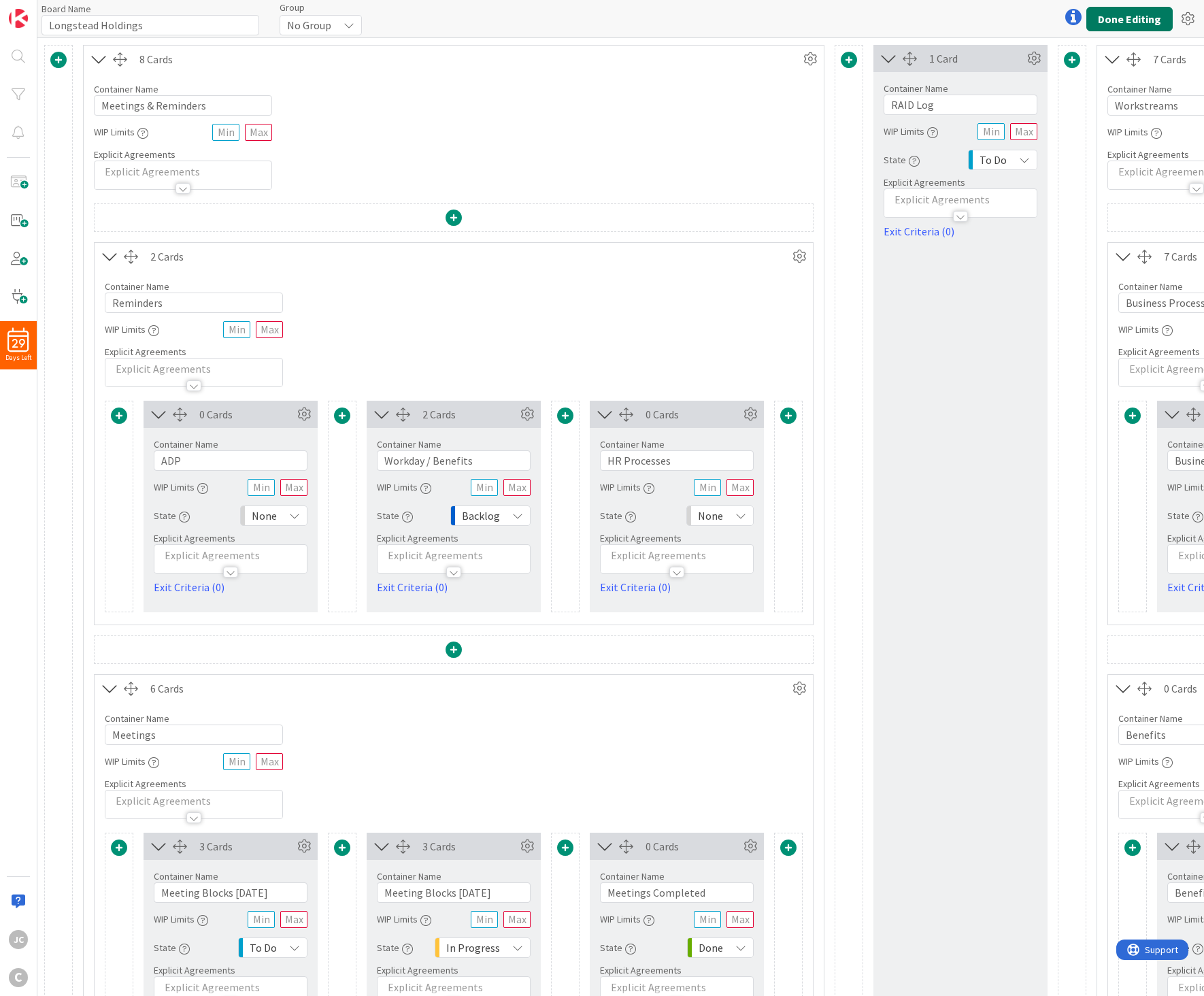
click at [1134, 9] on button "Done Editing" at bounding box center [1129, 18] width 86 height 24
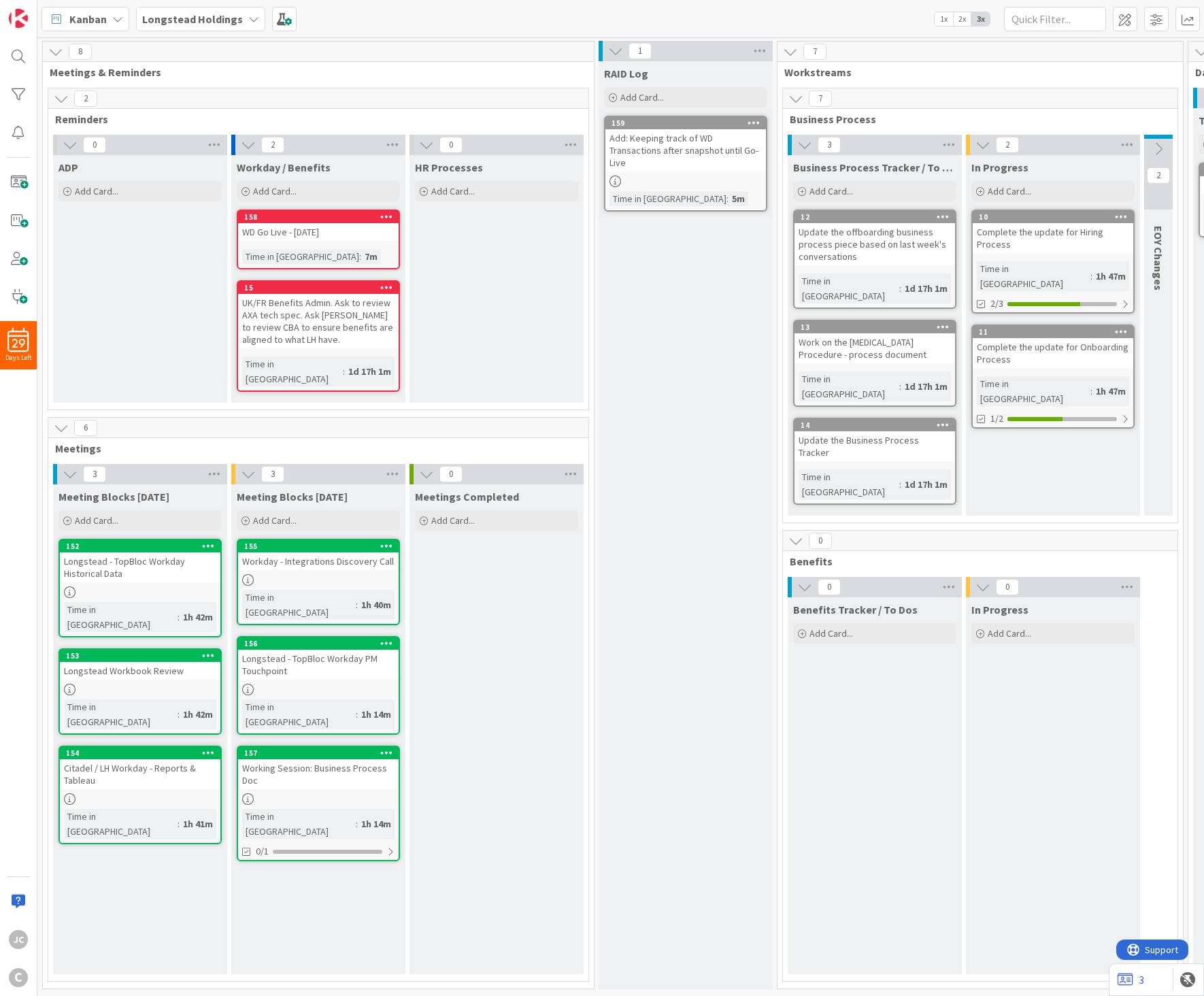
click at [69, 143] on icon at bounding box center [70, 145] width 15 height 15
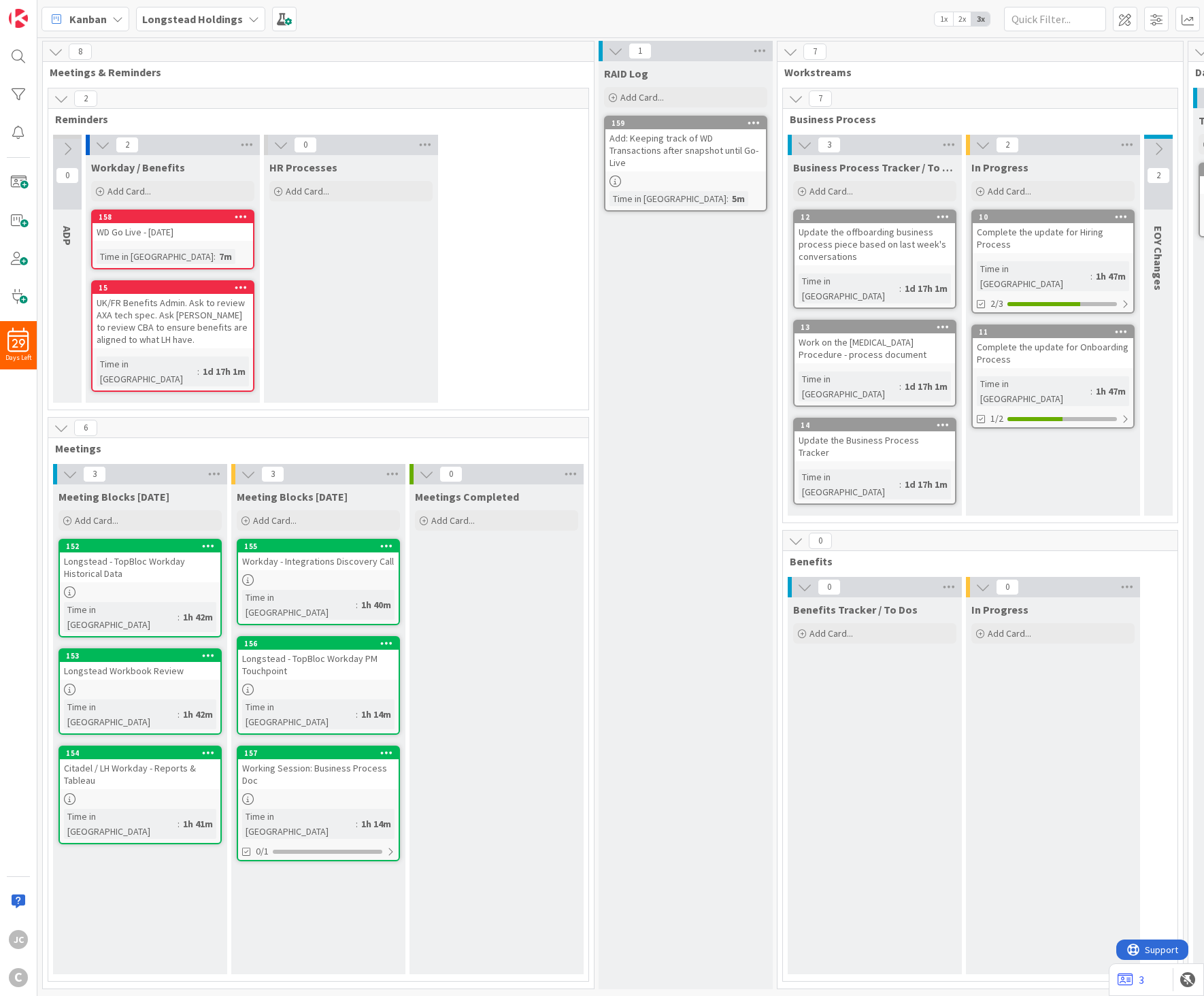
click at [66, 143] on icon at bounding box center [67, 149] width 15 height 15
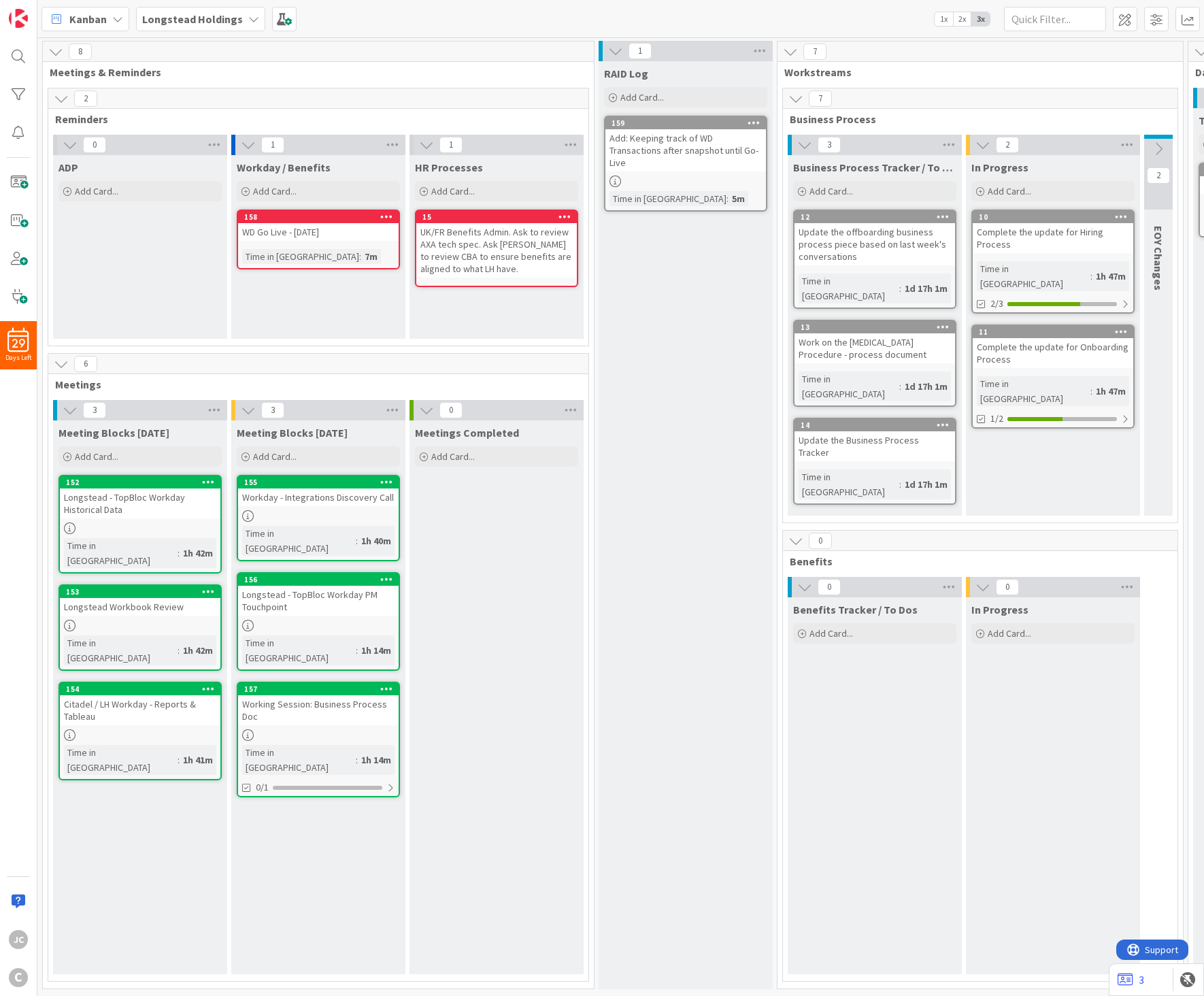
click at [62, 151] on icon at bounding box center [70, 145] width 15 height 15
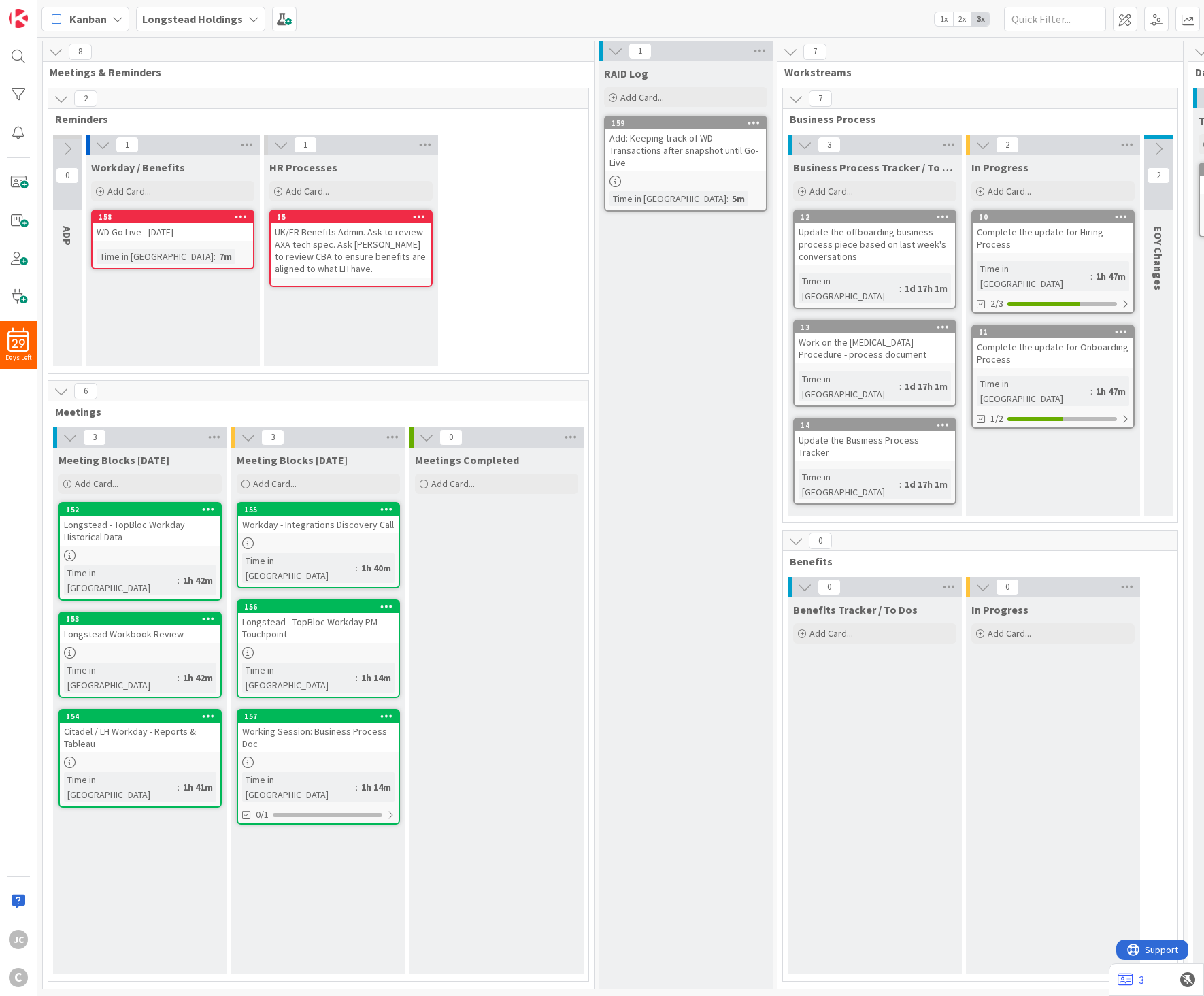
click at [62, 151] on icon at bounding box center [67, 149] width 15 height 15
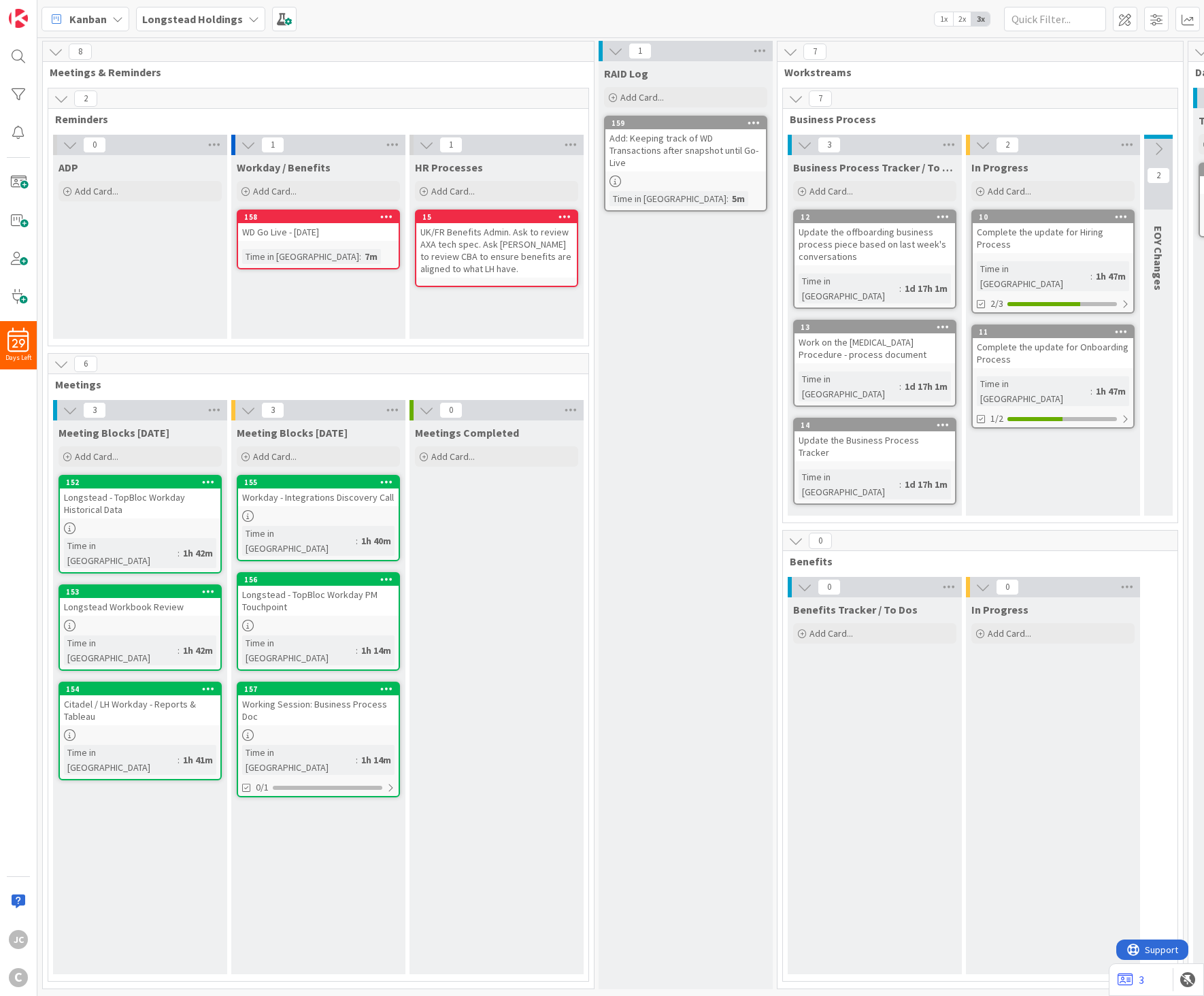
click at [463, 164] on span "HR Processes" at bounding box center [448, 167] width 68 height 13
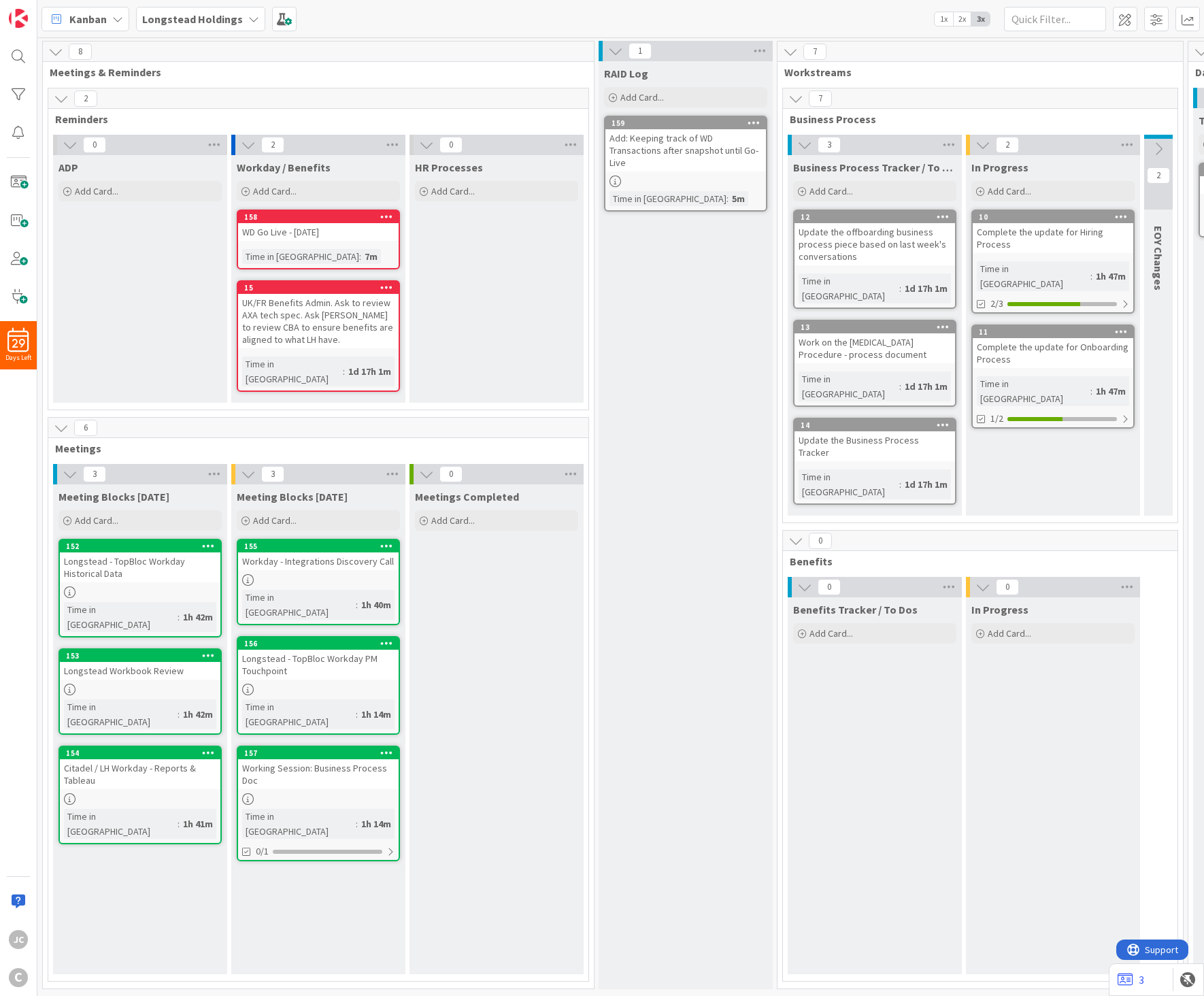
click at [474, 340] on div "HR Processes Add Card..." at bounding box center [495, 279] width 174 height 248
drag, startPoint x: 701, startPoint y: 356, endPoint x: 671, endPoint y: 372, distance: 34.0
click at [700, 355] on div "RAID Log Add Card... 159 Add: Keeping track of WD Transactions after snapshot u…" at bounding box center [685, 525] width 174 height 928
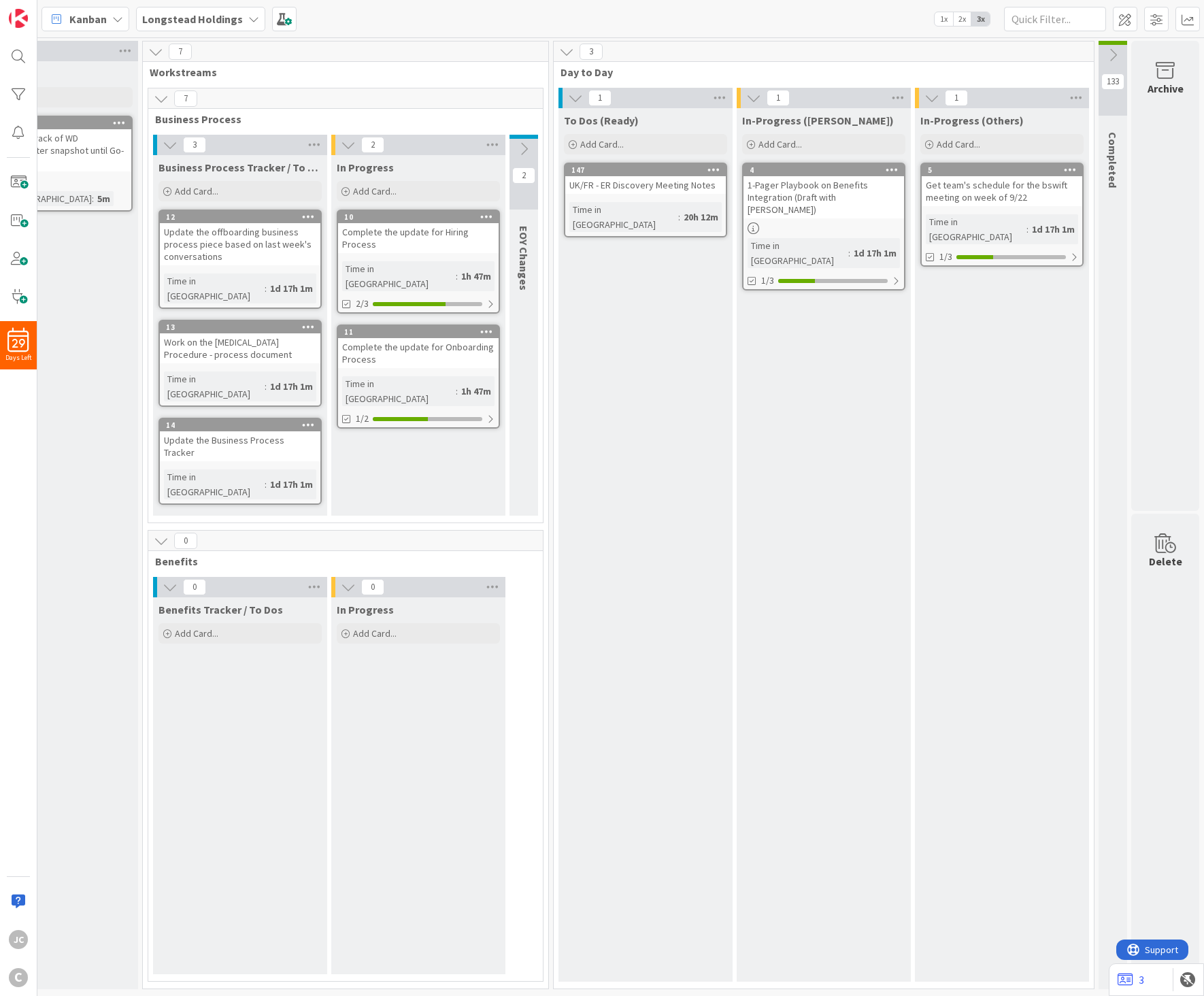
scroll to position [0, 646]
click at [517, 150] on icon at bounding box center [524, 149] width 15 height 15
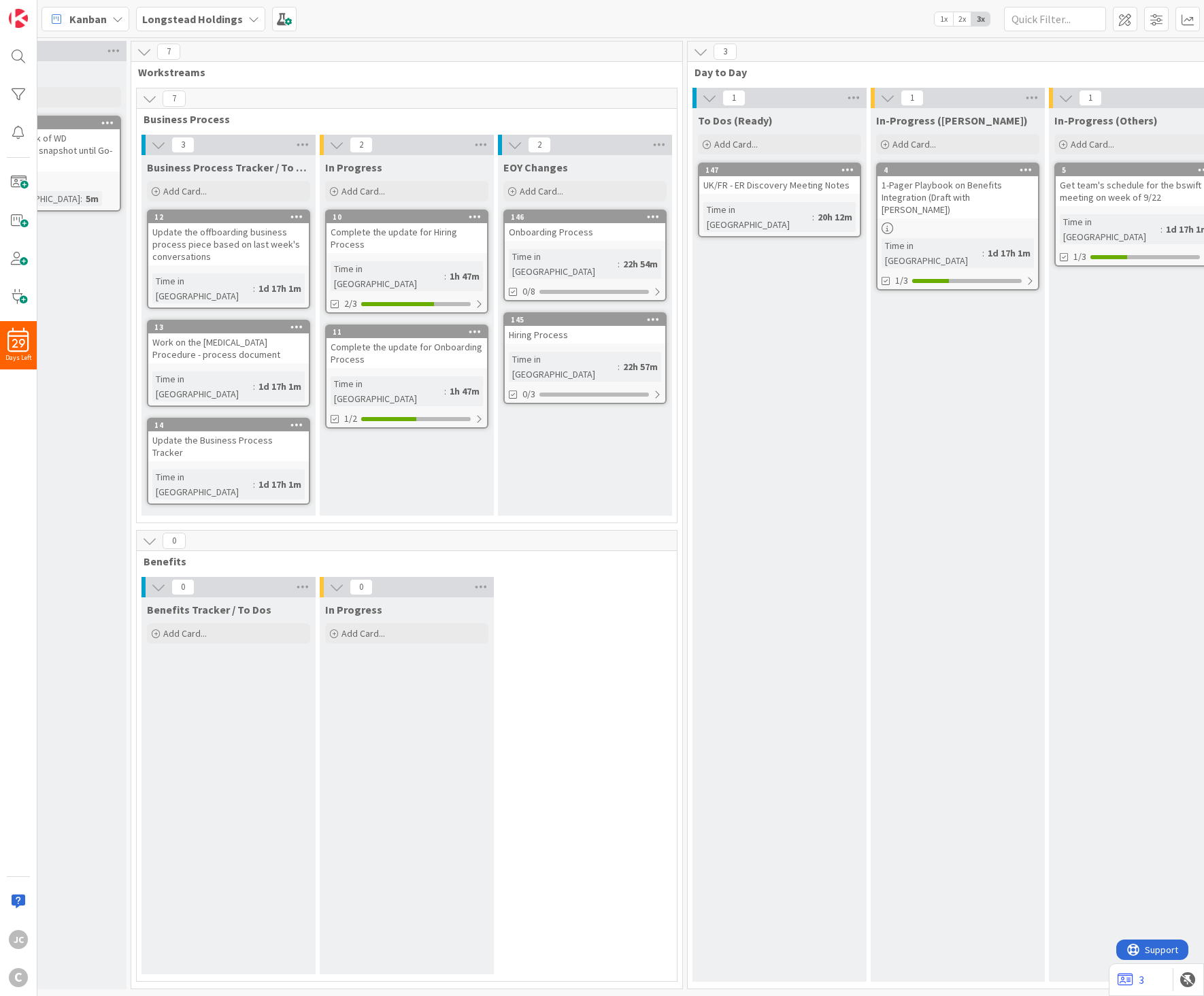
scroll to position [0, 791]
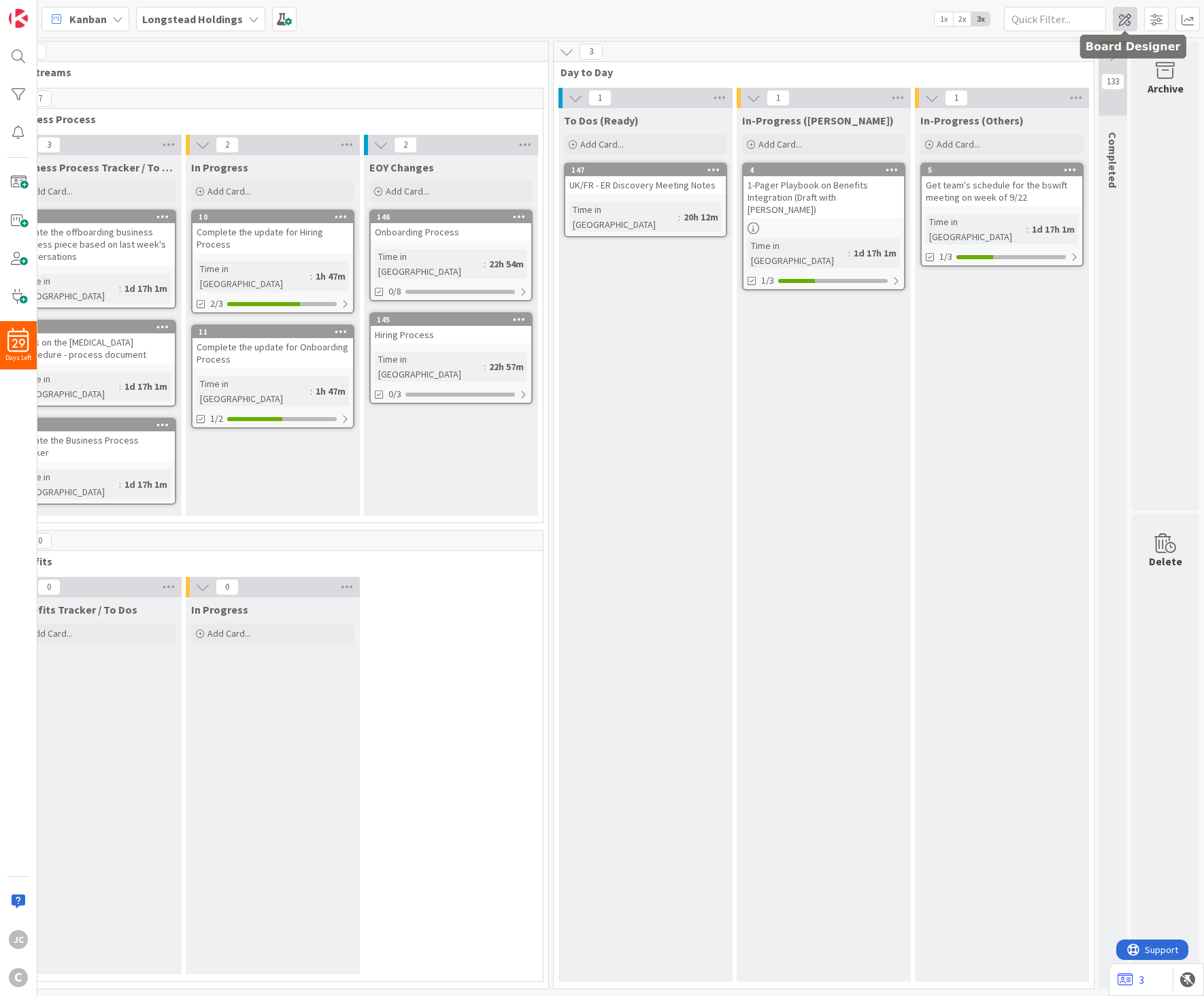
click at [1124, 17] on span at bounding box center [1124, 18] width 24 height 24
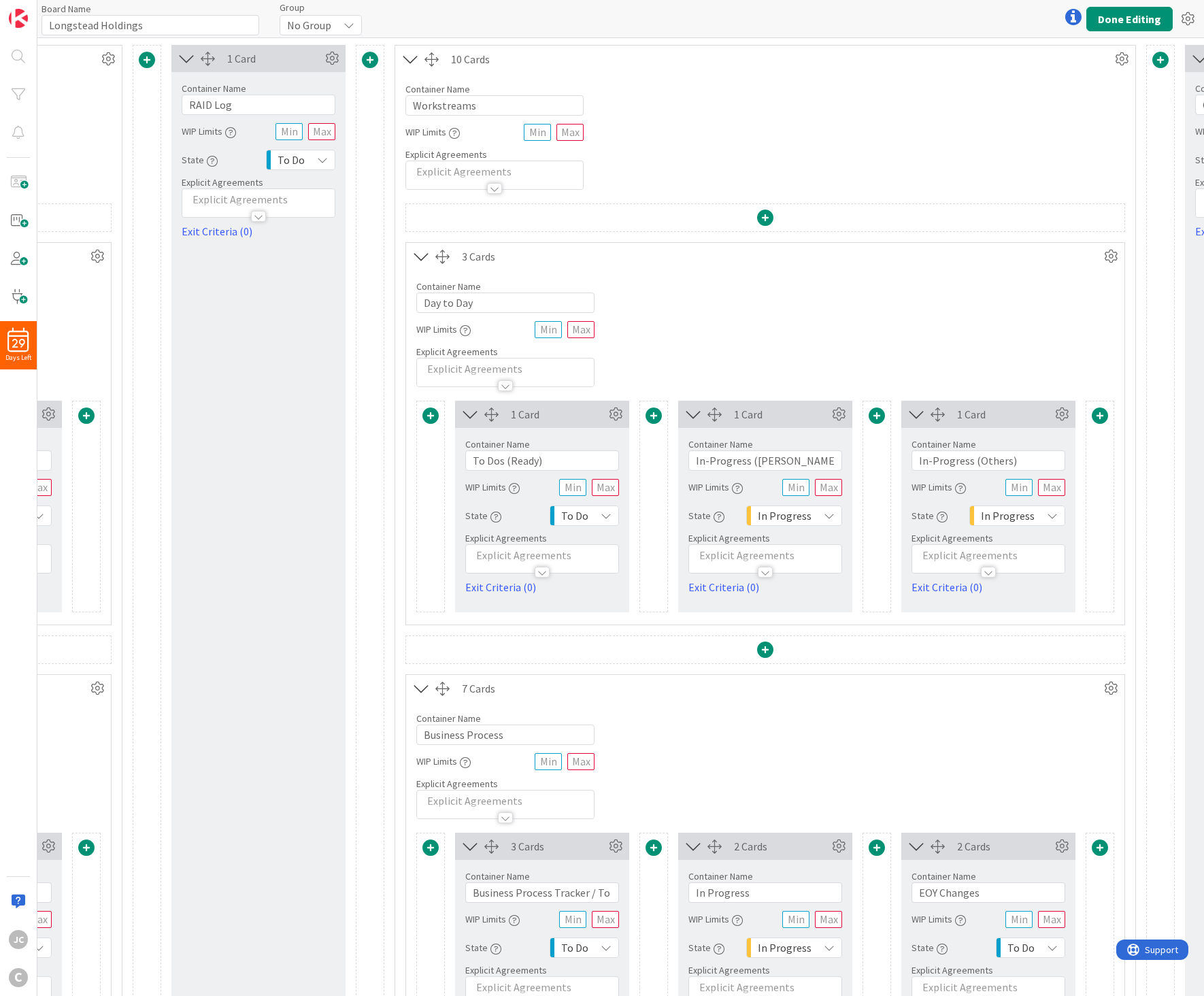
scroll to position [0, 687]
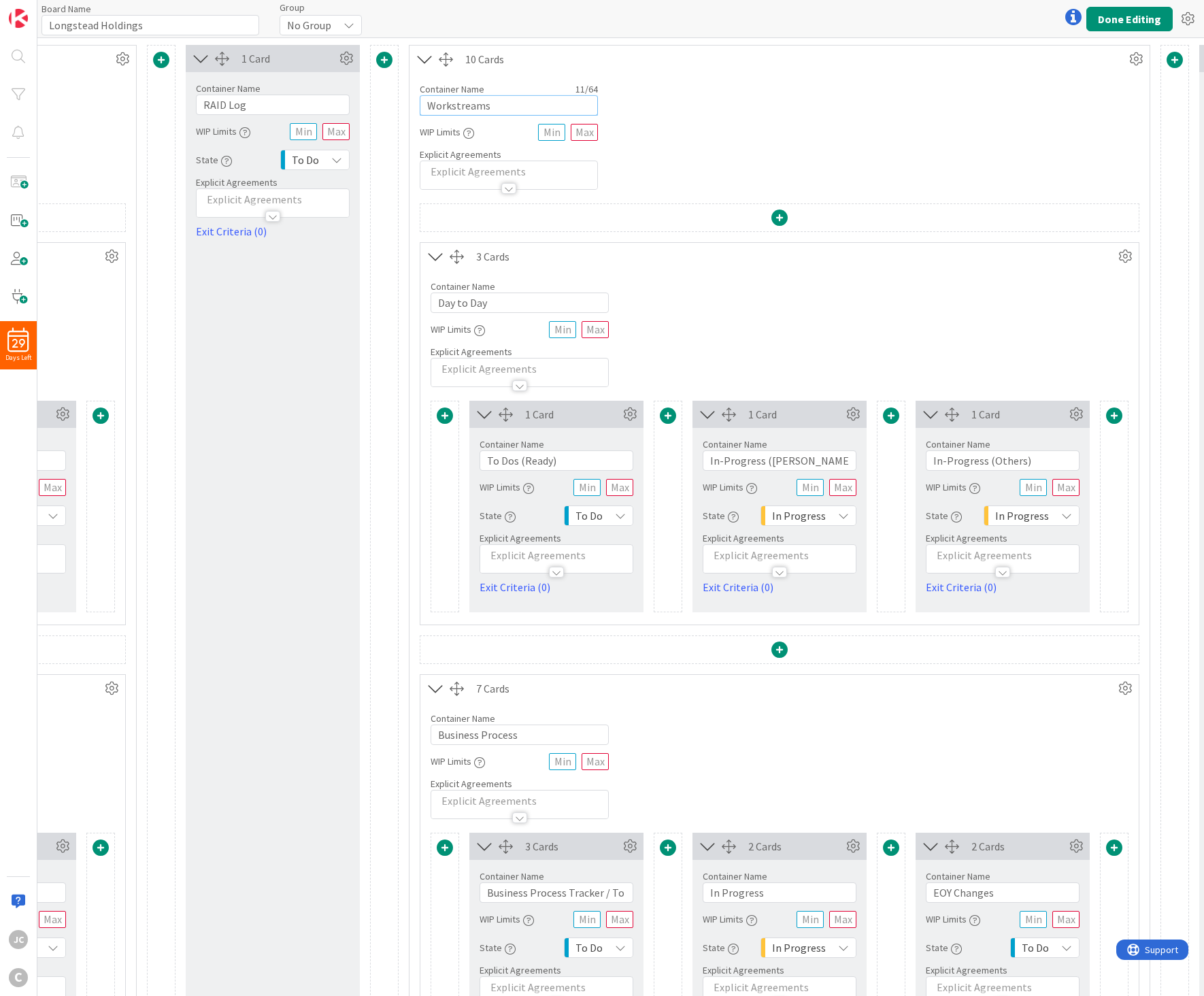
click at [517, 106] on input "Workstreams" at bounding box center [509, 105] width 179 height 20
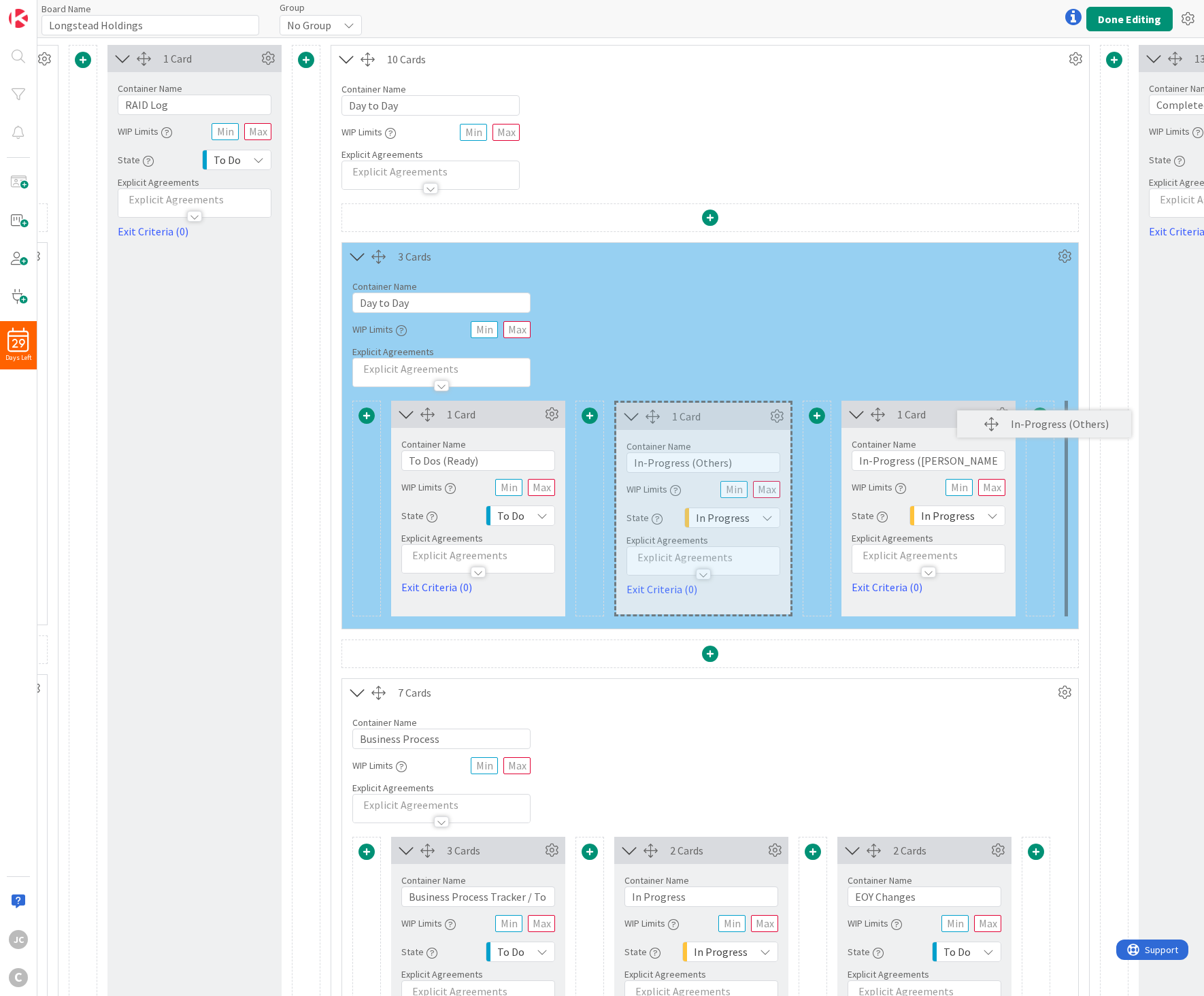
scroll to position [0, 770]
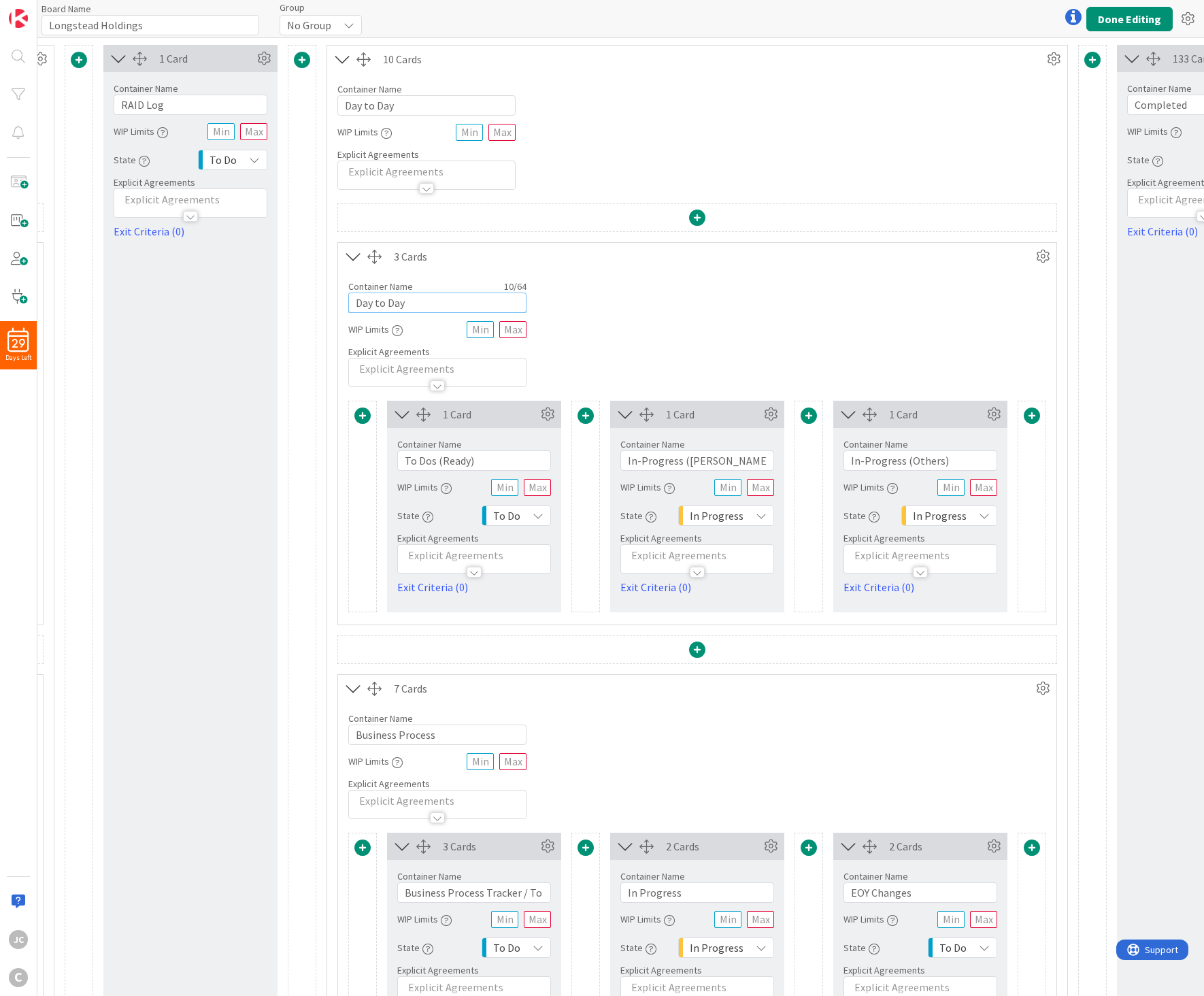
click at [437, 302] on input "Day to Day" at bounding box center [438, 303] width 179 height 20
click at [437, 302] on input "[PERSON_NAME]" at bounding box center [438, 303] width 179 height 20
drag, startPoint x: 437, startPoint y: 302, endPoint x: 260, endPoint y: 280, distance: 178.4
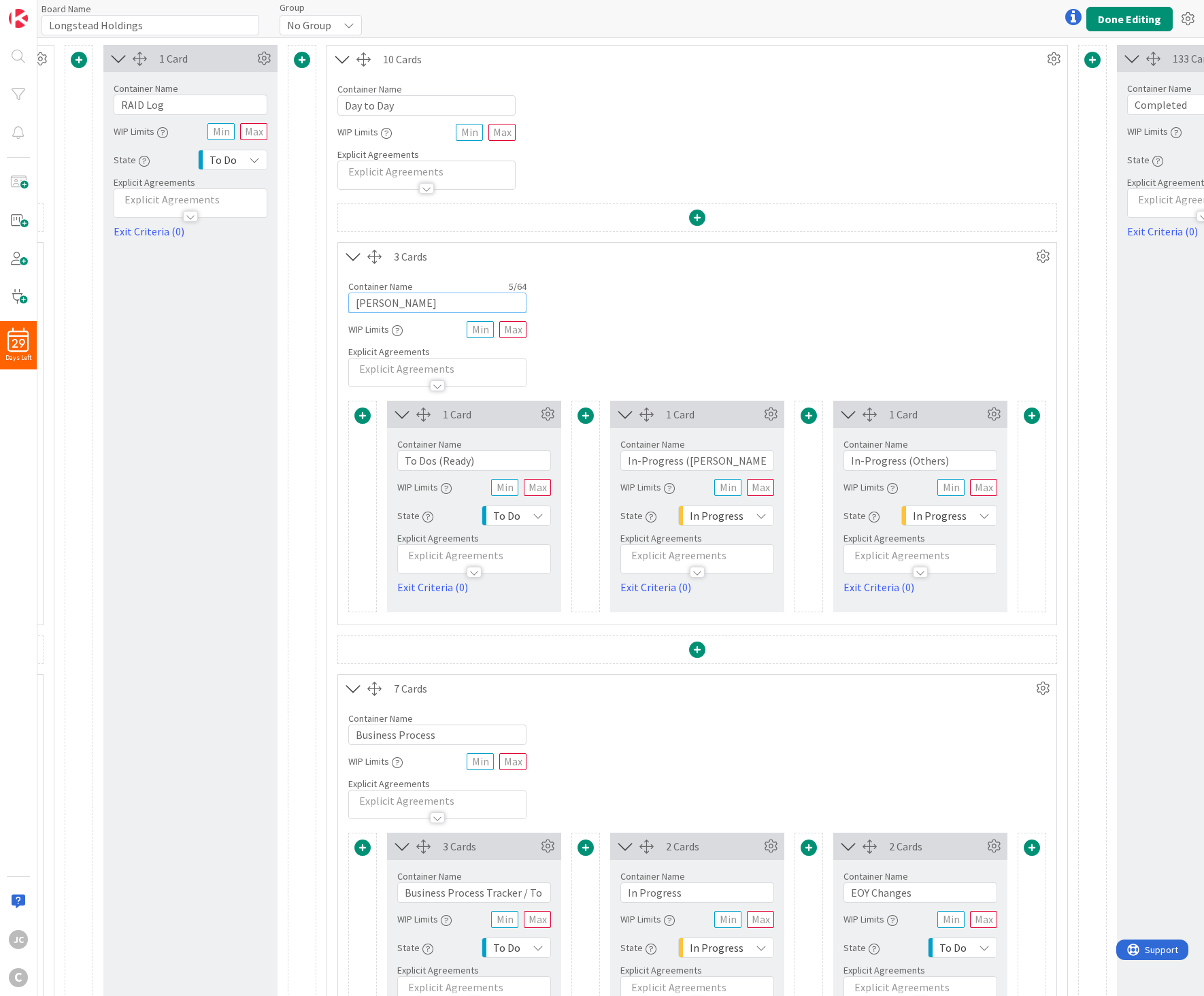
click at [260, 280] on div "8 Cards Container Name 20 / 64 Meetings & Reminders WIP Limits Explicit Agreeme…" at bounding box center [301, 787] width 2055 height 1484
click at [354, 631] on div "3 Cards Container Name 10 / 64 Workstream WIP Limits Explicit Agreements 1 Card…" at bounding box center [696, 865] width 719 height 1324
click at [1132, 25] on button "Done Editing" at bounding box center [1129, 18] width 86 height 24
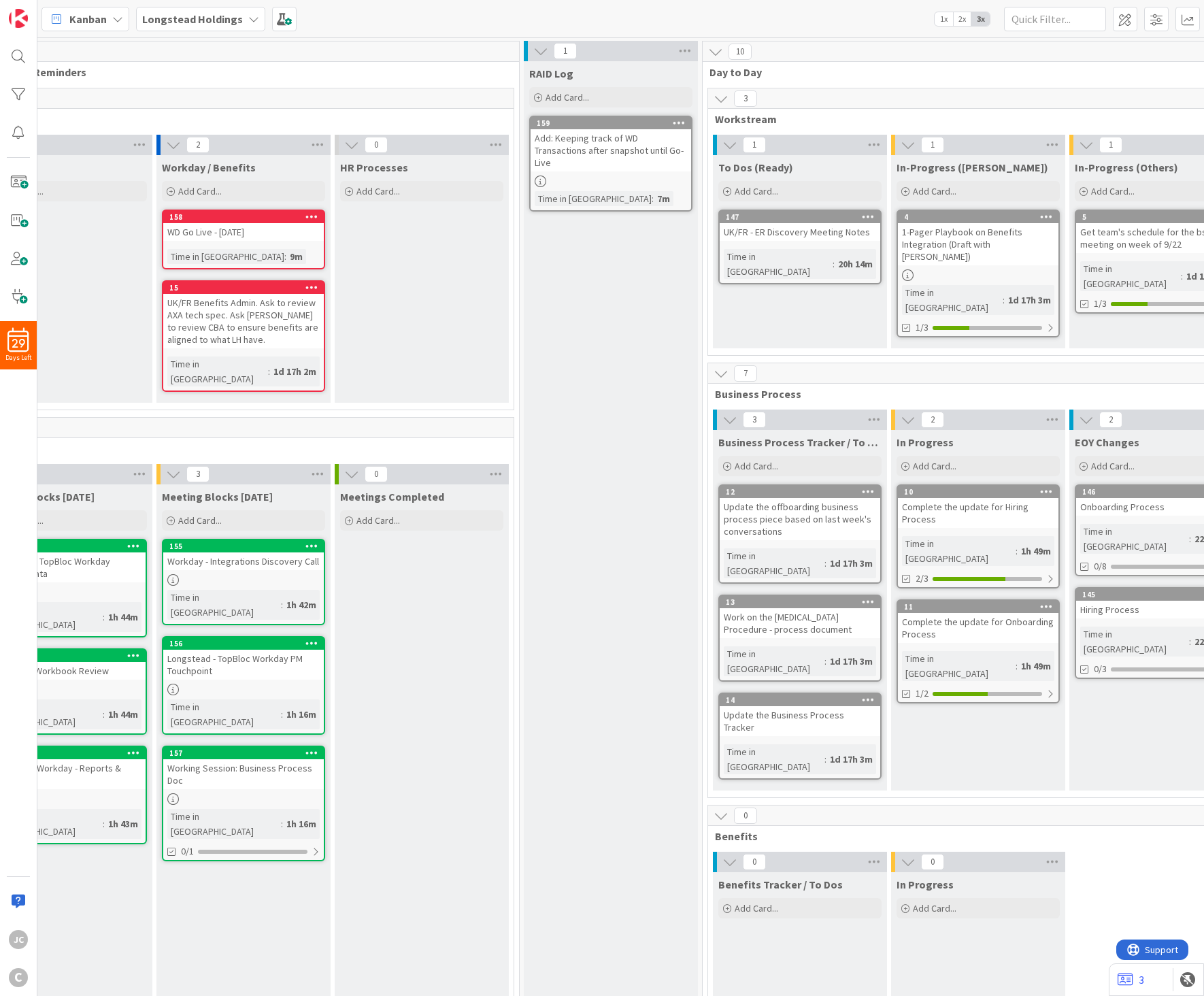
scroll to position [0, 246]
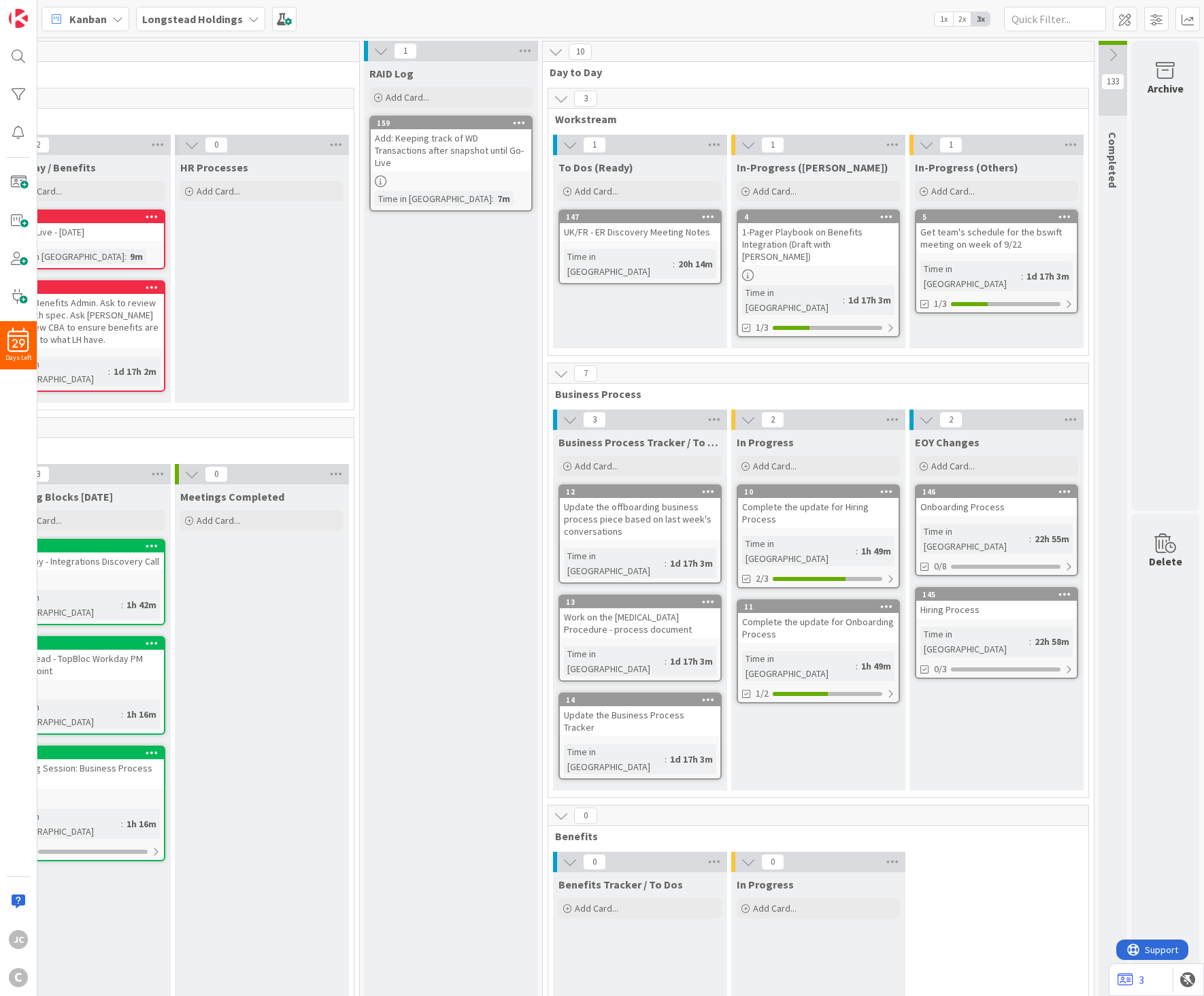
click at [1112, 58] on button at bounding box center [1113, 55] width 29 height 20
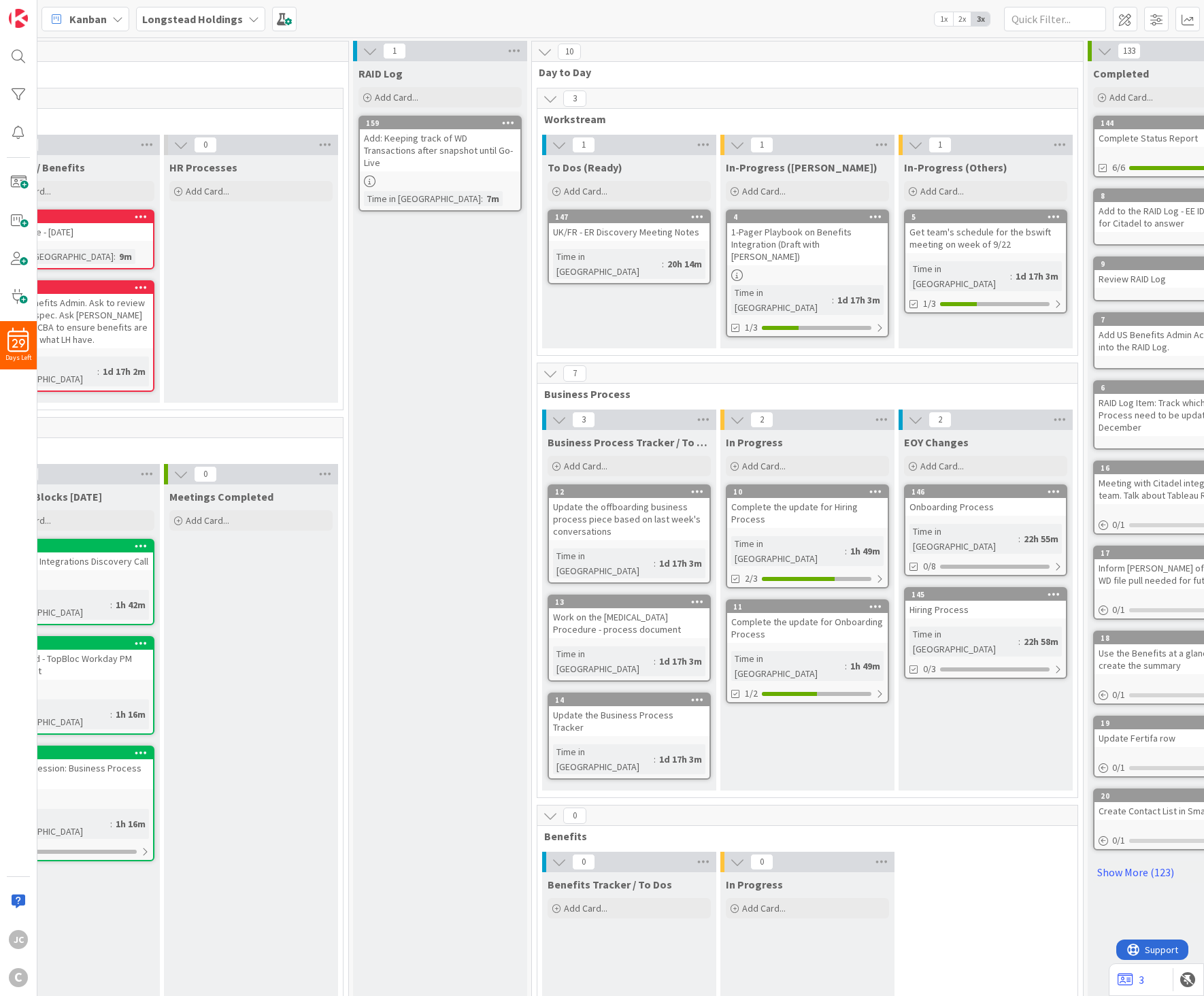
click at [1106, 57] on icon at bounding box center [1104, 51] width 15 height 15
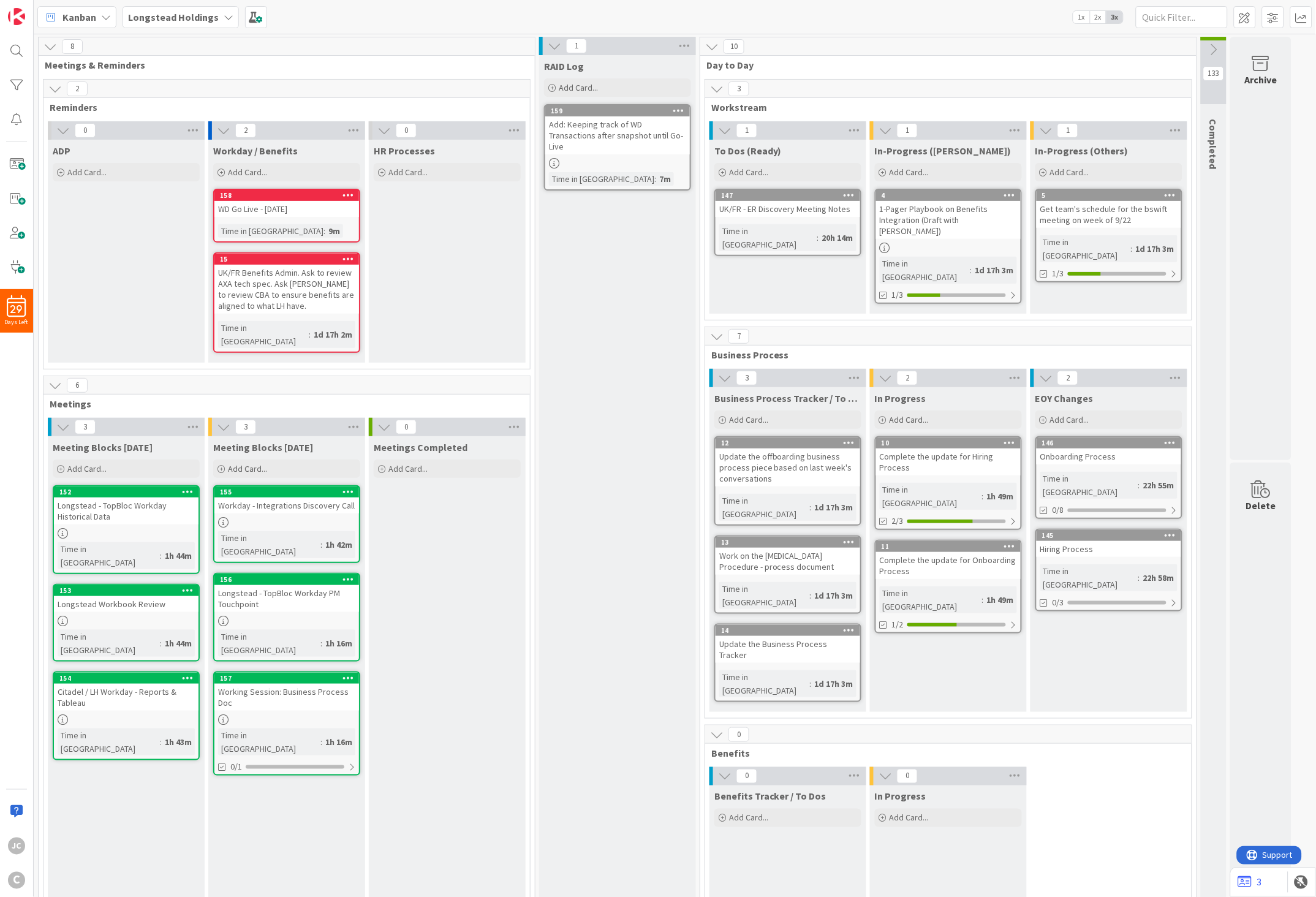
scroll to position [10, 0]
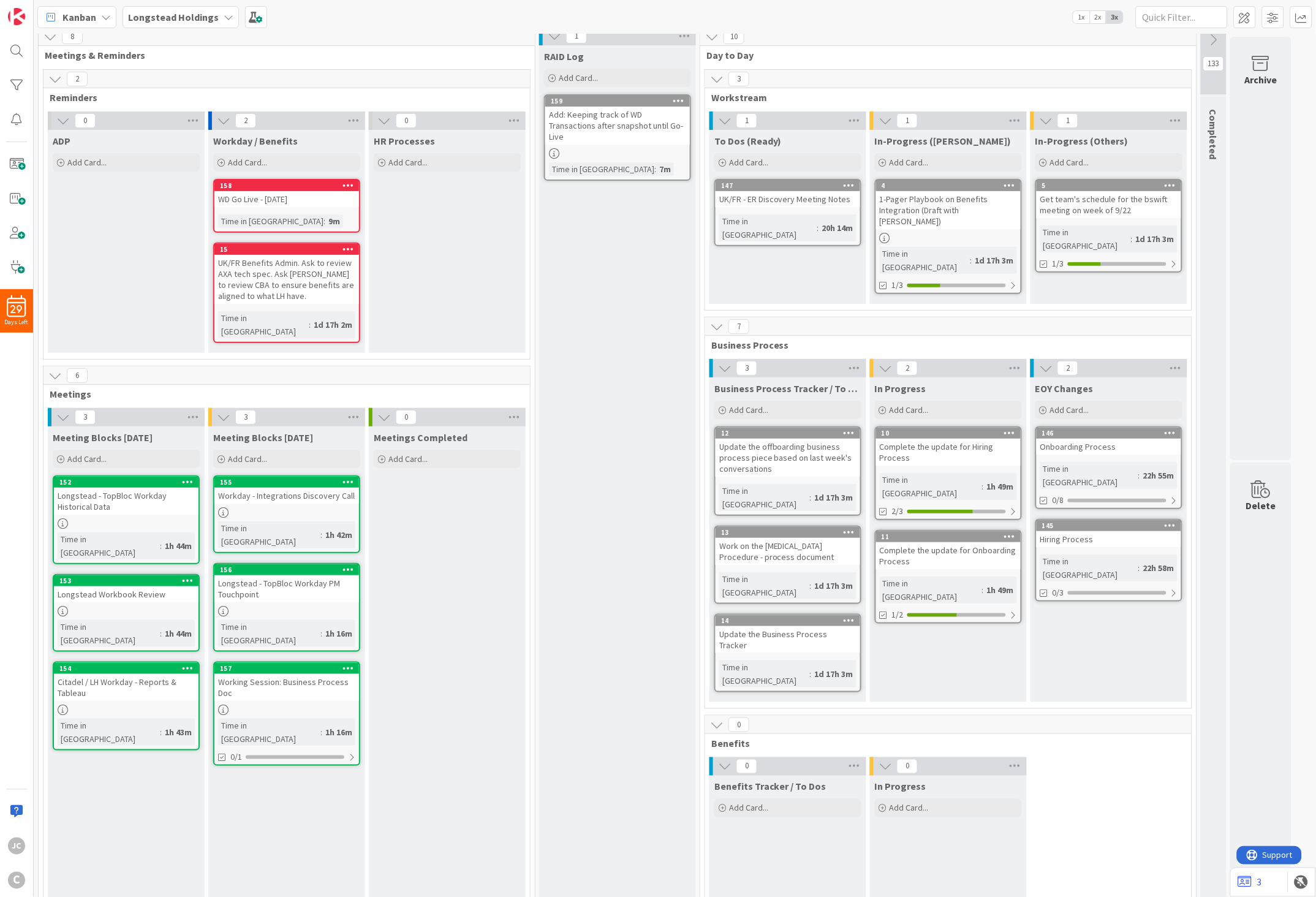
click at [148, 488] on div "Longstead - TopBloc Workday Historical Data" at bounding box center [125, 501] width 144 height 27
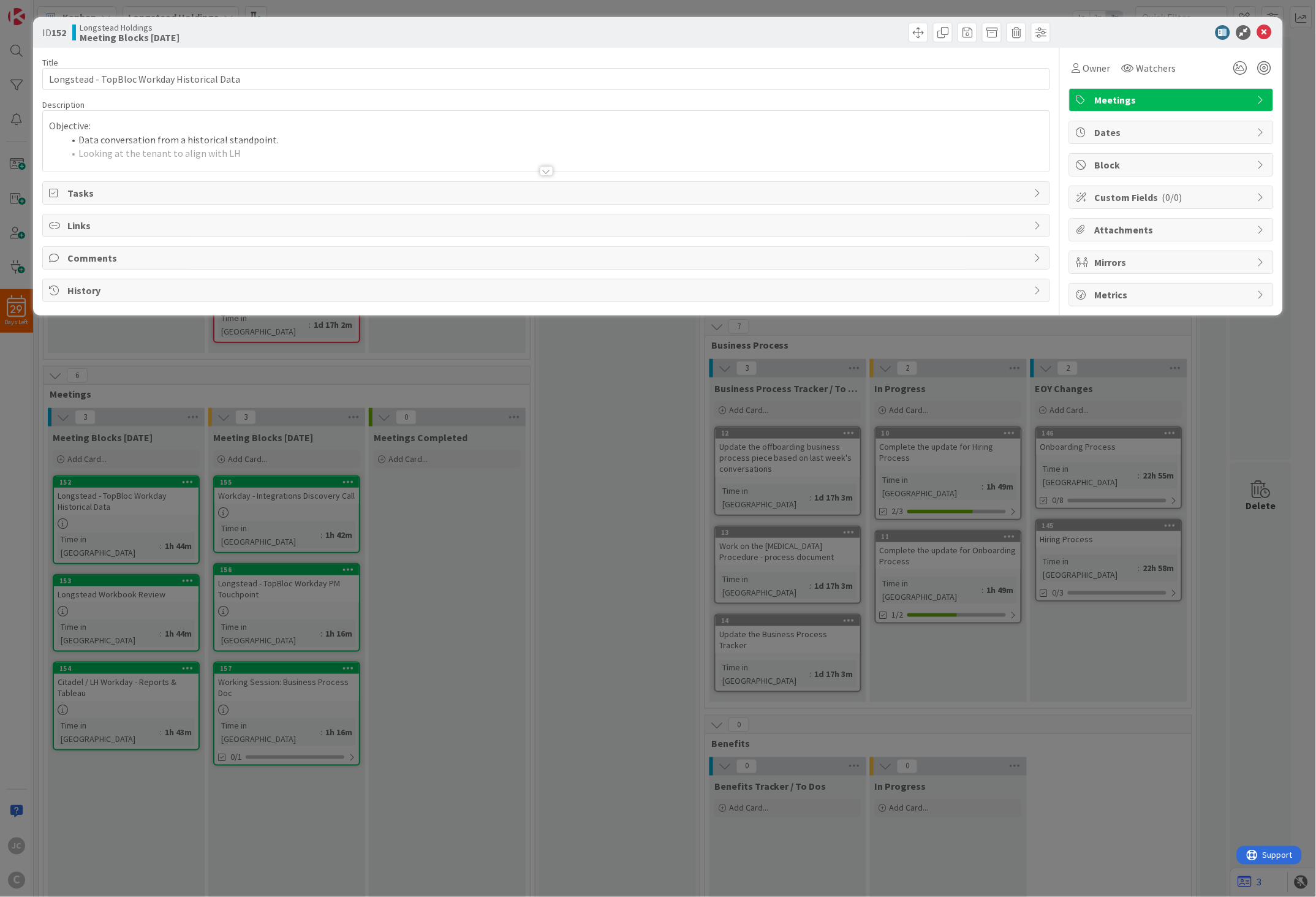
click at [497, 141] on div at bounding box center [547, 156] width 1007 height 31
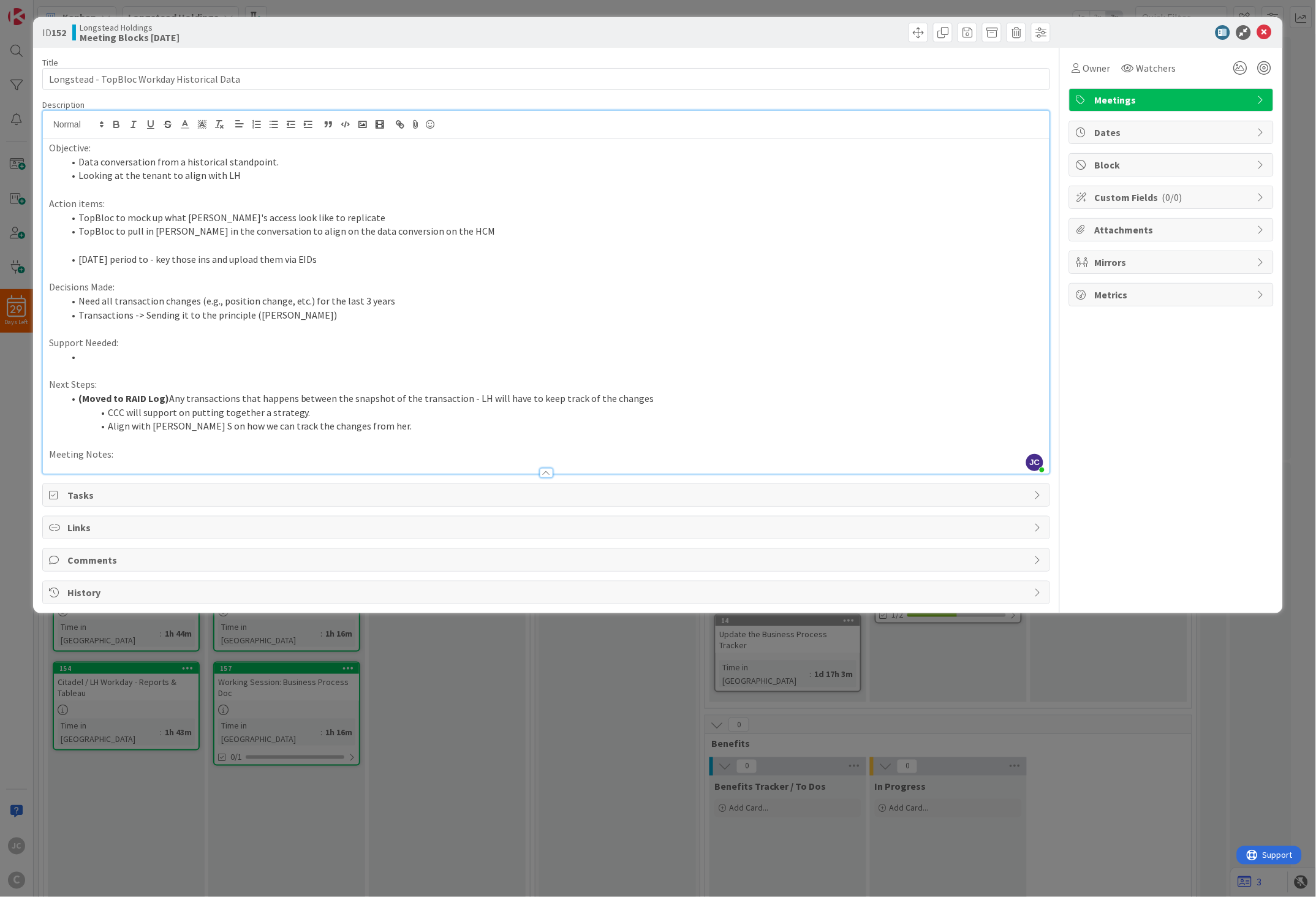
click at [530, 586] on div "ID 152 Longstead Holdings Meeting Blocks [DATE] Title 43 / 128 Longstead - TopB…" at bounding box center [658, 448] width 1316 height 897
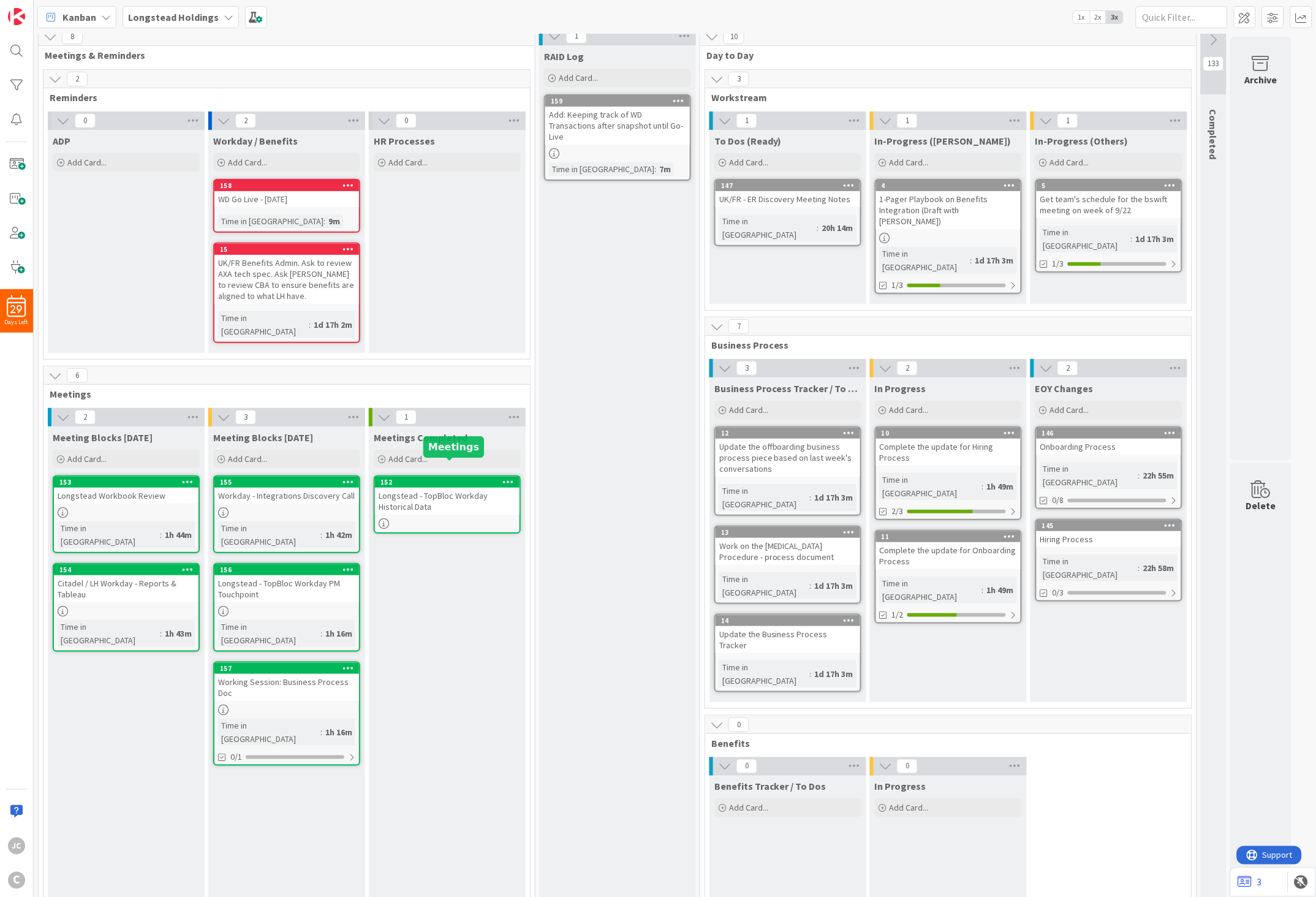
click at [438, 488] on div "Longstead - TopBloc Workday Historical Data" at bounding box center [446, 501] width 144 height 27
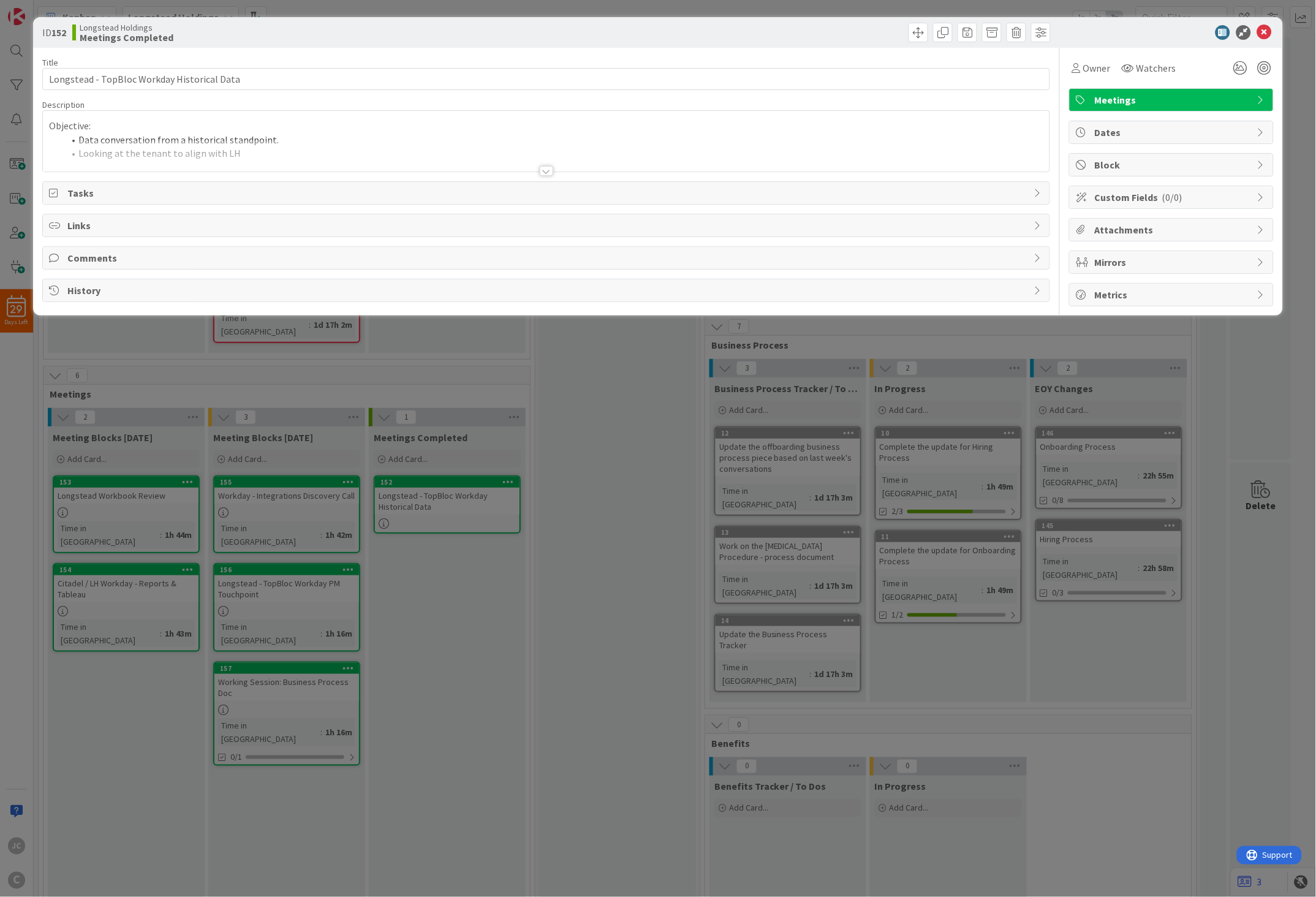
click at [323, 156] on div at bounding box center [547, 156] width 1007 height 31
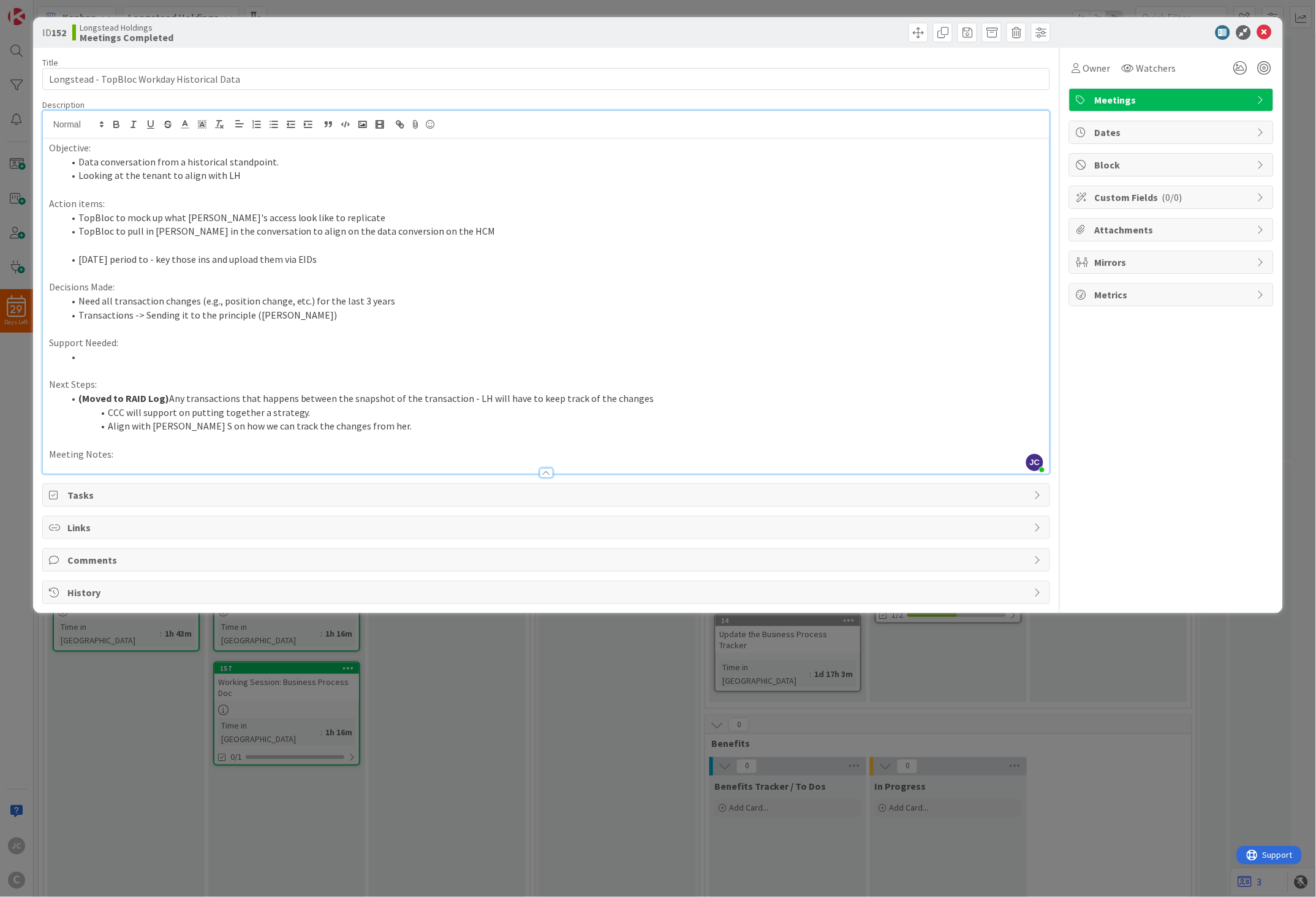
click at [440, 586] on div "ID 152 Longstead Holdings Meetings Completed Title 43 / 128 Longstead - TopBloc…" at bounding box center [658, 448] width 1316 height 897
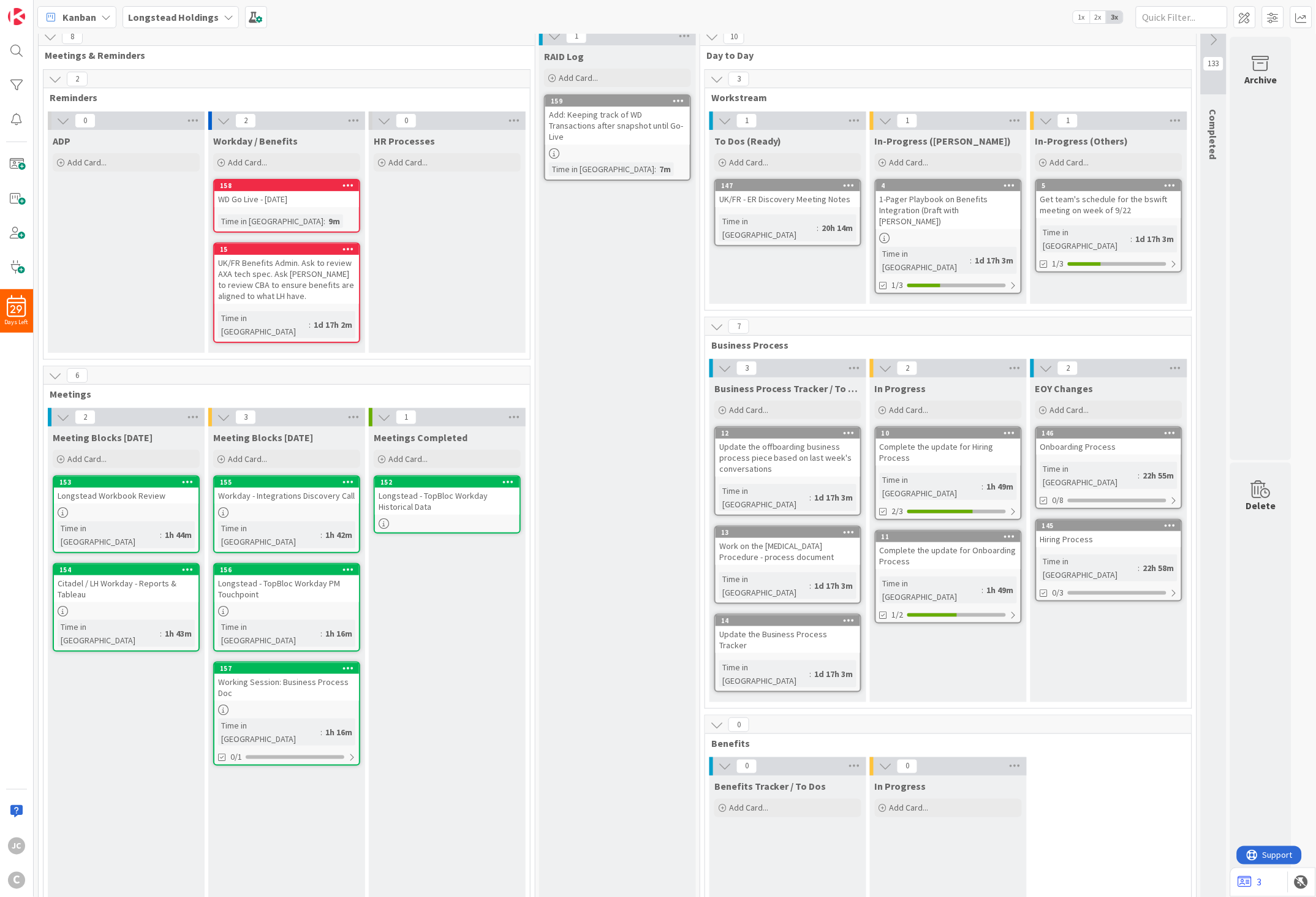
click at [387, 411] on icon at bounding box center [384, 418] width 14 height 14
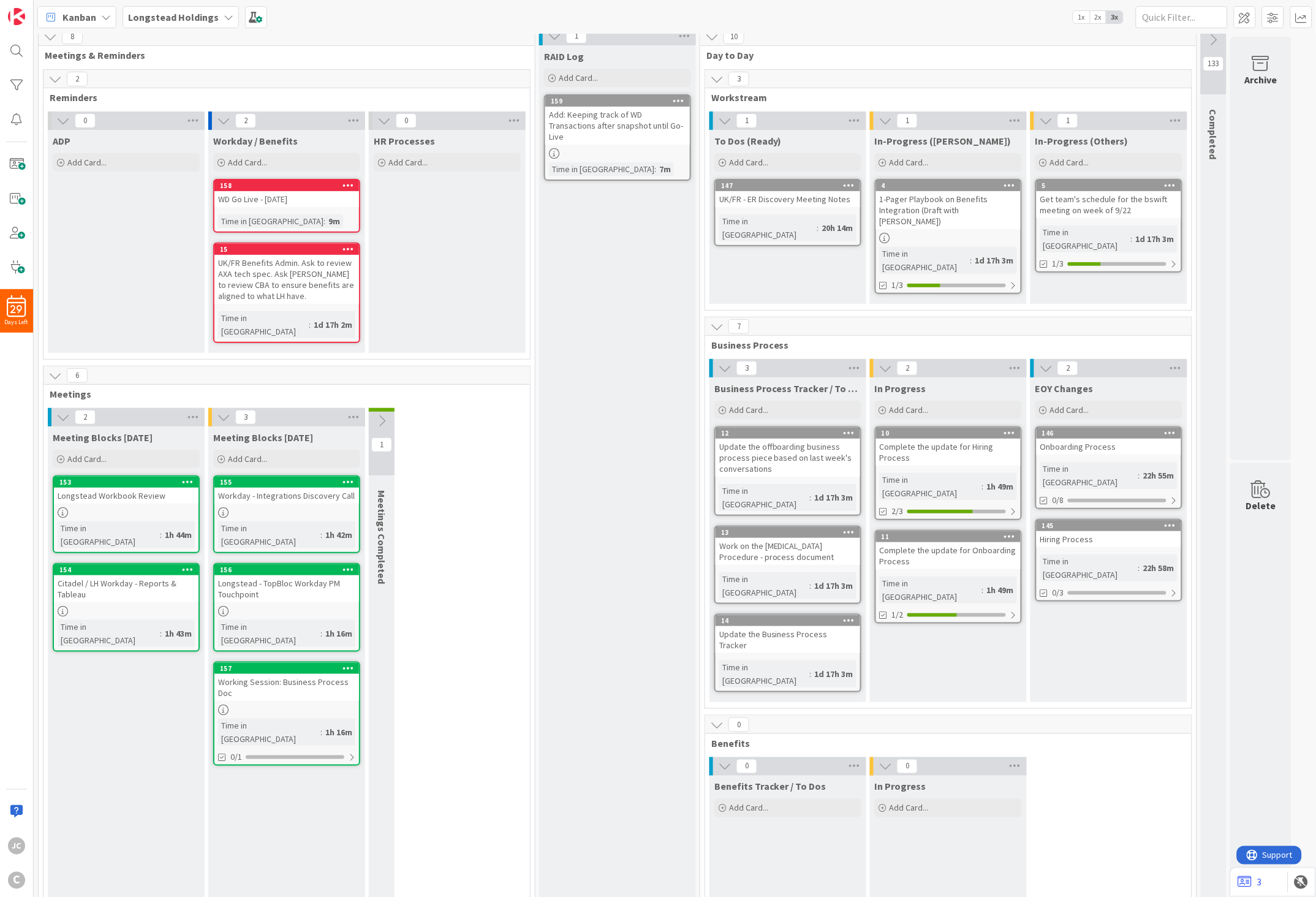
click at [383, 414] on icon at bounding box center [382, 421] width 14 height 14
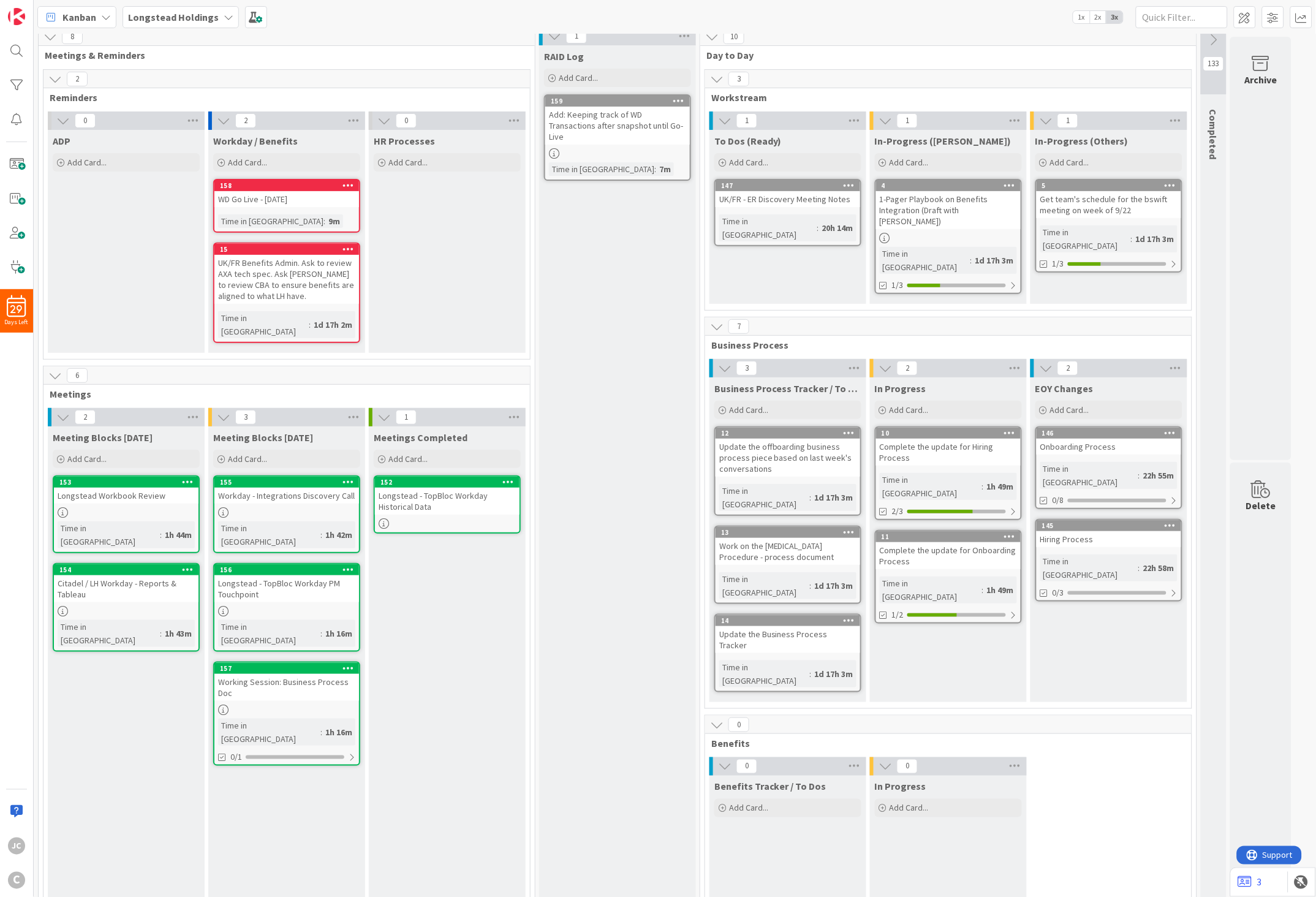
click at [383, 411] on icon at bounding box center [384, 418] width 14 height 14
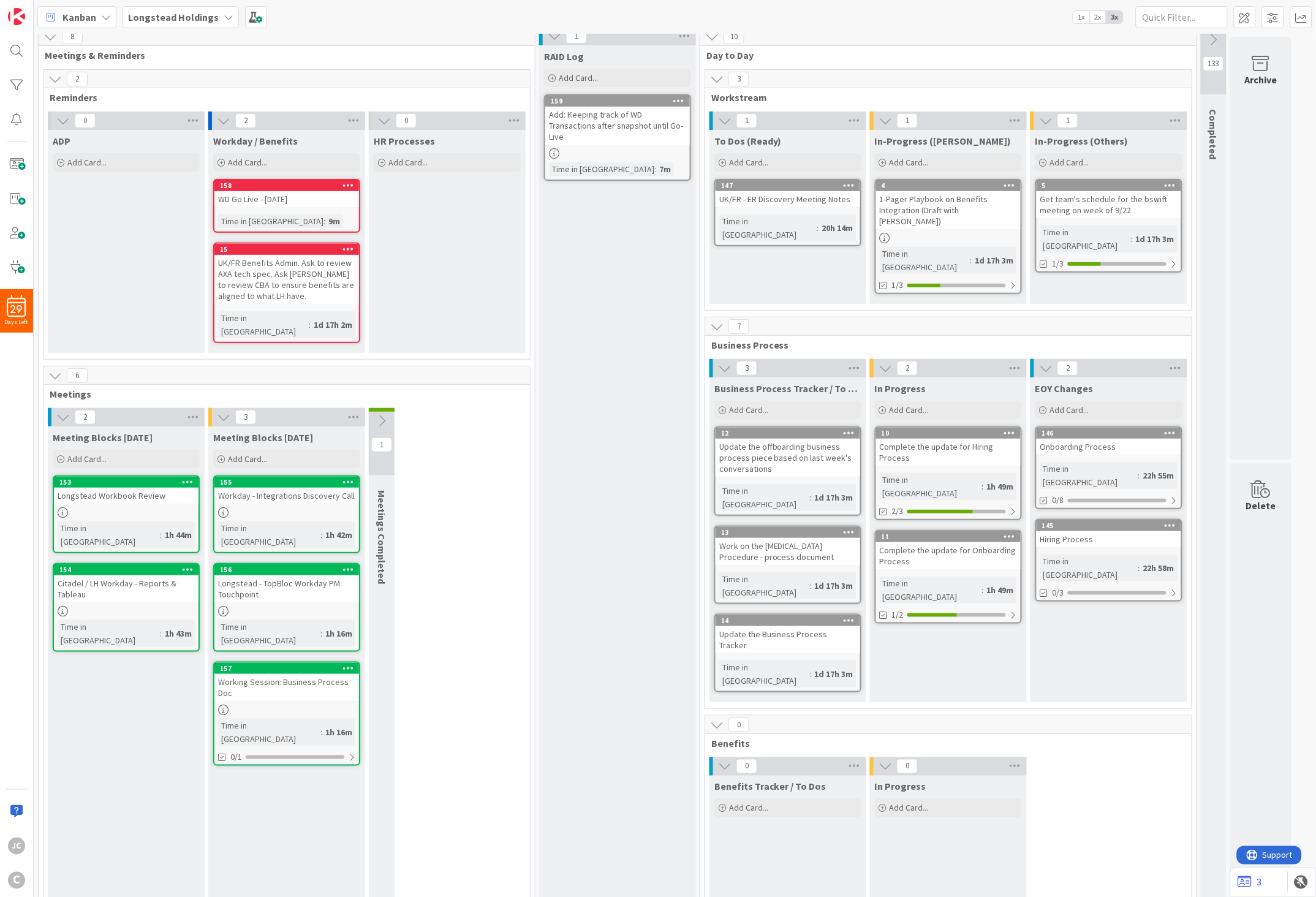
click at [383, 414] on icon at bounding box center [382, 421] width 14 height 14
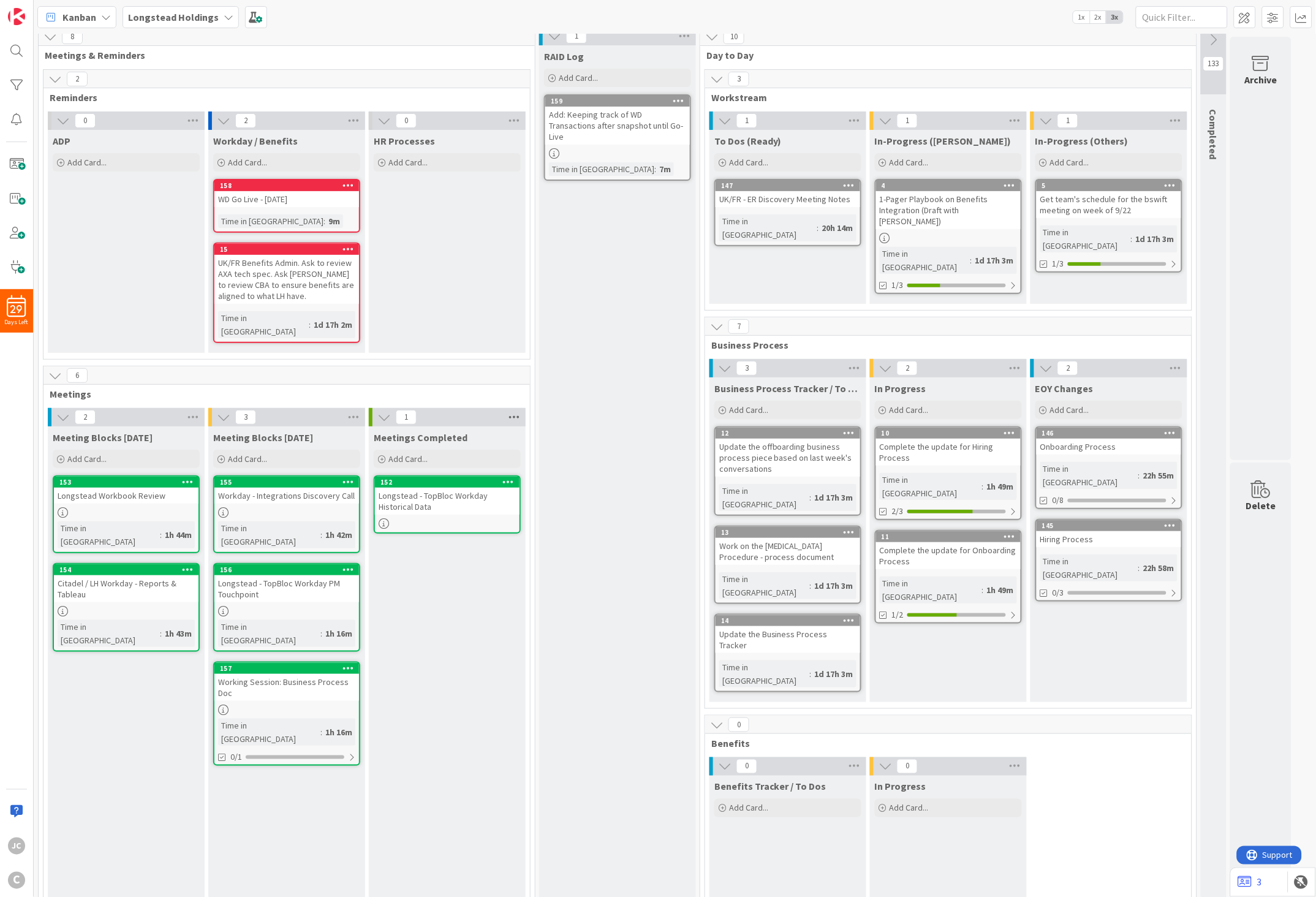
click at [507, 408] on icon at bounding box center [514, 417] width 16 height 18
click at [562, 478] on link "Edit" at bounding box center [559, 485] width 30 height 15
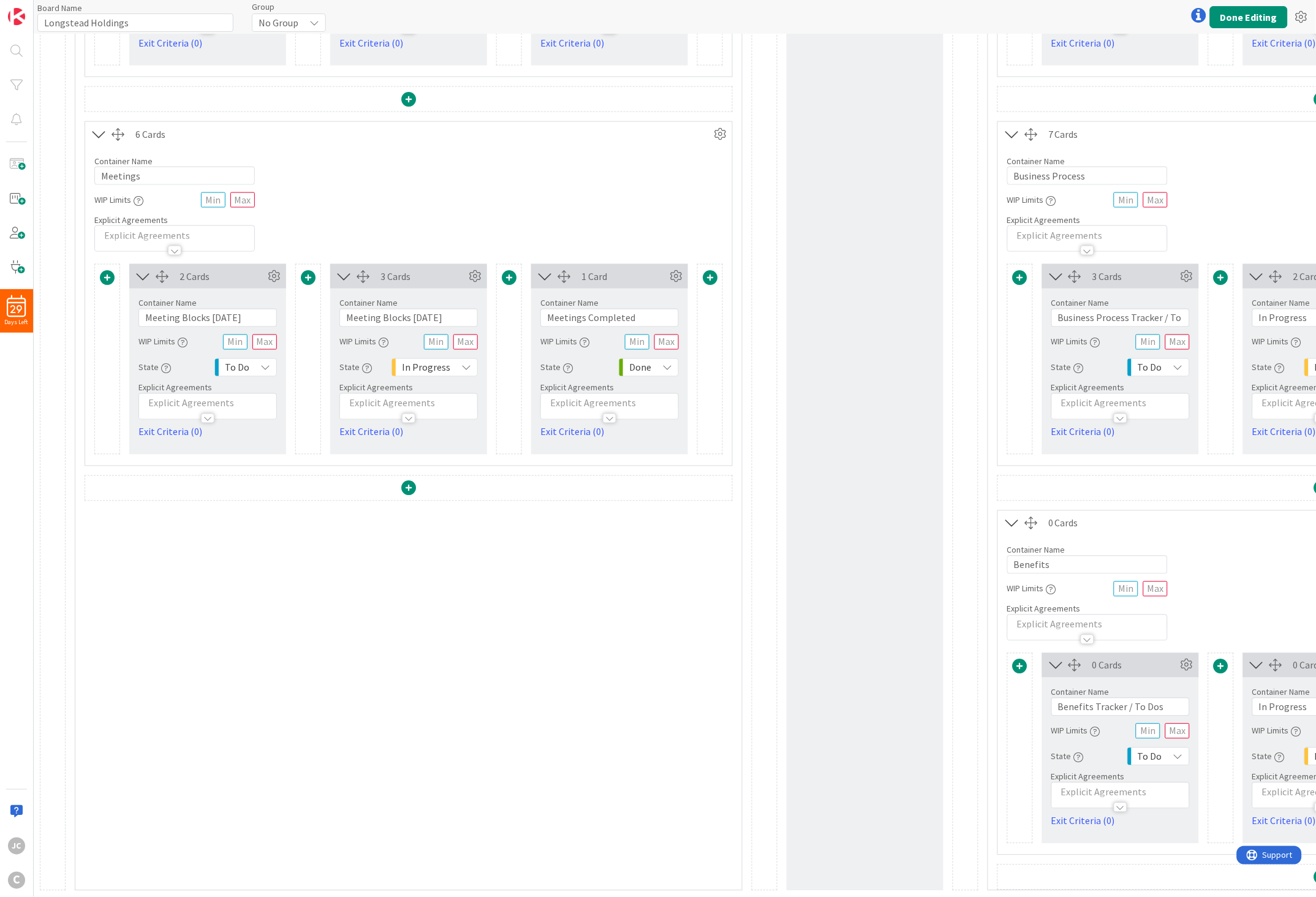
scroll to position [429, 0]
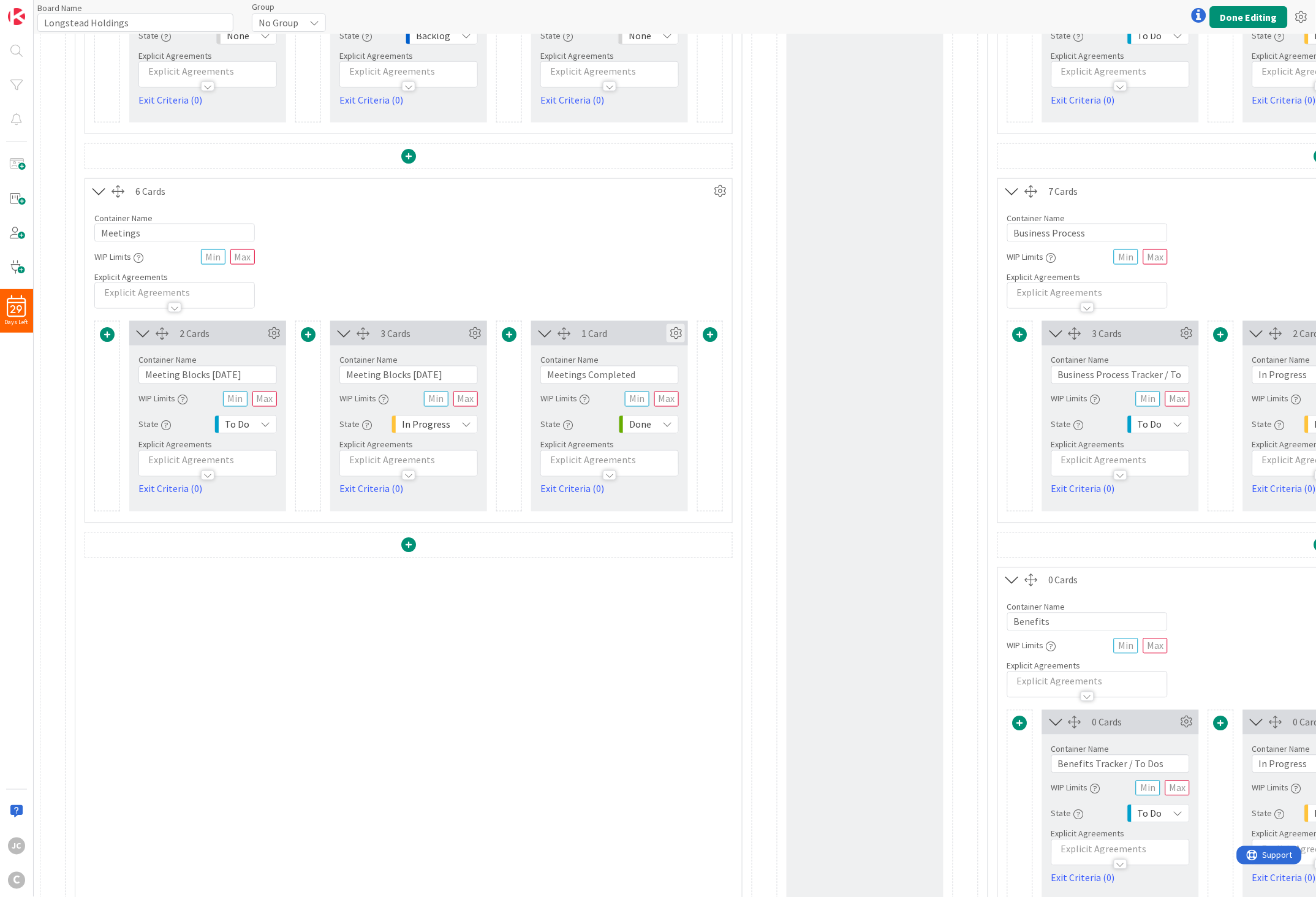
click at [675, 335] on icon at bounding box center [676, 333] width 18 height 18
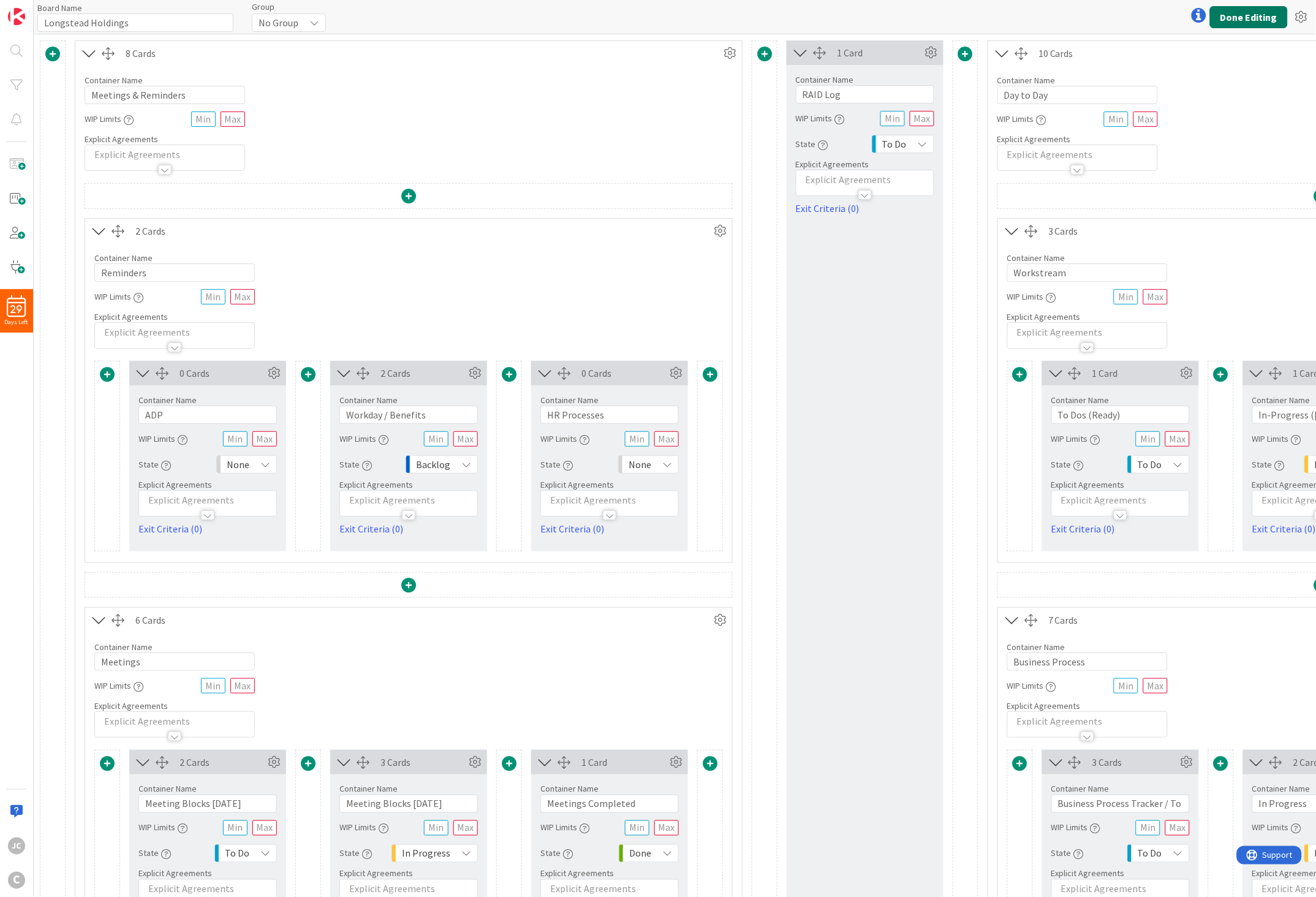
click at [1176, 16] on button "Done Editing" at bounding box center [1249, 16] width 78 height 22
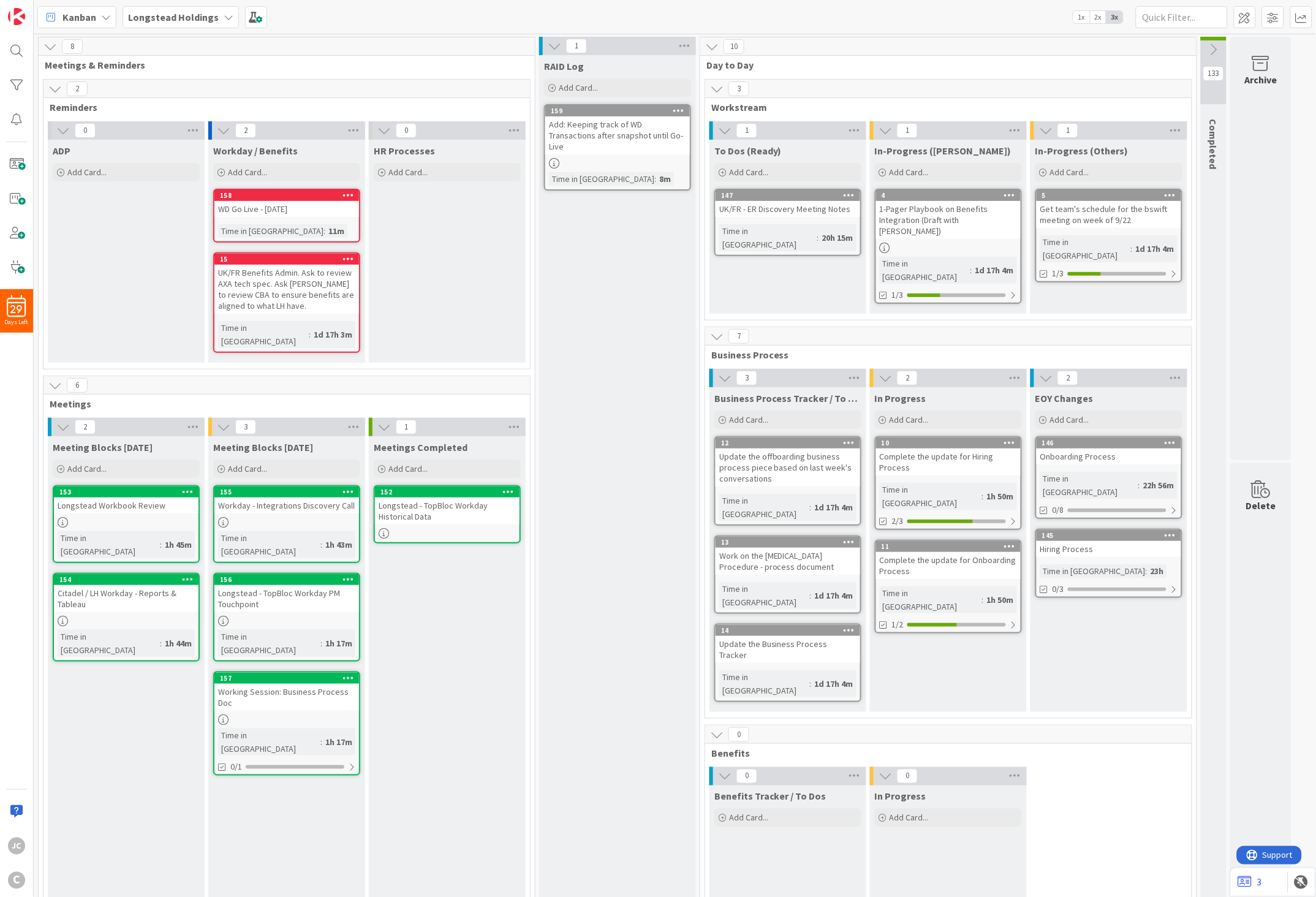
click at [64, 125] on icon at bounding box center [63, 131] width 14 height 14
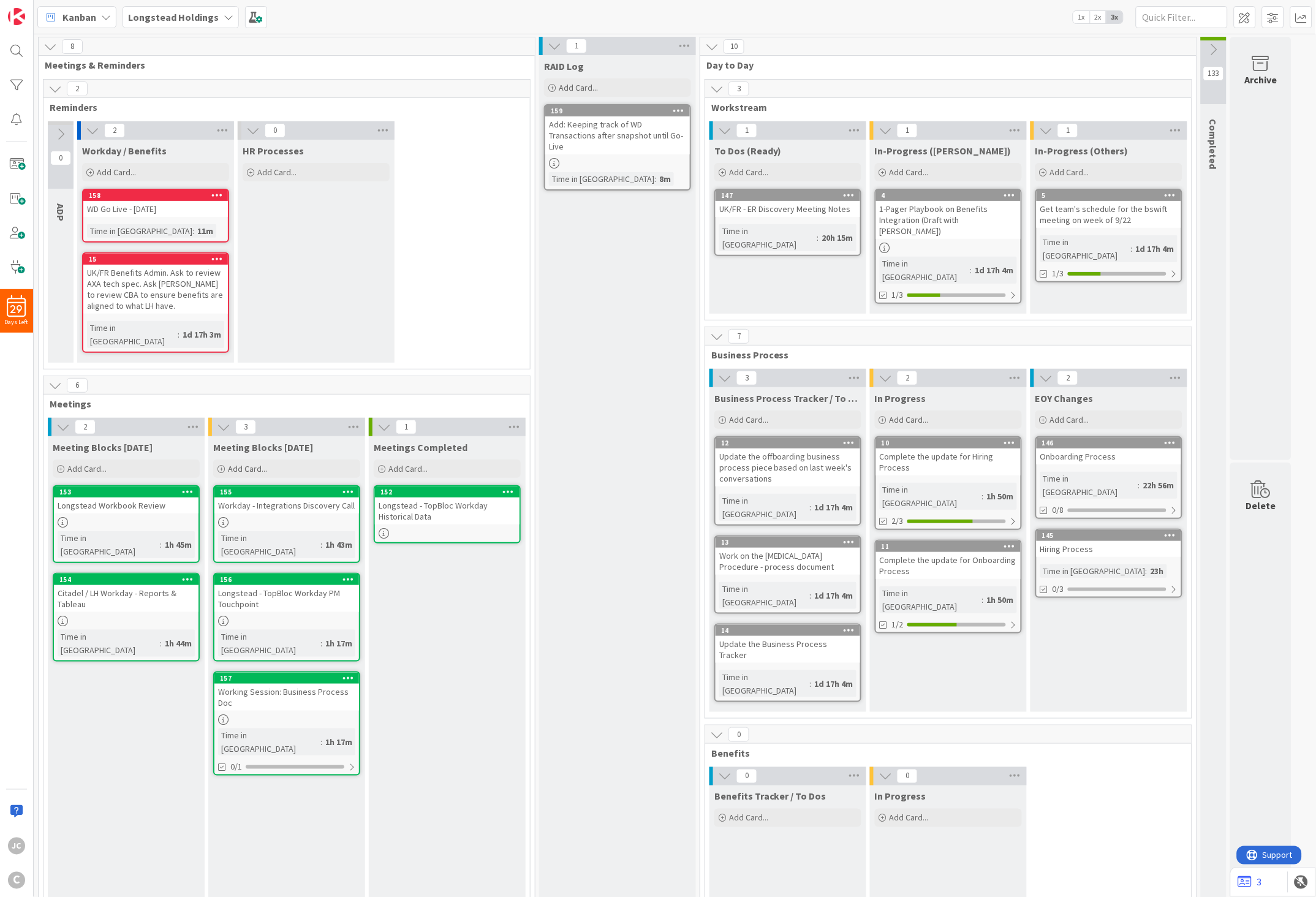
click at [254, 136] on icon at bounding box center [254, 131] width 14 height 14
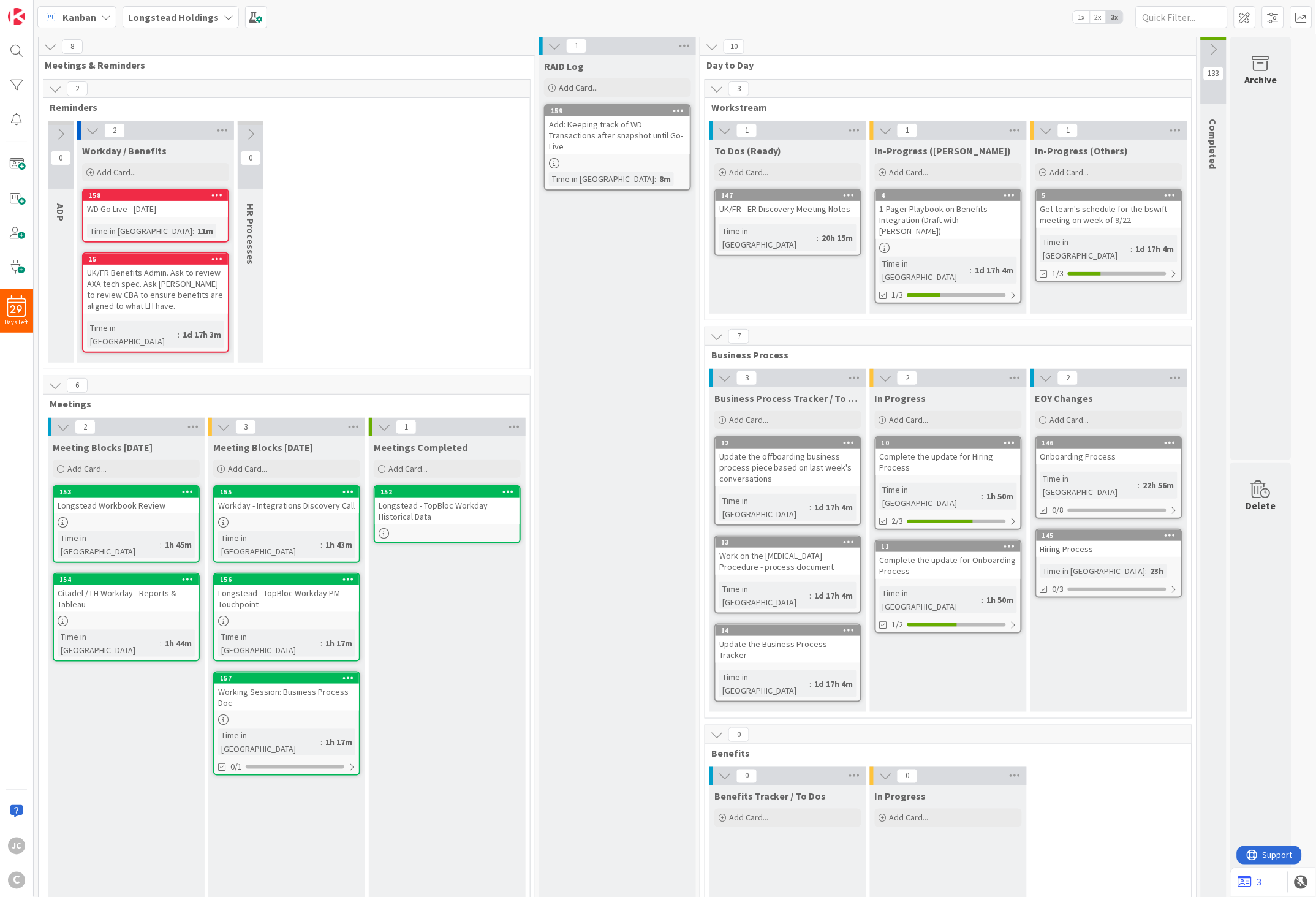
click at [54, 88] on icon at bounding box center [55, 89] width 14 height 14
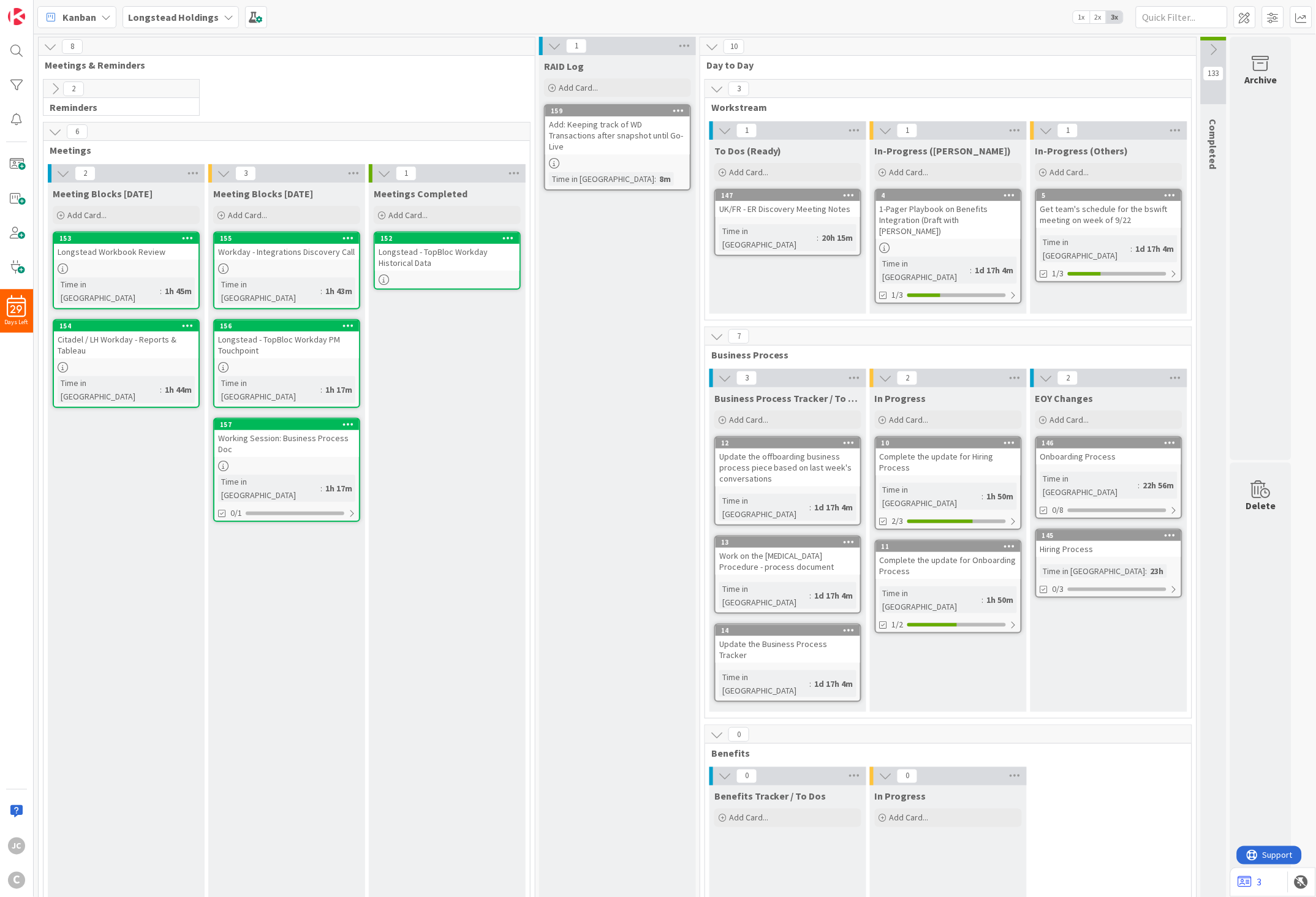
click at [54, 88] on icon at bounding box center [55, 89] width 14 height 14
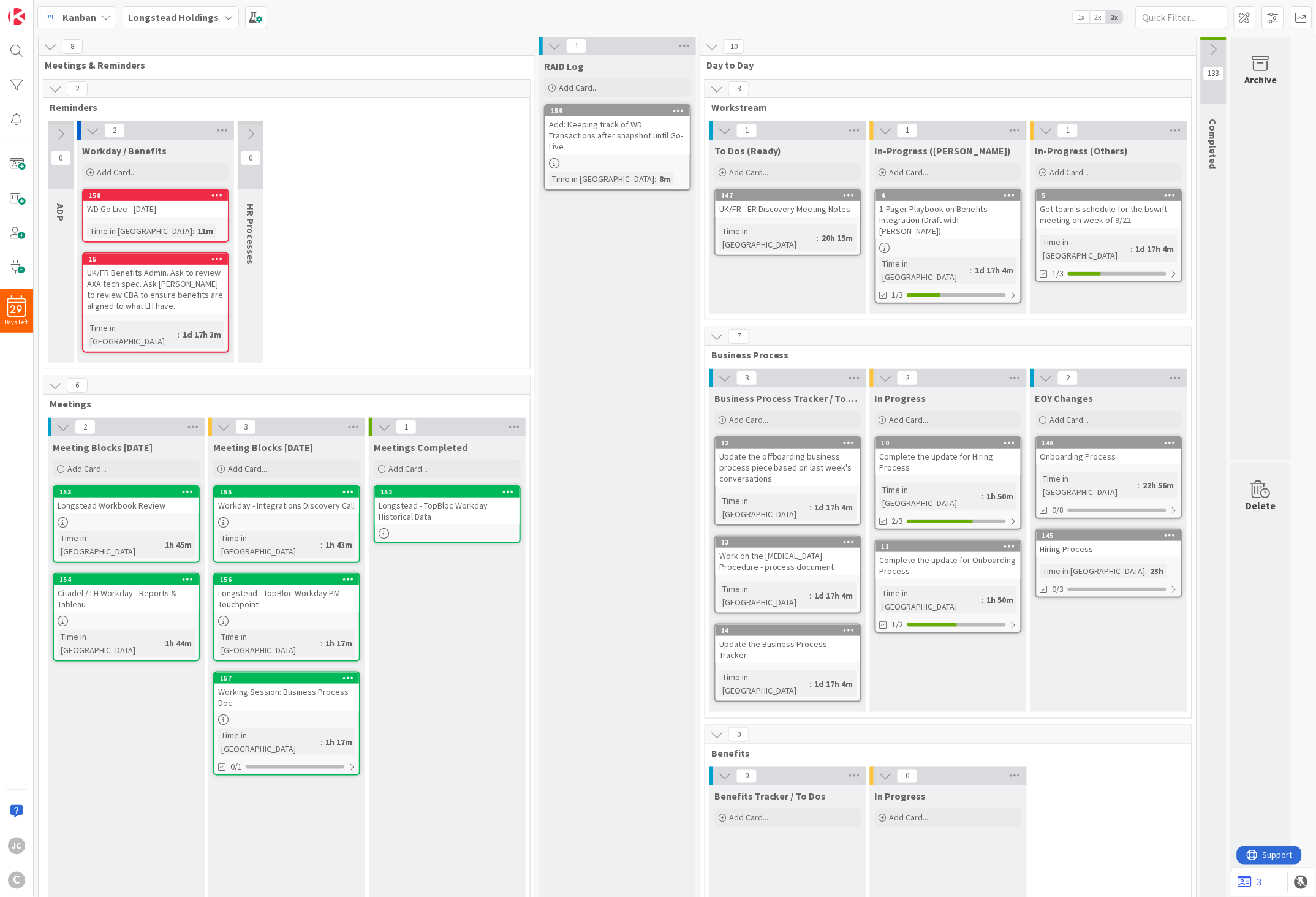
click at [250, 143] on button at bounding box center [251, 133] width 26 height 18
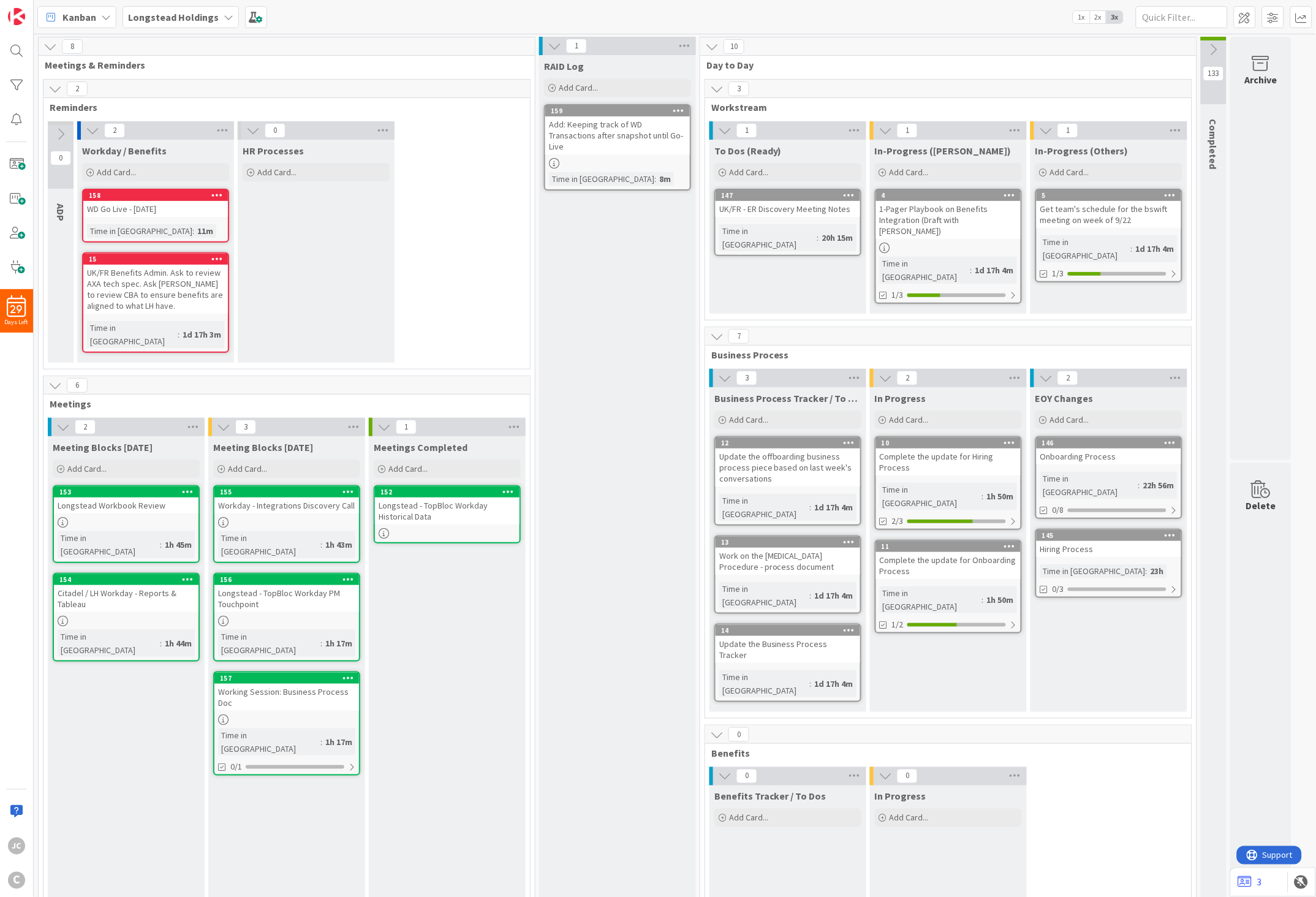
click at [53, 135] on button at bounding box center [61, 133] width 26 height 18
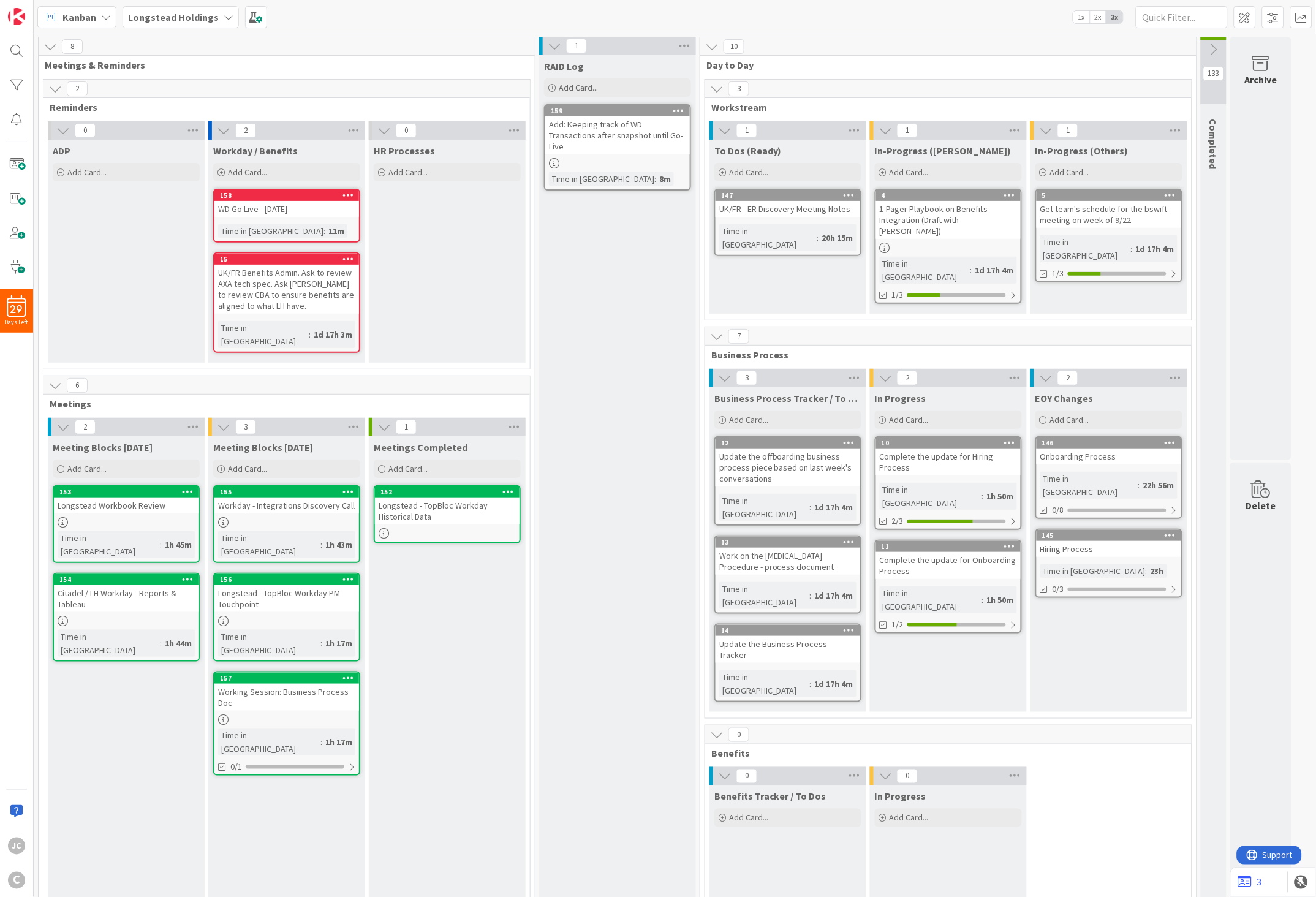
click at [59, 89] on icon at bounding box center [55, 89] width 14 height 14
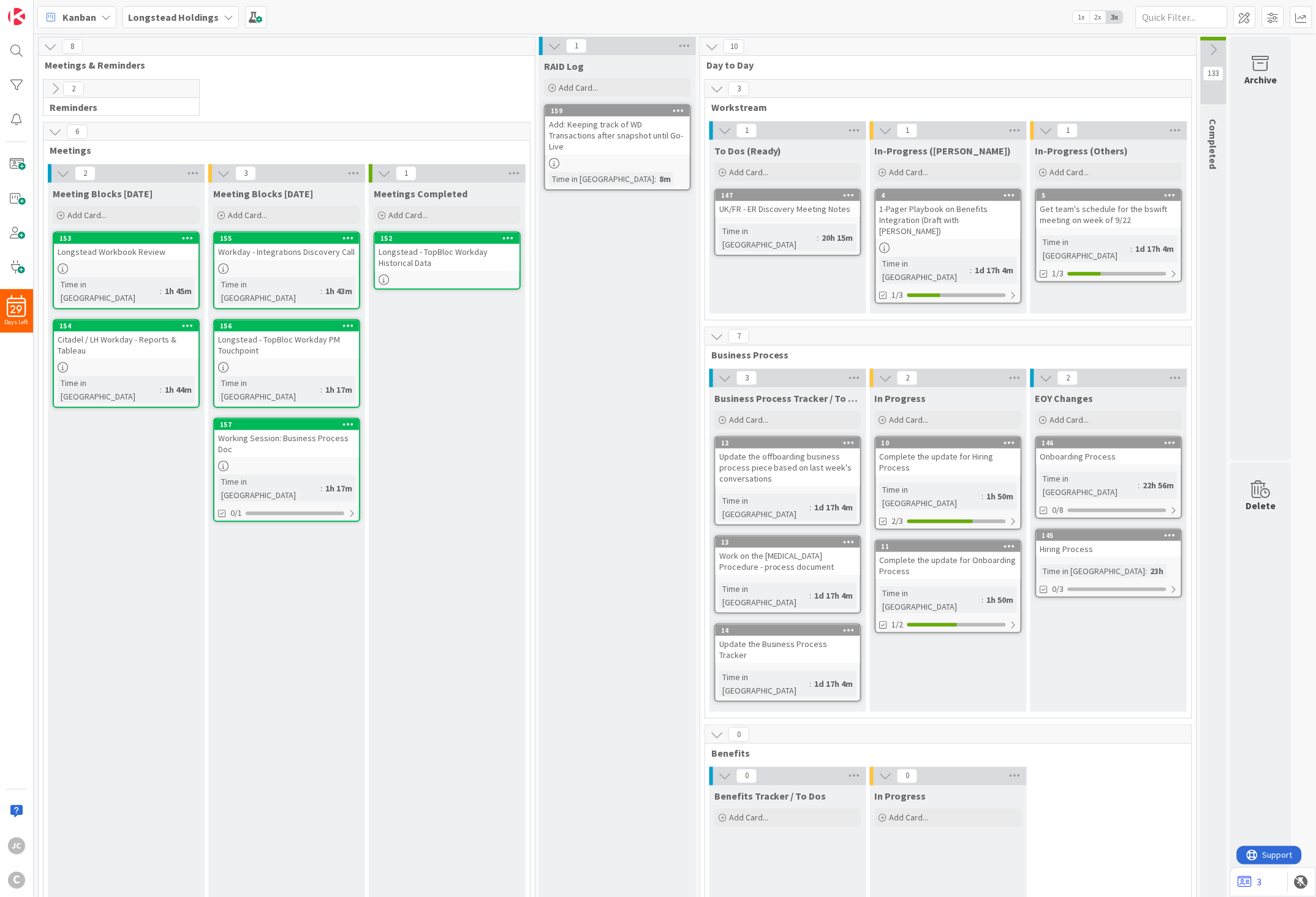
click at [59, 89] on icon at bounding box center [55, 89] width 14 height 14
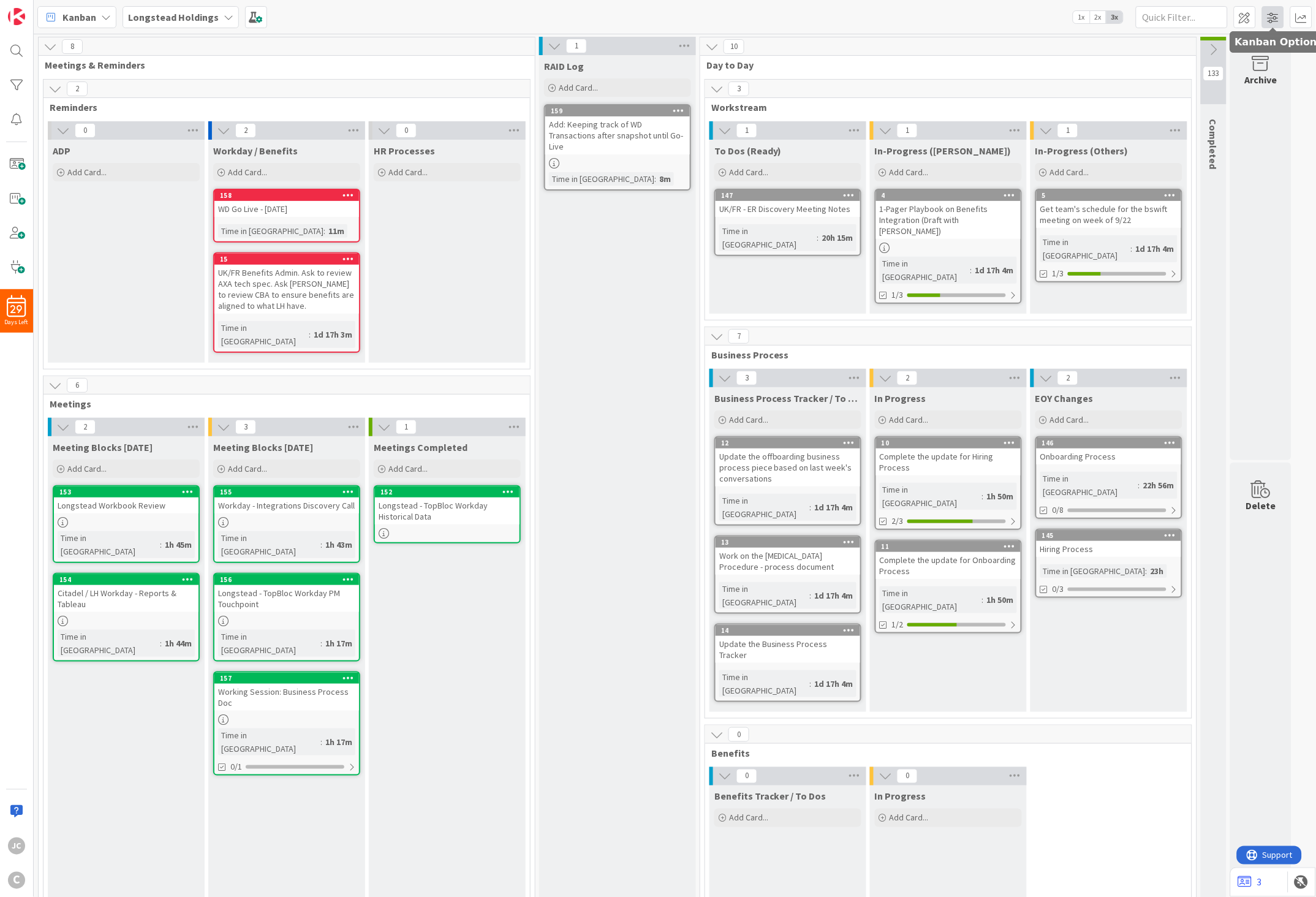
click at [1176, 14] on span at bounding box center [1273, 16] width 22 height 22
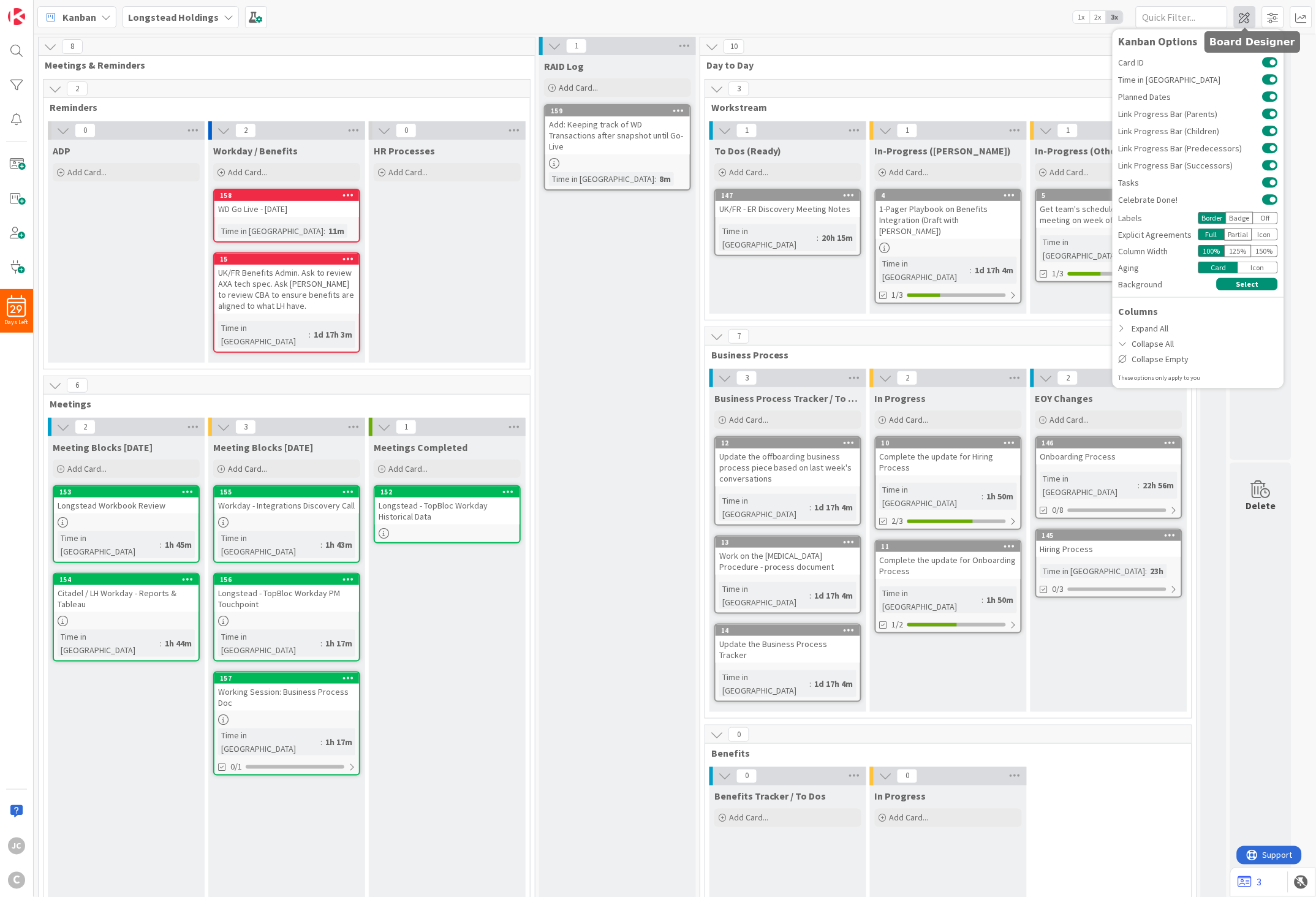
click at [1176, 16] on span at bounding box center [1244, 16] width 22 height 22
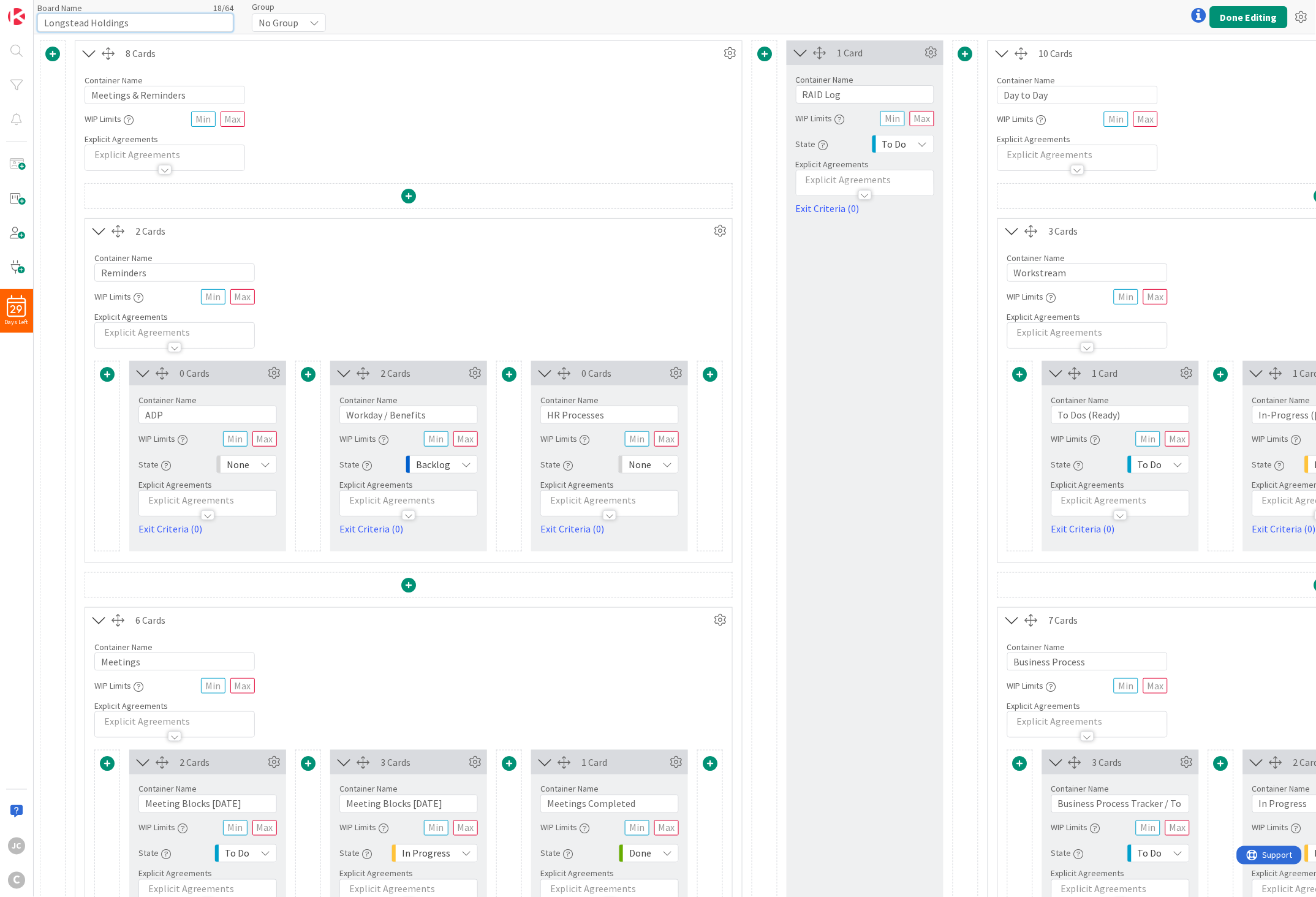
click at [144, 23] on input "Longstead Holdings" at bounding box center [135, 22] width 196 height 18
drag, startPoint x: 139, startPoint y: 98, endPoint x: 62, endPoint y: 97, distance: 77.0
click at [62, 97] on div "8 Cards Container Name 20 / 64 Meetings & Reminders WIP Limits Explicit Agreeme…" at bounding box center [966, 708] width 1852 height 1336
click at [201, 93] on input "Reminders" at bounding box center [165, 94] width 161 height 18
paste input "Meetings &"
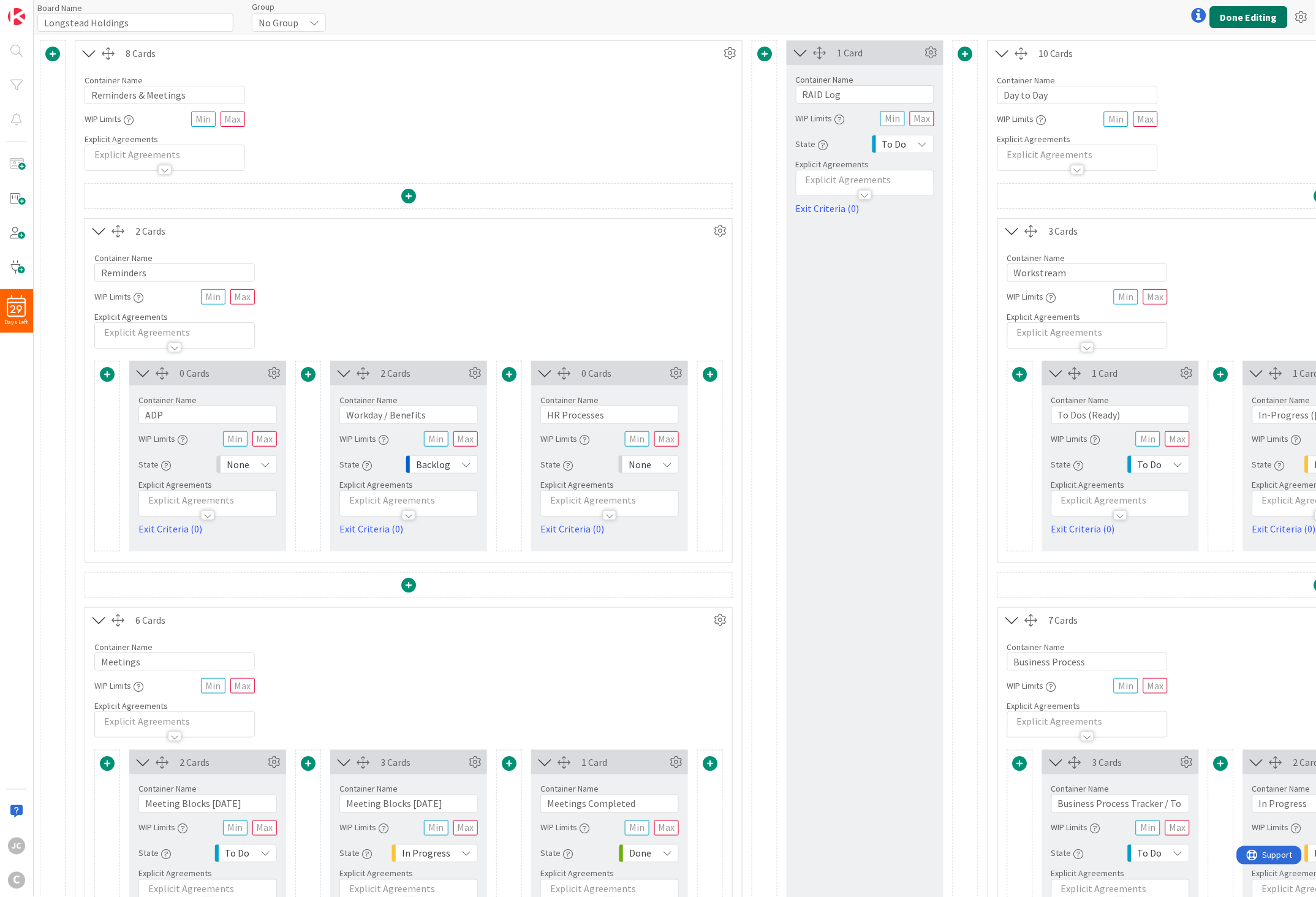
click at [1176, 8] on button "Done Editing" at bounding box center [1249, 16] width 78 height 22
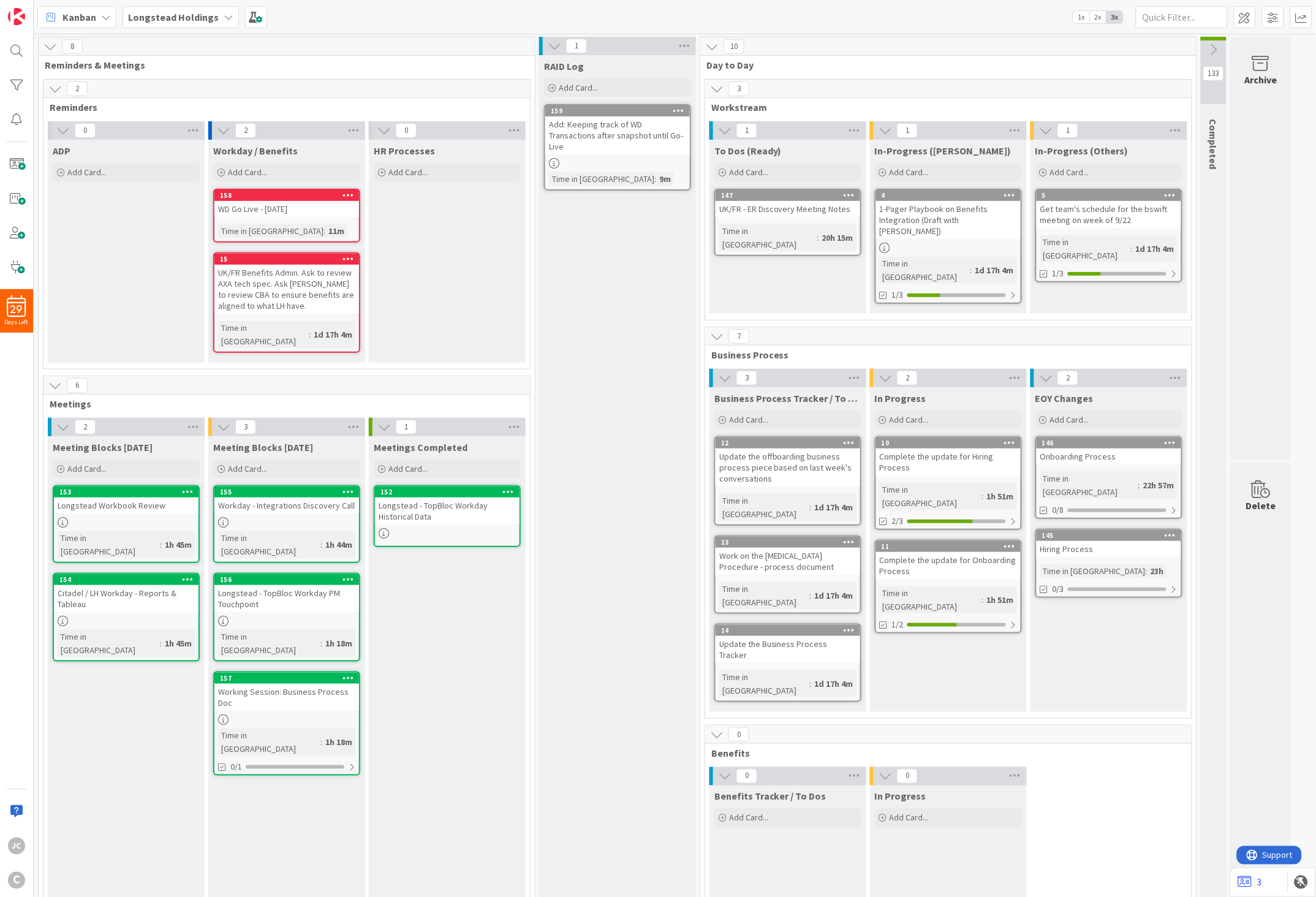
click at [719, 91] on icon at bounding box center [717, 89] width 14 height 14
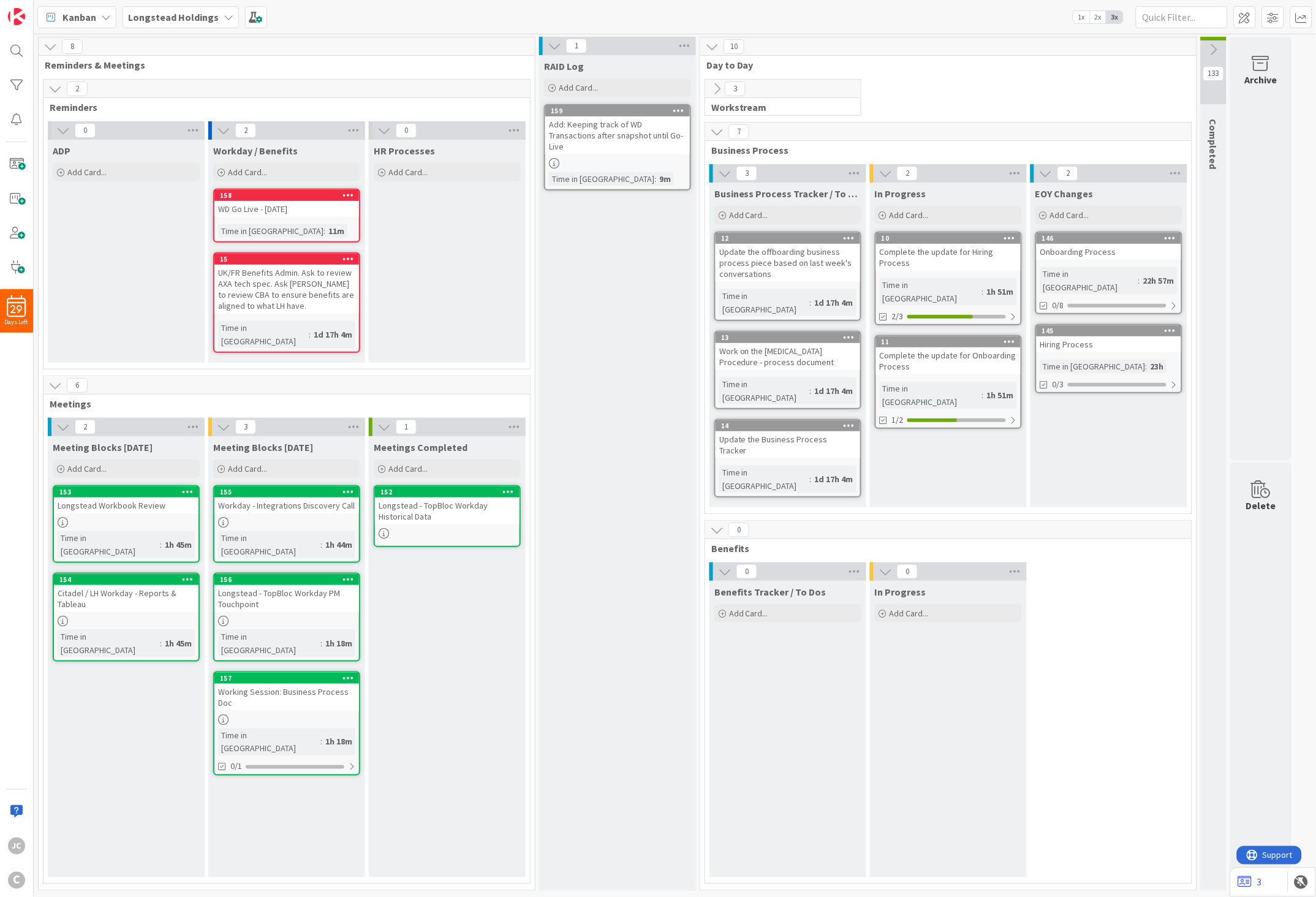
click at [719, 91] on icon at bounding box center [717, 89] width 14 height 14
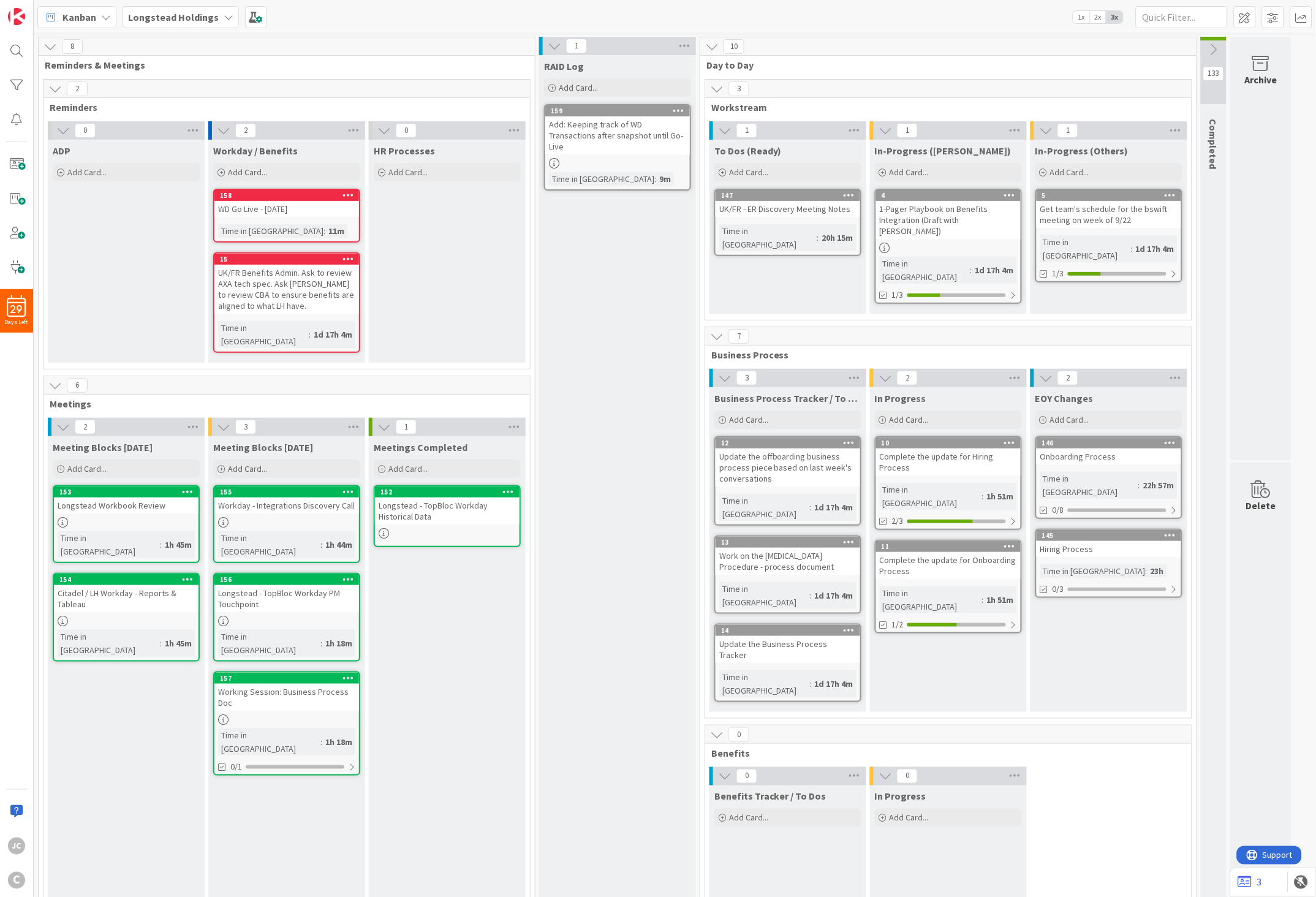
click at [718, 586] on icon at bounding box center [717, 734] width 14 height 14
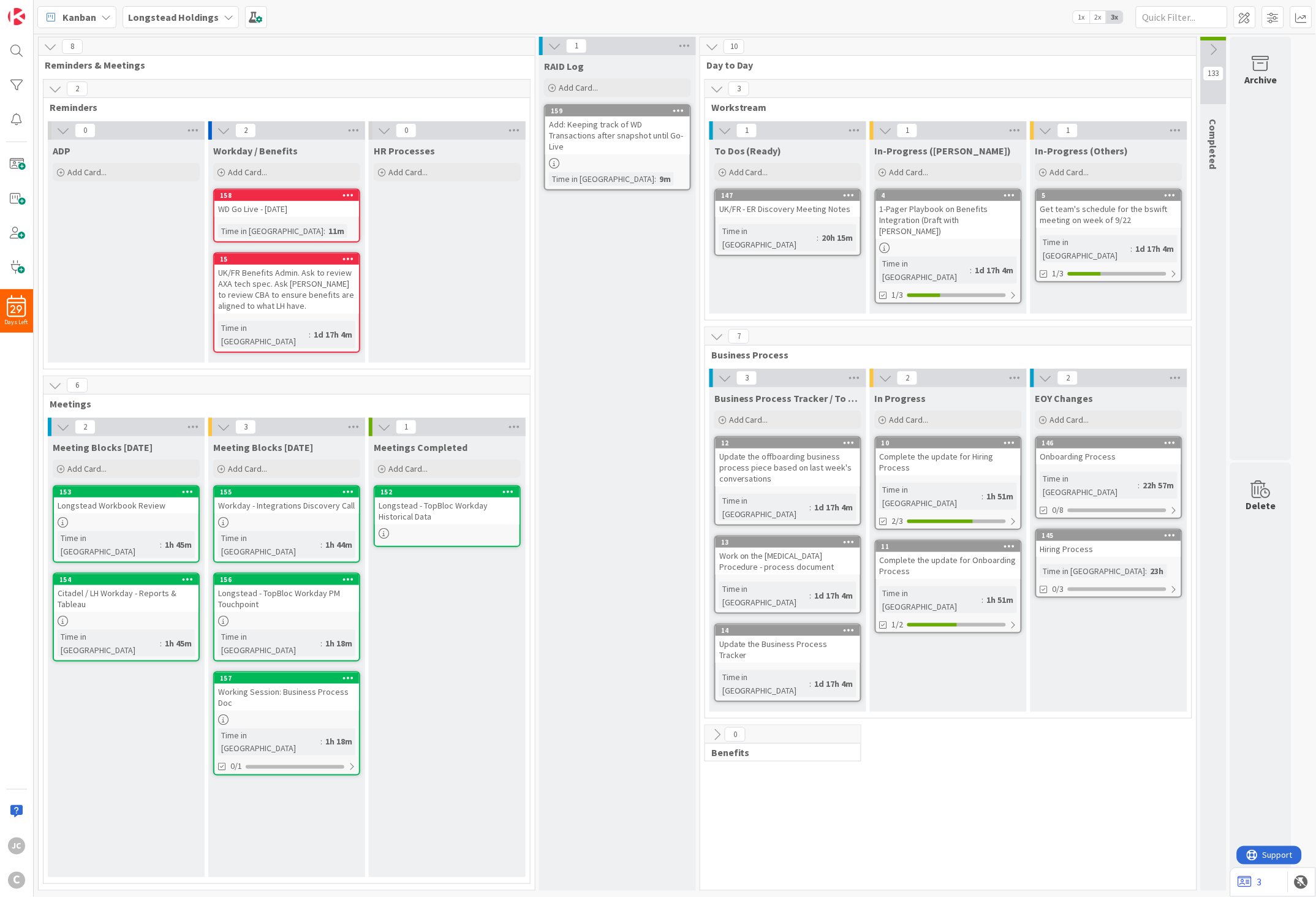
click at [718, 586] on icon at bounding box center [717, 734] width 14 height 14
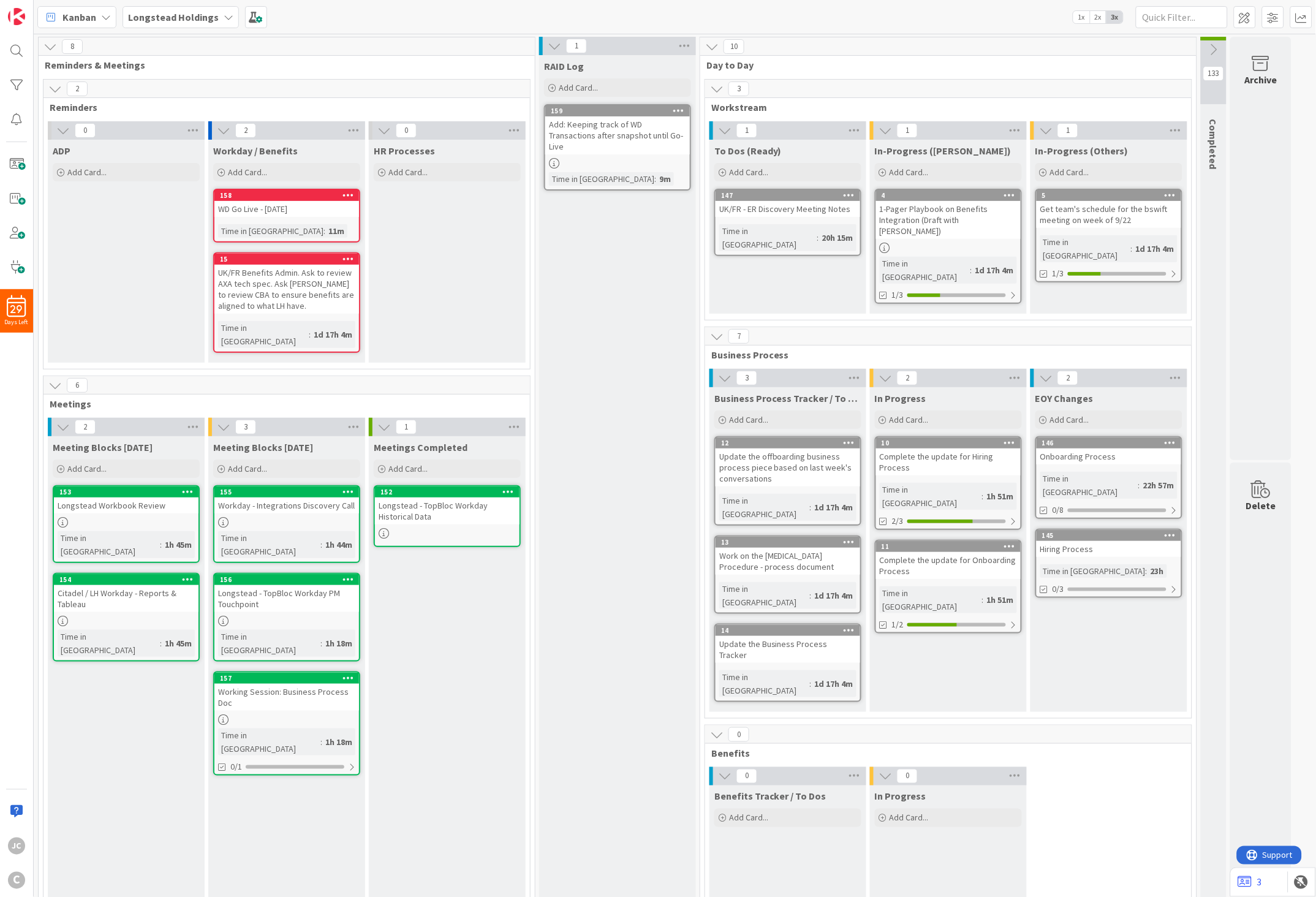
click at [717, 90] on icon at bounding box center [717, 89] width 14 height 14
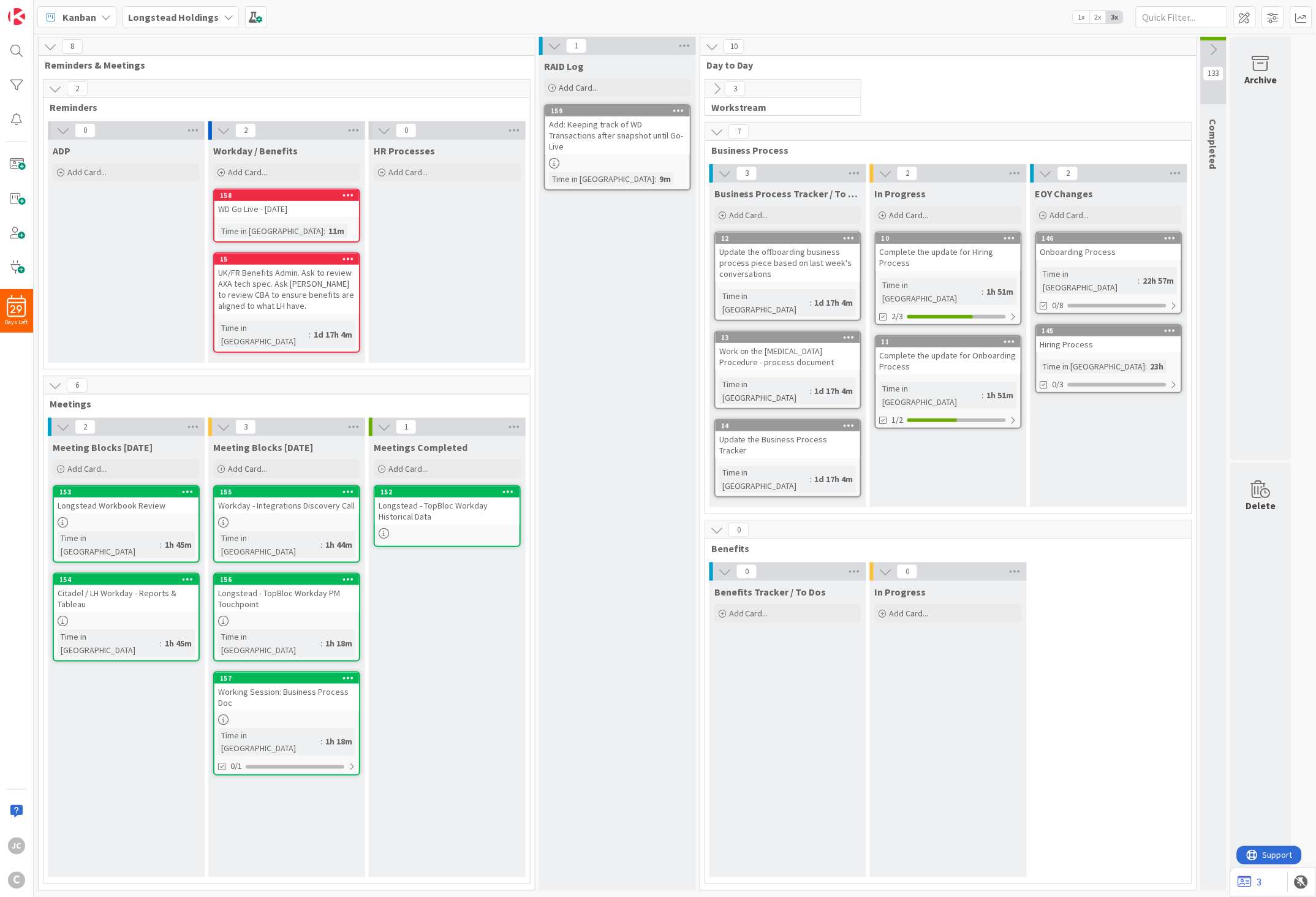
click at [717, 90] on icon at bounding box center [717, 89] width 14 height 14
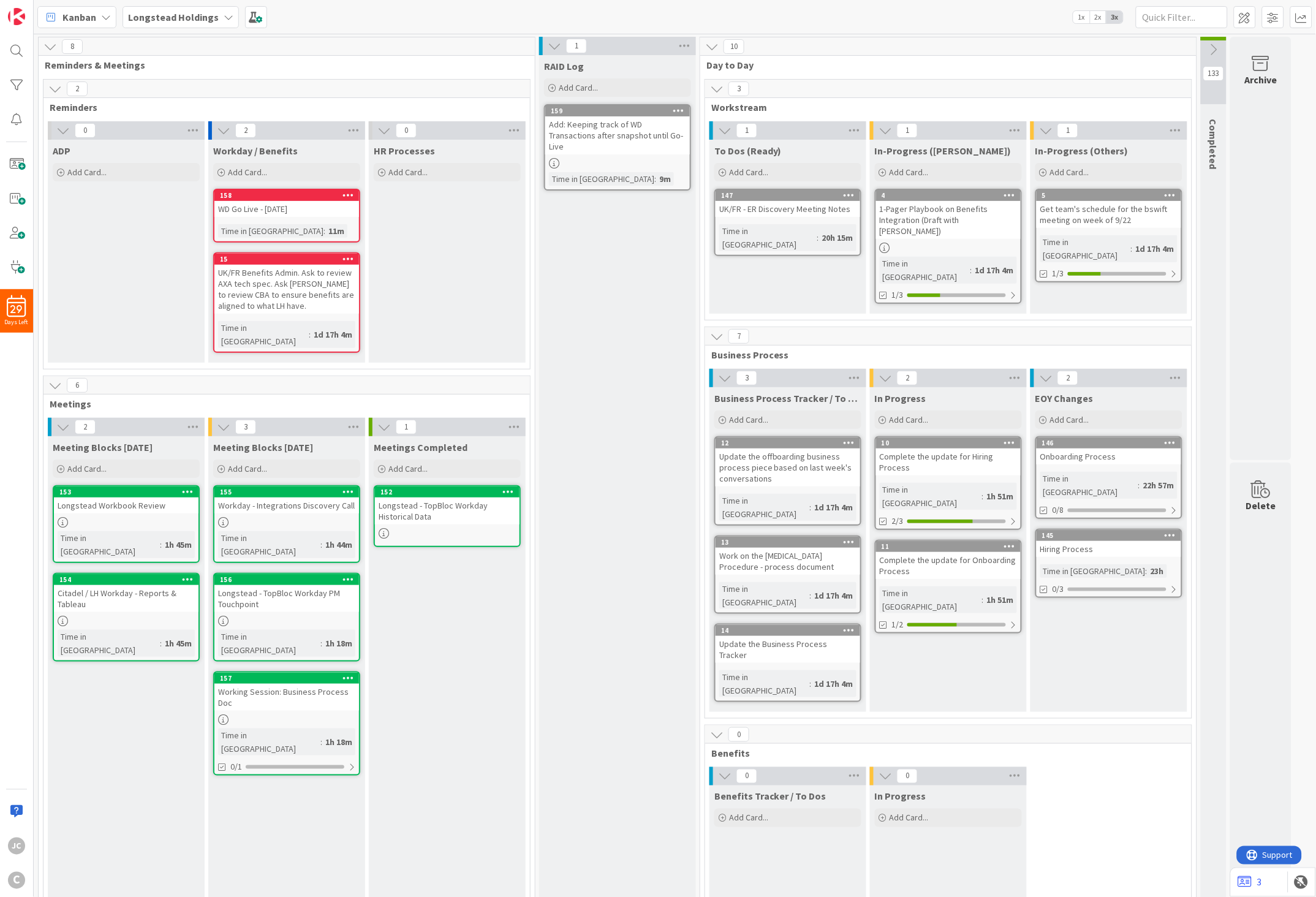
click at [717, 90] on icon at bounding box center [717, 89] width 14 height 14
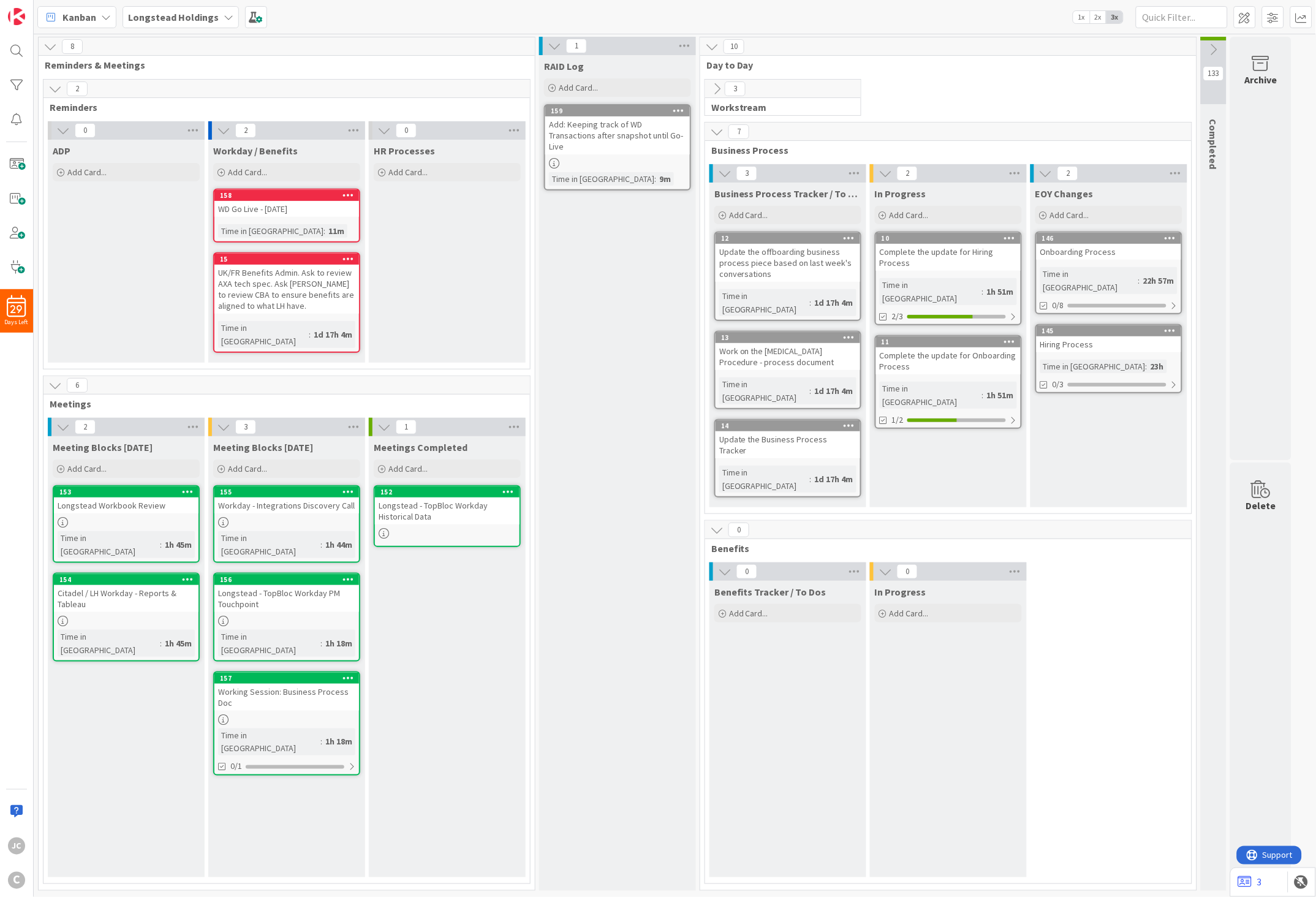
click at [717, 90] on icon at bounding box center [717, 89] width 14 height 14
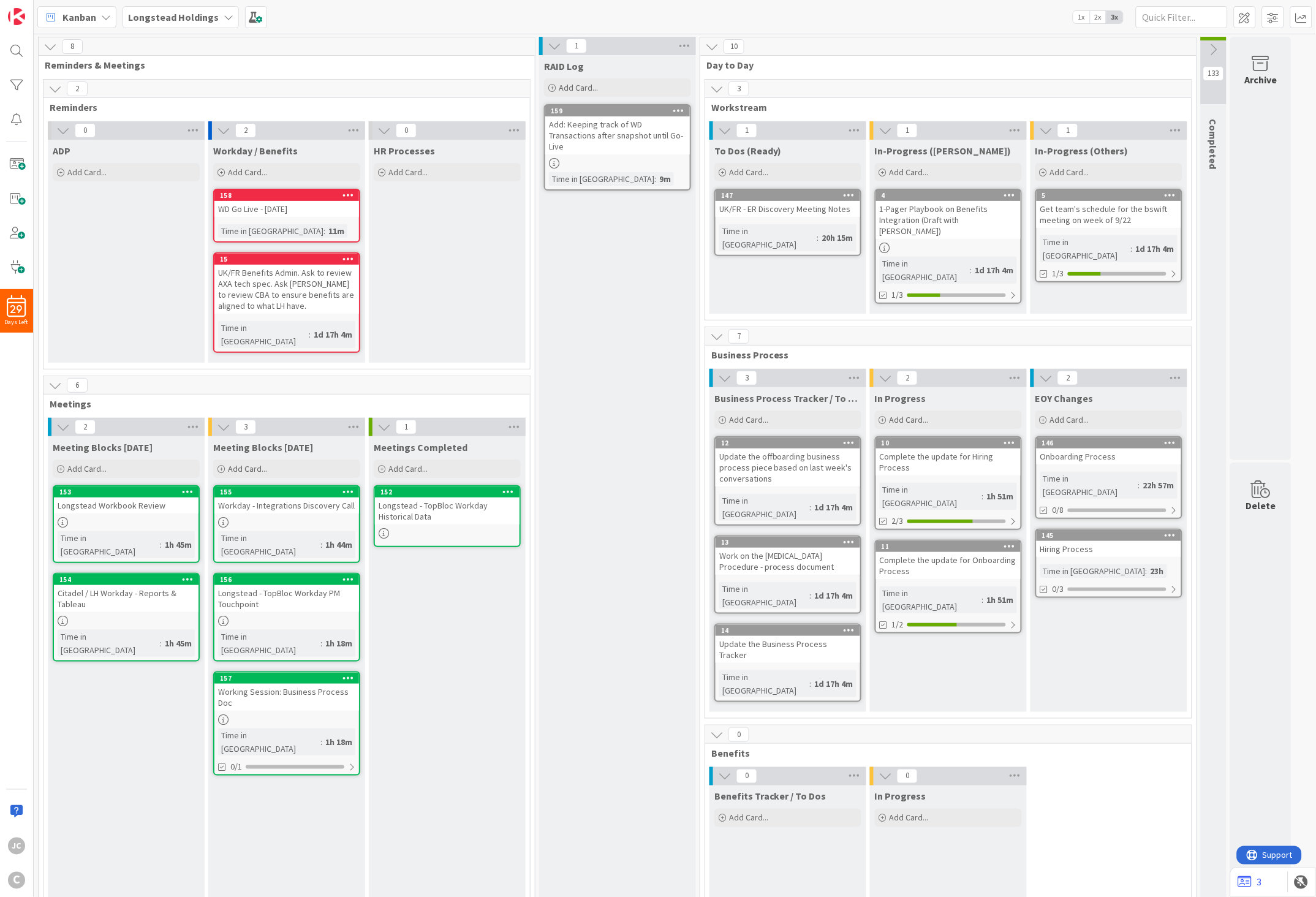
click at [748, 349] on span "Business Process" at bounding box center [944, 355] width 465 height 12
click at [738, 586] on span "Benefits" at bounding box center [944, 753] width 465 height 12
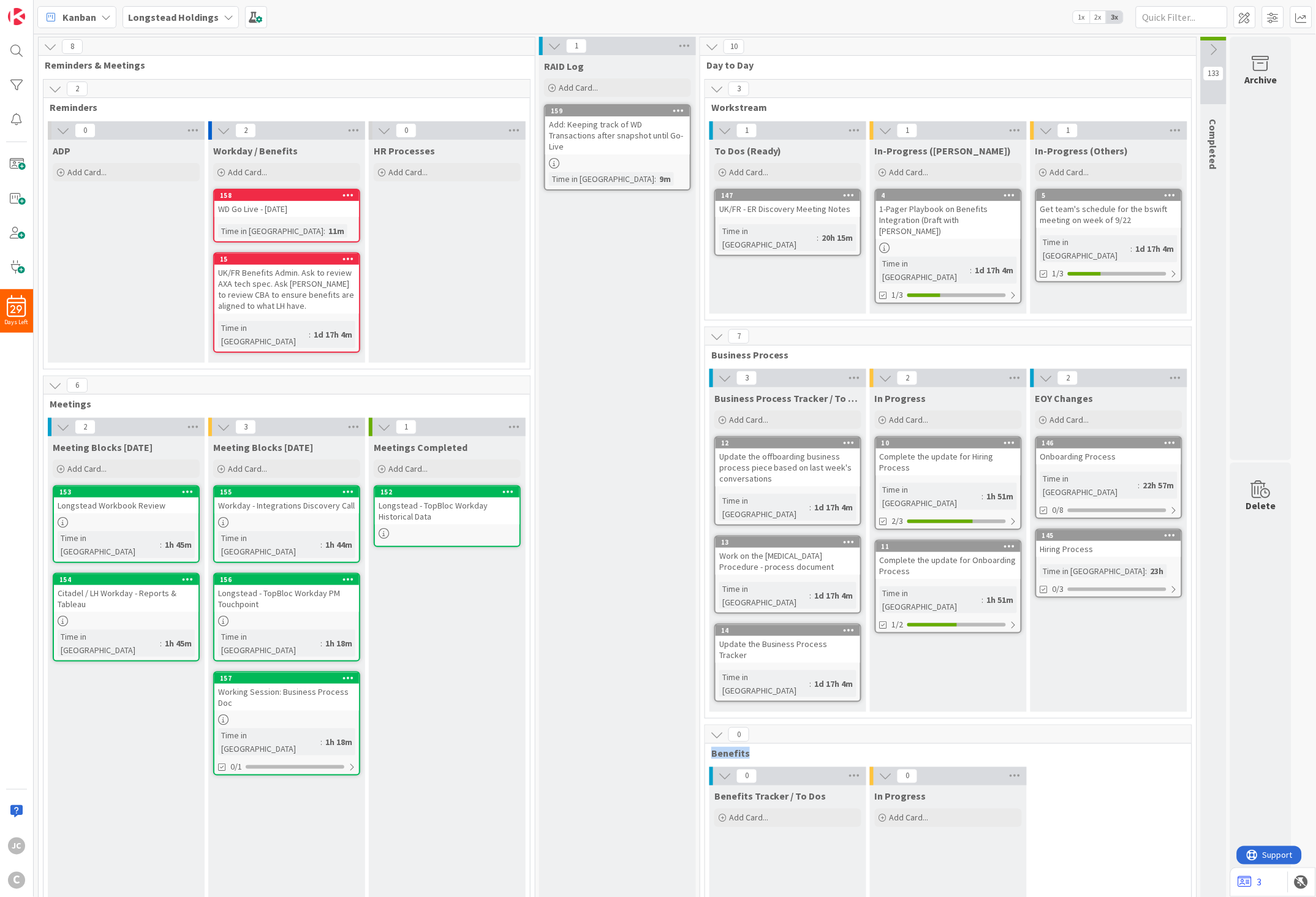
click at [738, 586] on span "Benefits" at bounding box center [944, 753] width 465 height 12
click at [805, 586] on span "Benefits" at bounding box center [944, 753] width 465 height 12
click at [1176, 22] on span at bounding box center [1244, 16] width 22 height 22
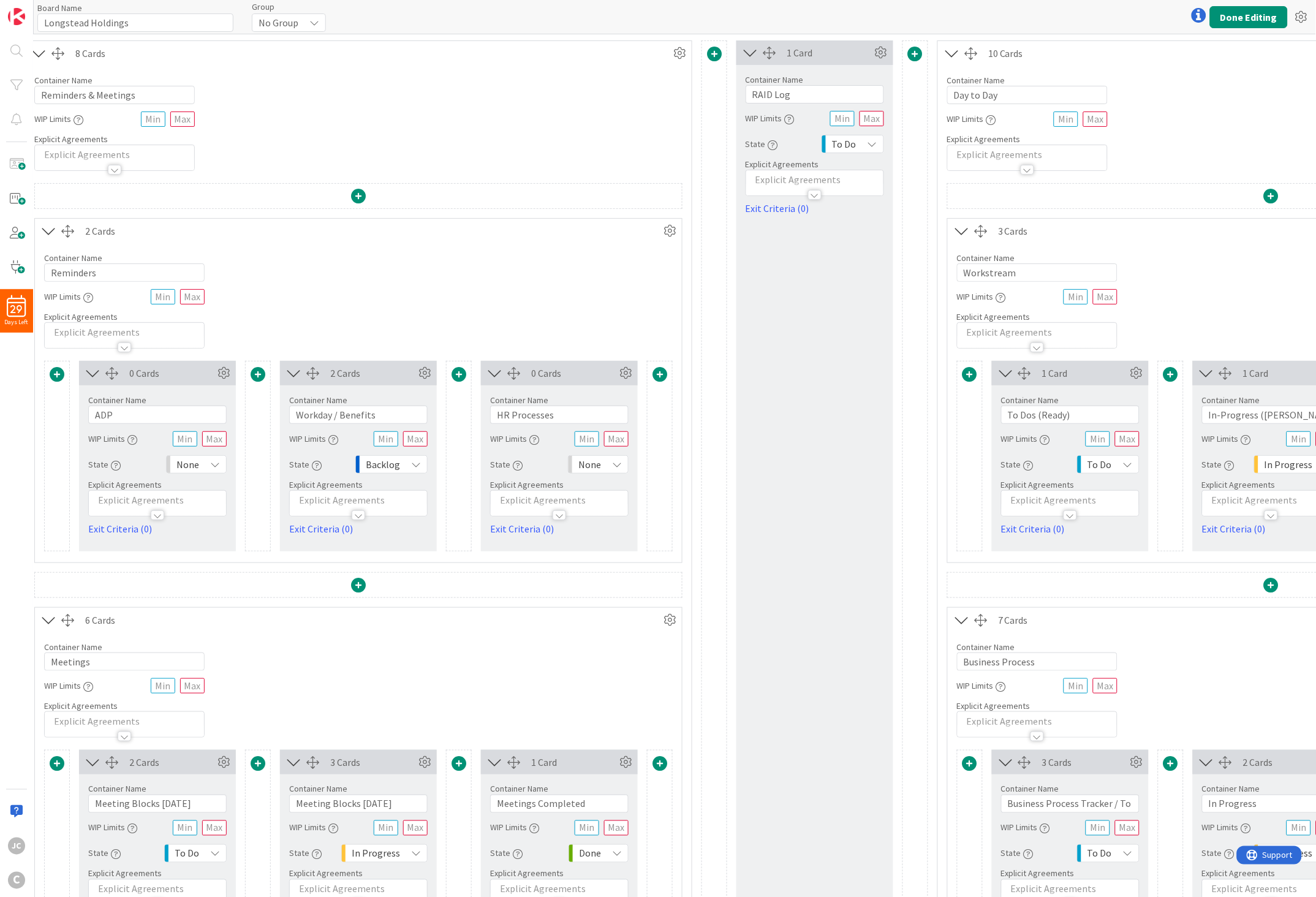
scroll to position [0, 340]
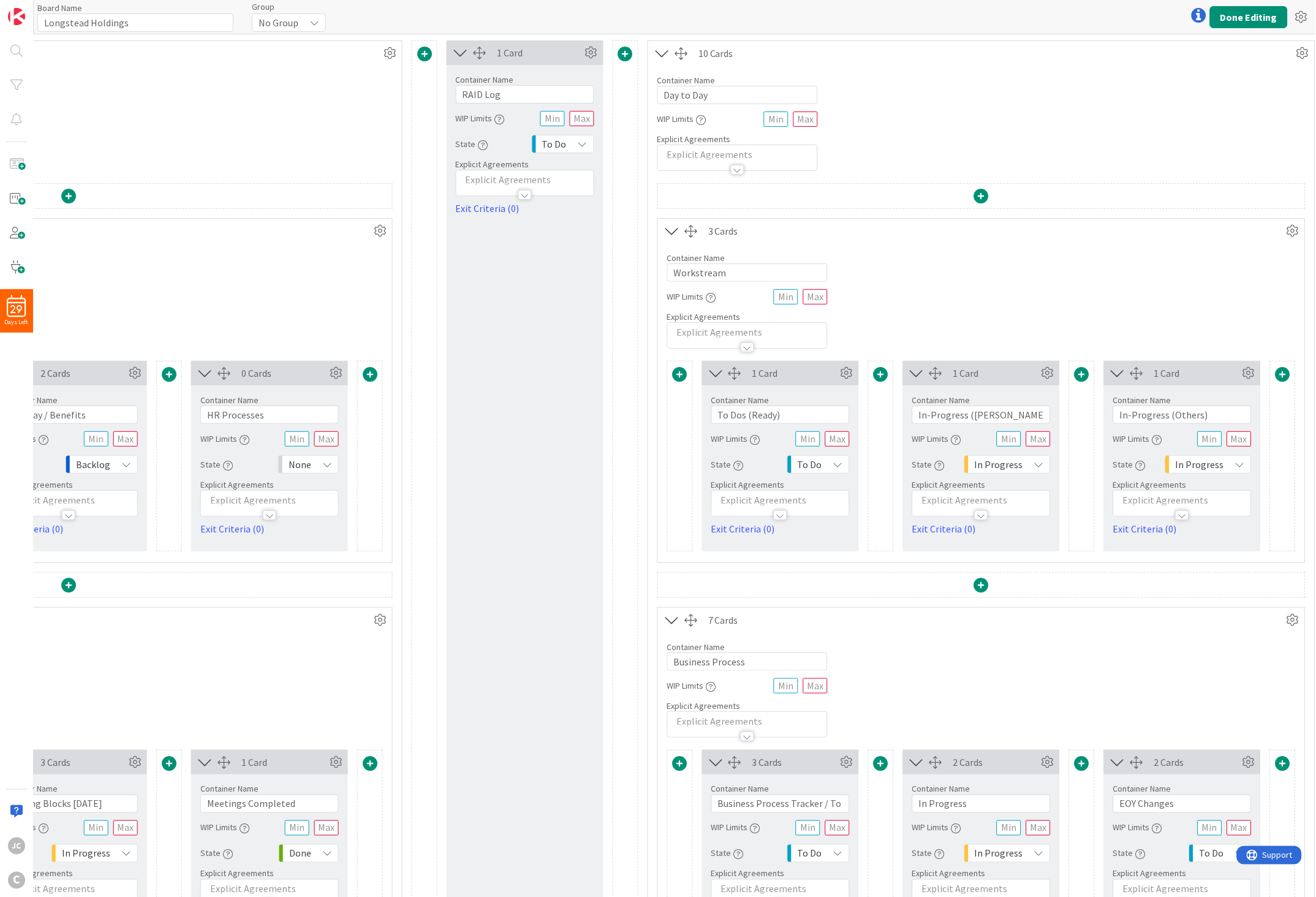
click at [746, 285] on div "WIP Limits" at bounding box center [748, 296] width 161 height 22
click at [751, 274] on input "Workstream" at bounding box center [748, 272] width 161 height 18
drag, startPoint x: 751, startPoint y: 274, endPoint x: 761, endPoint y: 276, distance: 10.2
click at [753, 274] on input "Workstream" at bounding box center [748, 272] width 161 height 18
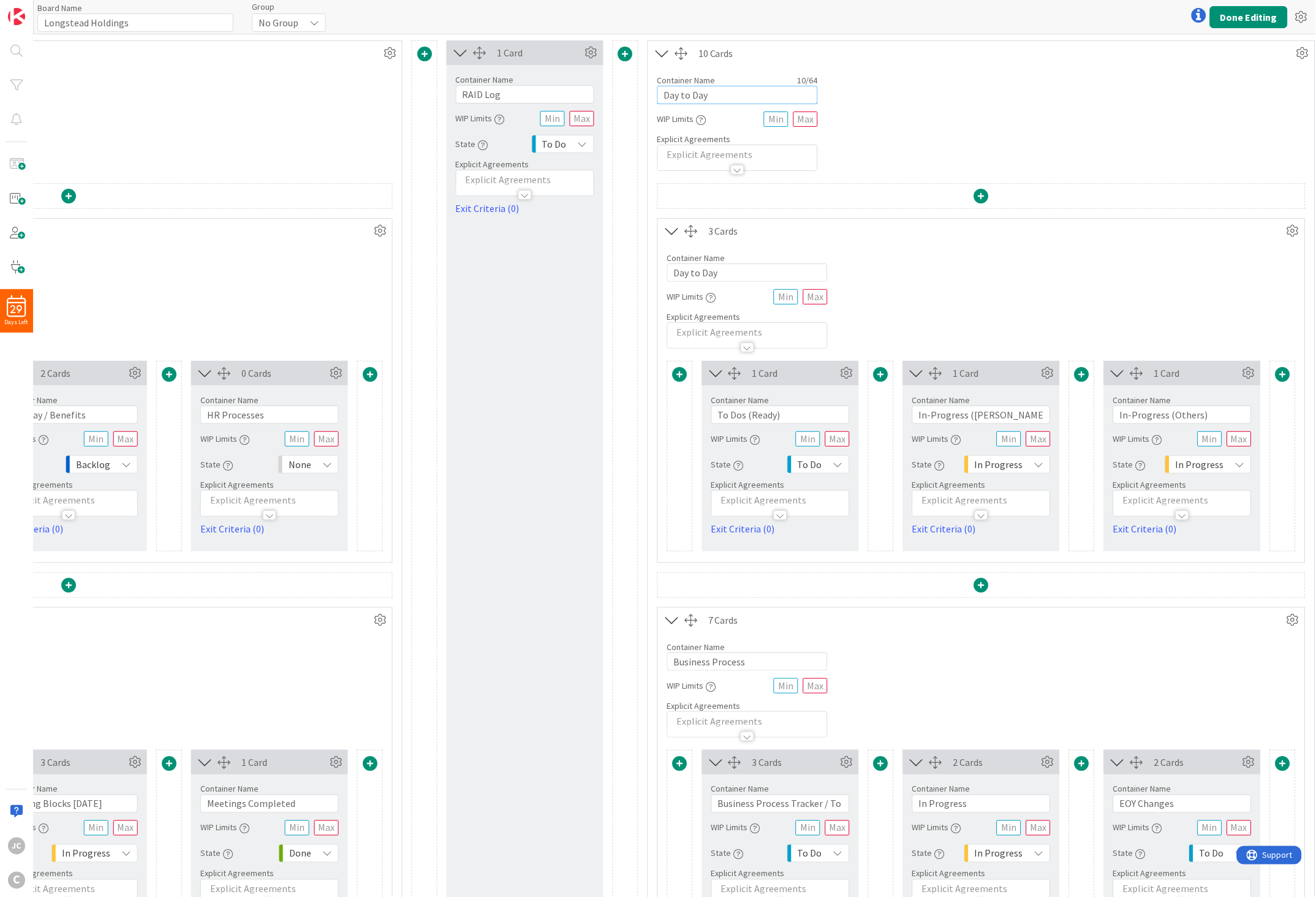
click at [770, 93] on input "Day to Day" at bounding box center [738, 94] width 161 height 18
click at [741, 273] on input "Day to Day" at bounding box center [748, 272] width 161 height 18
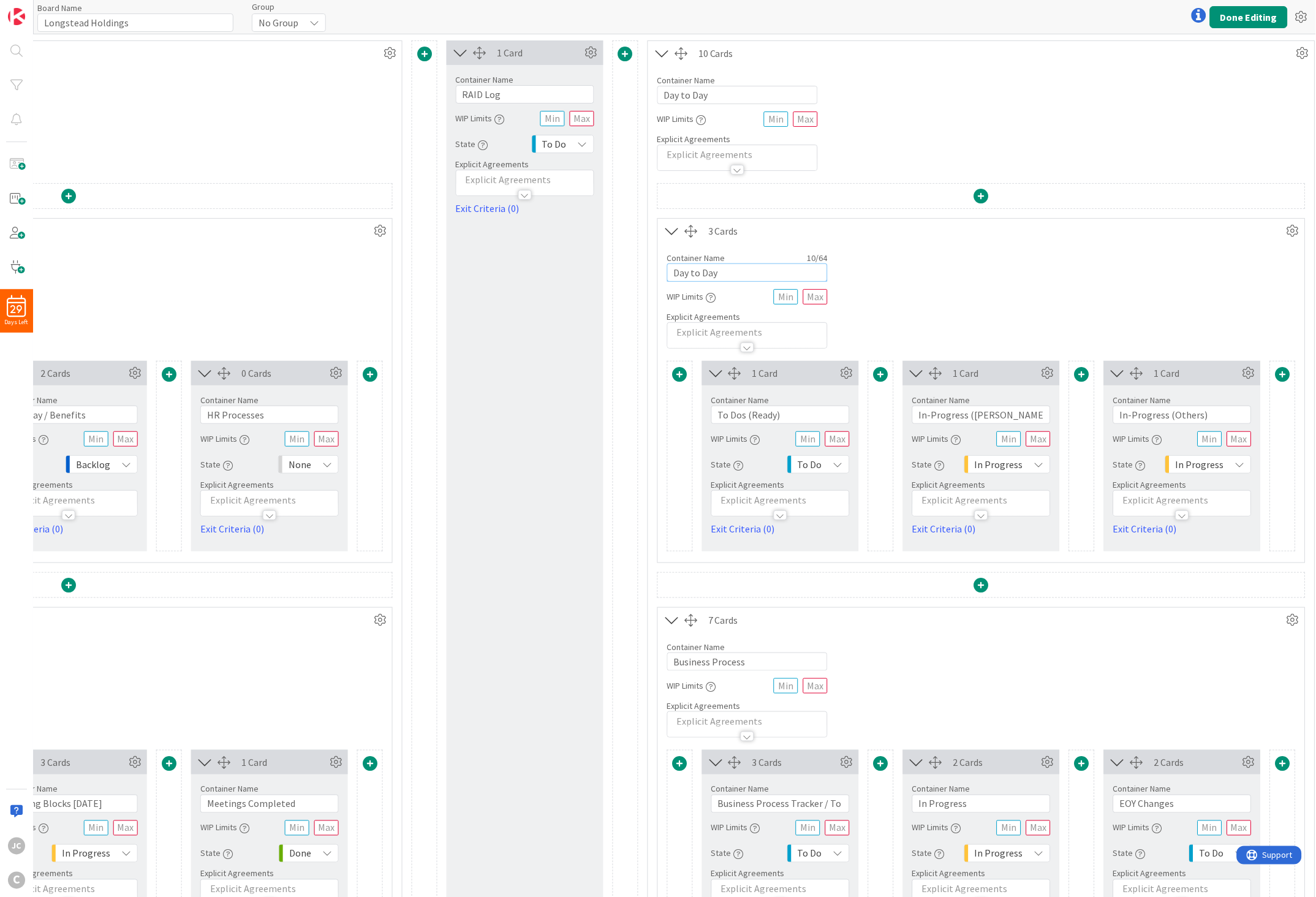
click at [741, 273] on input "Day to Day" at bounding box center [748, 272] width 161 height 18
click at [1176, 12] on button "Done Editing" at bounding box center [1249, 16] width 78 height 22
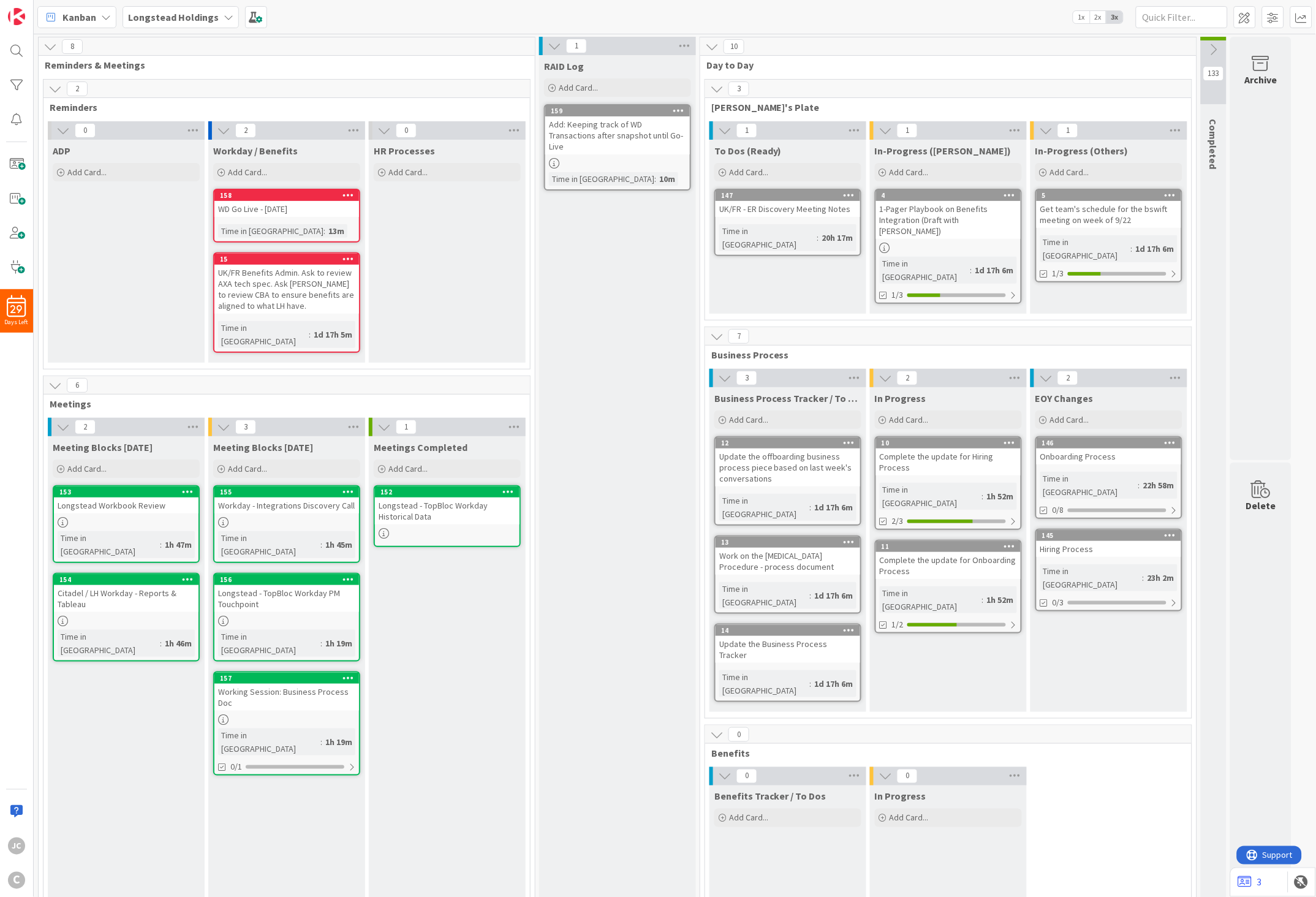
click at [747, 107] on span "[PERSON_NAME]'s Plate" at bounding box center [944, 107] width 465 height 12
click at [754, 108] on span "[PERSON_NAME]'s Plate" at bounding box center [944, 107] width 465 height 12
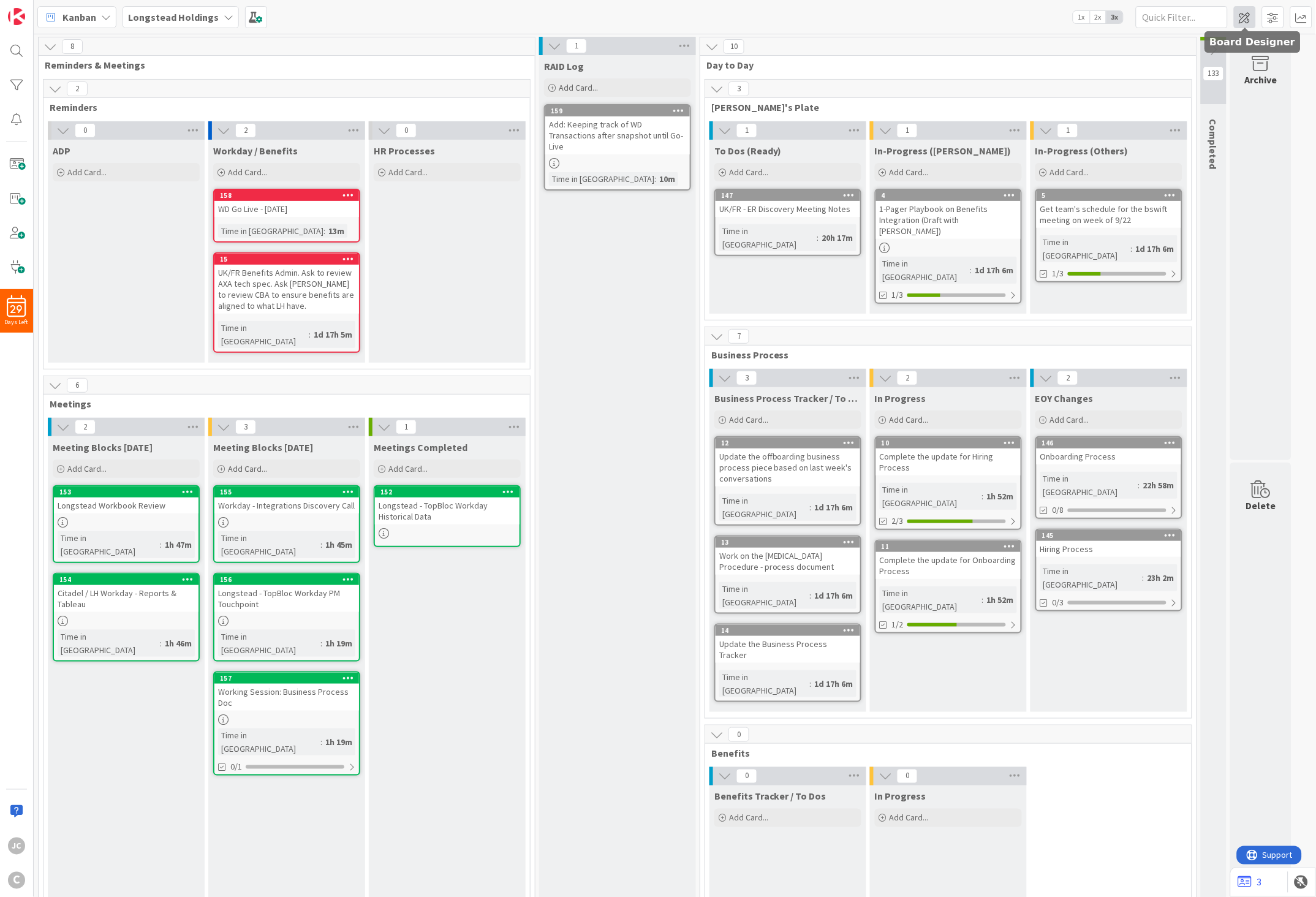
click at [1176, 14] on span at bounding box center [1244, 16] width 22 height 22
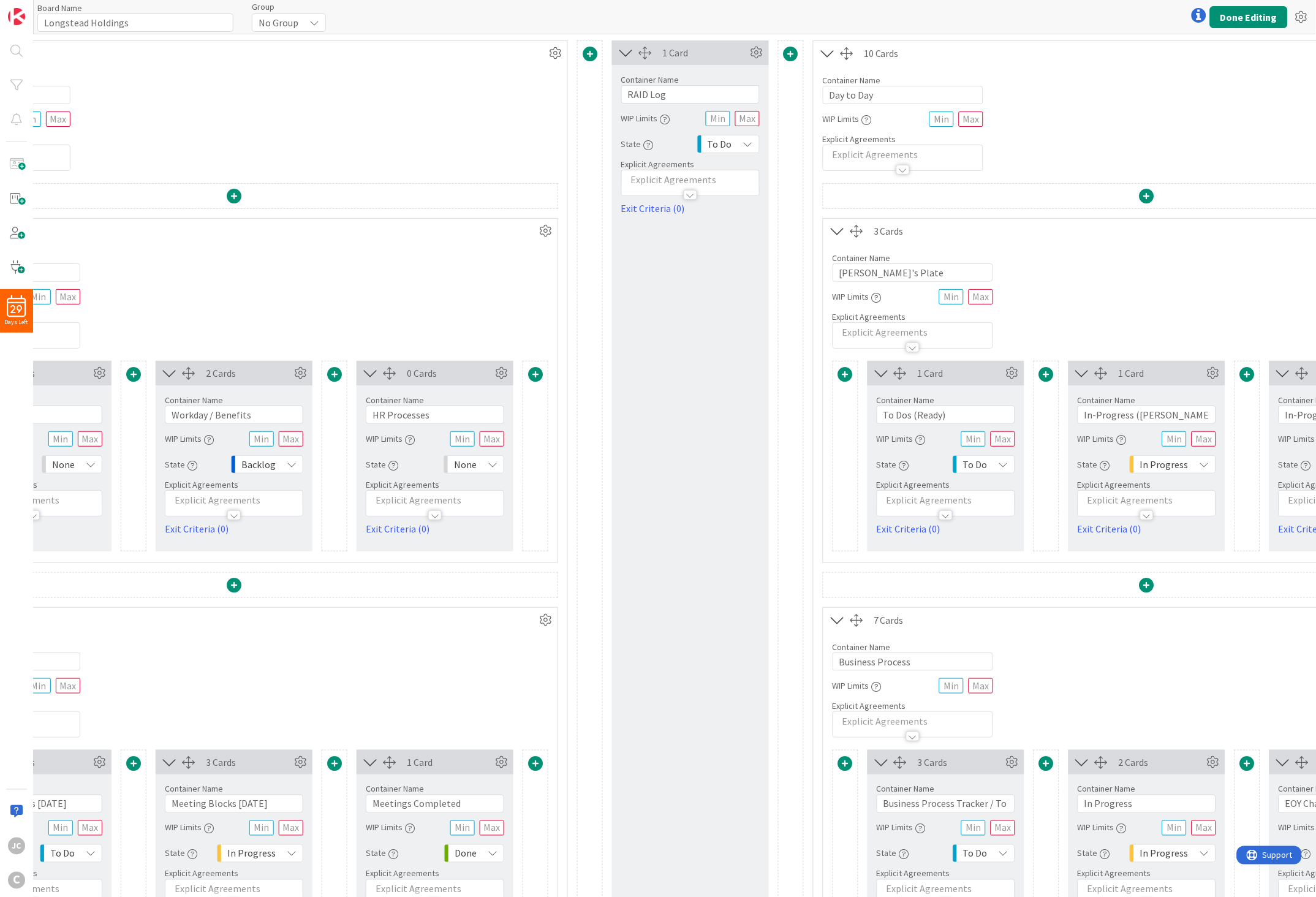
scroll to position [0, 340]
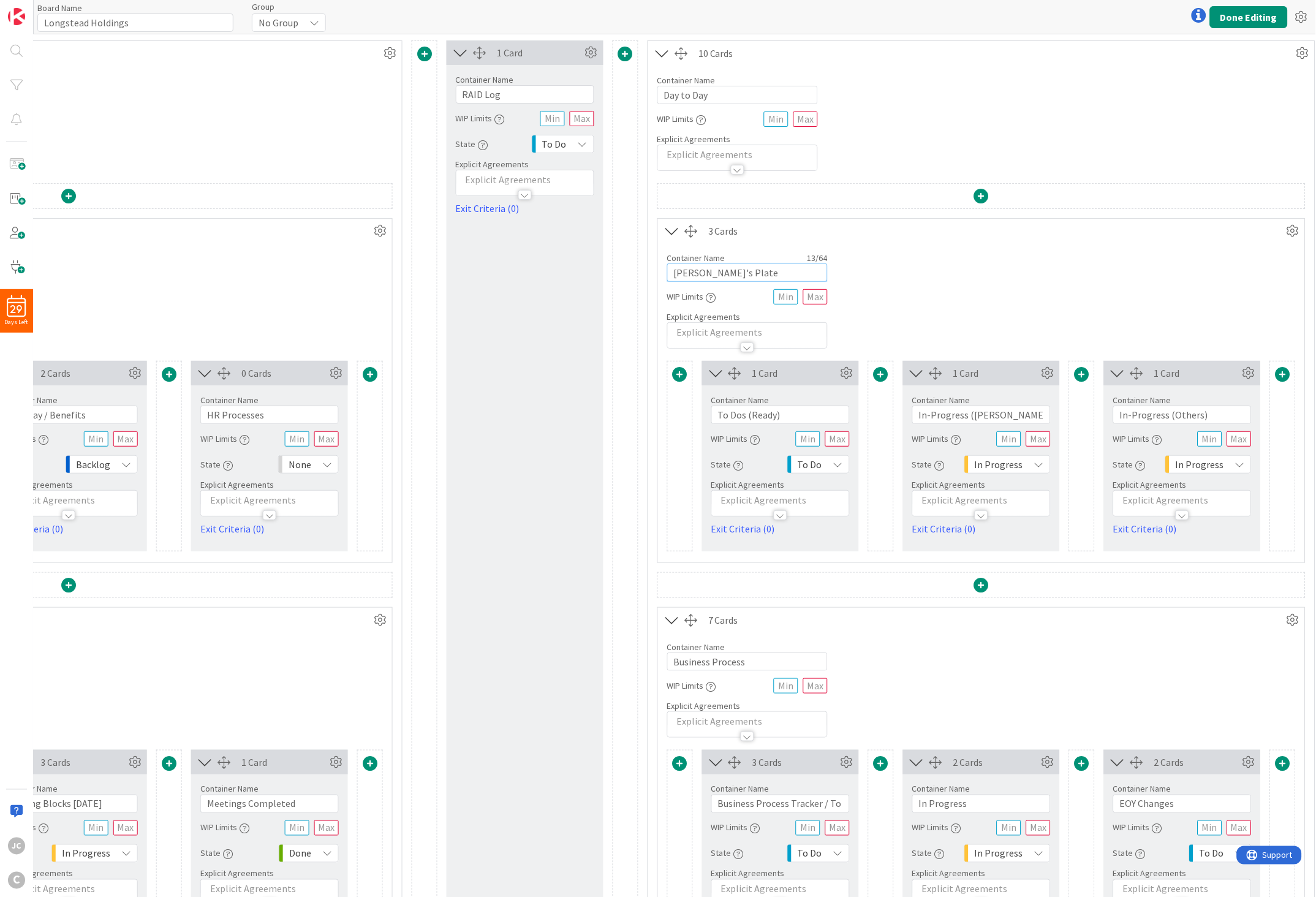
click at [704, 266] on input "[PERSON_NAME]'s Plate" at bounding box center [748, 272] width 161 height 18
click at [732, 85] on div "Container Name 10 / 64" at bounding box center [738, 80] width 161 height 11
click at [729, 93] on input "Day to Day" at bounding box center [738, 94] width 161 height 18
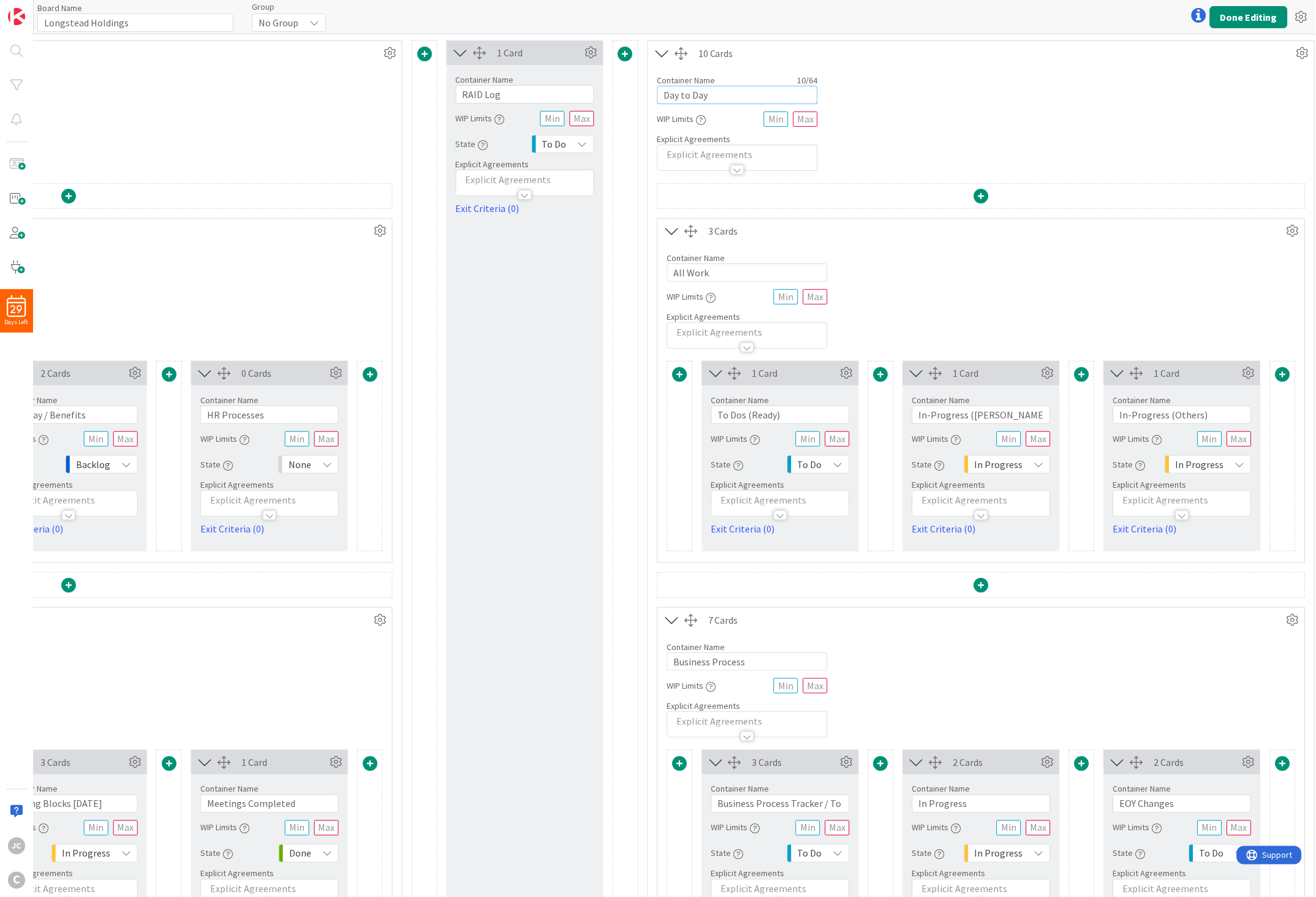
click at [729, 93] on input "Day to Day" at bounding box center [738, 94] width 161 height 18
click at [726, 273] on input "All Work" at bounding box center [748, 272] width 161 height 18
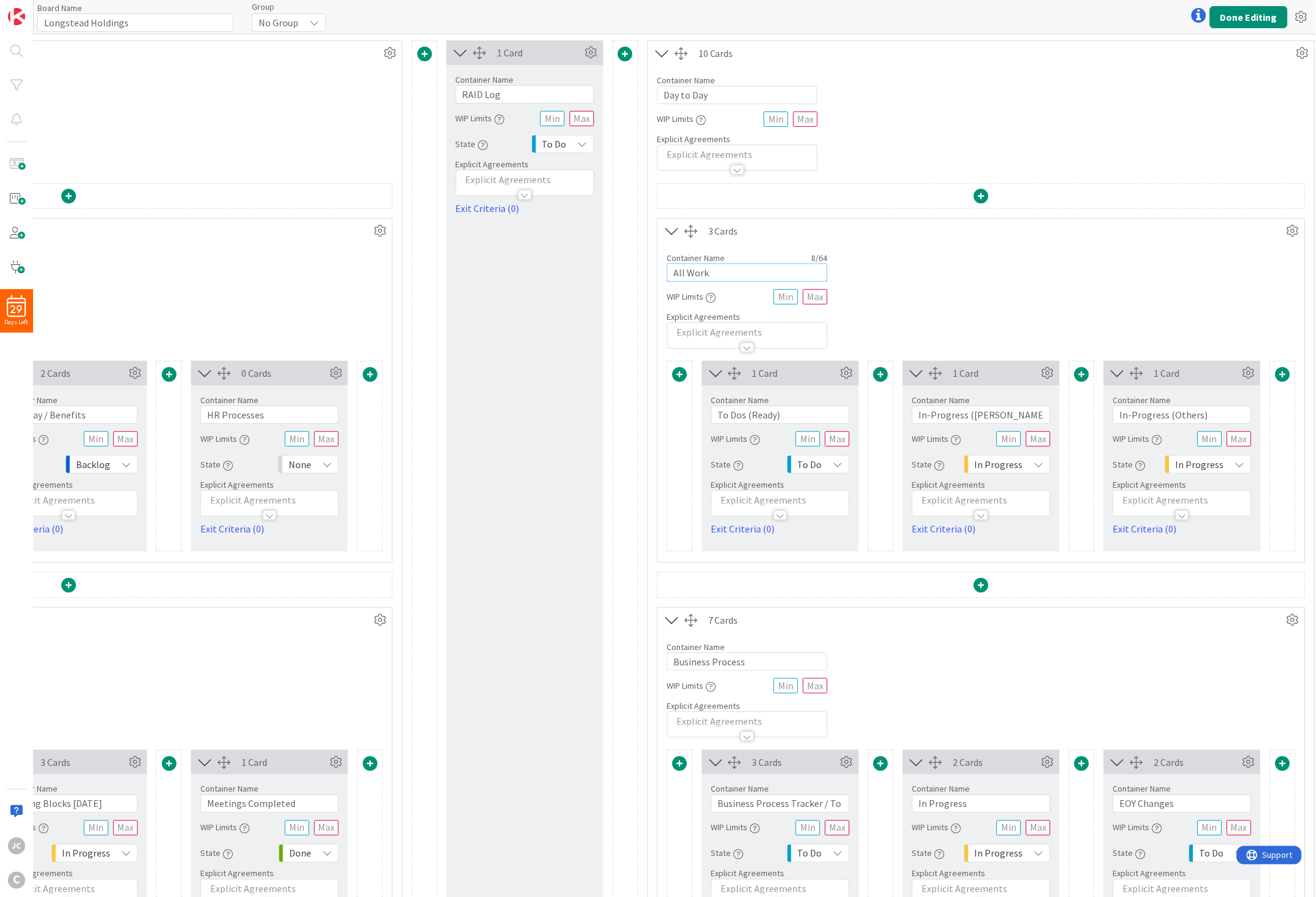
paste input "Day to Day"
click at [729, 99] on input "Day to Day" at bounding box center [738, 94] width 161 height 18
click at [1176, 23] on button "Done Editing" at bounding box center [1249, 16] width 78 height 22
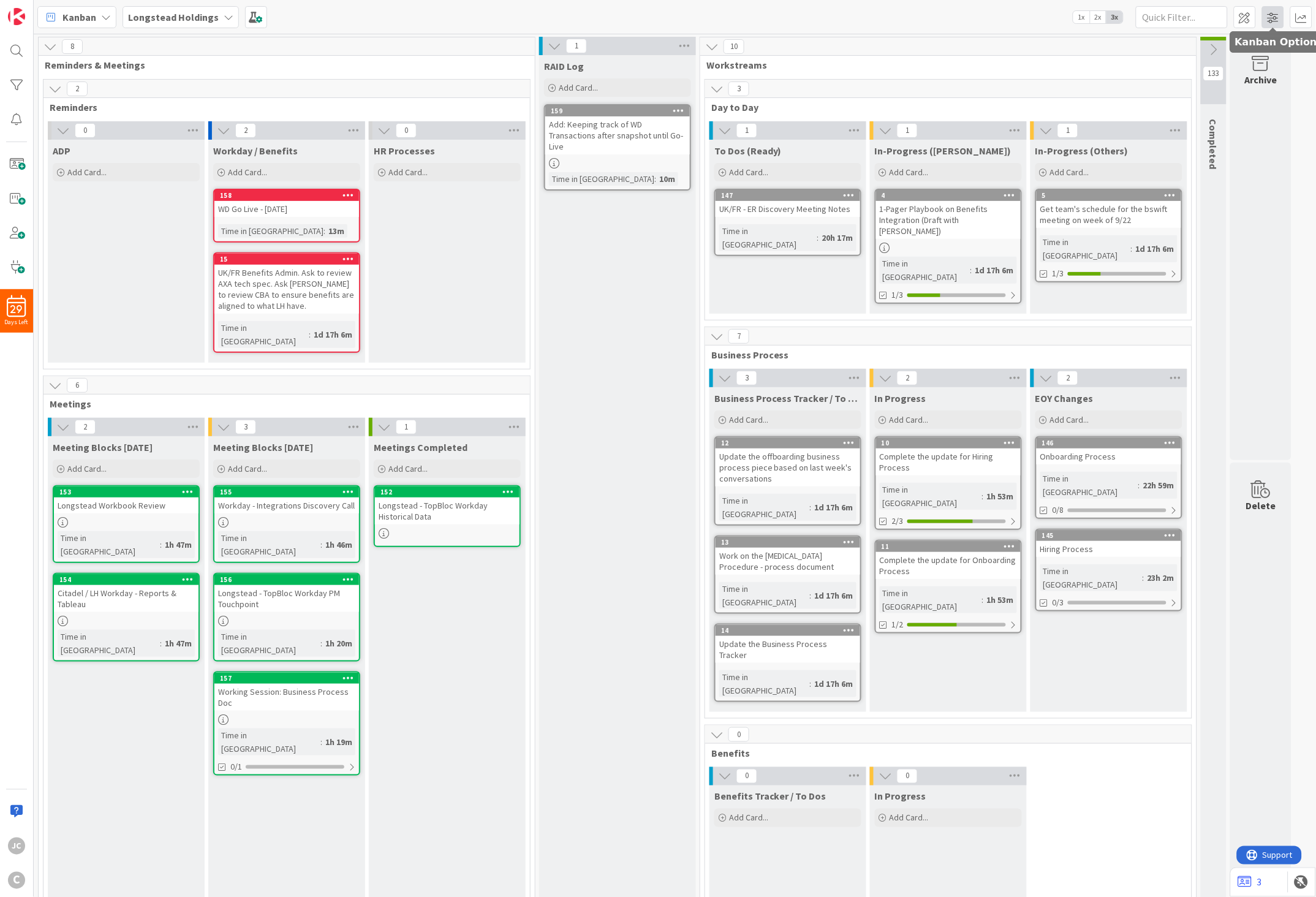
click at [1176, 19] on span at bounding box center [1273, 16] width 22 height 22
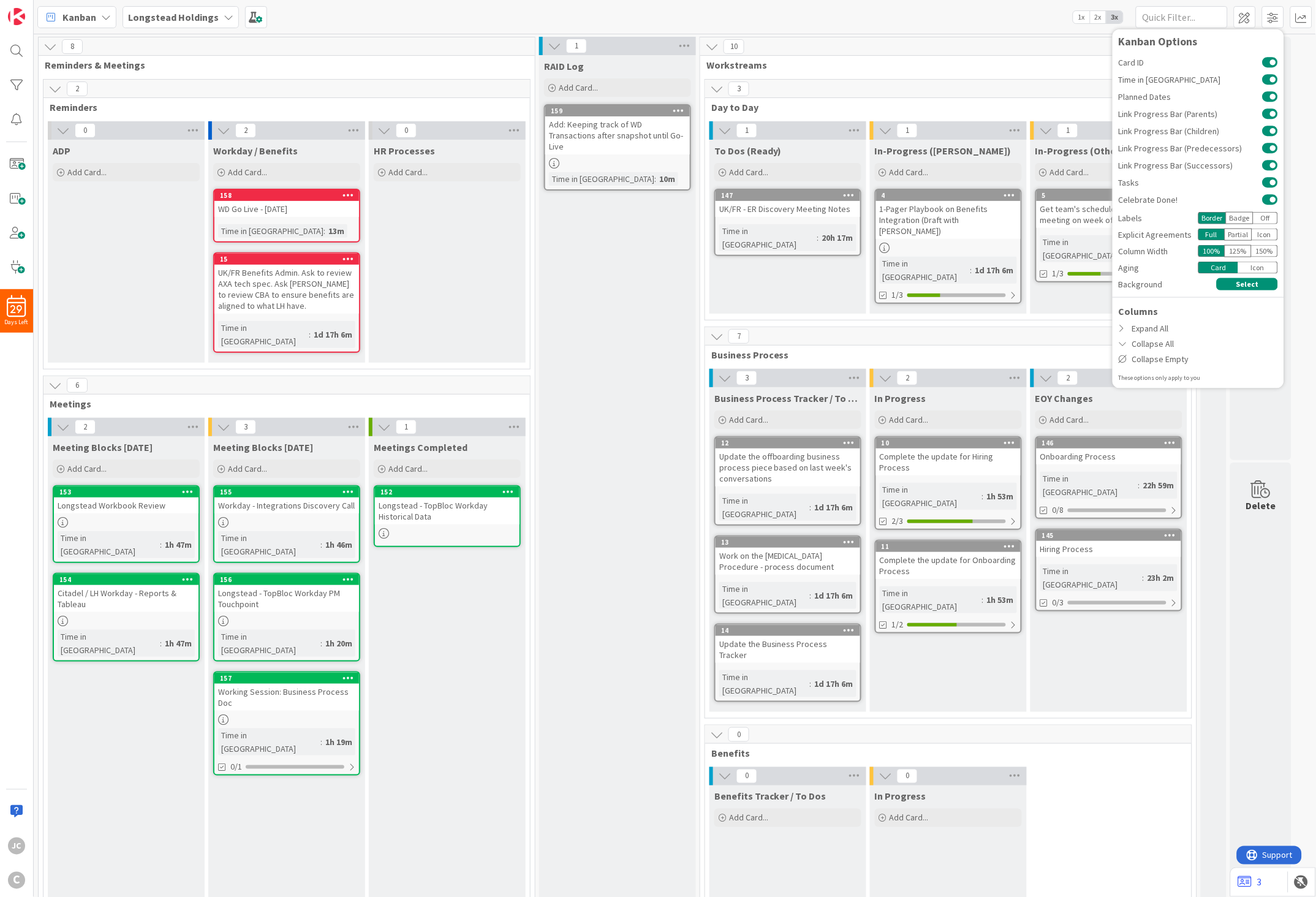
click at [1176, 217] on div "Badge" at bounding box center [1240, 218] width 28 height 12
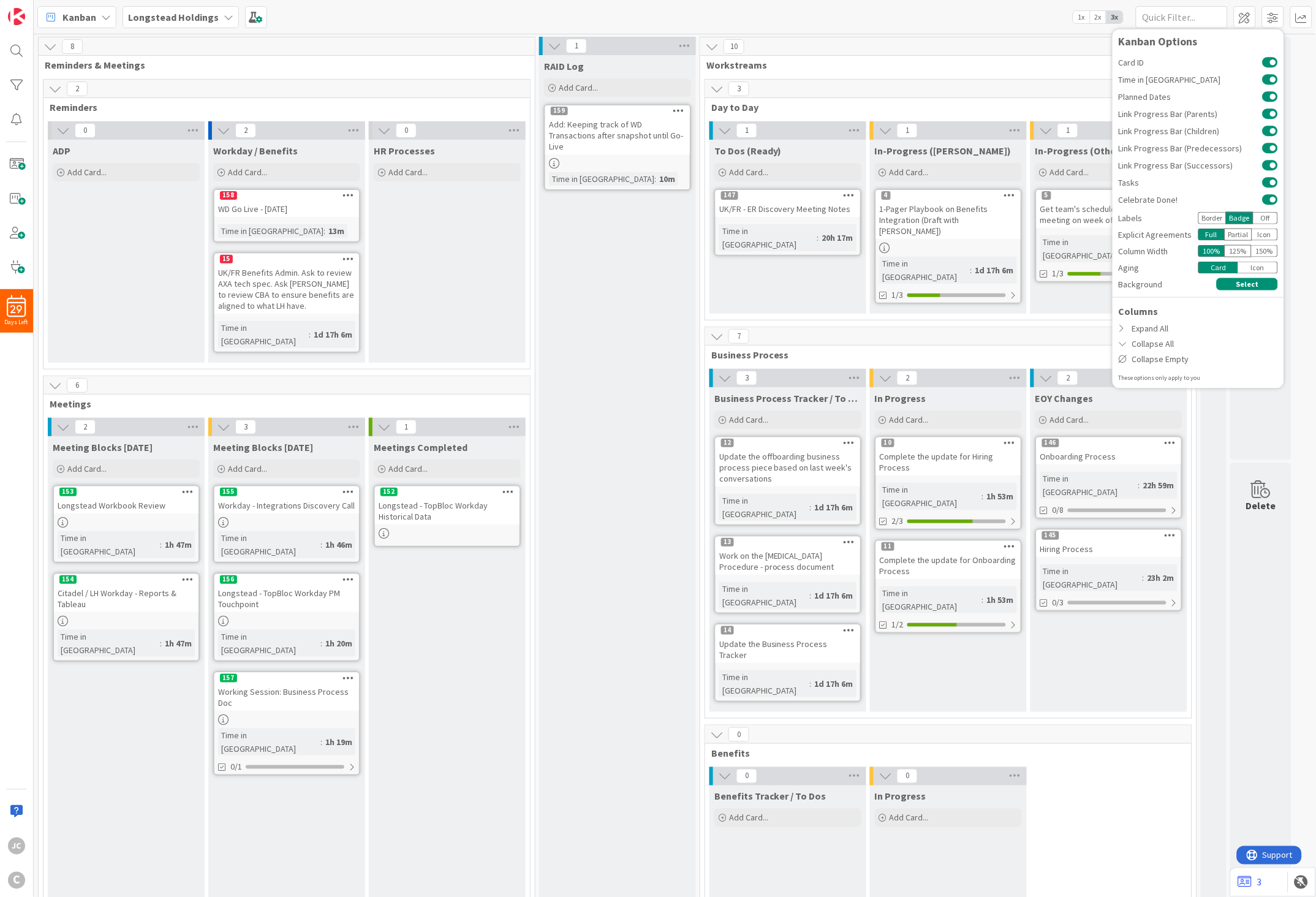
click at [1176, 216] on div "Border" at bounding box center [1212, 218] width 28 height 12
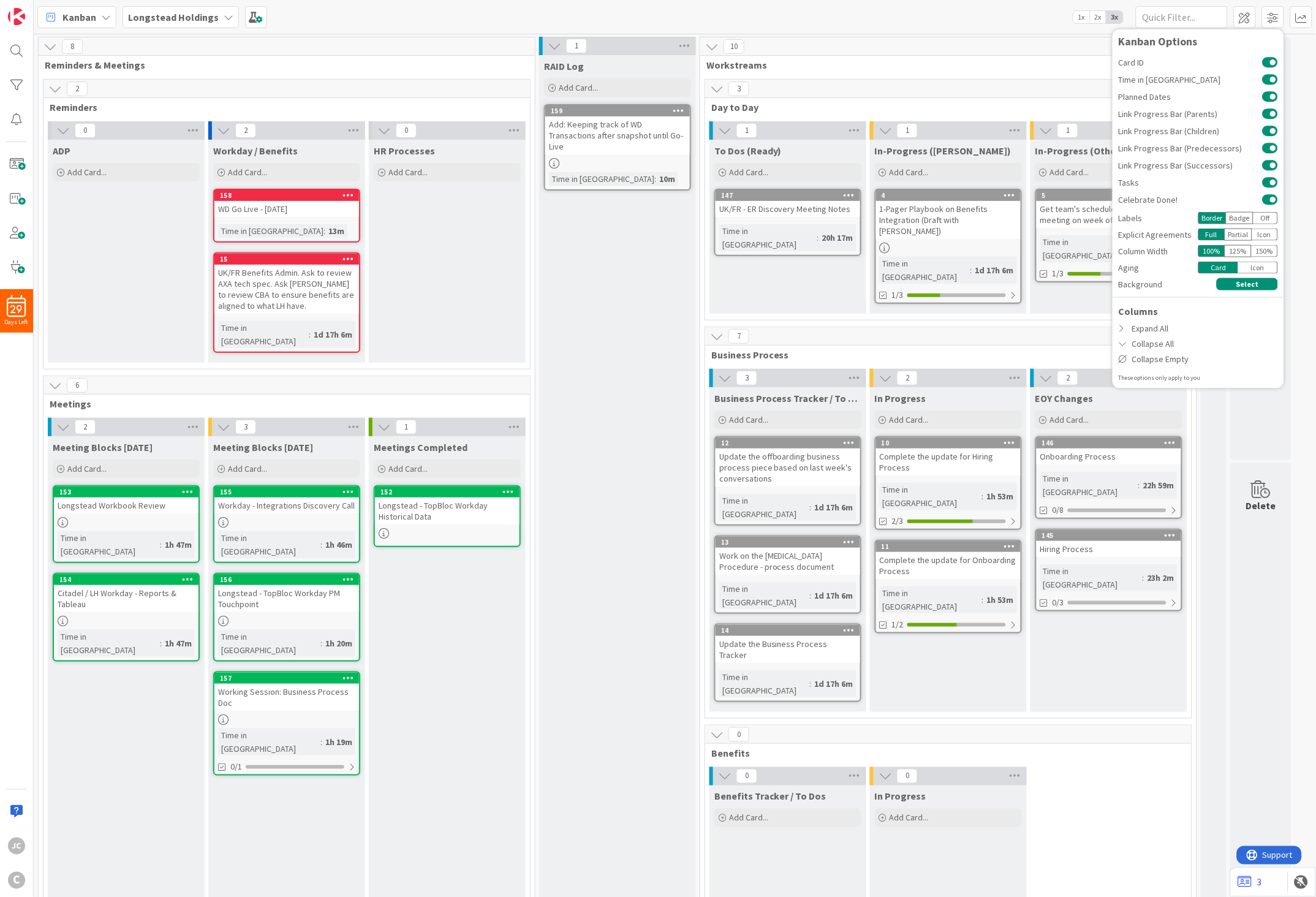
click at [1176, 217] on div "Off" at bounding box center [1266, 218] width 24 height 12
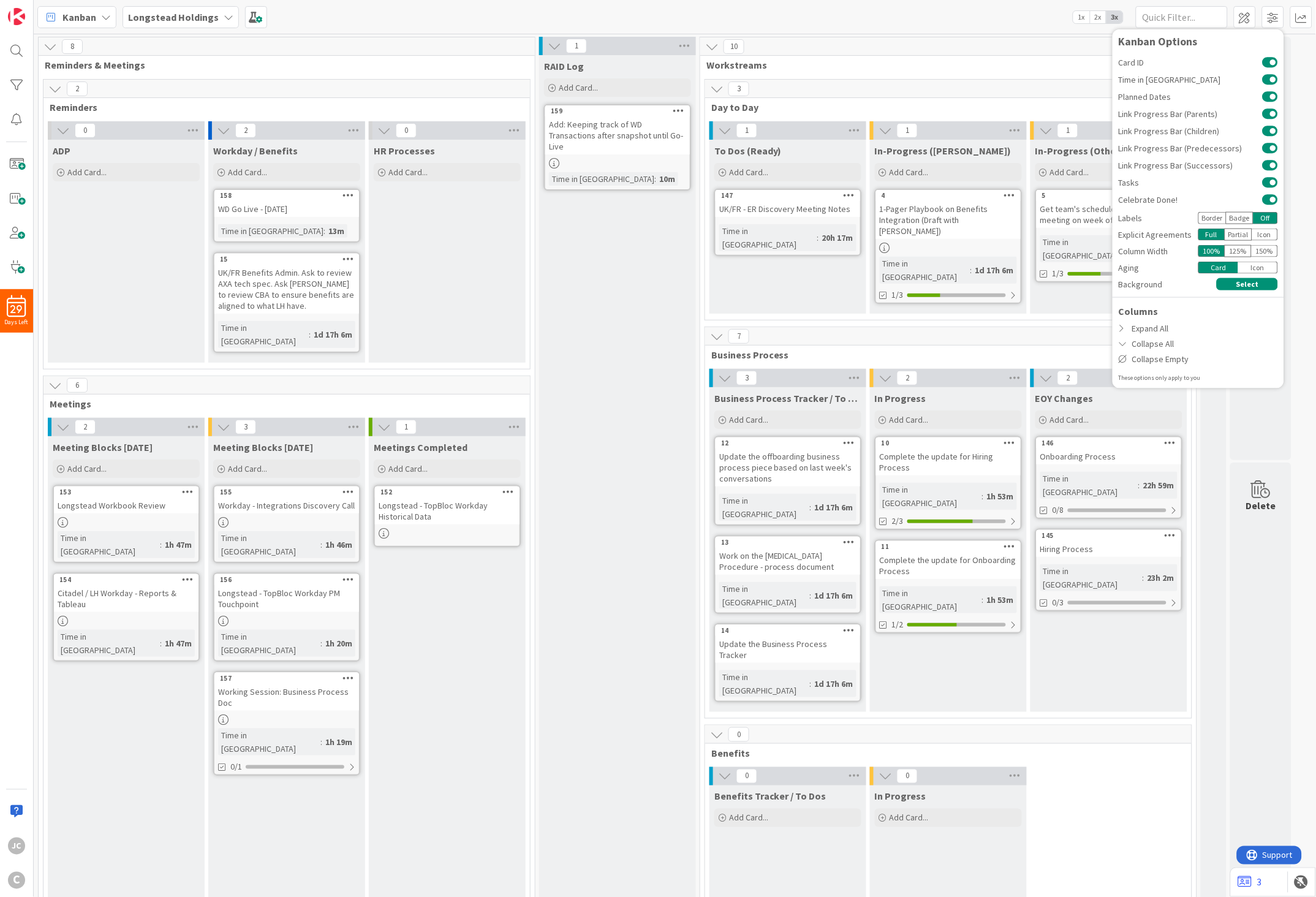
click at [1176, 215] on div "Border" at bounding box center [1212, 218] width 28 height 12
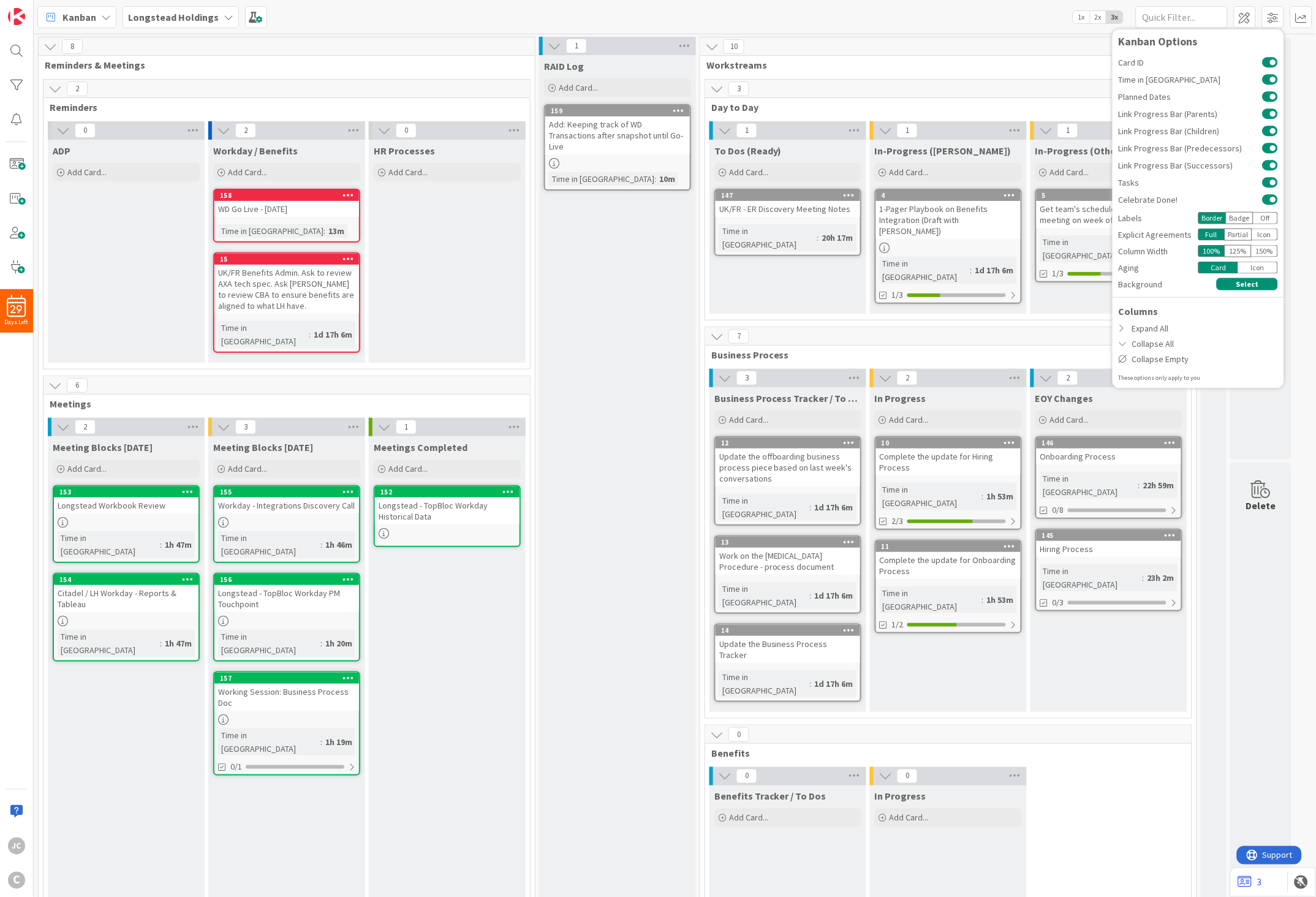
click at [1176, 233] on div "Full" at bounding box center [1211, 234] width 26 height 12
click at [1176, 235] on div "Partial" at bounding box center [1239, 234] width 28 height 12
click at [1176, 234] on div "Full" at bounding box center [1211, 234] width 26 height 12
click at [1176, 240] on div "Icon" at bounding box center [1266, 234] width 26 height 12
click at [1176, 234] on div "Full" at bounding box center [1211, 234] width 26 height 12
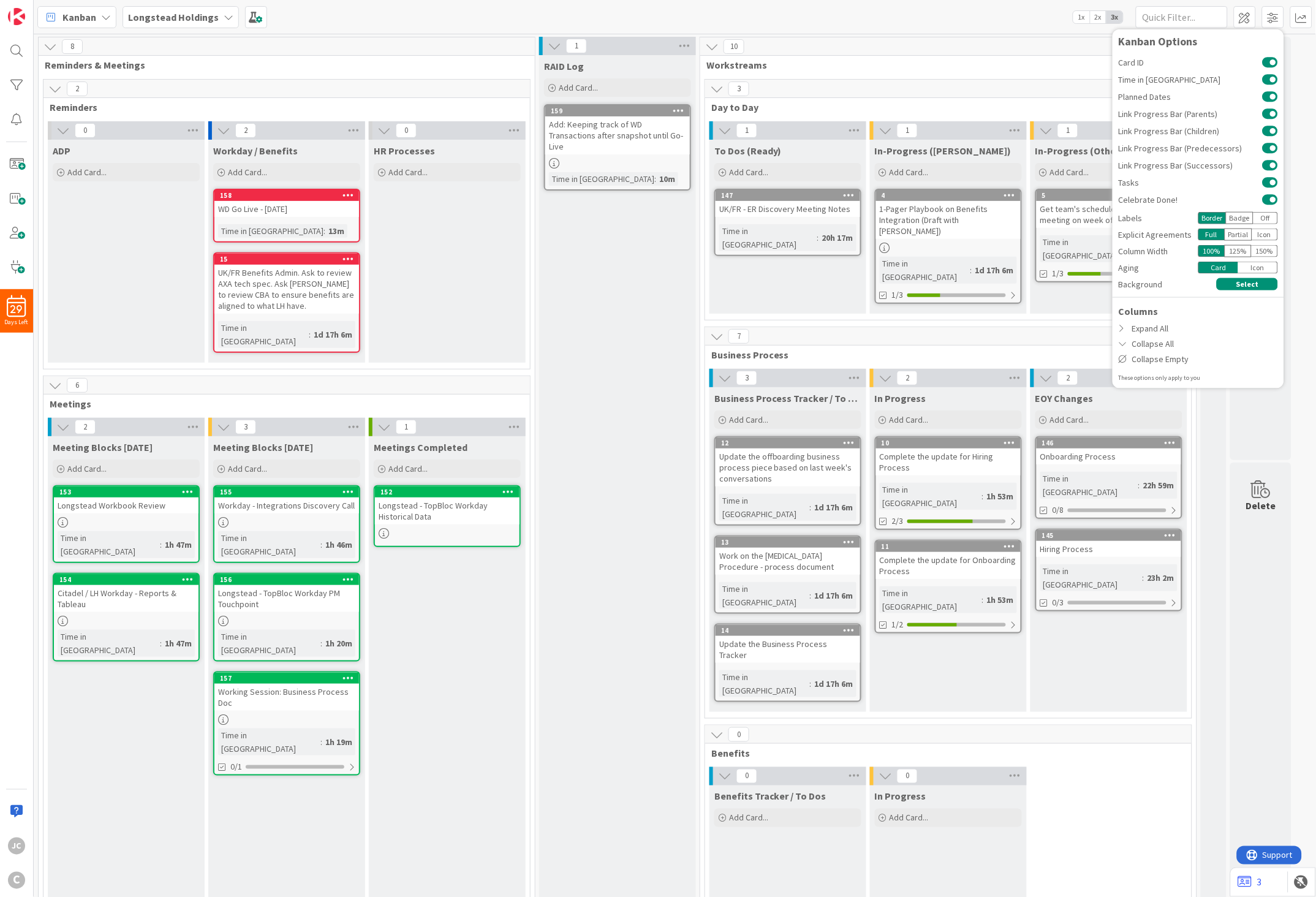
click at [1176, 247] on div "125 %" at bounding box center [1238, 251] width 27 height 12
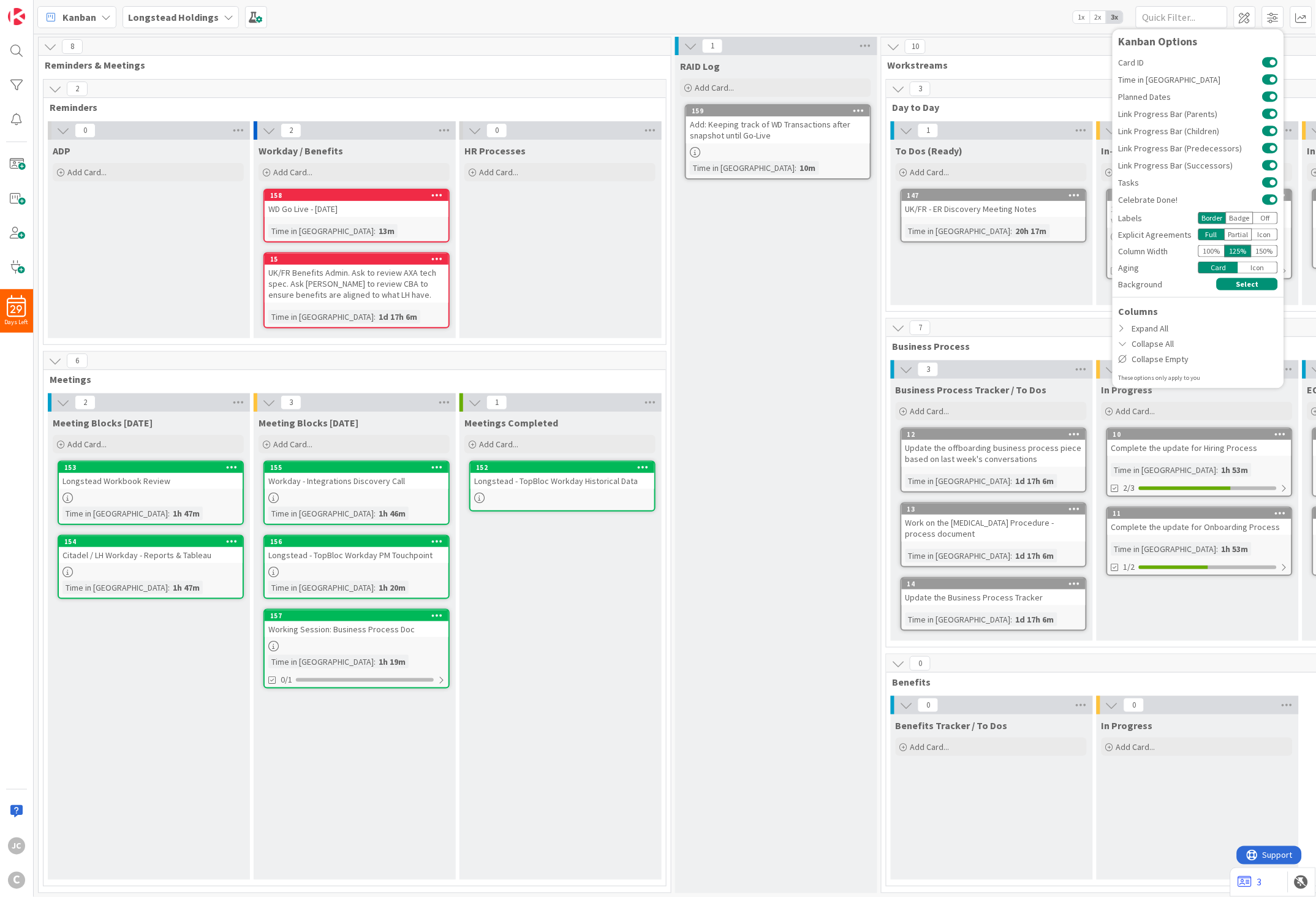
click at [1176, 250] on div "150 %" at bounding box center [1265, 251] width 26 height 12
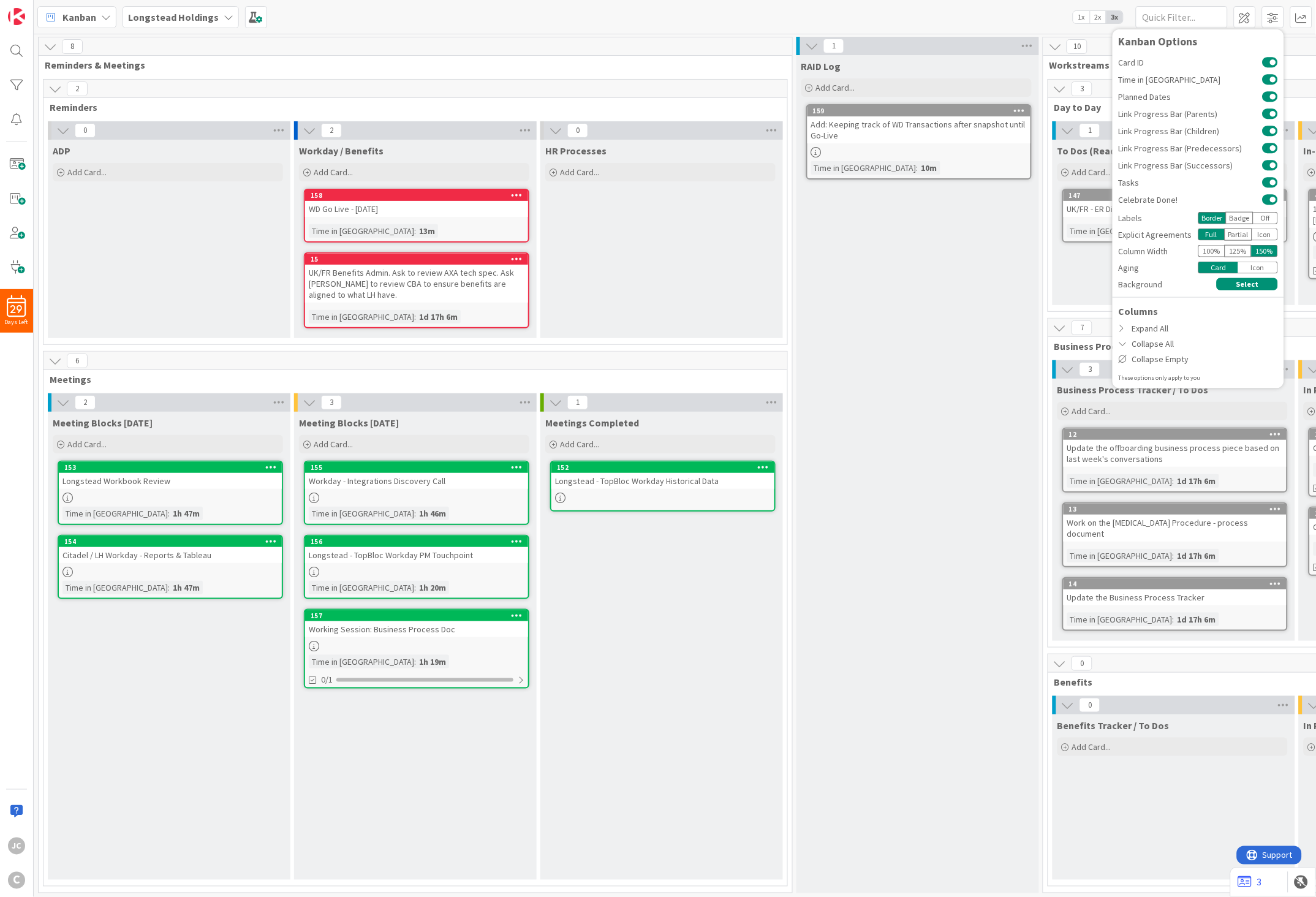
click at [1176, 252] on div "100 %" at bounding box center [1211, 251] width 26 height 12
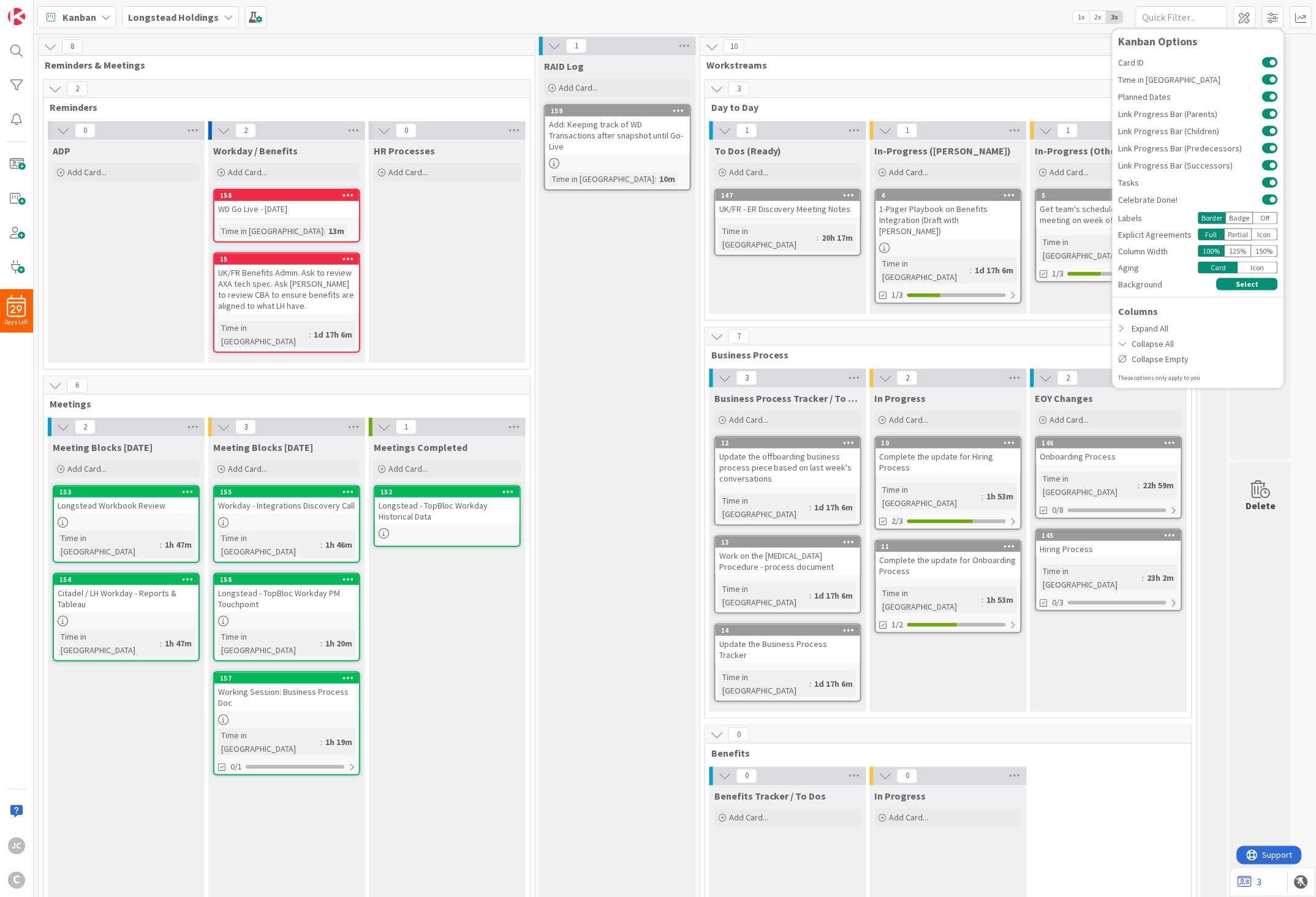
click at [1176, 265] on div "Icon" at bounding box center [1258, 267] width 40 height 12
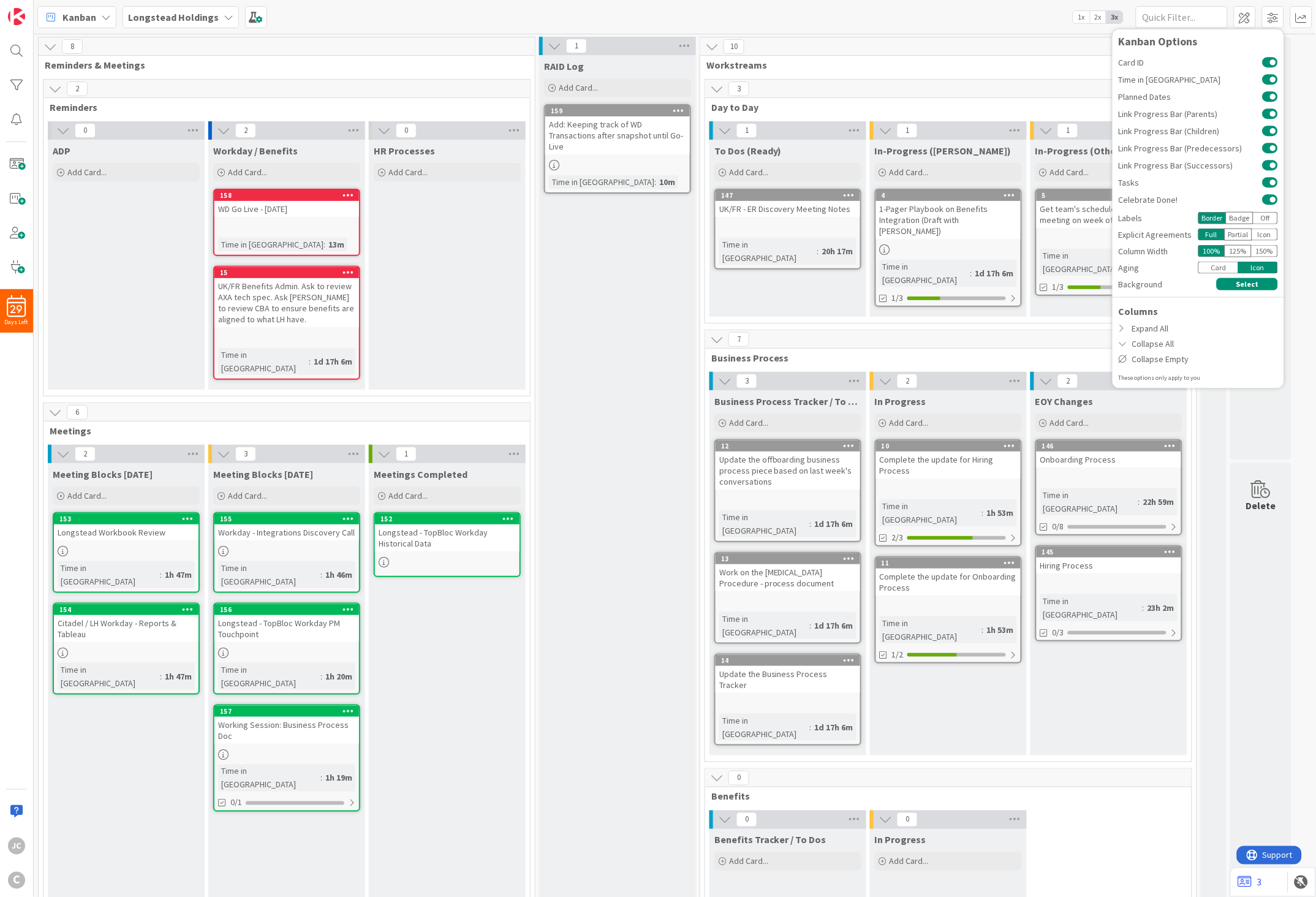
click at [1176, 266] on div "Card" at bounding box center [1218, 267] width 40 height 12
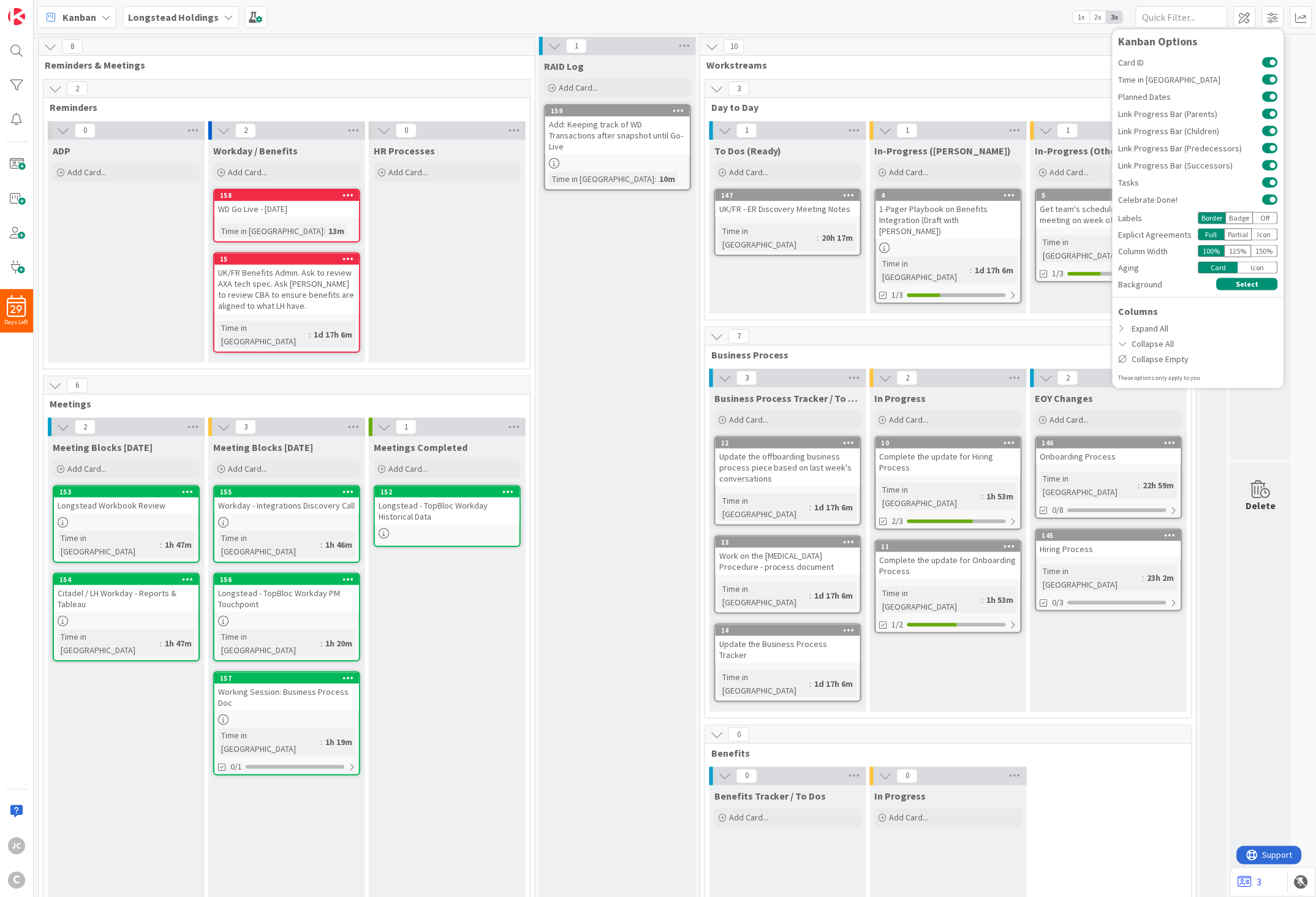
click at [1176, 266] on div "Icon" at bounding box center [1258, 267] width 40 height 12
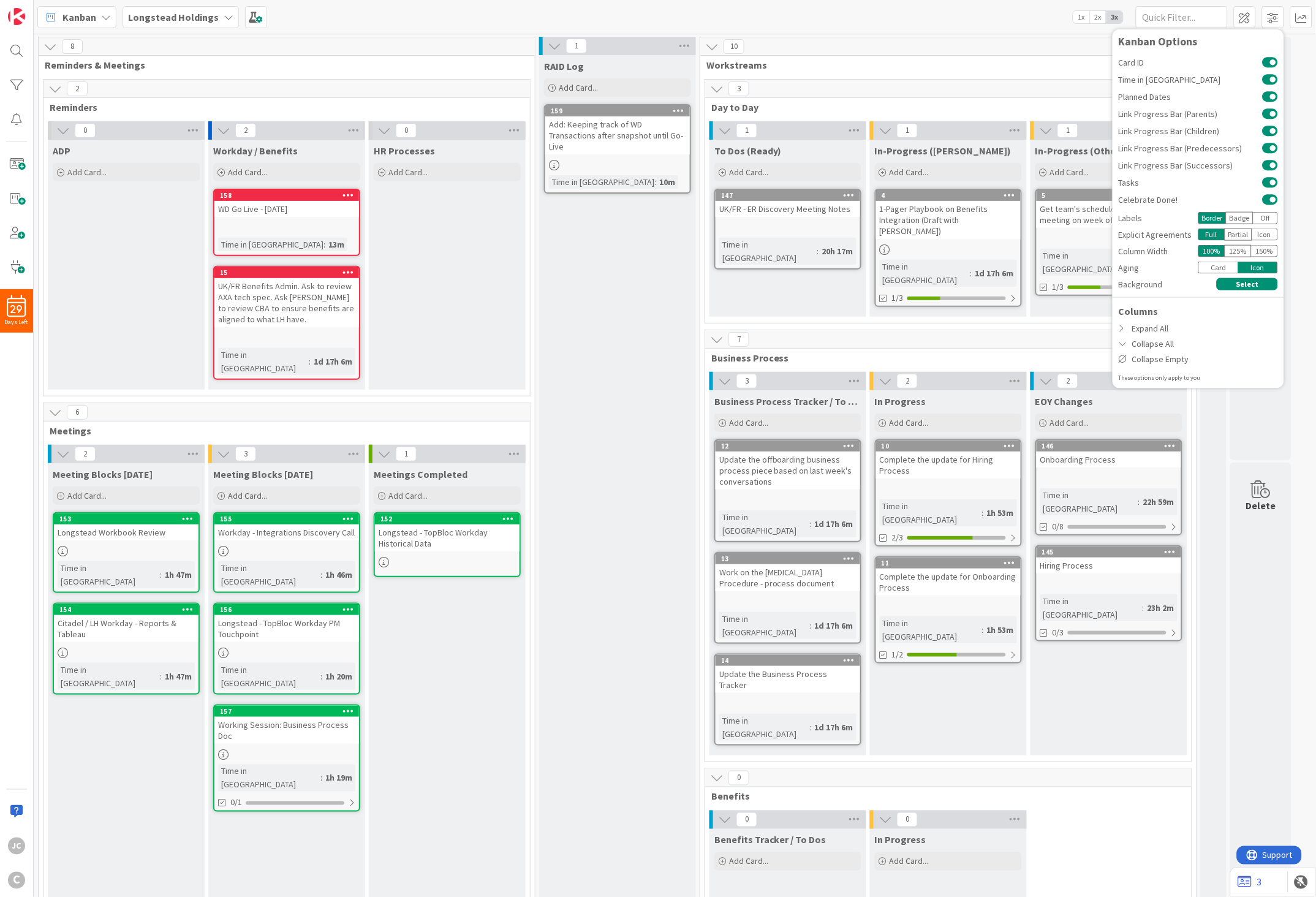
click at [1176, 266] on div "Card" at bounding box center [1218, 267] width 40 height 12
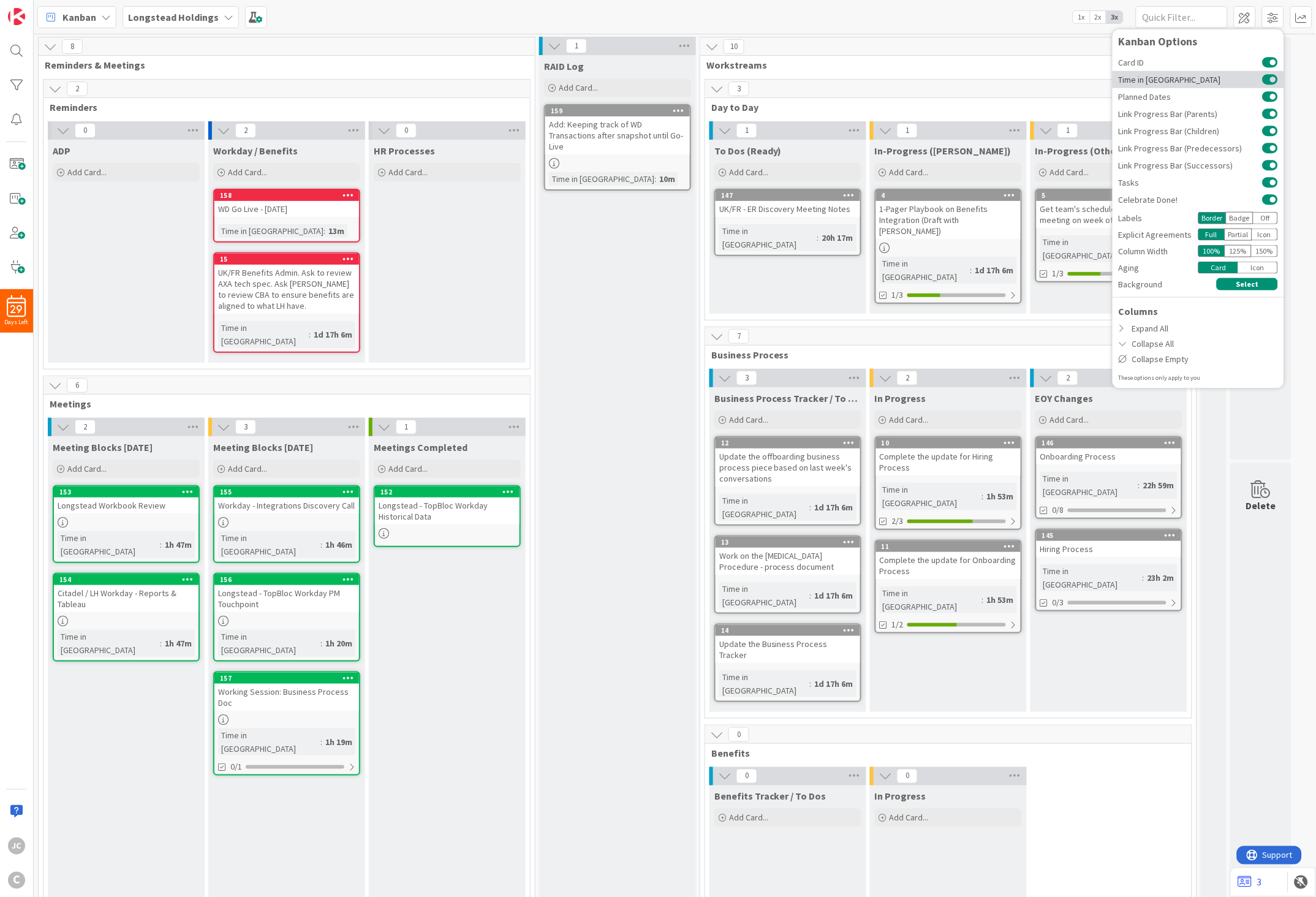
click at [1176, 79] on button at bounding box center [1271, 79] width 16 height 10
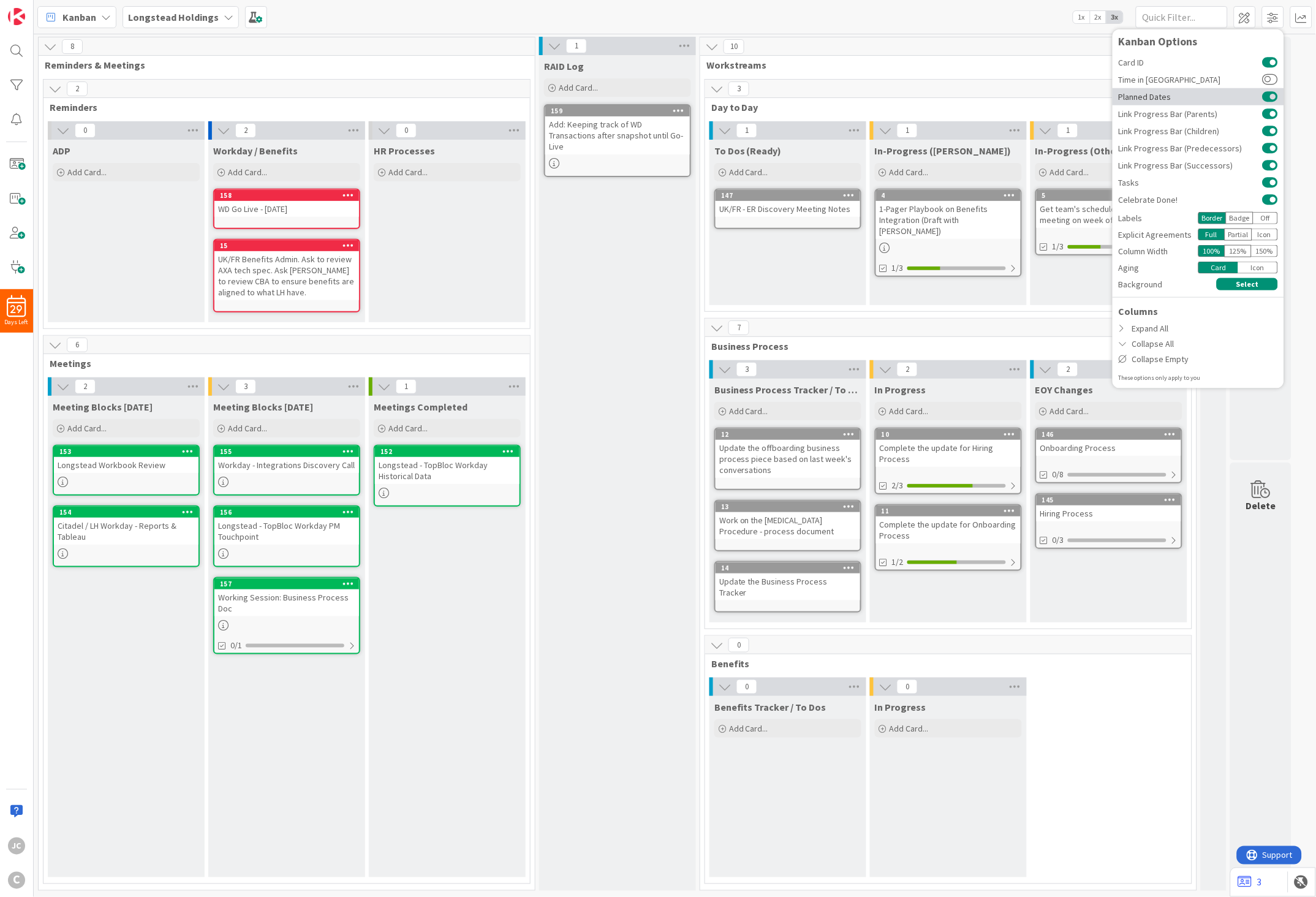
click at [1176, 98] on button at bounding box center [1271, 96] width 16 height 10
click at [1176, 62] on button at bounding box center [1271, 61] width 16 height 10
click at [1176, 381] on div "8 Reminders & Meetings 2 Reminders 0 ADP Add Card... 2 Workday / Benefits Add C…" at bounding box center [675, 466] width 1278 height 860
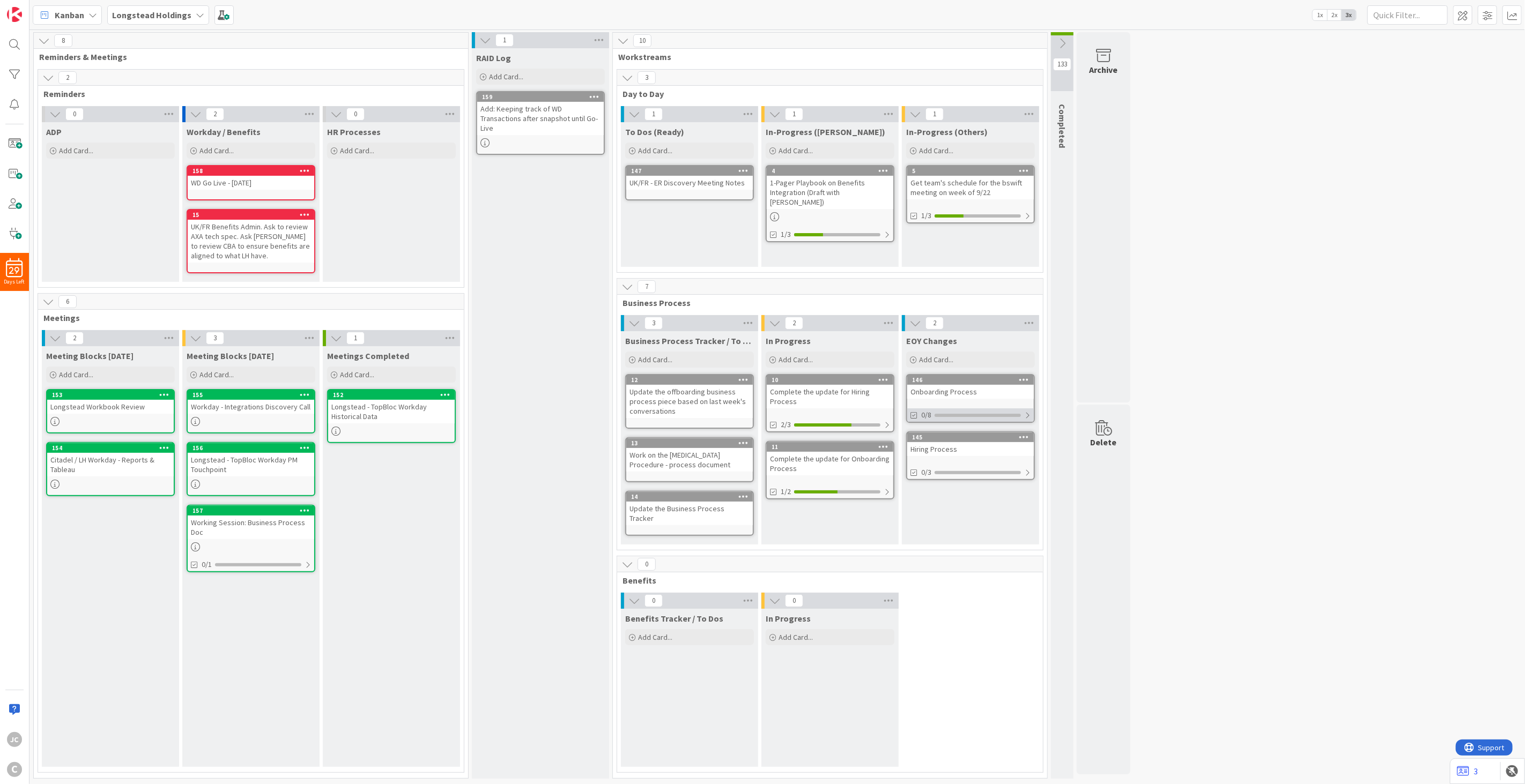
click at [1009, 416] on div at bounding box center [978, 415] width 86 height 3
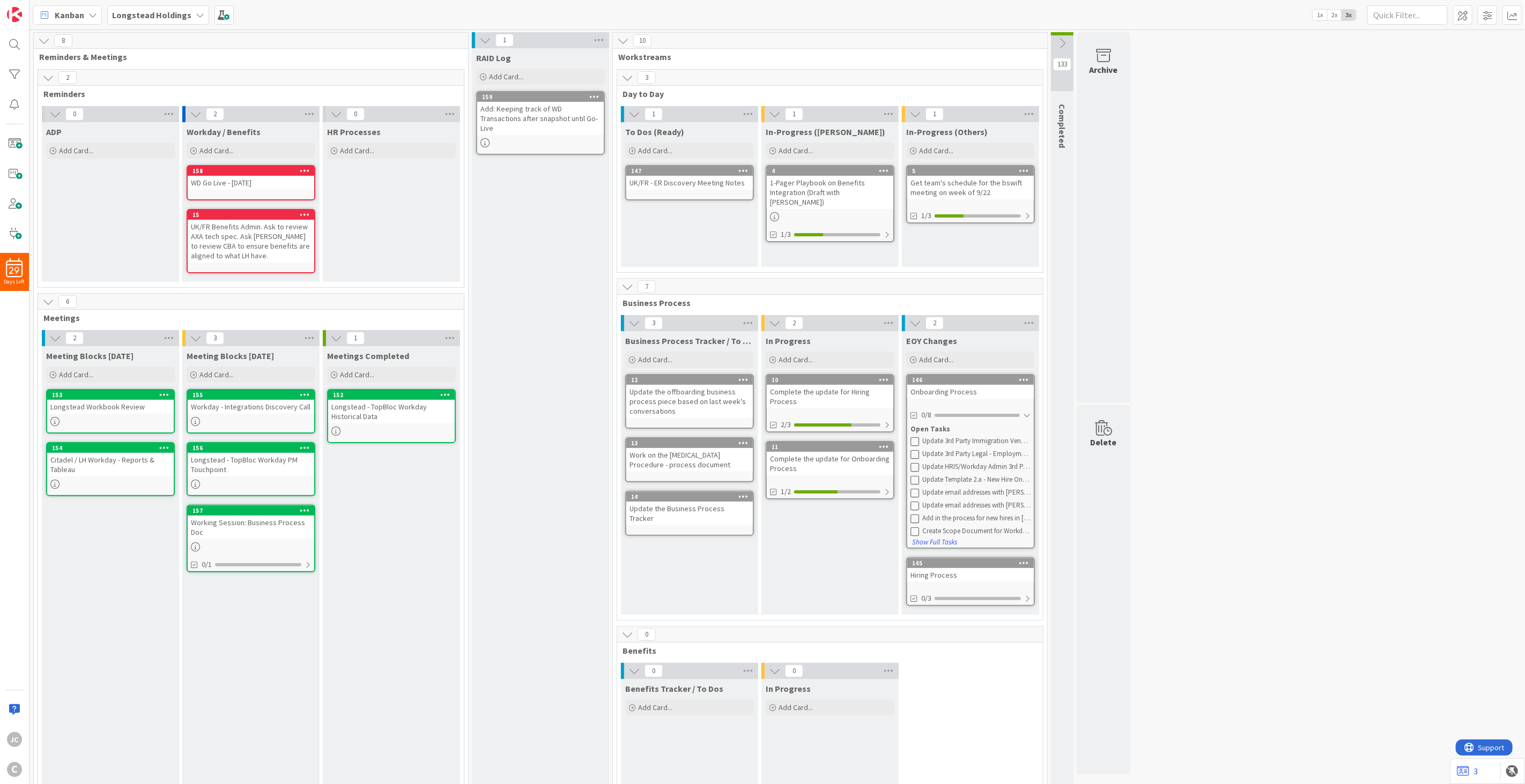
click at [956, 394] on div "Onboarding Process" at bounding box center [970, 392] width 126 height 14
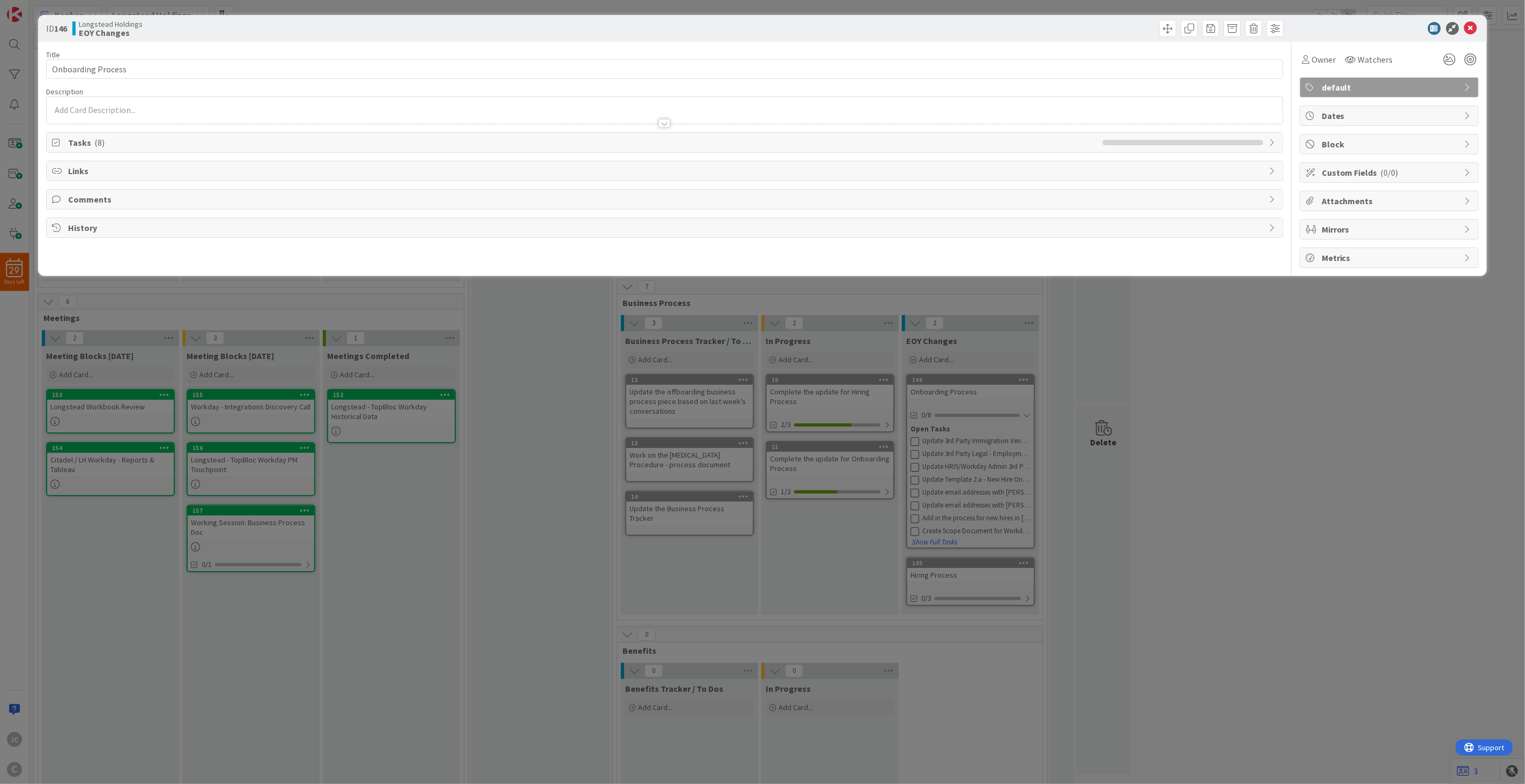
click at [98, 146] on span "( 8 )" at bounding box center [99, 142] width 10 height 11
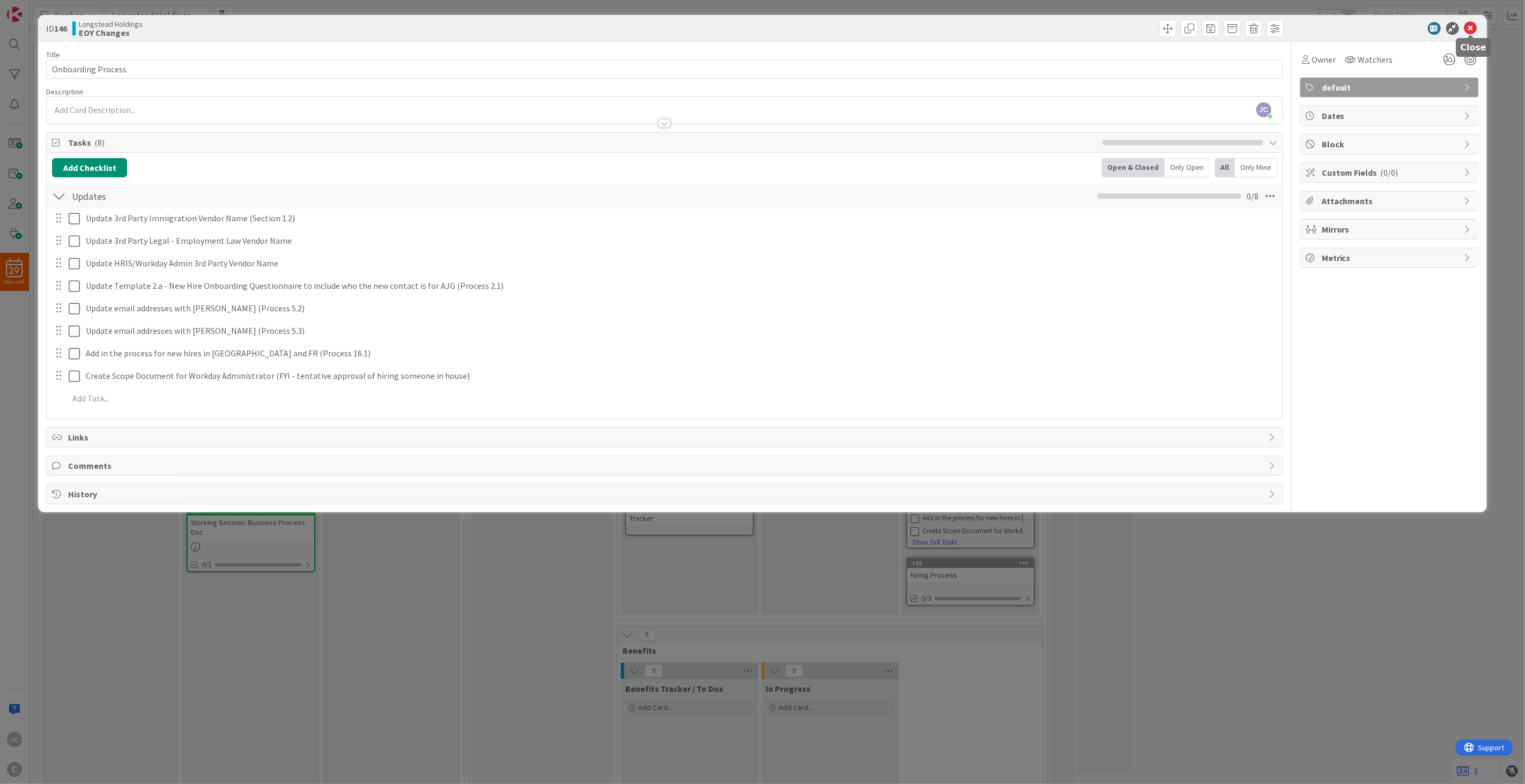
click at [1029, 27] on icon at bounding box center [1470, 28] width 13 height 13
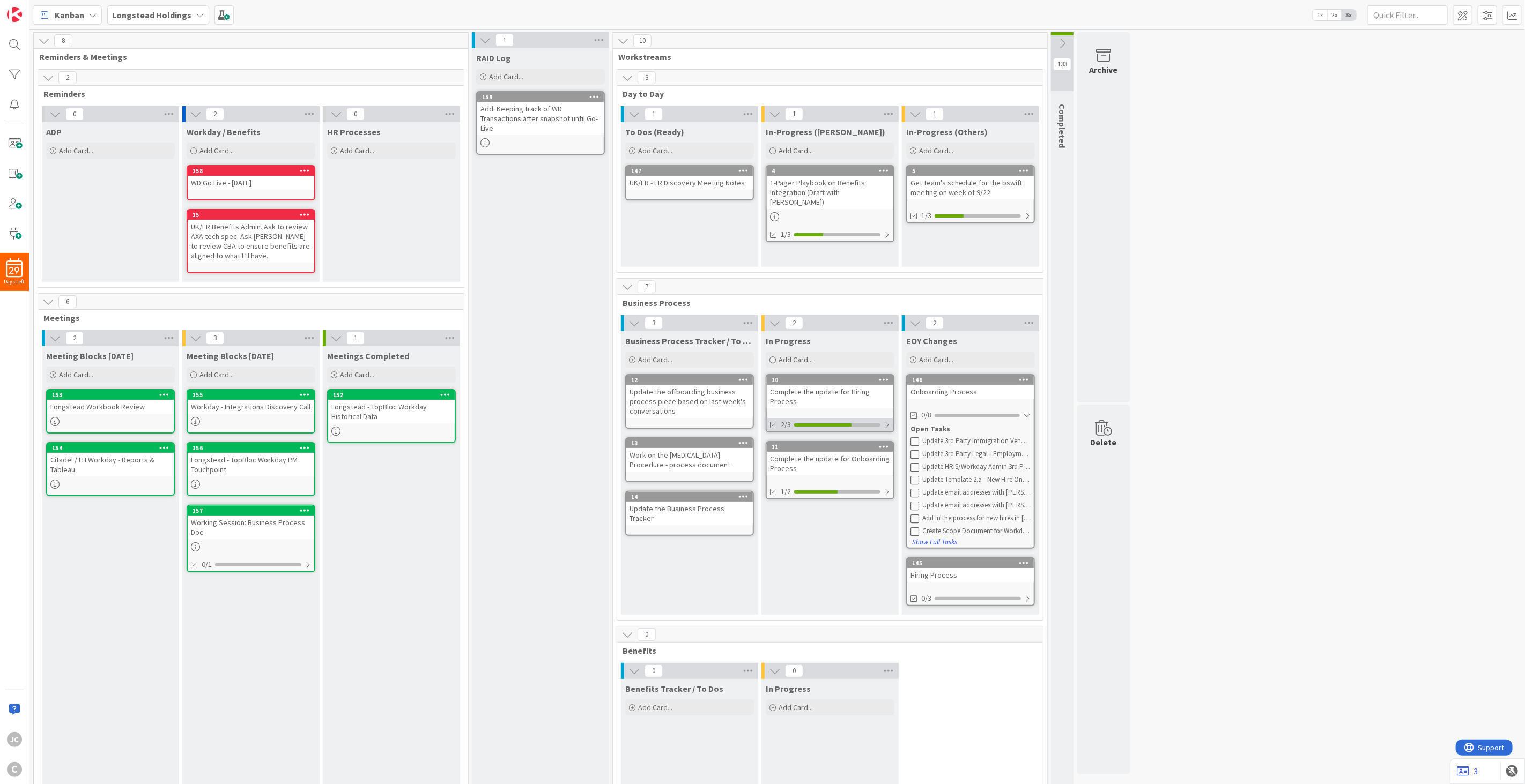
click at [889, 425] on div at bounding box center [887, 425] width 6 height 8
click at [888, 512] on div at bounding box center [887, 527] width 6 height 8
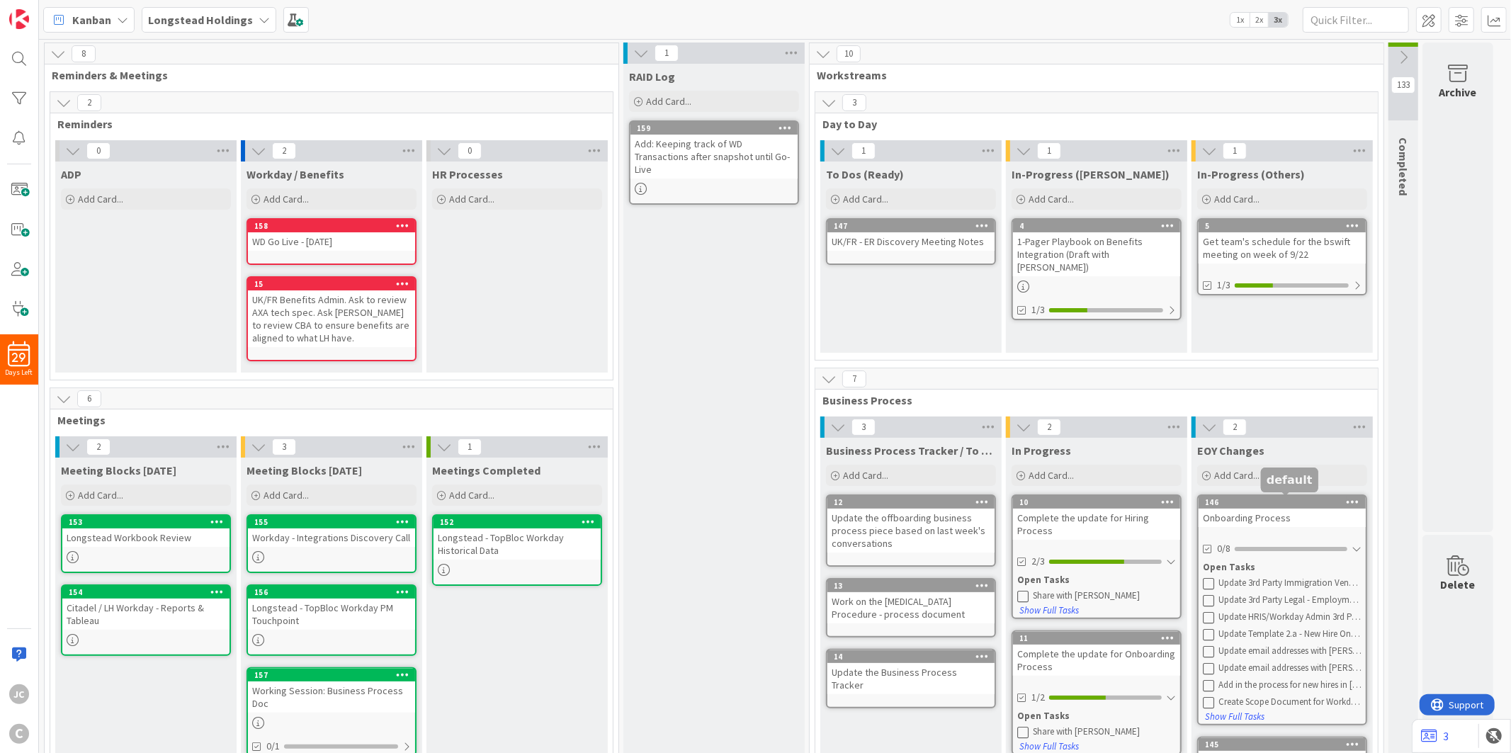
click at [1273, 503] on div "146" at bounding box center [1285, 502] width 161 height 10
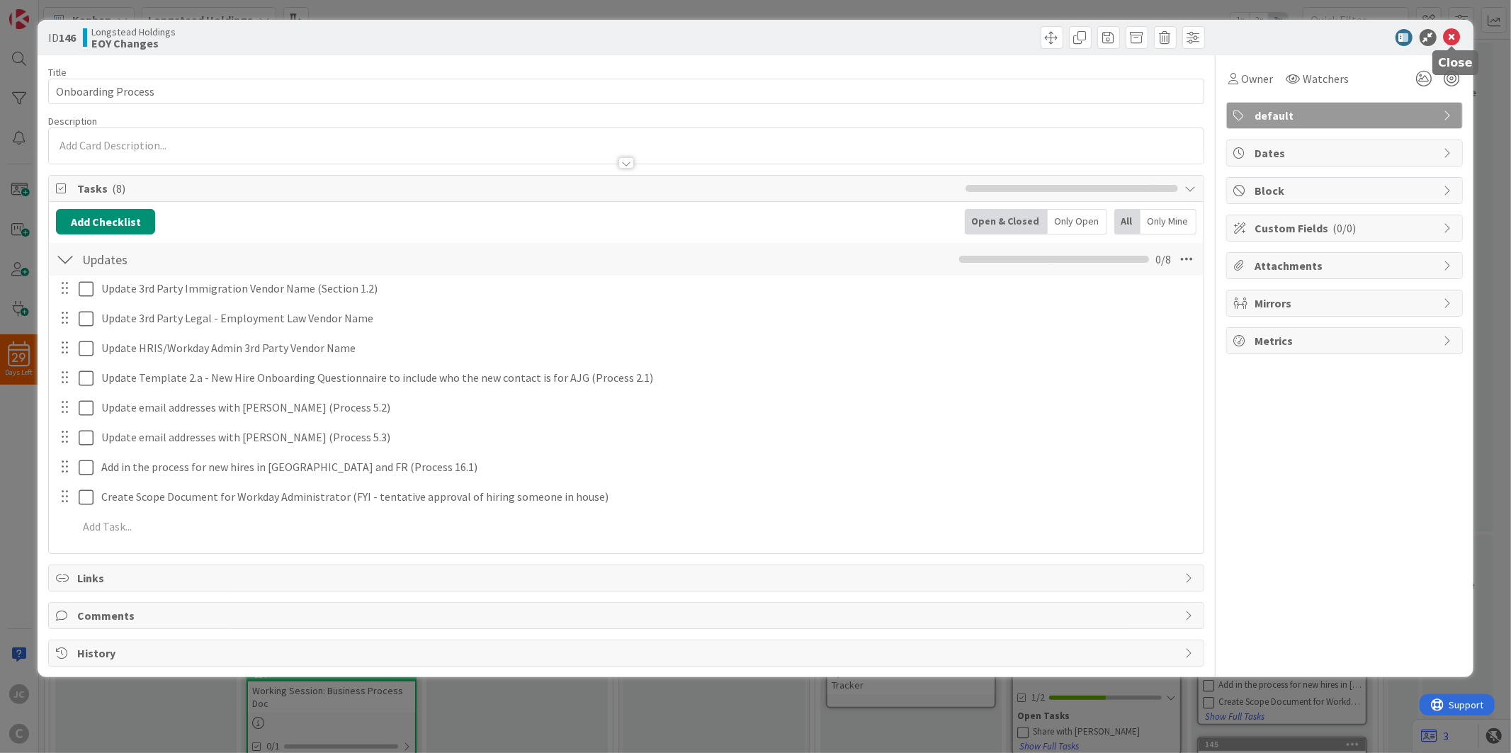
click at [1359, 38] on icon at bounding box center [1451, 37] width 17 height 17
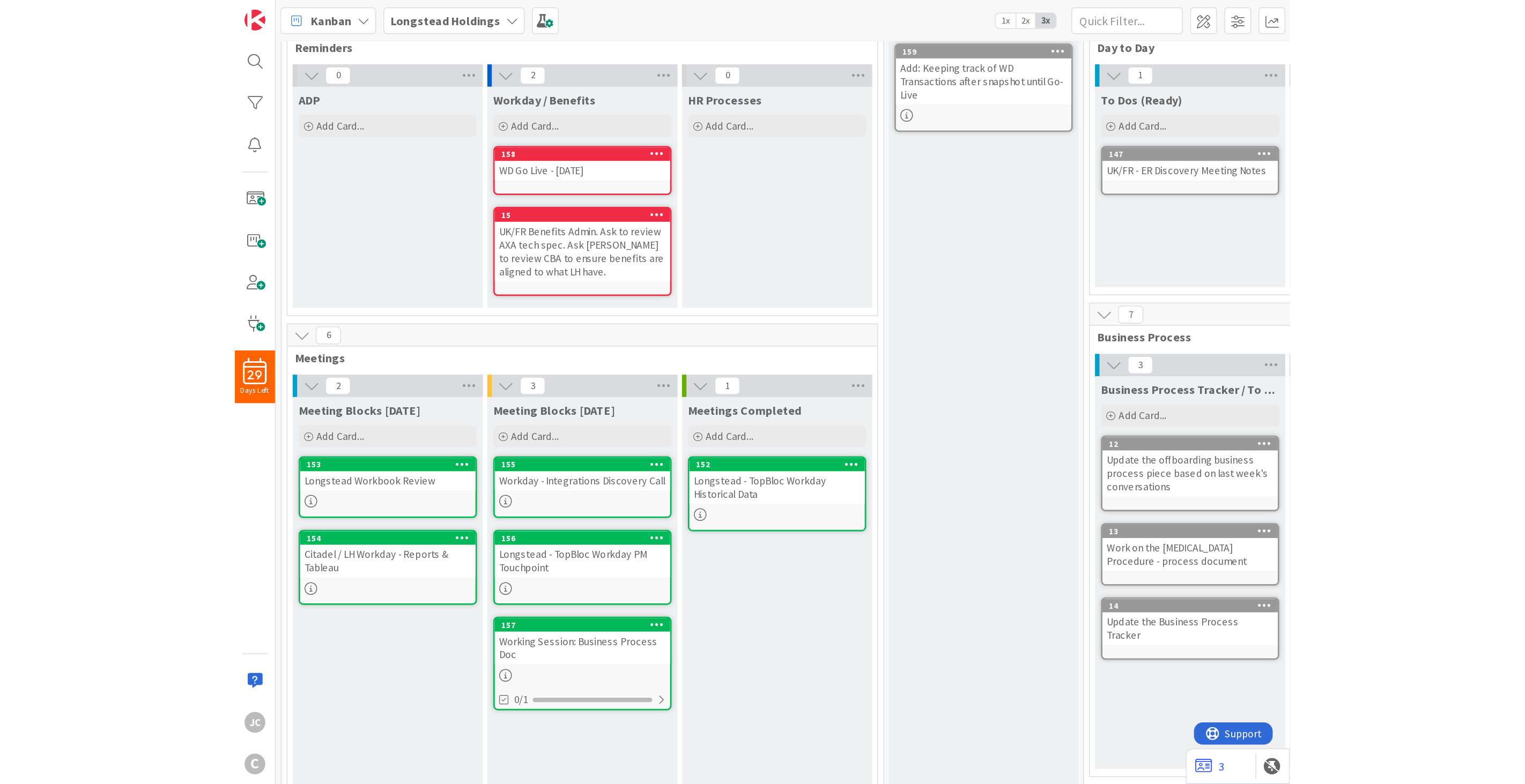
scroll to position [54, 0]
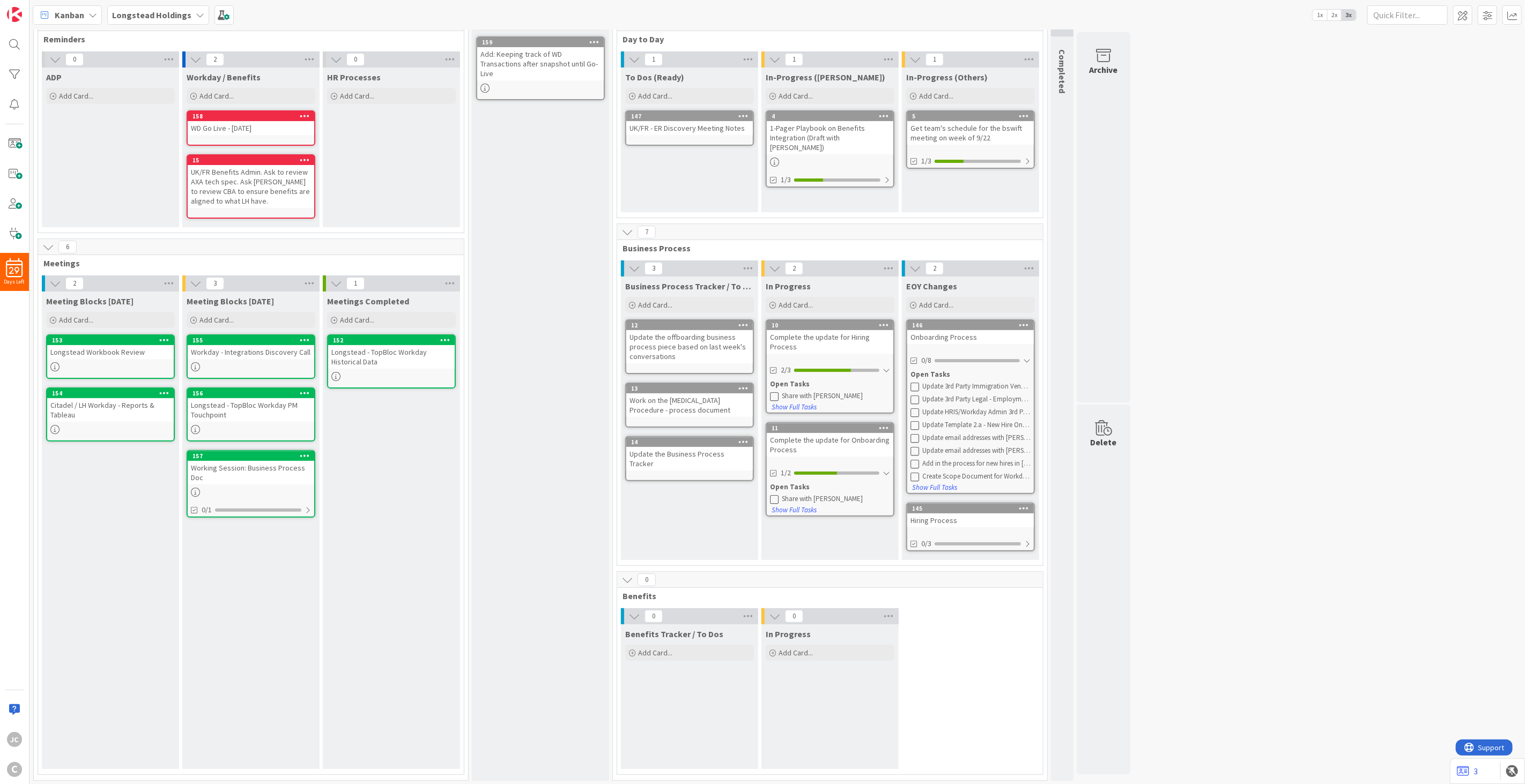
click at [628, 512] on icon at bounding box center [628, 580] width 12 height 12
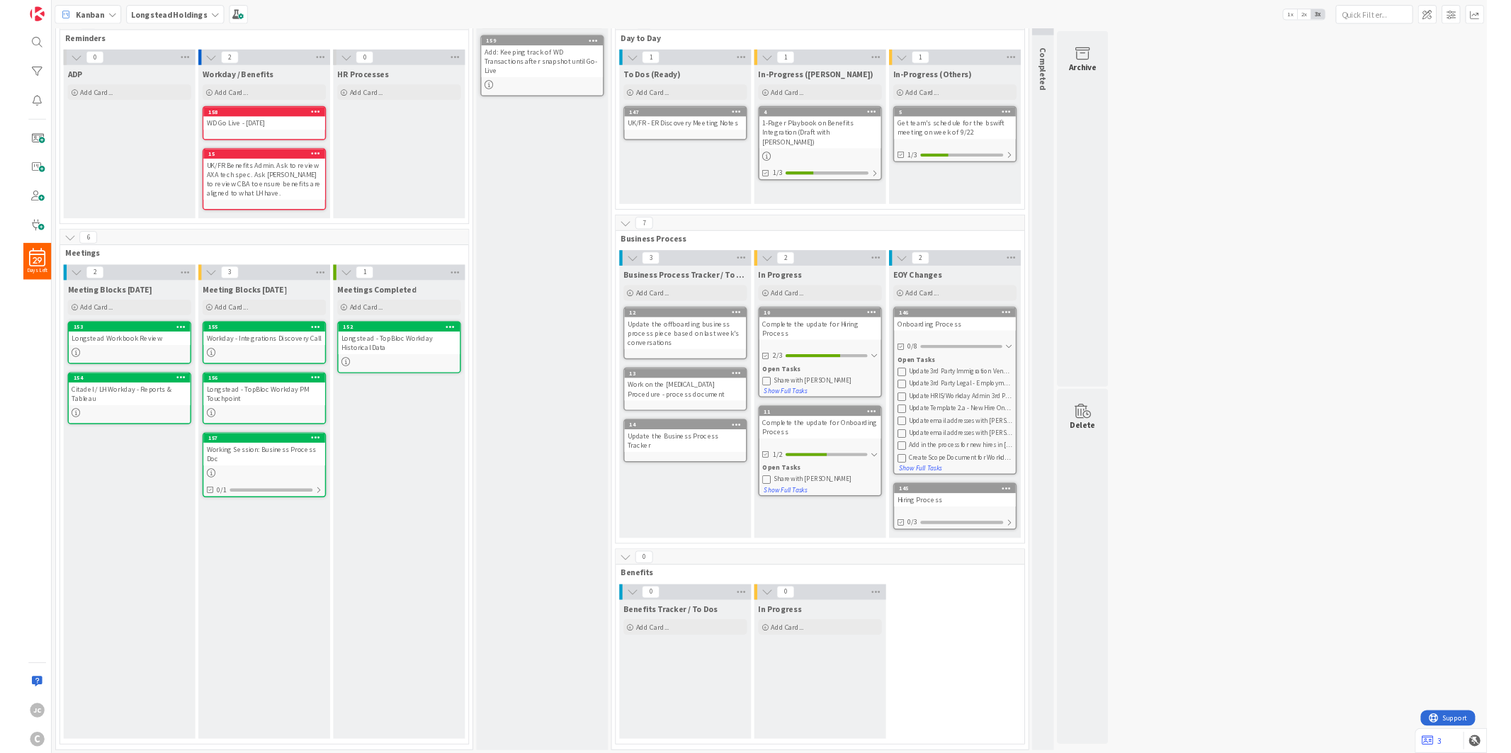
scroll to position [0, 0]
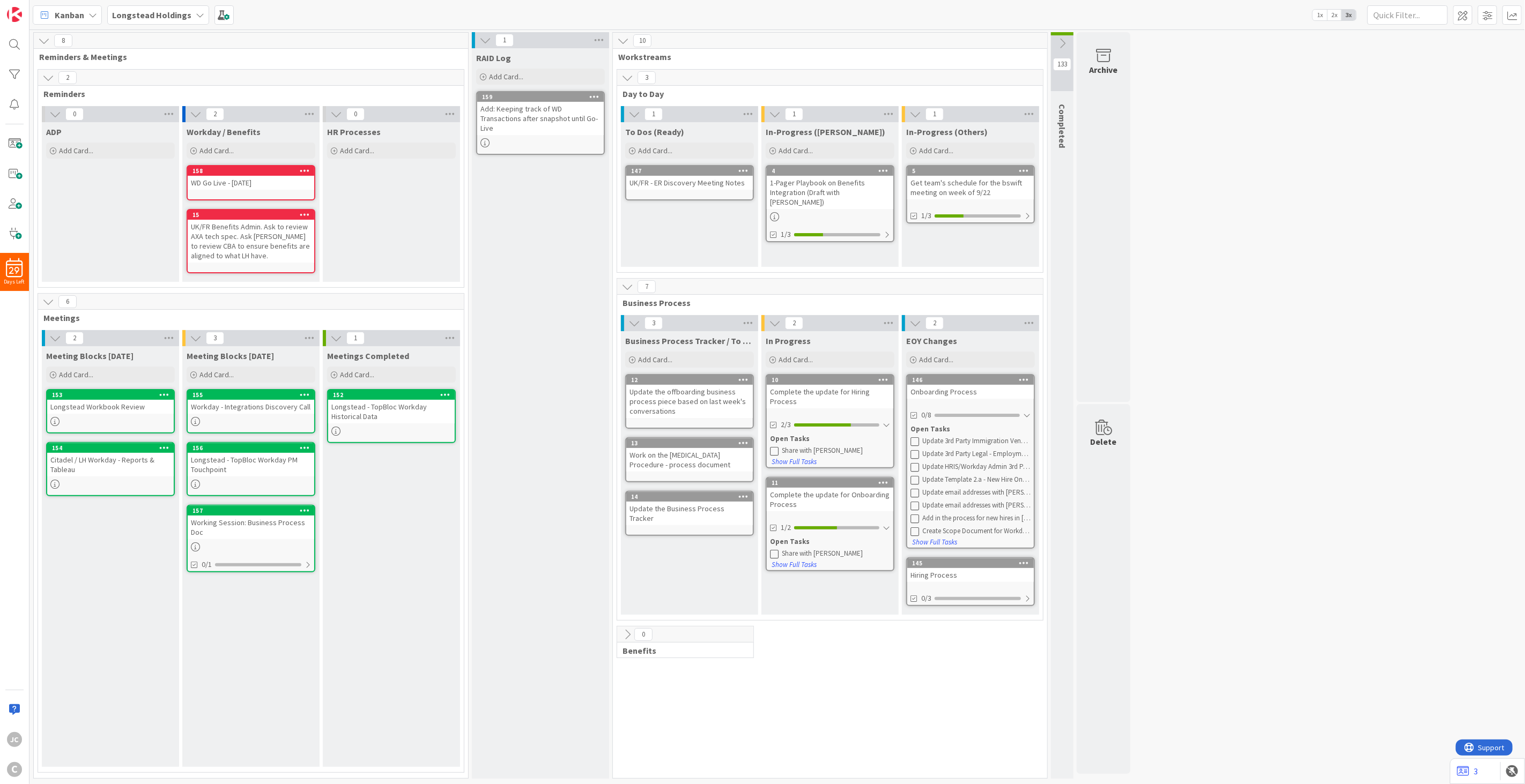
click at [385, 512] on div "Meetings Completed Add Card... 152 Longstead - TopBloc Workday Historical Data" at bounding box center [391, 557] width 137 height 421
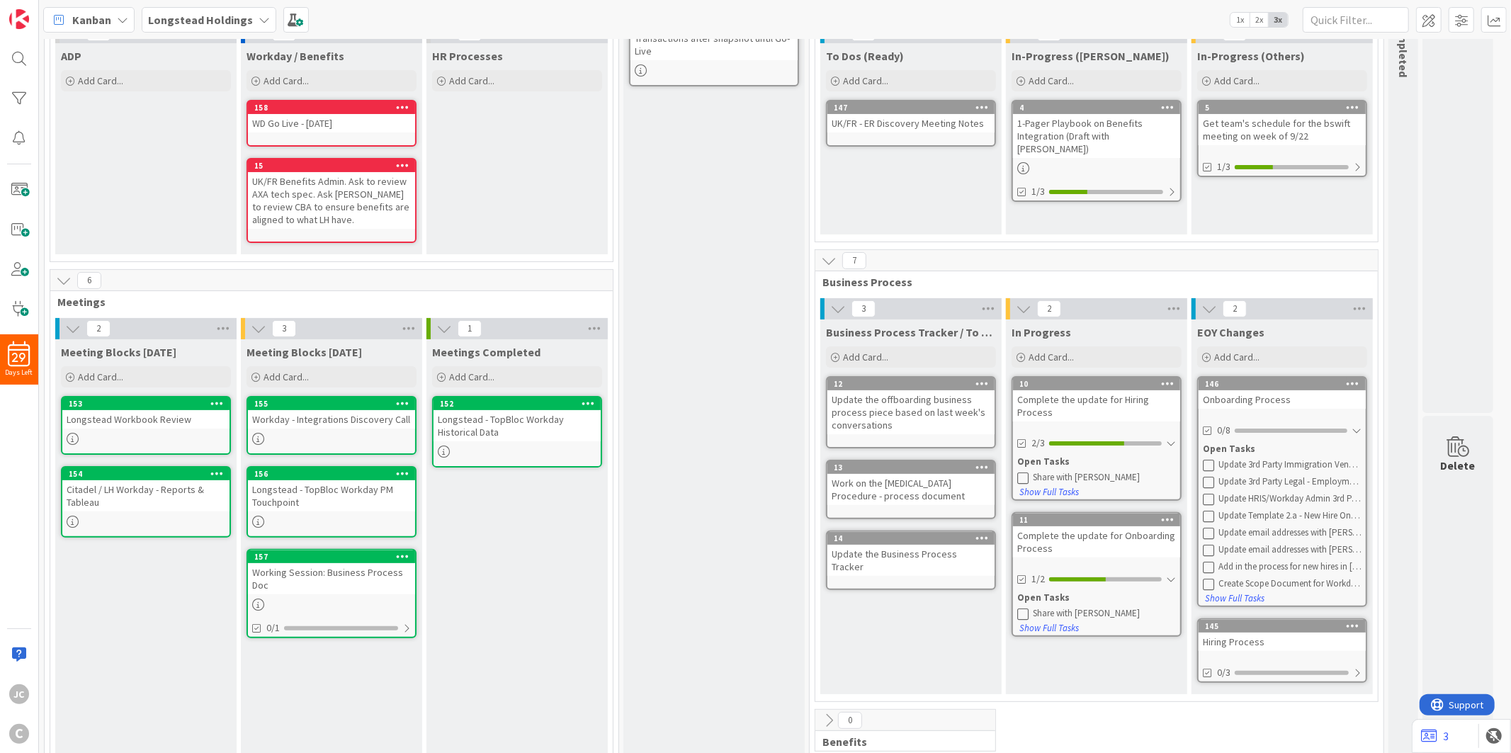
scroll to position [40, 0]
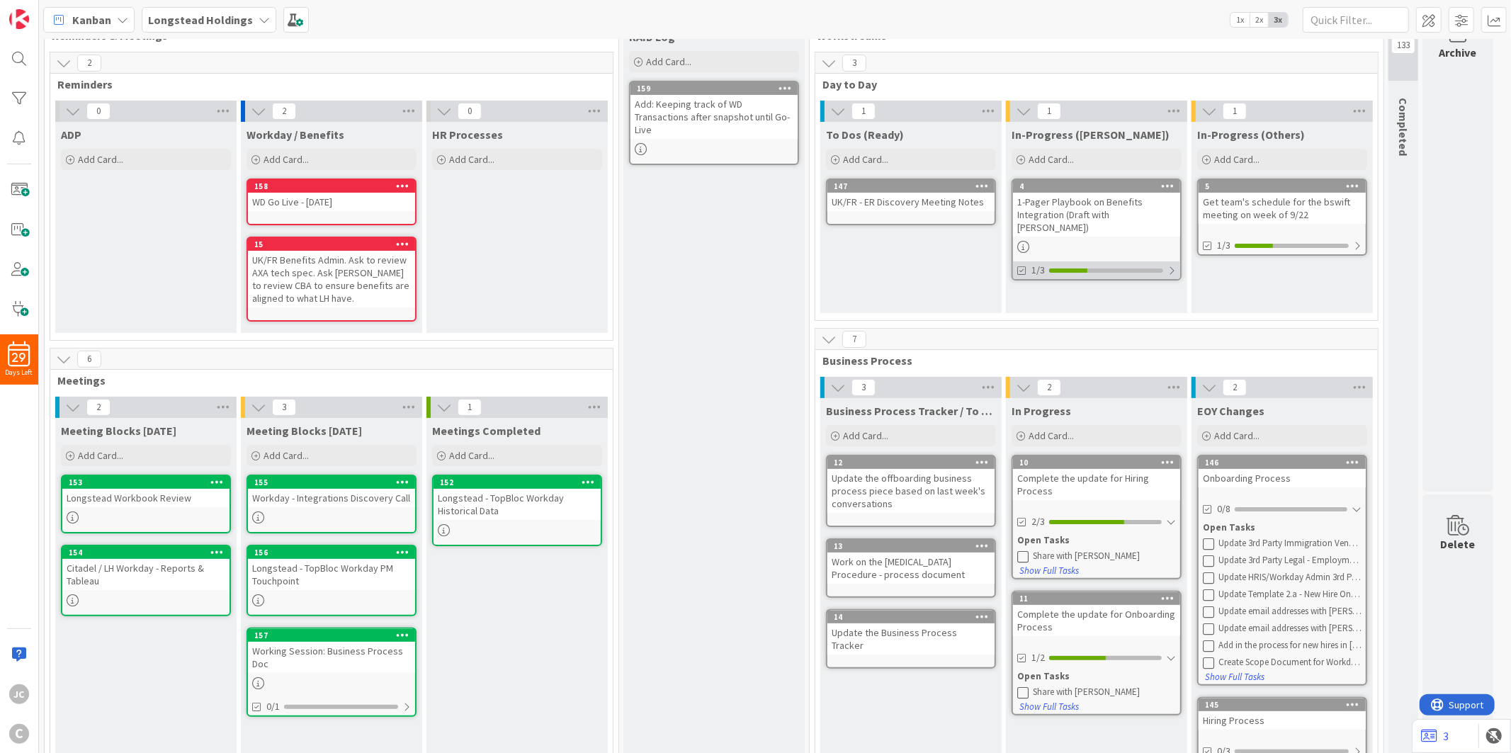
click at [1172, 265] on div at bounding box center [1171, 270] width 8 height 11
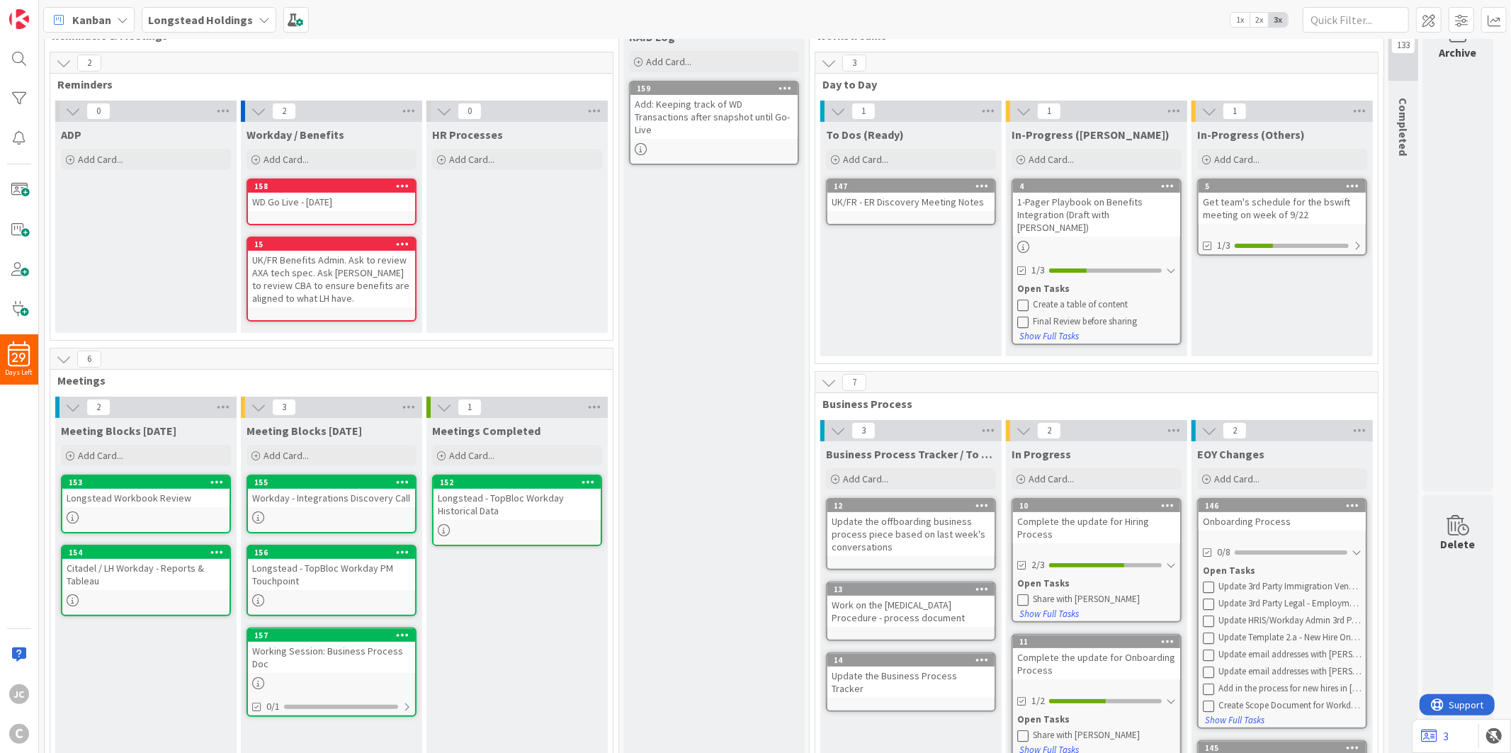
click at [1023, 299] on icon at bounding box center [1022, 304] width 11 height 11
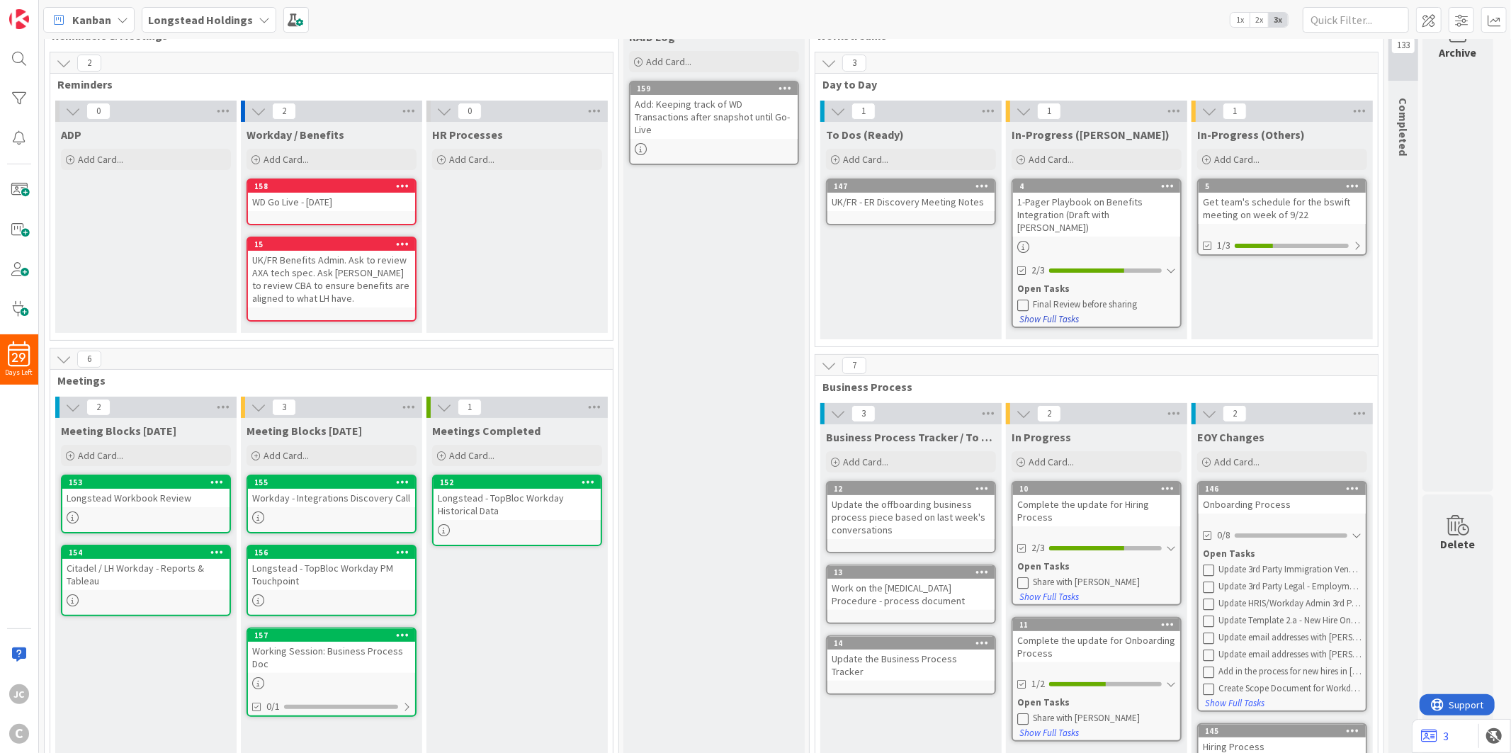
click at [1059, 312] on button "Show Full Tasks" at bounding box center [1048, 320] width 61 height 16
click at [1059, 312] on button "Hide Full Tasks" at bounding box center [1046, 320] width 57 height 16
click at [1059, 282] on div "Open Tasks" at bounding box center [1096, 289] width 159 height 14
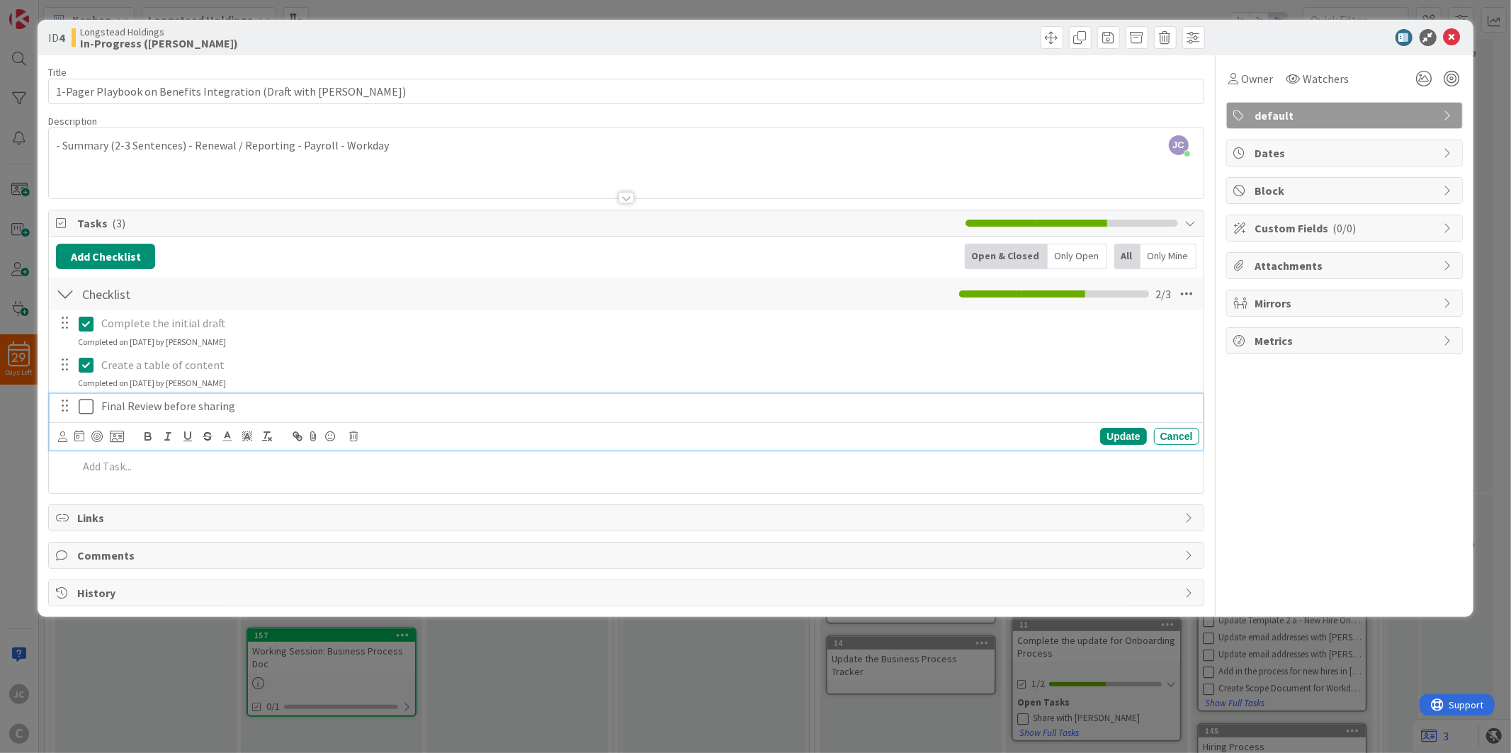
click at [161, 405] on p "Final Review before sharing" at bounding box center [647, 406] width 1092 height 16
